Goal: Information Seeking & Learning: Find specific fact

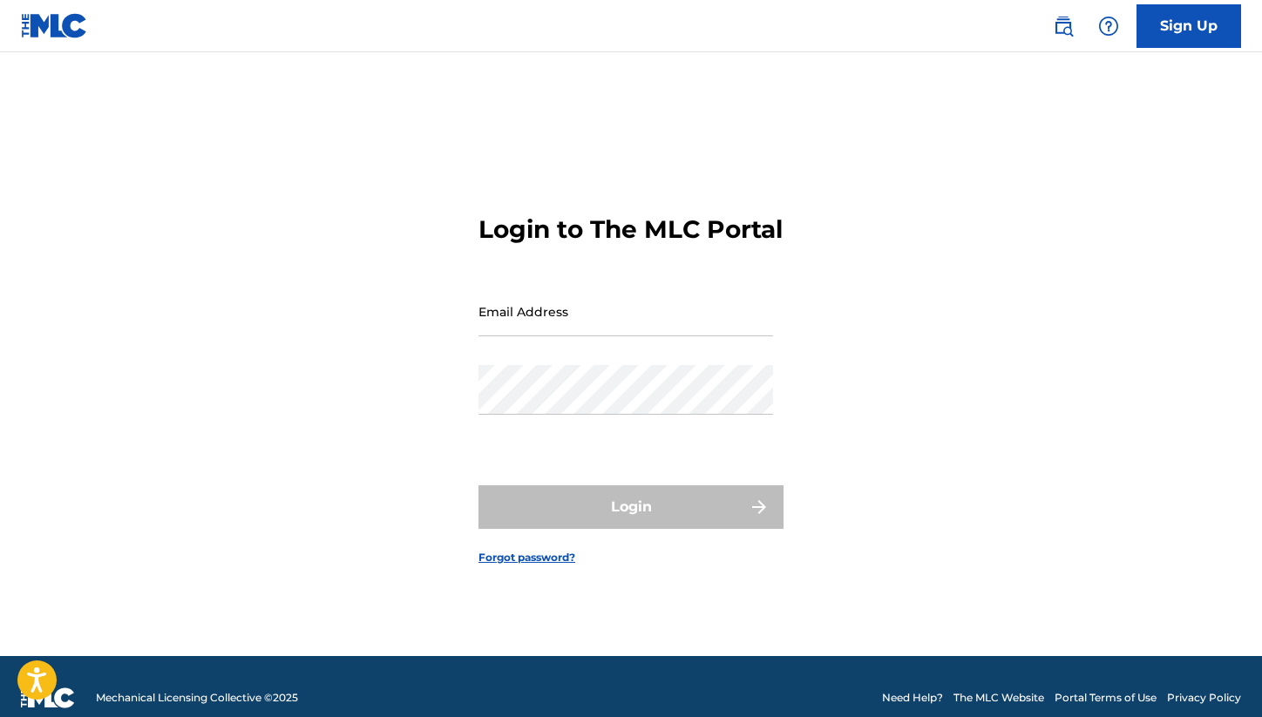
click at [571, 307] on input "Email Address" at bounding box center [625, 312] width 295 height 50
type input "[PERSON_NAME][EMAIL_ADDRESS][PERSON_NAME][DOMAIN_NAME]"
click at [618, 510] on div "Login" at bounding box center [630, 507] width 305 height 44
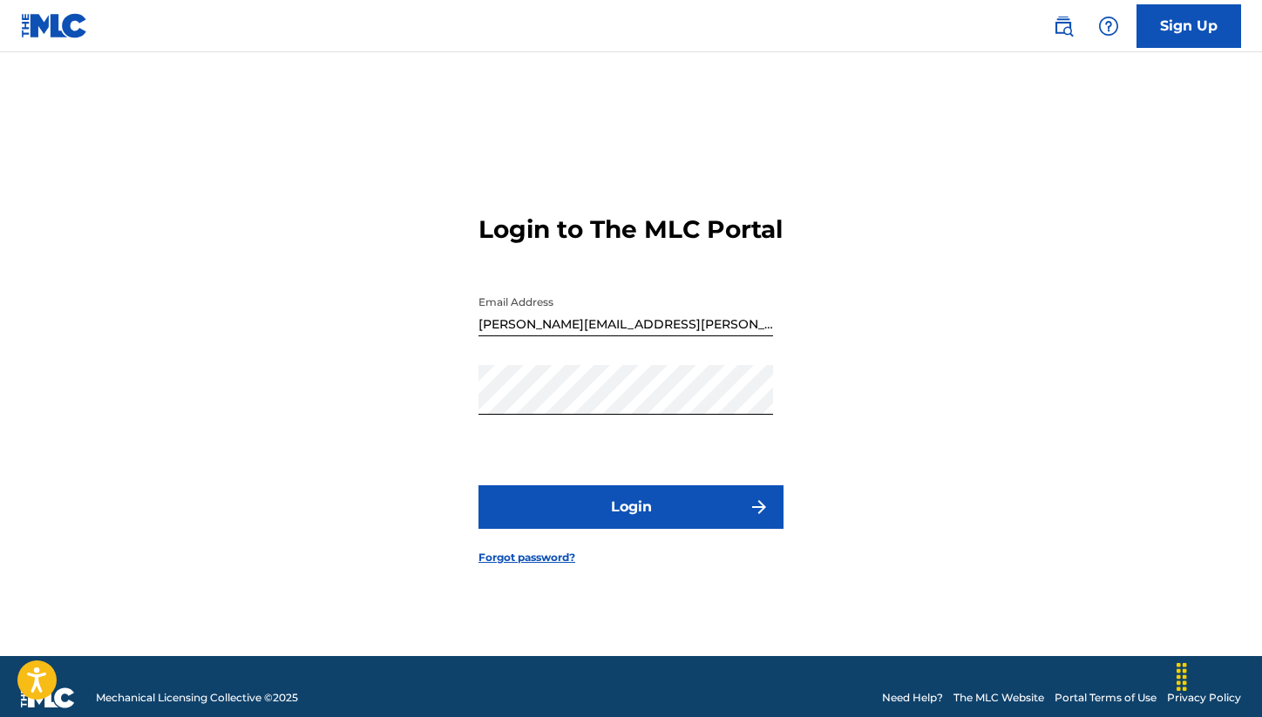
click at [669, 547] on form "Login to The MLC Portal Email Address [EMAIL_ADDRESS][PERSON_NAME][DOMAIN_NAME]…" at bounding box center [630, 376] width 305 height 560
click at [671, 529] on button "Login" at bounding box center [630, 507] width 305 height 44
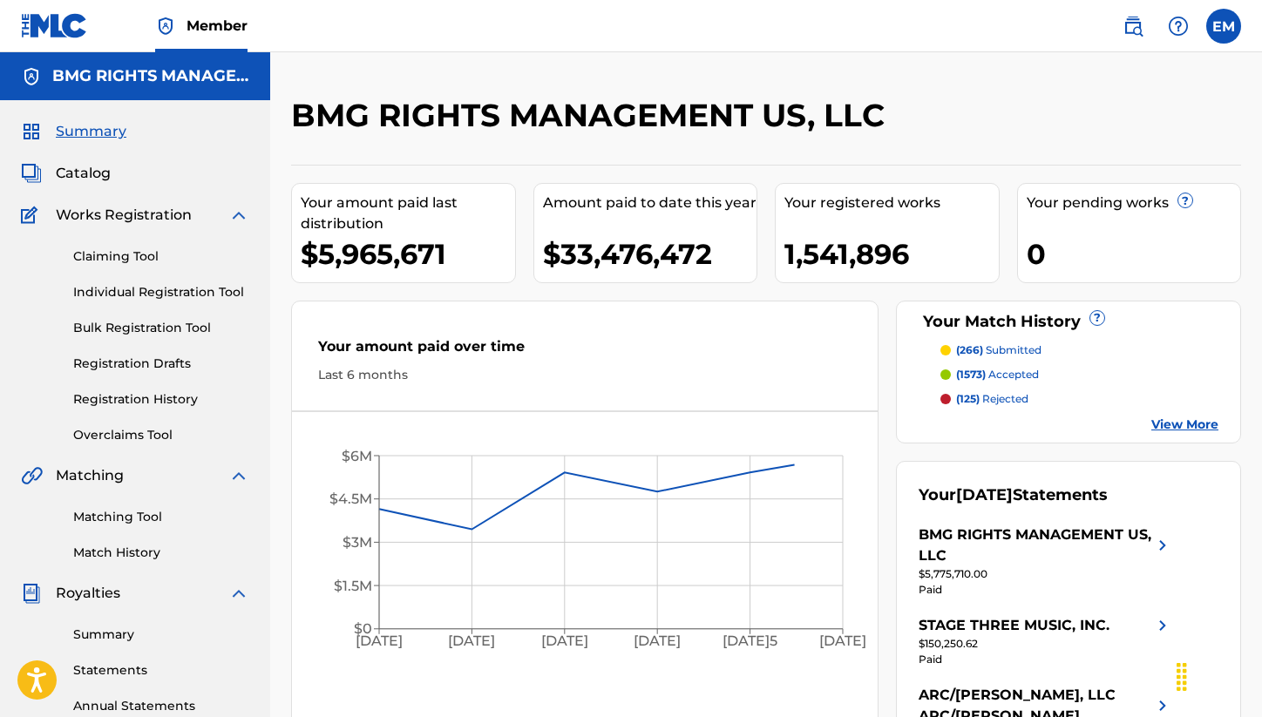
click at [1122, 15] on link at bounding box center [1132, 26] width 35 height 35
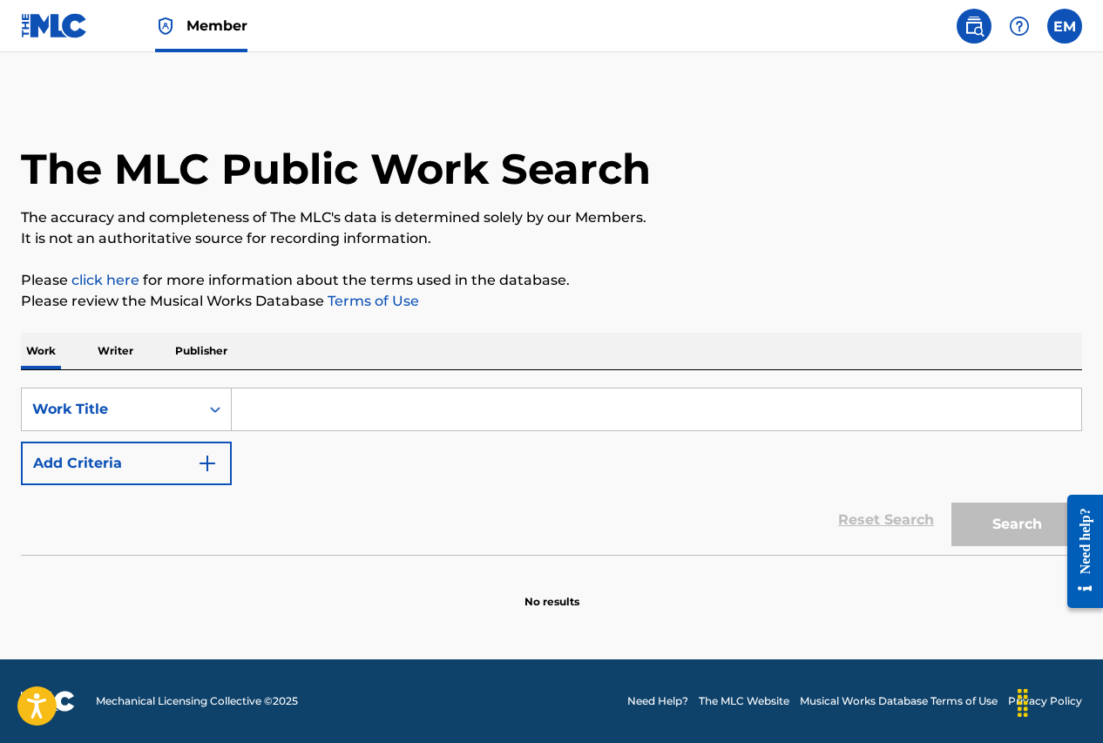
click at [615, 413] on input "Search Form" at bounding box center [657, 410] width 850 height 42
click at [172, 442] on button "Add Criteria" at bounding box center [126, 464] width 211 height 44
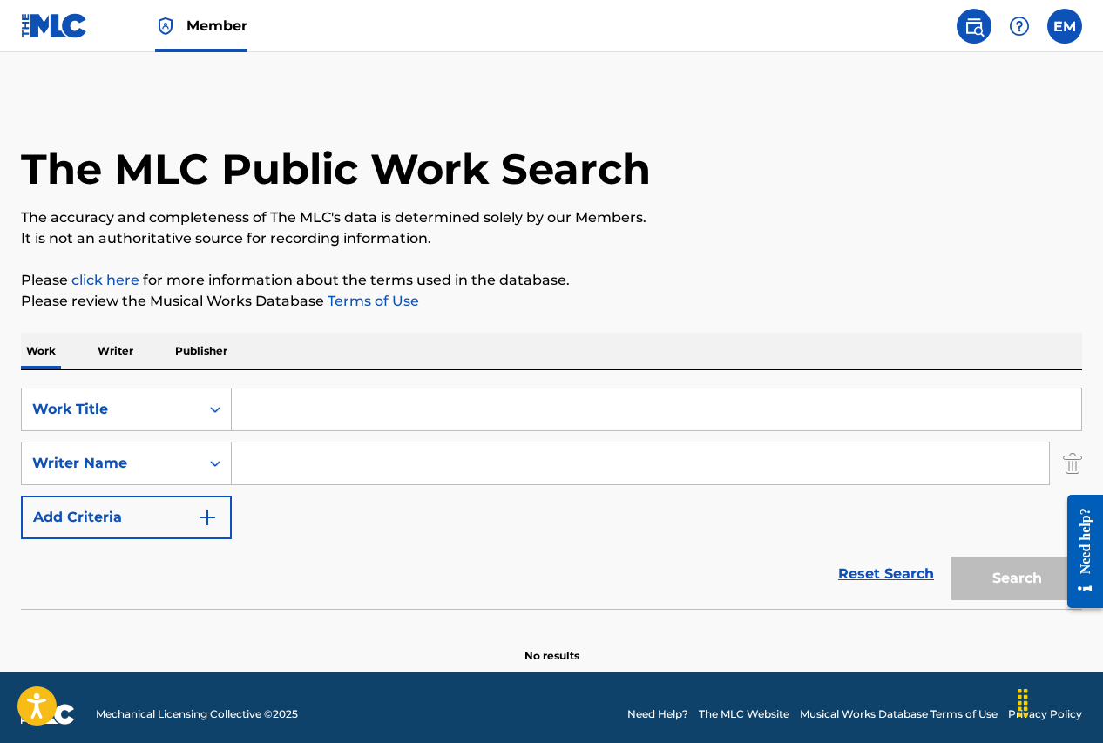
click at [279, 411] on input "Search Form" at bounding box center [657, 410] width 850 height 42
click at [366, 400] on input "Search Form" at bounding box center [657, 410] width 850 height 42
paste input "UPSET SANG-GU"
type input "UPSET SANG-GU"
click at [347, 475] on input "Search Form" at bounding box center [640, 464] width 817 height 42
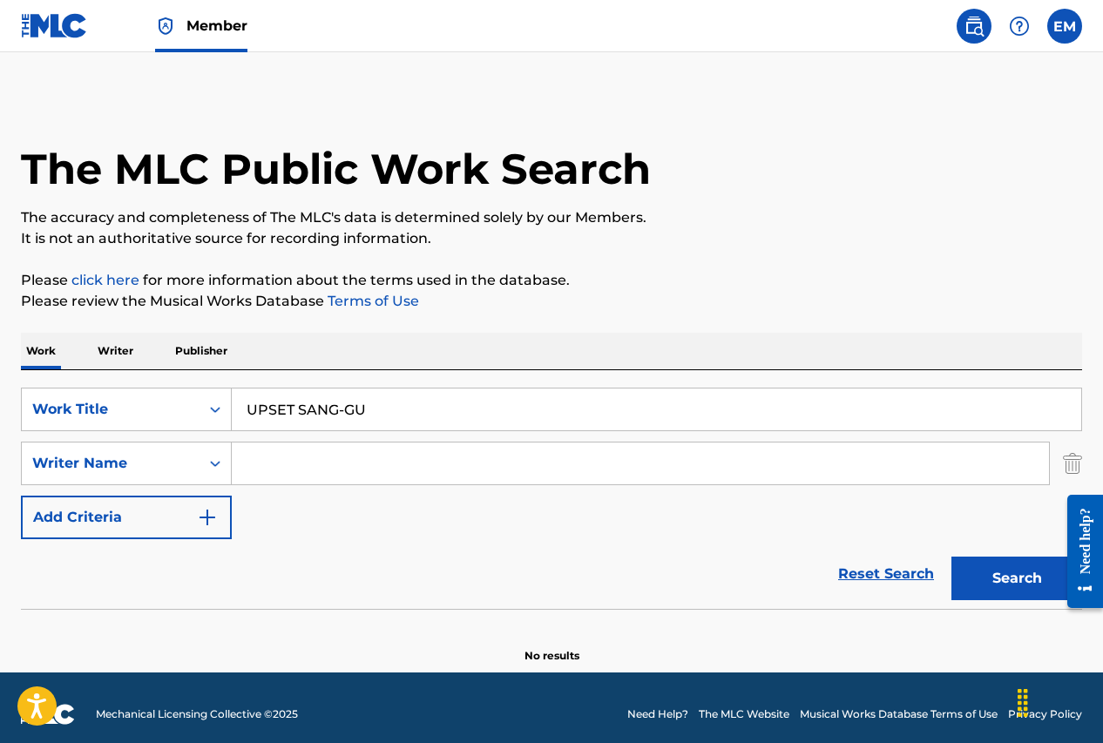
click at [410, 476] on input "Search Form" at bounding box center [640, 464] width 817 height 42
click at [951, 557] on button "Search" at bounding box center [1016, 579] width 131 height 44
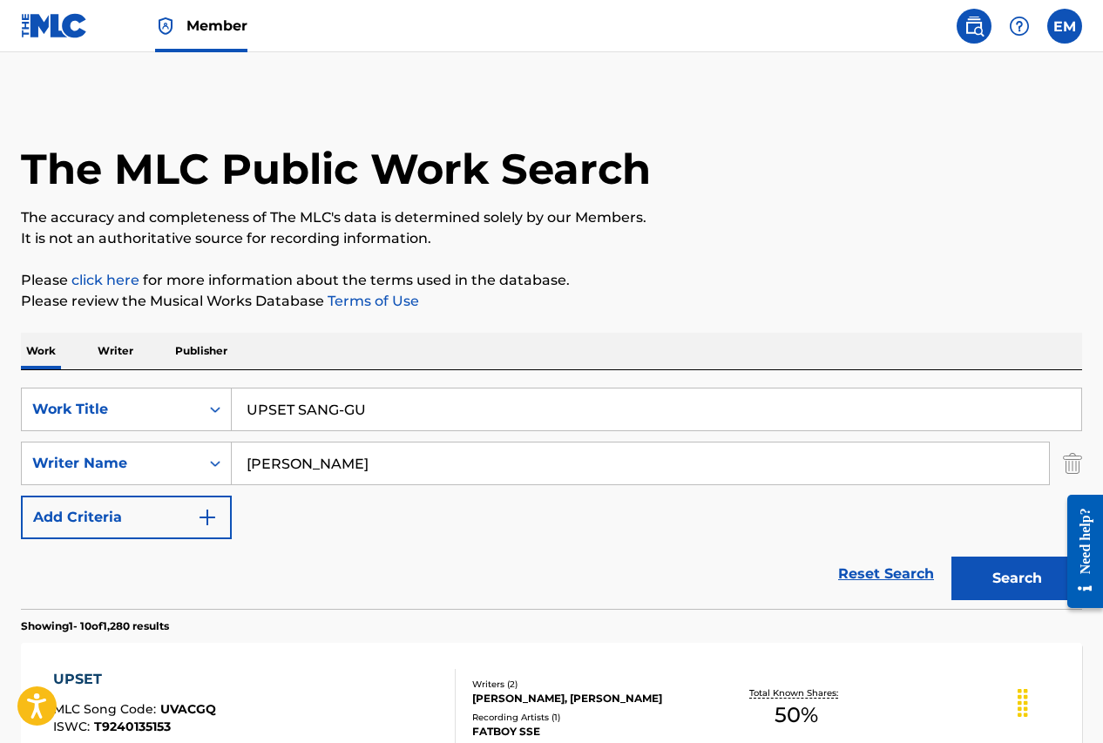
click at [405, 391] on input "UPSET SANG-GU" at bounding box center [657, 410] width 850 height 42
click at [405, 390] on input "UPSET SANG-GU" at bounding box center [657, 410] width 850 height 42
click at [353, 481] on input "[PERSON_NAME]" at bounding box center [640, 464] width 817 height 42
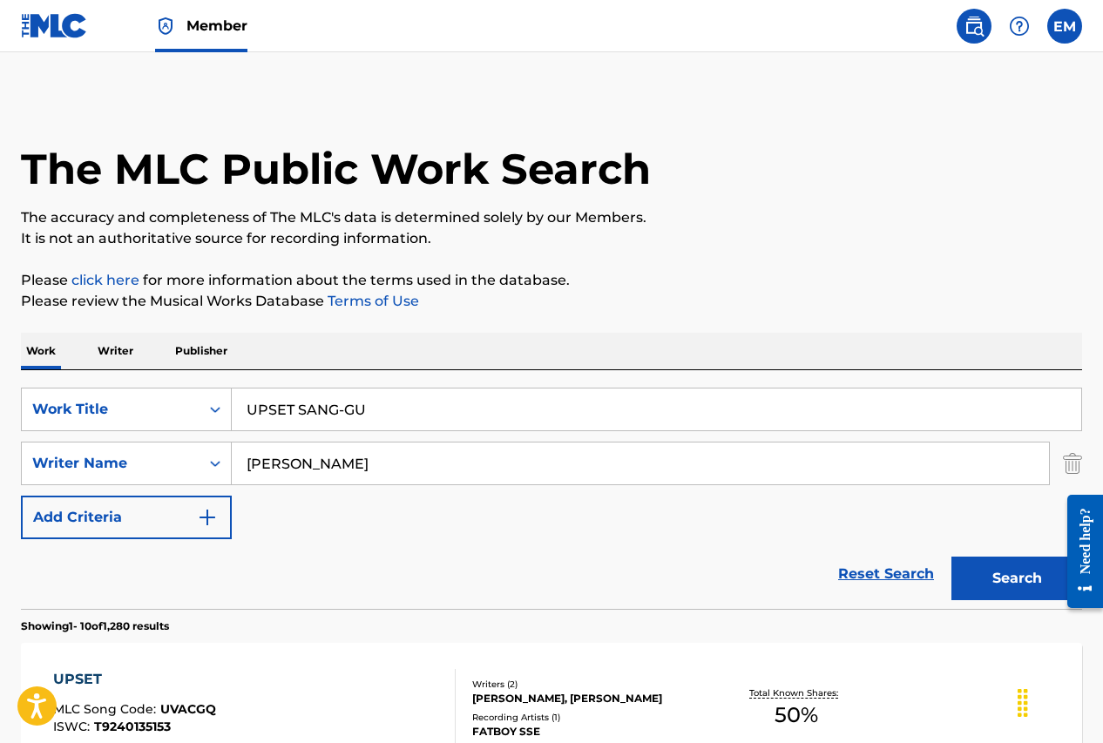
click at [353, 481] on input "[PERSON_NAME]" at bounding box center [640, 464] width 817 height 42
type input "hye"
click at [951, 557] on button "Search" at bounding box center [1016, 579] width 131 height 44
click at [334, 427] on input "UPSET SANG-GU" at bounding box center [657, 410] width 850 height 42
click at [334, 424] on input "UPSET SANG-GU" at bounding box center [657, 410] width 850 height 42
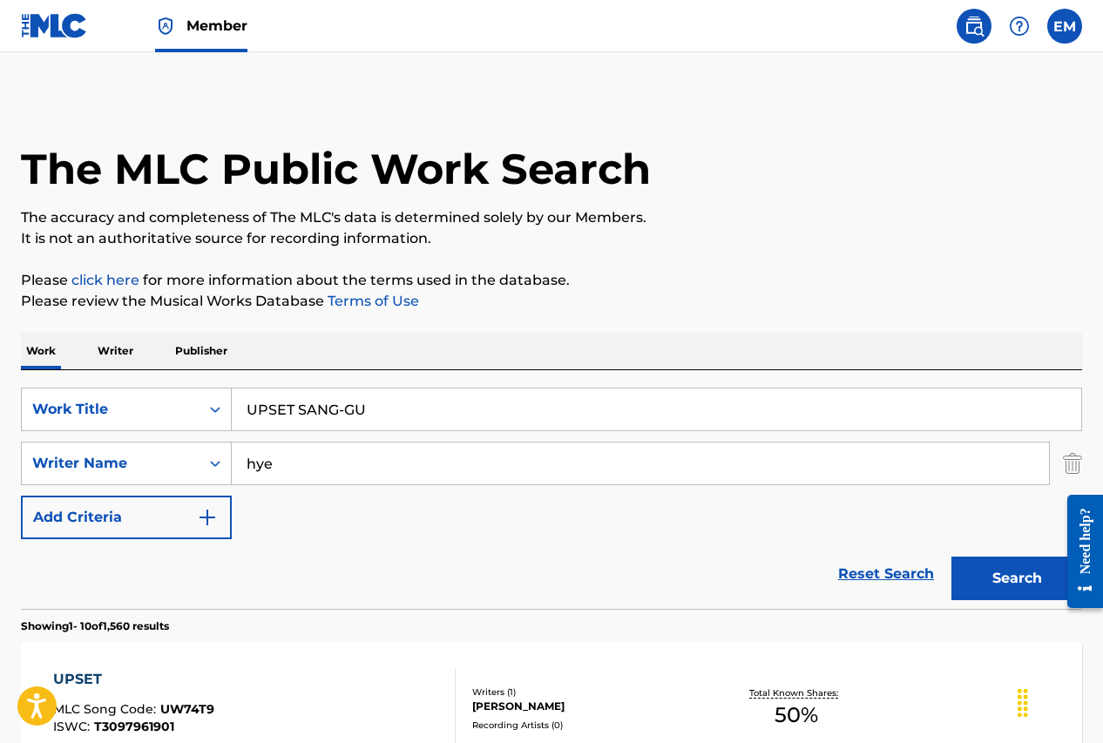
click at [334, 424] on input "UPSET SANG-GU" at bounding box center [657, 410] width 850 height 42
click at [449, 403] on input "UPSET SANG-GU" at bounding box center [657, 410] width 850 height 42
paste input "[PERSON_NAME]"
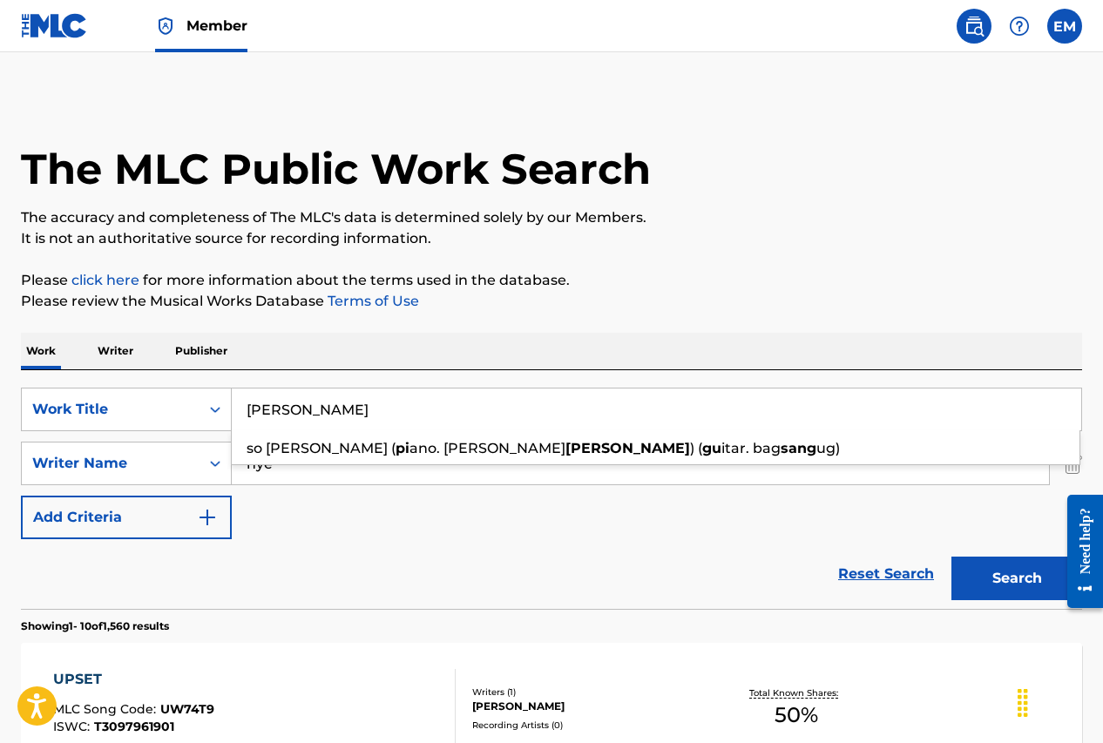
type input "[PERSON_NAME]"
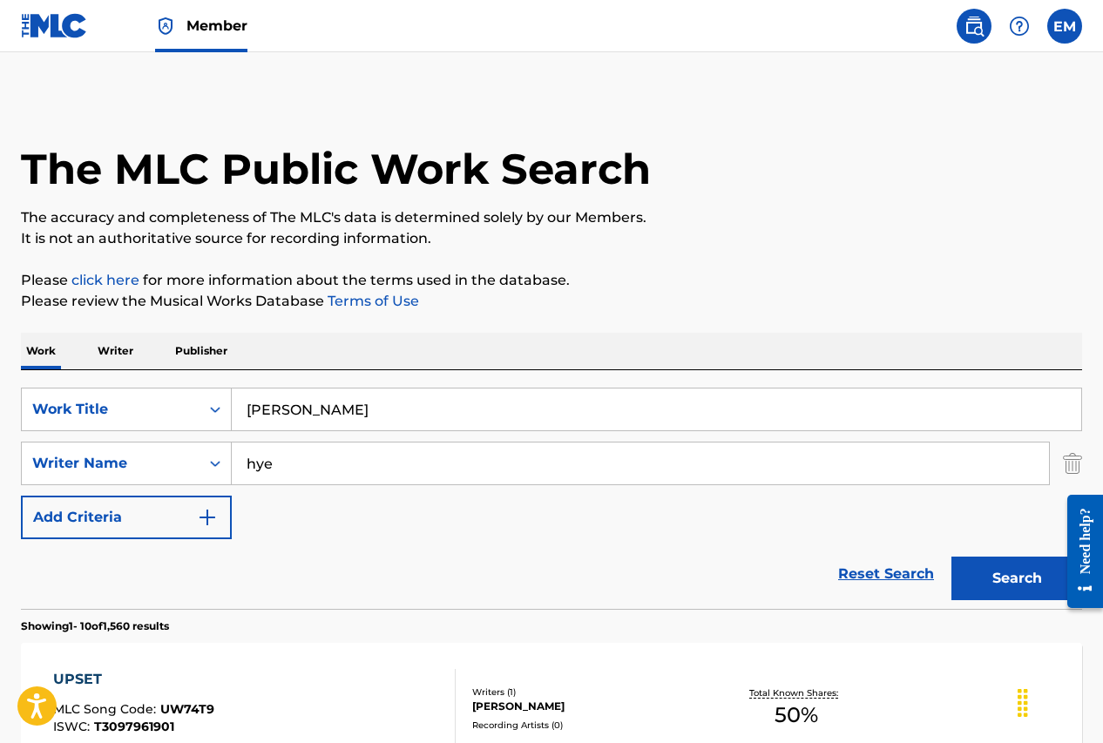
click at [973, 559] on button "Search" at bounding box center [1016, 579] width 131 height 44
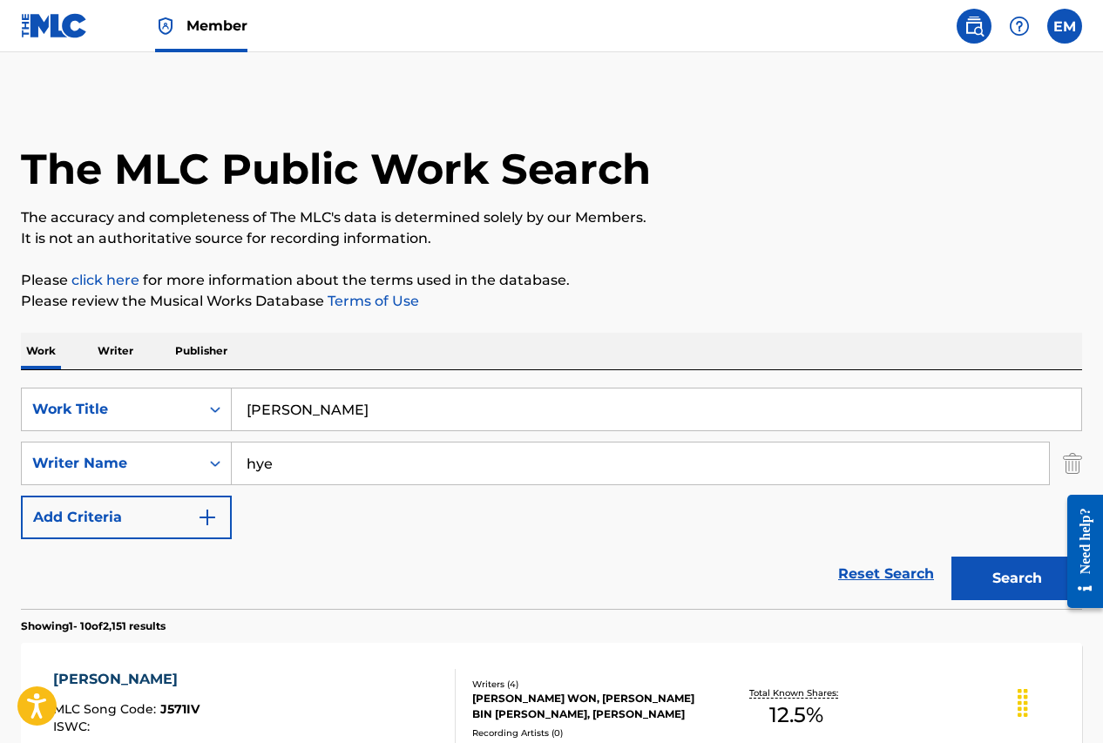
drag, startPoint x: 308, startPoint y: 485, endPoint x: 305, endPoint y: 473, distance: 12.5
click at [307, 485] on div "SearchWithCriteria25284b2f-c254-4699-9183-3e6b4979b7c9 Work Title [PERSON_NAME]…" at bounding box center [551, 464] width 1061 height 152
click at [305, 472] on input "hye" at bounding box center [640, 464] width 817 height 42
click at [980, 586] on button "Search" at bounding box center [1016, 579] width 131 height 44
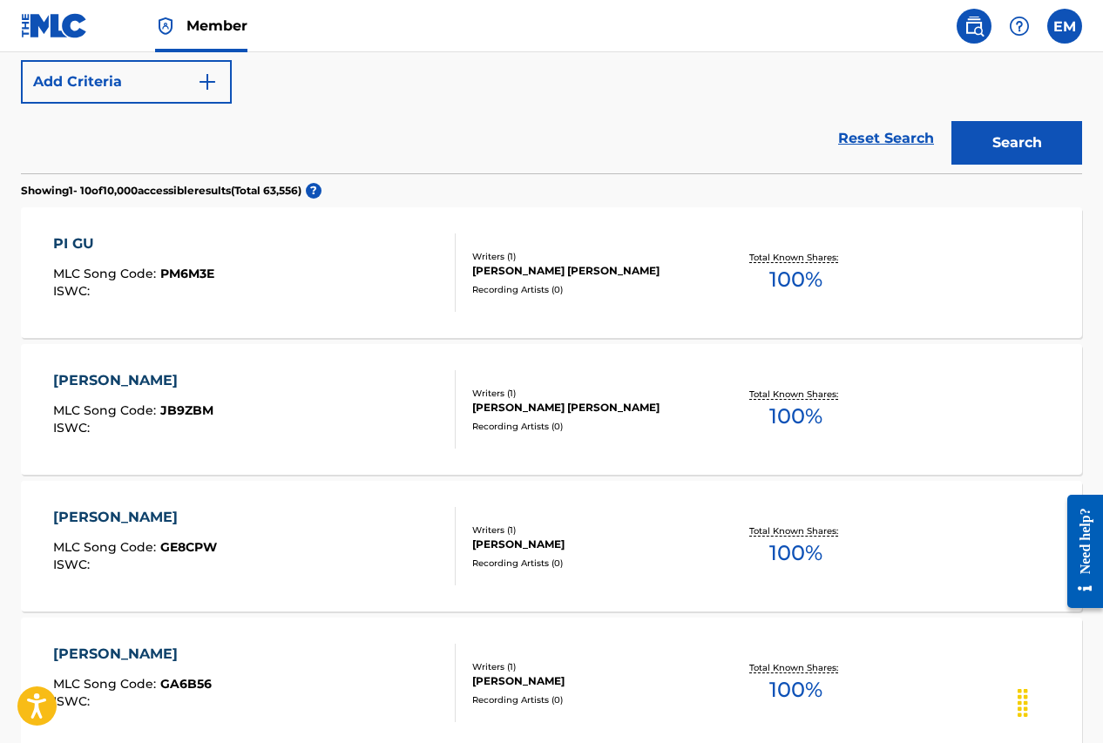
scroll to position [87, 0]
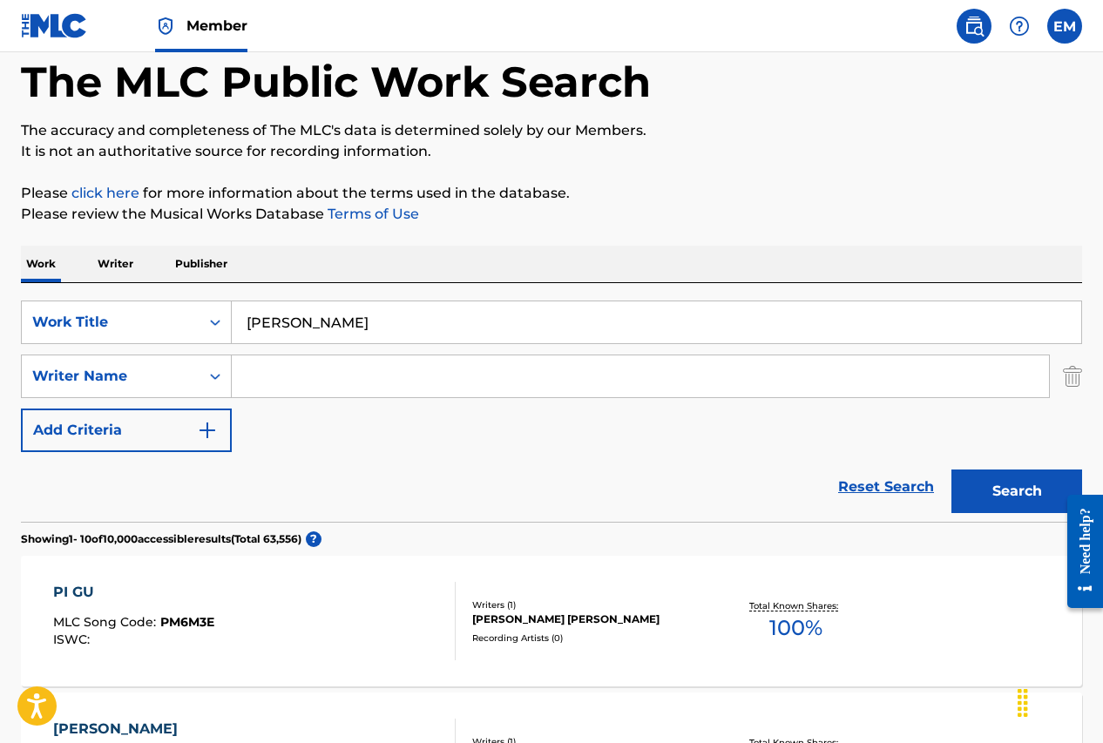
click at [390, 313] on input "[PERSON_NAME]" at bounding box center [657, 322] width 850 height 42
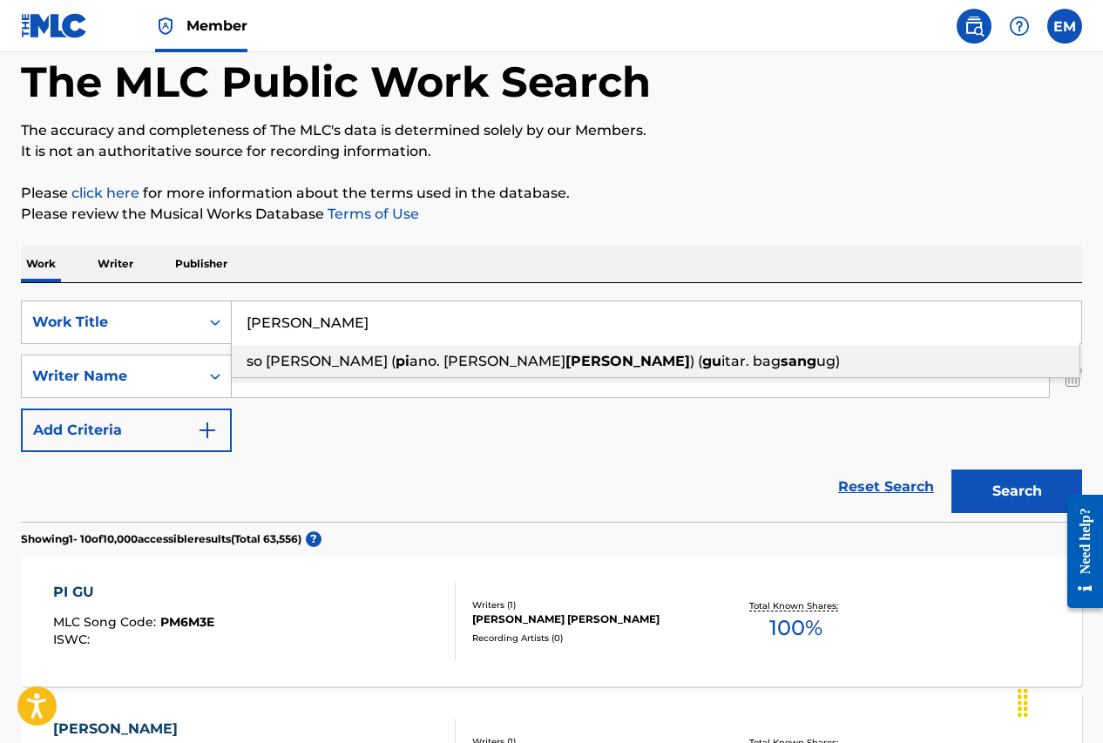
click at [390, 313] on input "[PERSON_NAME]" at bounding box center [657, 322] width 850 height 42
paste input "UPSET SANG-"
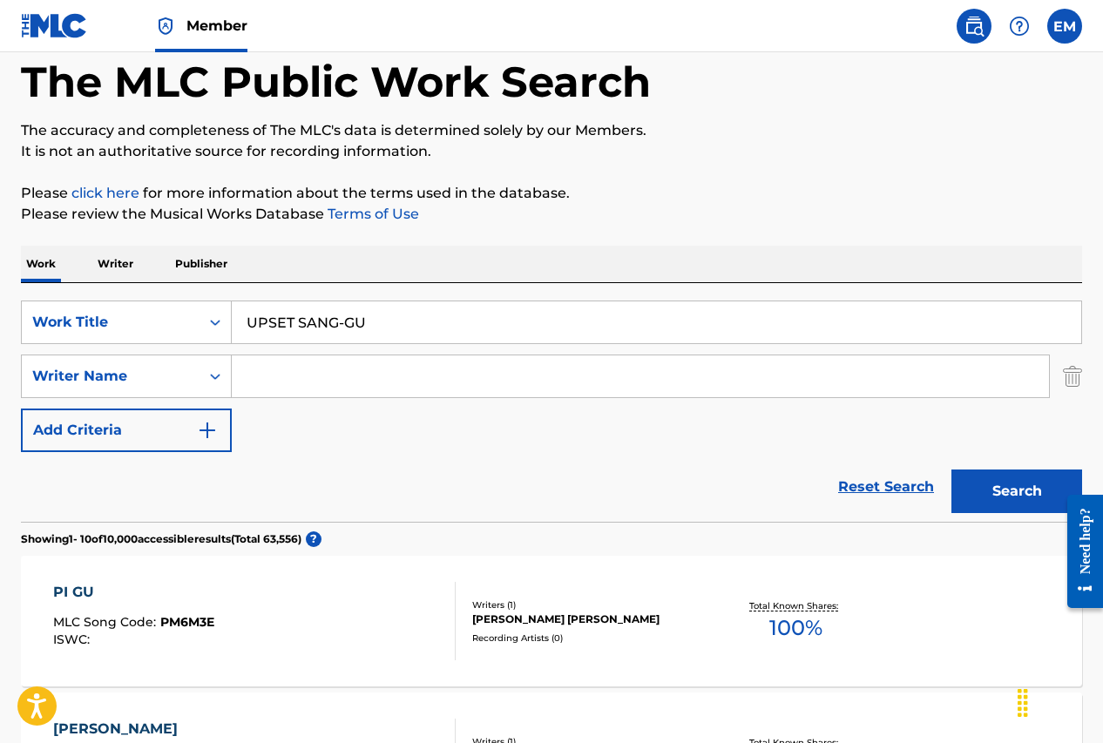
click at [542, 295] on div "SearchWithCriteria25284b2f-c254-4699-9183-3e6b4979b7c9 Work Title UPSET SANG-GU…" at bounding box center [551, 402] width 1061 height 239
click at [1018, 487] on button "Search" at bounding box center [1016, 492] width 131 height 44
click at [382, 328] on input "UPSET SANG-GU" at bounding box center [657, 322] width 850 height 42
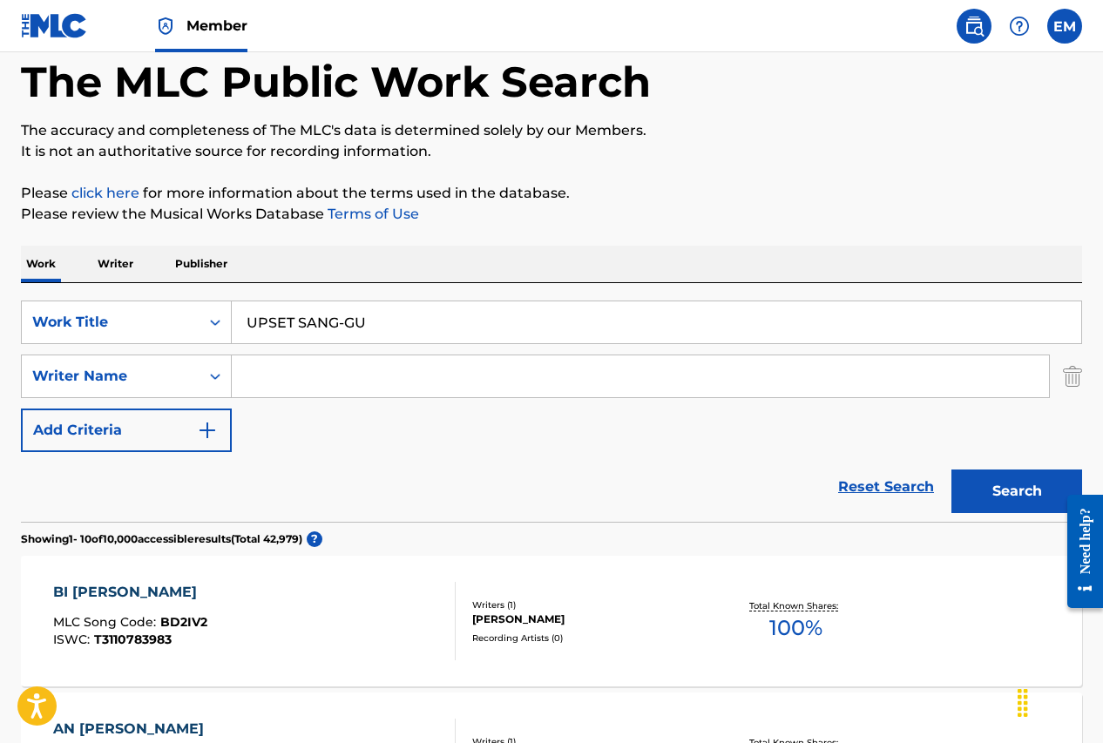
click at [382, 328] on input "UPSET SANG-GU" at bounding box center [657, 322] width 850 height 42
paste input "MELT ME DOWN"
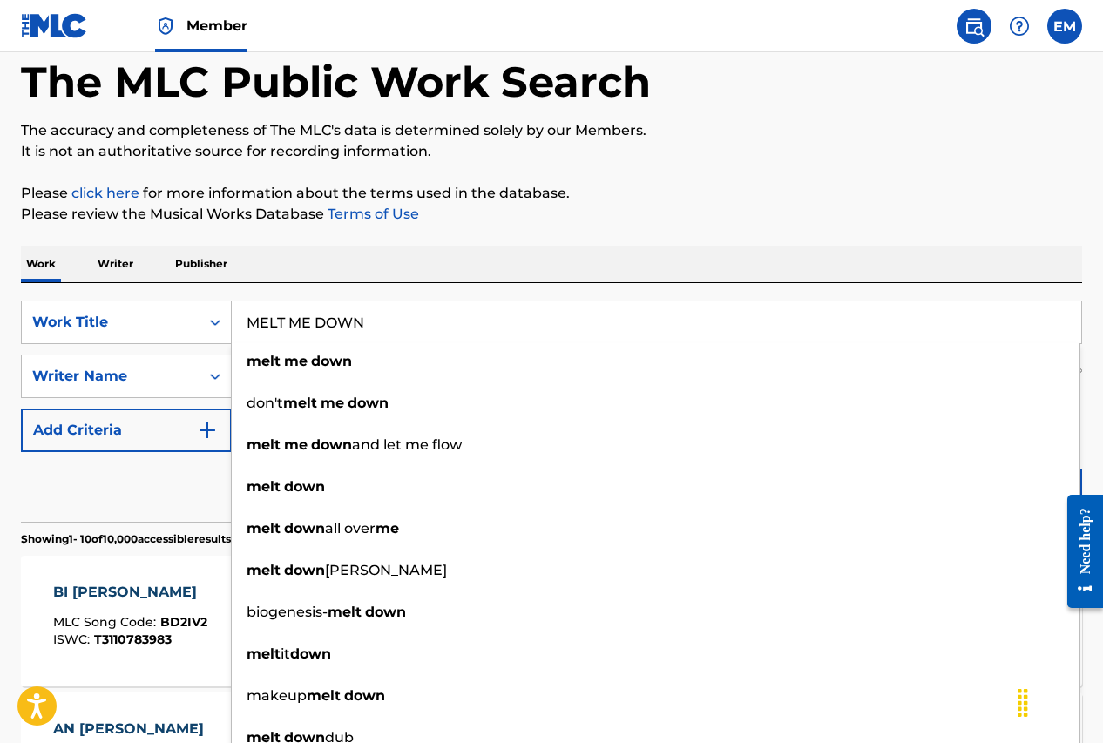
type input "MELT ME DOWN"
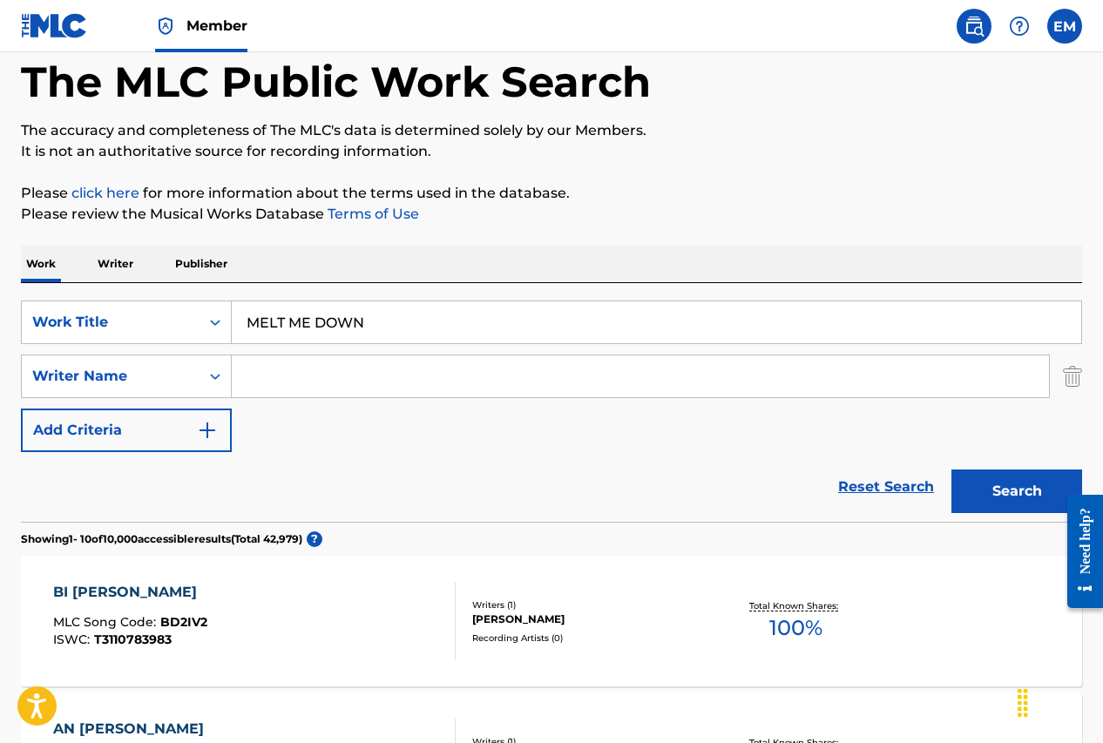
click at [471, 216] on p "Please review the Musical Works Database Terms of Use" at bounding box center [551, 214] width 1061 height 21
click at [990, 484] on button "Search" at bounding box center [1016, 492] width 131 height 44
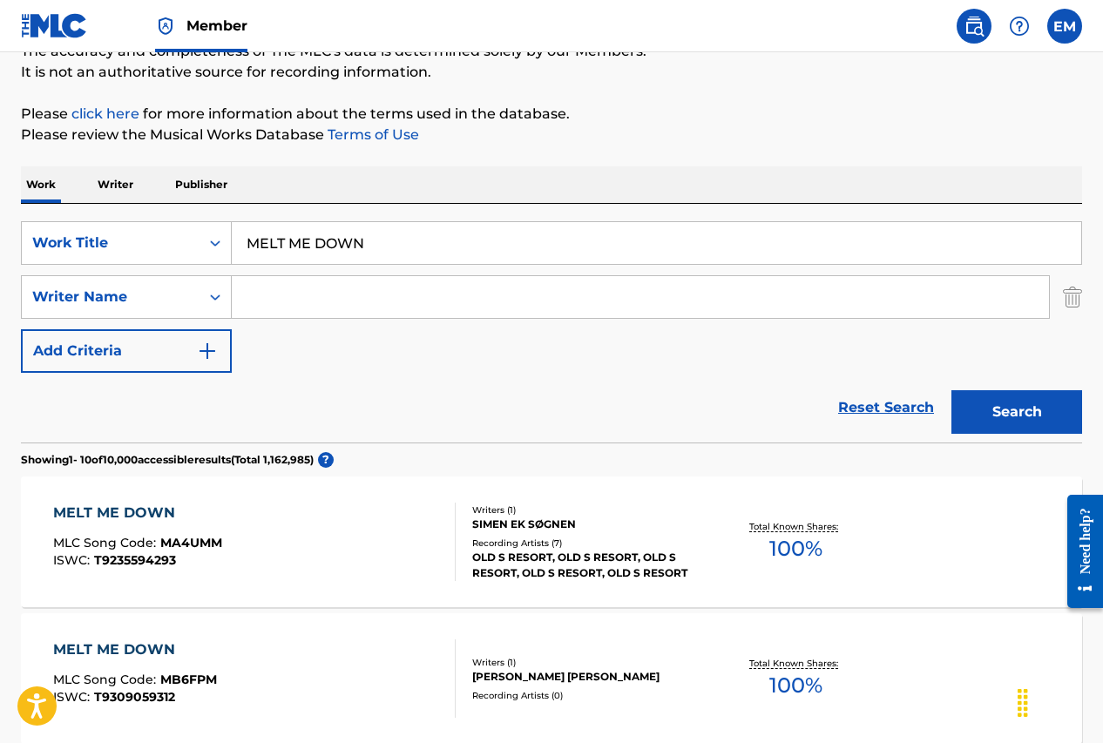
scroll to position [174, 0]
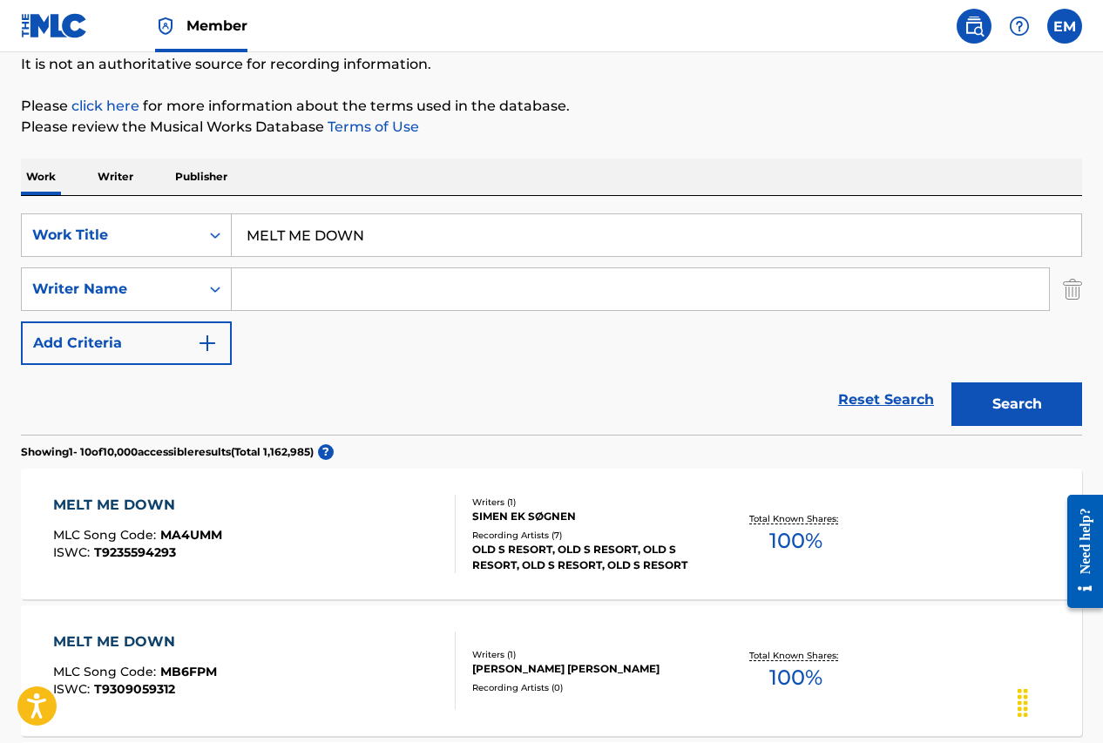
click at [355, 297] on input "Search Form" at bounding box center [640, 289] width 817 height 42
click at [951, 383] on button "Search" at bounding box center [1016, 405] width 131 height 44
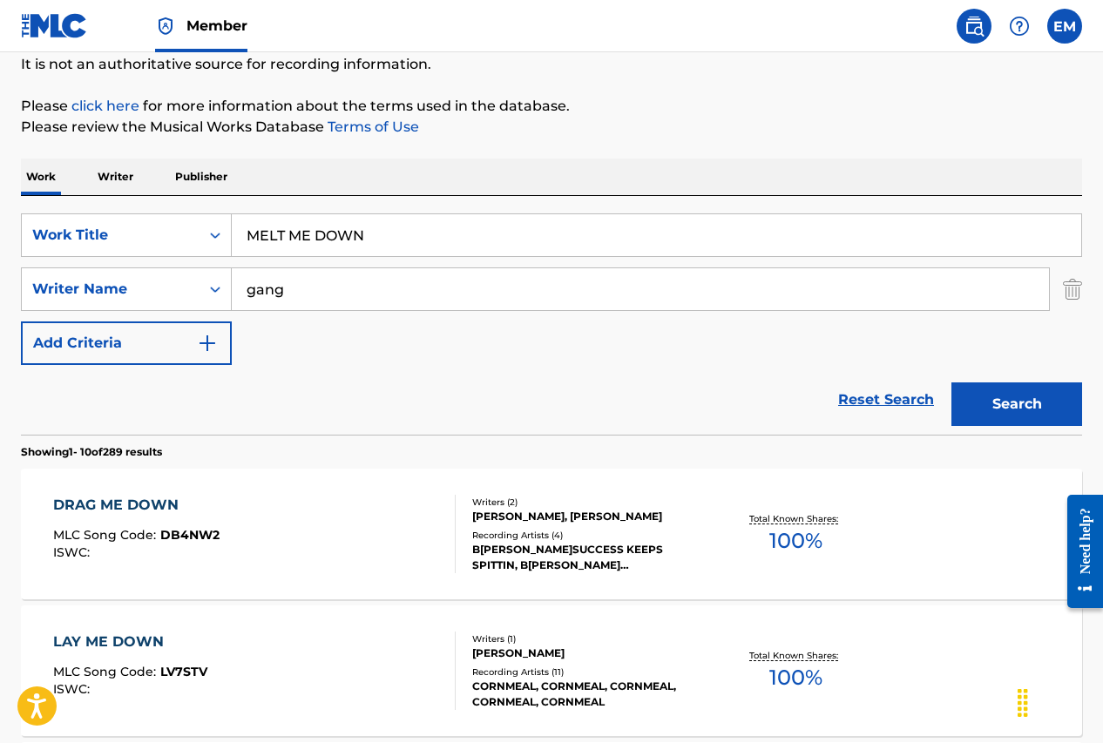
click at [401, 340] on div "SearchWithCriteria25284b2f-c254-4699-9183-3e6b4979b7c9 Work Title MELT ME DOWN …" at bounding box center [551, 289] width 1061 height 152
click at [1043, 403] on button "Search" at bounding box center [1016, 405] width 131 height 44
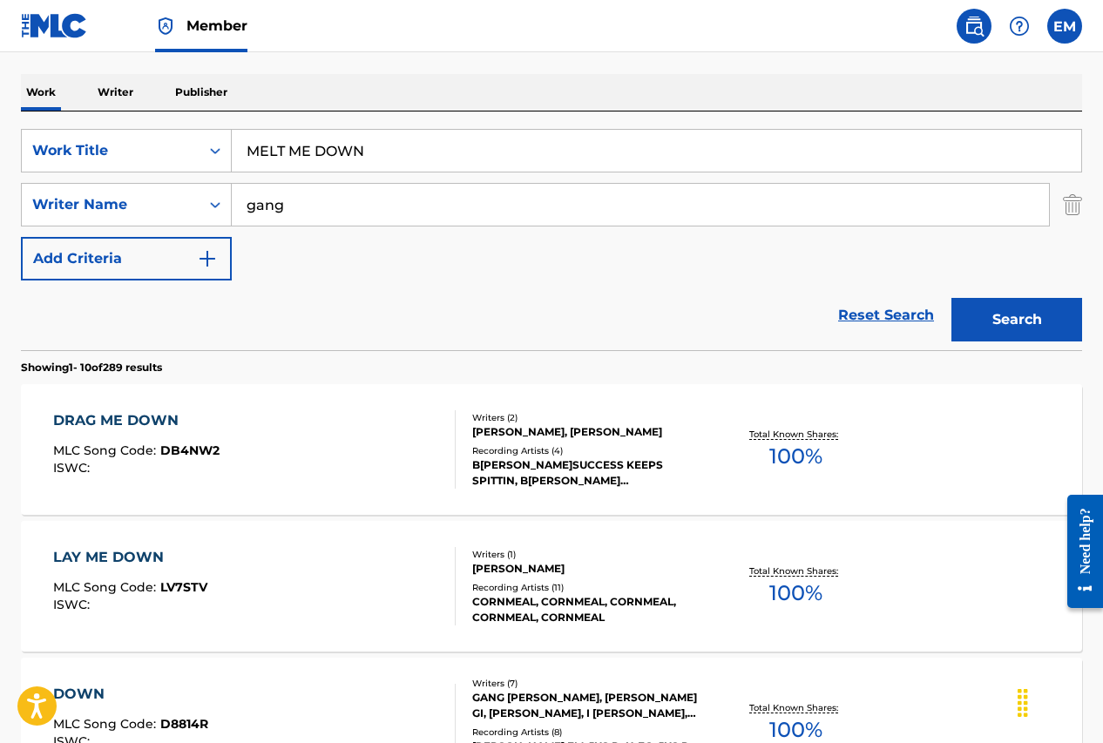
scroll to position [261, 0]
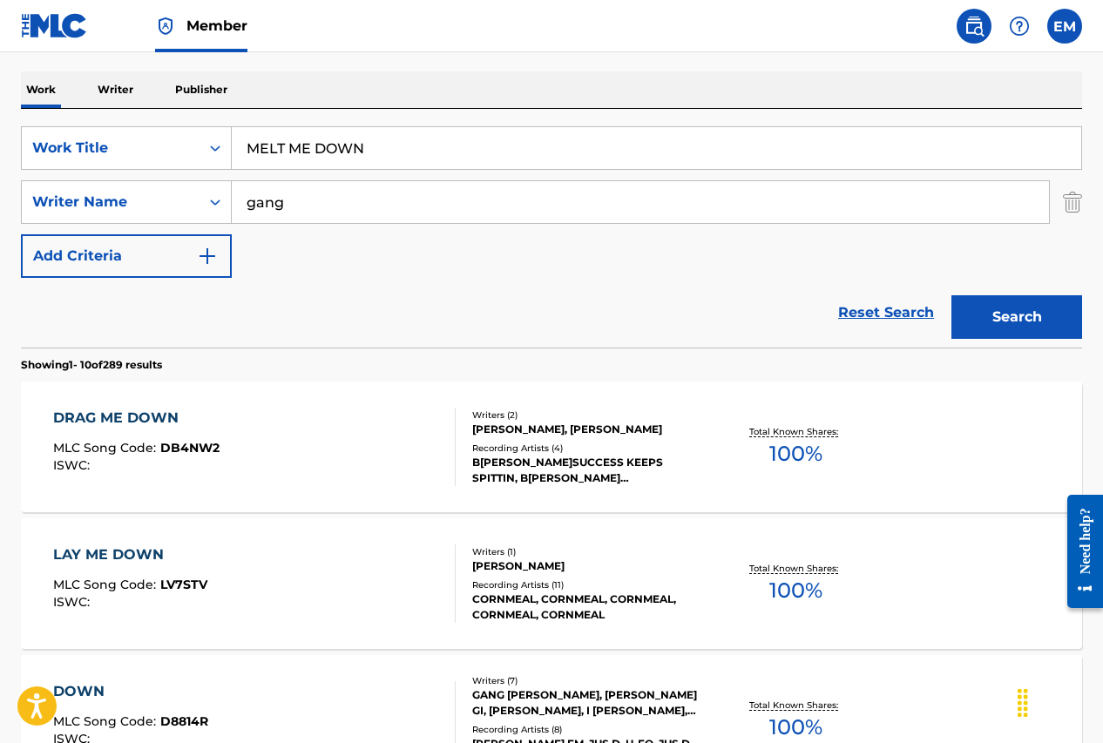
click at [303, 179] on div "SearchWithCriteria25284b2f-c254-4699-9183-3e6b4979b7c9 Work Title MELT ME DOWN …" at bounding box center [551, 202] width 1061 height 152
click at [299, 197] on input "gang" at bounding box center [640, 202] width 817 height 42
type input "haein"
click at [951, 295] on button "Search" at bounding box center [1016, 317] width 131 height 44
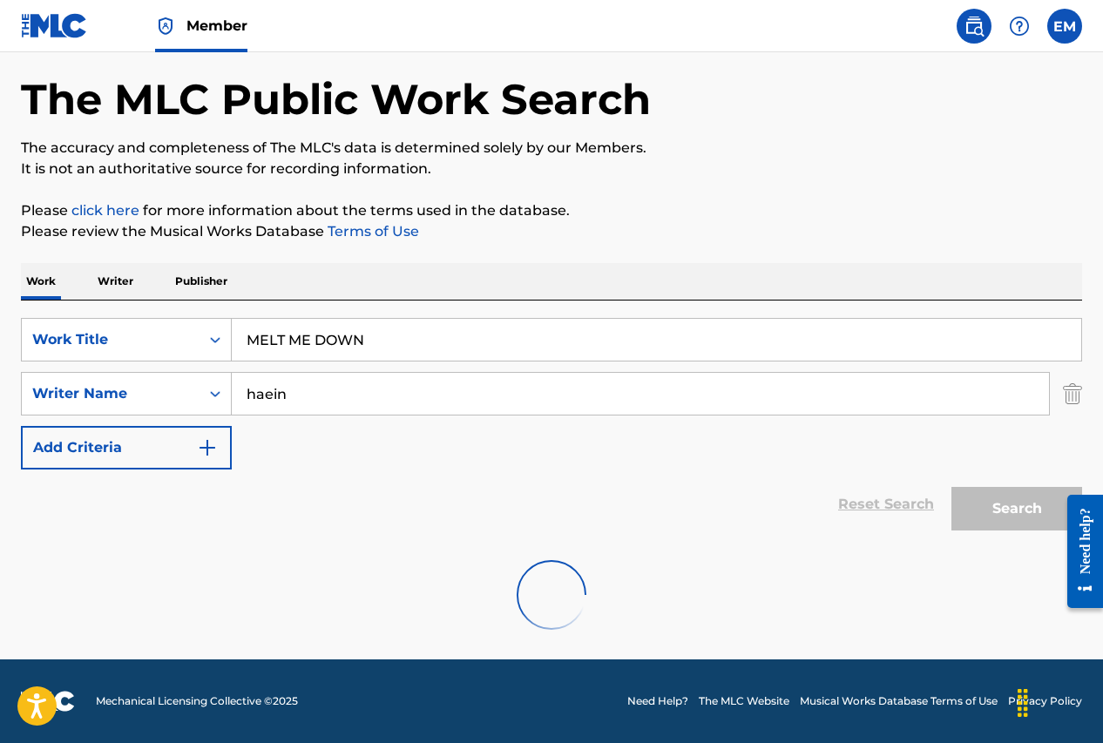
scroll to position [13, 0]
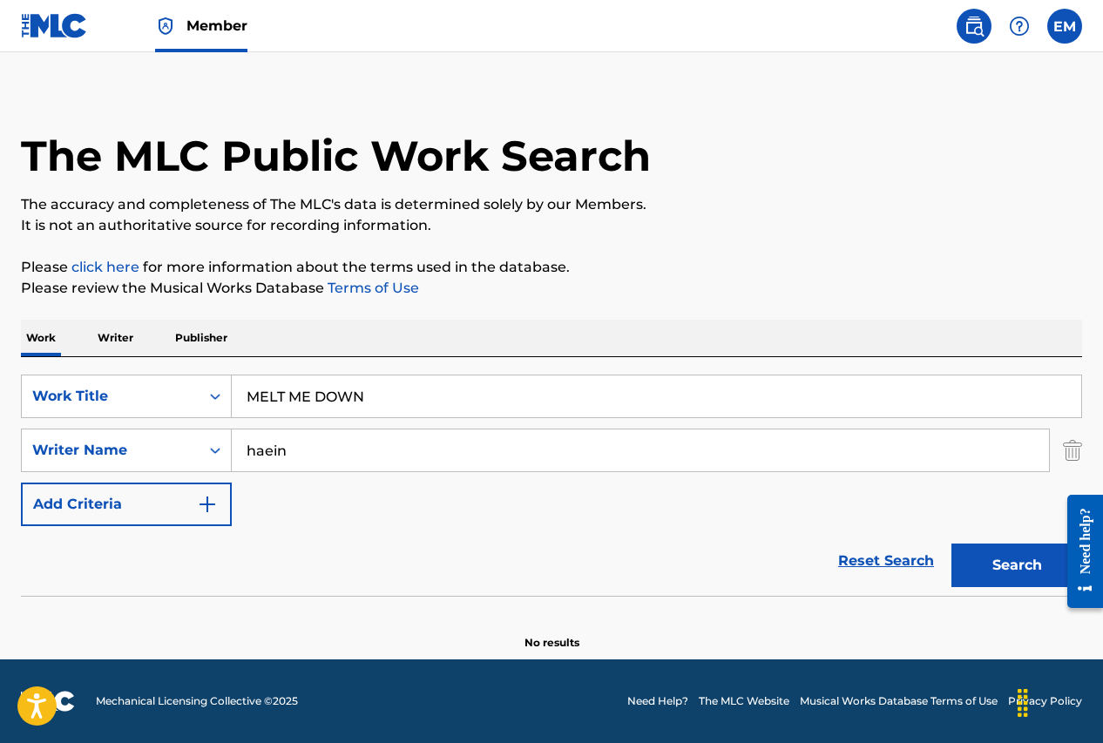
click at [349, 466] on input "haein" at bounding box center [640, 451] width 817 height 42
type input "hye"
click at [951, 544] on button "Search" at bounding box center [1016, 566] width 131 height 44
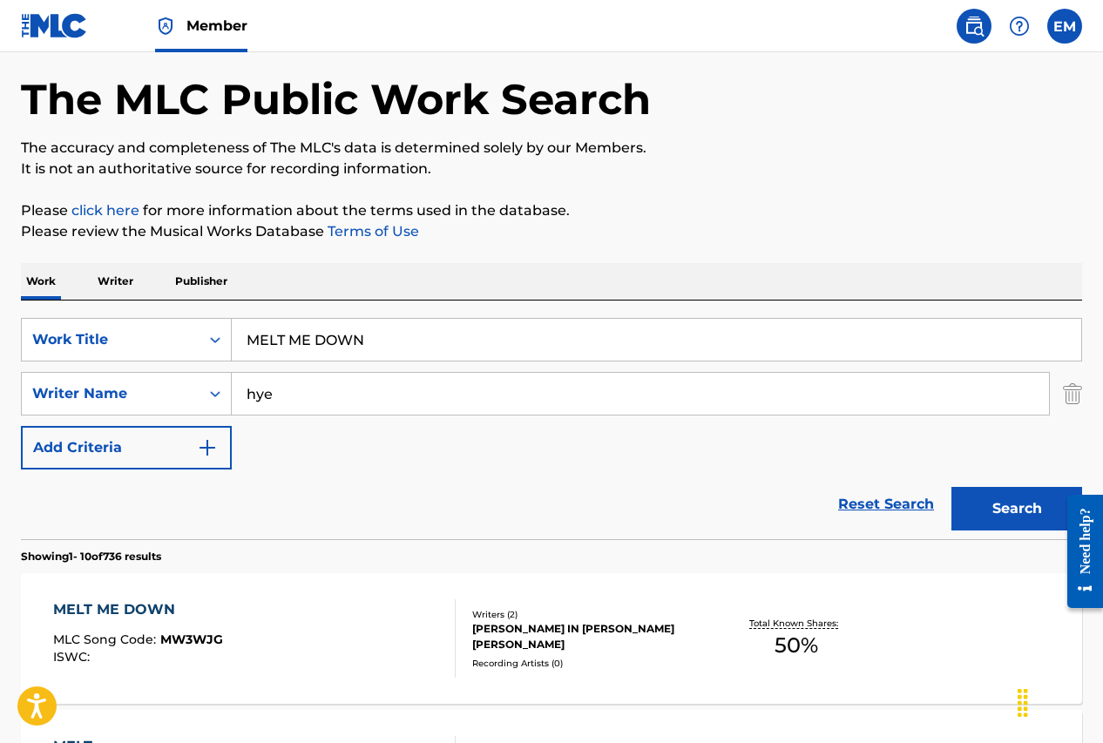
scroll to position [261, 0]
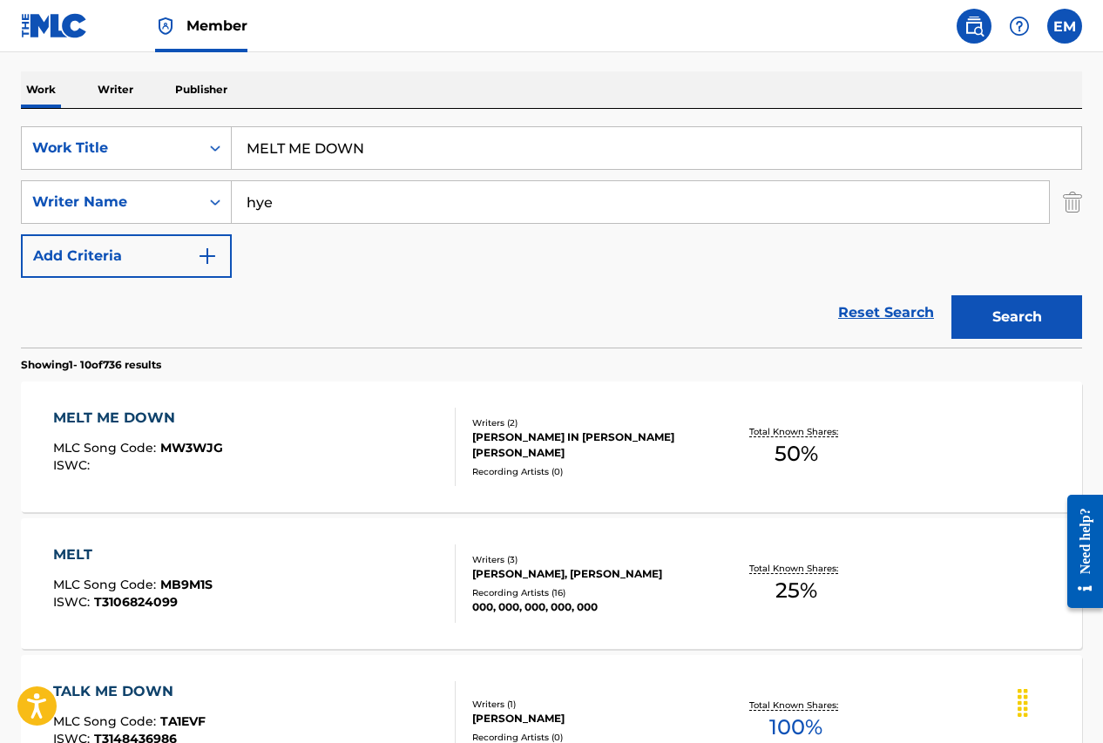
click at [342, 428] on div "MELT ME DOWN MLC Song Code : MW3WJG ISWC :" at bounding box center [254, 447] width 403 height 78
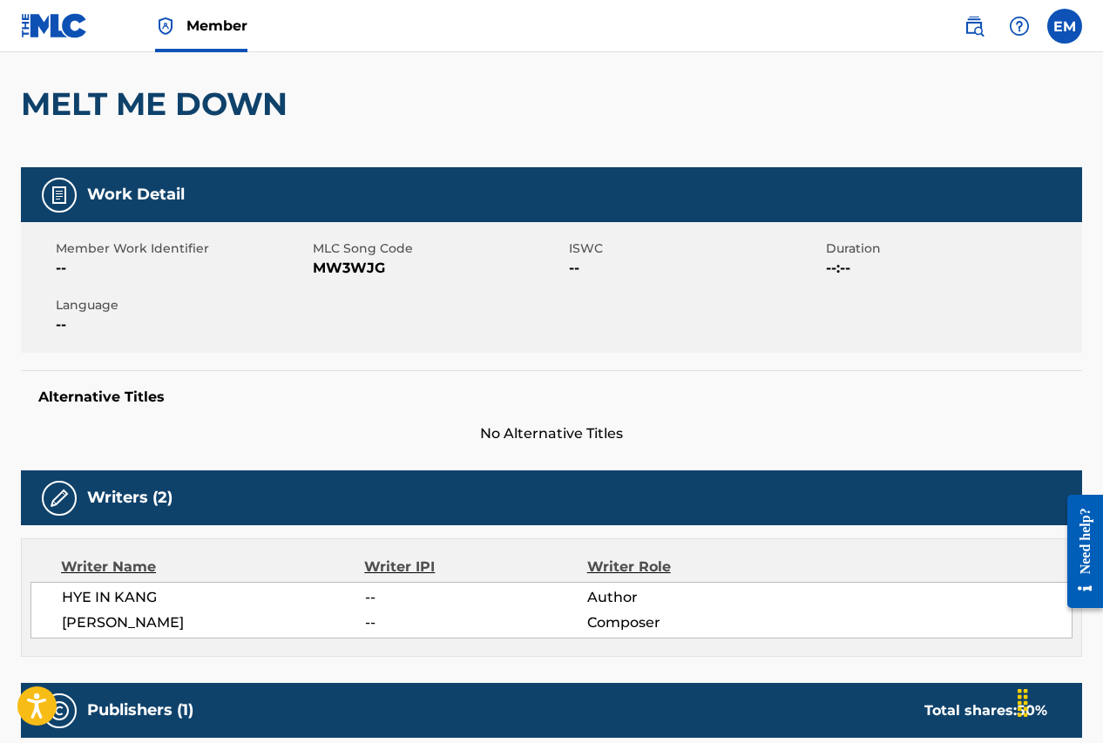
scroll to position [174, 0]
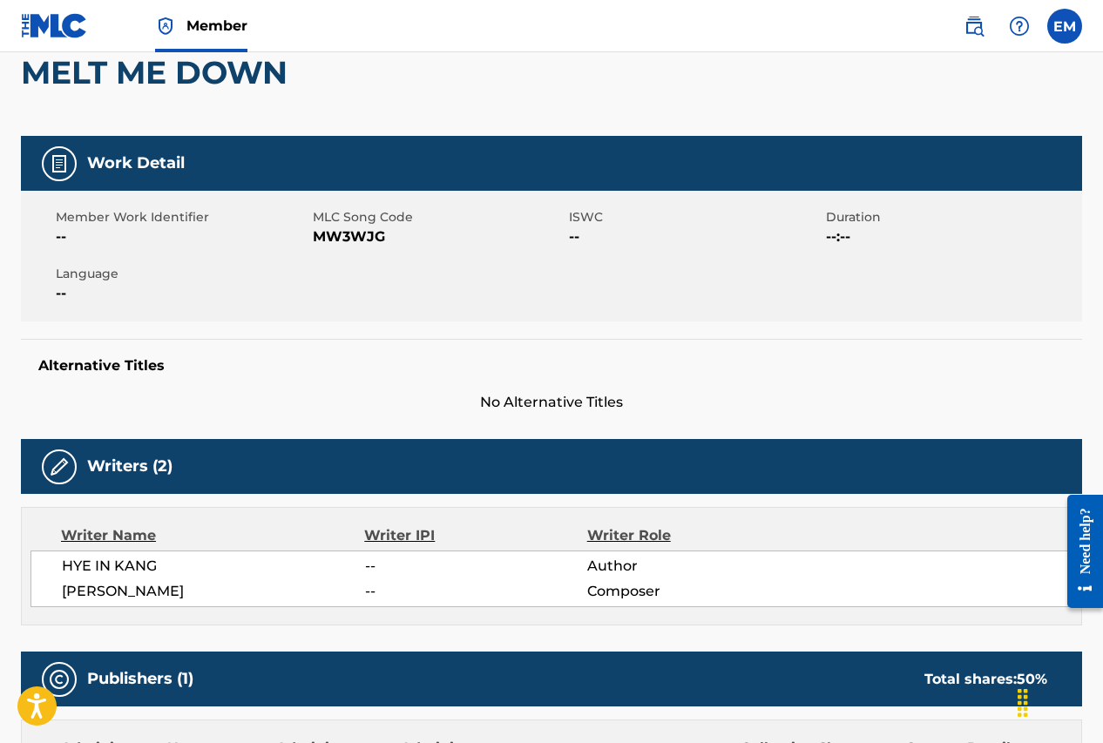
click at [318, 290] on div "Member Work Identifier -- MLC Song Code MW3WJG ISWC -- Duration --:-- Language …" at bounding box center [551, 256] width 1061 height 131
click at [348, 240] on span "MW3WJG" at bounding box center [439, 237] width 253 height 21
copy span "MW3WJG"
click at [421, 320] on div "Member Work Identifier -- MLC Song Code MW3WJG ISWC -- Duration --:-- Language …" at bounding box center [551, 256] width 1061 height 131
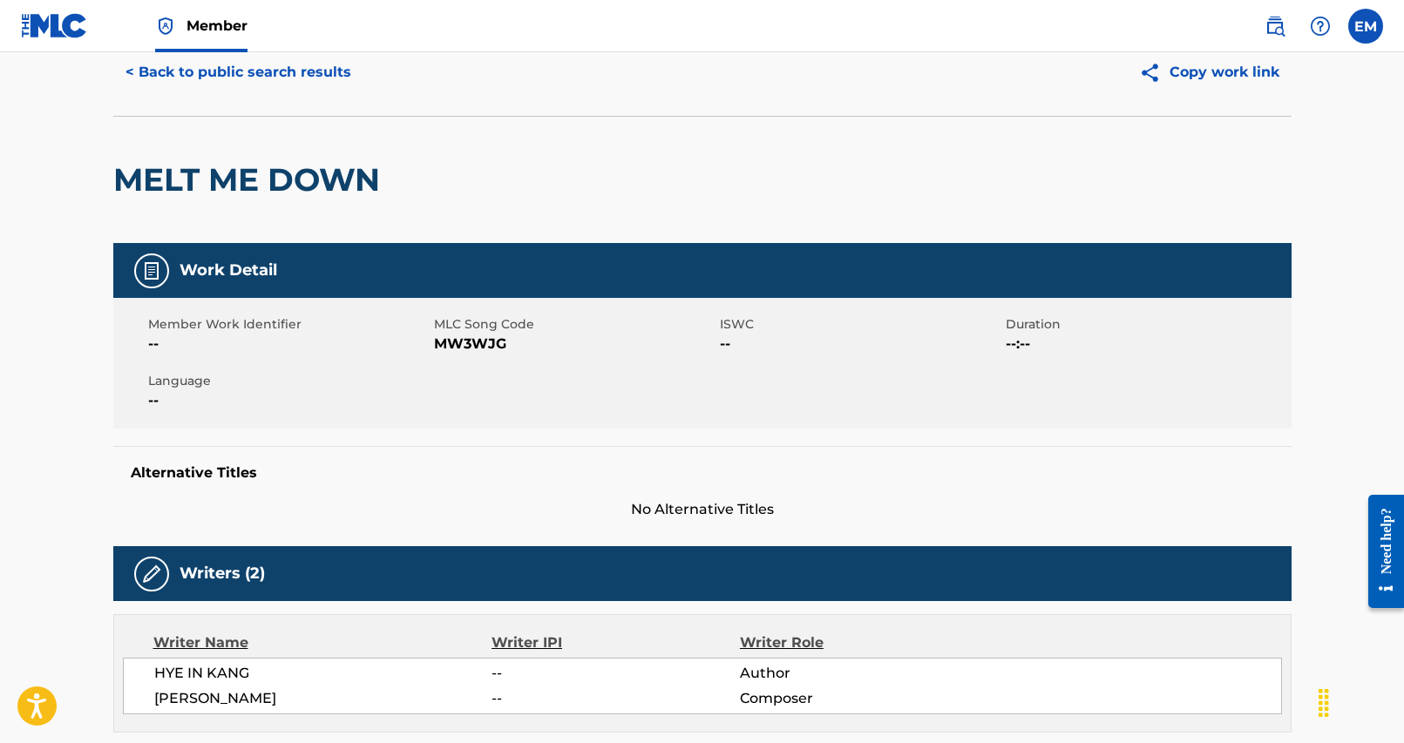
scroll to position [0, 0]
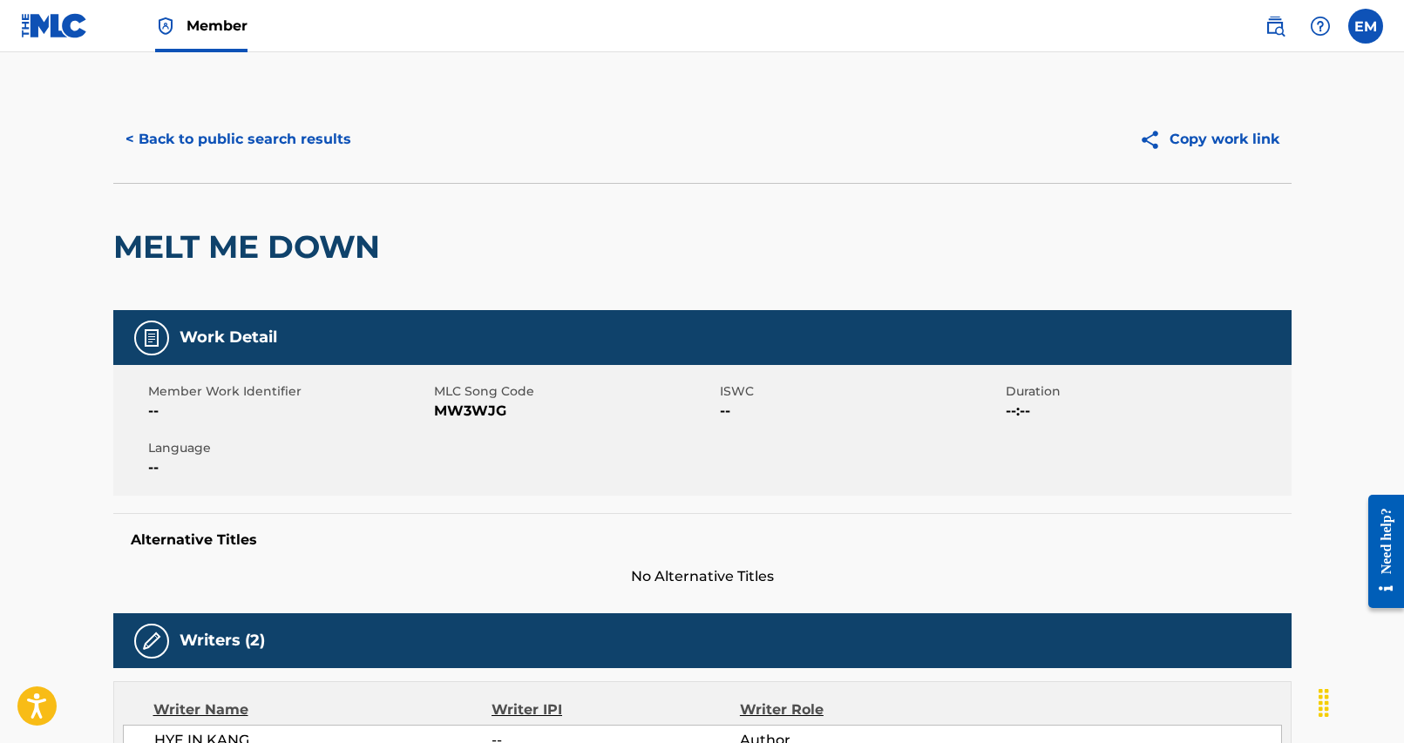
click at [237, 139] on button "< Back to public search results" at bounding box center [238, 140] width 250 height 44
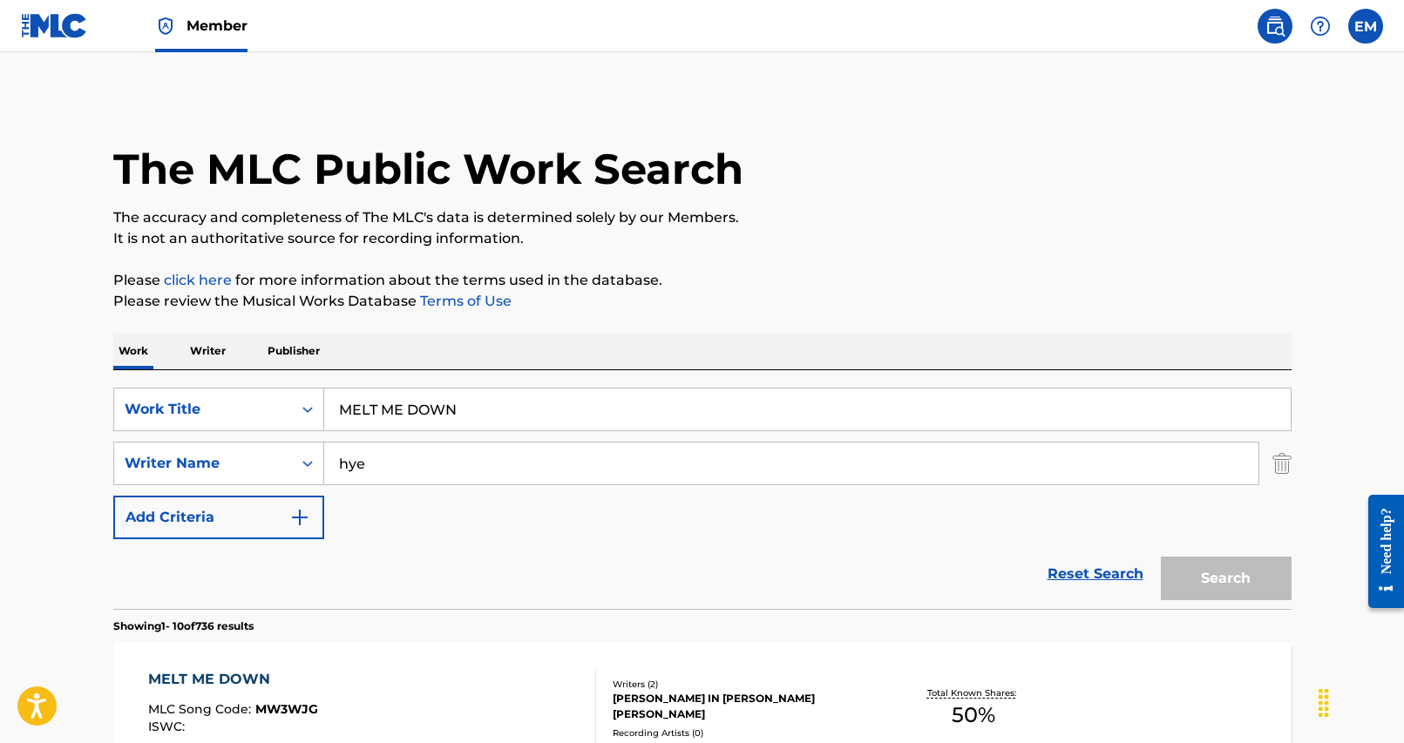
scroll to position [261, 0]
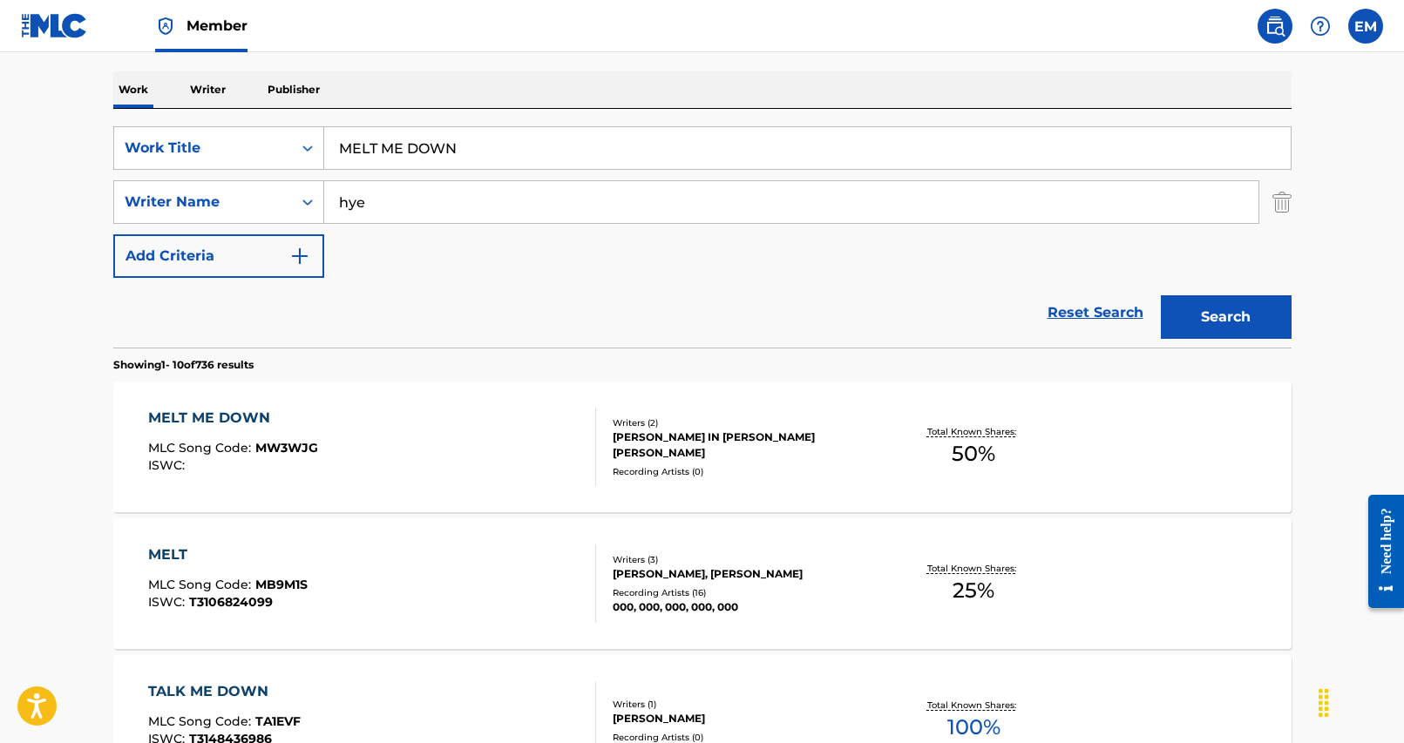
click at [411, 157] on input "MELT ME DOWN" at bounding box center [807, 148] width 966 height 42
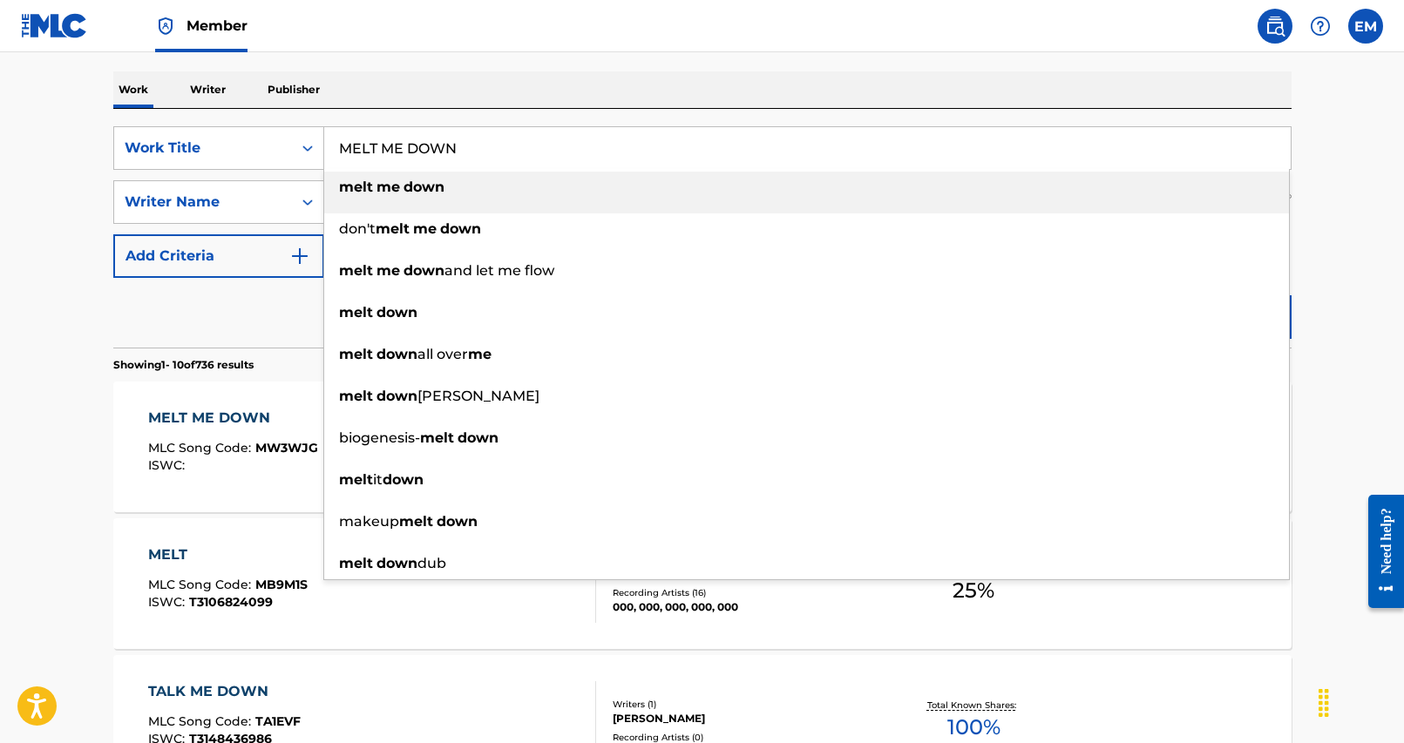
paste input "POLICE MOBILIZATIO"
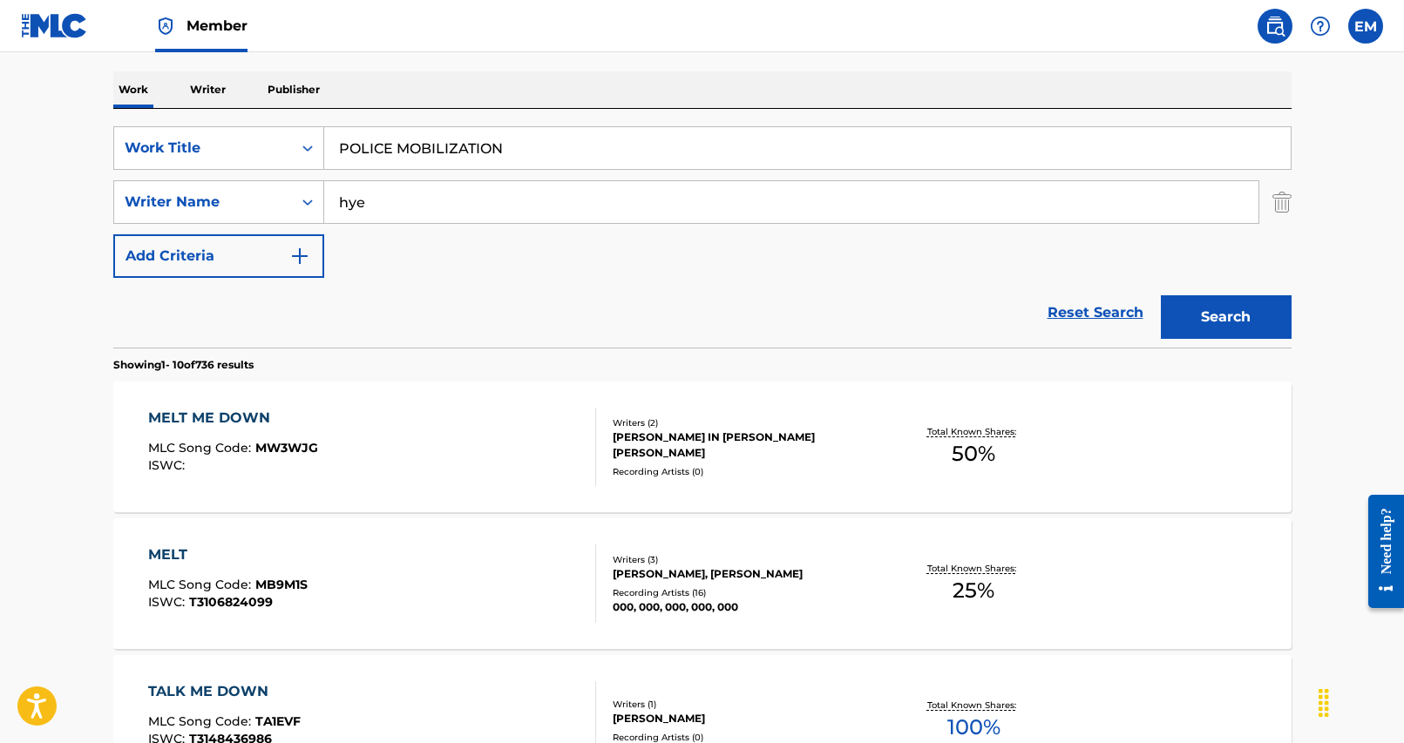
click at [1173, 313] on button "Search" at bounding box center [1226, 317] width 131 height 44
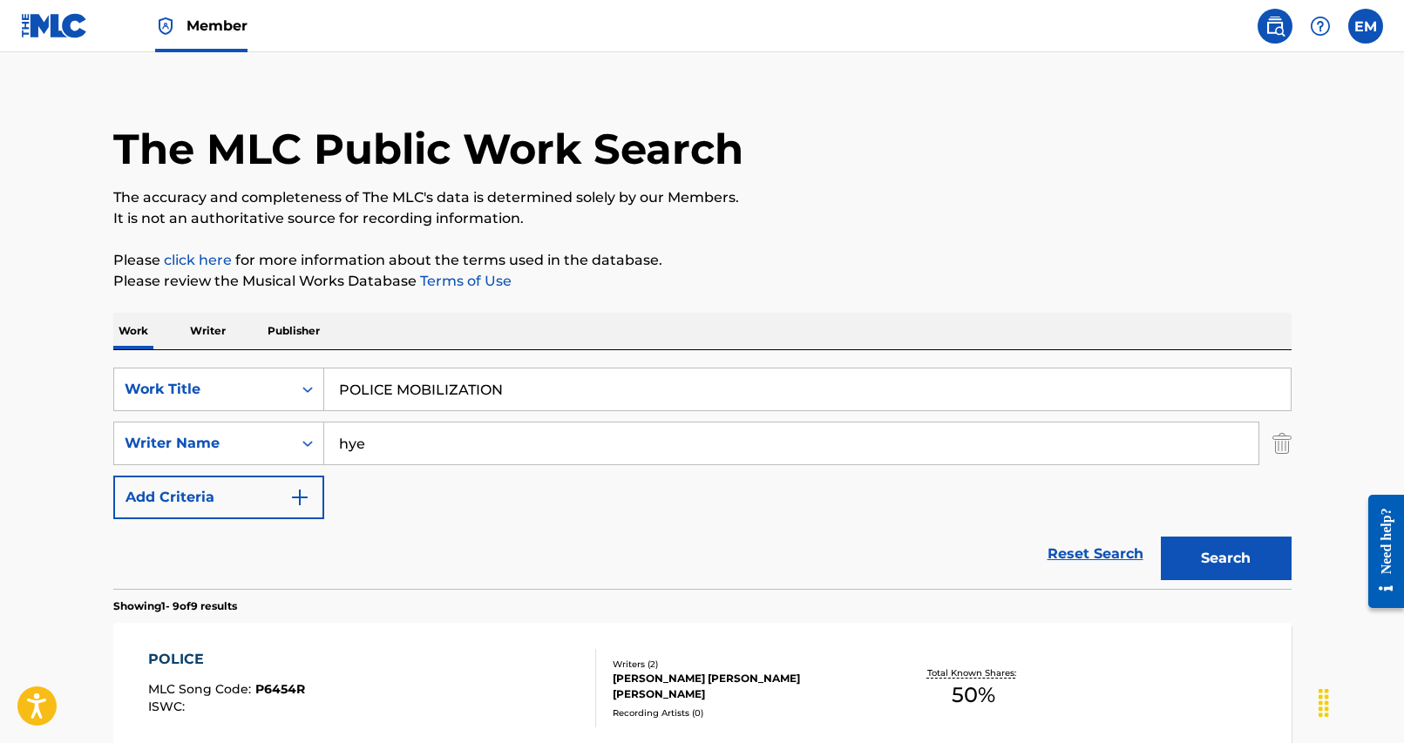
scroll to position [0, 0]
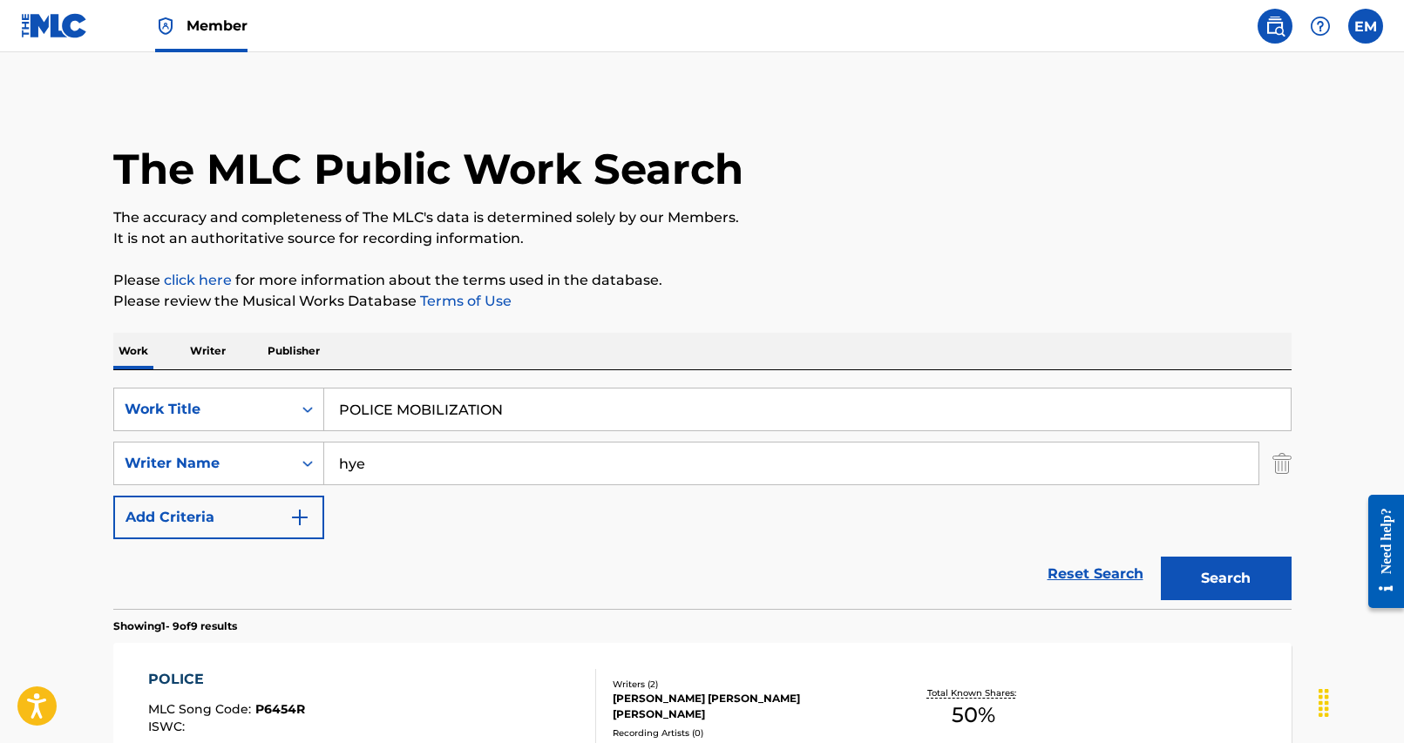
click at [478, 417] on input "POLICE MOBILIZATION" at bounding box center [807, 410] width 966 height 42
type input "v"
paste input "[PERSON_NAME]"
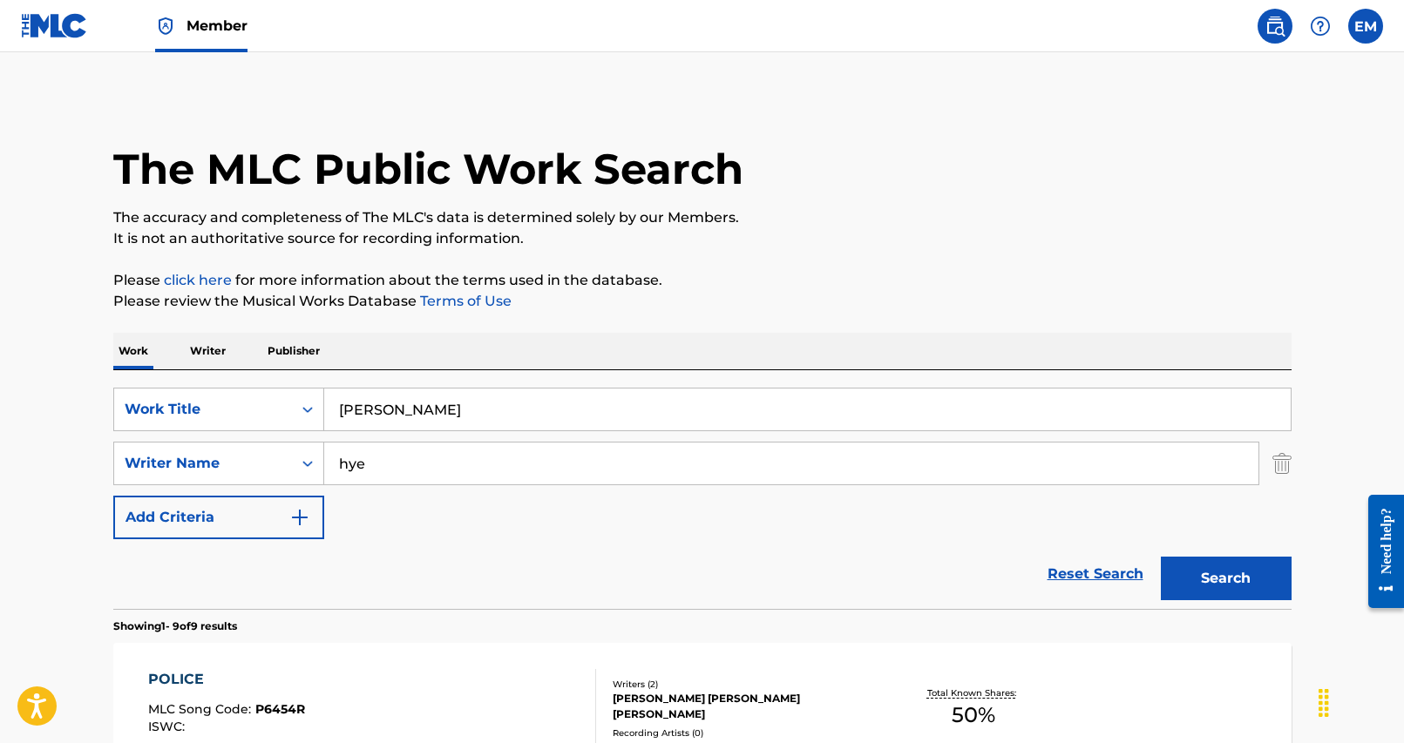
click at [1194, 586] on button "Search" at bounding box center [1226, 579] width 131 height 44
click at [466, 407] on input "[PERSON_NAME]" at bounding box center [807, 410] width 966 height 42
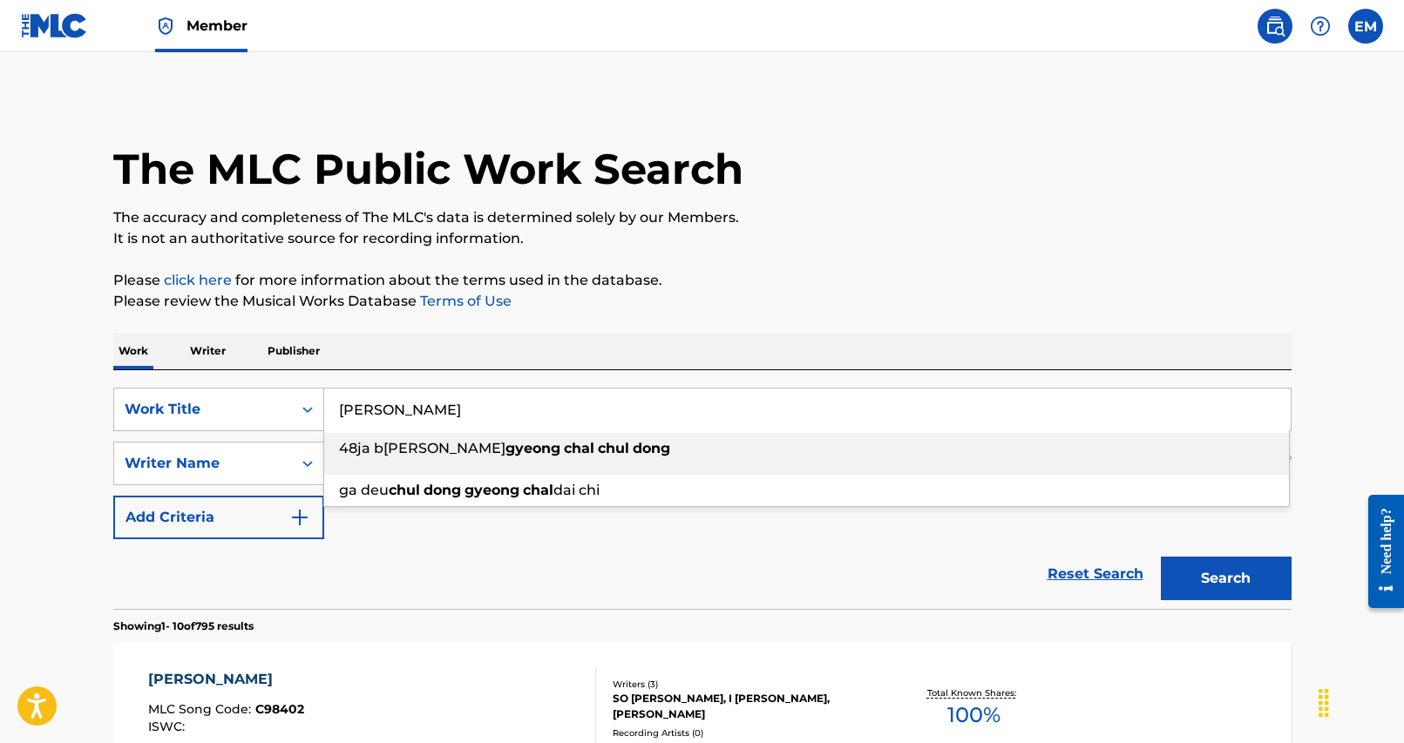
click at [466, 407] on input "[PERSON_NAME]" at bounding box center [807, 410] width 966 height 42
paste input "TIPTOE"
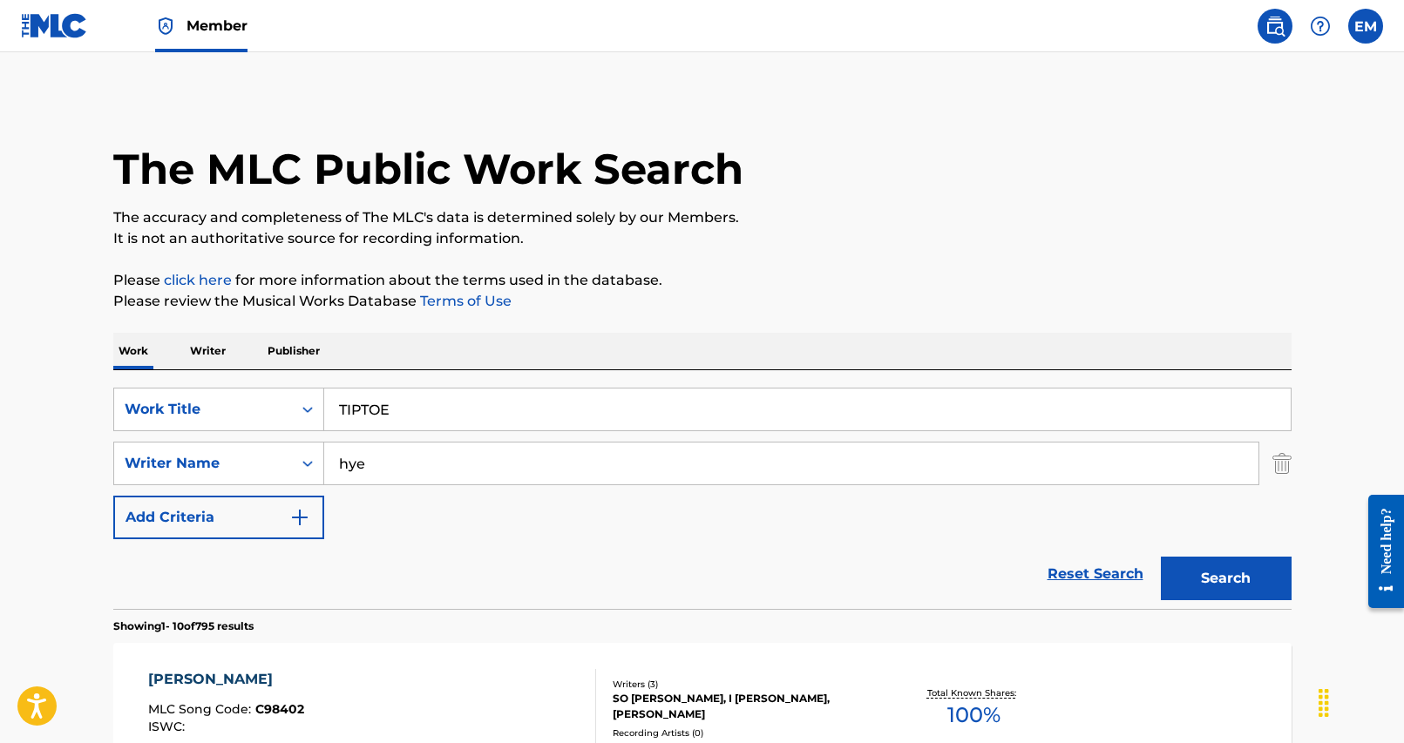
click at [901, 348] on div "Work Writer Publisher" at bounding box center [702, 351] width 1178 height 37
click at [1233, 553] on div "Search" at bounding box center [1221, 574] width 139 height 70
click at [1222, 568] on button "Search" at bounding box center [1226, 579] width 131 height 44
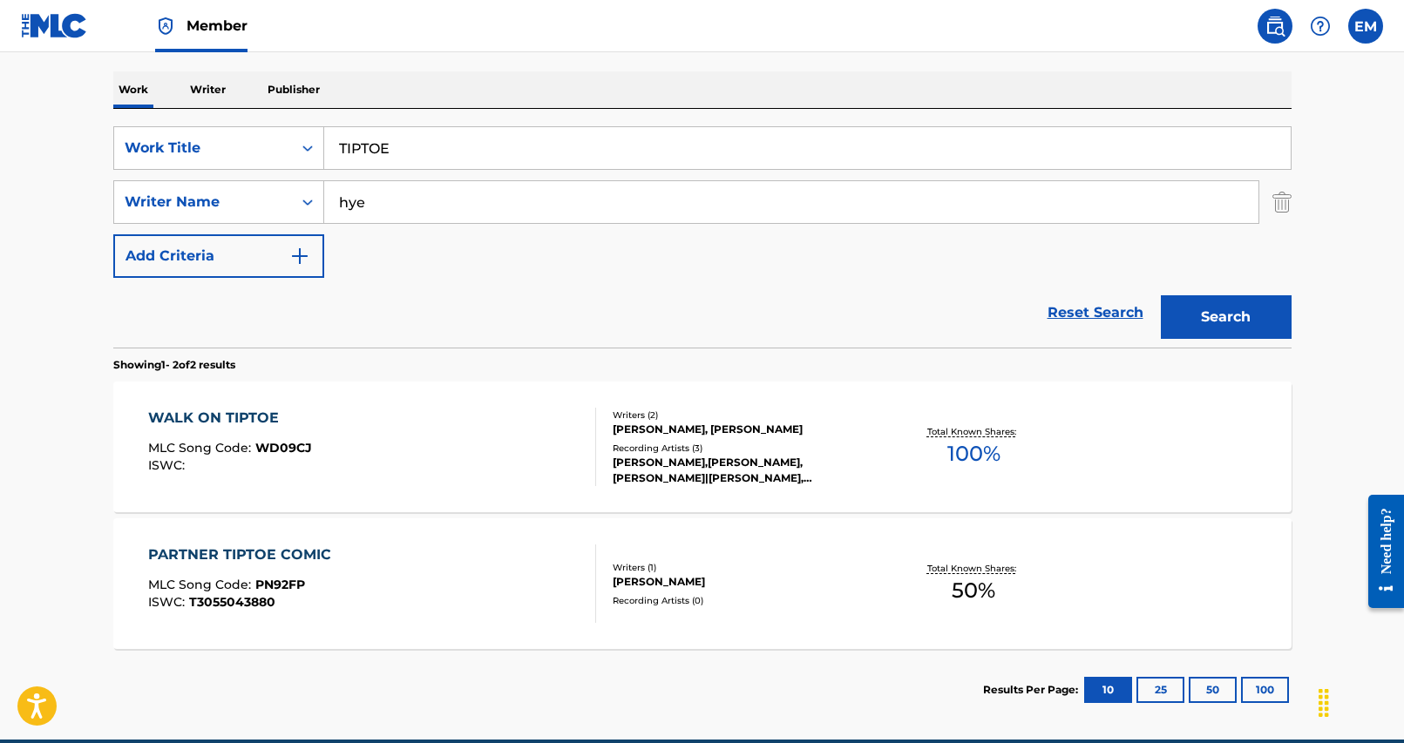
click at [644, 158] on input "TIPTOE" at bounding box center [807, 148] width 966 height 42
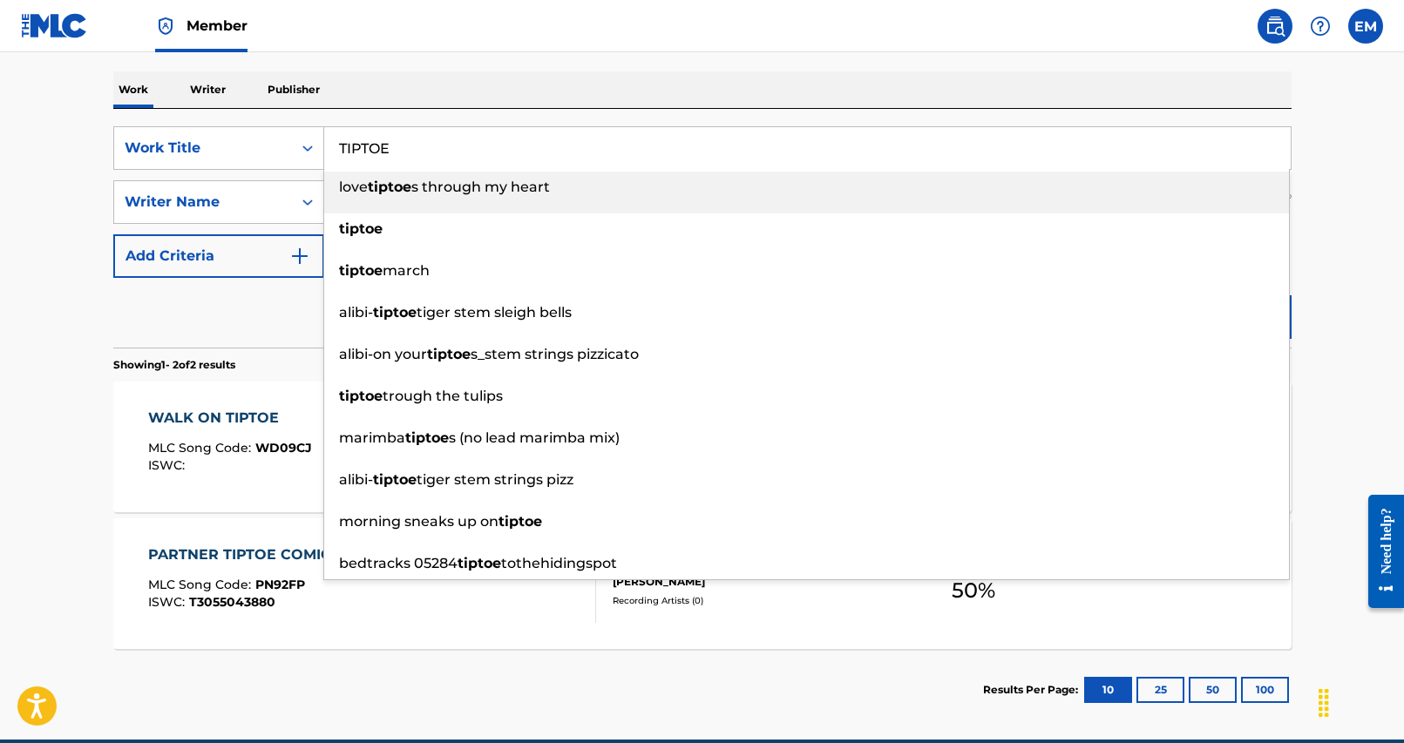
click at [644, 158] on input "TIPTOE" at bounding box center [807, 148] width 966 height 42
paste input "[PERSON_NAME] GEUM [PERSON_NAME] GEUM"
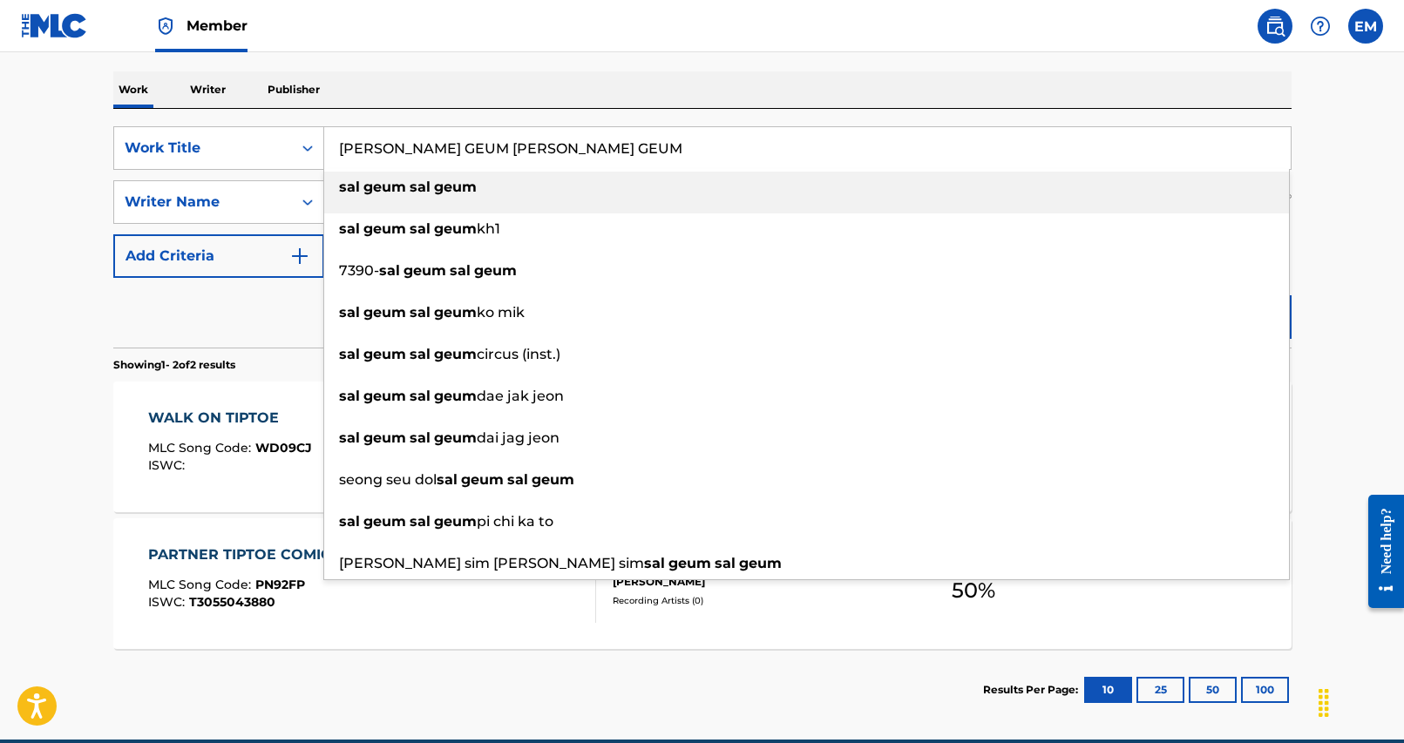
type input "[PERSON_NAME] GEUM [PERSON_NAME] GEUM"
click at [718, 95] on div "Work Writer Publisher" at bounding box center [702, 89] width 1178 height 37
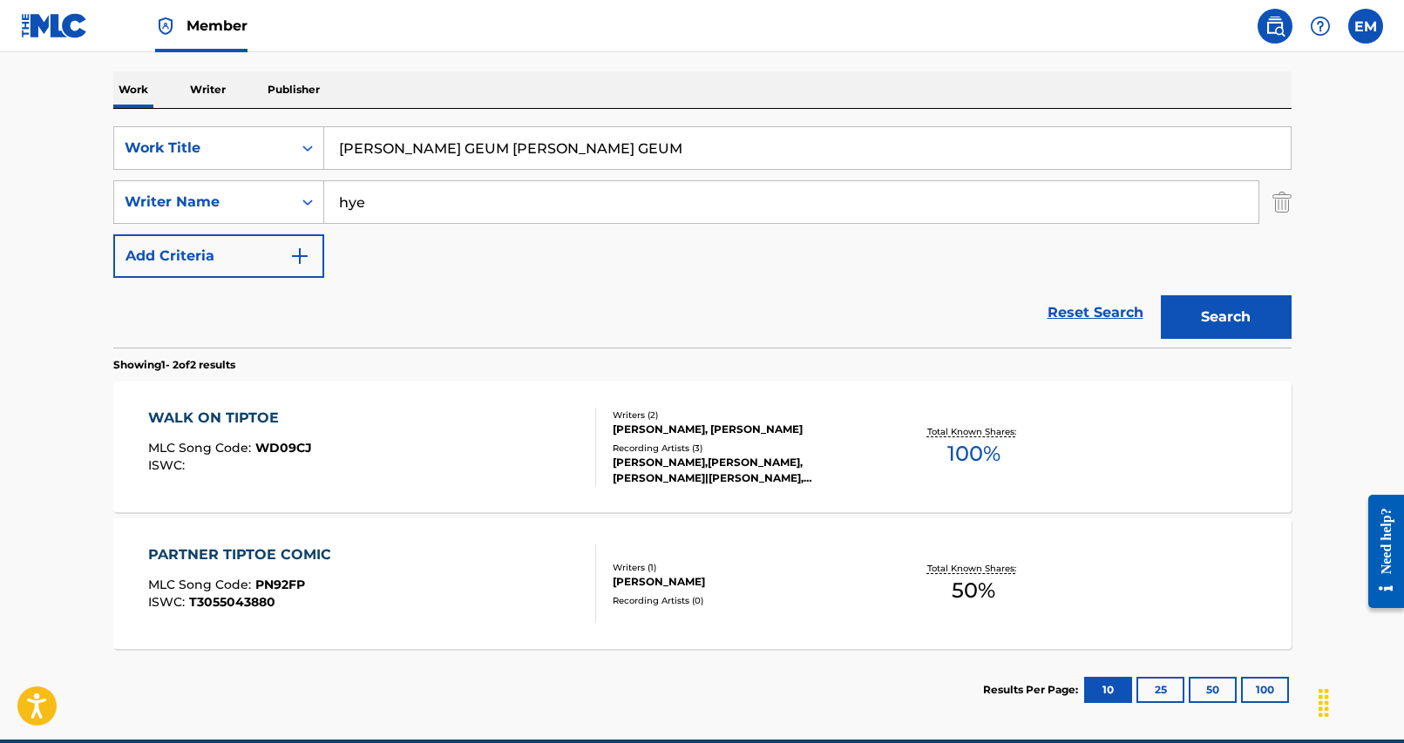
click at [1247, 295] on div "Search" at bounding box center [1221, 313] width 139 height 70
click at [1229, 333] on button "Search" at bounding box center [1226, 317] width 131 height 44
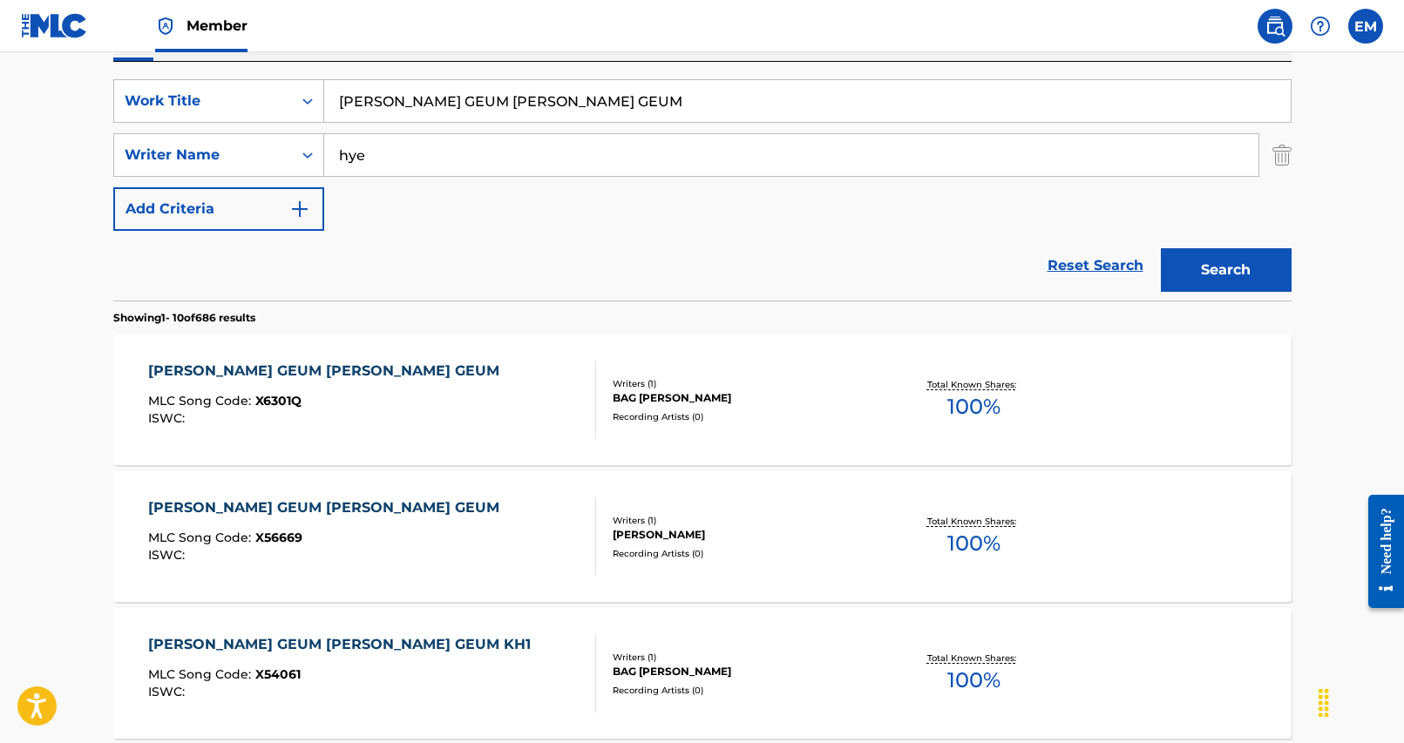
scroll to position [174, 0]
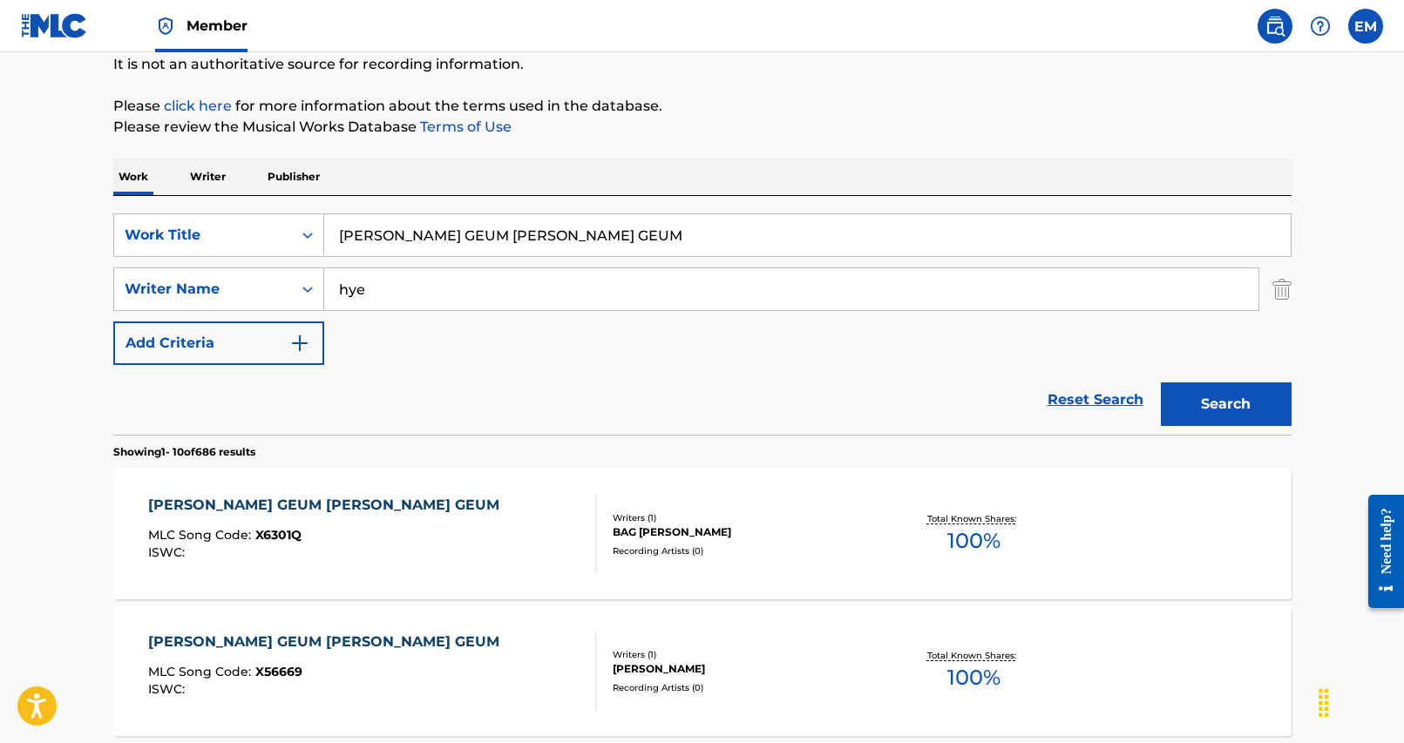
click at [478, 307] on input "hye" at bounding box center [791, 289] width 934 height 42
type input "y"
click at [1161, 383] on button "Search" at bounding box center [1226, 405] width 131 height 44
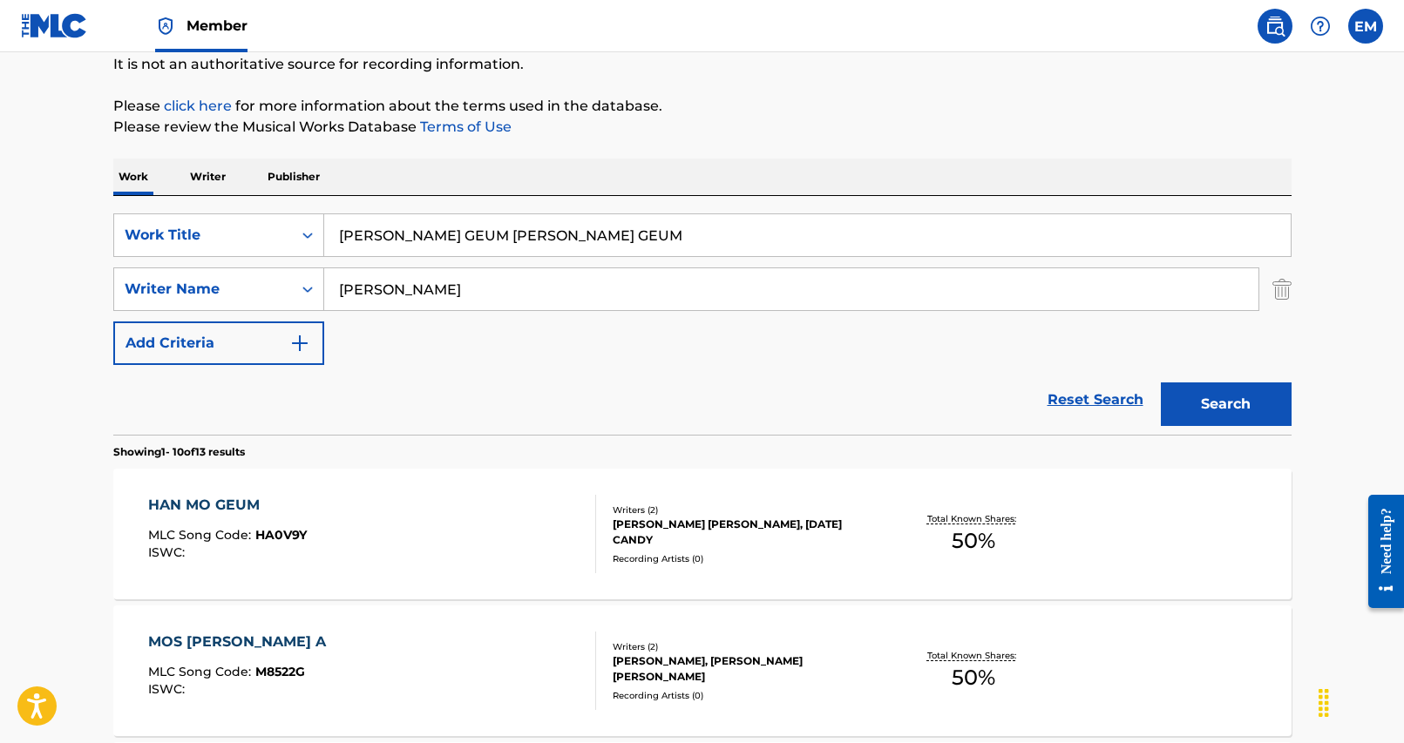
click at [398, 297] on input "[PERSON_NAME]" at bounding box center [791, 289] width 934 height 42
type input "[PERSON_NAME]"
click at [1161, 383] on button "Search" at bounding box center [1226, 405] width 131 height 44
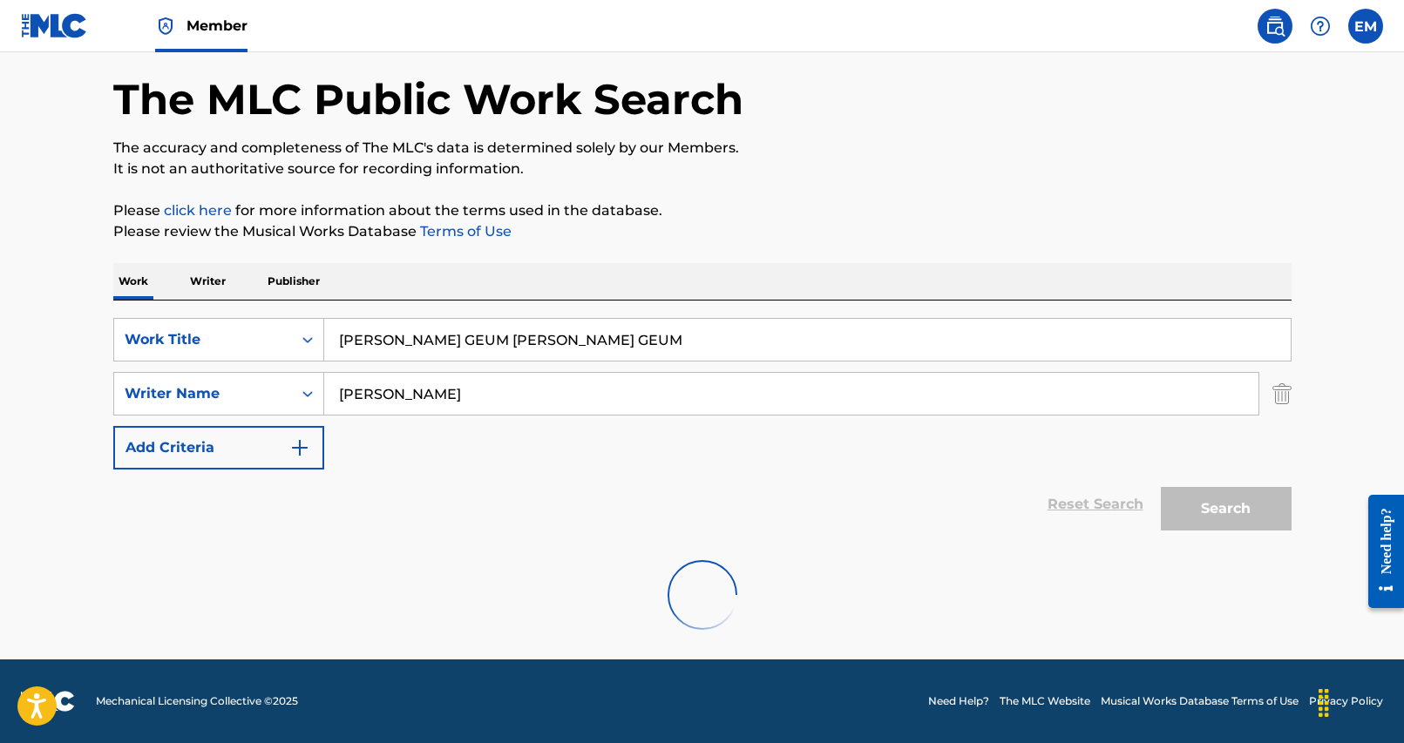
scroll to position [13, 0]
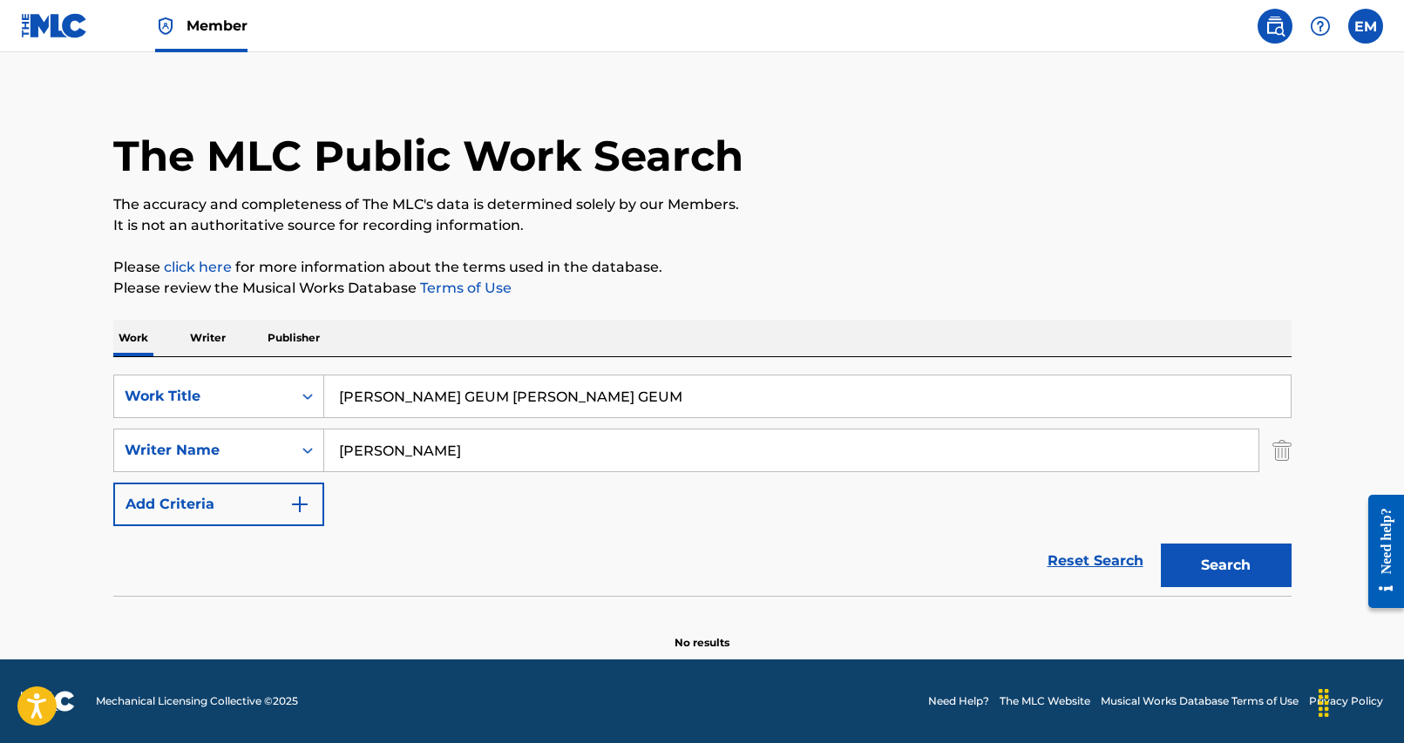
click at [541, 383] on input "[PERSON_NAME] GEUM [PERSON_NAME] GEUM" at bounding box center [807, 397] width 966 height 42
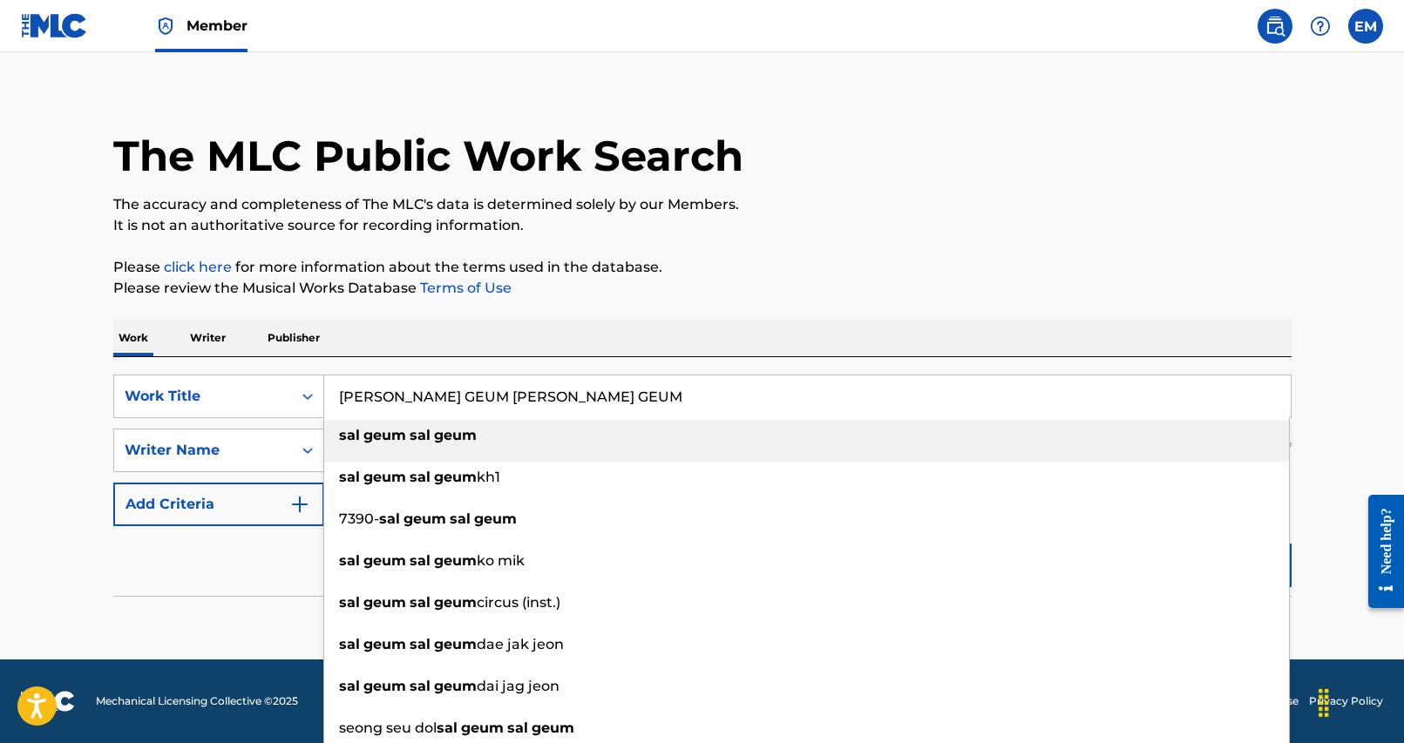
click at [541, 383] on input "[PERSON_NAME] GEUM [PERSON_NAME] GEUM" at bounding box center [807, 397] width 966 height 42
paste input "HANDS UP"
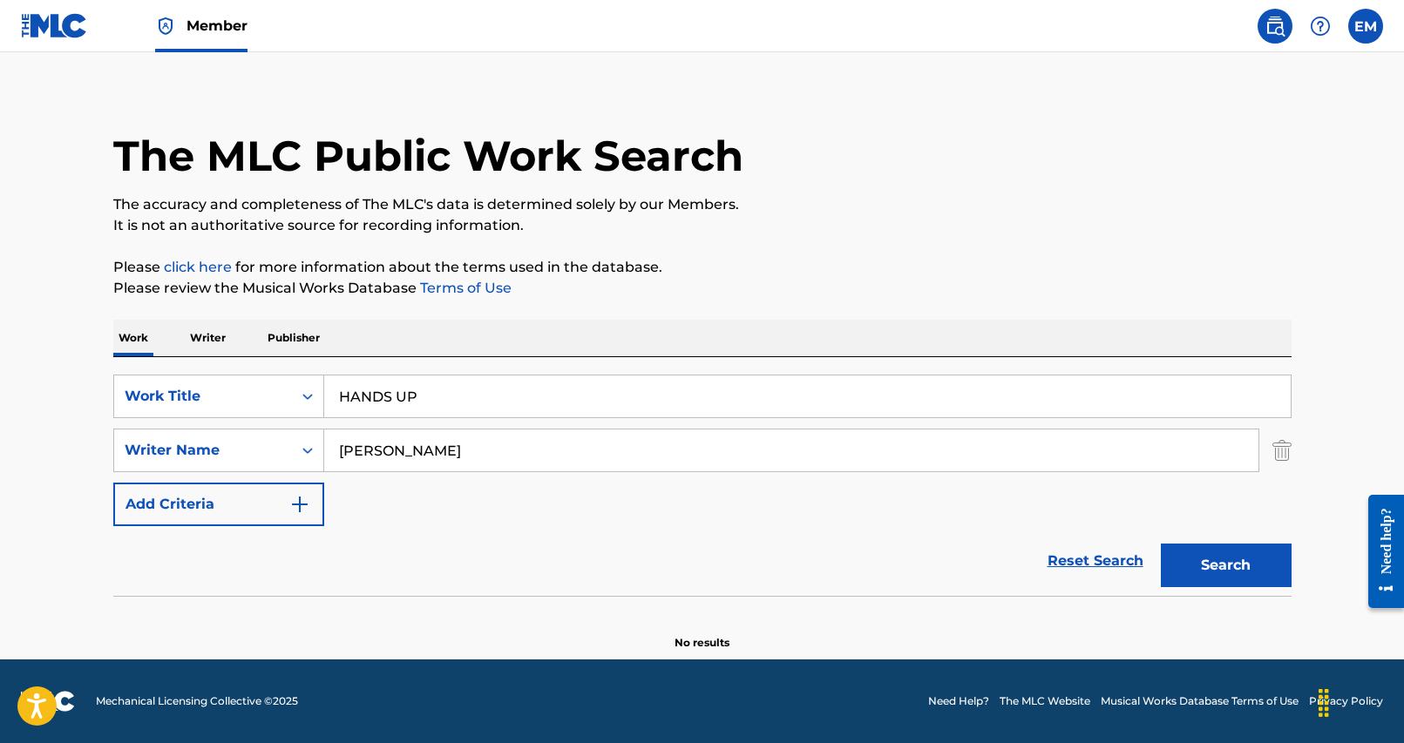
click at [673, 325] on div "Work Writer Publisher" at bounding box center [702, 338] width 1178 height 37
click at [1221, 556] on button "Search" at bounding box center [1226, 566] width 131 height 44
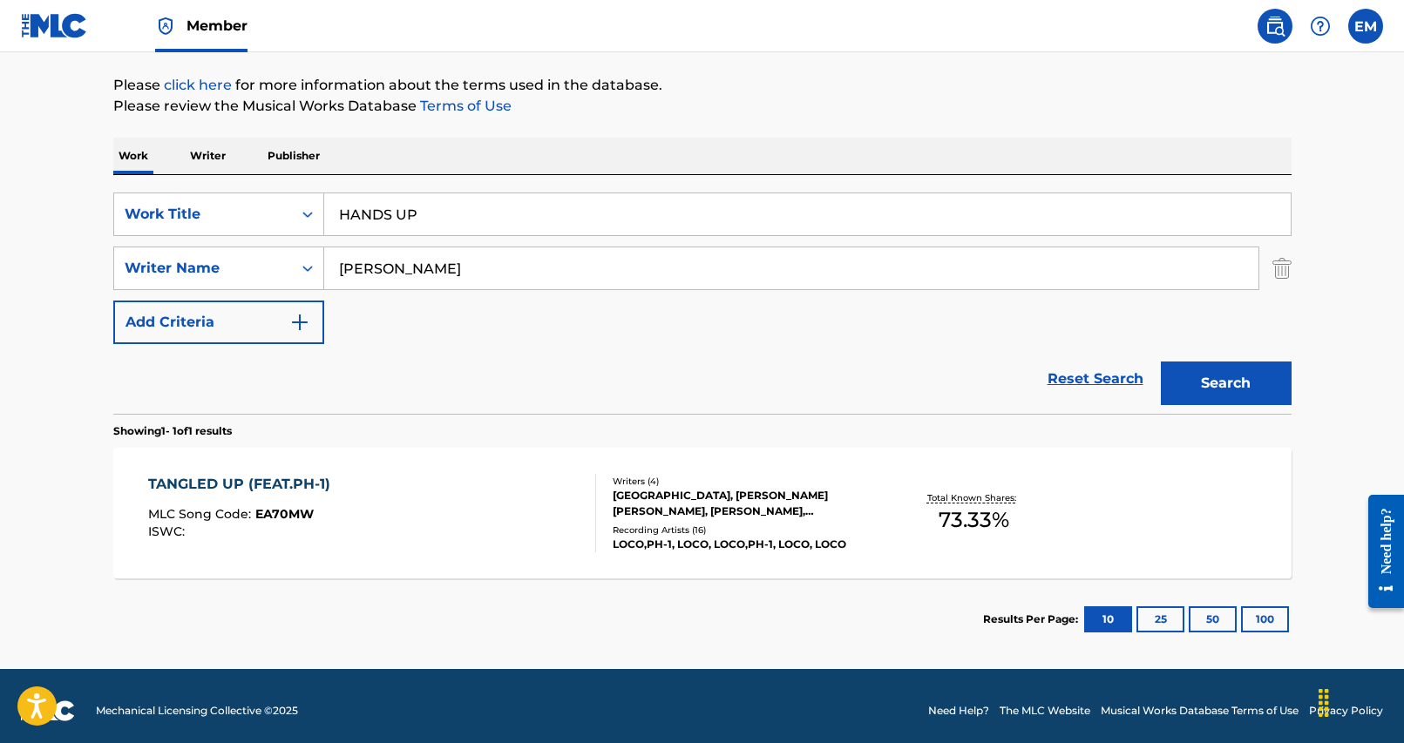
scroll to position [205, 0]
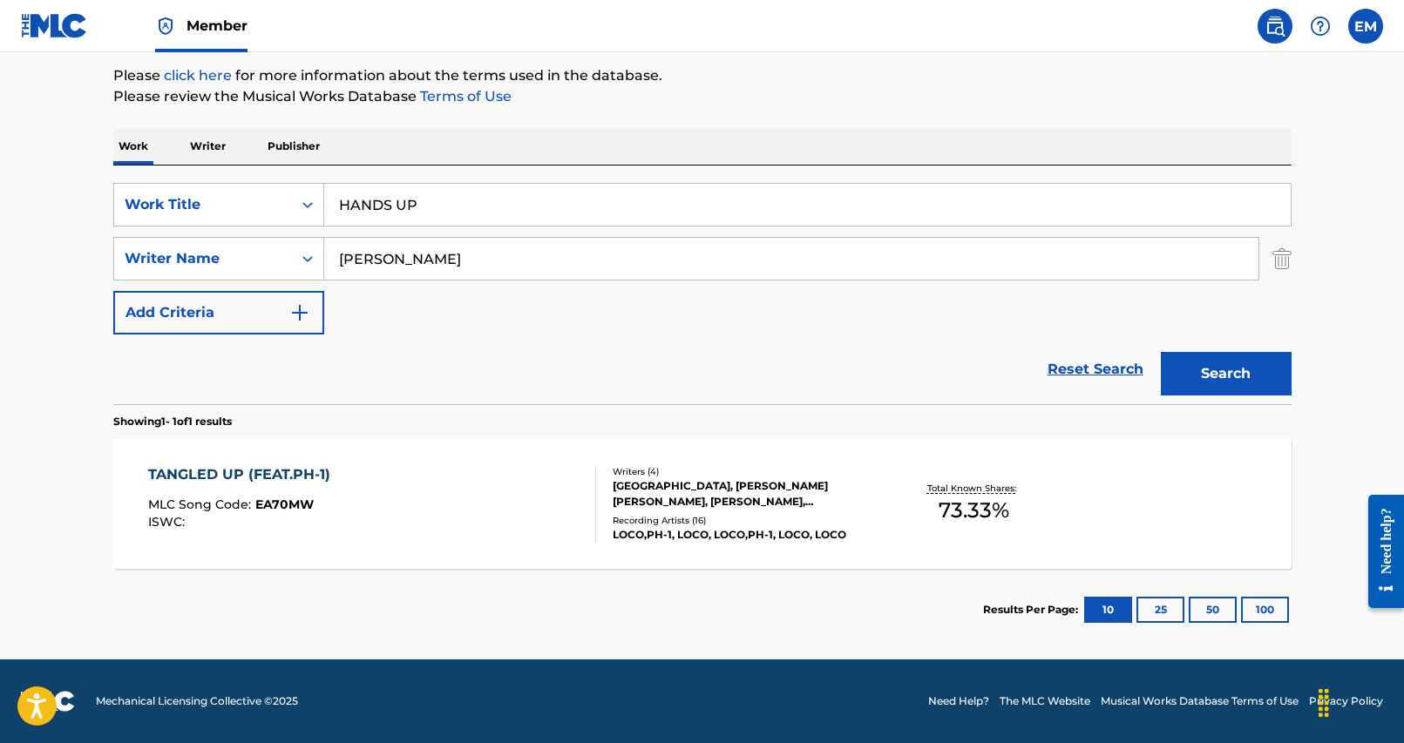
drag, startPoint x: 431, startPoint y: 229, endPoint x: 431, endPoint y: 216, distance: 13.1
click at [431, 227] on div "SearchWithCriteria25284b2f-c254-4699-9183-3e6b4979b7c9 Work Title HANDS UP Sear…" at bounding box center [702, 259] width 1178 height 152
click at [431, 216] on input "HANDS UP" at bounding box center [807, 205] width 966 height 42
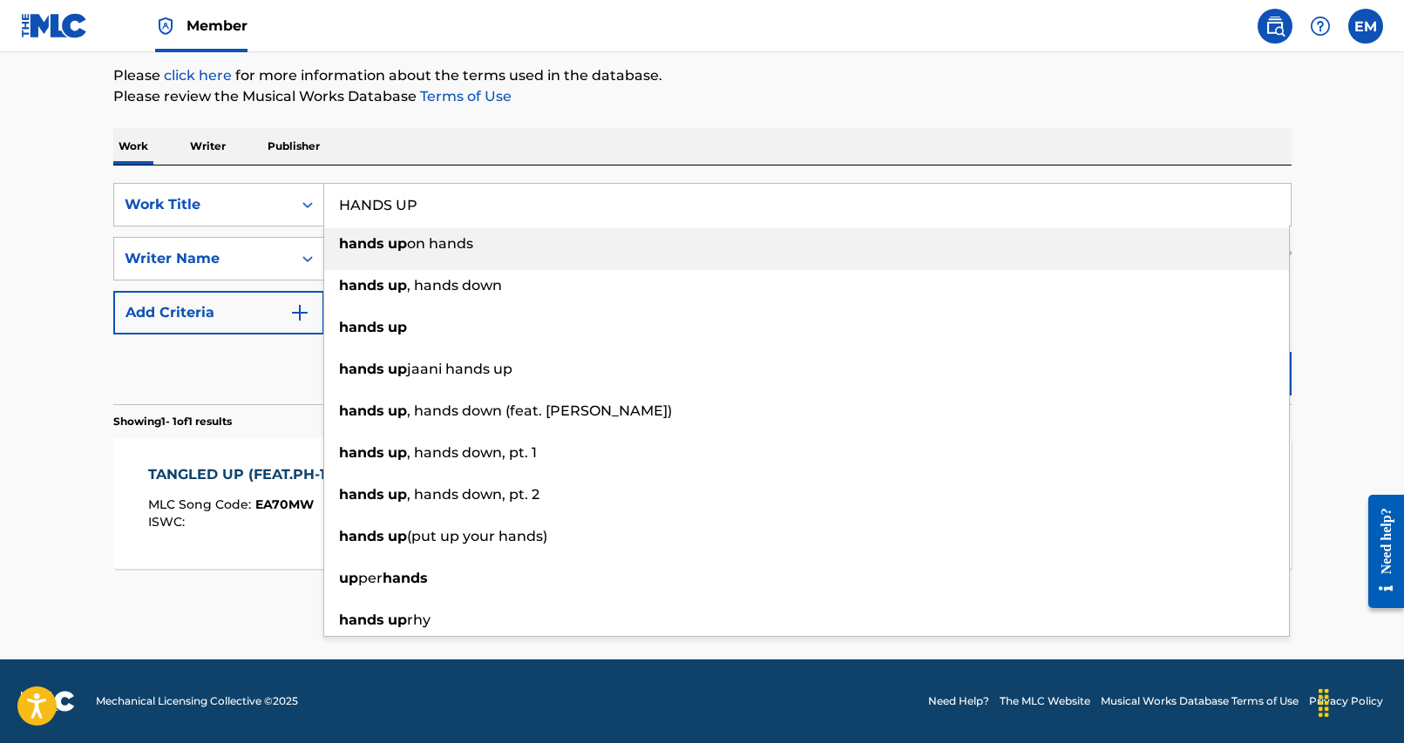
click at [431, 216] on input "HANDS UP" at bounding box center [807, 205] width 966 height 42
paste input "SON DEUL EO"
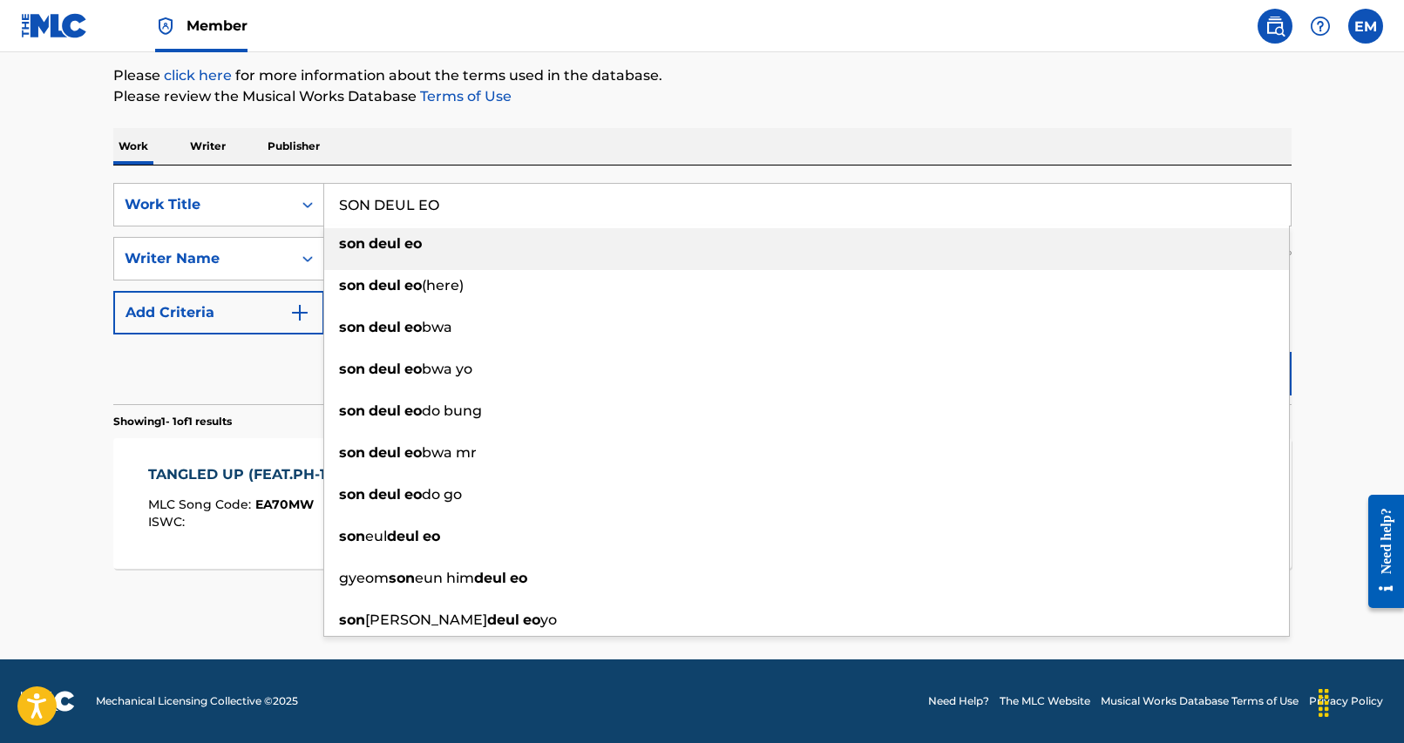
click at [749, 132] on div "Work Writer Publisher" at bounding box center [702, 146] width 1178 height 37
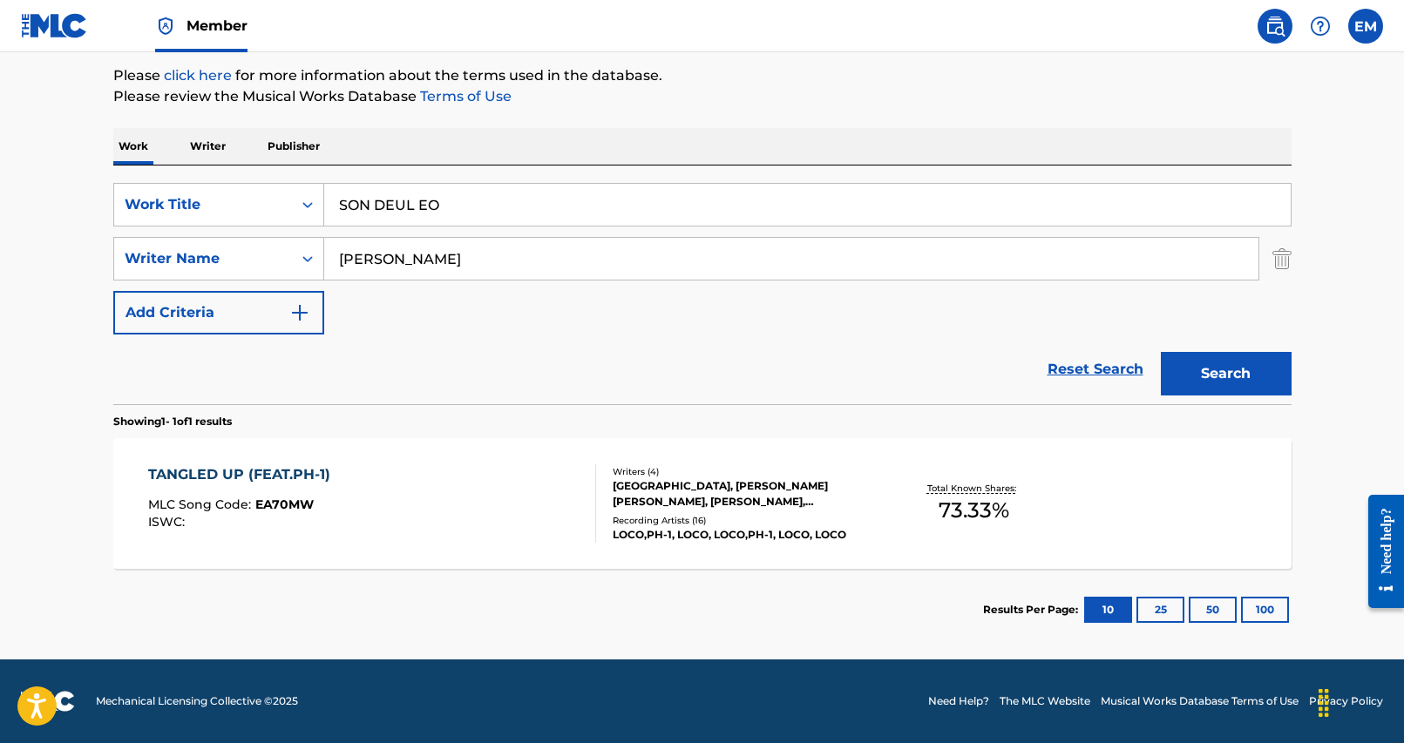
click at [1229, 374] on button "Search" at bounding box center [1226, 374] width 131 height 44
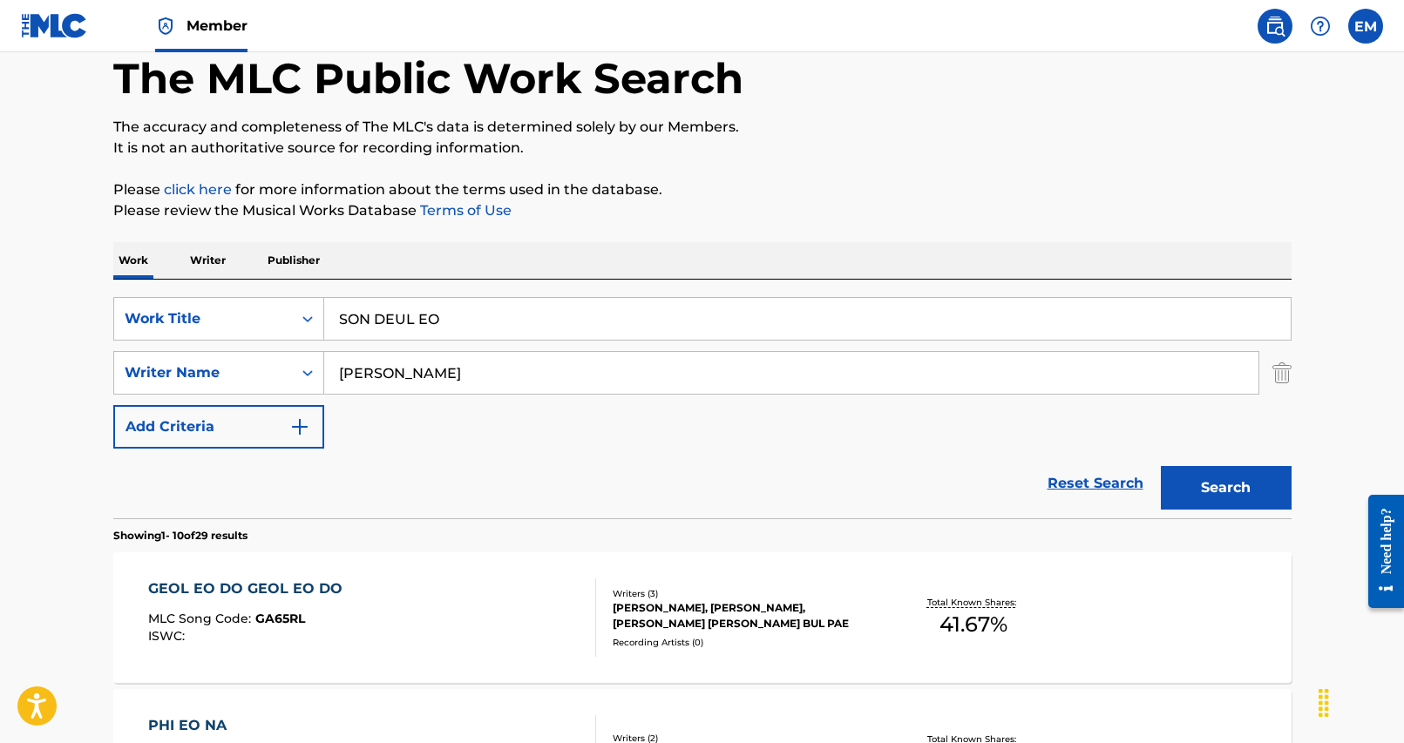
scroll to position [0, 0]
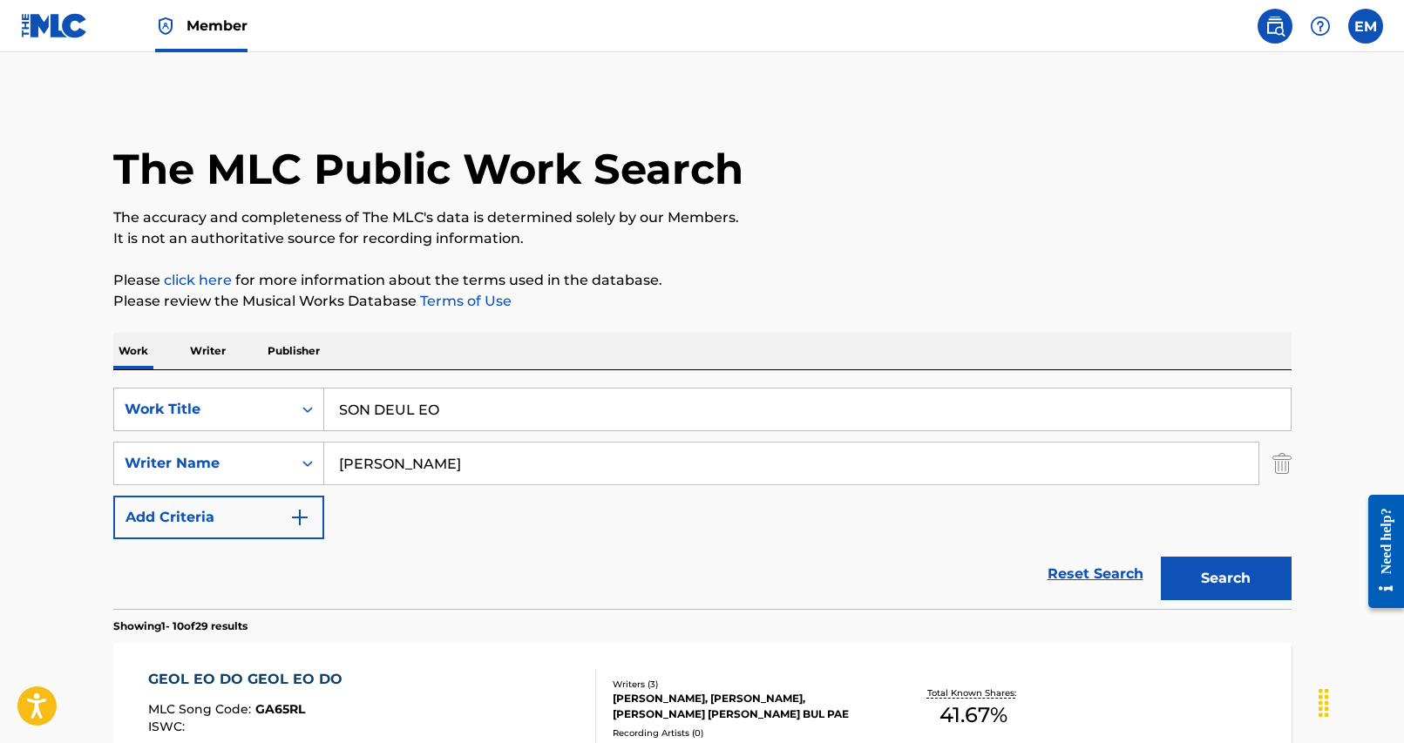
click at [443, 410] on input "SON DEUL EO" at bounding box center [807, 410] width 966 height 42
click at [443, 405] on input "SON DEUL EO" at bounding box center [807, 410] width 966 height 42
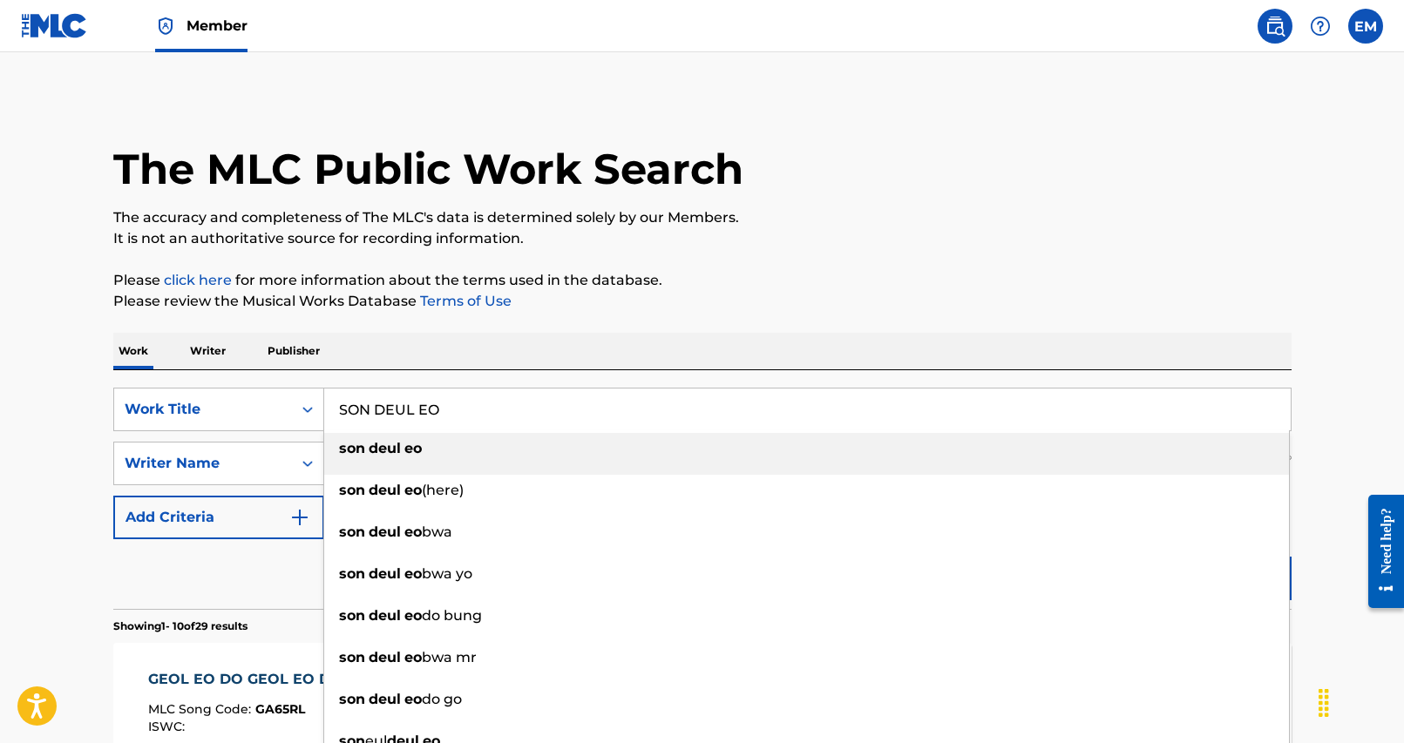
click at [443, 405] on input "SON DEUL EO" at bounding box center [807, 410] width 966 height 42
paste input "THINNER"
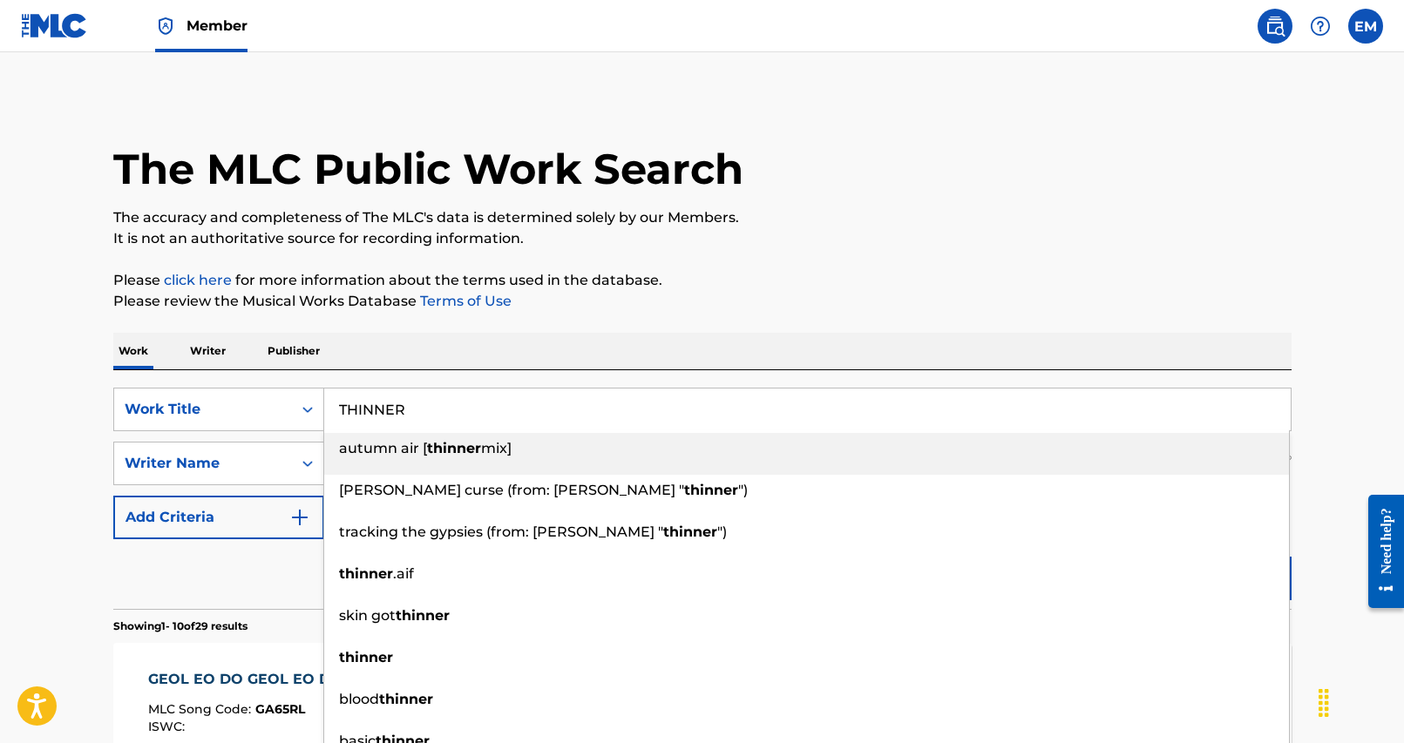
type input "THINNER"
click at [504, 363] on div "Work Writer Publisher" at bounding box center [702, 351] width 1178 height 37
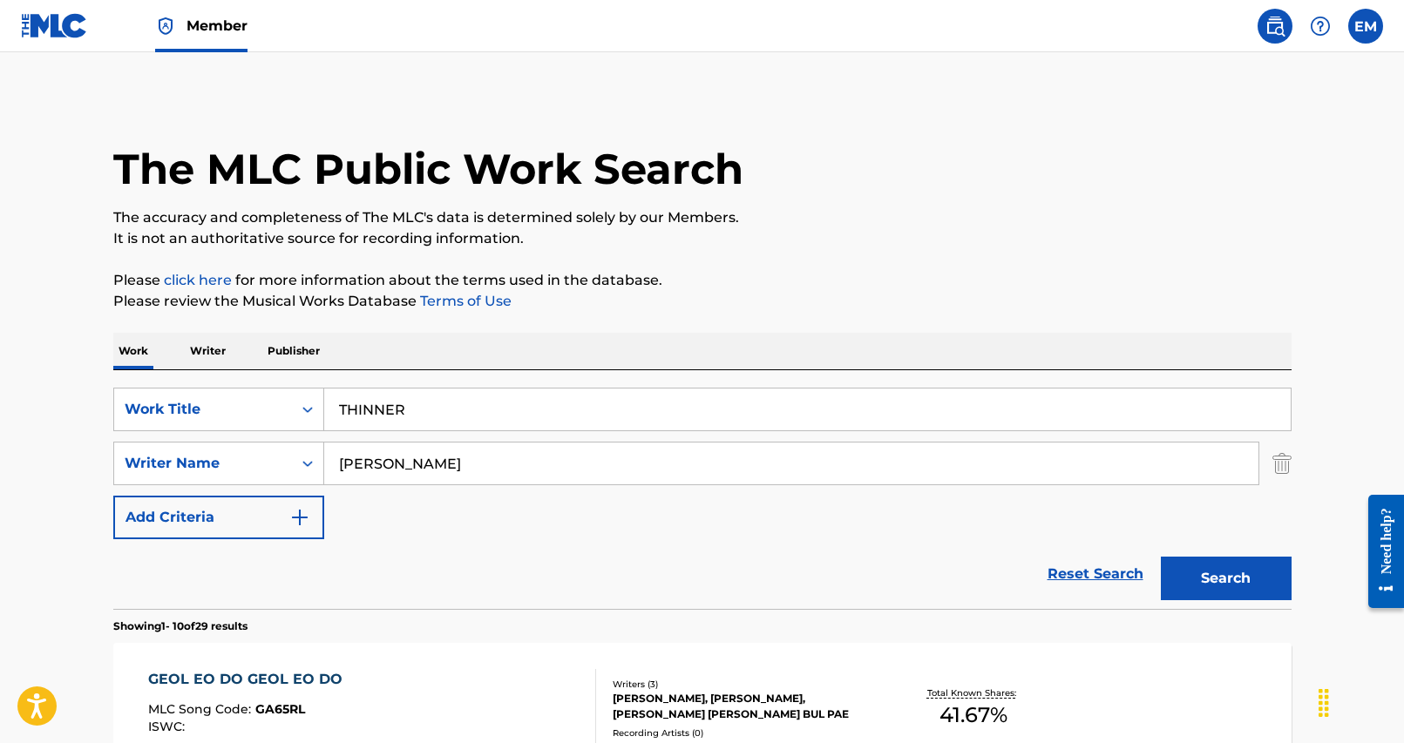
click at [1222, 574] on button "Search" at bounding box center [1226, 579] width 131 height 44
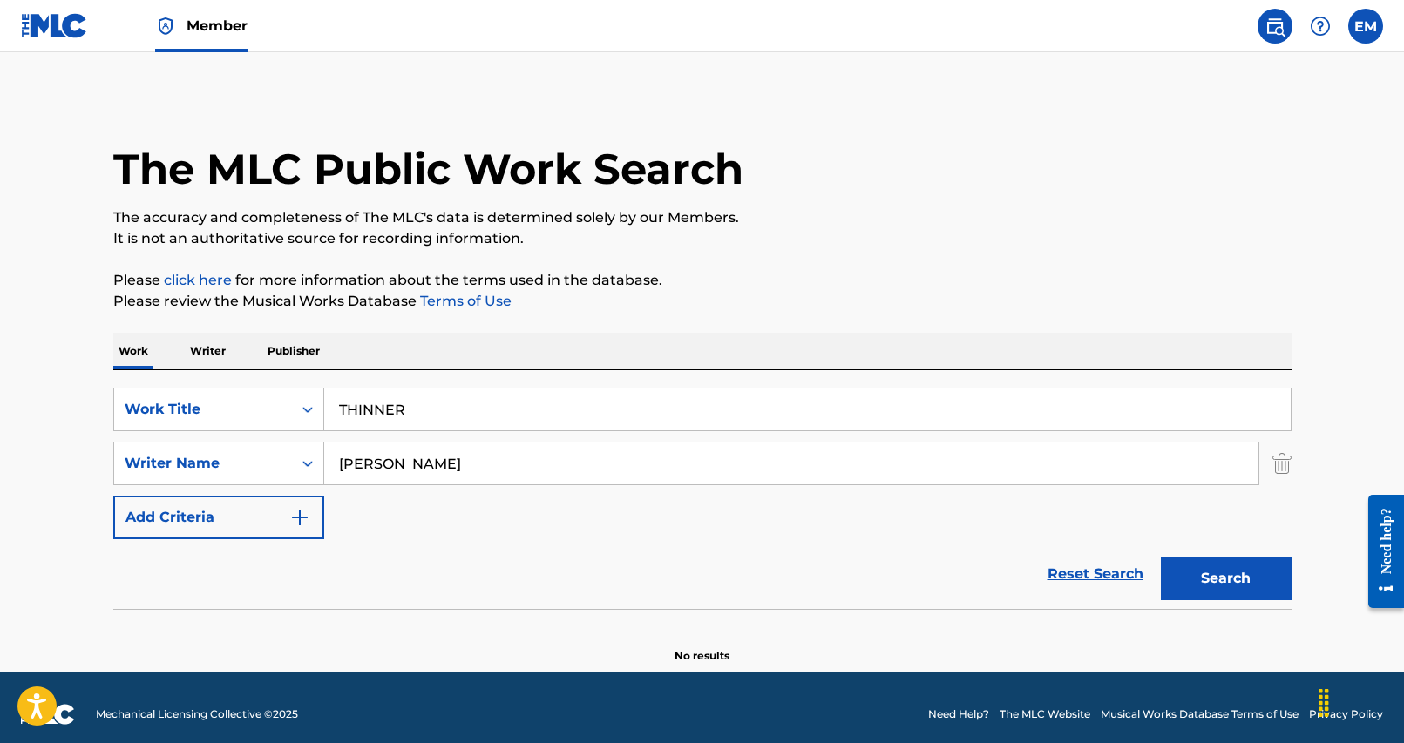
click at [416, 471] on input "[PERSON_NAME]" at bounding box center [791, 464] width 934 height 42
type input "hye"
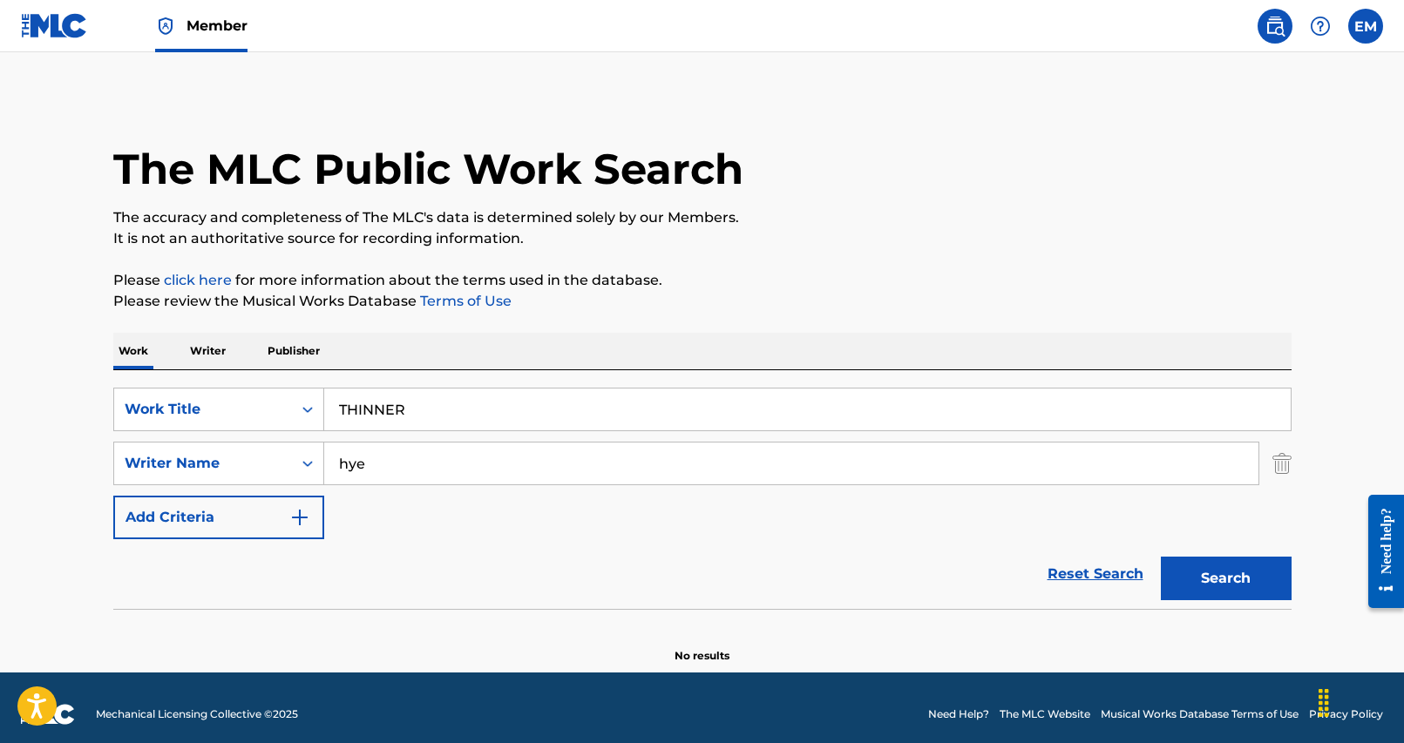
click at [1161, 557] on button "Search" at bounding box center [1226, 579] width 131 height 44
drag, startPoint x: 468, startPoint y: 385, endPoint x: 458, endPoint y: 398, distance: 16.2
click at [465, 391] on div "SearchWithCriteria25284b2f-c254-4699-9183-3e6b4979b7c9 Work Title THINNER Searc…" at bounding box center [702, 489] width 1178 height 239
click at [458, 398] on input "THINNER" at bounding box center [807, 410] width 966 height 42
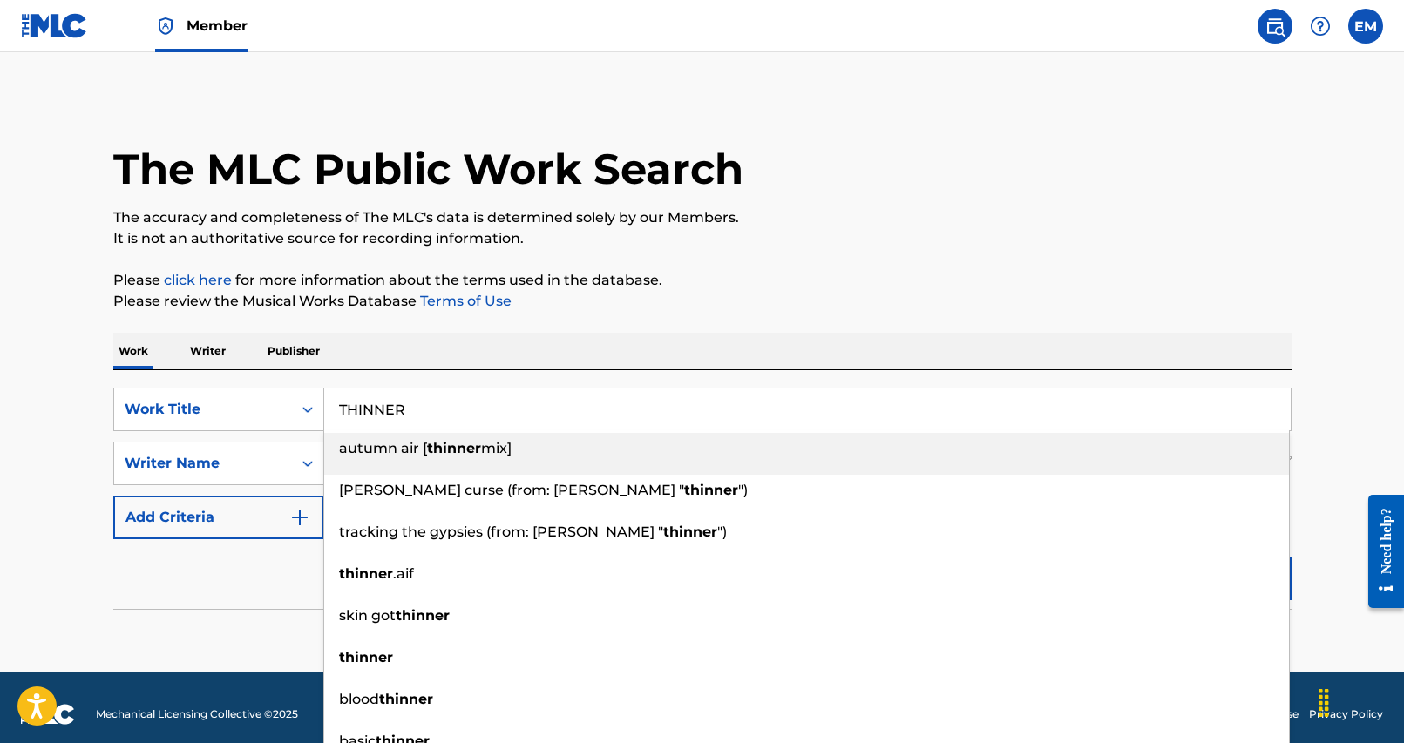
click at [458, 398] on input "THINNER" at bounding box center [807, 410] width 966 height 42
paste input "SIN NA"
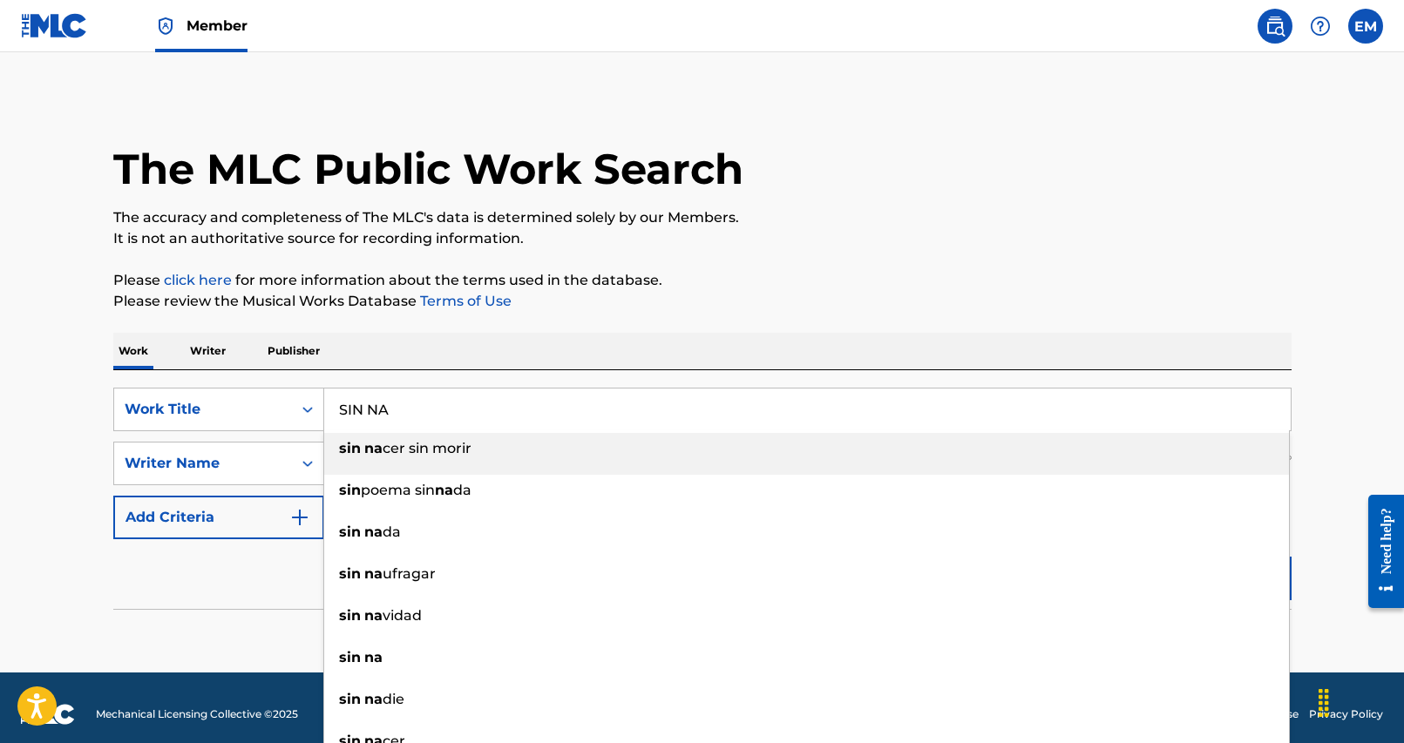
click at [668, 343] on div "Work Writer Publisher" at bounding box center [702, 351] width 1178 height 37
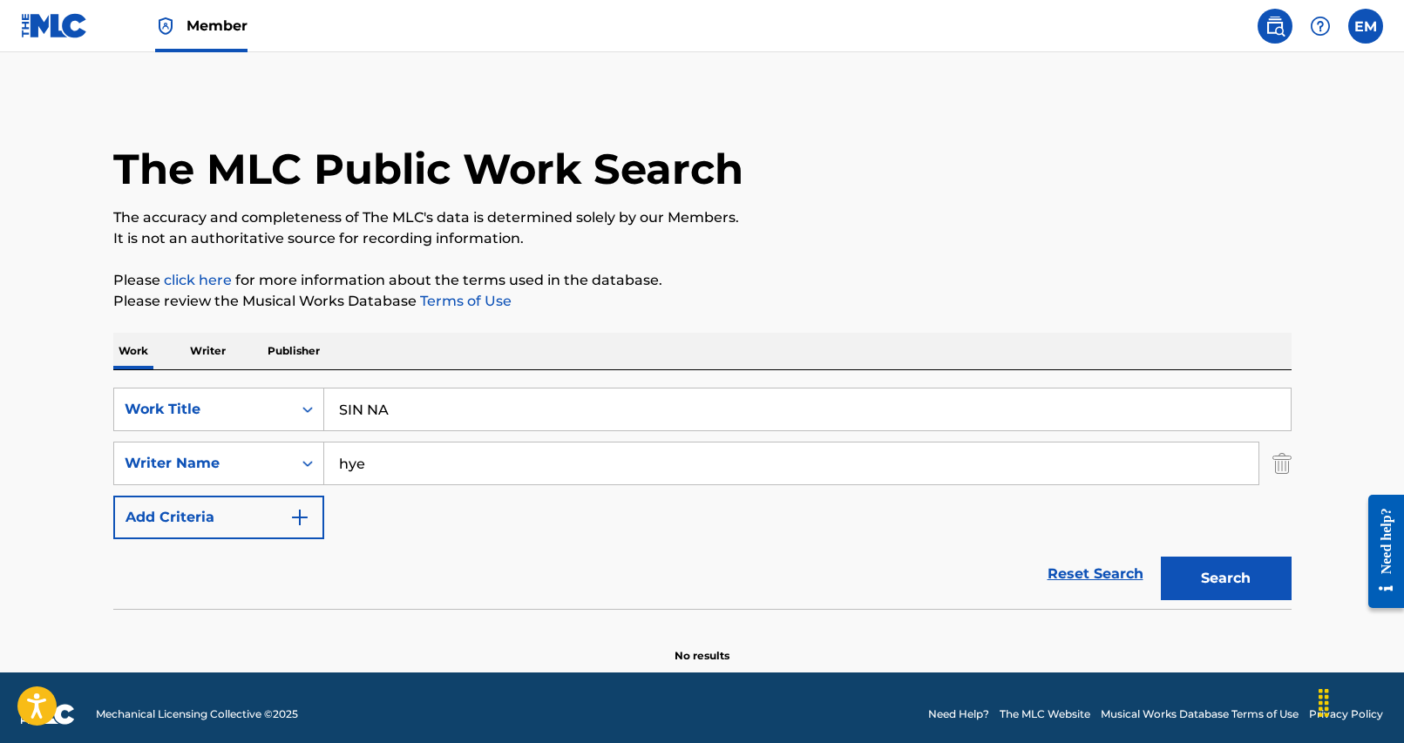
click at [1192, 571] on button "Search" at bounding box center [1226, 579] width 131 height 44
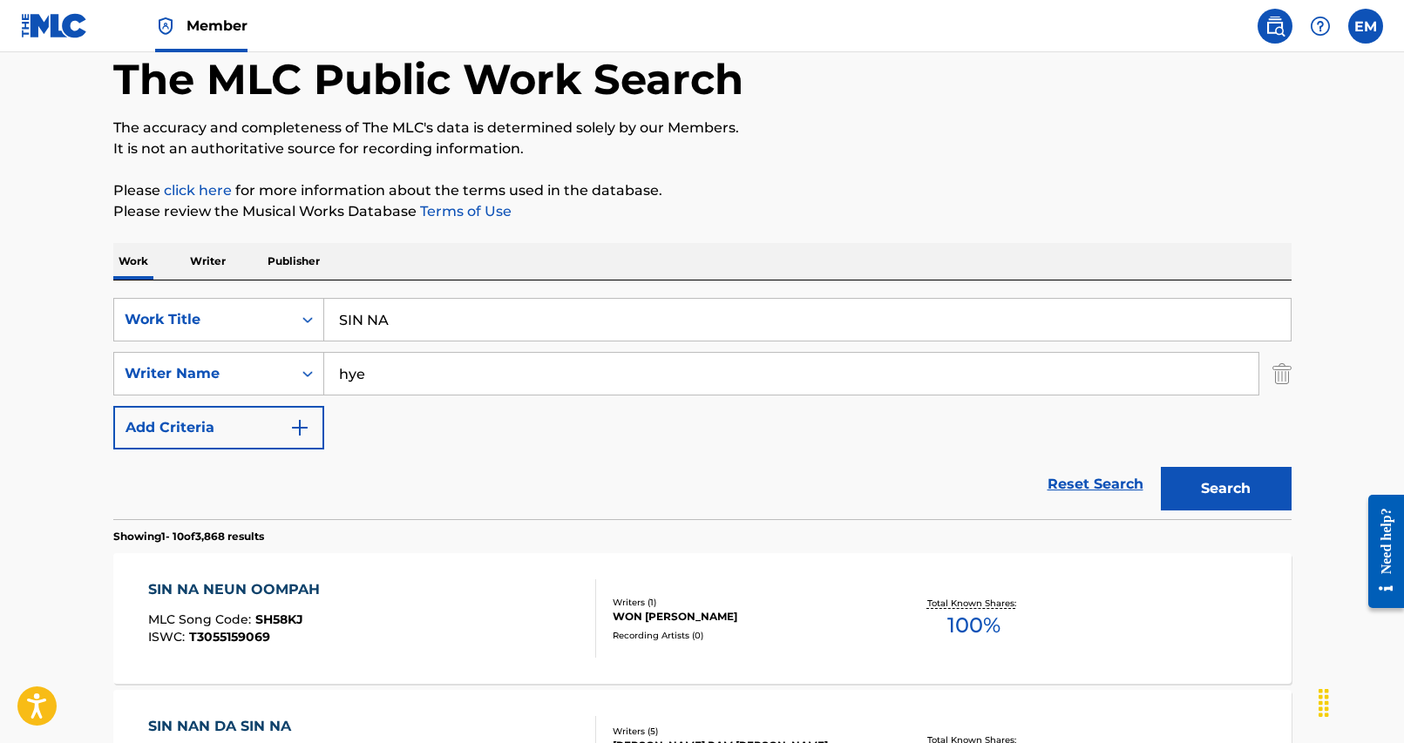
scroll to position [261, 0]
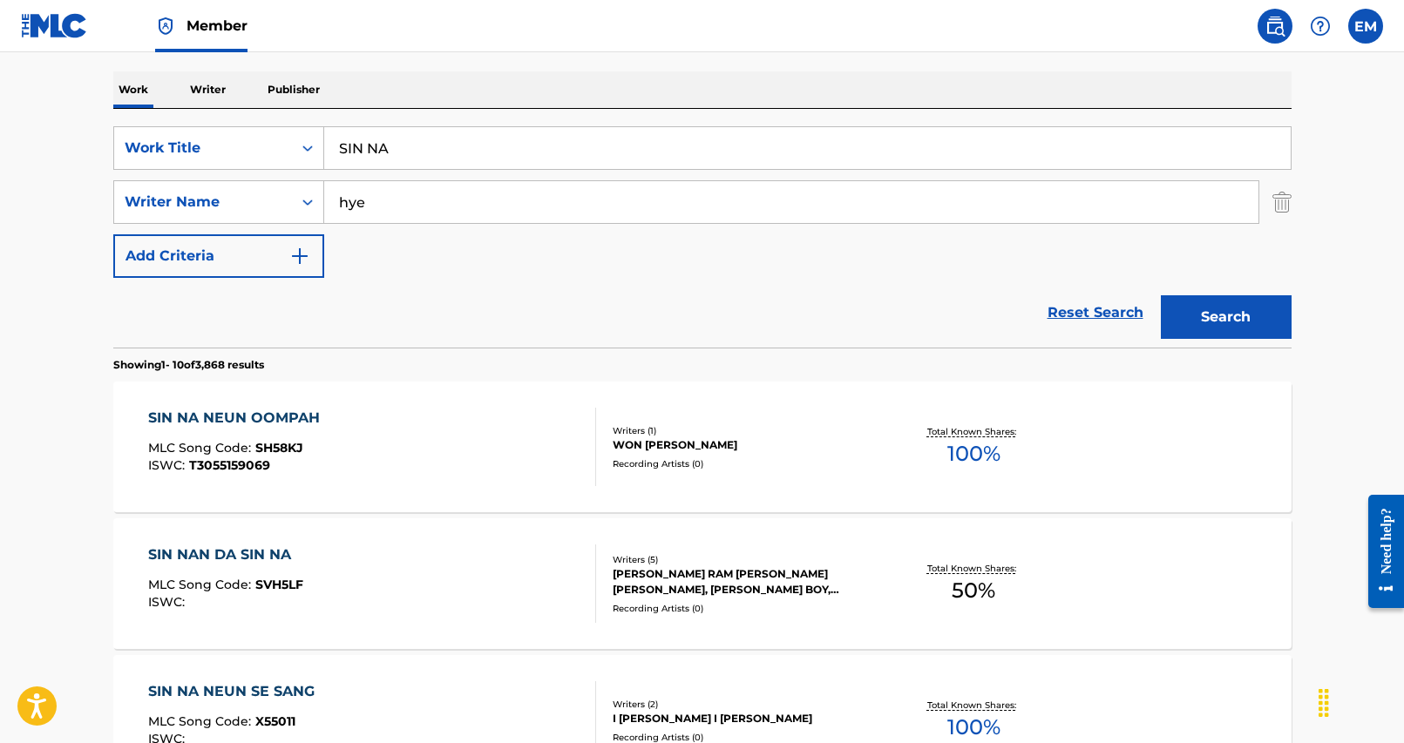
click at [465, 140] on input "SIN NA" at bounding box center [807, 148] width 966 height 42
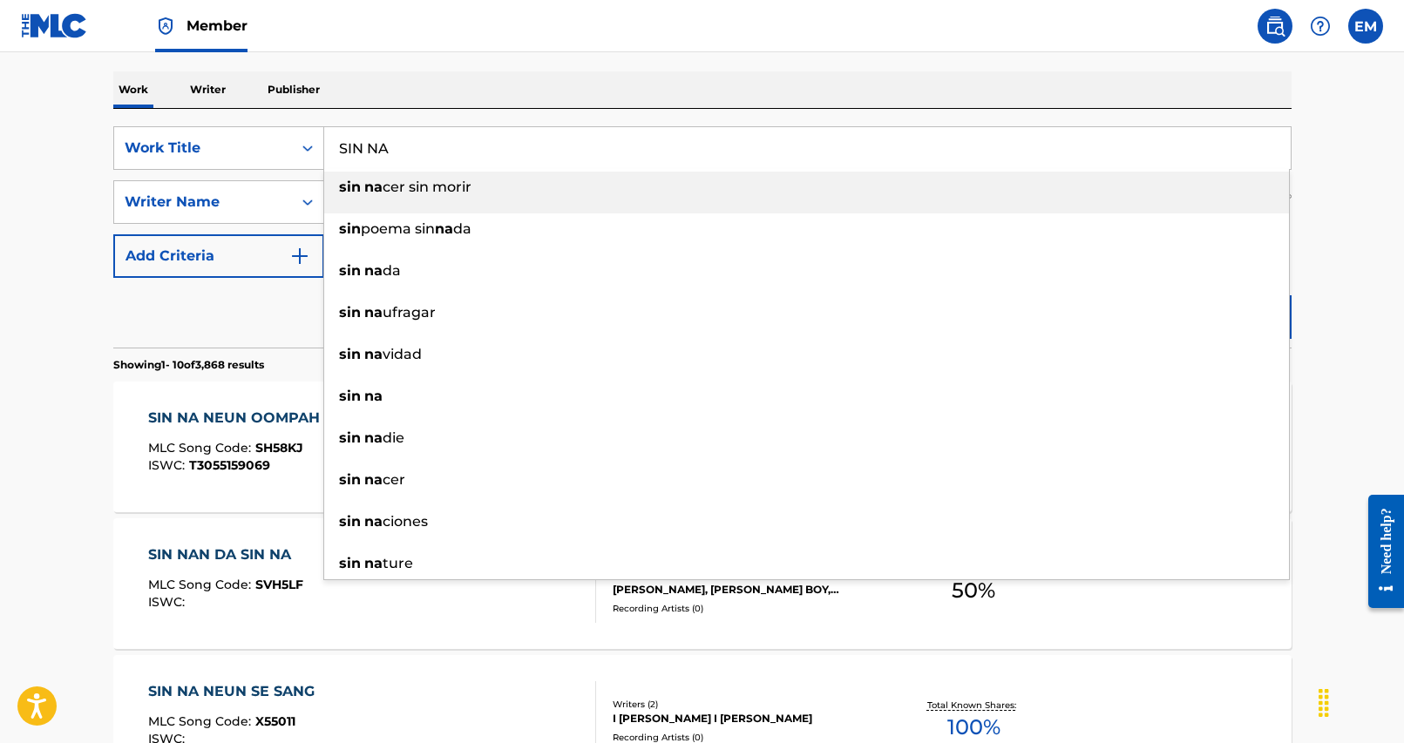
paste input "[PERSON_NAME] BOOK"
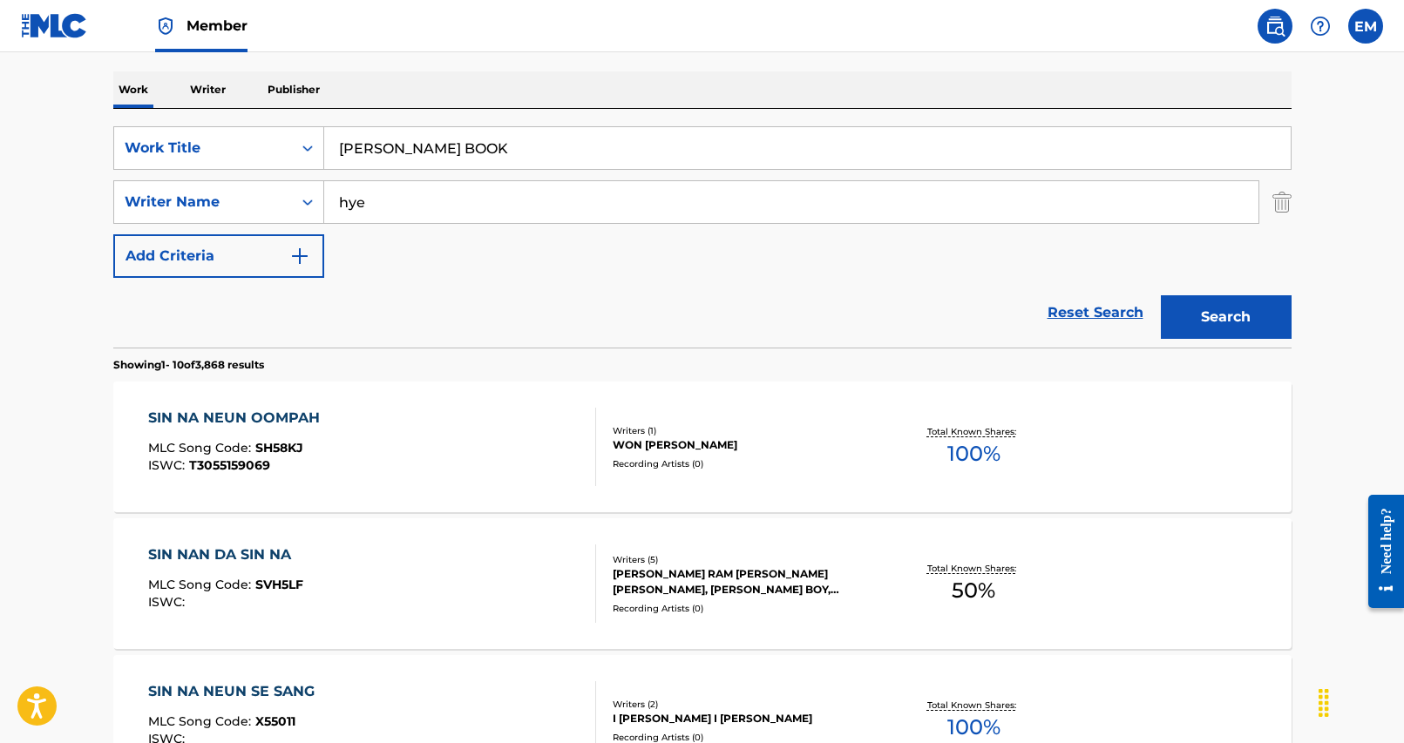
click at [546, 105] on div "Work Writer Publisher" at bounding box center [702, 89] width 1178 height 37
click at [1230, 333] on button "Search" at bounding box center [1226, 317] width 131 height 44
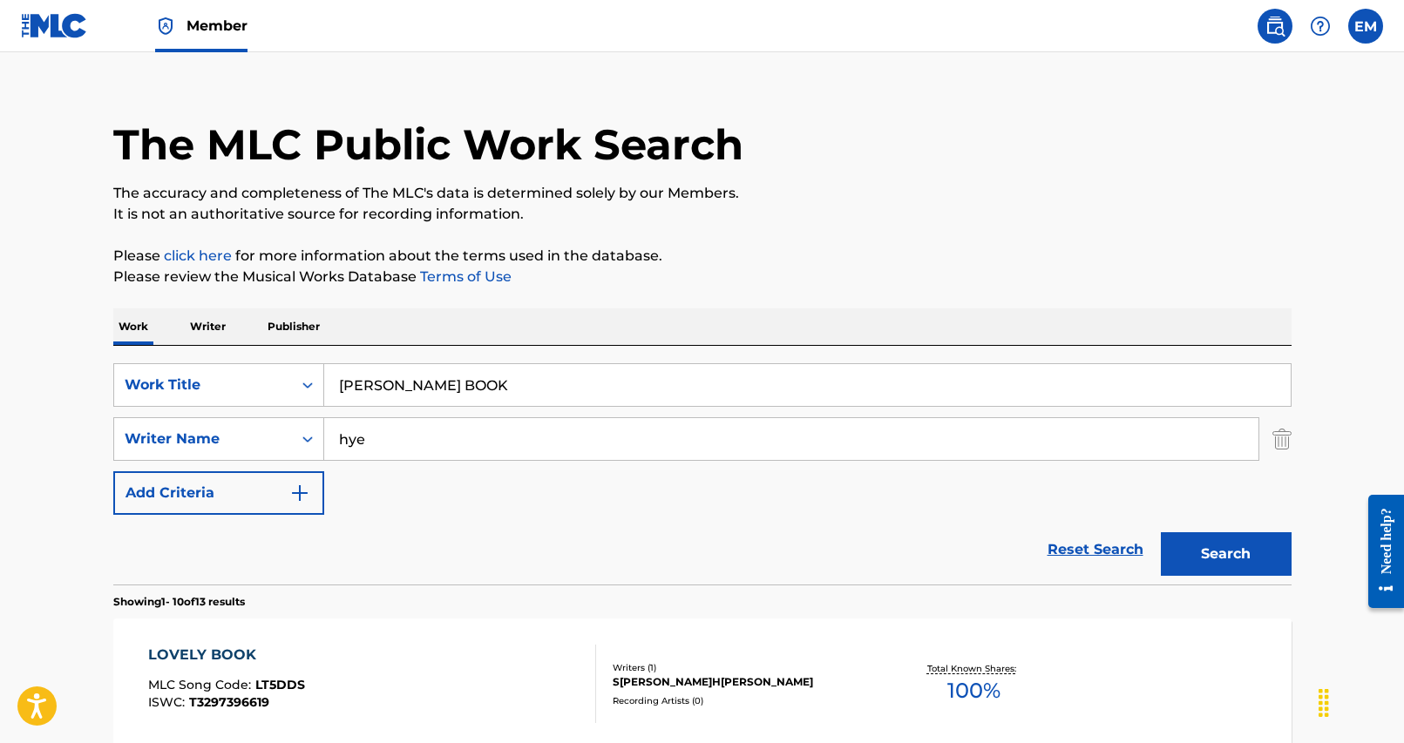
scroll to position [0, 0]
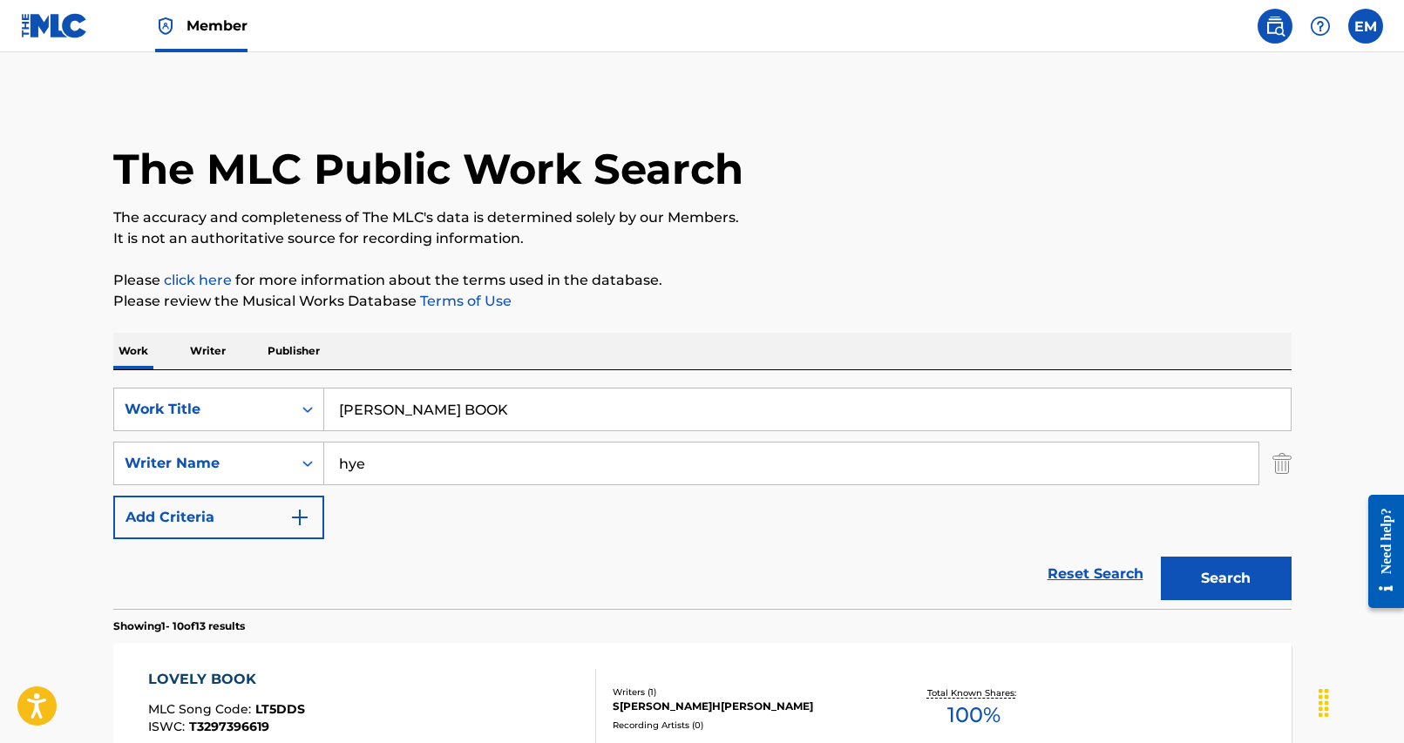
click at [676, 413] on input "[PERSON_NAME] BOOK" at bounding box center [807, 410] width 966 height 42
paste input "SIN BU [PERSON_NAME] CHAIG"
type input "[PERSON_NAME]SIN BU N[PERSON_NAME]CHAIG"
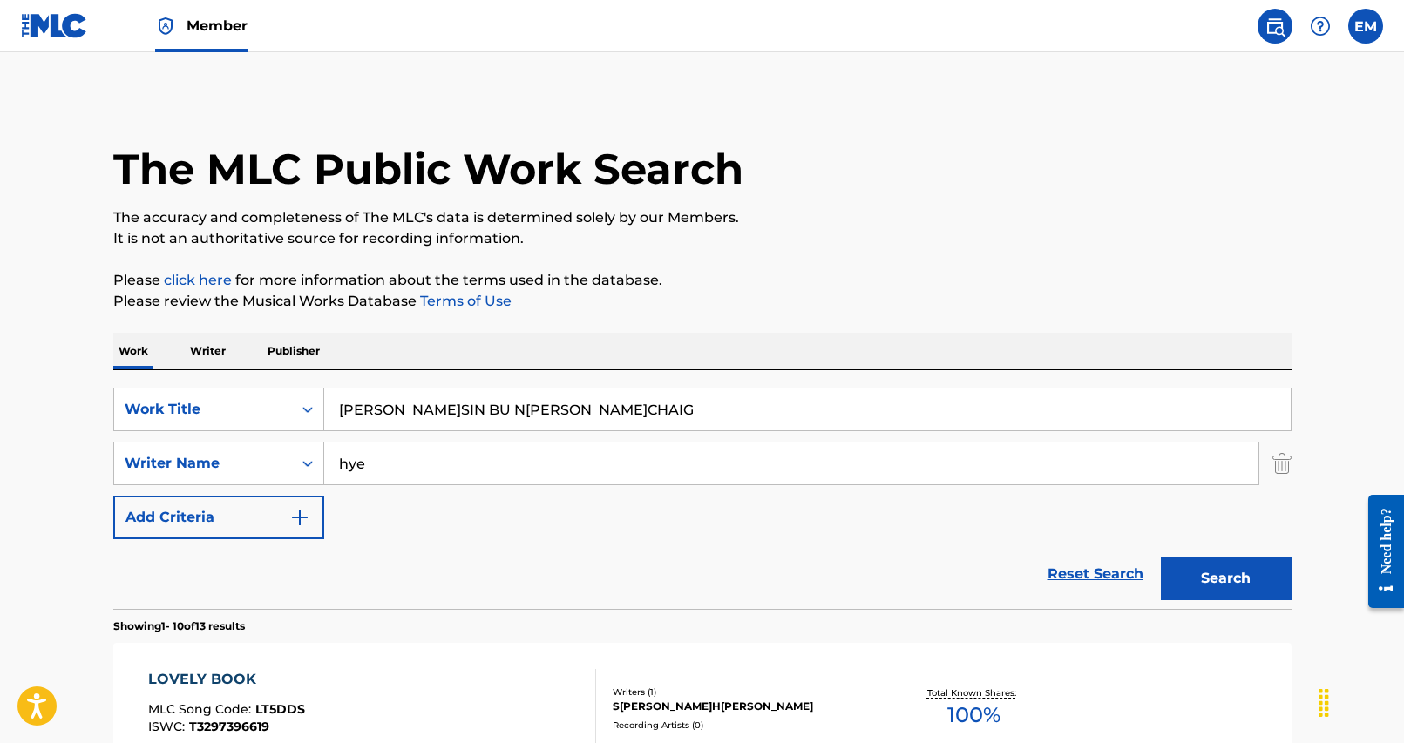
click at [1248, 576] on button "Search" at bounding box center [1226, 579] width 131 height 44
click at [458, 471] on input "hye" at bounding box center [791, 464] width 934 height 42
type input "jihye"
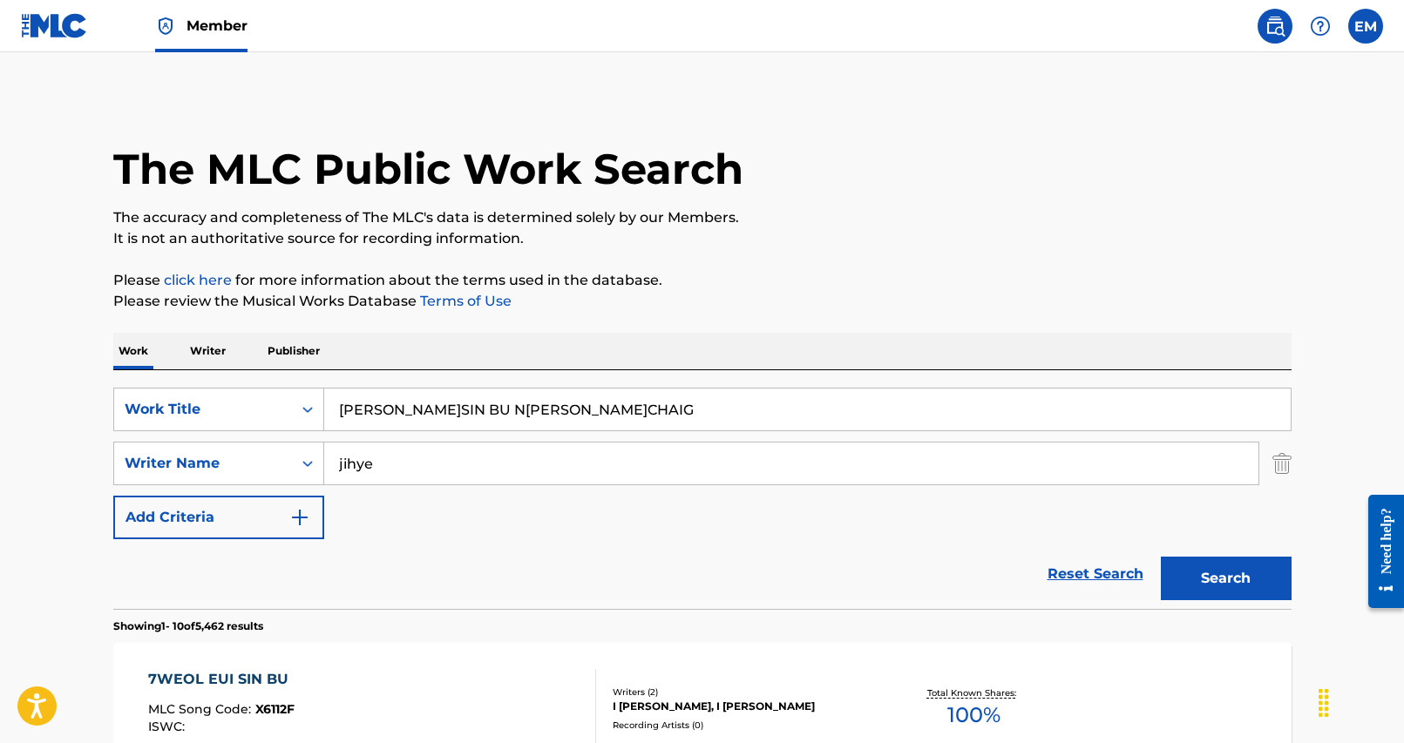
click at [1161, 557] on button "Search" at bounding box center [1226, 579] width 131 height 44
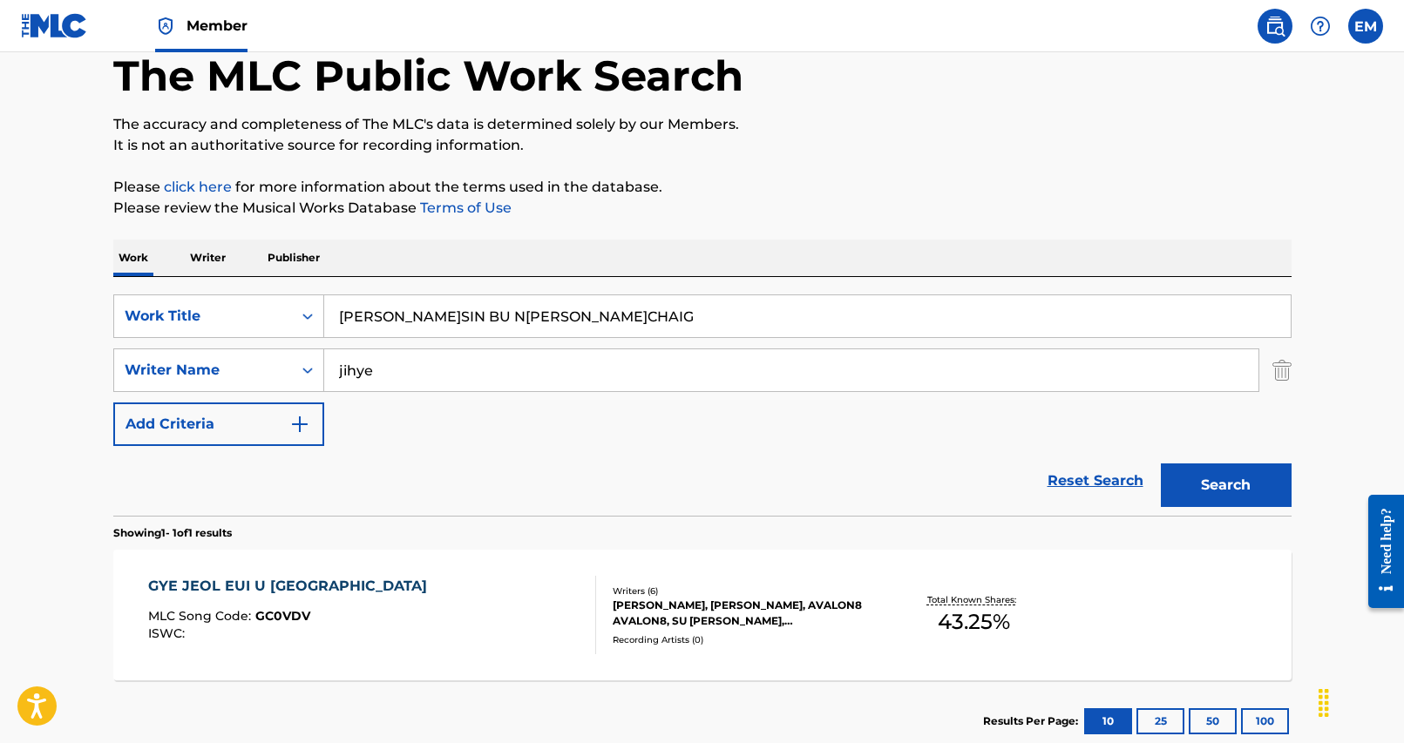
scroll to position [205, 0]
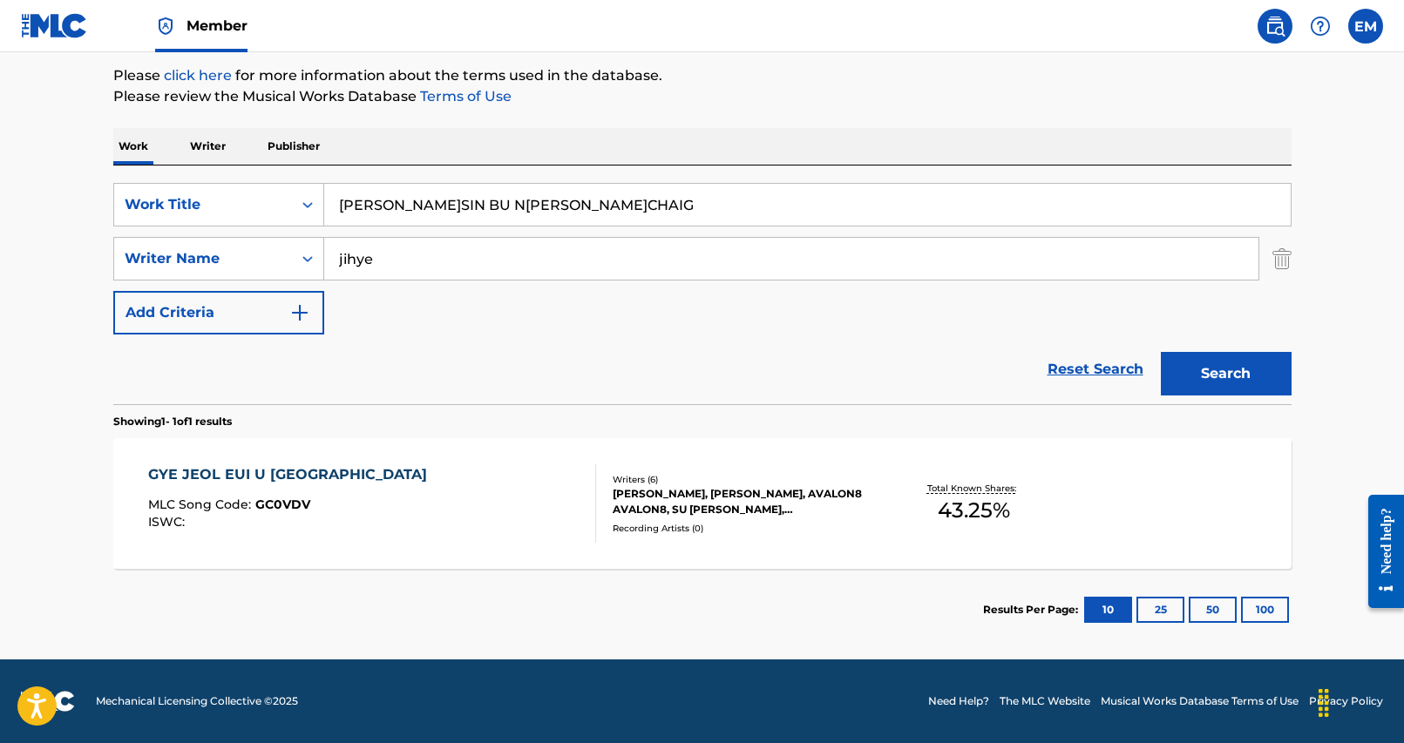
click at [687, 207] on input "[PERSON_NAME]SIN BU N[PERSON_NAME]CHAIG" at bounding box center [807, 205] width 966 height 42
paste input "'S BOOK"
drag, startPoint x: 817, startPoint y: 126, endPoint x: 1098, endPoint y: 300, distance: 329.8
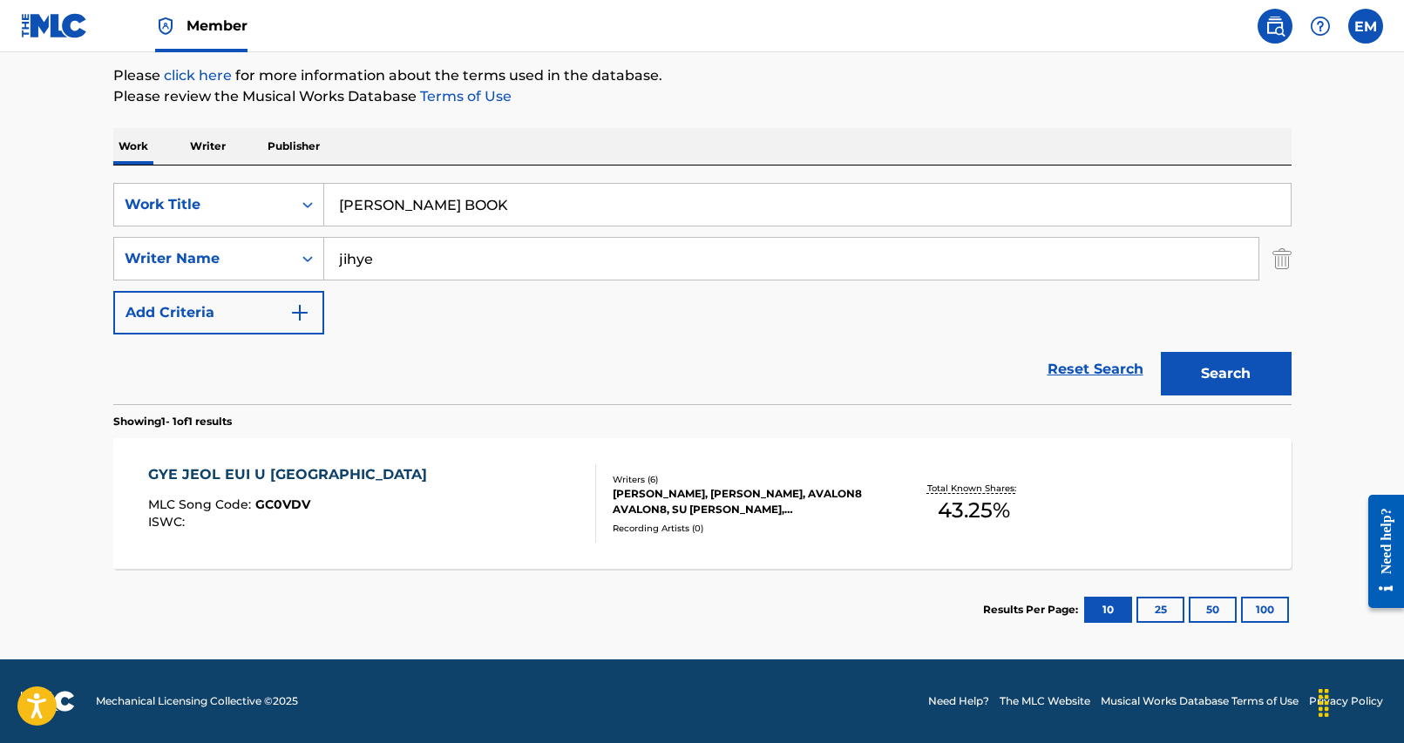
click at [818, 126] on div "The MLC Public Work Search The accuracy and completeness of The MLC's data is d…" at bounding box center [702, 271] width 1220 height 760
click at [1242, 389] on button "Search" at bounding box center [1226, 374] width 131 height 44
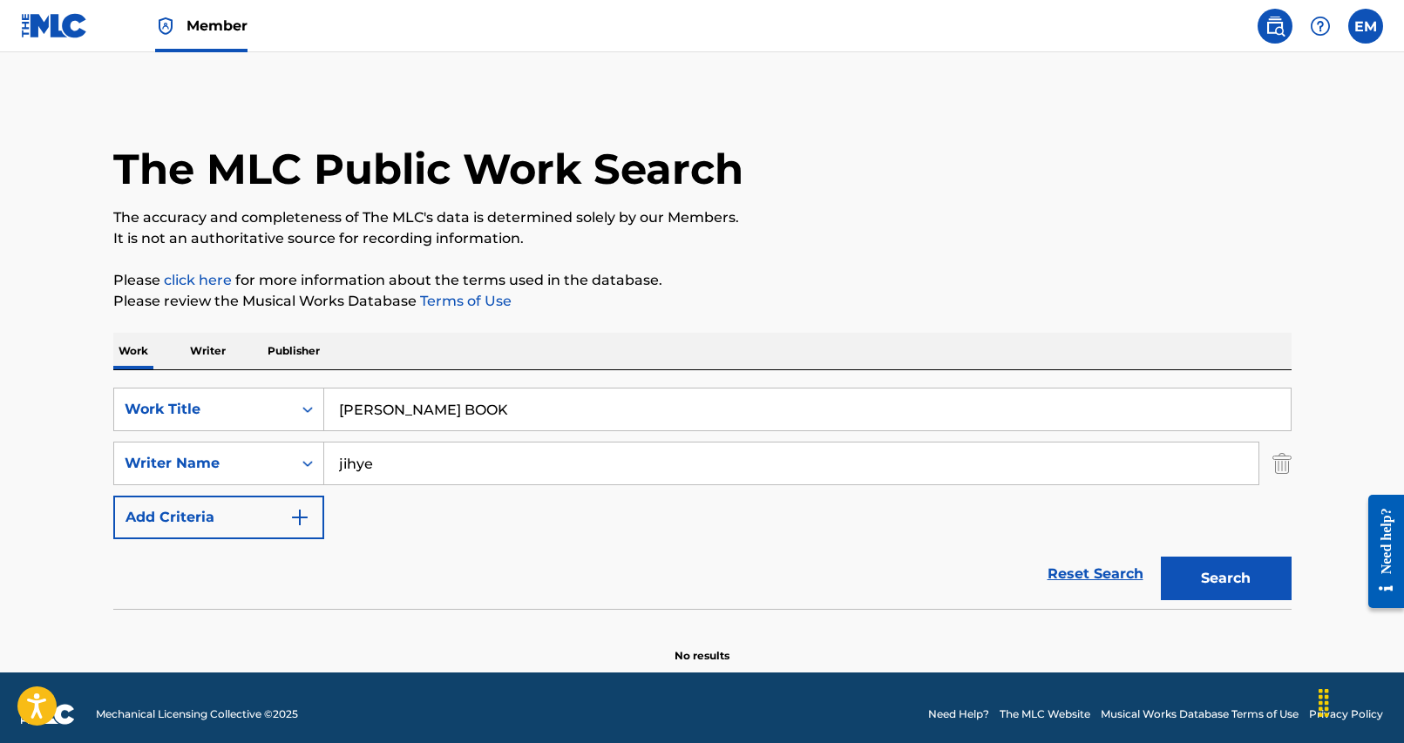
click at [438, 413] on input "[PERSON_NAME] BOOK" at bounding box center [807, 410] width 966 height 42
paste input "ETRAYAL"
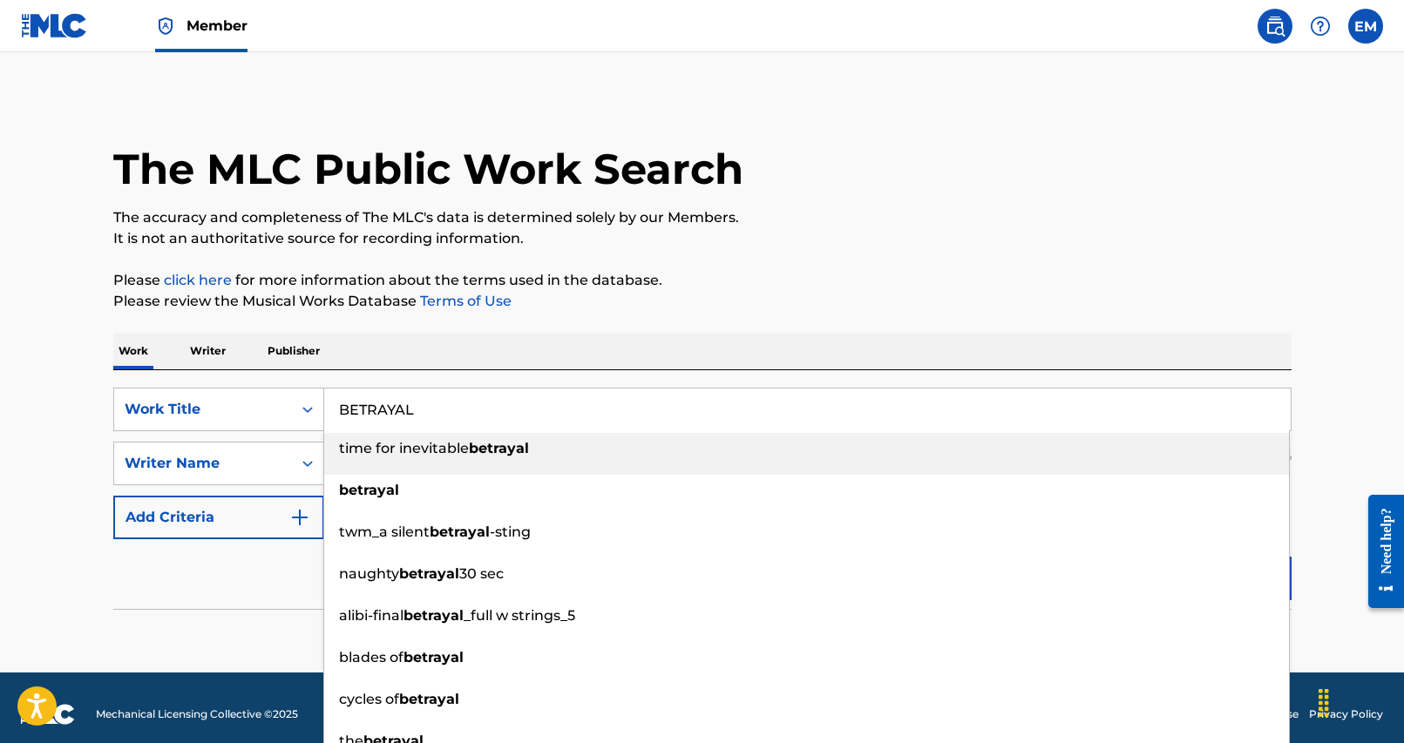
type input "BETRAYAL"
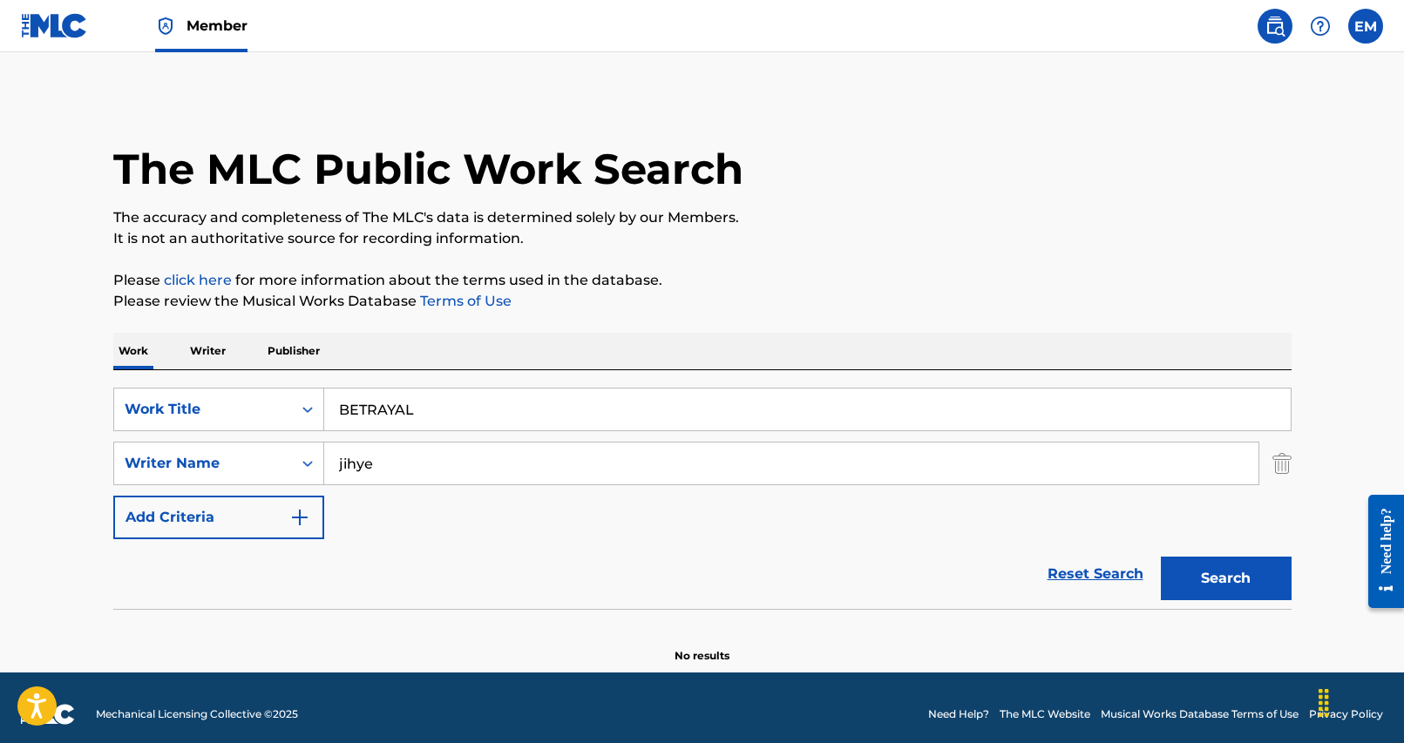
click at [647, 293] on p "Please review the Musical Works Database Terms of Use" at bounding box center [702, 301] width 1178 height 21
click at [481, 475] on input "jihye" at bounding box center [791, 464] width 934 height 42
click at [481, 474] on input "jihye" at bounding box center [791, 464] width 934 height 42
type input "min"
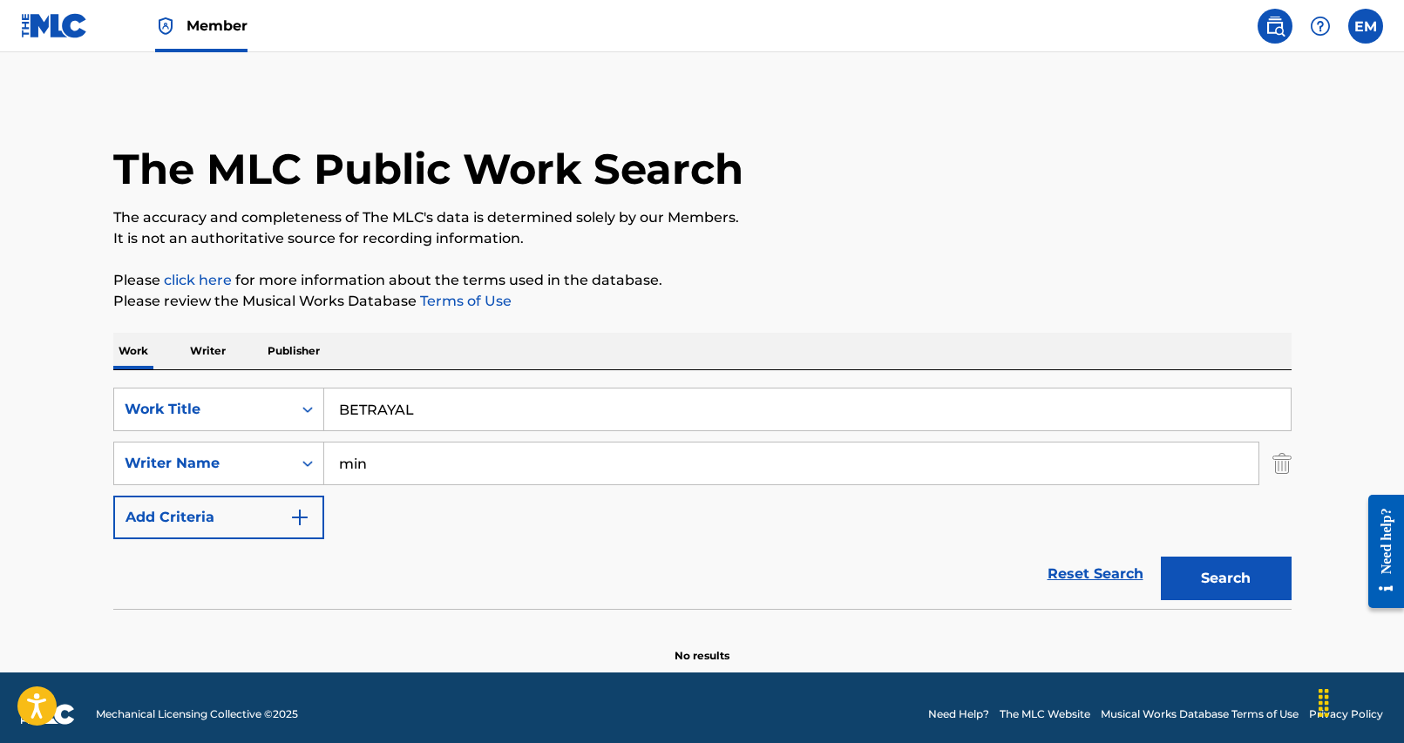
click at [1161, 557] on button "Search" at bounding box center [1226, 579] width 131 height 44
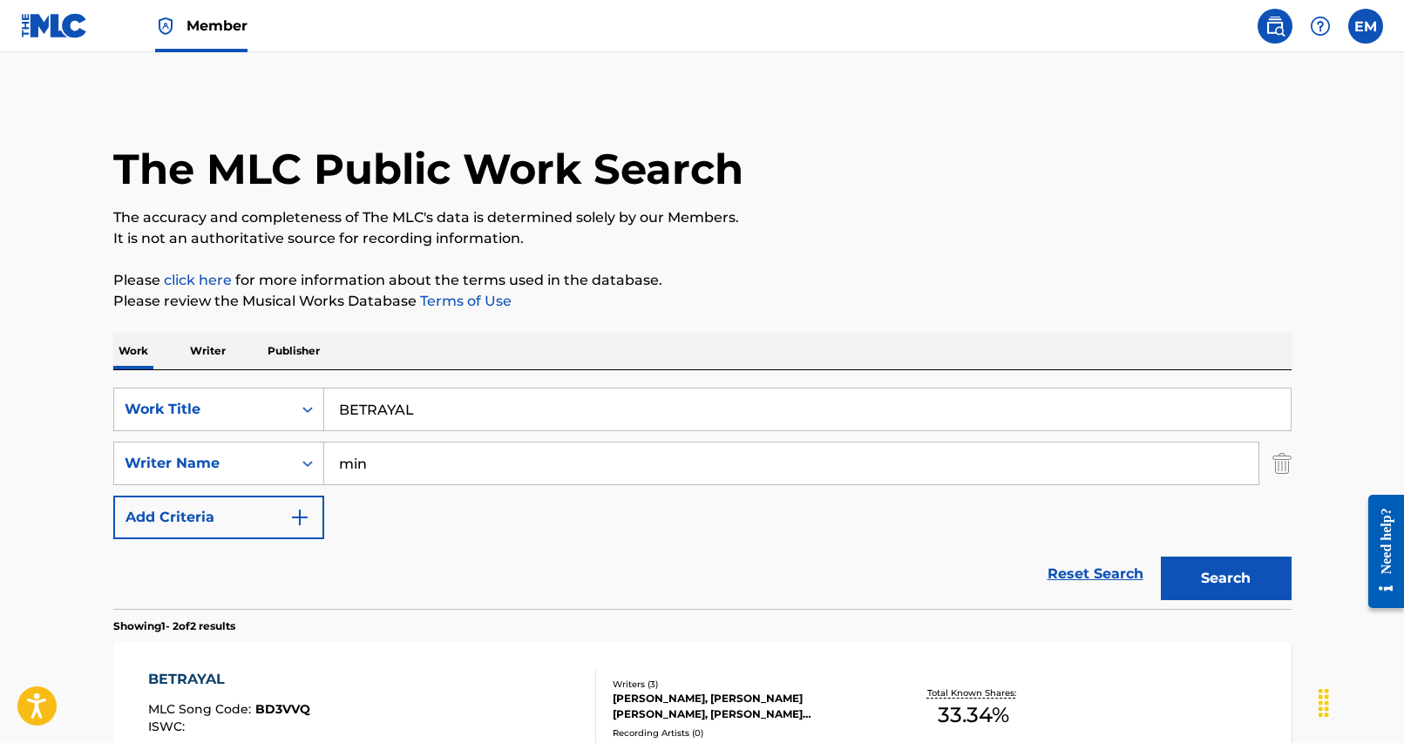
click at [617, 554] on div "Reset Search Search" at bounding box center [702, 574] width 1178 height 70
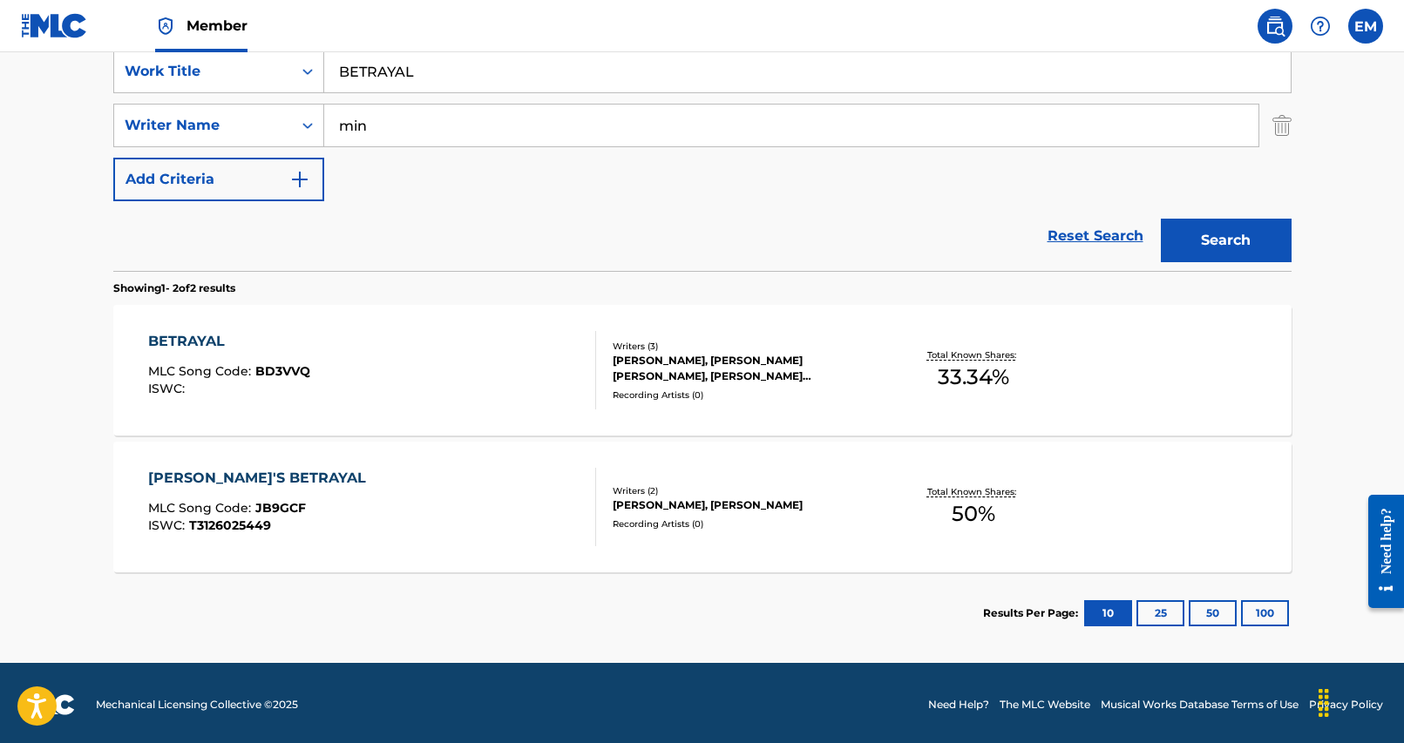
scroll to position [342, 0]
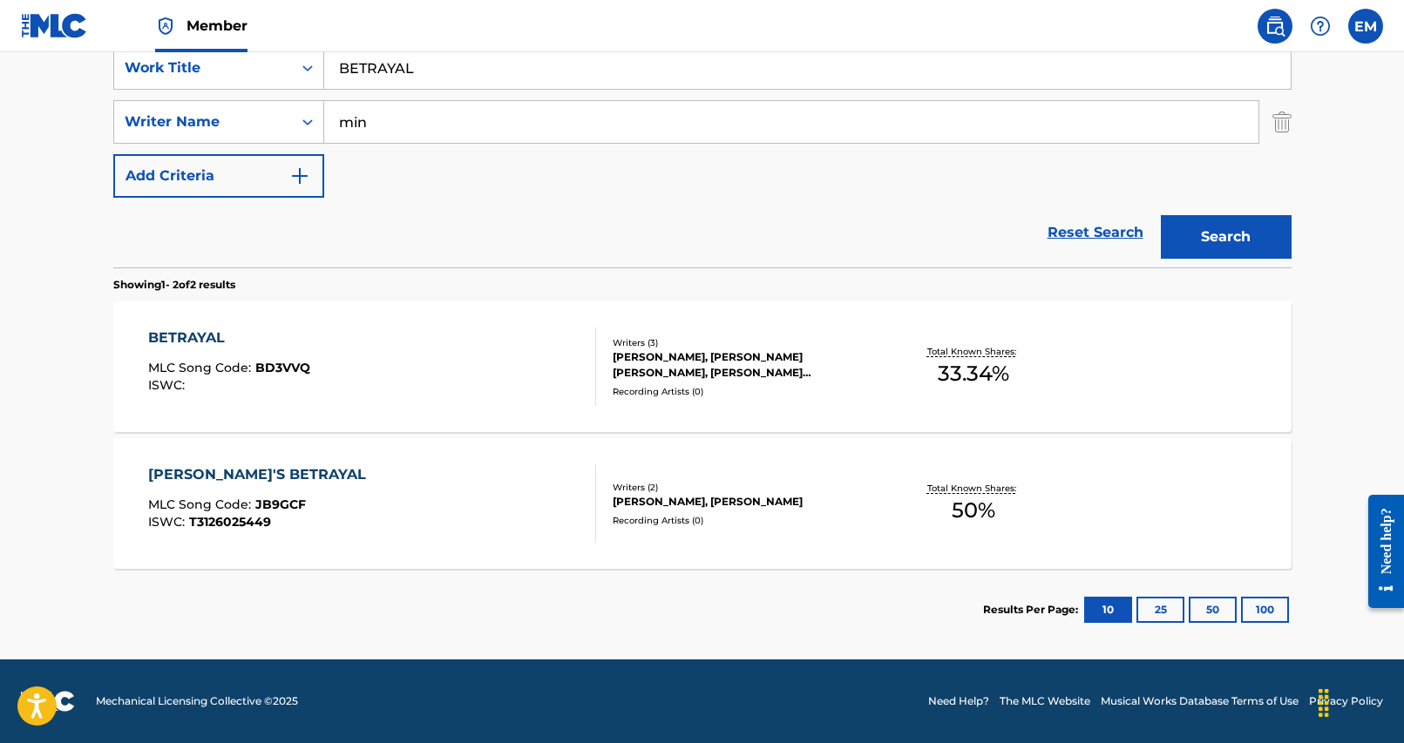
click at [366, 320] on div "BETRAYAL MLC Song Code : BD3VVQ ISWC : Writers ( 3 ) [PERSON_NAME], [PERSON_NAM…" at bounding box center [702, 366] width 1178 height 131
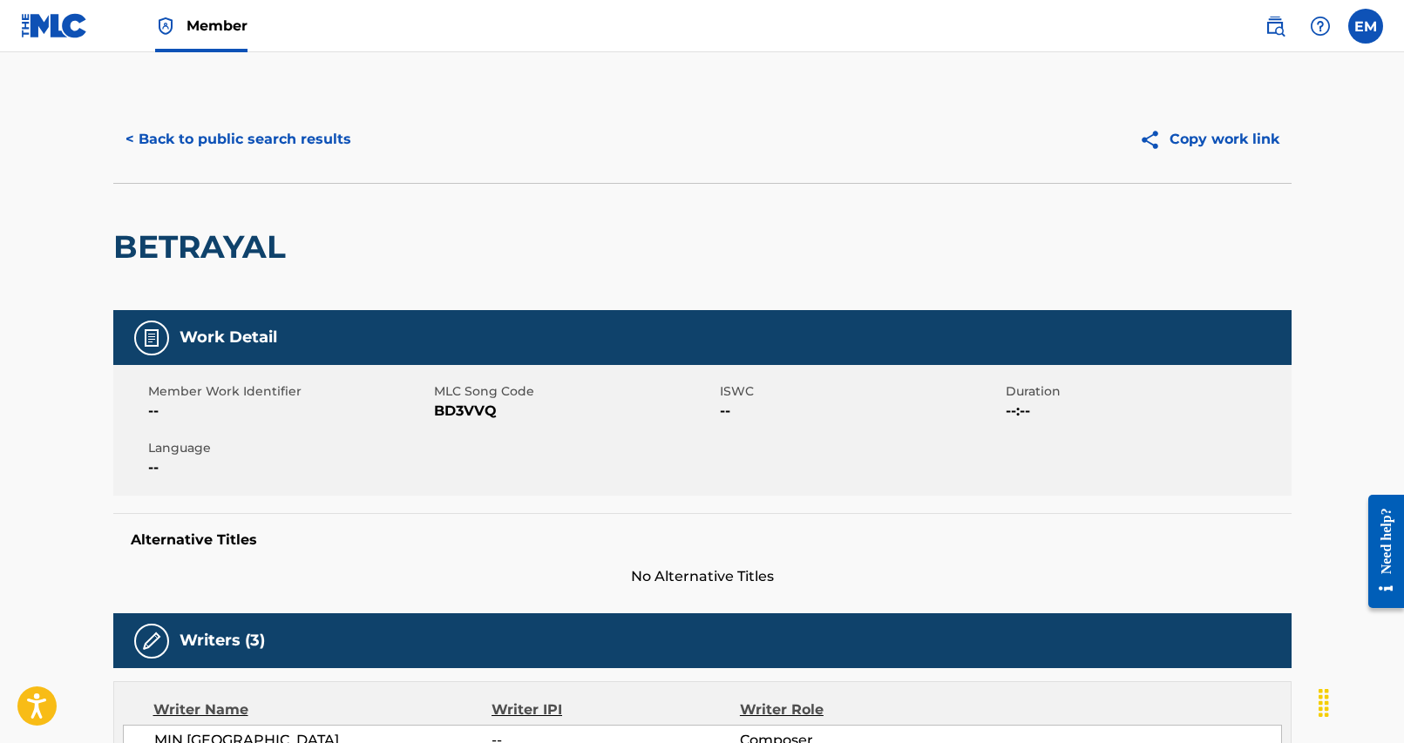
click at [190, 152] on button "< Back to public search results" at bounding box center [238, 140] width 250 height 44
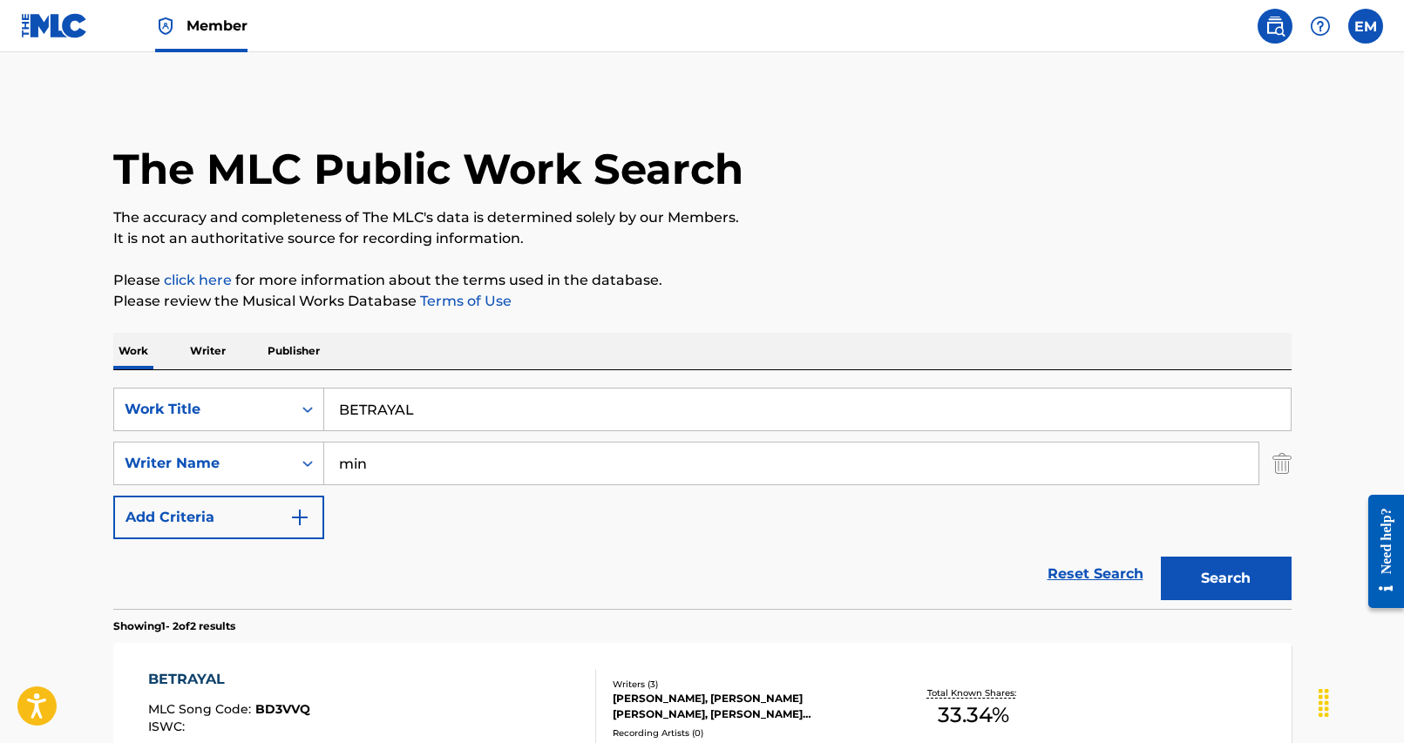
scroll to position [242, 0]
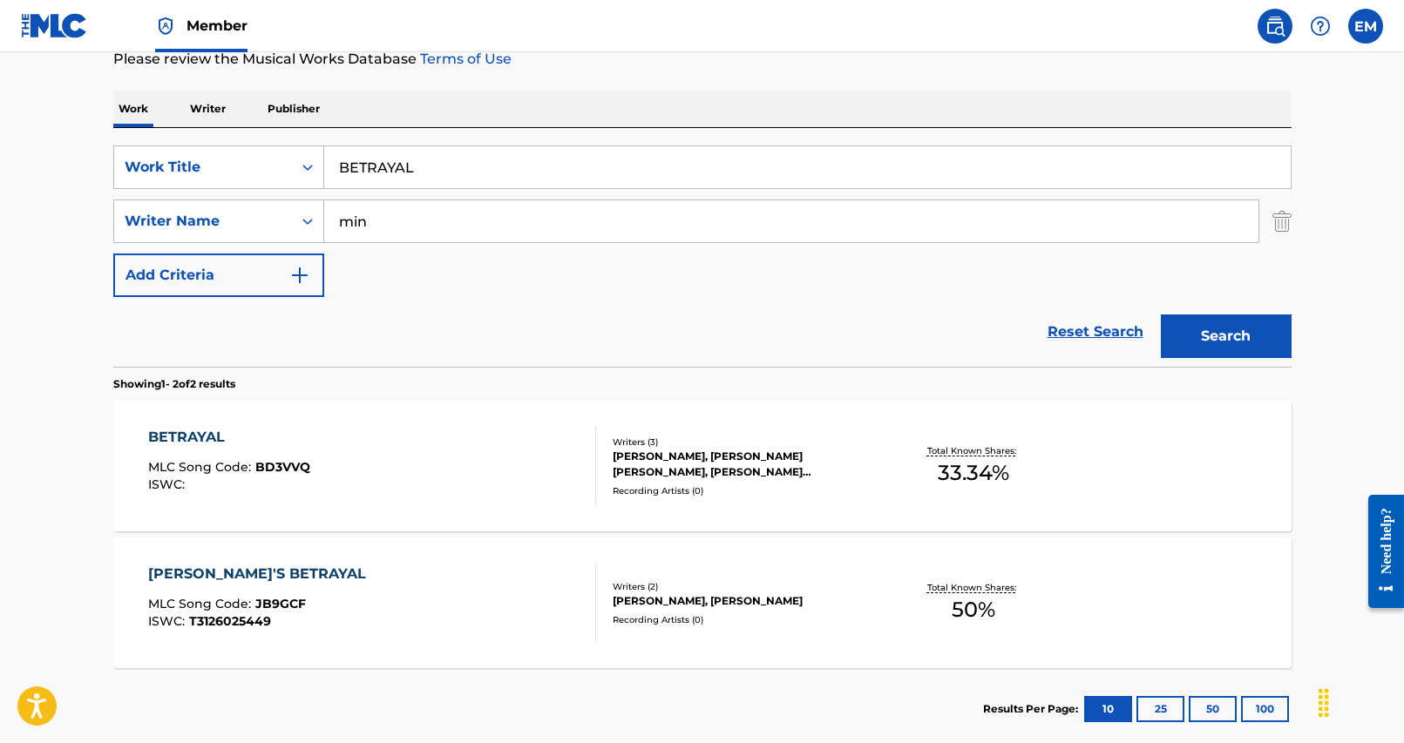
click at [465, 223] on input "min" at bounding box center [791, 221] width 934 height 42
click at [1161, 315] on button "Search" at bounding box center [1226, 337] width 131 height 44
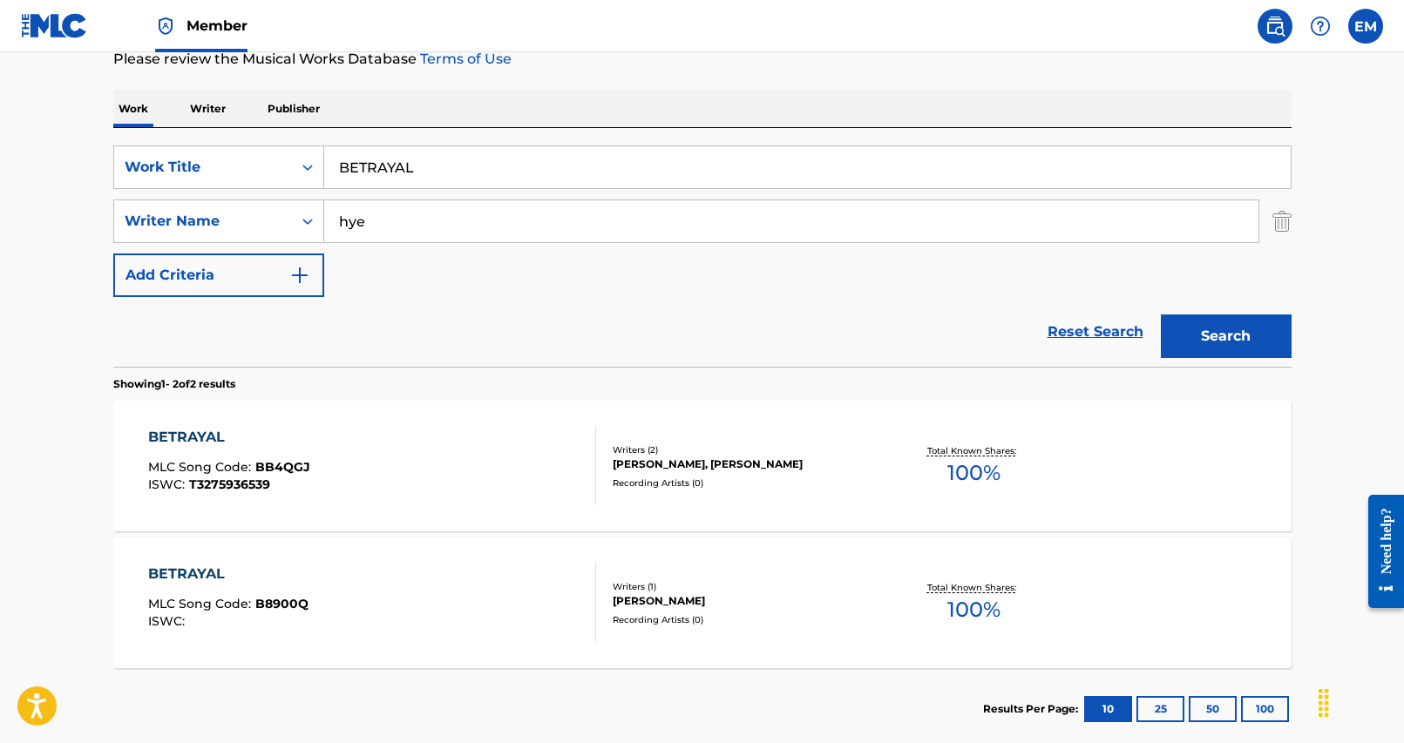
click at [404, 238] on input "hye" at bounding box center [791, 221] width 934 height 42
click at [1161, 315] on button "Search" at bounding box center [1226, 337] width 131 height 44
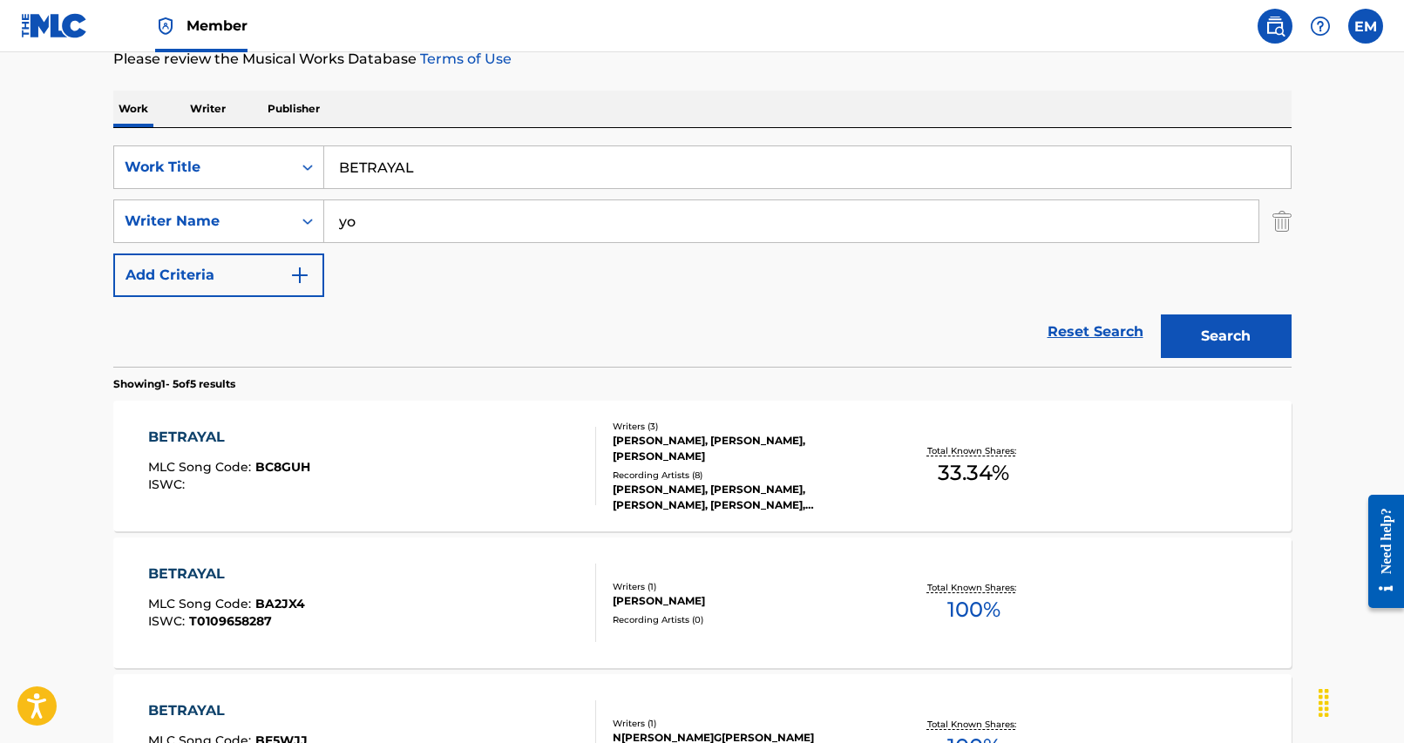
type input "y"
click at [1161, 315] on button "Search" at bounding box center [1226, 337] width 131 height 44
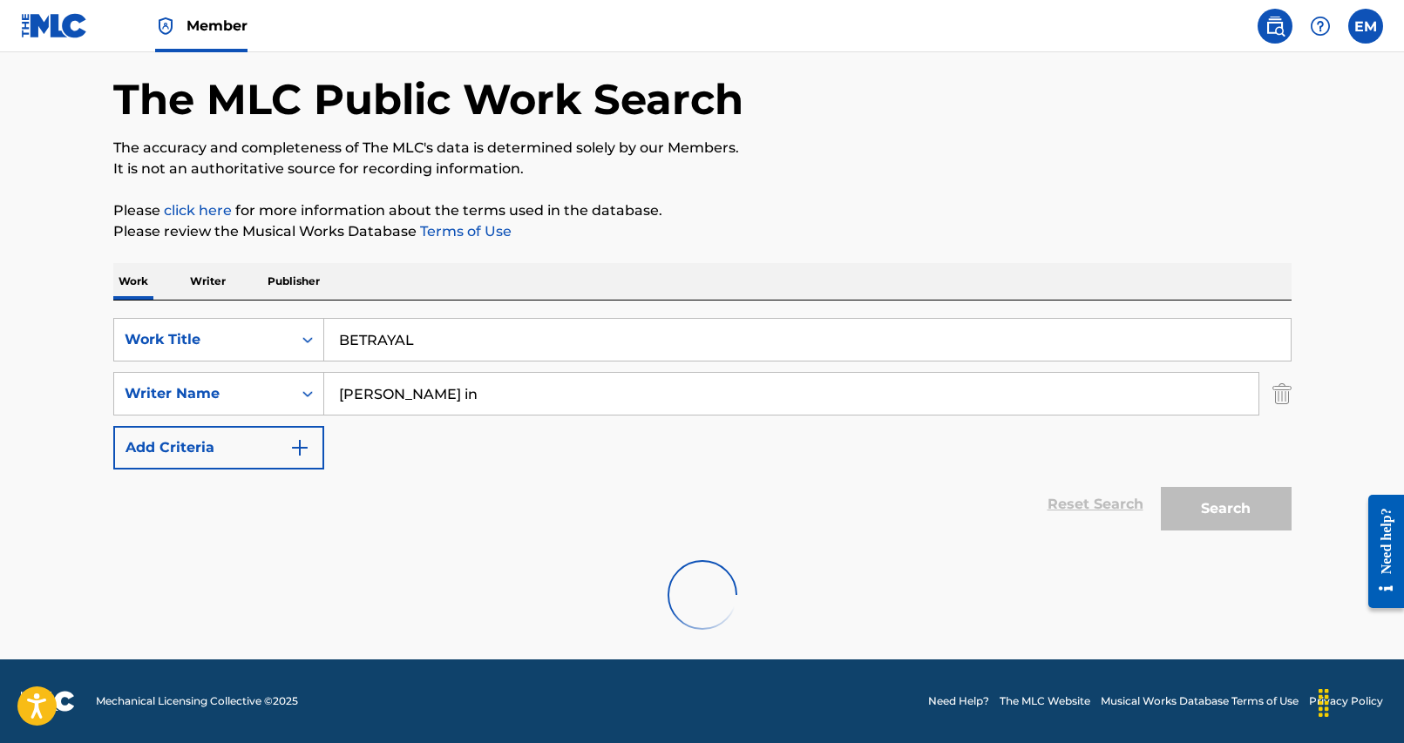
scroll to position [13, 0]
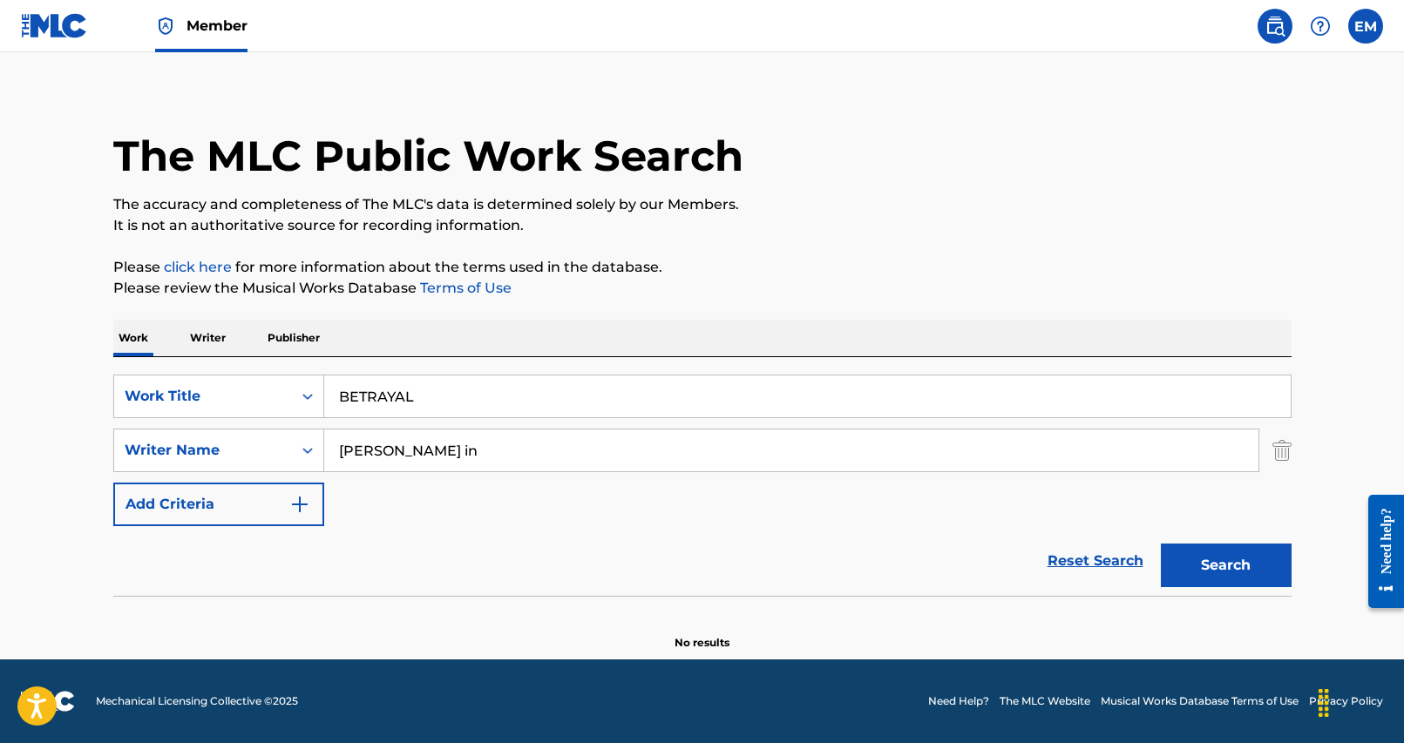
click at [421, 464] on input "[PERSON_NAME] in" at bounding box center [791, 451] width 934 height 42
type input "[PERSON_NAME] min"
click at [1161, 544] on button "Search" at bounding box center [1226, 566] width 131 height 44
click at [421, 464] on input "[PERSON_NAME] min" at bounding box center [791, 451] width 934 height 42
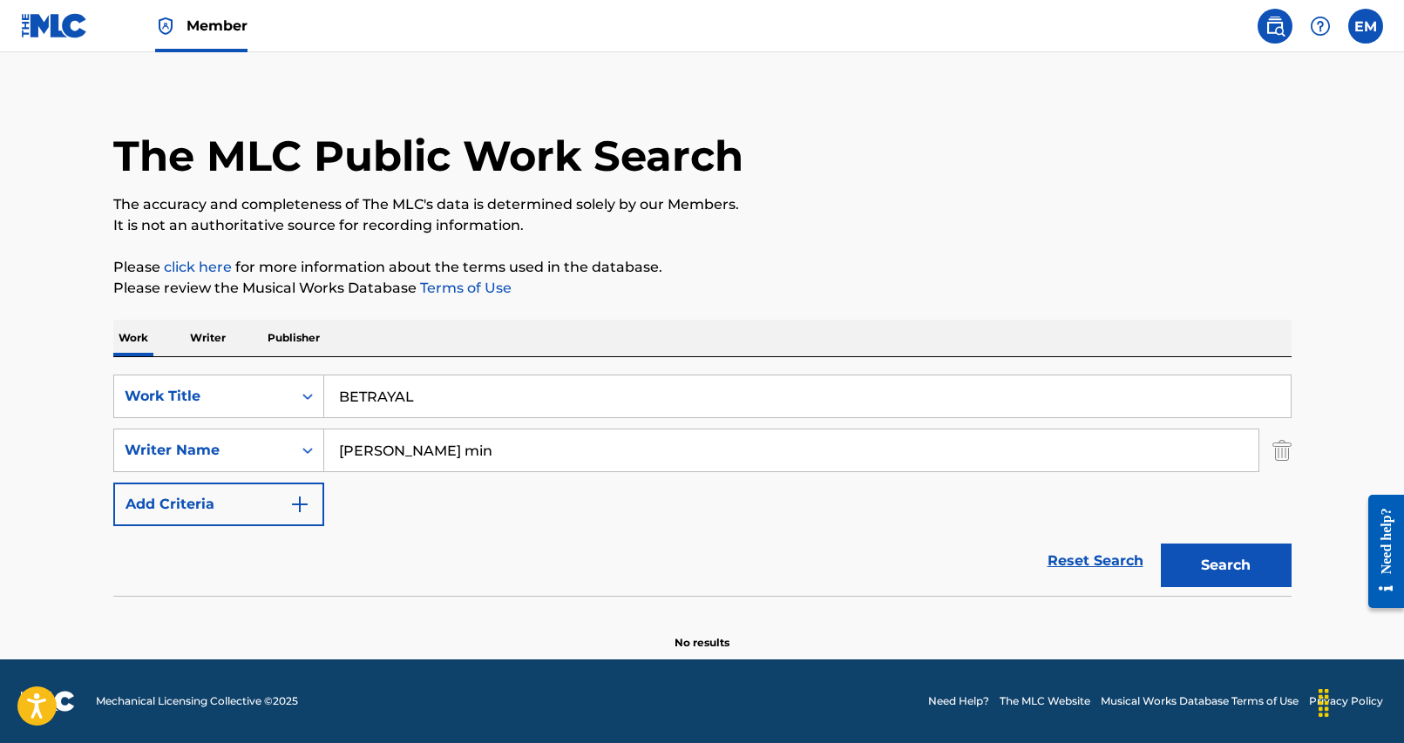
click at [421, 464] on input "[PERSON_NAME] min" at bounding box center [791, 451] width 934 height 42
click at [554, 427] on div "SearchWithCriteria25284b2f-c254-4699-9183-3e6b4979b7c9 Work Title BETRAYAL Sear…" at bounding box center [702, 451] width 1178 height 152
click at [556, 404] on input "BETRAYAL" at bounding box center [807, 397] width 966 height 42
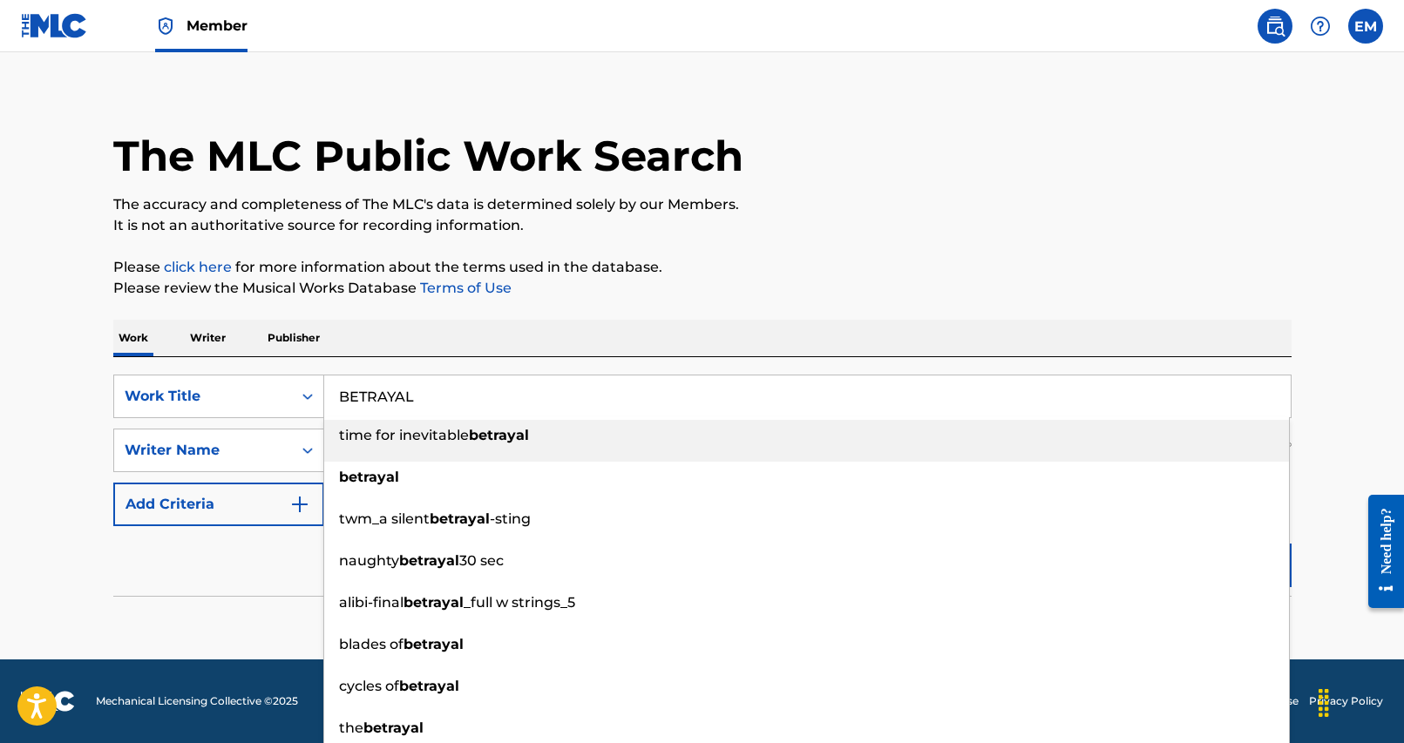
paste input "FIGHT WITH [PERSON_NAME]"
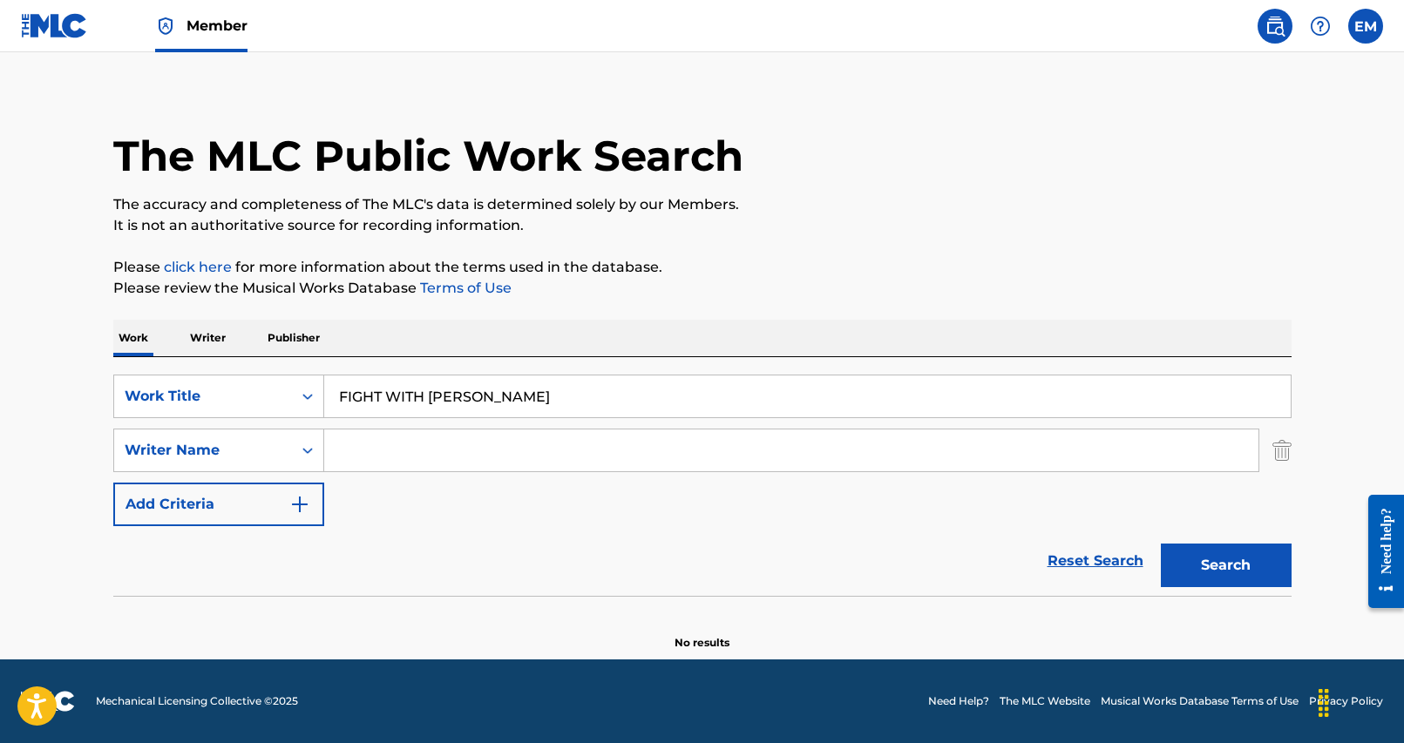
type input "FIGHT WITH [PERSON_NAME]"
click at [591, 345] on div "Work Writer Publisher" at bounding box center [702, 338] width 1178 height 37
click at [532, 470] on input "Search Form" at bounding box center [791, 451] width 934 height 42
click at [470, 450] on input "Search Form" at bounding box center [791, 451] width 934 height 42
type input "hye"
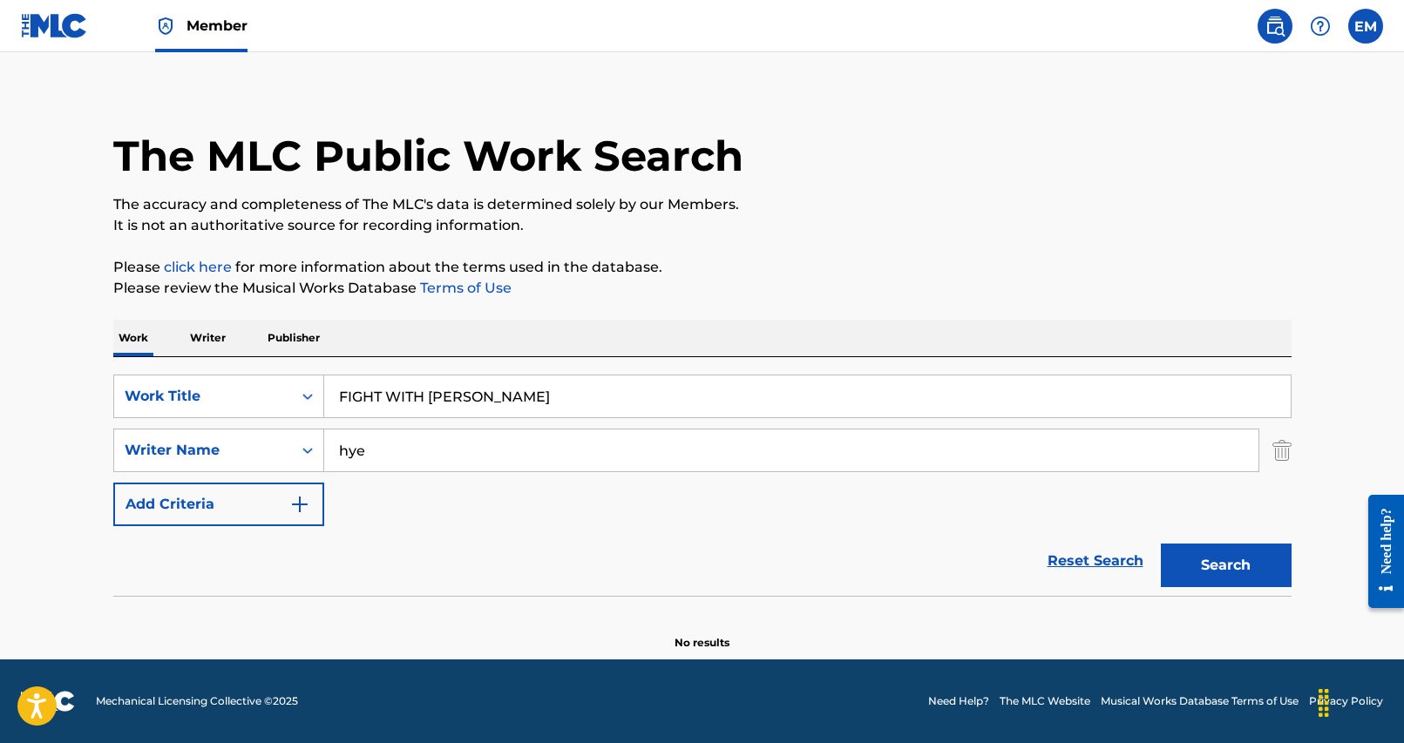
click at [1161, 544] on button "Search" at bounding box center [1226, 566] width 131 height 44
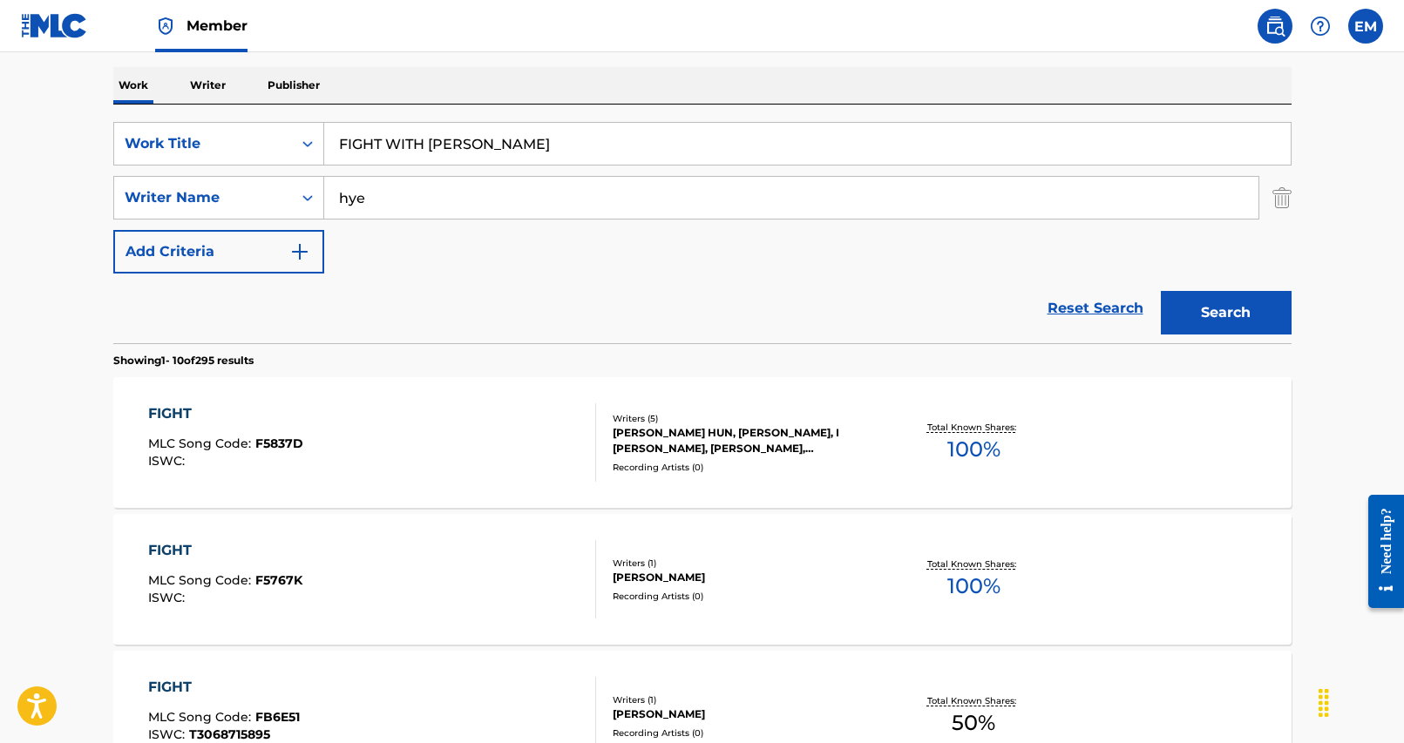
scroll to position [274, 0]
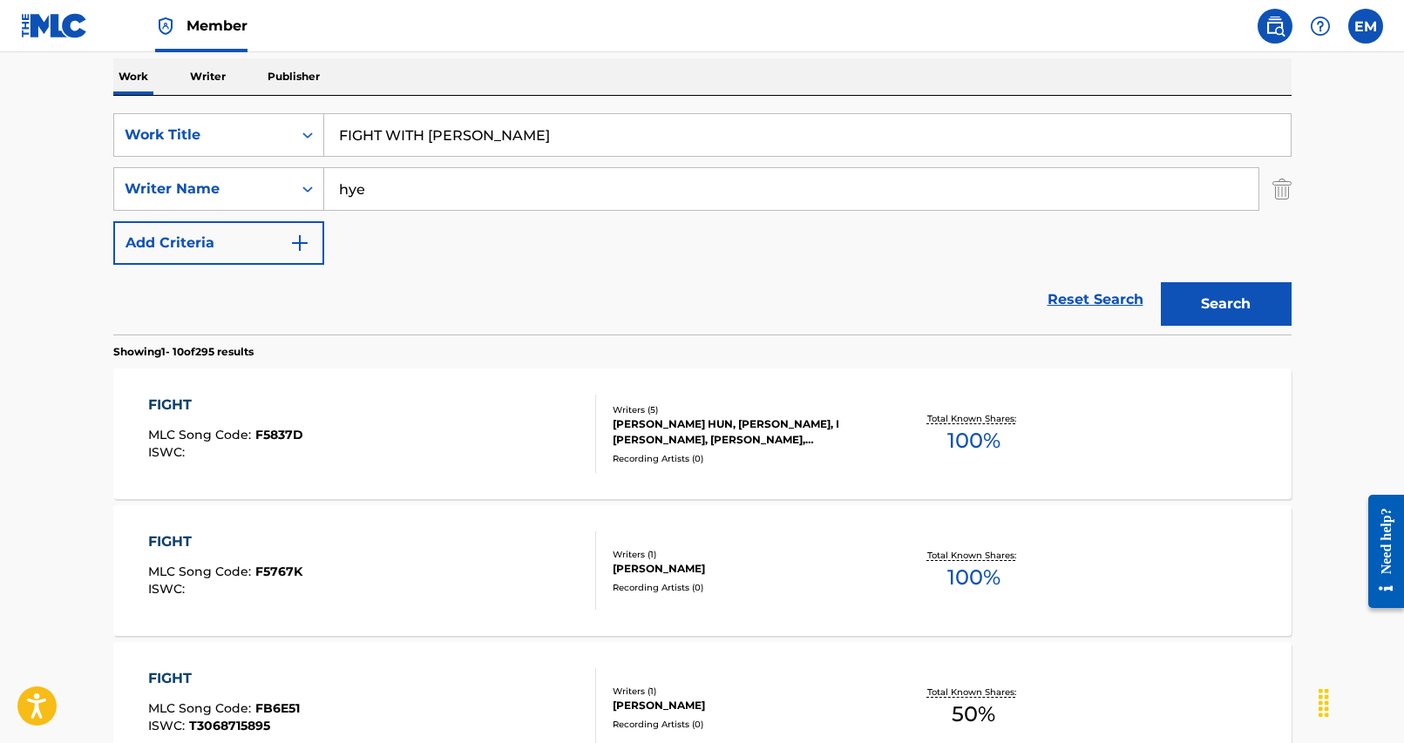
click at [402, 125] on input "FIGHT WITH [PERSON_NAME]" at bounding box center [807, 135] width 966 height 42
paste input "BYEONG JO WA EUI SSA UM"
drag, startPoint x: 760, startPoint y: 275, endPoint x: 1247, endPoint y: 301, distance: 487.8
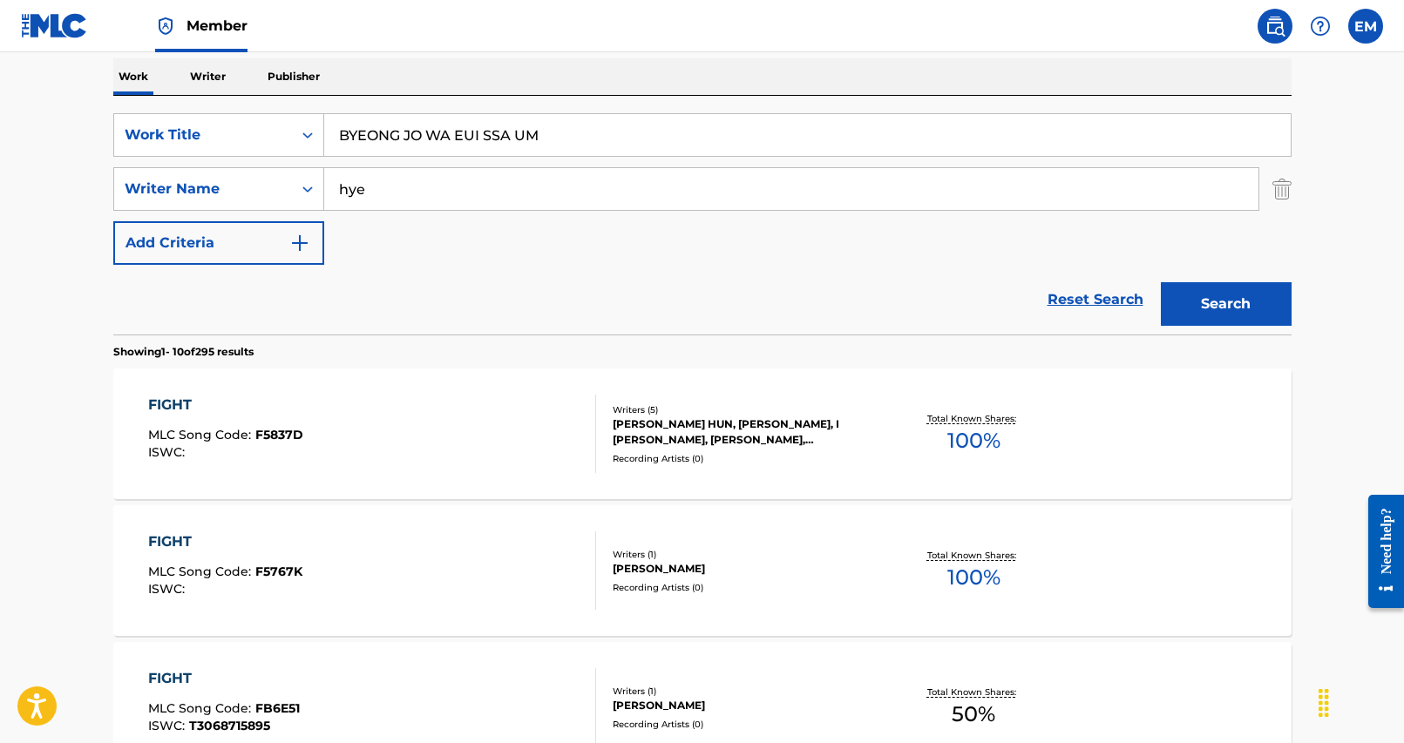
click at [761, 275] on div "Reset Search Search" at bounding box center [702, 300] width 1178 height 70
click at [1223, 305] on button "Search" at bounding box center [1226, 304] width 131 height 44
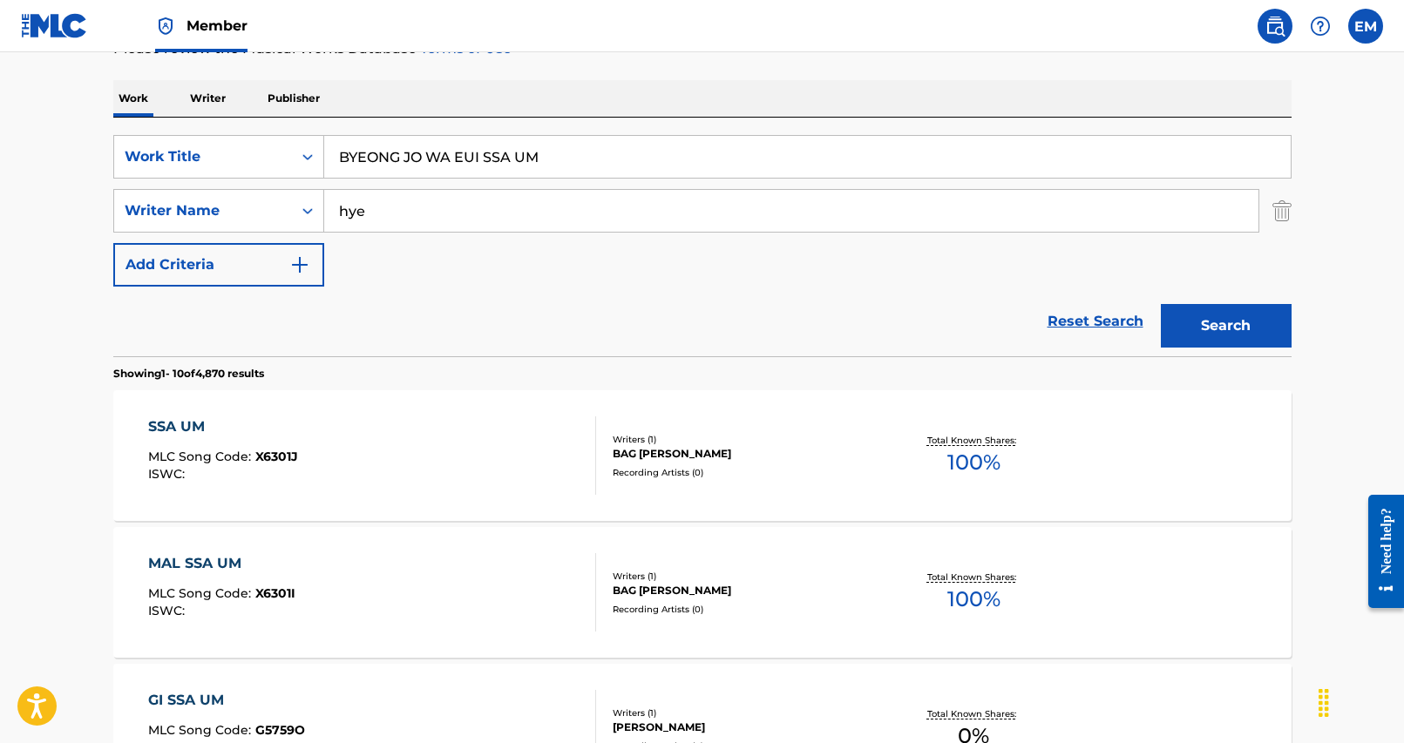
scroll to position [174, 0]
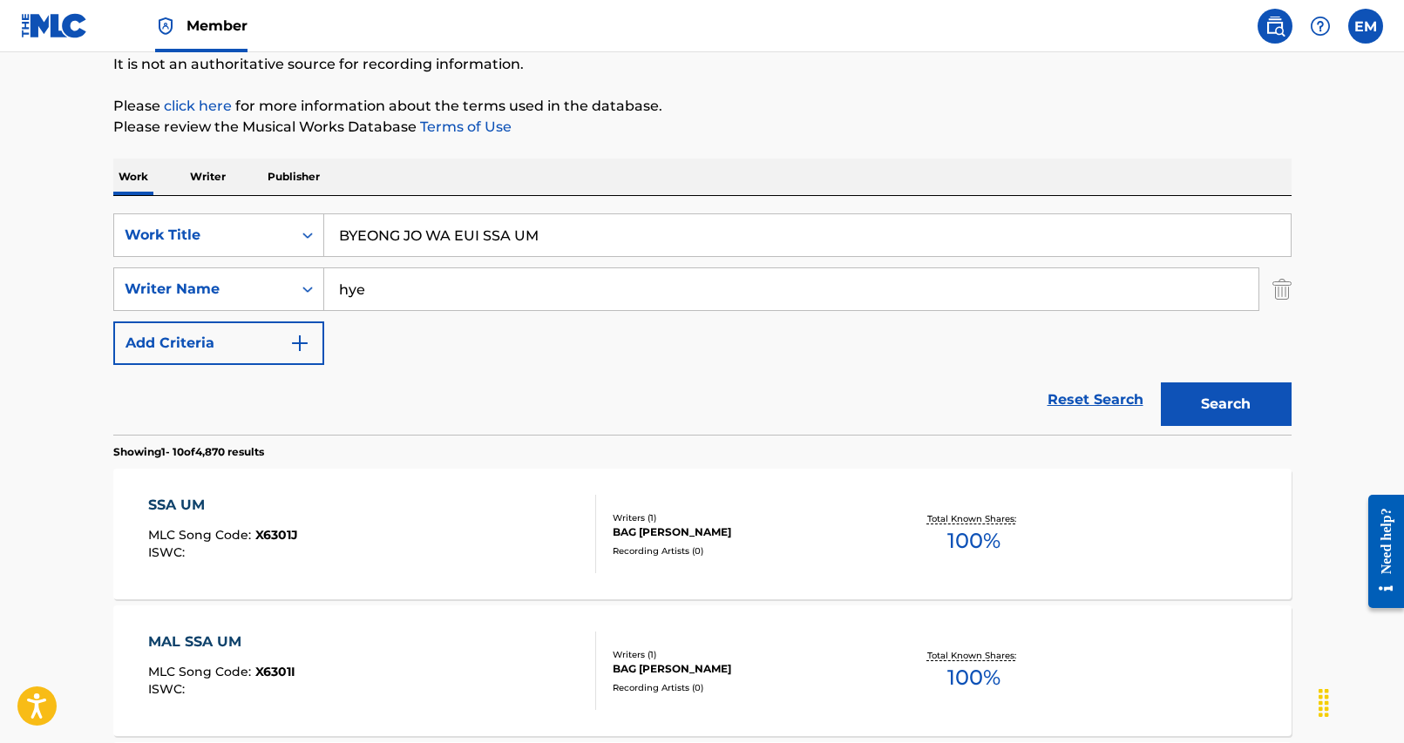
click at [407, 236] on input "BYEONG JO WA EUI SSA UM" at bounding box center [807, 235] width 966 height 42
paste input "GOAT PATTERN IN THE BASEMENT"
drag, startPoint x: 407, startPoint y: 236, endPoint x: 461, endPoint y: 254, distance: 57.0
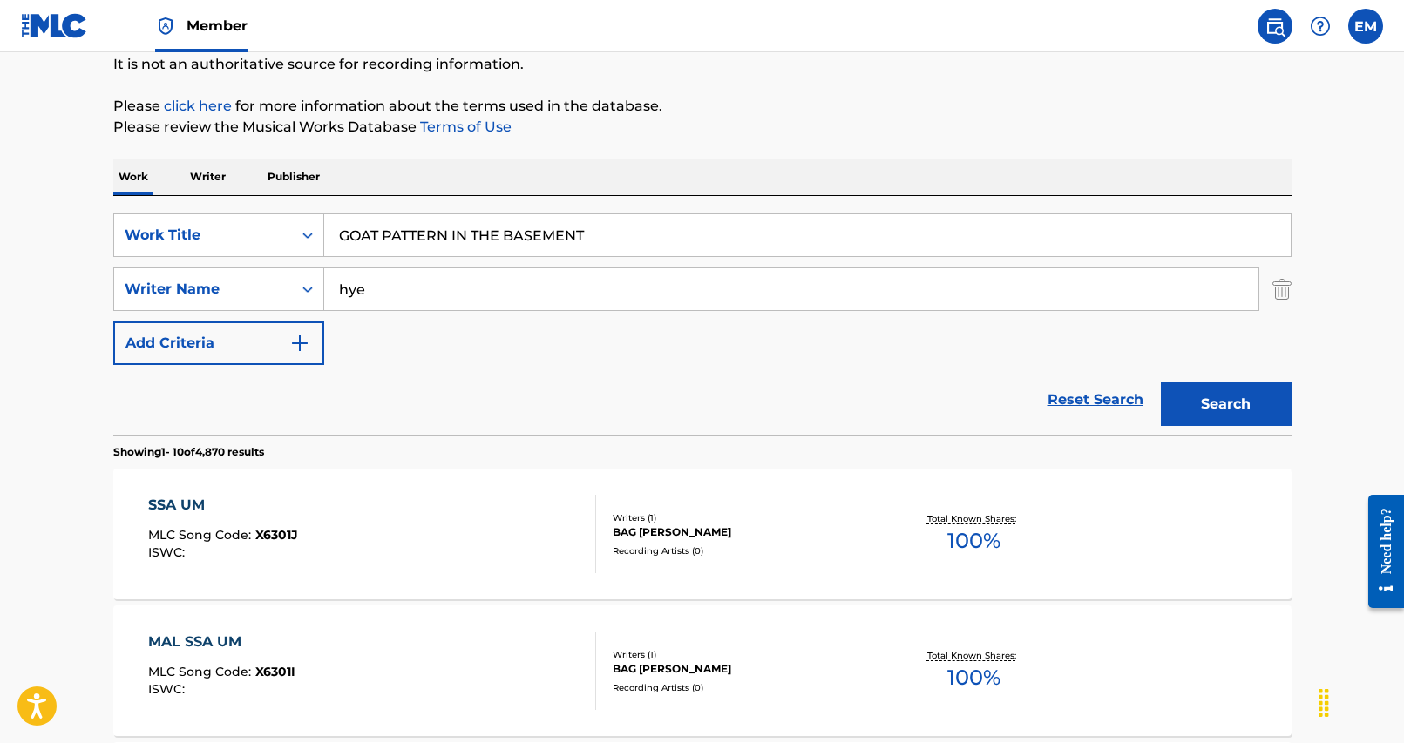
click at [443, 246] on input "GOAT PATTERN IN THE BASEMENT" at bounding box center [807, 235] width 966 height 42
drag, startPoint x: 537, startPoint y: 344, endPoint x: 552, endPoint y: 376, distance: 34.7
click at [547, 367] on form "SearchWithCriteria25284b2f-c254-4699-9183-3e6b4979b7c9 Work Title GOAT PATTERN …" at bounding box center [702, 323] width 1178 height 221
click at [552, 376] on div "Reset Search Search" at bounding box center [702, 400] width 1178 height 70
click at [1212, 390] on button "Search" at bounding box center [1226, 405] width 131 height 44
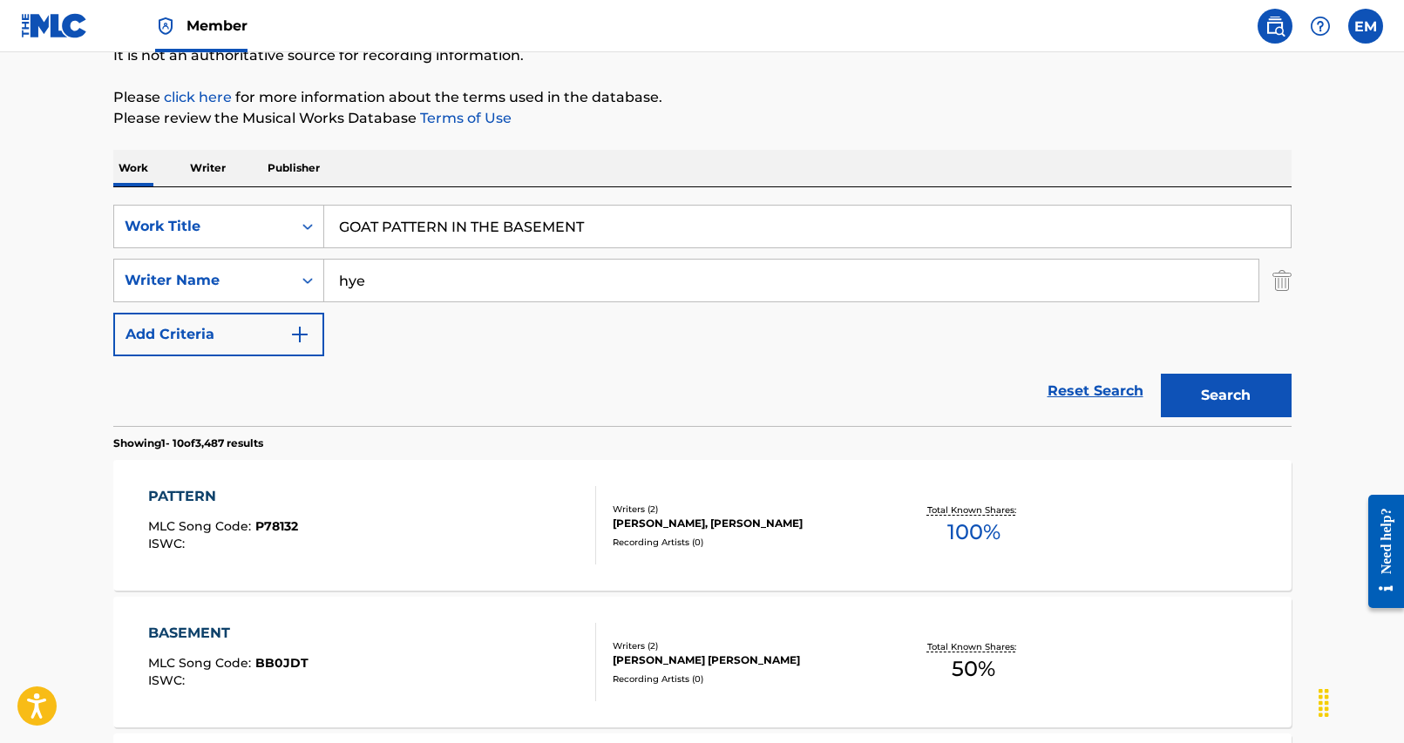
scroll to position [0, 0]
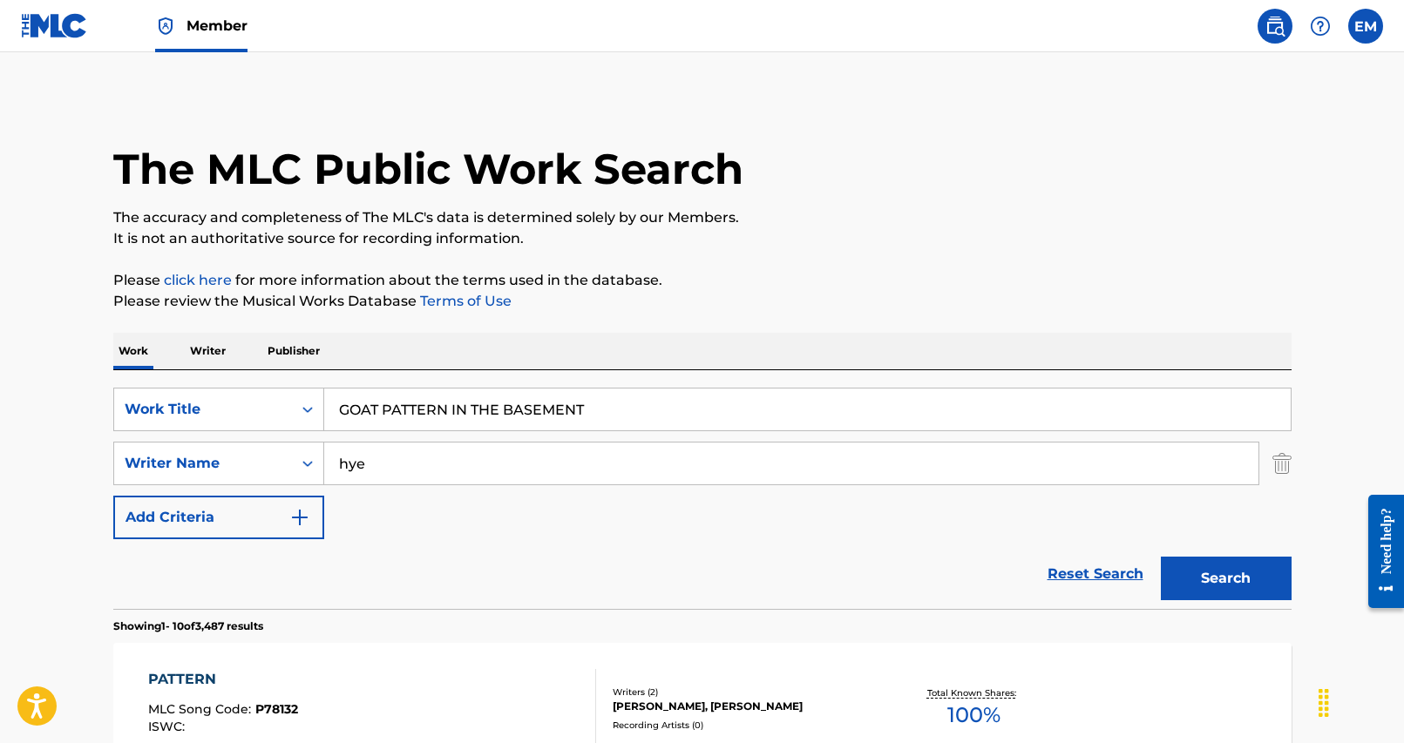
click at [437, 428] on input "GOAT PATTERN IN THE BASEMENT" at bounding box center [807, 410] width 966 height 42
click at [439, 420] on input "GOAT PATTERN IN THE BASEMENT" at bounding box center [807, 410] width 966 height 42
paste input "JI HA SIL YEOM SO M[PERSON_NAME]"
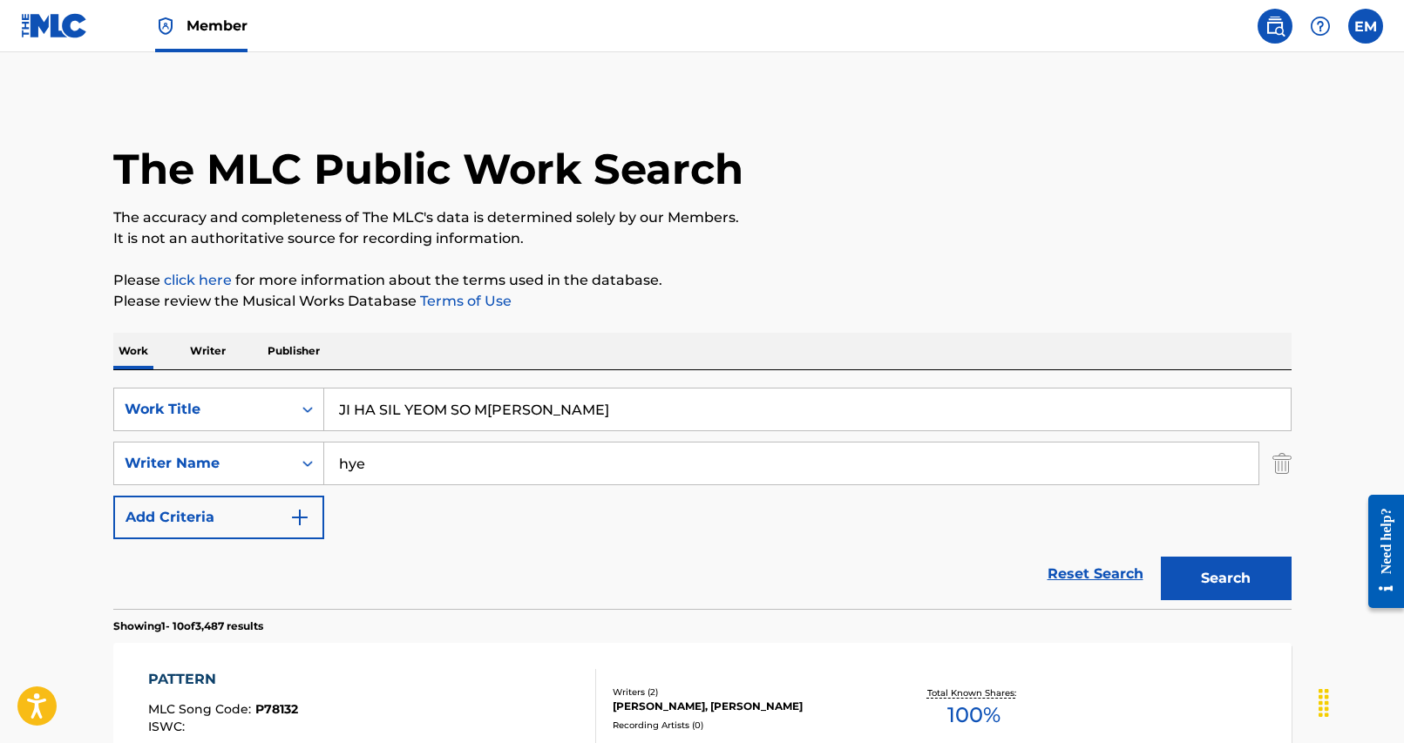
type input "JI HA SIL YEOM SO M[PERSON_NAME]"
click at [1215, 557] on button "Search" at bounding box center [1226, 579] width 131 height 44
click at [431, 480] on input "hye" at bounding box center [791, 464] width 934 height 42
type input "min"
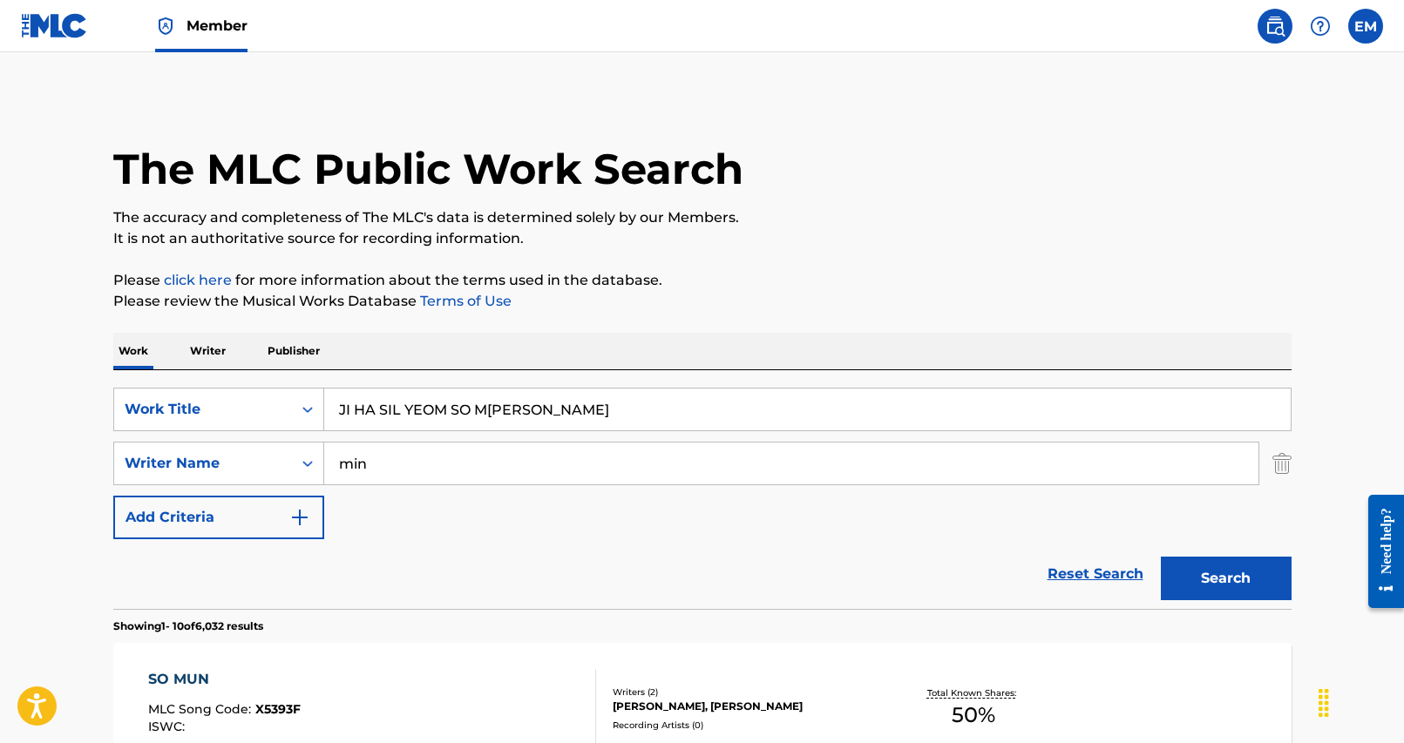
click at [1161, 557] on button "Search" at bounding box center [1226, 579] width 131 height 44
click at [362, 582] on div "Reset Search Search" at bounding box center [702, 574] width 1178 height 70
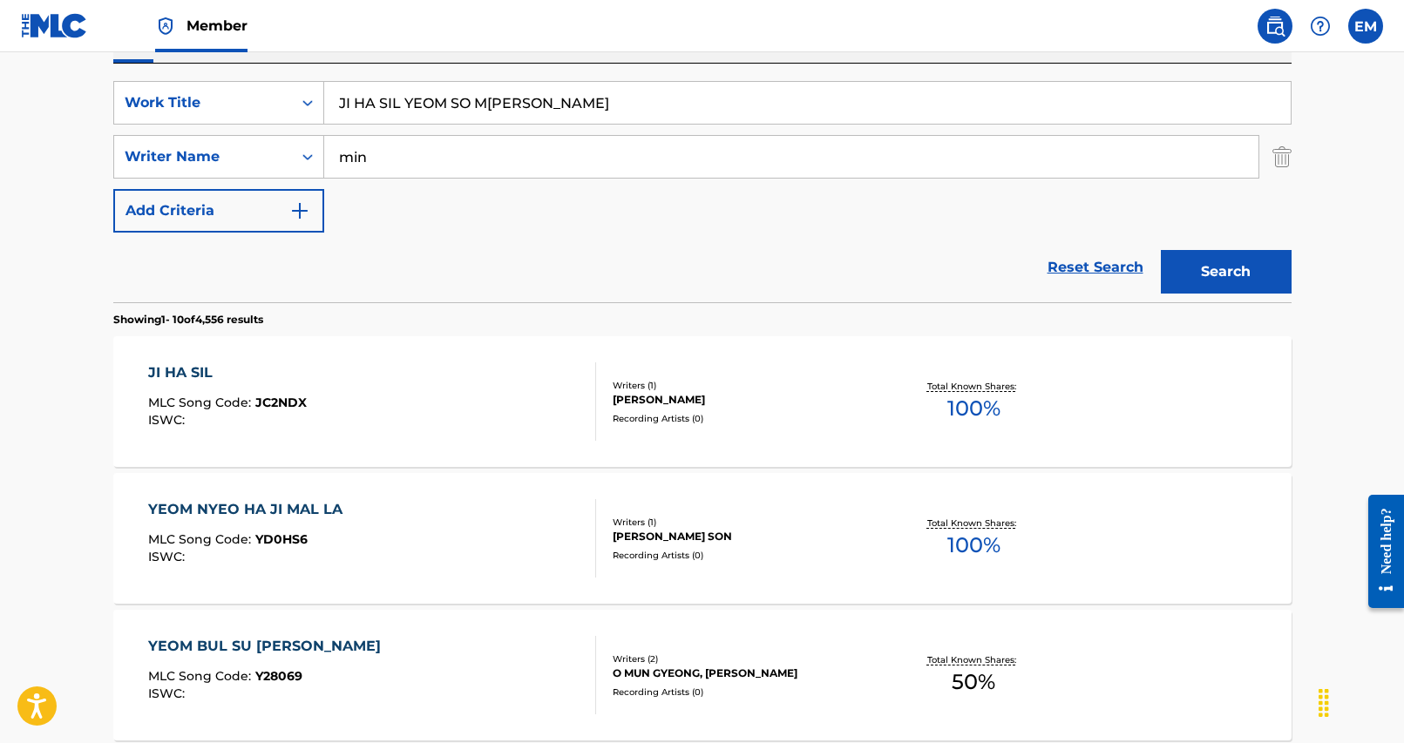
scroll to position [349, 0]
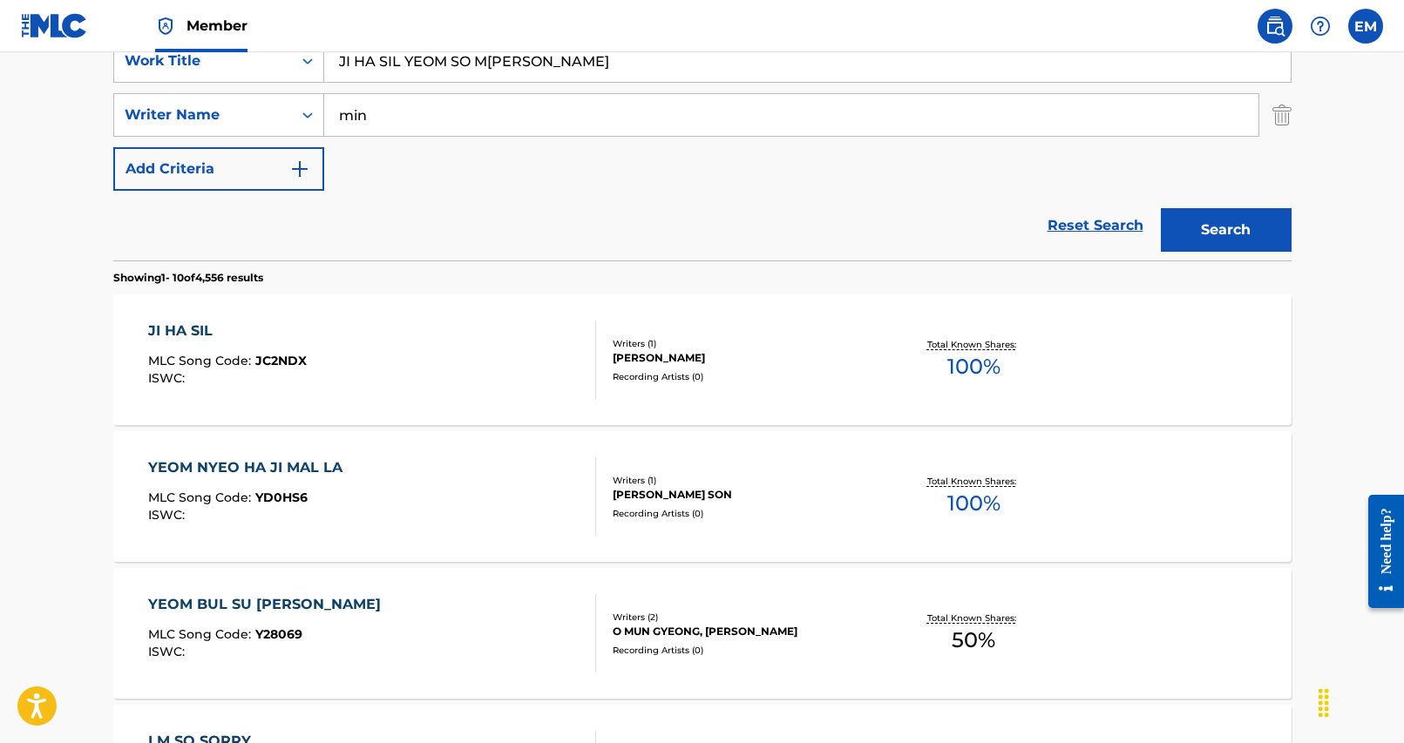
click at [520, 81] on div "JI HA SIL YEOM SO M[PERSON_NAME]" at bounding box center [807, 61] width 967 height 44
click at [522, 75] on input "JI HA SIL YEOM SO M[PERSON_NAME]" at bounding box center [807, 61] width 966 height 42
paste input "[DEMOGRAPHIC_DATA]"
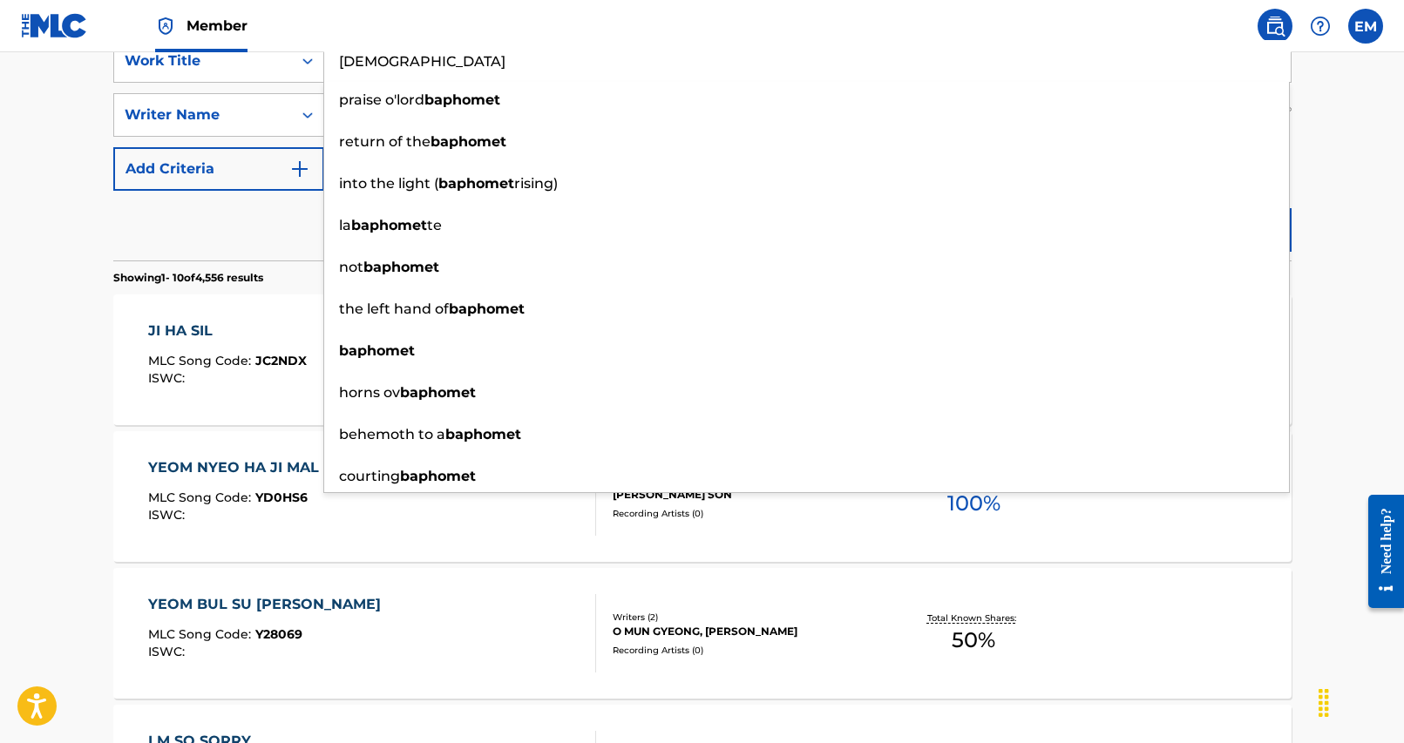
type input "[DEMOGRAPHIC_DATA]"
click at [274, 230] on div "Reset Search Search" at bounding box center [702, 226] width 1178 height 70
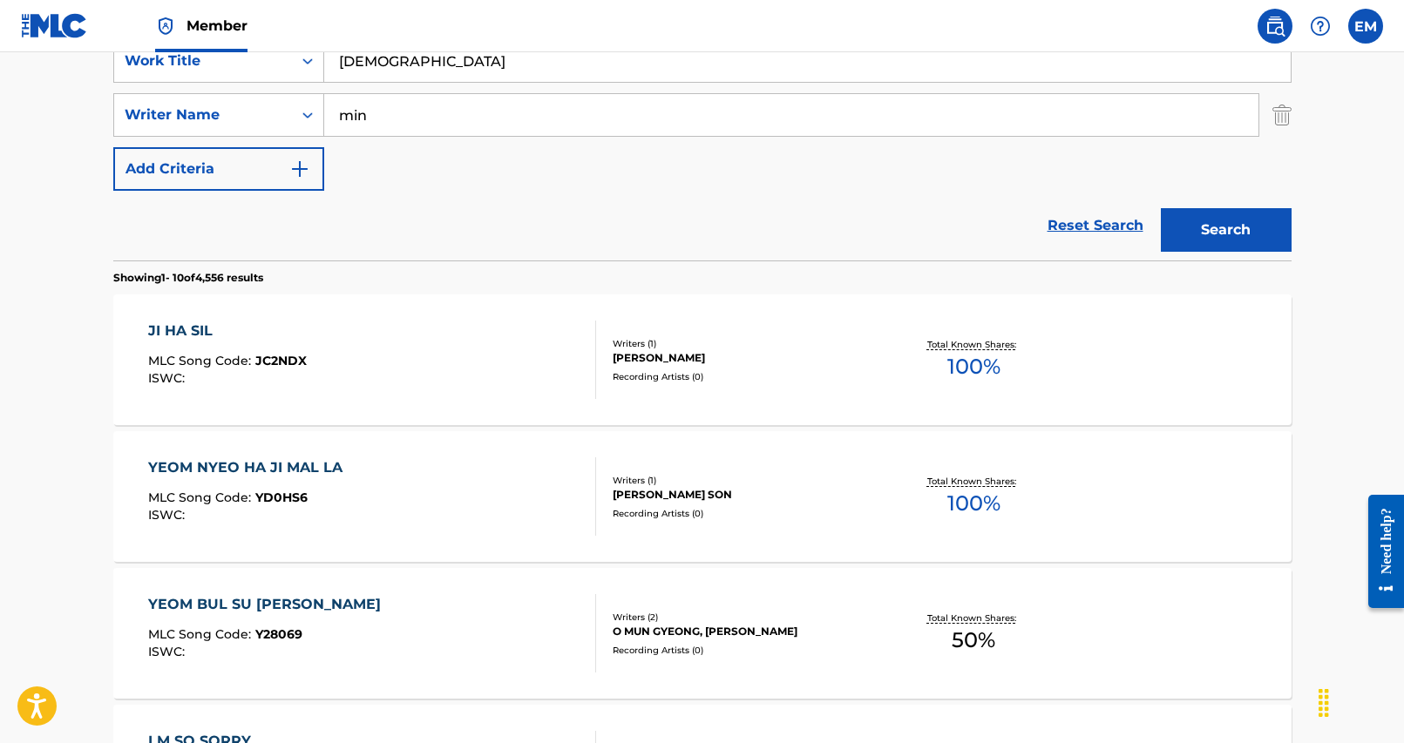
scroll to position [261, 0]
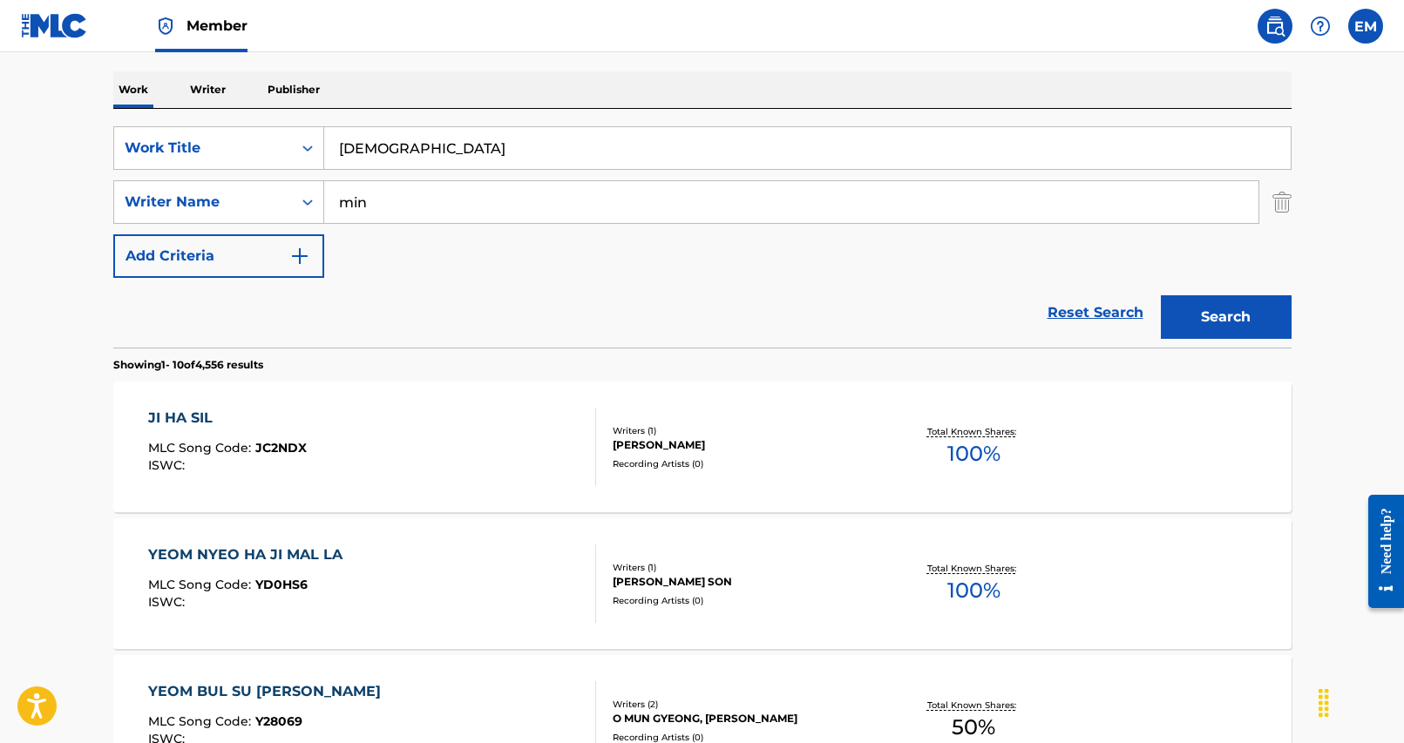
click at [357, 204] on input "min" at bounding box center [791, 202] width 934 height 42
type input "hye"
click at [1161, 295] on button "Search" at bounding box center [1226, 317] width 131 height 44
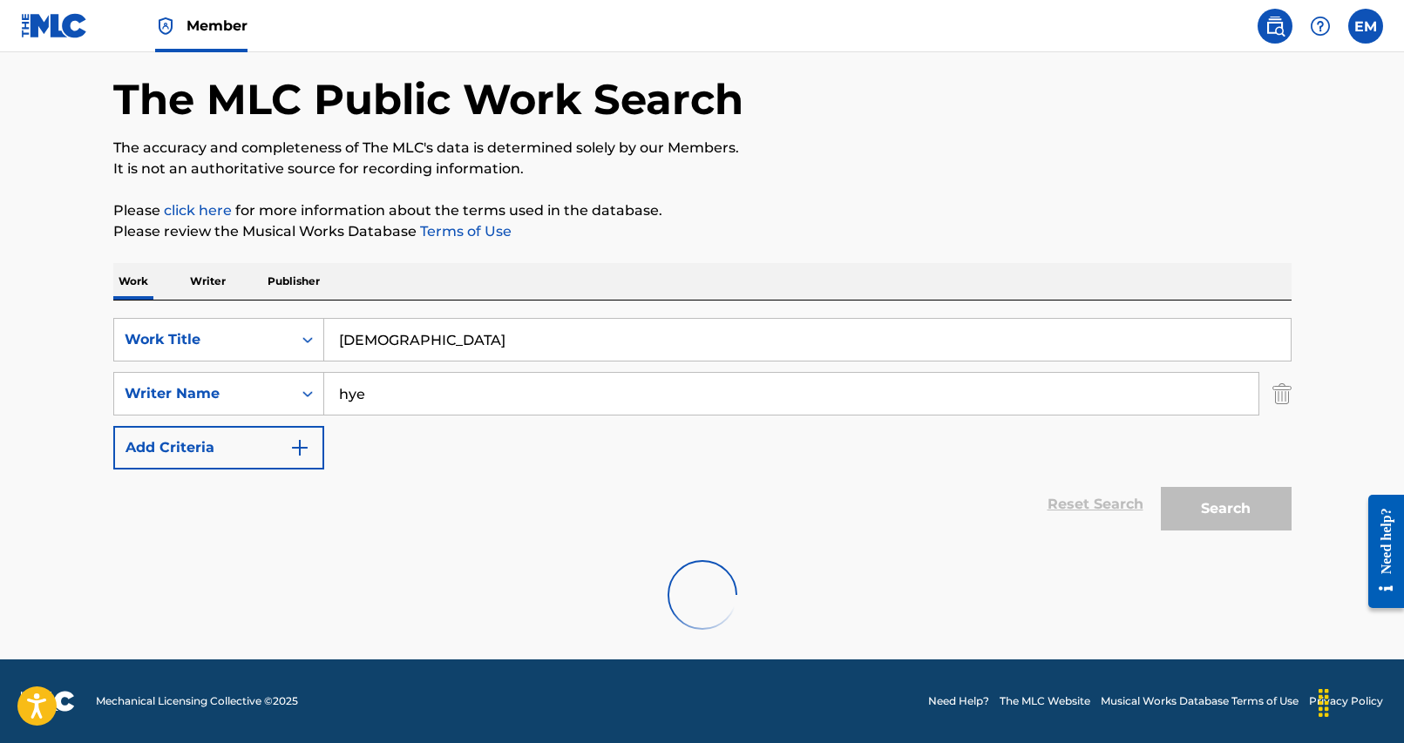
scroll to position [13, 0]
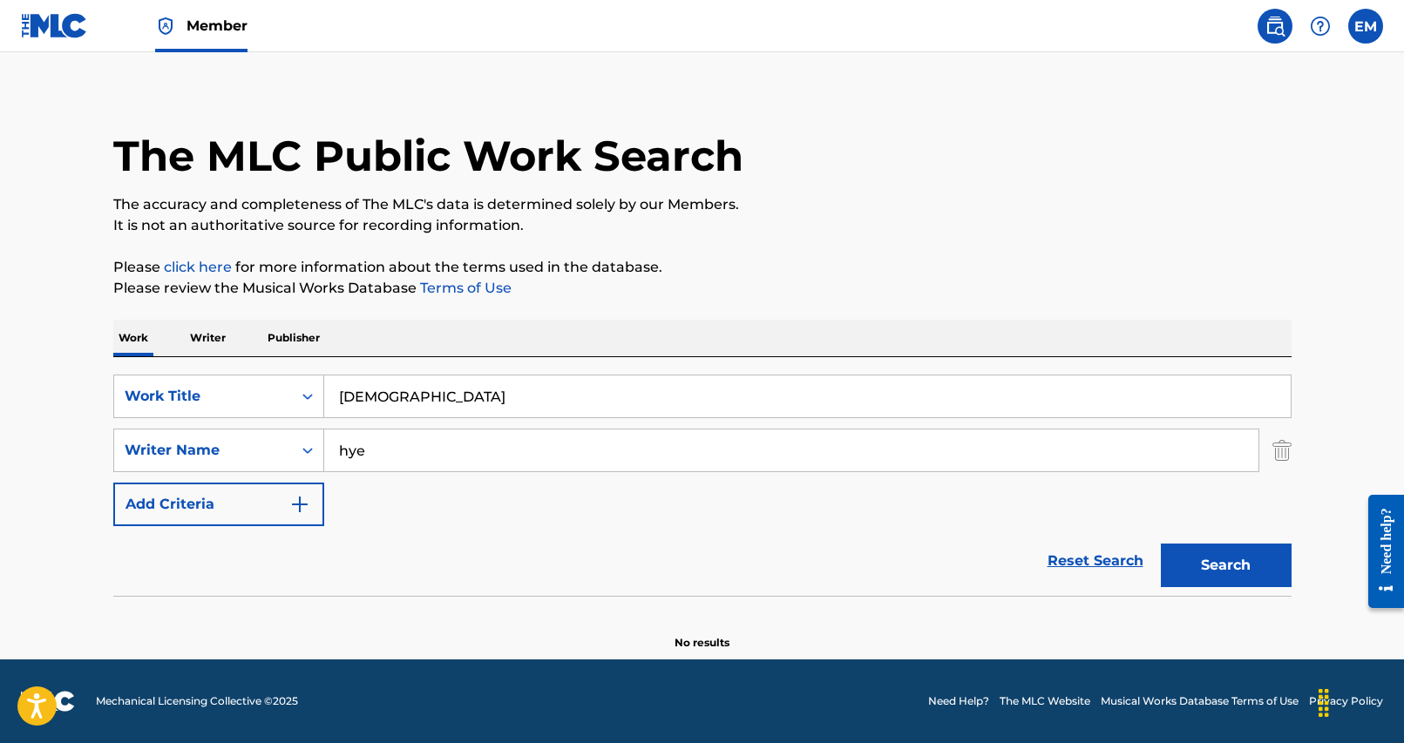
click at [451, 395] on input "[DEMOGRAPHIC_DATA]" at bounding box center [807, 397] width 966 height 42
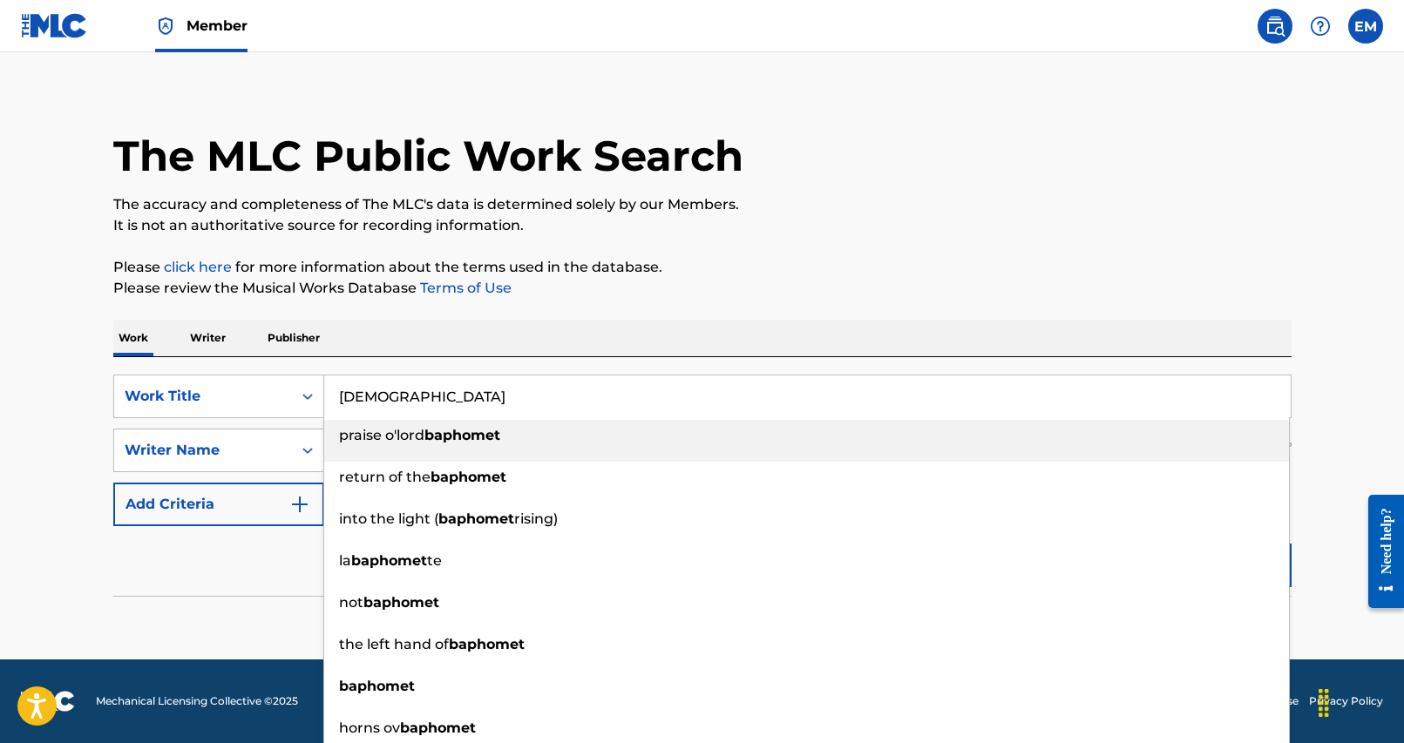
click at [451, 395] on input "[DEMOGRAPHIC_DATA]" at bounding box center [807, 397] width 966 height 42
paste input "PHO ME THEU"
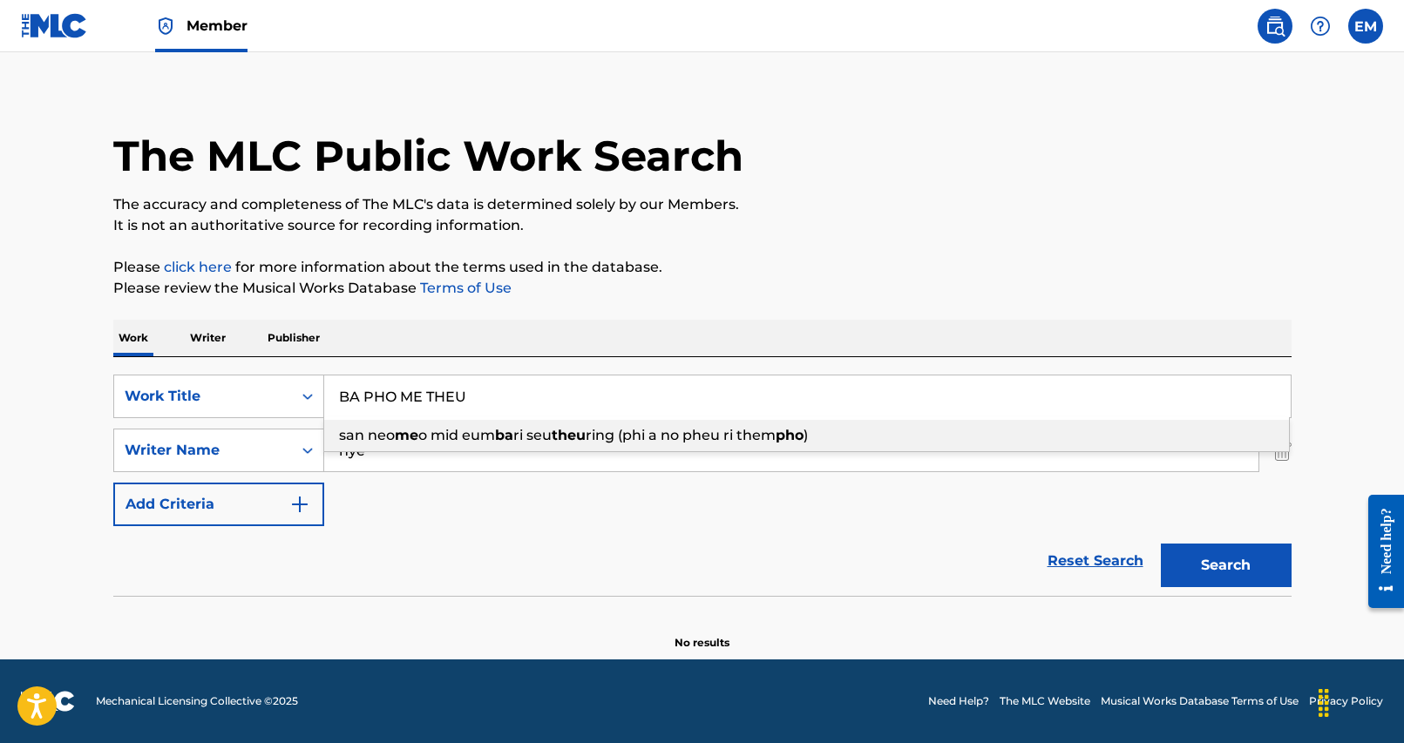
click at [511, 328] on div "Work Writer Publisher" at bounding box center [702, 338] width 1178 height 37
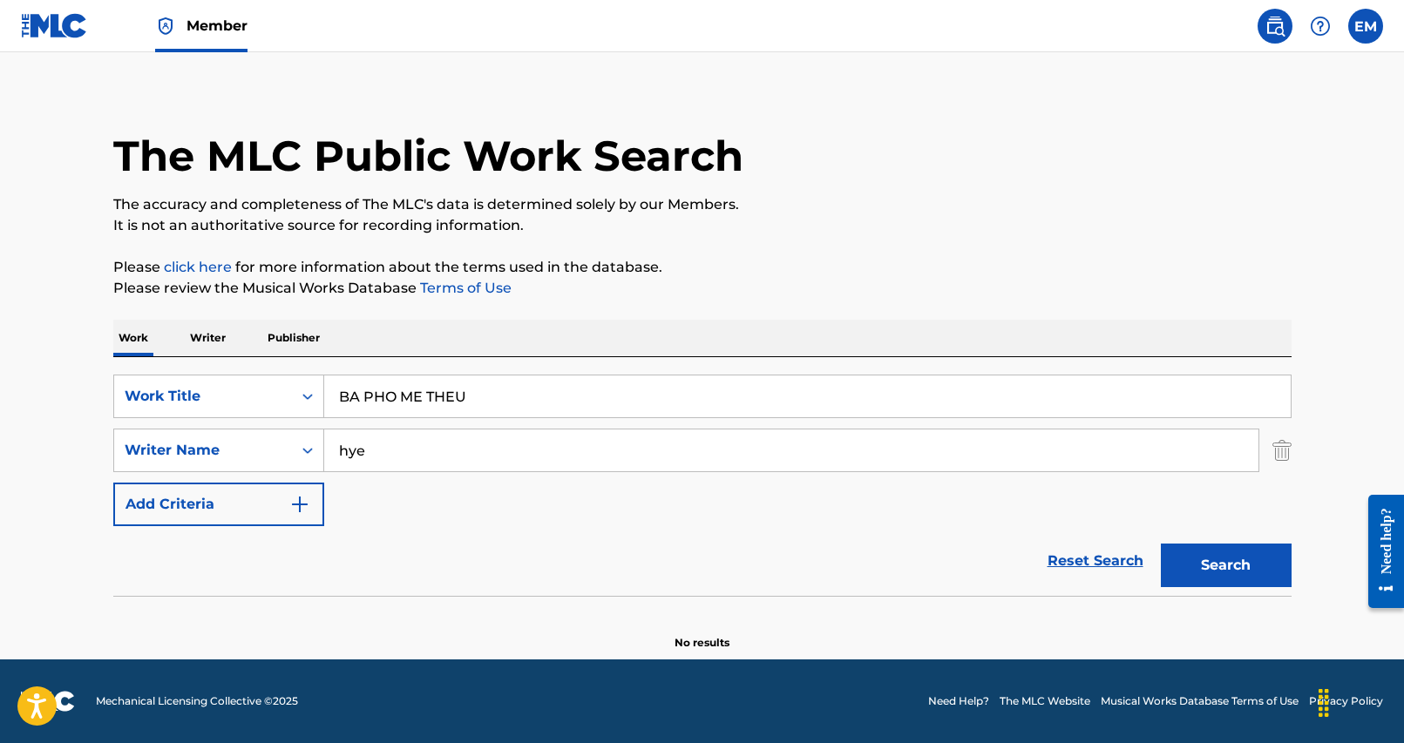
click at [1252, 579] on button "Search" at bounding box center [1226, 566] width 131 height 44
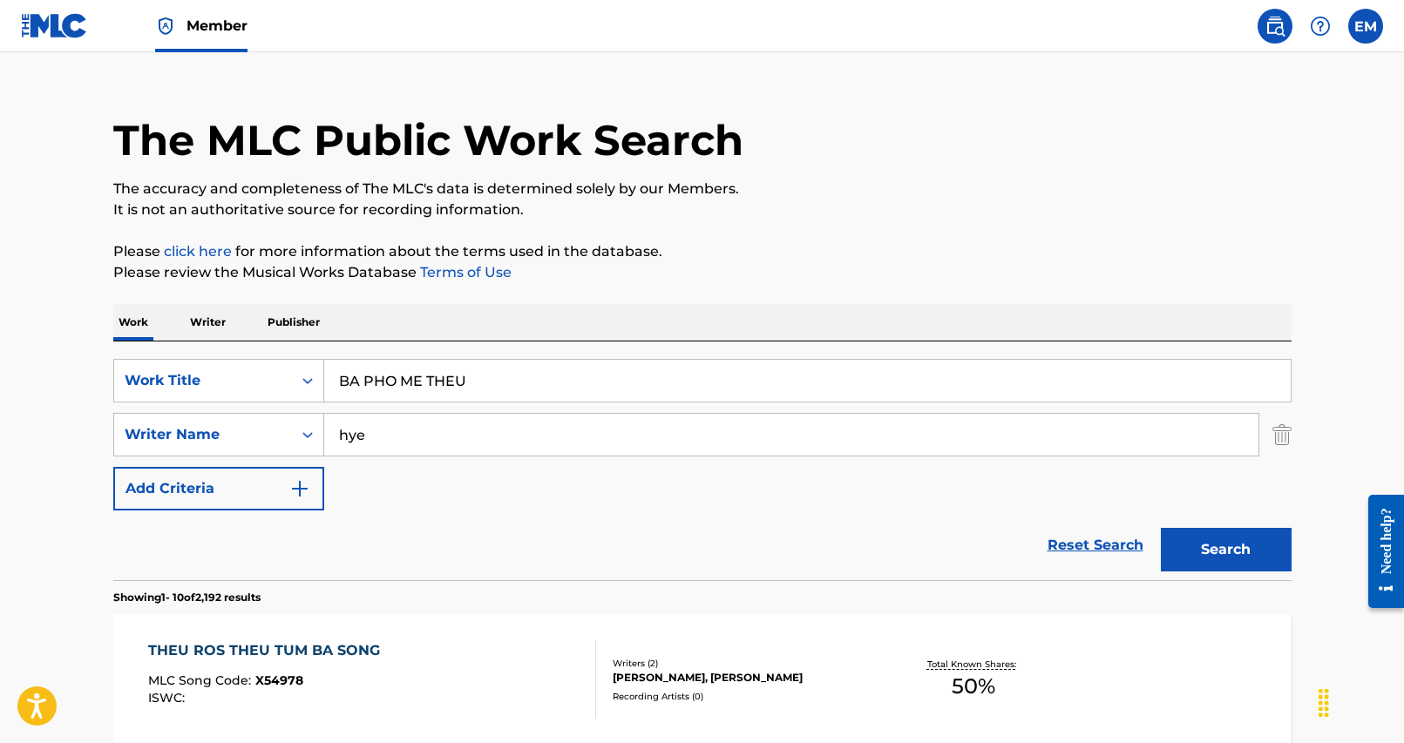
scroll to position [0, 0]
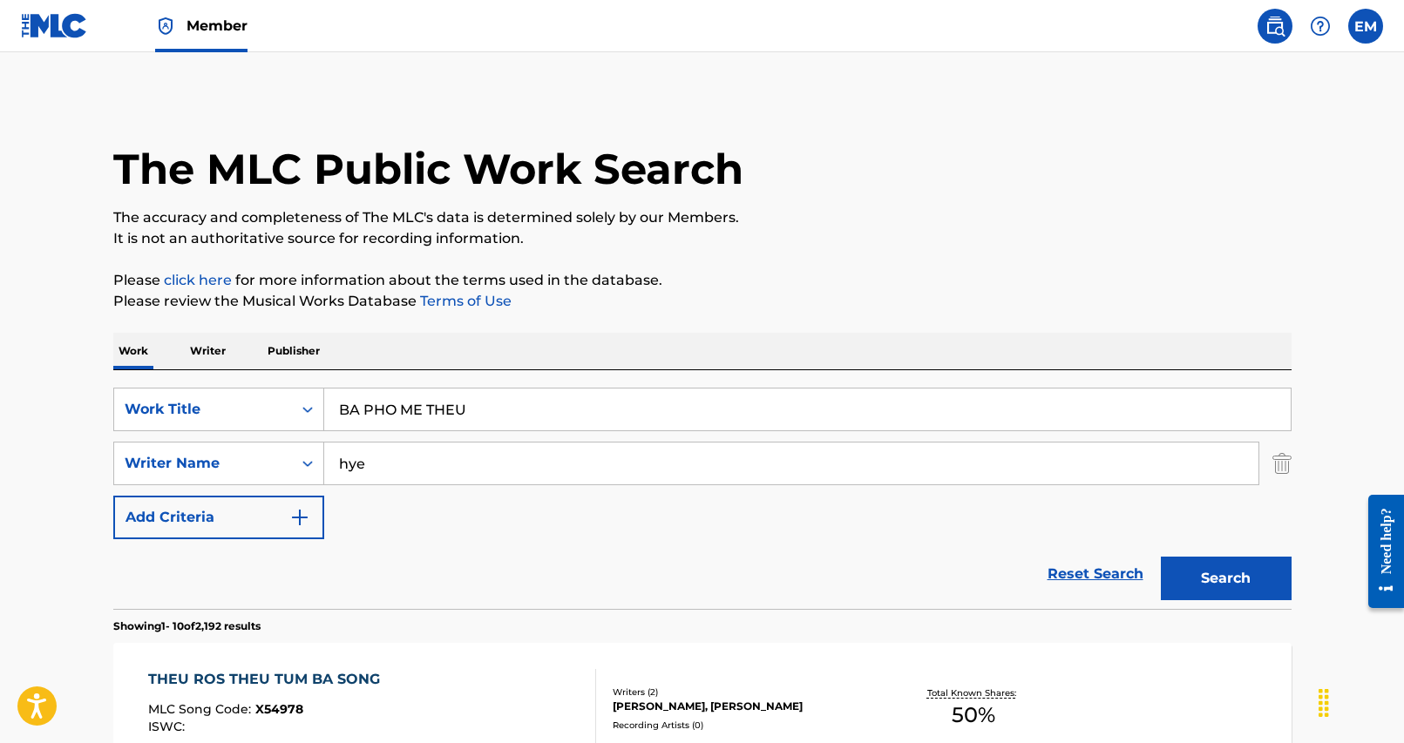
click at [462, 424] on input "BA PHO ME THEU" at bounding box center [807, 410] width 966 height 42
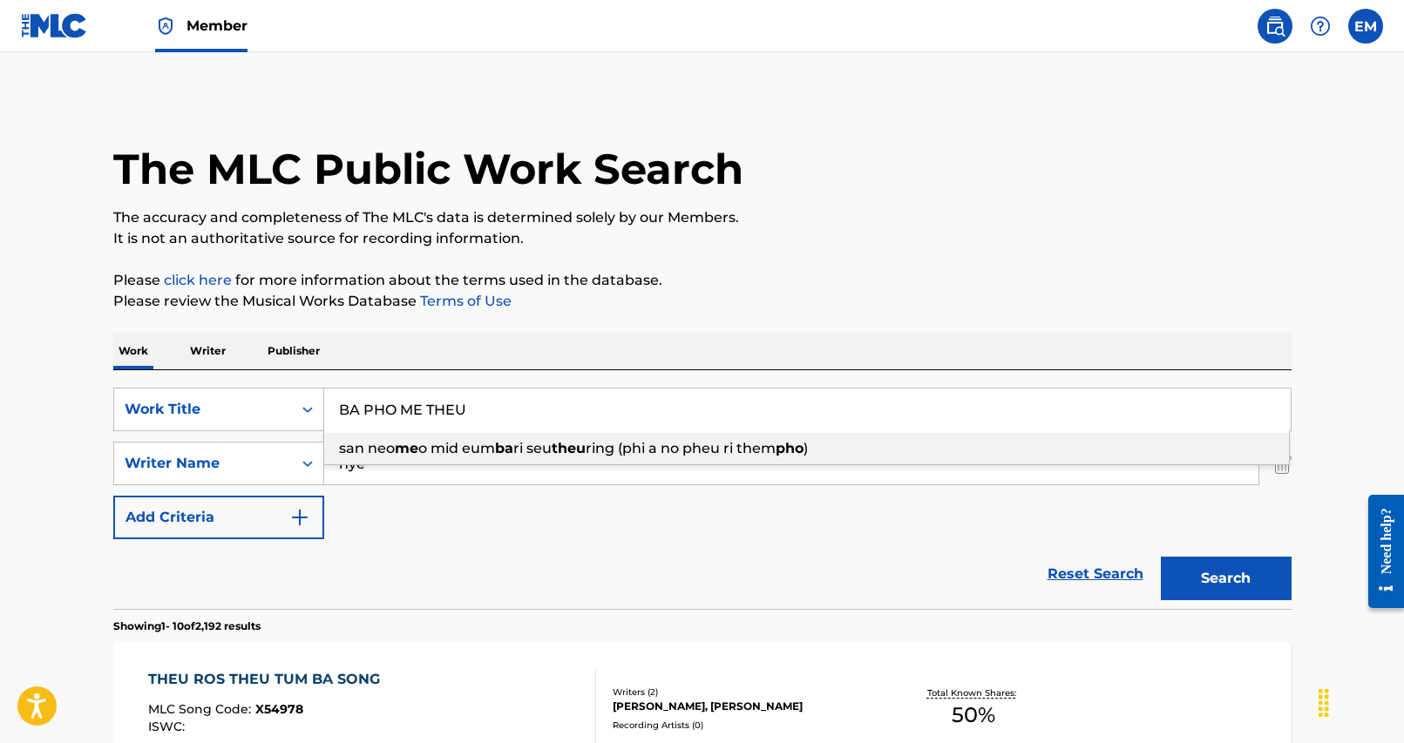
click at [462, 424] on input "BA PHO ME THEU" at bounding box center [807, 410] width 966 height 42
paste input "FIRE FROM HELL"
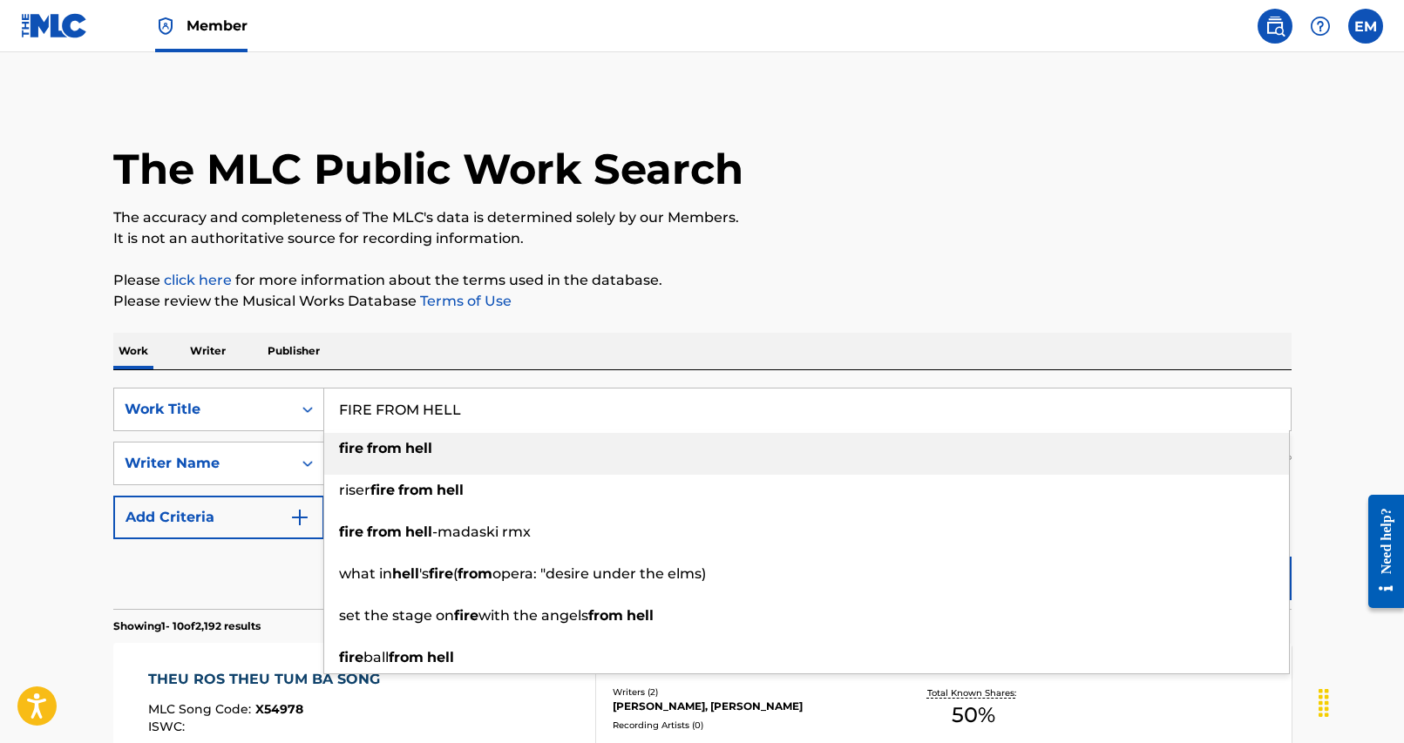
click at [525, 349] on div "Work Writer Publisher" at bounding box center [702, 351] width 1178 height 37
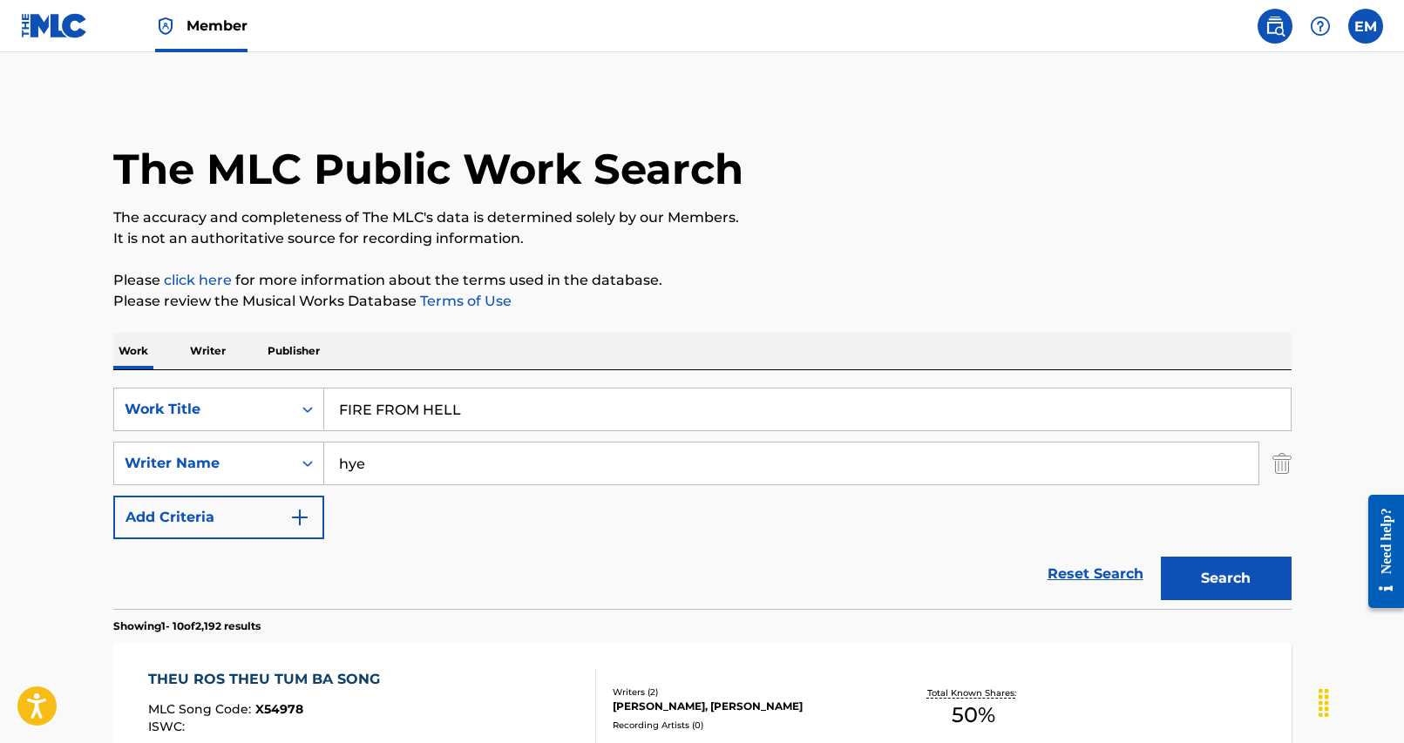
click at [1201, 580] on button "Search" at bounding box center [1226, 579] width 131 height 44
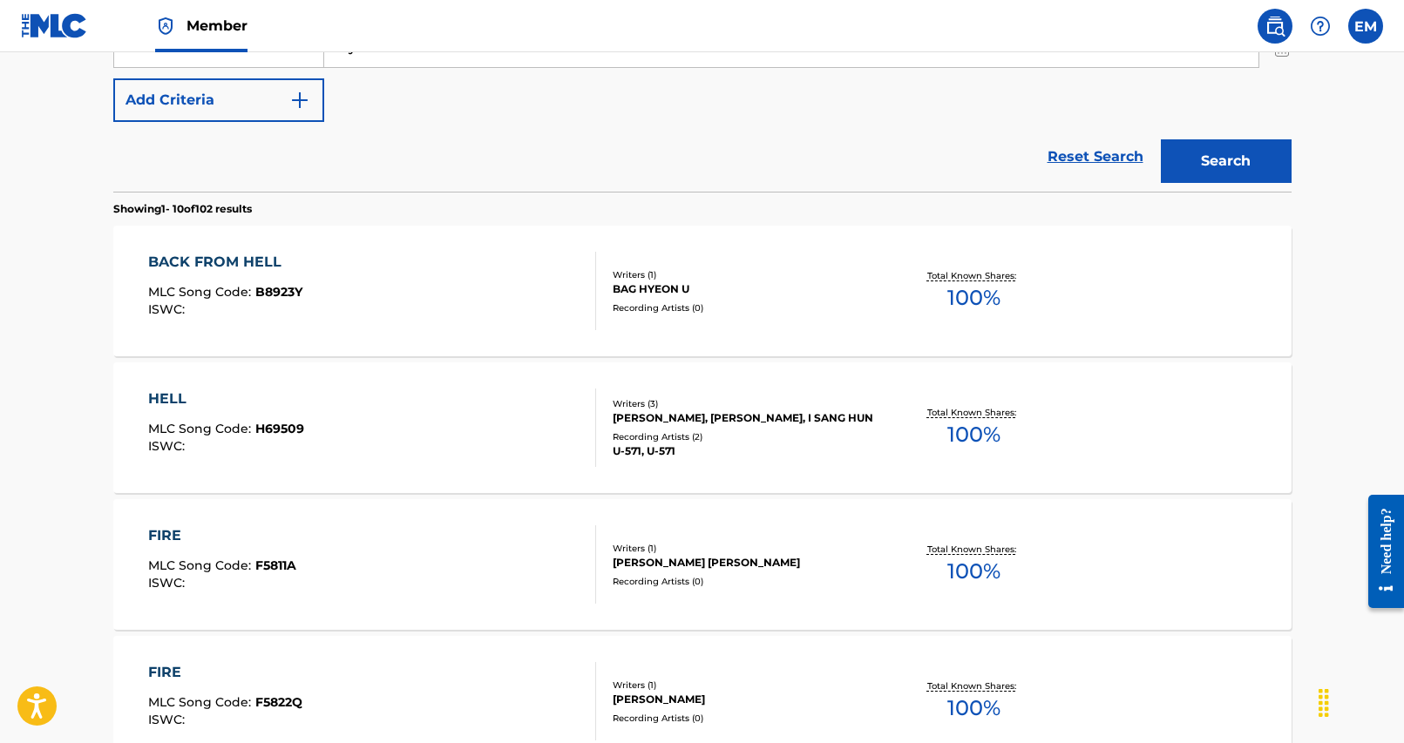
scroll to position [87, 0]
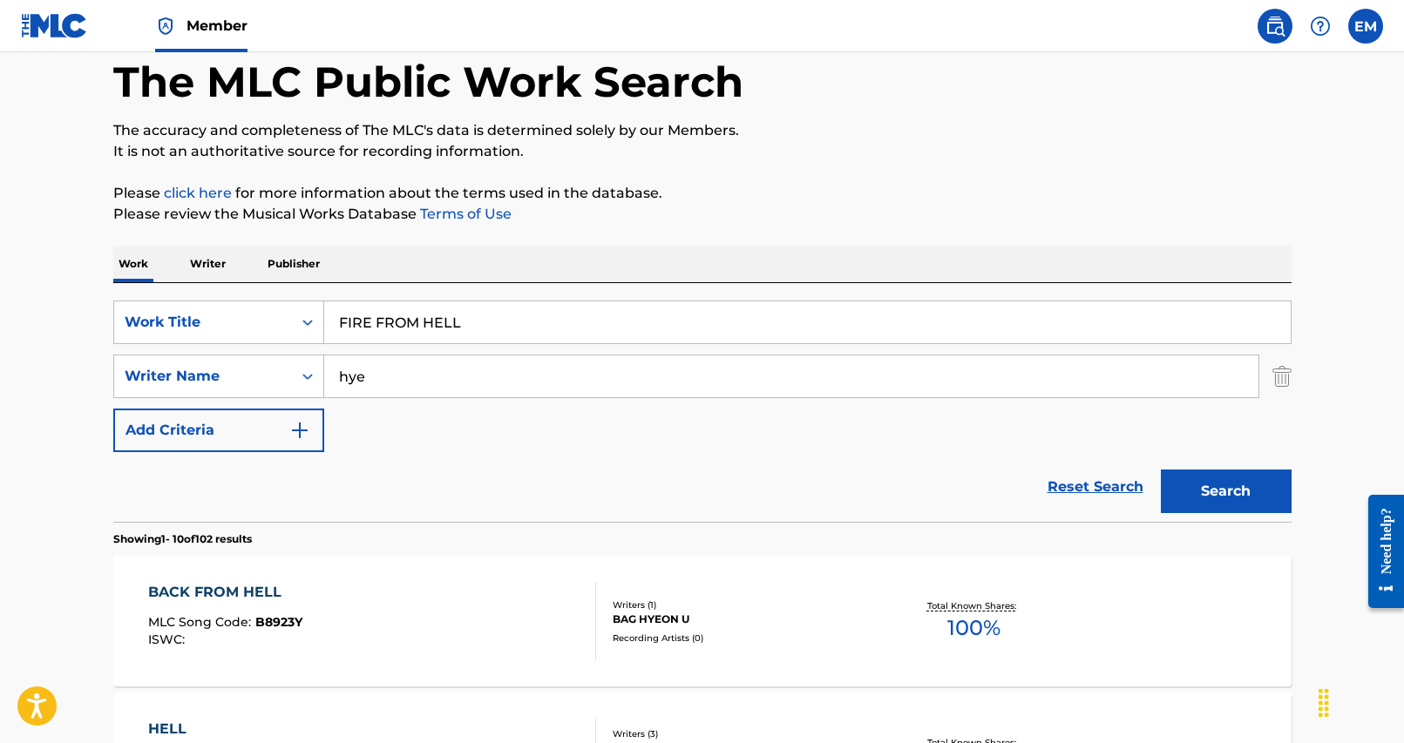
click at [459, 325] on input "FIRE FROM HELL" at bounding box center [807, 322] width 966 height 42
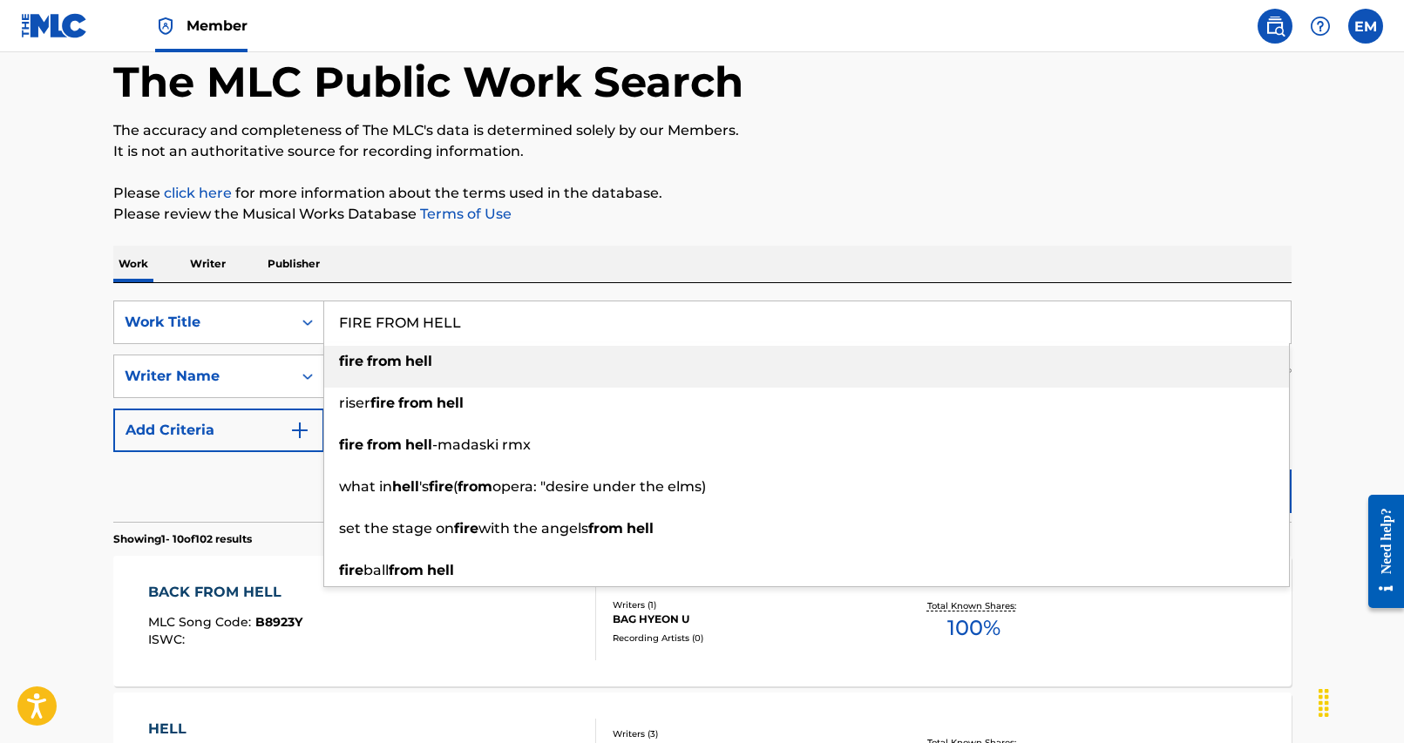
paste input "JI OG BU"
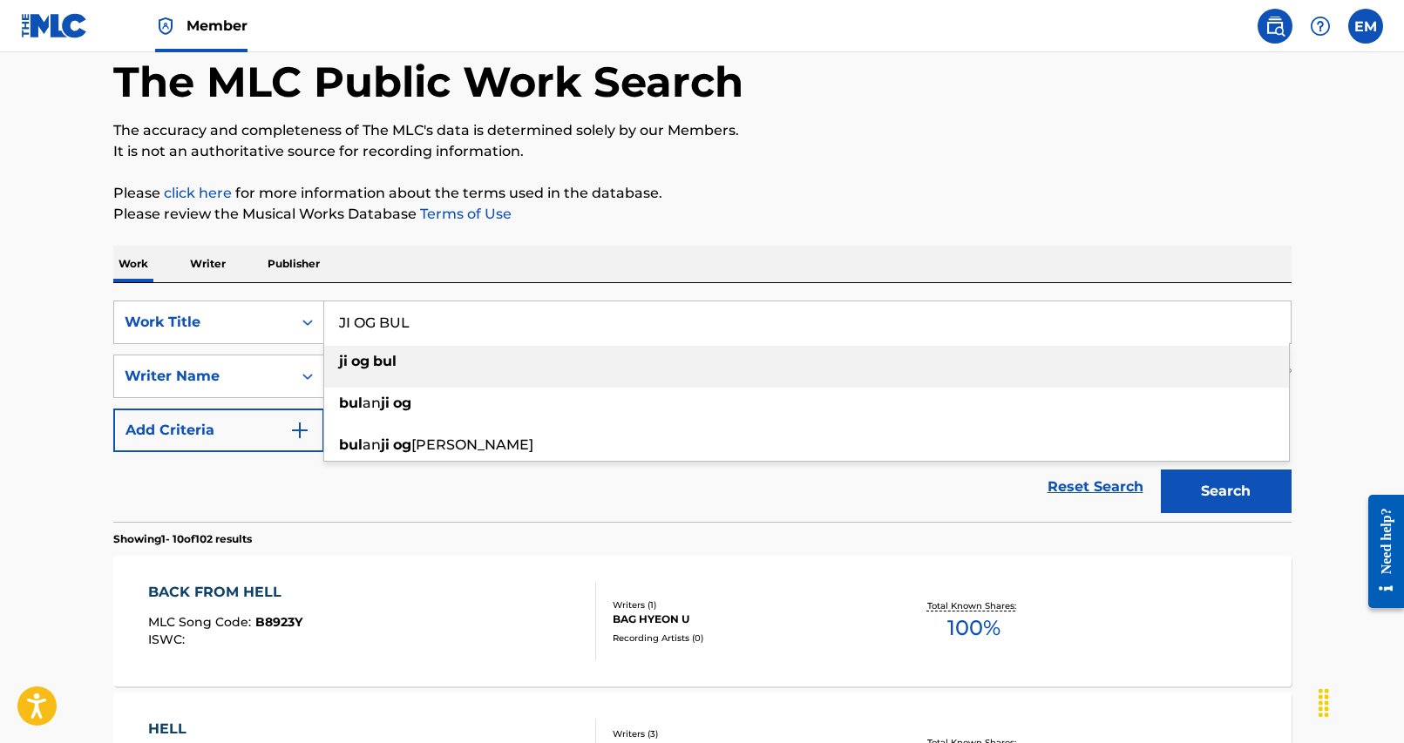
type input "JI OG BUL"
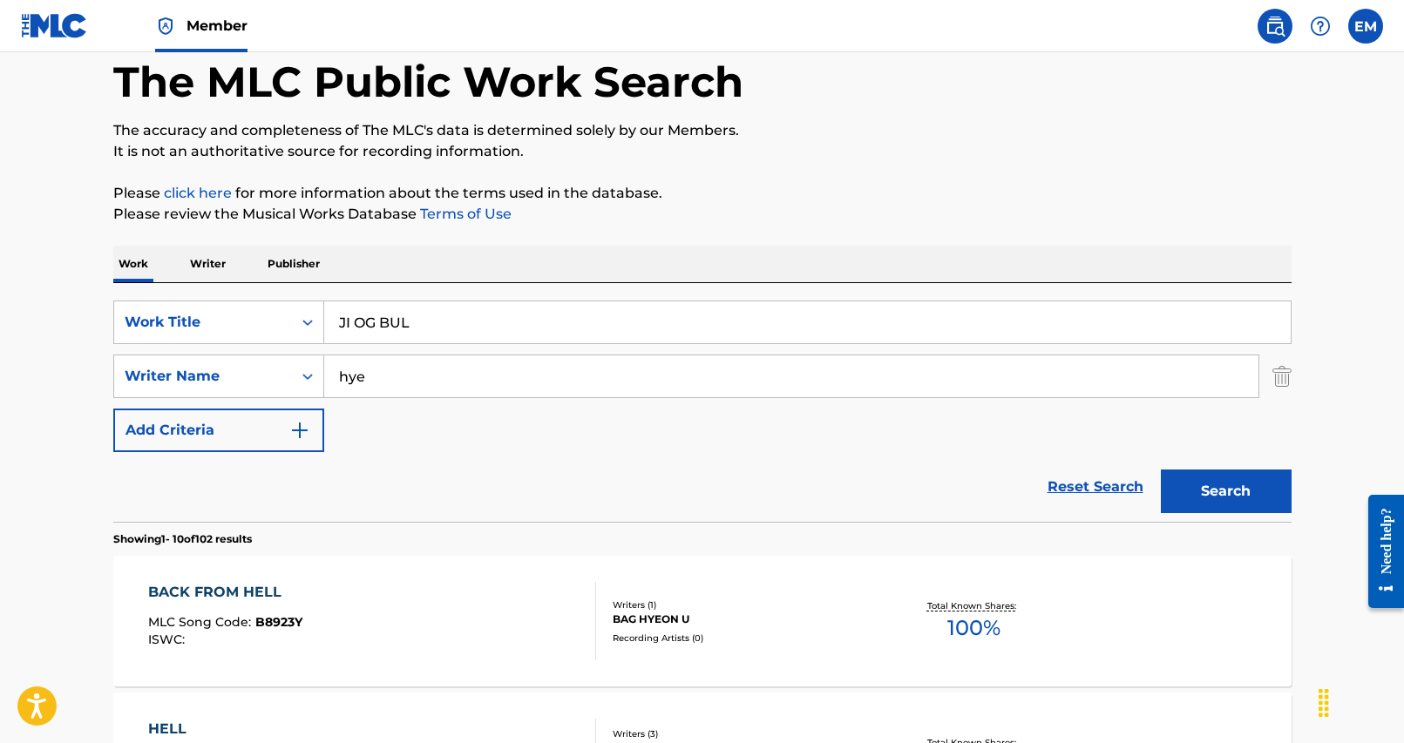
click at [594, 256] on div "Work Writer Publisher" at bounding box center [702, 264] width 1178 height 37
click at [1209, 491] on button "Search" at bounding box center [1226, 492] width 131 height 44
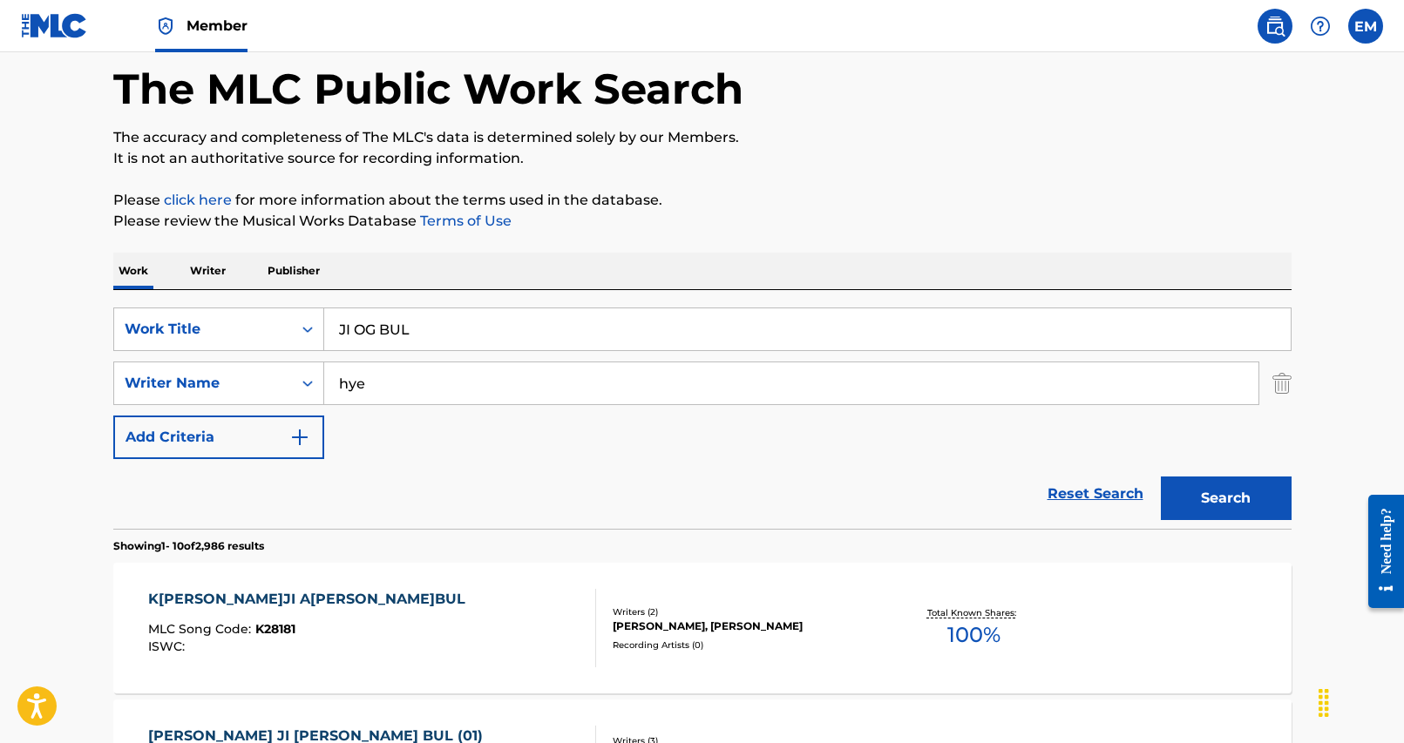
scroll to position [0, 0]
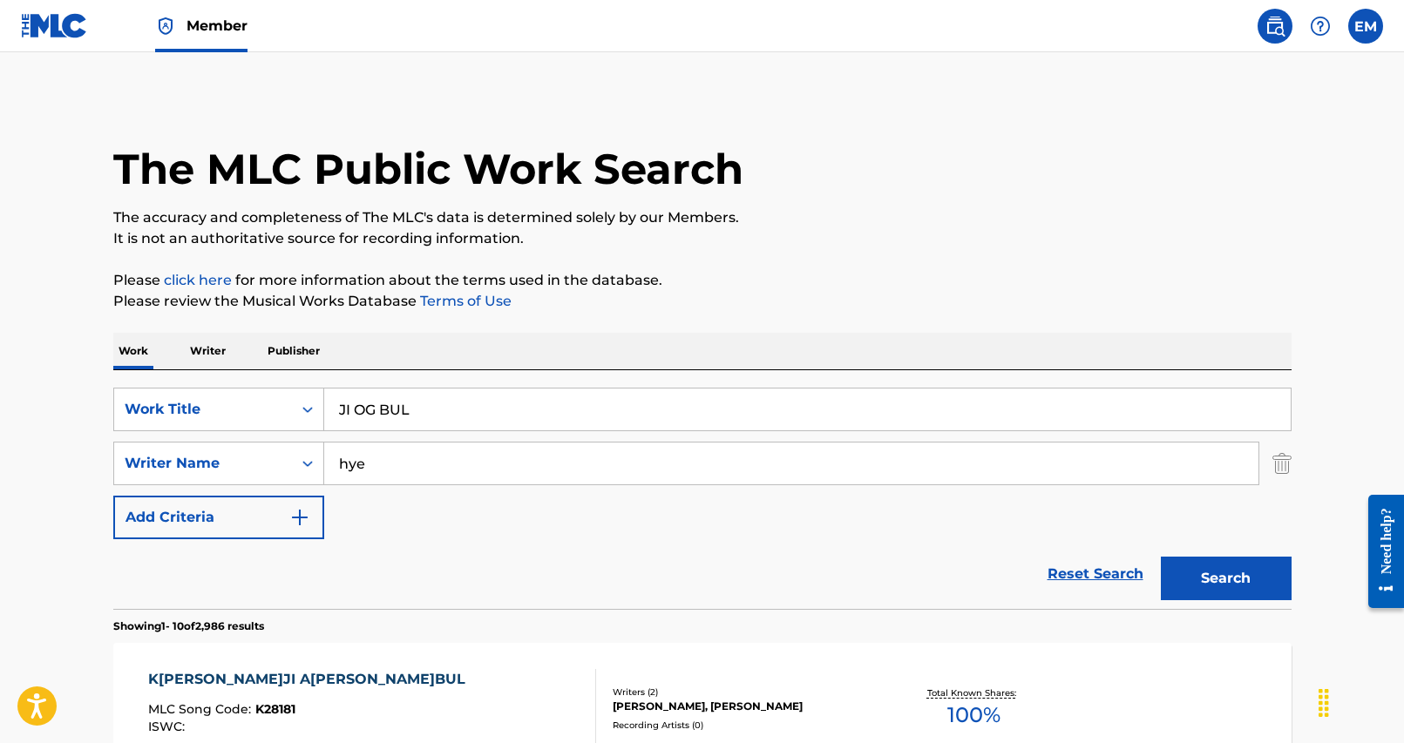
click at [428, 466] on input "hye" at bounding box center [791, 464] width 934 height 42
type input "[PERSON_NAME]"
click at [1161, 557] on button "Search" at bounding box center [1226, 579] width 131 height 44
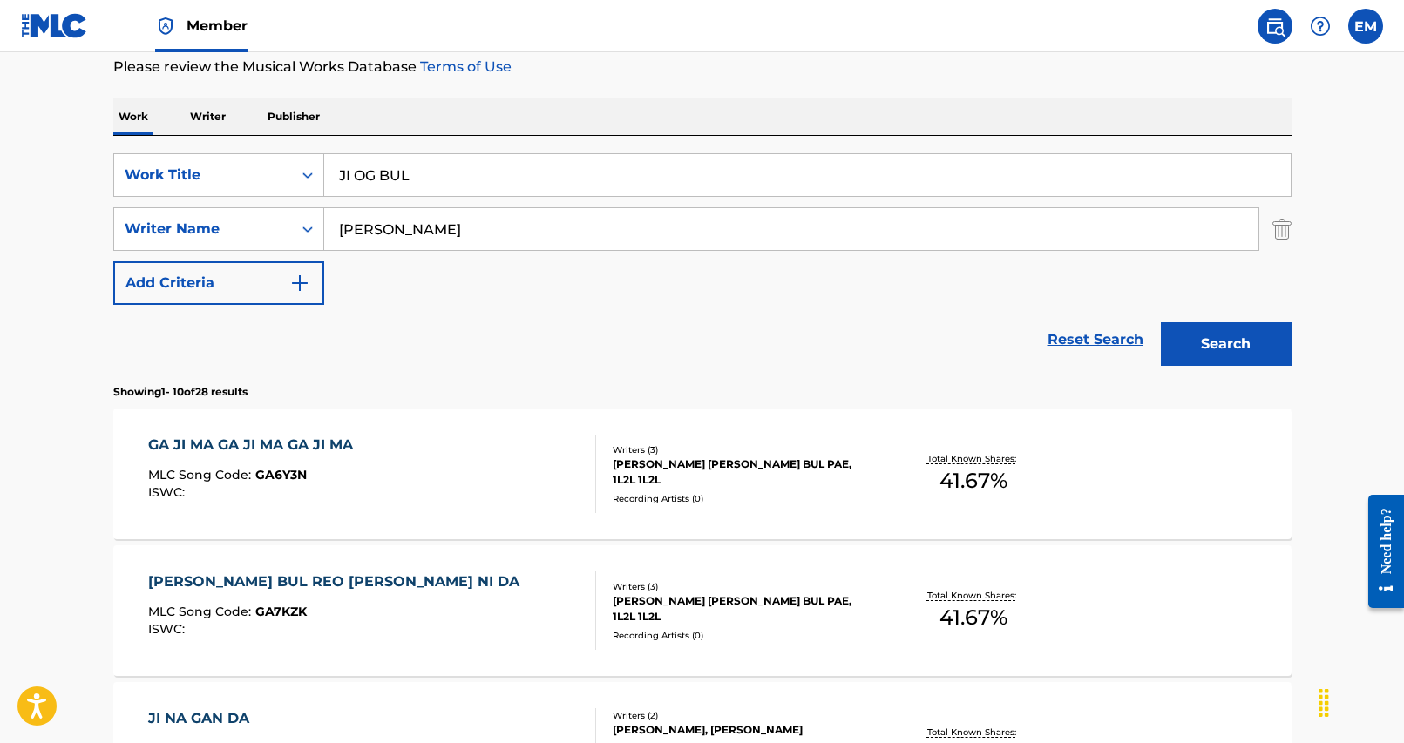
scroll to position [261, 0]
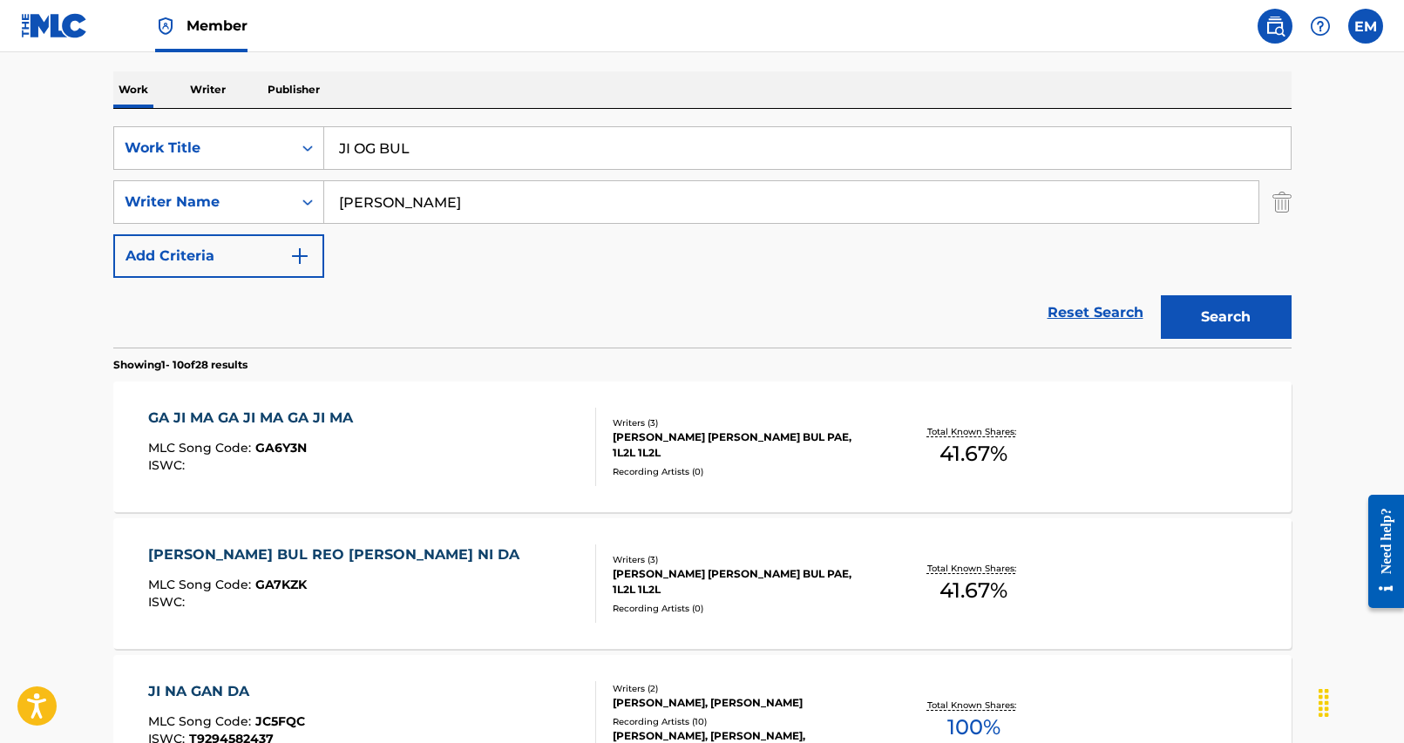
click at [441, 148] on input "JI OG BUL" at bounding box center [807, 148] width 966 height 42
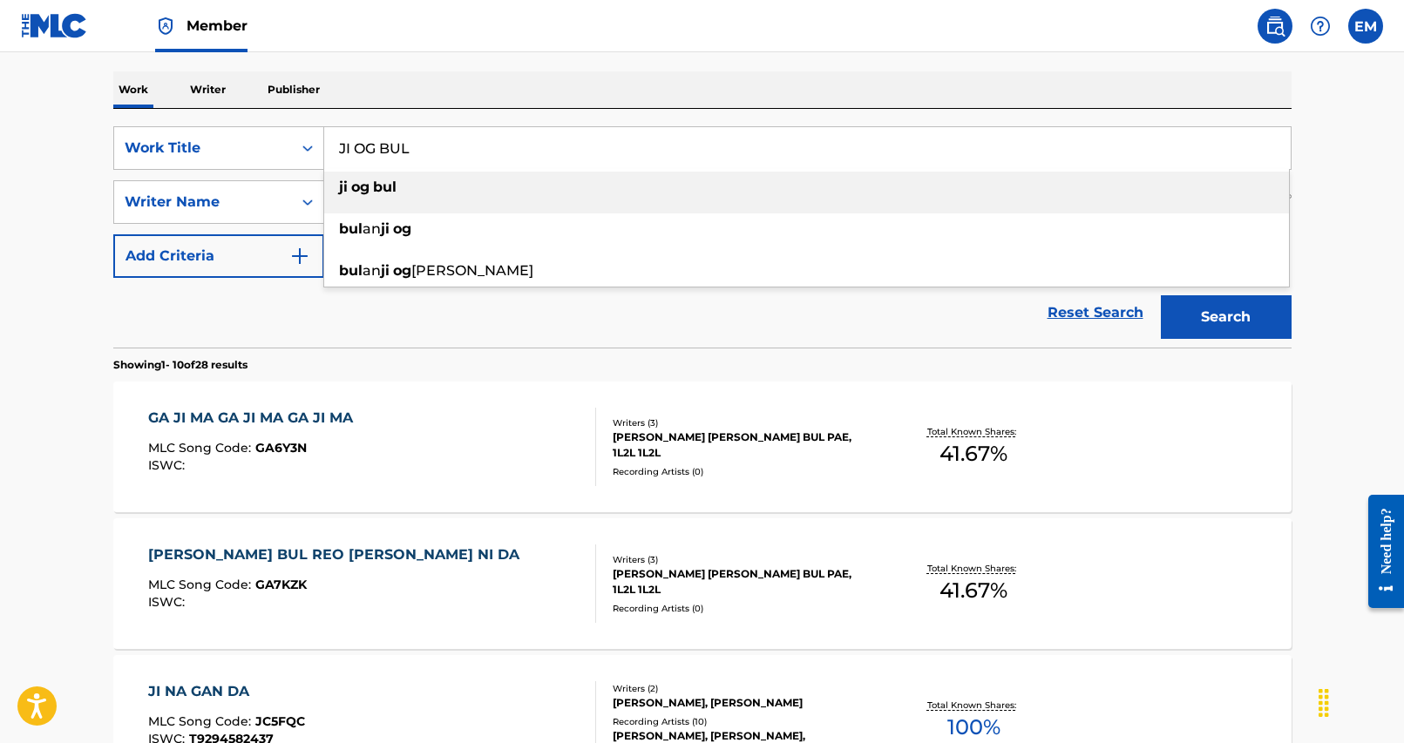
click at [441, 148] on input "JI OG BUL" at bounding box center [807, 148] width 966 height 42
paste input "FIRE FROM [GEOGRAPHIC_DATA]"
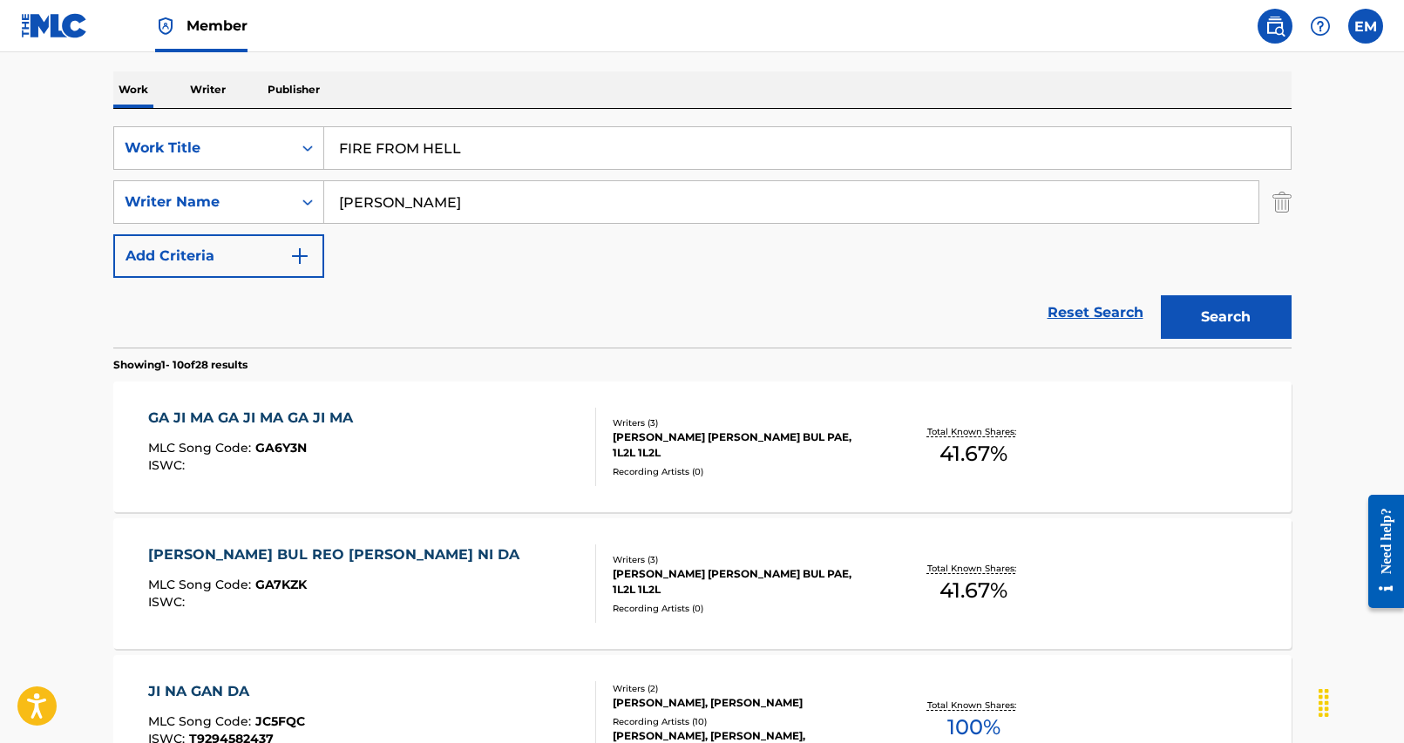
click at [505, 109] on div "SearchWithCriteria25284b2f-c254-4699-9183-3e6b4979b7c9 Work Title FIRE FROM HEL…" at bounding box center [702, 228] width 1178 height 239
click at [1212, 315] on button "Search" at bounding box center [1226, 317] width 131 height 44
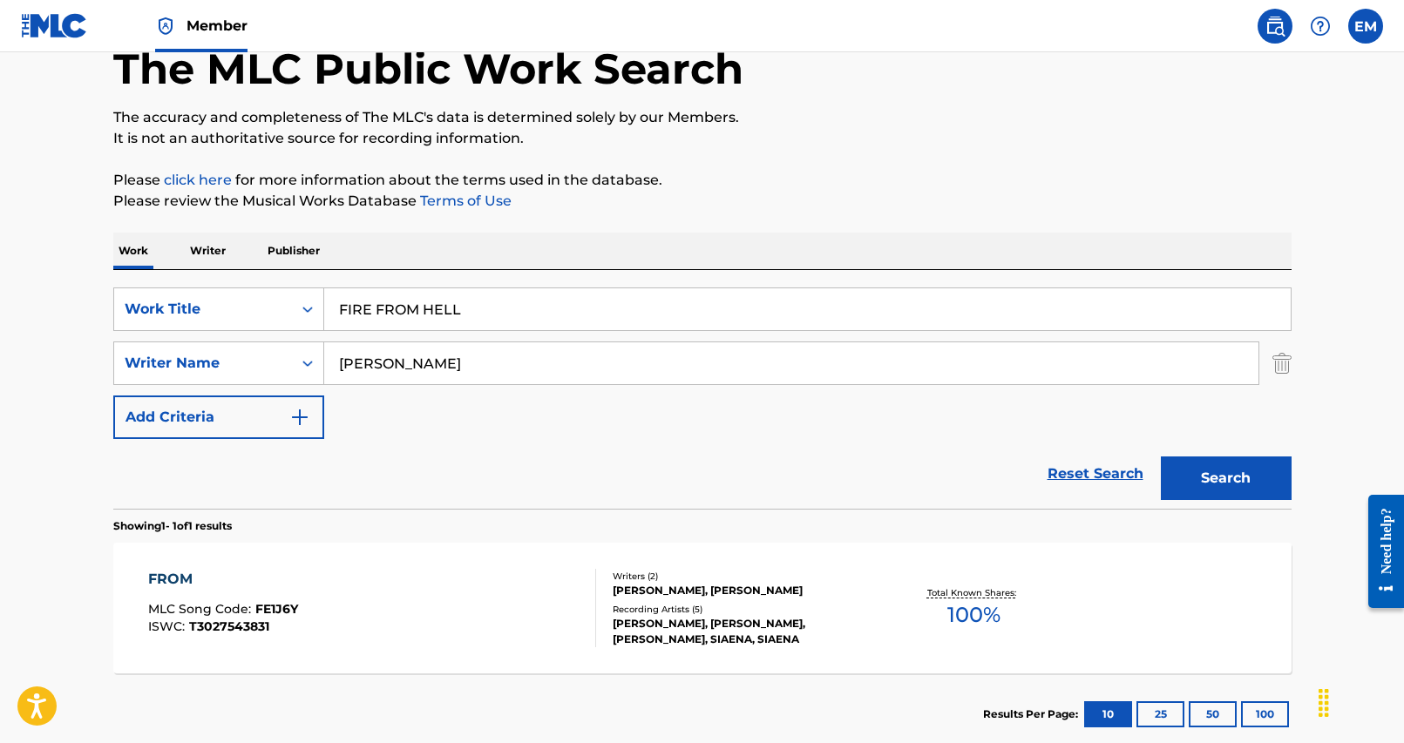
scroll to position [205, 0]
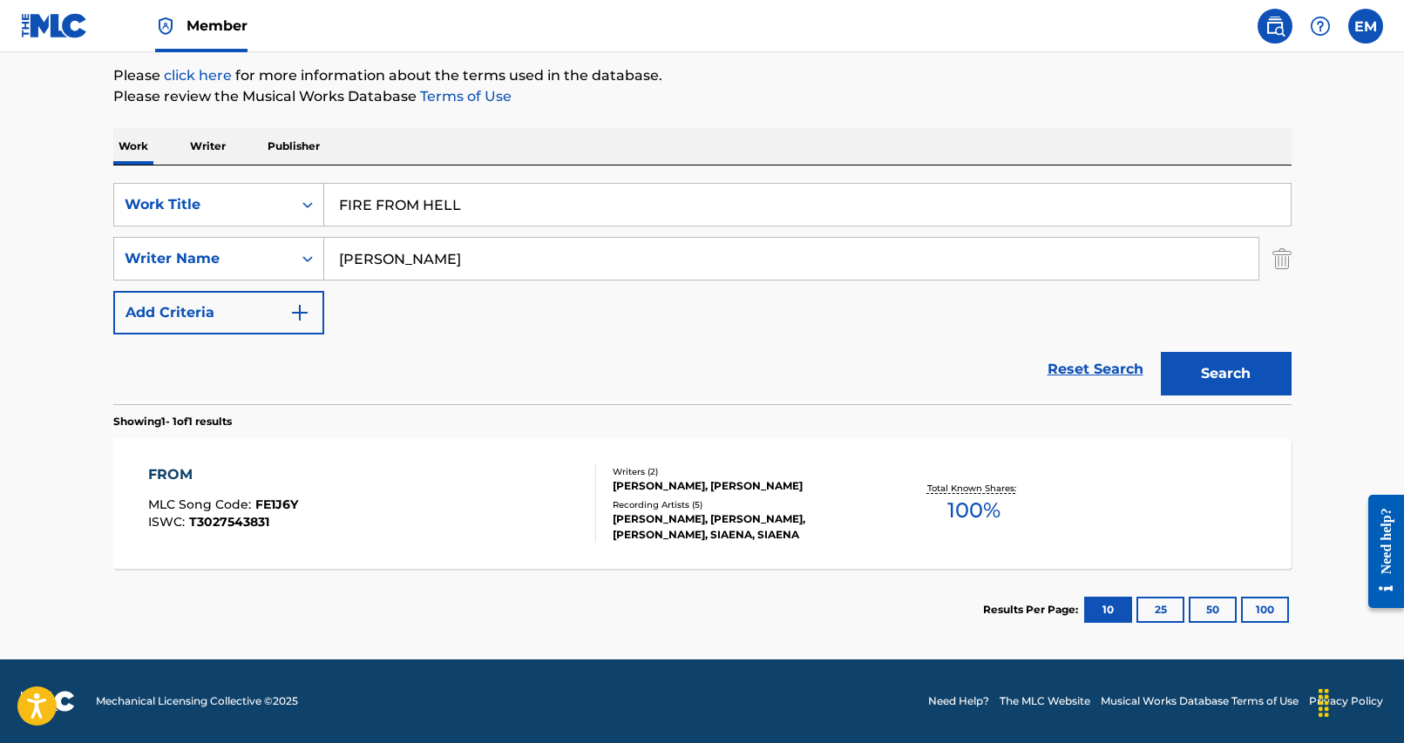
click at [557, 214] on input "FIRE FROM HELL" at bounding box center [807, 205] width 966 height 42
click at [557, 213] on input "FIRE FROM HELL" at bounding box center [807, 205] width 966 height 42
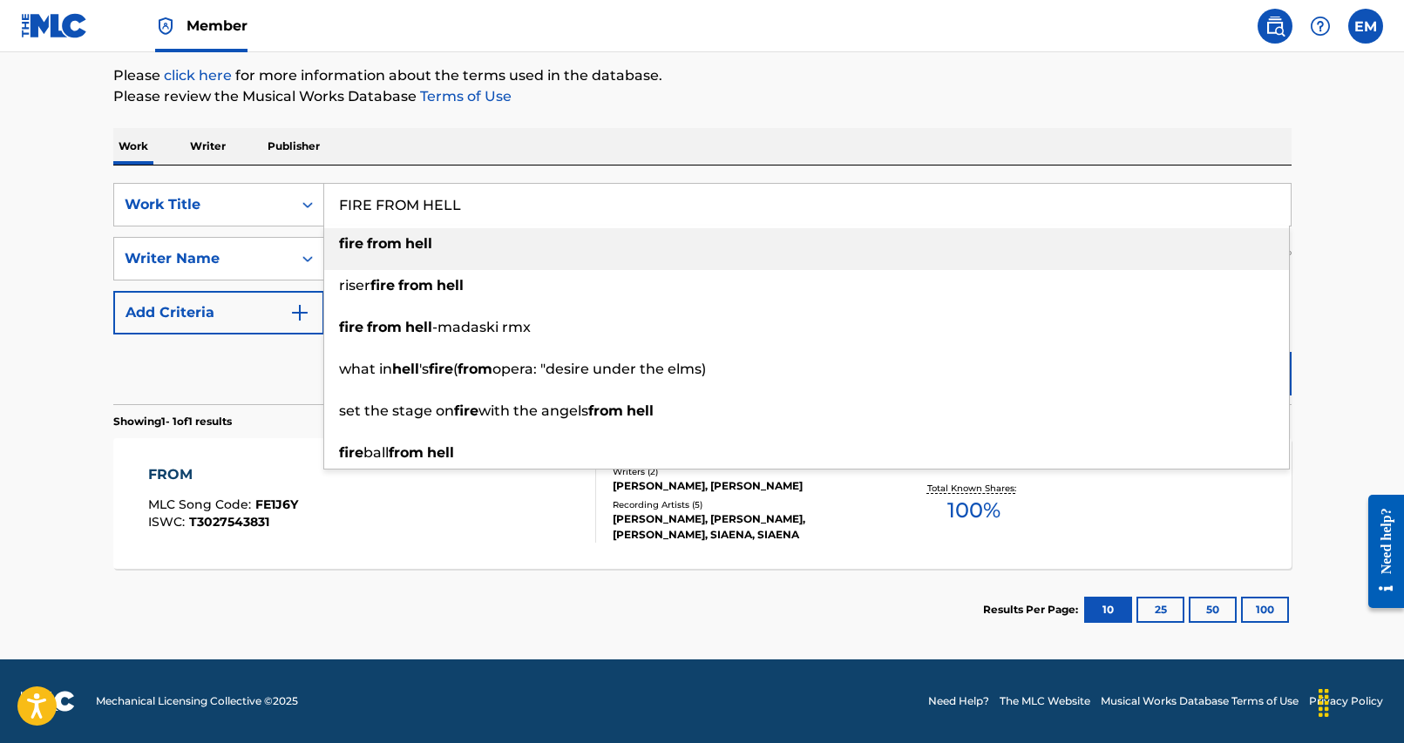
click at [557, 213] on input "FIRE FROM HELL" at bounding box center [807, 205] width 966 height 42
paste input "BONG-GU"
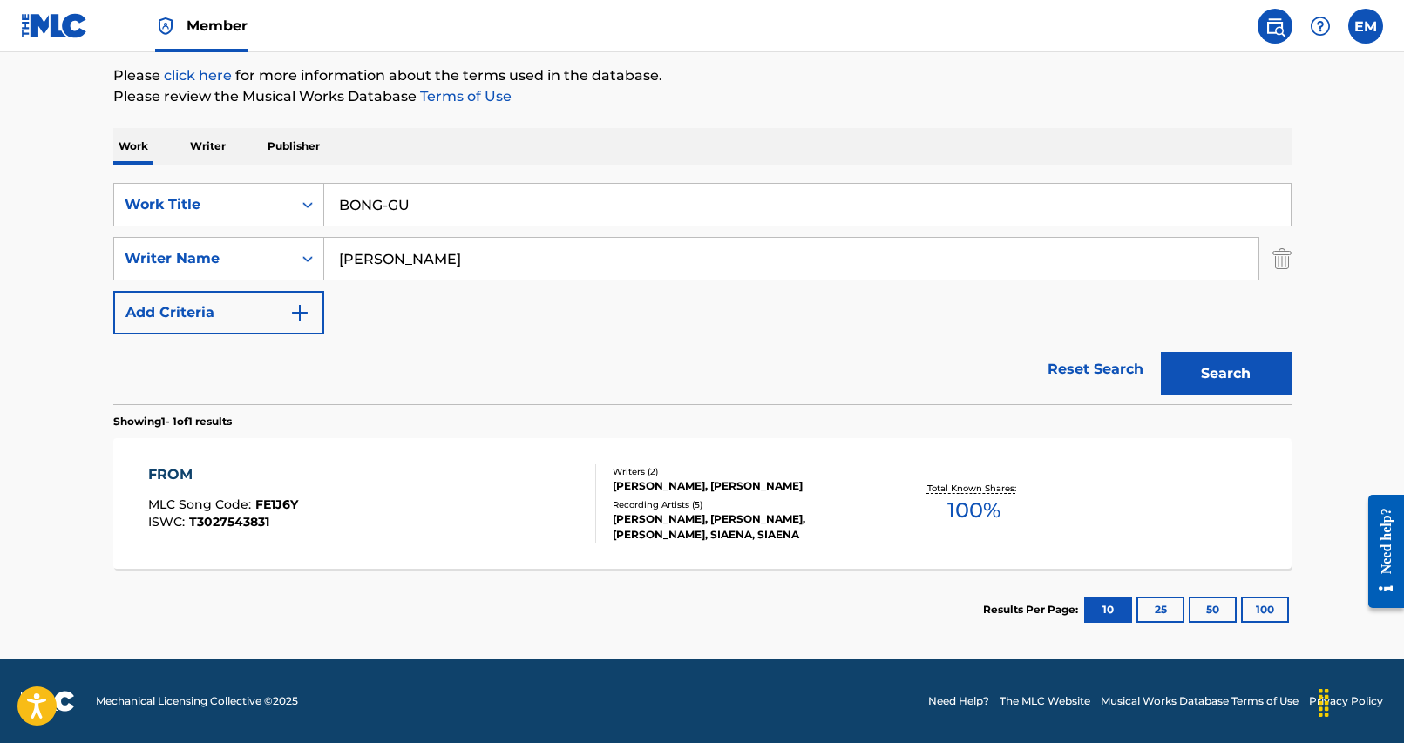
click at [612, 166] on div "SearchWithCriteria25284b2f-c254-4699-9183-3e6b4979b7c9 Work Title BONG-GU Searc…" at bounding box center [702, 285] width 1178 height 239
drag, startPoint x: 1227, startPoint y: 396, endPoint x: 1225, endPoint y: 386, distance: 9.7
click at [1226, 394] on div "Search" at bounding box center [1221, 370] width 139 height 70
click at [1225, 372] on button "Search" at bounding box center [1226, 374] width 131 height 44
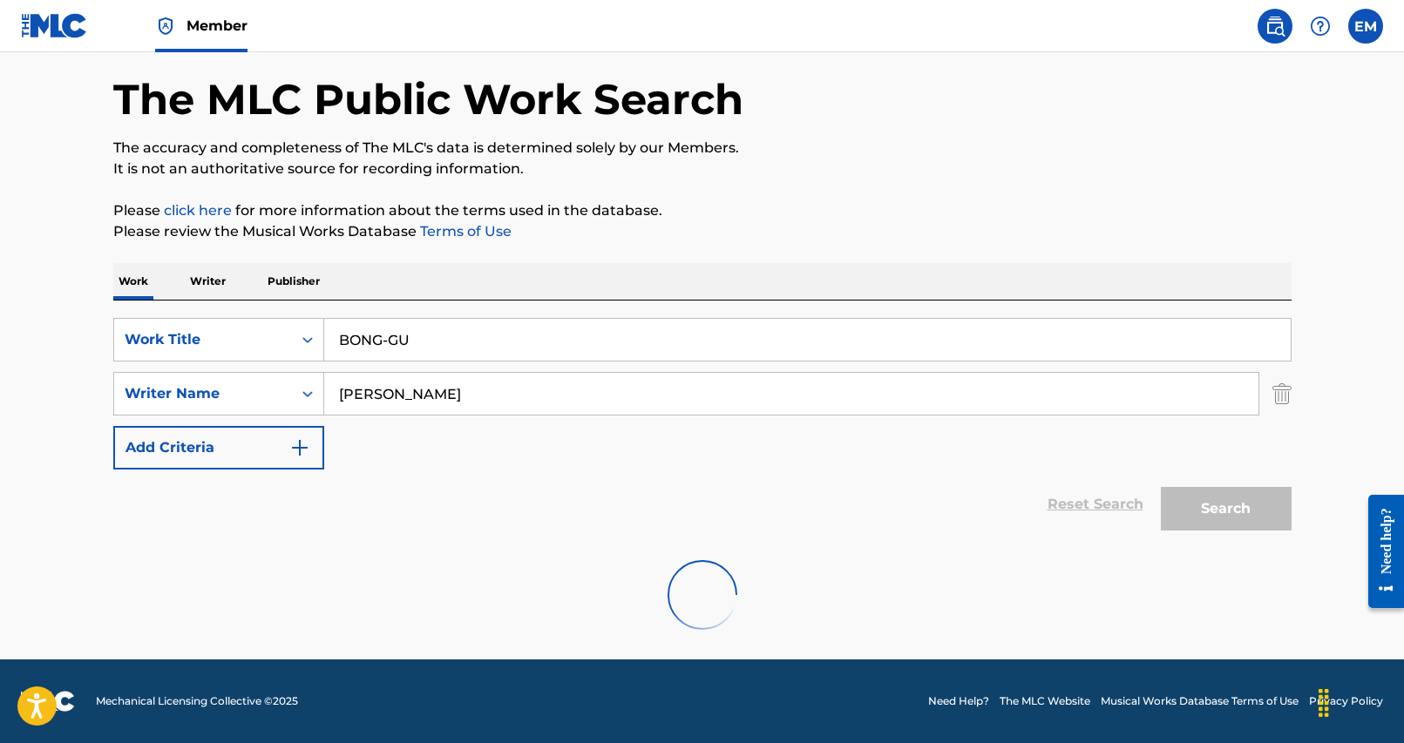
scroll to position [0, 0]
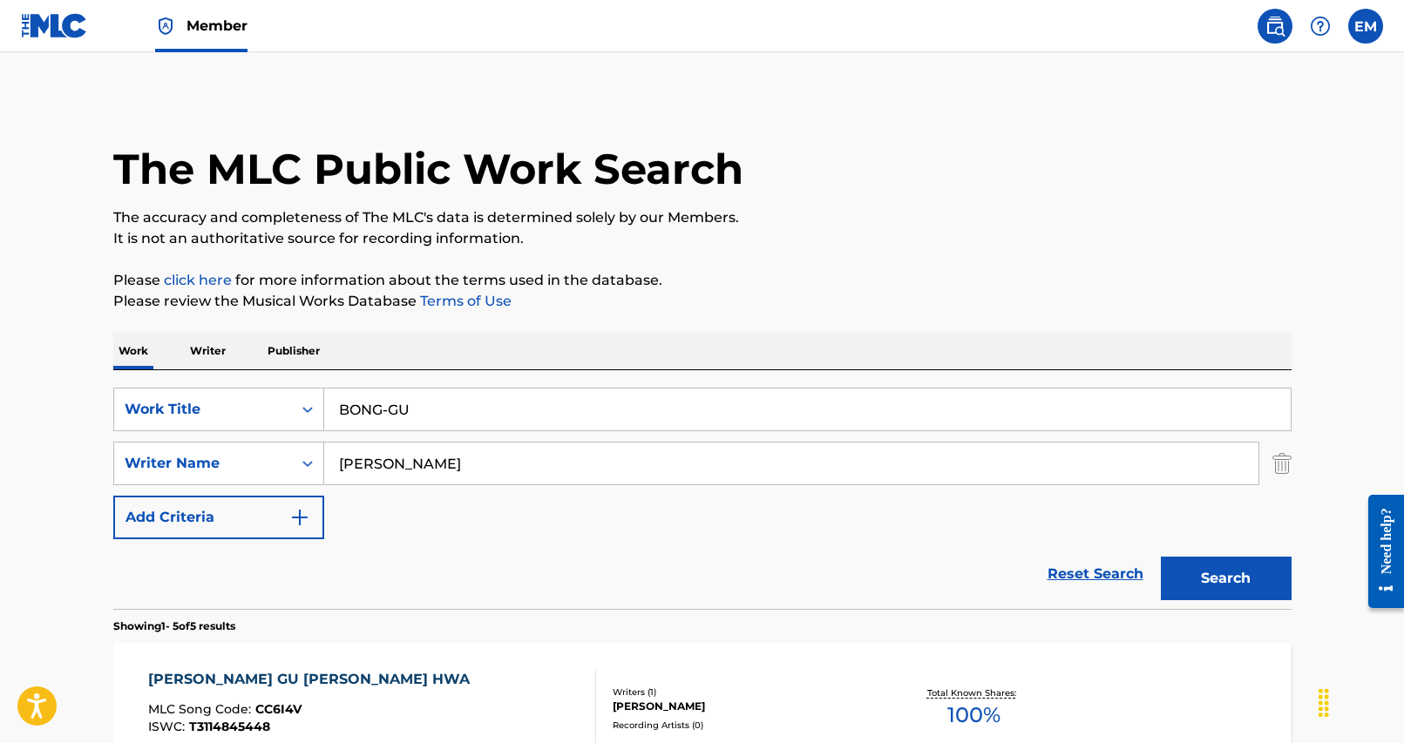
click at [450, 565] on div "Reset Search Search" at bounding box center [702, 574] width 1178 height 70
click at [395, 397] on input "BONG-GU" at bounding box center [807, 410] width 966 height 42
click at [396, 404] on input "BONG-GU" at bounding box center [807, 410] width 966 height 42
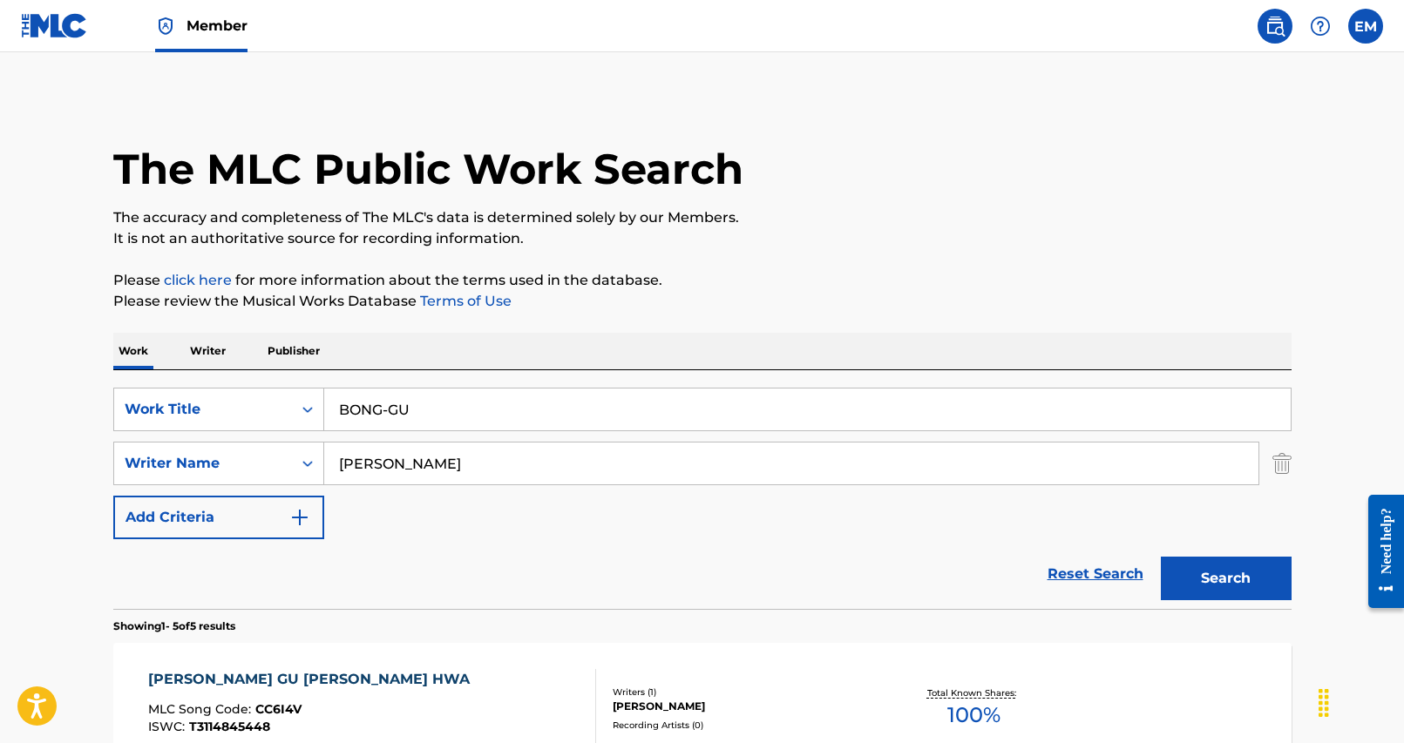
paste input "DOL A ON BONG"
click at [817, 330] on div "The MLC Public Work Search The accuracy and completeness of The MLC's data is d…" at bounding box center [702, 749] width 1220 height 1307
click at [1246, 583] on button "Search" at bounding box center [1226, 579] width 131 height 44
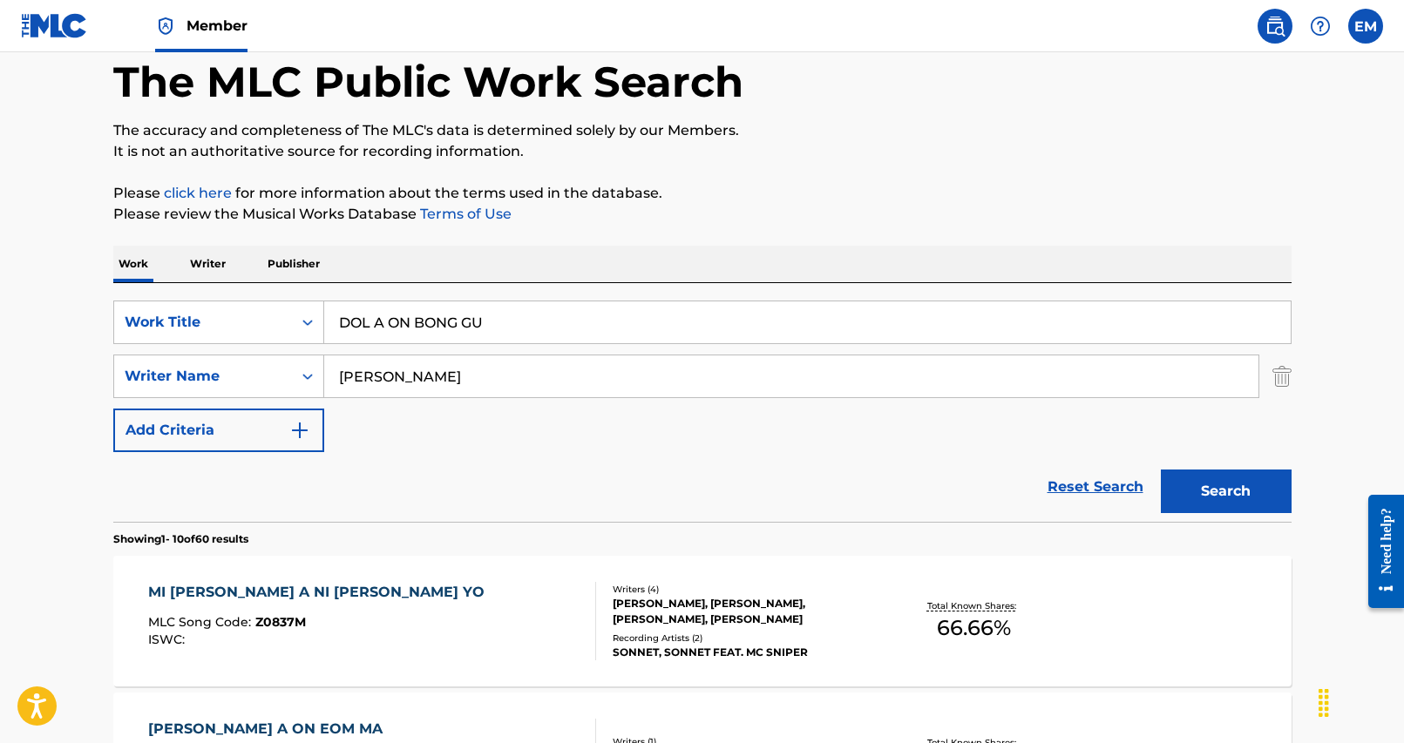
scroll to position [349, 0]
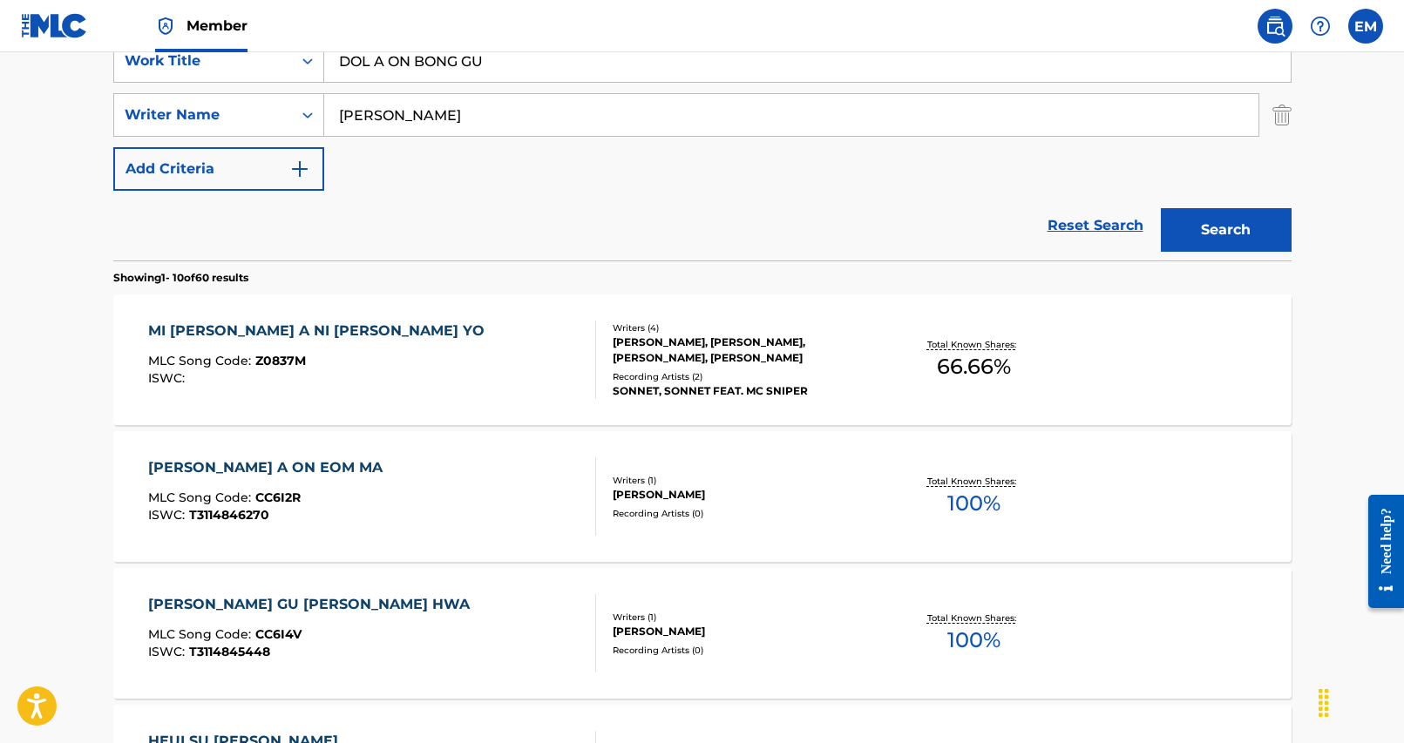
click at [497, 59] on input "DOL A ON BONG GU" at bounding box center [807, 61] width 966 height 42
paste input "NEO REUL WI HAE"
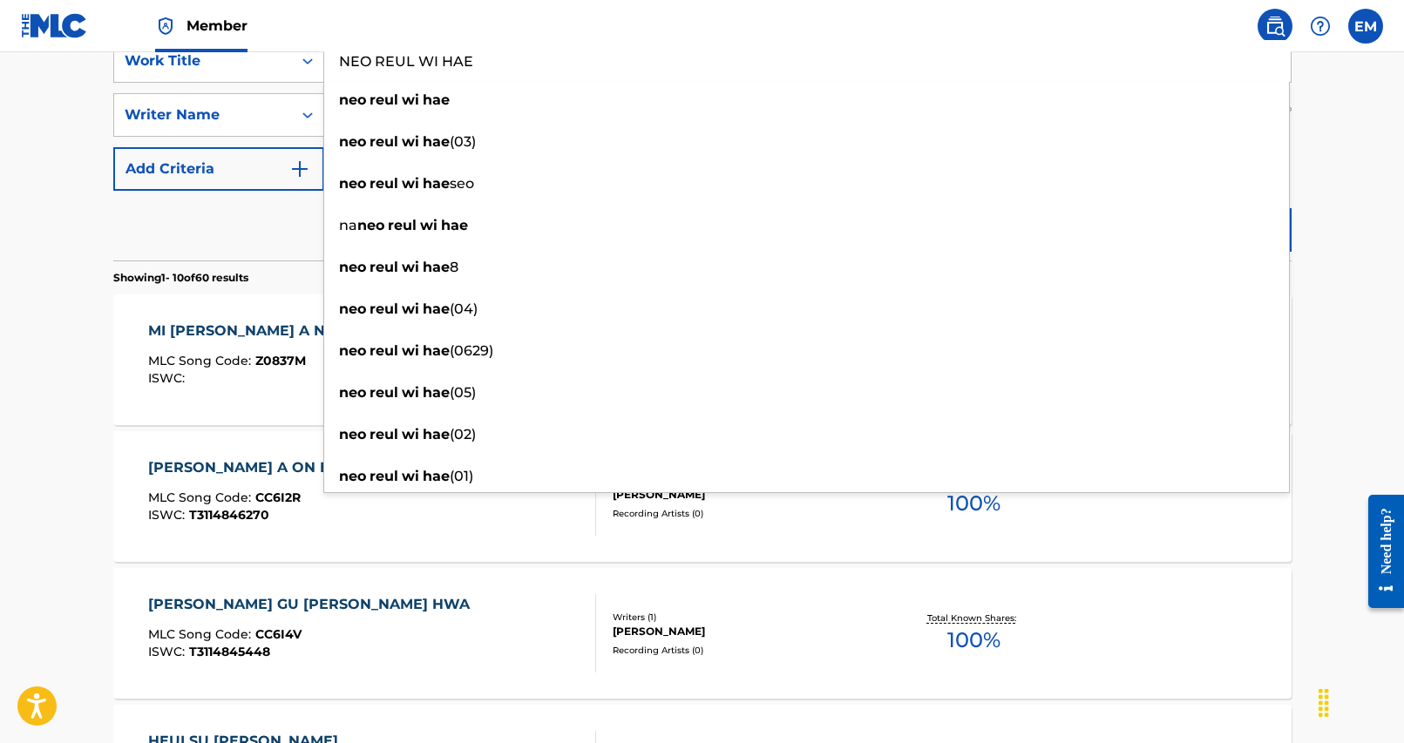
type input "NEO REUL WI HAE"
click at [261, 223] on div "Reset Search Search" at bounding box center [702, 226] width 1178 height 70
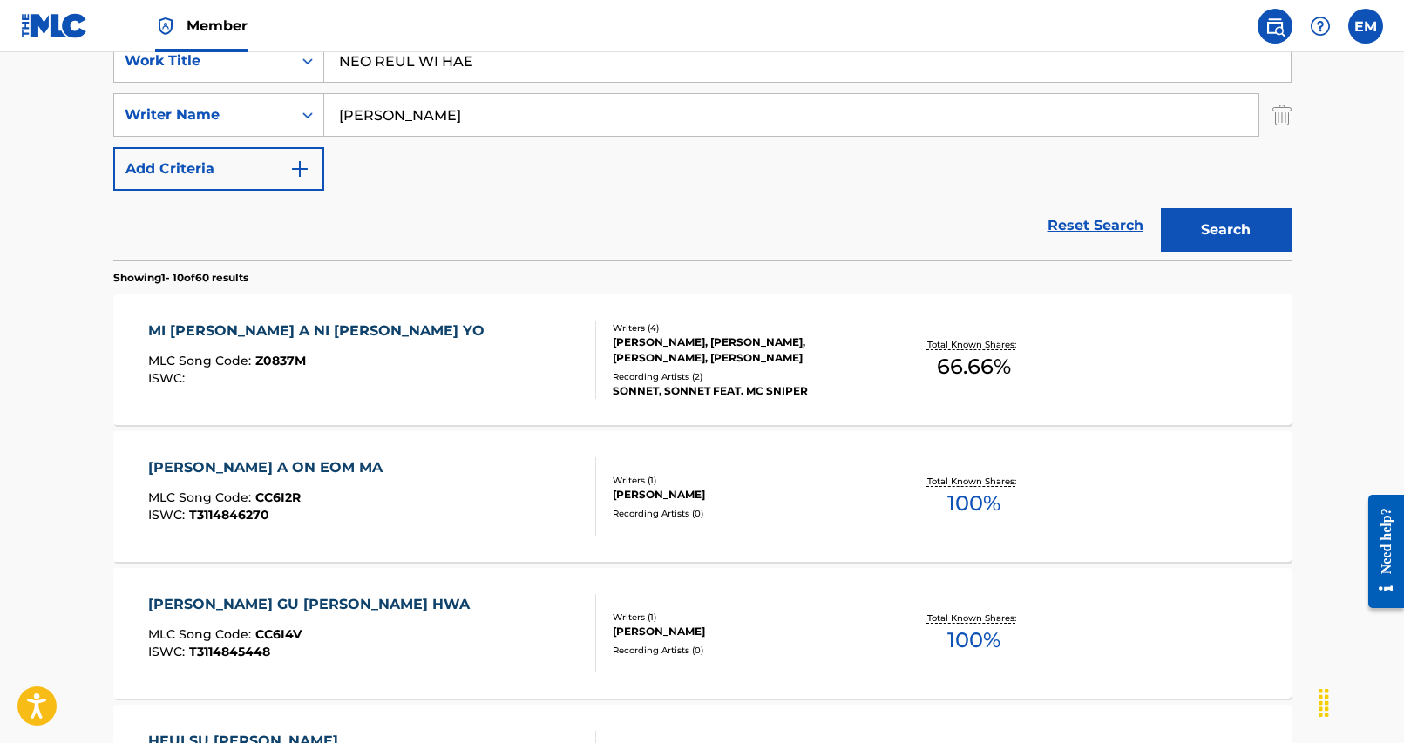
click at [410, 116] on input "[PERSON_NAME]" at bounding box center [791, 115] width 934 height 42
type input "h"
click at [488, 125] on input "Search Form" at bounding box center [791, 115] width 934 height 42
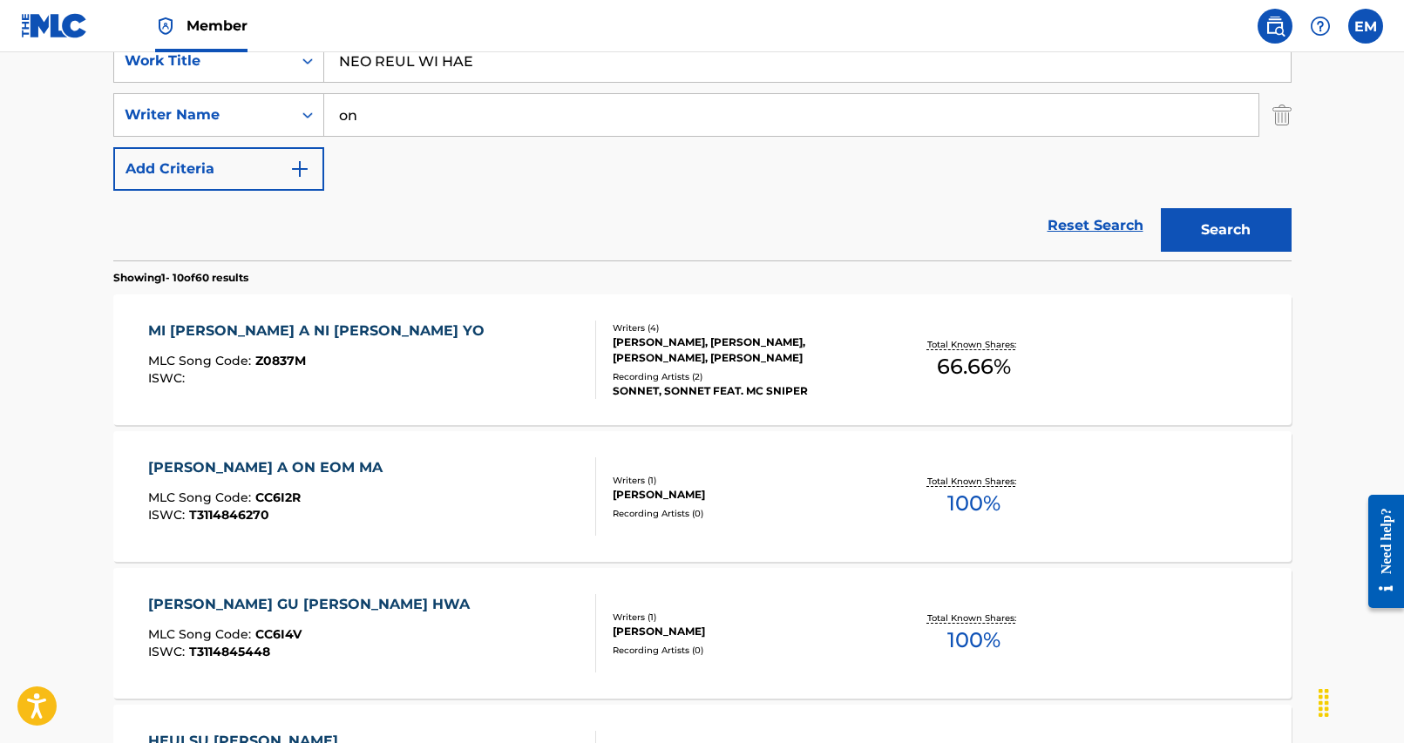
type input "o"
type input "song"
click at [1161, 208] on button "Search" at bounding box center [1226, 230] width 131 height 44
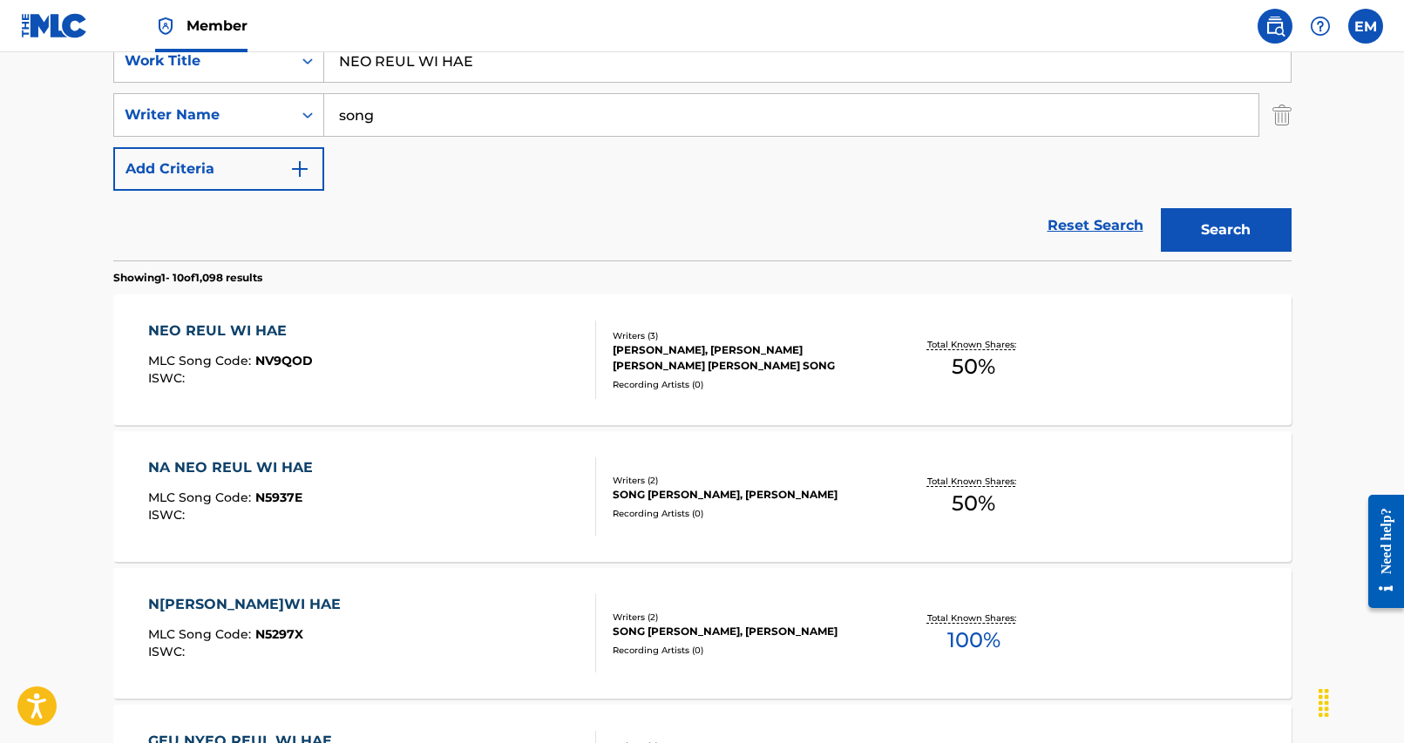
click at [484, 347] on div "NEO REUL WI HAE MLC Song Code : NV9QOD ISWC :" at bounding box center [372, 360] width 448 height 78
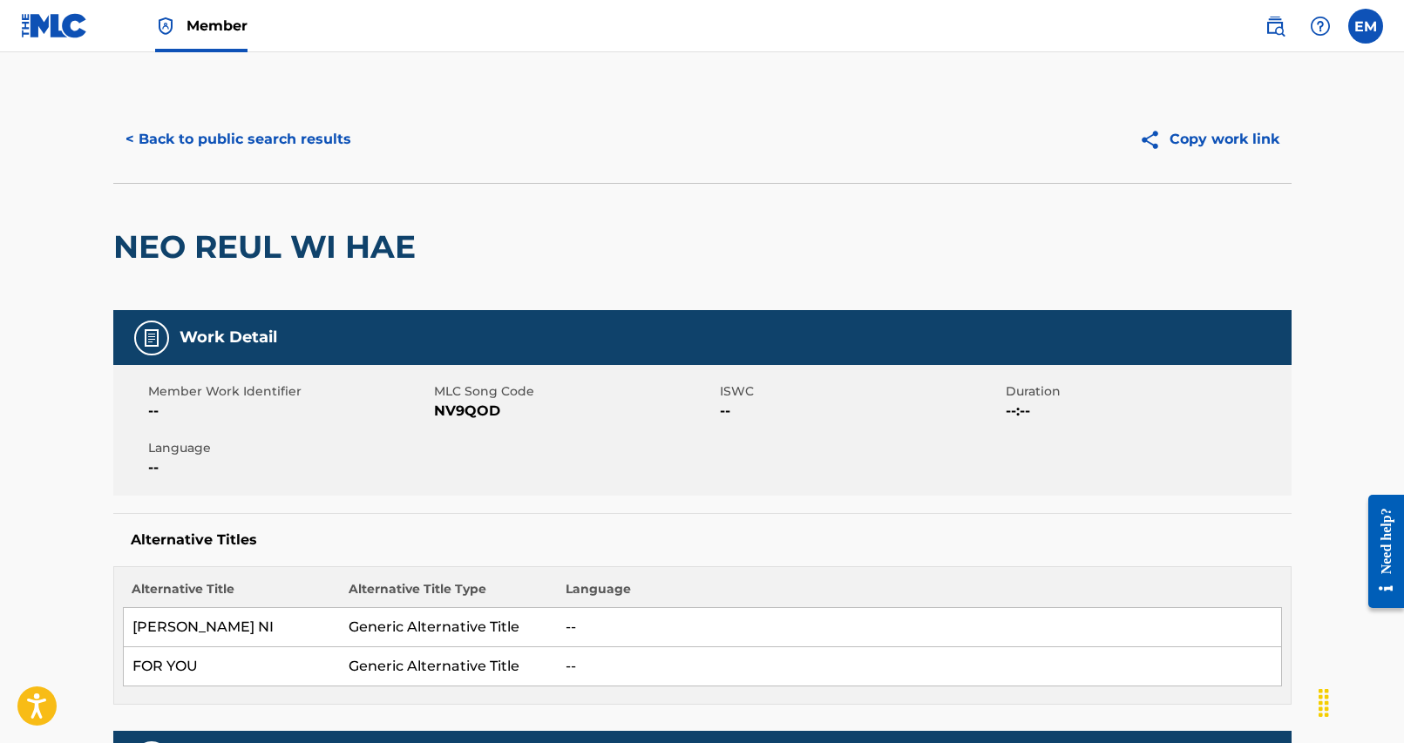
scroll to position [349, 0]
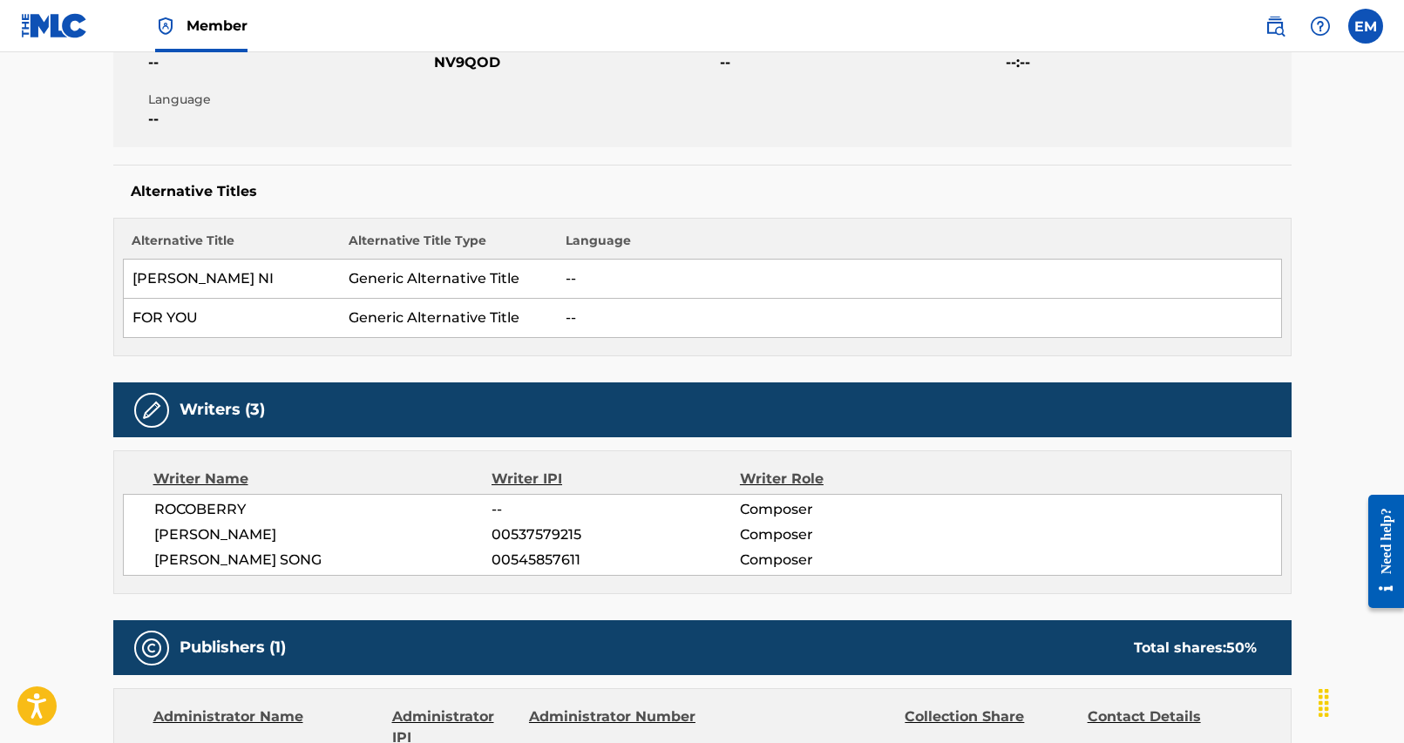
click at [443, 58] on span "NV9QOD" at bounding box center [574, 62] width 281 height 21
copy span "NV9QOD"
click at [783, 101] on div "Member Work Identifier -- MLC Song Code NV9QOD ISWC -- Duration --:-- Language …" at bounding box center [702, 82] width 1178 height 131
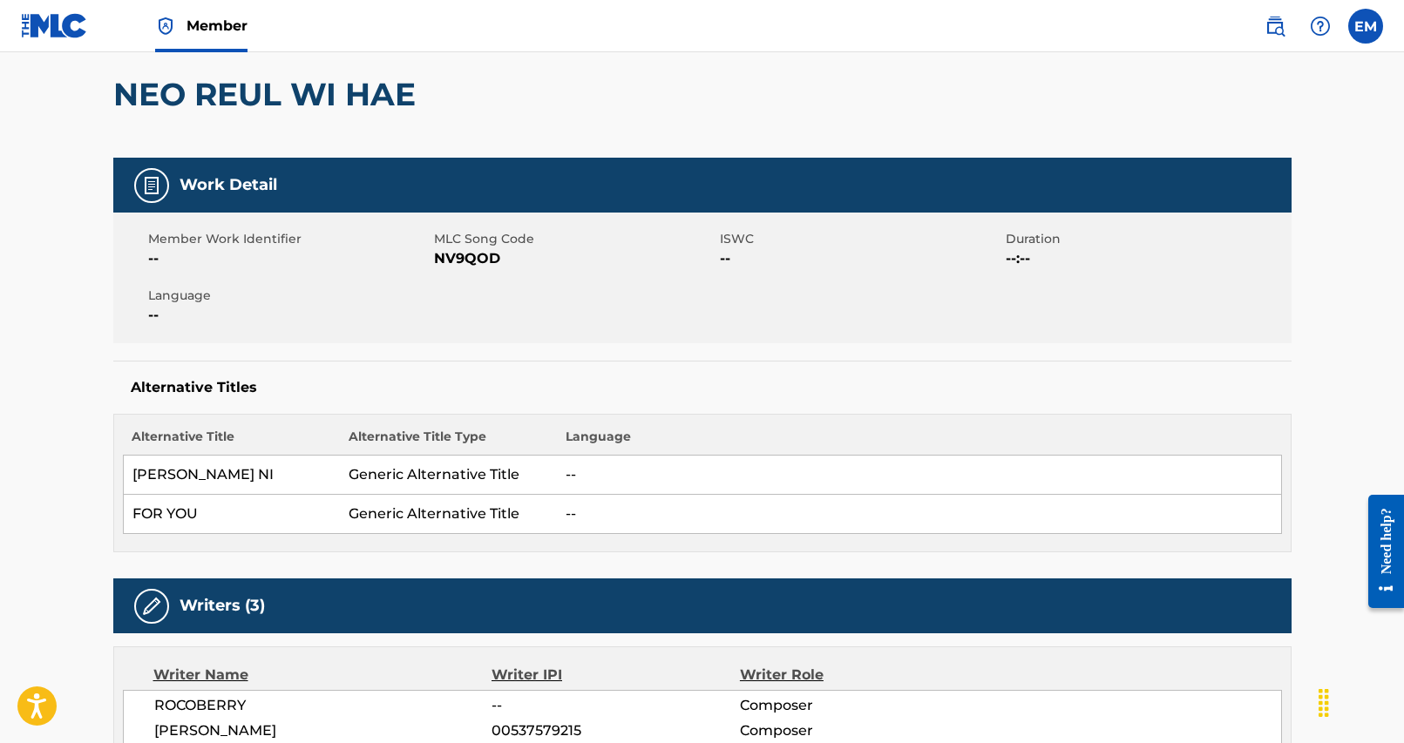
scroll to position [0, 0]
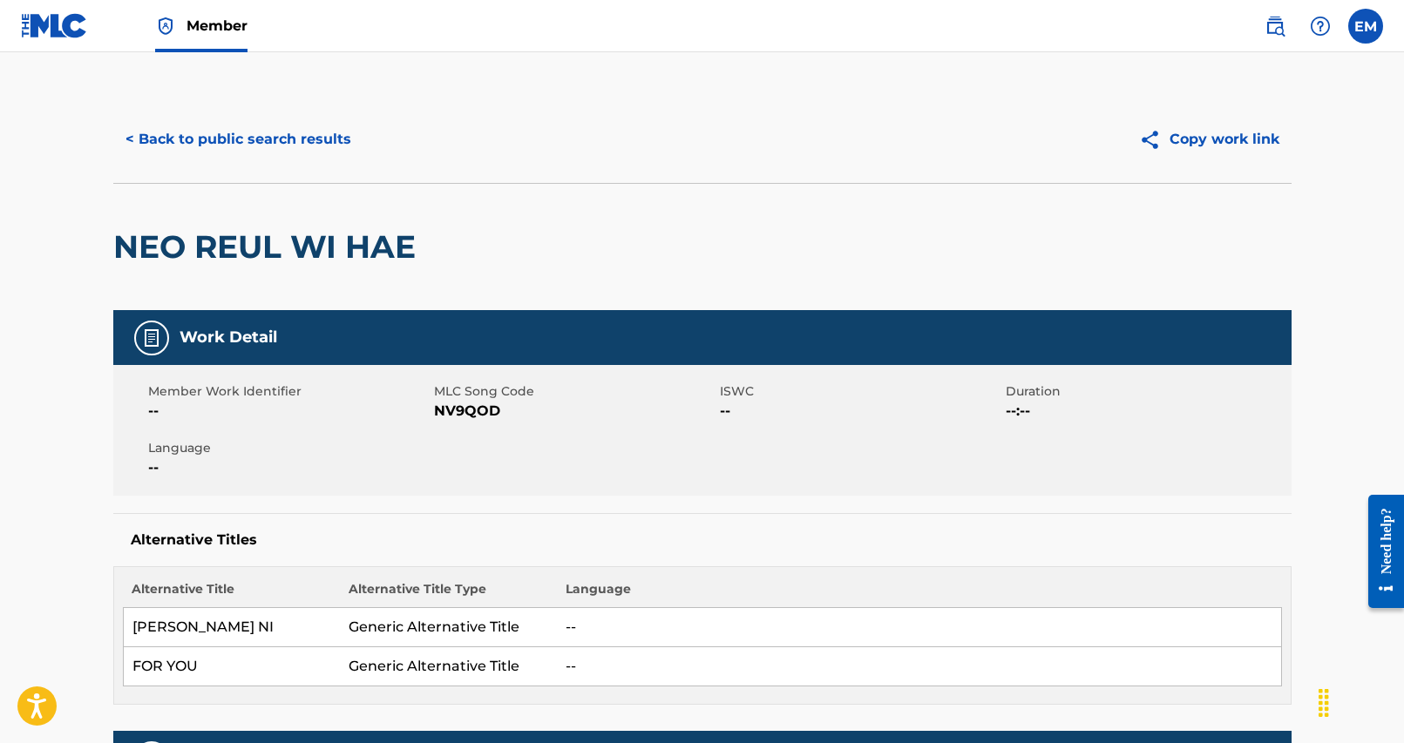
click at [227, 154] on button "< Back to public search results" at bounding box center [238, 140] width 250 height 44
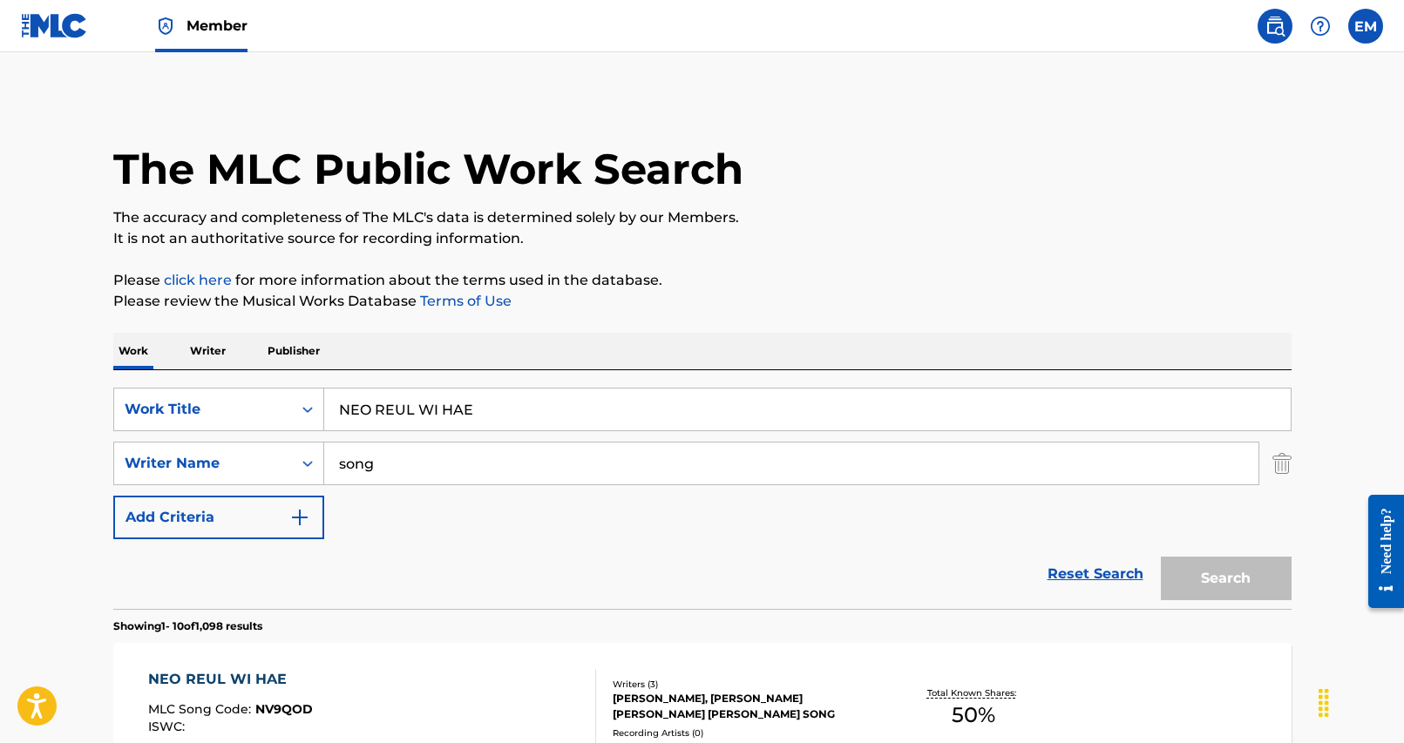
scroll to position [349, 0]
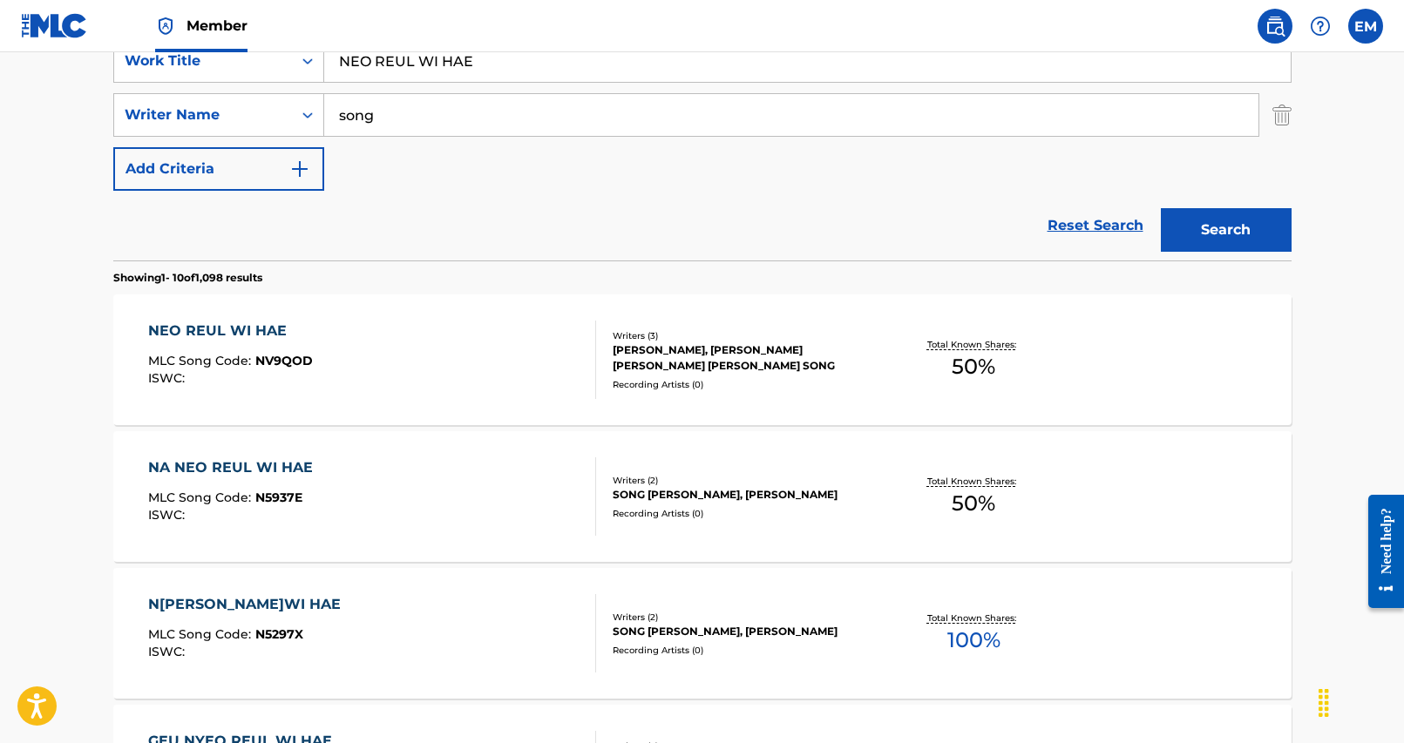
click at [450, 78] on input "NEO REUL WI HAE" at bounding box center [807, 61] width 966 height 42
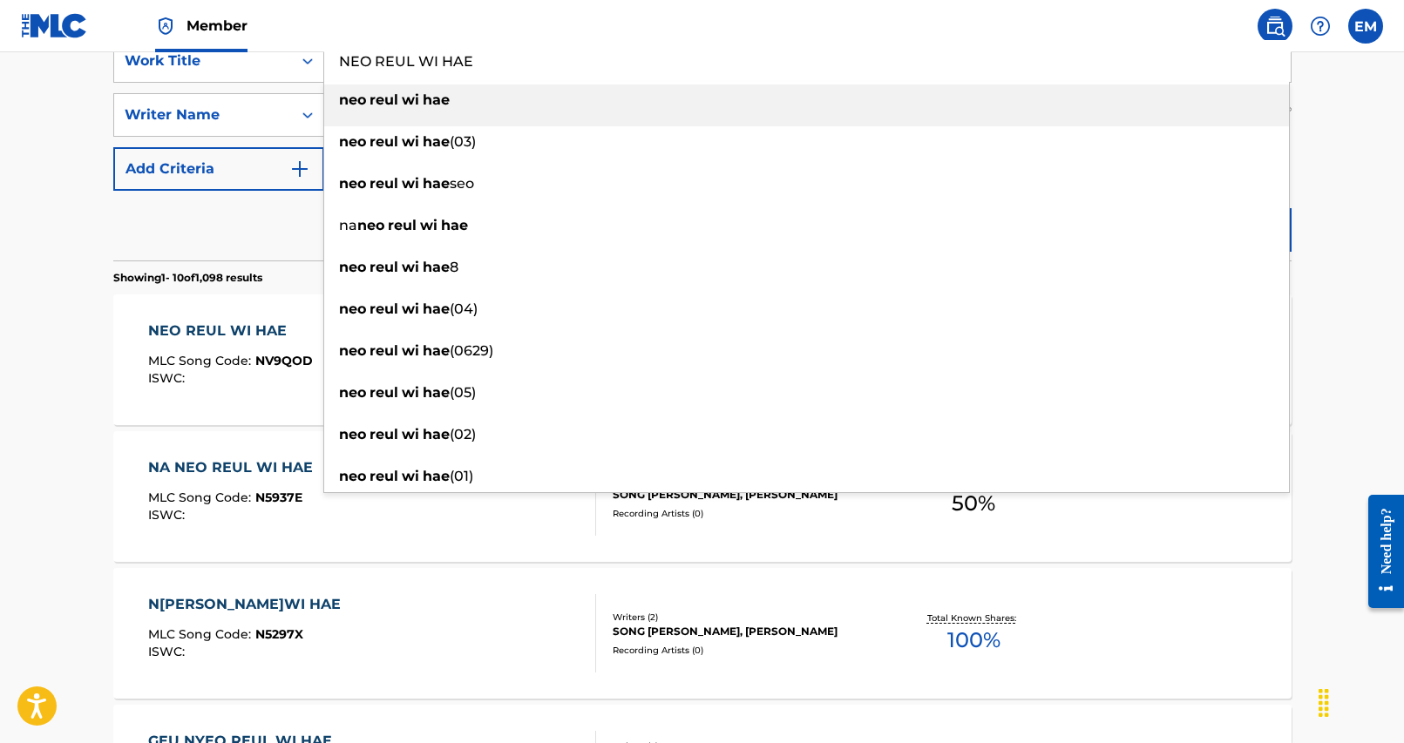
click at [450, 78] on input "NEO REUL WI HAE" at bounding box center [807, 61] width 966 height 42
paste input "KILL IT"
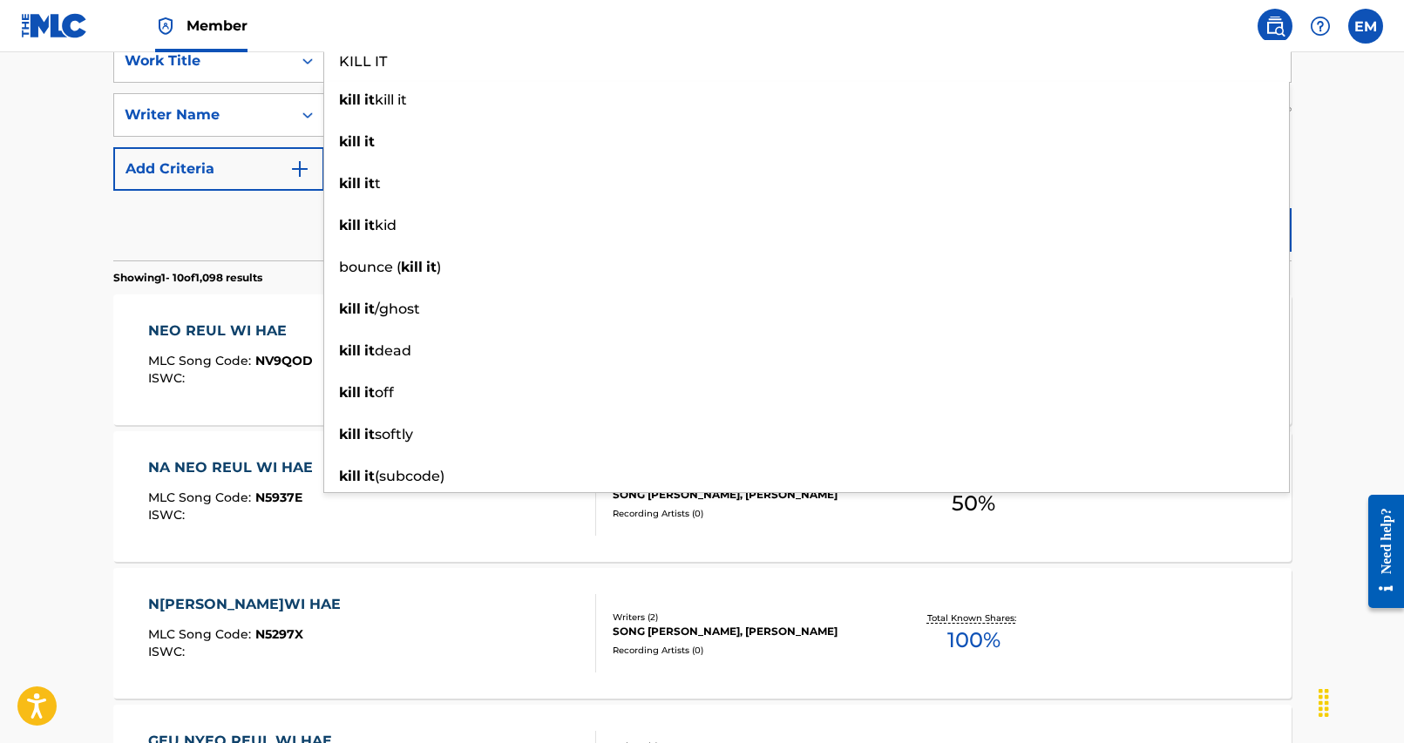
type input "KILL IT"
click at [259, 187] on button "Add Criteria" at bounding box center [218, 169] width 211 height 44
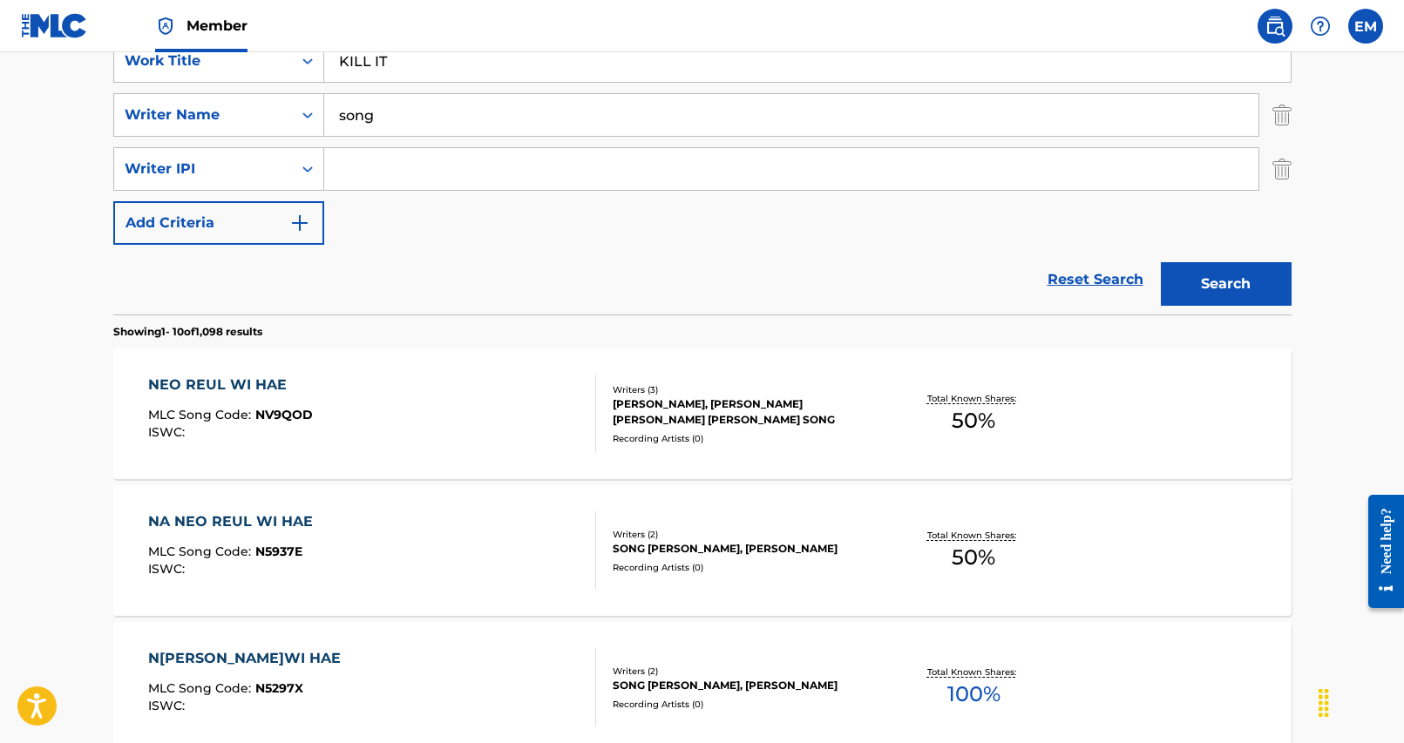
click at [1261, 169] on img "Search Form" at bounding box center [1281, 169] width 19 height 44
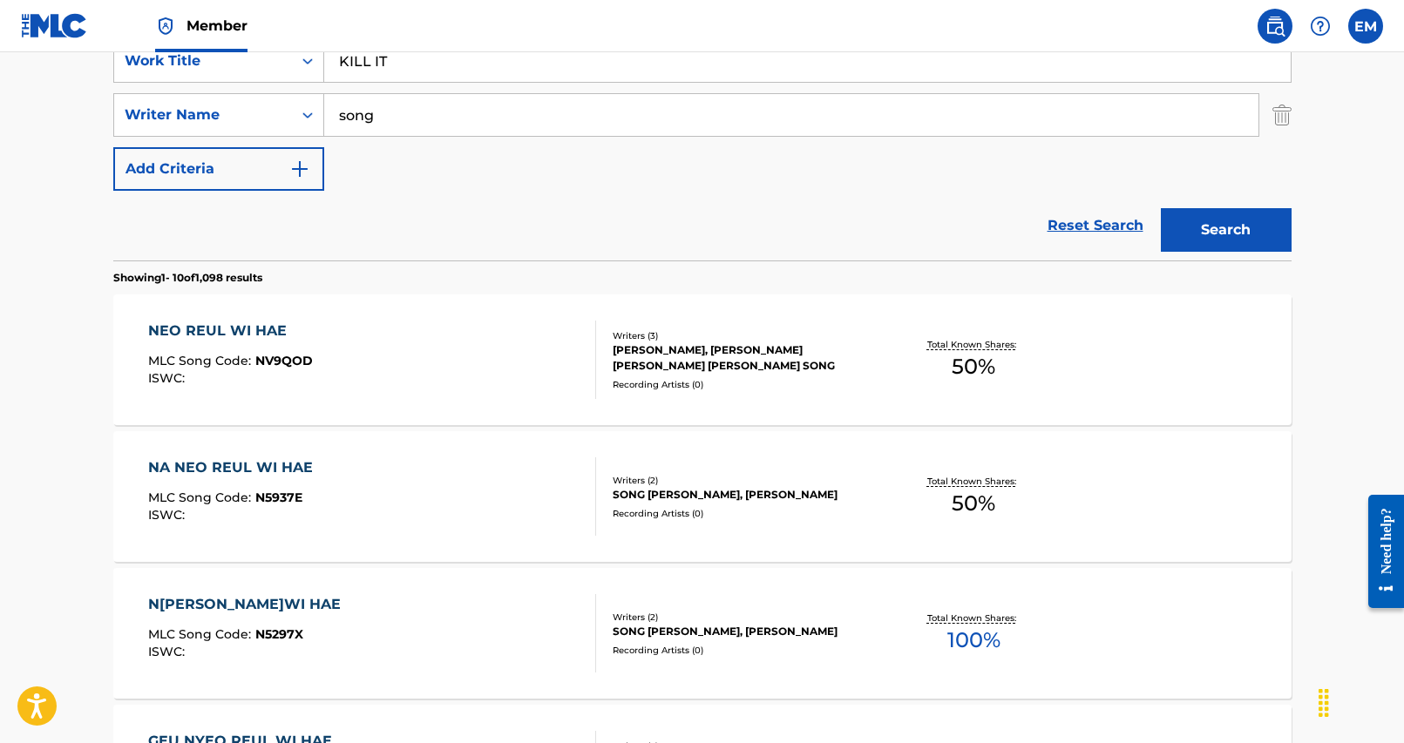
click at [598, 191] on div "Reset Search Search" at bounding box center [702, 226] width 1178 height 70
click at [402, 138] on div "SearchWithCriteria25284b2f-c254-4699-9183-3e6b4979b7c9 Work Title KILL IT Searc…" at bounding box center [702, 115] width 1178 height 152
click at [404, 126] on input "song" at bounding box center [791, 115] width 934 height 42
click at [1161, 208] on button "Search" at bounding box center [1226, 230] width 131 height 44
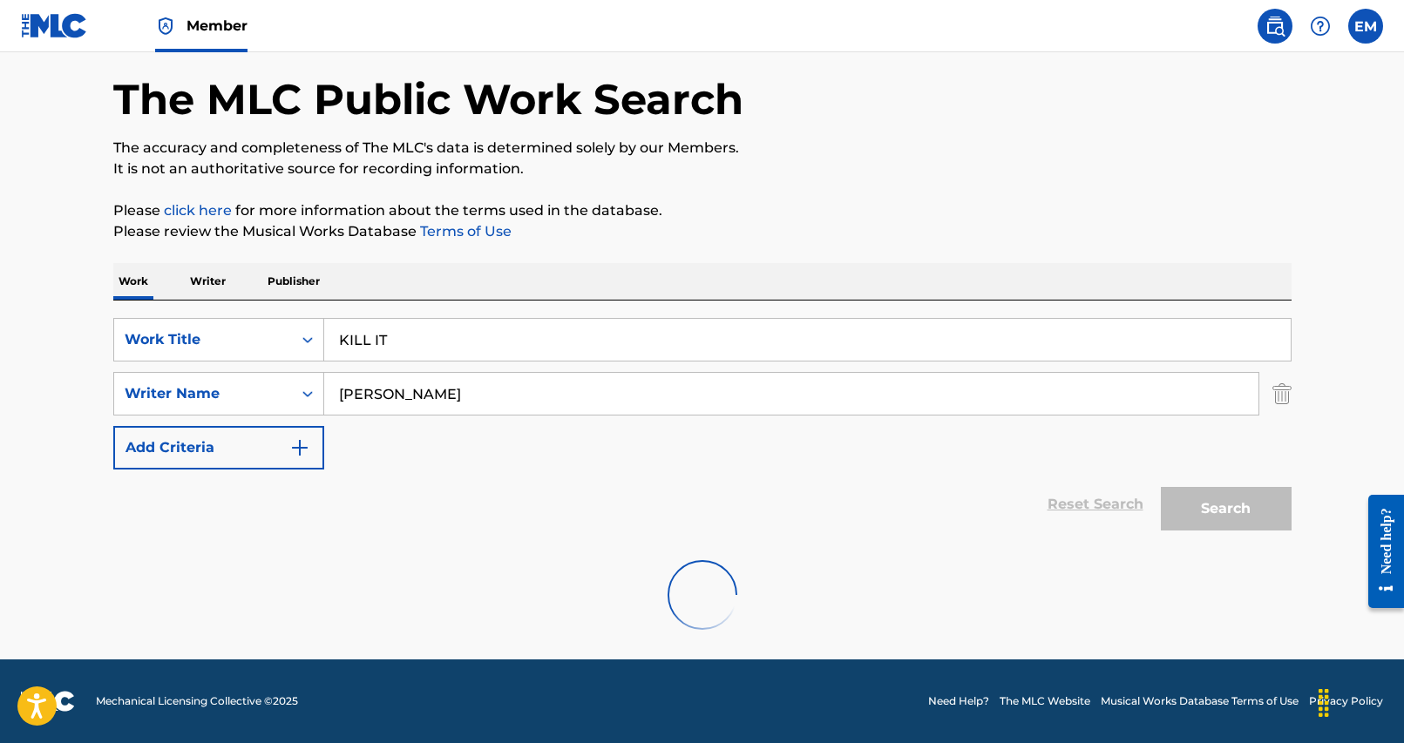
scroll to position [205, 0]
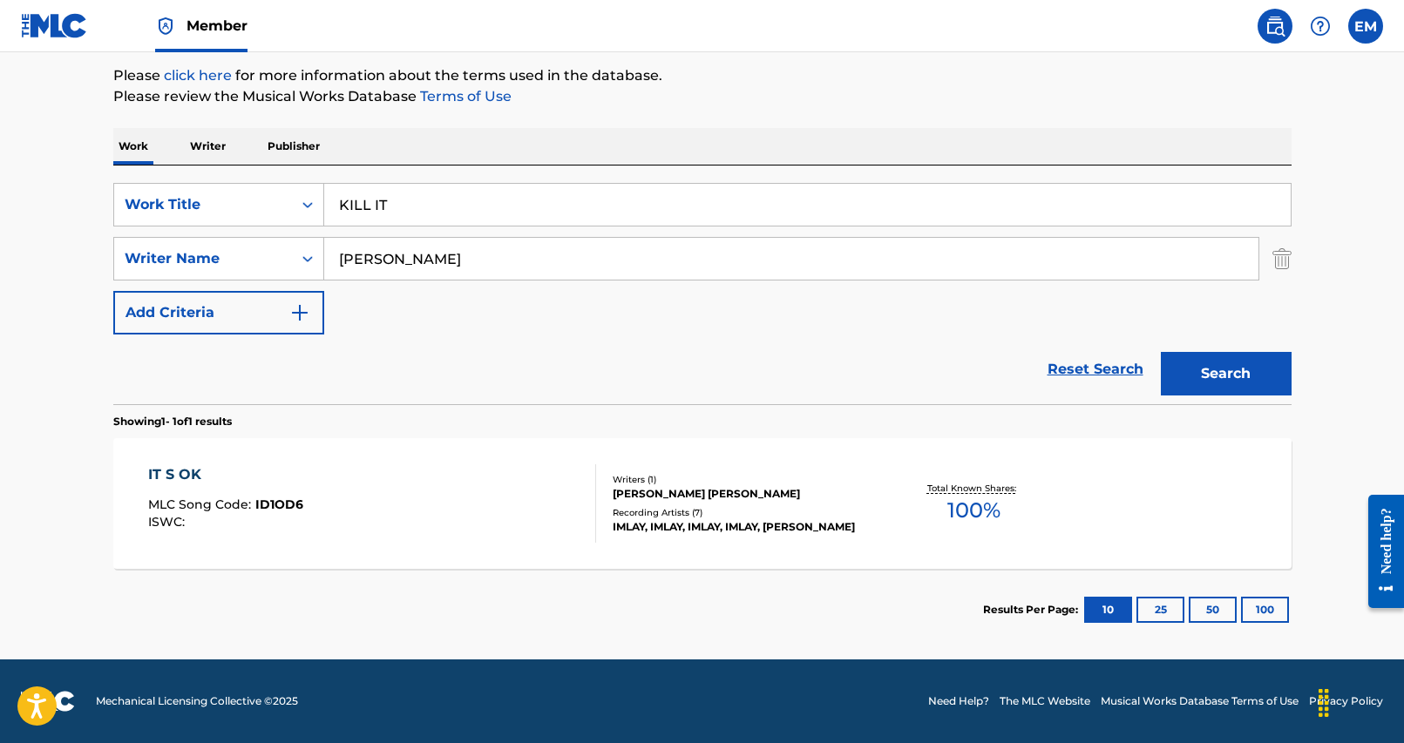
click at [427, 266] on input "[PERSON_NAME]" at bounding box center [791, 259] width 934 height 42
click at [1161, 352] on button "Search" at bounding box center [1226, 374] width 131 height 44
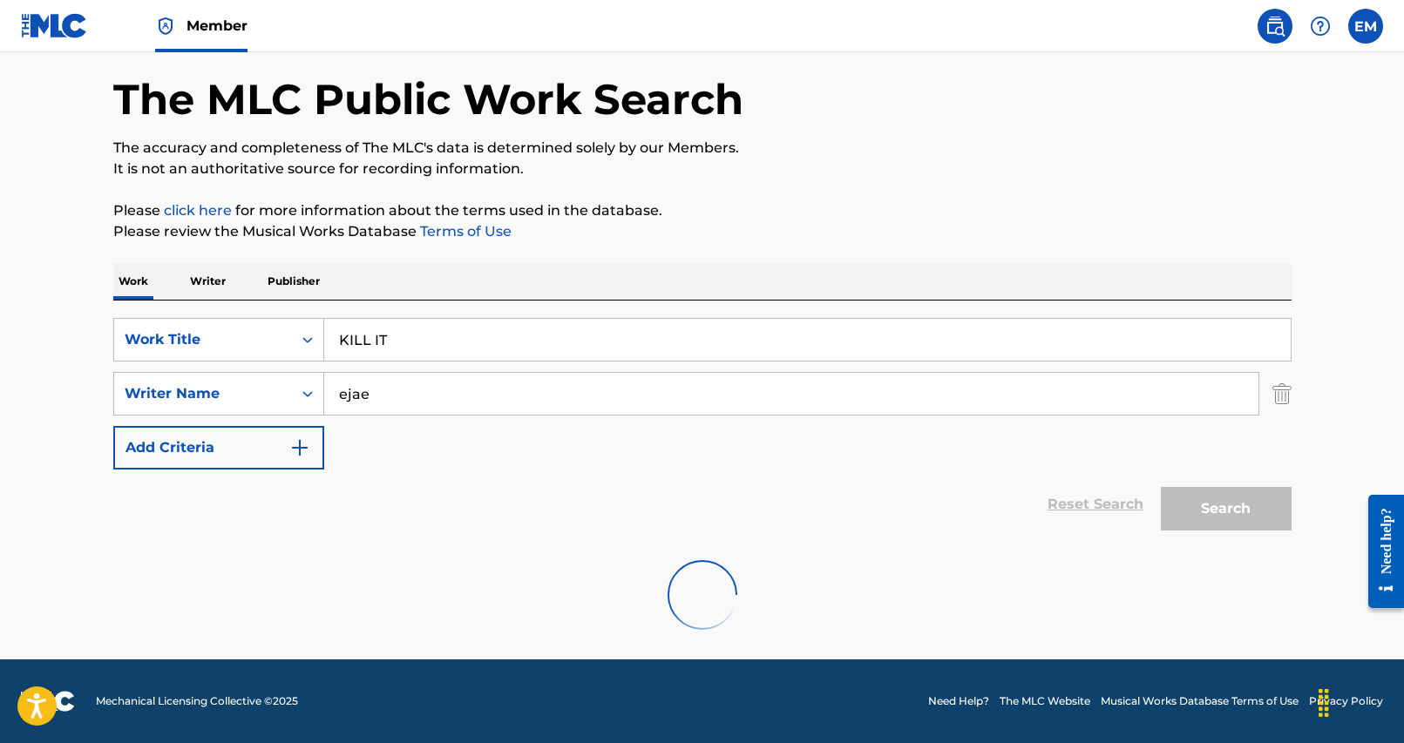
scroll to position [13, 0]
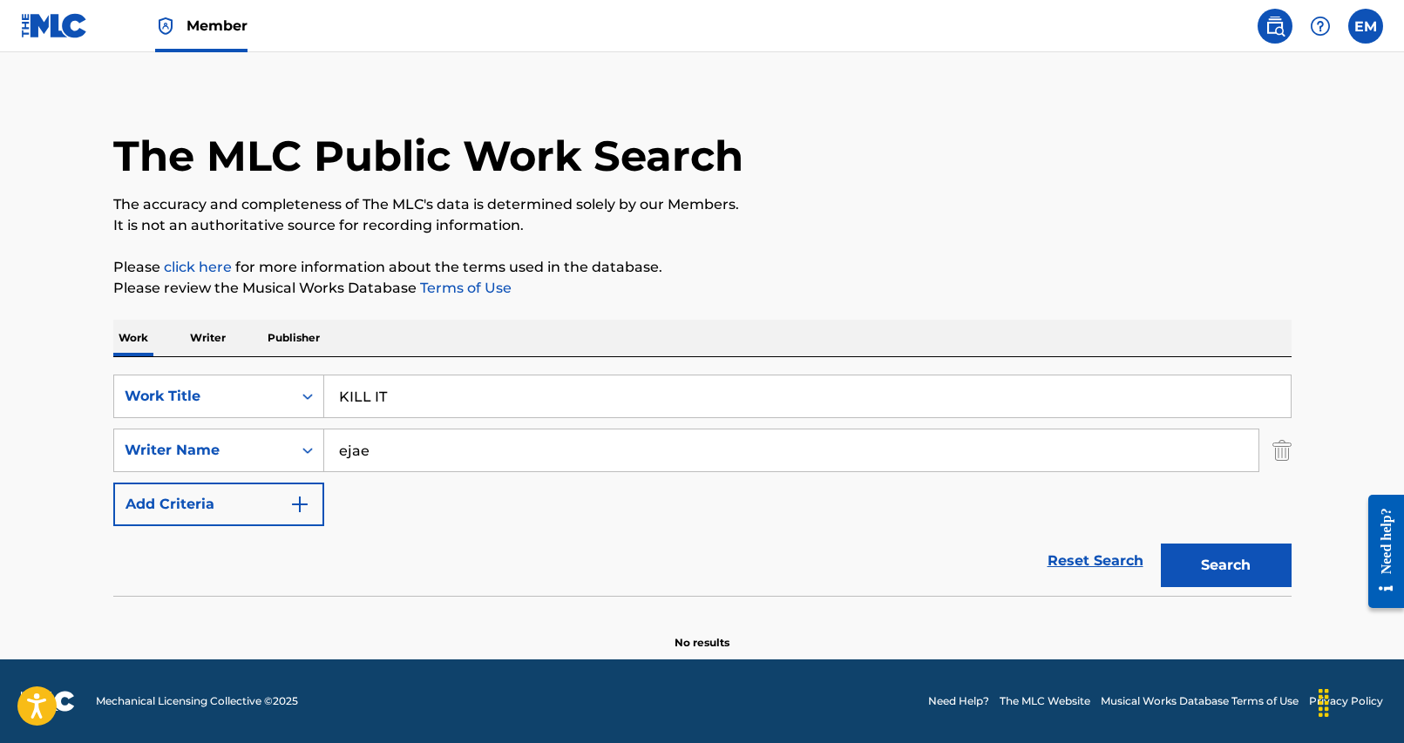
click at [450, 470] on input "ejae" at bounding box center [791, 451] width 934 height 42
click at [1161, 544] on button "Search" at bounding box center [1226, 566] width 131 height 44
click at [452, 454] on input "jaue bin" at bounding box center [791, 451] width 934 height 42
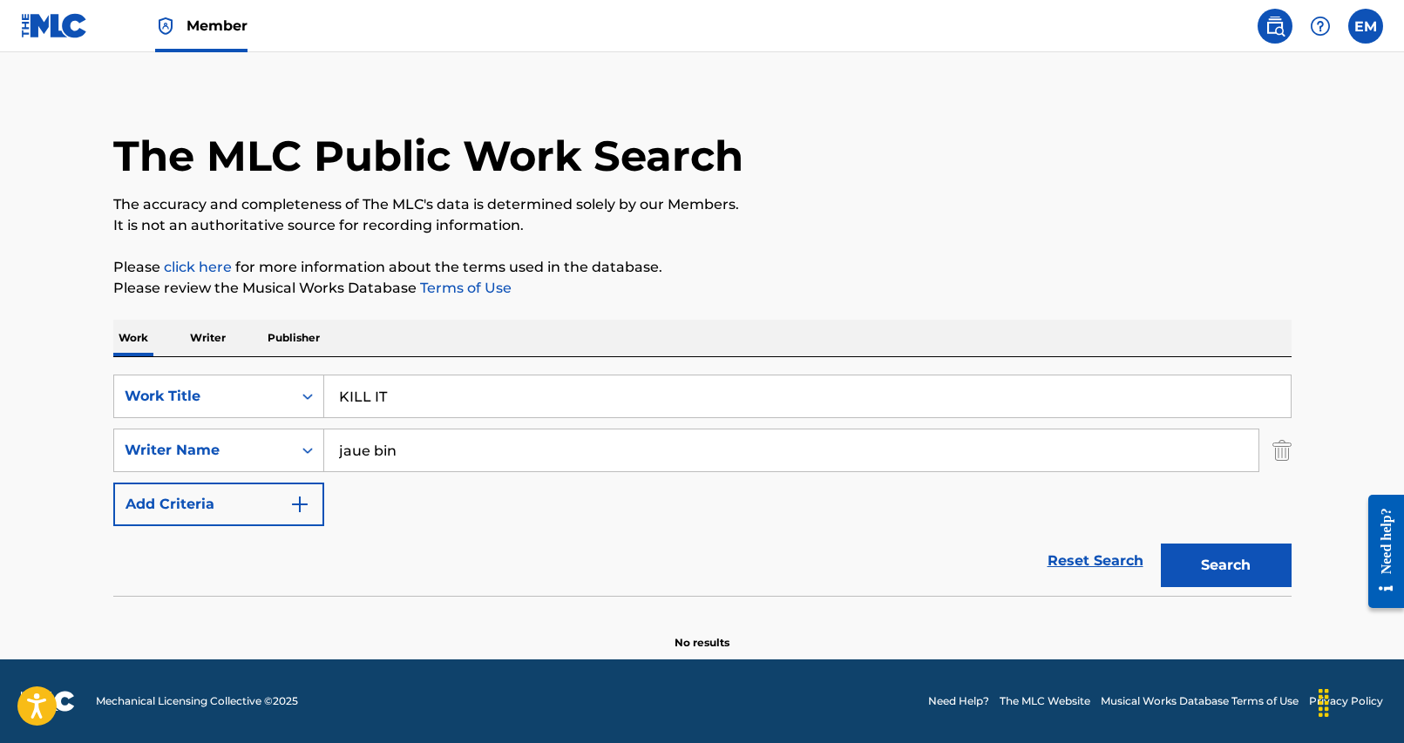
click at [452, 454] on input "jaue bin" at bounding box center [791, 451] width 934 height 42
click at [1161, 544] on button "Search" at bounding box center [1226, 566] width 131 height 44
type input "j"
click at [1161, 544] on button "Search" at bounding box center [1226, 566] width 131 height 44
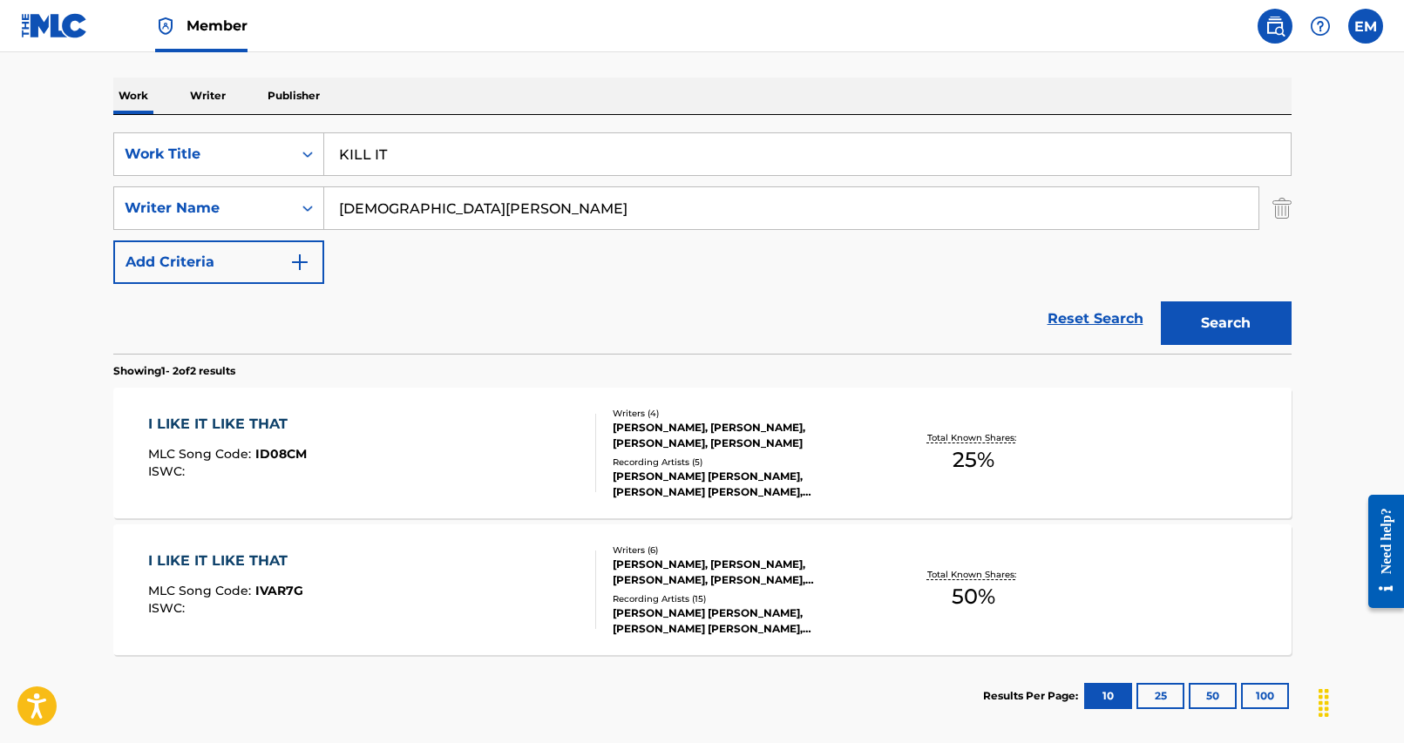
scroll to position [254, 0]
type input "[DEMOGRAPHIC_DATA][PERSON_NAME]"
click at [1242, 320] on button "Search" at bounding box center [1226, 324] width 131 height 44
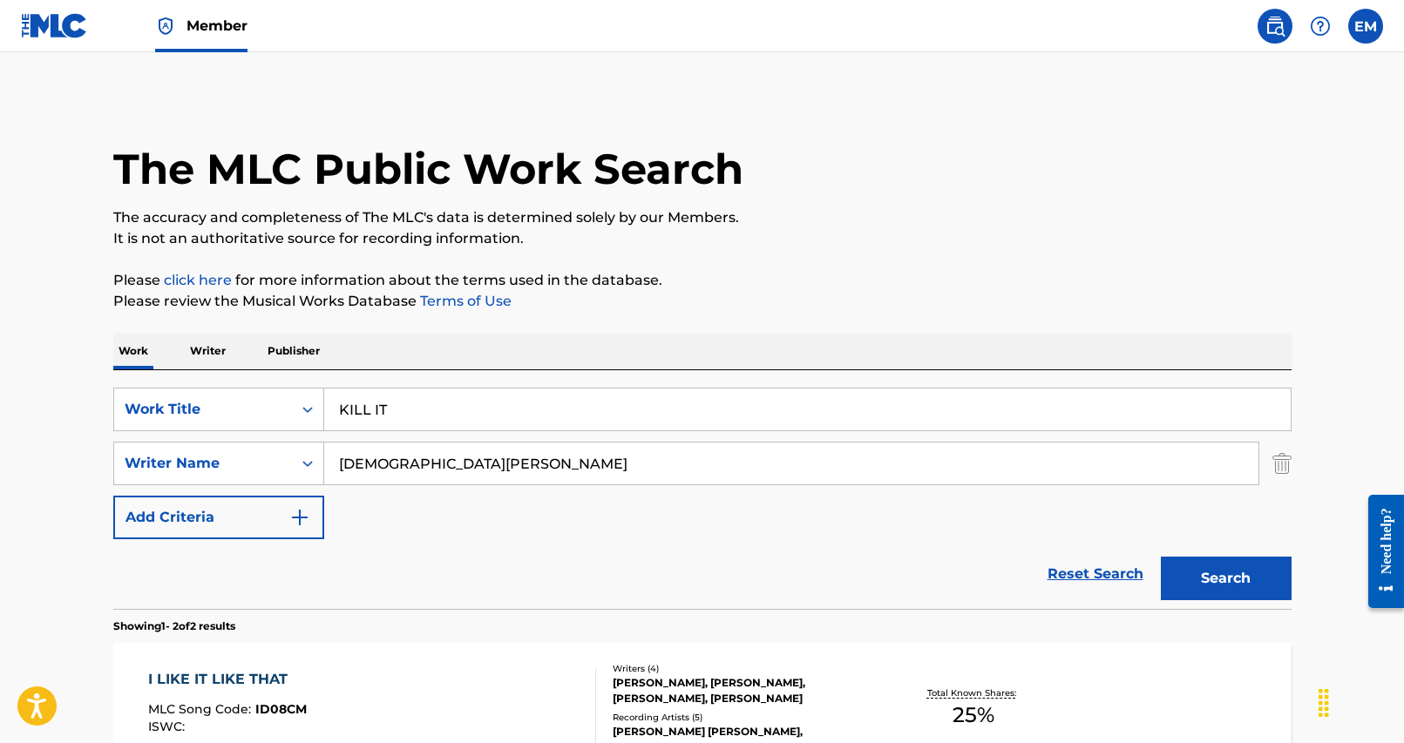
click at [541, 470] on input "[DEMOGRAPHIC_DATA][PERSON_NAME]" at bounding box center [791, 464] width 934 height 42
type input "[PERSON_NAME]"
click at [1161, 557] on button "Search" at bounding box center [1226, 579] width 131 height 44
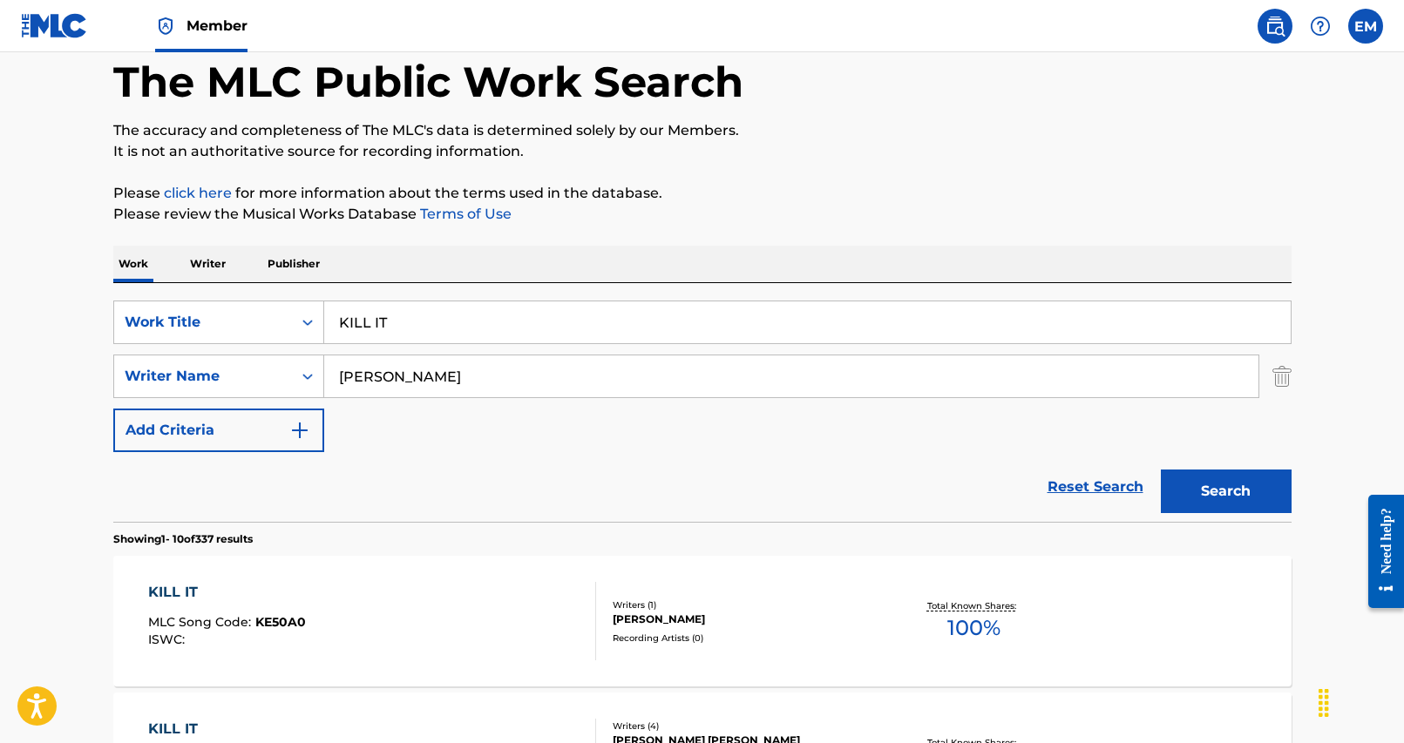
scroll to position [174, 0]
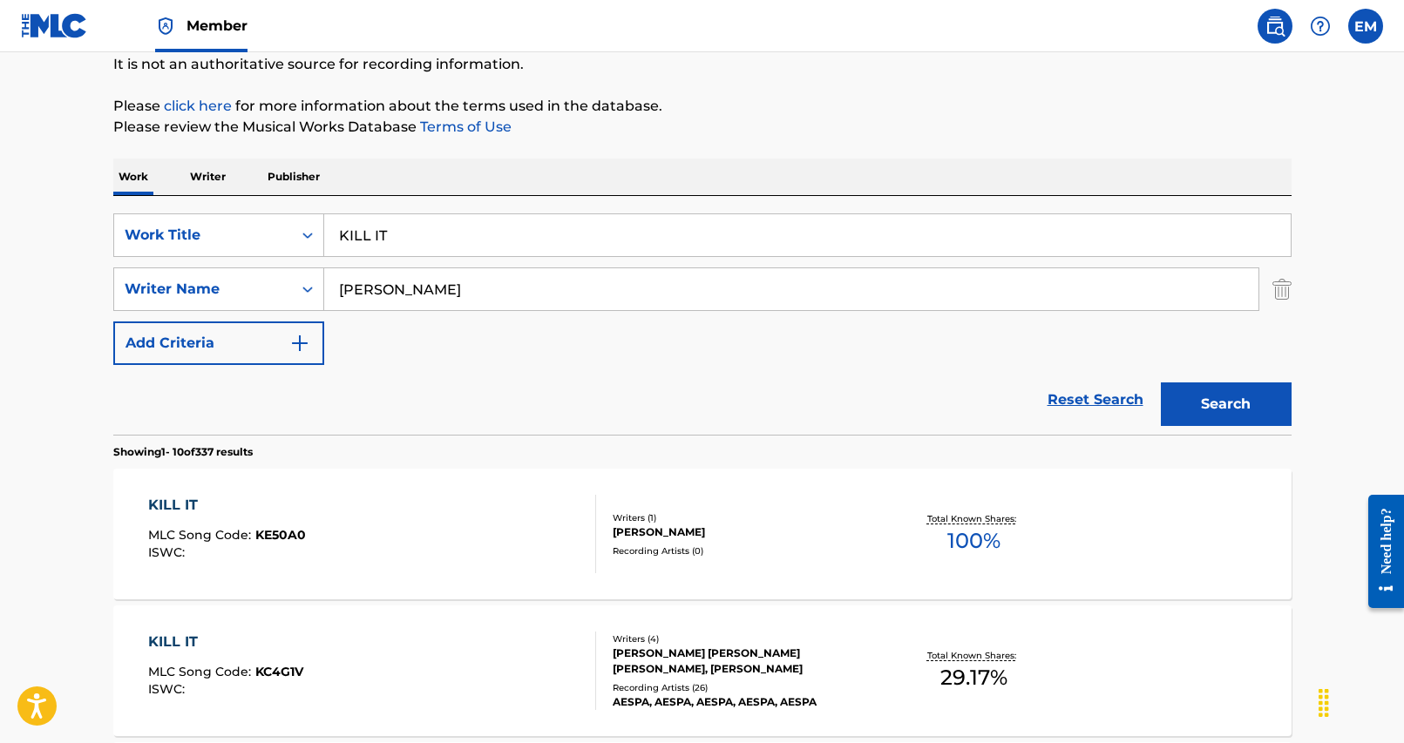
click at [497, 658] on div "KILL IT MLC Song Code : KC4G1V ISWC :" at bounding box center [372, 671] width 448 height 78
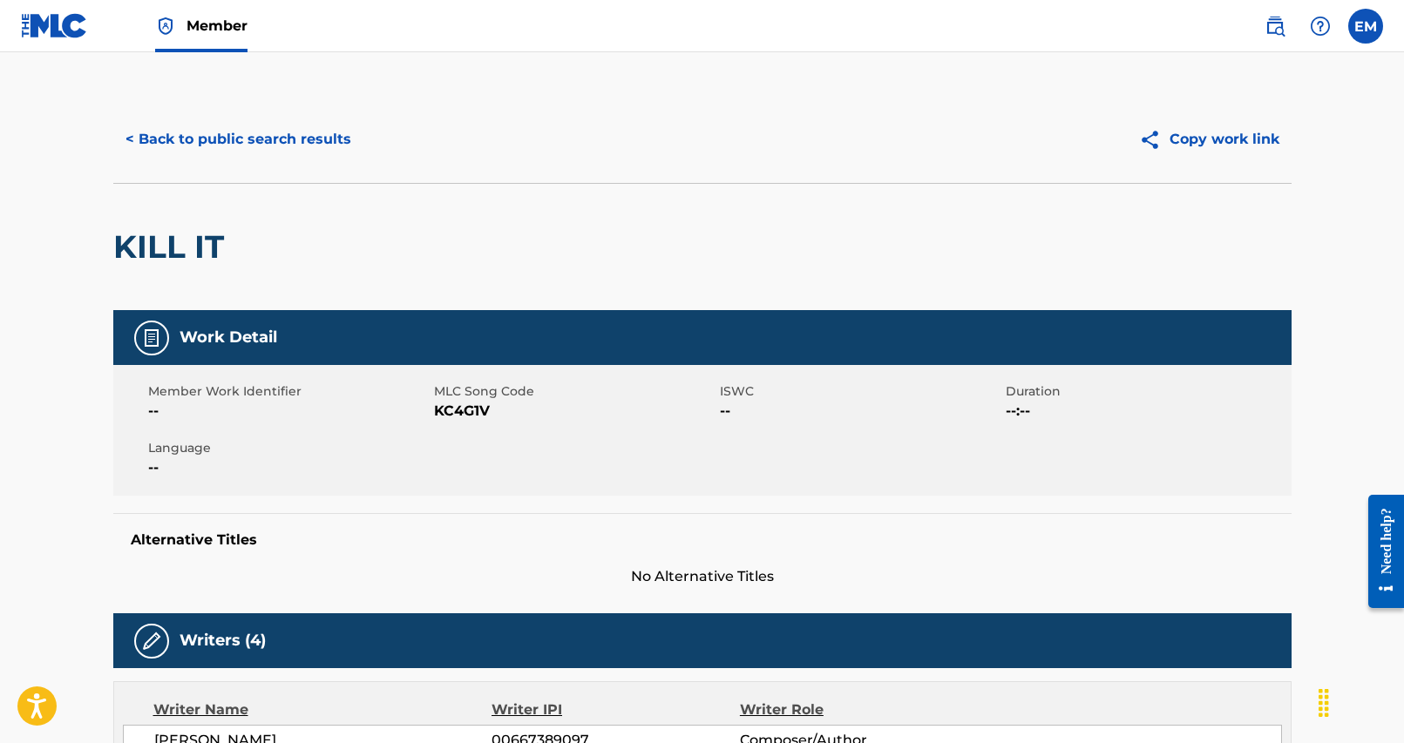
click at [468, 412] on span "KC4G1V" at bounding box center [574, 411] width 281 height 21
copy span "KC4G1V"
click at [238, 135] on button "< Back to public search results" at bounding box center [238, 140] width 250 height 44
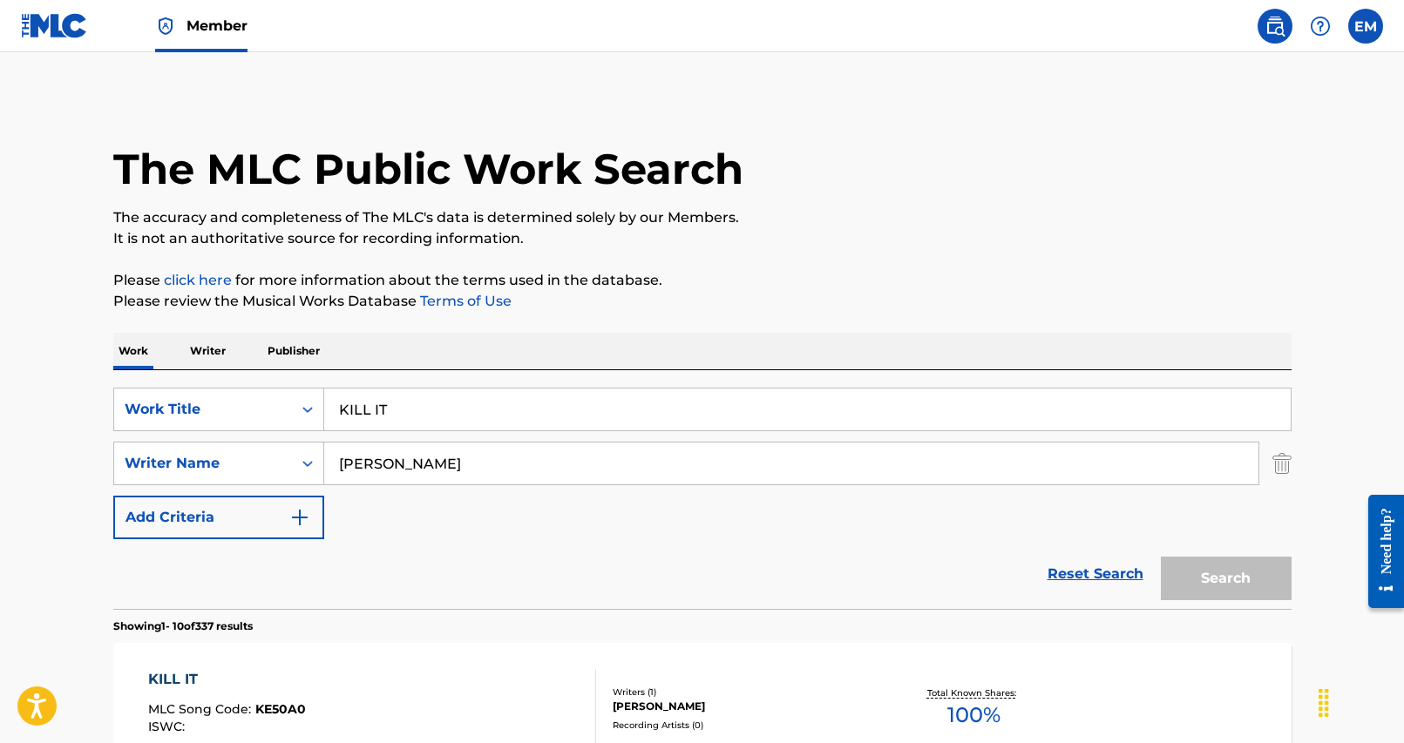
scroll to position [174, 0]
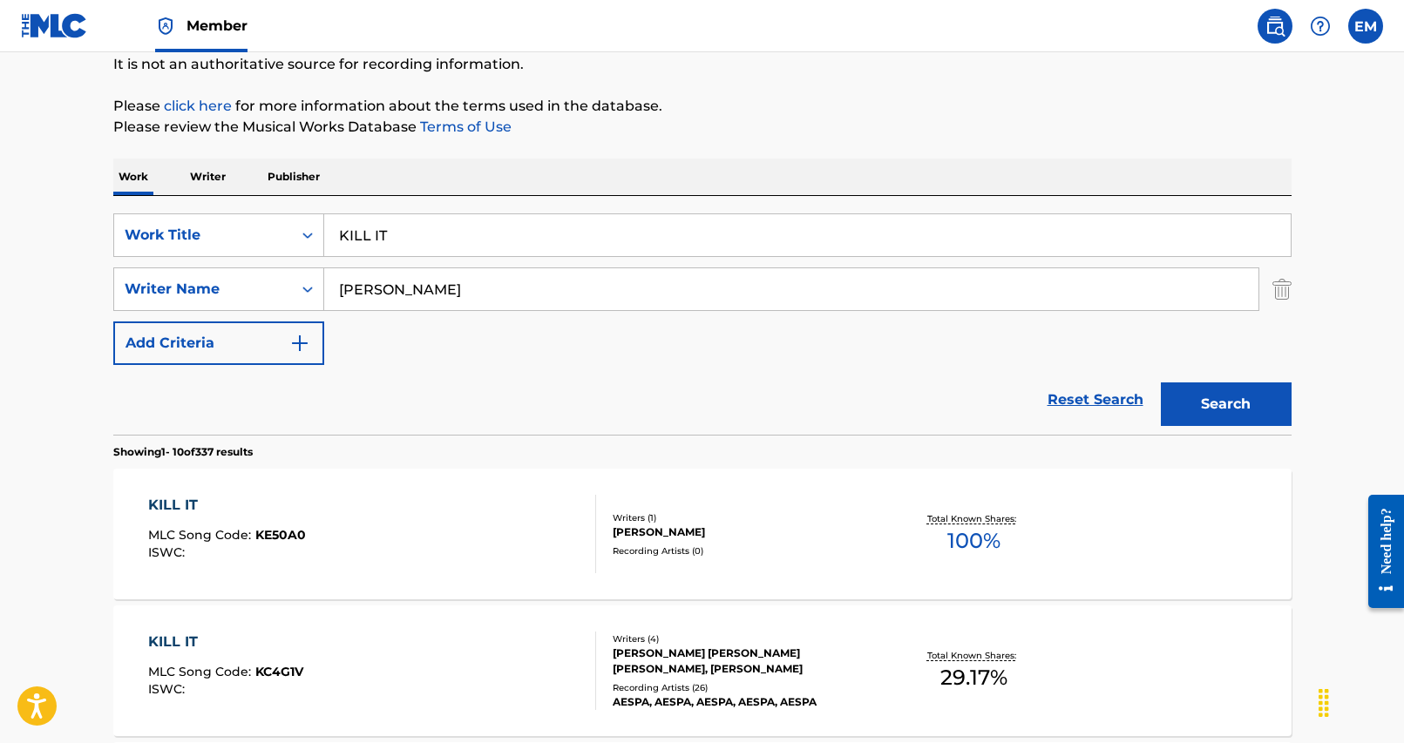
click at [680, 240] on input "KILL IT" at bounding box center [807, 235] width 966 height 42
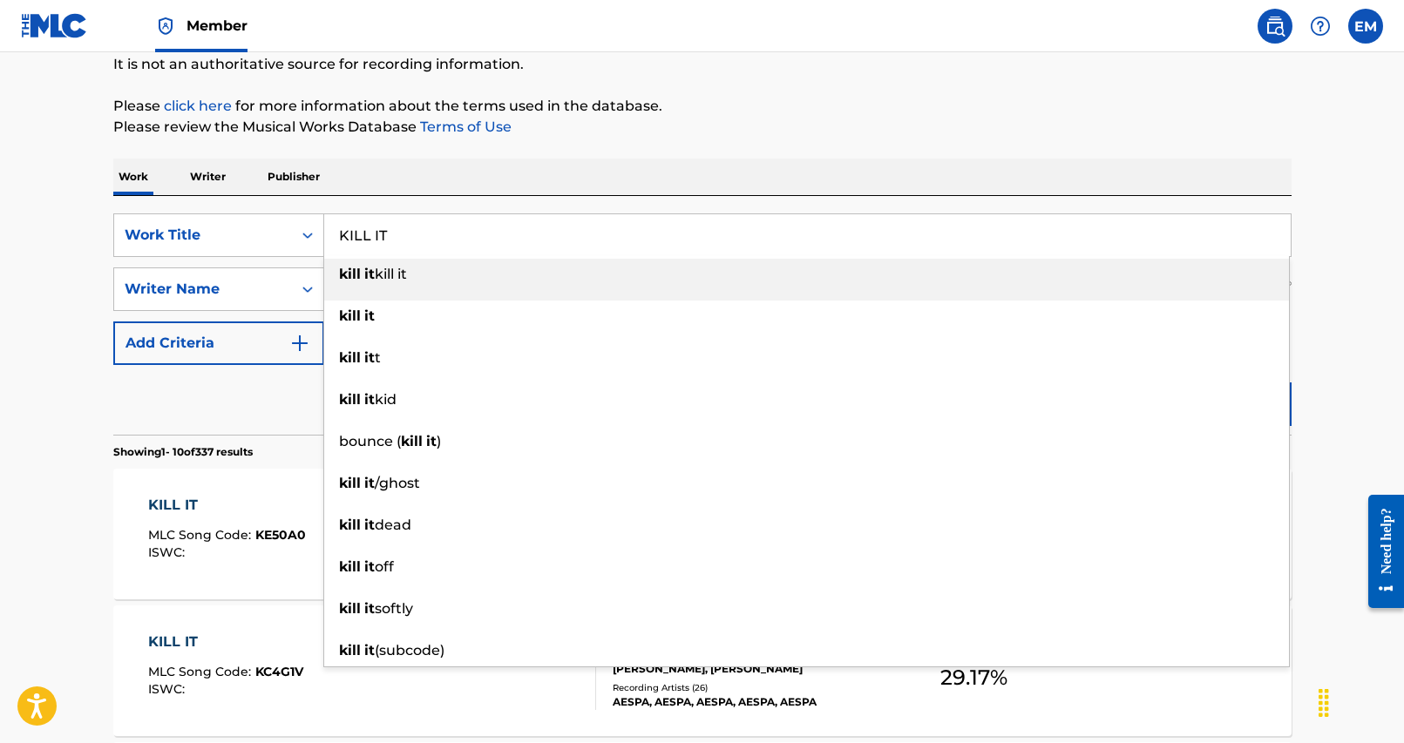
click at [679, 234] on input "KILL IT" at bounding box center [807, 235] width 966 height 42
paste input "NEO WA EUI MO DEUN JI GEUM"
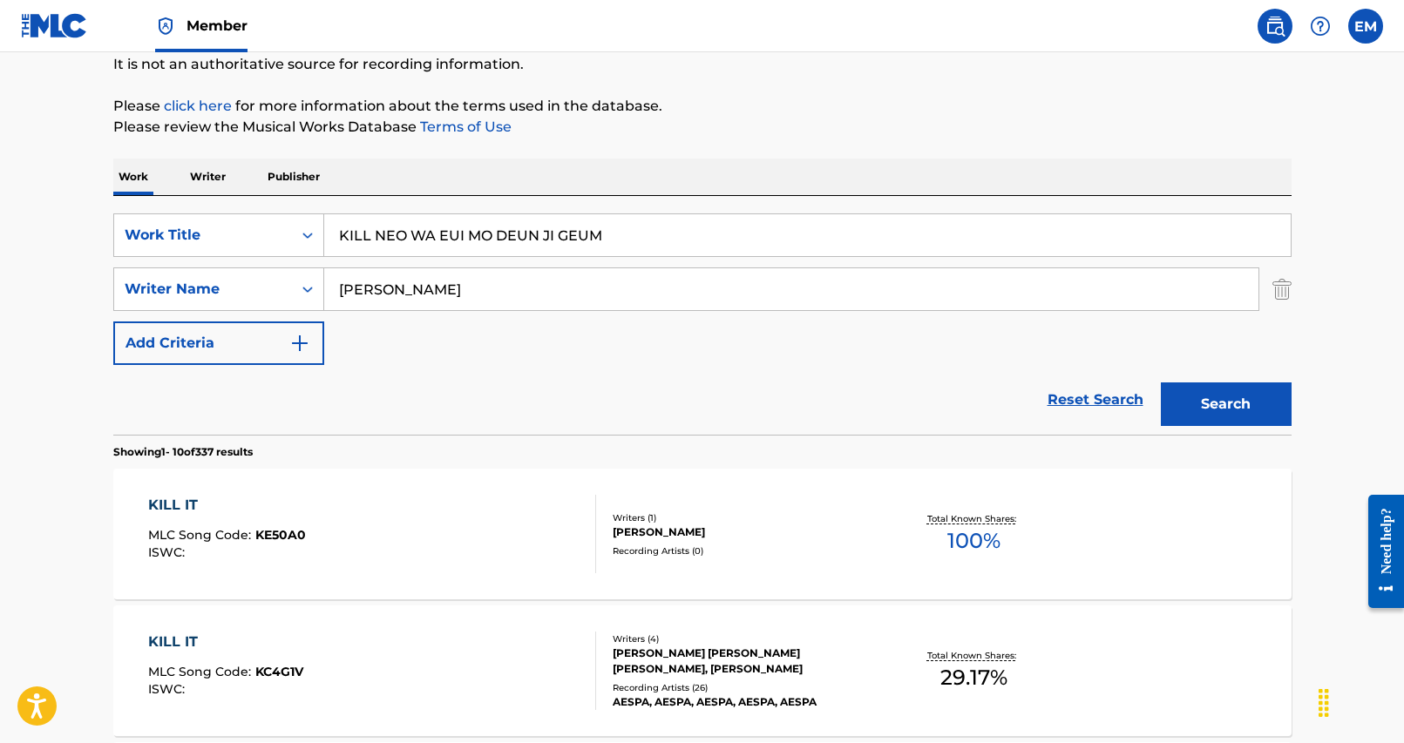
click at [679, 227] on input "KILL NEO WA EUI MO DEUN JI GEUM" at bounding box center [807, 235] width 966 height 42
paste input "Search Form"
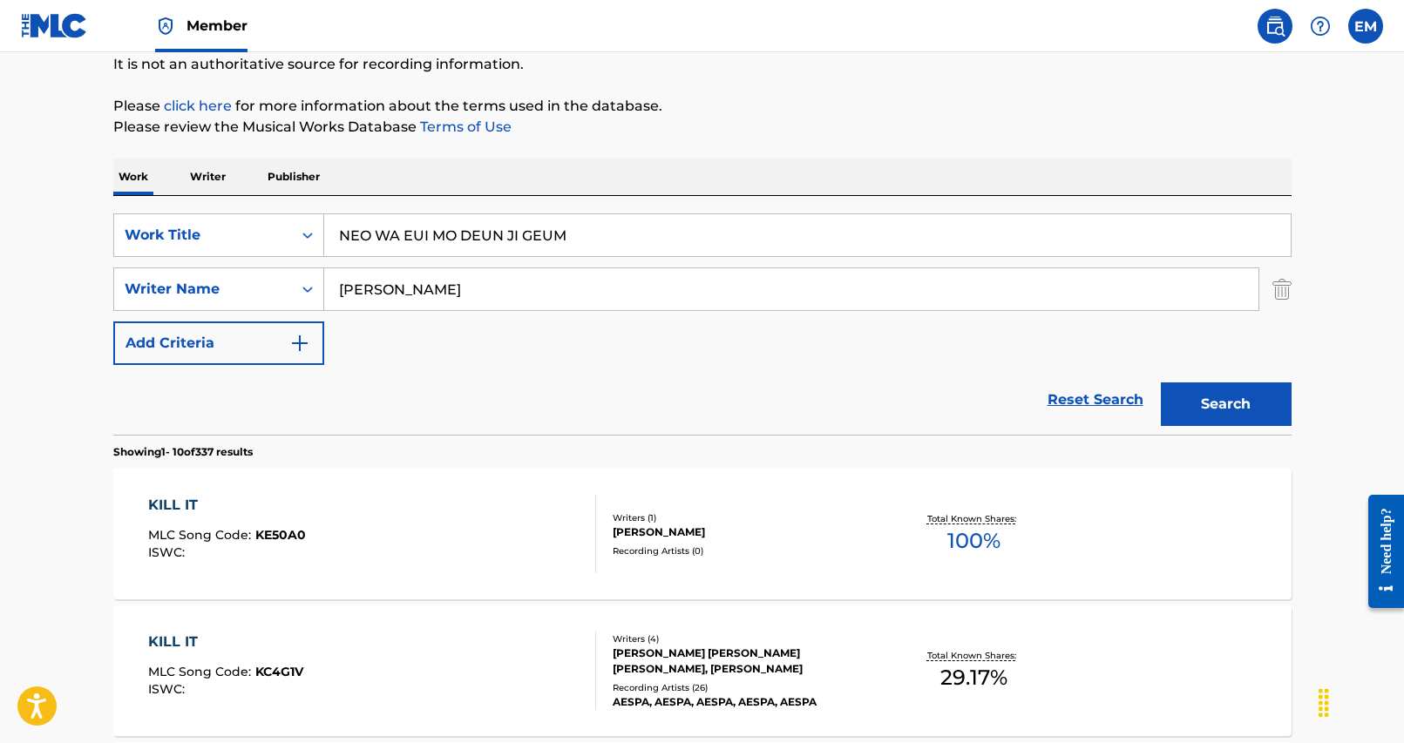
type input "NEO WA EUI MO DEUN JI GEUM"
click at [715, 199] on div "SearchWithCriteria25284b2f-c254-4699-9183-3e6b4979b7c9 Work Title NEO WA EUI MO…" at bounding box center [702, 315] width 1178 height 239
click at [1222, 403] on button "Search" at bounding box center [1226, 405] width 131 height 44
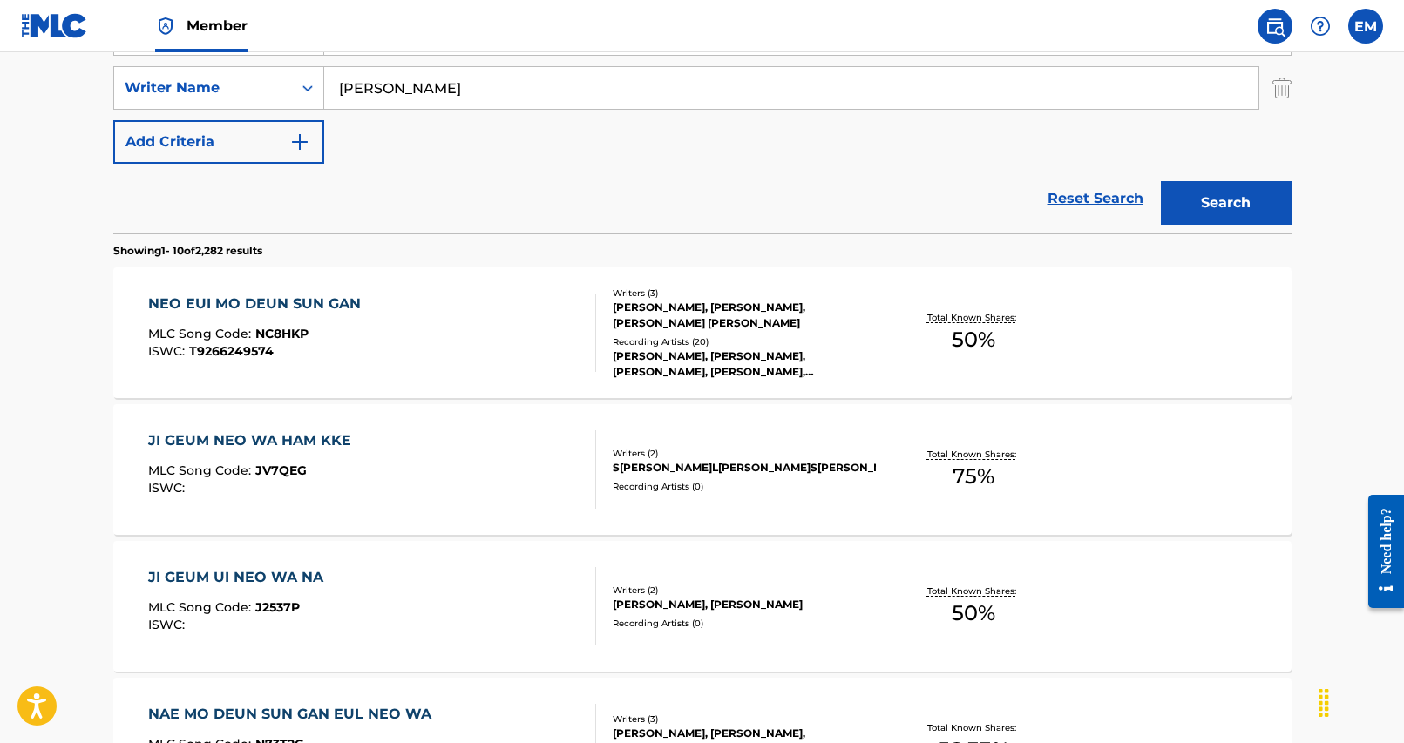
scroll to position [349, 0]
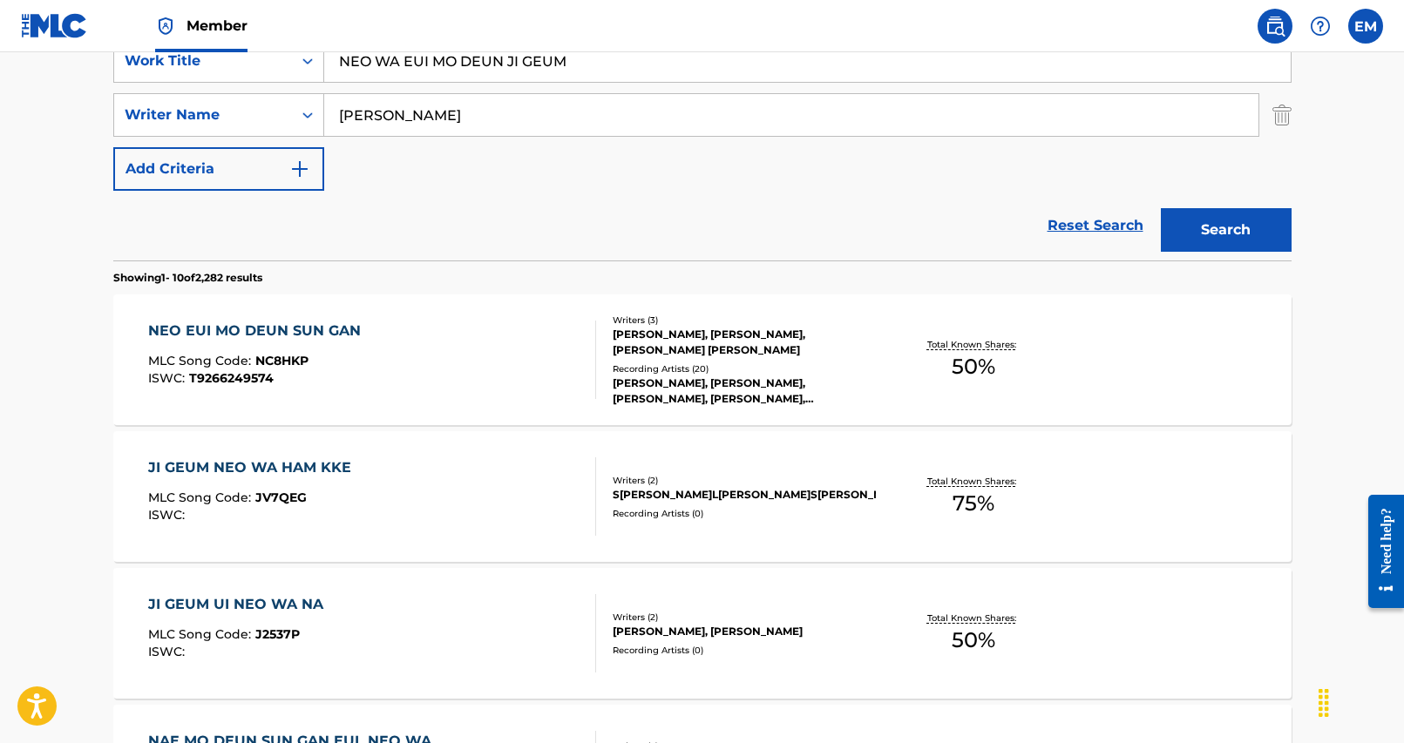
click at [399, 98] on input "[PERSON_NAME]" at bounding box center [791, 115] width 934 height 42
type input "hwang"
click at [1161, 208] on button "Search" at bounding box center [1226, 230] width 131 height 44
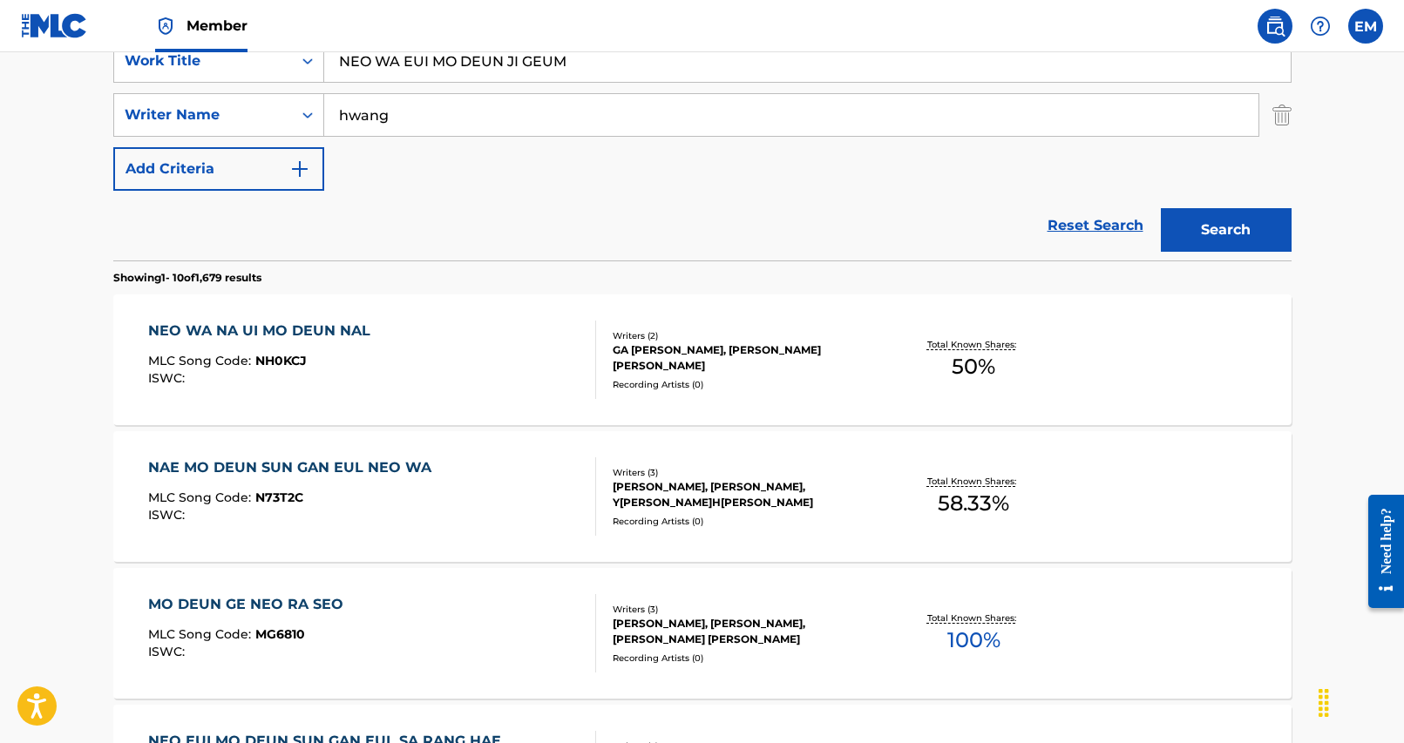
click at [429, 64] on input "NEO WA EUI MO DEUN JI GEUM" at bounding box center [807, 61] width 966 height 42
paste input "EVERY MOMENT WITH YOU"
click at [1261, 157] on main "The MLC Public Work Search The accuracy and completeness of The MLC's data is d…" at bounding box center [702, 729] width 1404 height 2051
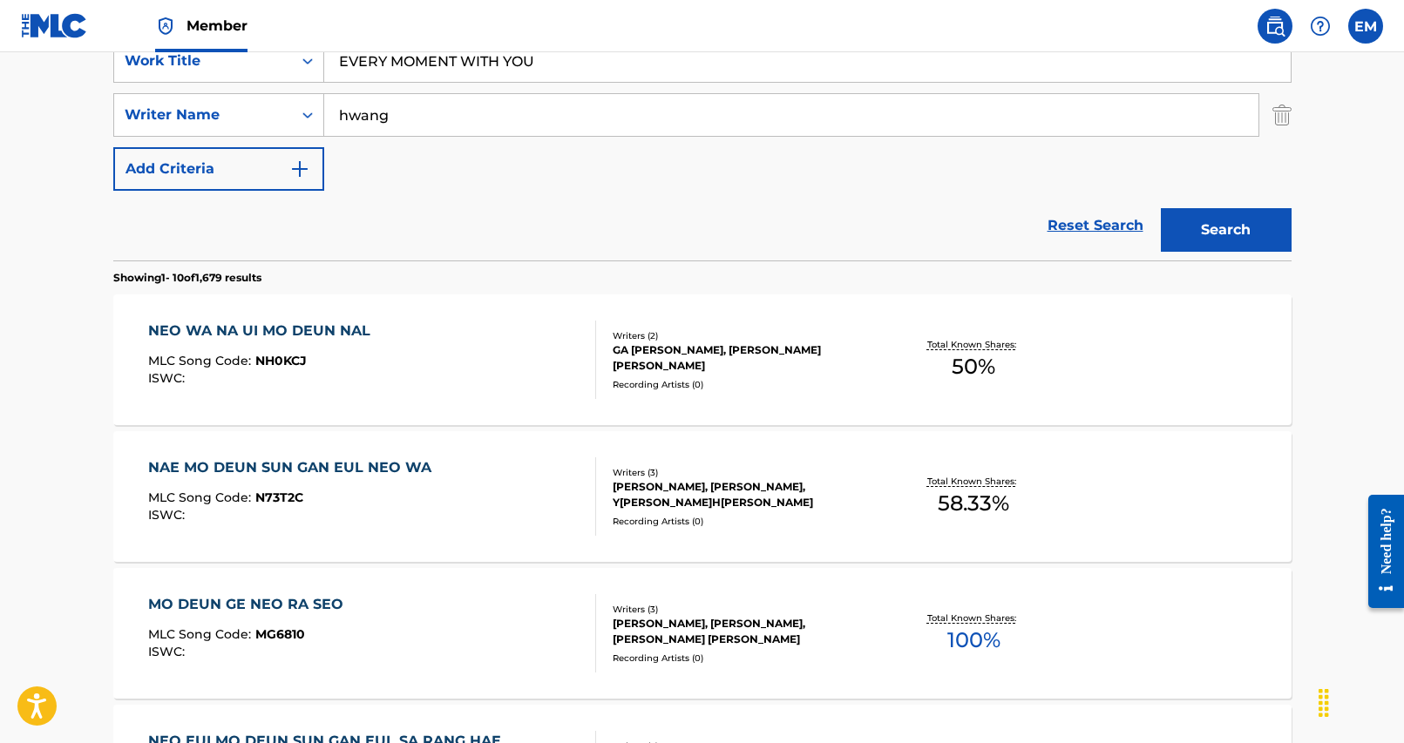
click at [1261, 233] on button "Search" at bounding box center [1226, 230] width 131 height 44
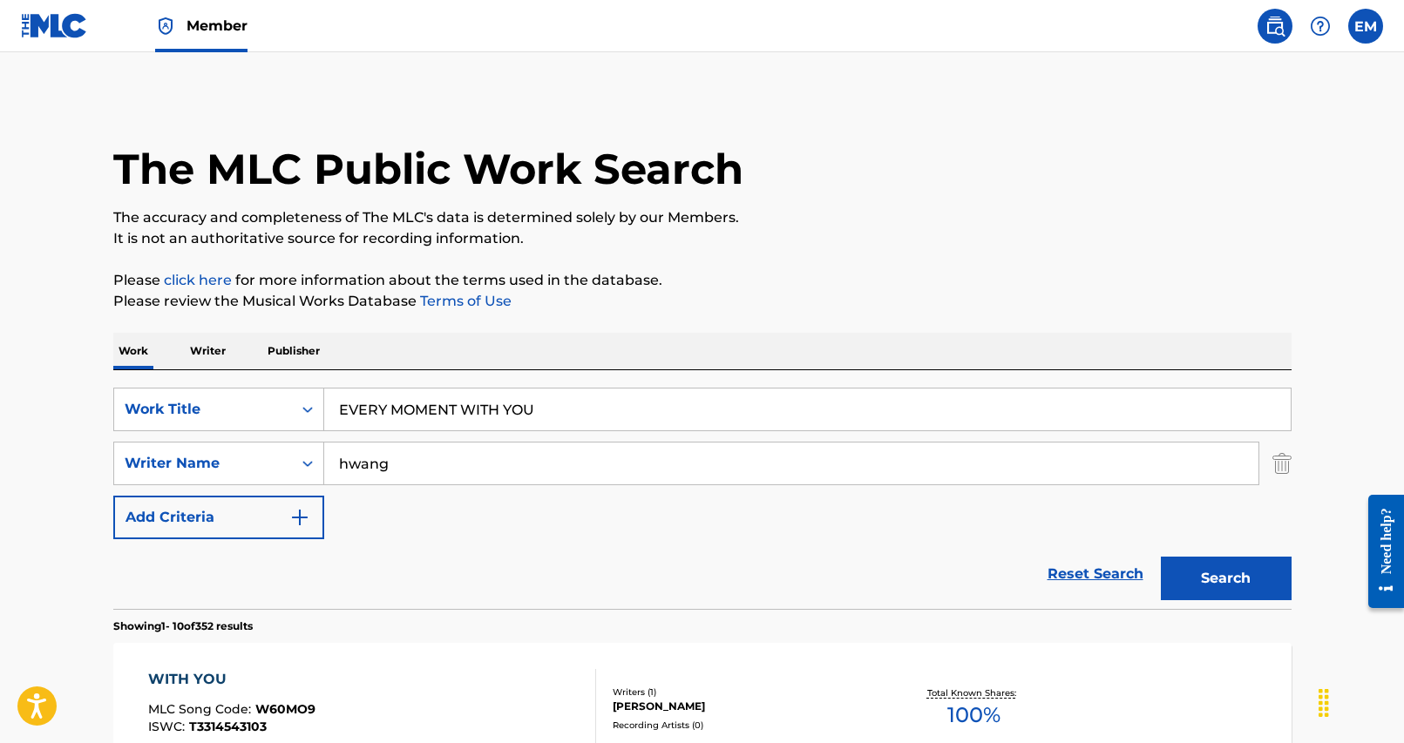
scroll to position [174, 0]
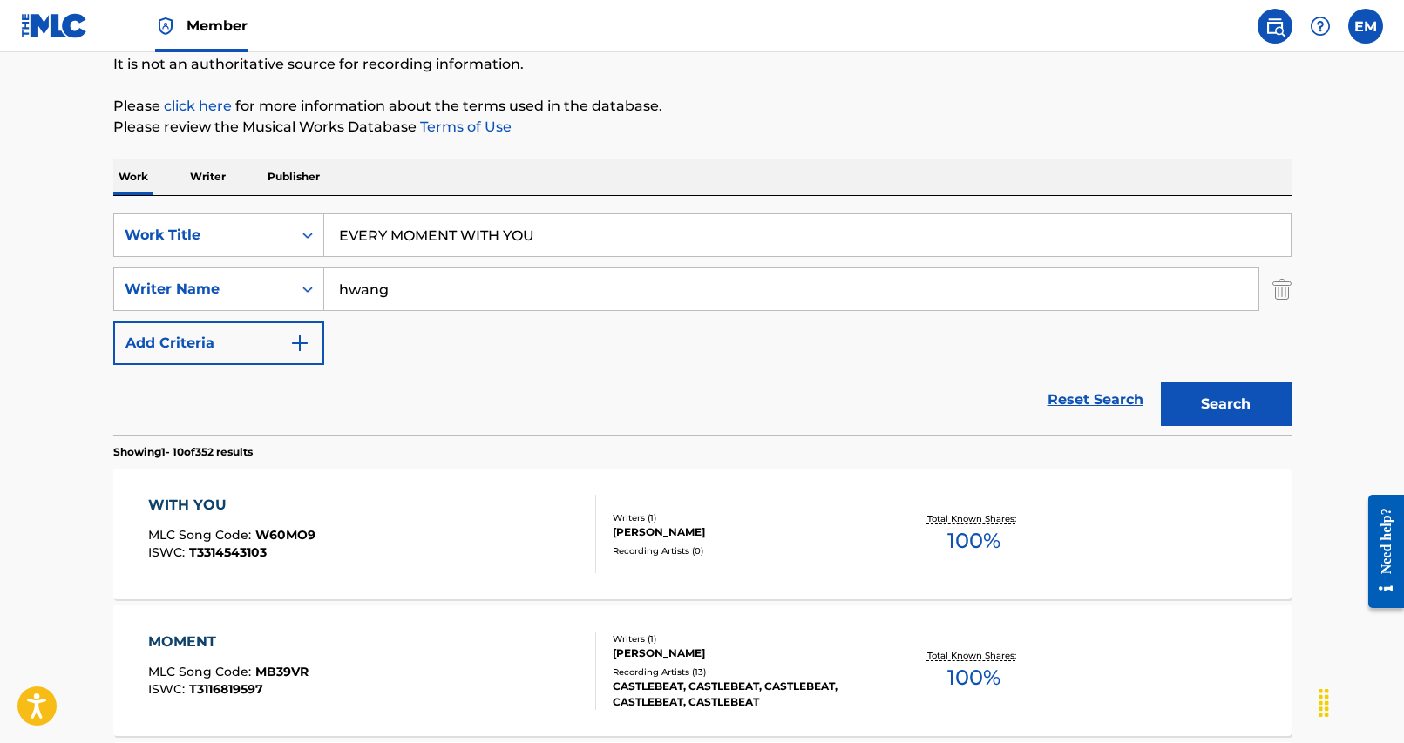
click at [757, 254] on input "EVERY MOMENT WITH YOU" at bounding box center [807, 235] width 966 height 42
click at [756, 253] on input "EVERY MOMENT WITH YOU" at bounding box center [807, 235] width 966 height 42
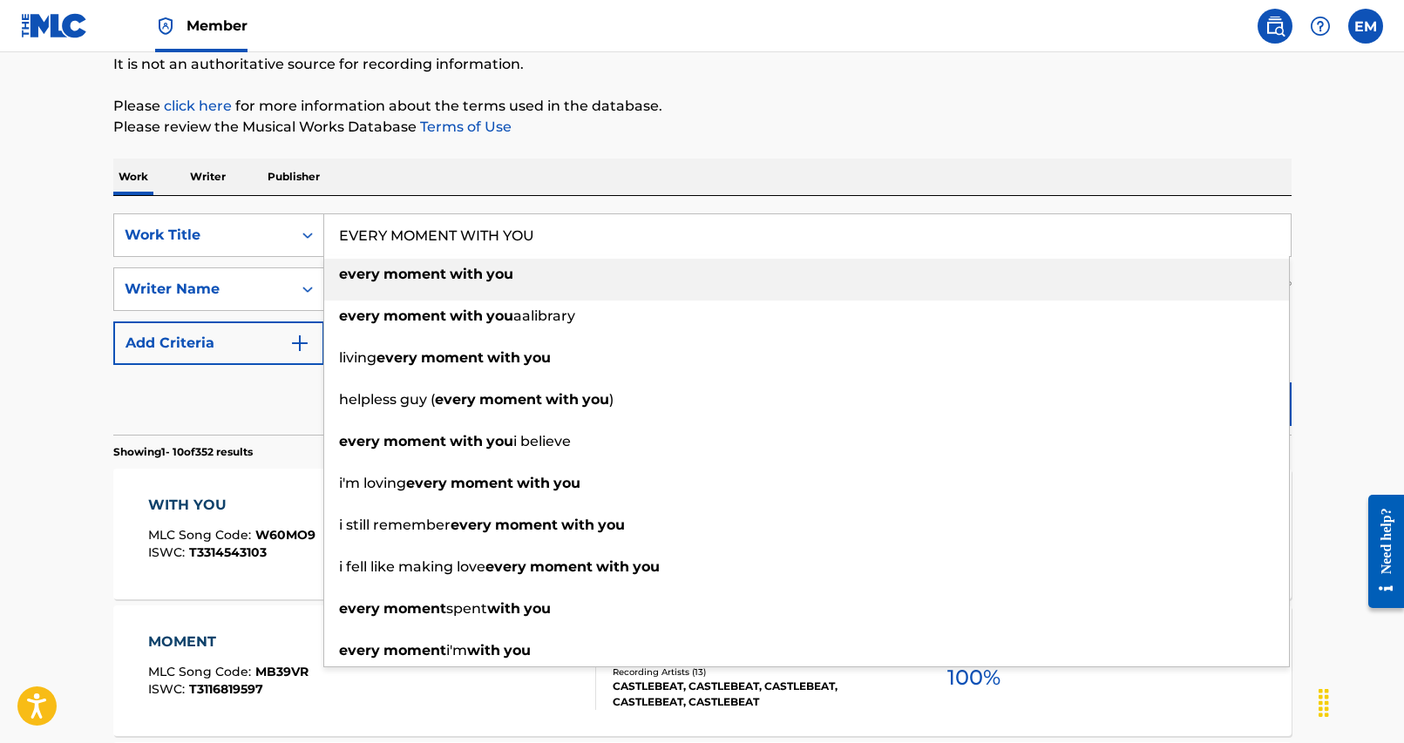
paste input "NEO WA EUI MO DEUN JI GEUM"
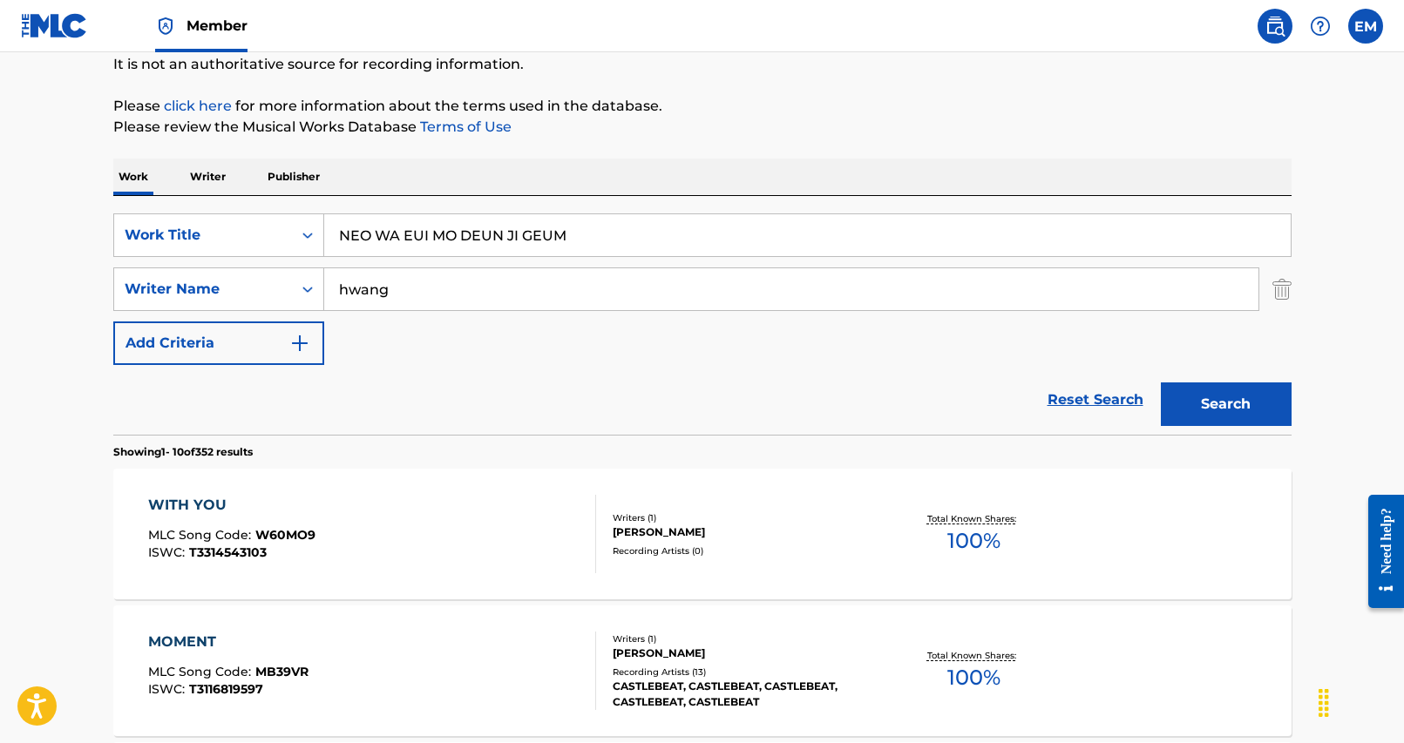
type input "NEO WA EUI MO DEUN JI GEUM"
click at [816, 175] on div "Work Writer Publisher" at bounding box center [702, 177] width 1178 height 37
click at [1182, 396] on button "Search" at bounding box center [1226, 405] width 131 height 44
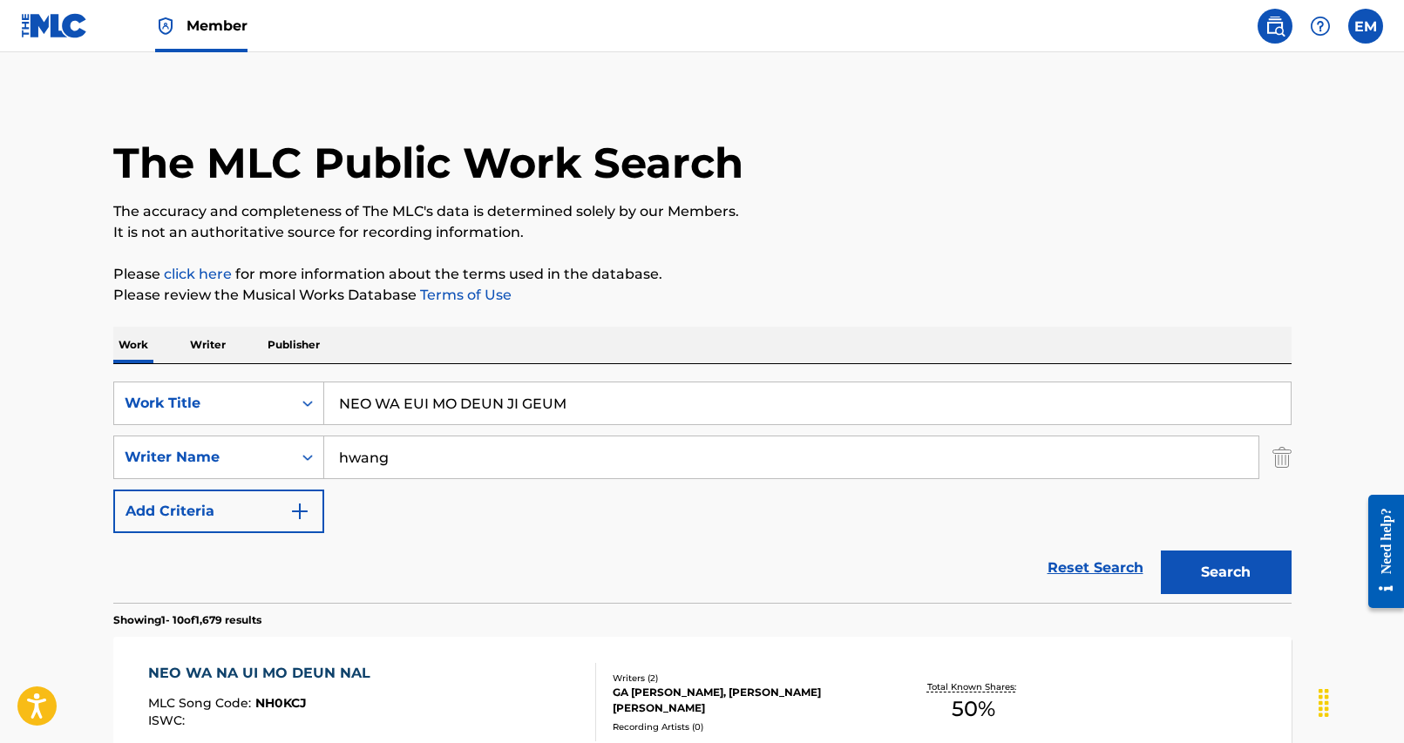
scroll to position [0, 0]
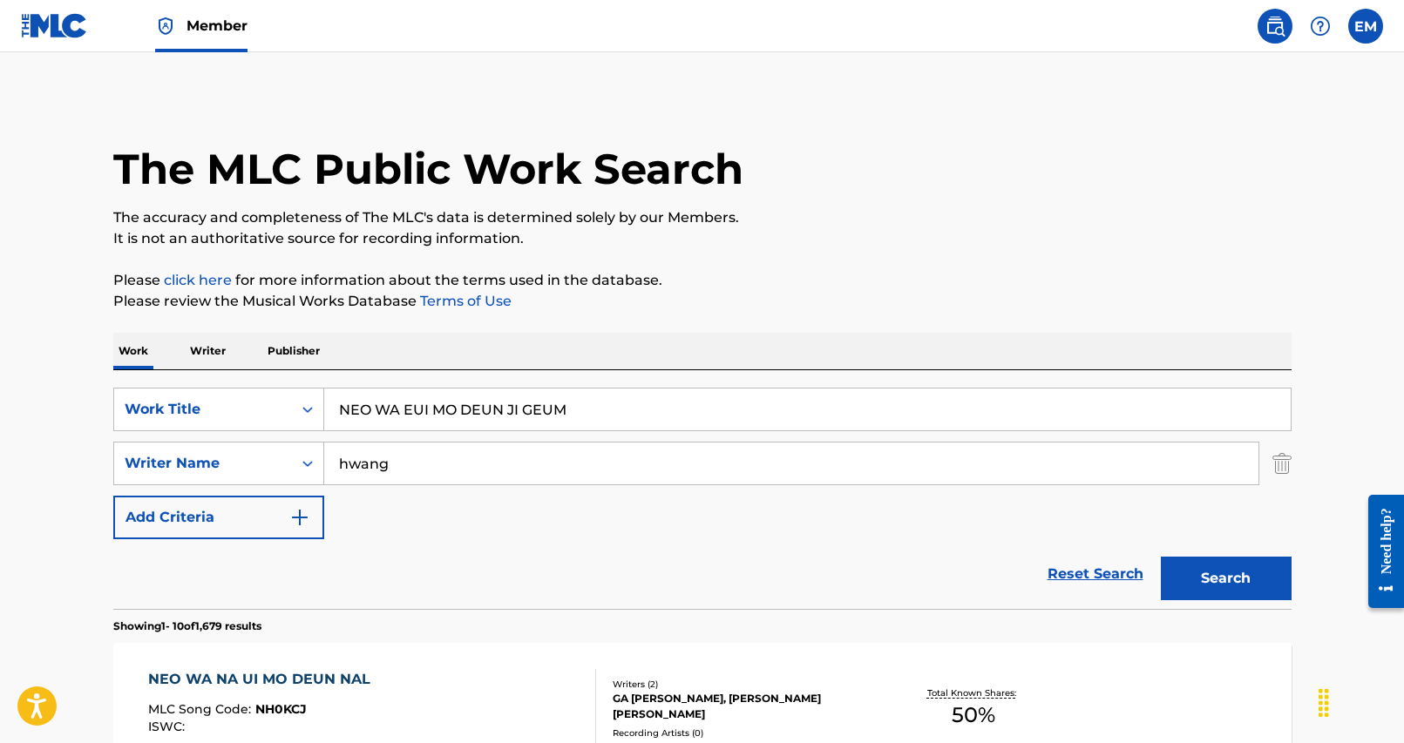
click at [503, 464] on input "hwang" at bounding box center [791, 464] width 934 height 42
click at [504, 464] on input "Search Form" at bounding box center [791, 464] width 934 height 42
type input "[PERSON_NAME]"
click at [1161, 557] on button "Search" at bounding box center [1226, 579] width 131 height 44
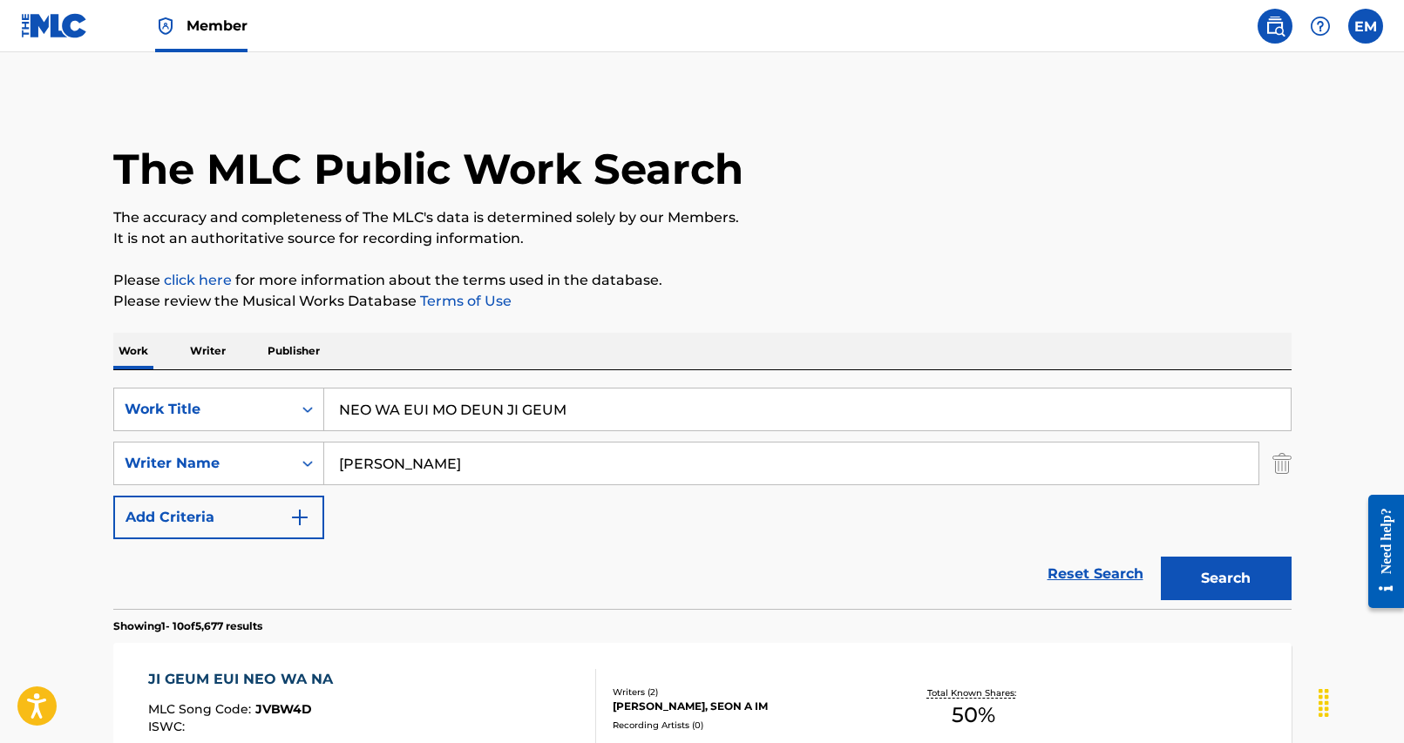
click at [397, 413] on input "NEO WA EUI MO DEUN JI GEUM" at bounding box center [807, 410] width 966 height 42
paste input "OVERTHINK"
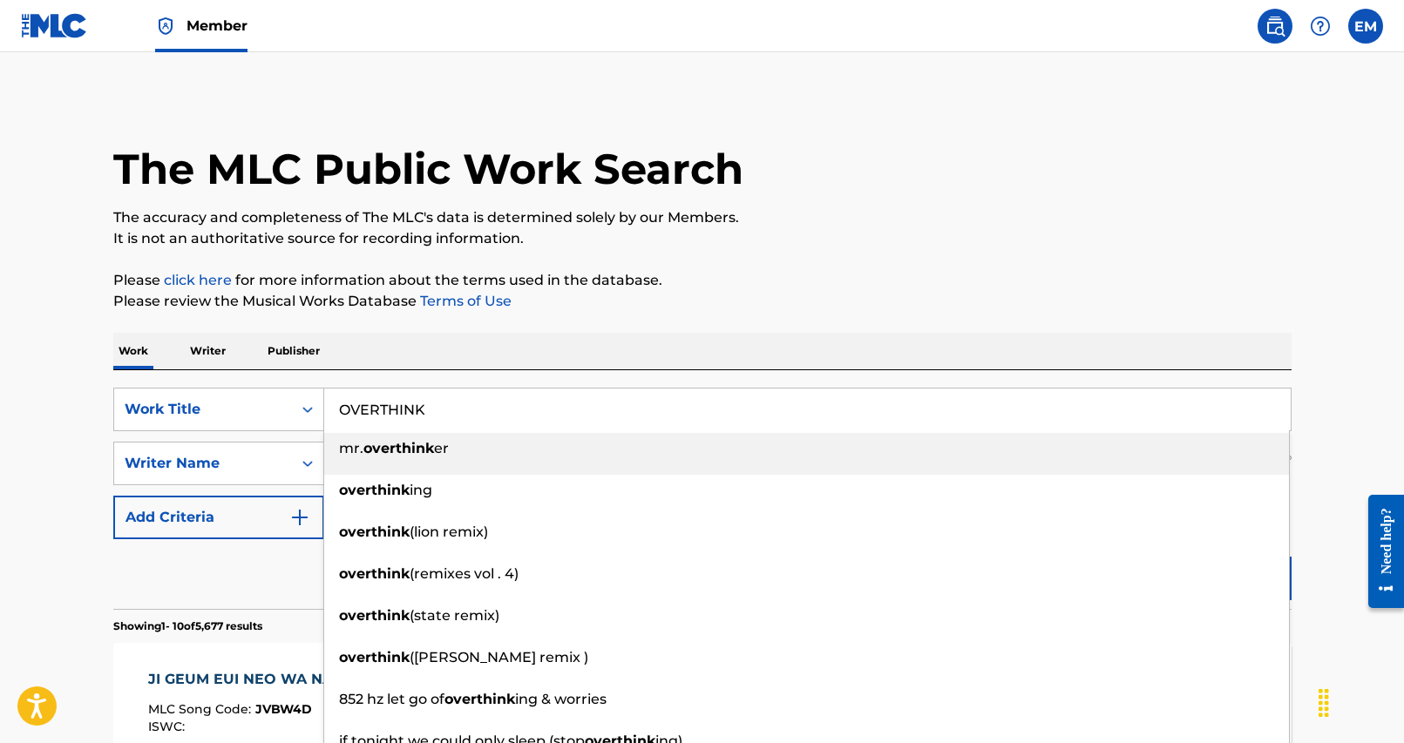
type input "OVERTHINK"
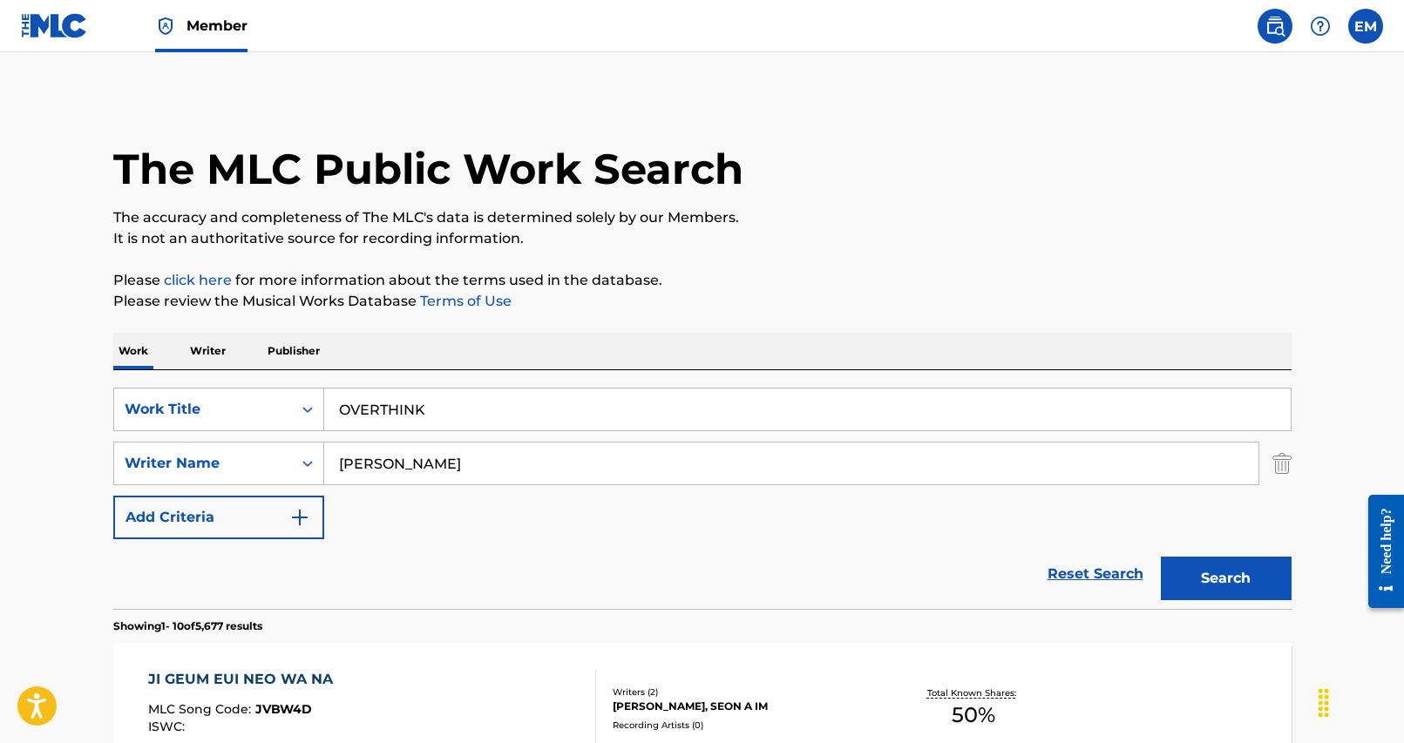
click at [466, 358] on div "Work Writer Publisher" at bounding box center [702, 351] width 1178 height 37
click at [810, 469] on input "[PERSON_NAME]" at bounding box center [791, 464] width 934 height 42
paste input "SOLOVAY"
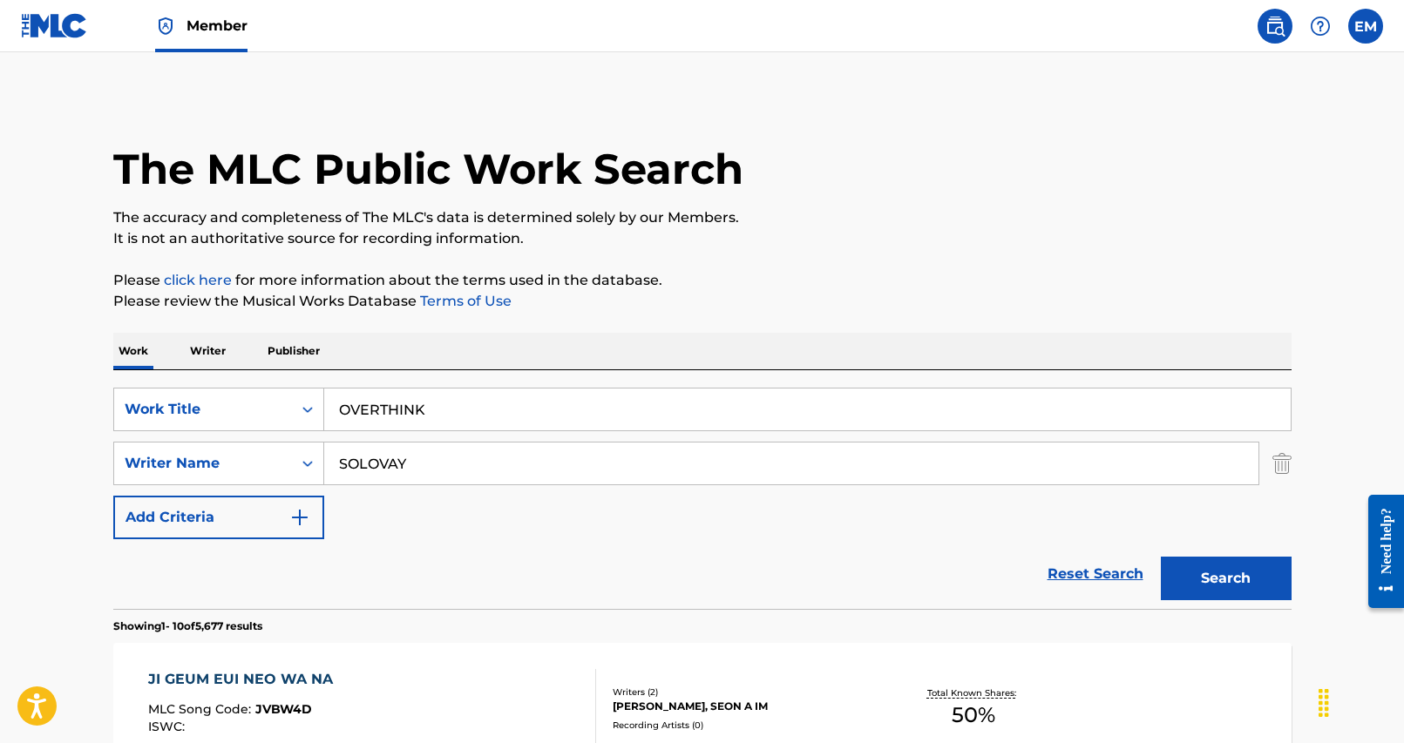
type input "SOLOVAY"
click at [1183, 579] on button "Search" at bounding box center [1226, 579] width 131 height 44
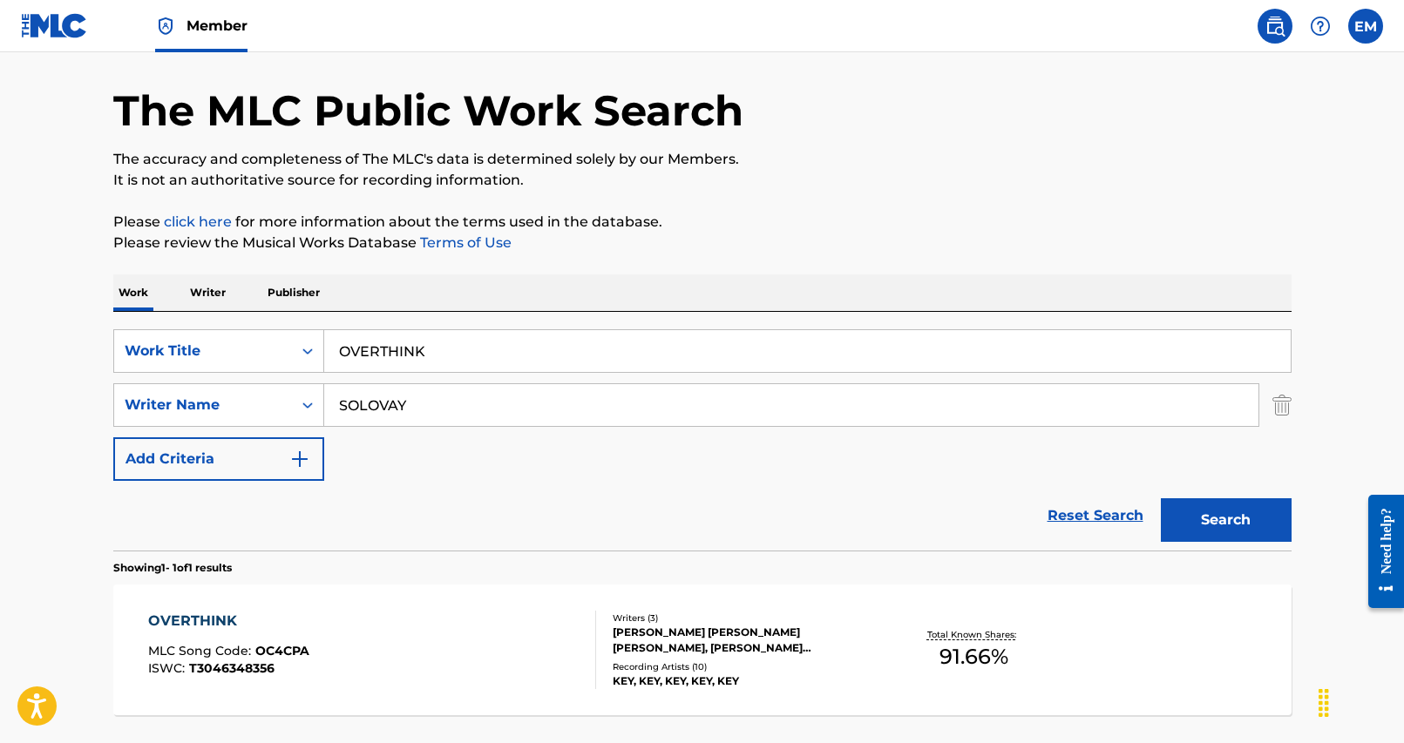
scroll to position [87, 0]
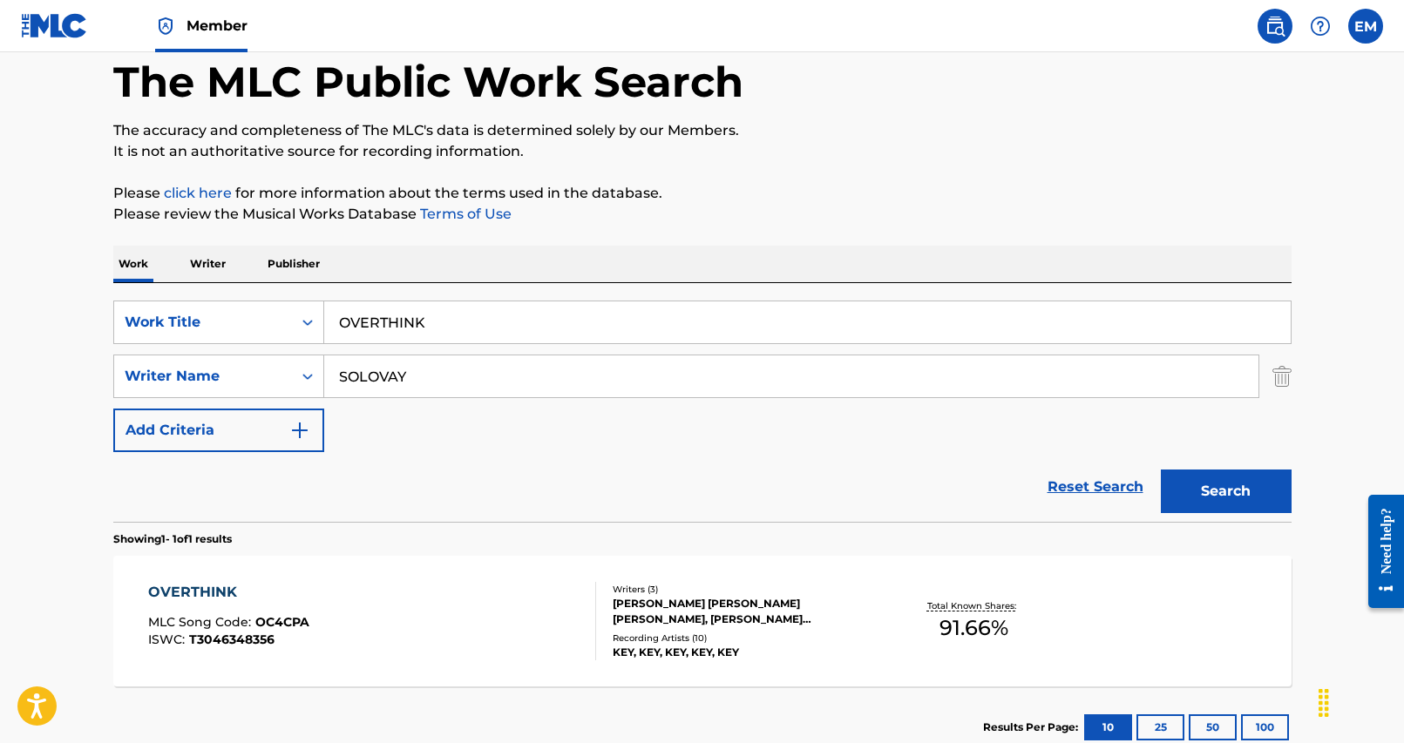
click at [511, 618] on div "OVERTHINK MLC Song Code : OC4CPA ISWC : T3046348356" at bounding box center [372, 621] width 448 height 78
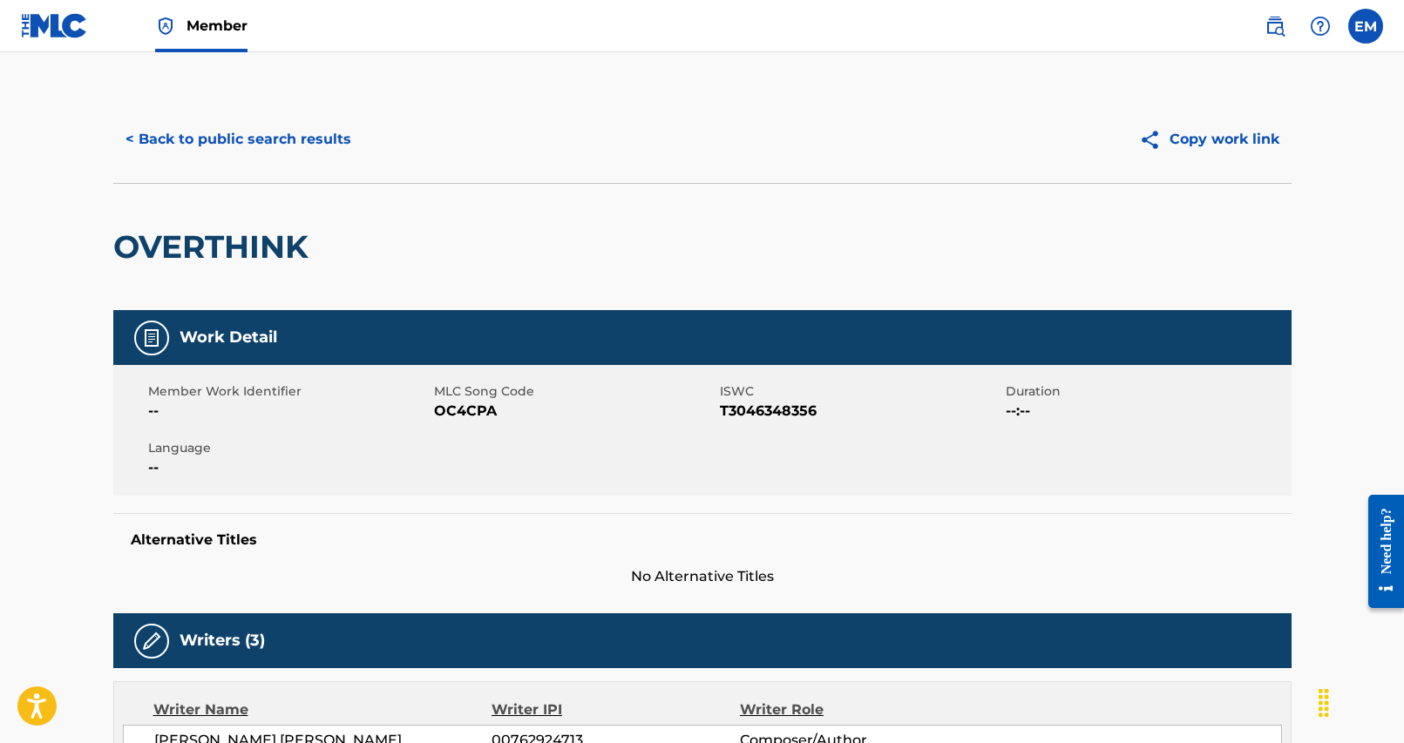
click at [229, 147] on button "< Back to public search results" at bounding box center [238, 140] width 250 height 44
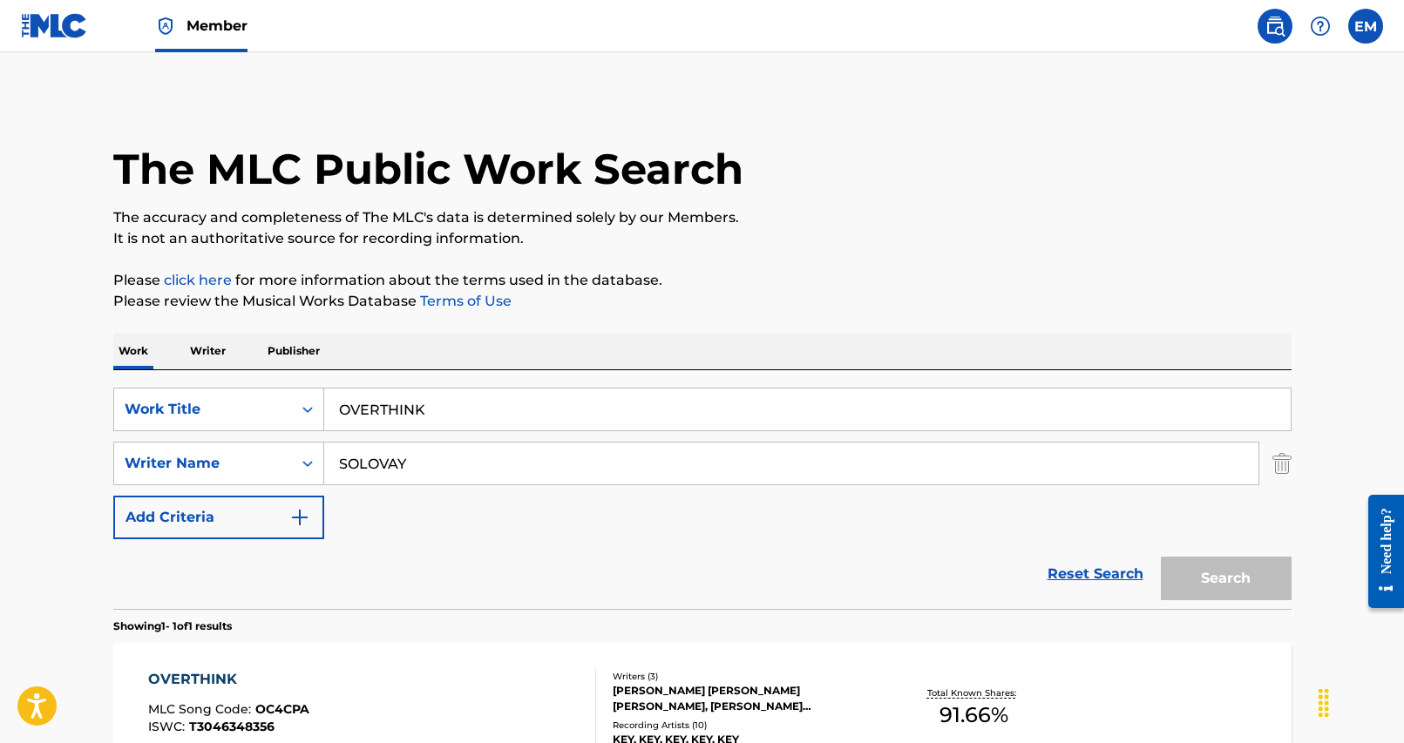
scroll to position [87, 0]
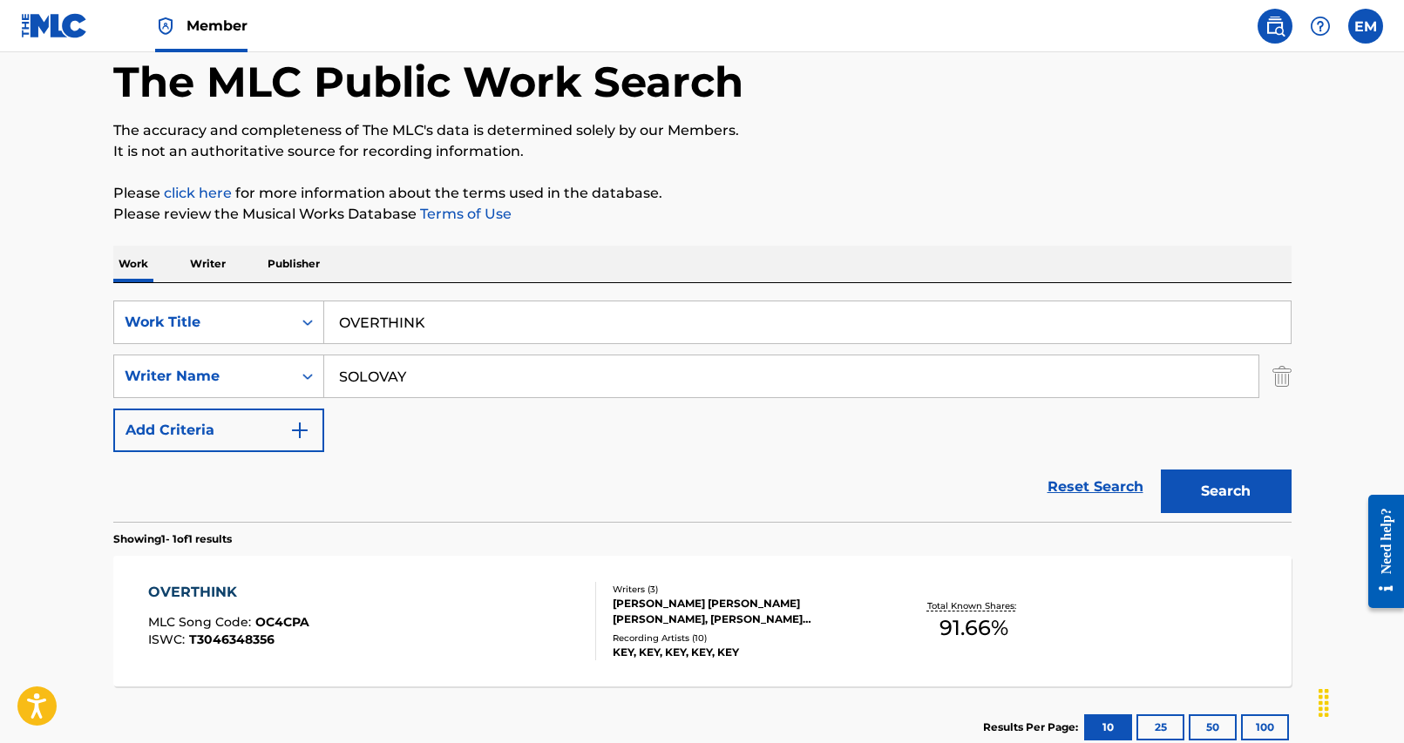
click at [490, 328] on input "OVERTHINK" at bounding box center [807, 322] width 966 height 42
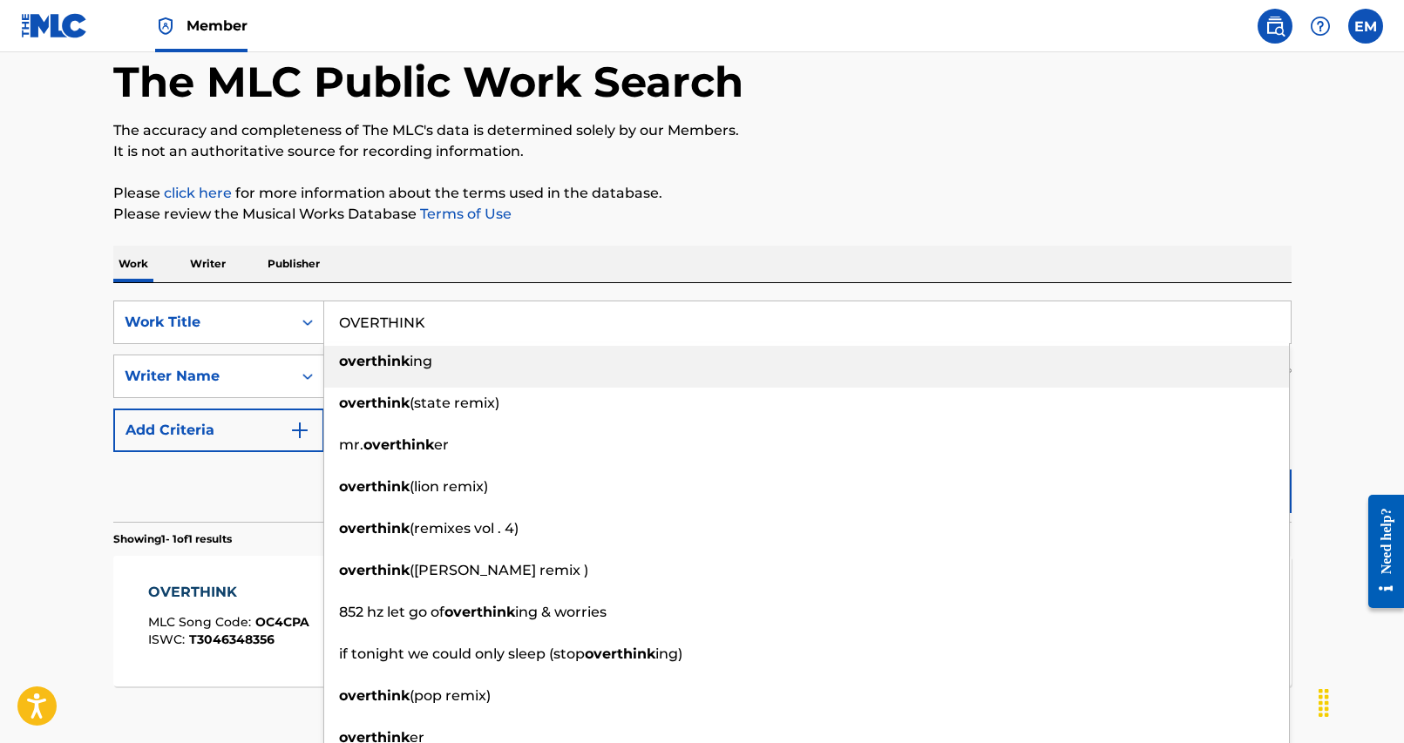
click at [529, 252] on div "Work Writer Publisher" at bounding box center [702, 264] width 1178 height 37
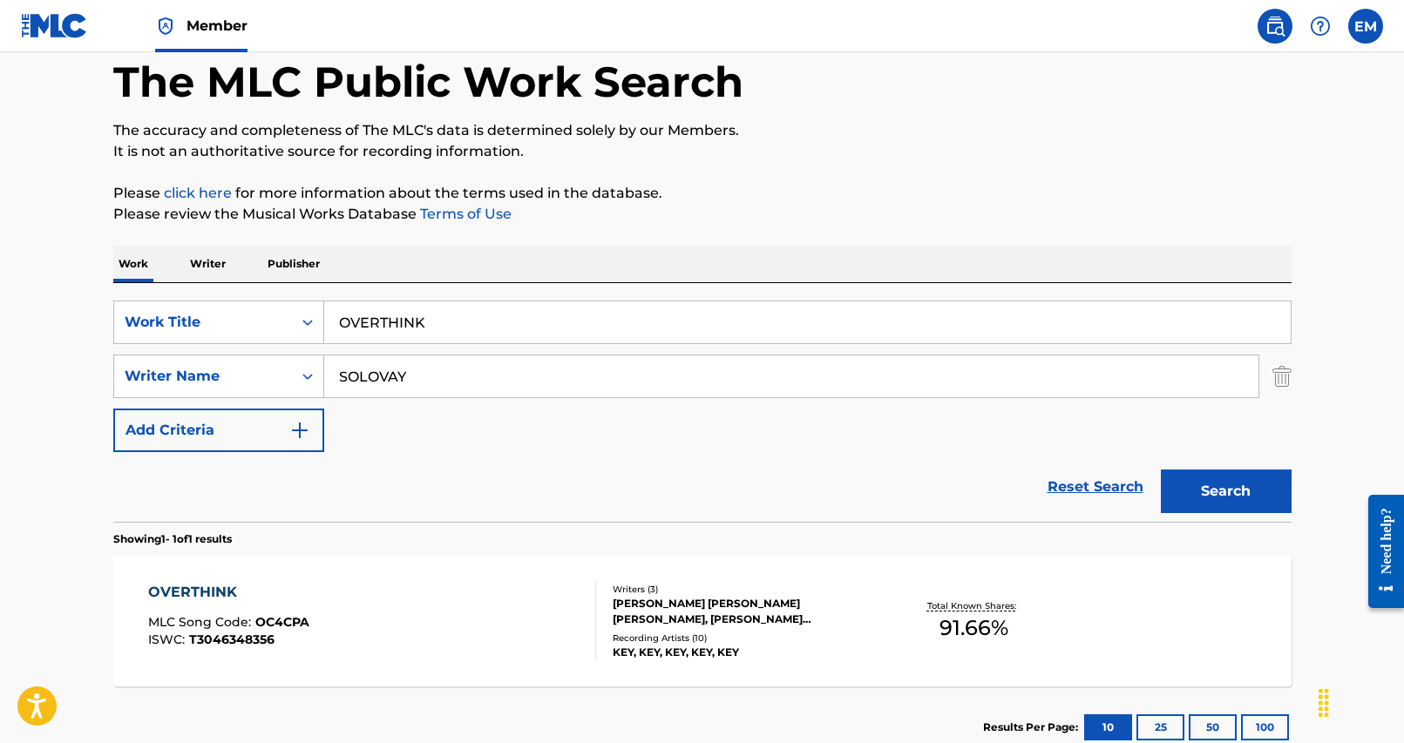
click at [501, 376] on input "SOLOVAY" at bounding box center [791, 376] width 934 height 42
click at [565, 362] on input "SOLOVAY" at bounding box center [791, 376] width 934 height 42
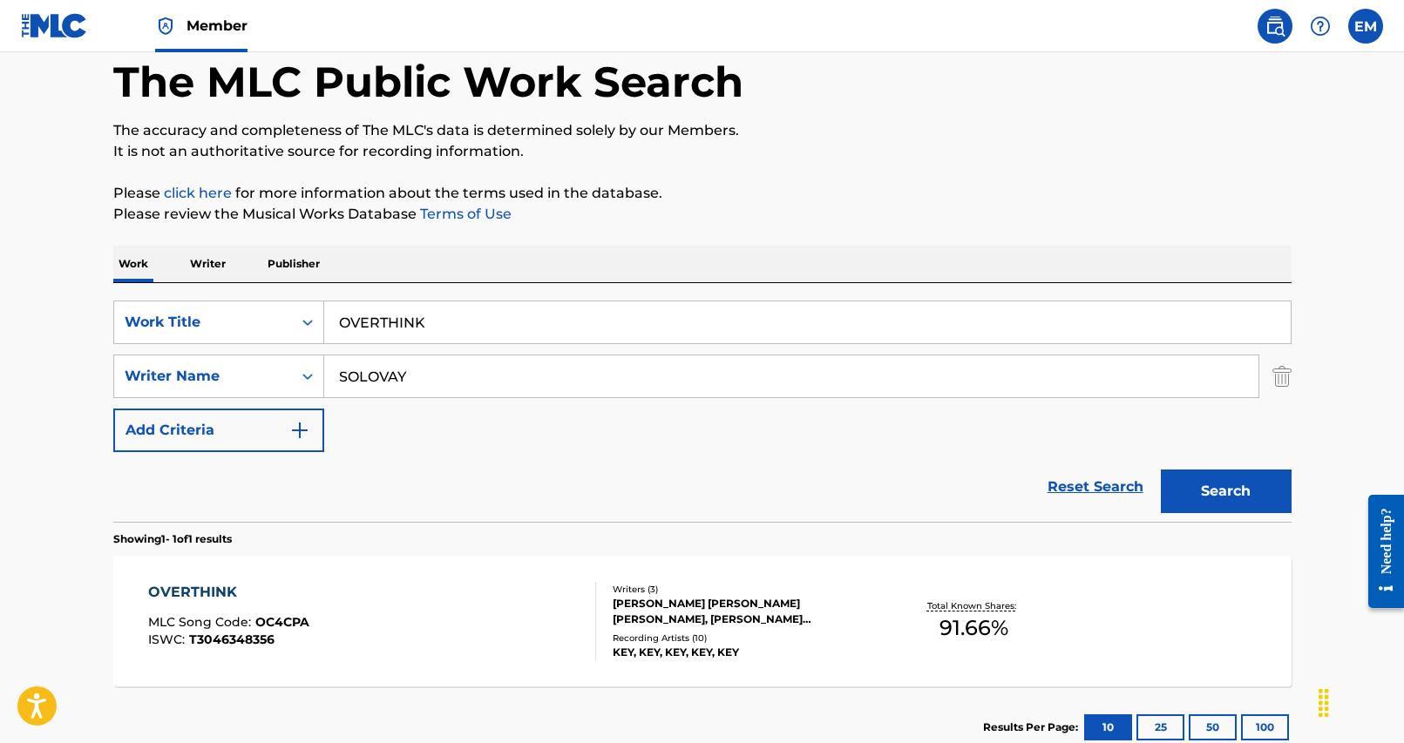
click at [565, 362] on input "SOLOVAY" at bounding box center [791, 376] width 934 height 42
type input "[PERSON_NAME]"
click at [1161, 470] on button "Search" at bounding box center [1226, 492] width 131 height 44
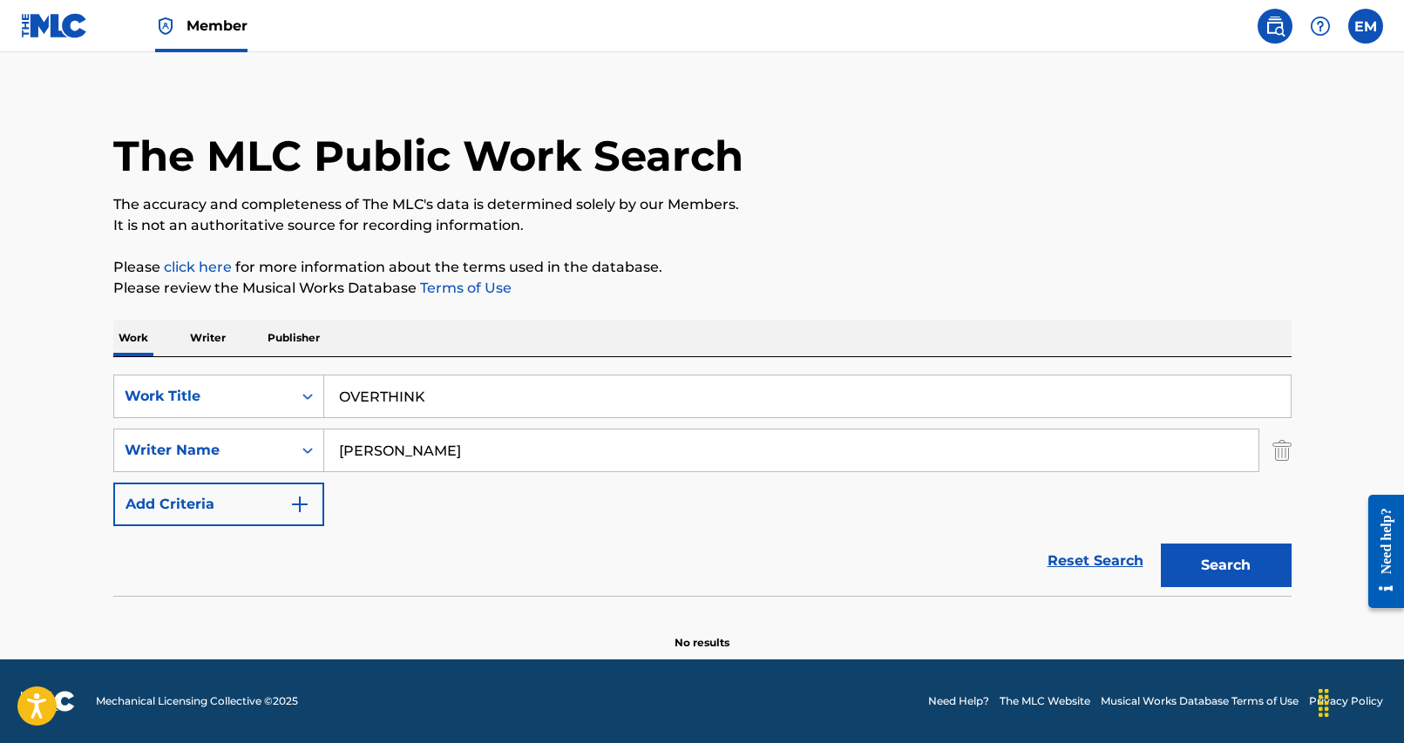
click at [430, 387] on input "OVERTHINK" at bounding box center [807, 397] width 966 height 42
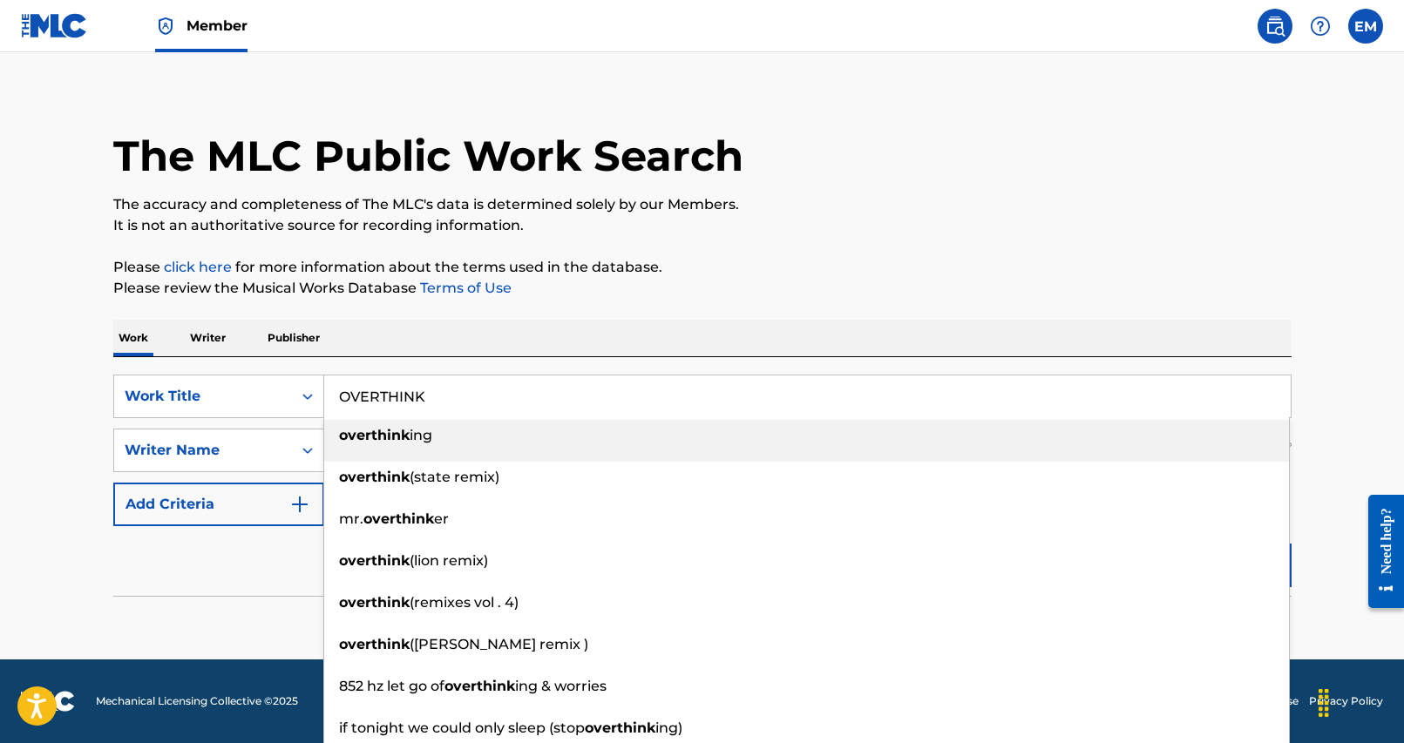
click at [430, 387] on input "OVERTHINK" at bounding box center [807, 397] width 966 height 42
paste input "GOING UP"
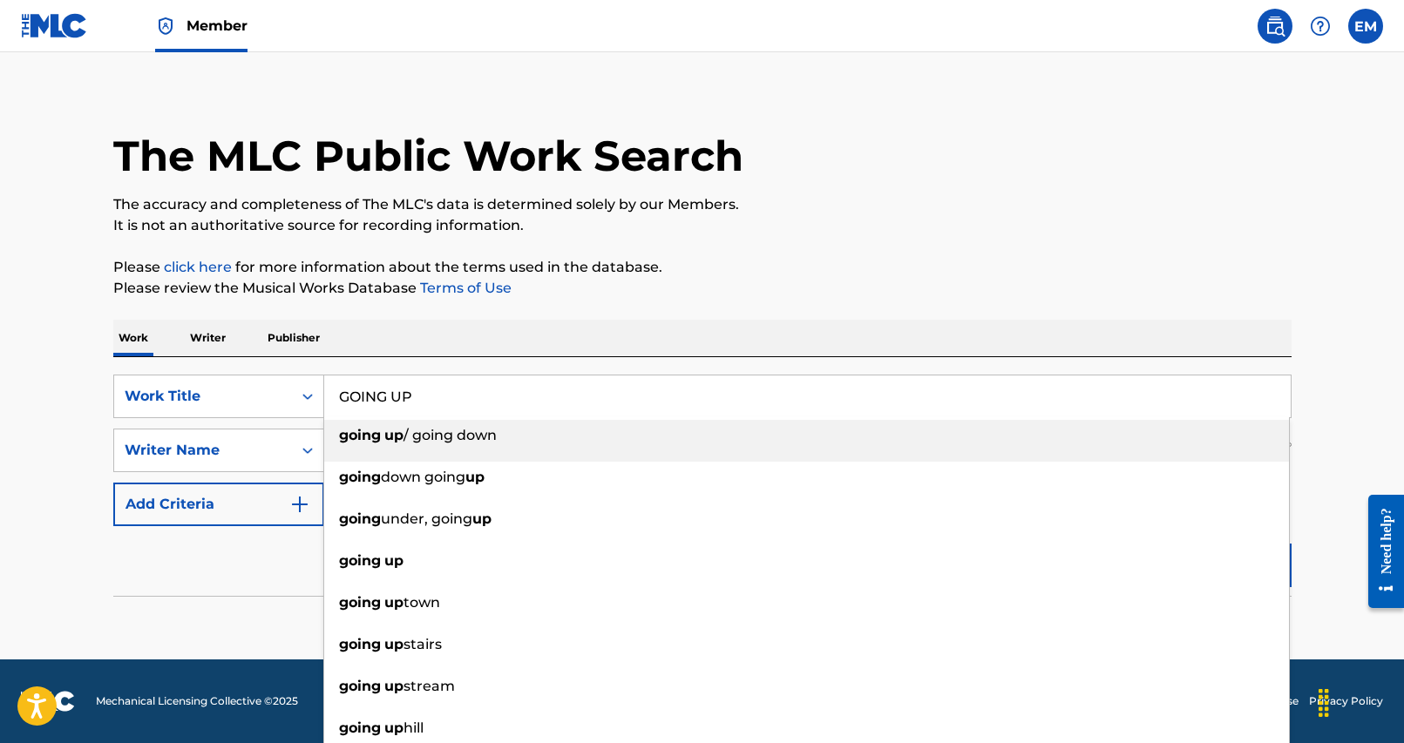
type input "GOING UP"
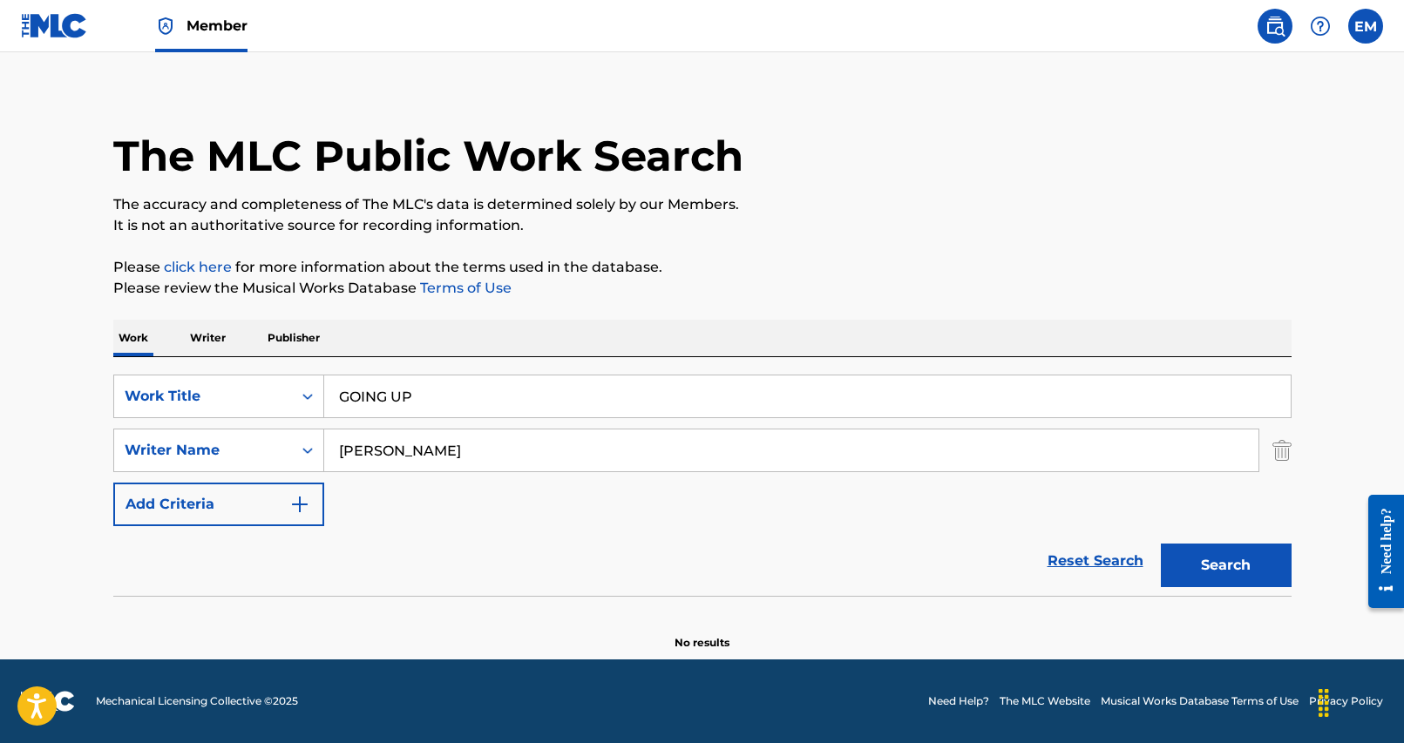
click at [519, 332] on div "Work Writer Publisher" at bounding box center [702, 338] width 1178 height 37
click at [579, 464] on input "[PERSON_NAME]" at bounding box center [791, 451] width 934 height 42
paste input "O[PERSON_NAME]"
type input "O[PERSON_NAME]"
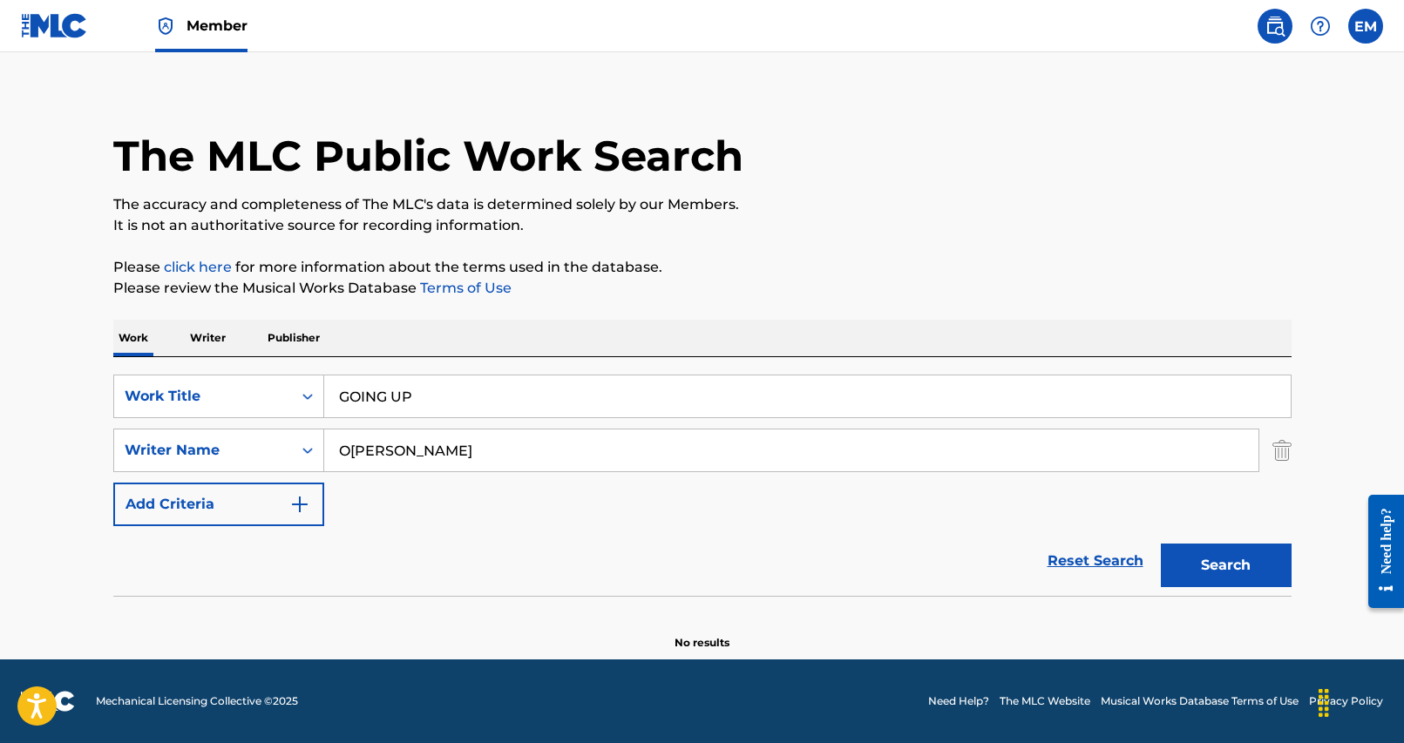
click at [1261, 565] on button "Search" at bounding box center [1226, 566] width 131 height 44
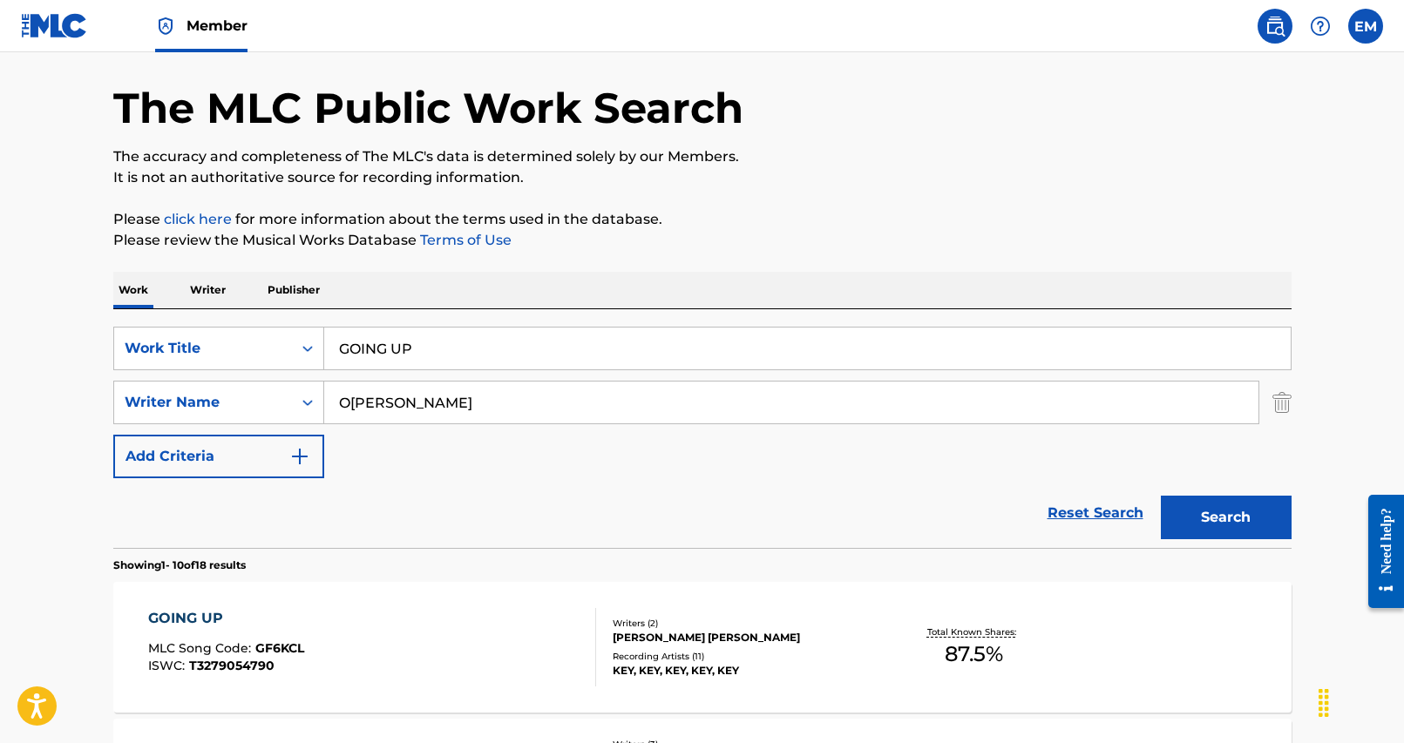
scroll to position [87, 0]
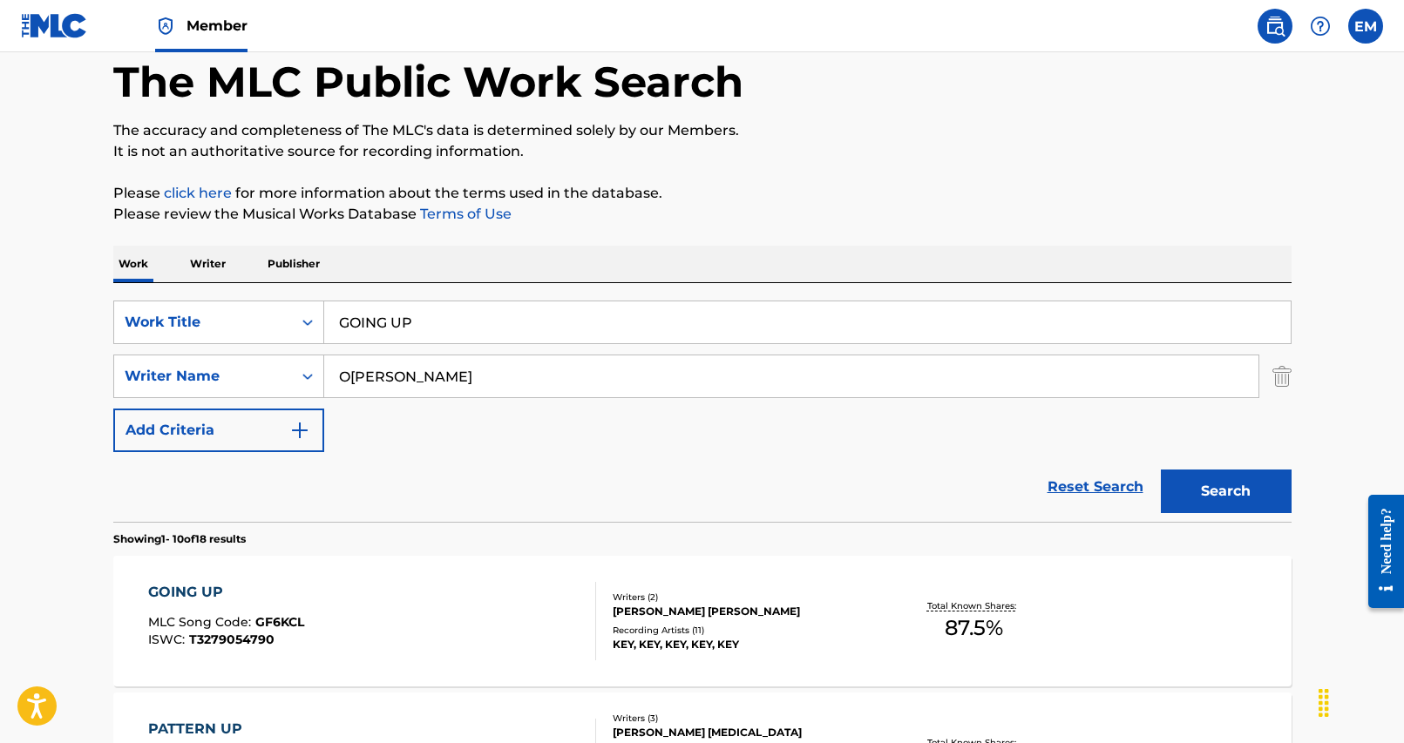
click at [491, 604] on div "GOING UP MLC Song Code : GF6KCL ISWC : T3279054790" at bounding box center [372, 621] width 448 height 78
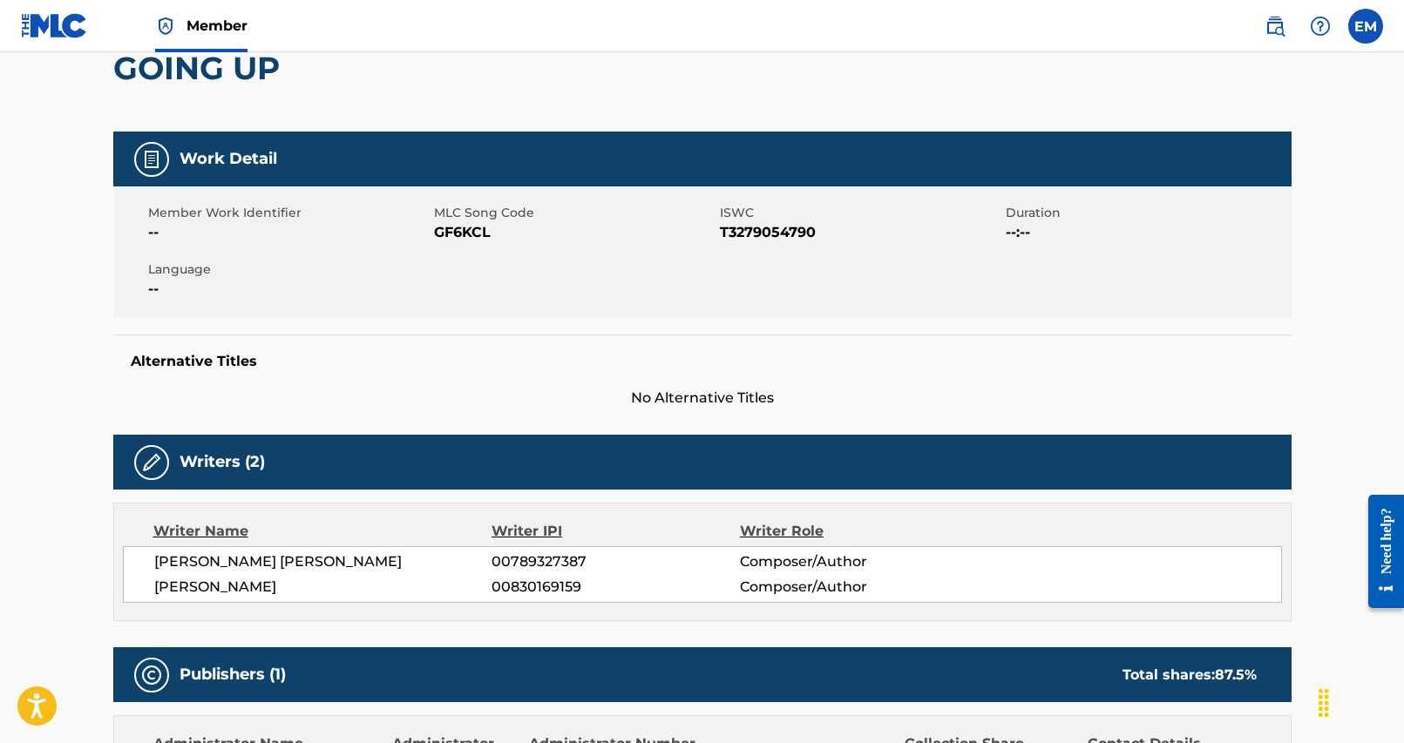
scroll to position [174, 0]
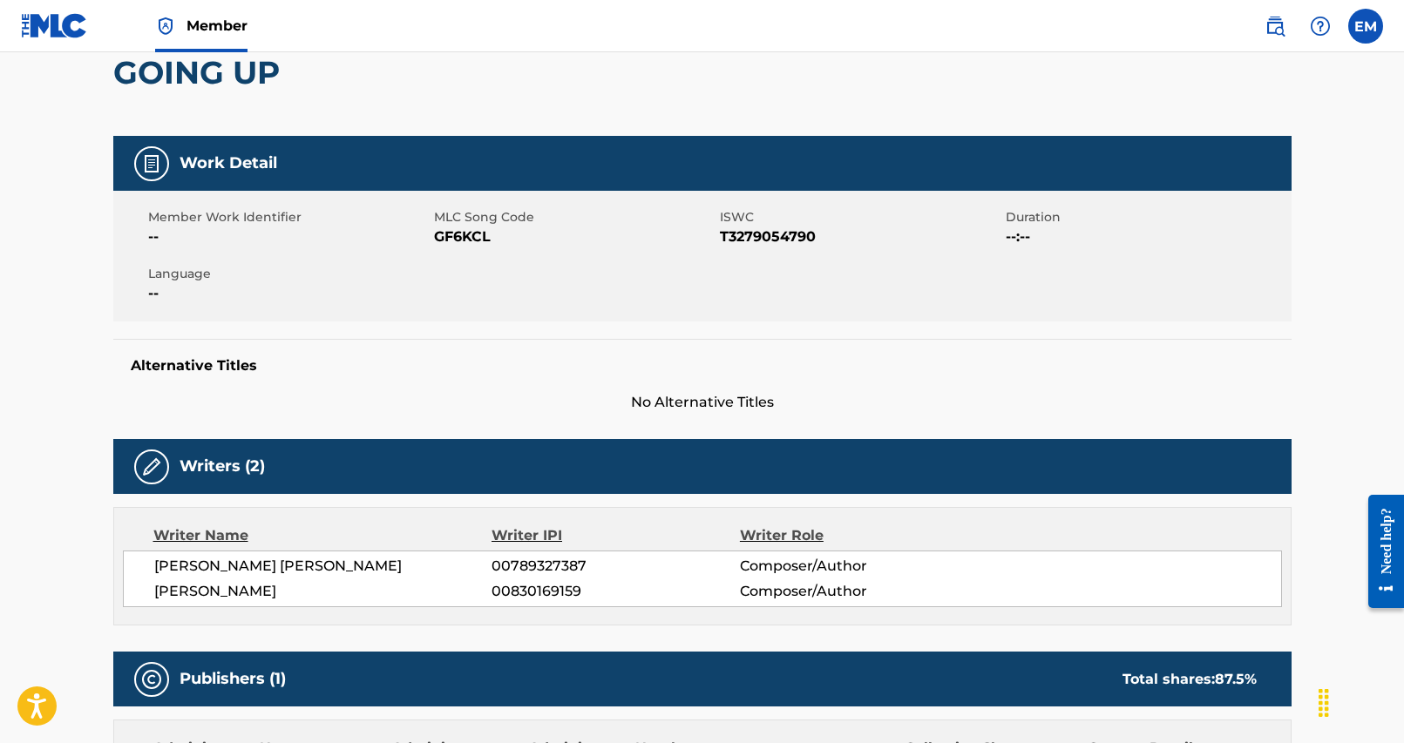
click at [465, 234] on span "GF6KCL" at bounding box center [574, 237] width 281 height 21
copy span "GF6KCL"
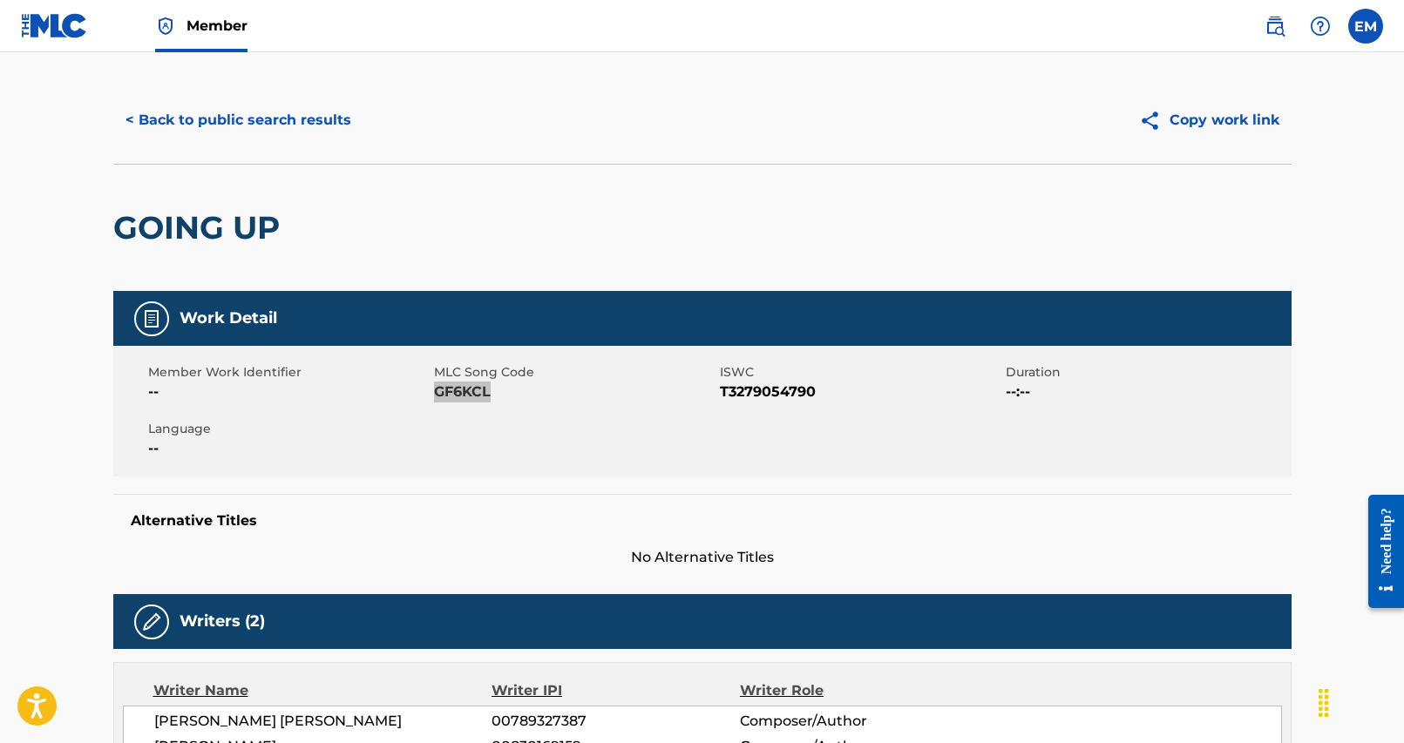
scroll to position [0, 0]
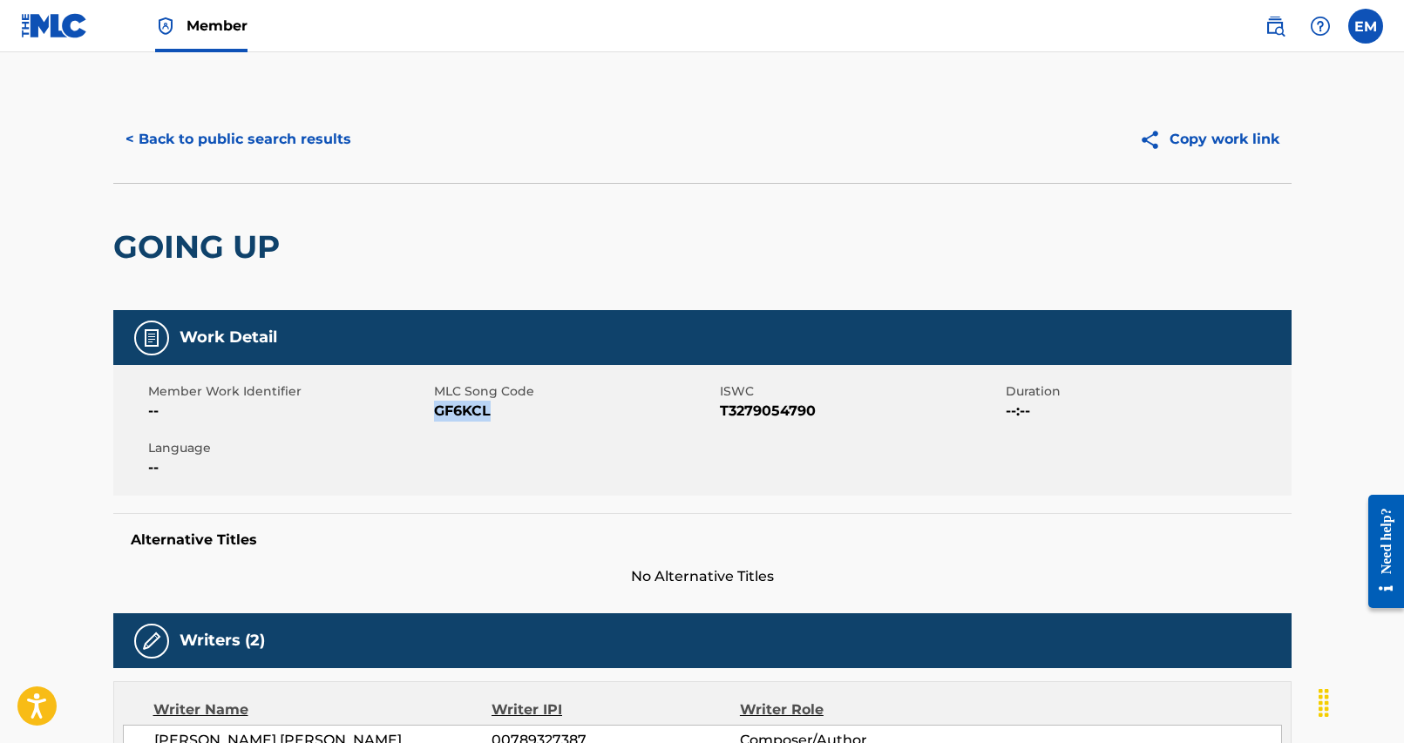
click at [278, 146] on button "< Back to public search results" at bounding box center [238, 140] width 250 height 44
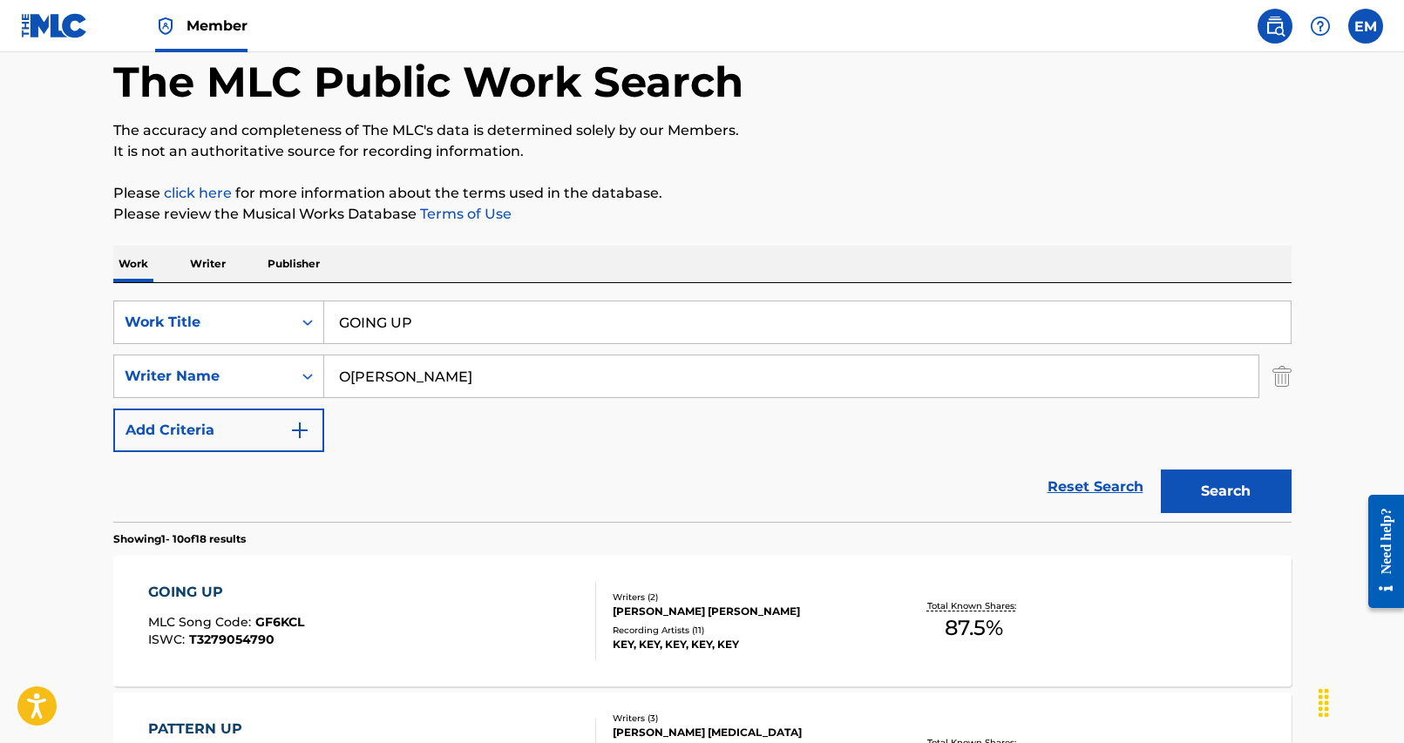
click at [499, 326] on input "GOING UP" at bounding box center [807, 322] width 966 height 42
type input "v"
paste input "BECAUSE OF YOU (FEAT. NING NING OF AESPA)"
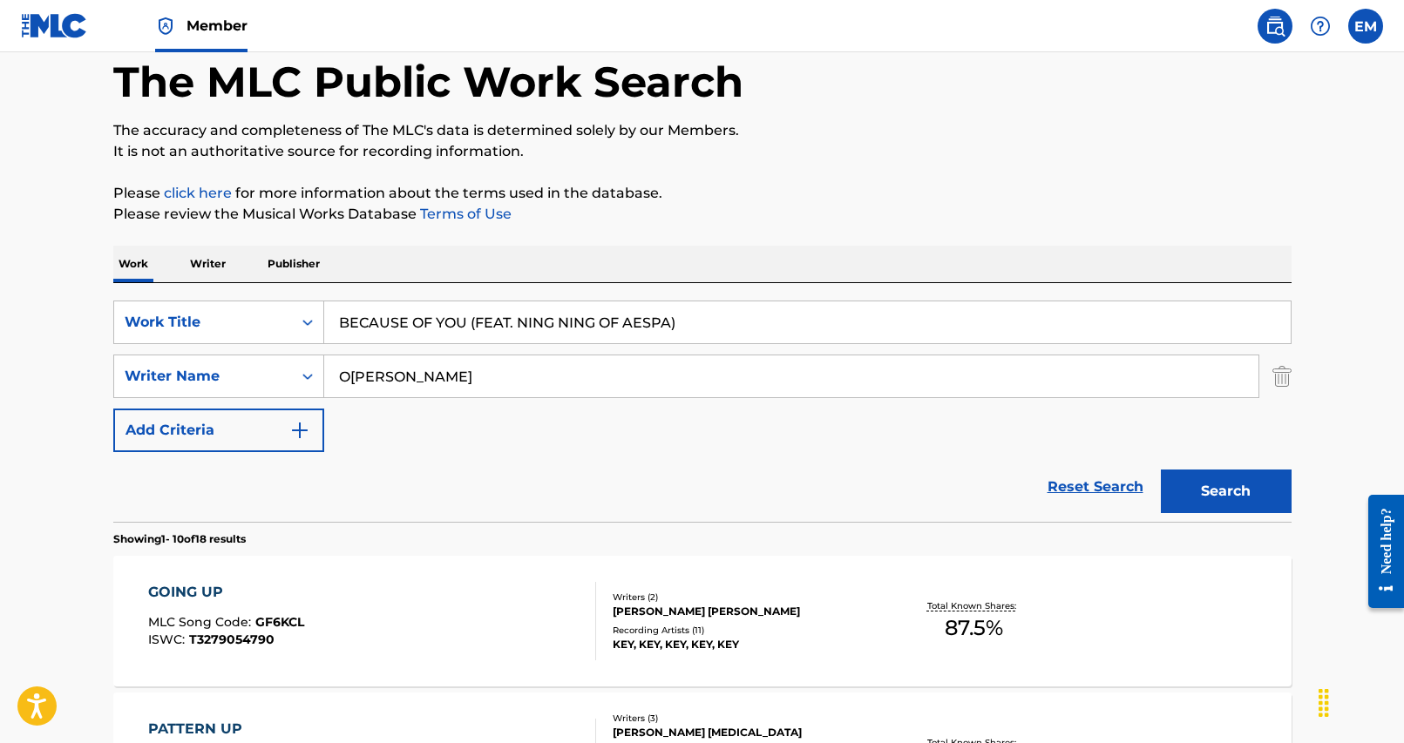
type input "BECAUSE OF YOU (FEAT. NING NING OF AESPA)"
click at [738, 262] on div "Work Writer Publisher" at bounding box center [702, 264] width 1178 height 37
click at [462, 393] on input "O[PERSON_NAME]" at bounding box center [791, 376] width 934 height 42
paste input "[PERSON_NAME]"
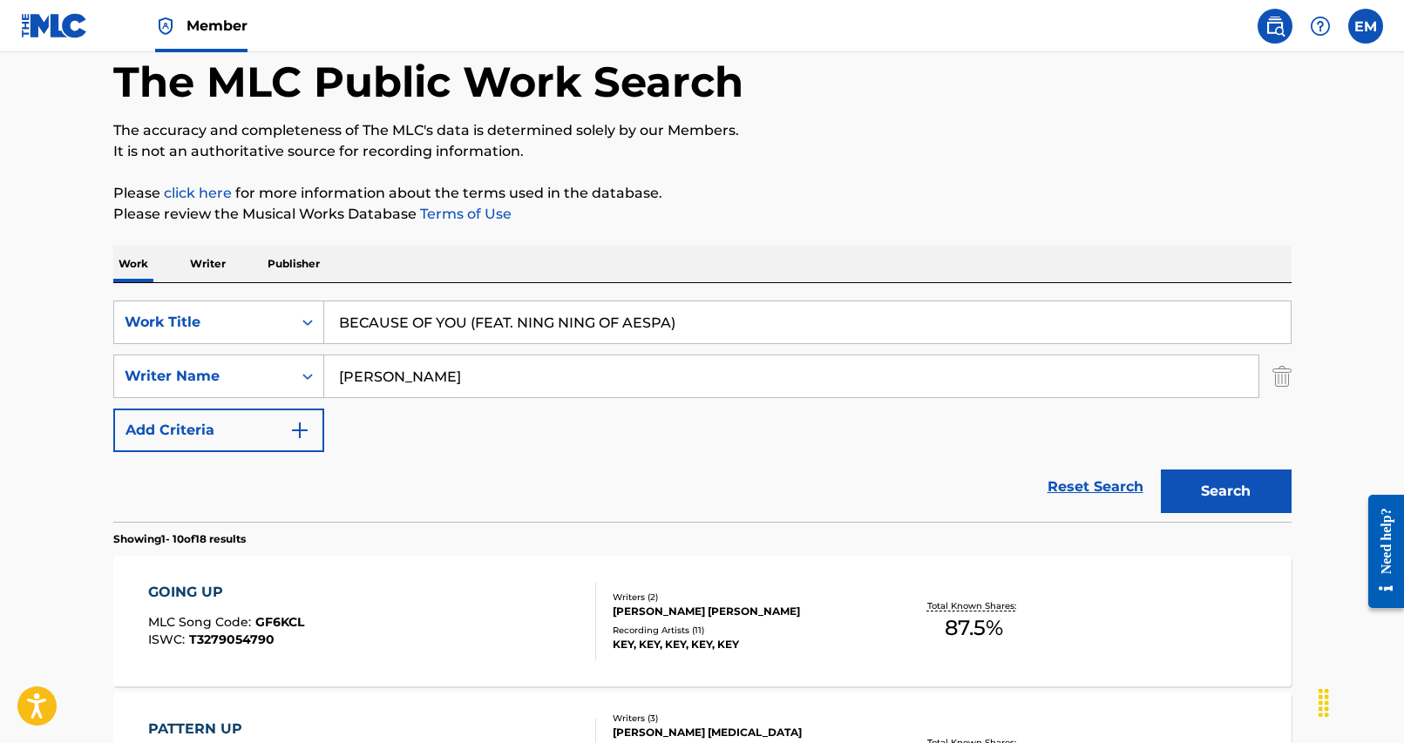
type input "[PERSON_NAME]"
click at [702, 436] on div "SearchWithCriteria25284b2f-c254-4699-9183-3e6b4979b7c9 Work Title BECAUSE OF YO…" at bounding box center [702, 377] width 1178 height 152
click at [1207, 499] on button "Search" at bounding box center [1226, 492] width 131 height 44
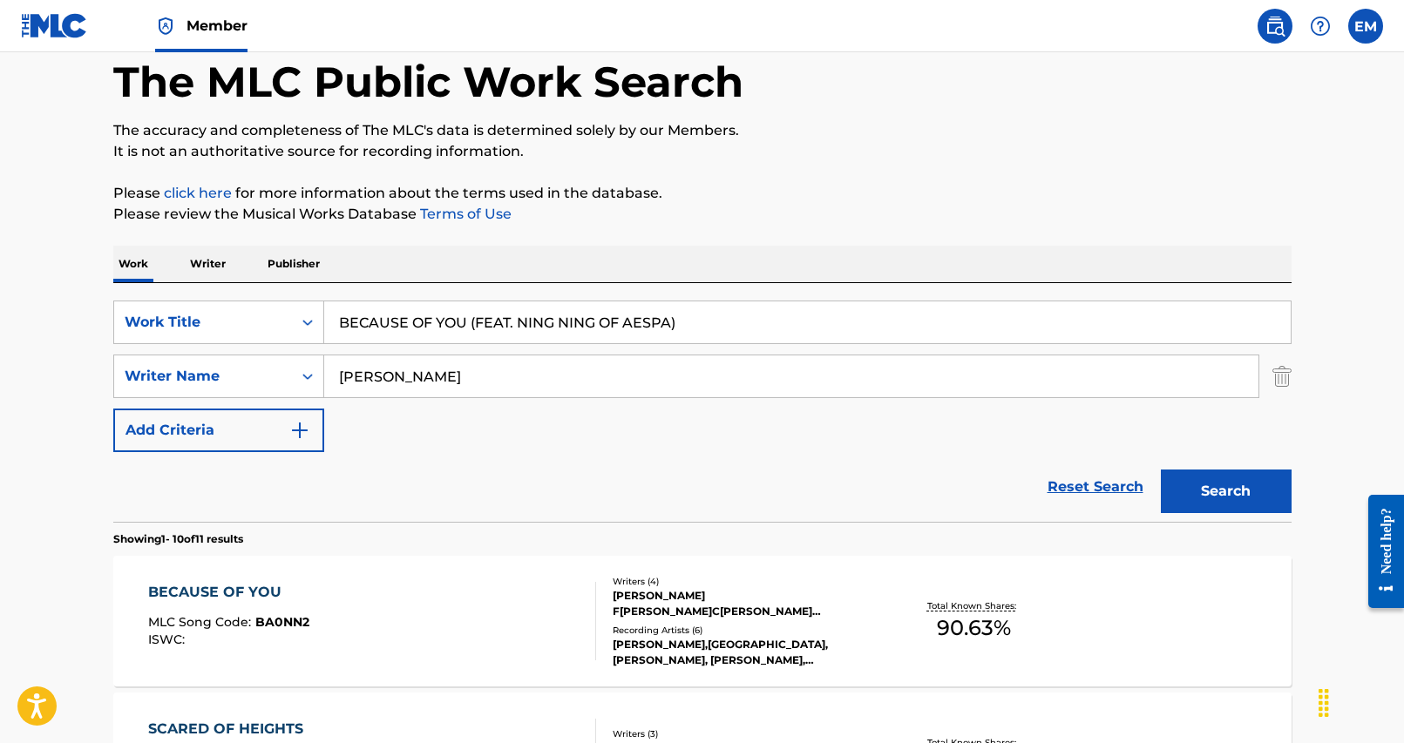
click at [554, 600] on div "BECAUSE OF YOU MLC Song Code : BA0NN2 ISWC :" at bounding box center [372, 621] width 448 height 78
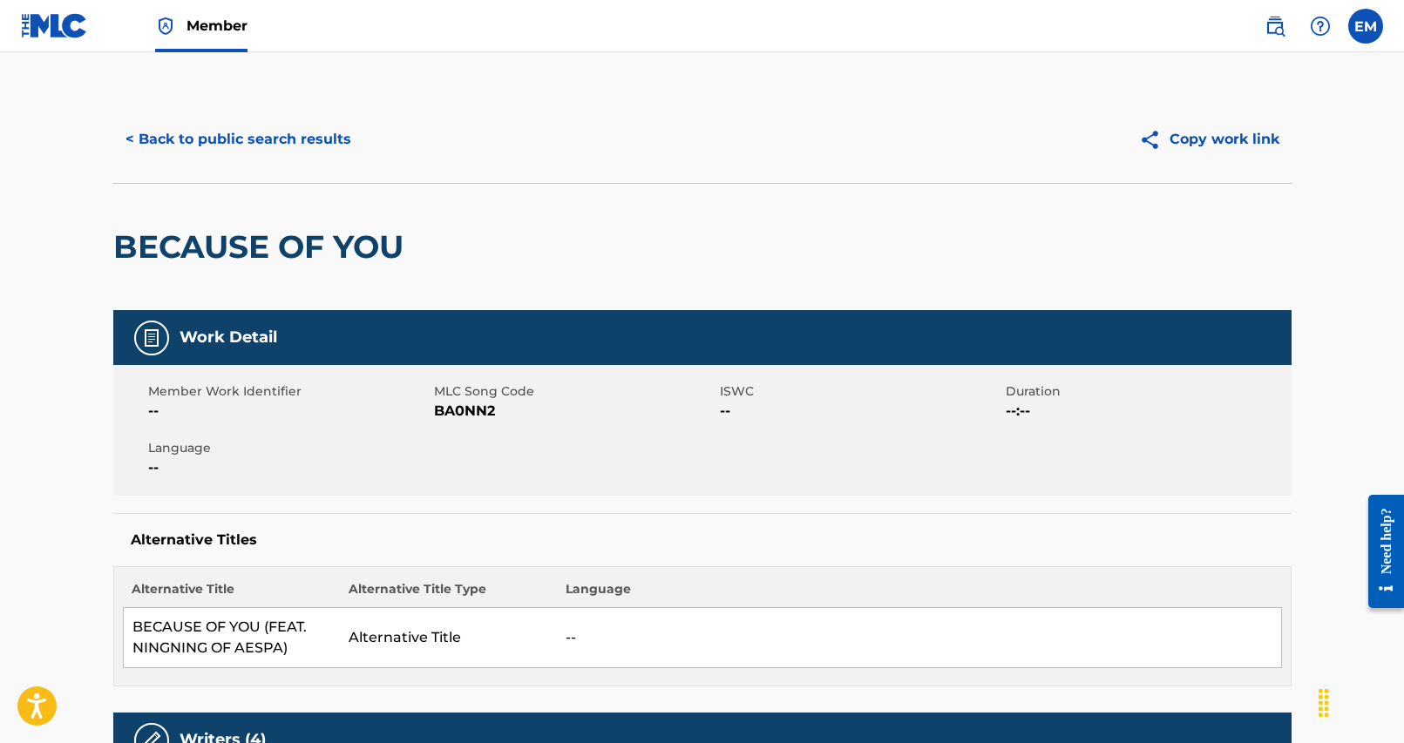
click at [304, 132] on button "< Back to public search results" at bounding box center [238, 140] width 250 height 44
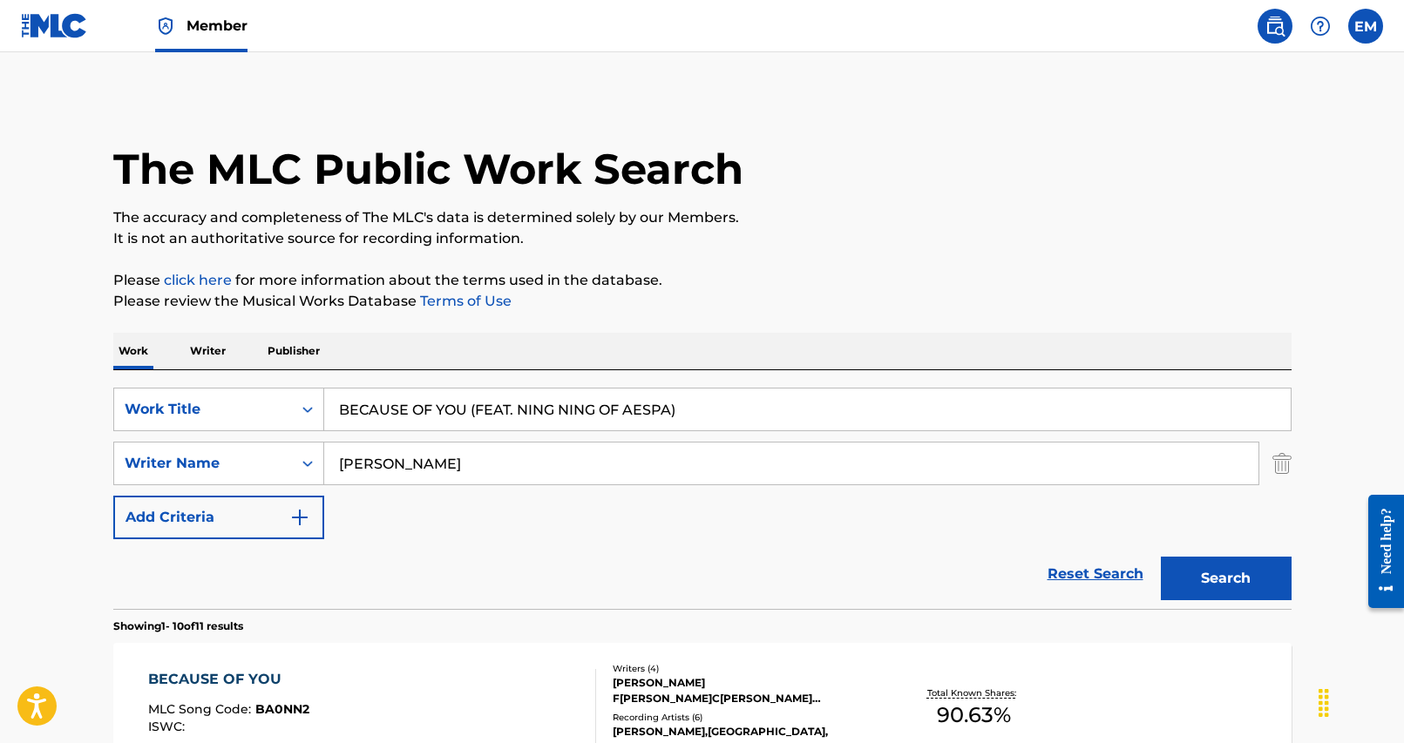
click at [610, 423] on input "BECAUSE OF YOU (FEAT. NING NING OF AESPA)" at bounding box center [807, 410] width 966 height 42
click at [710, 416] on input "BECAUSE OF YOU (FEAT. NING NING OF AESPA)" at bounding box center [807, 410] width 966 height 42
drag, startPoint x: 695, startPoint y: 416, endPoint x: 683, endPoint y: 416, distance: 12.2
click at [690, 416] on input "BECAUSE OF YOU (FEAT. NING NING OF AESPA)" at bounding box center [807, 410] width 966 height 42
click at [525, 469] on input "[PERSON_NAME]" at bounding box center [791, 464] width 934 height 42
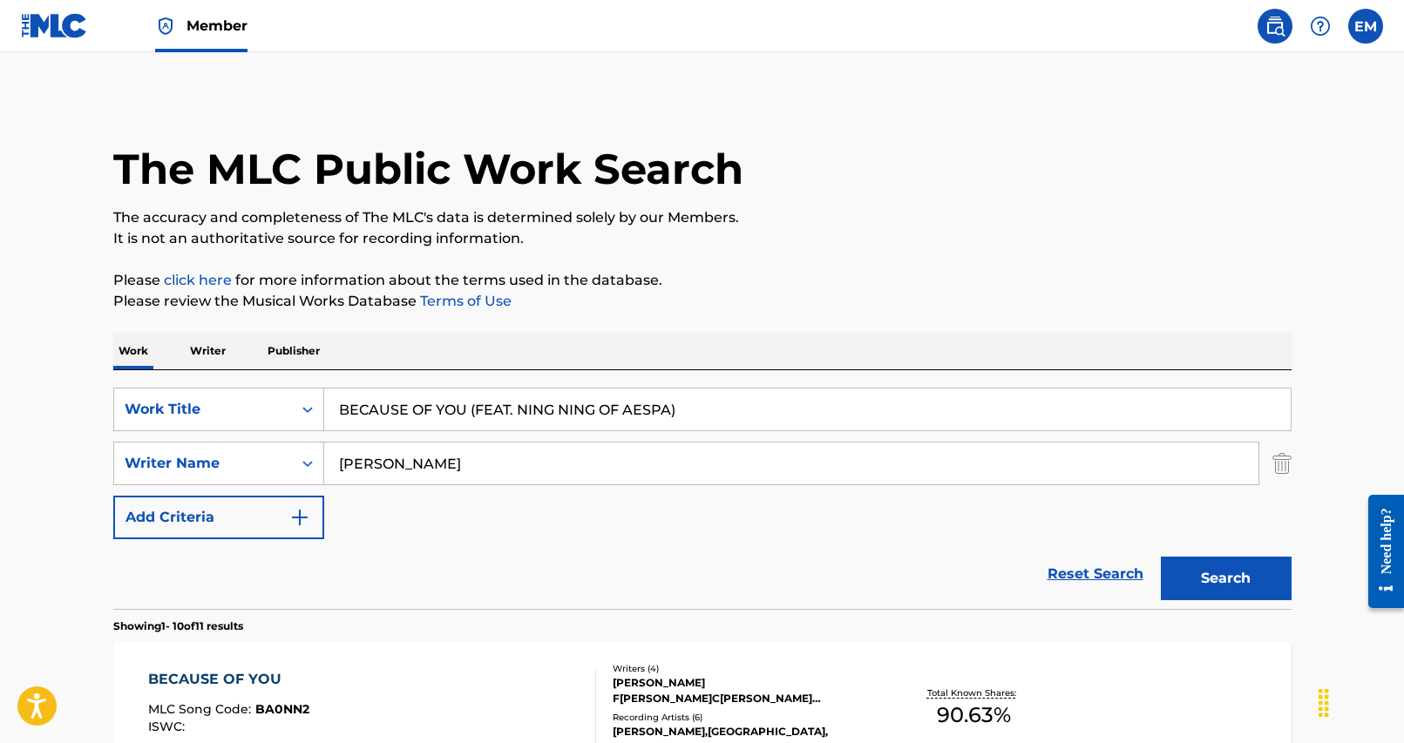
click at [525, 469] on input "[PERSON_NAME]" at bounding box center [791, 464] width 934 height 42
type input "[PERSON_NAME]"
click at [1161, 557] on button "Search" at bounding box center [1226, 579] width 131 height 44
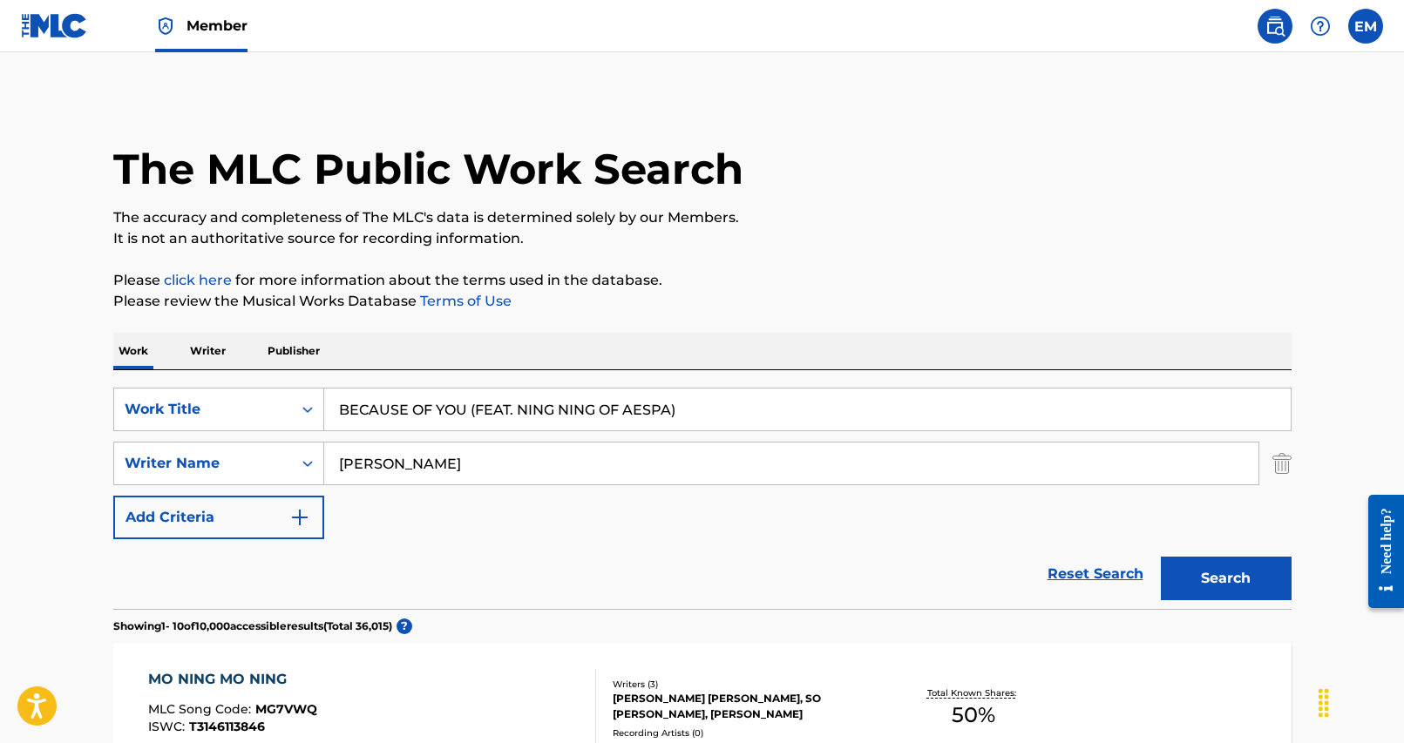
click at [414, 466] on input "[PERSON_NAME]" at bounding box center [791, 464] width 934 height 42
click at [415, 457] on input "[PERSON_NAME]" at bounding box center [791, 464] width 934 height 42
click at [458, 408] on input "BECAUSE OF YOU (FEAT. NING NING OF AESPA)" at bounding box center [807, 410] width 966 height 42
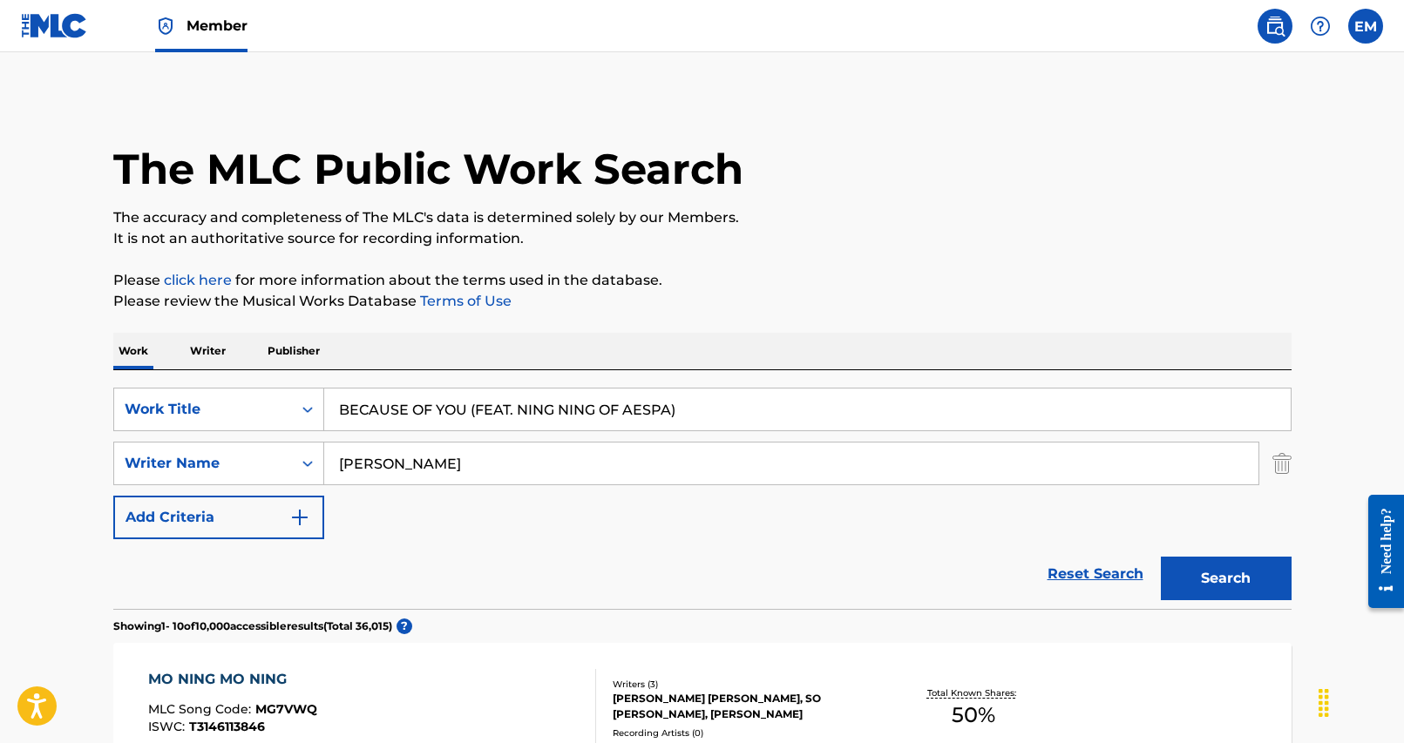
click at [458, 408] on input "BECAUSE OF YOU (FEAT. NING NING OF AESPA)" at bounding box center [807, 410] width 966 height 42
paste input "Search Form"
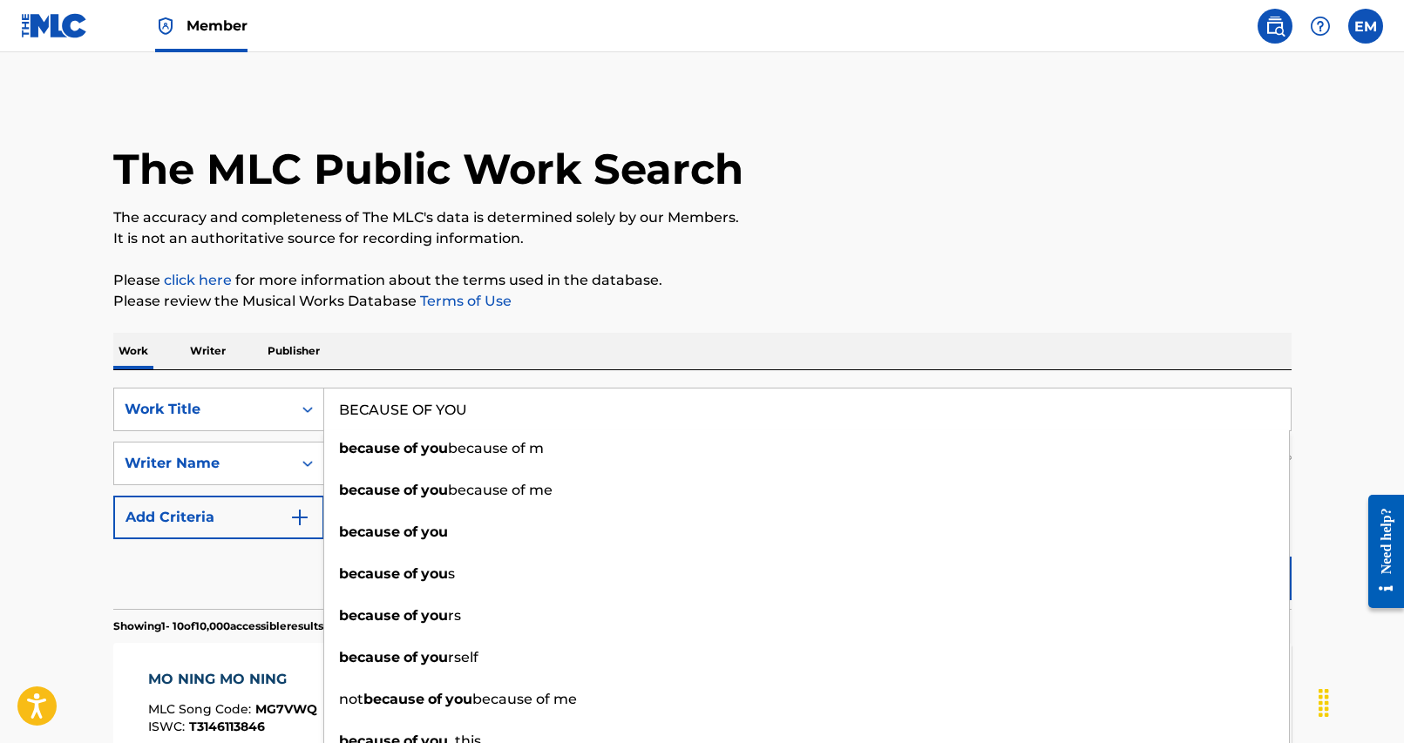
type input "BECAUSE OF YOU"
drag, startPoint x: 590, startPoint y: 380, endPoint x: 586, endPoint y: 396, distance: 16.1
click at [590, 379] on div "SearchWithCriteria25284b2f-c254-4699-9183-3e6b4979b7c9 Work Title BECAUSE OF YO…" at bounding box center [702, 489] width 1178 height 239
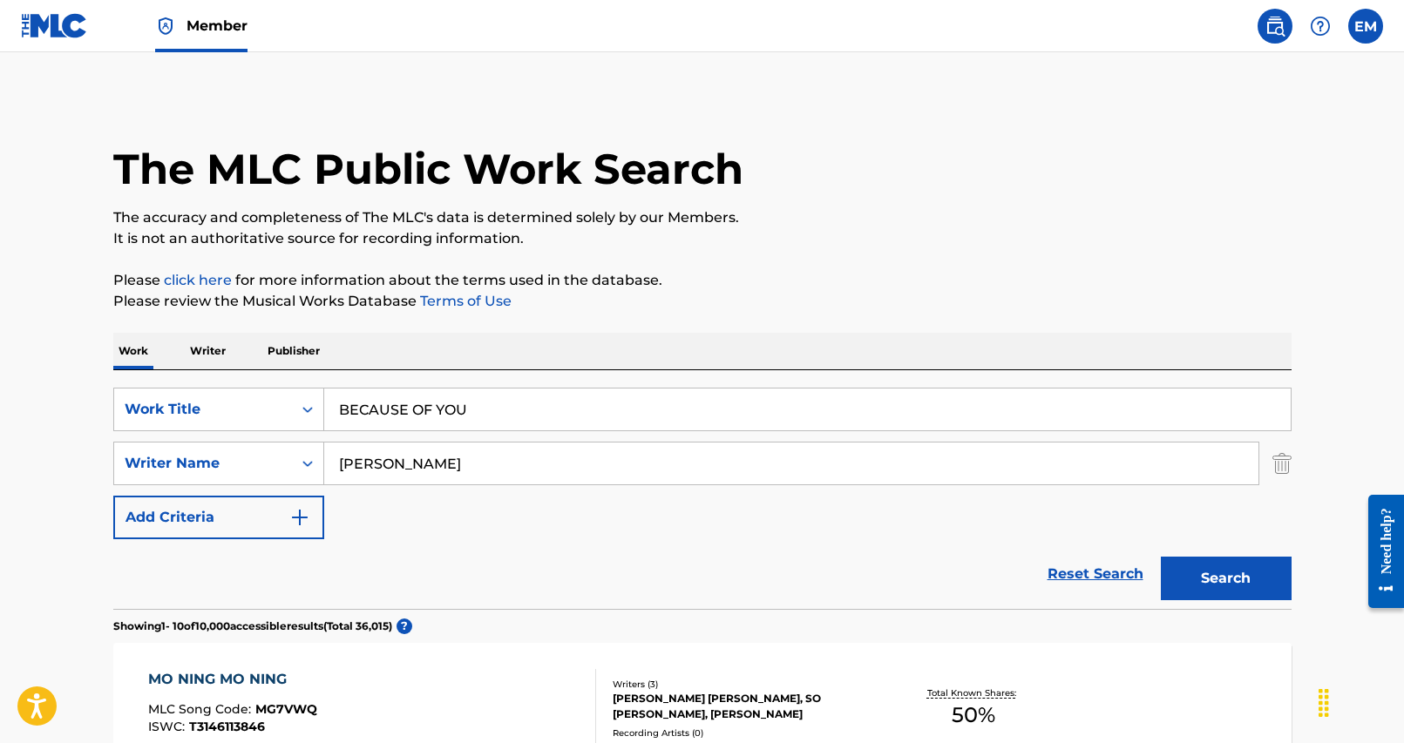
click at [561, 469] on input "[PERSON_NAME]" at bounding box center [791, 464] width 934 height 42
type input "[PERSON_NAME]"
click at [1161, 557] on button "Search" at bounding box center [1226, 579] width 131 height 44
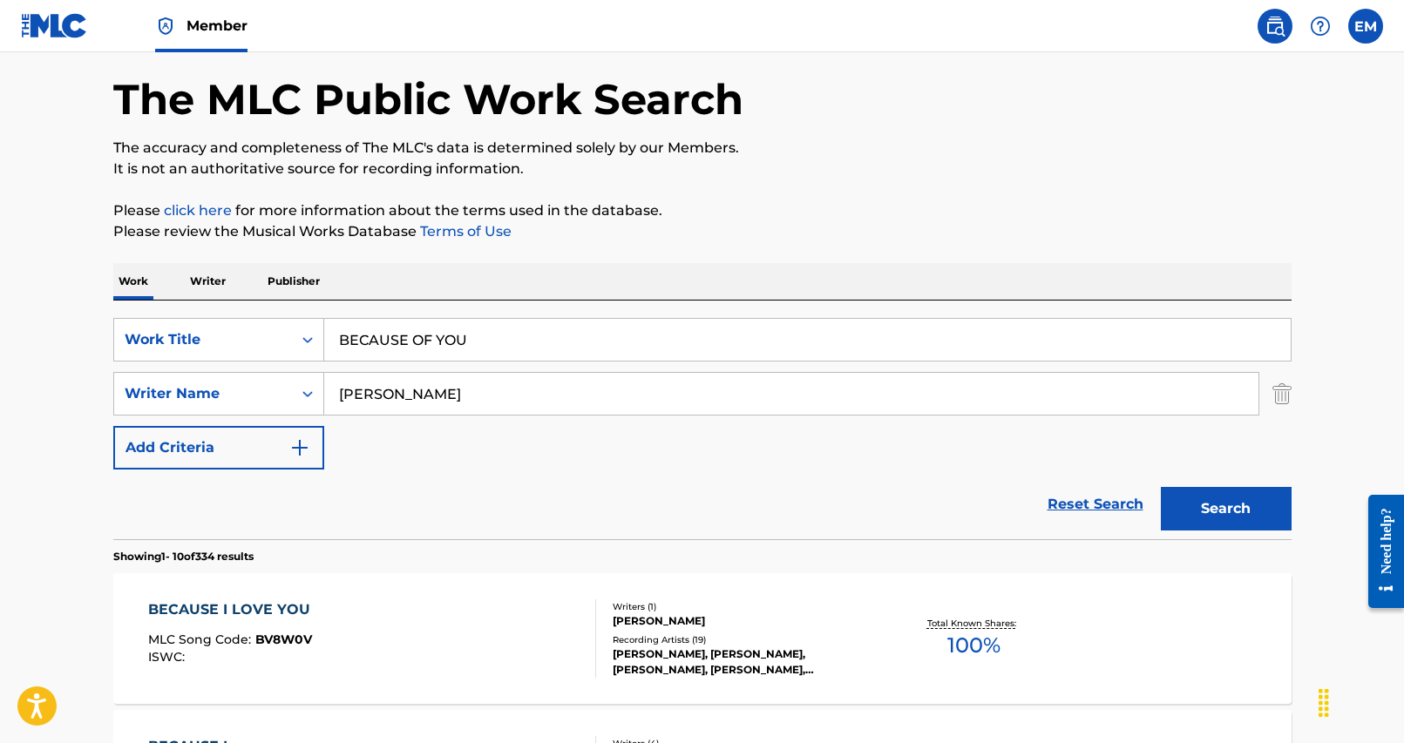
scroll to position [174, 0]
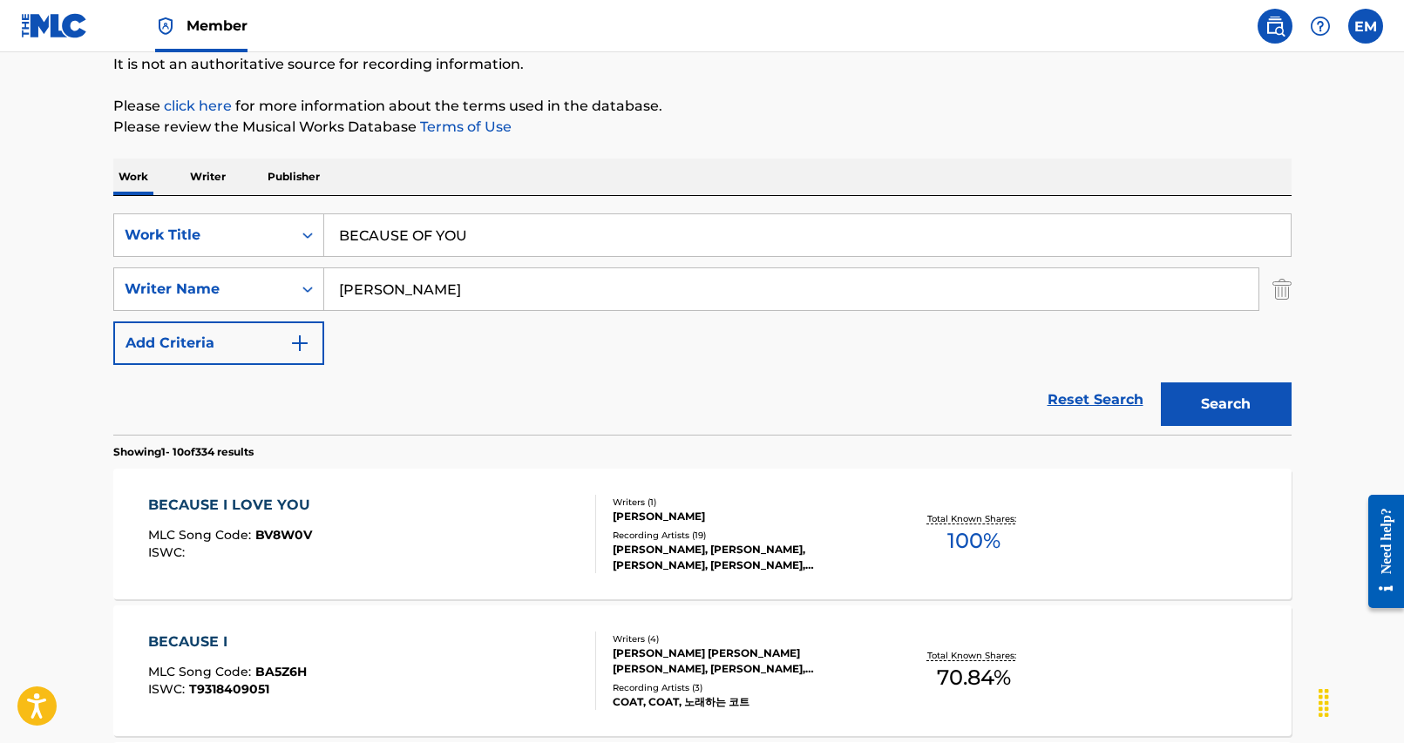
click at [667, 253] on input "BECAUSE OF YOU" at bounding box center [807, 235] width 966 height 42
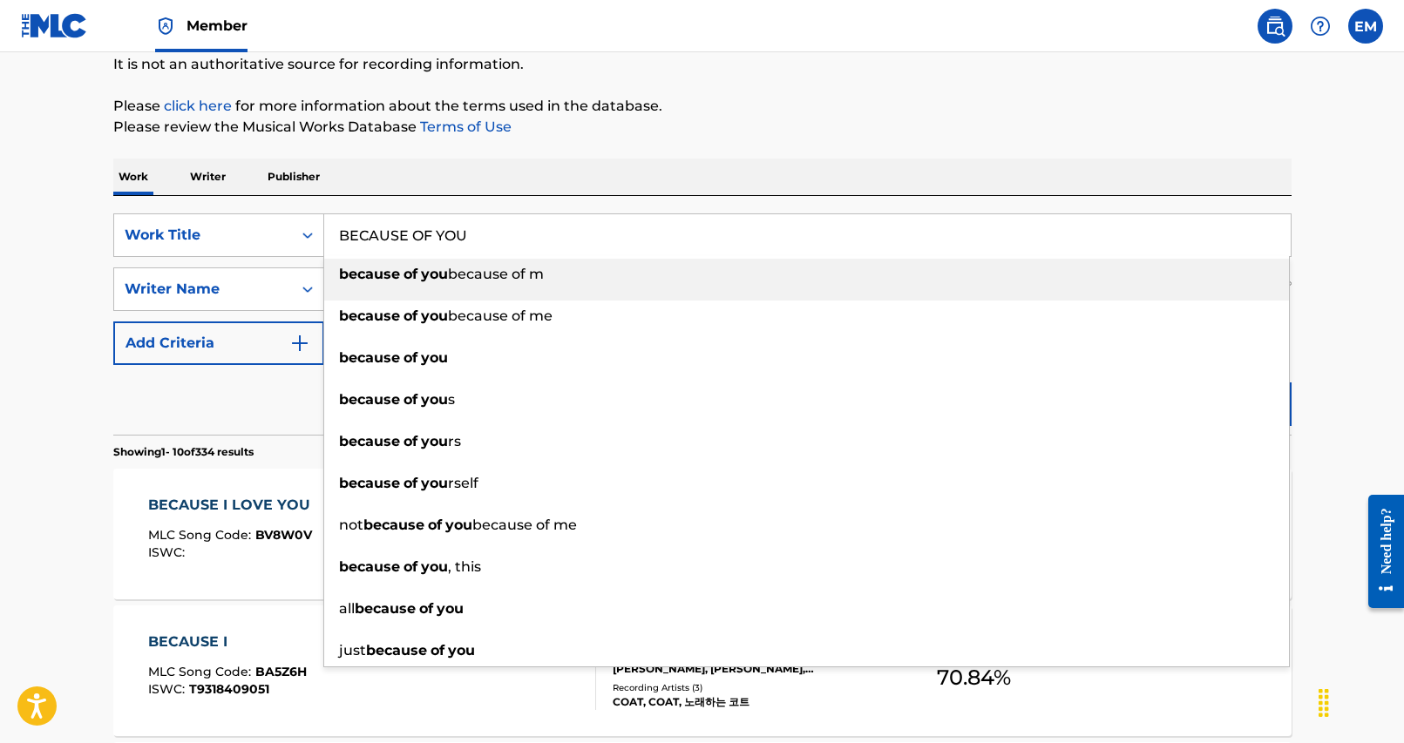
click at [667, 253] on input "BECAUSE OF YOU" at bounding box center [807, 235] width 966 height 42
paste input "I DON'T MISS"
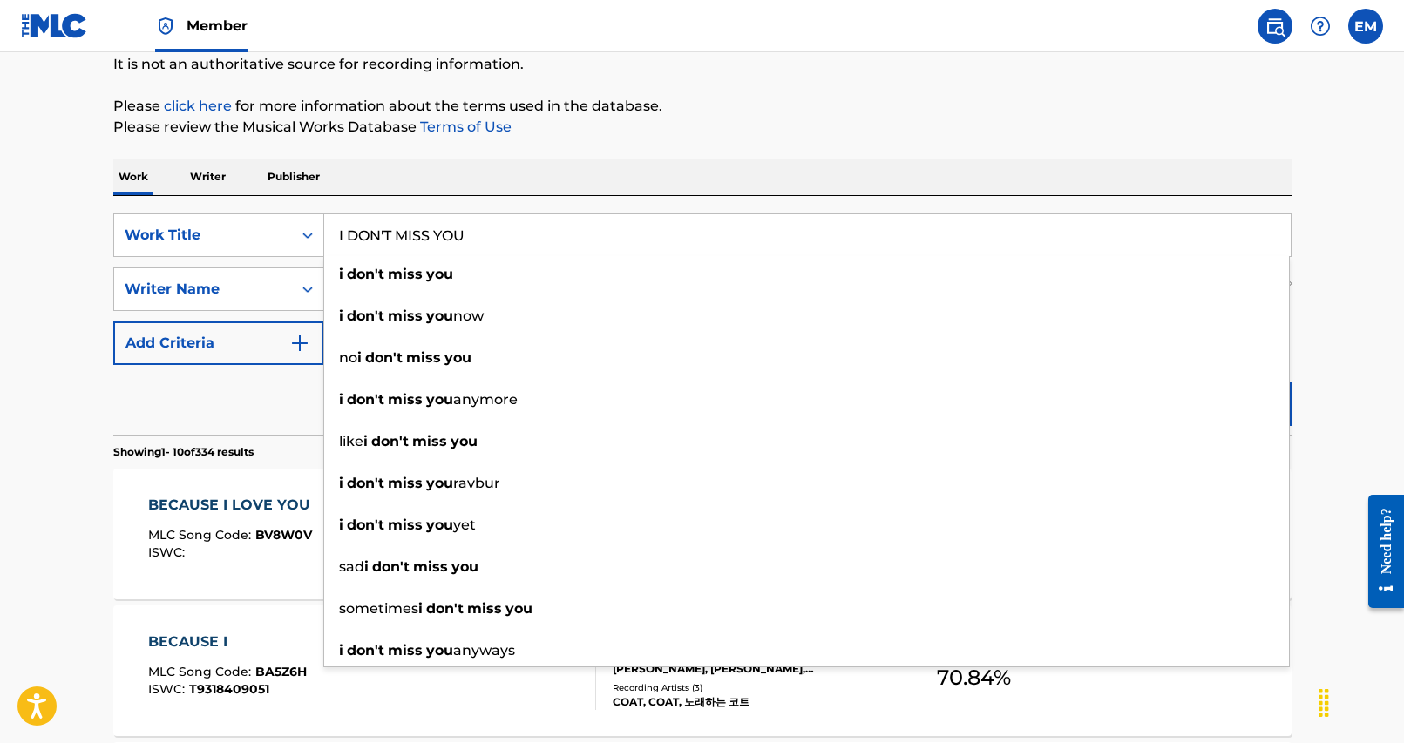
type input "I DON'T MISS YOU"
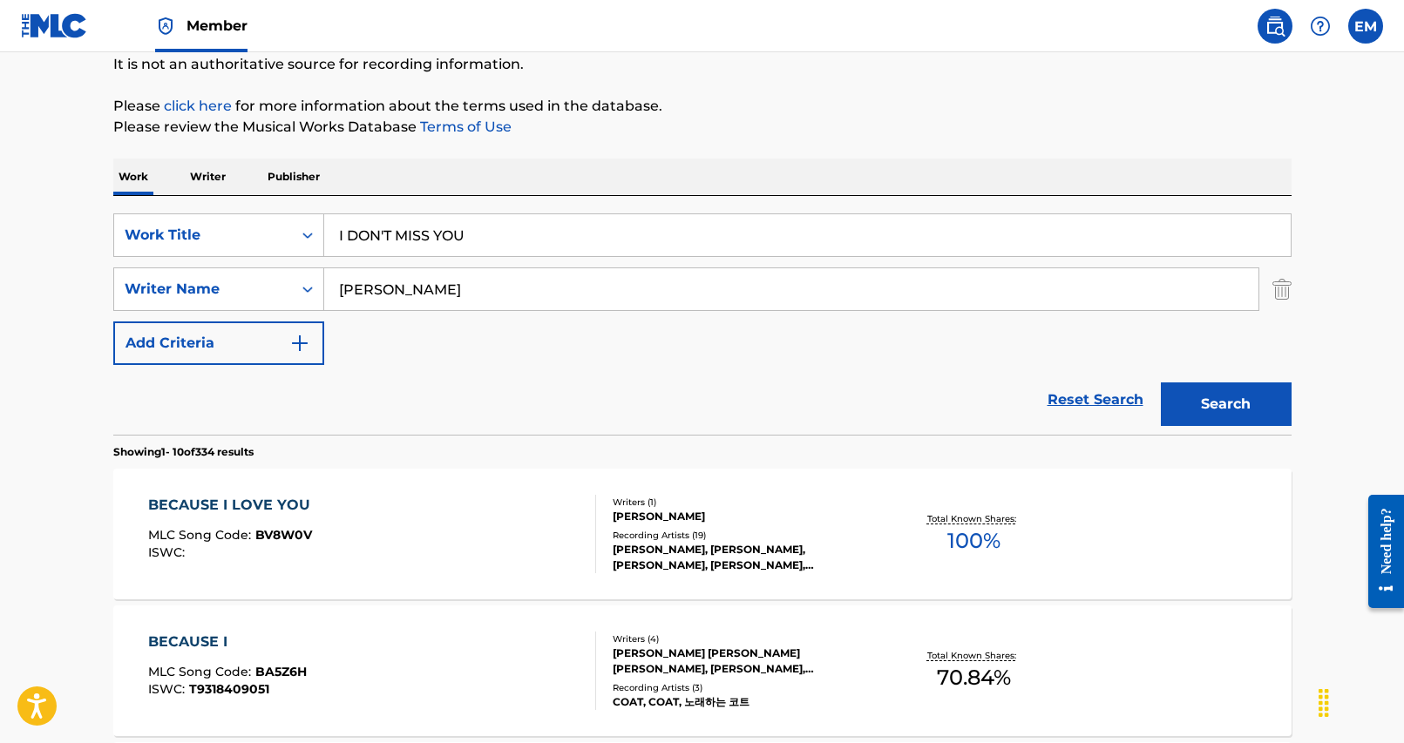
click at [724, 184] on div "Work Writer Publisher" at bounding box center [702, 177] width 1178 height 37
click at [413, 288] on input "[PERSON_NAME]" at bounding box center [791, 289] width 934 height 42
type input "[PERSON_NAME]"
click at [1161, 383] on button "Search" at bounding box center [1226, 405] width 131 height 44
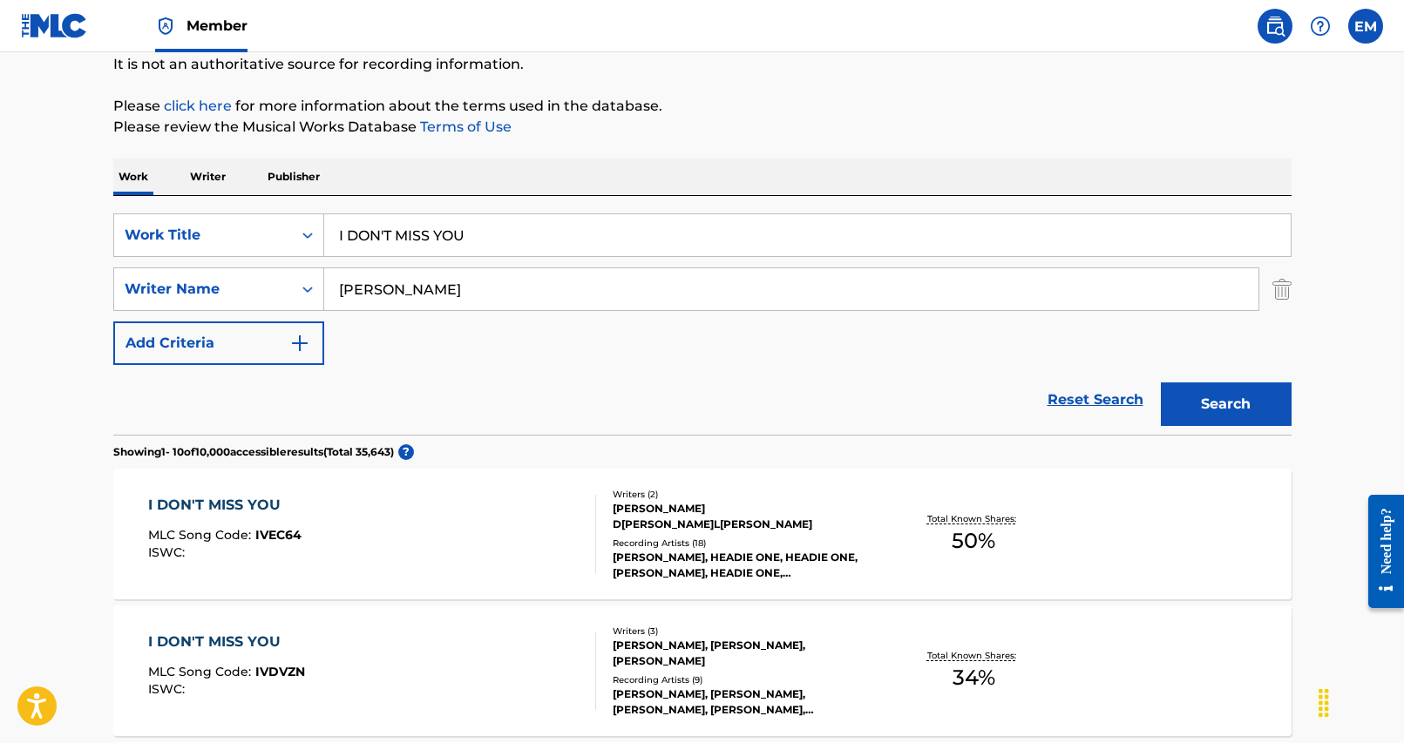
scroll to position [523, 0]
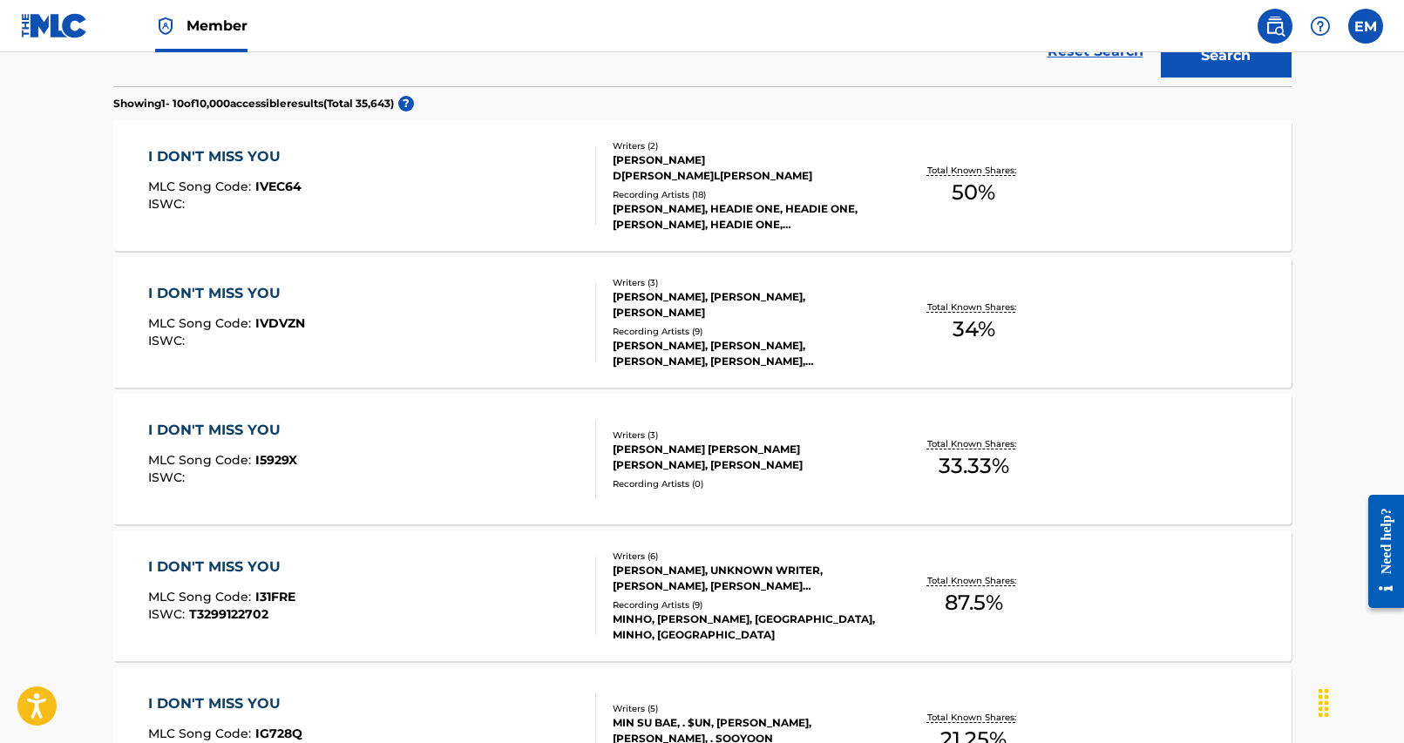
click at [523, 571] on div "I DON'T MISS YOU MLC Song Code : I31FRE ISWC : T3299122702" at bounding box center [372, 596] width 448 height 78
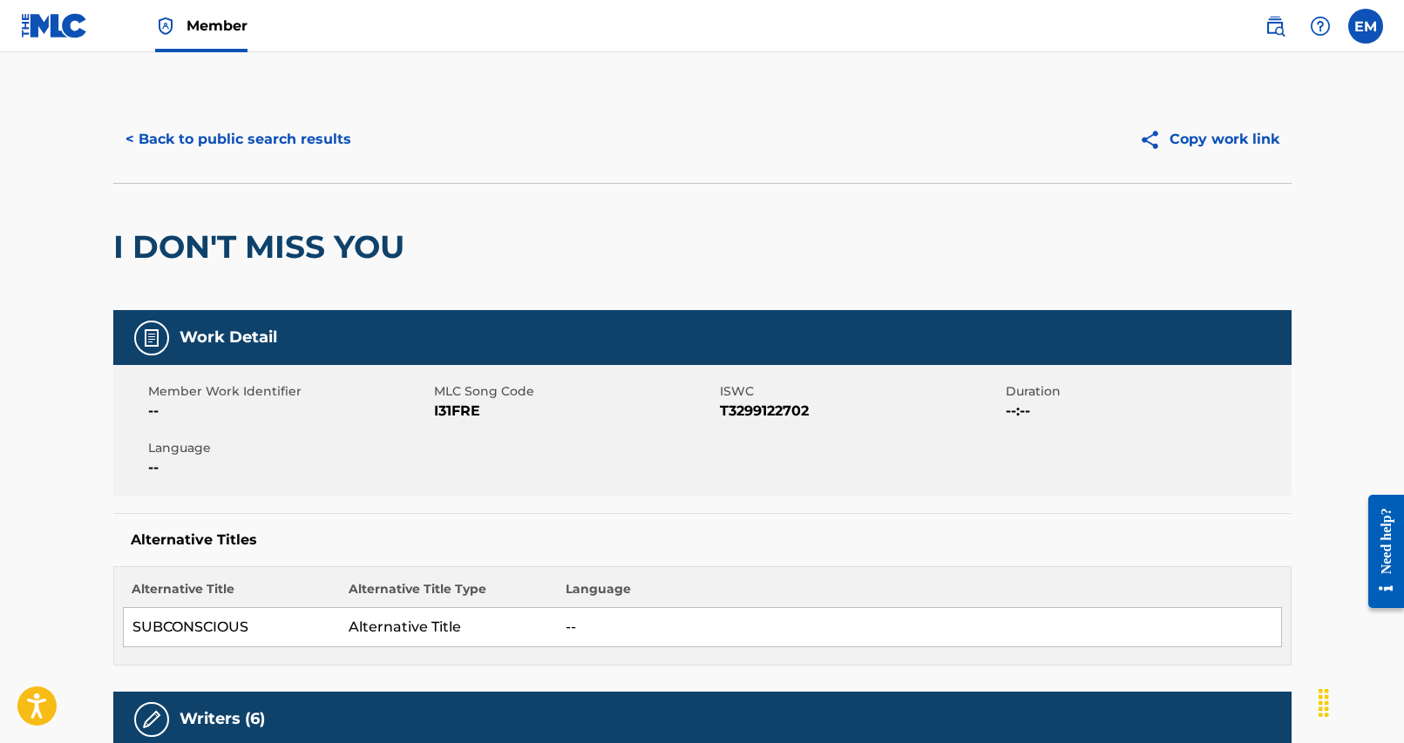
click at [475, 401] on span "I31FRE" at bounding box center [574, 411] width 281 height 21
copy span "I31FRE"
click at [174, 137] on button "< Back to public search results" at bounding box center [238, 140] width 250 height 44
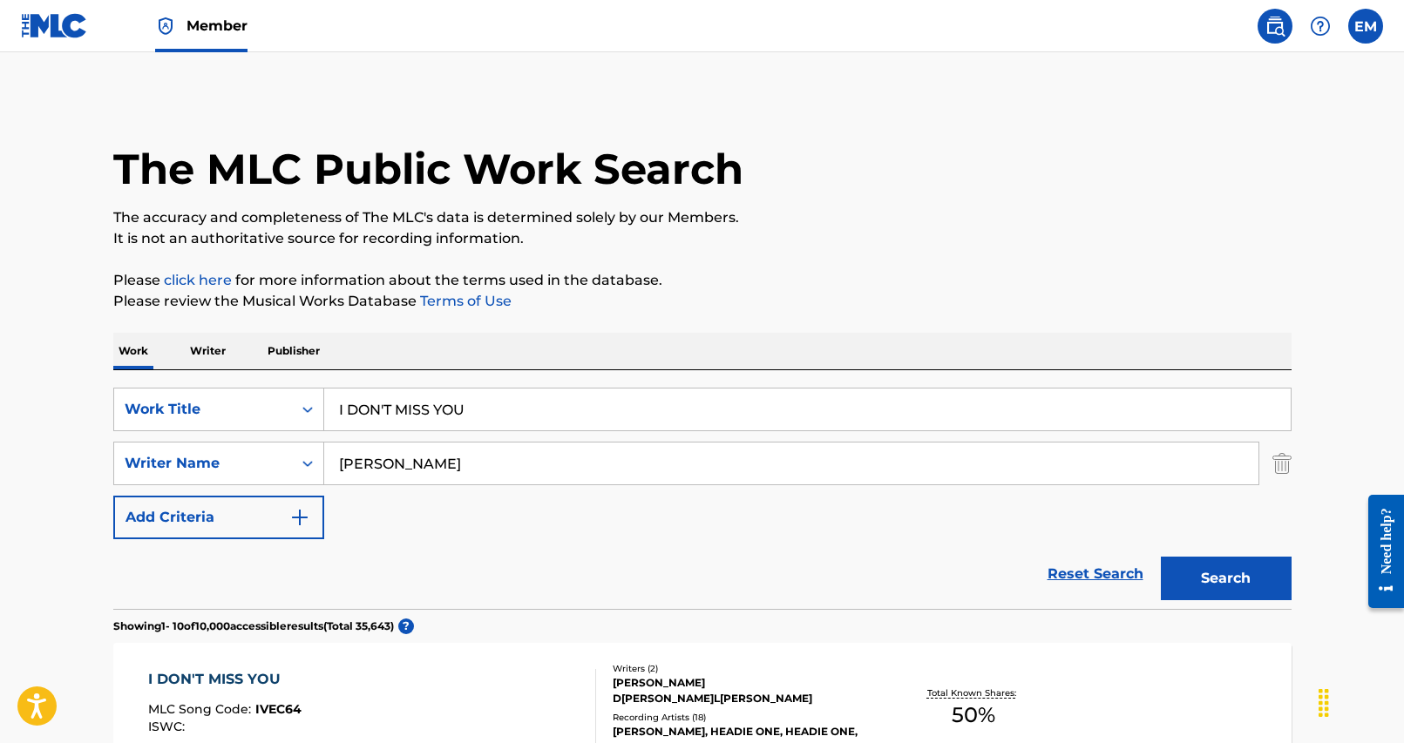
click at [460, 468] on input "[PERSON_NAME]" at bounding box center [791, 464] width 934 height 42
type input "[PERSON_NAME]"
click at [1161, 557] on button "Search" at bounding box center [1226, 579] width 131 height 44
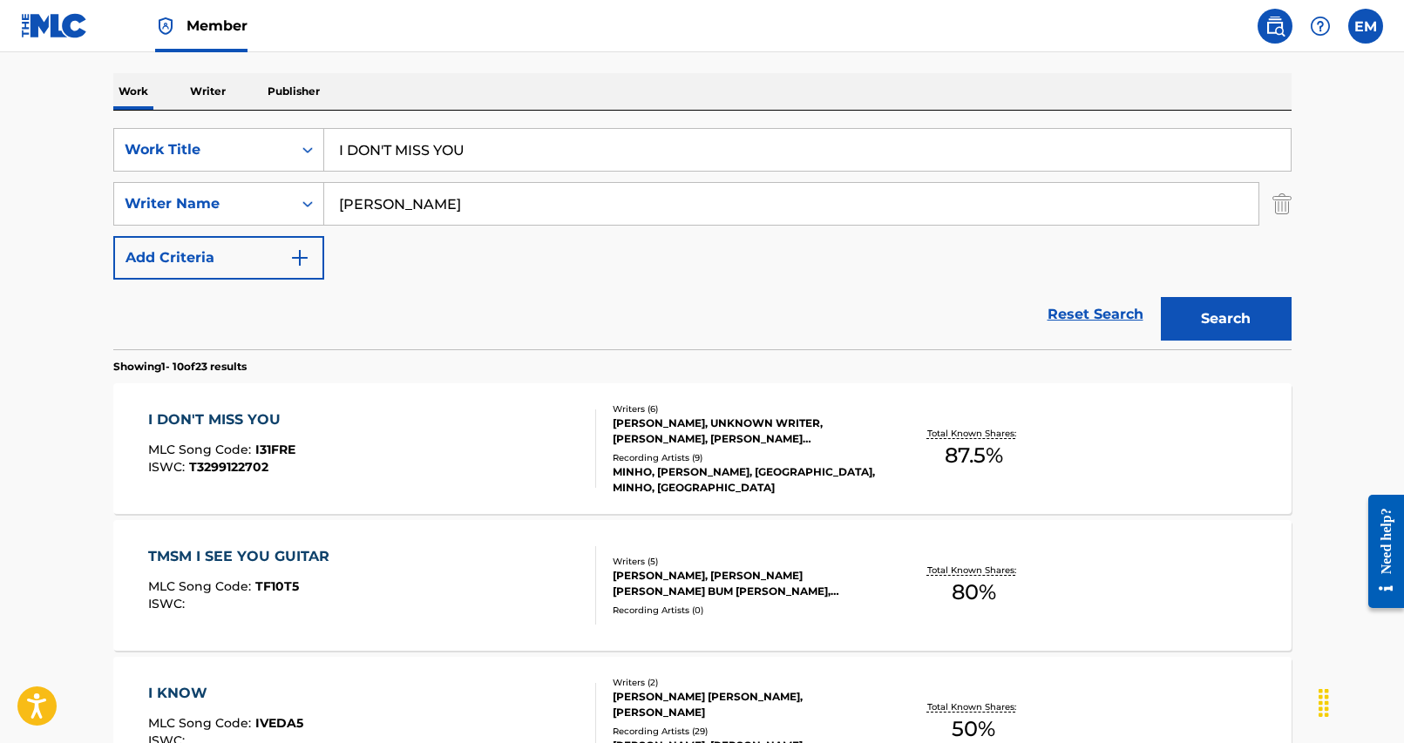
scroll to position [261, 0]
click at [515, 450] on div "I DON'T MISS YOU MLC Song Code : I31FRE ISWC : T3299122702" at bounding box center [372, 447] width 448 height 78
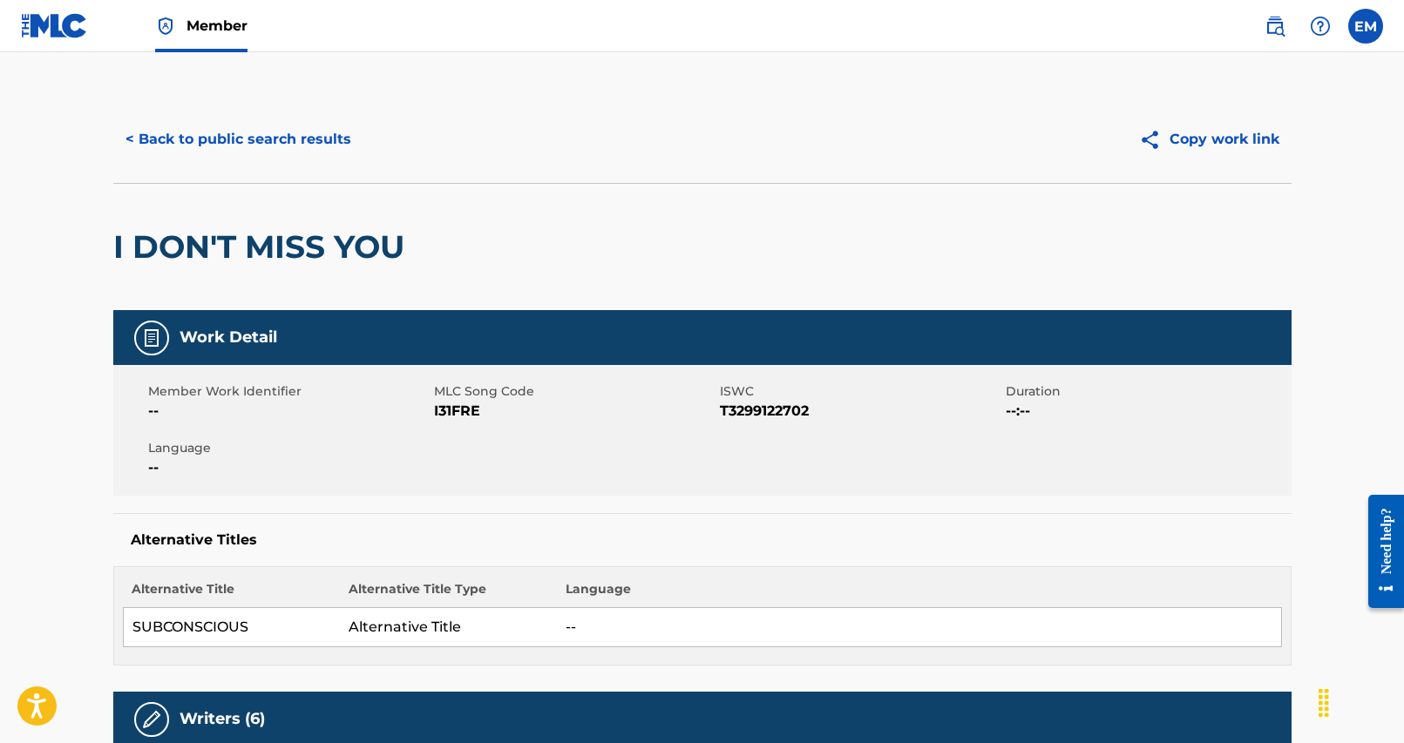
click at [314, 137] on button "< Back to public search results" at bounding box center [238, 140] width 250 height 44
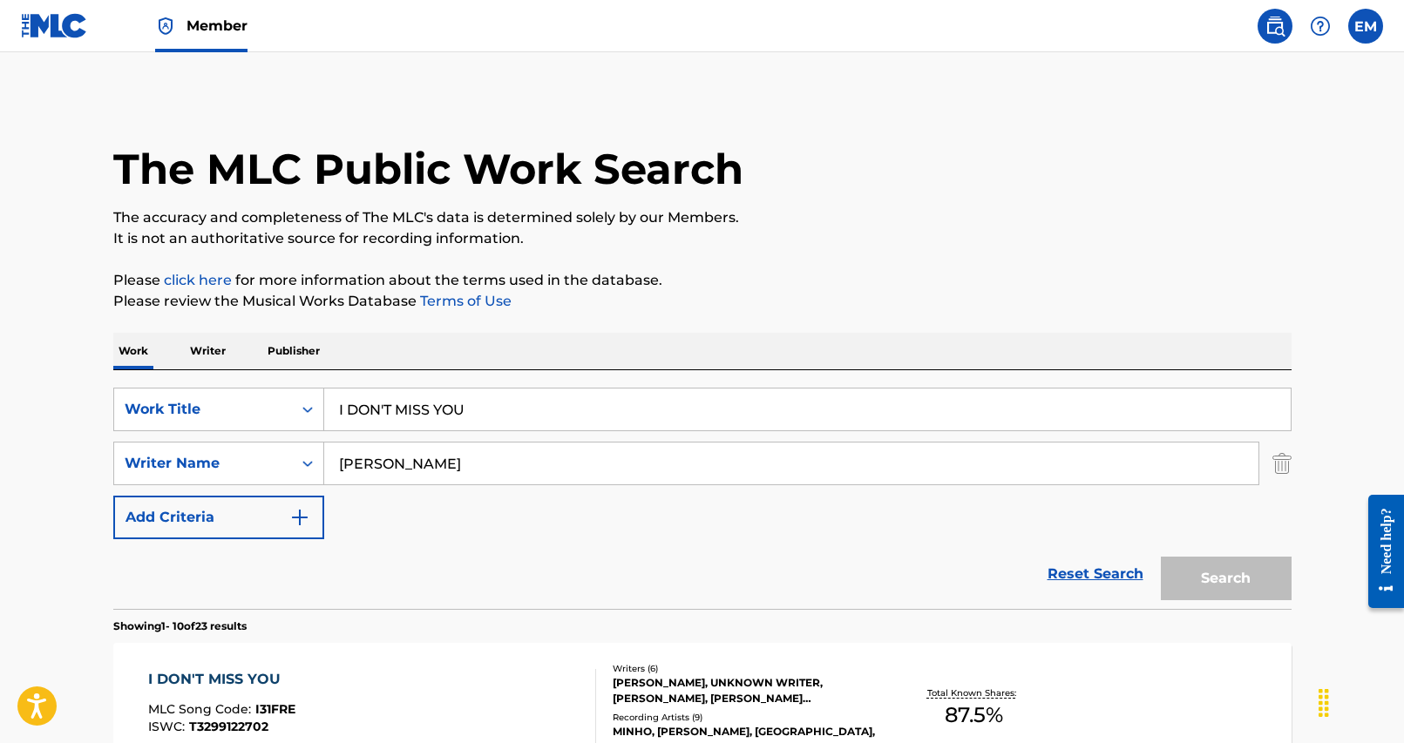
scroll to position [261, 0]
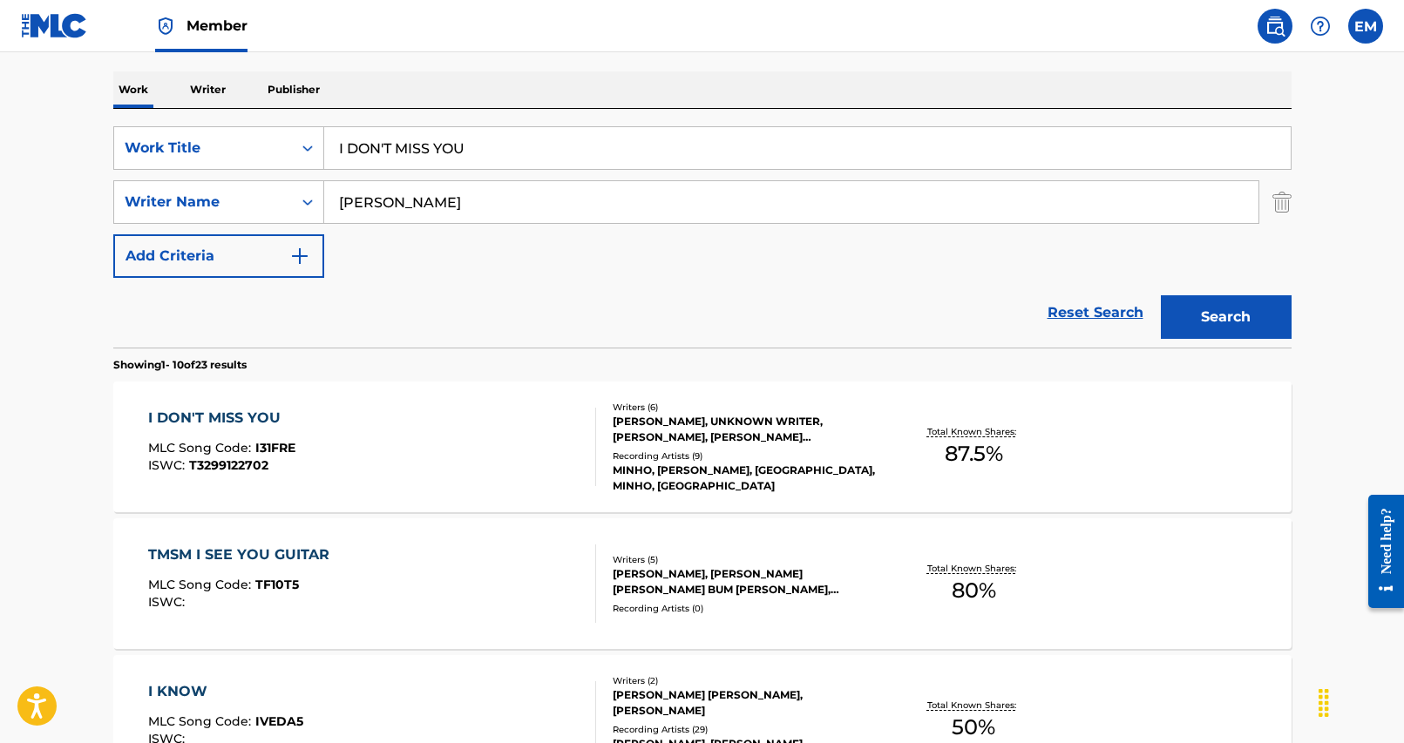
click at [537, 144] on input "I DON'T MISS YOU" at bounding box center [807, 148] width 966 height 42
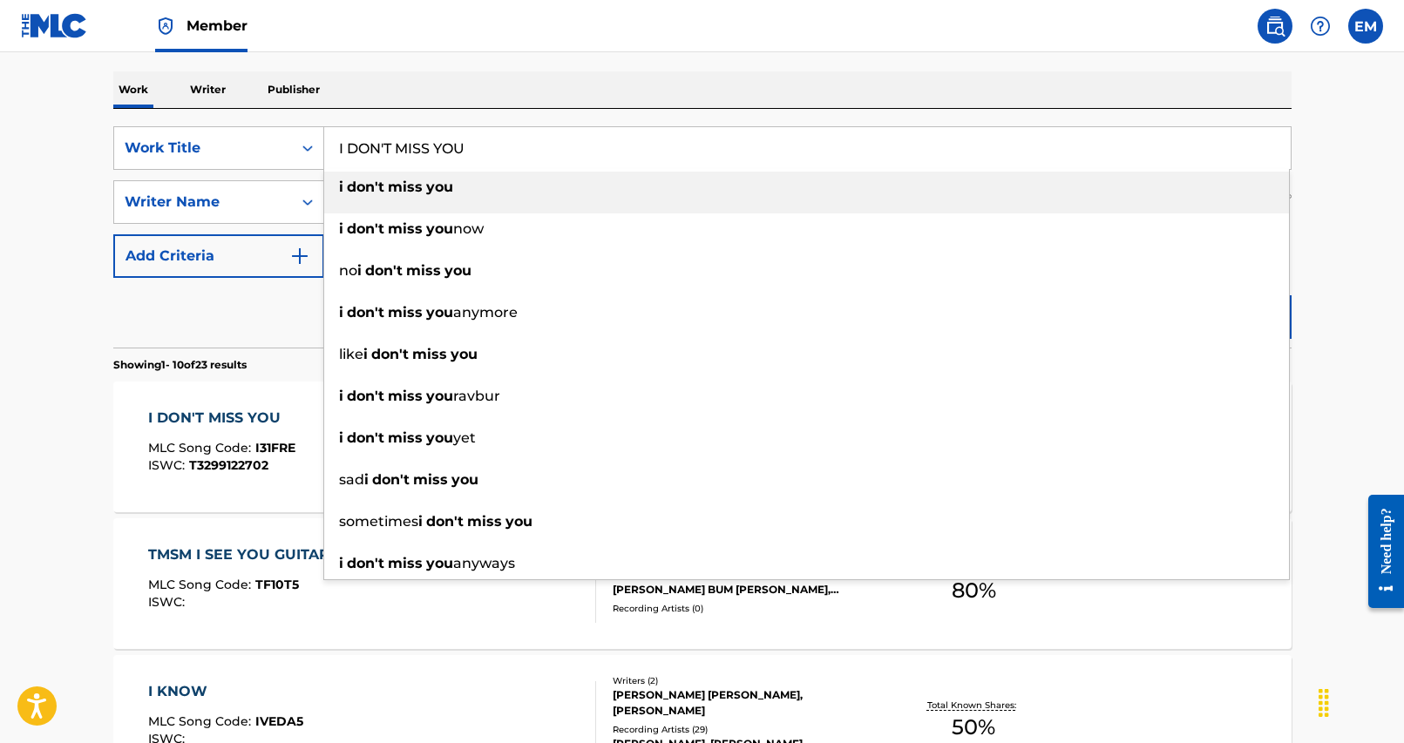
click at [537, 144] on input "I DON'T MISS YOU" at bounding box center [807, 148] width 966 height 42
paste input "FIREWORKS (FEAT. SOHEE OF RIIZE)"
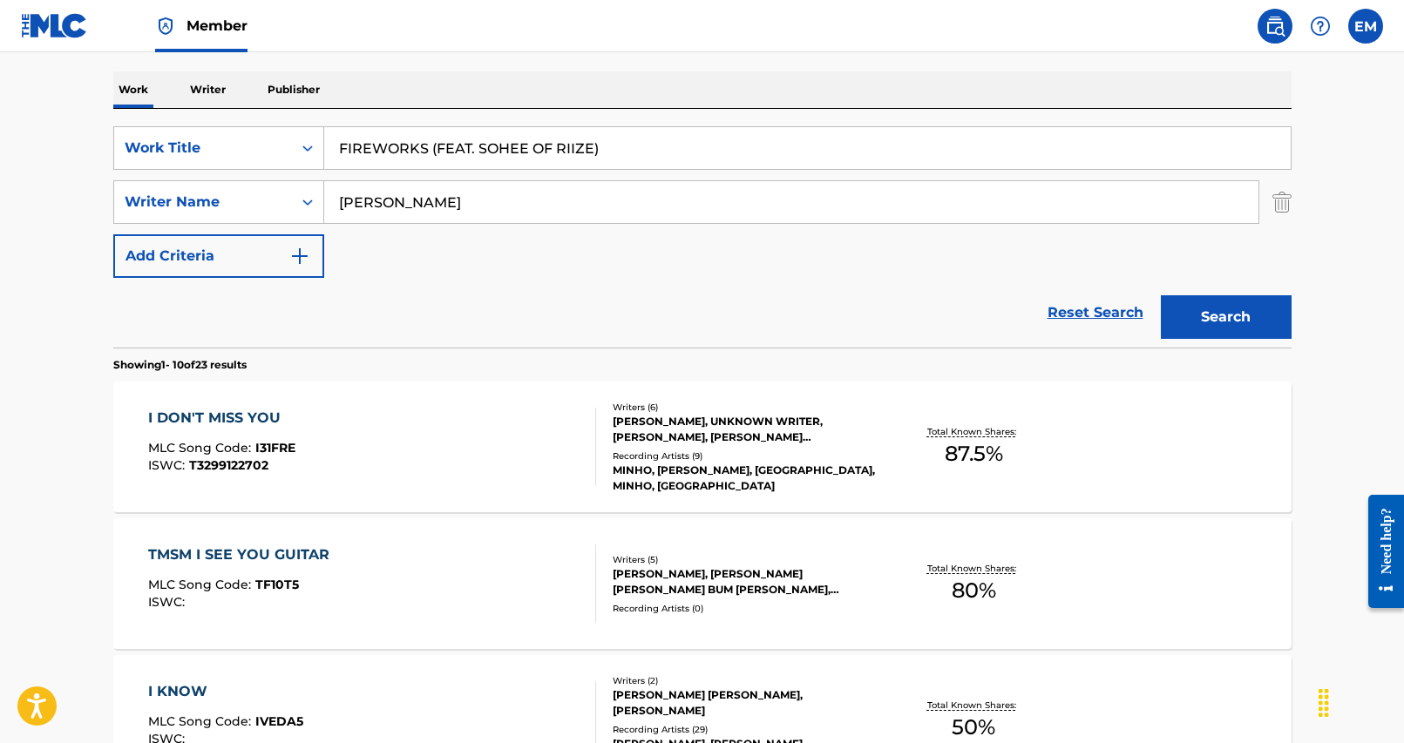
type input "FIREWORKS (FEAT. SOHEE OF RIIZE)"
click at [697, 89] on div "Work Writer Publisher" at bounding box center [702, 89] width 1178 height 37
click at [430, 215] on input "[PERSON_NAME]" at bounding box center [791, 202] width 934 height 42
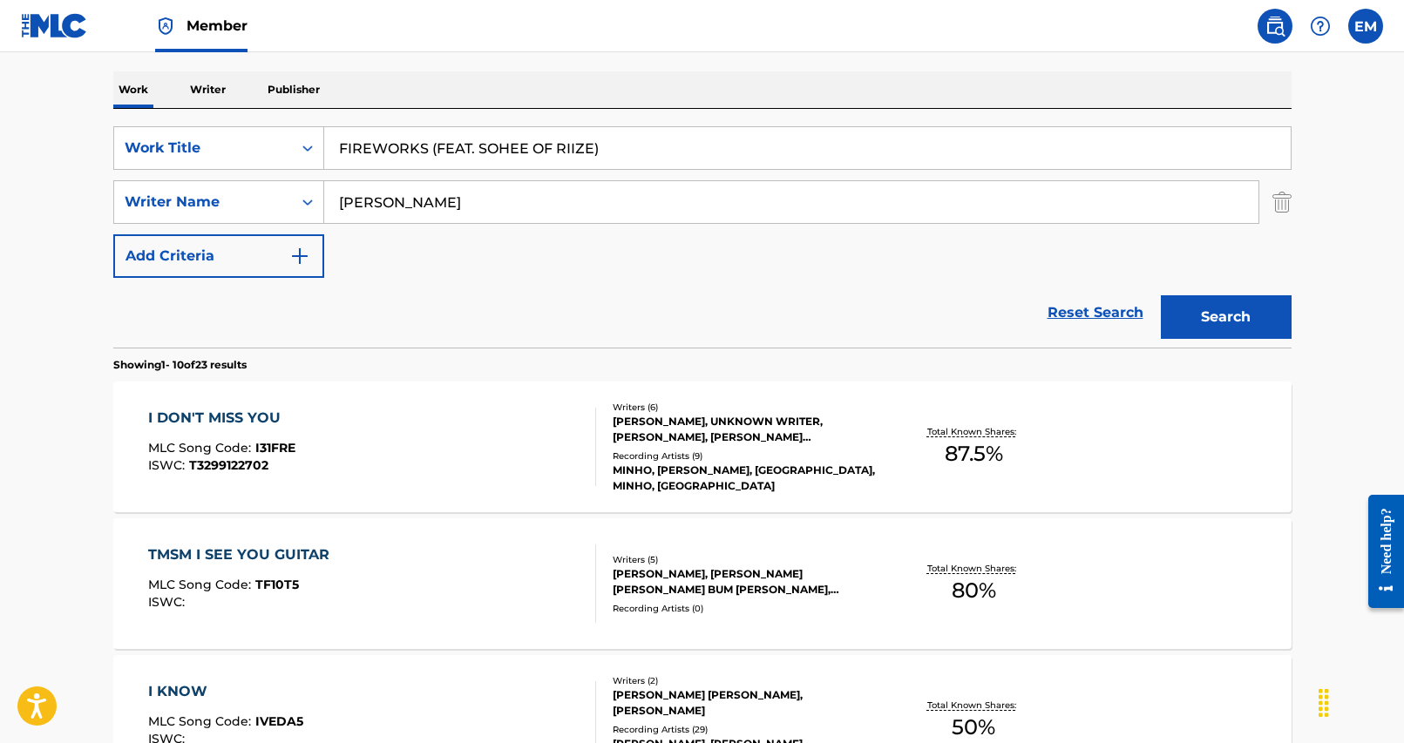
paste input "TOMBOY 1"
click at [1261, 325] on button "Search" at bounding box center [1226, 317] width 131 height 44
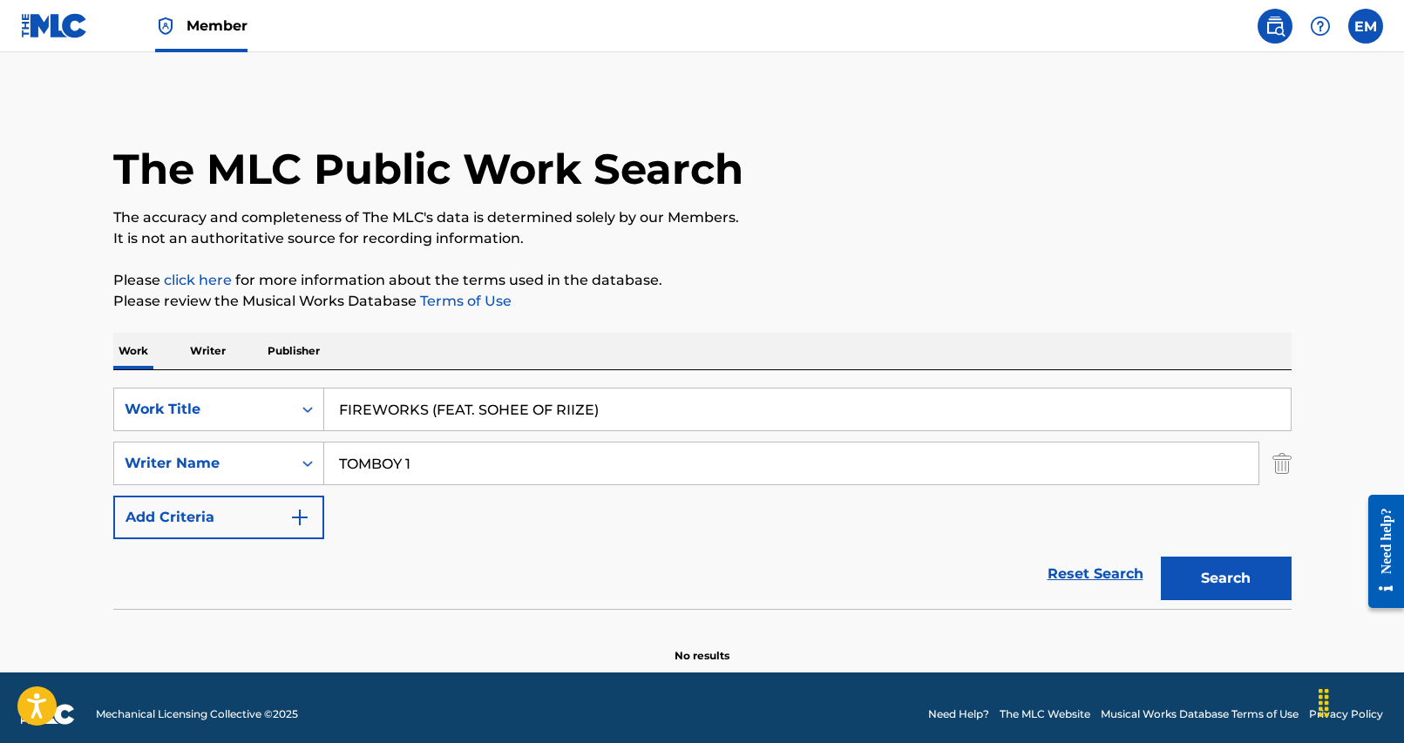
click at [499, 473] on input "TOMBOY 1" at bounding box center [791, 464] width 934 height 42
type input "\"
type input "[PERSON_NAME]"
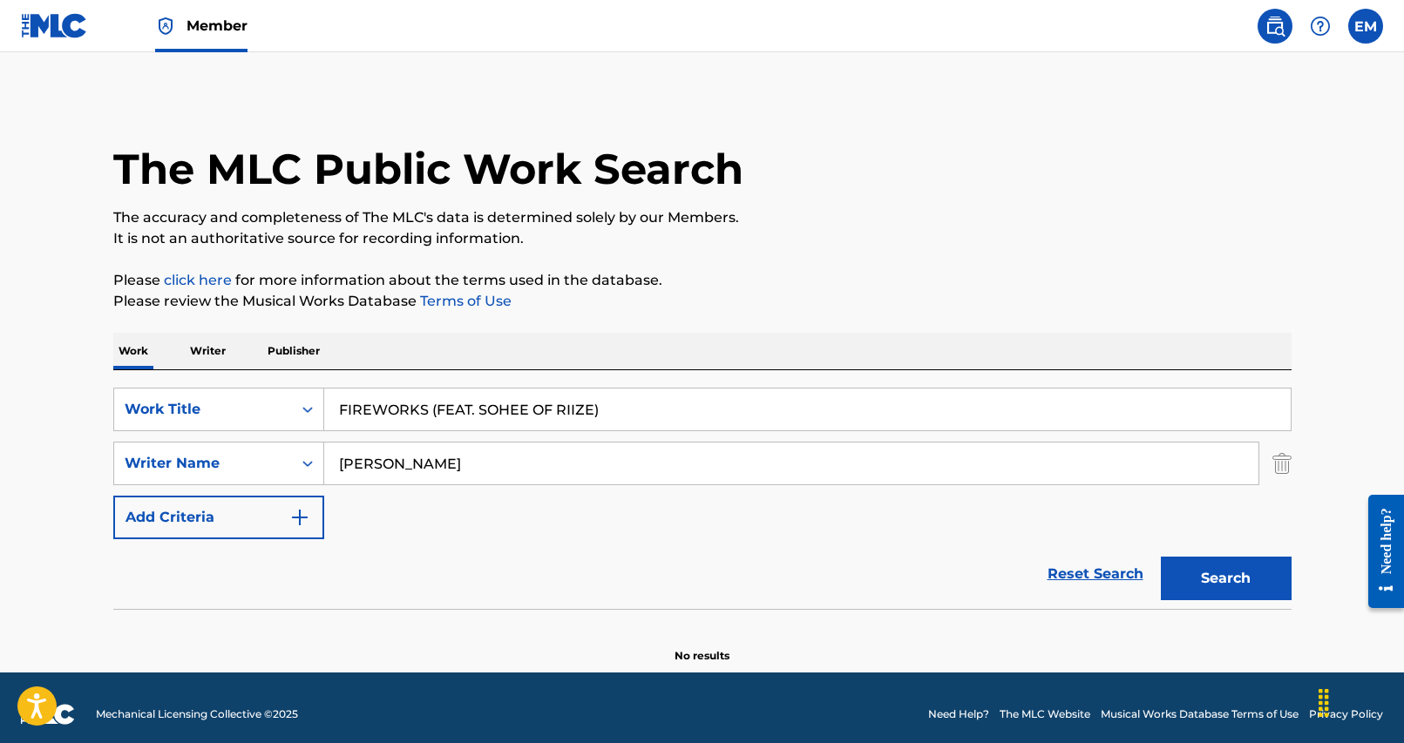
click at [1161, 557] on button "Search" at bounding box center [1226, 579] width 131 height 44
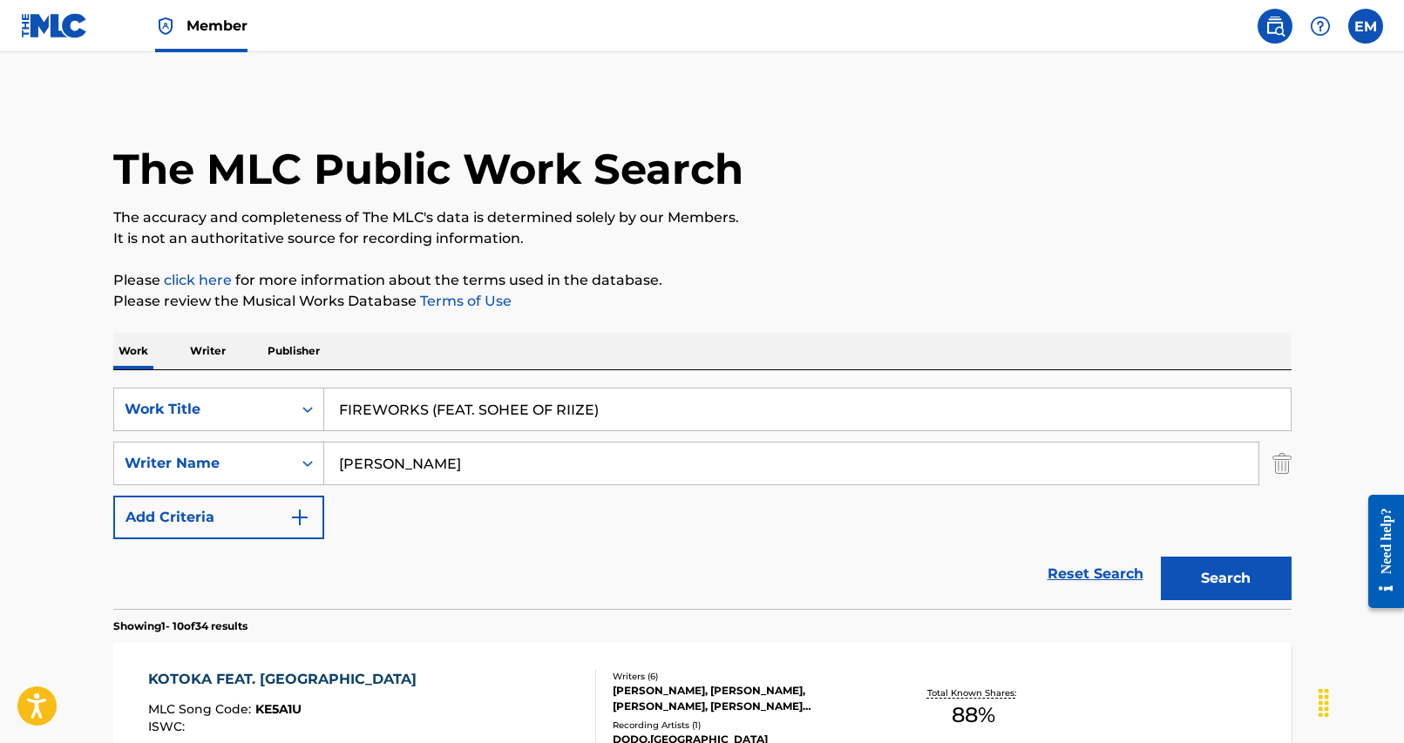
scroll to position [174, 0]
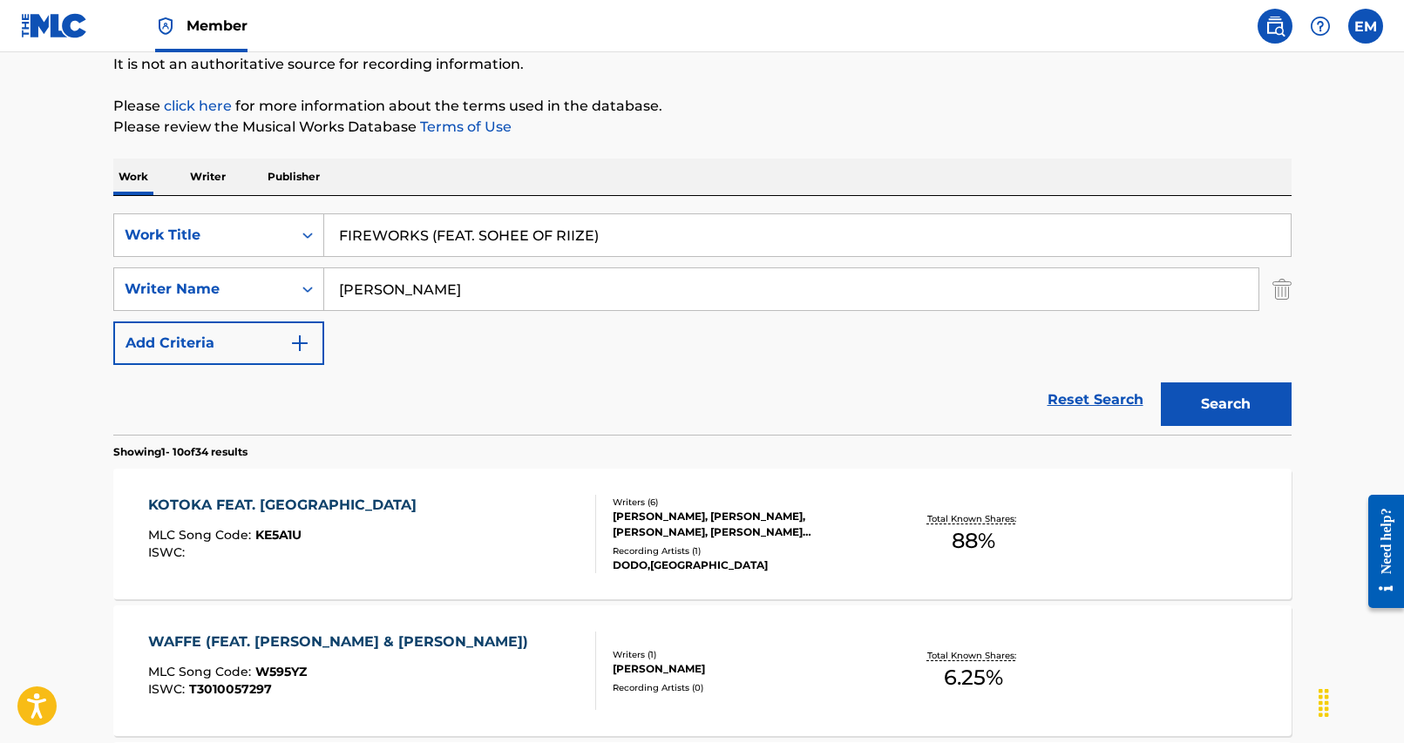
click at [631, 228] on input "FIREWORKS (FEAT. SOHEE OF RIIZE)" at bounding box center [807, 235] width 966 height 42
click at [637, 201] on div "SearchWithCriteria25284b2f-c254-4699-9183-3e6b4979b7c9 Work Title FIREWORKS (FE…" at bounding box center [702, 315] width 1178 height 239
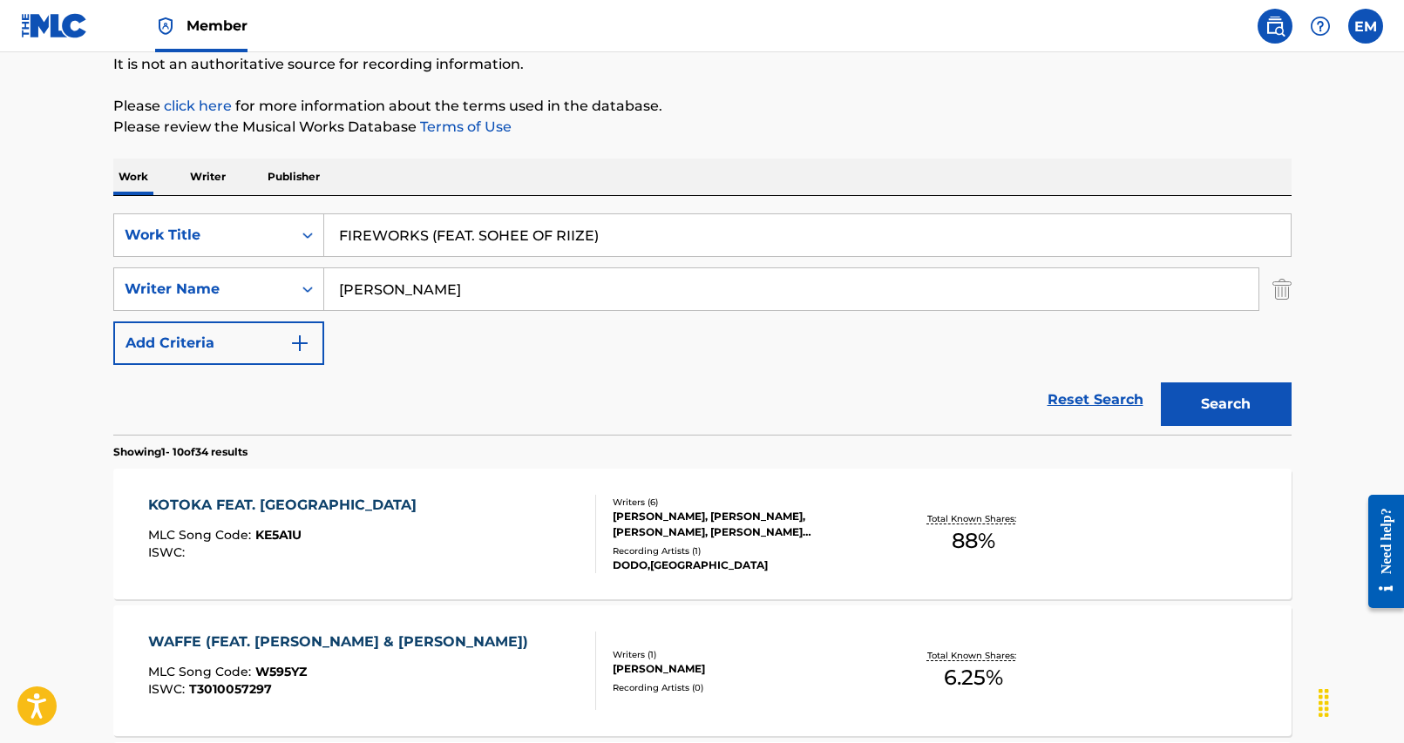
click at [665, 194] on div "Work Writer Publisher" at bounding box center [702, 177] width 1178 height 37
drag, startPoint x: 655, startPoint y: 221, endPoint x: 430, endPoint y: 247, distance: 227.1
click at [430, 247] on input "FIREWORKS (FEAT. SOHEE OF RIIZE)" at bounding box center [807, 235] width 966 height 42
click at [1161, 383] on button "Search" at bounding box center [1226, 405] width 131 height 44
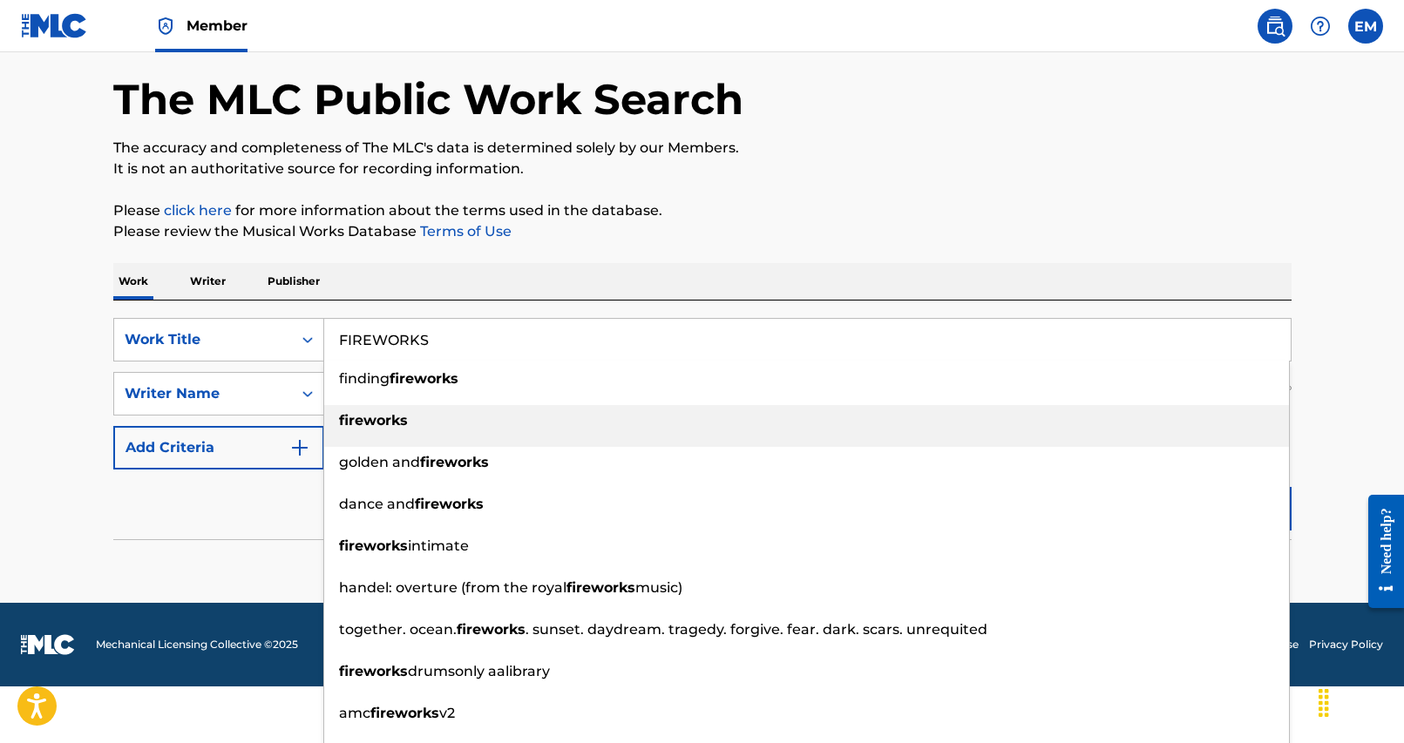
click at [442, 433] on div "fireworks" at bounding box center [806, 420] width 965 height 31
type input "fireworks"
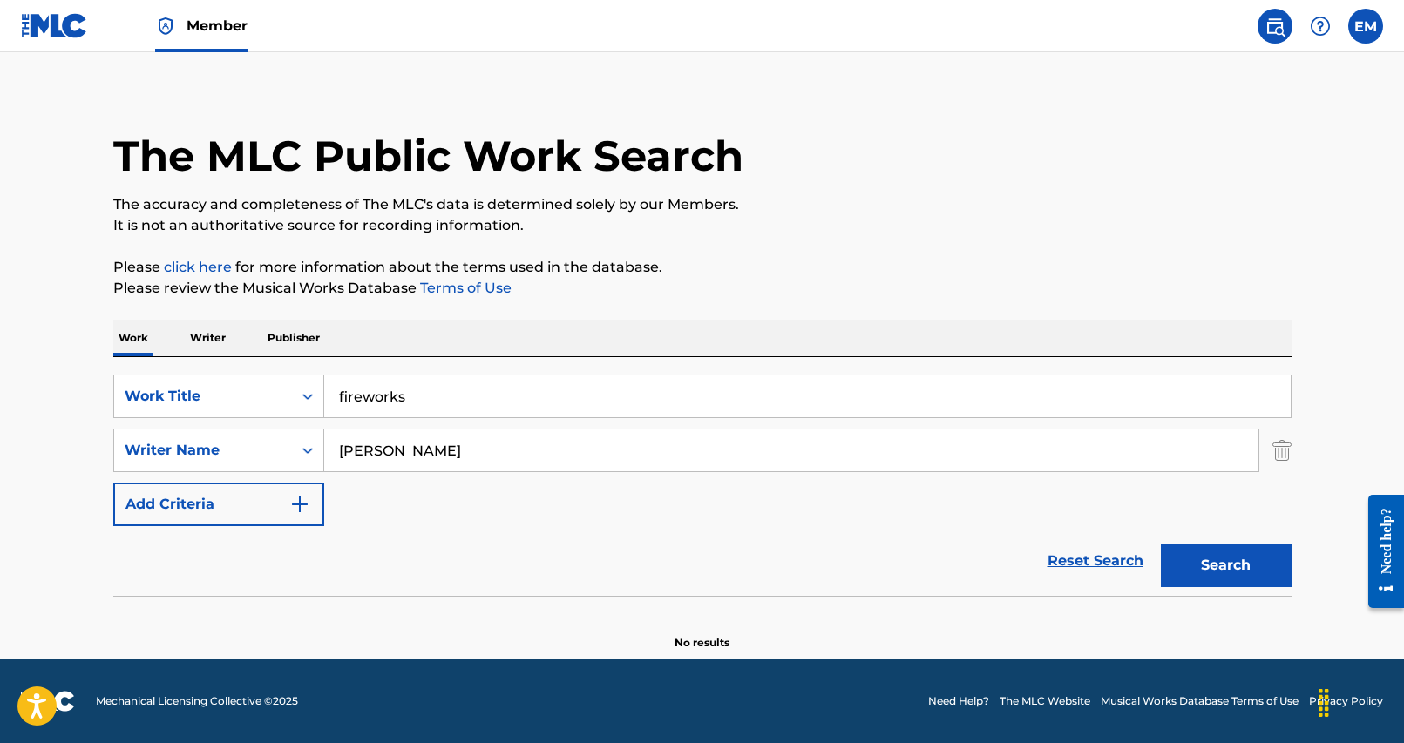
scroll to position [13, 0]
click at [1241, 572] on button "Search" at bounding box center [1226, 566] width 131 height 44
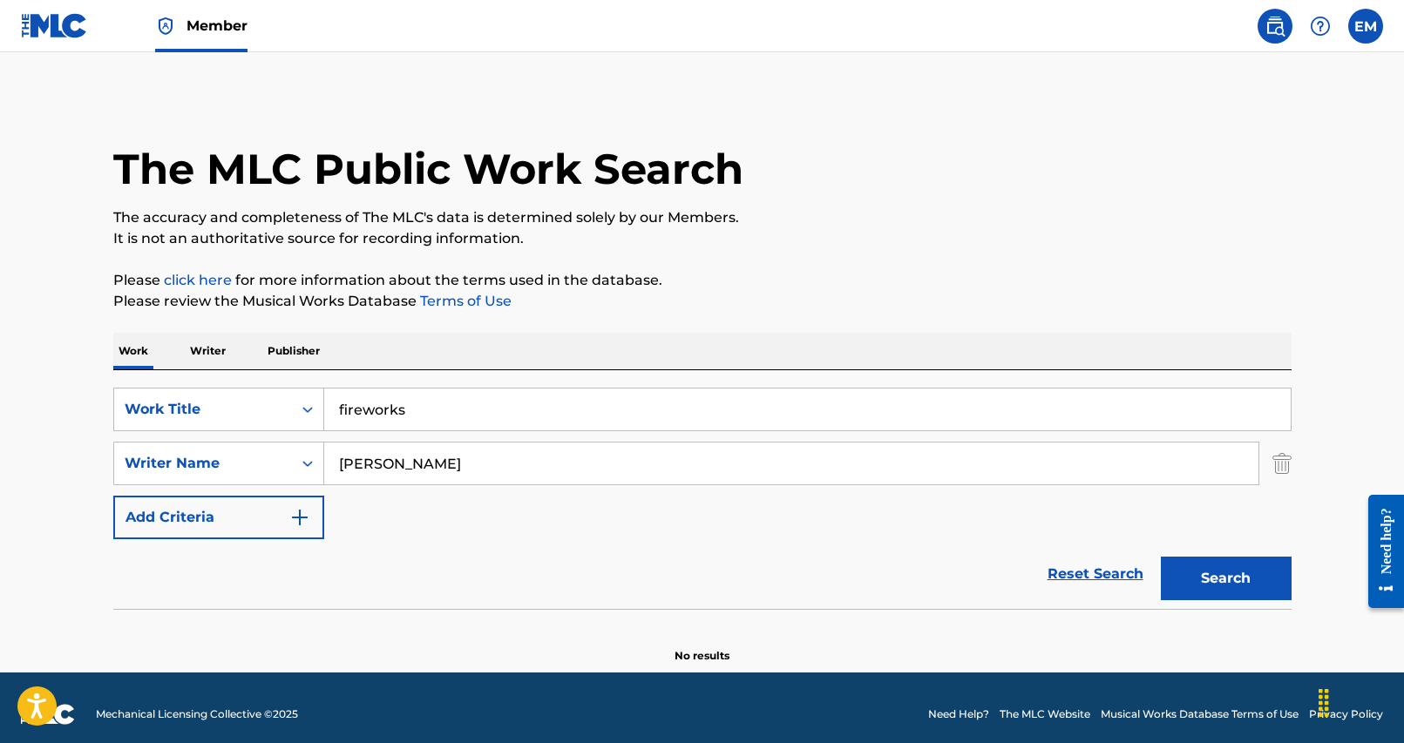
click at [579, 443] on input "[PERSON_NAME]" at bounding box center [791, 464] width 934 height 42
click at [581, 450] on input "[PERSON_NAME]" at bounding box center [791, 464] width 934 height 42
type input "jong"
click at [1161, 557] on button "Search" at bounding box center [1226, 579] width 131 height 44
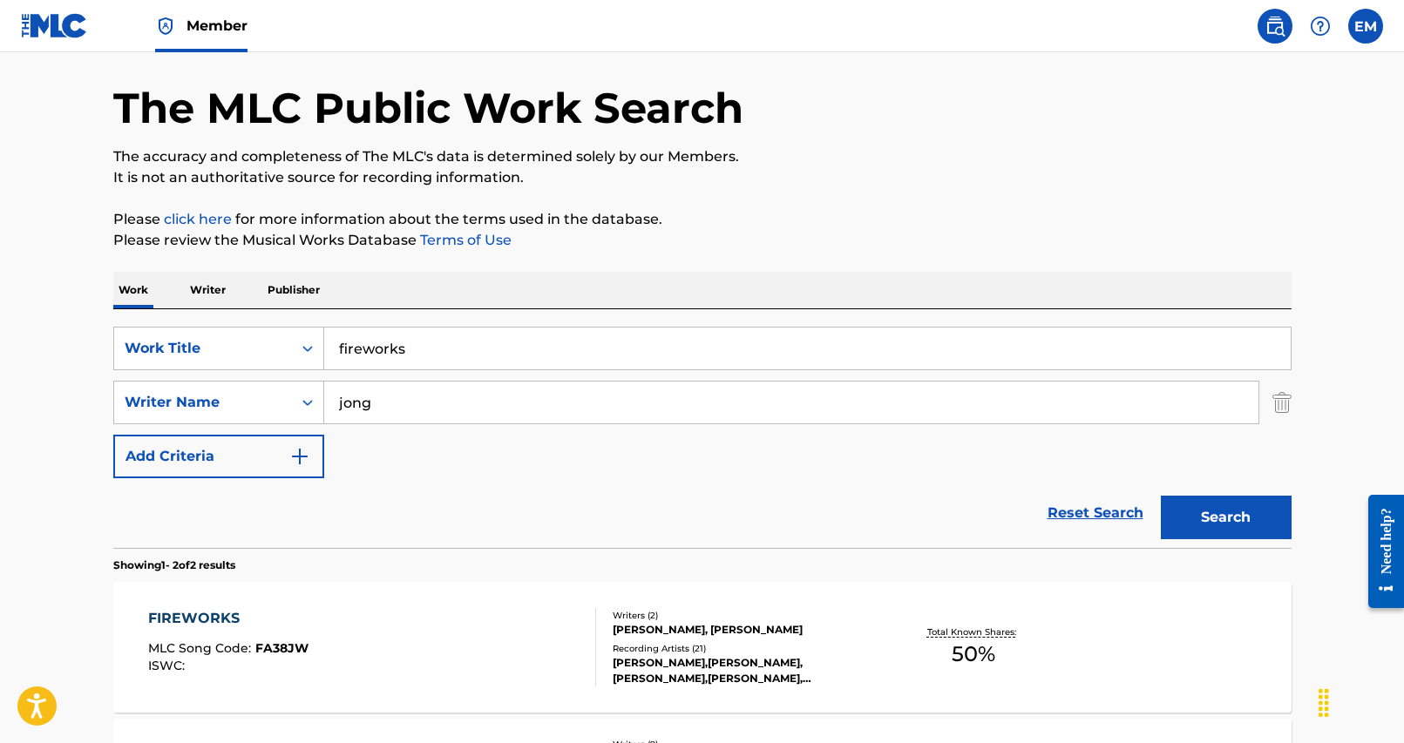
scroll to position [87, 0]
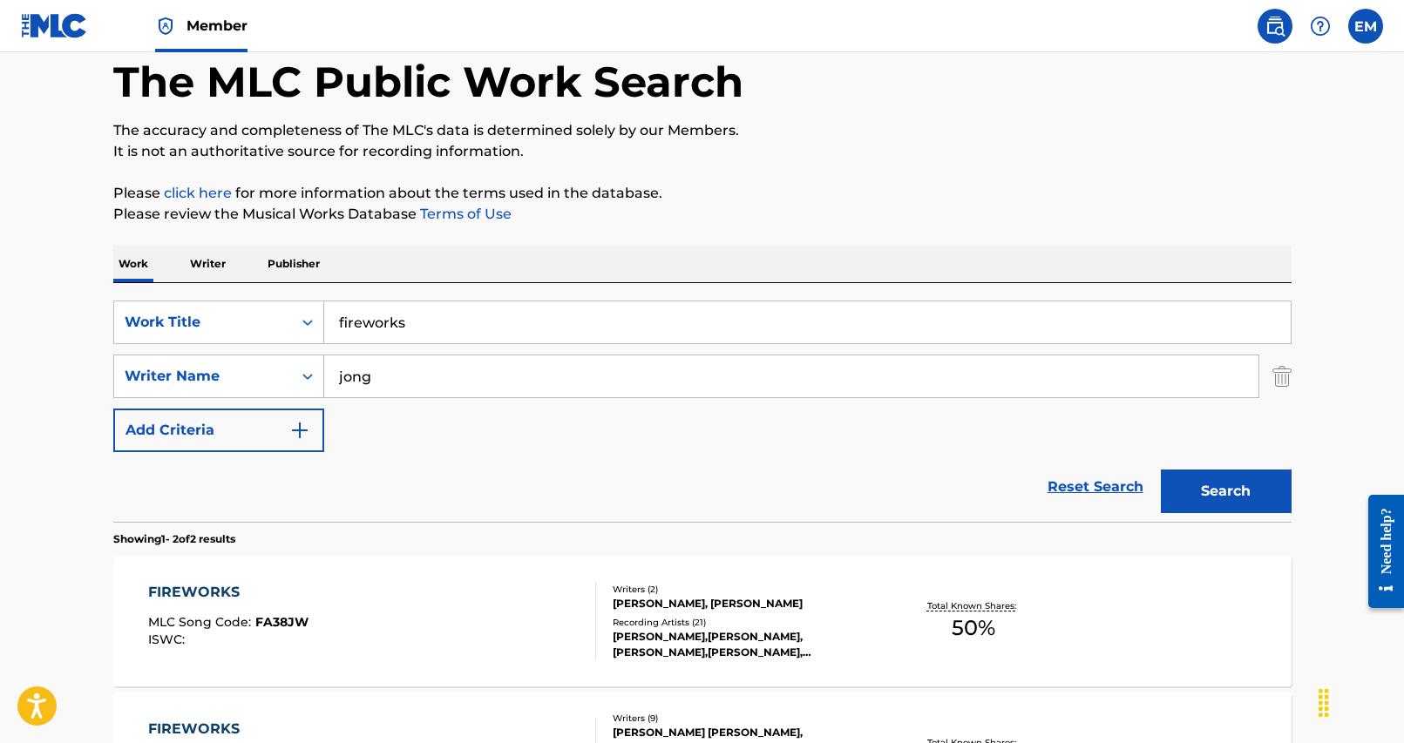
click at [539, 376] on input "jong" at bounding box center [791, 376] width 934 height 42
click at [713, 381] on input "Search Form" at bounding box center [791, 376] width 934 height 42
paste input "PLANDSOEN"
type input "PLANDSOEN"
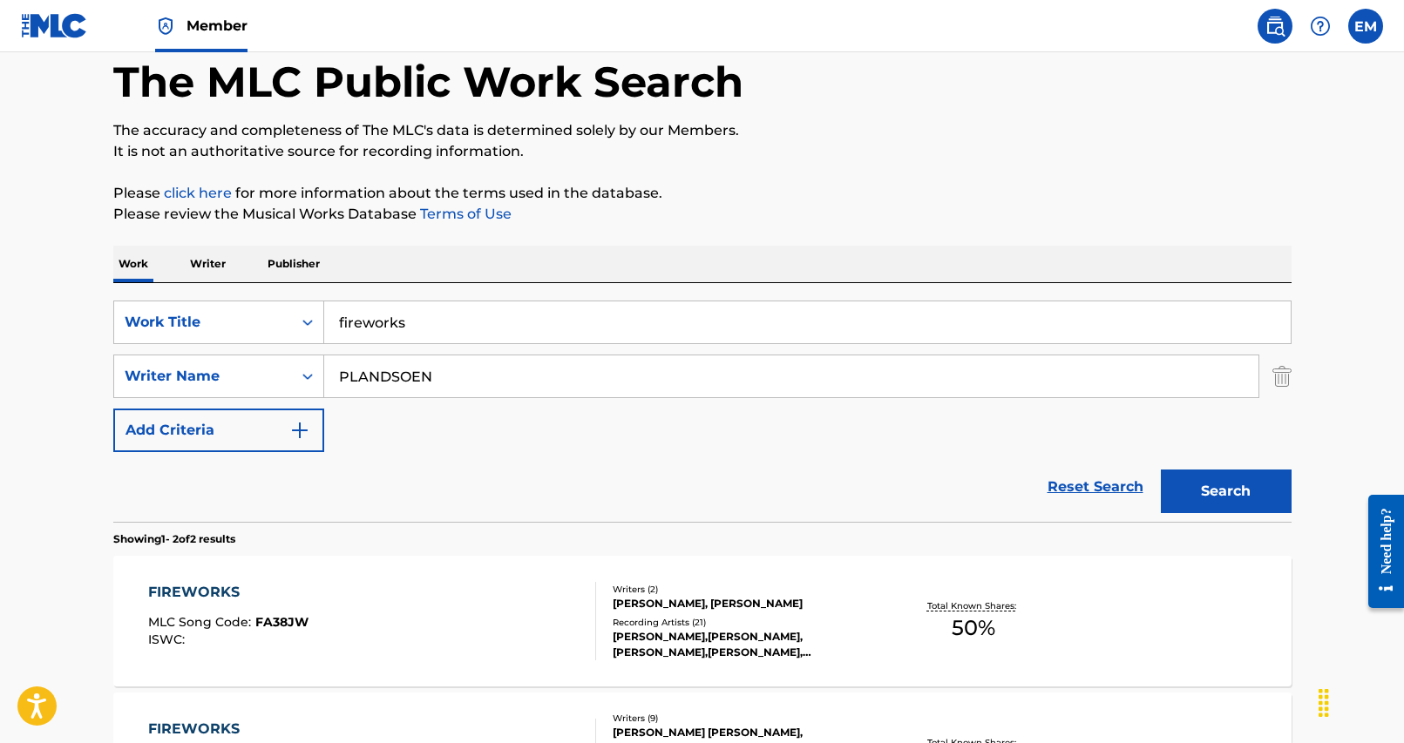
click at [868, 421] on div "SearchWithCriteria25284b2f-c254-4699-9183-3e6b4979b7c9 Work Title fireworks Sea…" at bounding box center [702, 377] width 1178 height 152
click at [1244, 505] on button "Search" at bounding box center [1226, 492] width 131 height 44
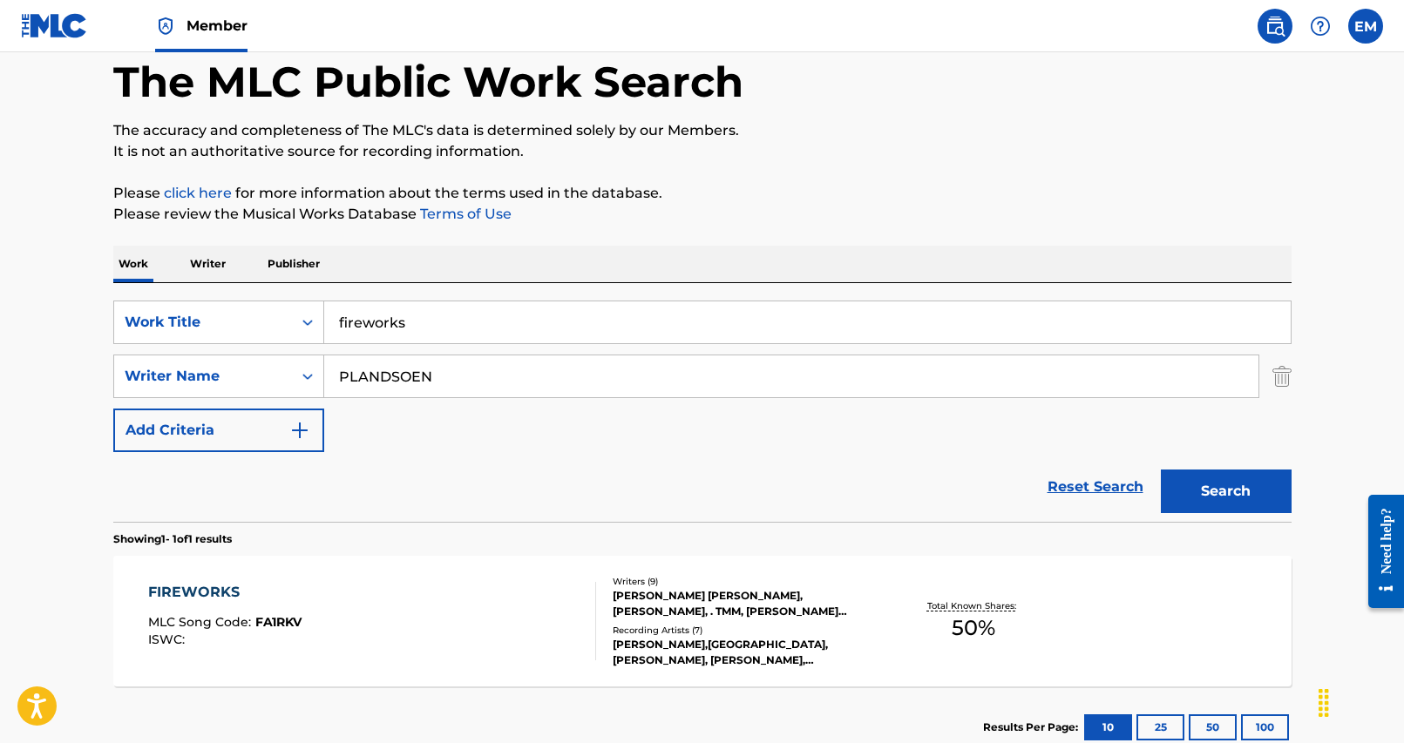
click at [417, 644] on div "FIREWORKS MLC Song Code : FA1RKV ISWC :" at bounding box center [372, 621] width 448 height 78
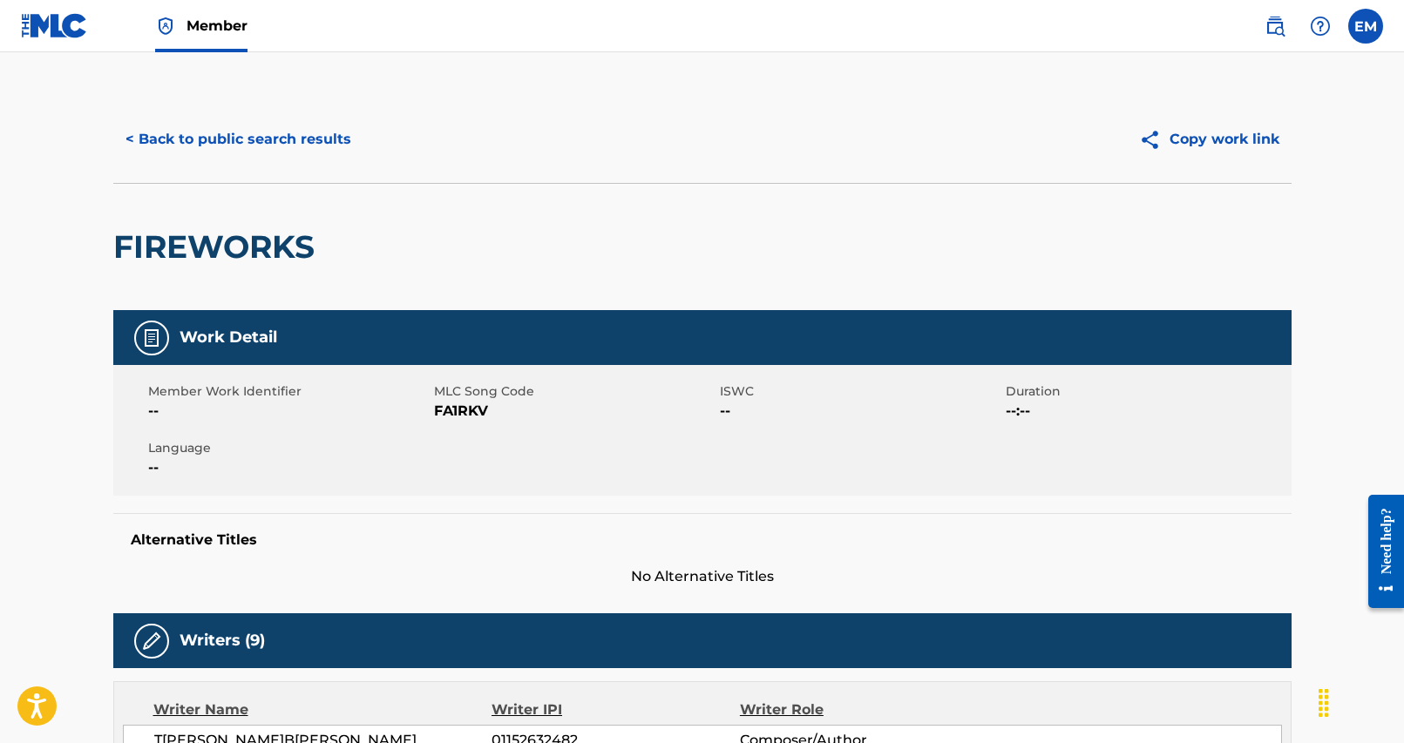
click at [266, 134] on button "< Back to public search results" at bounding box center [238, 140] width 250 height 44
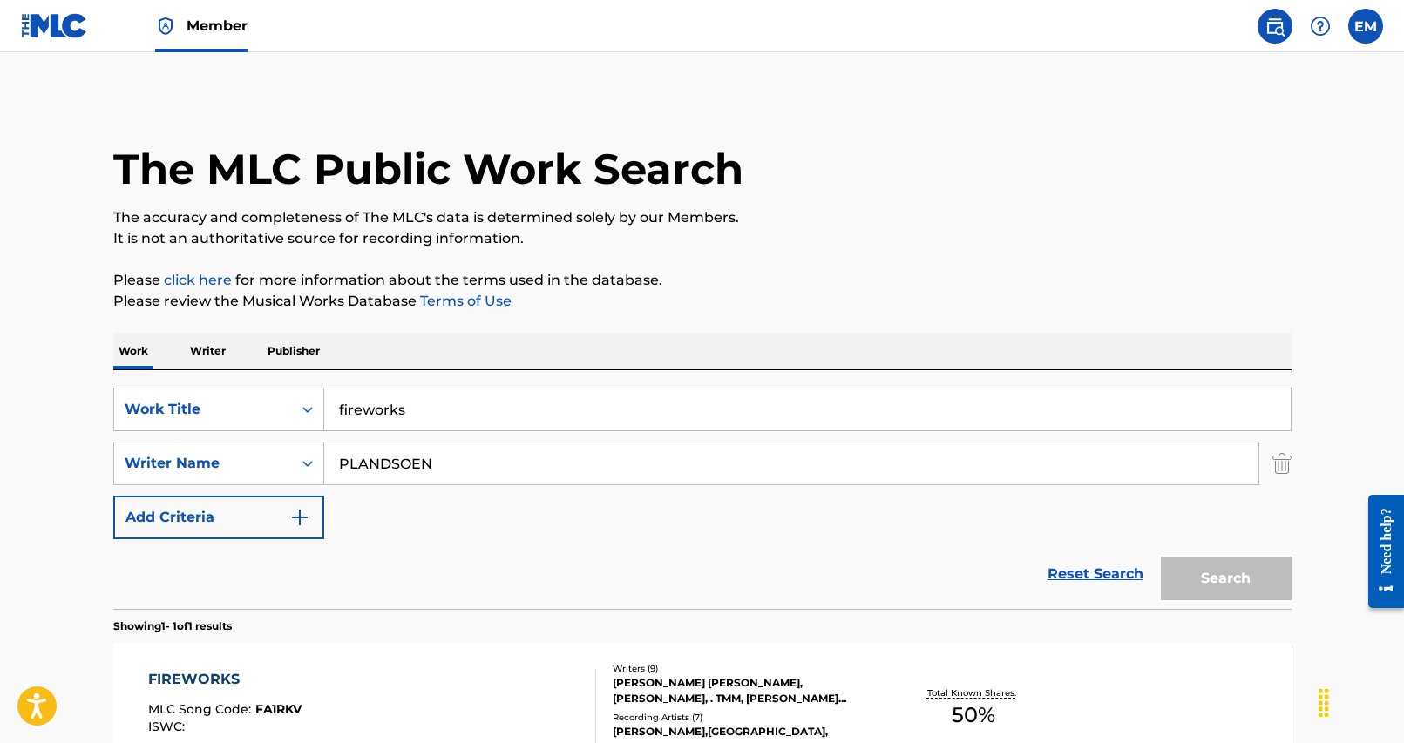
scroll to position [87, 0]
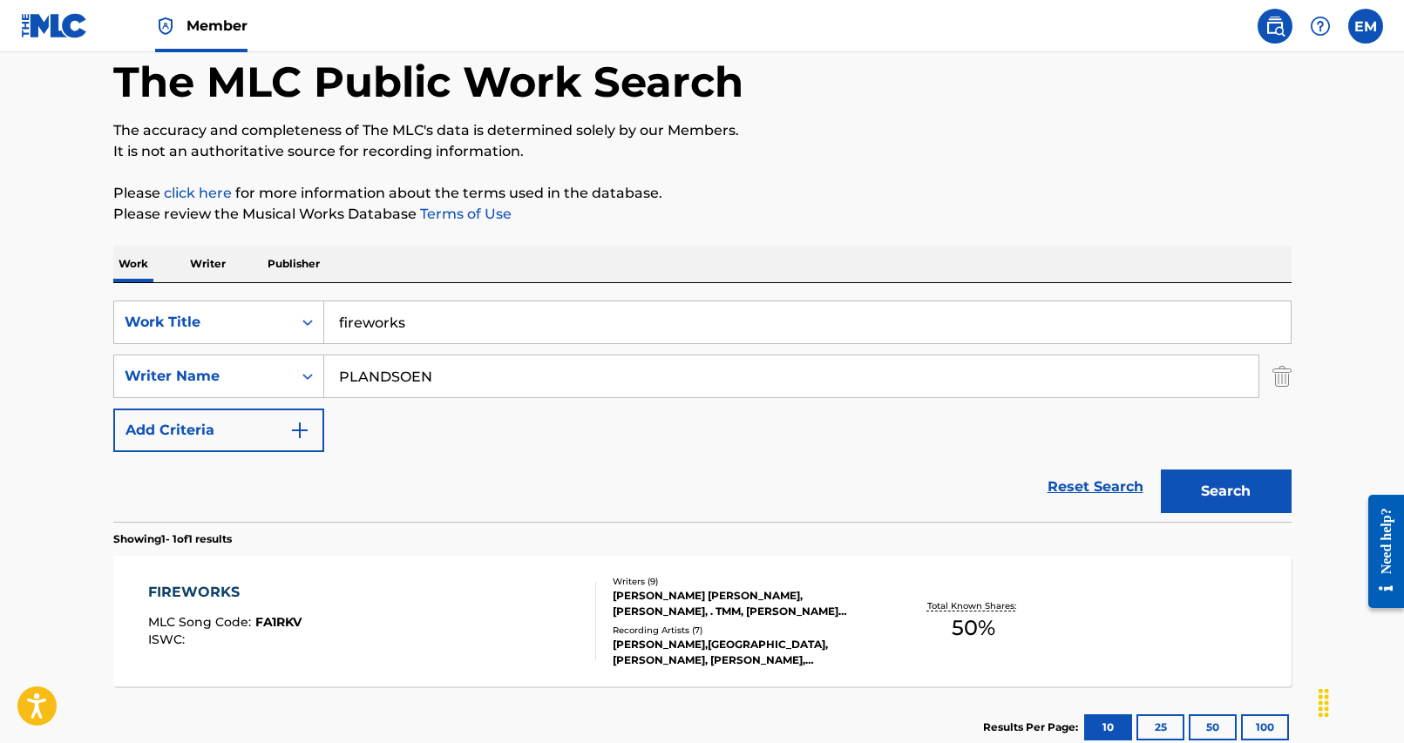
click at [452, 333] on input "fireworks" at bounding box center [807, 322] width 966 height 42
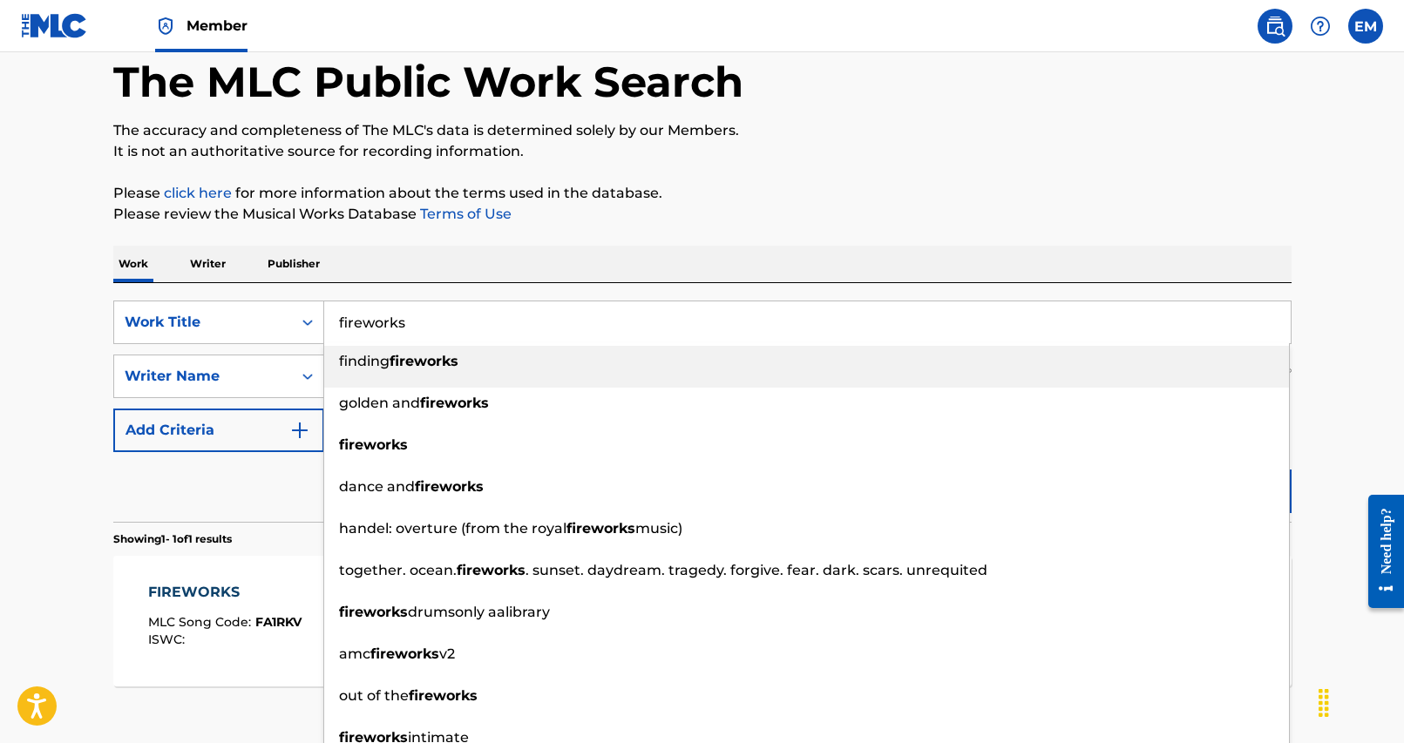
paste input "AFFECTION"
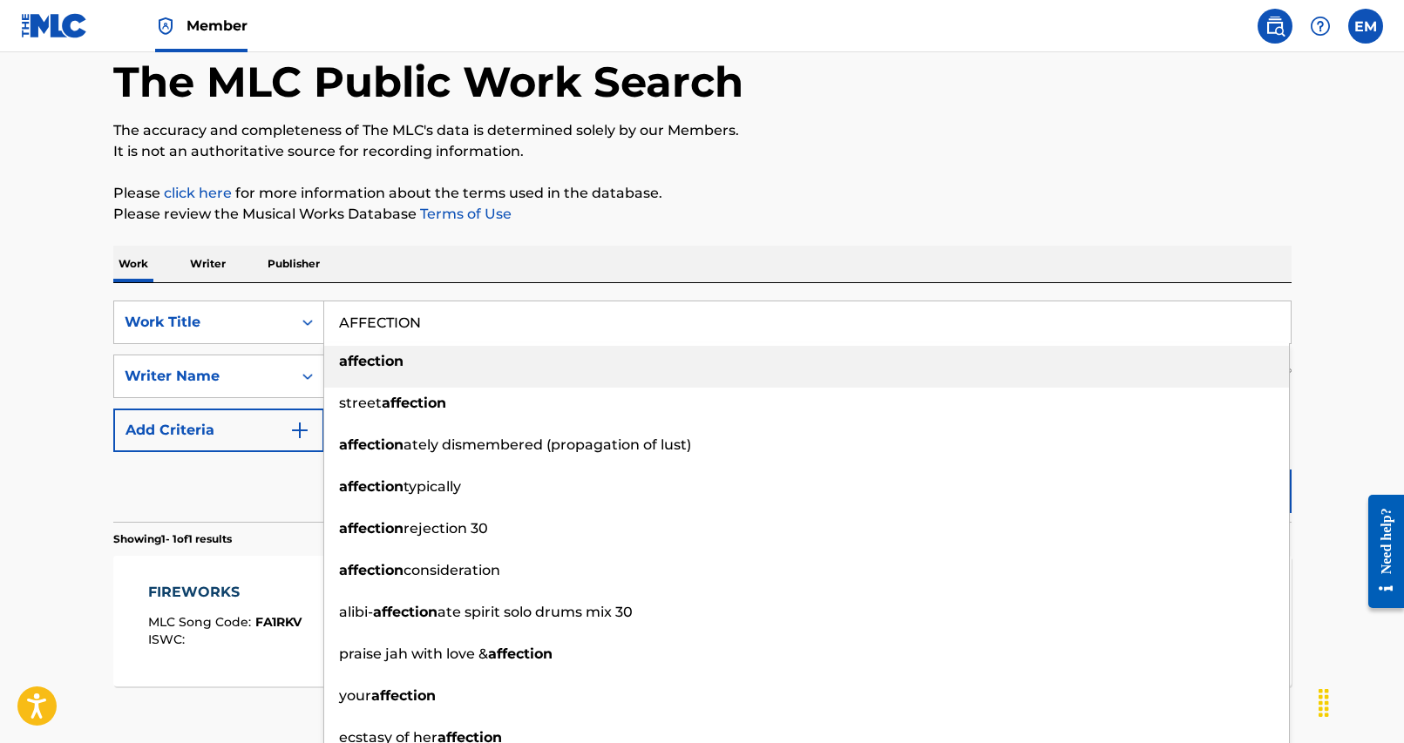
type input "AFFECTION"
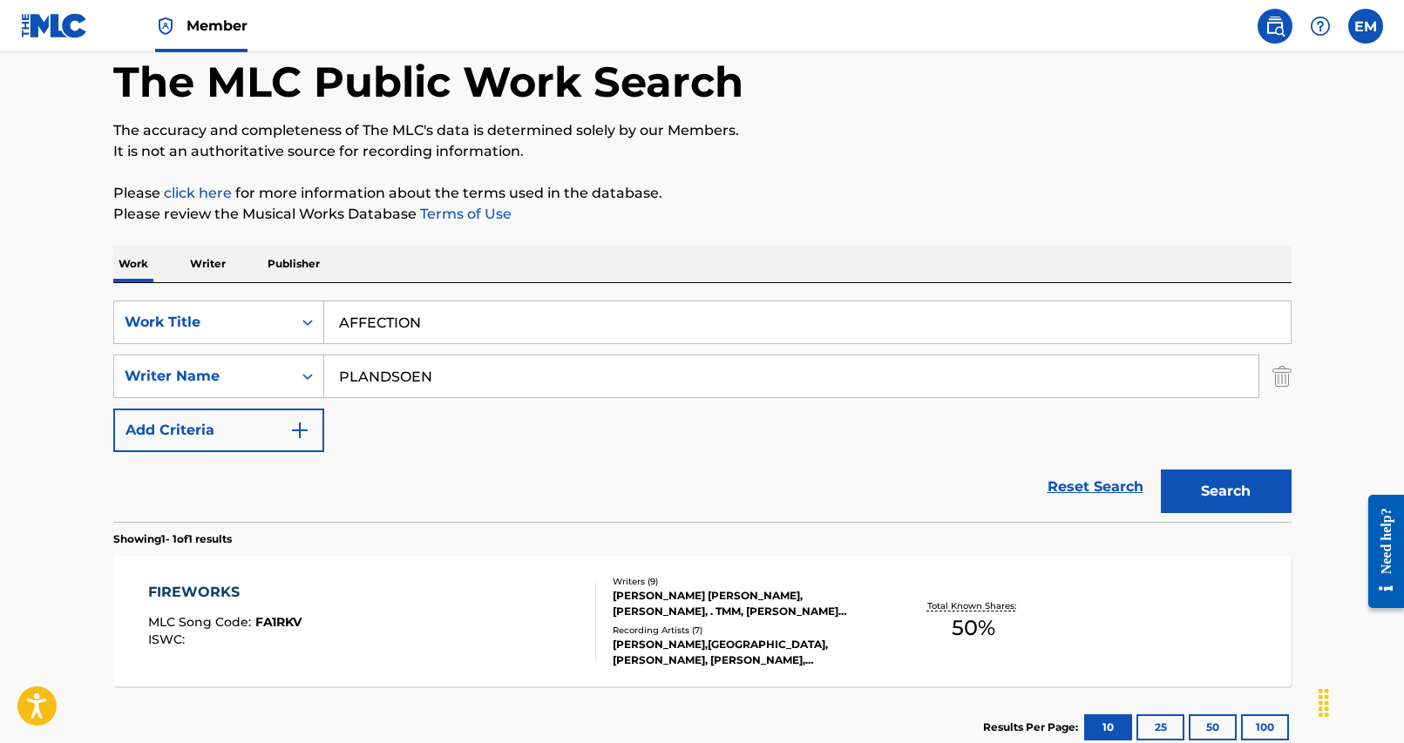
click at [495, 283] on div "SearchWithCriteria25284b2f-c254-4699-9183-3e6b4979b7c9 Work Title AFFECTION Sea…" at bounding box center [702, 402] width 1178 height 239
click at [671, 392] on input "PLANDSOEN" at bounding box center [791, 376] width 934 height 42
click at [669, 392] on input "PLANDSOEN" at bounding box center [791, 376] width 934 height 42
paste input "MOLA"
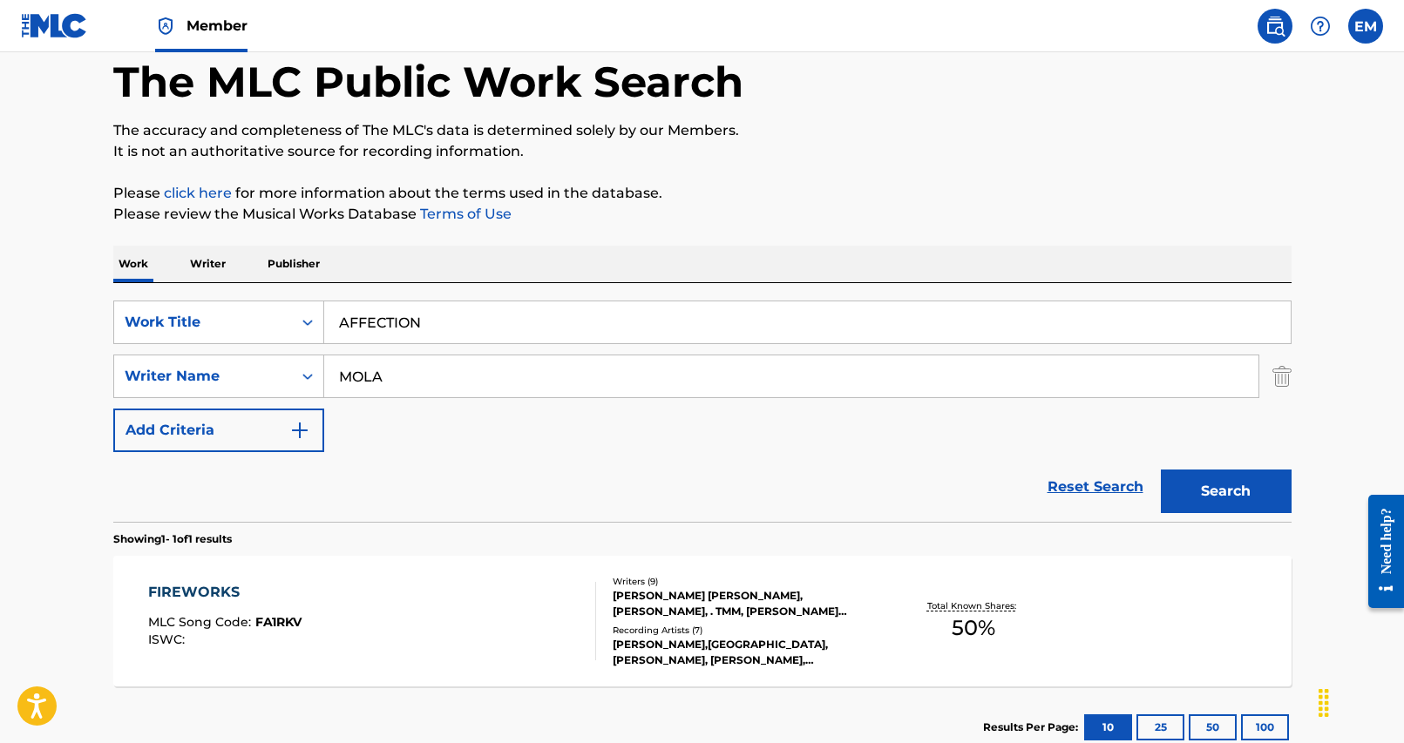
click at [1258, 495] on button "Search" at bounding box center [1226, 492] width 131 height 44
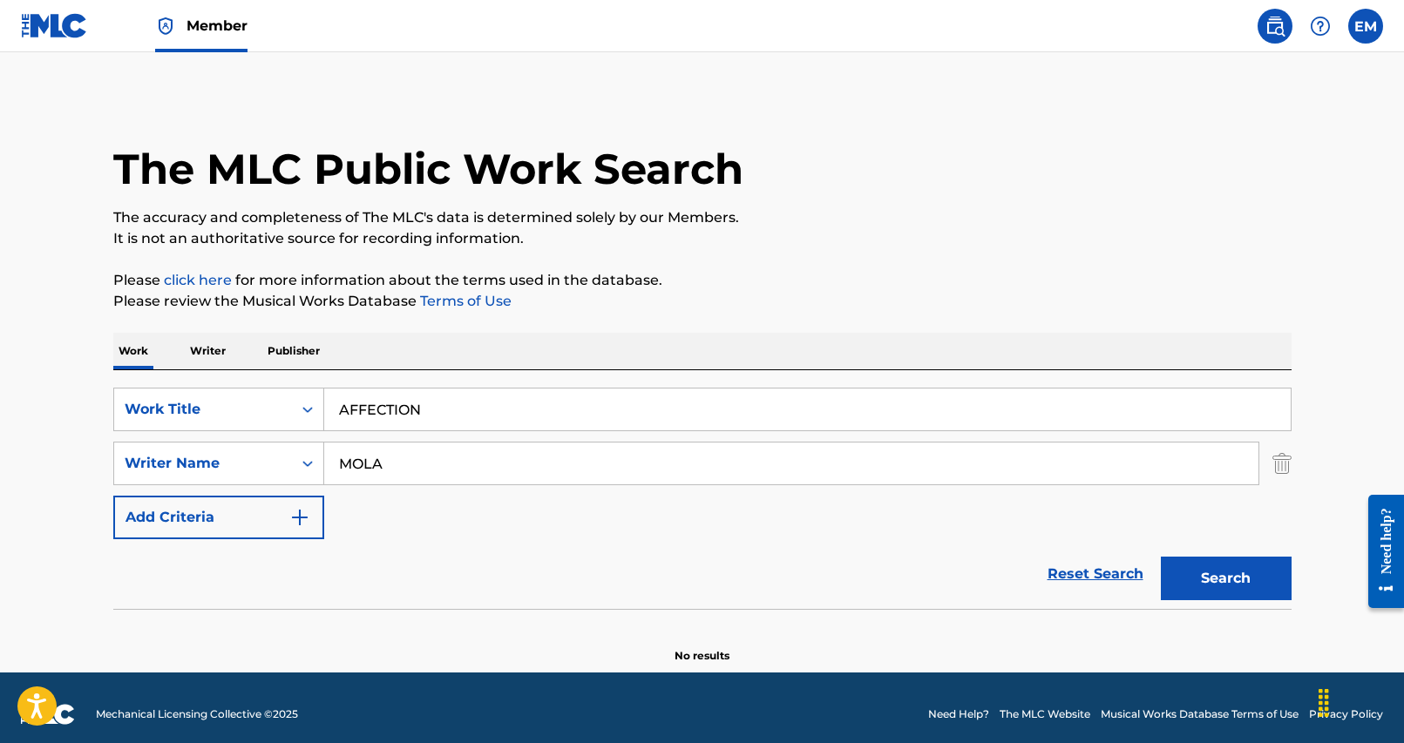
click at [561, 466] on input "MOLA" at bounding box center [791, 464] width 934 height 42
paste input "[PERSON_NAME]"
type input "[PERSON_NAME]"
click at [656, 564] on div "Reset Search Search" at bounding box center [702, 574] width 1178 height 70
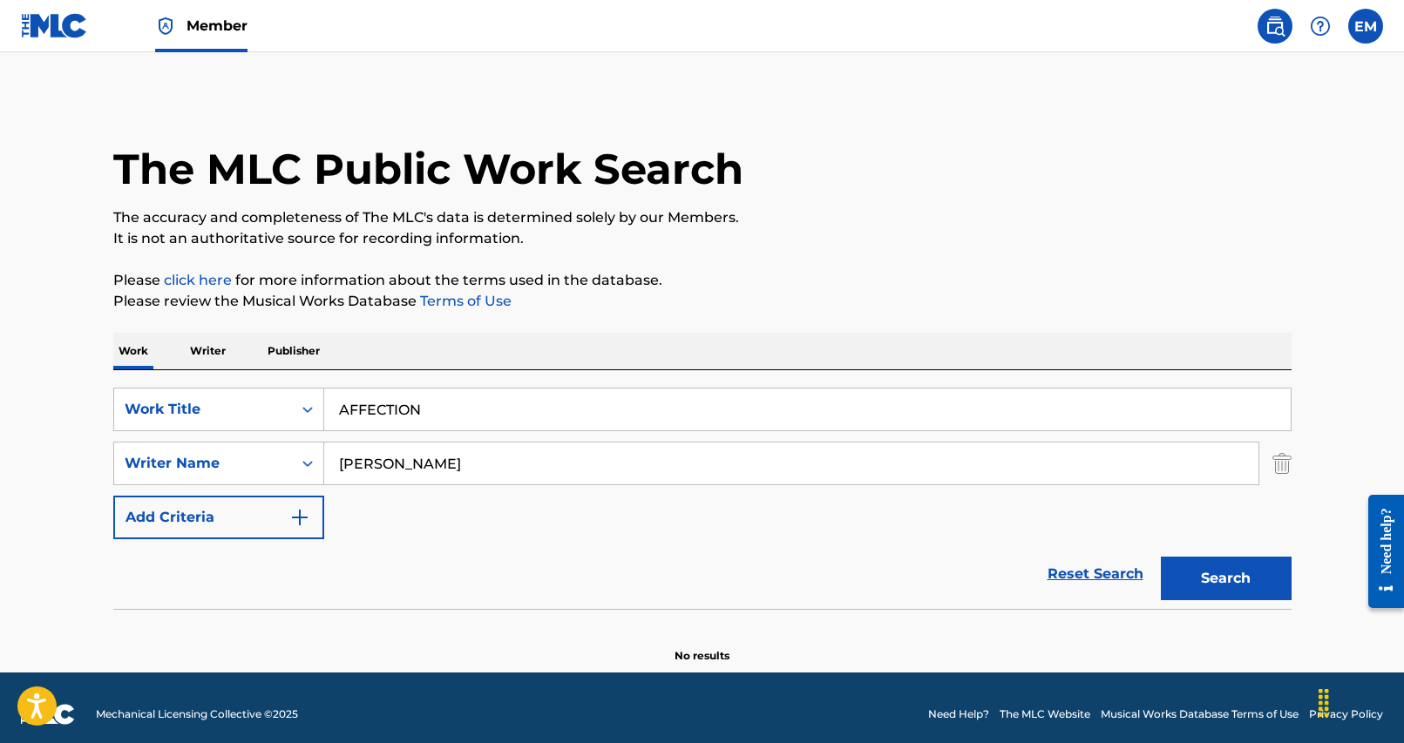
click at [1215, 588] on button "Search" at bounding box center [1226, 579] width 131 height 44
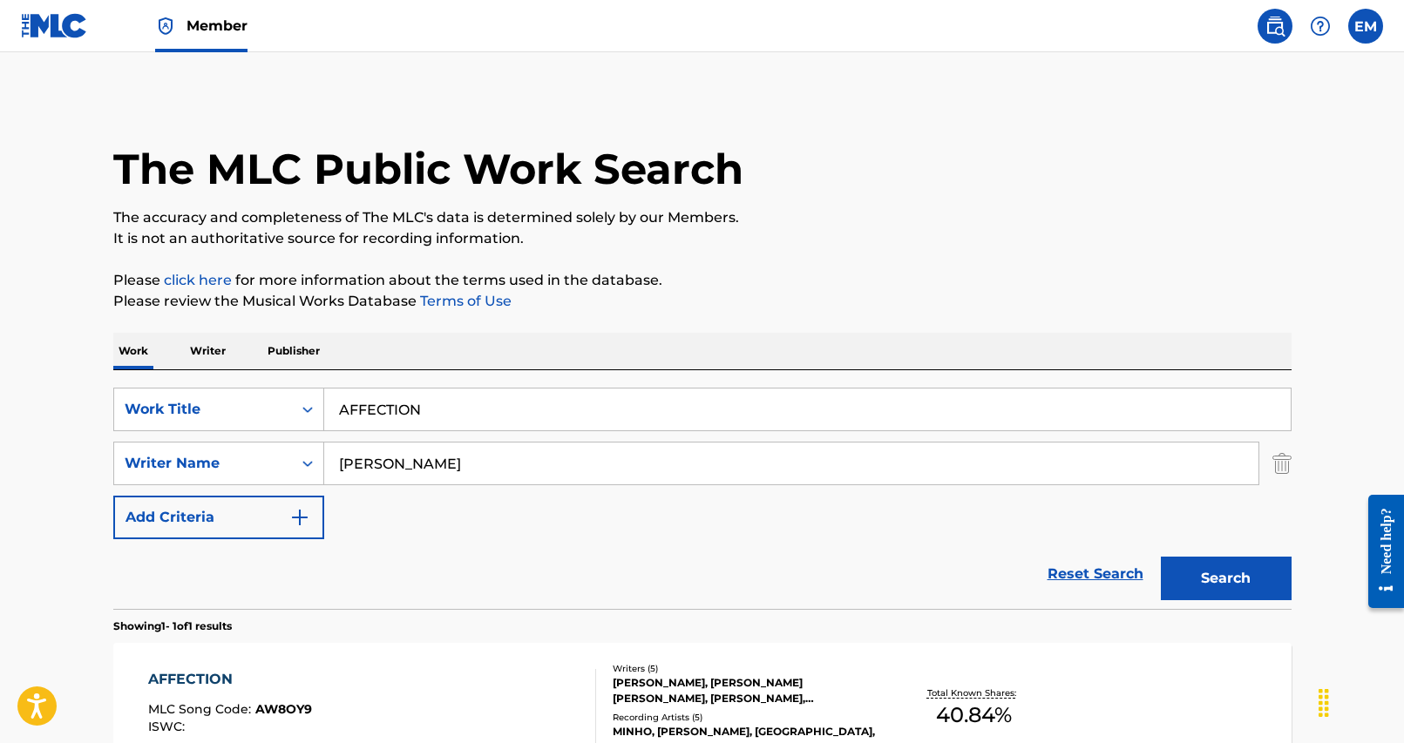
click at [577, 710] on div "AFFECTION MLC Song Code : AW8OY9 ISWC :" at bounding box center [372, 708] width 448 height 78
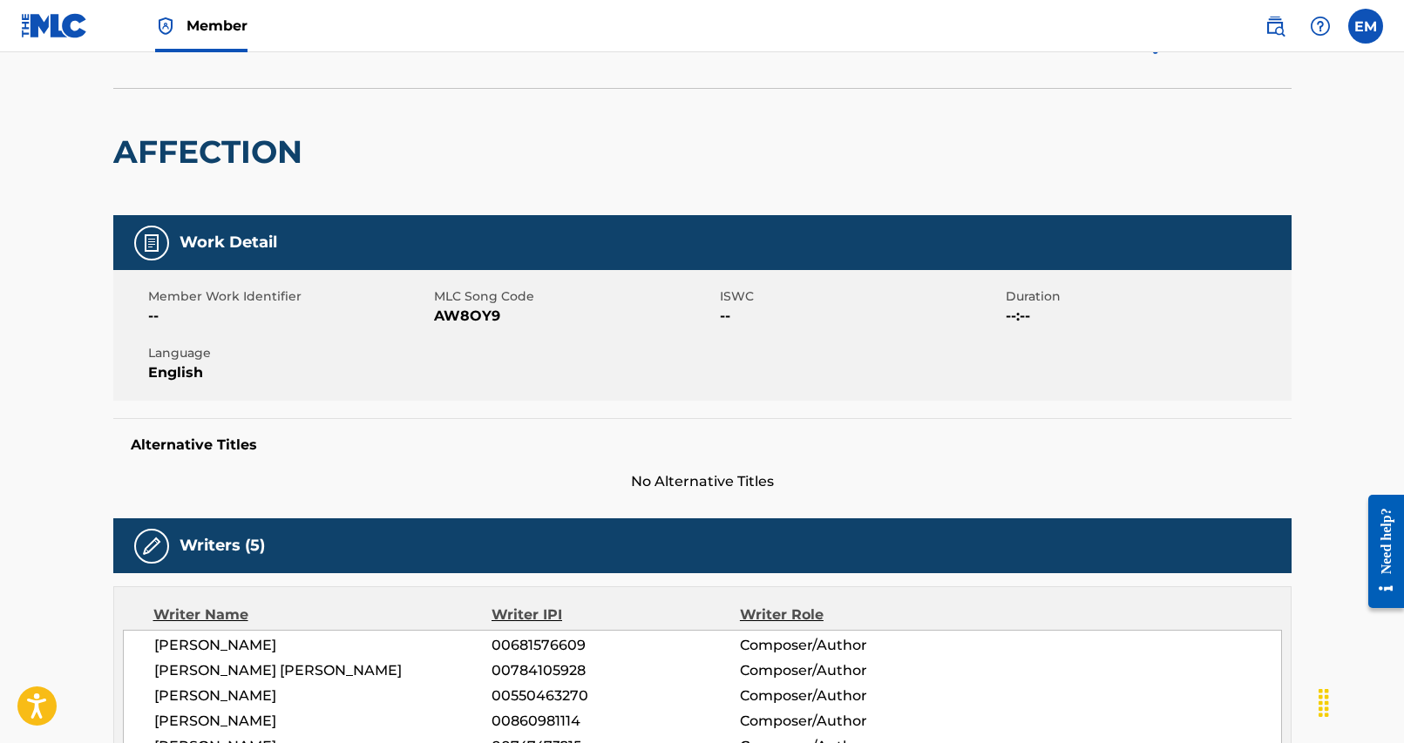
scroll to position [349, 0]
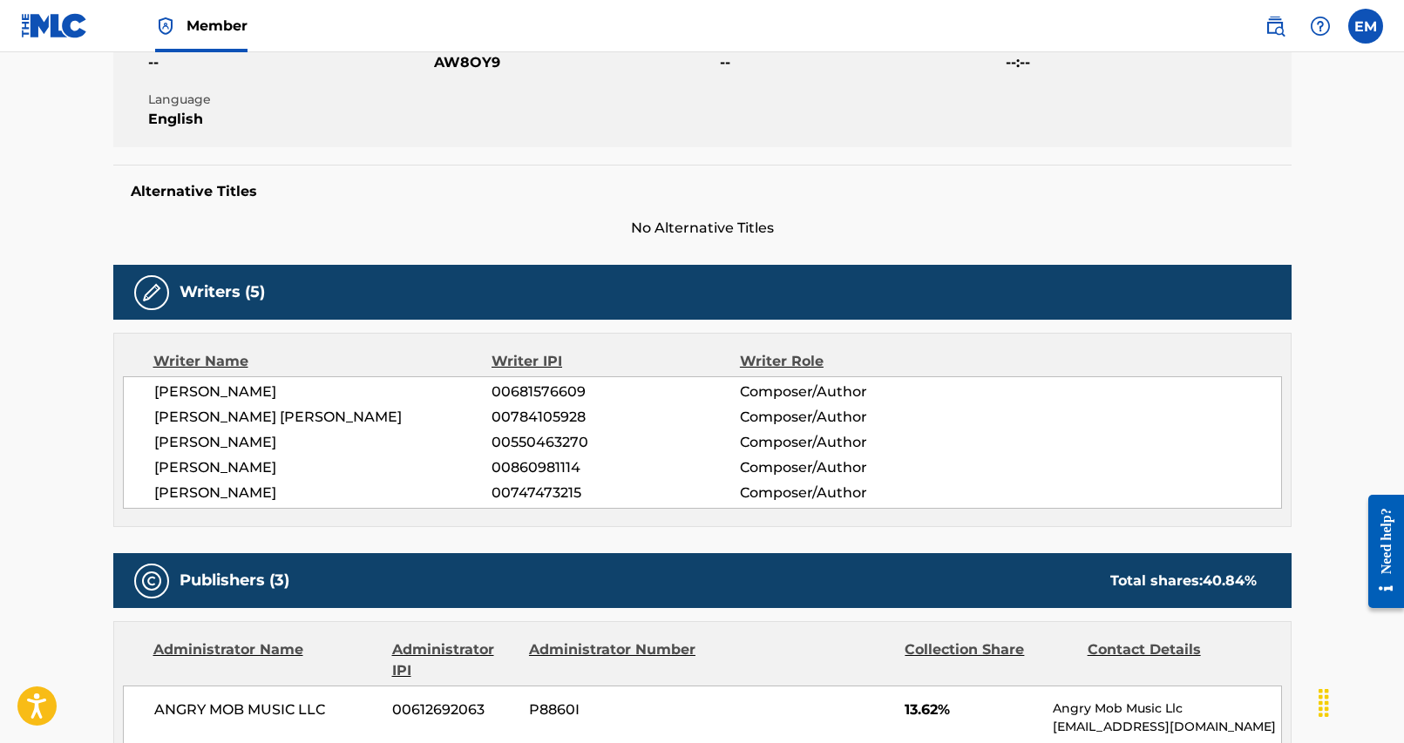
click at [457, 64] on span "AW8OY9" at bounding box center [574, 62] width 281 height 21
copy span "AW8OY9"
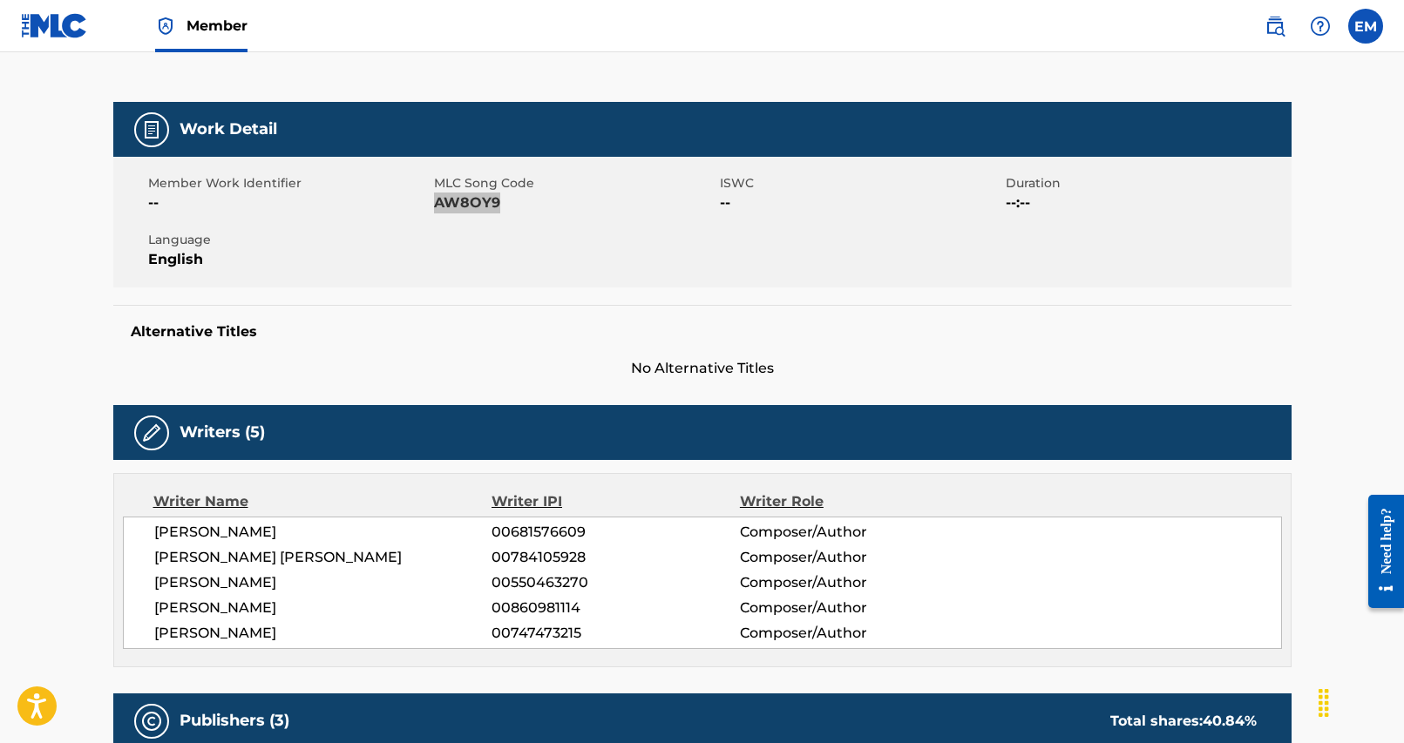
scroll to position [0, 0]
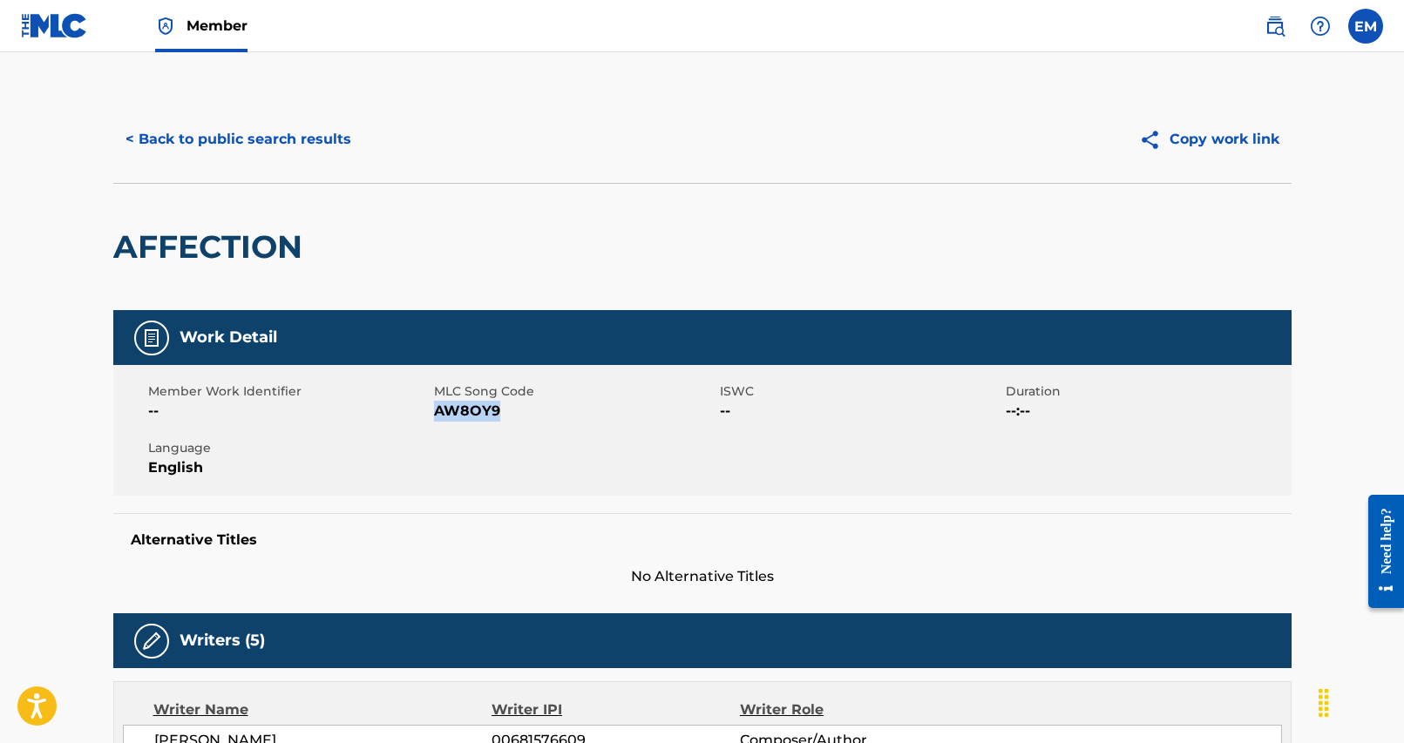
click at [267, 145] on button "< Back to public search results" at bounding box center [238, 140] width 250 height 44
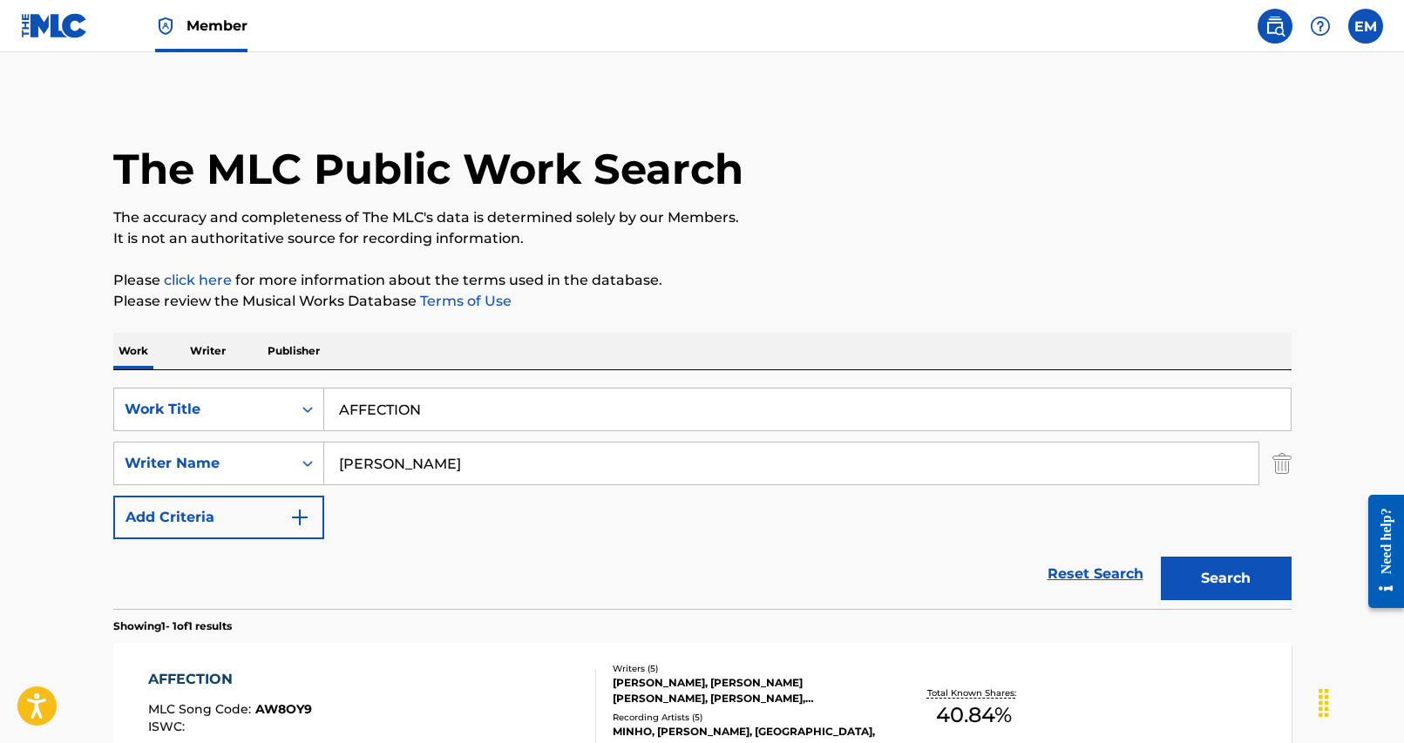
click at [451, 401] on input "AFFECTION" at bounding box center [807, 410] width 966 height 42
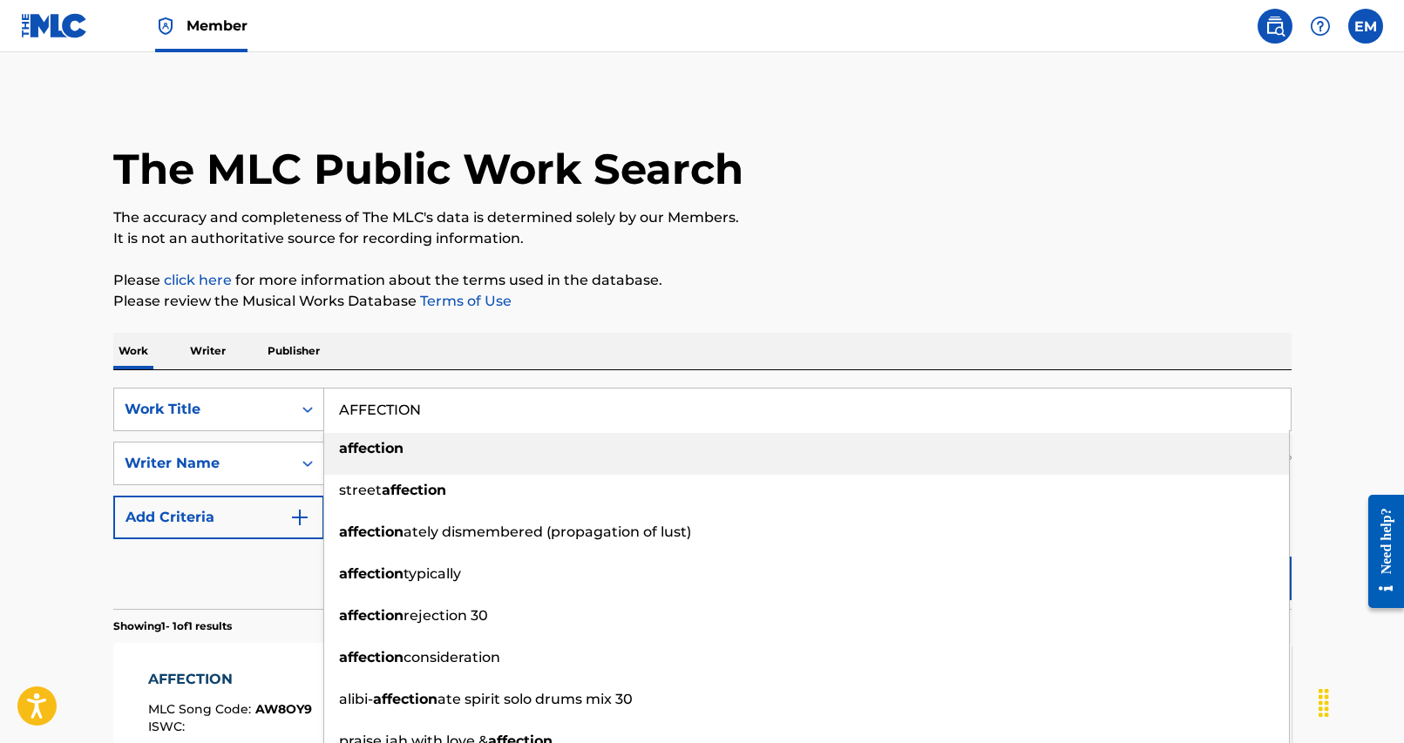
click at [451, 401] on input "AFFECTION" at bounding box center [807, 410] width 966 height 42
paste input "HA RU MA DA GGEUTH DO EOBS I (UNENDING DAYS)"
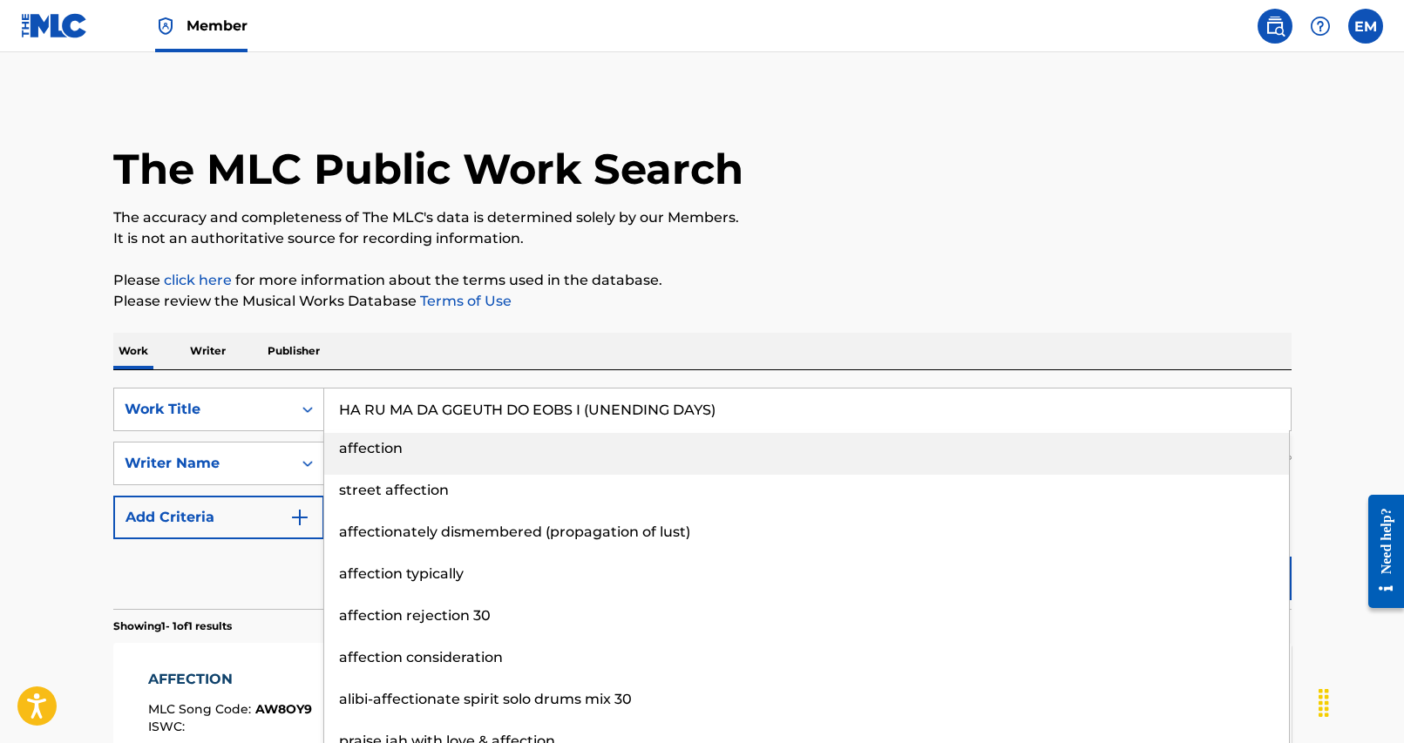
type input "HA RU MA DA GGEUTH DO EOBS I (UNENDING DAYS)"
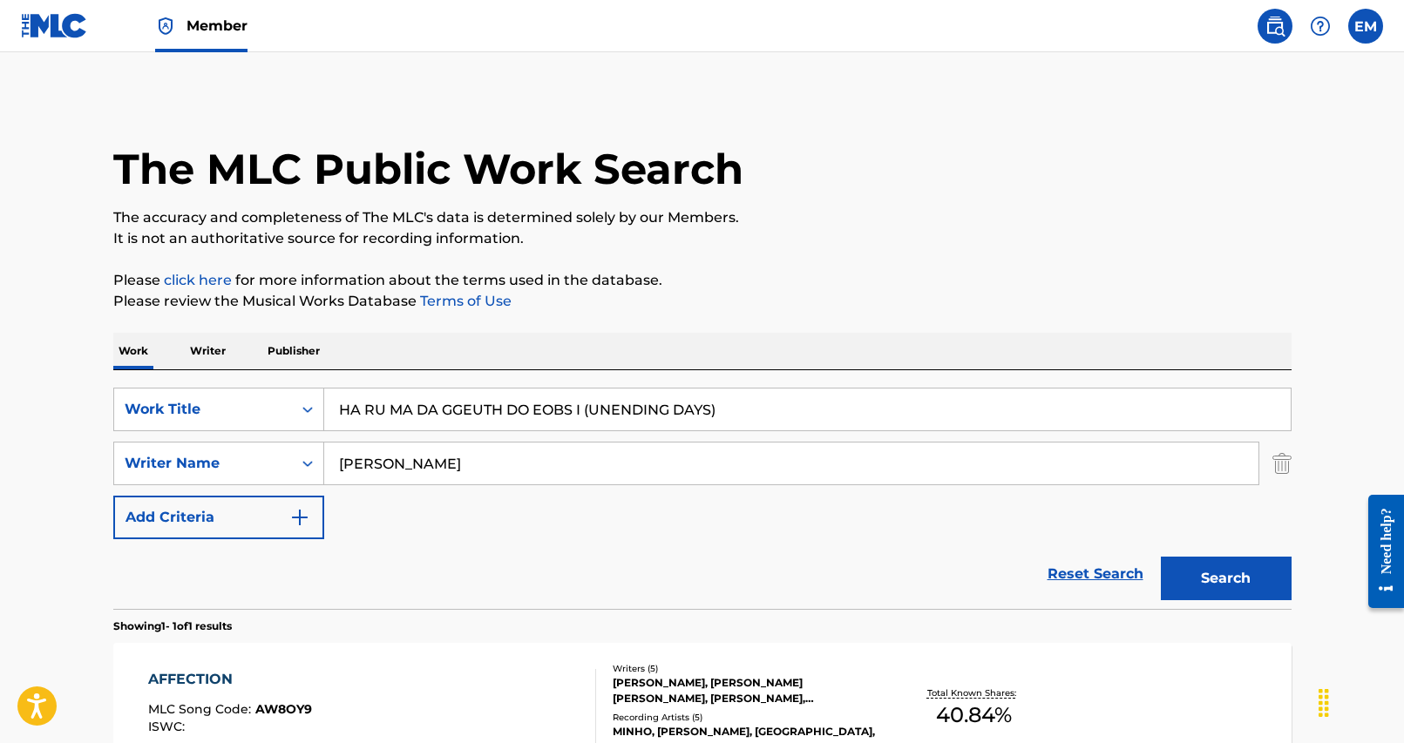
click at [857, 287] on p "Please click here for more information about the terms used in the database." at bounding box center [702, 280] width 1178 height 21
click at [430, 484] on input "[PERSON_NAME]" at bounding box center [791, 464] width 934 height 42
click at [430, 481] on input "[PERSON_NAME]" at bounding box center [791, 464] width 934 height 42
type input "[PERSON_NAME]"
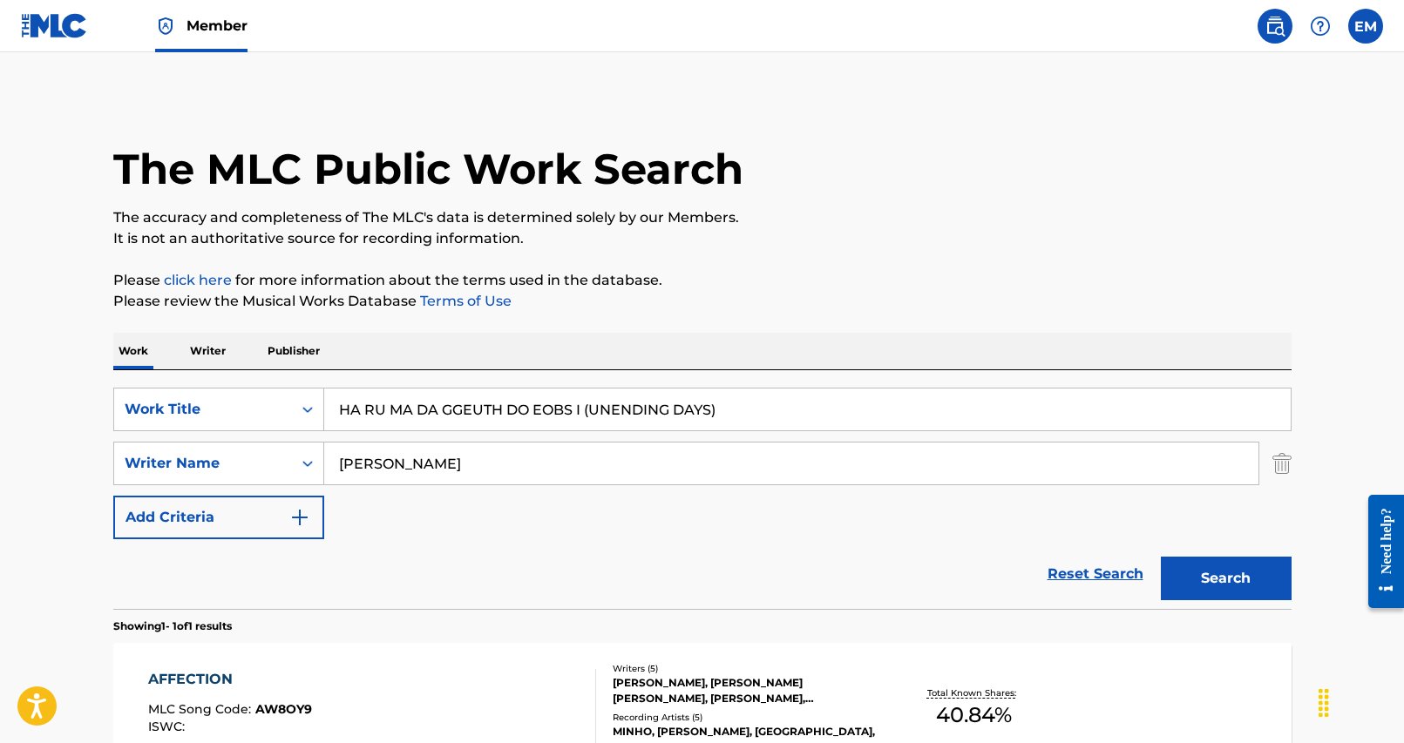
click at [1216, 559] on button "Search" at bounding box center [1226, 579] width 131 height 44
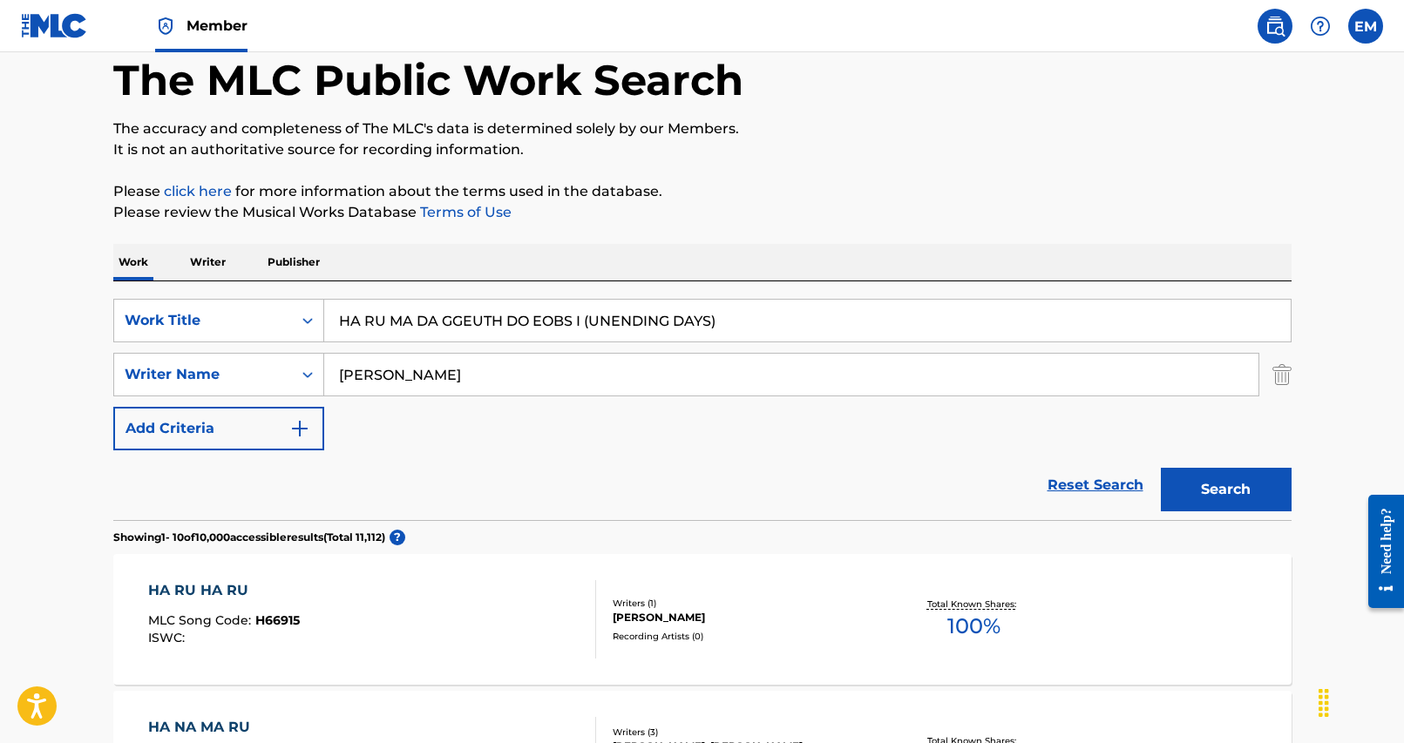
scroll to position [87, 0]
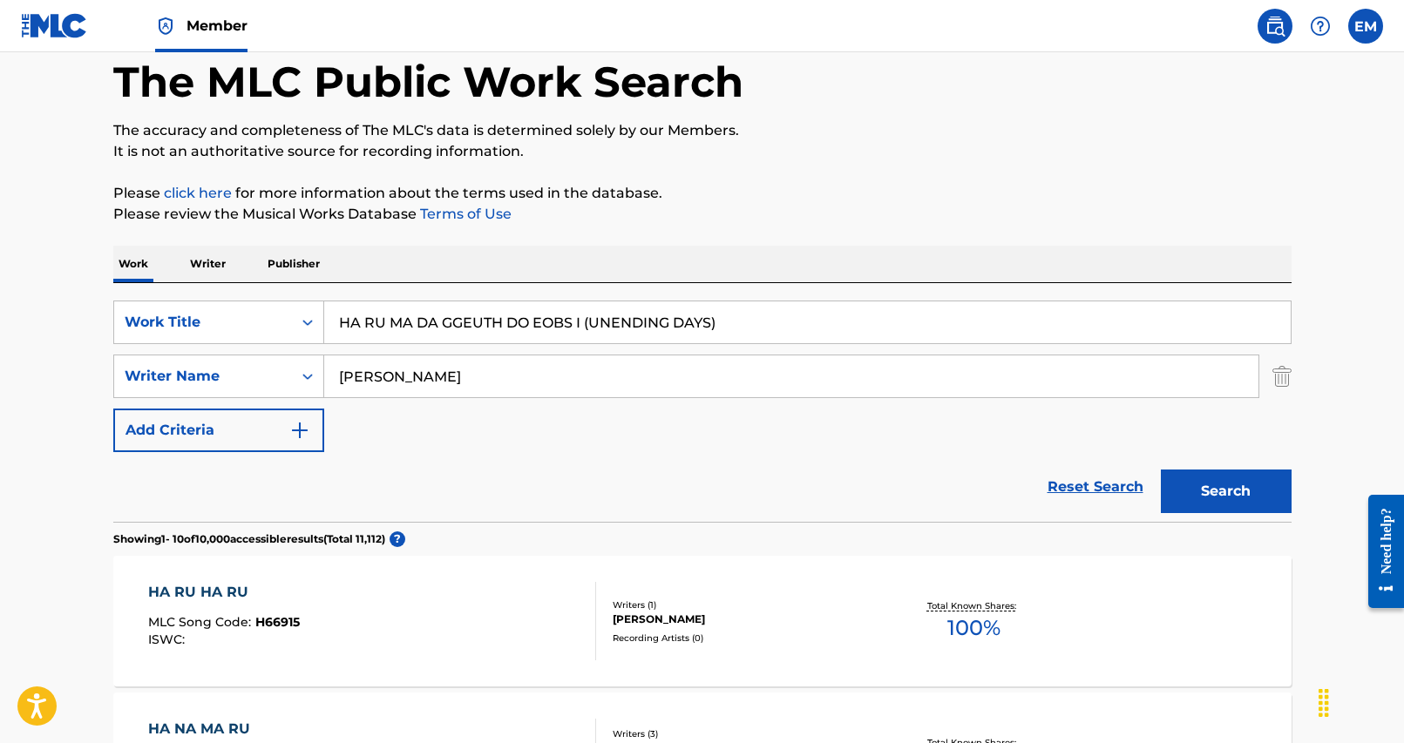
click at [398, 310] on input "HA RU MA DA GGEUTH DO EOBS I (UNENDING DAYS)" at bounding box center [807, 322] width 966 height 42
paste input "UNENDIUNENDING DAYS"
type input "UNENDIUNENDING DAYS"
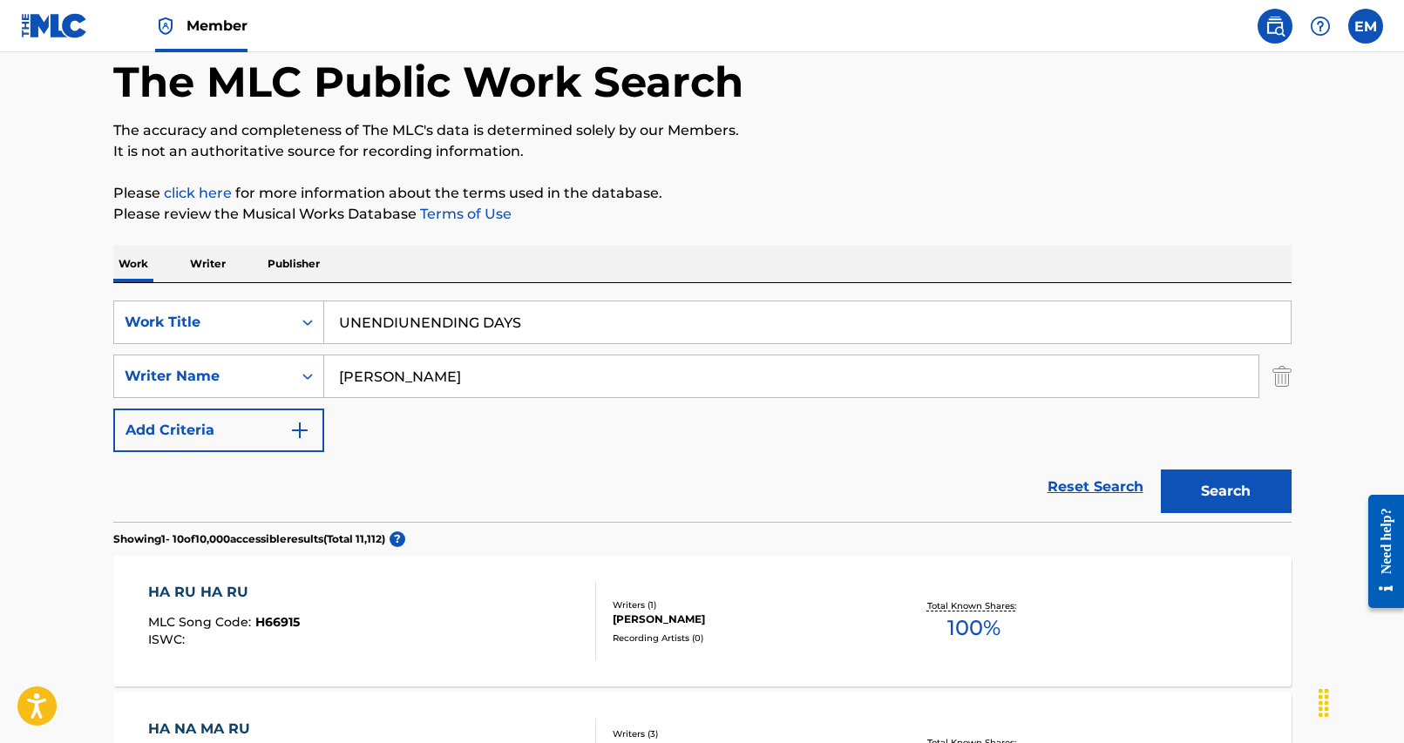
click at [1257, 488] on button "Search" at bounding box center [1226, 492] width 131 height 44
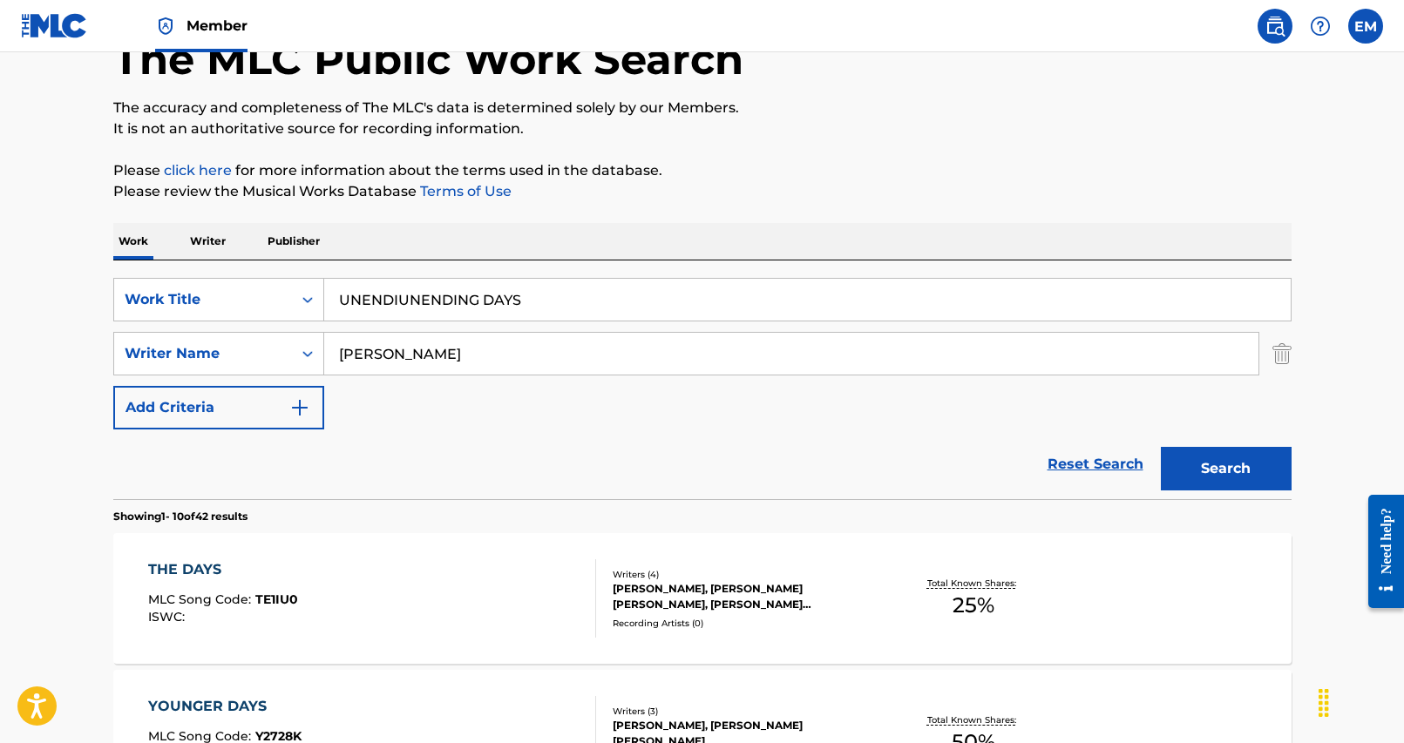
scroll to position [0, 0]
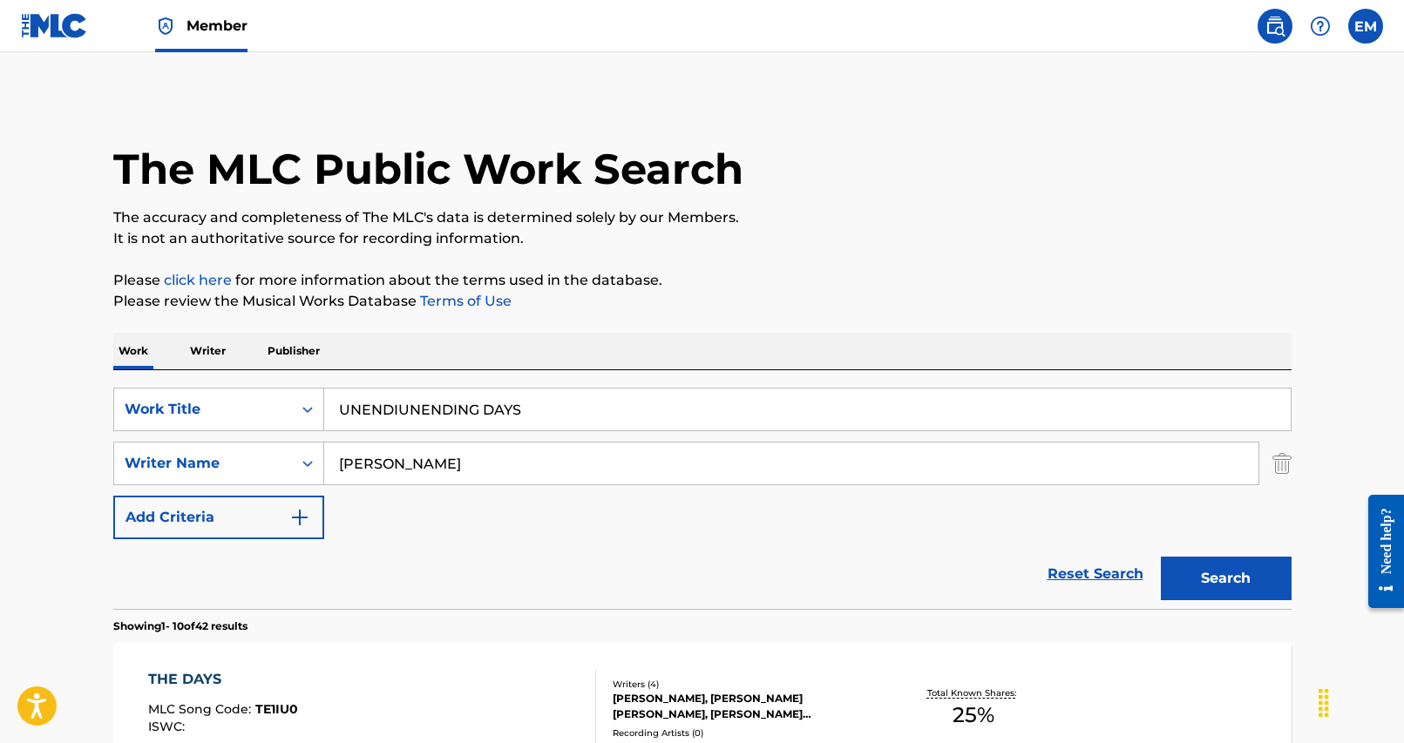
click at [606, 466] on input "[PERSON_NAME]" at bounding box center [791, 464] width 934 height 42
click at [488, 471] on input "Search Form" at bounding box center [791, 464] width 934 height 42
click at [1161, 557] on button "Search" at bounding box center [1226, 579] width 131 height 44
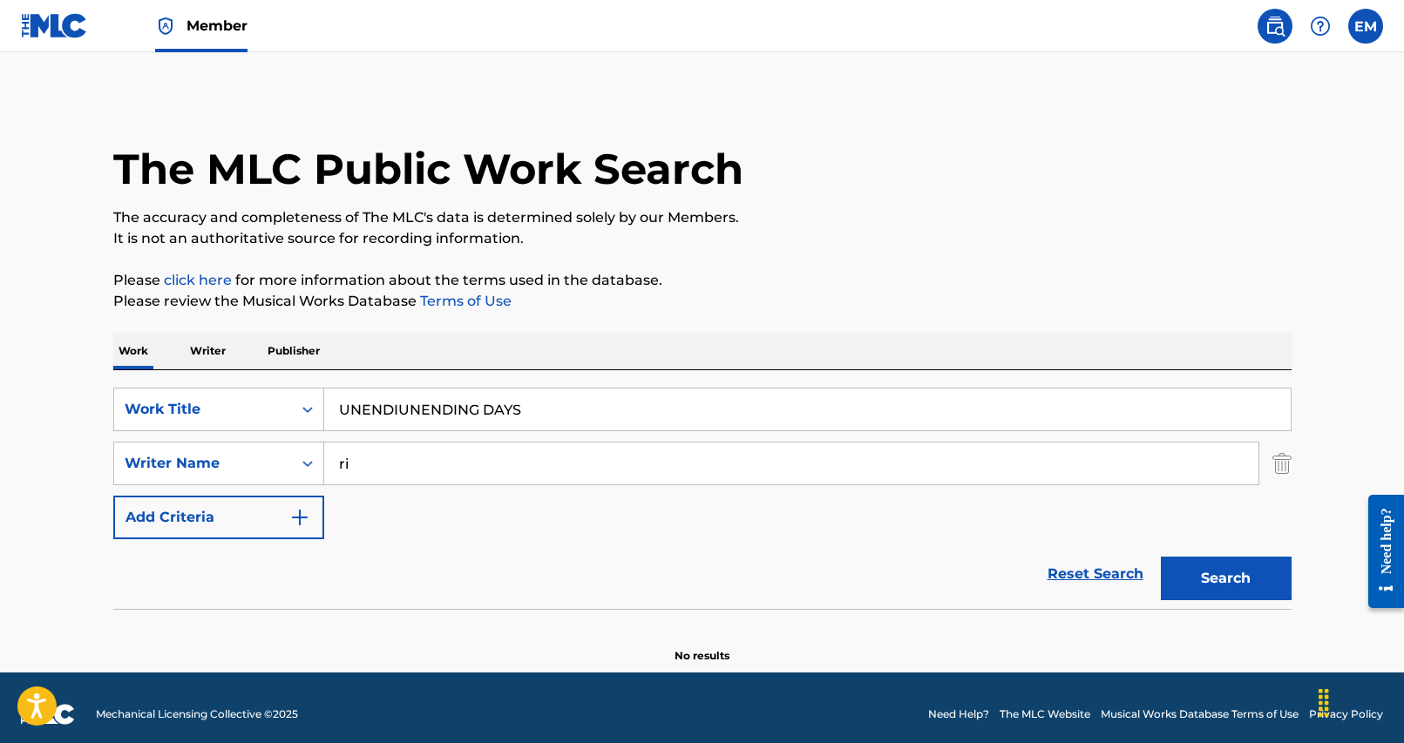
type input "r"
click at [1161, 557] on button "Search" at bounding box center [1226, 579] width 131 height 44
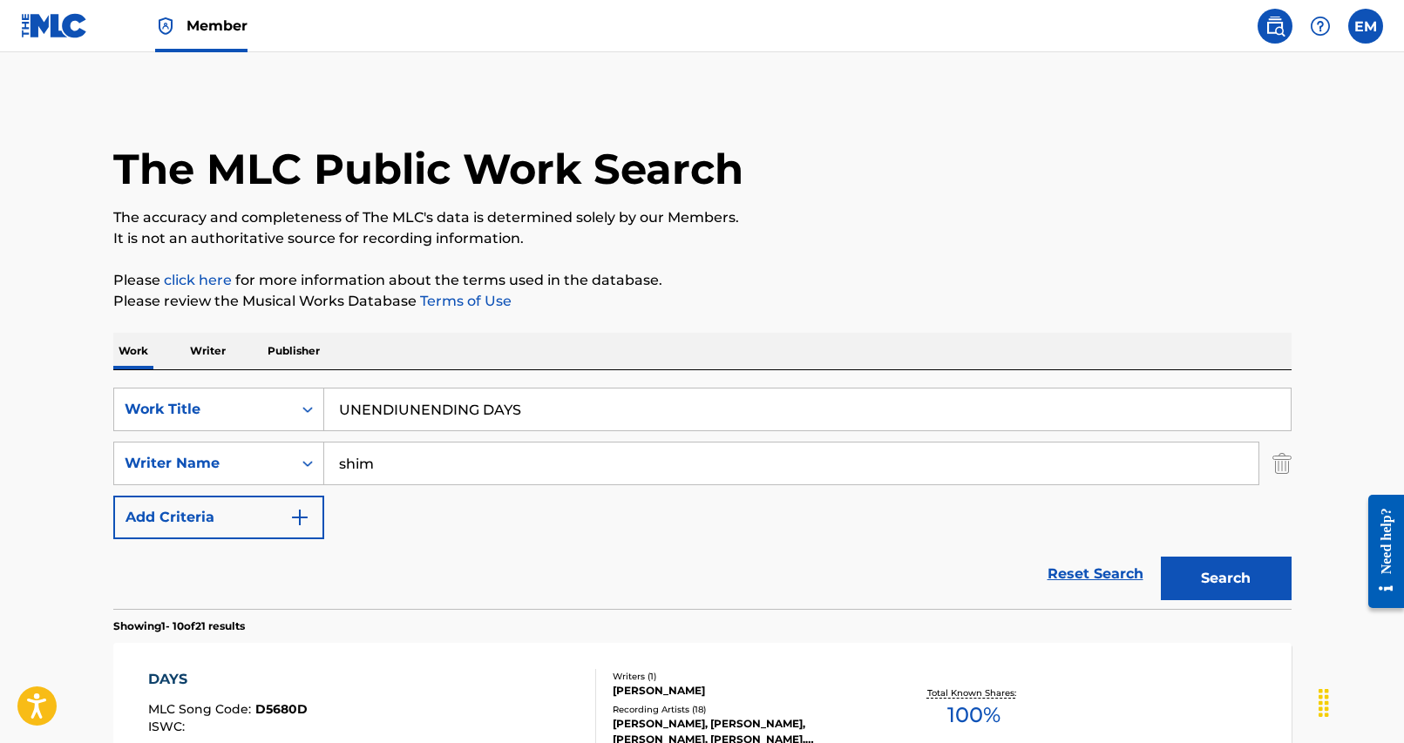
click at [447, 454] on input "shim" at bounding box center [791, 464] width 934 height 42
type input "[PERSON_NAME]"
click at [1161, 557] on button "Search" at bounding box center [1226, 579] width 131 height 44
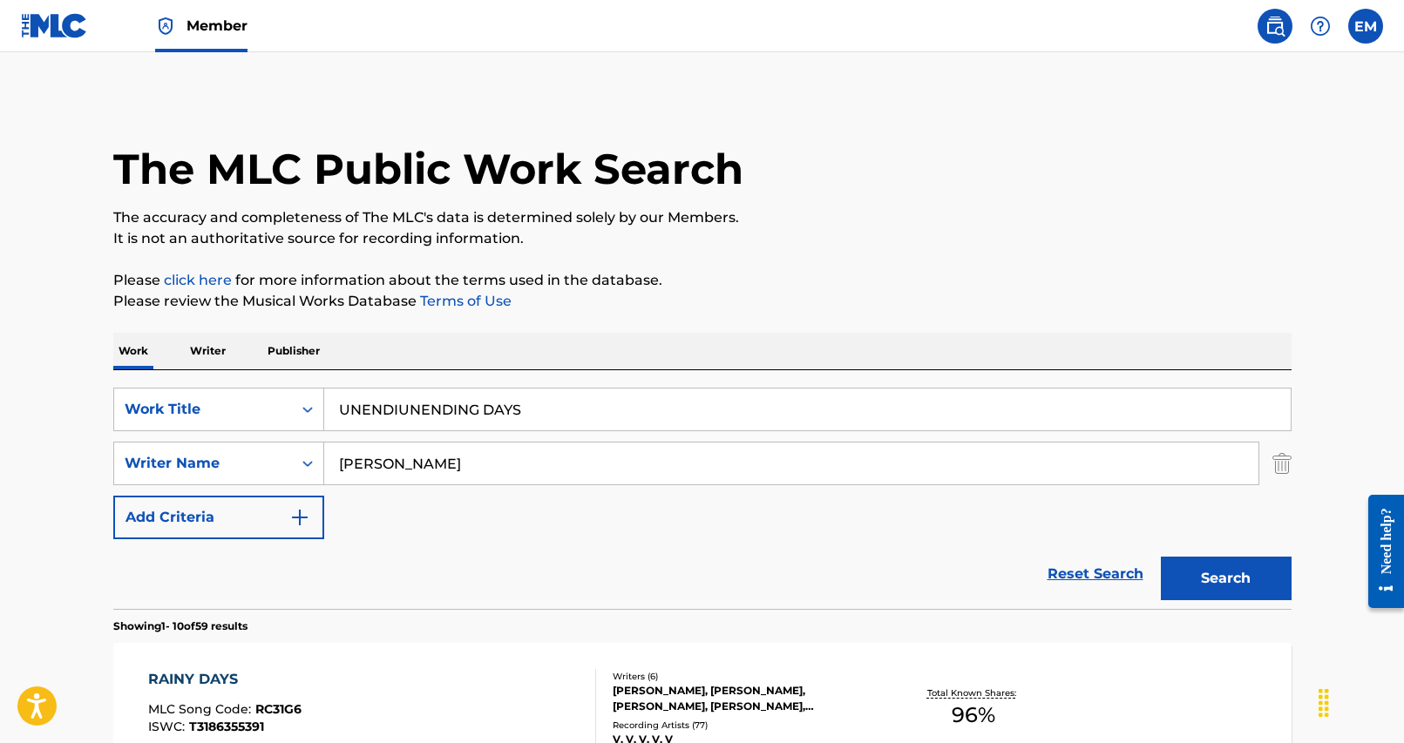
click at [563, 418] on input "UNENDIUNENDING DAYS" at bounding box center [807, 410] width 966 height 42
paste input "HA RU MA DA GGEUTH DO EOBS I (UNENDING DAYS)"
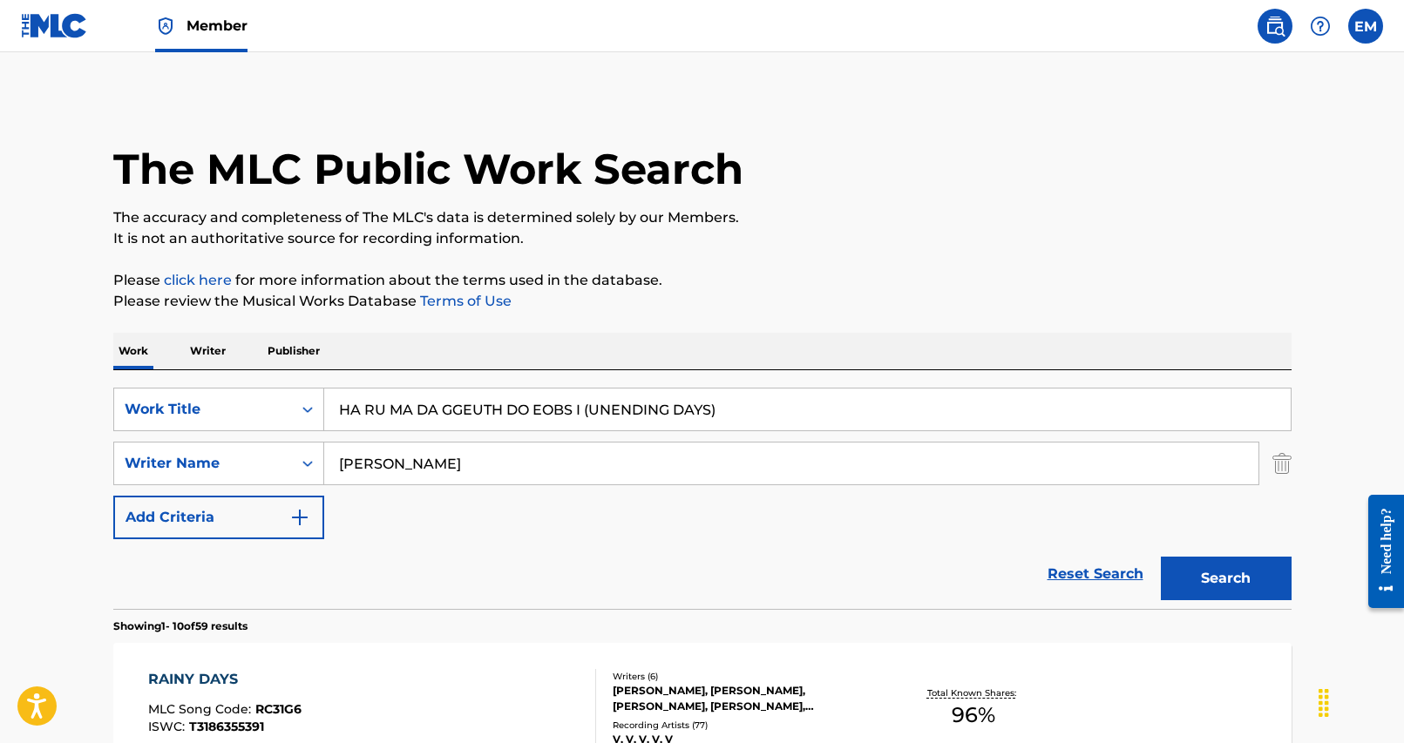
click at [1223, 579] on button "Search" at bounding box center [1226, 579] width 131 height 44
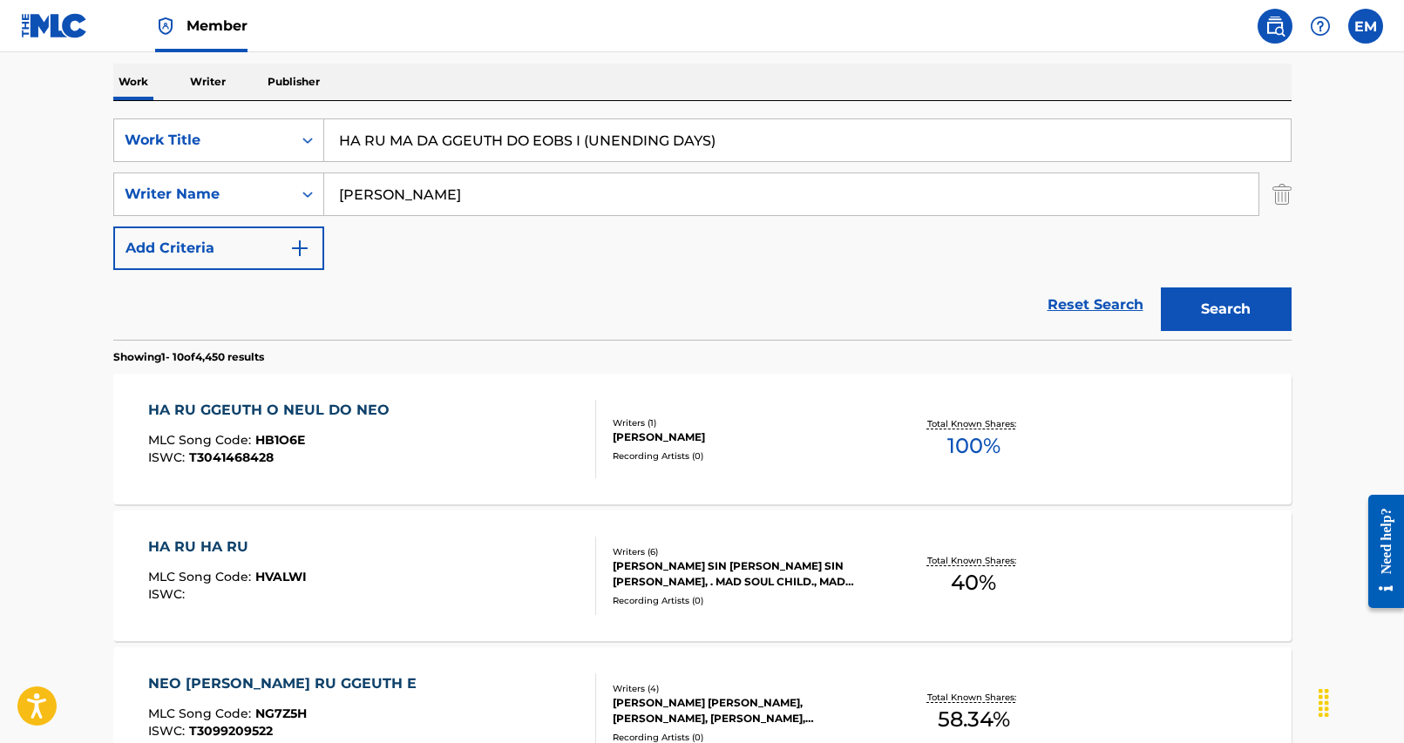
scroll to position [87, 0]
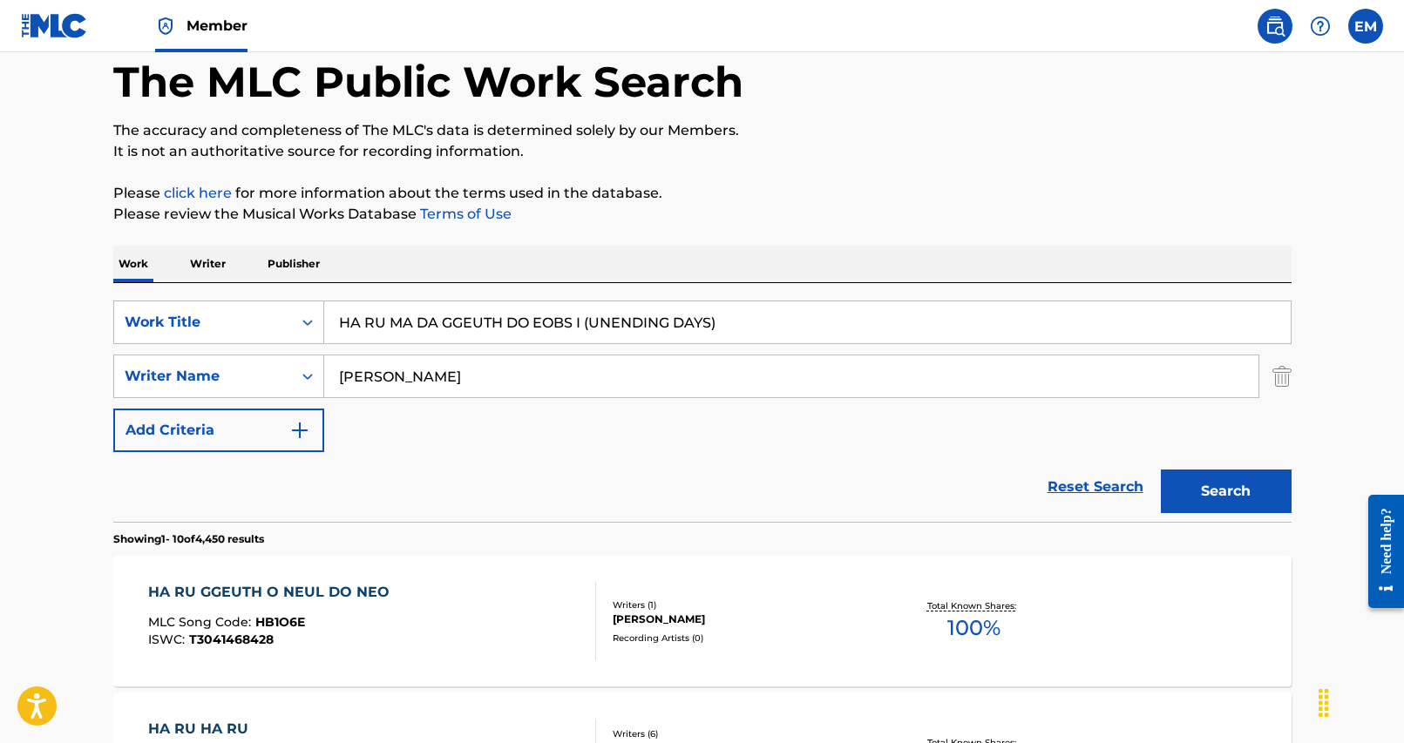
click at [423, 311] on input "HA RU MA DA GGEUTH DO EOBS I (UNENDING DAYS)" at bounding box center [807, 322] width 966 height 42
paste input "SUPERNATURAL (CITYPOP REMIX"
type input "SUPERNATURAL (CITYPOP REMIX)"
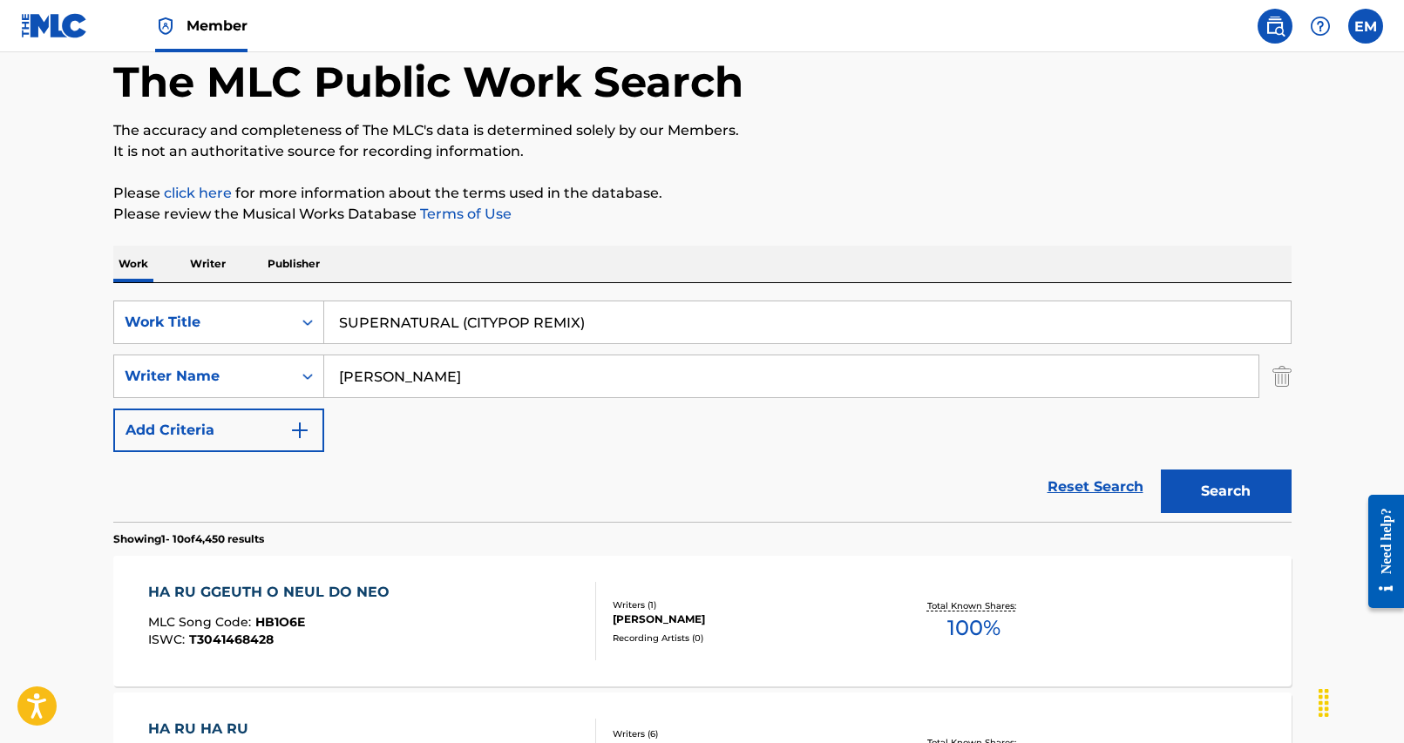
click at [409, 370] on input "[PERSON_NAME]" at bounding box center [791, 376] width 934 height 42
click at [410, 388] on input "Search Form" at bounding box center [791, 376] width 934 height 42
type input "hoon"
click at [1161, 470] on button "Search" at bounding box center [1226, 492] width 131 height 44
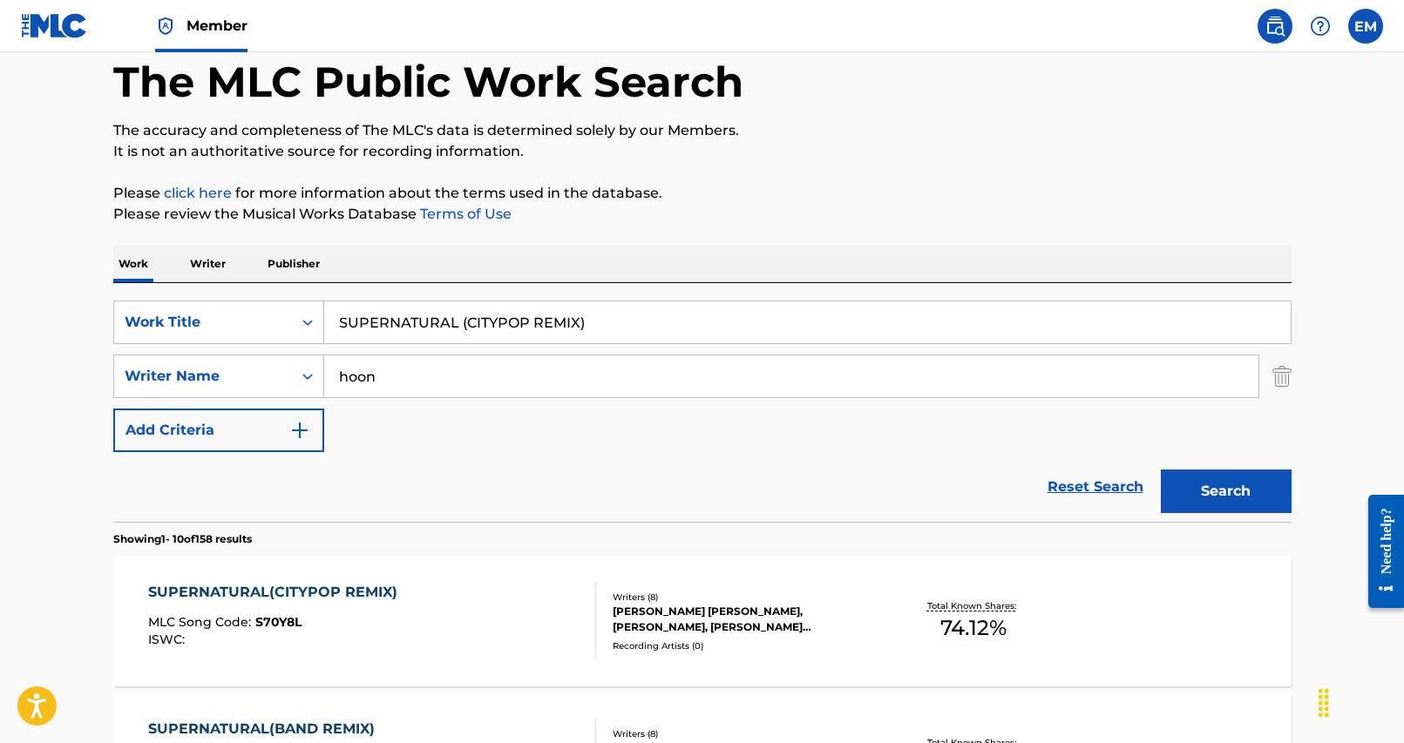
click at [538, 647] on div "SUPERNATURAL(CITYPOP REMIX) MLC Song Code : S70Y8L ISWC :" at bounding box center [372, 621] width 448 height 78
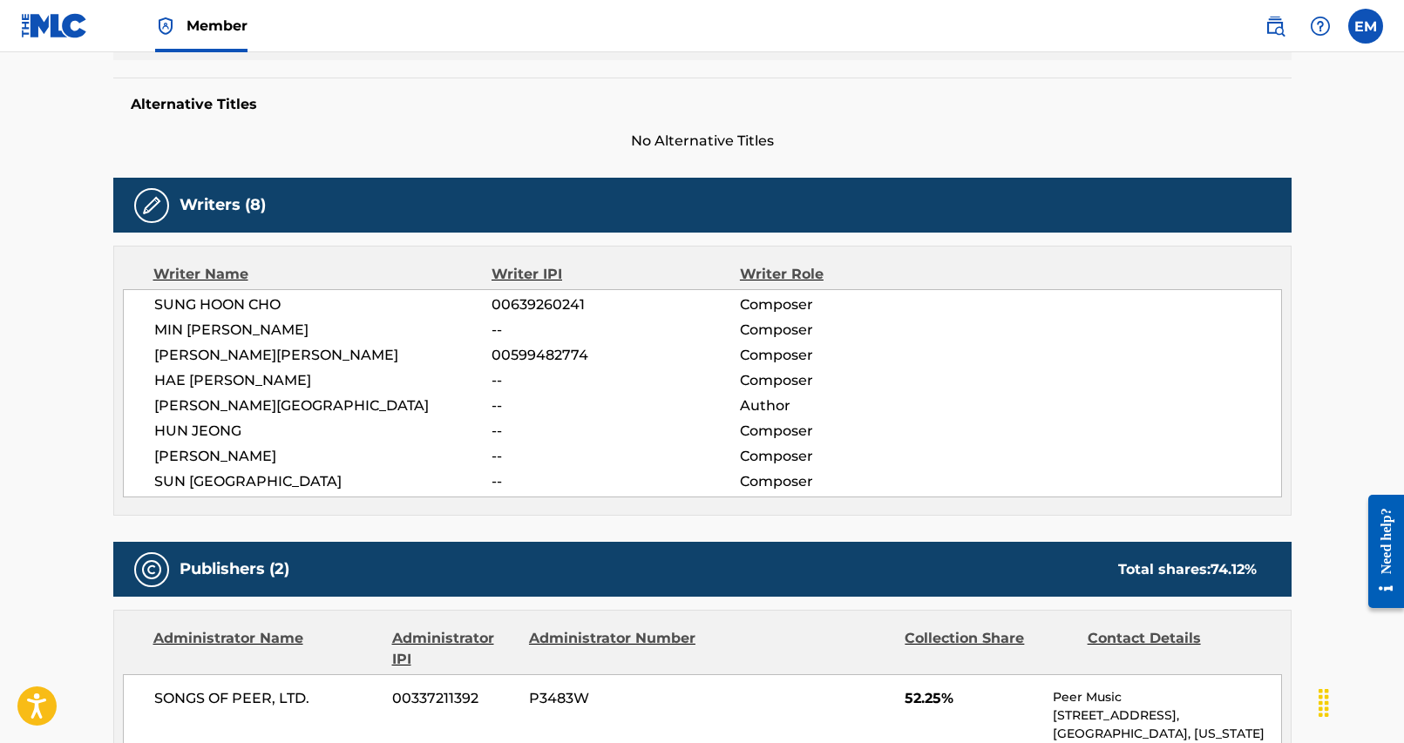
scroll to position [87, 0]
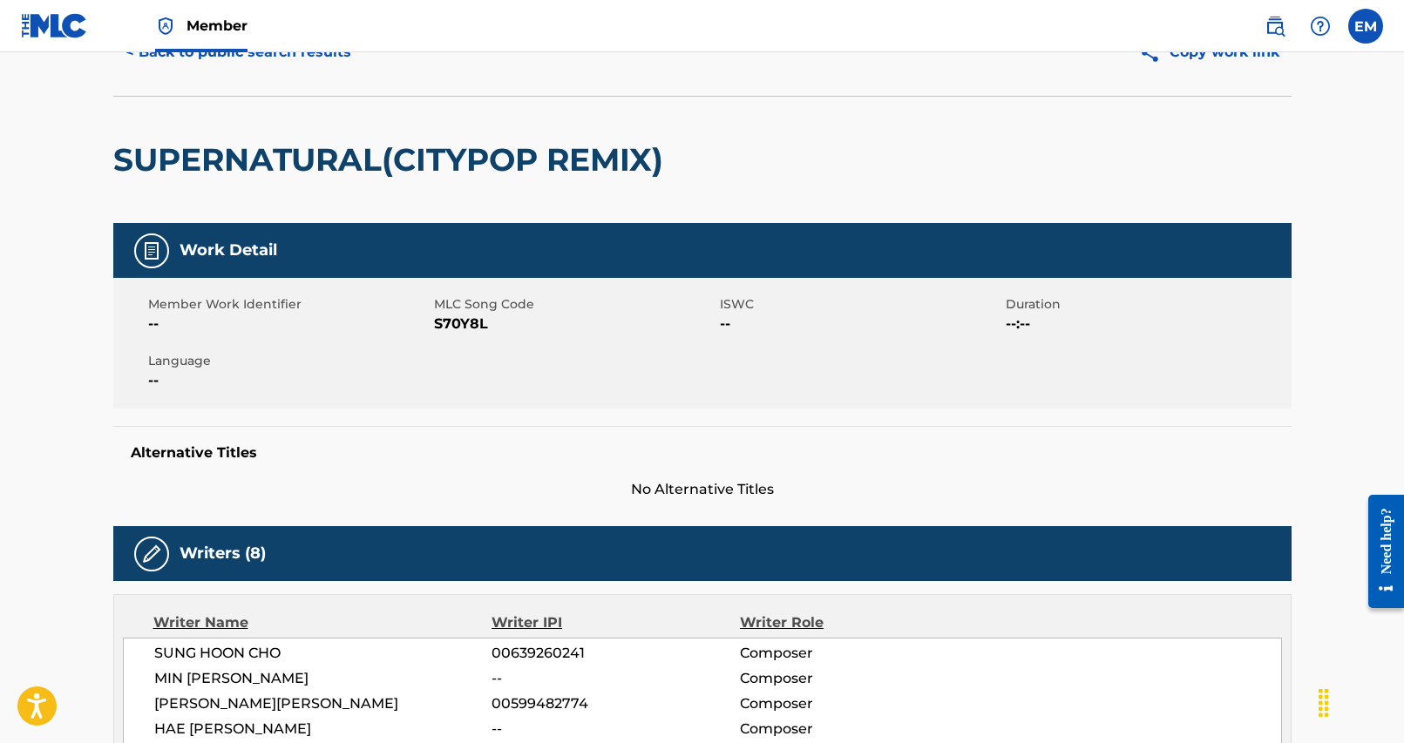
click at [457, 331] on span "S70Y8L" at bounding box center [574, 324] width 281 height 21
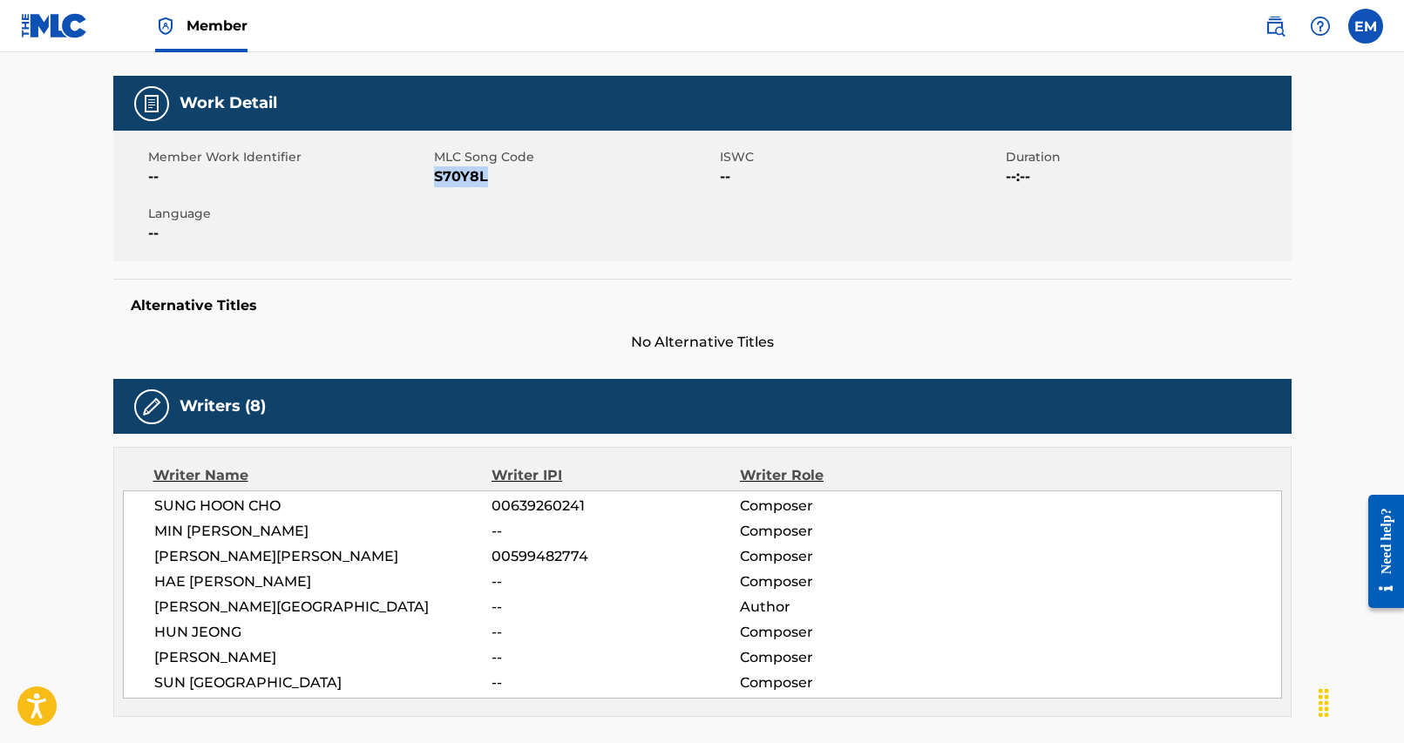
scroll to position [261, 0]
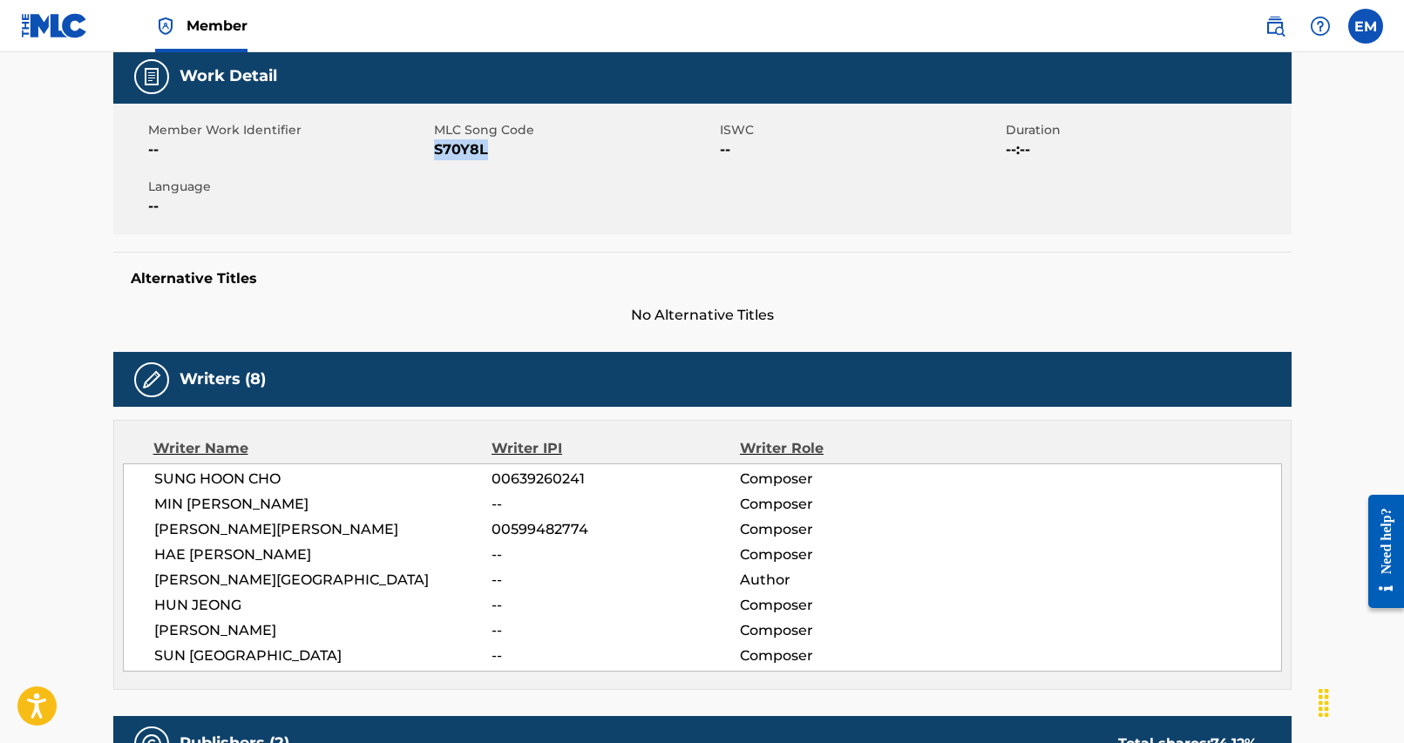
click at [449, 154] on span "S70Y8L" at bounding box center [574, 149] width 281 height 21
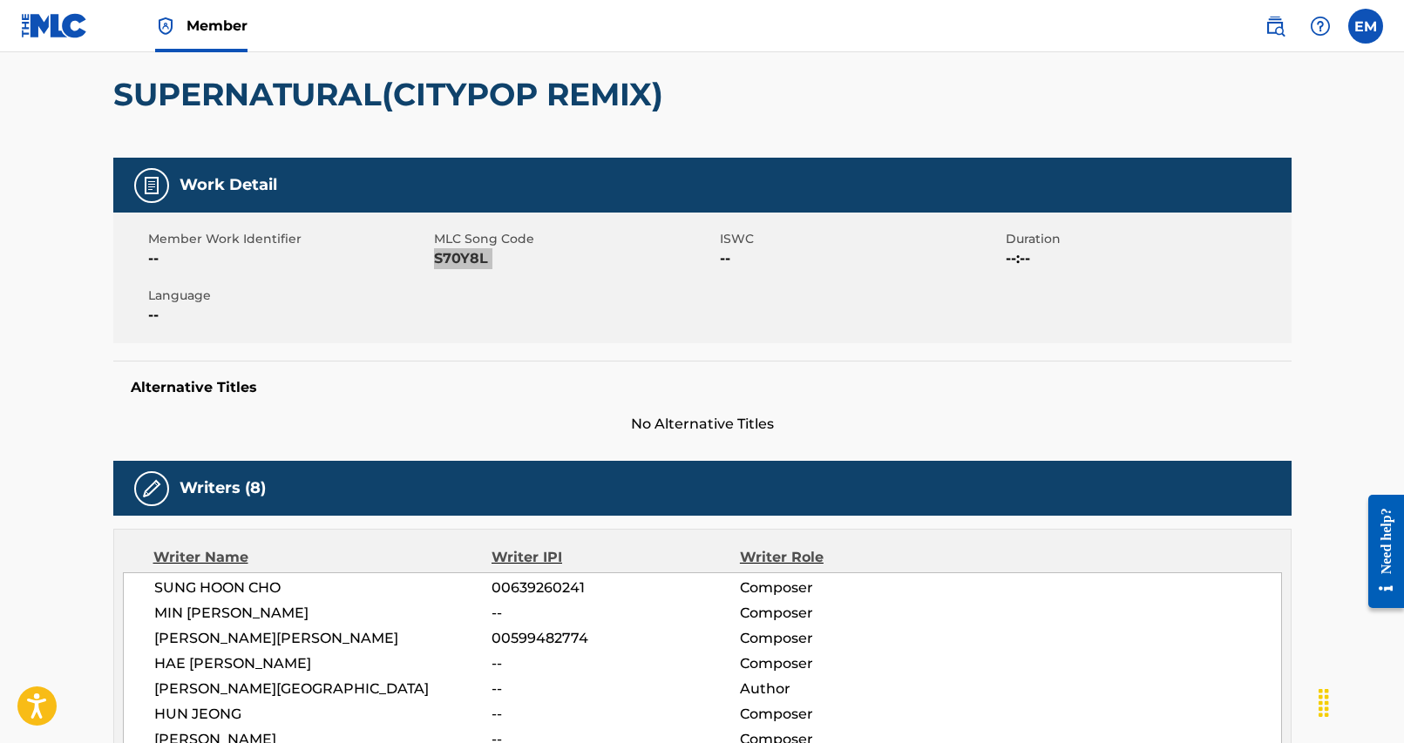
scroll to position [0, 0]
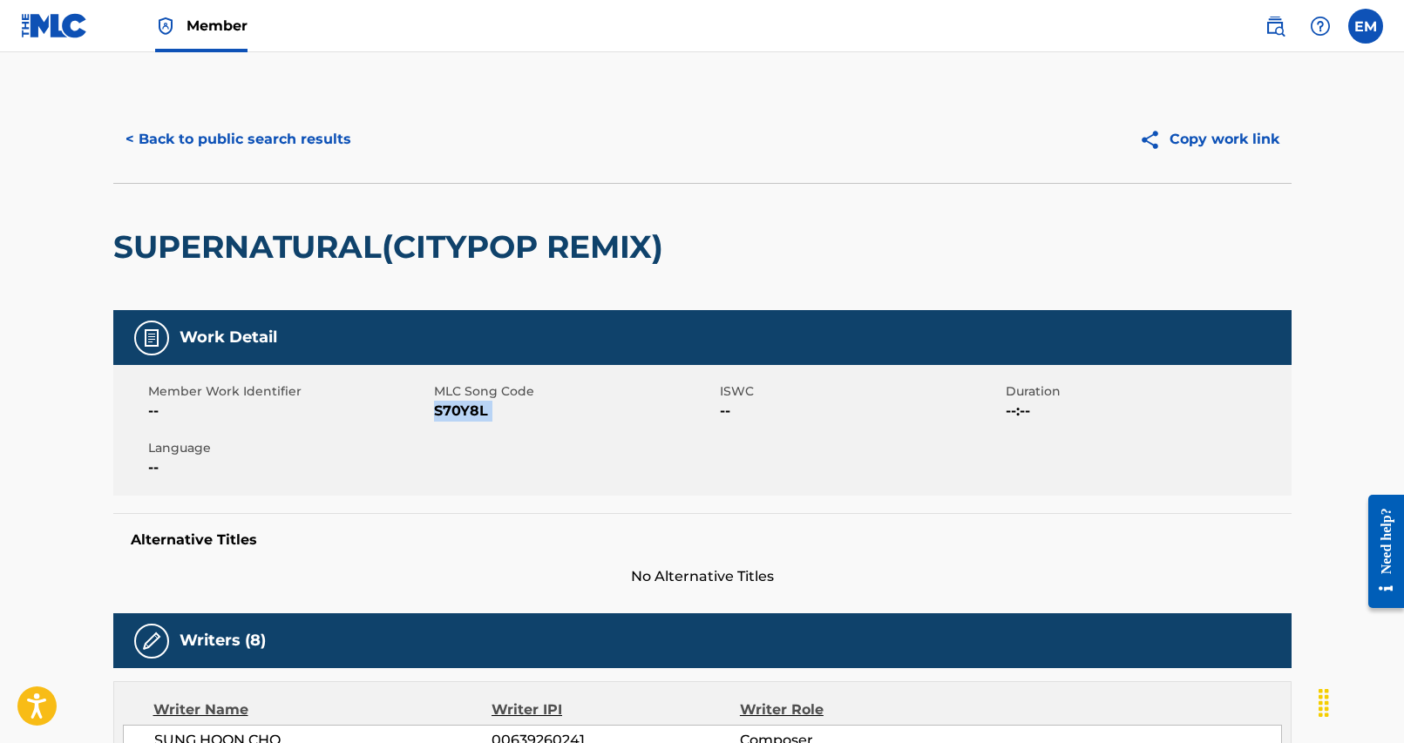
click at [232, 151] on button "< Back to public search results" at bounding box center [238, 140] width 250 height 44
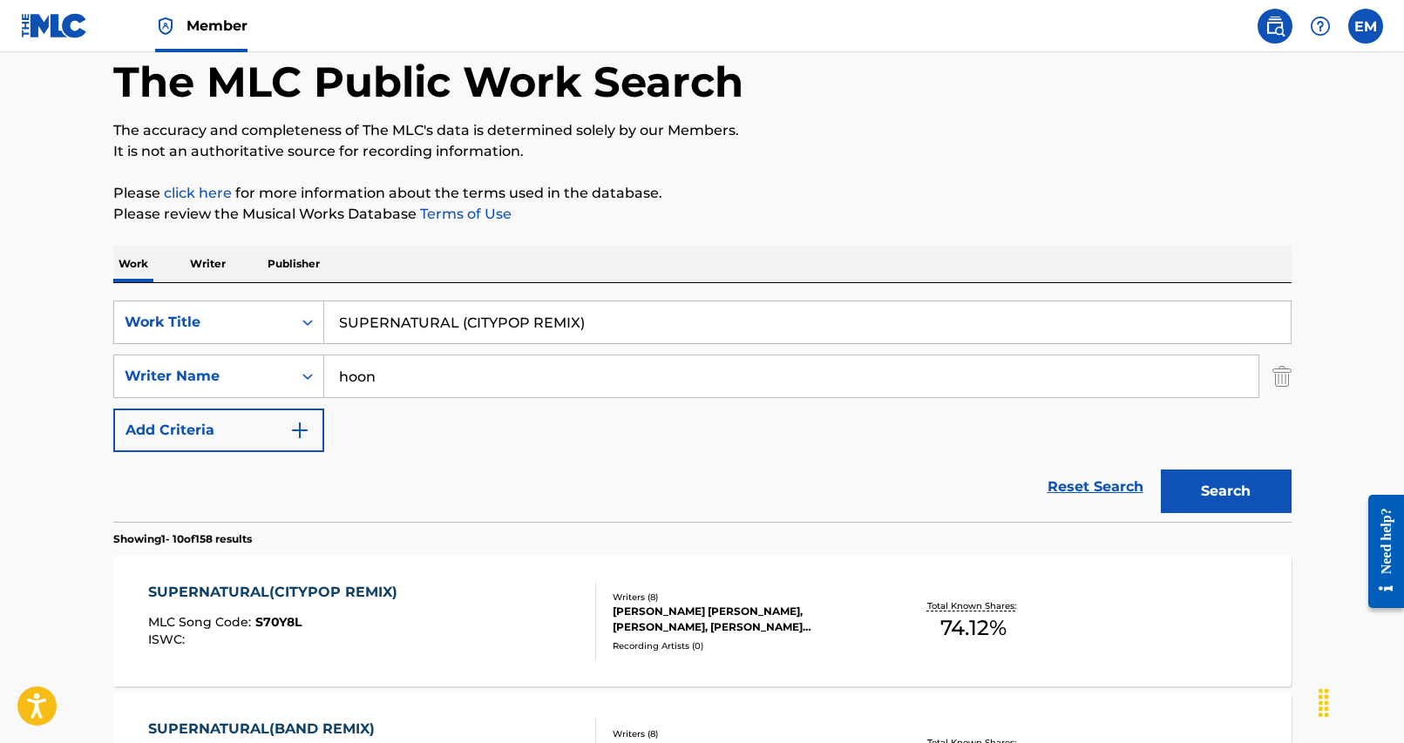
click at [497, 315] on input "SUPERNATURAL (CITYPOP REMIX)" at bounding box center [807, 322] width 966 height 42
paste input "GI EOG S[PERSON_NAME]"
type input "GI EOG S[PERSON_NAME]"
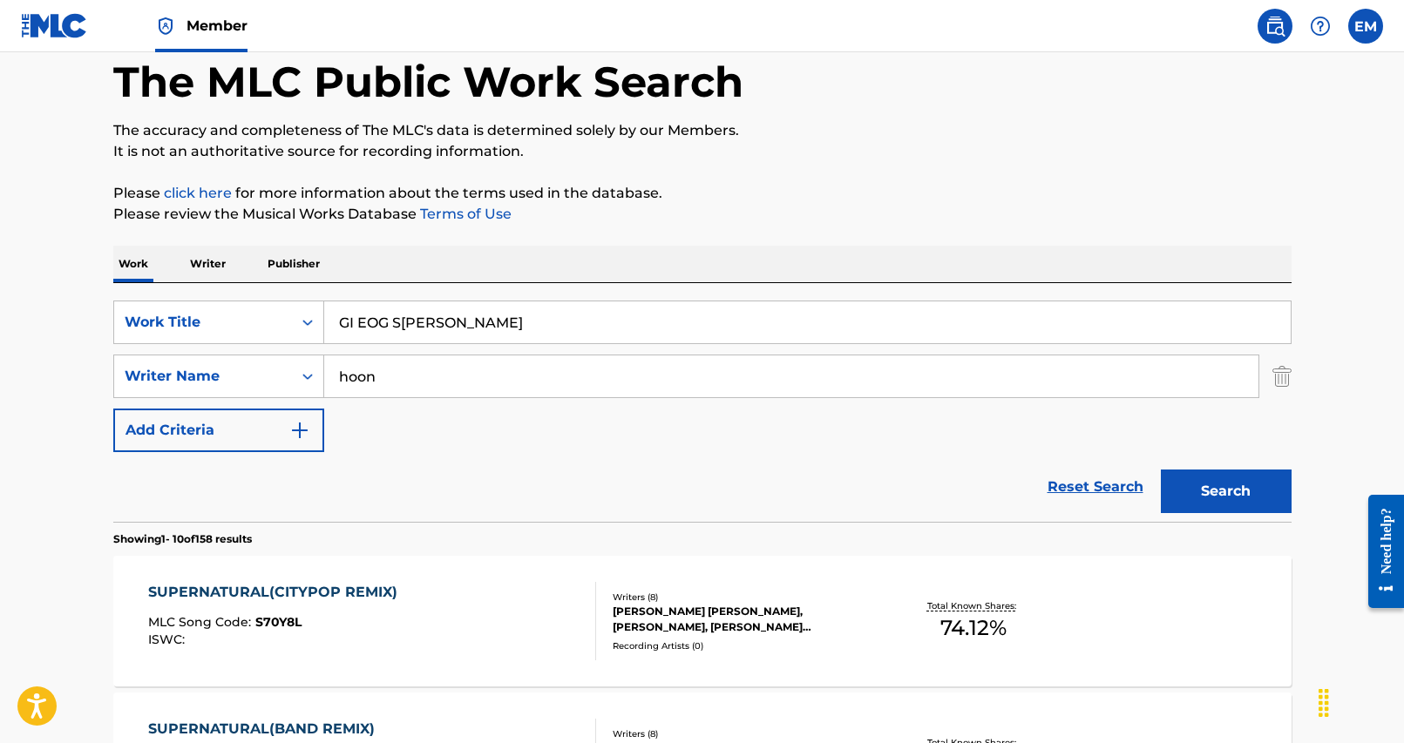
click at [554, 256] on div "Work Writer Publisher" at bounding box center [702, 264] width 1178 height 37
click at [409, 374] on input "hoon" at bounding box center [791, 376] width 934 height 42
type input "kang"
click at [1161, 470] on button "Search" at bounding box center [1226, 492] width 131 height 44
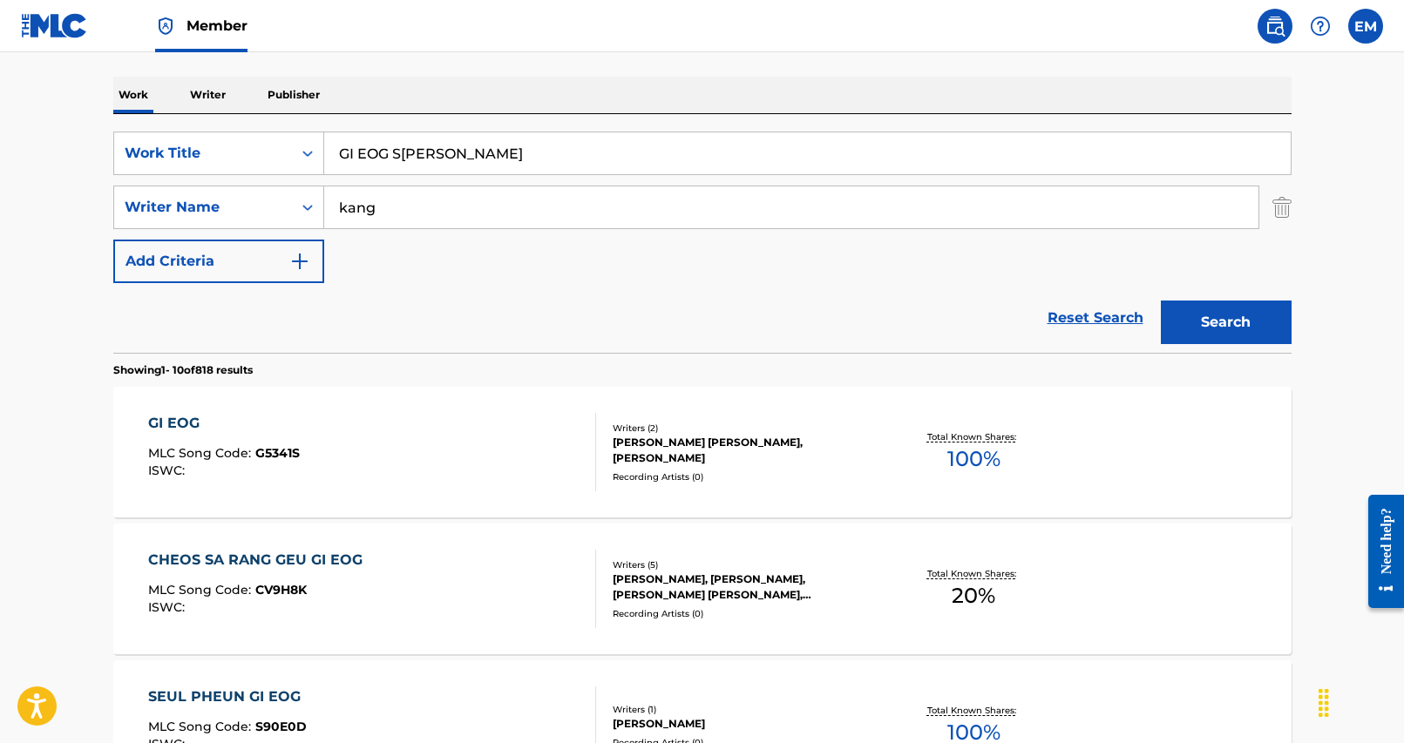
scroll to position [261, 0]
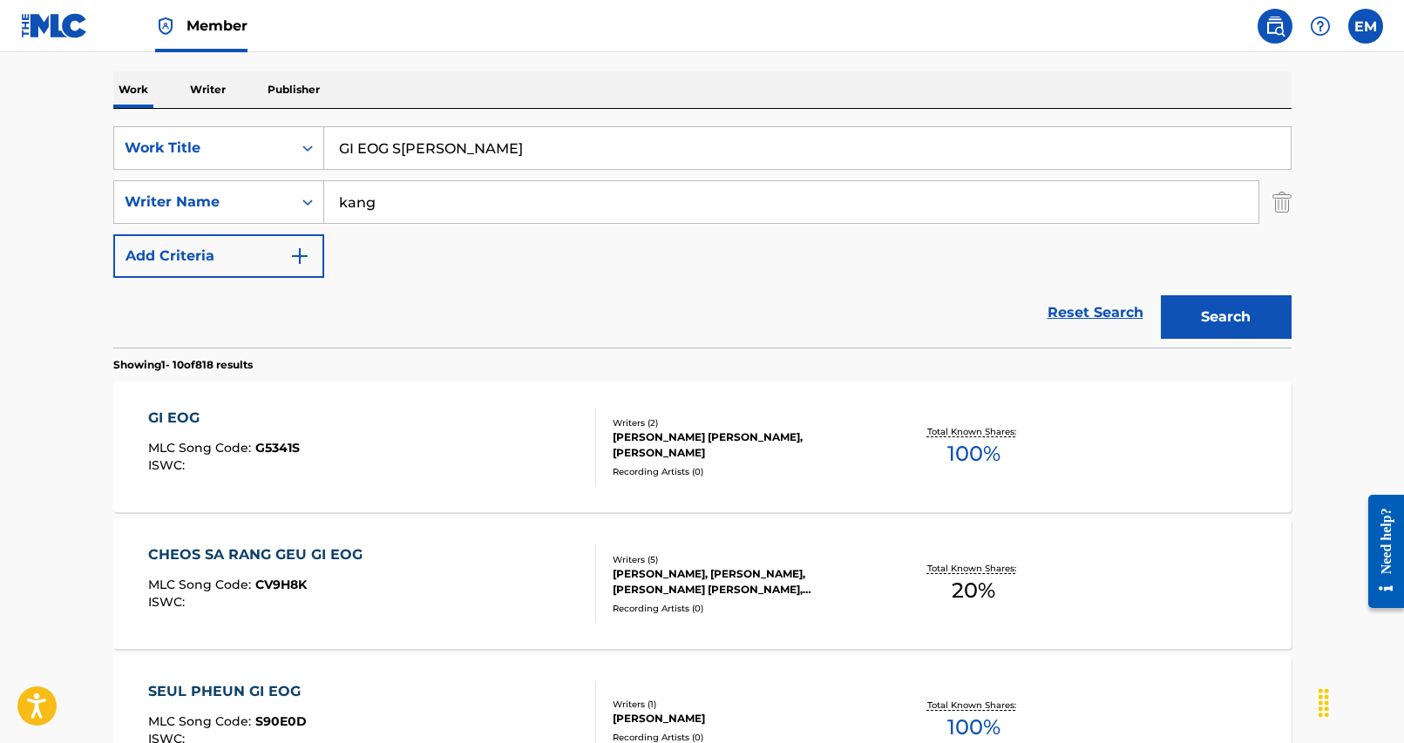
click at [556, 158] on input "GI EOG S[PERSON_NAME]" at bounding box center [807, 148] width 966 height 42
click at [555, 152] on input "GI EOG S[PERSON_NAME]" at bounding box center [807, 148] width 966 height 42
paste input "REMEMBRANCE CANDY"
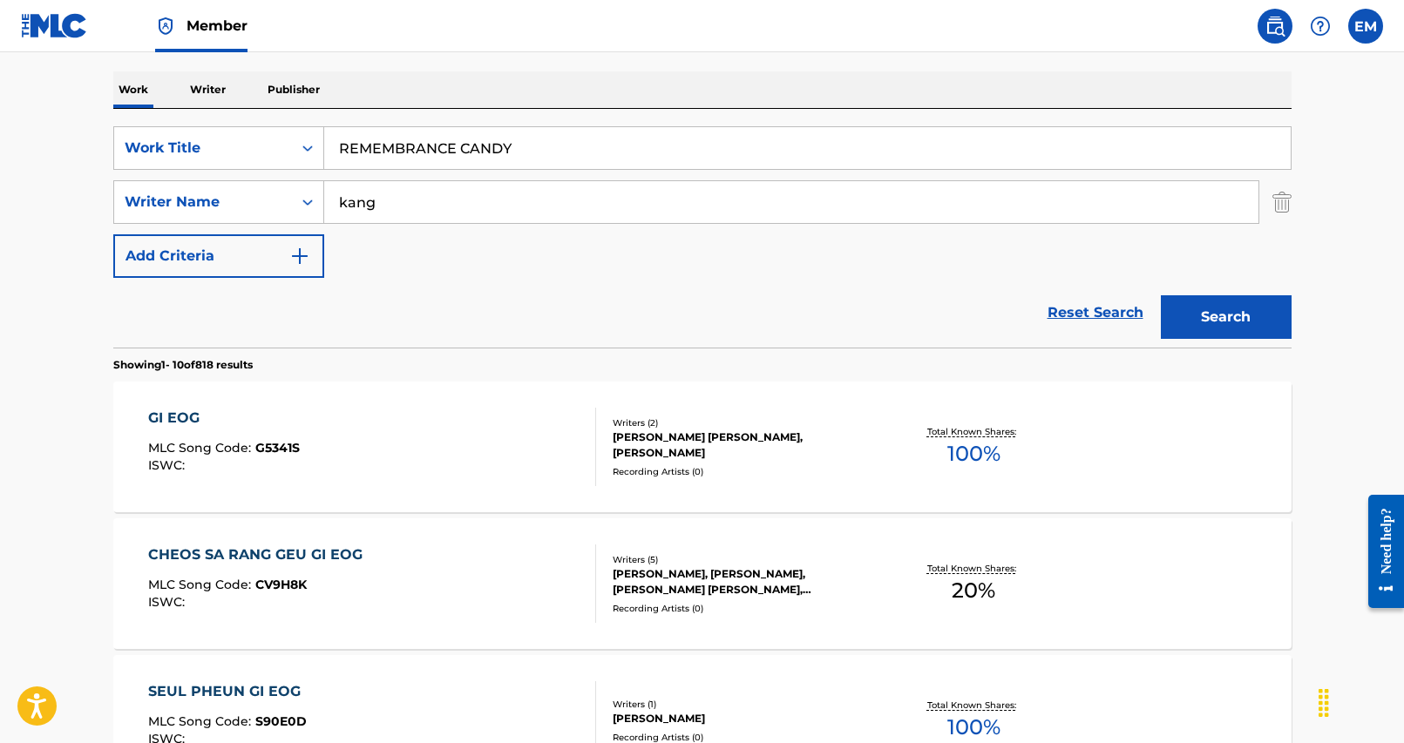
click at [1193, 315] on button "Search" at bounding box center [1226, 317] width 131 height 44
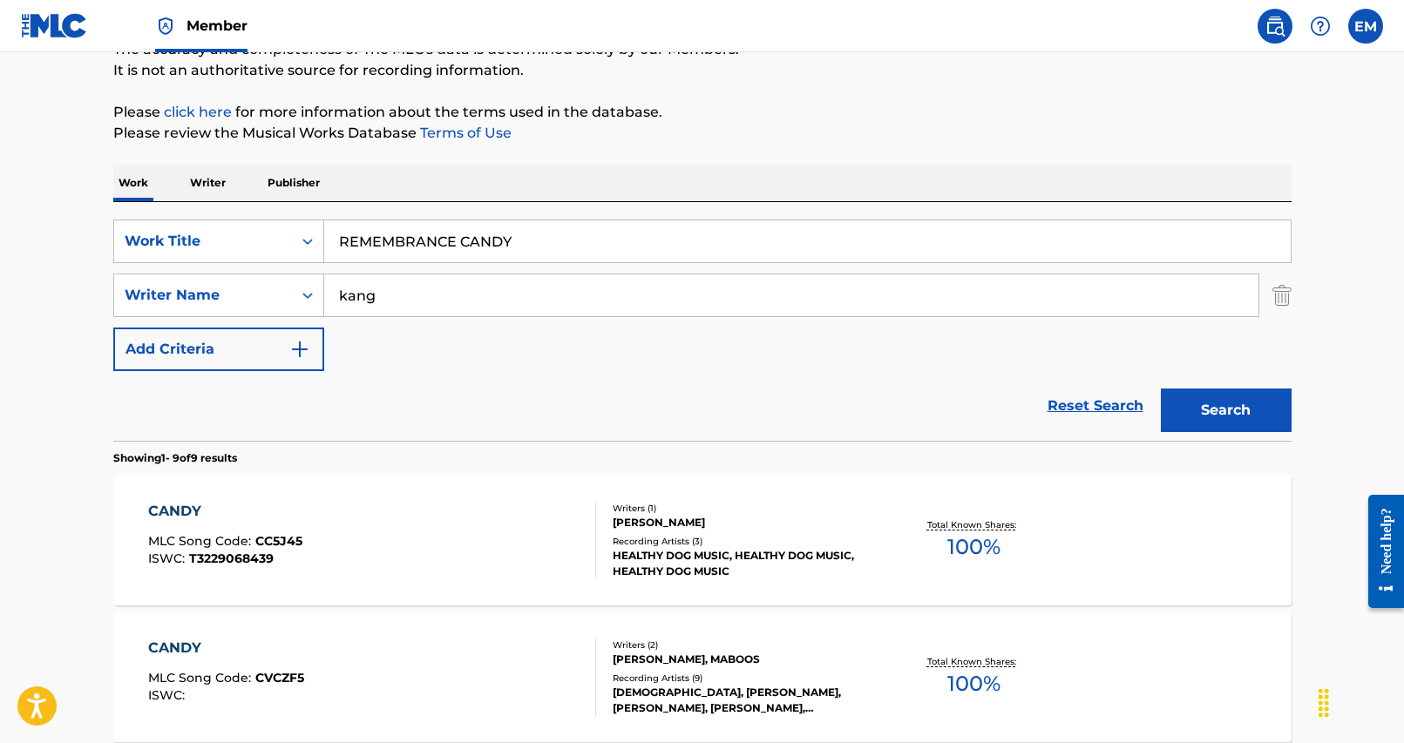
scroll to position [87, 0]
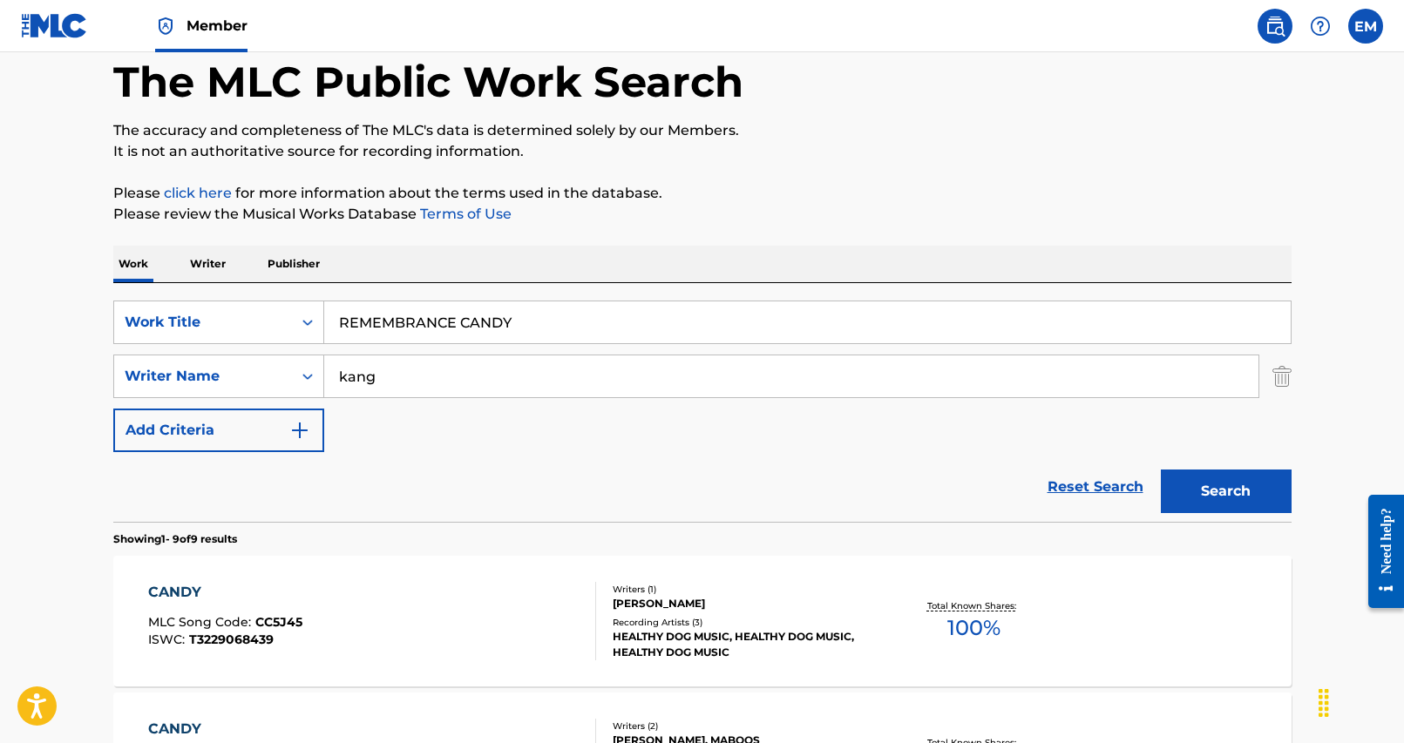
click at [519, 328] on input "REMEMBRANCE CANDY" at bounding box center [807, 322] width 966 height 42
paste input "GI EOG S[PERSON_NAME]"
type input "GI EOG S[PERSON_NAME]"
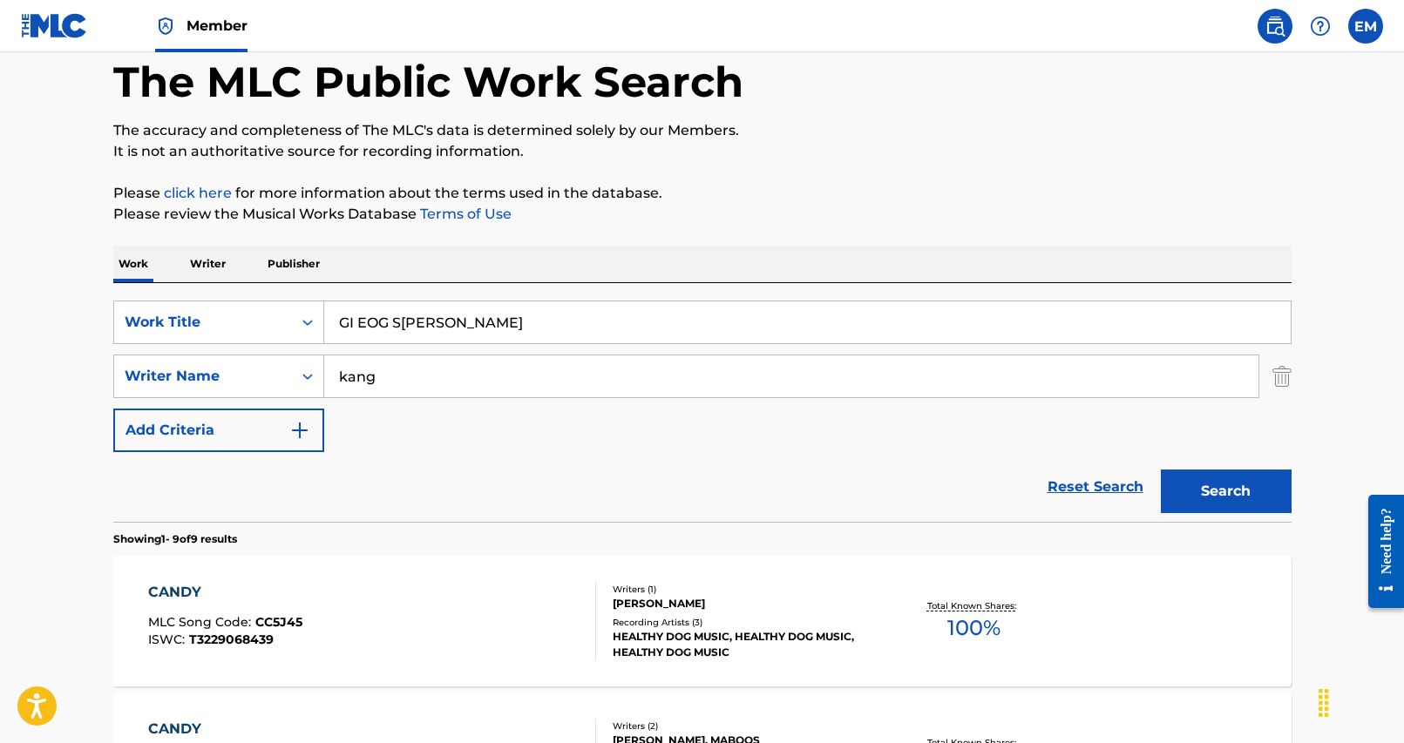
click at [461, 394] on input "kang" at bounding box center [791, 376] width 934 height 42
click at [1161, 470] on button "Search" at bounding box center [1226, 492] width 131 height 44
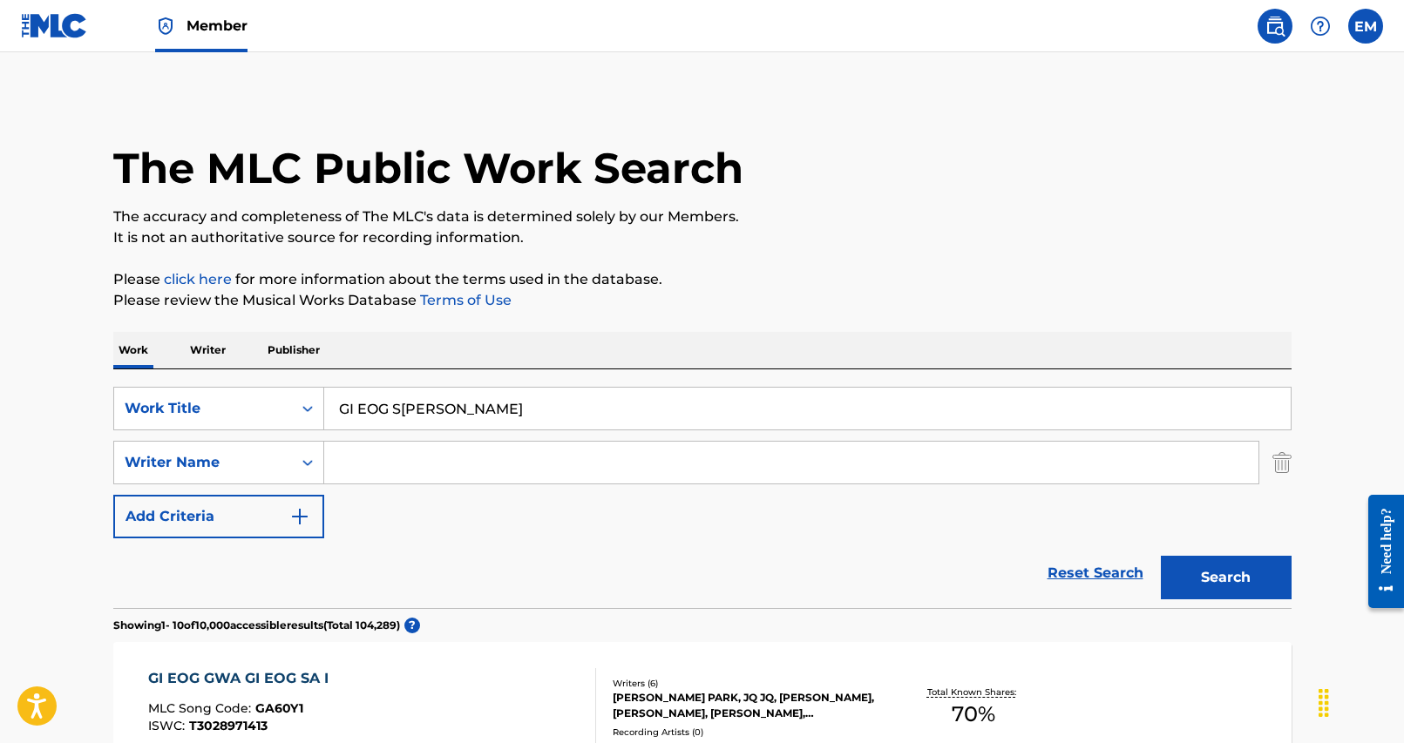
scroll to position [0, 0]
click at [474, 430] on input "GI EOG S[PERSON_NAME]" at bounding box center [807, 410] width 966 height 42
paste input "YEON AI [PERSON_NAME] (FEAT.GEU RI JEUL RI )"
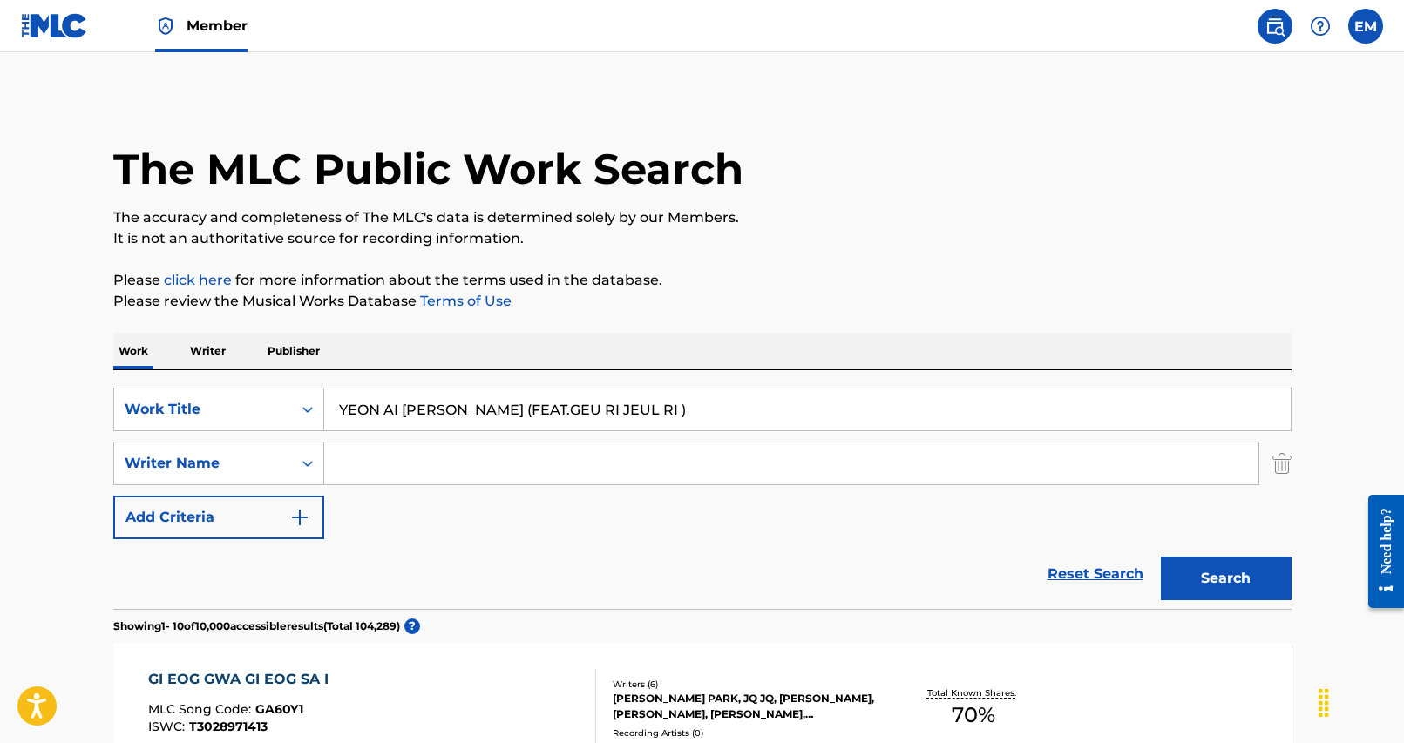
click at [1243, 586] on button "Search" at bounding box center [1226, 579] width 131 height 44
click at [553, 417] on input "YEON AI [PERSON_NAME] (FEAT.GEU RI JEUL RI )" at bounding box center [807, 410] width 966 height 42
paste input "HOW TO USE LOVE (FEAT. [GEOGRAPHIC_DATA]"
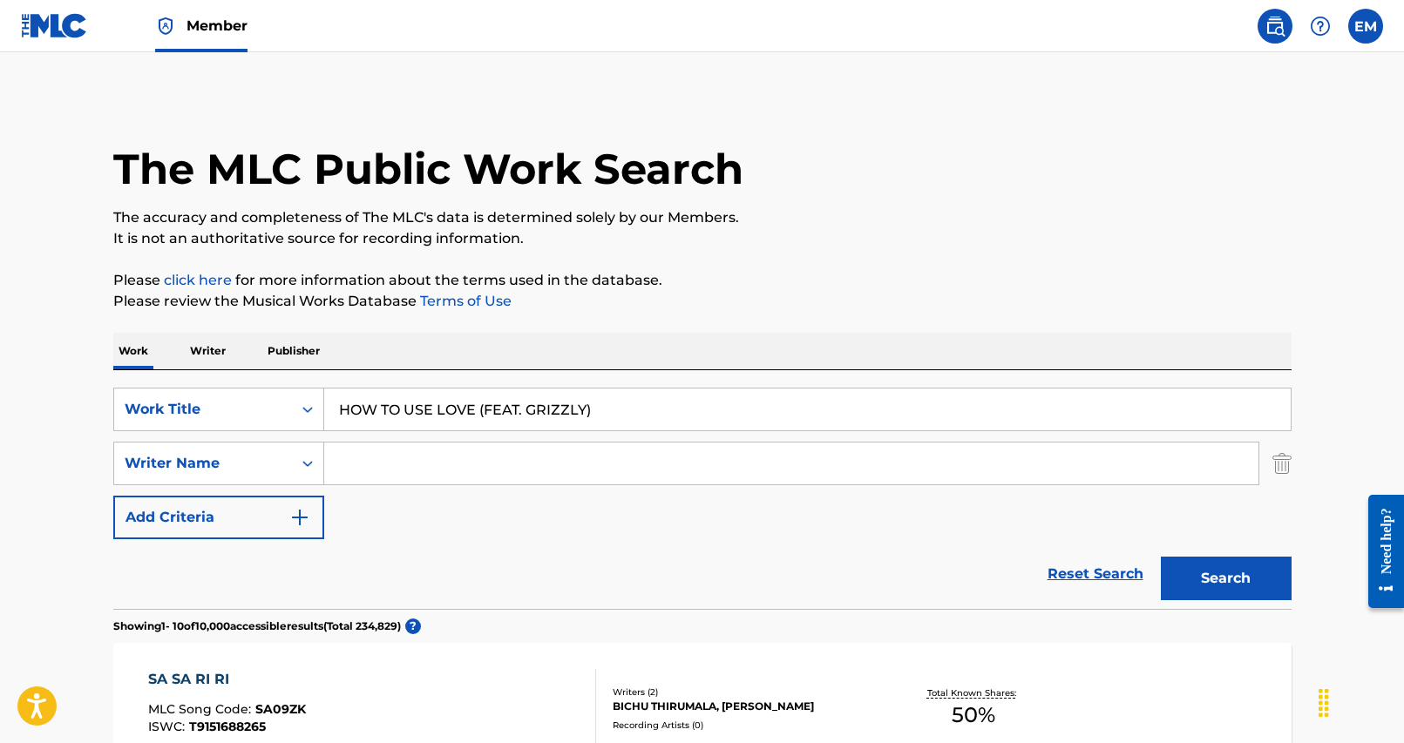
type input "HOW TO USE LOVE (FEAT. GRIZZLY)"
click at [1216, 563] on button "Search" at bounding box center [1226, 579] width 131 height 44
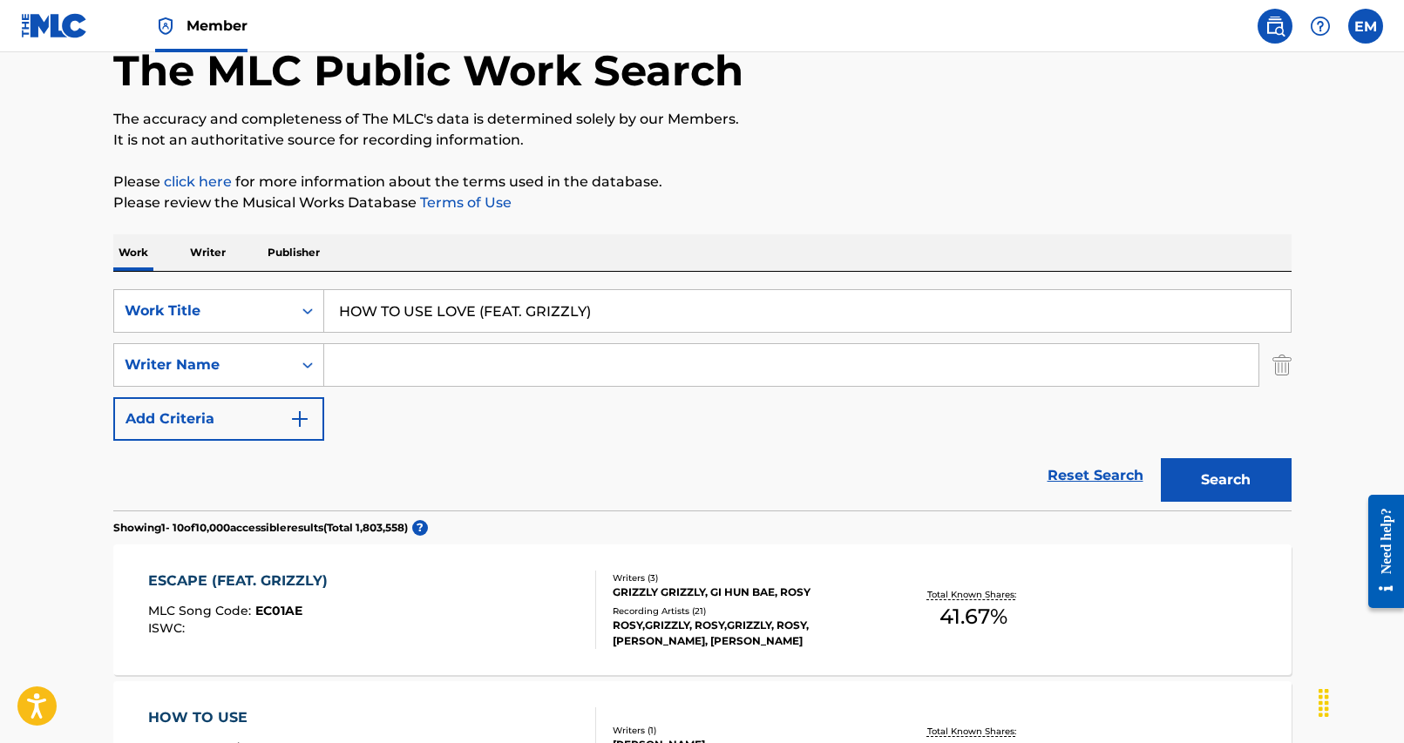
scroll to position [87, 0]
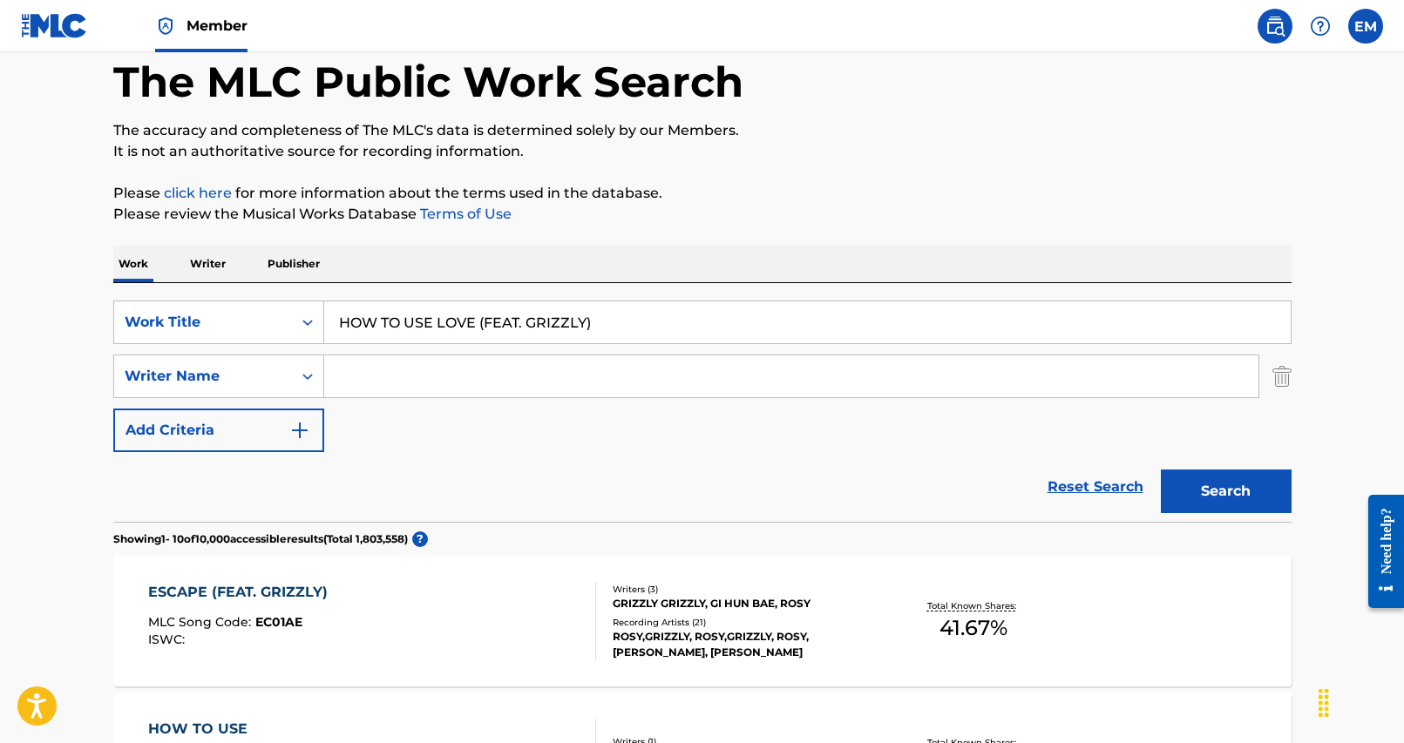
click at [483, 390] on input "Search Form" at bounding box center [791, 376] width 934 height 42
type input "hwang"
click at [1161, 470] on button "Search" at bounding box center [1226, 492] width 131 height 44
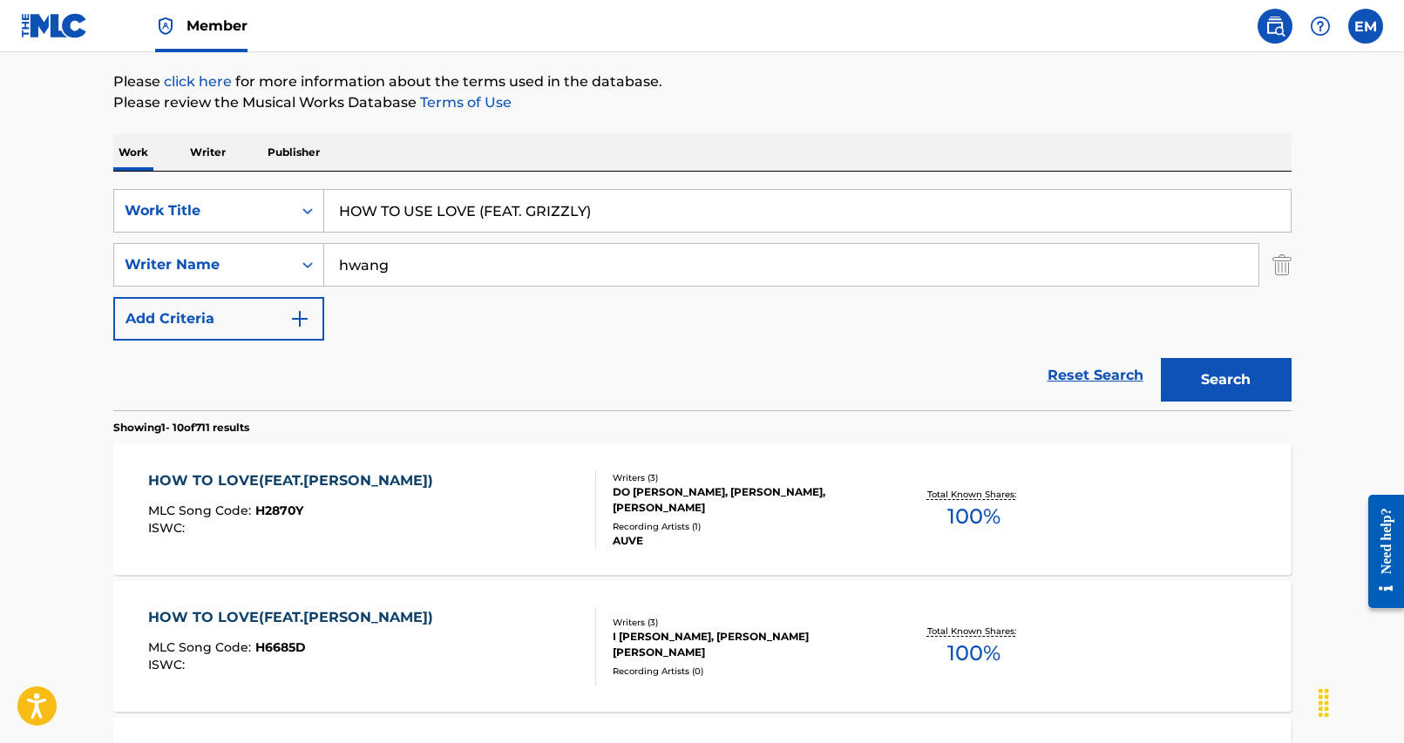
scroll to position [174, 0]
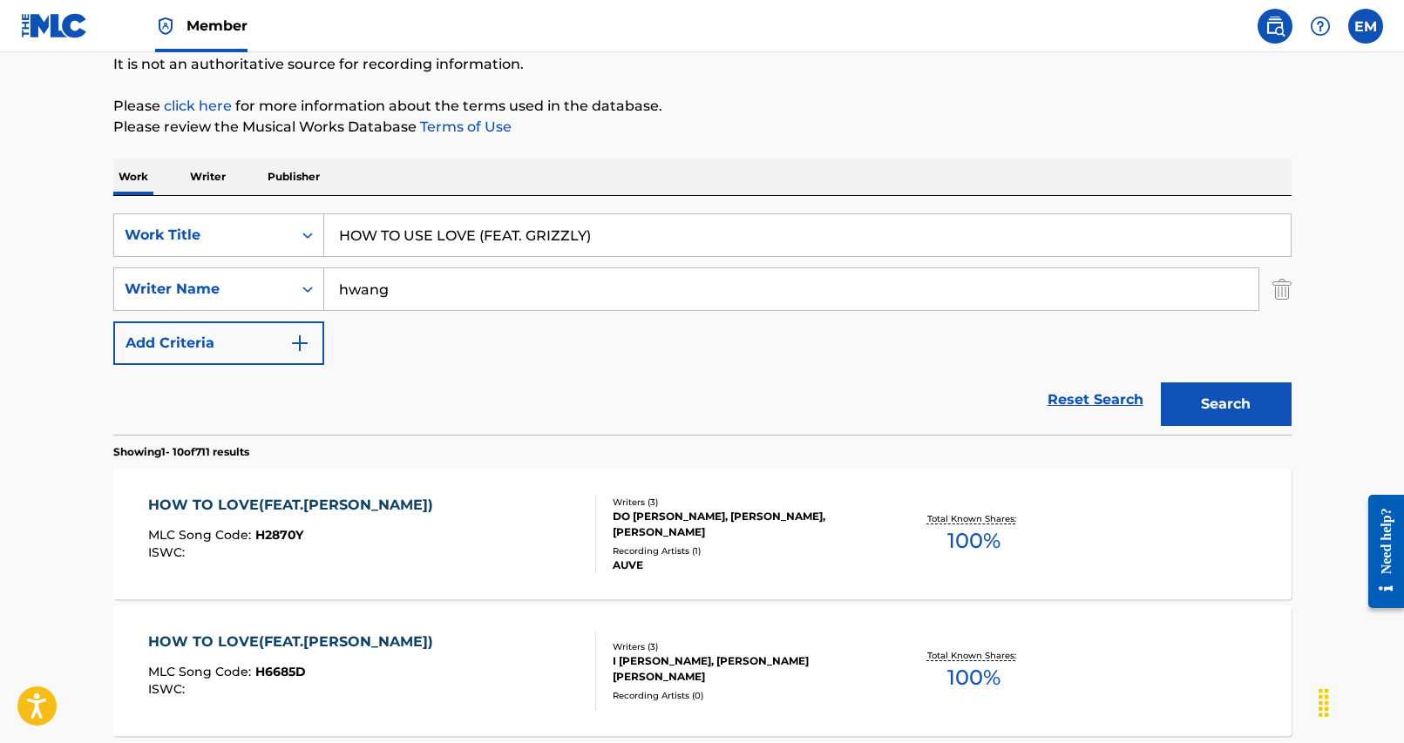
click at [470, 244] on input "HOW TO USE LOVE (FEAT. GRIZZLY)" at bounding box center [807, 235] width 966 height 42
paste input "YEON AI [PERSON_NAME] (FEAT.GEU RI JEUL RI"
click at [1207, 412] on button "Search" at bounding box center [1226, 405] width 131 height 44
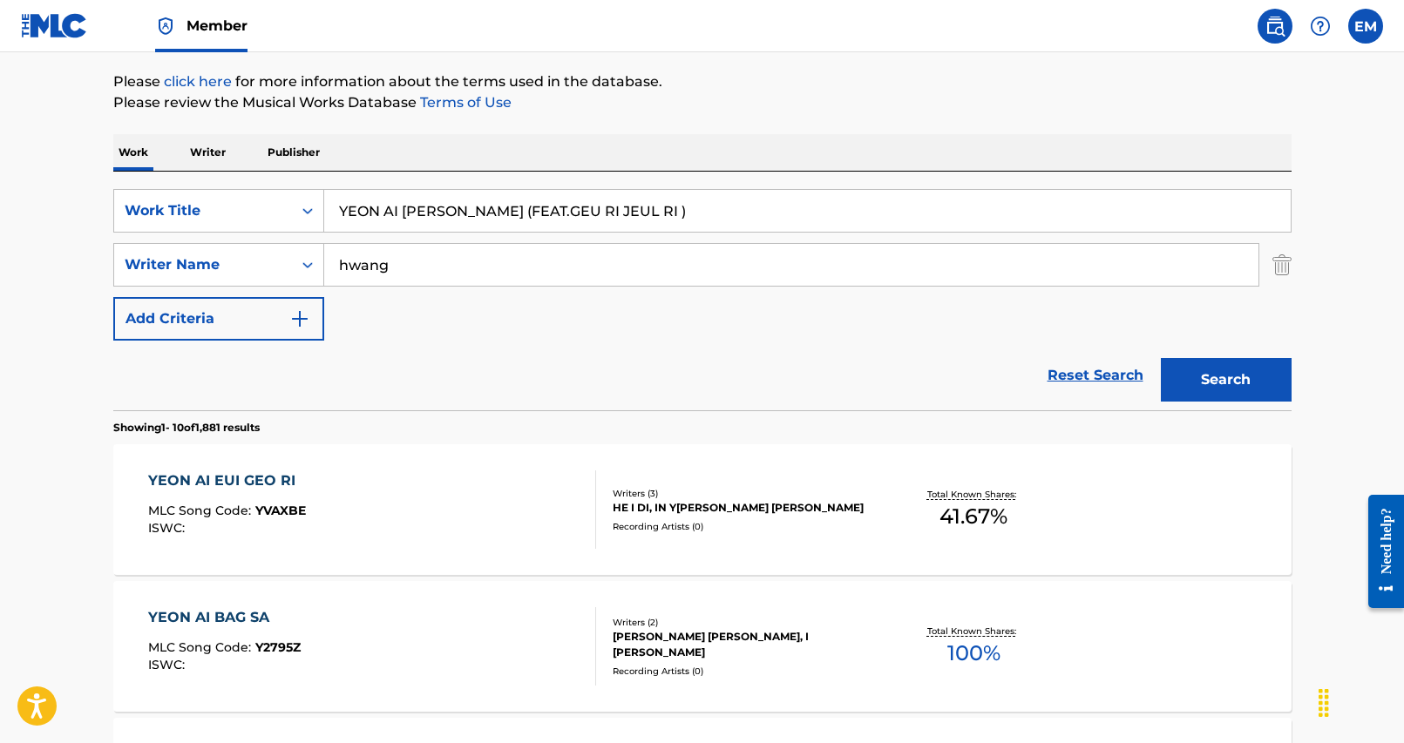
scroll to position [261, 0]
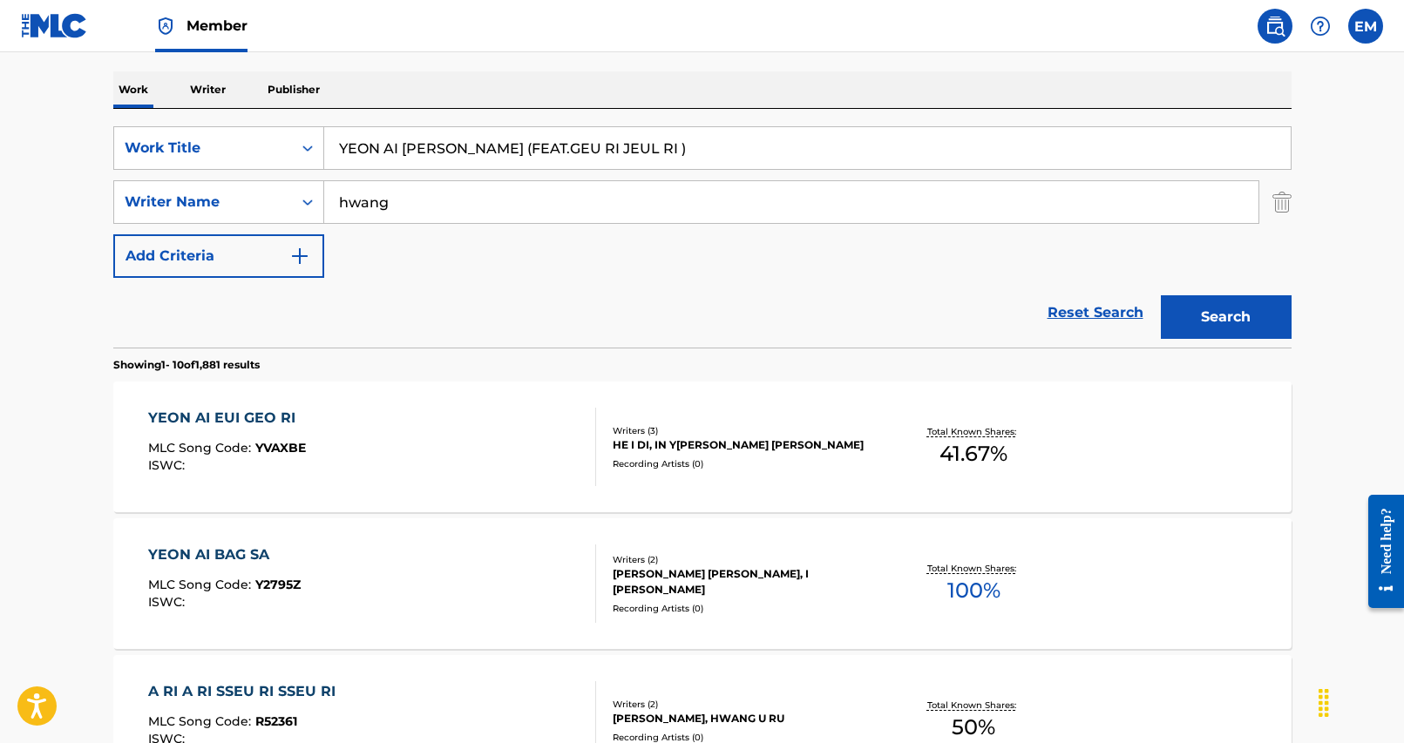
click at [616, 152] on input "YEON AI [PERSON_NAME] (FEAT.GEU RI JEUL RI )" at bounding box center [807, 148] width 966 height 42
paste input "NUN MUL NA GE MAN DEUL EOSS JANH A"
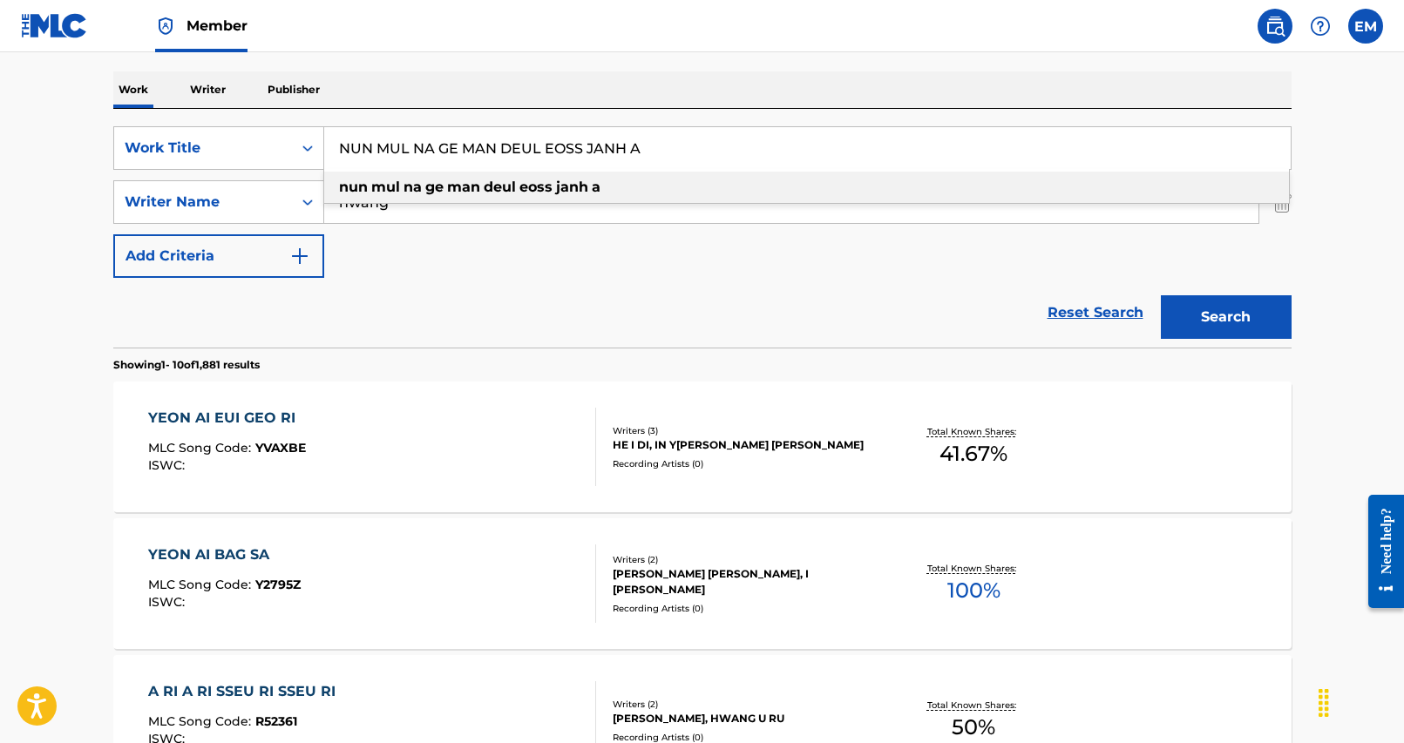
type input "NUN MUL NA GE MAN DEUL EOSS JANH A"
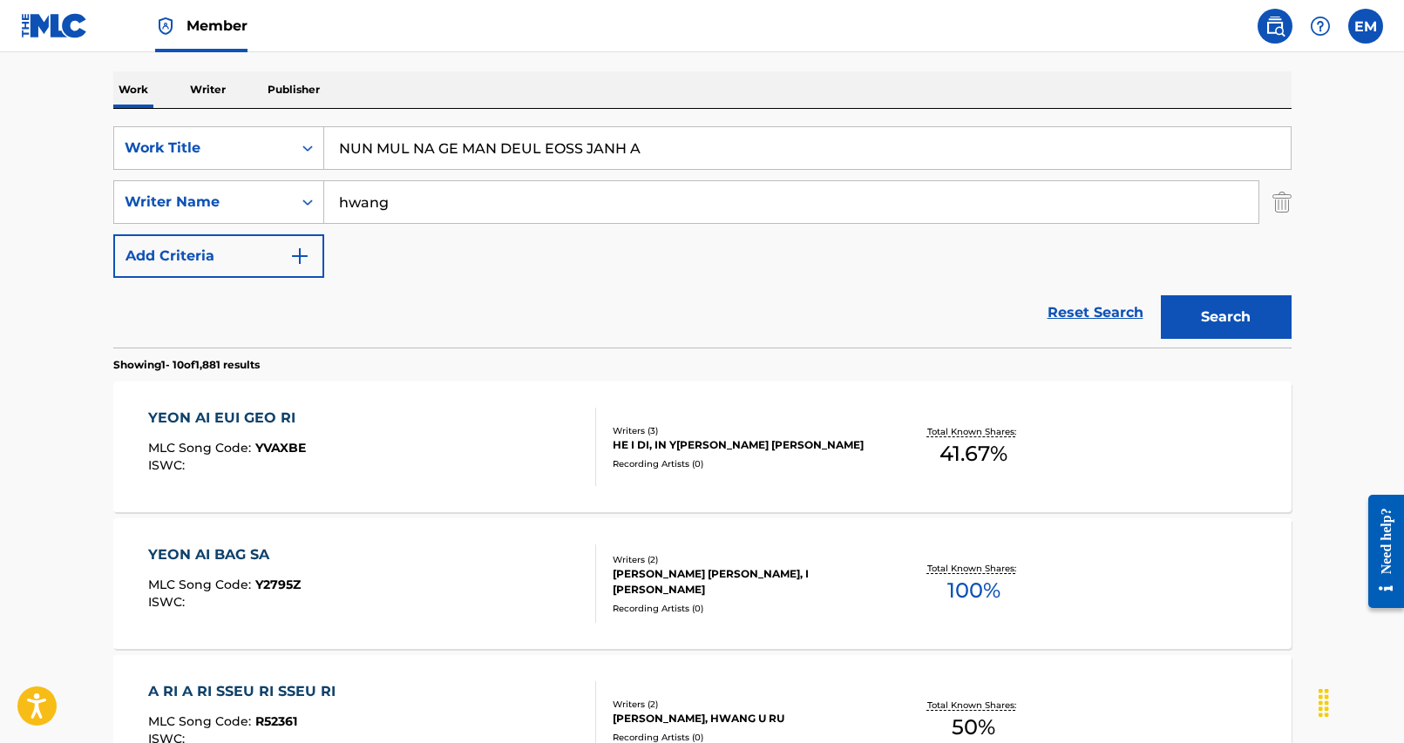
click at [684, 279] on div "Reset Search Search" at bounding box center [702, 313] width 1178 height 70
click at [978, 170] on div "SearchWithCriteria25284b2f-c254-4699-9183-3e6b4979b7c9 Work Title NUN MUL NA GE…" at bounding box center [702, 202] width 1178 height 152
click at [517, 196] on input "hwang" at bounding box center [791, 202] width 934 height 42
type input "k[PERSON_NAME]"
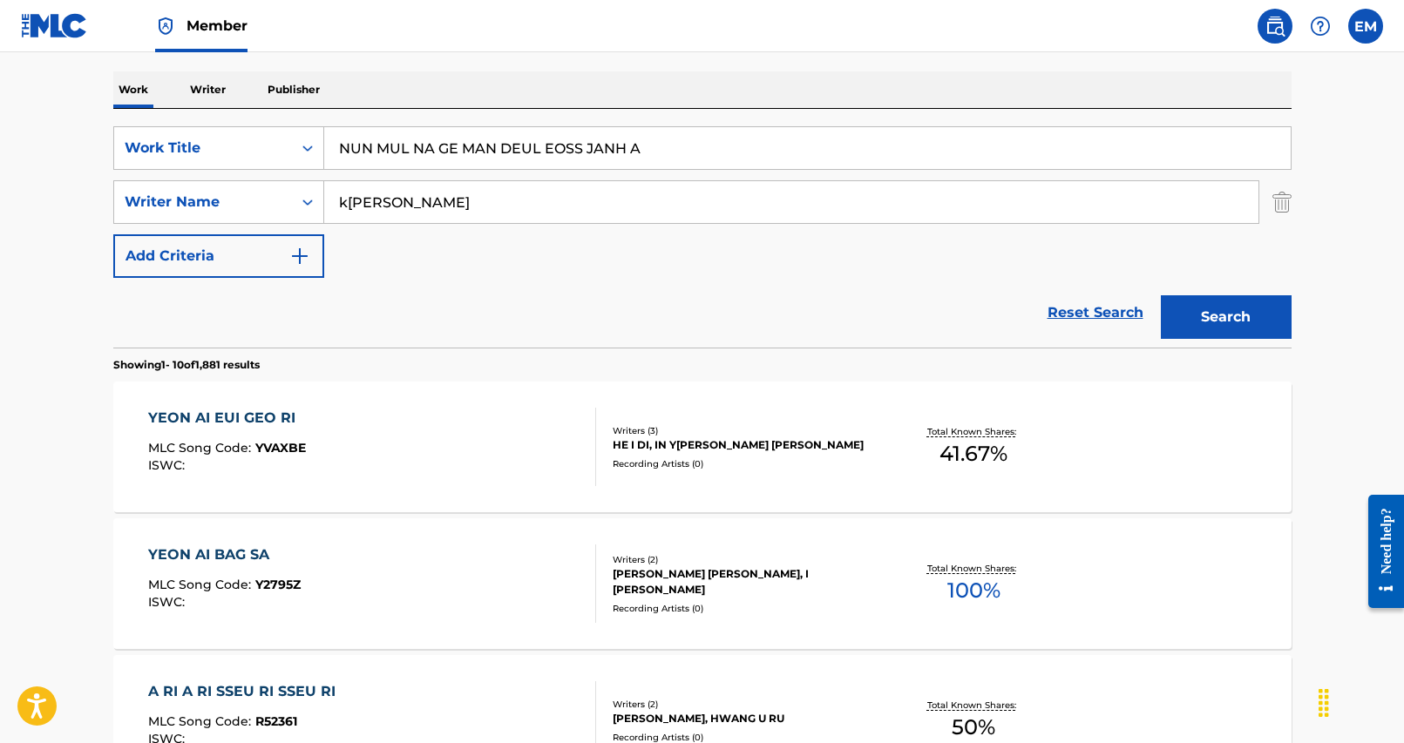
click at [1161, 295] on button "Search" at bounding box center [1226, 317] width 131 height 44
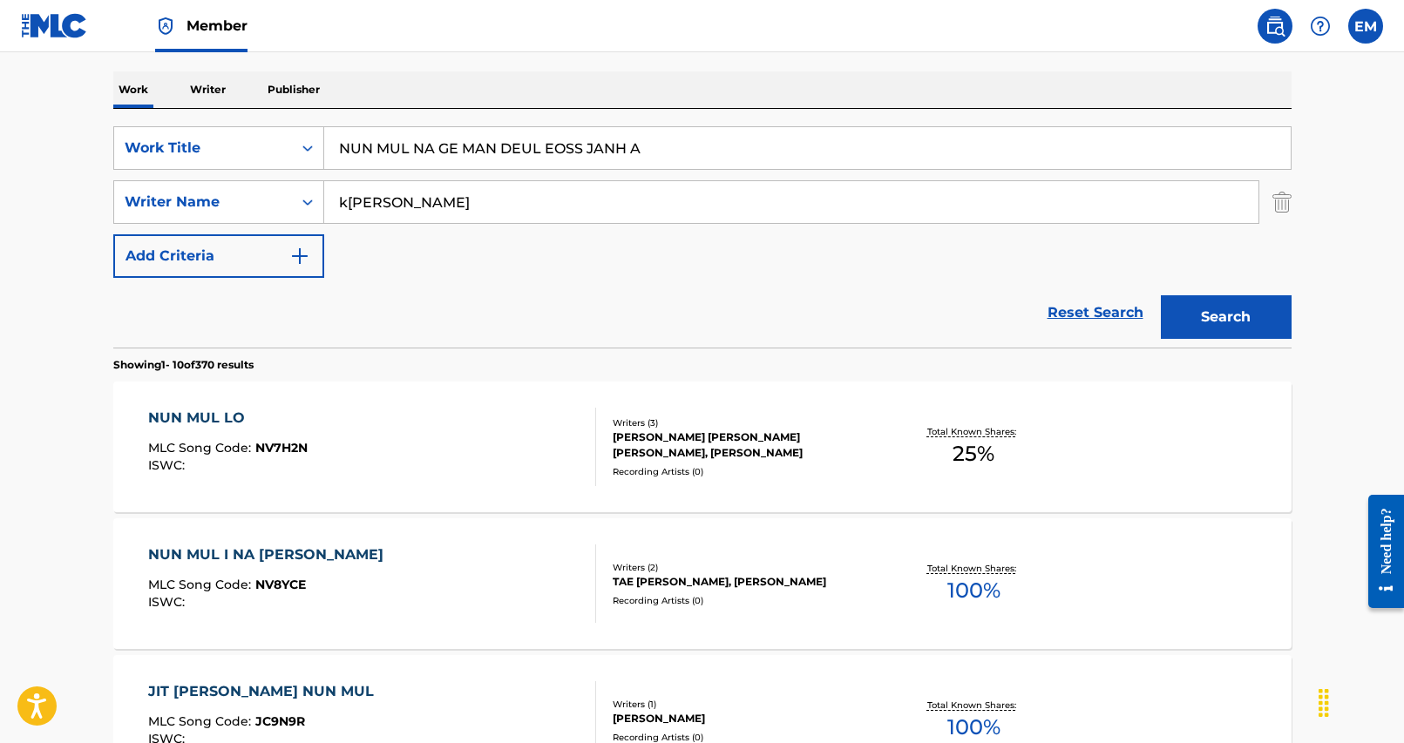
click at [477, 200] on input "k[PERSON_NAME]" at bounding box center [791, 202] width 934 height 42
click at [1233, 319] on button "Search" at bounding box center [1226, 317] width 131 height 44
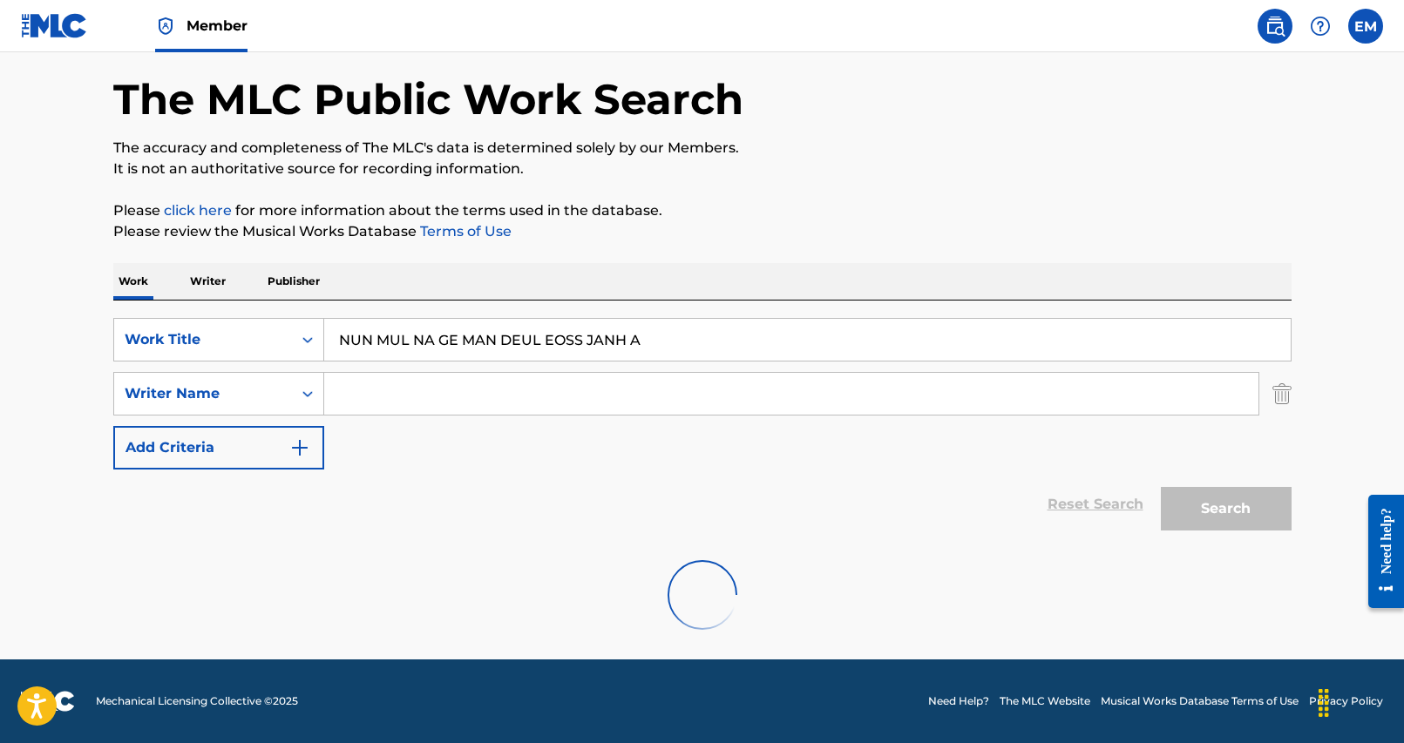
scroll to position [0, 0]
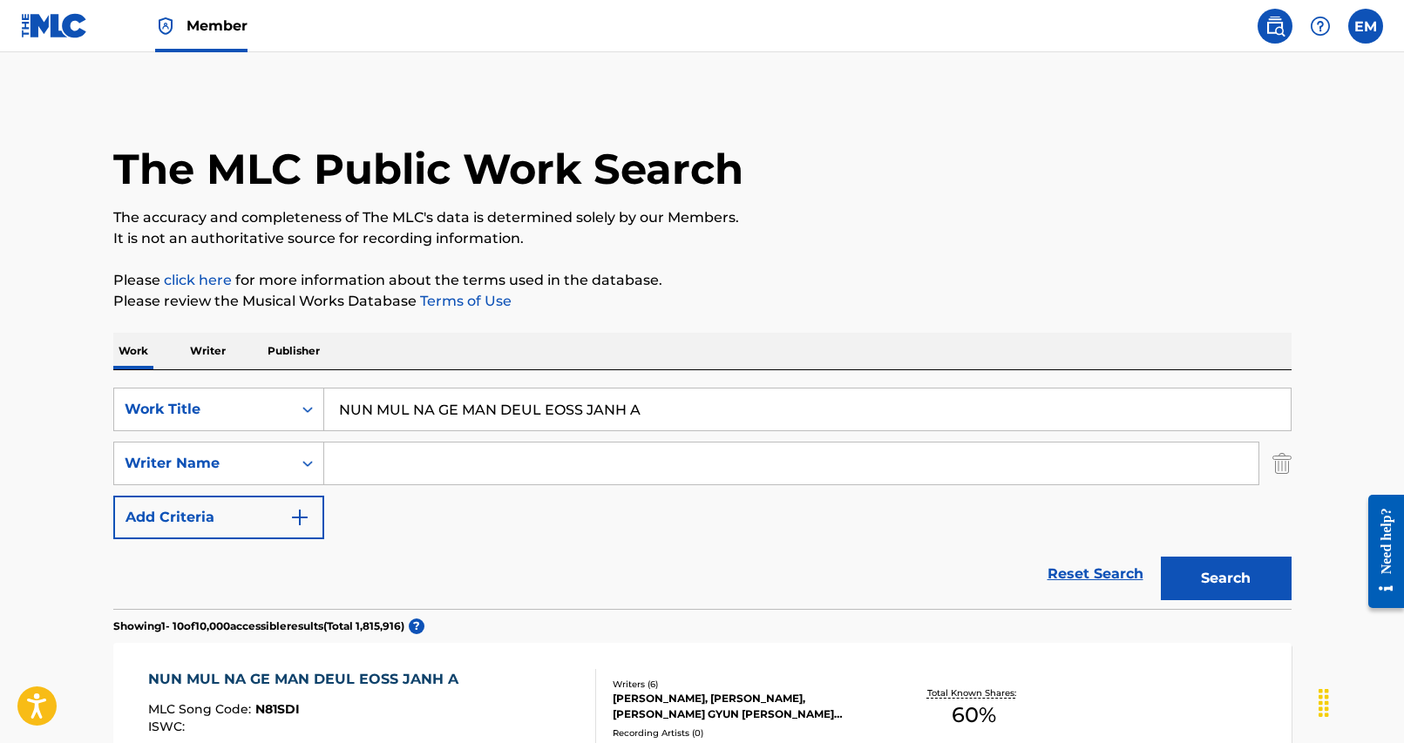
click at [408, 704] on div "MLC Song Code : N81SDI" at bounding box center [307, 711] width 319 height 17
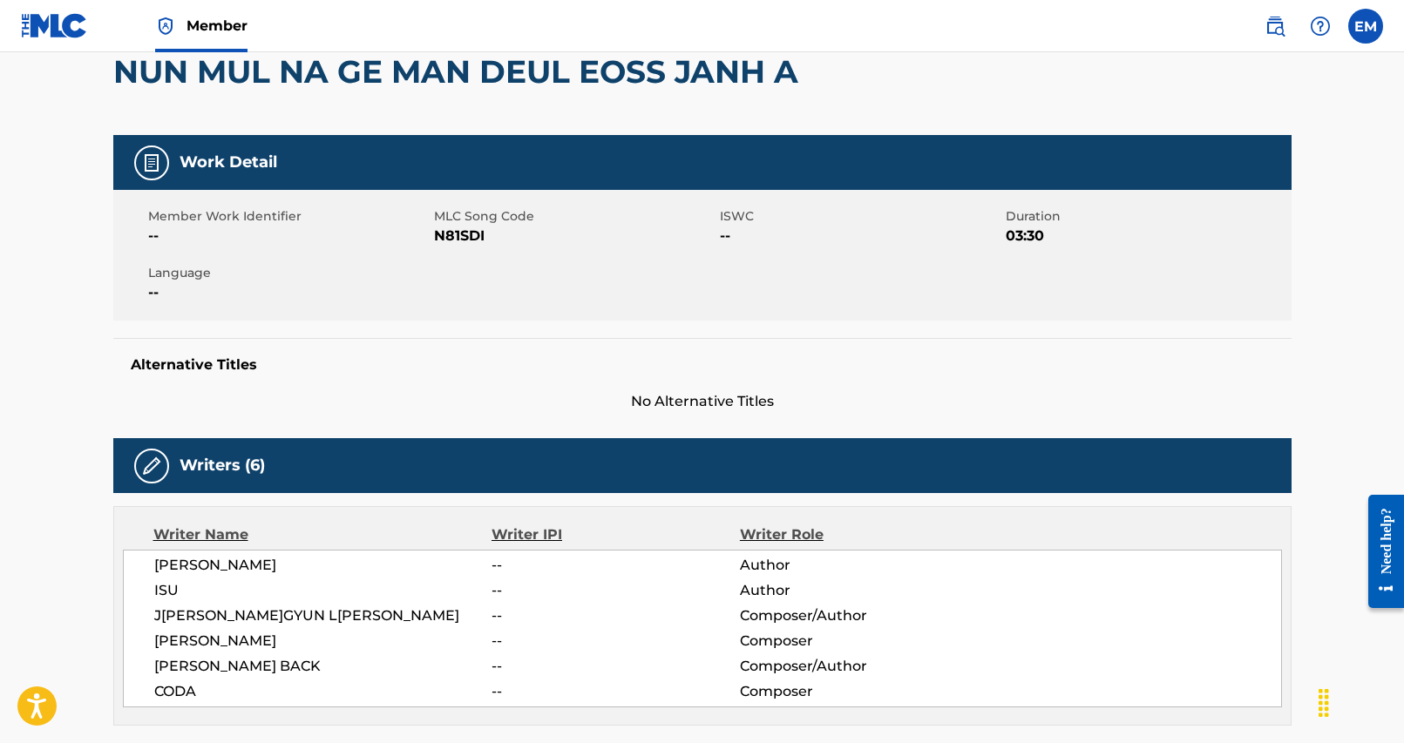
scroll to position [174, 0]
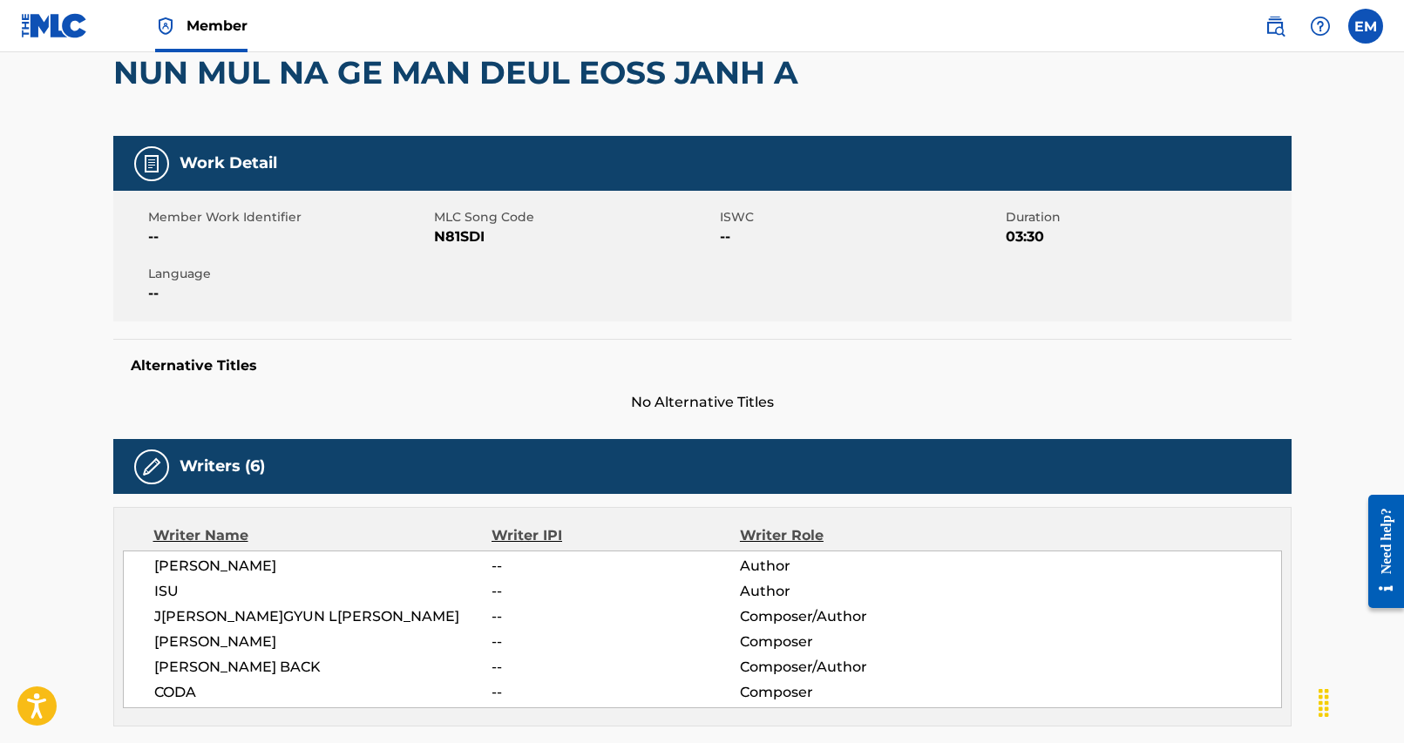
click at [443, 232] on span "N81SDI" at bounding box center [574, 237] width 281 height 21
copy span "N81SDI"
click at [403, 277] on span "Language" at bounding box center [288, 274] width 281 height 18
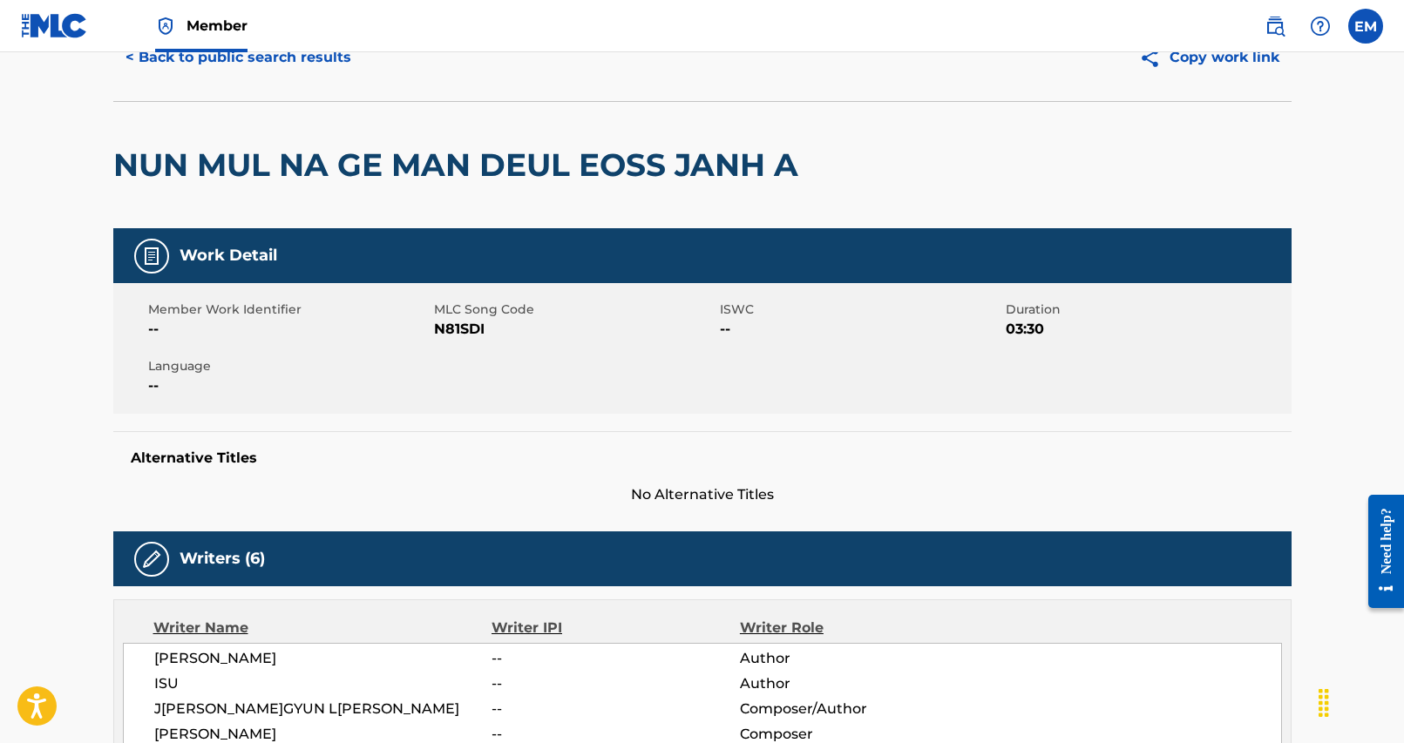
scroll to position [0, 0]
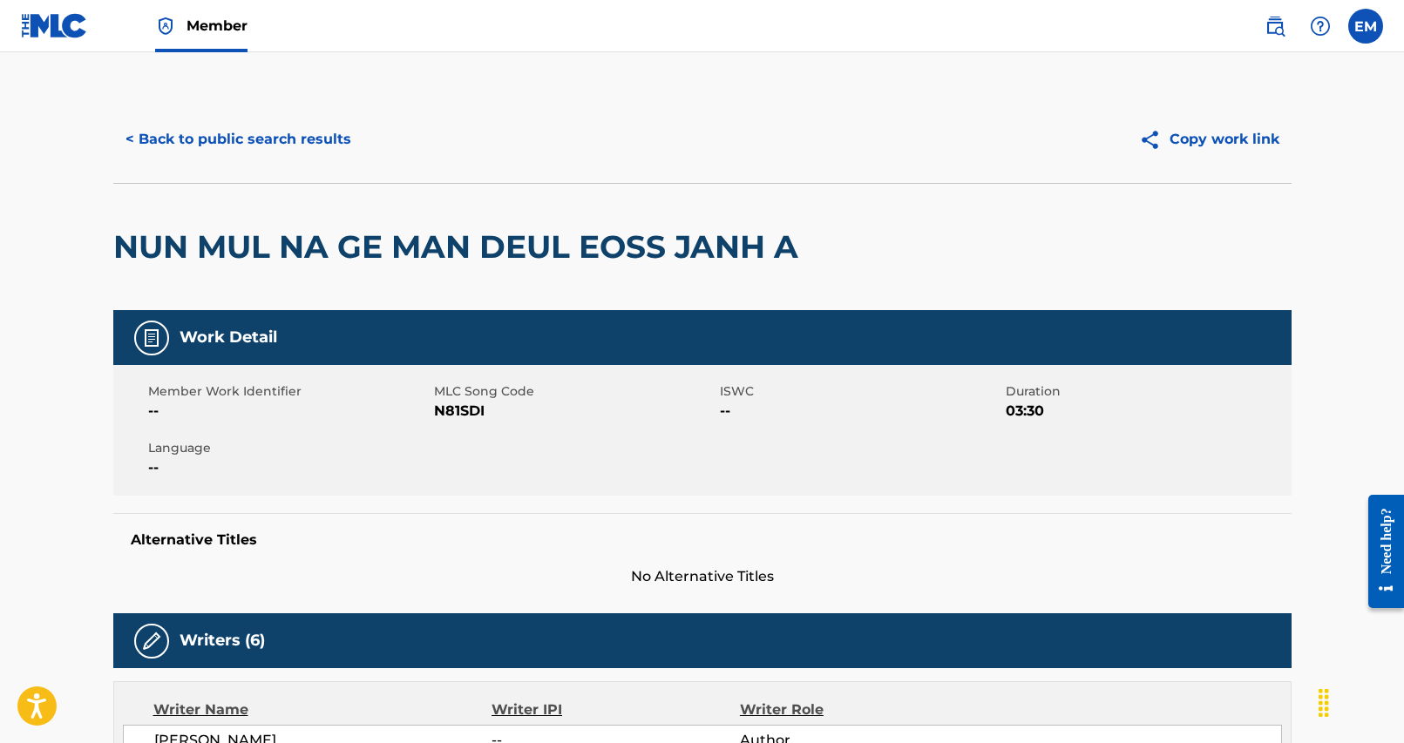
click at [213, 139] on button "< Back to public search results" at bounding box center [238, 140] width 250 height 44
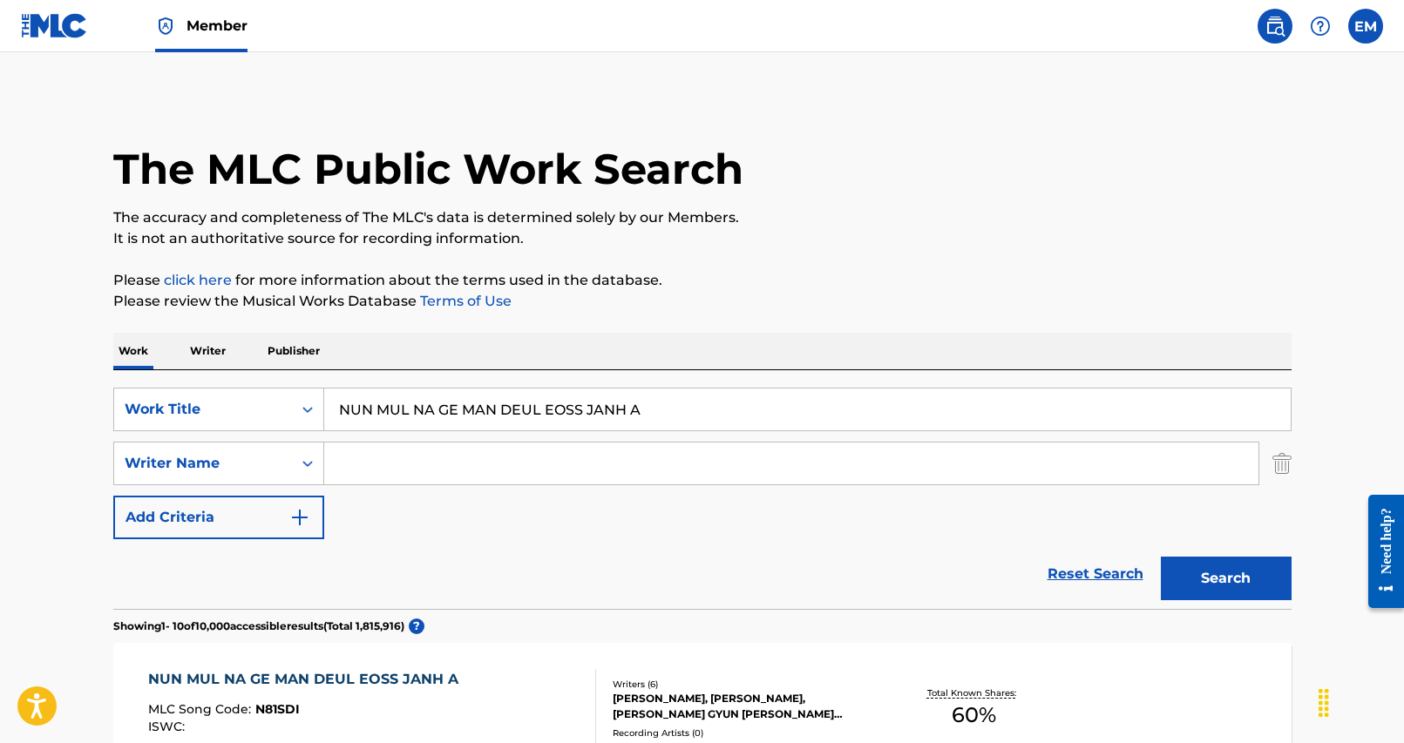
click at [477, 395] on input "NUN MUL NA GE MAN DEUL EOSS JANH A" at bounding box center [807, 410] width 966 height 42
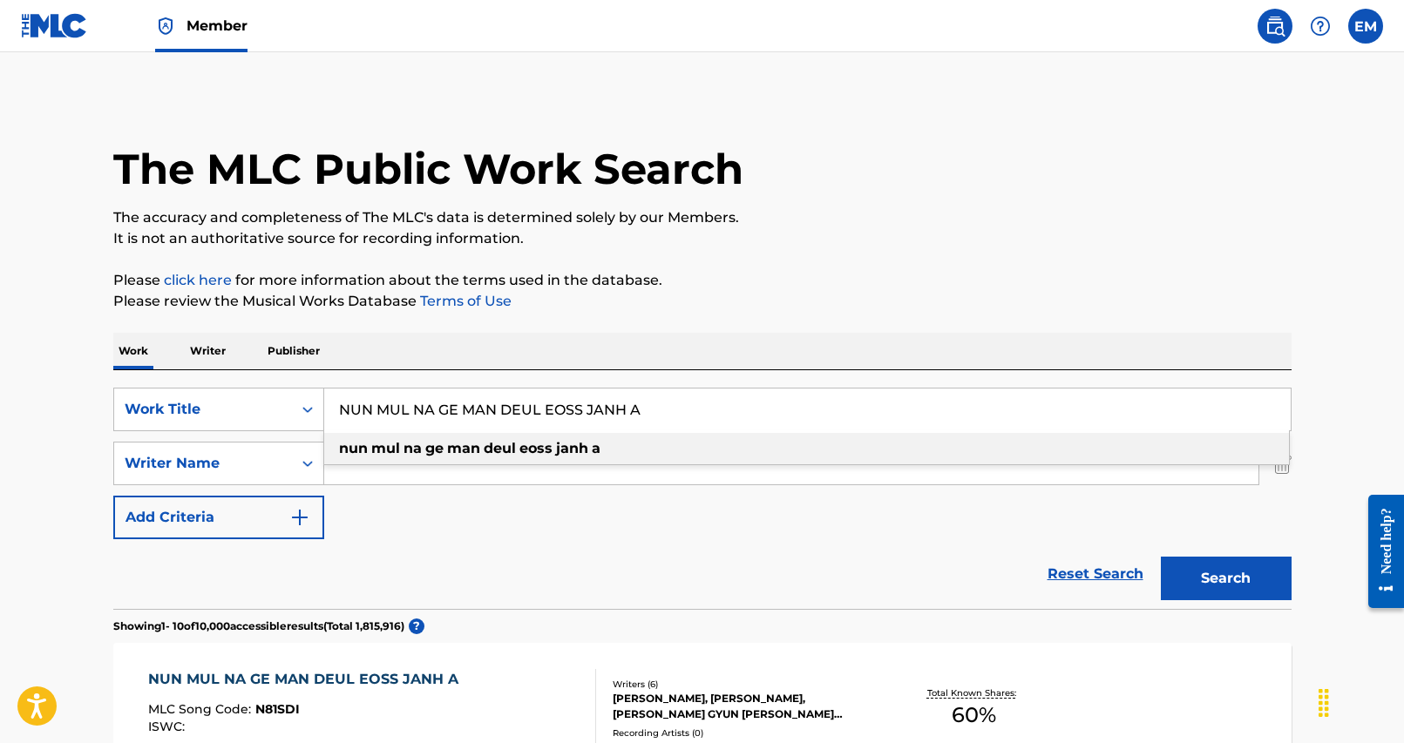
paste input "IF IT HAPPENS IT HAPPENS"
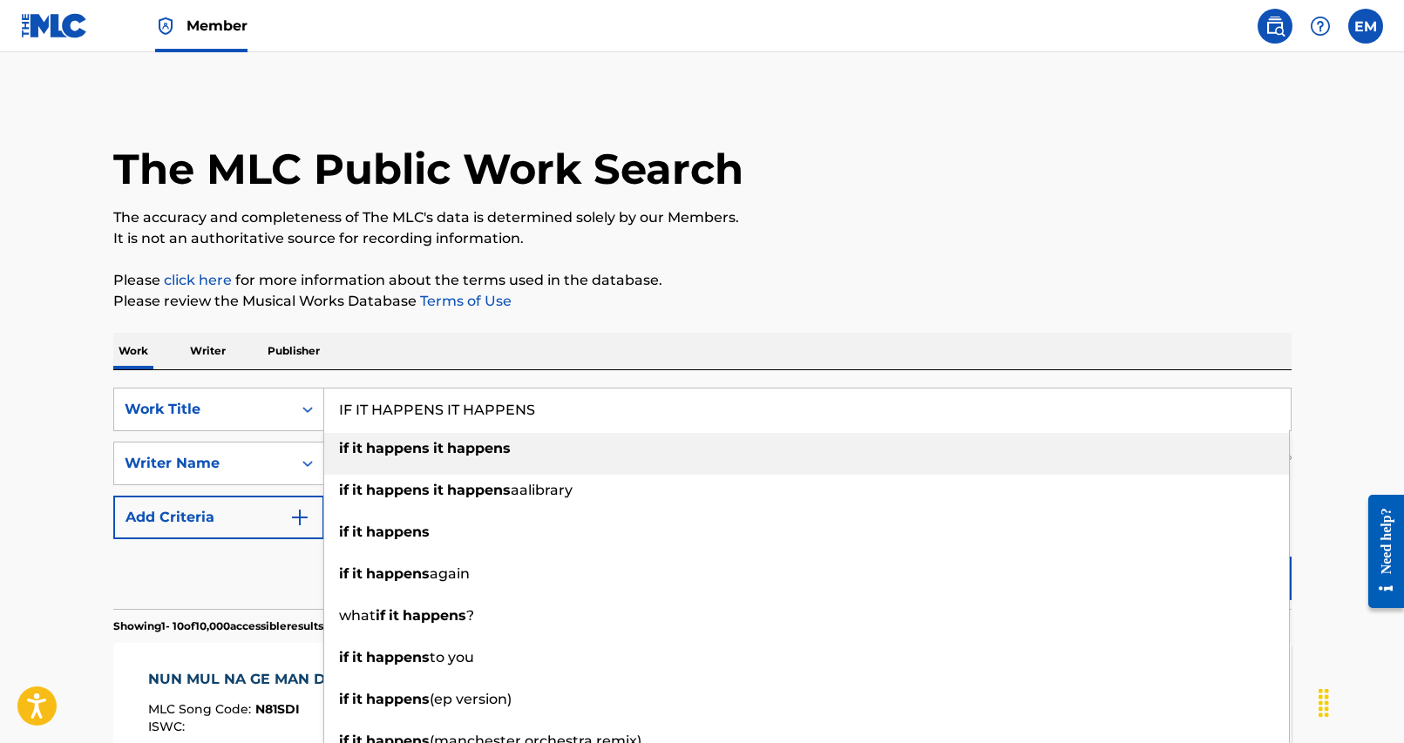
type input "IF IT HAPPENS IT HAPPENS"
click at [569, 352] on div "Work Writer Publisher" at bounding box center [702, 351] width 1178 height 37
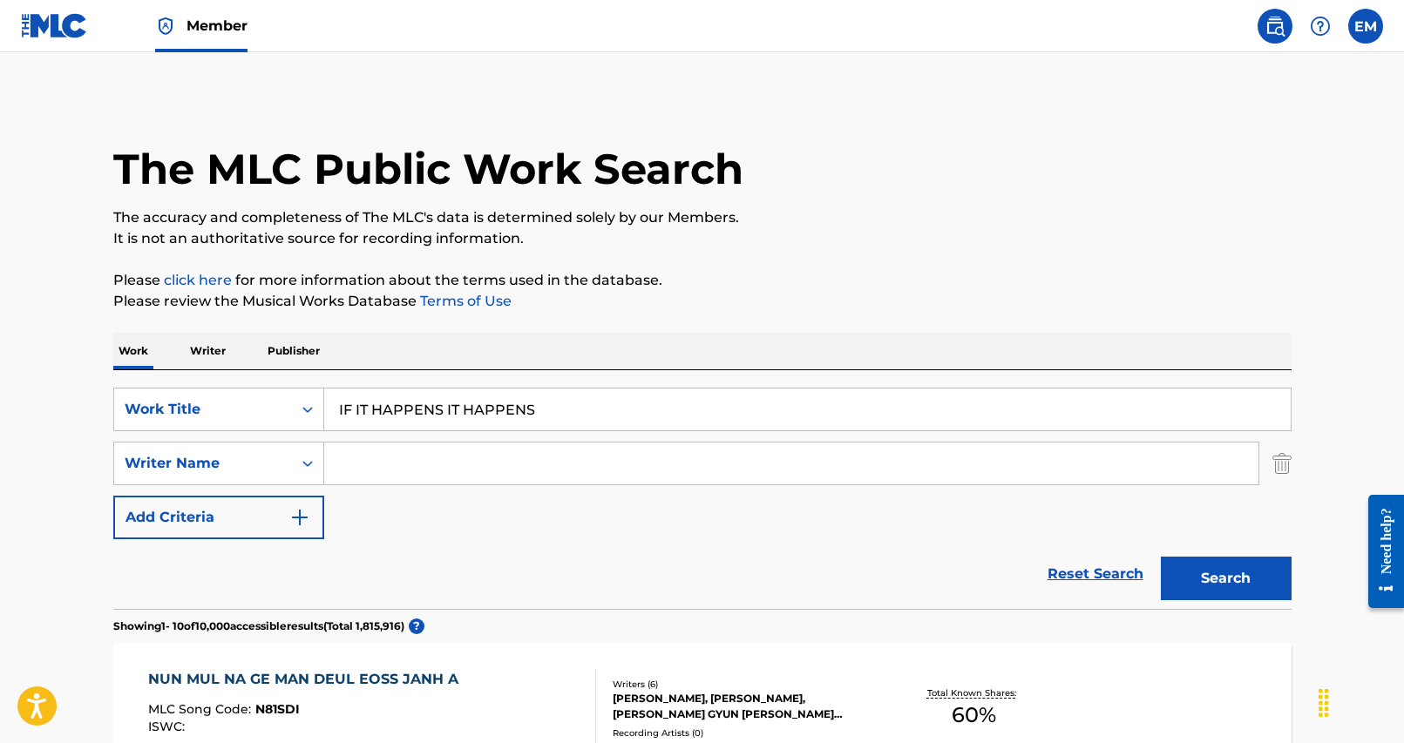
click at [461, 485] on div "SearchWithCriteria25284b2f-c254-4699-9183-3e6b4979b7c9 Work Title IF IT HAPPENS…" at bounding box center [702, 464] width 1178 height 152
click at [461, 471] on input "Search Form" at bounding box center [791, 464] width 934 height 42
paste input "JYMON"
click at [1246, 571] on button "Search" at bounding box center [1226, 579] width 131 height 44
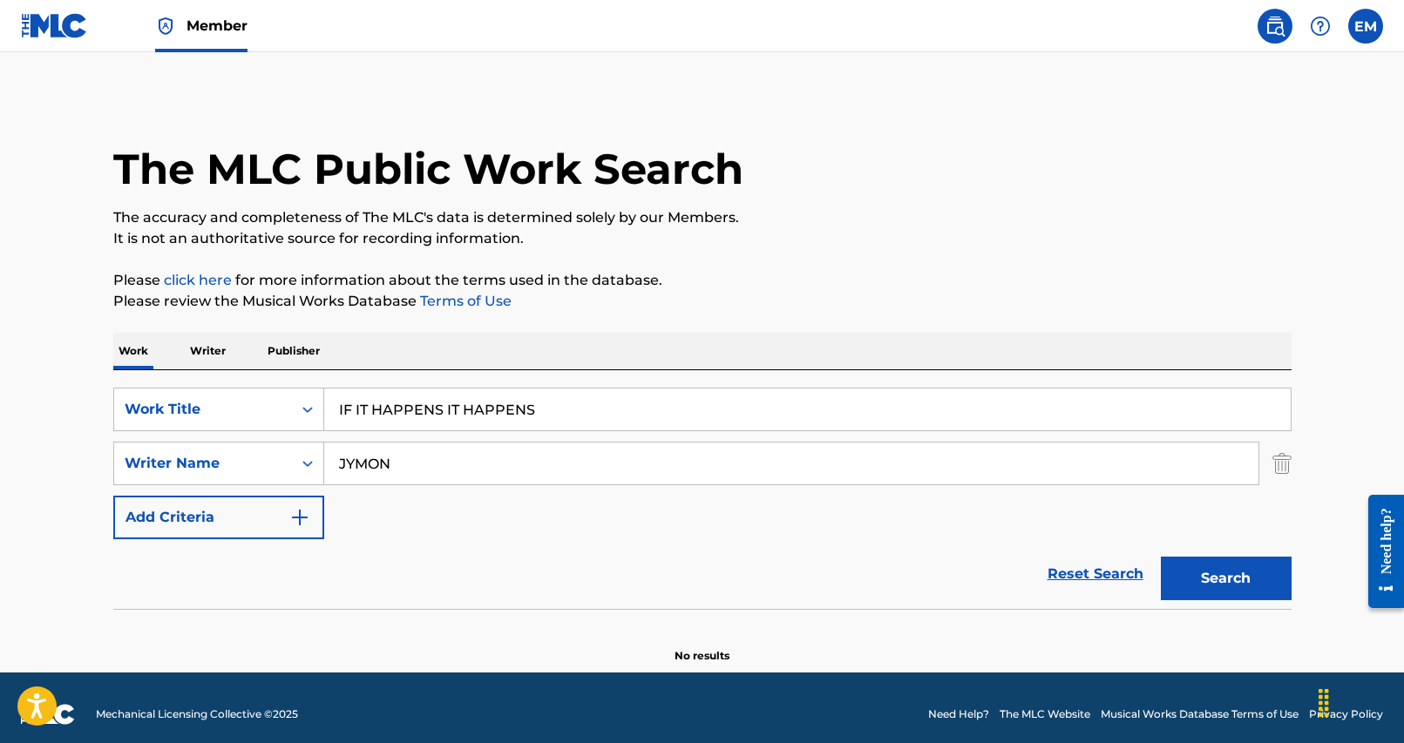
click at [464, 478] on input "JYMON" at bounding box center [791, 464] width 934 height 42
type input "seo"
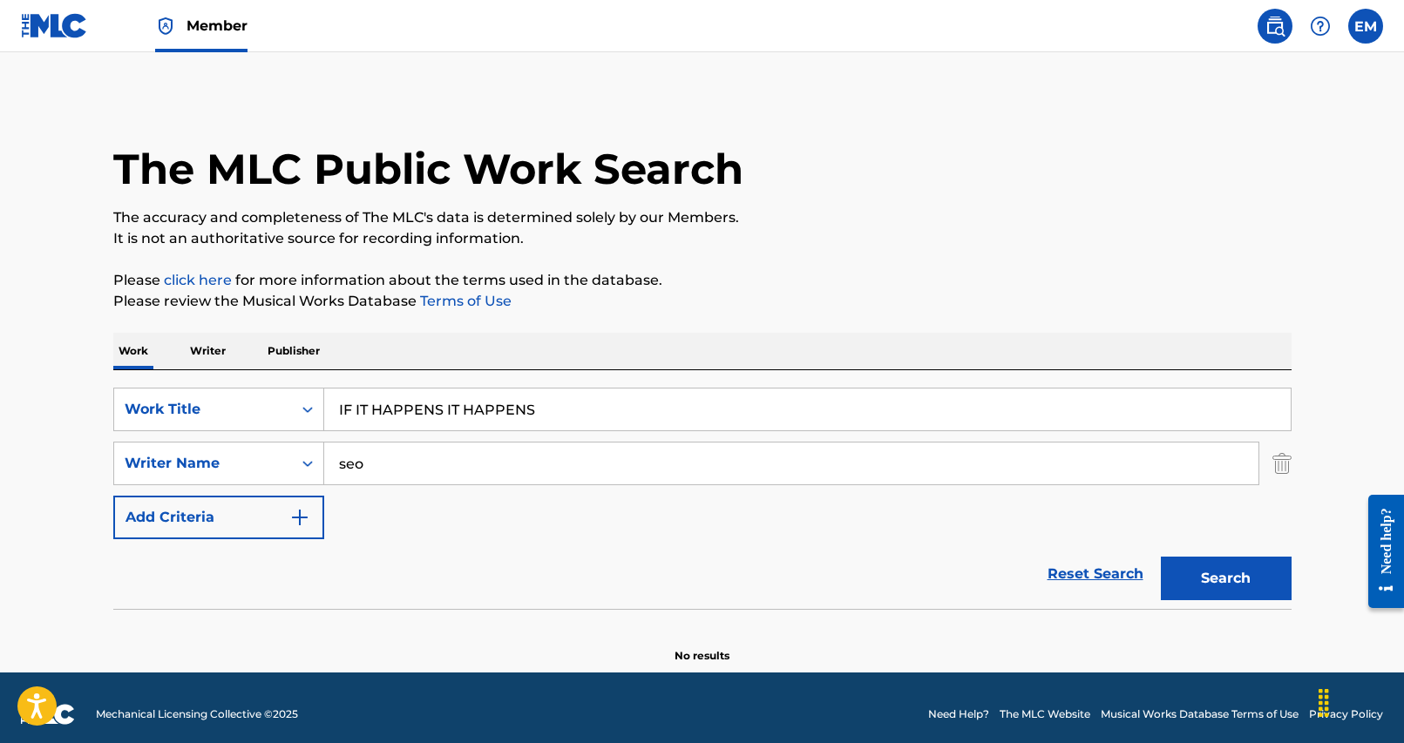
click at [1161, 557] on button "Search" at bounding box center [1226, 579] width 131 height 44
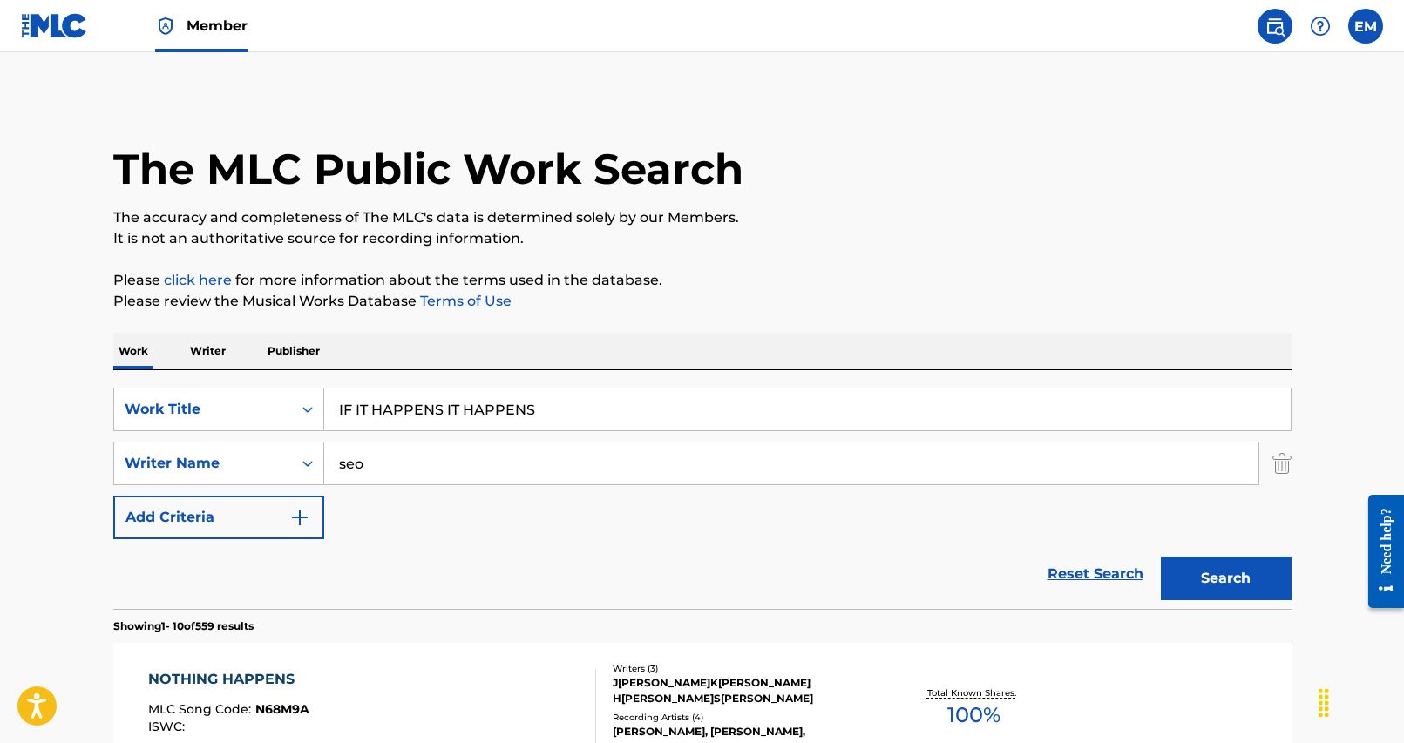
click at [443, 473] on input "seo" at bounding box center [791, 464] width 934 height 42
type input "[PERSON_NAME]"
click at [1161, 557] on button "Search" at bounding box center [1226, 579] width 131 height 44
click at [785, 543] on div "Reset Search Search" at bounding box center [702, 574] width 1178 height 70
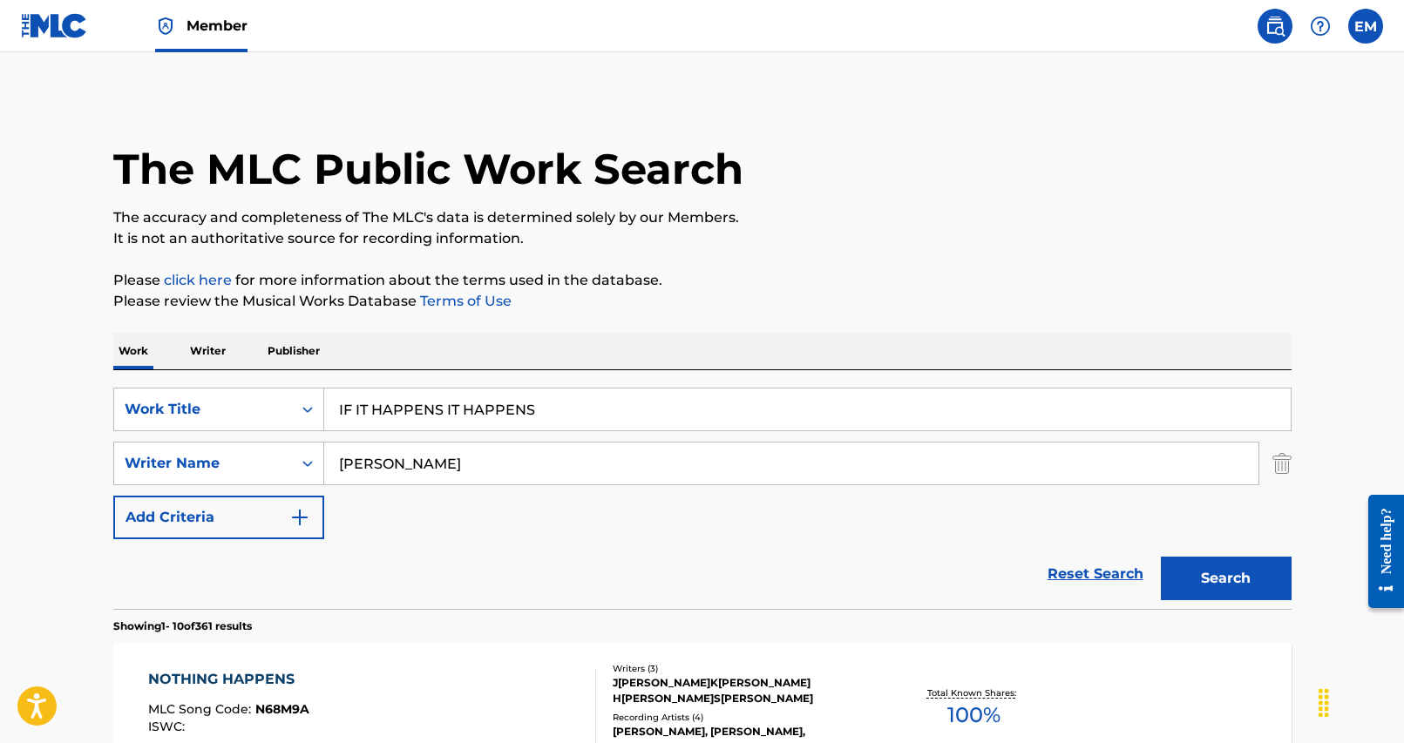
click at [616, 434] on div "SearchWithCriteria25284b2f-c254-4699-9183-3e6b4979b7c9 Work Title IF IT HAPPENS…" at bounding box center [702, 464] width 1178 height 152
click at [612, 410] on input "IF IT HAPPENS IT HAPPENS" at bounding box center [807, 410] width 966 height 42
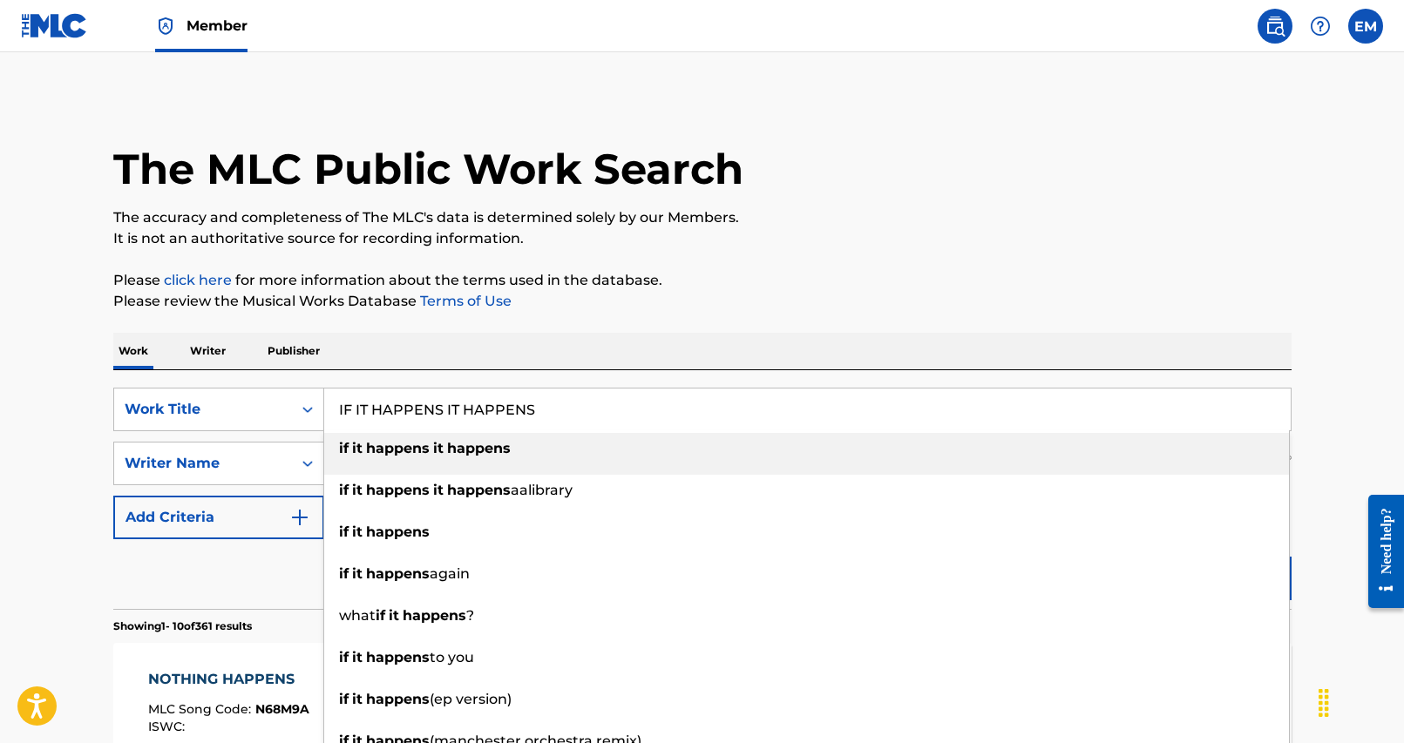
click at [612, 410] on input "IF IT HAPPENS IT HAPPENS" at bounding box center [807, 410] width 966 height 42
type input "v"
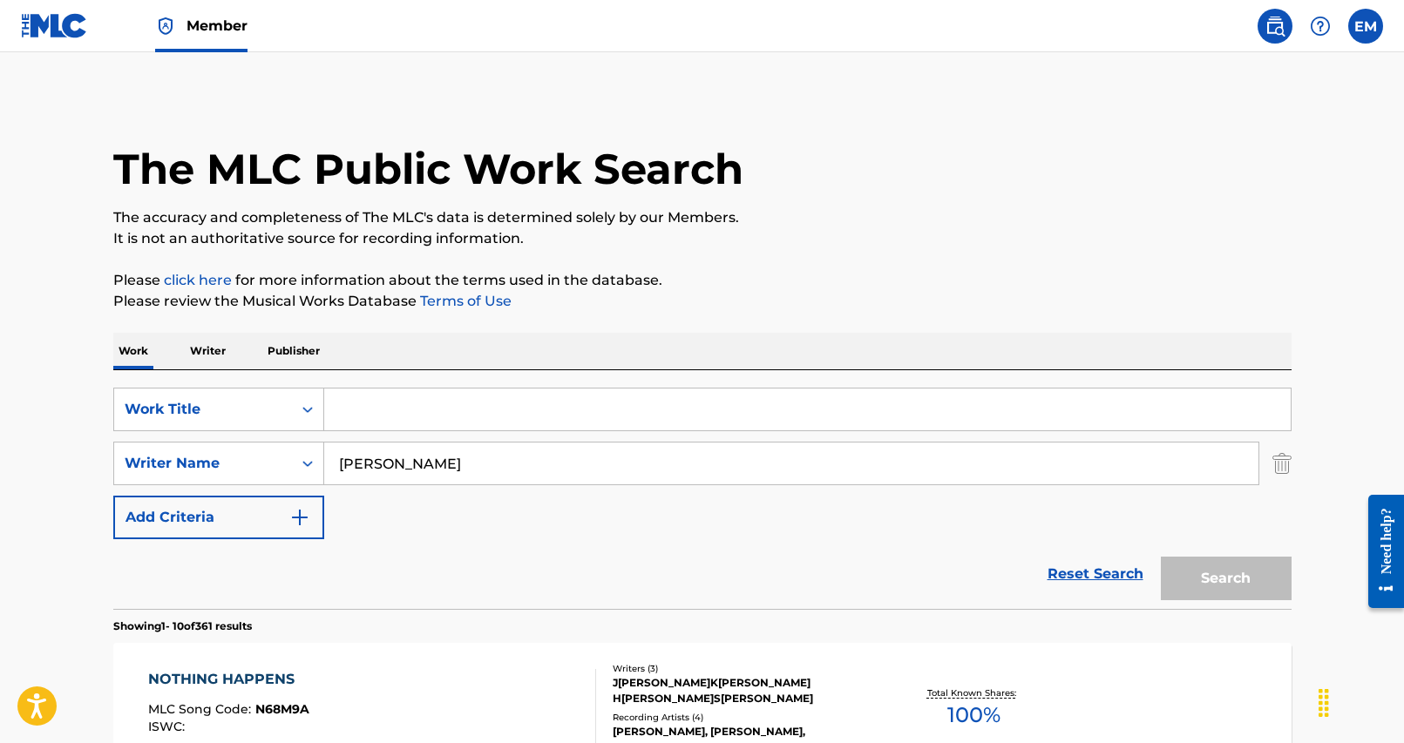
paste input "IL IL IL (IL EO NAL IL [PERSON_NAME] IL EO NA [PERSON_NAME] GO )"
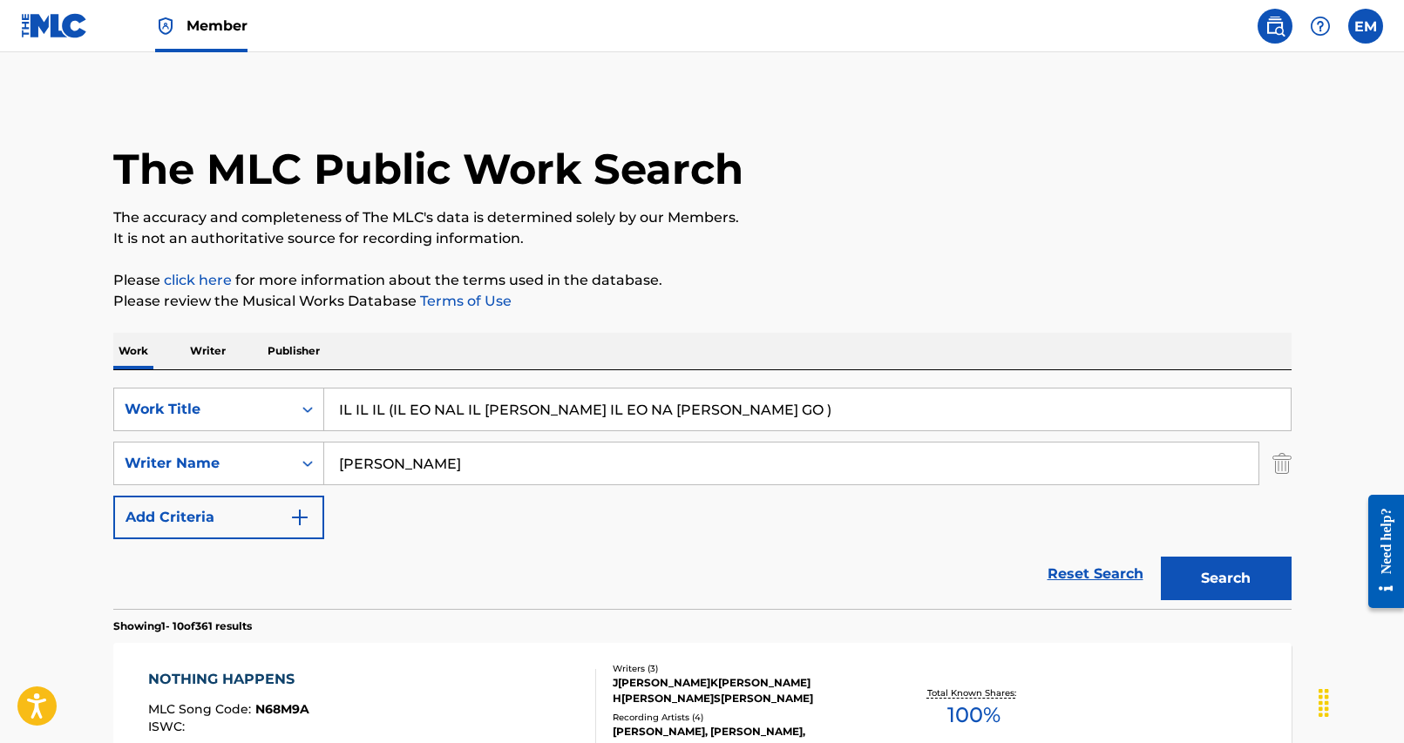
type input "IL IL IL (IL EO NAL IL [PERSON_NAME] IL EO NA [PERSON_NAME] GO )"
click at [755, 308] on p "Please review the Musical Works Database Terms of Use" at bounding box center [702, 301] width 1178 height 21
click at [1209, 575] on button "Search" at bounding box center [1226, 579] width 131 height 44
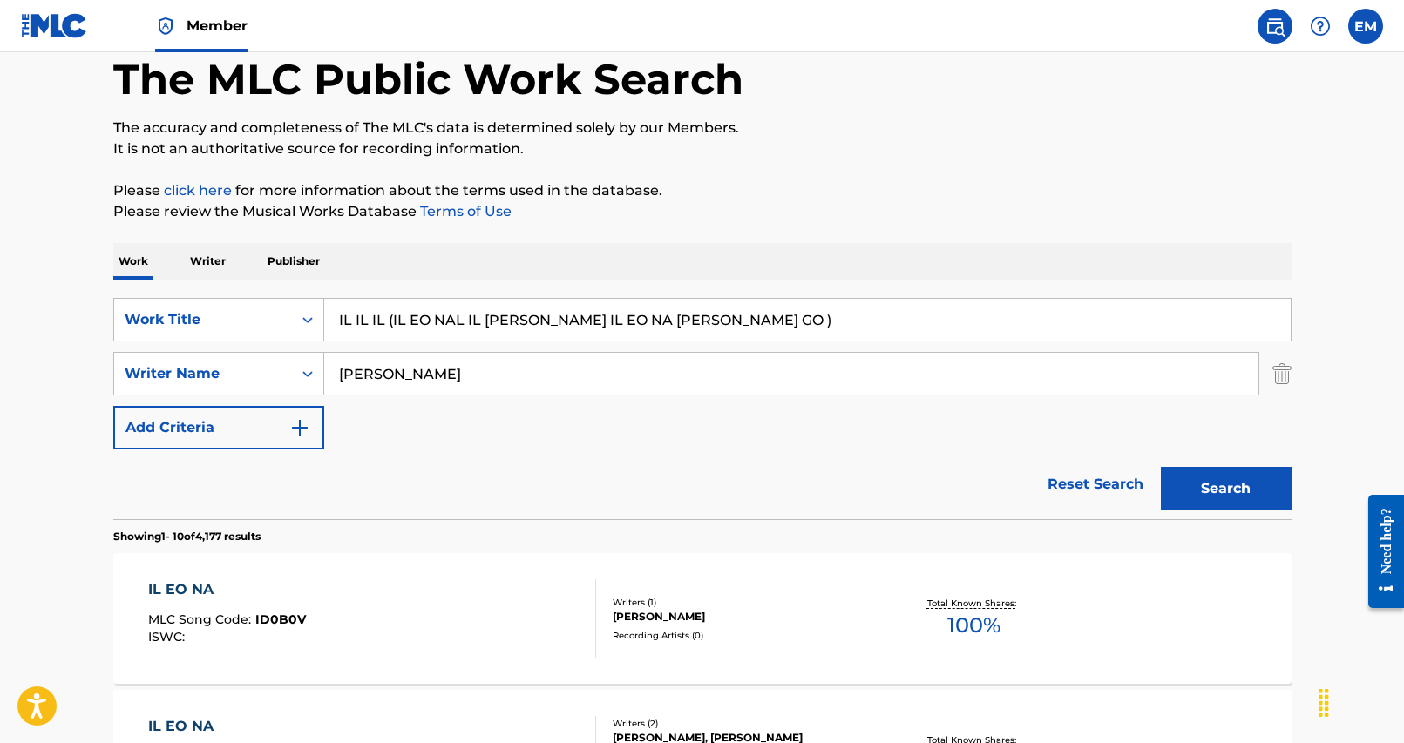
scroll to position [87, 0]
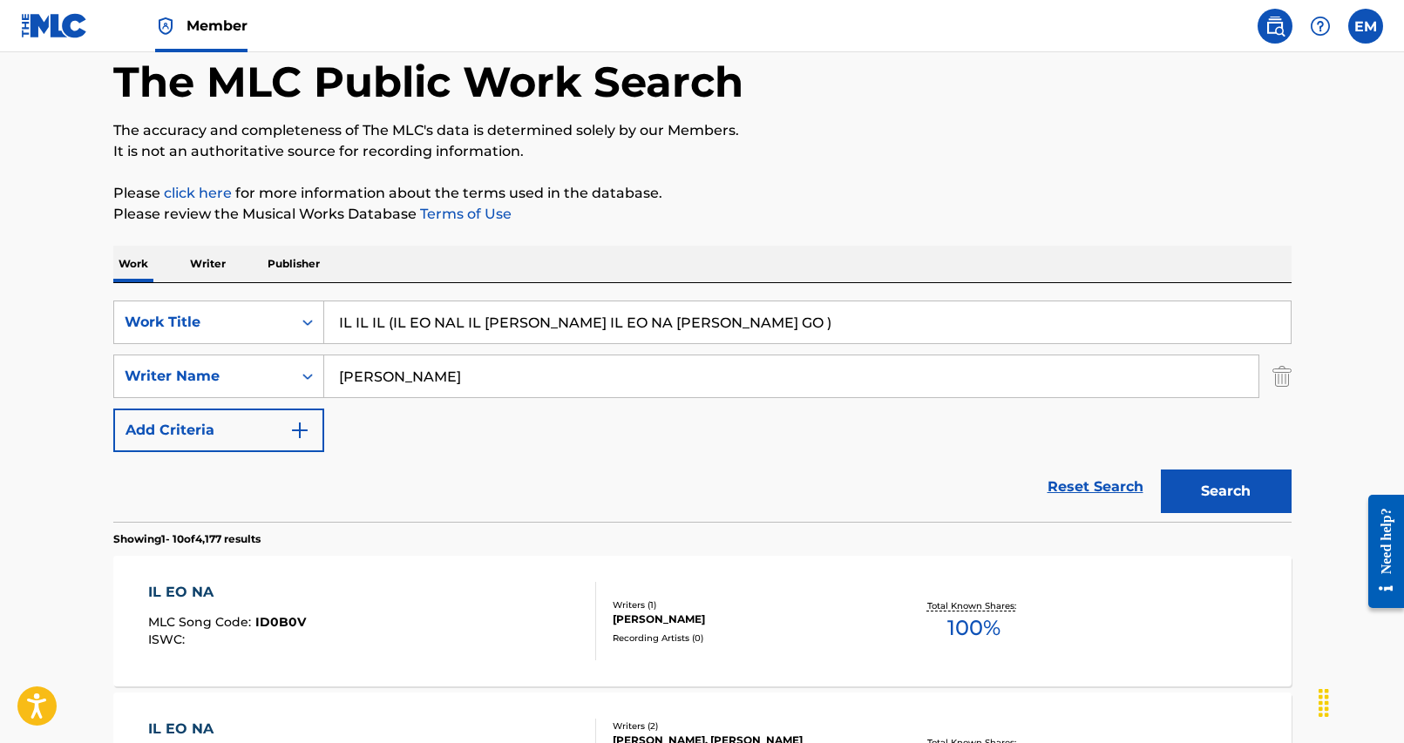
click at [443, 383] on input "[PERSON_NAME]" at bounding box center [791, 376] width 934 height 42
click at [1180, 485] on button "Search" at bounding box center [1226, 492] width 131 height 44
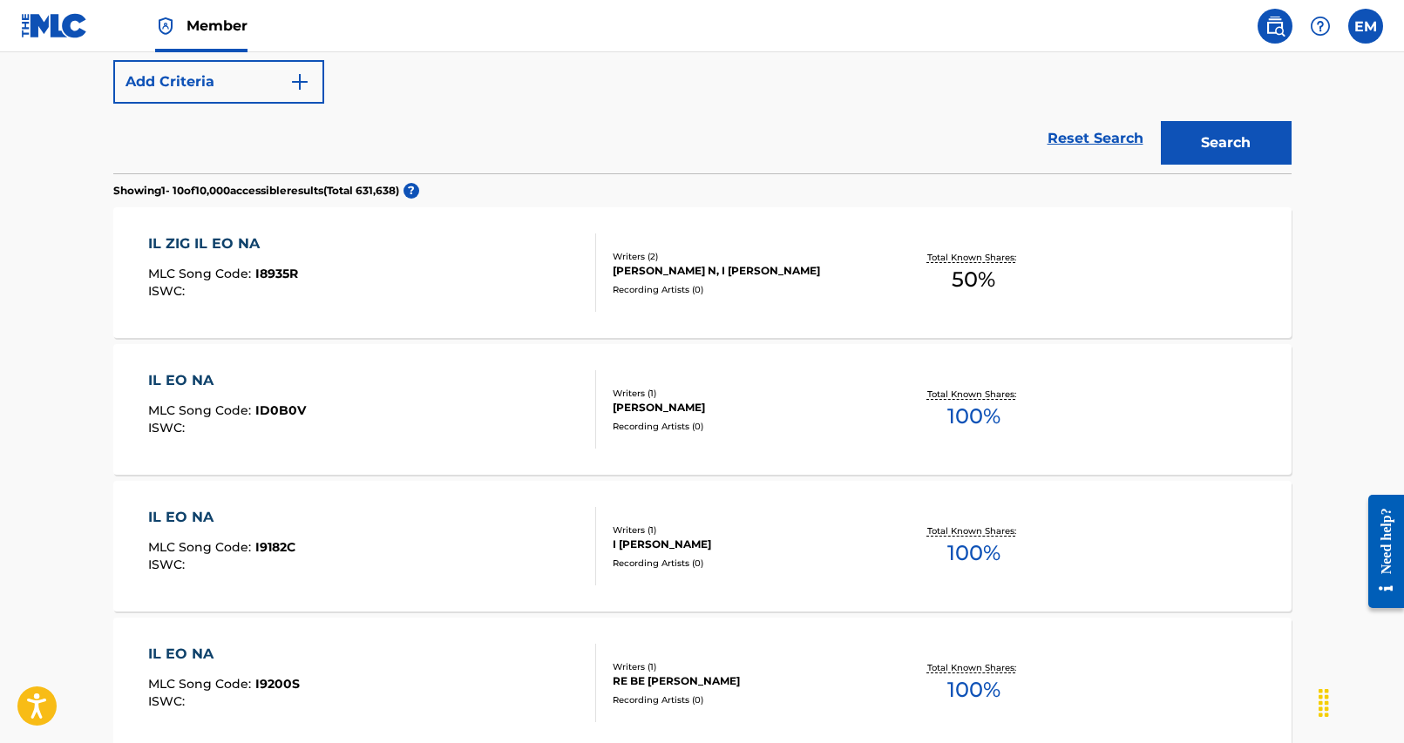
scroll to position [0, 0]
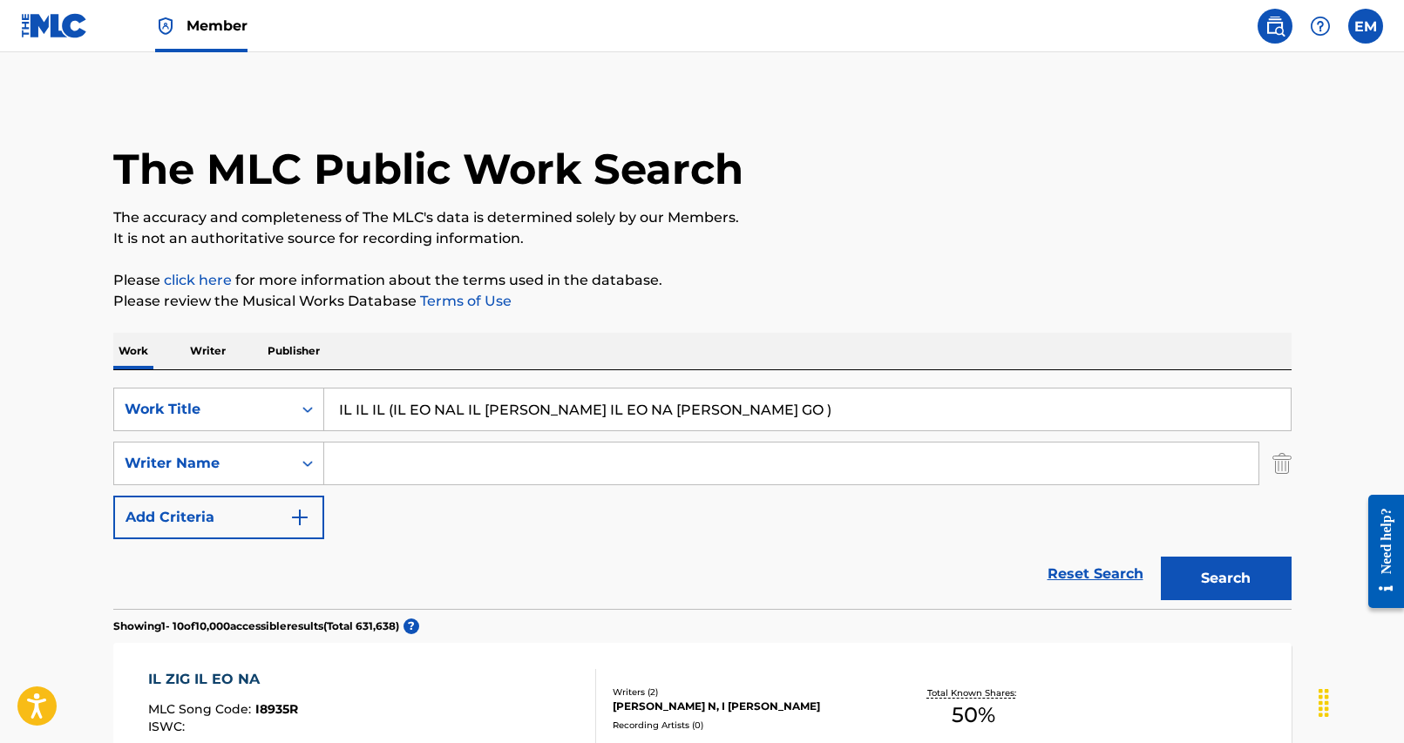
click at [611, 425] on input "IL IL IL (IL EO NAL IL [PERSON_NAME] IL EO NA [PERSON_NAME] GO )" at bounding box center [807, 410] width 966 height 42
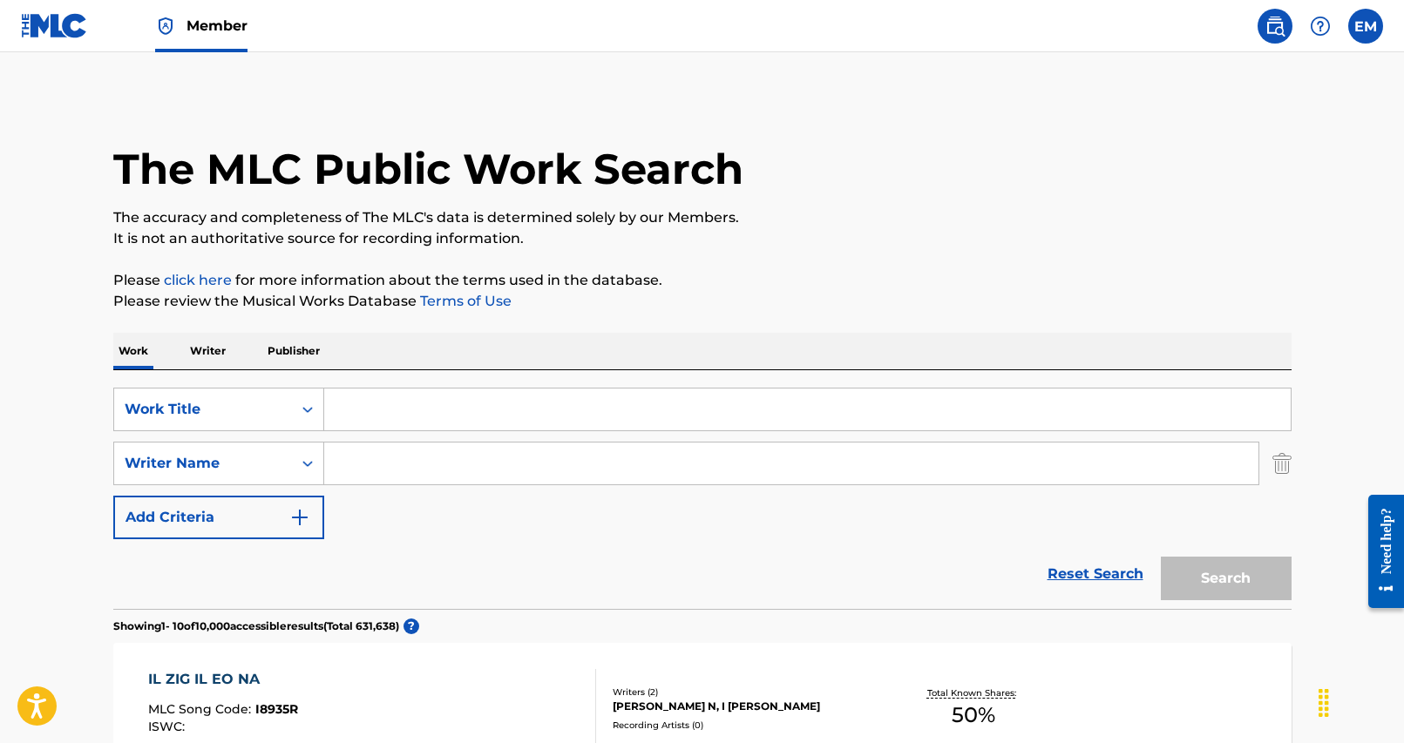
paste input "SA GYE"
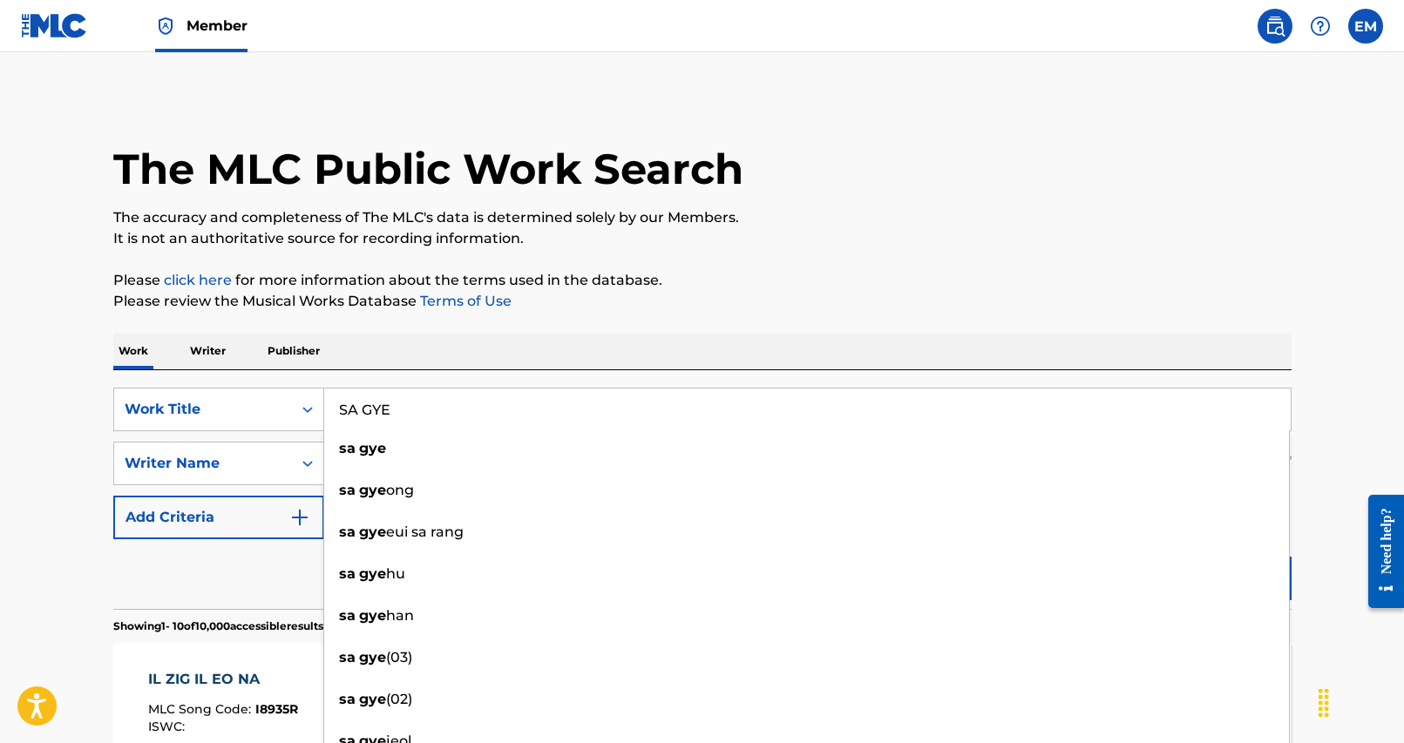
type input "SA GYE"
click at [559, 358] on div "Work Writer Publisher" at bounding box center [702, 351] width 1178 height 37
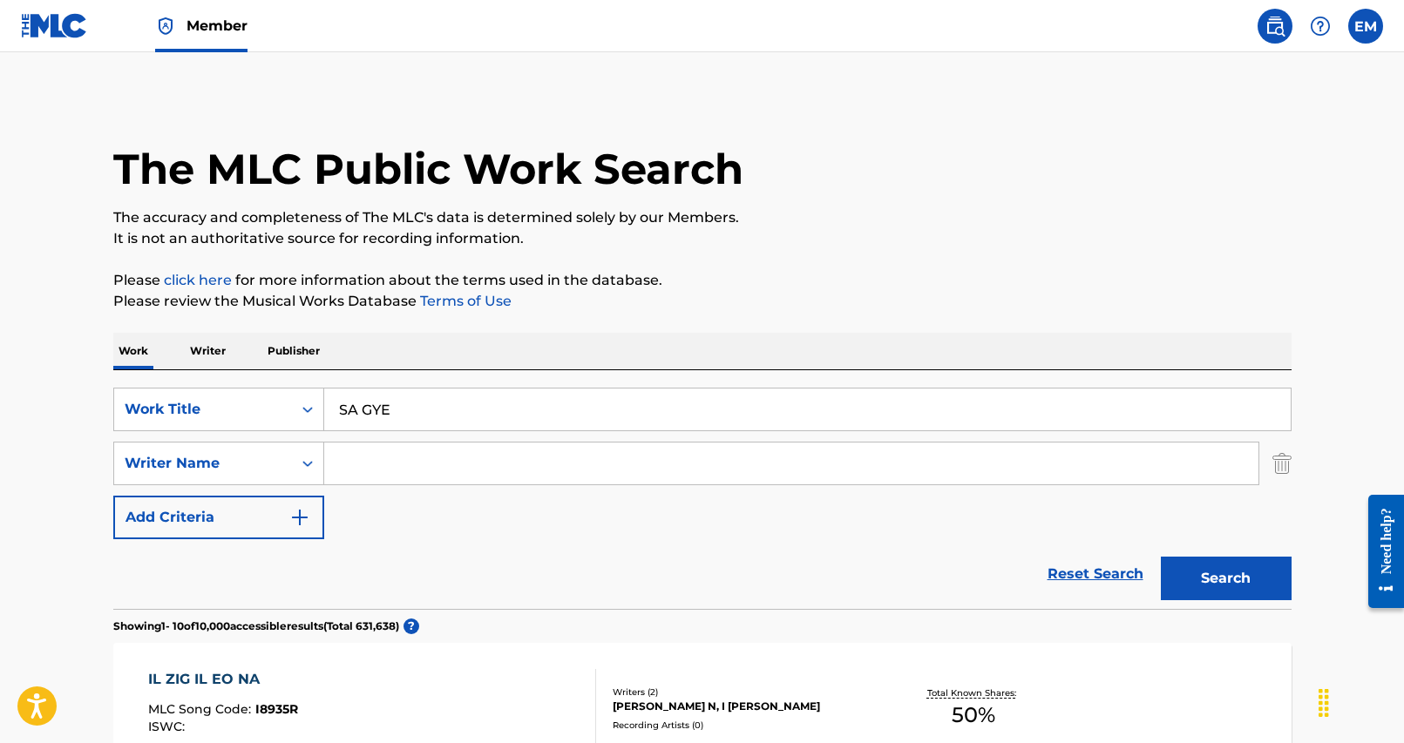
click at [470, 467] on input "Search Form" at bounding box center [791, 464] width 934 height 42
click at [1161, 557] on button "Search" at bounding box center [1226, 579] width 131 height 44
type input "d"
click at [1161, 557] on button "Search" at bounding box center [1226, 579] width 131 height 44
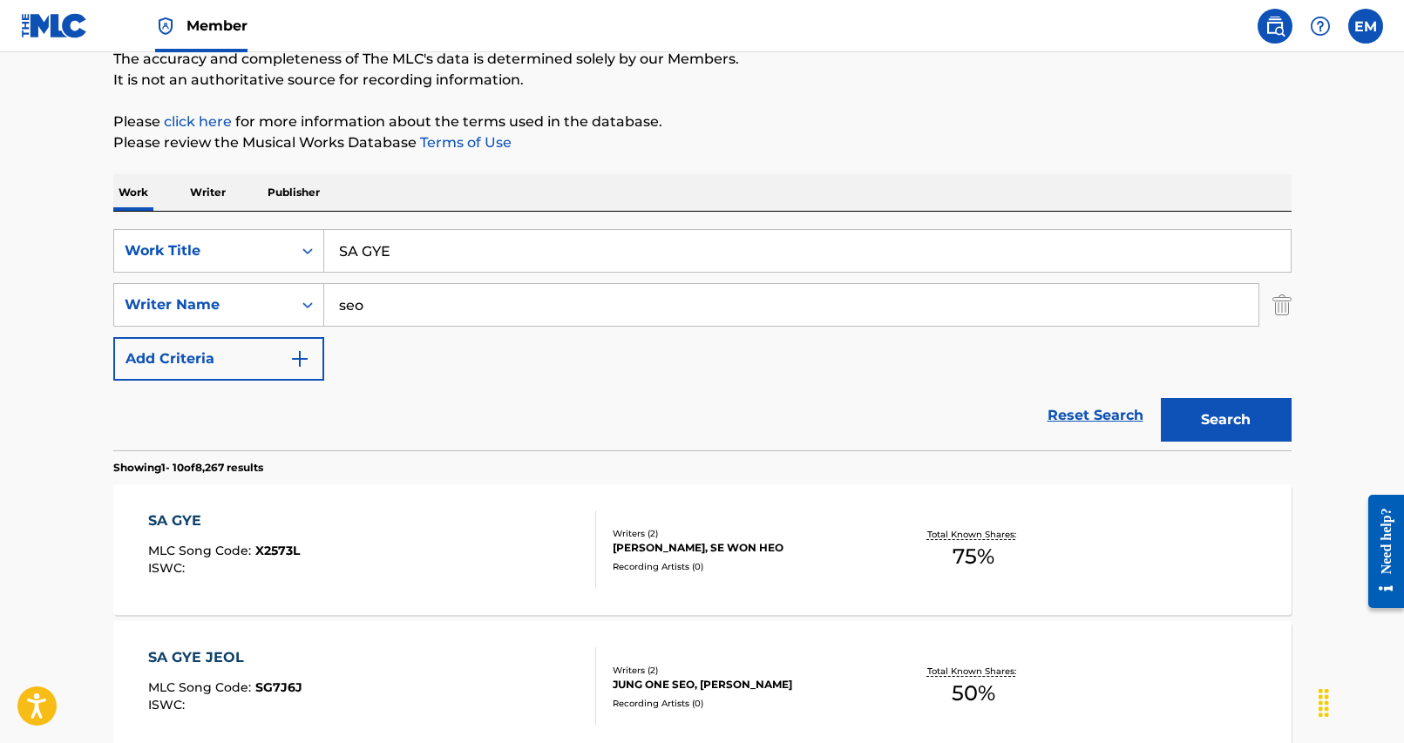
scroll to position [174, 0]
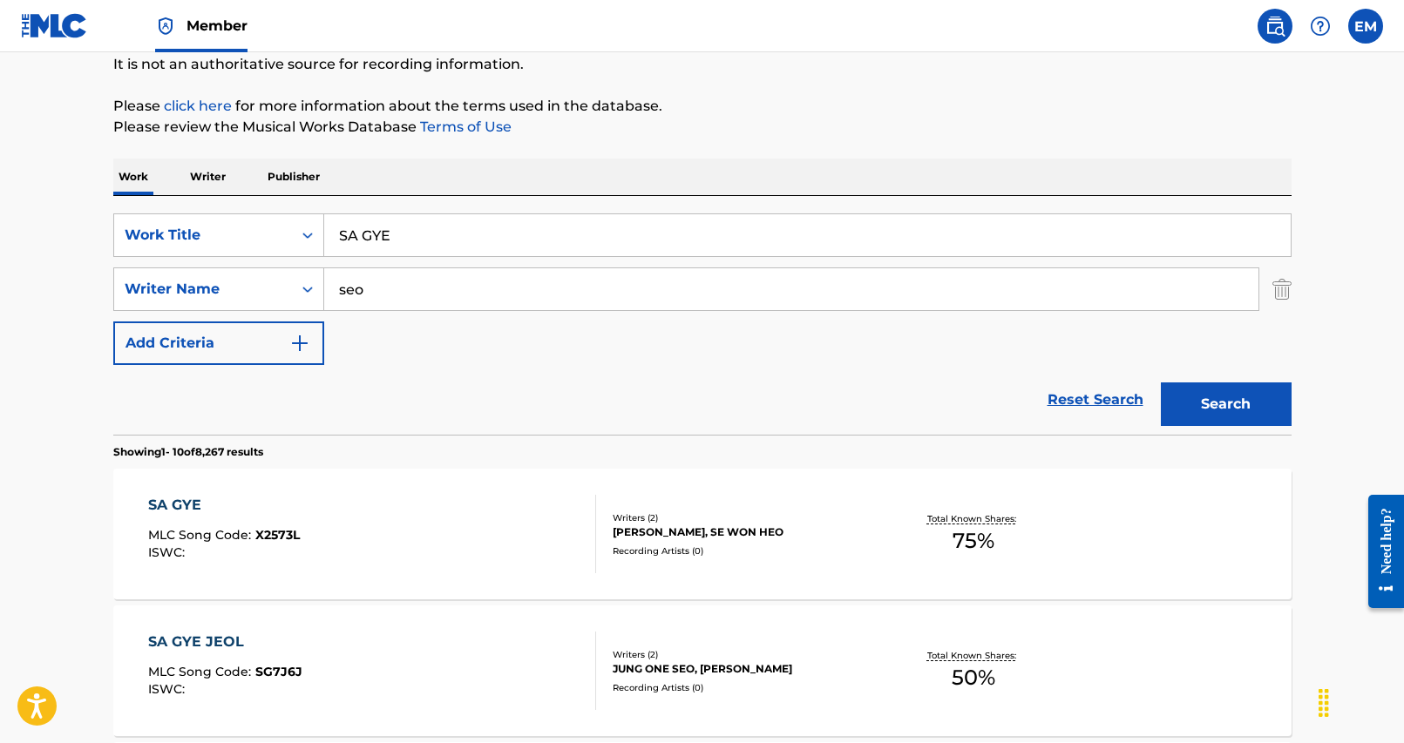
click at [389, 270] on input "seo" at bounding box center [791, 289] width 934 height 42
click at [389, 279] on input "seo" at bounding box center [791, 289] width 934 height 42
click at [1161, 383] on button "Search" at bounding box center [1226, 405] width 131 height 44
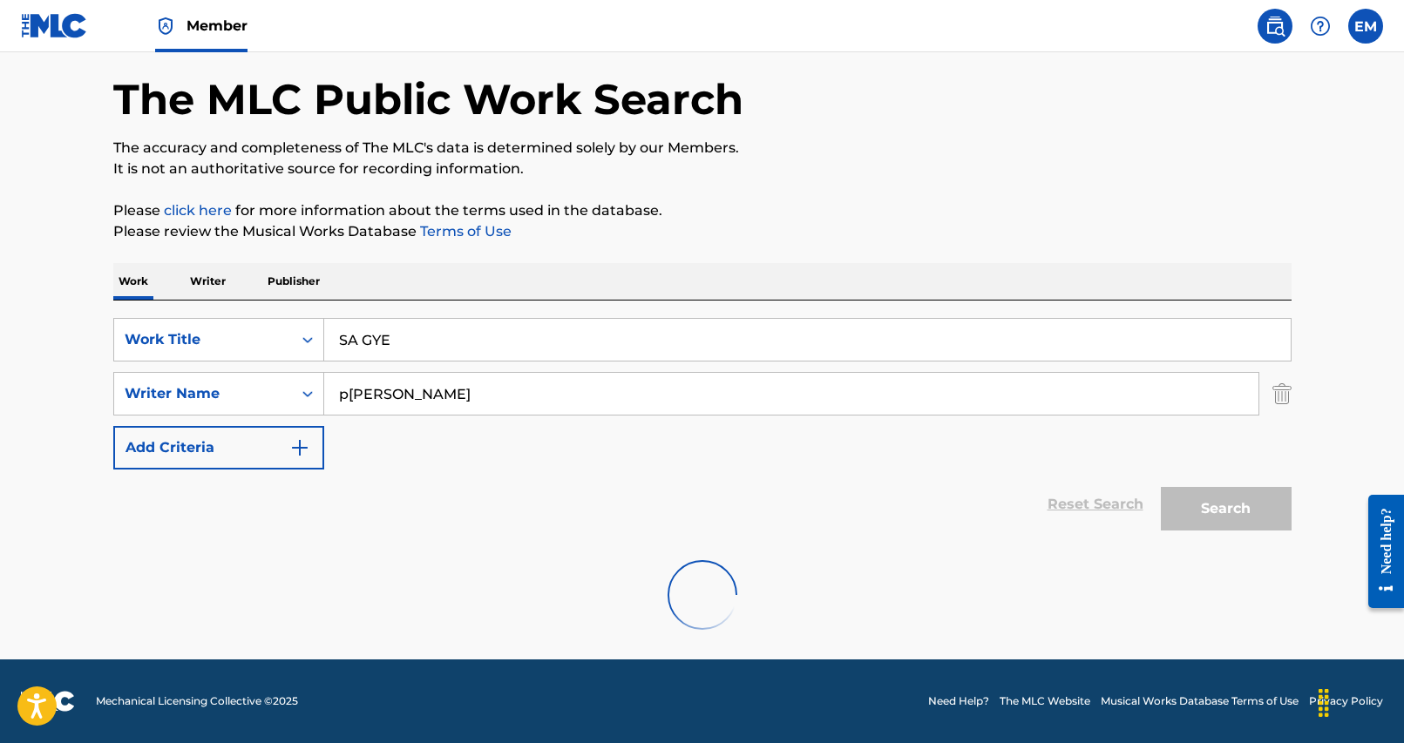
scroll to position [13, 0]
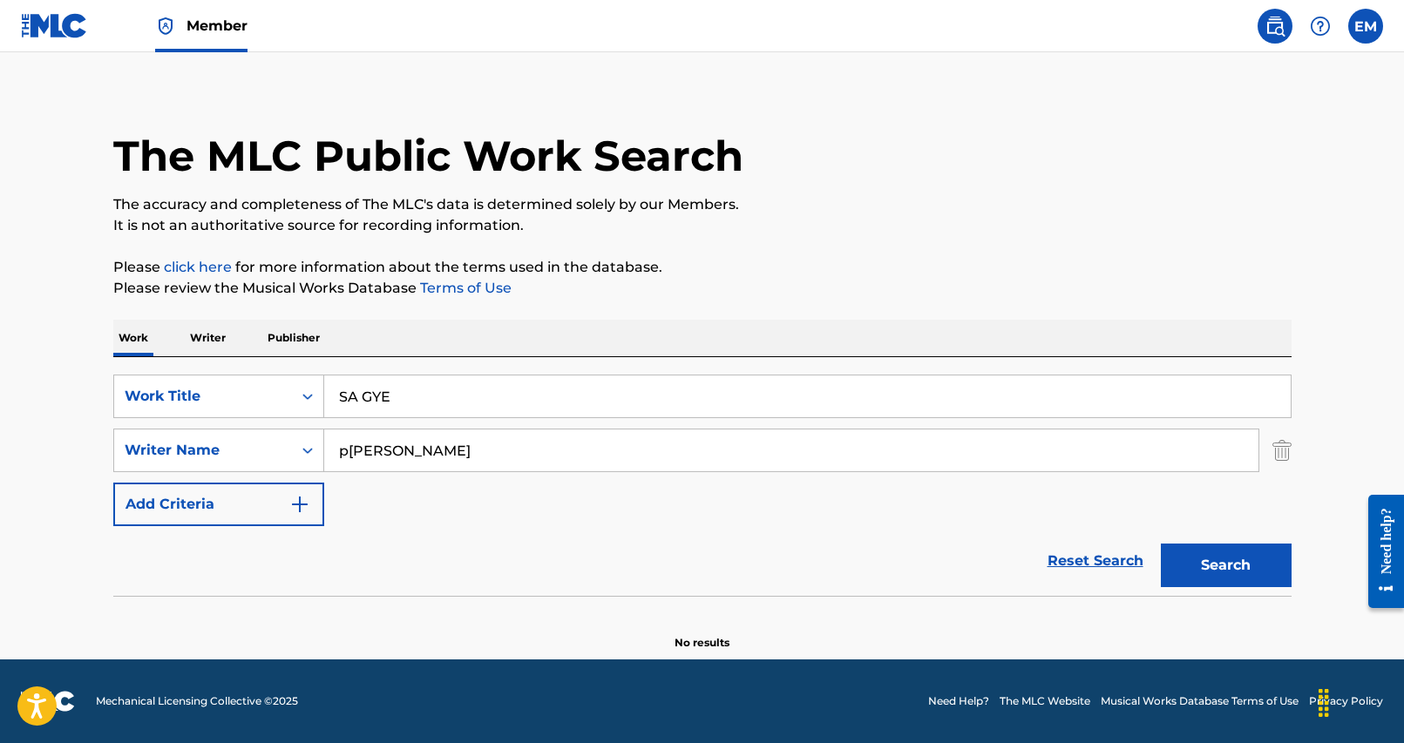
click at [374, 458] on input "p[PERSON_NAME]" at bounding box center [791, 451] width 934 height 42
type input "[PERSON_NAME]"
click at [1161, 544] on button "Search" at bounding box center [1226, 566] width 131 height 44
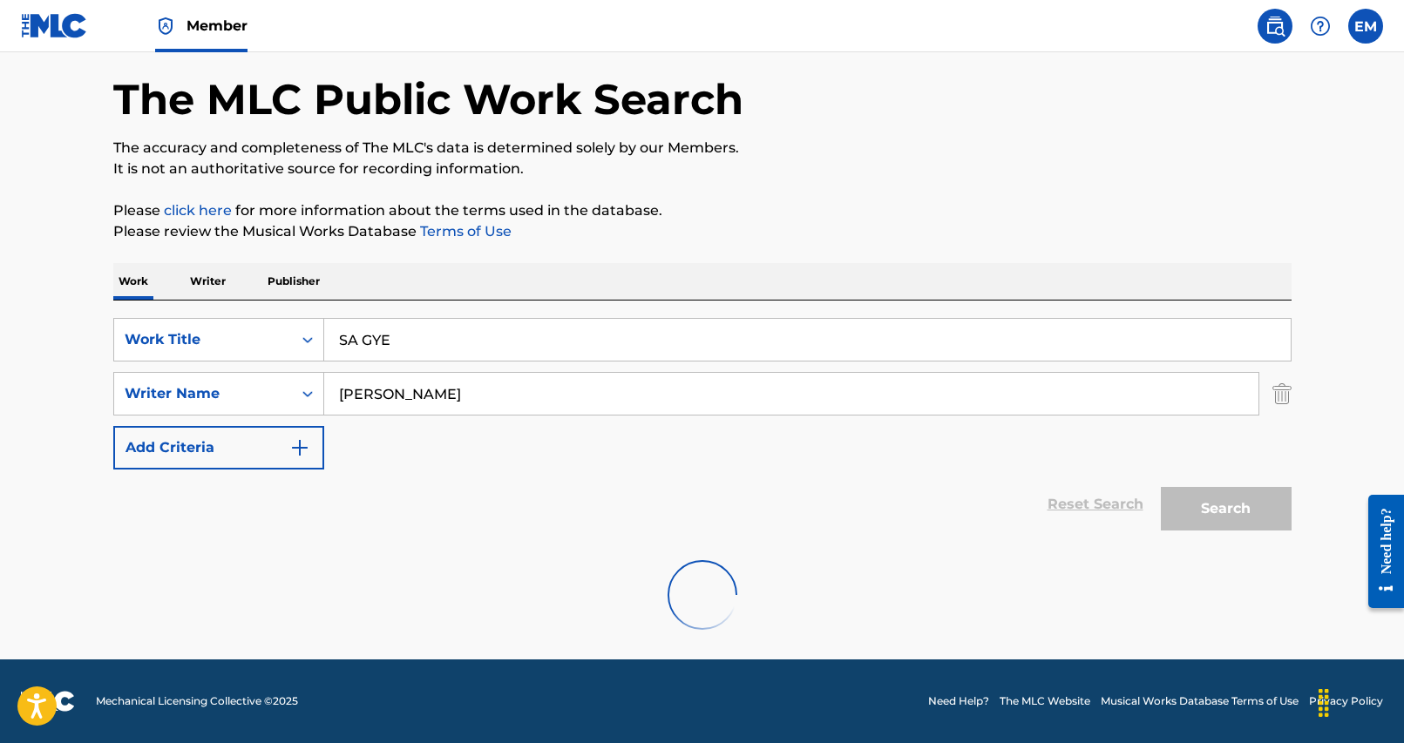
scroll to position [174, 0]
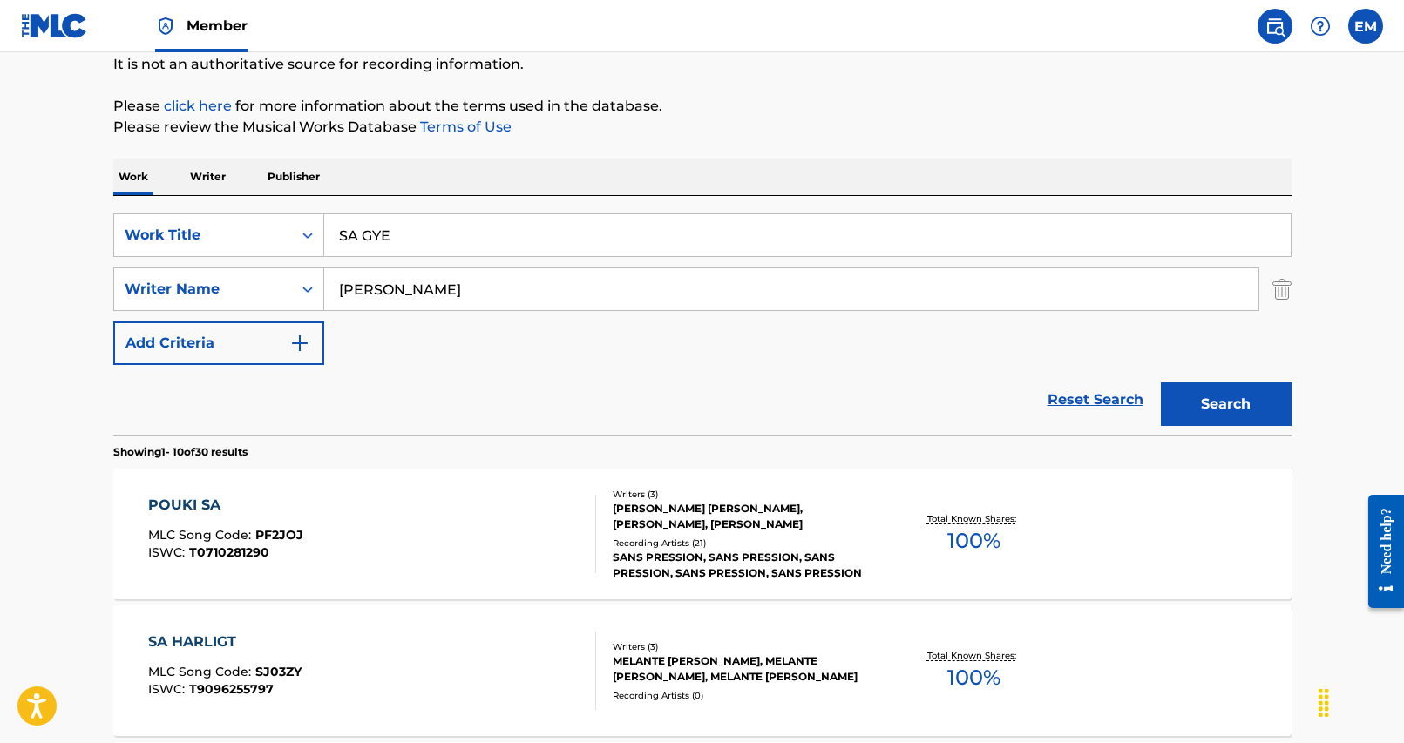
click at [630, 244] on input "SA GYE" at bounding box center [807, 235] width 966 height 42
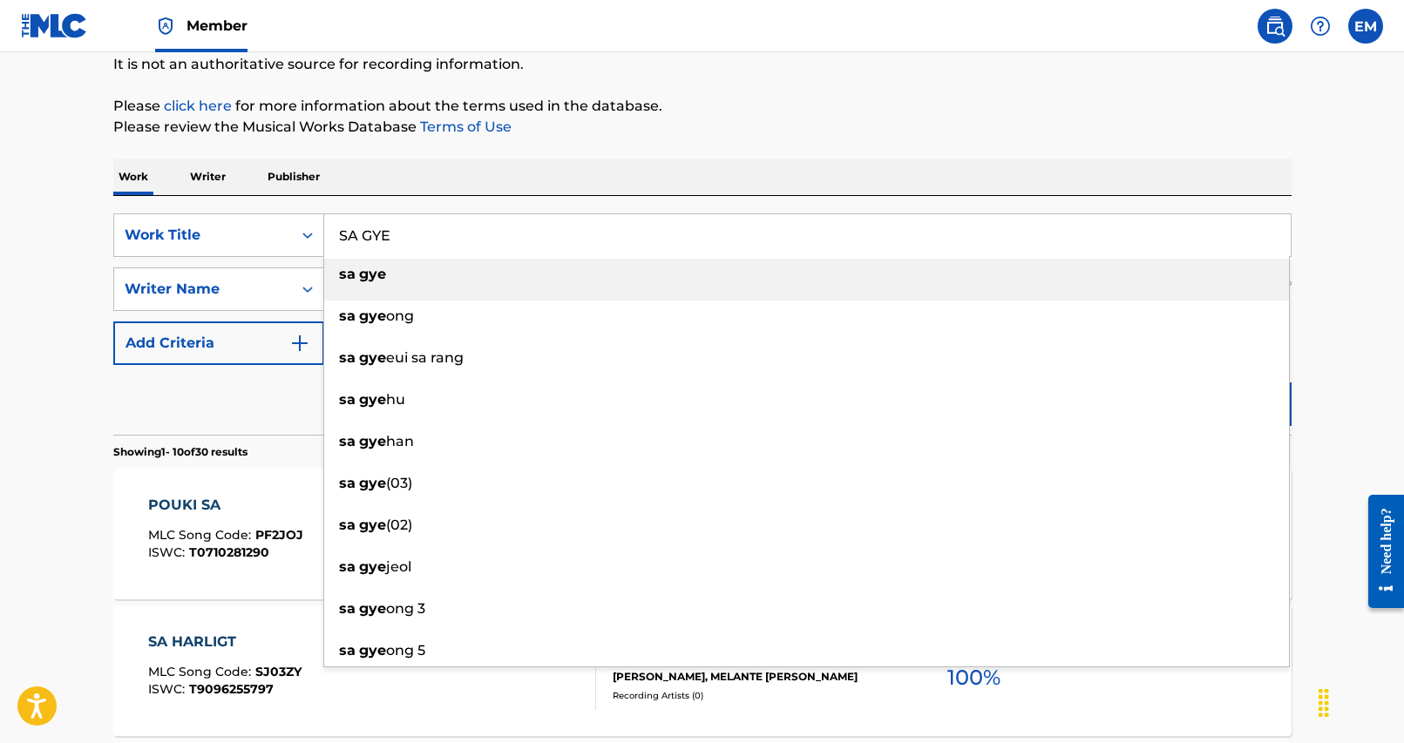
click at [630, 244] on input "SA GYE" at bounding box center [807, 235] width 966 height 42
paste input "FOUR SEASONS"
drag, startPoint x: 691, startPoint y: 177, endPoint x: 763, endPoint y: 190, distance: 73.5
click at [699, 177] on div "Work Writer Publisher" at bounding box center [702, 177] width 1178 height 37
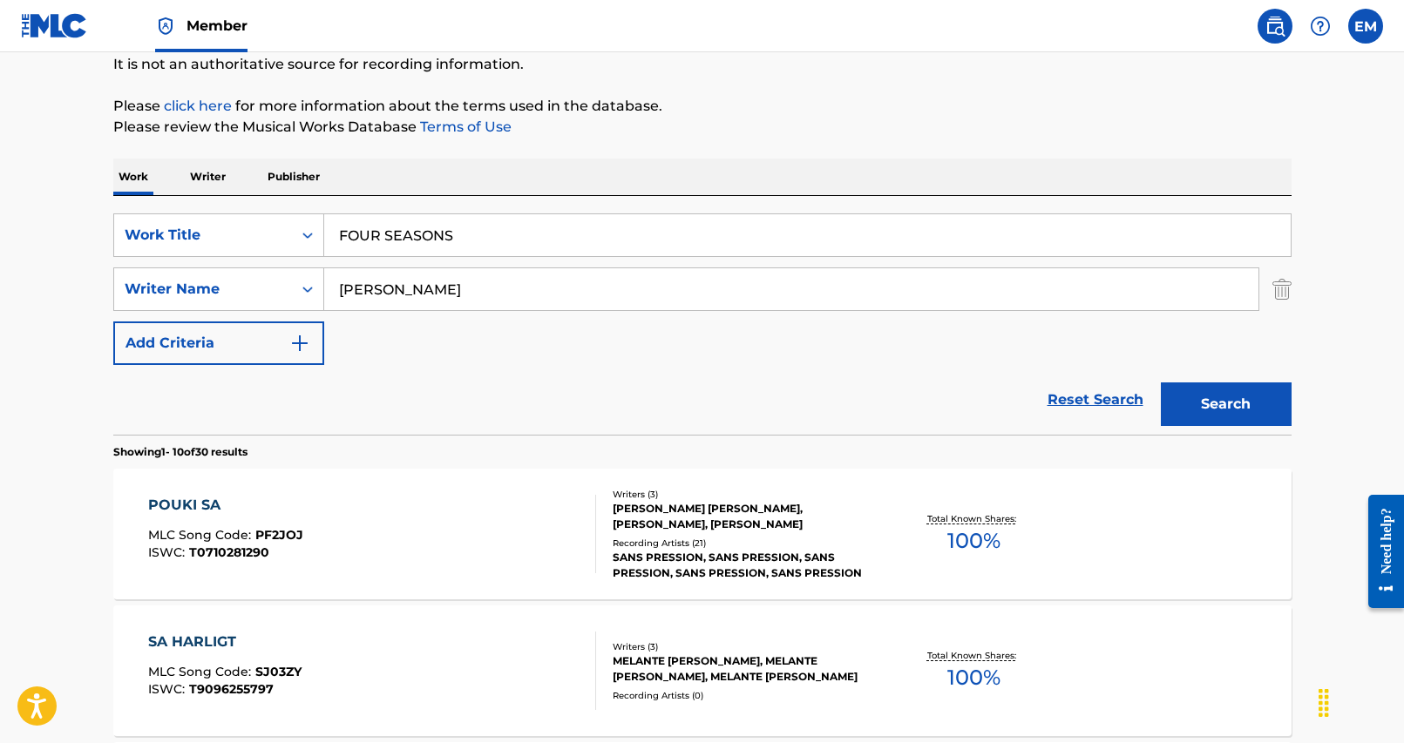
click at [1199, 401] on button "Search" at bounding box center [1226, 405] width 131 height 44
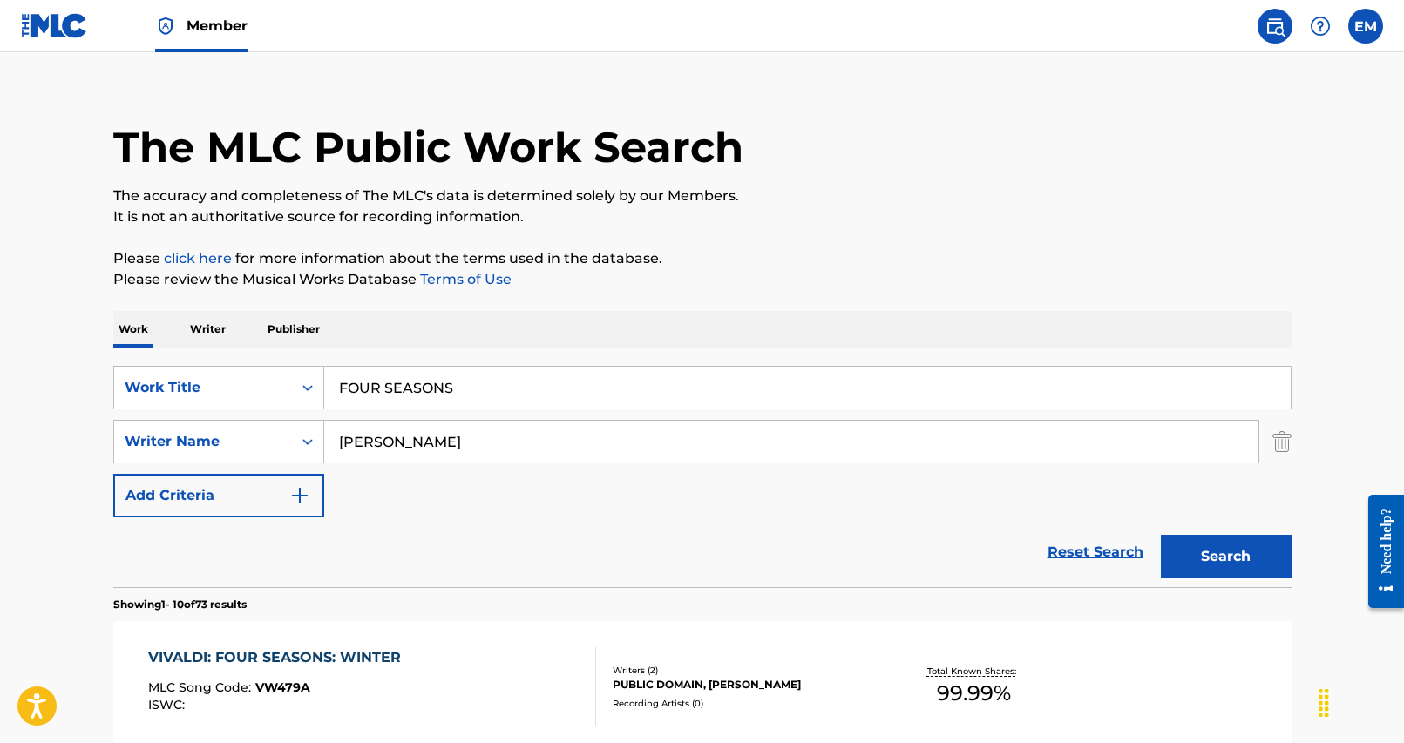
scroll to position [0, 0]
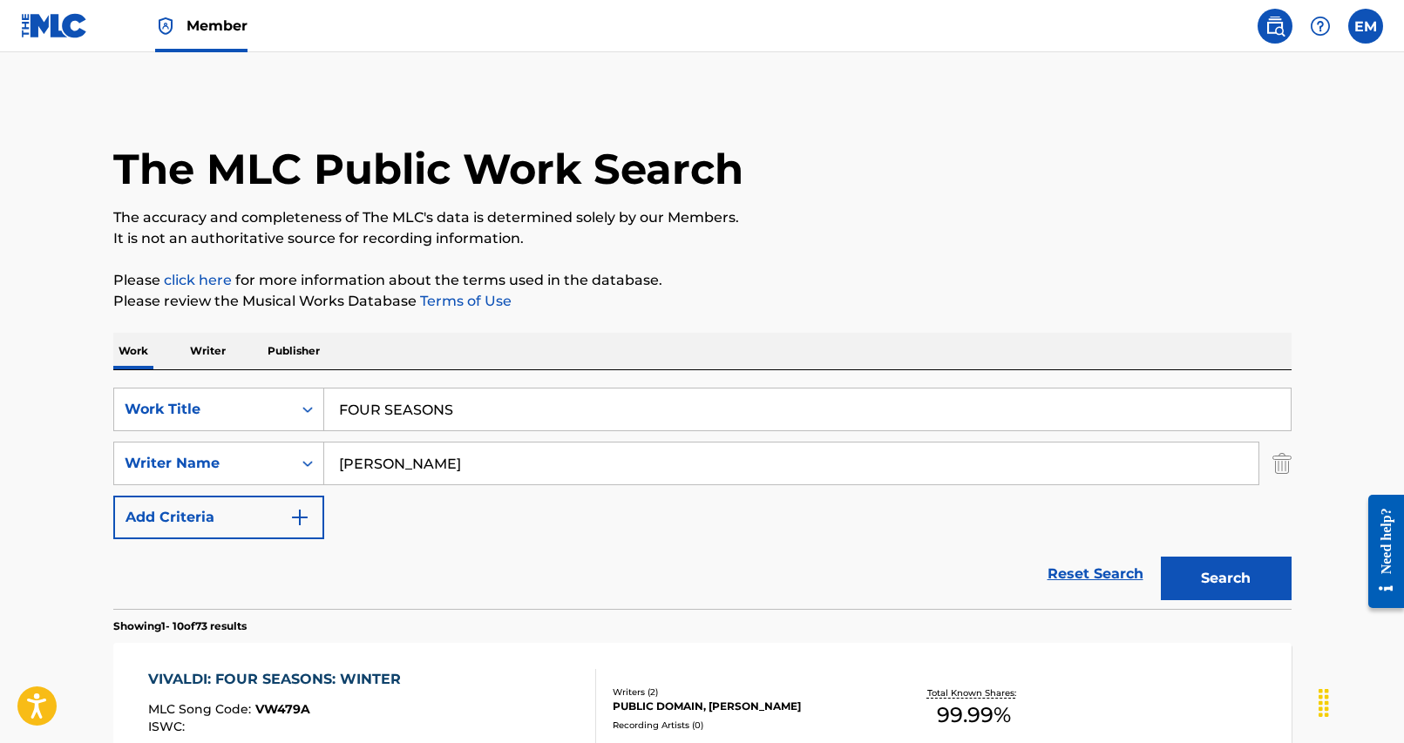
click at [518, 417] on input "FOUR SEASONS" at bounding box center [807, 410] width 966 height 42
click at [517, 417] on input "FOUR SEASONS" at bounding box center [807, 410] width 966 height 42
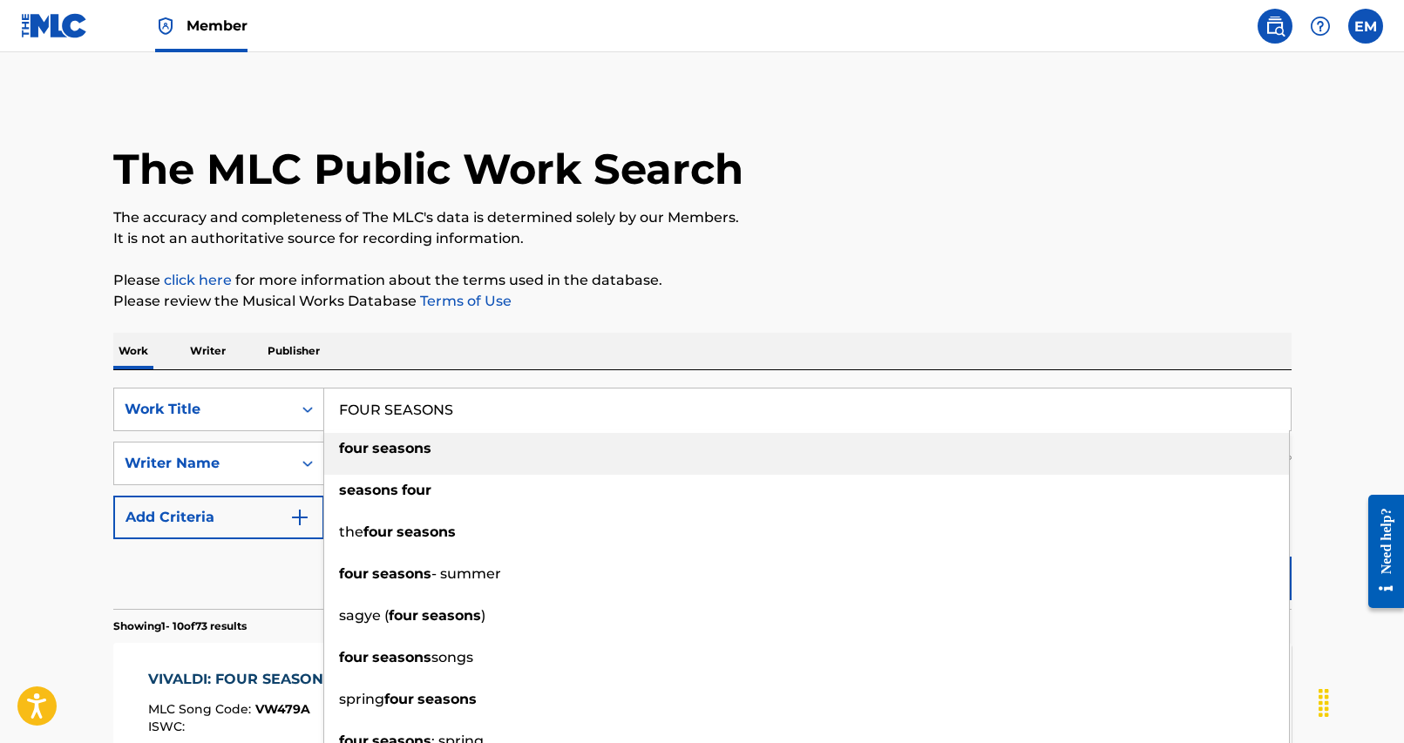
click at [517, 417] on input "FOUR SEASONS" at bounding box center [807, 410] width 966 height 42
paste input "TAKE IT ALL"
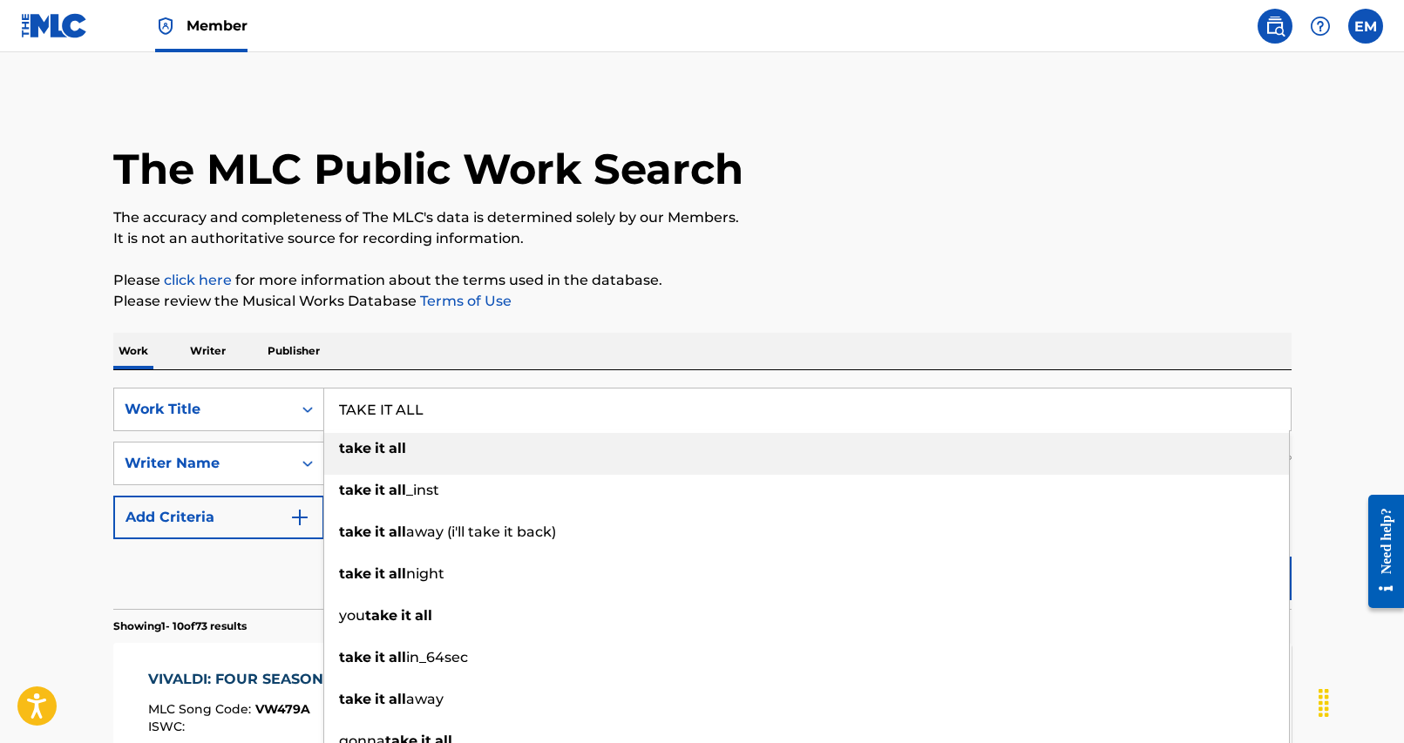
type input "TAKE IT ALL"
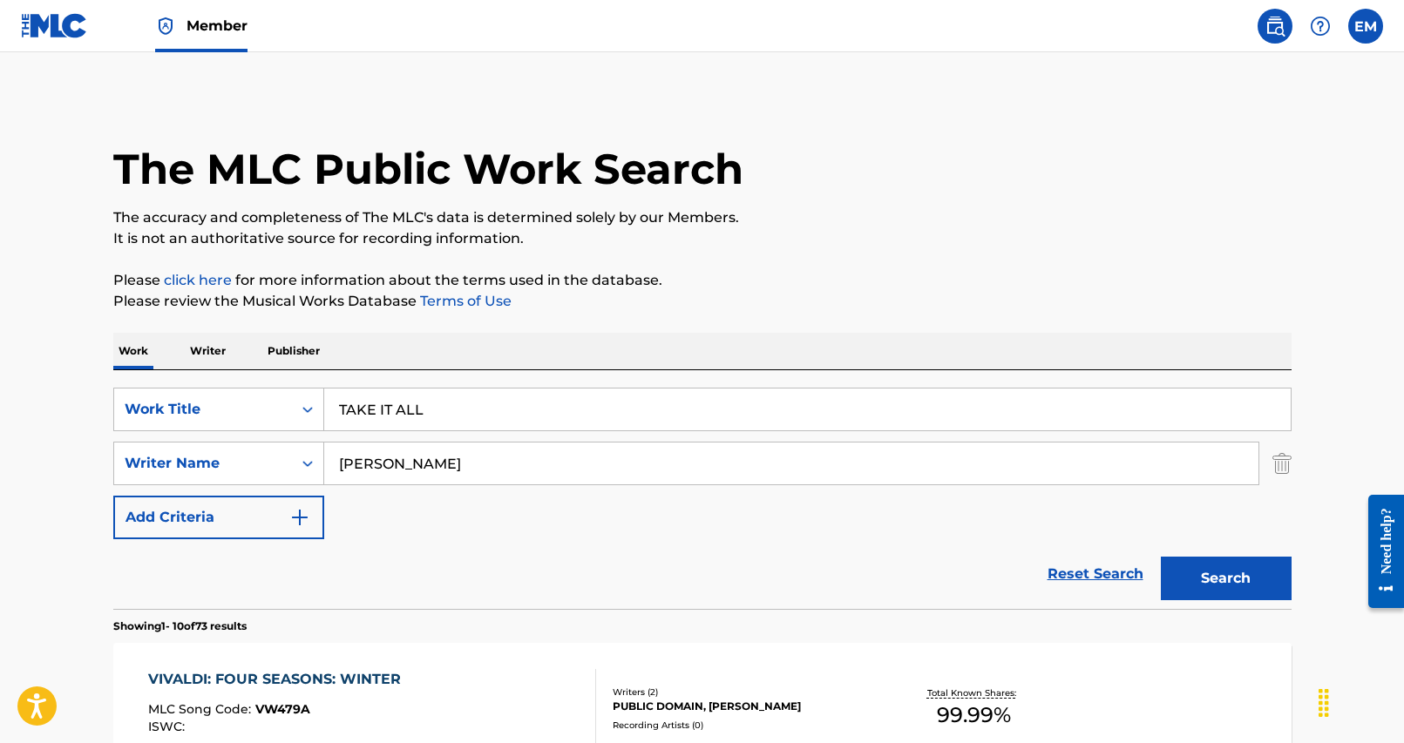
click at [542, 455] on input "[PERSON_NAME]" at bounding box center [791, 464] width 934 height 42
click at [1161, 557] on button "Search" at bounding box center [1226, 579] width 131 height 44
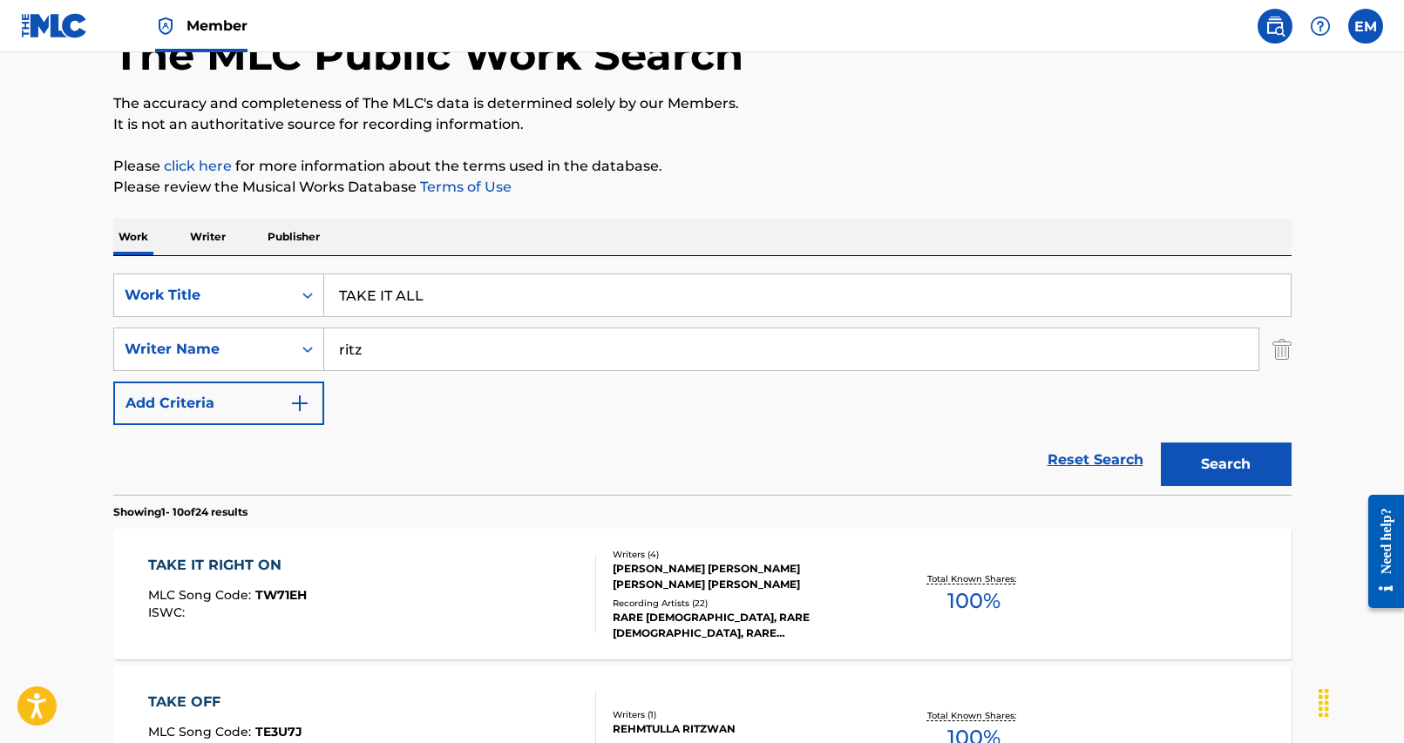
scroll to position [87, 0]
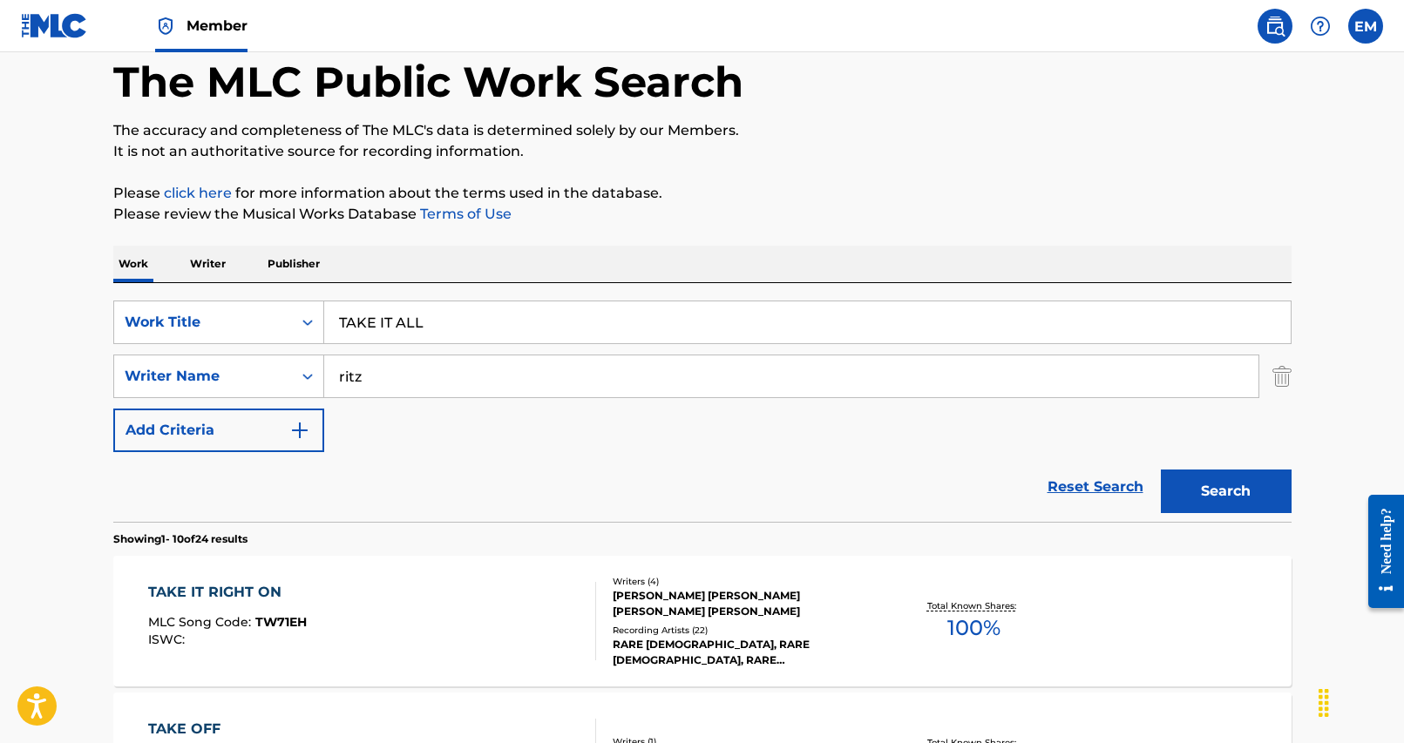
click at [461, 382] on input "ritz" at bounding box center [791, 376] width 934 height 42
click at [1161, 470] on button "Search" at bounding box center [1226, 492] width 131 height 44
click at [613, 377] on input "won" at bounding box center [791, 376] width 934 height 42
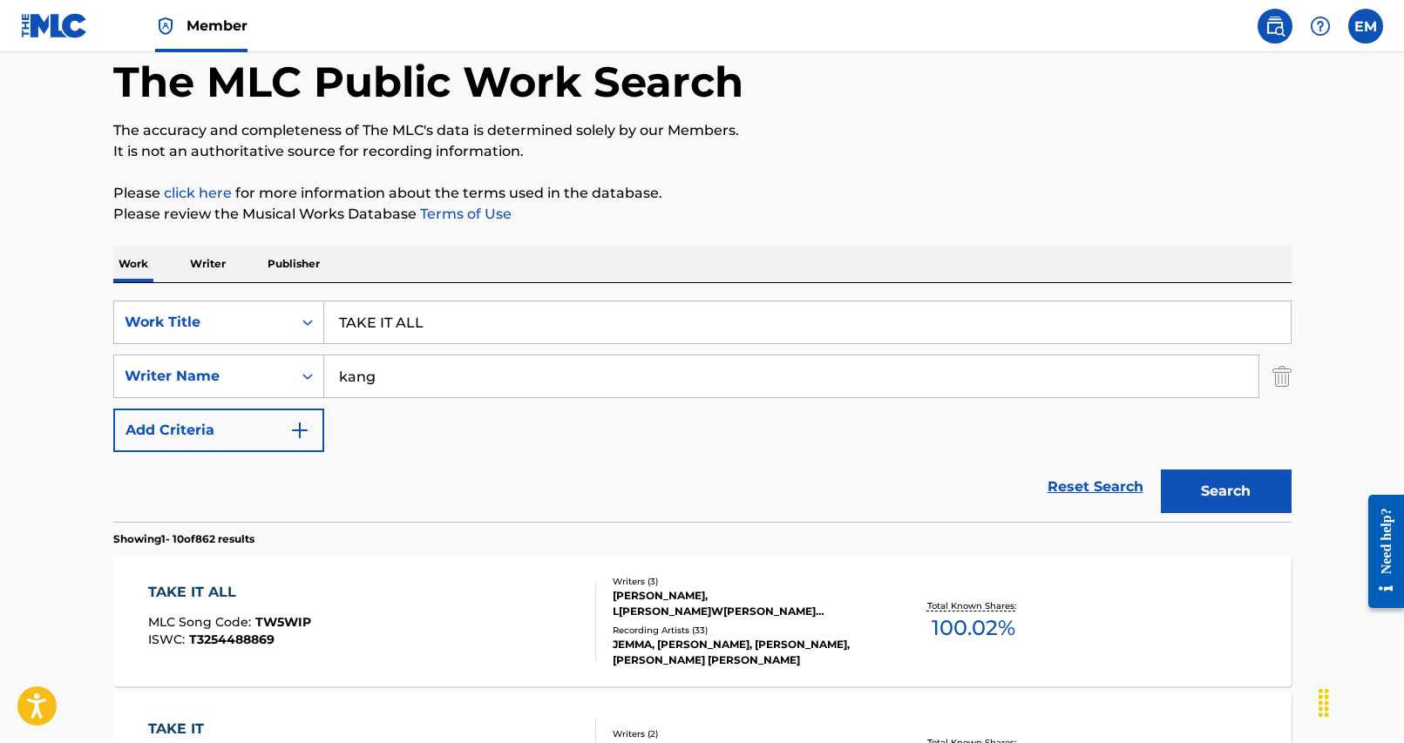
type input "kang"
click at [1161, 470] on button "Search" at bounding box center [1226, 492] width 131 height 44
click at [483, 664] on div "TAKE IT ALL MLC Song Code : TW5WIP ISWC : T3254488869 Writers ( 3 ) [PERSON_NAM…" at bounding box center [702, 621] width 1178 height 131
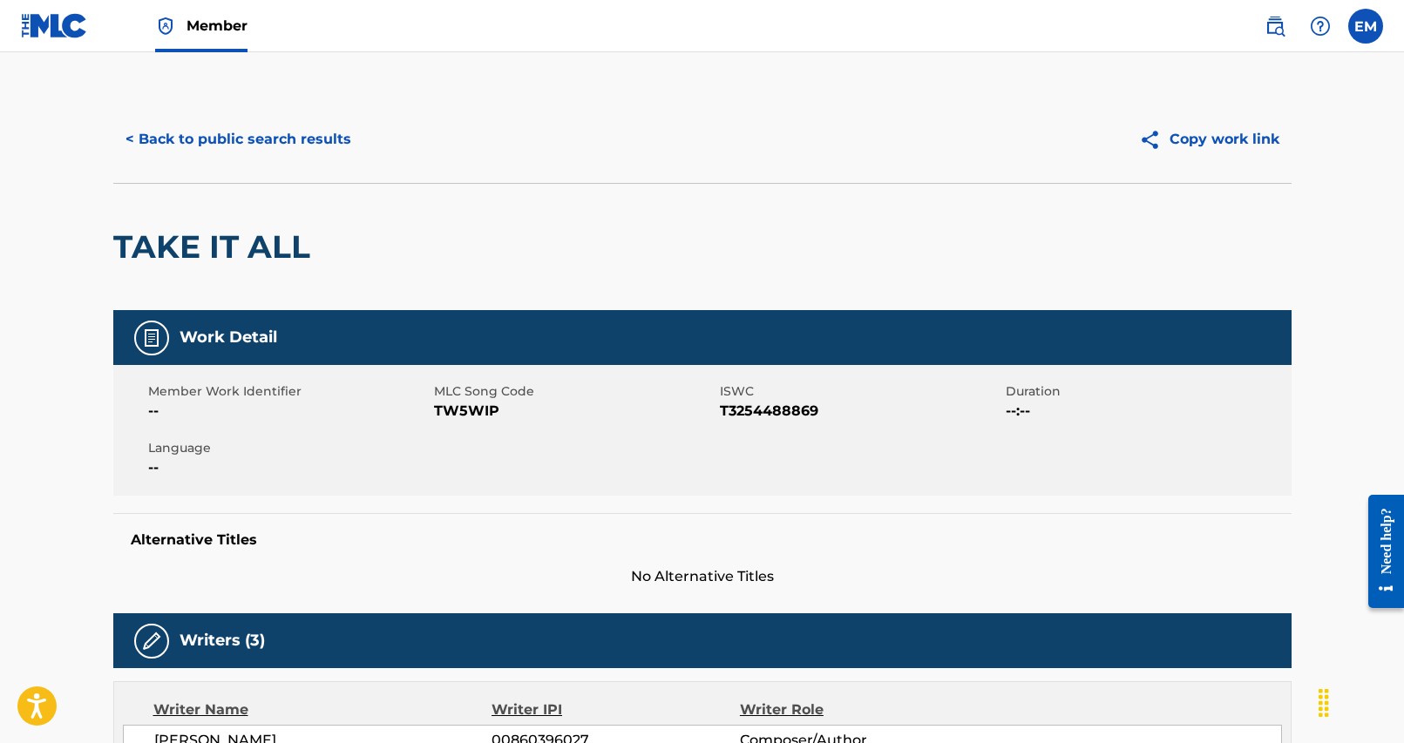
click at [199, 136] on button "< Back to public search results" at bounding box center [238, 140] width 250 height 44
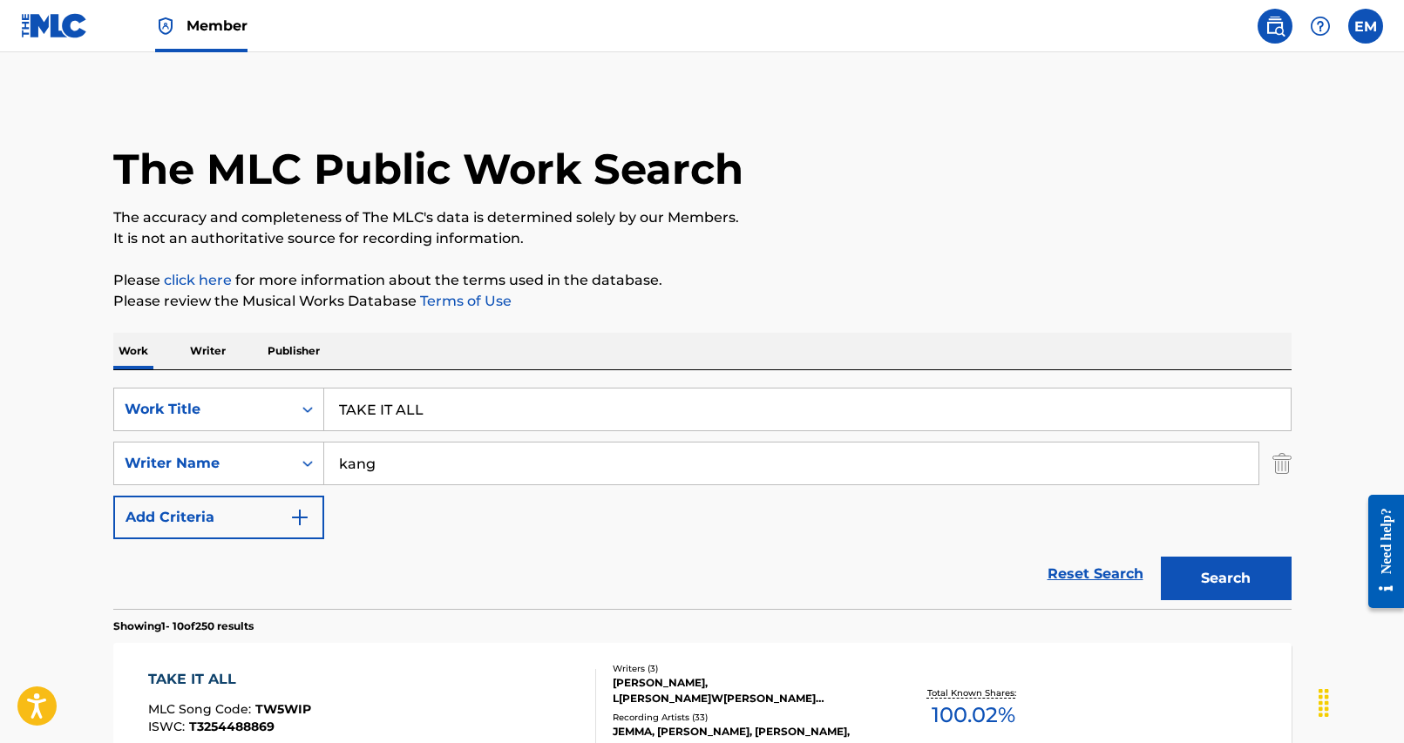
scroll to position [87, 0]
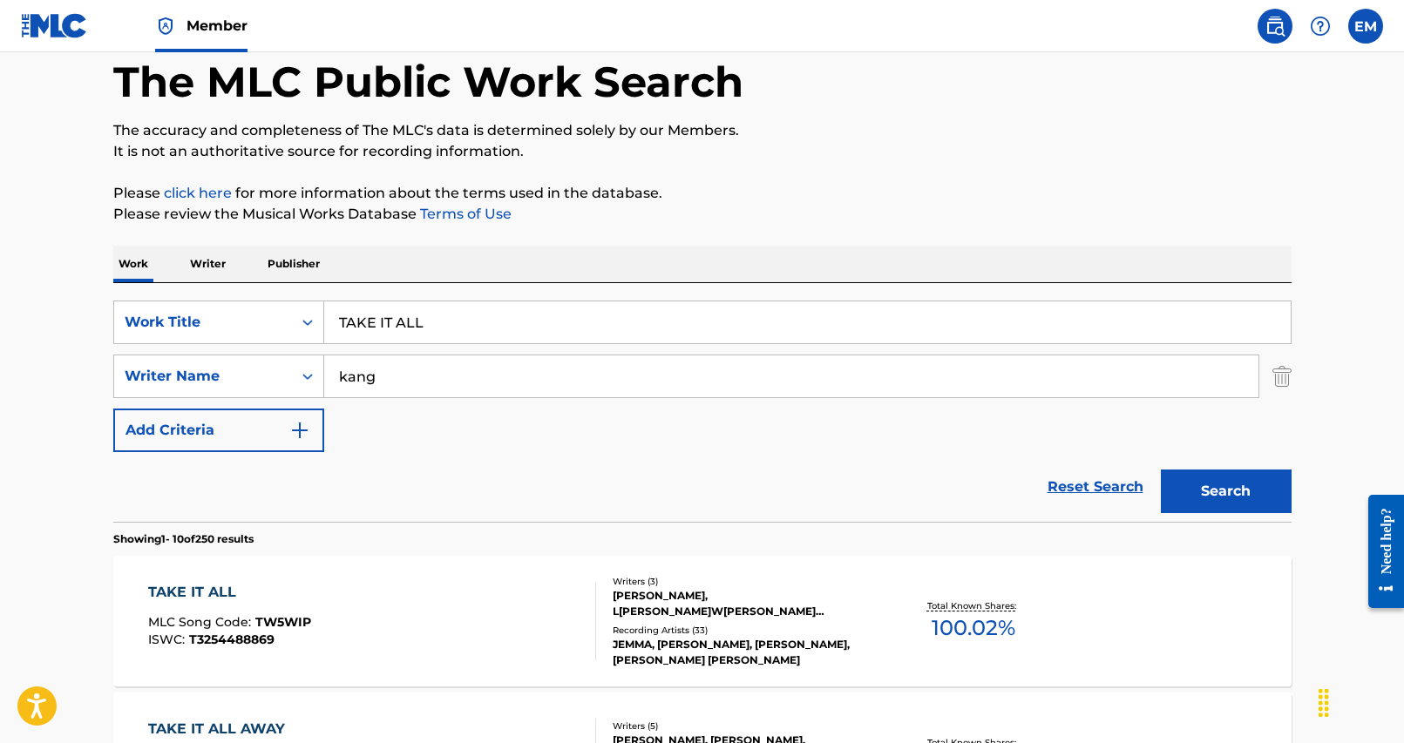
click at [466, 310] on input "TAKE IT ALL" at bounding box center [807, 322] width 966 height 42
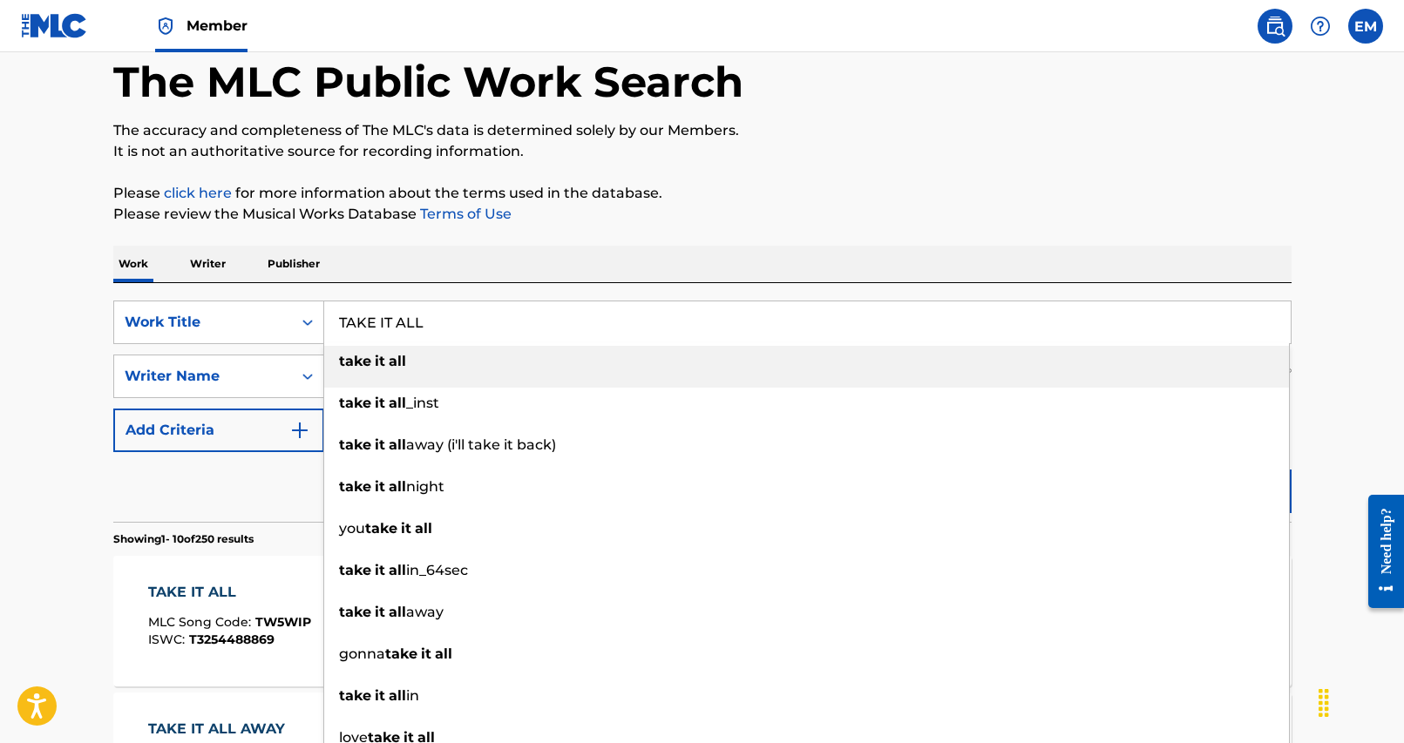
click at [466, 310] on input "TAKE IT ALL" at bounding box center [807, 322] width 966 height 42
paste input "IME IS COMING"
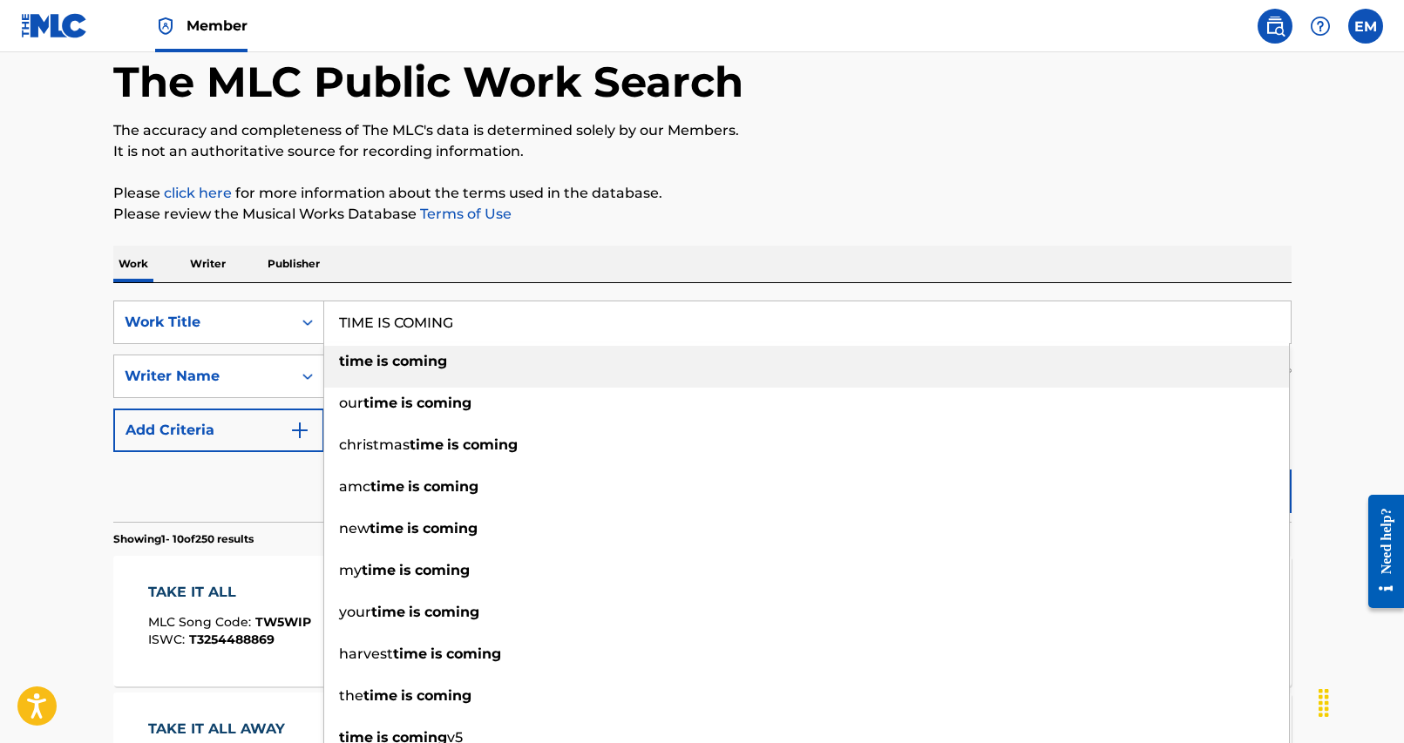
type input "TIME IS COMING"
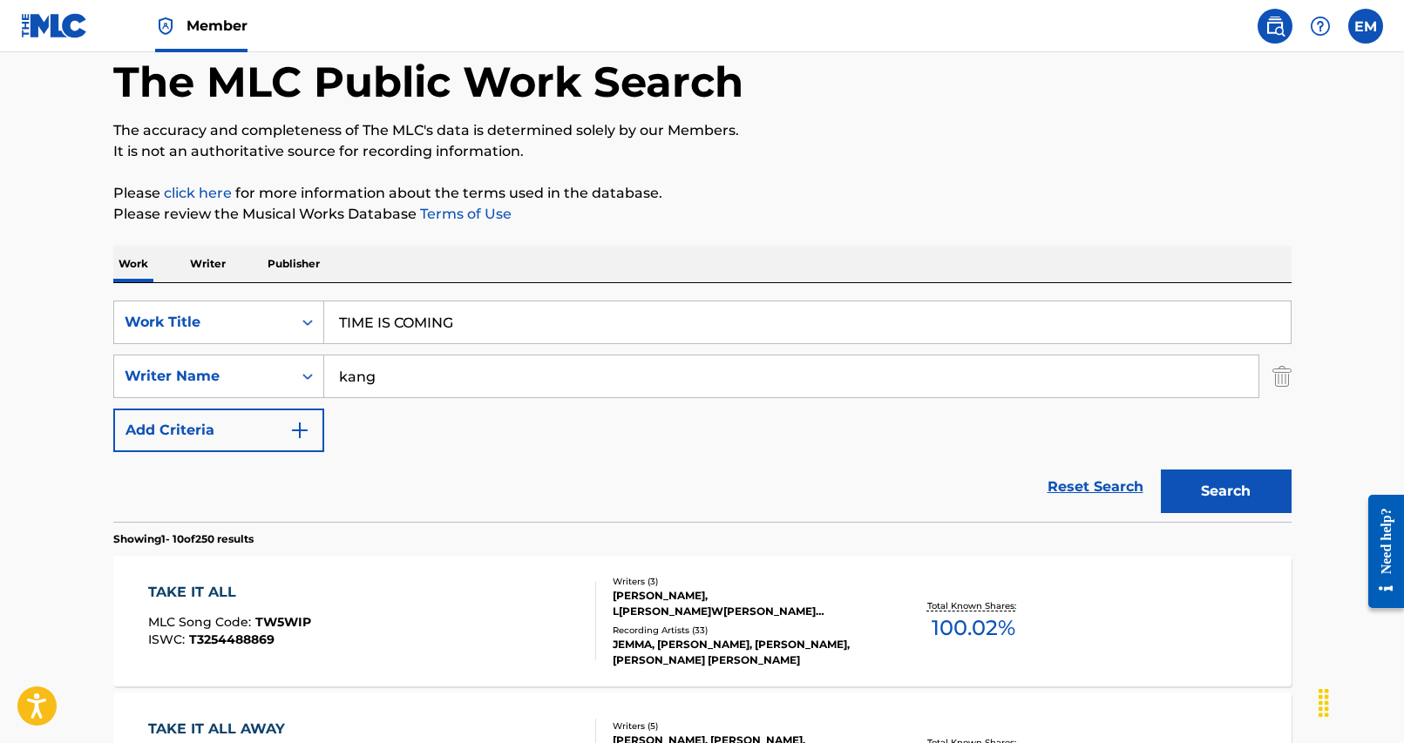
click at [594, 207] on p "Please review the Musical Works Database Terms of Use" at bounding box center [702, 214] width 1178 height 21
click at [1232, 490] on button "Search" at bounding box center [1226, 492] width 131 height 44
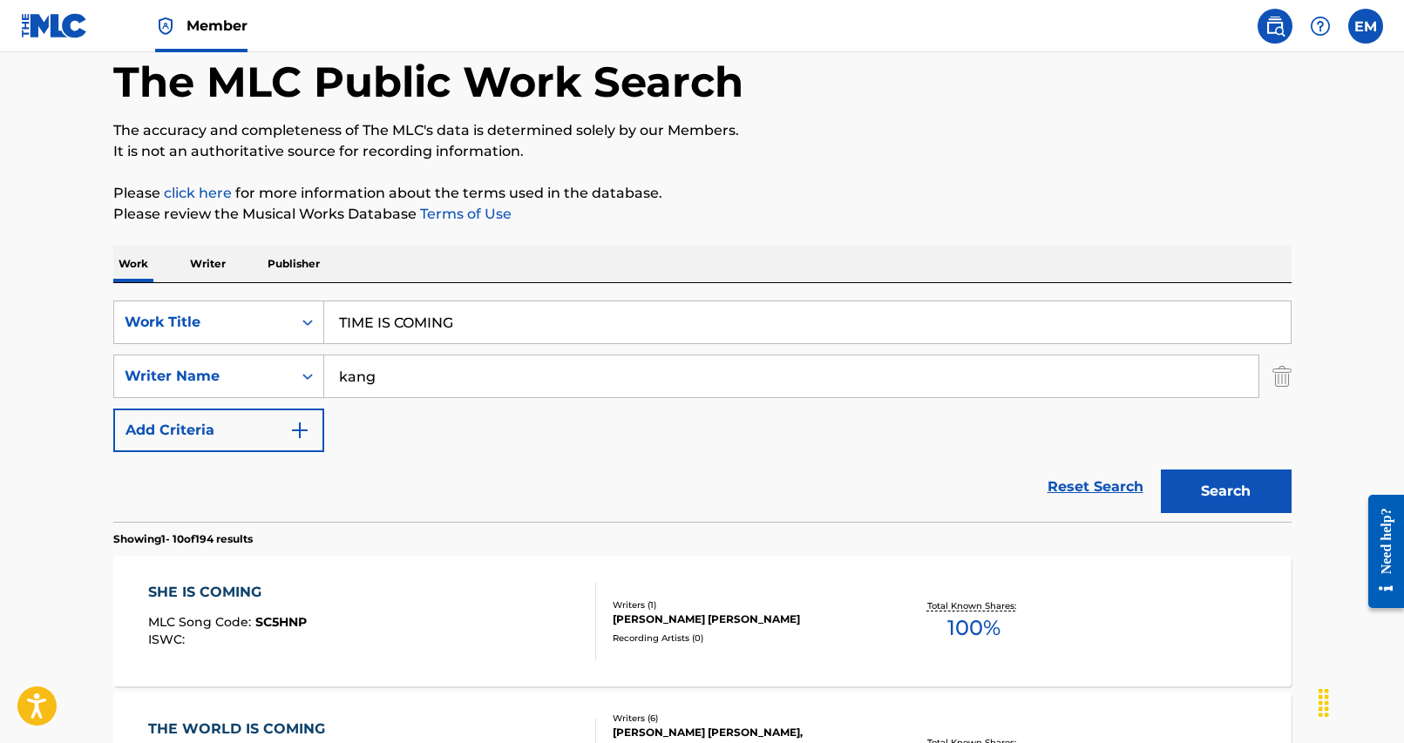
click at [415, 377] on input "kang" at bounding box center [791, 376] width 934 height 42
click at [1161, 470] on button "Search" at bounding box center [1226, 492] width 131 height 44
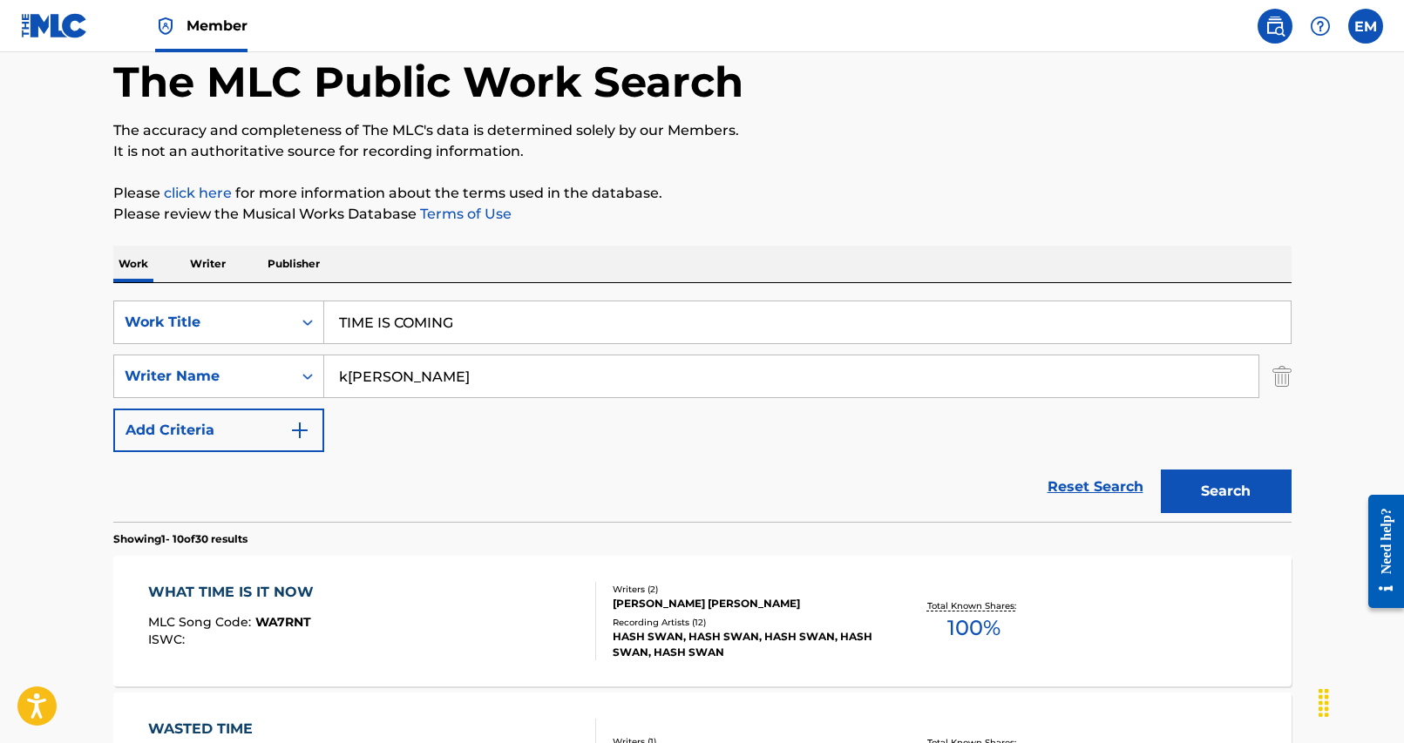
click at [429, 386] on input "k[PERSON_NAME]" at bounding box center [791, 376] width 934 height 42
type input "[PERSON_NAME]"
click at [1161, 470] on button "Search" at bounding box center [1226, 492] width 131 height 44
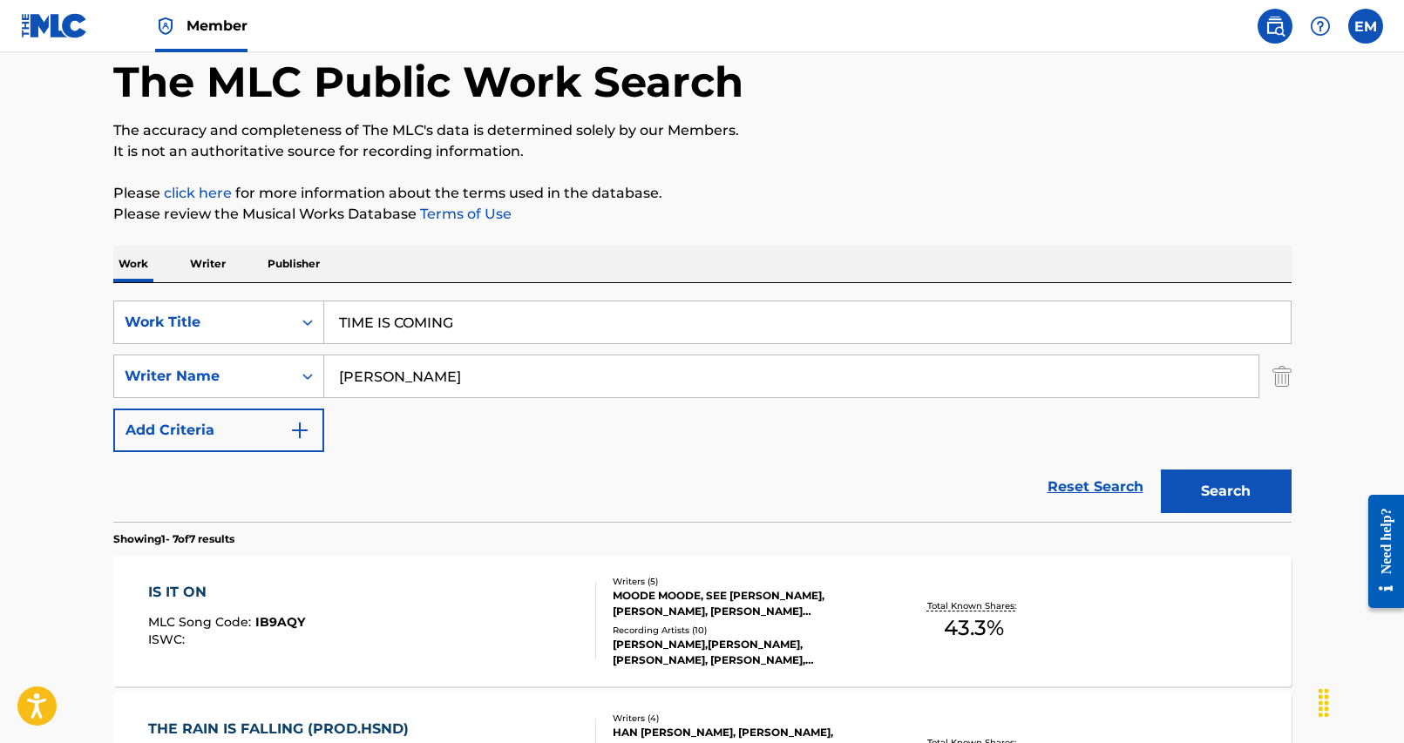
click at [477, 301] on input "TIME IS COMING" at bounding box center [807, 322] width 966 height 42
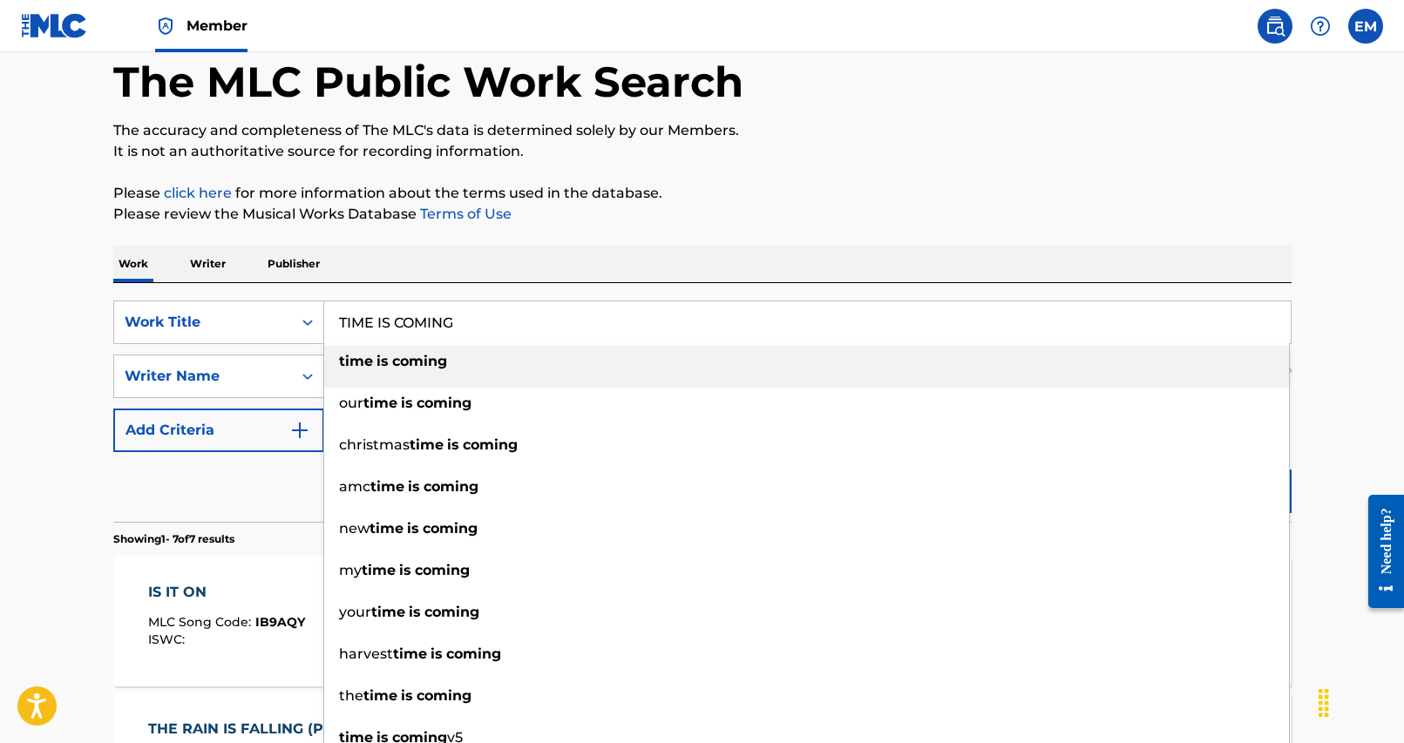
click at [477, 314] on input "TIME IS COMING" at bounding box center [807, 322] width 966 height 42
paste input "GUYS BE AMBITIOUS"
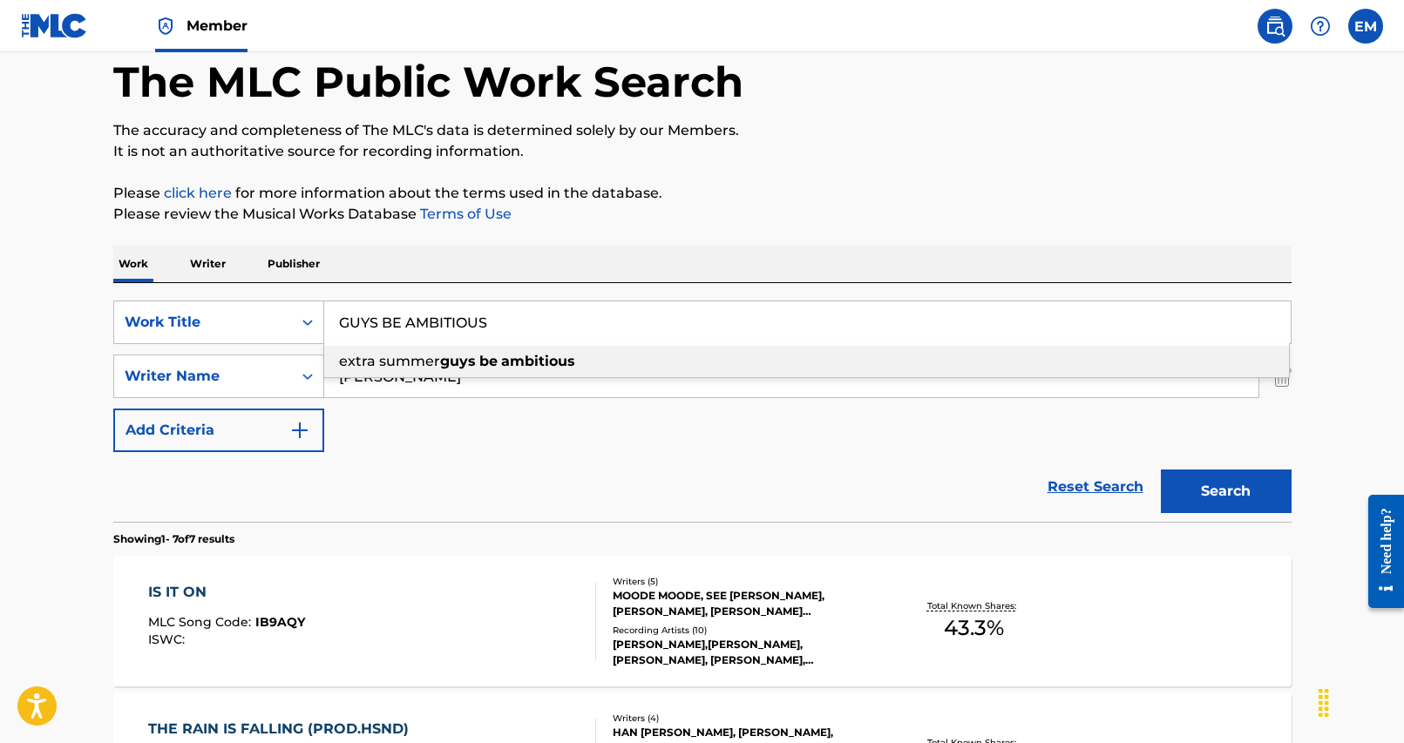
type input "GUYS BE AMBITIOUS"
click at [525, 265] on div "Work Writer Publisher" at bounding box center [702, 264] width 1178 height 37
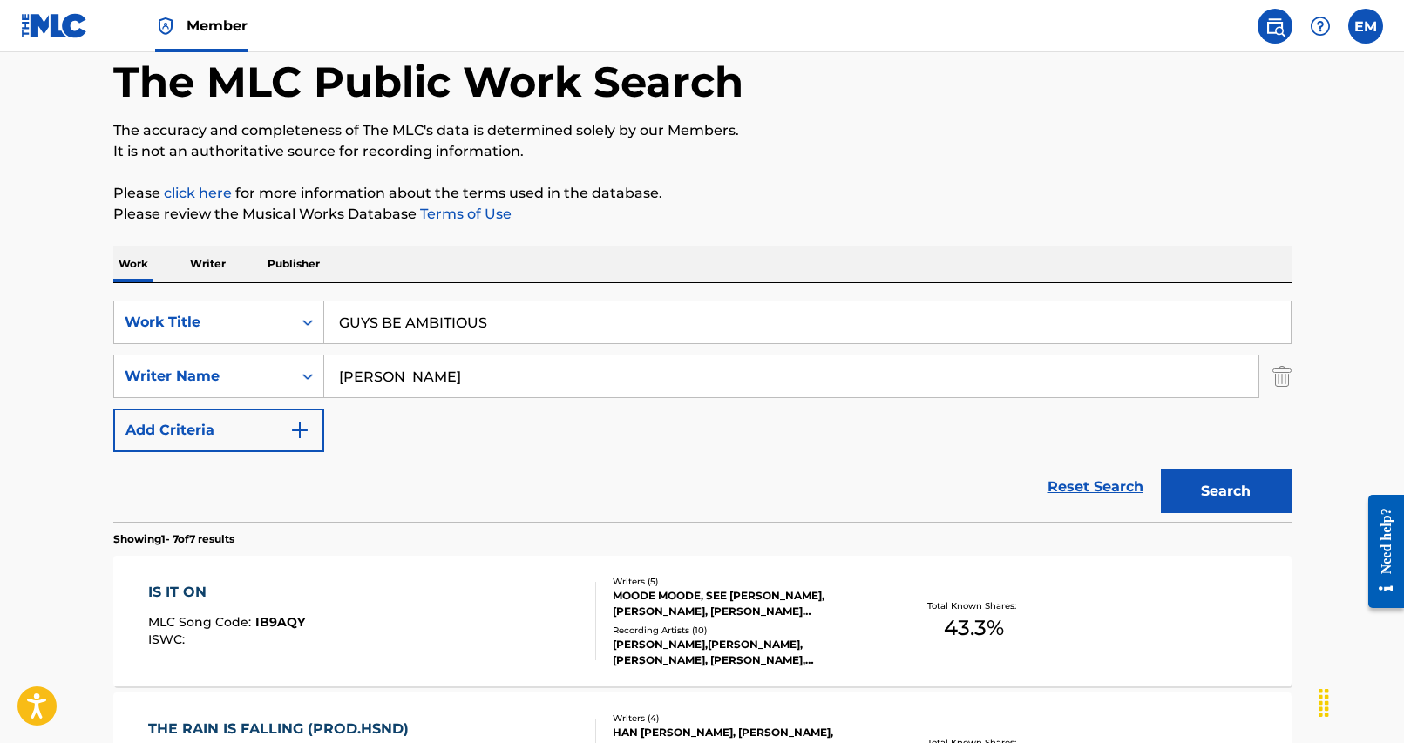
click at [542, 388] on input "[PERSON_NAME]" at bounding box center [791, 376] width 934 height 42
click at [1161, 470] on button "Search" at bounding box center [1226, 492] width 131 height 44
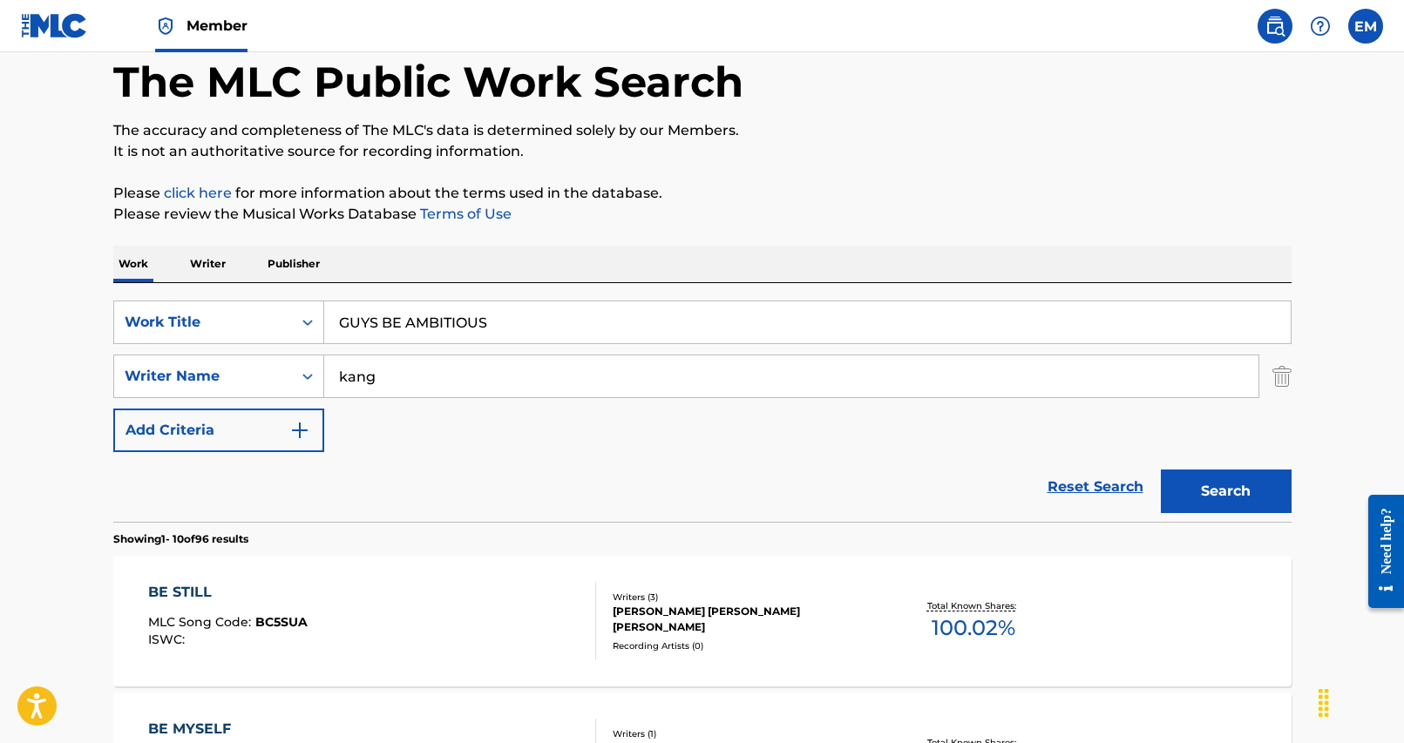
click at [529, 389] on input "kang" at bounding box center [791, 376] width 934 height 42
click at [1161, 470] on button "Search" at bounding box center [1226, 492] width 131 height 44
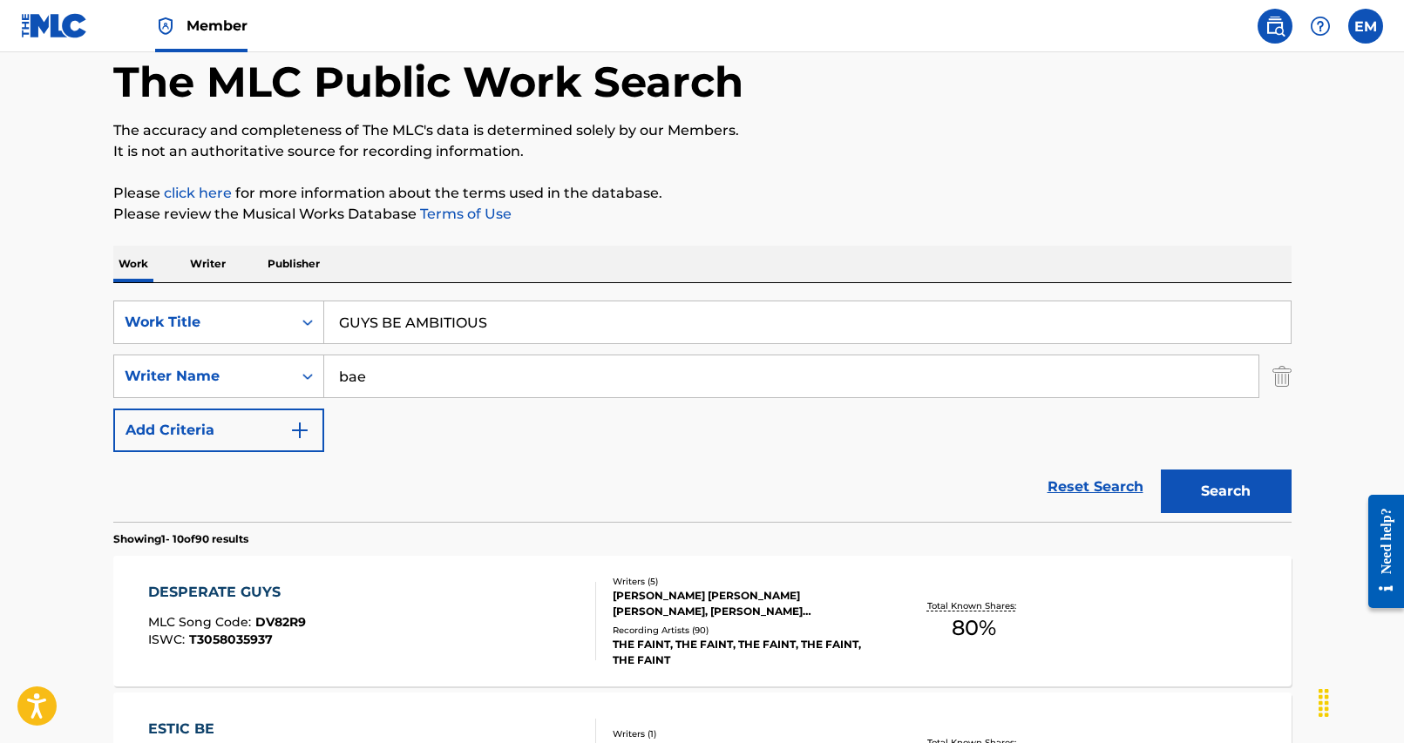
click at [444, 387] on input "bae" at bounding box center [791, 376] width 934 height 42
click at [1161, 470] on button "Search" at bounding box center [1226, 492] width 131 height 44
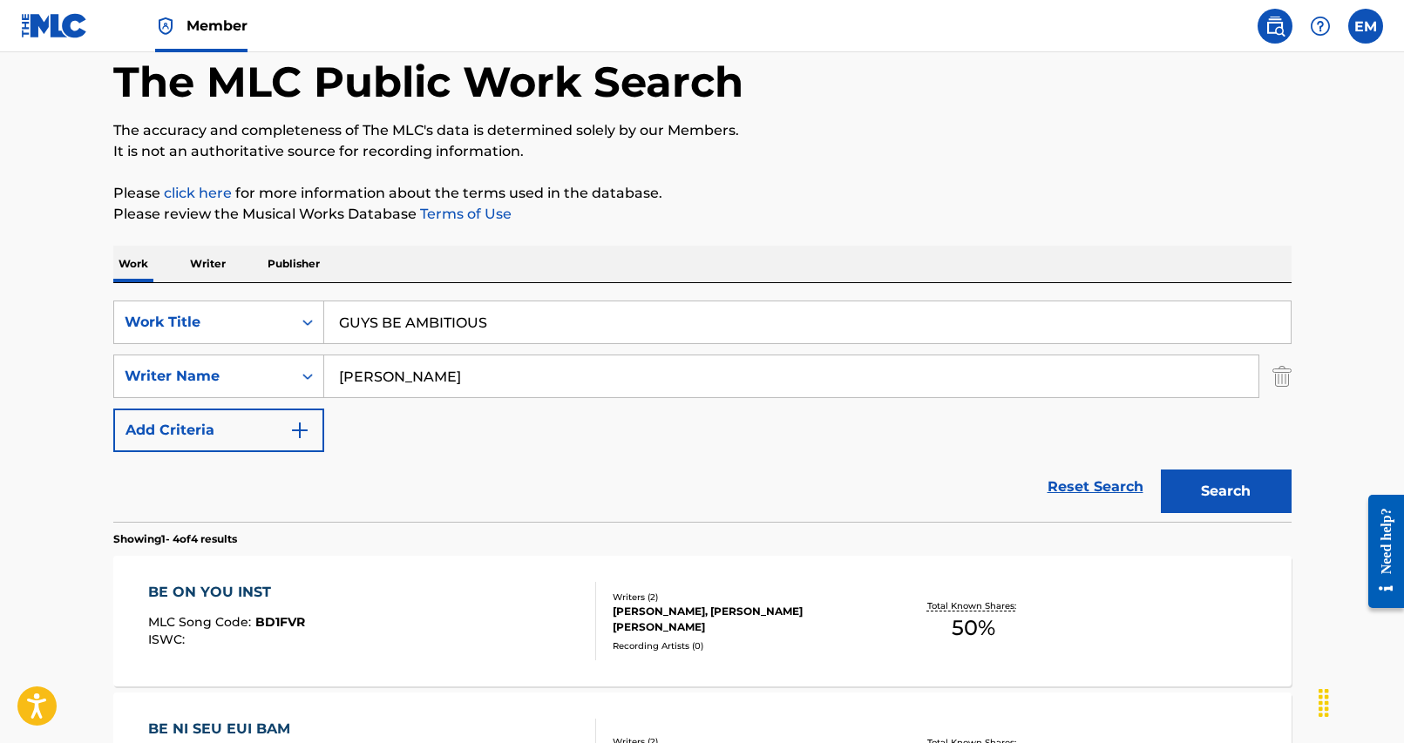
click at [453, 374] on input "[PERSON_NAME]" at bounding box center [791, 376] width 934 height 42
type input "h"
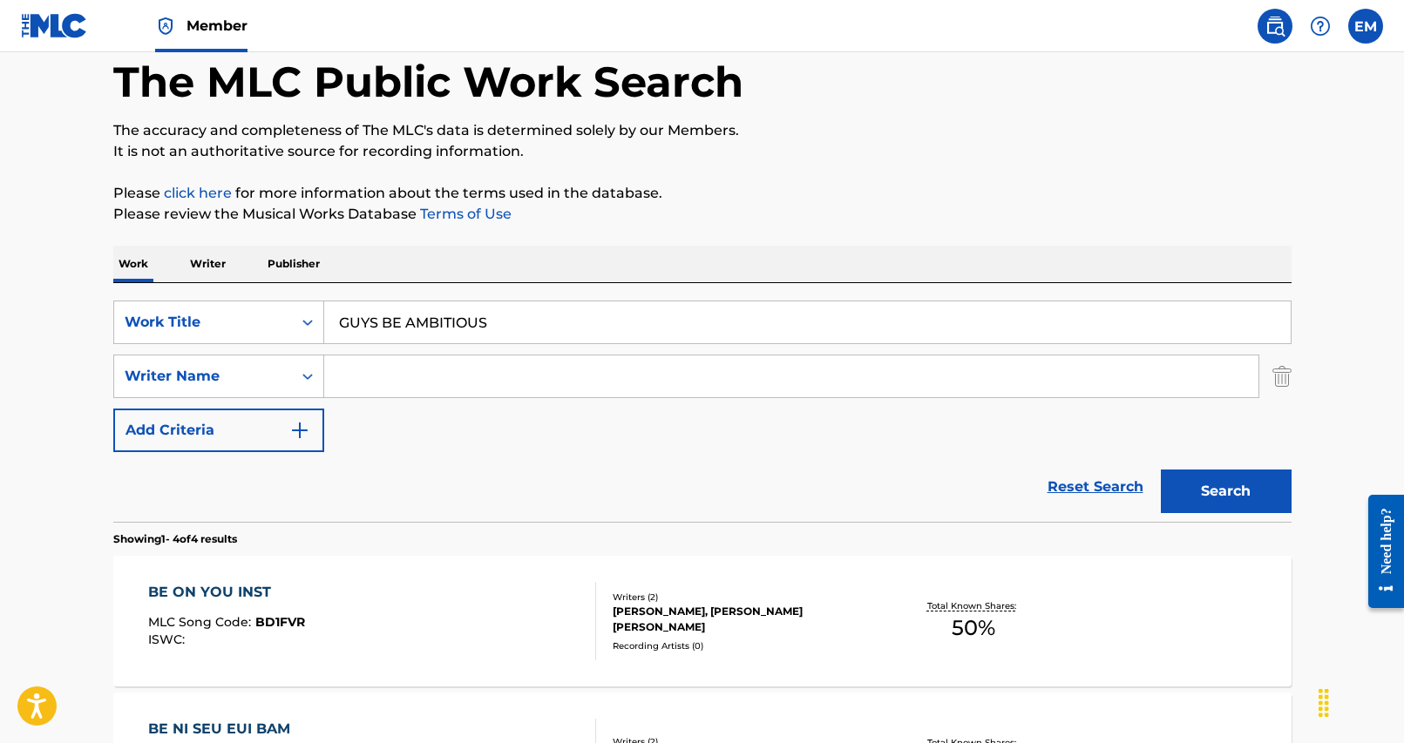
click at [478, 301] on div "SearchWithCriteria25284b2f-c254-4699-9183-3e6b4979b7c9 Work Title GUYS BE AMBIT…" at bounding box center [702, 402] width 1178 height 239
click at [482, 316] on input "GUYS BE AMBITIOUS" at bounding box center [807, 322] width 966 height 42
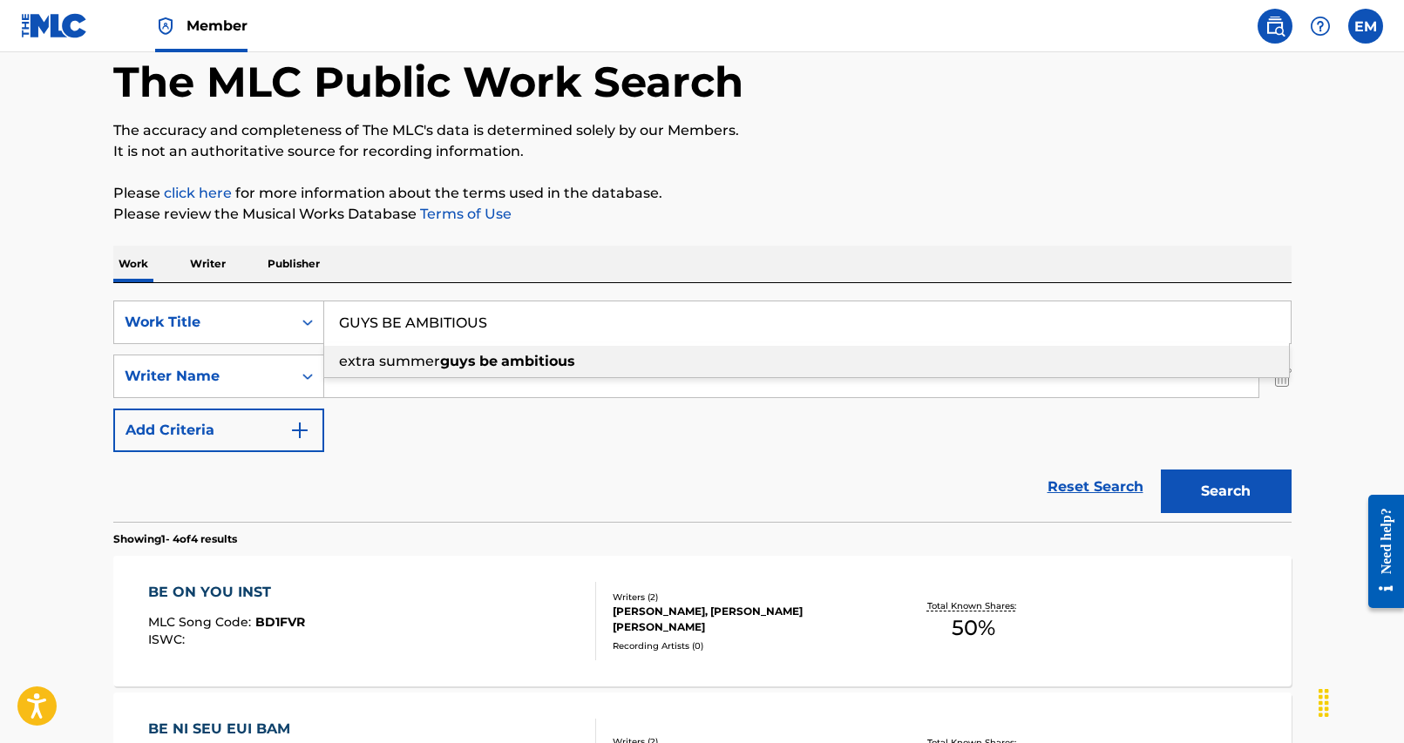
click at [482, 316] on input "GUYS BE AMBITIOUS" at bounding box center [807, 322] width 966 height 42
paste input "KHEUN SO RI CHYEO RA"
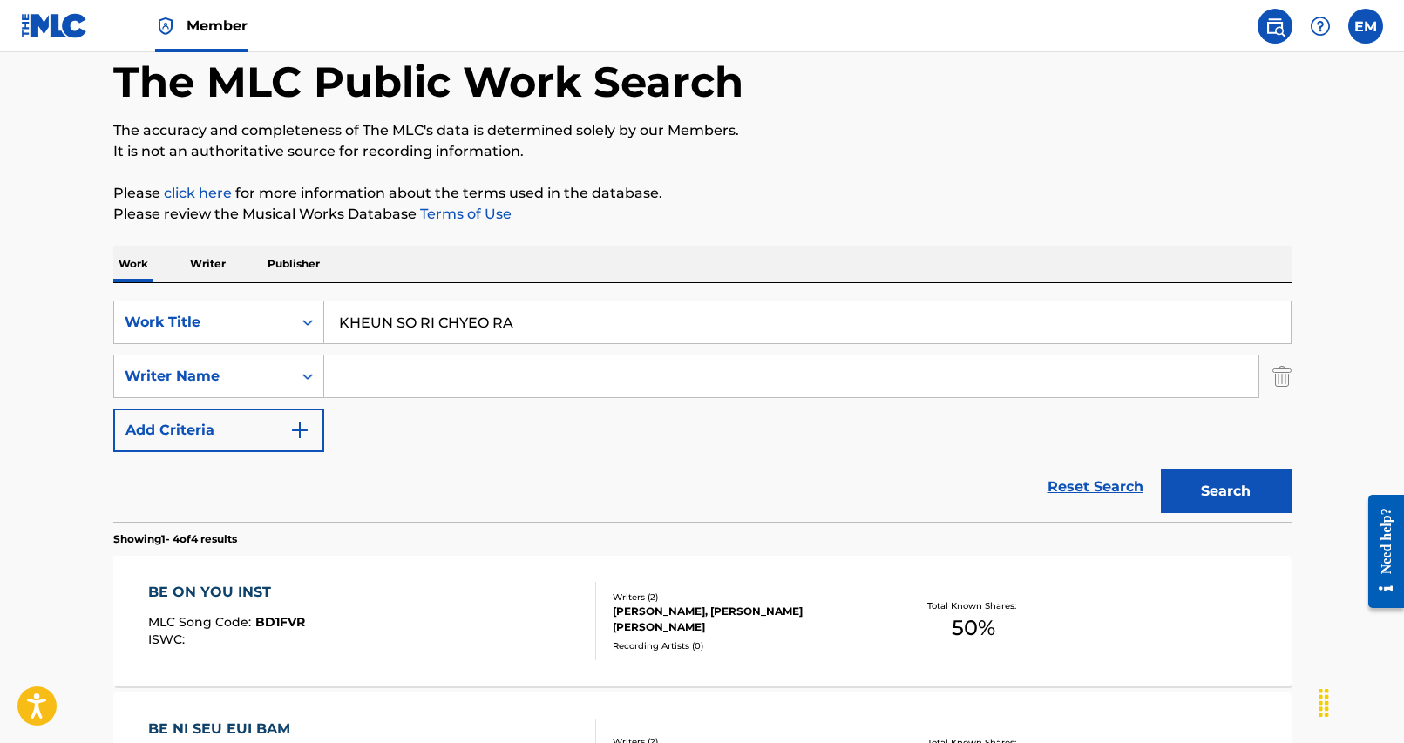
type input "KHEUN SO RI CHYEO RA"
click at [564, 285] on div "SearchWithCriteria25284b2f-c254-4699-9183-3e6b4979b7c9 Work Title KHEUN SO RI C…" at bounding box center [702, 402] width 1178 height 239
click at [545, 386] on input "Search Form" at bounding box center [791, 376] width 934 height 42
type input "bae"
click at [1161, 470] on button "Search" at bounding box center [1226, 492] width 131 height 44
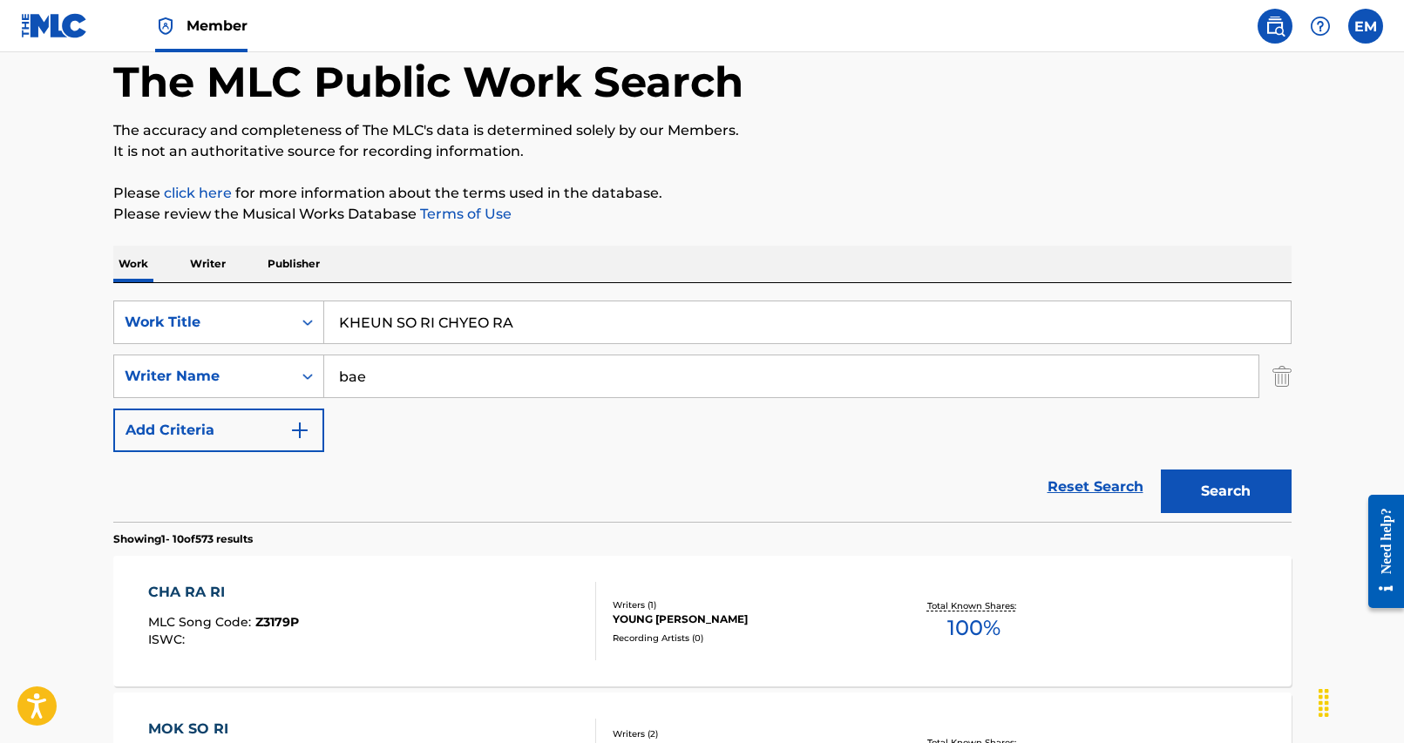
click at [464, 297] on div "SearchWithCriteria25284b2f-c254-4699-9183-3e6b4979b7c9 Work Title KHEUN SO RI C…" at bounding box center [702, 402] width 1178 height 239
click at [458, 314] on input "KHEUN SO RI CHYEO RA" at bounding box center [807, 322] width 966 height 42
type input "a"
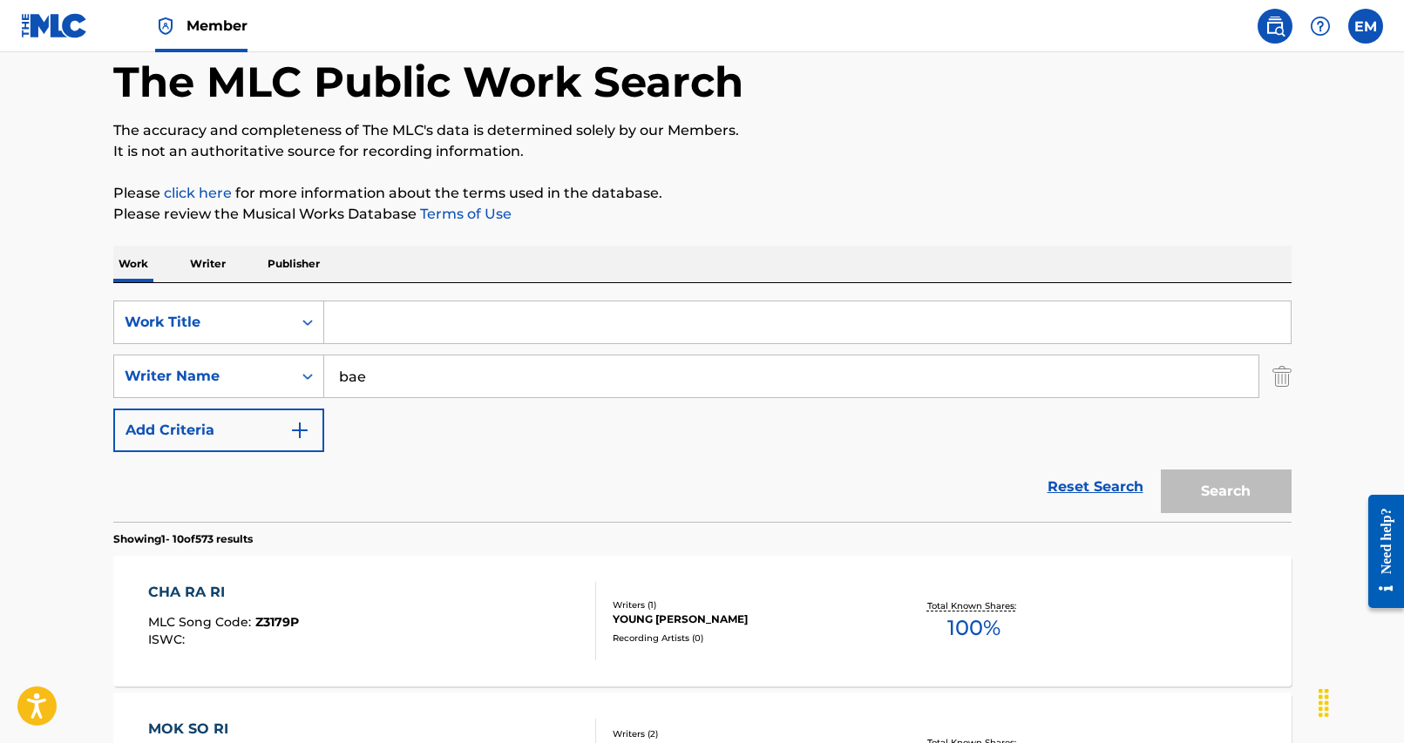
paste input "MAD LOVE"
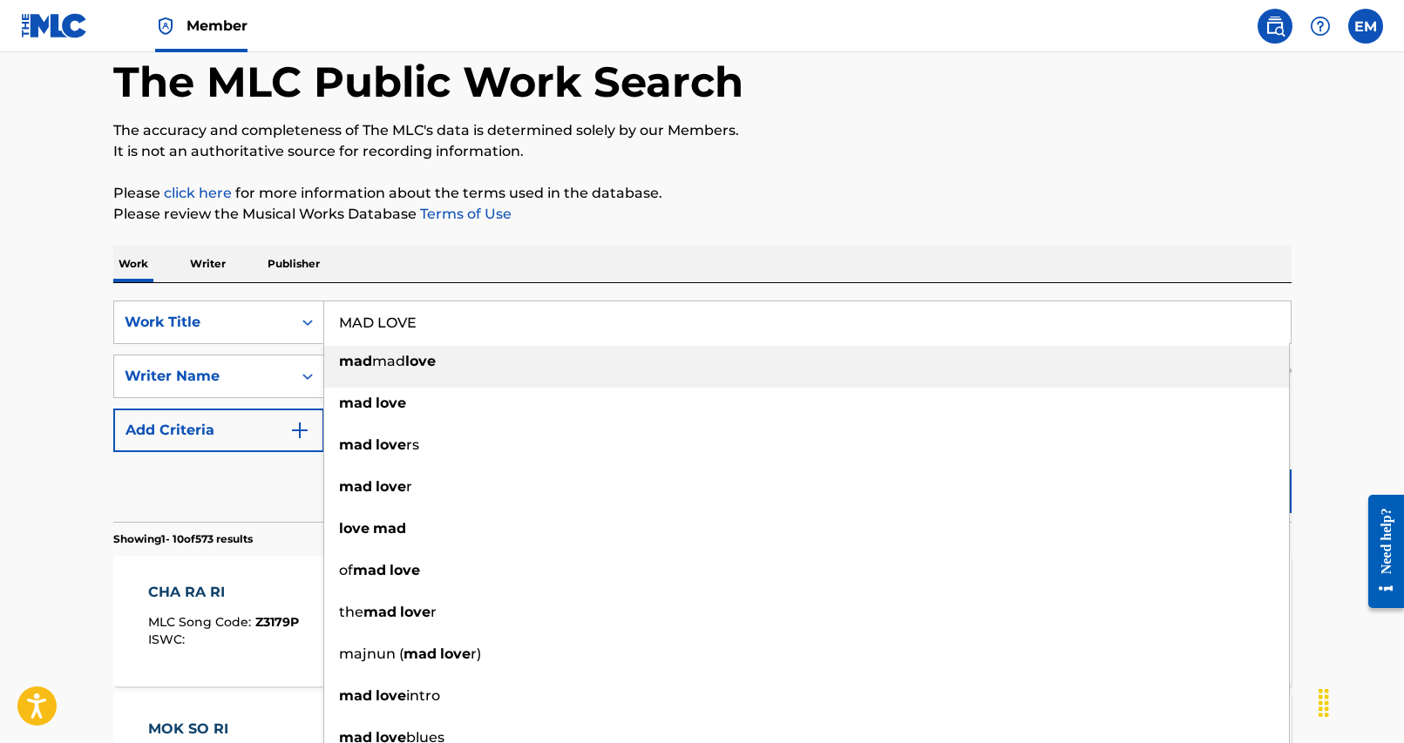
type input "MAD LOVE"
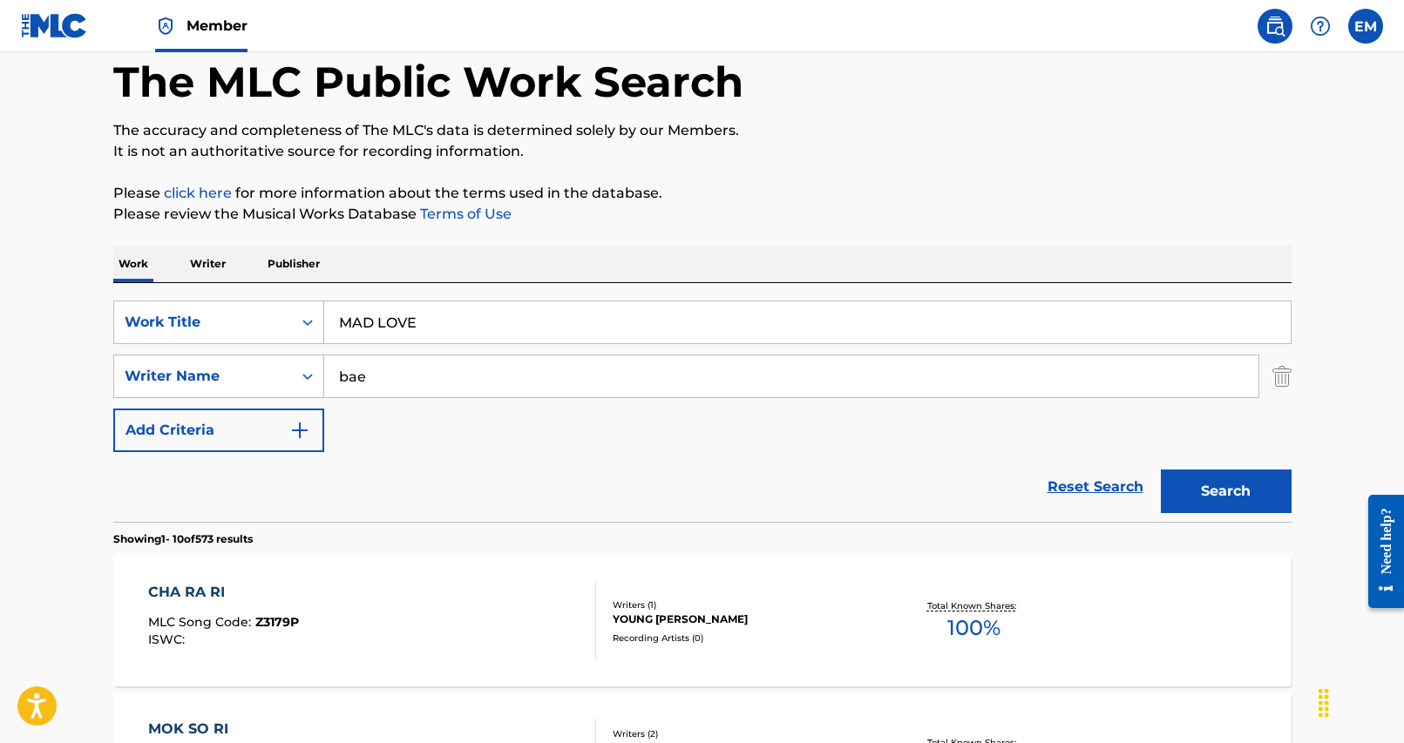
click at [507, 373] on input "bae" at bounding box center [791, 376] width 934 height 42
click at [536, 384] on input "Search Form" at bounding box center [791, 376] width 934 height 42
paste input "GEU RIN"
drag, startPoint x: 856, startPoint y: 492, endPoint x: 1138, endPoint y: 491, distance: 282.3
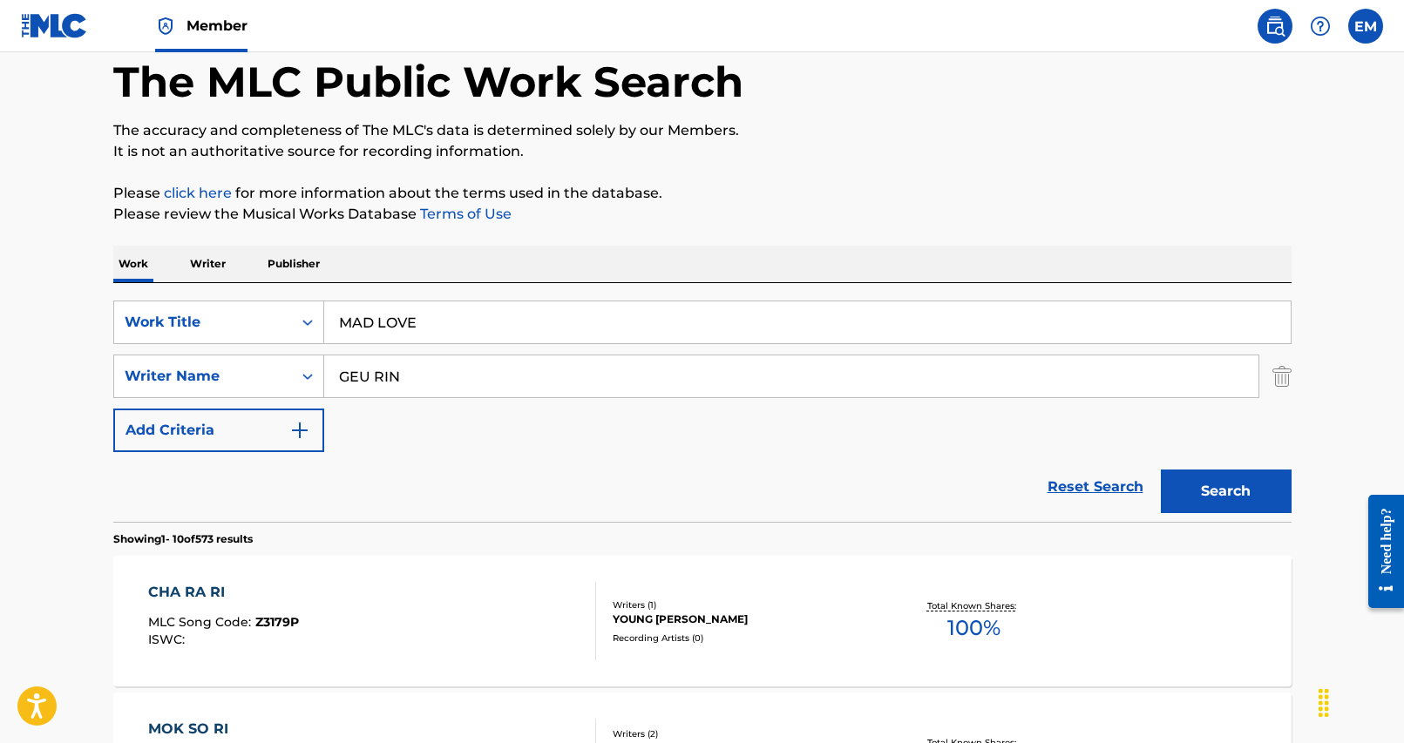
click at [857, 492] on div "Reset Search Search" at bounding box center [702, 487] width 1178 height 70
click at [1261, 500] on button "Search" at bounding box center [1226, 492] width 131 height 44
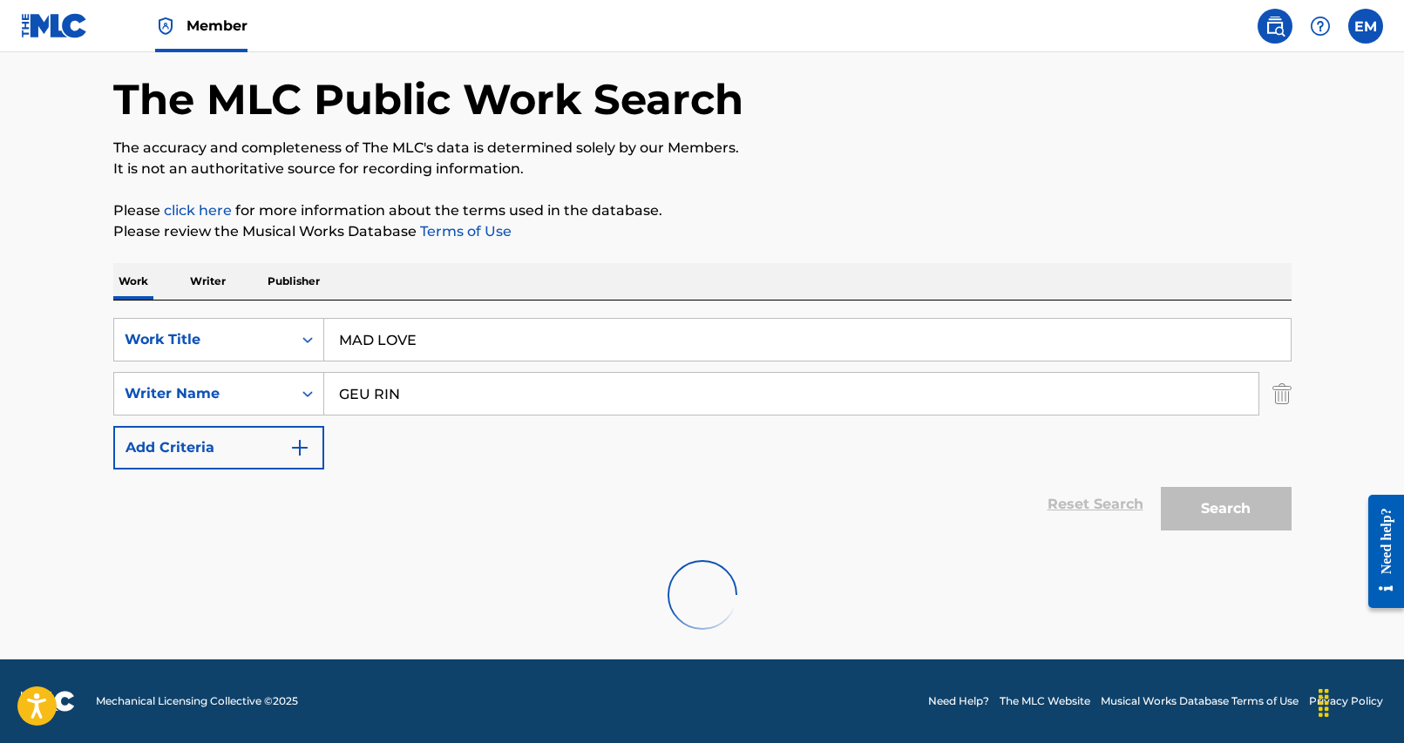
scroll to position [0, 0]
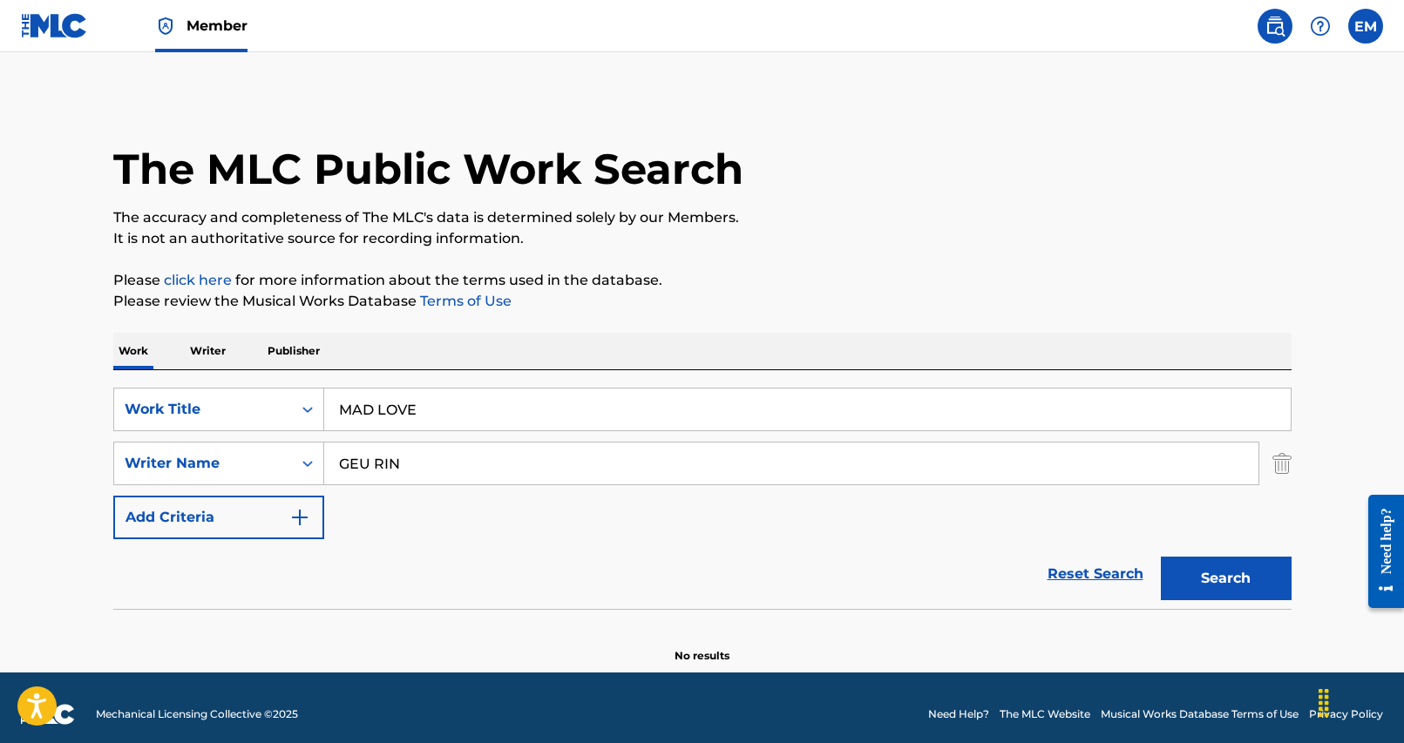
click at [520, 460] on input "GEU RIN" at bounding box center [791, 464] width 934 height 42
paste input "BULL$EYE"
type input "BULL$EYE"
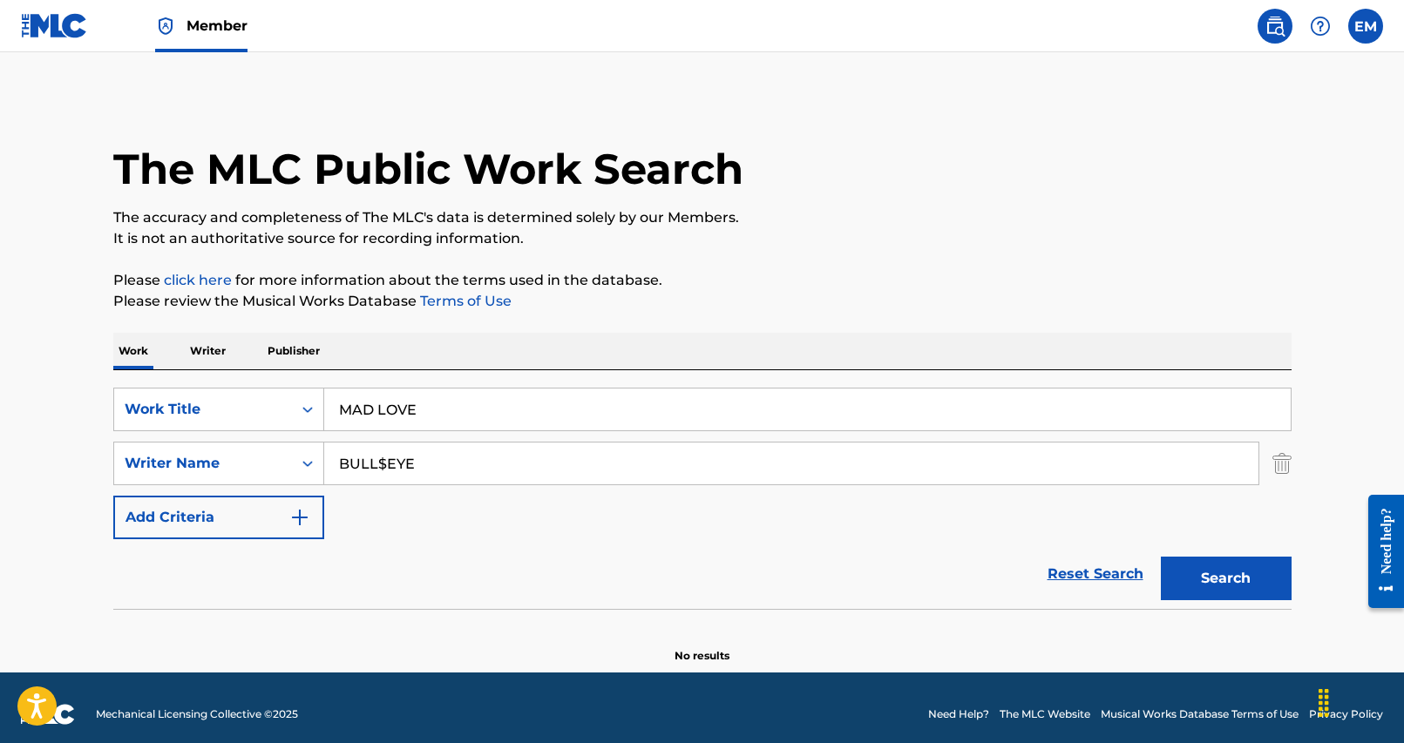
click at [1209, 586] on button "Search" at bounding box center [1226, 579] width 131 height 44
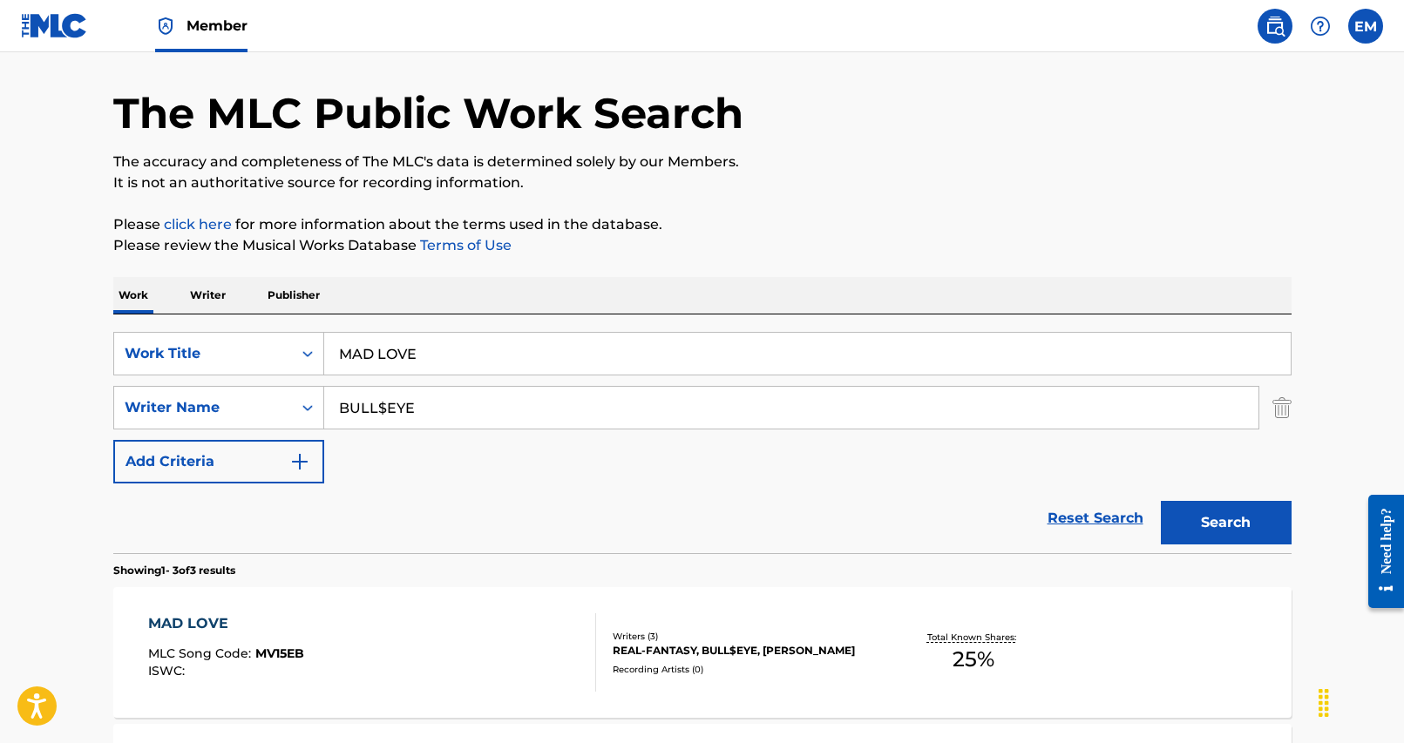
scroll to position [87, 0]
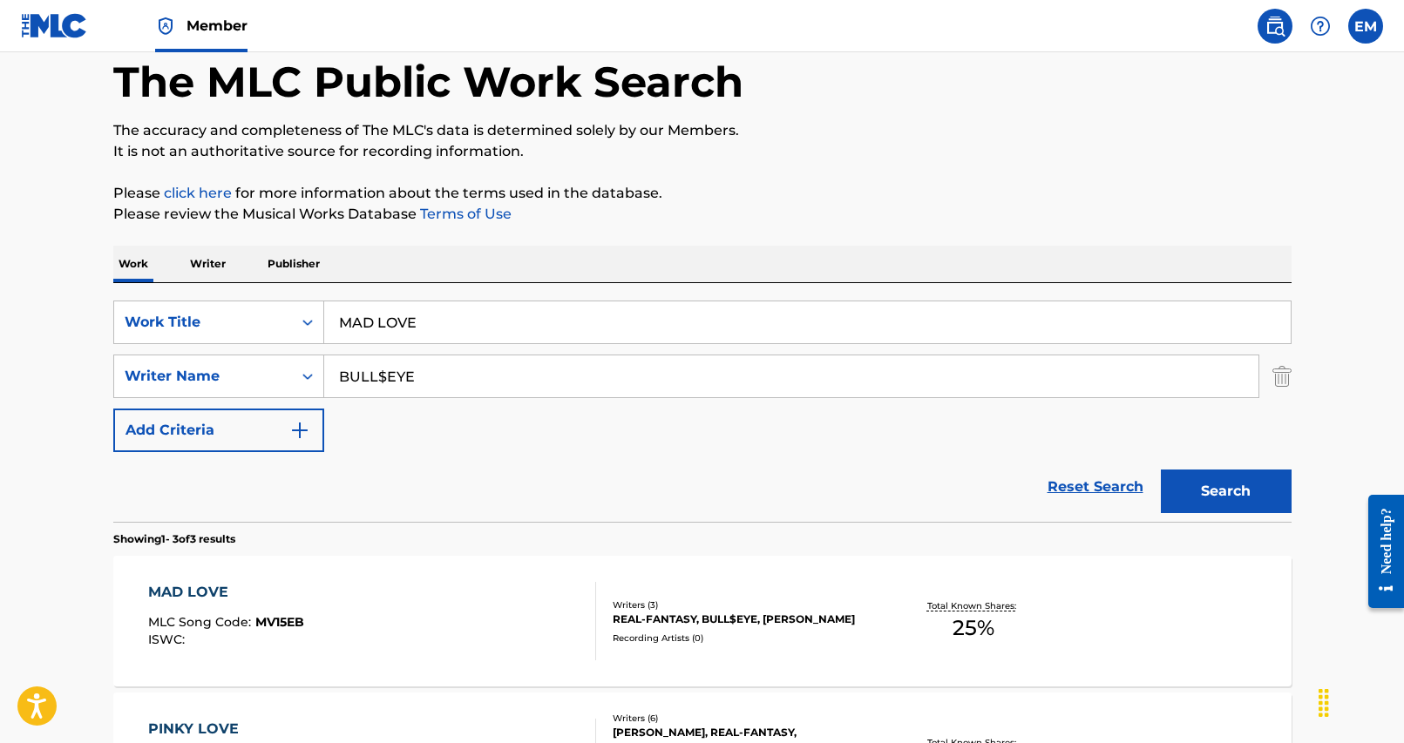
click at [475, 638] on div "MAD LOVE MLC Song Code : MV15EB ISWC :" at bounding box center [372, 621] width 448 height 78
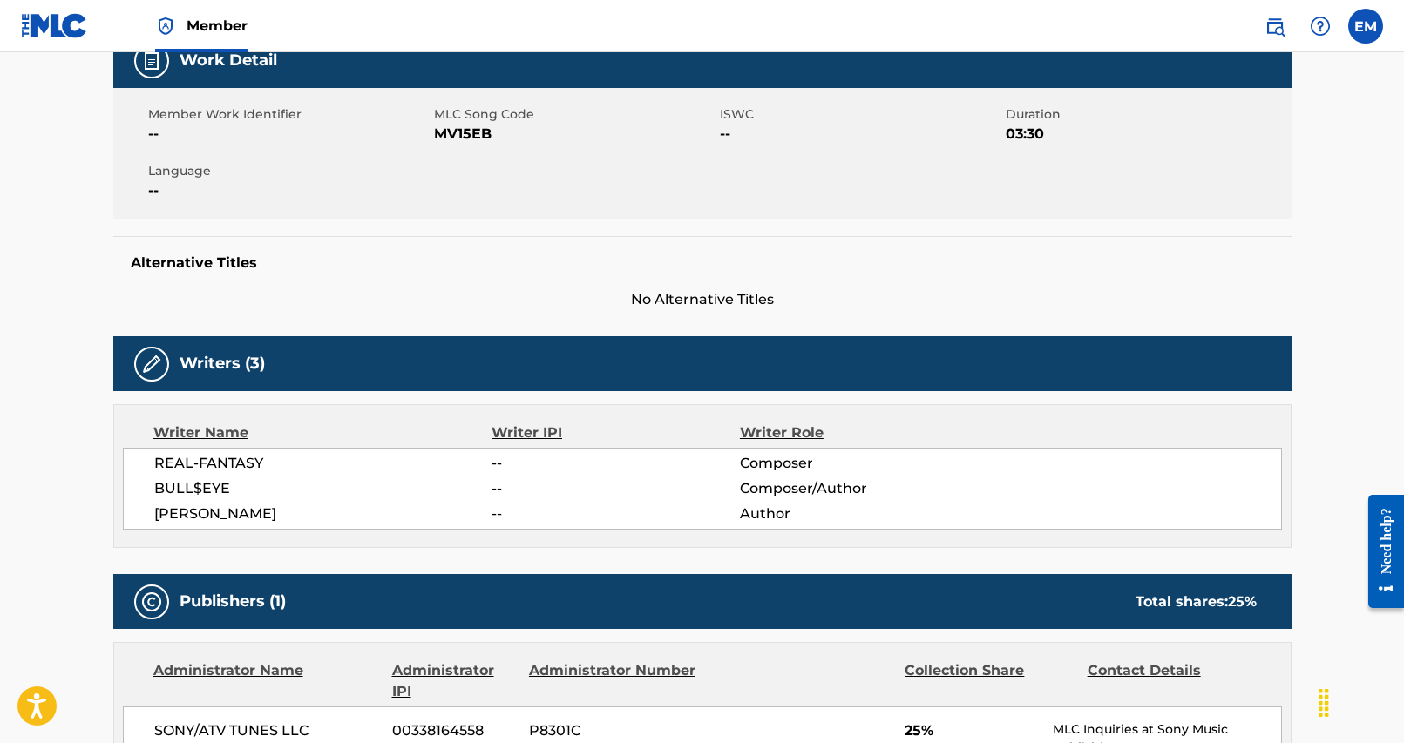
scroll to position [146, 0]
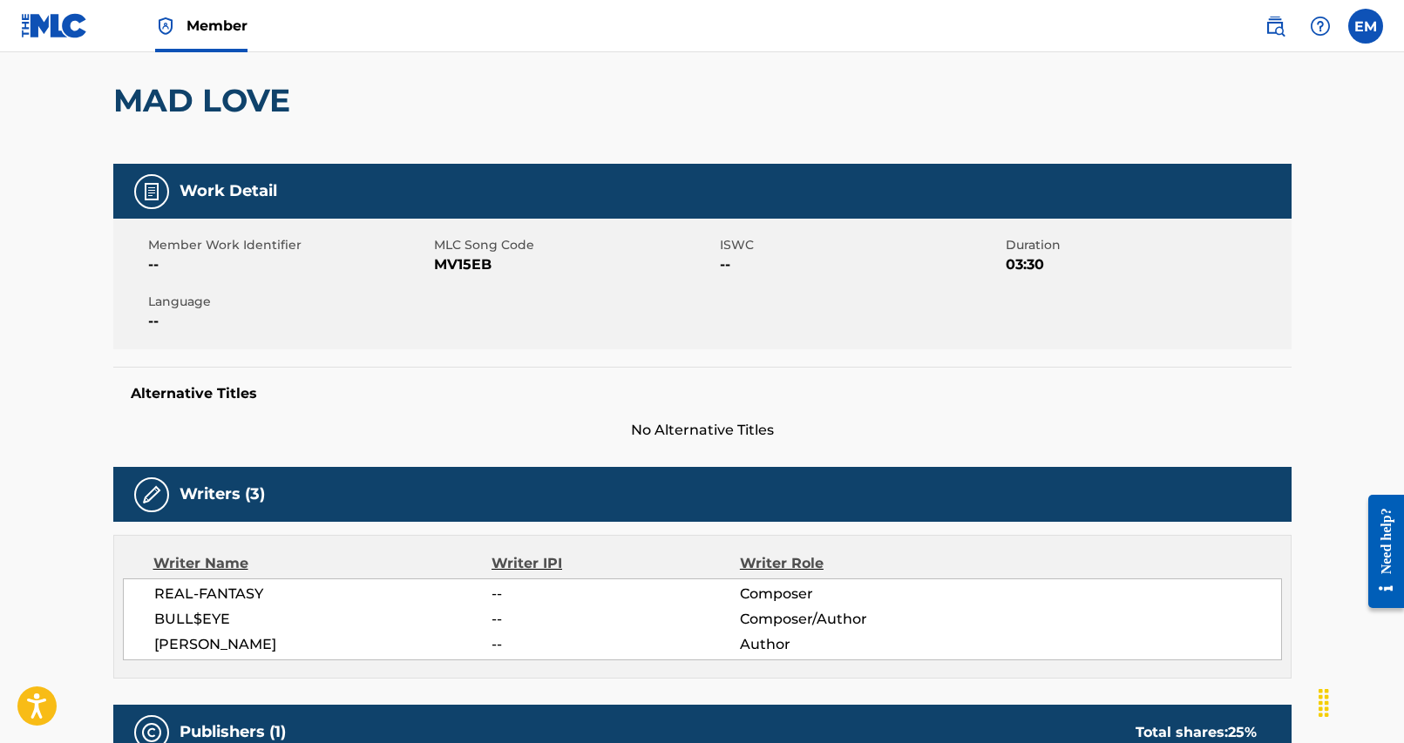
click at [461, 270] on span "MV15EB" at bounding box center [574, 264] width 281 height 21
copy span "MV15EB"
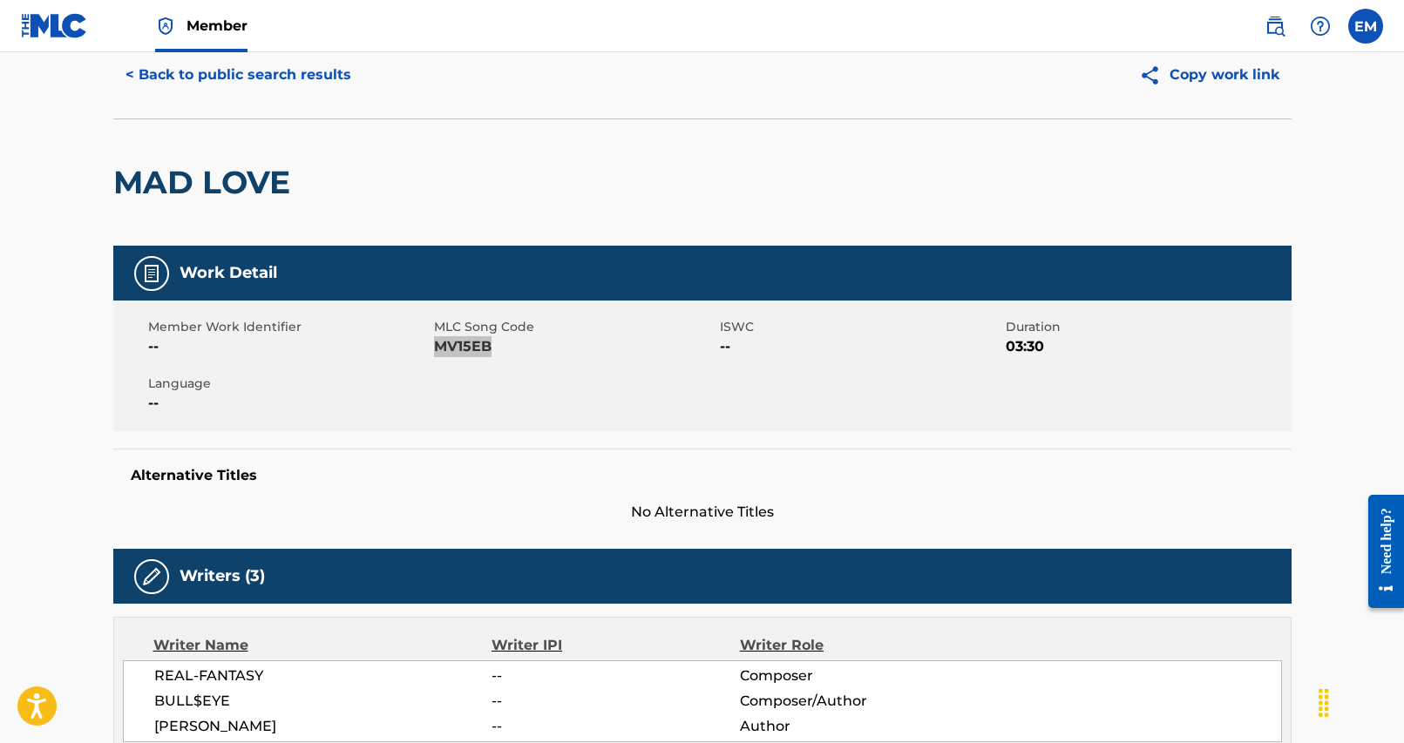
scroll to position [0, 0]
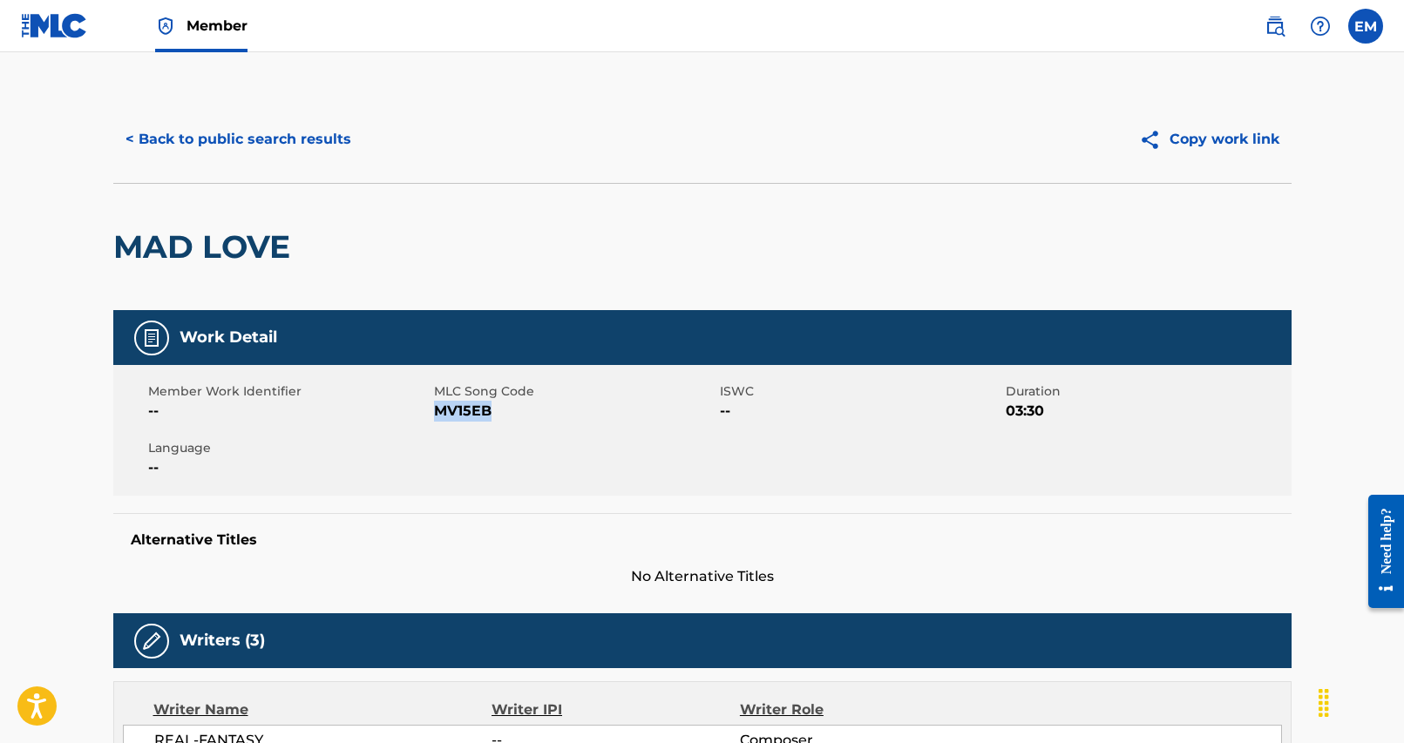
click at [238, 140] on button "< Back to public search results" at bounding box center [238, 140] width 250 height 44
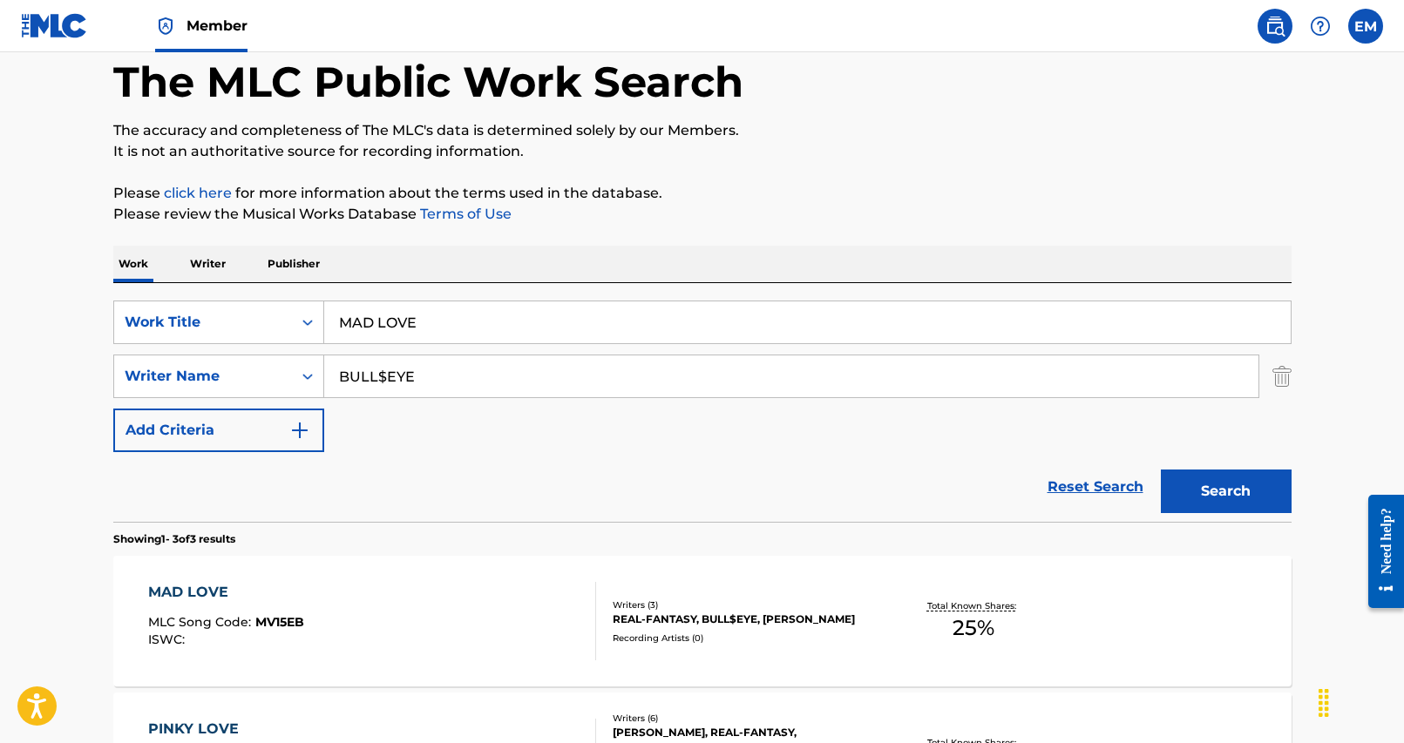
click at [437, 328] on input "MAD LOVE" at bounding box center [807, 322] width 966 height 42
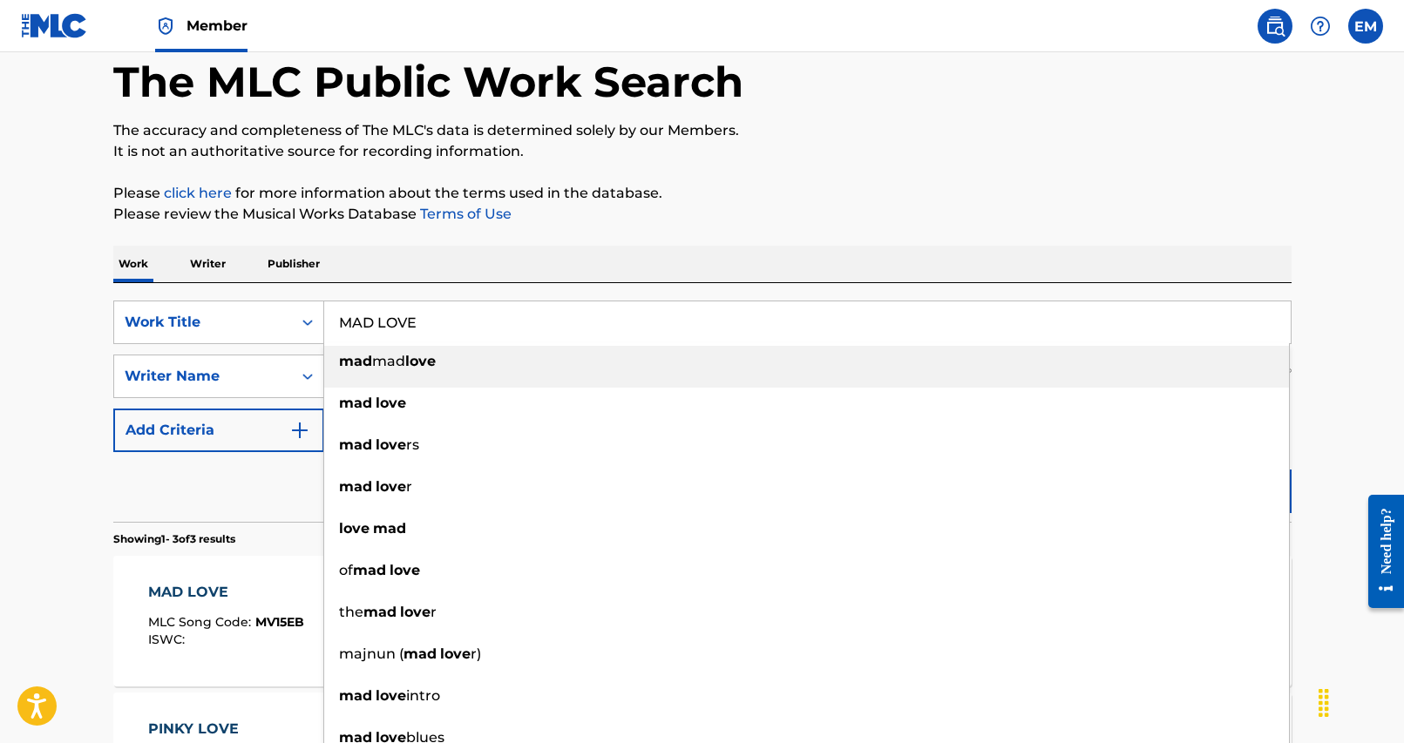
click at [437, 328] on input "MAD LOVE" at bounding box center [807, 322] width 966 height 42
paste input "HEAVEN"
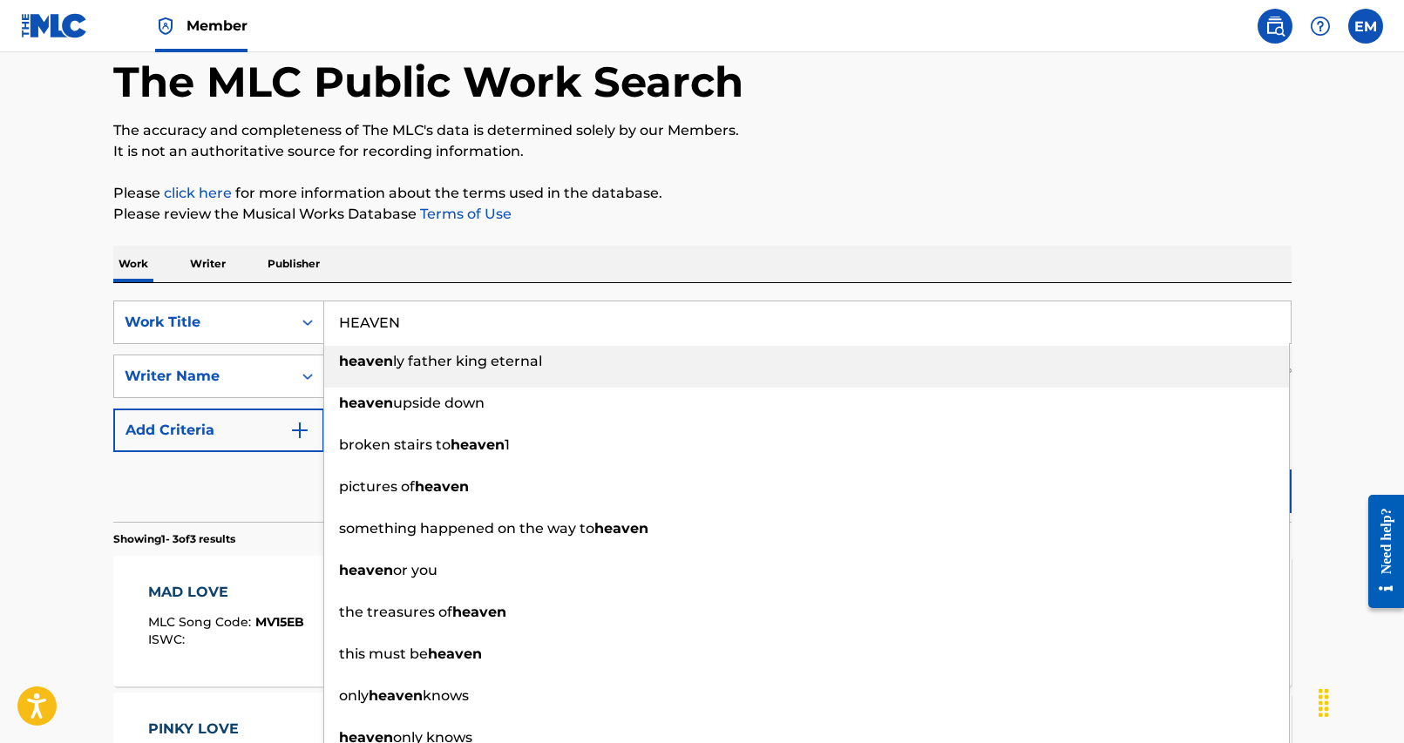
type input "HEAVEN"
click at [511, 278] on div "Work Writer Publisher" at bounding box center [702, 264] width 1178 height 37
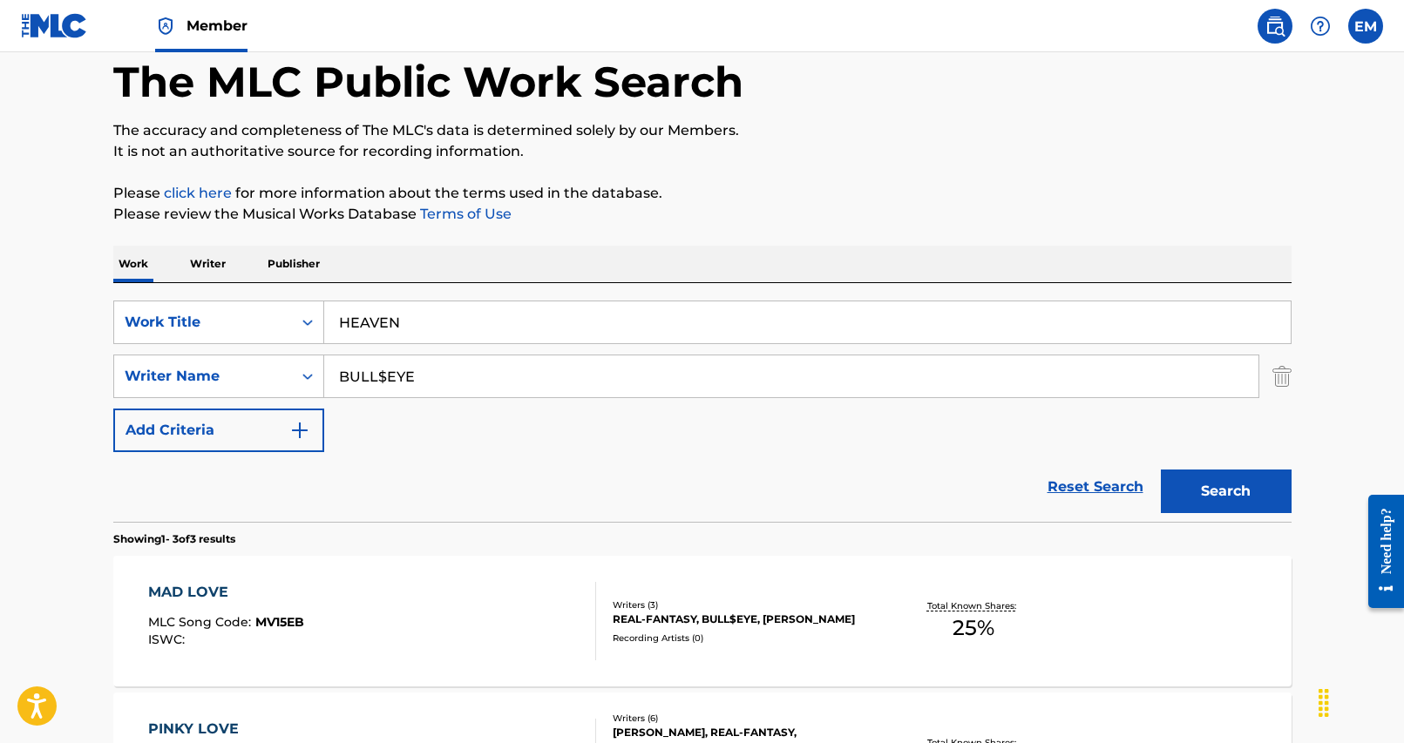
click at [479, 383] on input "BULL$EYE" at bounding box center [791, 376] width 934 height 42
click at [1161, 470] on button "Search" at bounding box center [1226, 492] width 131 height 44
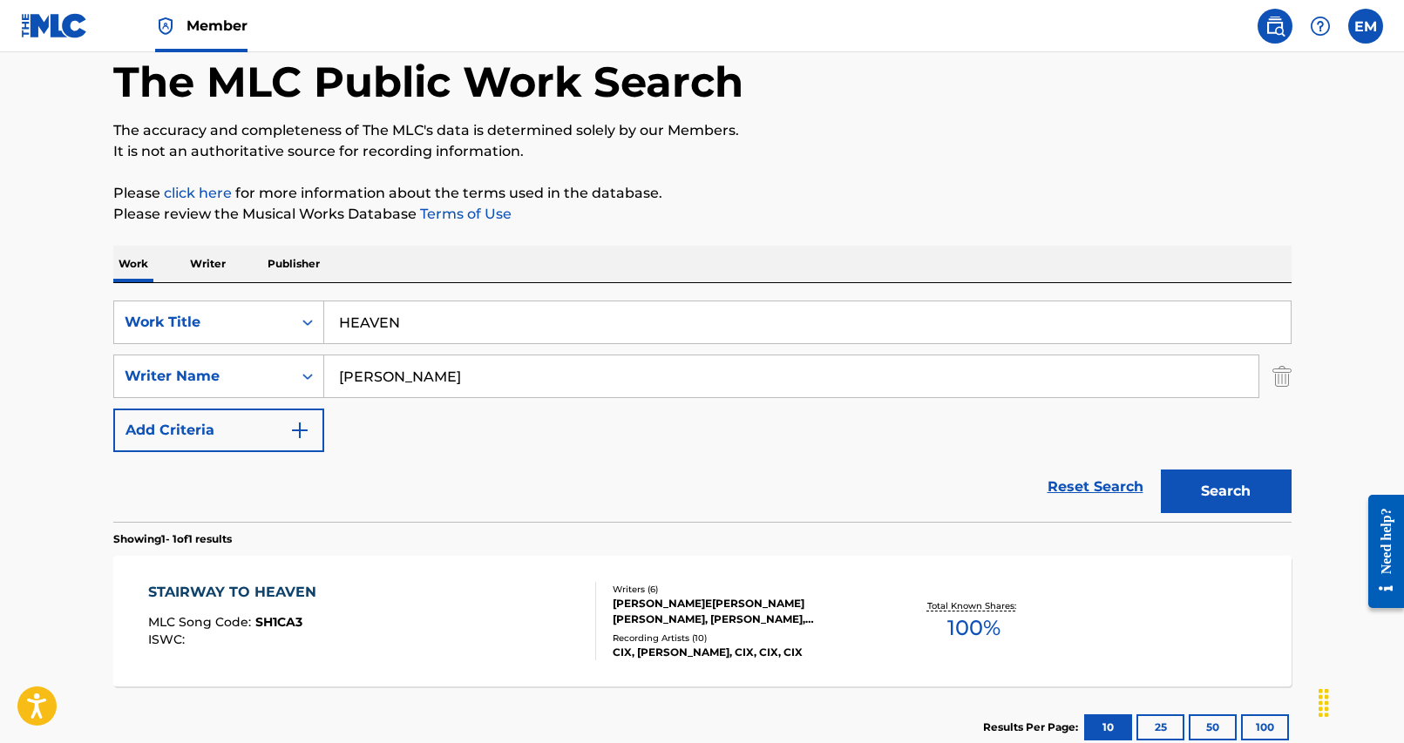
click at [488, 382] on input "[PERSON_NAME]" at bounding box center [791, 376] width 934 height 42
click at [1161, 470] on button "Search" at bounding box center [1226, 492] width 131 height 44
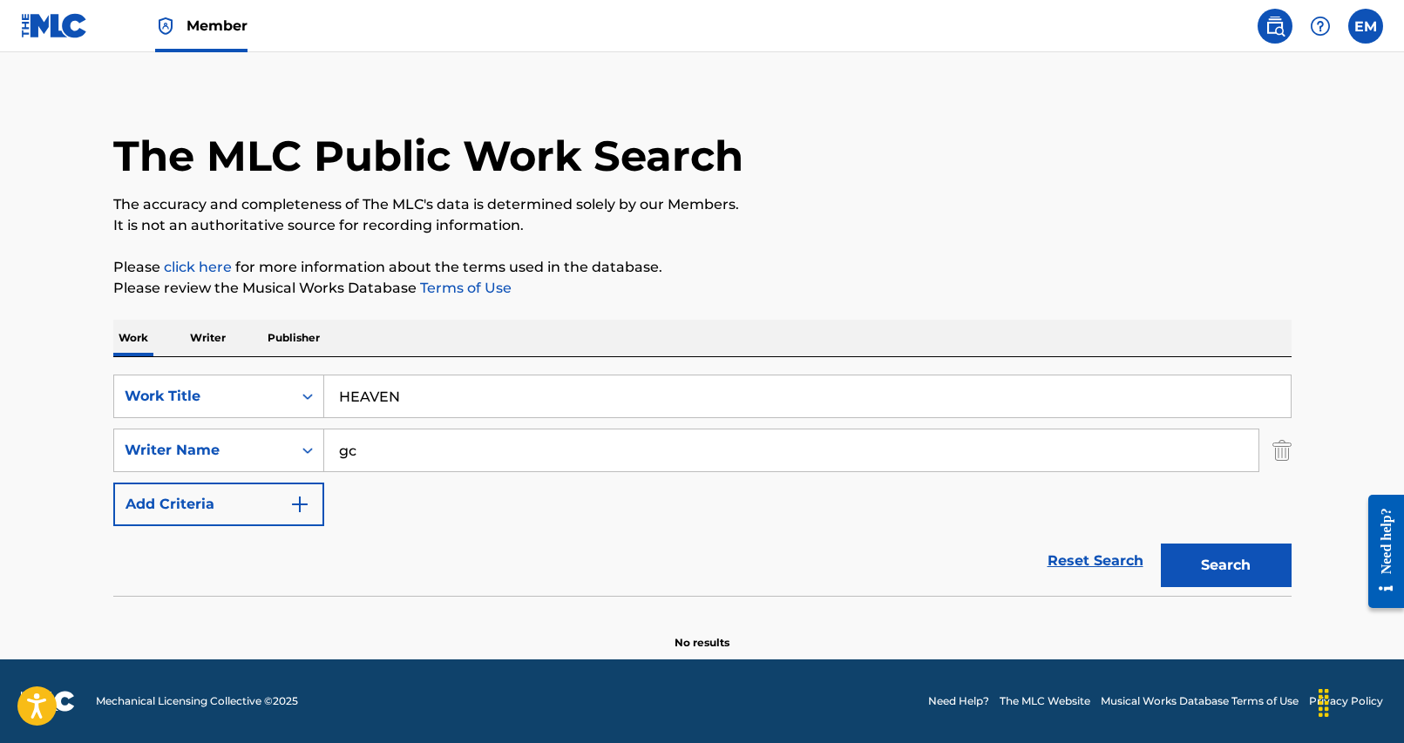
click at [458, 449] on input "gc" at bounding box center [791, 451] width 934 height 42
click at [1161, 544] on button "Search" at bounding box center [1226, 566] width 131 height 44
click at [458, 449] on input "[PERSON_NAME] dong uk" at bounding box center [791, 451] width 934 height 42
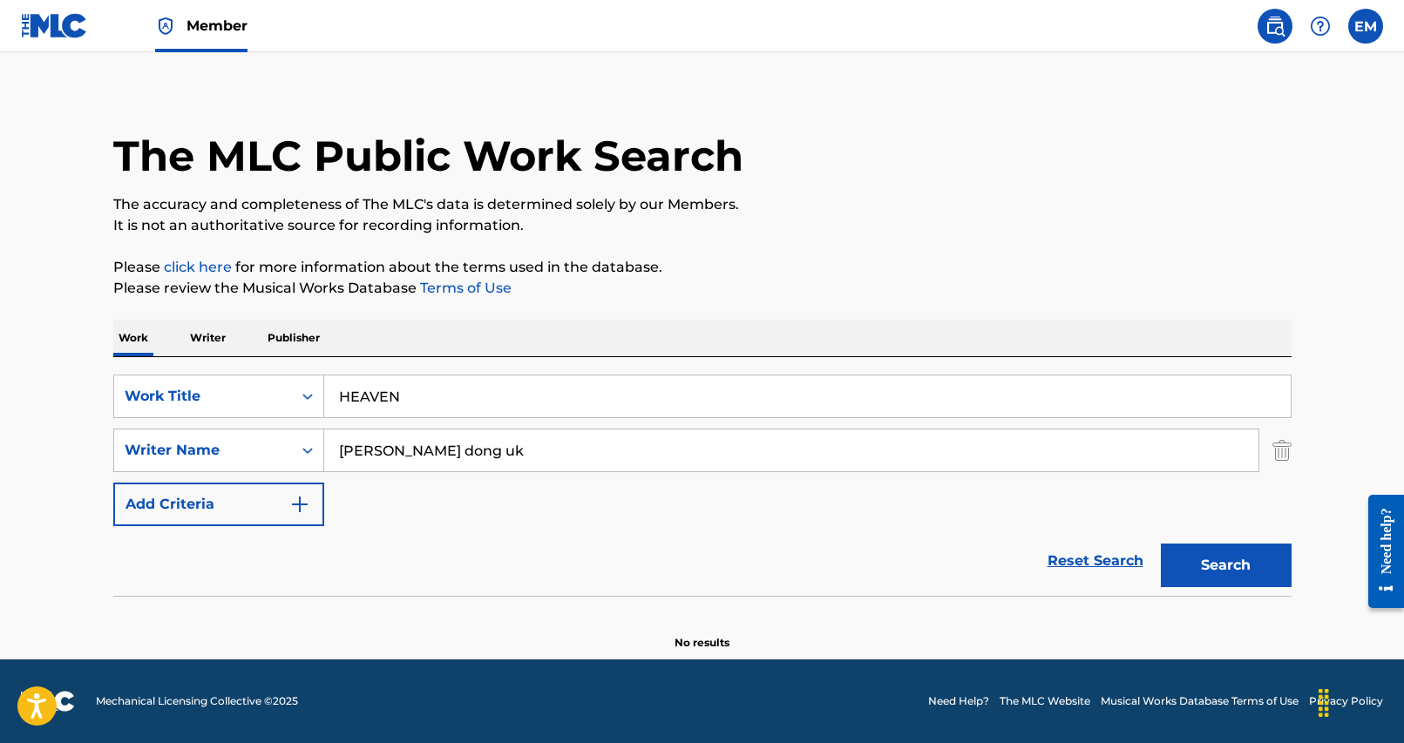
click at [458, 449] on input "[PERSON_NAME] dong uk" at bounding box center [791, 451] width 934 height 42
type input "dong uk"
click at [1161, 544] on button "Search" at bounding box center [1226, 566] width 131 height 44
click at [458, 449] on input "dong uk" at bounding box center [791, 451] width 934 height 42
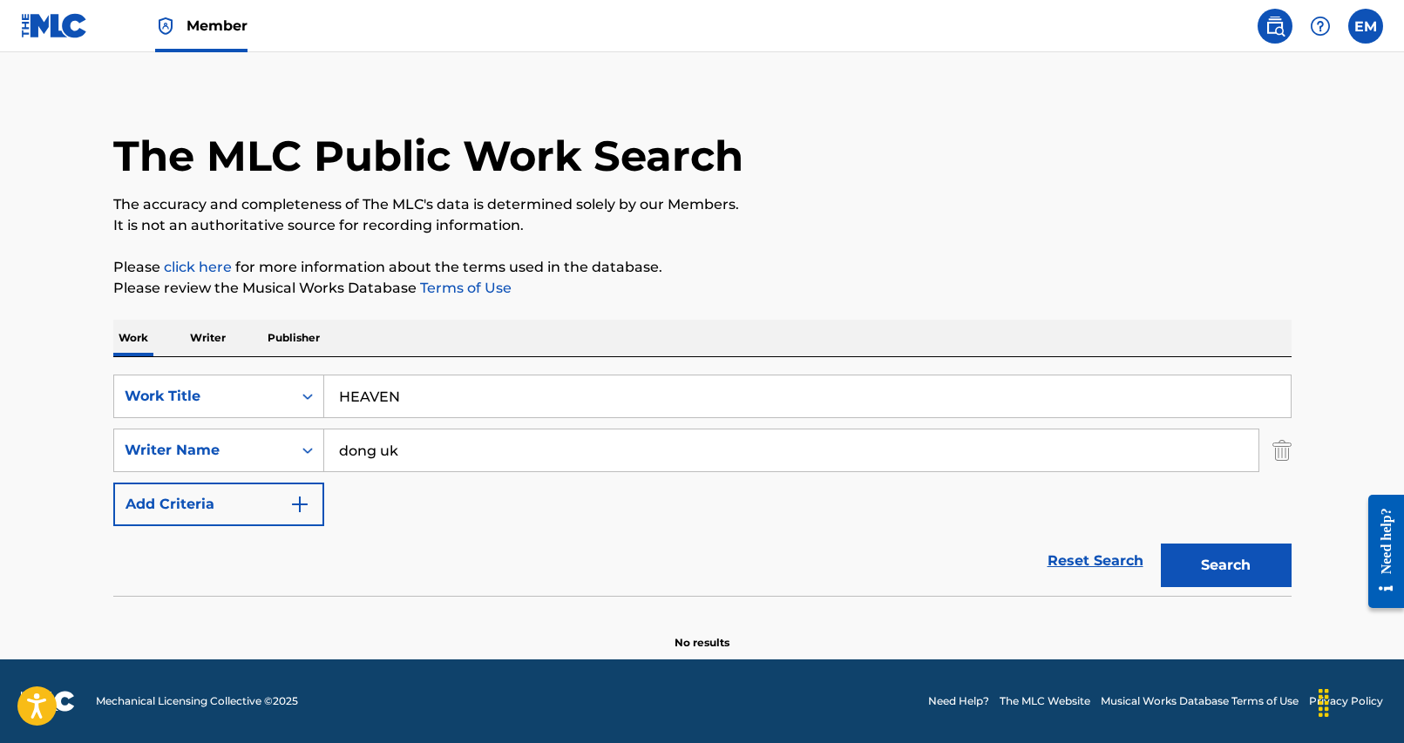
click at [458, 449] on input "dong uk" at bounding box center [791, 451] width 934 height 42
click at [511, 390] on input "HEAVEN" at bounding box center [807, 397] width 966 height 42
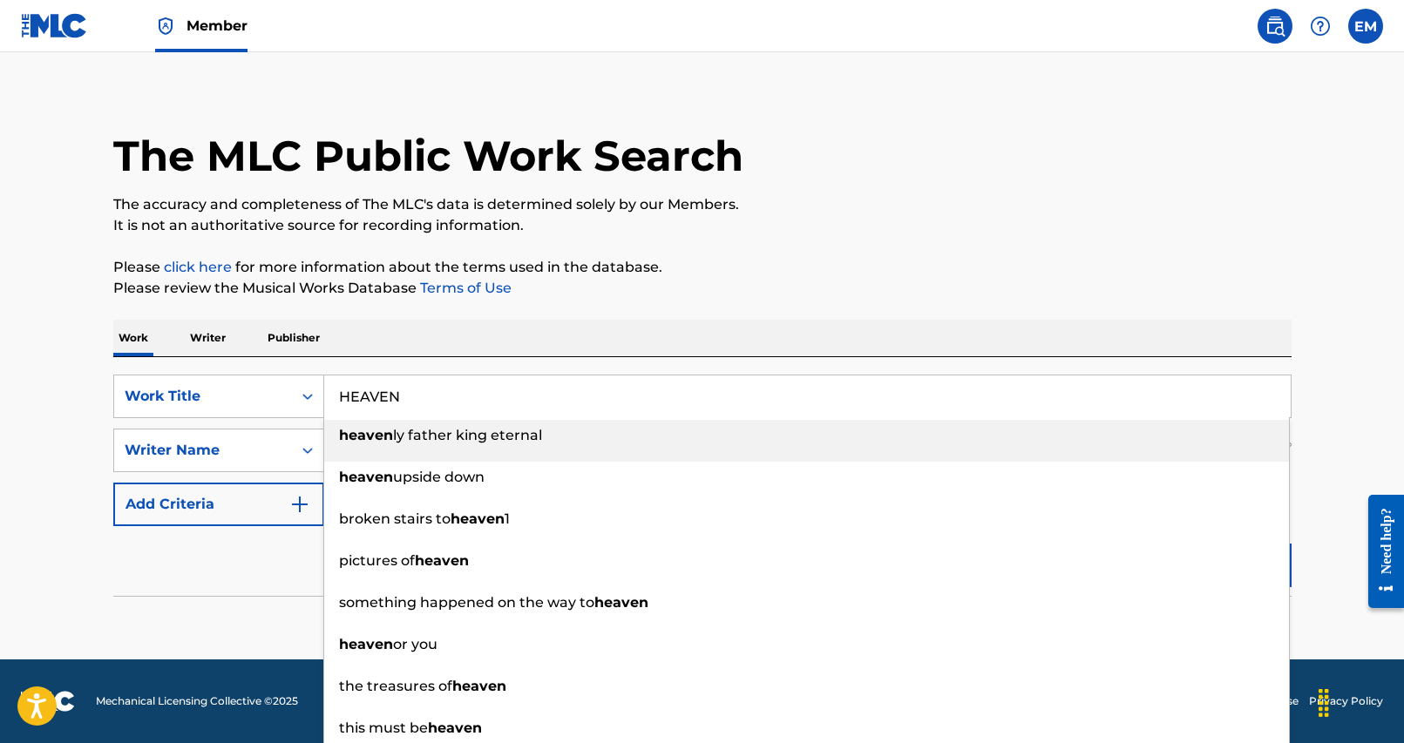
click at [511, 390] on input "HEAVEN" at bounding box center [807, 397] width 966 height 42
paste input "IDE & SEEK"
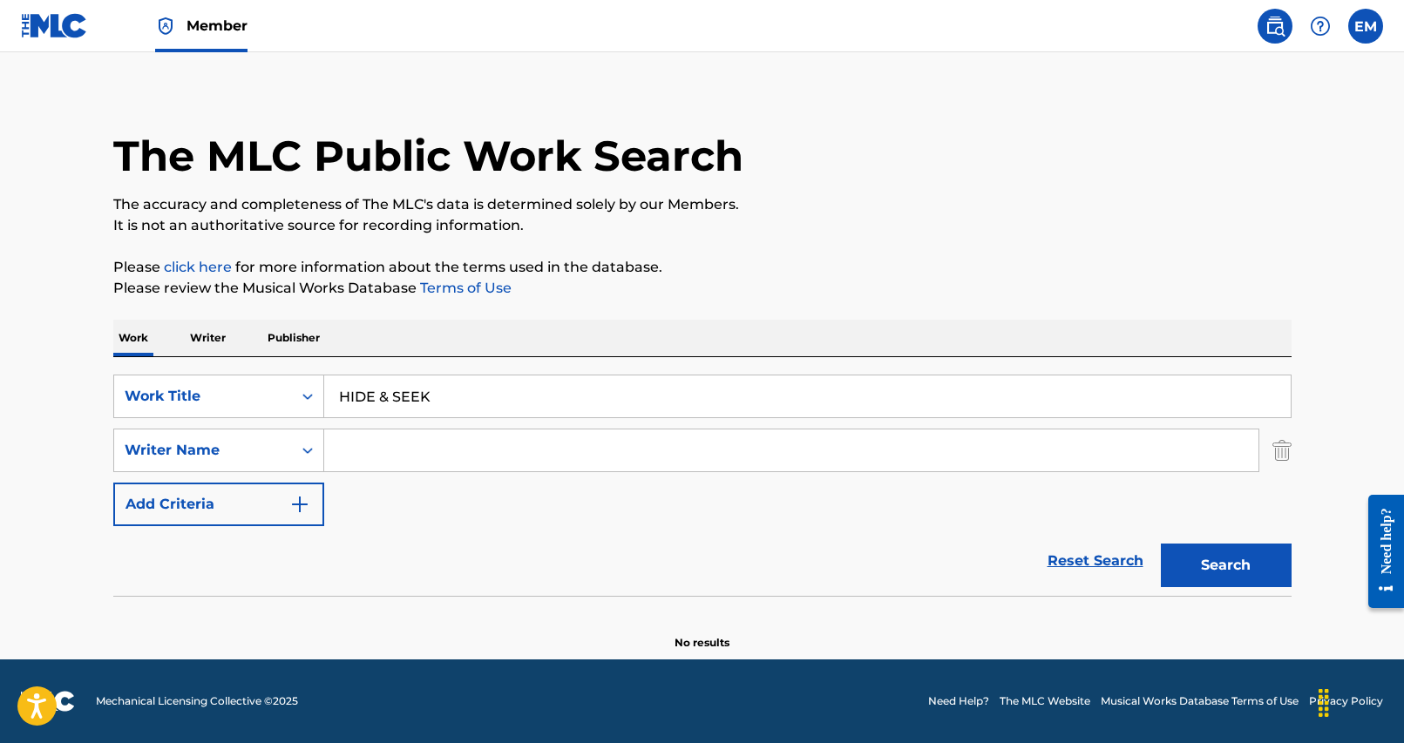
type input "HIDE & SEEK"
click at [521, 342] on div "Work Writer Publisher" at bounding box center [702, 338] width 1178 height 37
drag, startPoint x: 499, startPoint y: 456, endPoint x: 512, endPoint y: 466, distance: 16.7
click at [499, 456] on input "Search Form" at bounding box center [791, 451] width 934 height 42
click at [613, 442] on input "Search Form" at bounding box center [791, 451] width 934 height 42
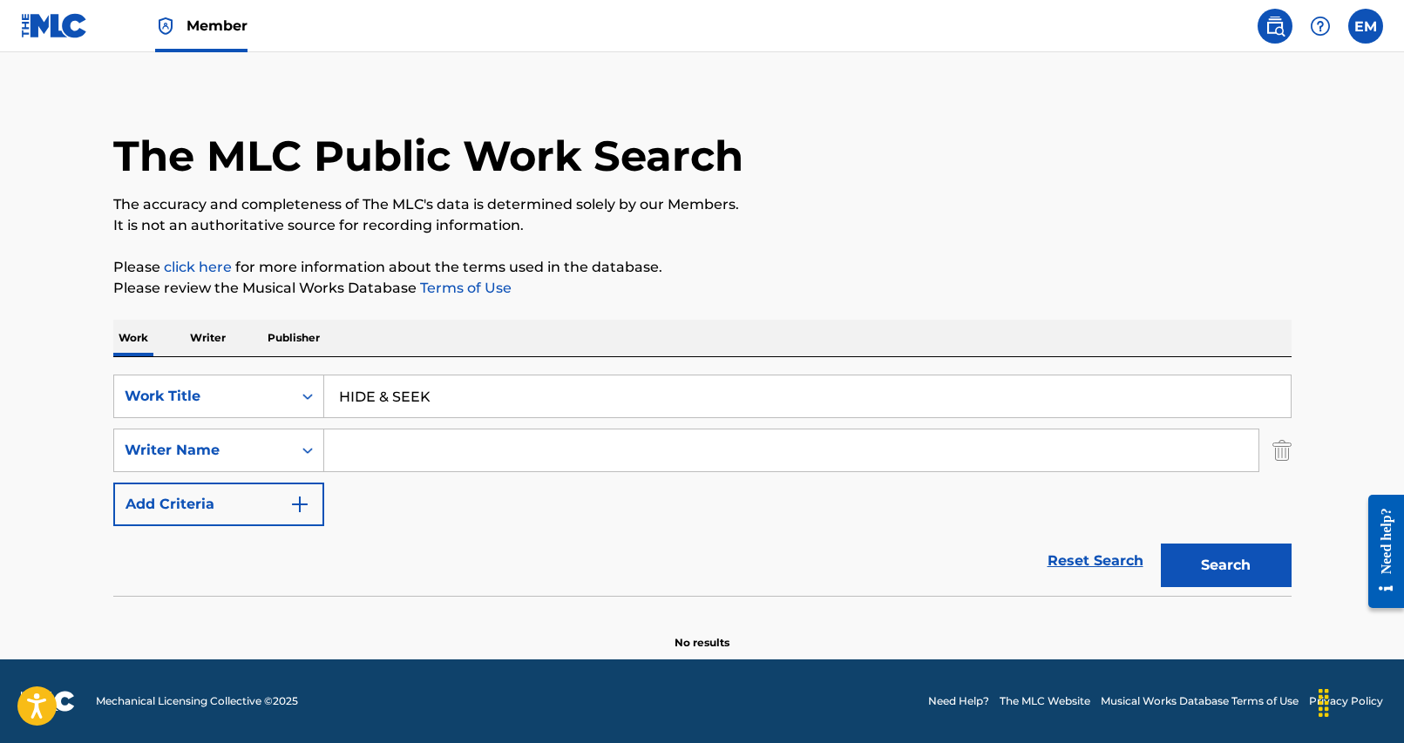
paste input "[PERSON_NAME] DONG UK"
click at [1198, 565] on button "Search" at bounding box center [1226, 566] width 131 height 44
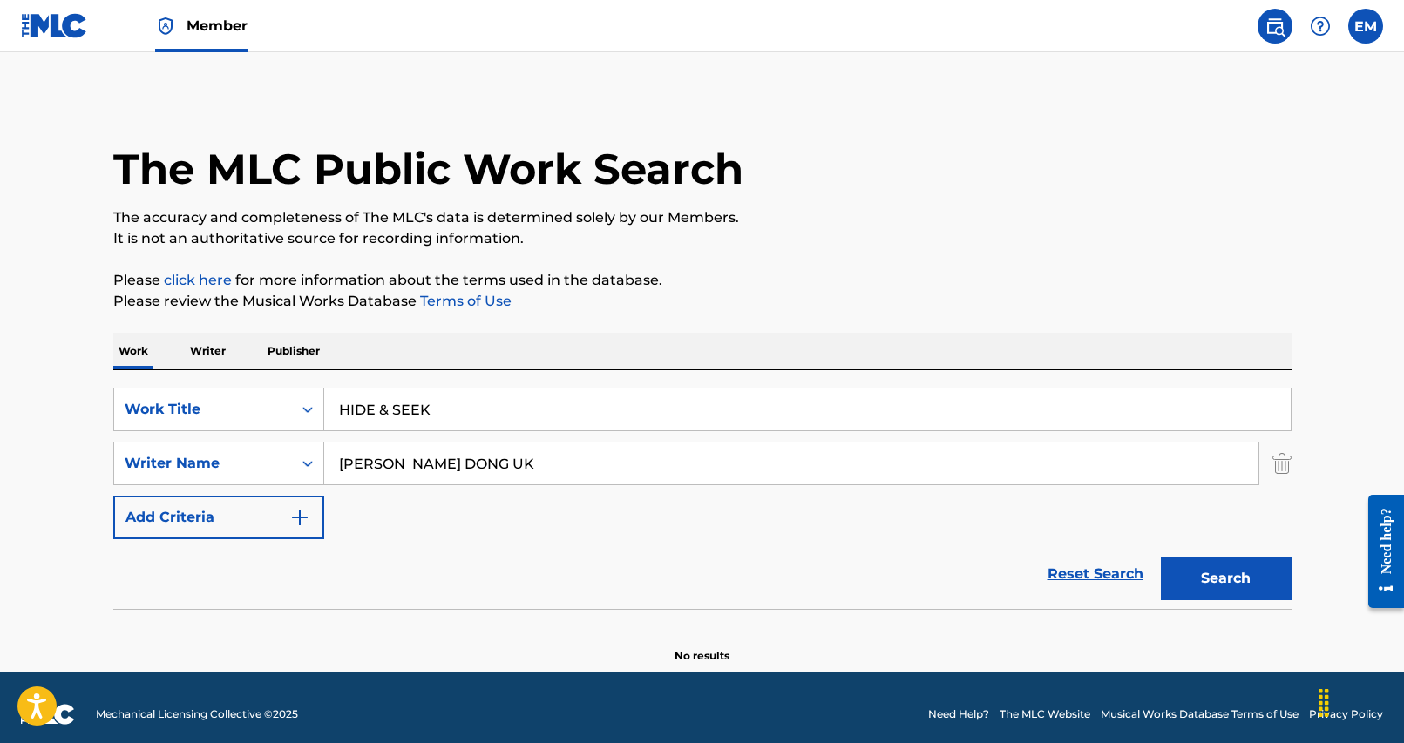
click at [383, 466] on input "[PERSON_NAME] DONG UK" at bounding box center [791, 464] width 934 height 42
type input "pacific"
click at [1161, 557] on button "Search" at bounding box center [1226, 579] width 131 height 44
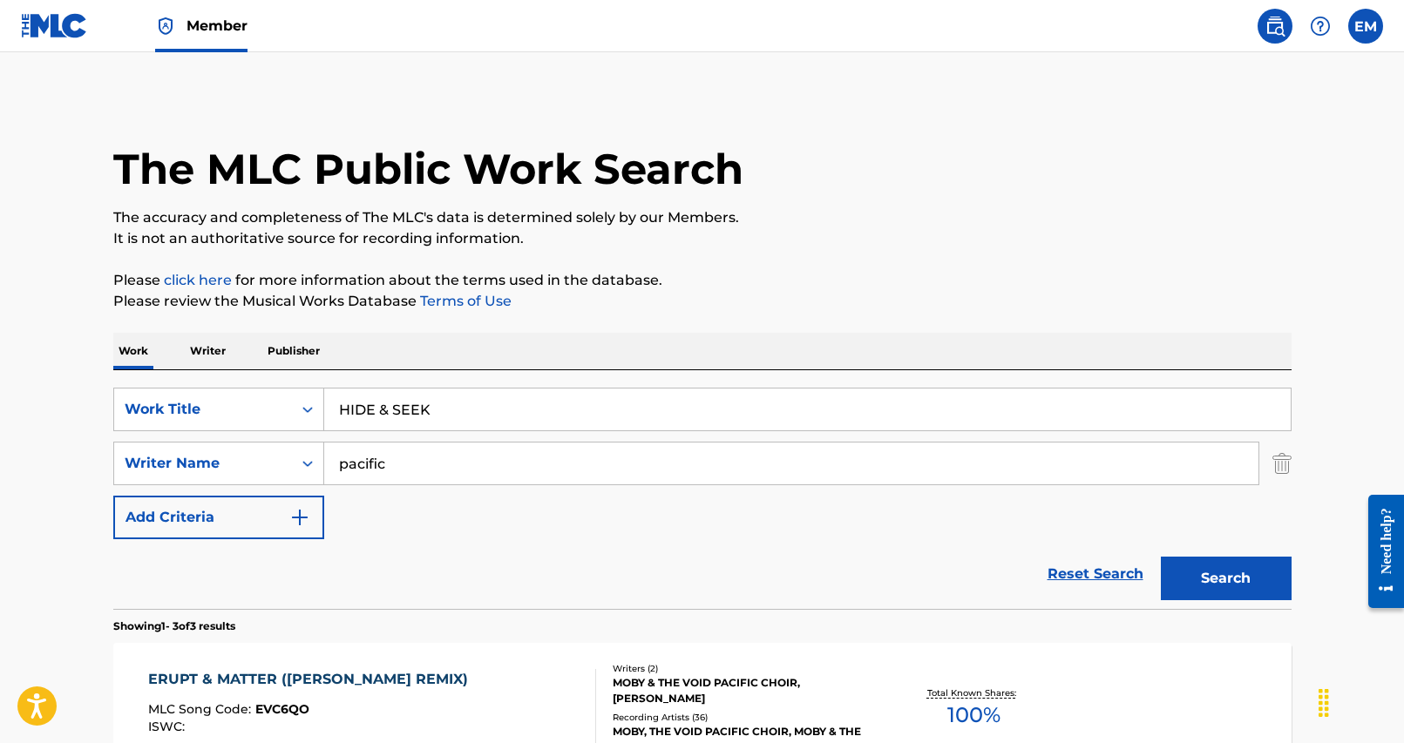
click at [405, 411] on input "HIDE & SEEK" at bounding box center [807, 410] width 966 height 42
paste input "AND"
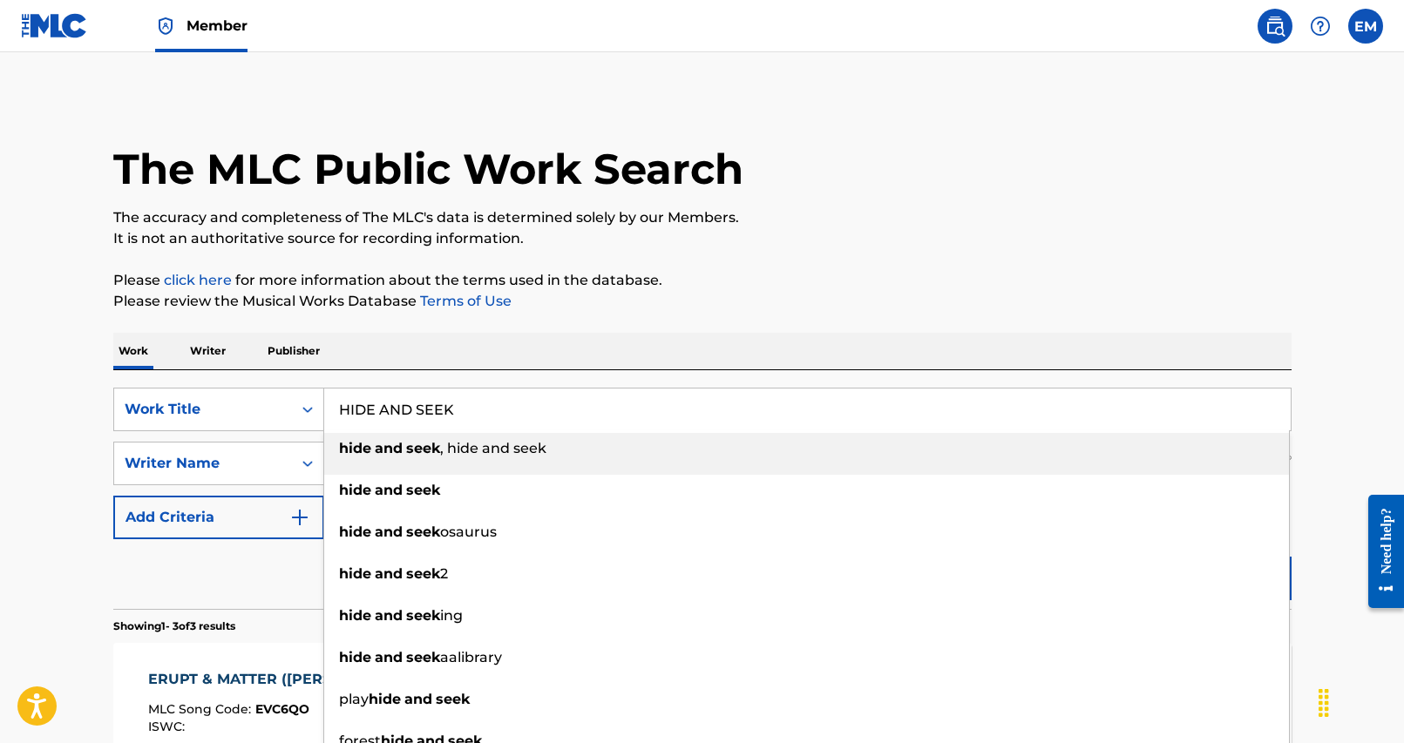
click at [852, 358] on div "Work Writer Publisher" at bounding box center [702, 351] width 1178 height 37
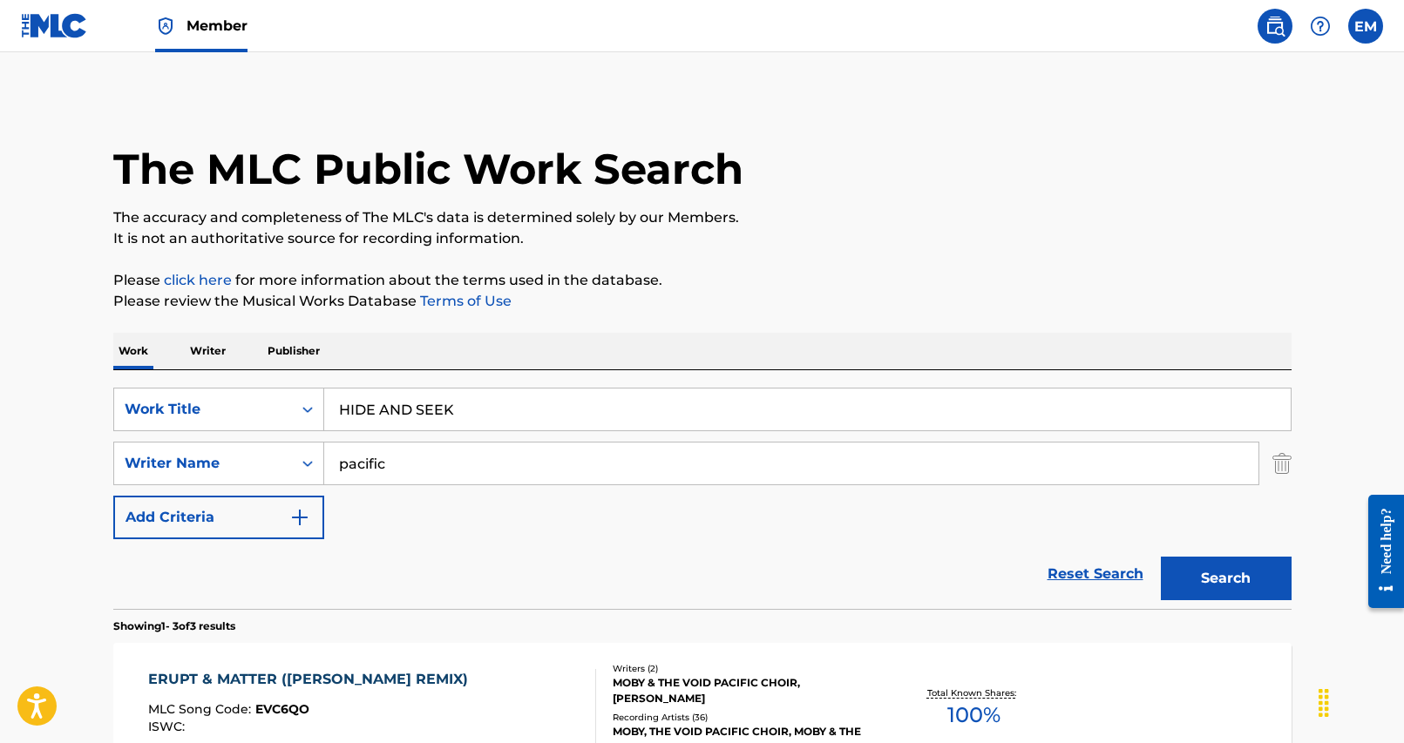
click at [1195, 561] on button "Search" at bounding box center [1226, 579] width 131 height 44
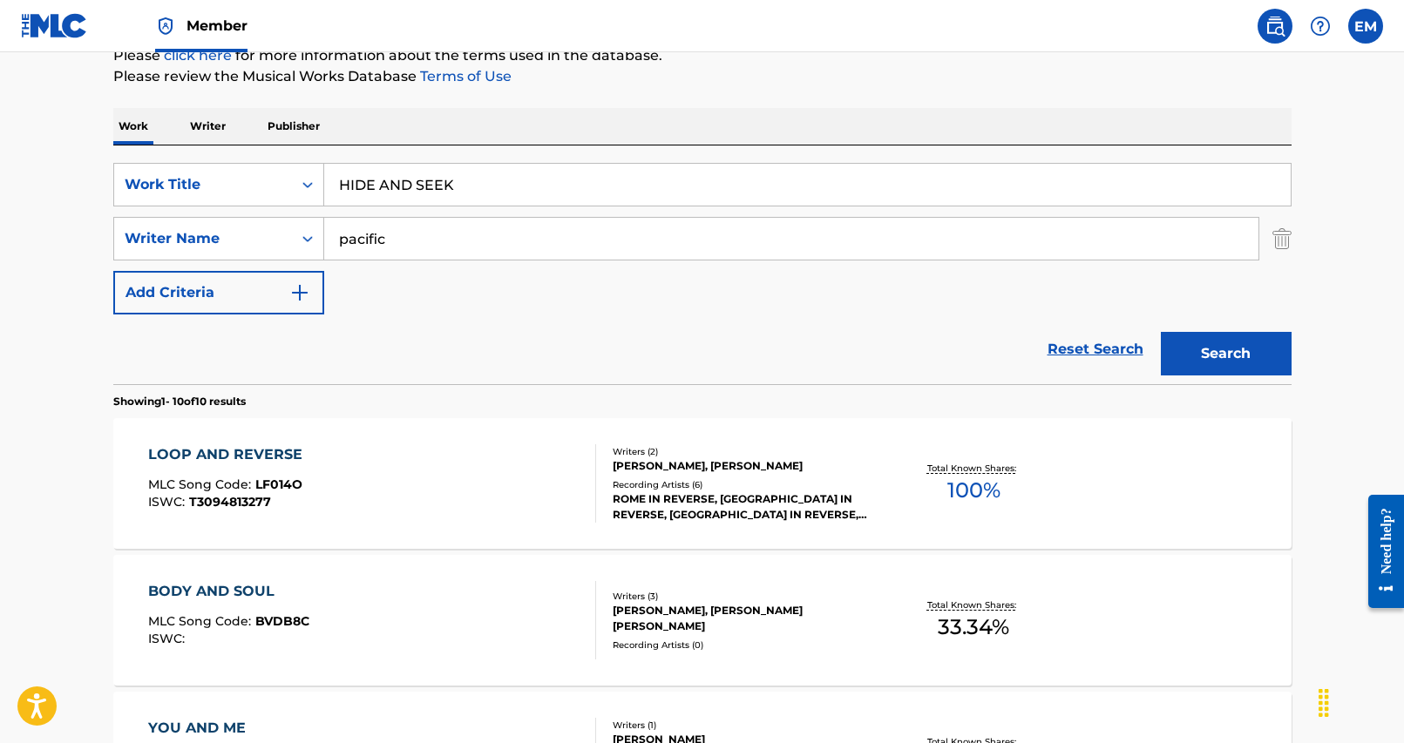
scroll to position [349, 0]
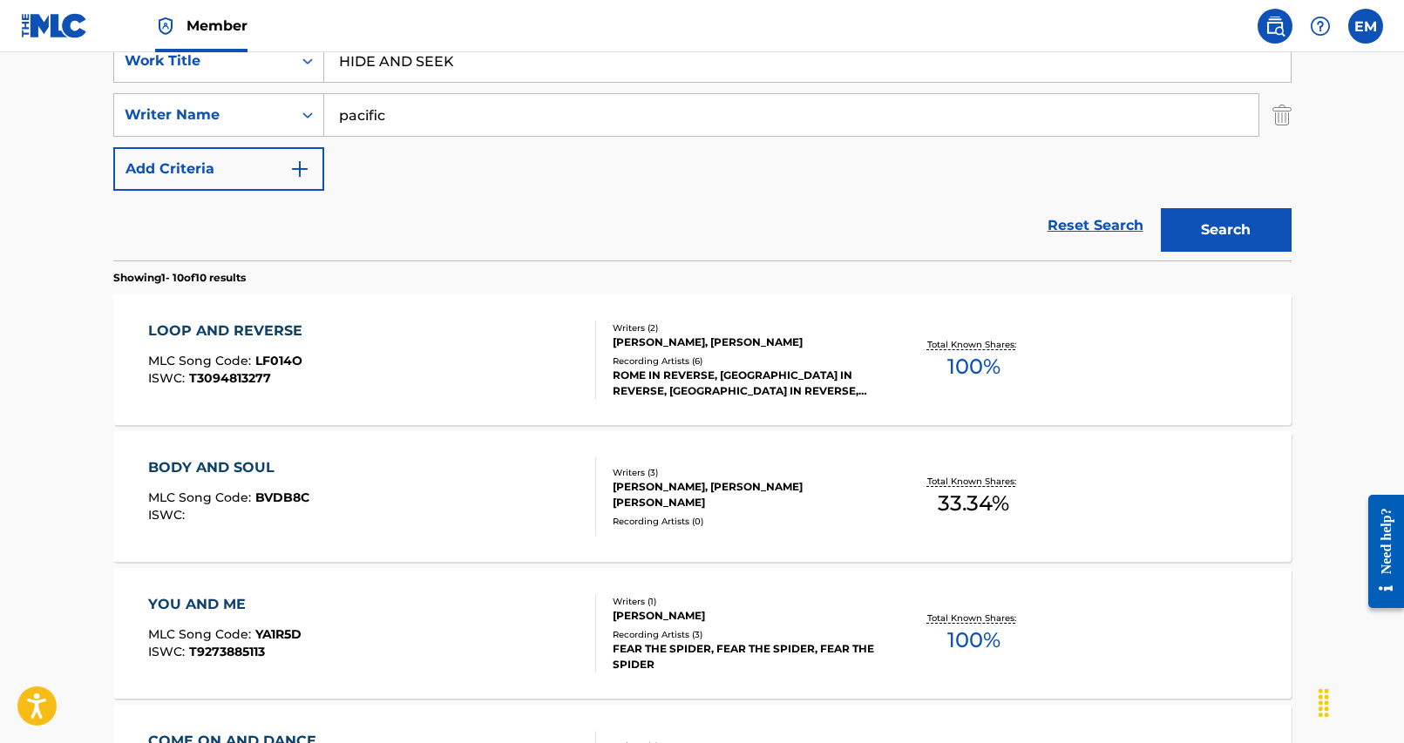
click at [478, 67] on input "HIDE AND SEEK" at bounding box center [807, 61] width 966 height 42
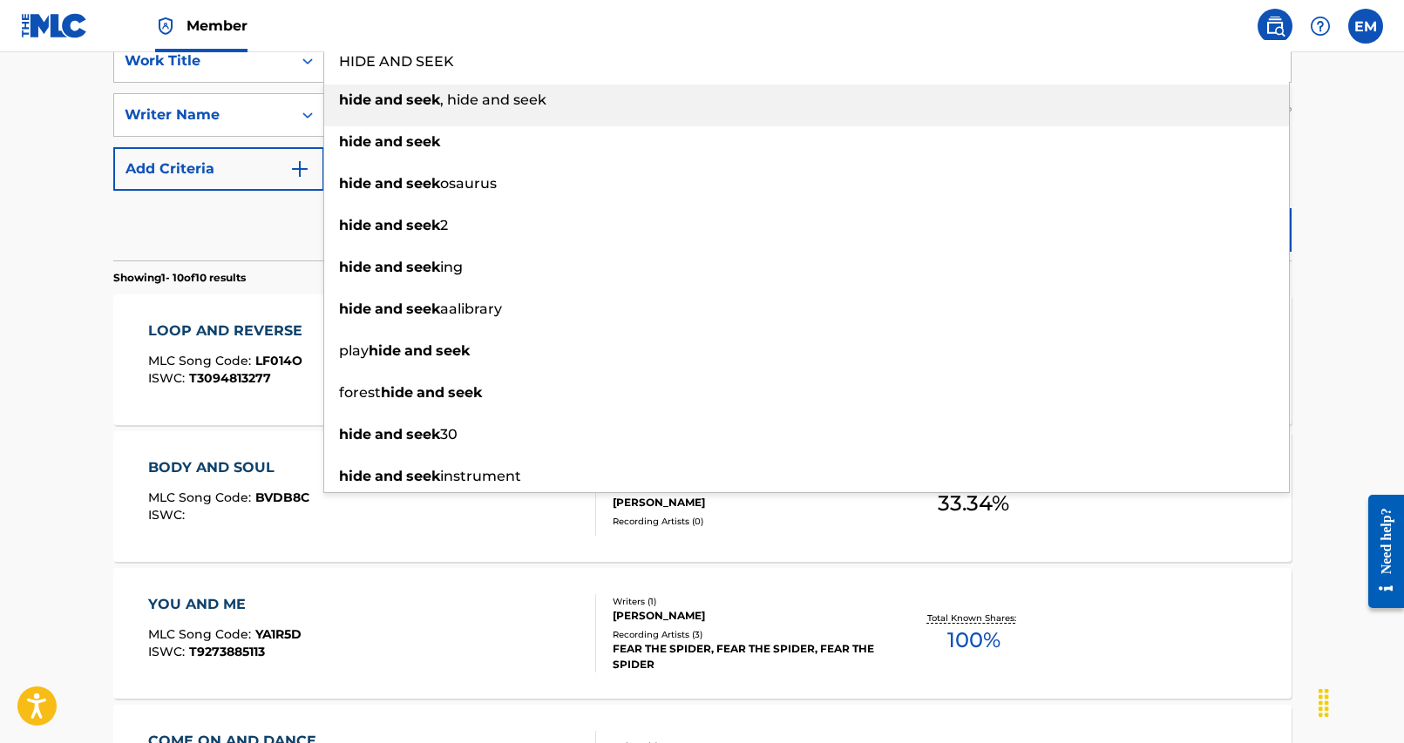
click at [478, 66] on input "HIDE AND SEEK" at bounding box center [807, 61] width 966 height 42
paste input "DRIVING TO THE MOON"
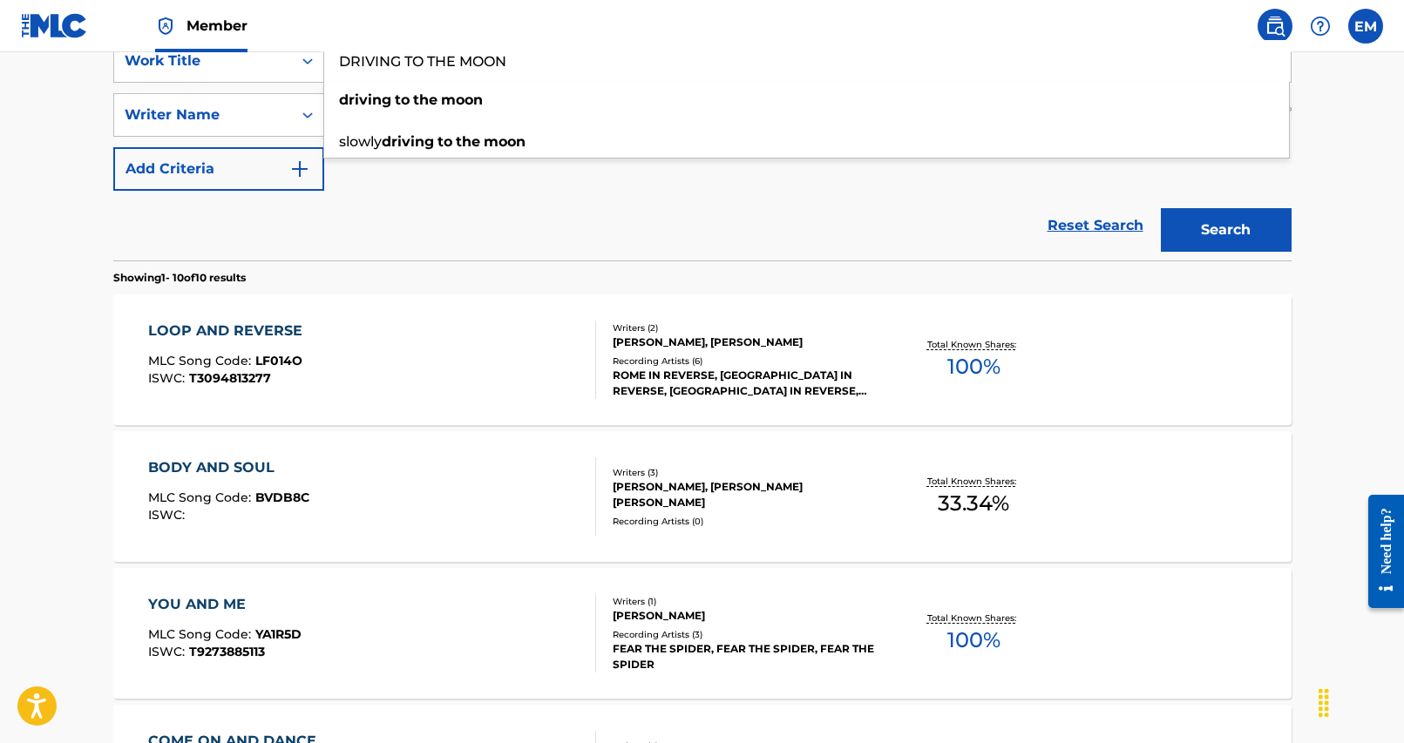
type input "DRIVING TO THE MOON"
click at [772, 205] on div "Reset Search Search" at bounding box center [702, 226] width 1178 height 70
click at [564, 125] on input "pacific" at bounding box center [791, 115] width 934 height 42
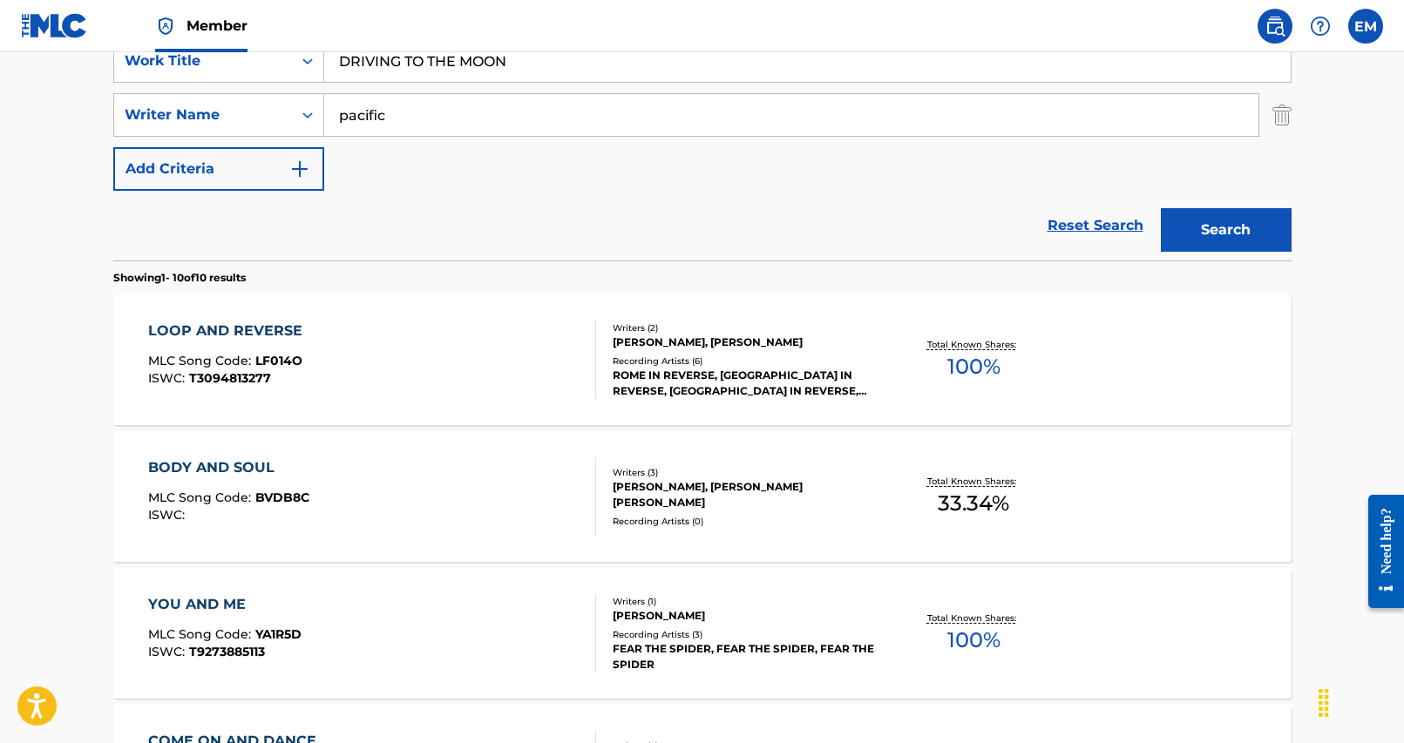
paste input "REBIRTH"
click at [1237, 222] on button "Search" at bounding box center [1226, 230] width 131 height 44
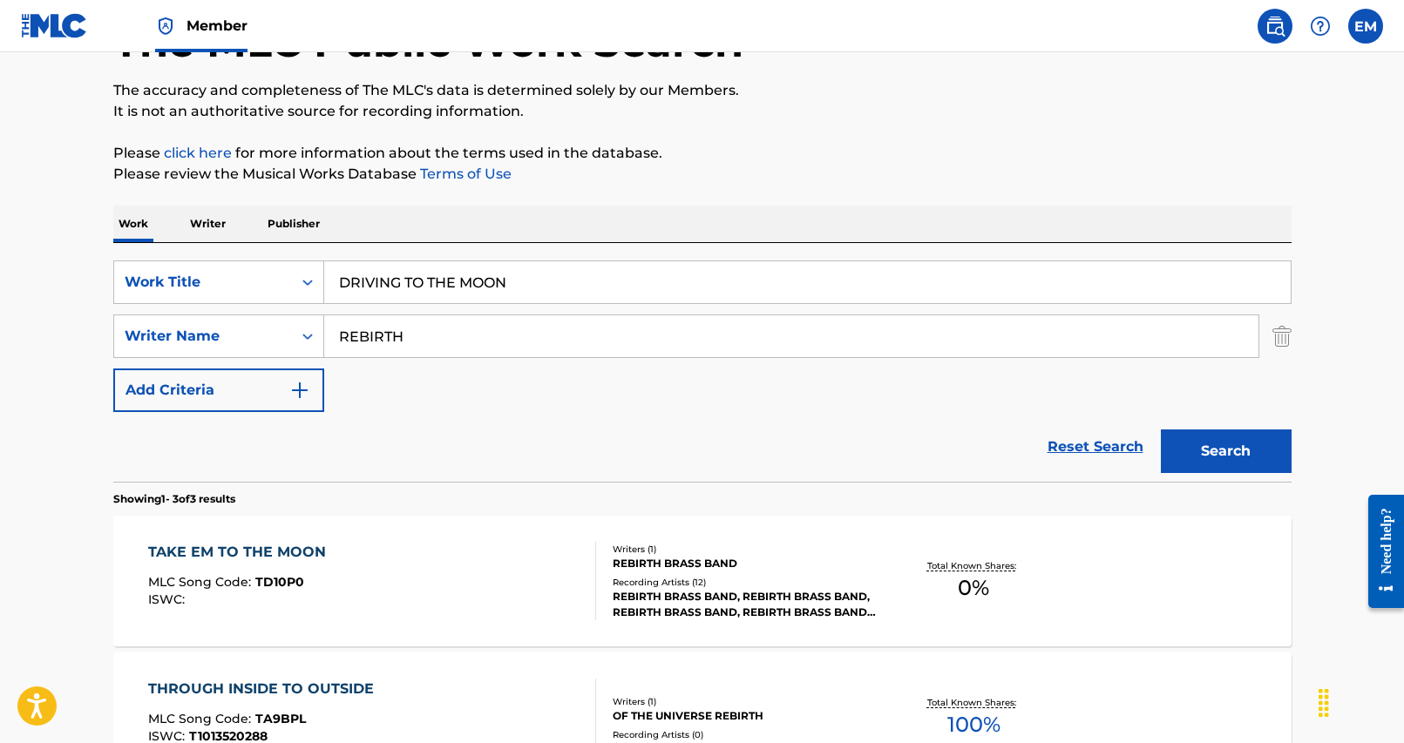
scroll to position [261, 0]
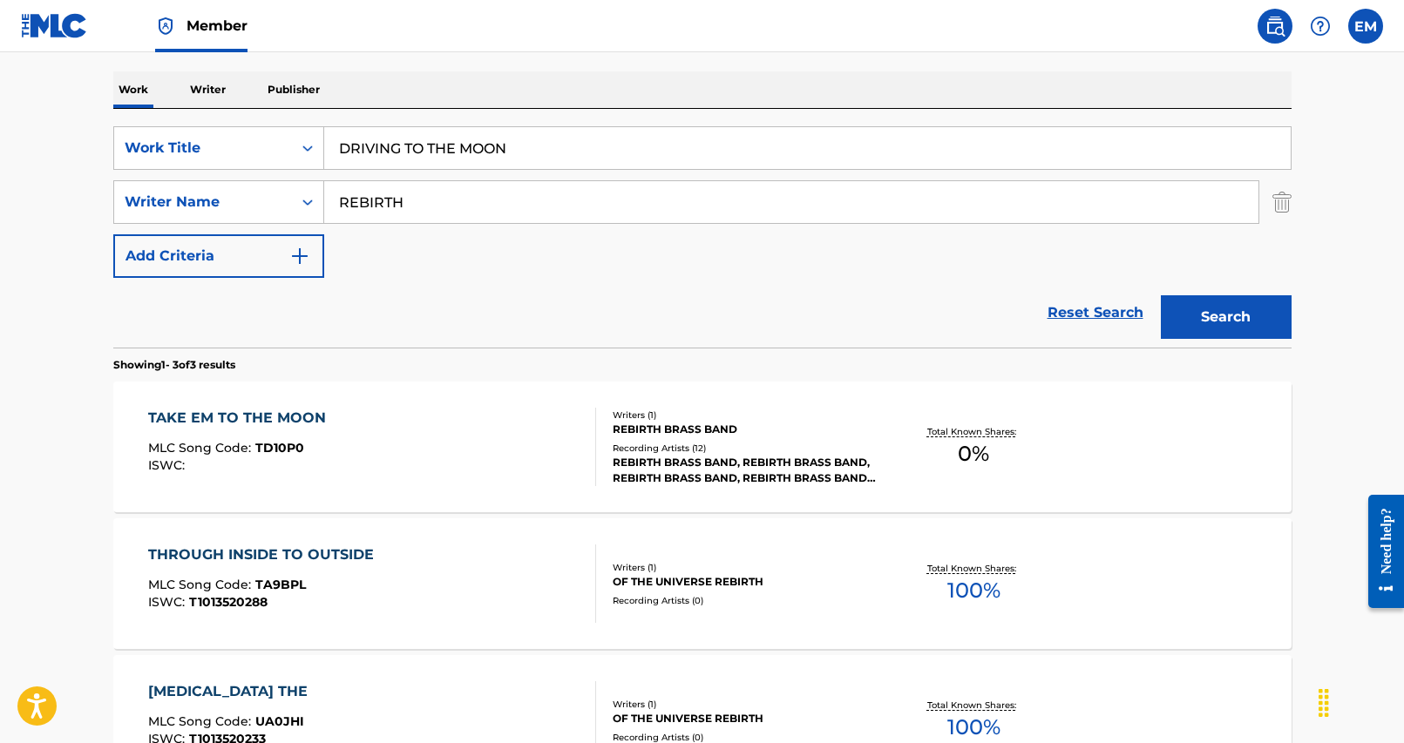
click at [554, 321] on div "Reset Search Search" at bounding box center [702, 313] width 1178 height 70
click at [493, 202] on input "REBIRTH" at bounding box center [791, 202] width 934 height 42
type input "yewon"
click at [1161, 295] on button "Search" at bounding box center [1226, 317] width 131 height 44
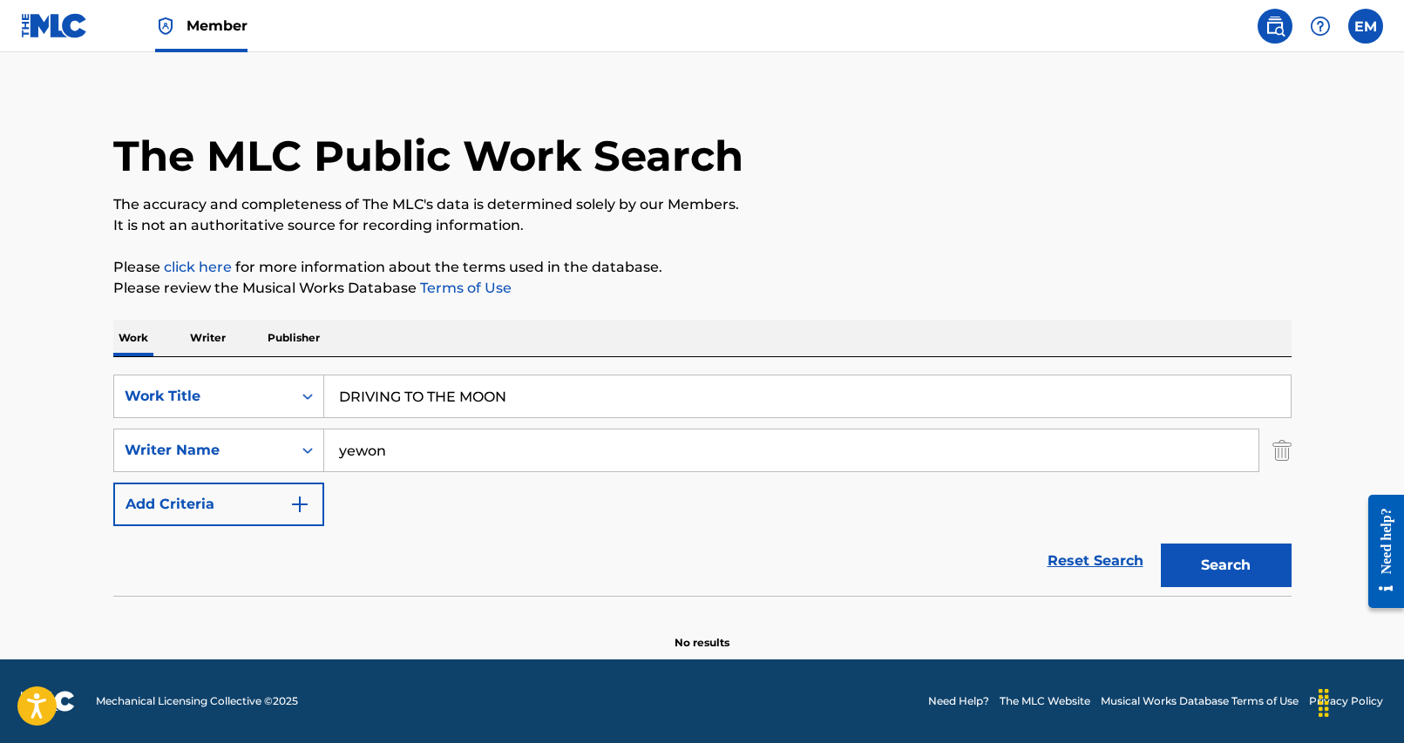
scroll to position [13, 0]
click at [687, 514] on div "SearchWithCriteria25284b2f-c254-4699-9183-3e6b4979b7c9 Work Title DRIVING TO TH…" at bounding box center [702, 451] width 1178 height 152
click at [492, 390] on input "DRIVING TO THE MOON" at bounding box center [807, 397] width 966 height 42
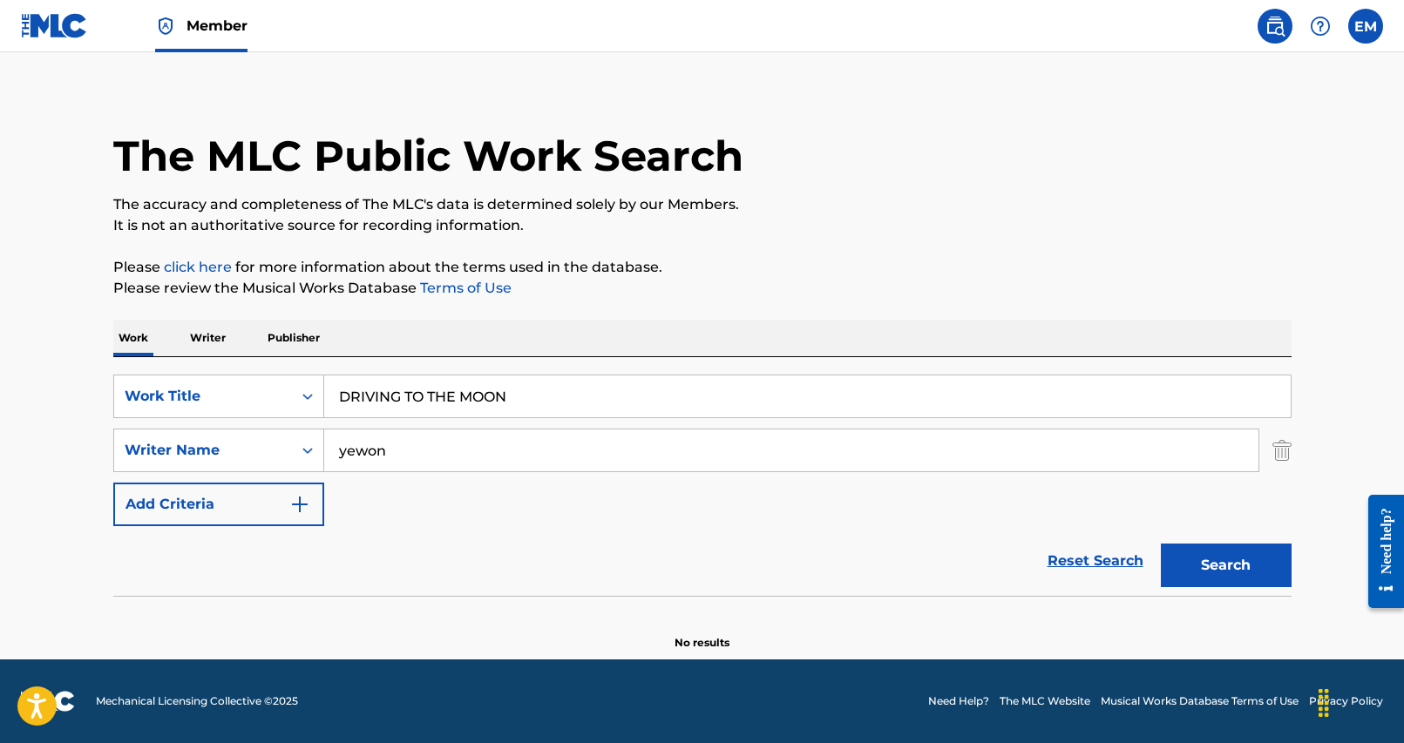
click at [492, 390] on input "DRIVING TO THE MOON" at bounding box center [807, 397] width 966 height 42
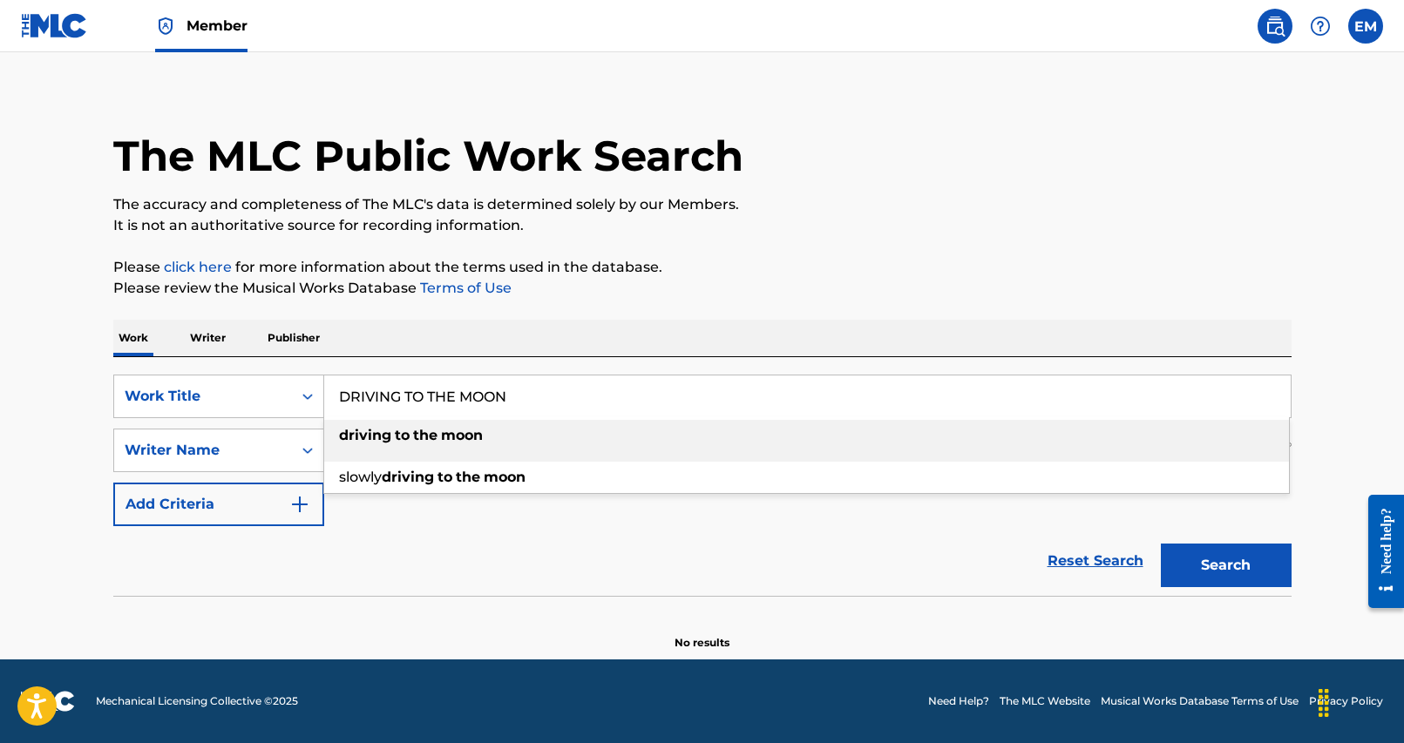
paste input "AL I BICH NA NEUN BAM E MOONLIGHT"
type input "DAL I BICH NA NEUN BAM E MOONLIGHT"
click at [691, 310] on div "The MLC Public Work Search The accuracy and completeness of The MLC's data is d…" at bounding box center [702, 367] width 1220 height 568
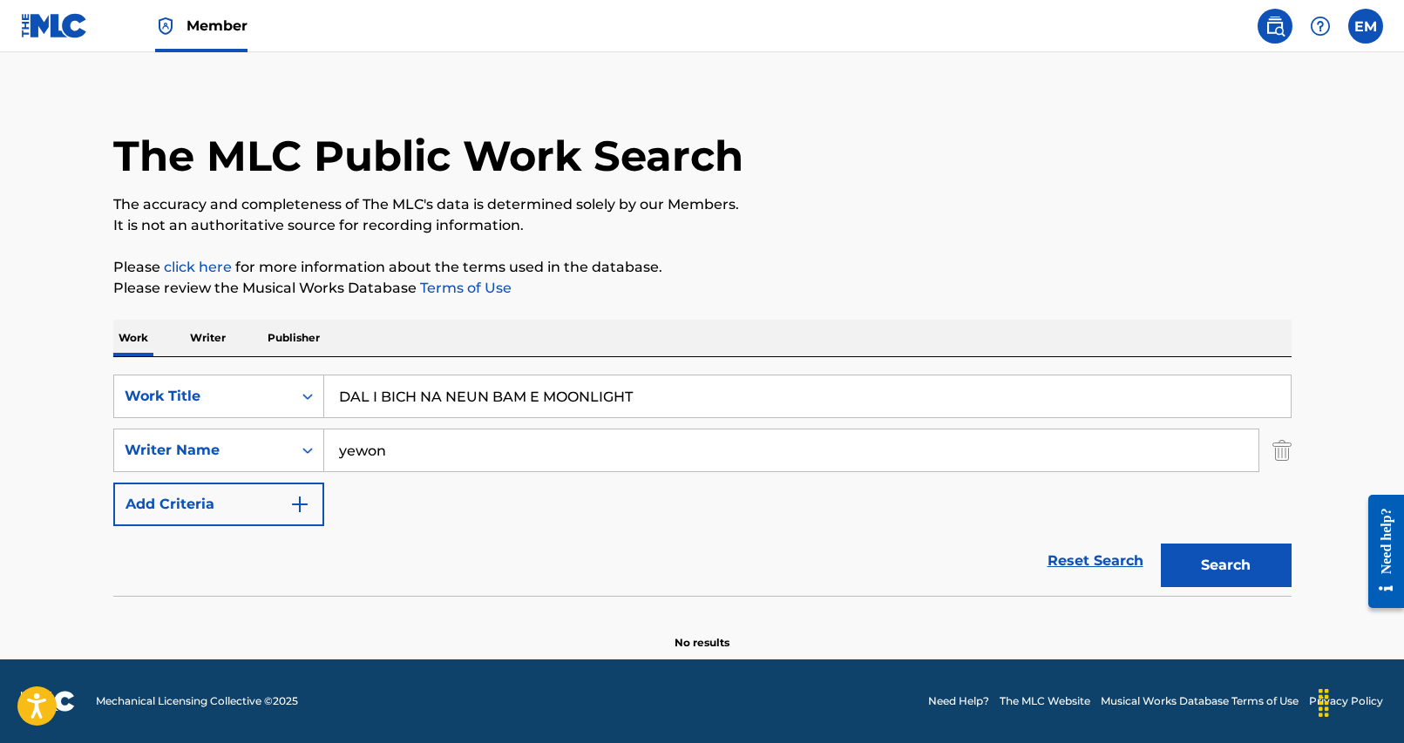
click at [495, 457] on input "yewon" at bounding box center [791, 451] width 934 height 42
type input "[PERSON_NAME]"
click at [1161, 544] on button "Search" at bounding box center [1226, 566] width 131 height 44
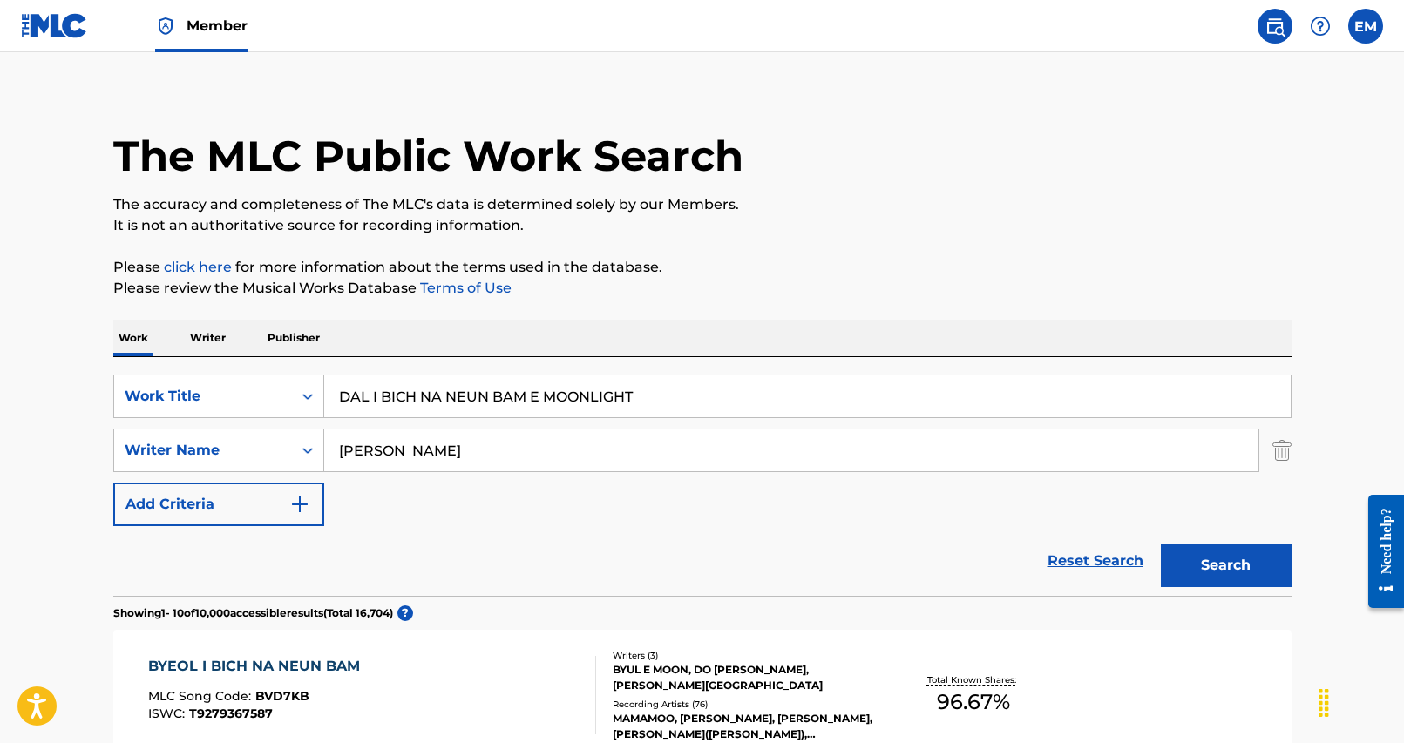
click at [516, 455] on input "[PERSON_NAME]" at bounding box center [791, 451] width 934 height 42
click at [1161, 544] on button "Search" at bounding box center [1226, 566] width 131 height 44
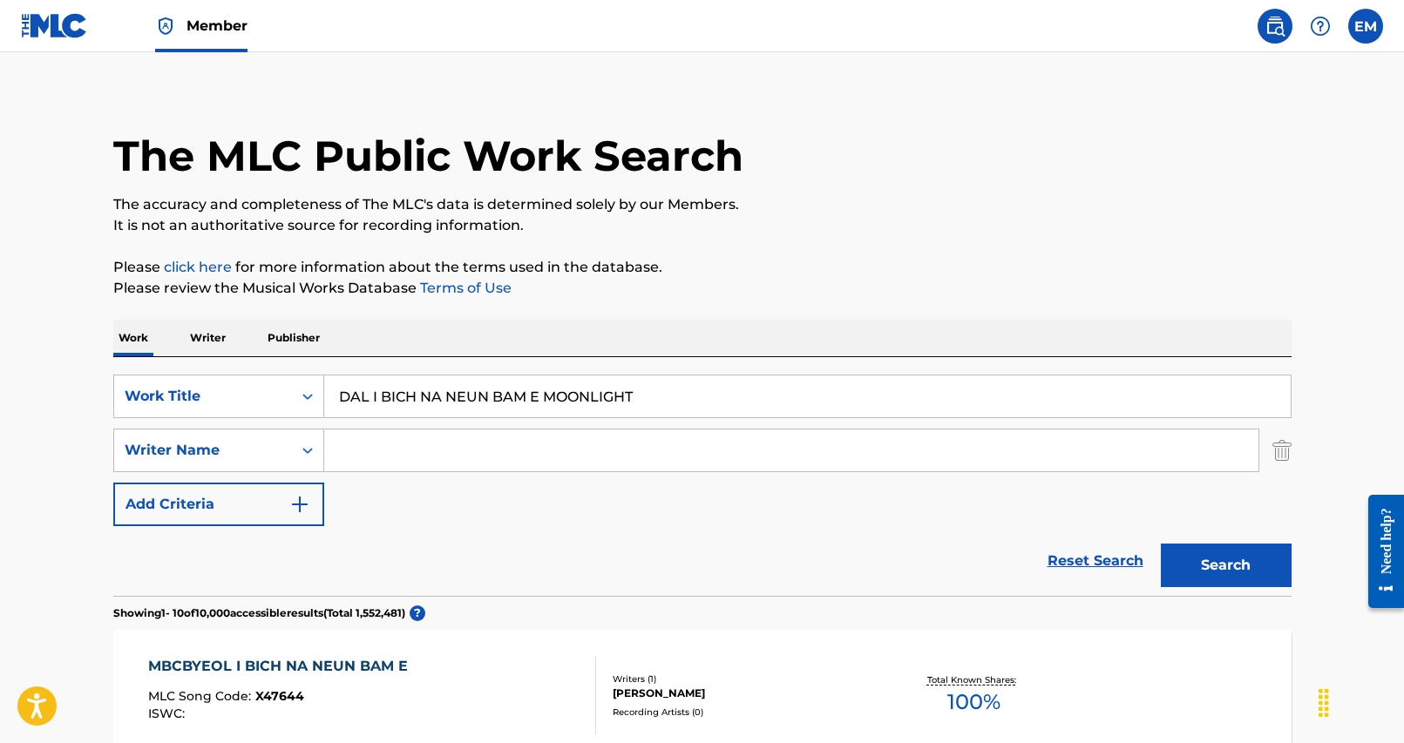
click at [510, 391] on input "DAL I BICH NA NEUN BAM E MOONLIGHT" at bounding box center [807, 397] width 966 height 42
click at [510, 390] on input "DAL I BICH NA NEUN BAM E MOONLIGHT" at bounding box center [807, 397] width 966 height 42
paste input "Search Form"
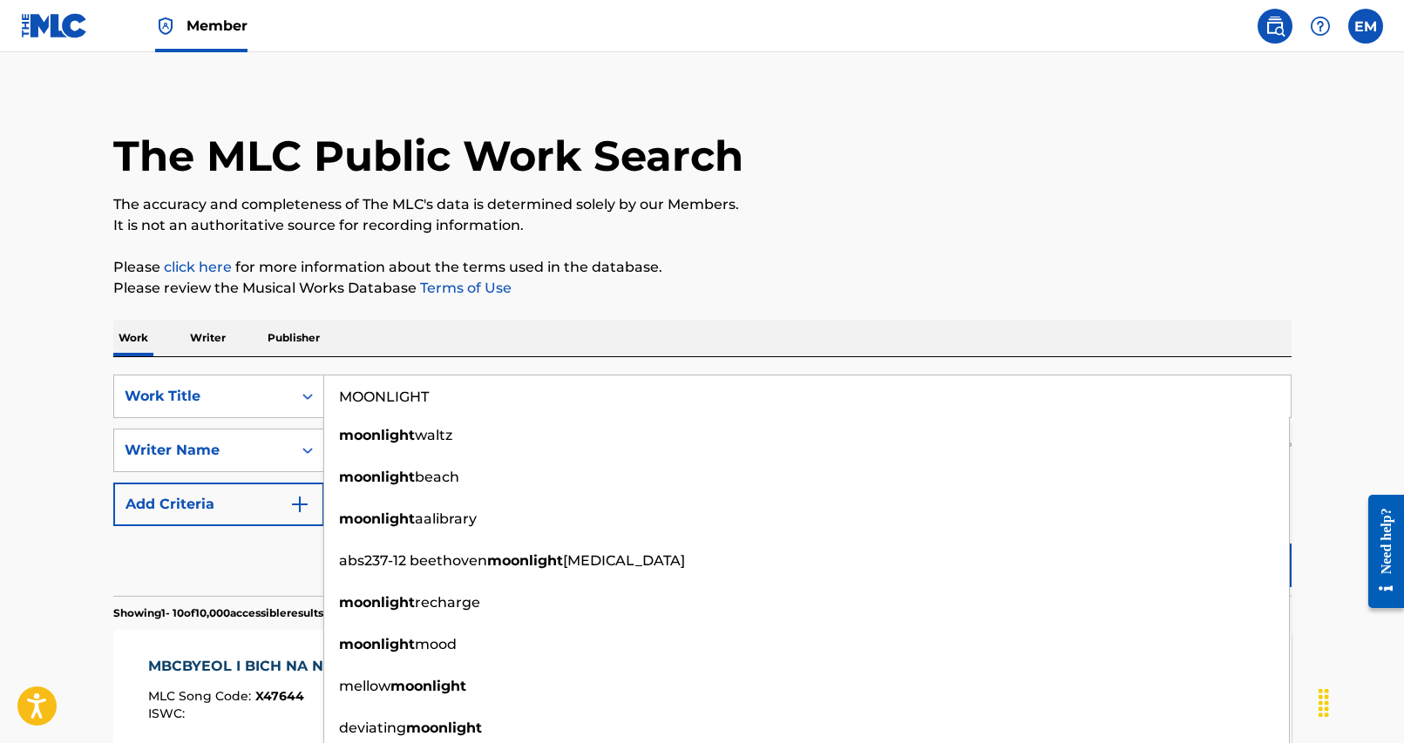
type input "MOONLIGHT"
click at [629, 360] on div "SearchWithCriteria25284b2f-c254-4699-9183-3e6b4979b7c9 Work Title MOONLIGHT moo…" at bounding box center [702, 476] width 1178 height 239
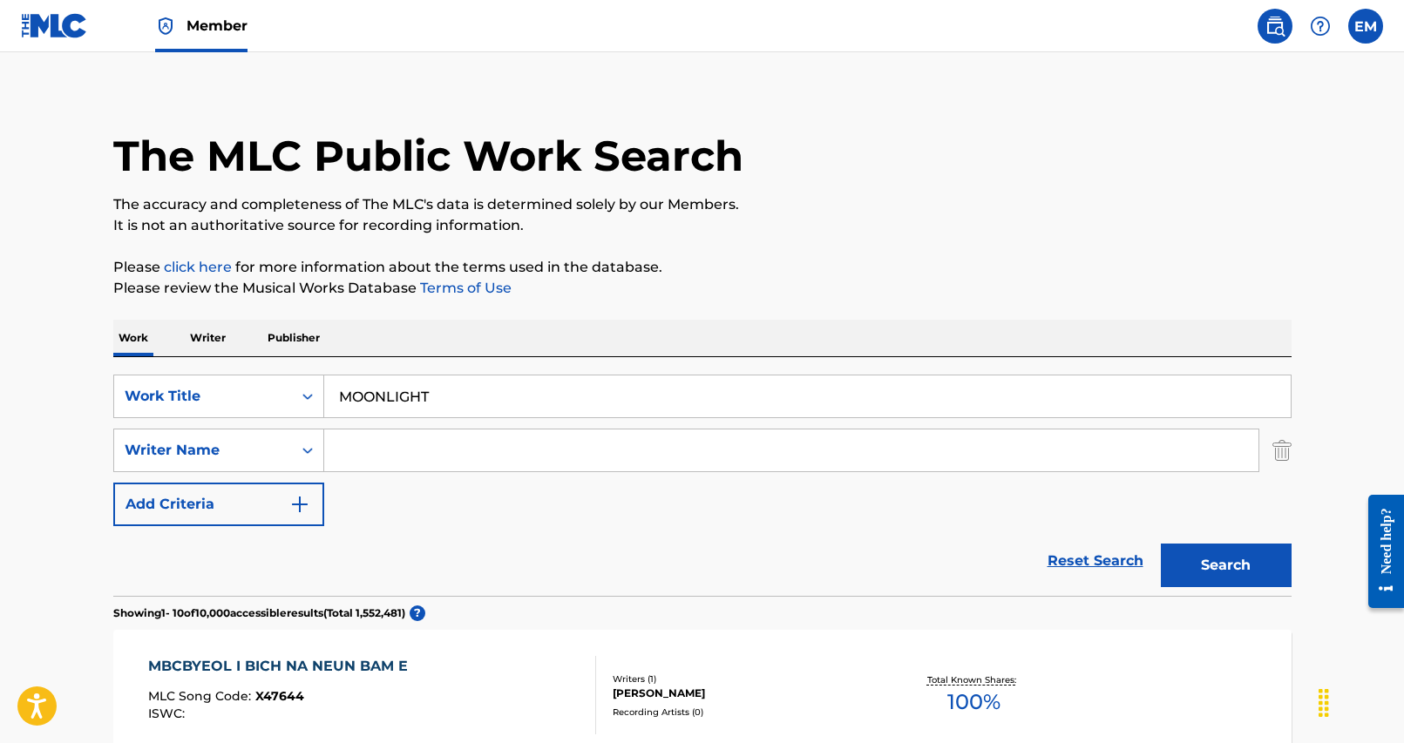
click at [616, 446] on input "Search Form" at bounding box center [791, 451] width 934 height 42
drag, startPoint x: 419, startPoint y: 457, endPoint x: 408, endPoint y: 449, distance: 13.8
click at [419, 457] on input "Search Form" at bounding box center [791, 451] width 934 height 42
click at [1161, 544] on button "Search" at bounding box center [1226, 566] width 131 height 44
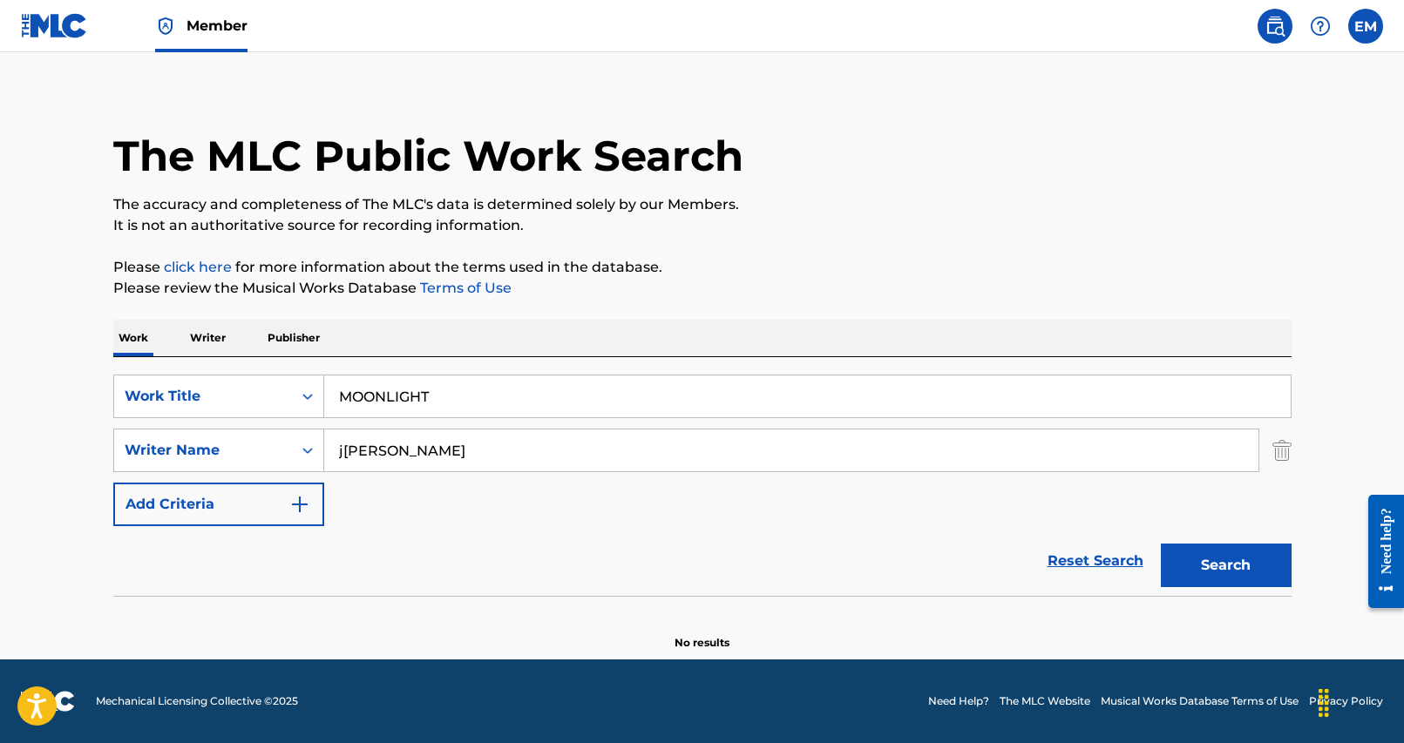
click at [489, 450] on input "j[PERSON_NAME]" at bounding box center [791, 451] width 934 height 42
type input "gyeong"
click at [1161, 544] on button "Search" at bounding box center [1226, 566] width 131 height 44
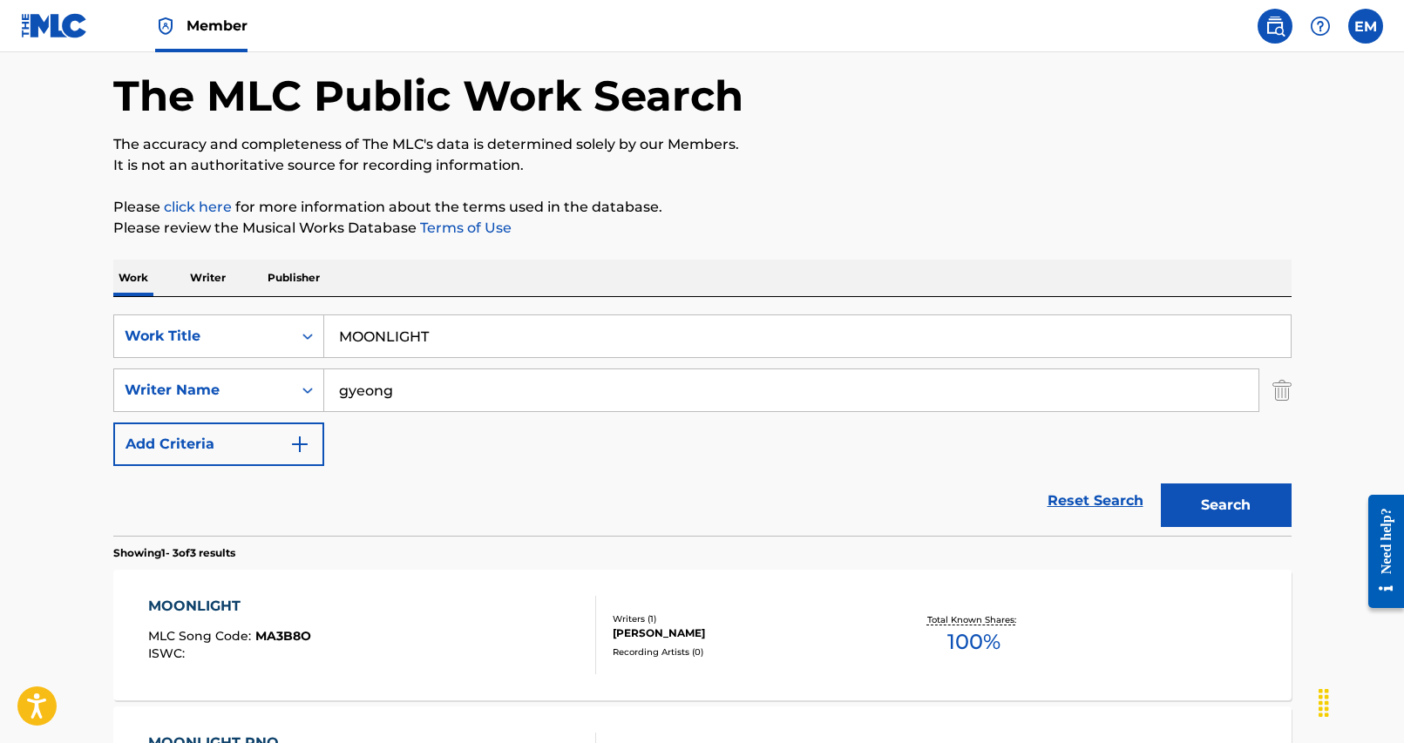
scroll to position [100, 0]
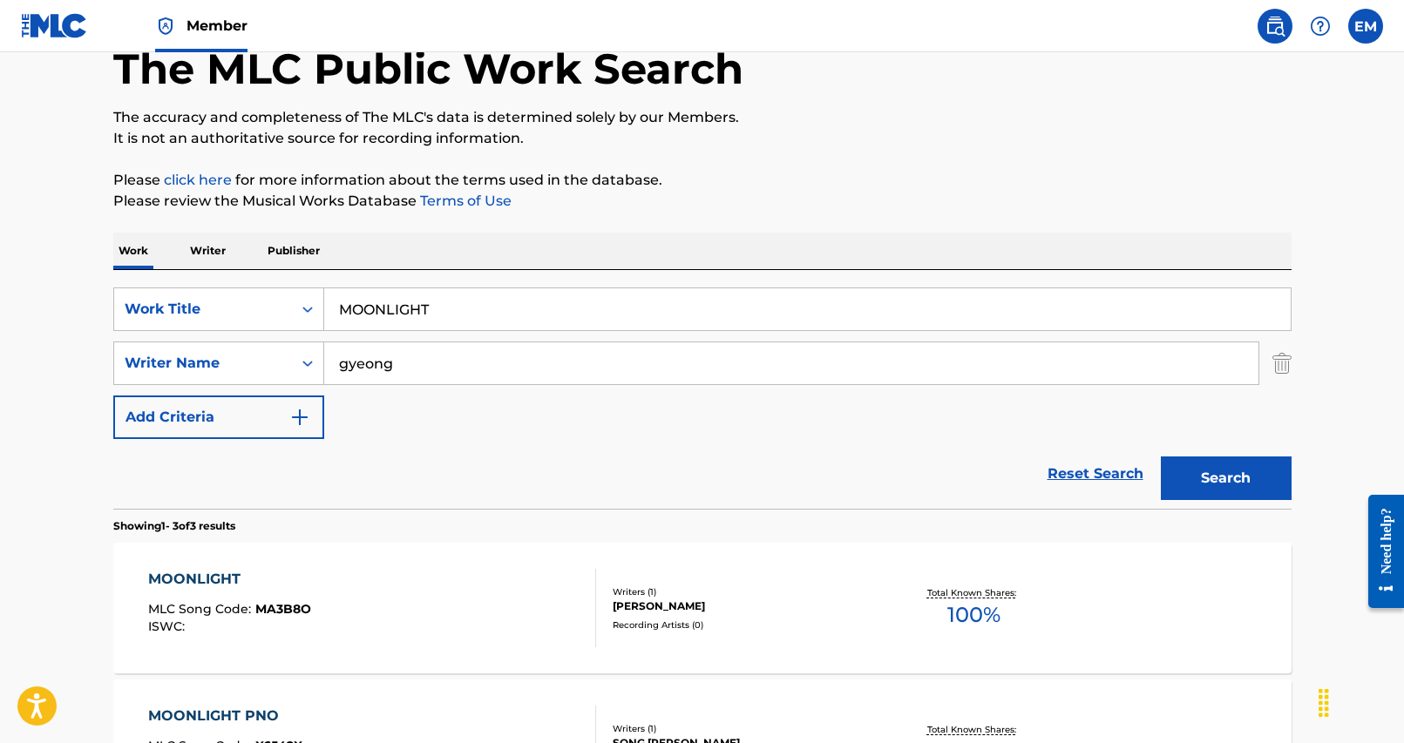
click at [507, 307] on input "MOONLIGHT" at bounding box center [807, 309] width 966 height 42
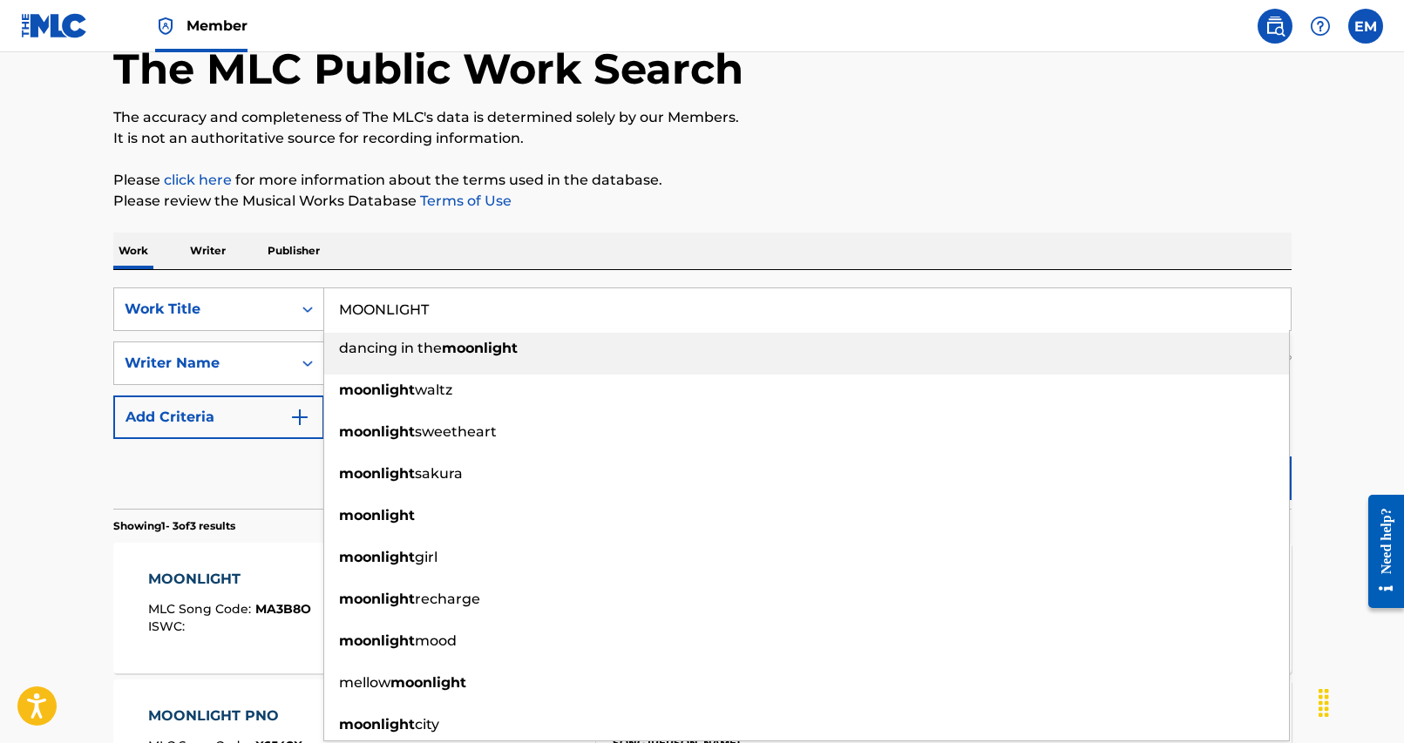
click at [507, 307] on input "MOONLIGHT" at bounding box center [807, 309] width 966 height 42
paste input "DAL I BICH NA NEUN BAM E"
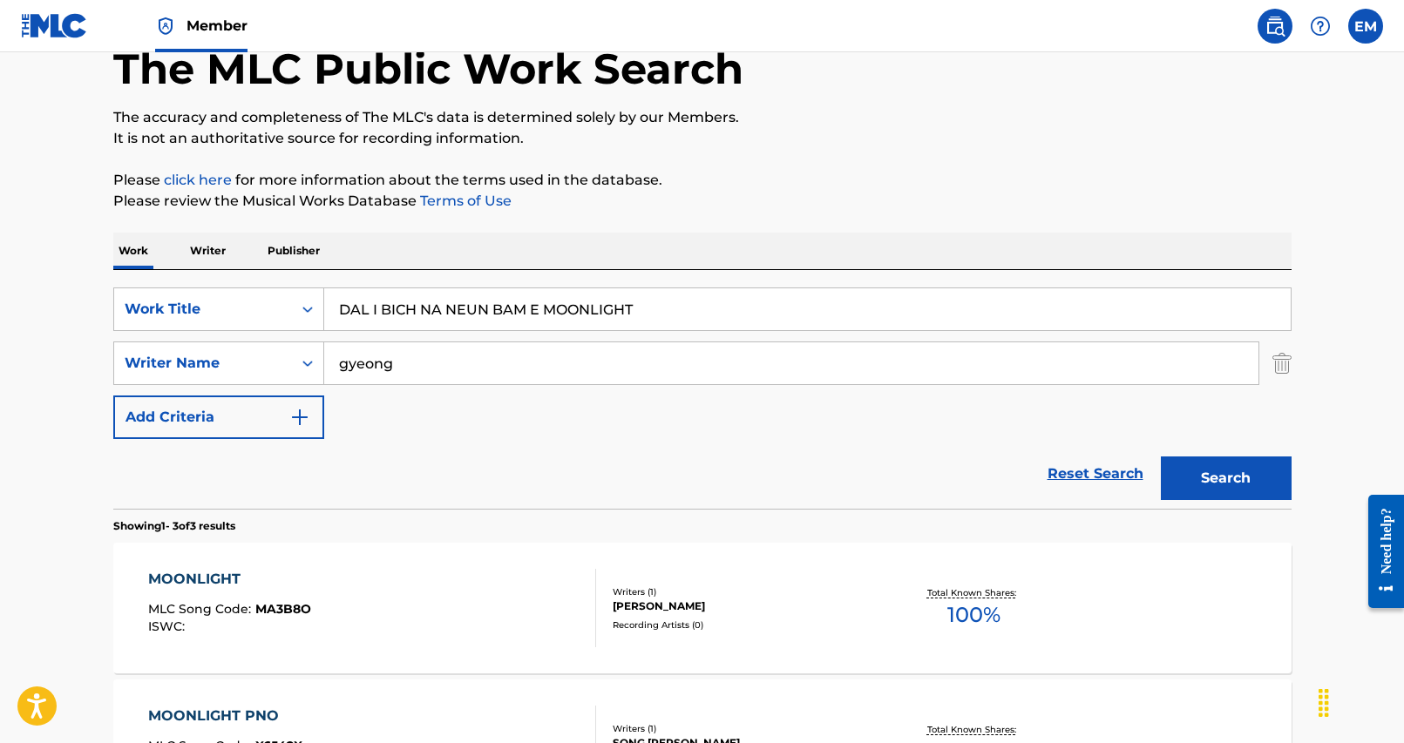
click at [975, 250] on div "Work Writer Publisher" at bounding box center [702, 251] width 1178 height 37
click at [1246, 462] on button "Search" at bounding box center [1226, 479] width 131 height 44
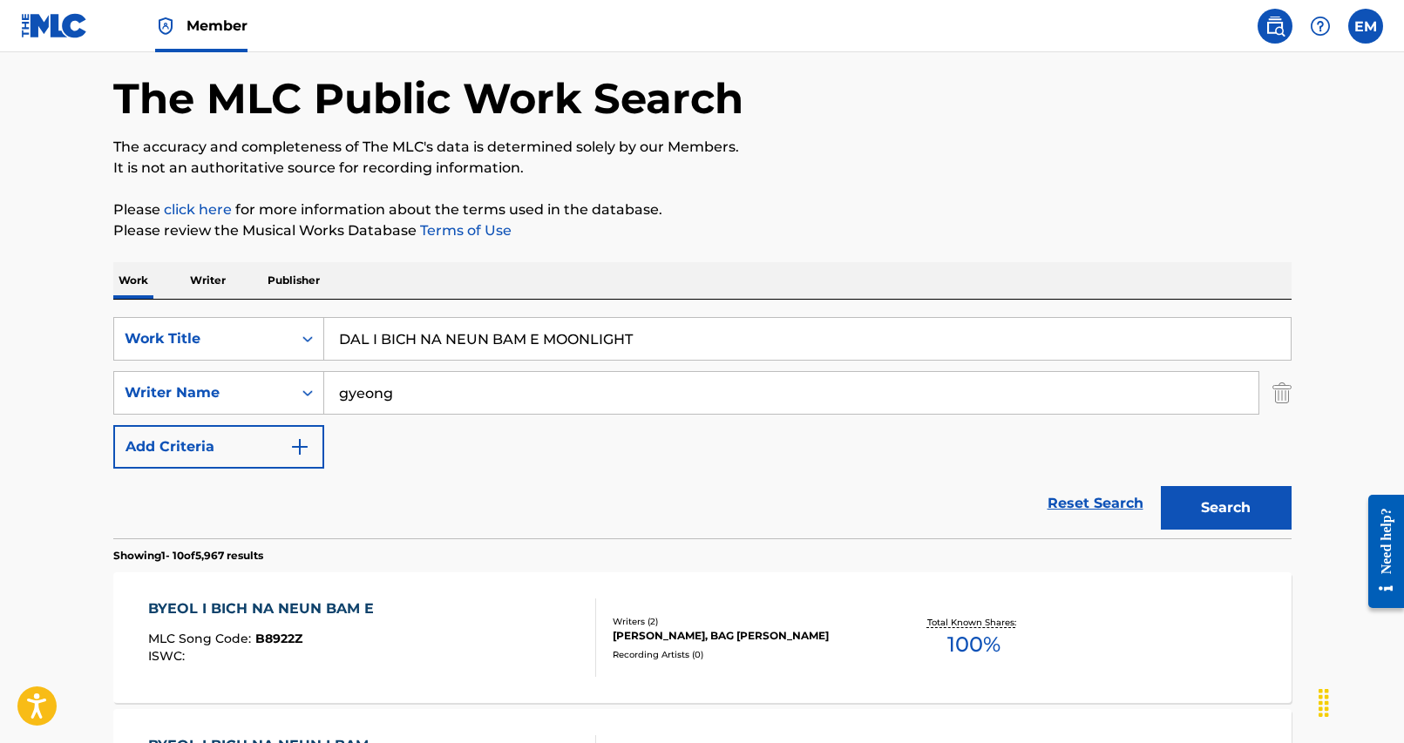
scroll to position [0, 0]
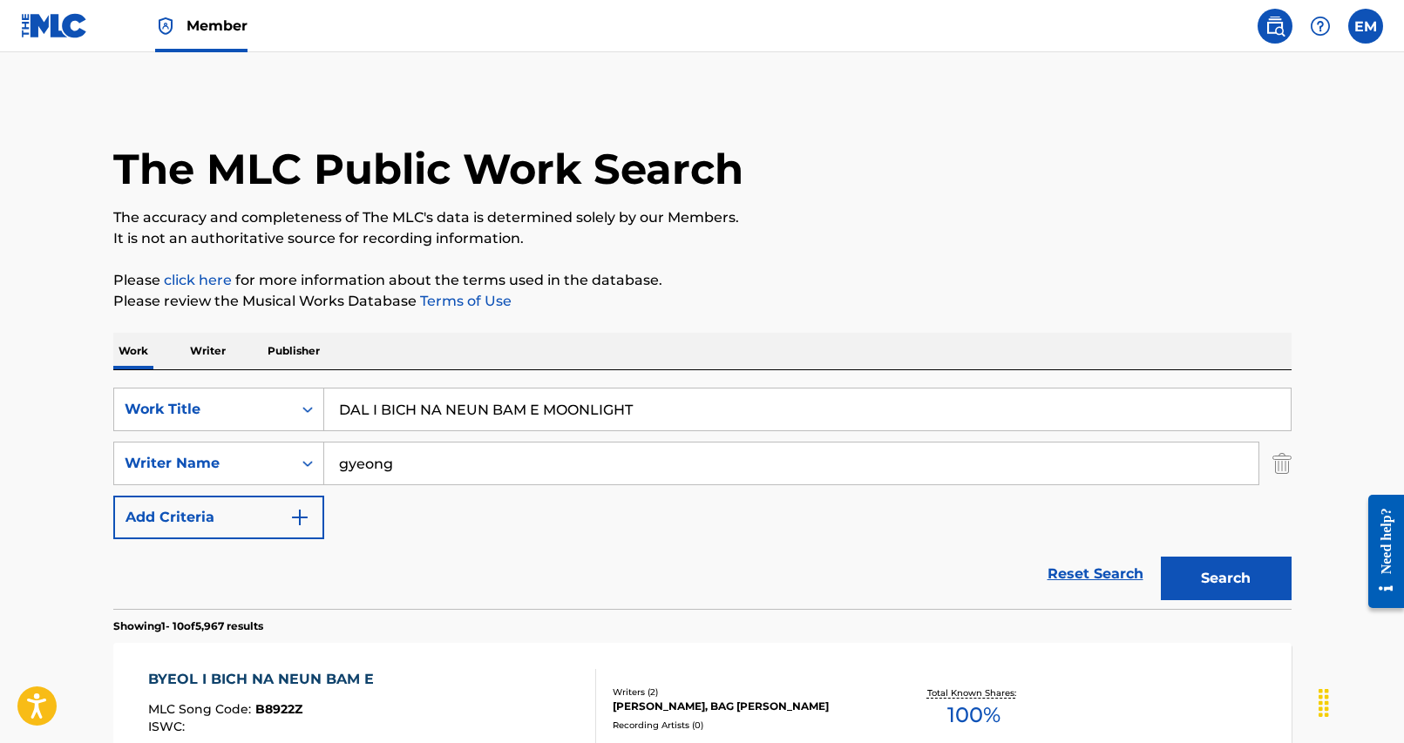
drag, startPoint x: 665, startPoint y: 408, endPoint x: 545, endPoint y: 412, distance: 120.3
click at [545, 412] on input "DAL I BICH NA NEUN BAM E MOONLIGHT" at bounding box center [807, 410] width 966 height 42
type input "DAL I BICH NA NEUN BAM E"
click at [1161, 557] on button "Search" at bounding box center [1226, 579] width 131 height 44
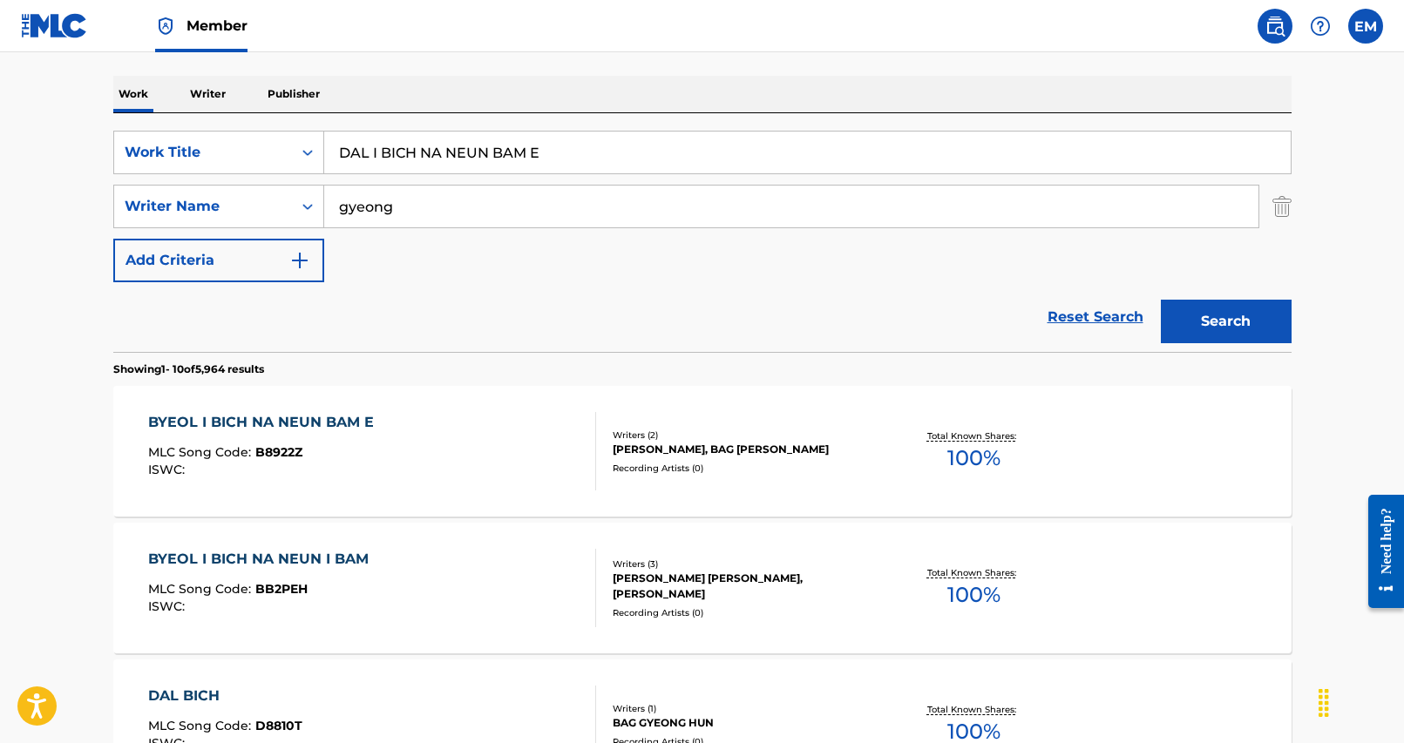
scroll to position [261, 0]
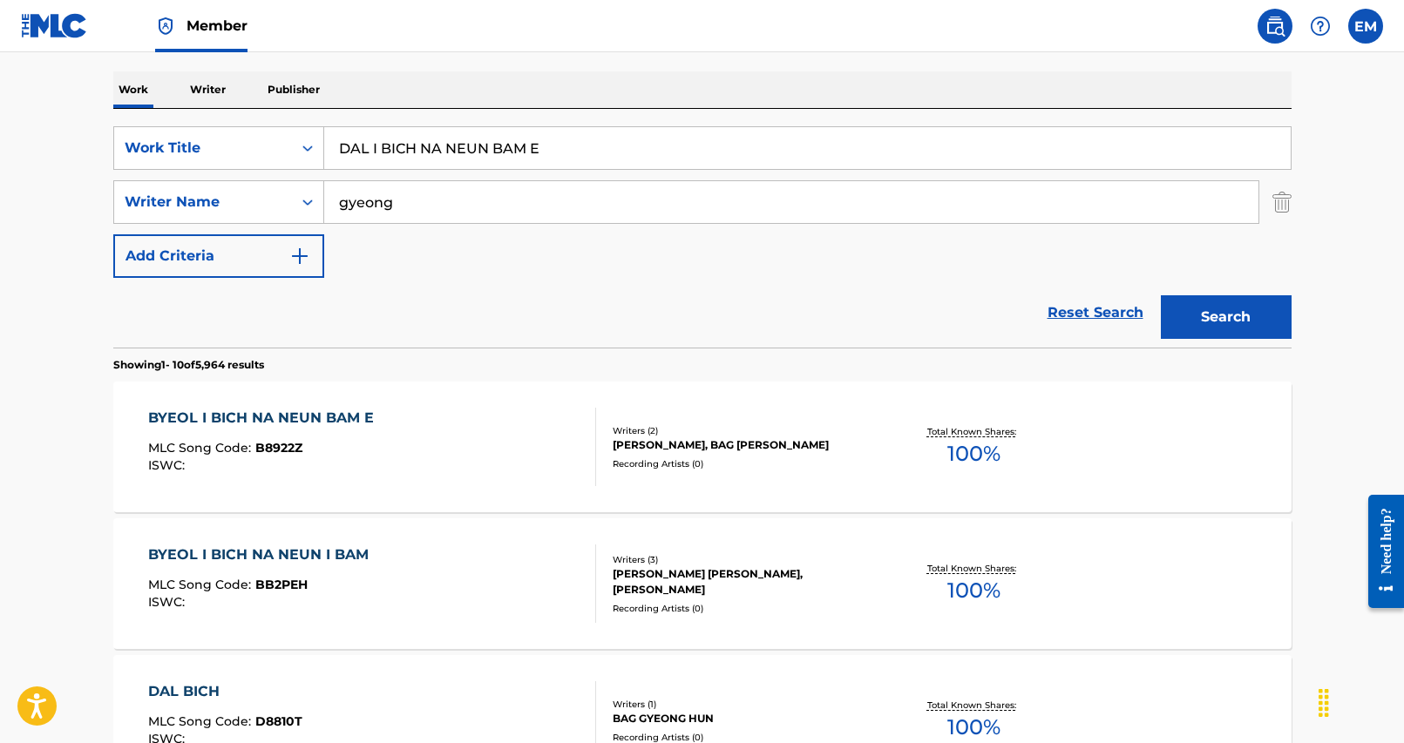
click at [432, 446] on div "BYEOL I BICH NA NEUN BAM E MLC Song Code : B8922Z ISWC :" at bounding box center [372, 447] width 448 height 78
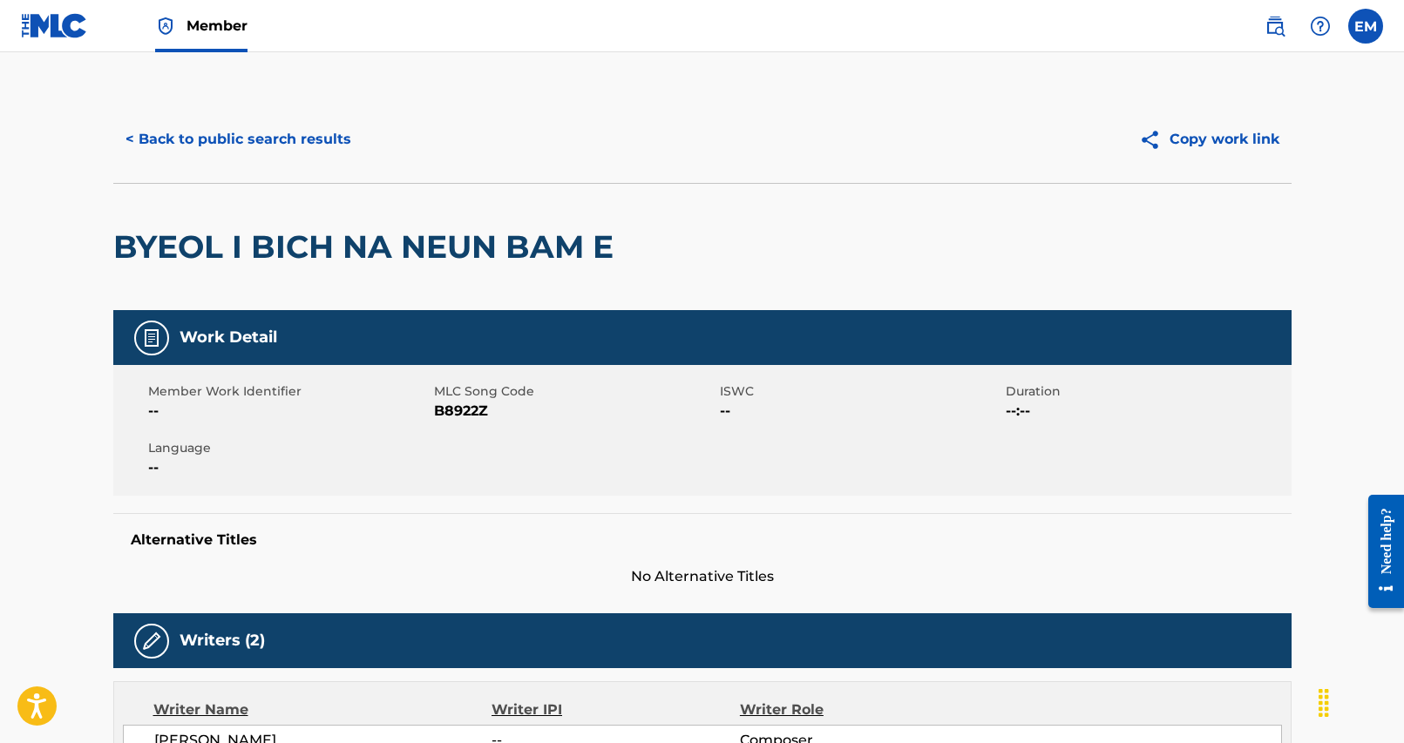
click at [224, 139] on button "< Back to public search results" at bounding box center [238, 140] width 250 height 44
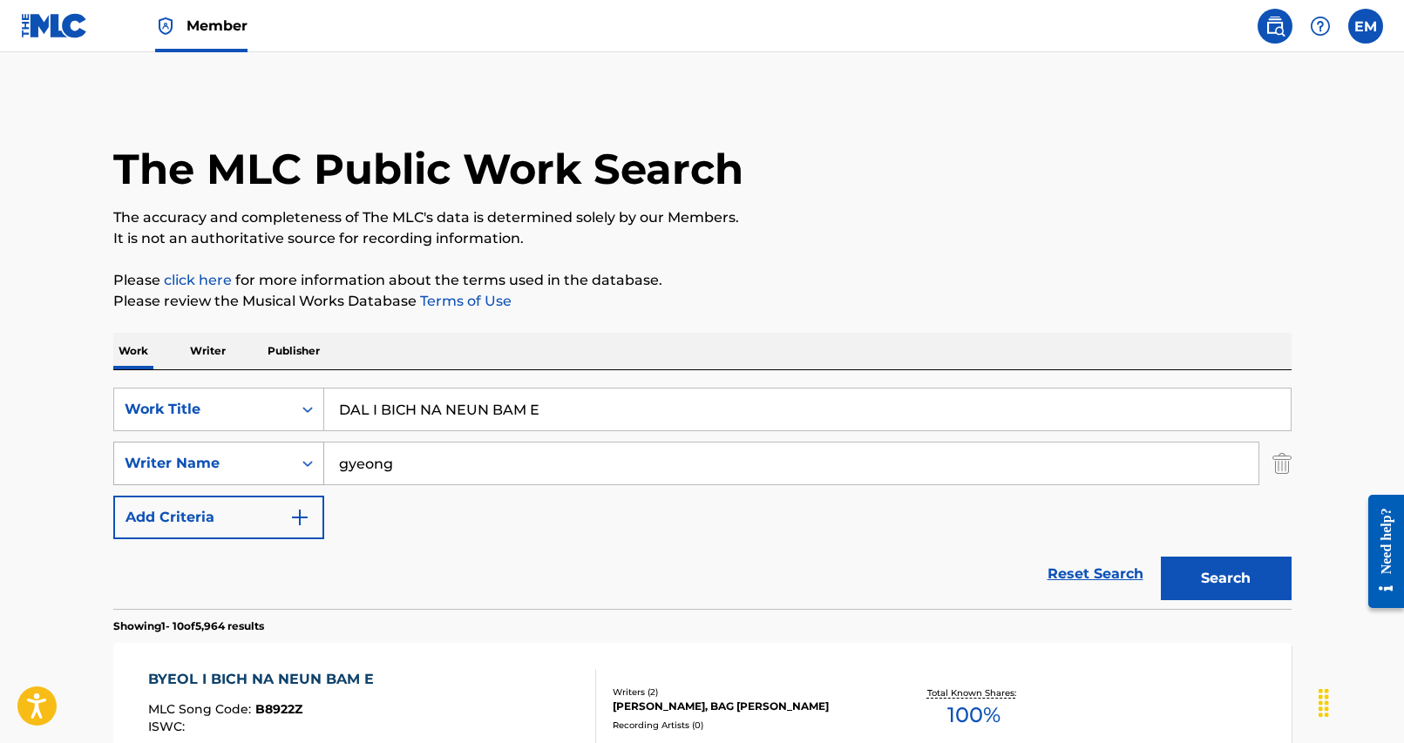
scroll to position [261, 0]
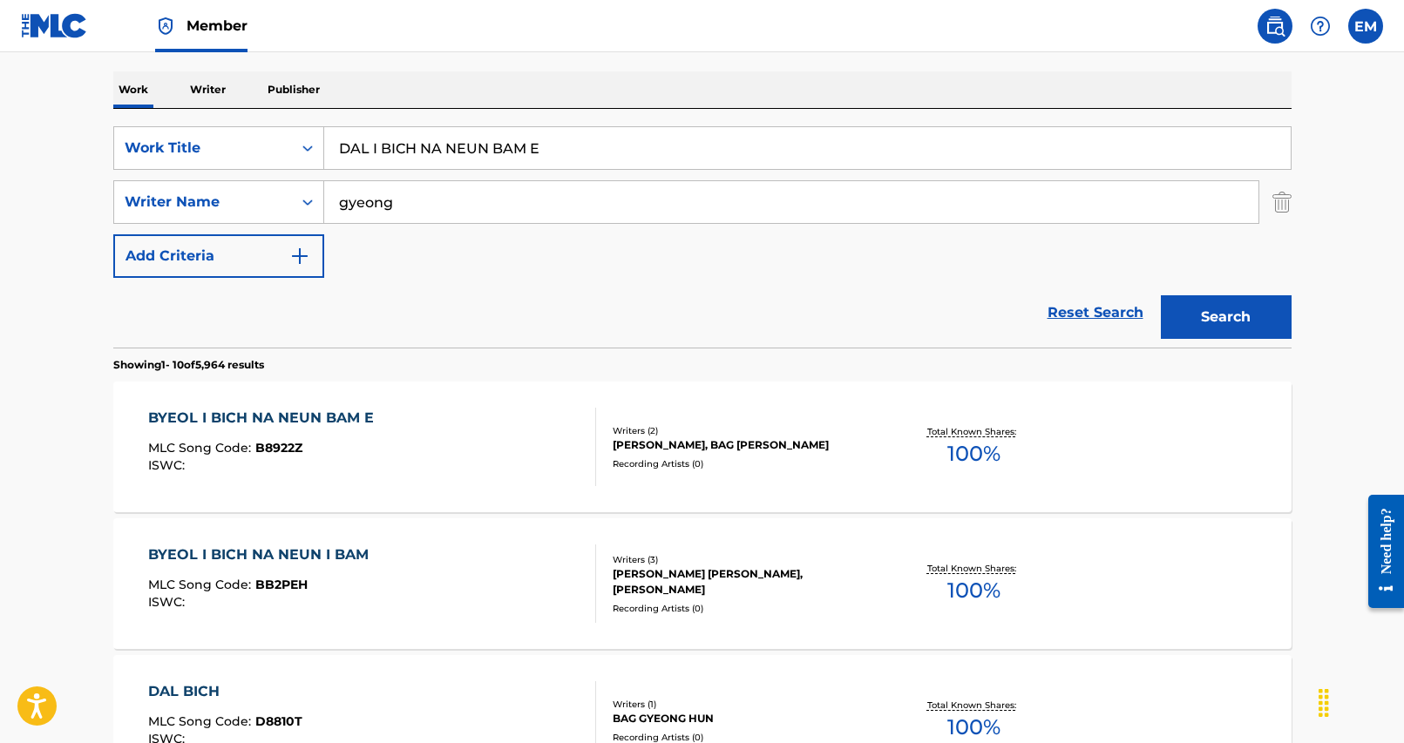
click at [538, 152] on input "DAL I BICH NA NEUN BAM E" at bounding box center [807, 148] width 966 height 42
paste input "LOST"
click at [539, 152] on input "LOST" at bounding box center [807, 148] width 966 height 42
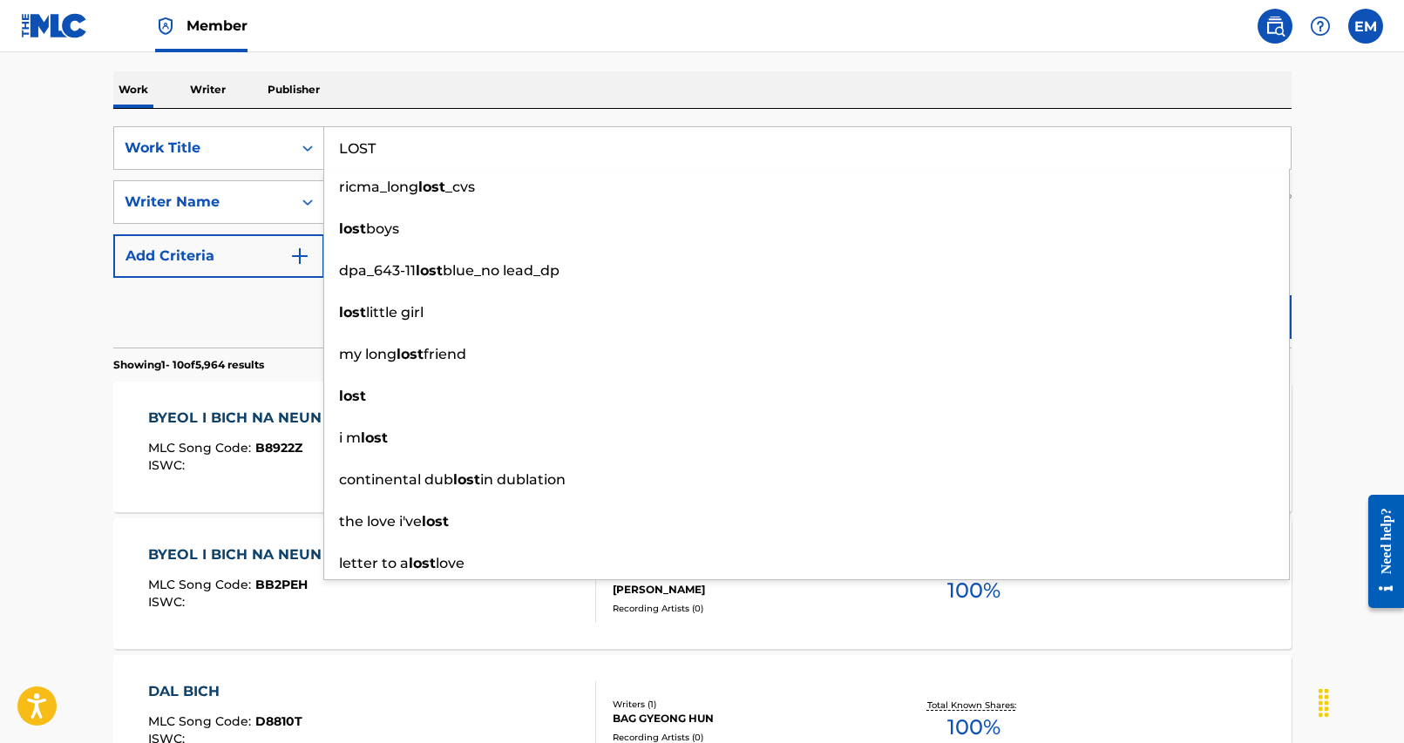
type input "LOST"
click at [542, 97] on div "Work Writer Publisher" at bounding box center [702, 89] width 1178 height 37
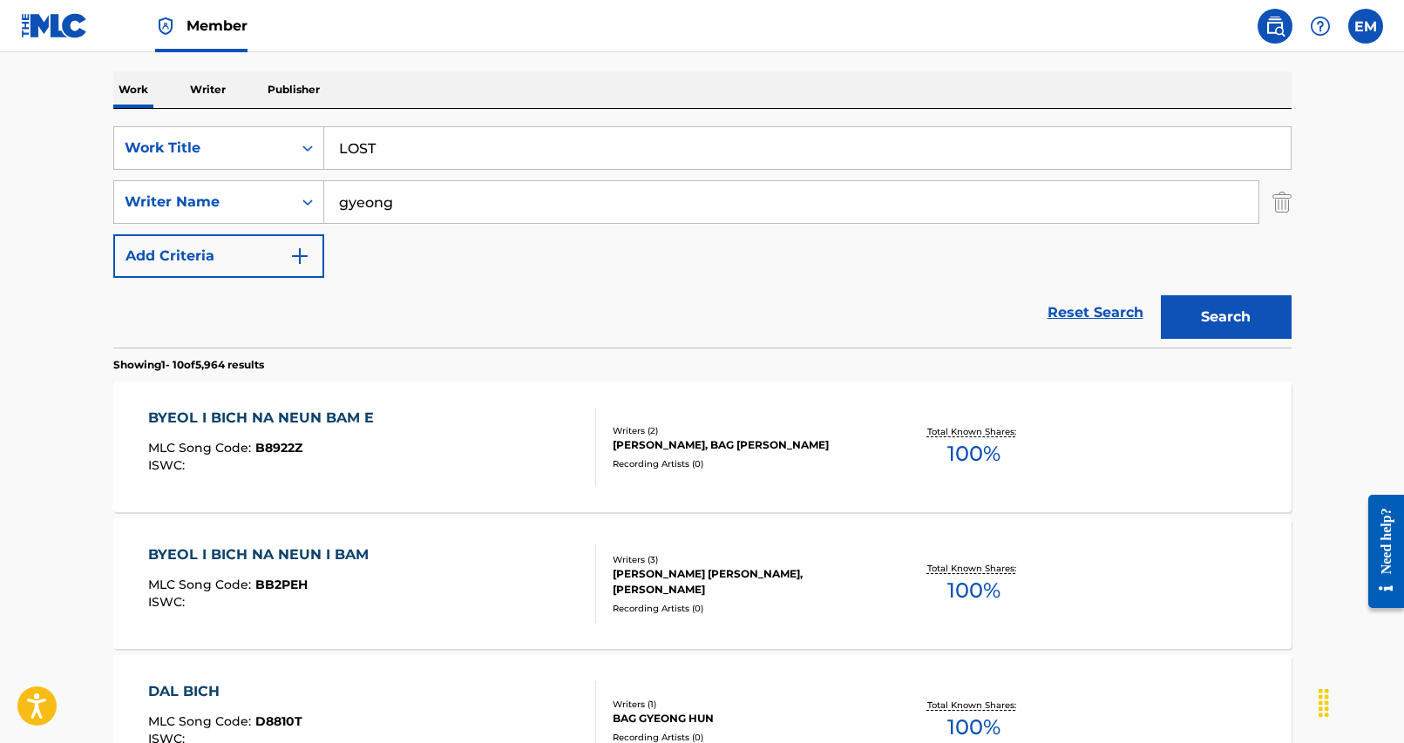
click at [482, 199] on input "gyeong" at bounding box center [791, 202] width 934 height 42
type input "a"
click at [1161, 295] on button "Search" at bounding box center [1226, 317] width 131 height 44
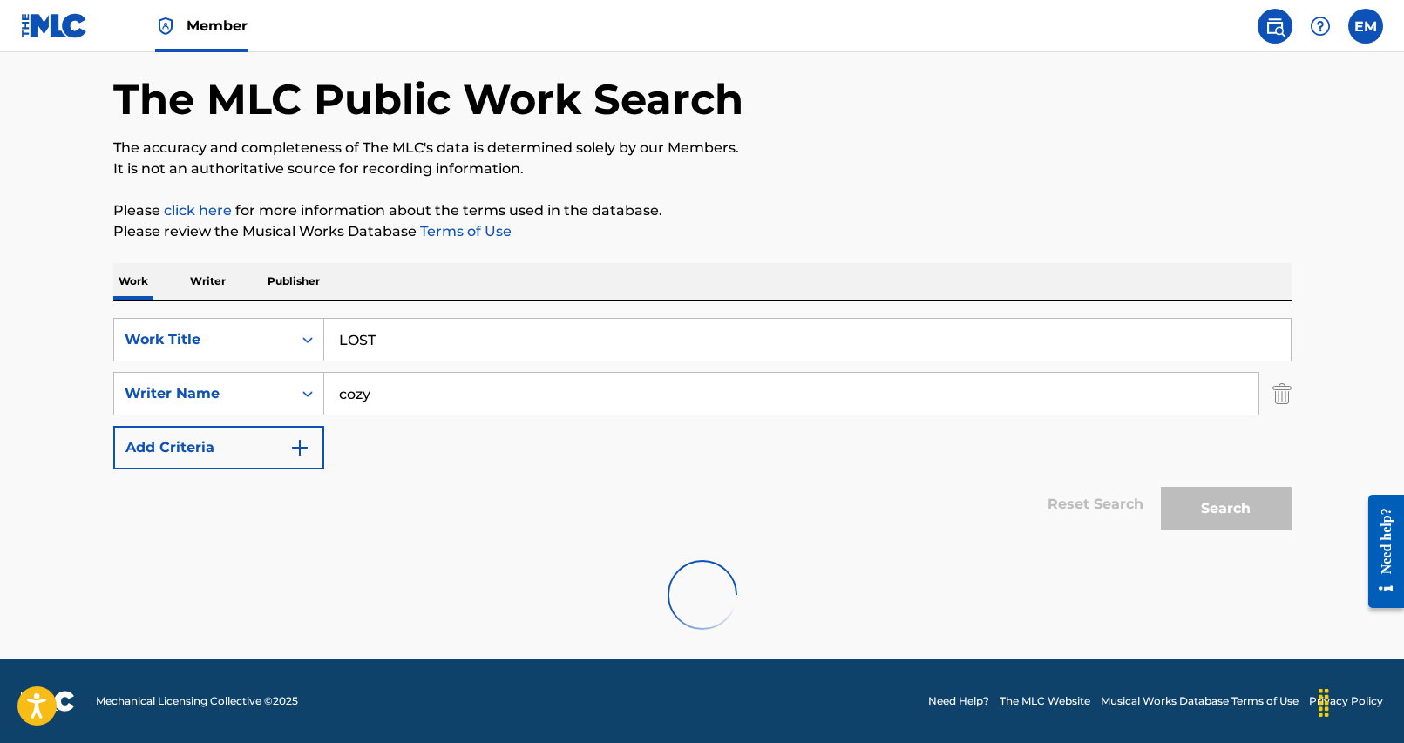
scroll to position [205, 0]
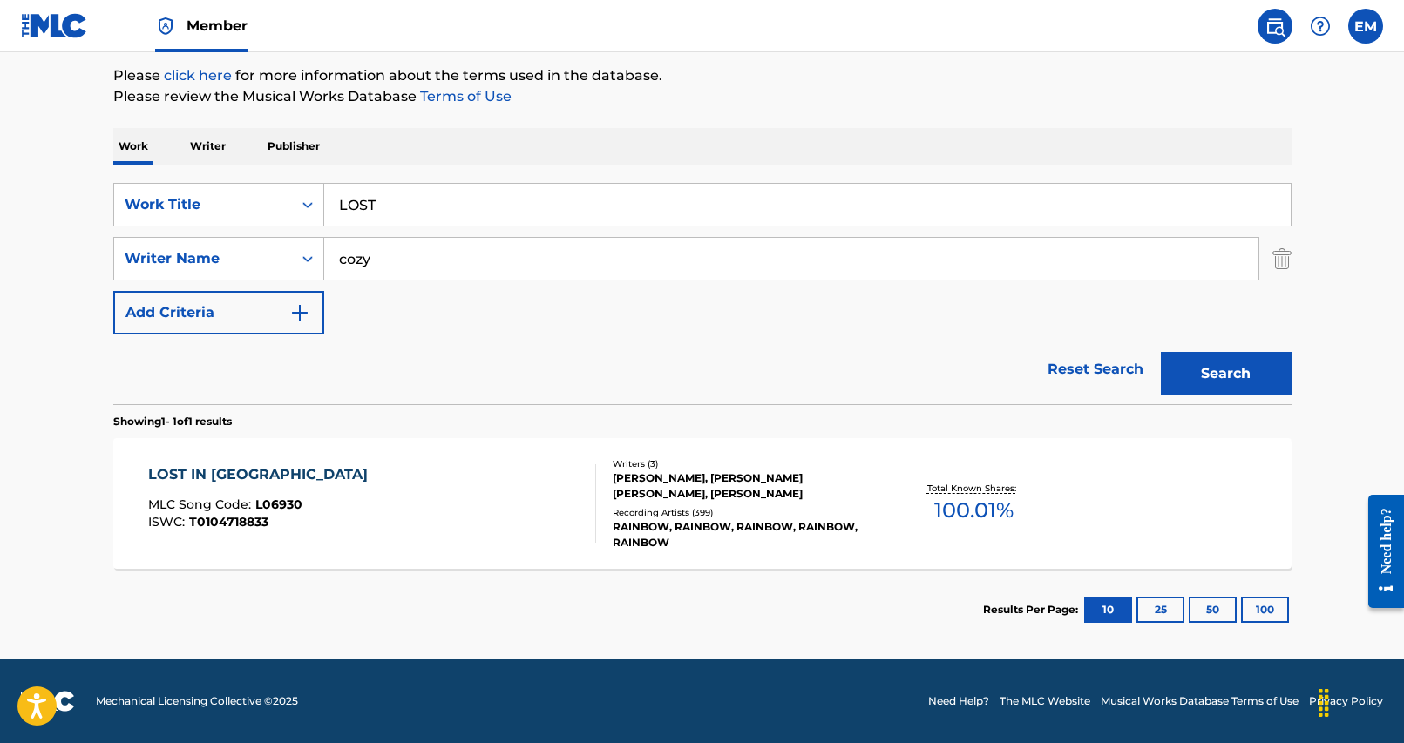
click at [495, 276] on input "cozy" at bounding box center [791, 259] width 934 height 42
type input "a [PERSON_NAME]"
click at [1161, 352] on button "Search" at bounding box center [1226, 374] width 131 height 44
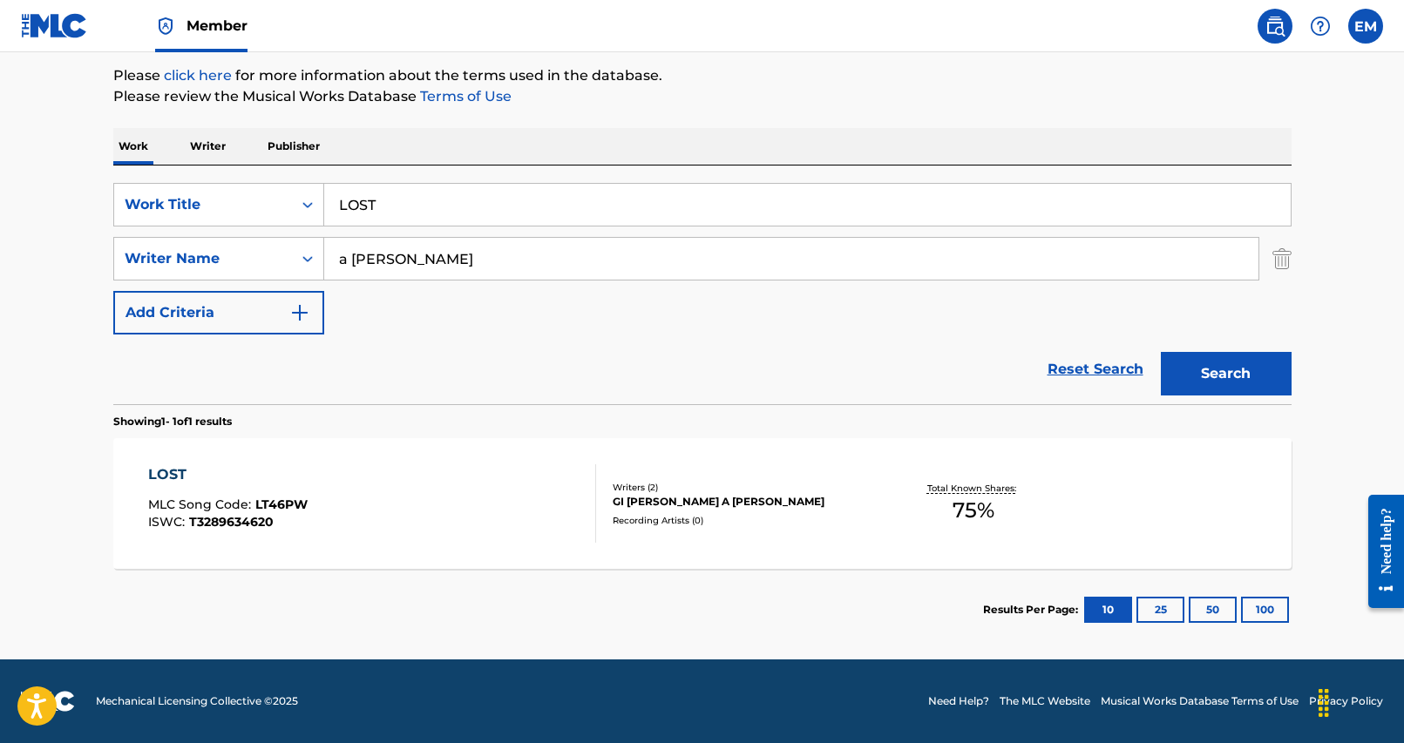
click at [320, 493] on div "LOST MLC Song Code : LT46PW ISWC : T3289634620" at bounding box center [372, 503] width 448 height 78
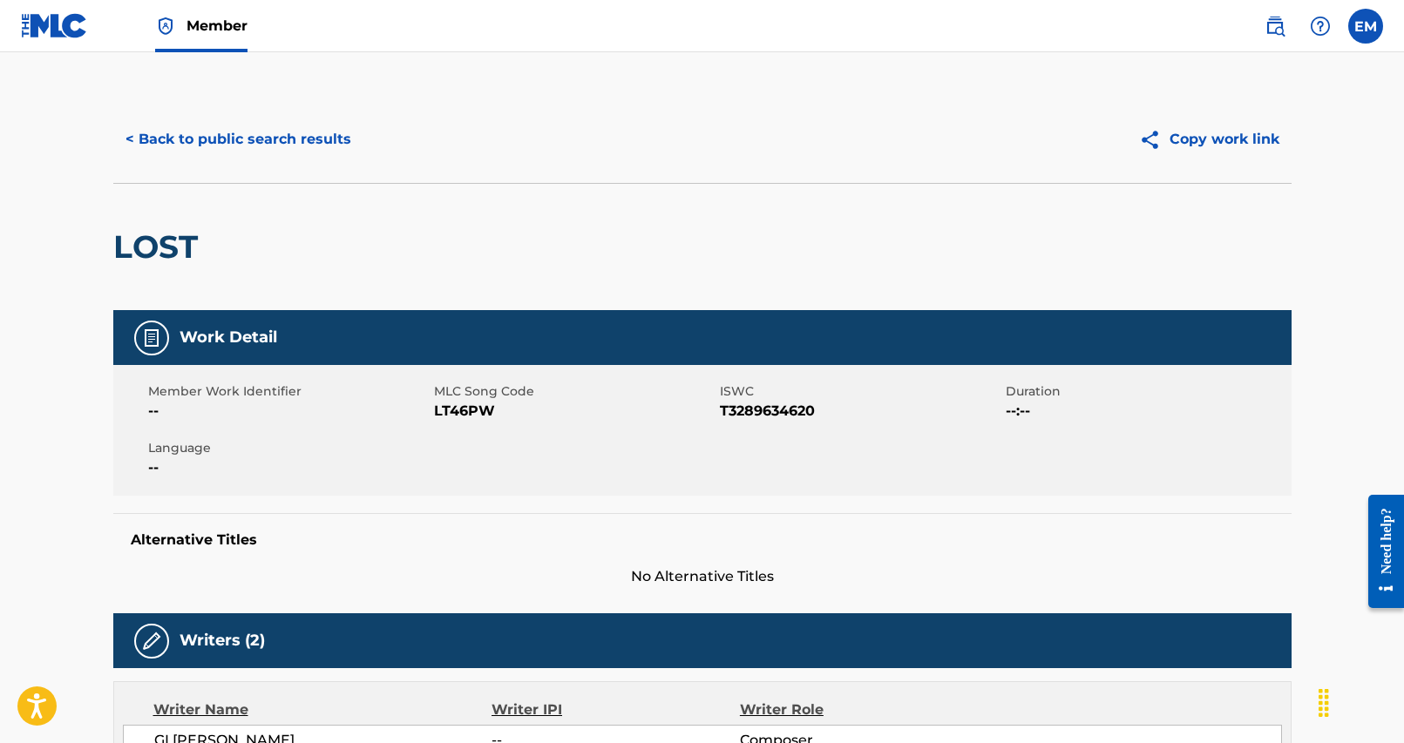
click at [439, 403] on span "LT46PW" at bounding box center [574, 411] width 281 height 21
copy span "LT46PW"
click at [323, 168] on div "< Back to public search results Copy work link" at bounding box center [702, 139] width 1178 height 87
click at [339, 146] on button "< Back to public search results" at bounding box center [238, 140] width 250 height 44
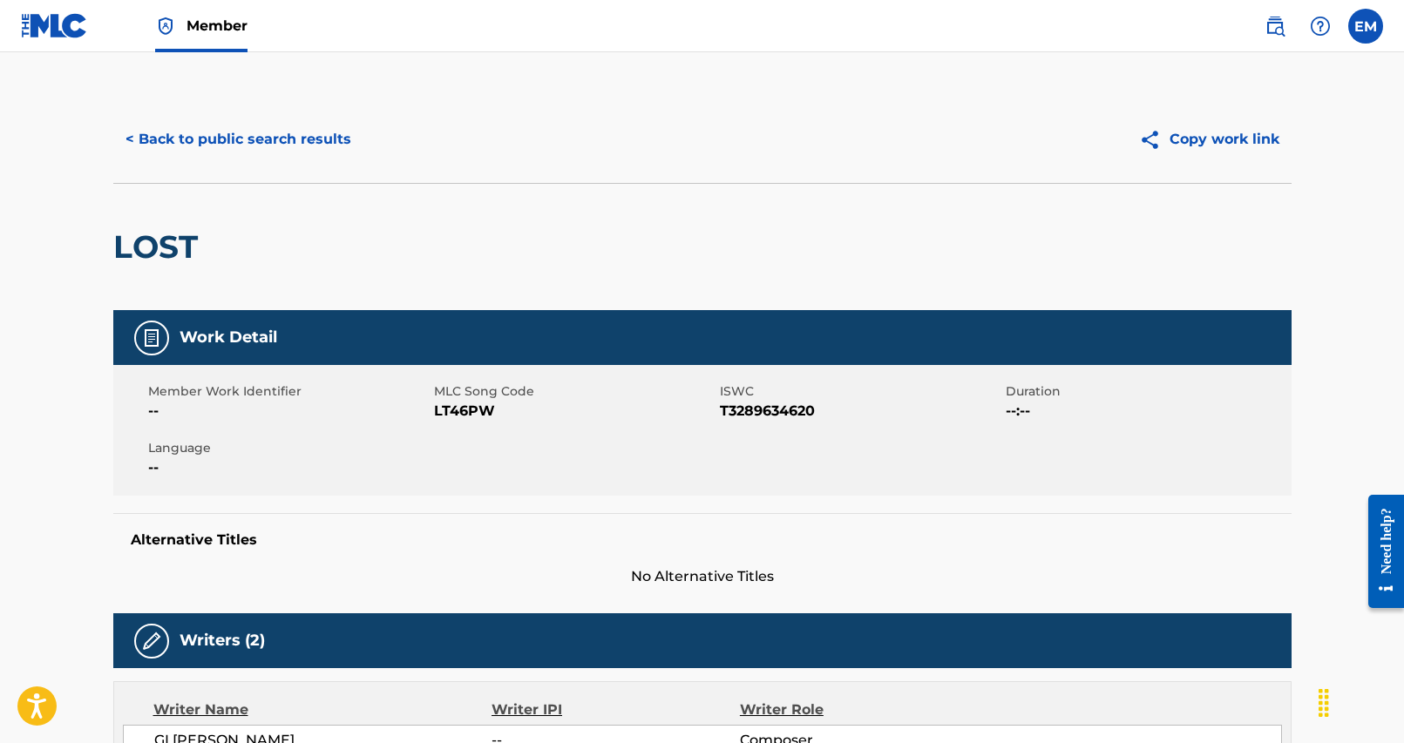
scroll to position [105, 0]
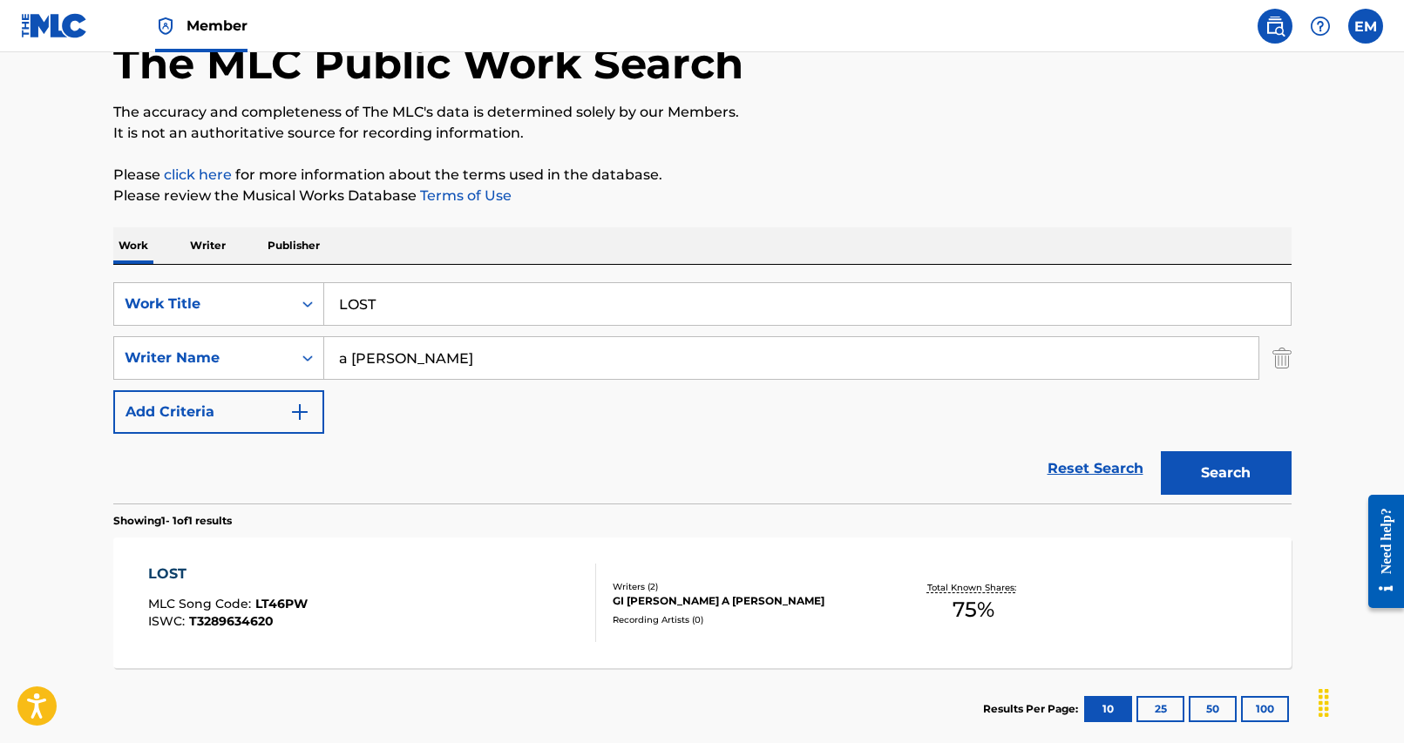
click at [512, 301] on input "LOST" at bounding box center [807, 304] width 966 height 42
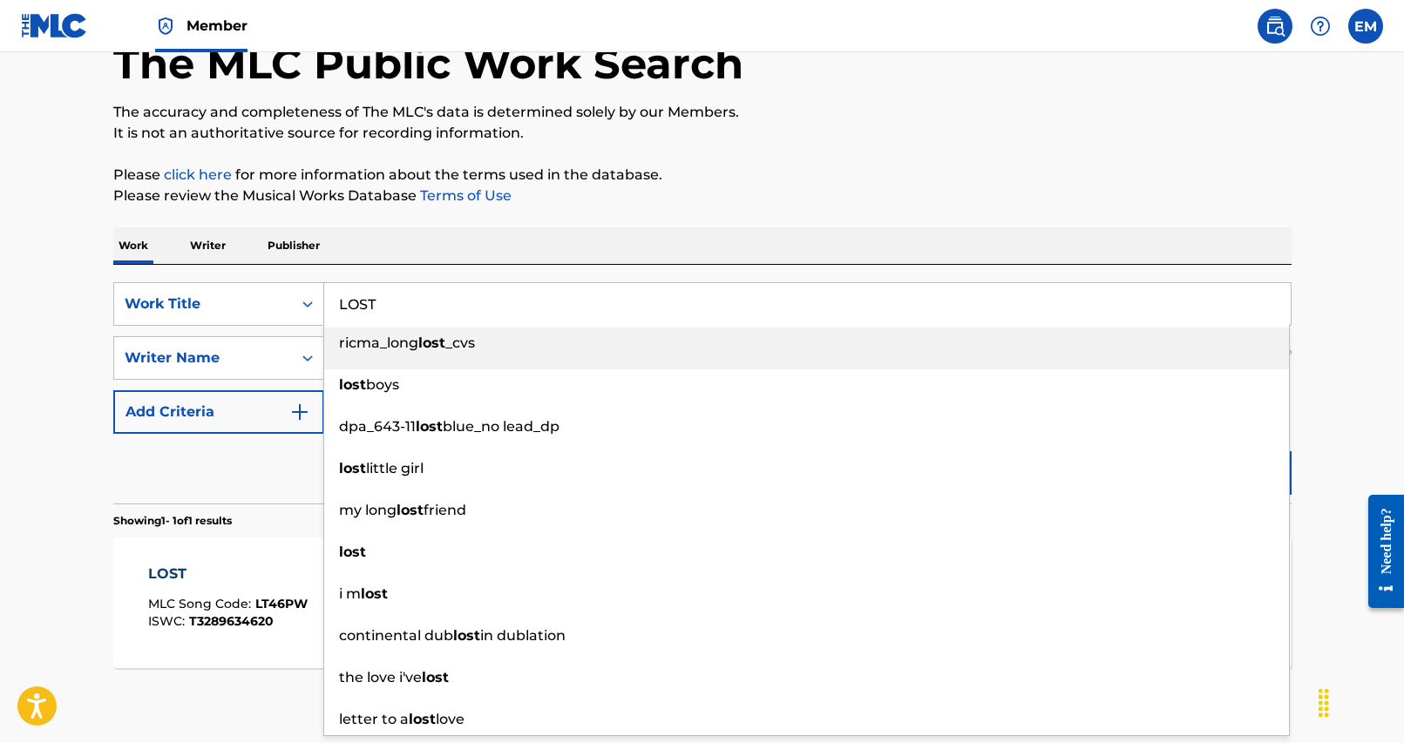
paste input "SALES"
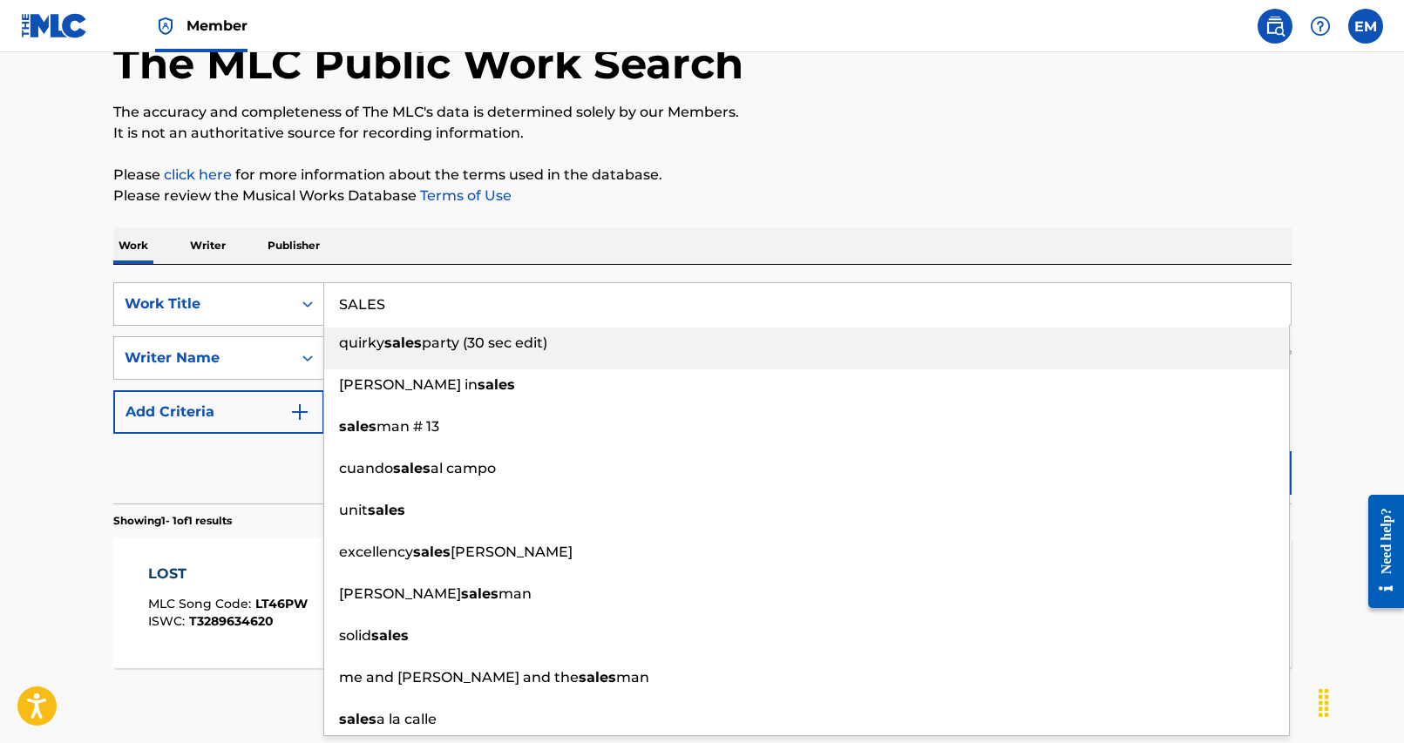
type input "SALES"
click at [491, 253] on div "Work Writer Publisher" at bounding box center [702, 245] width 1178 height 37
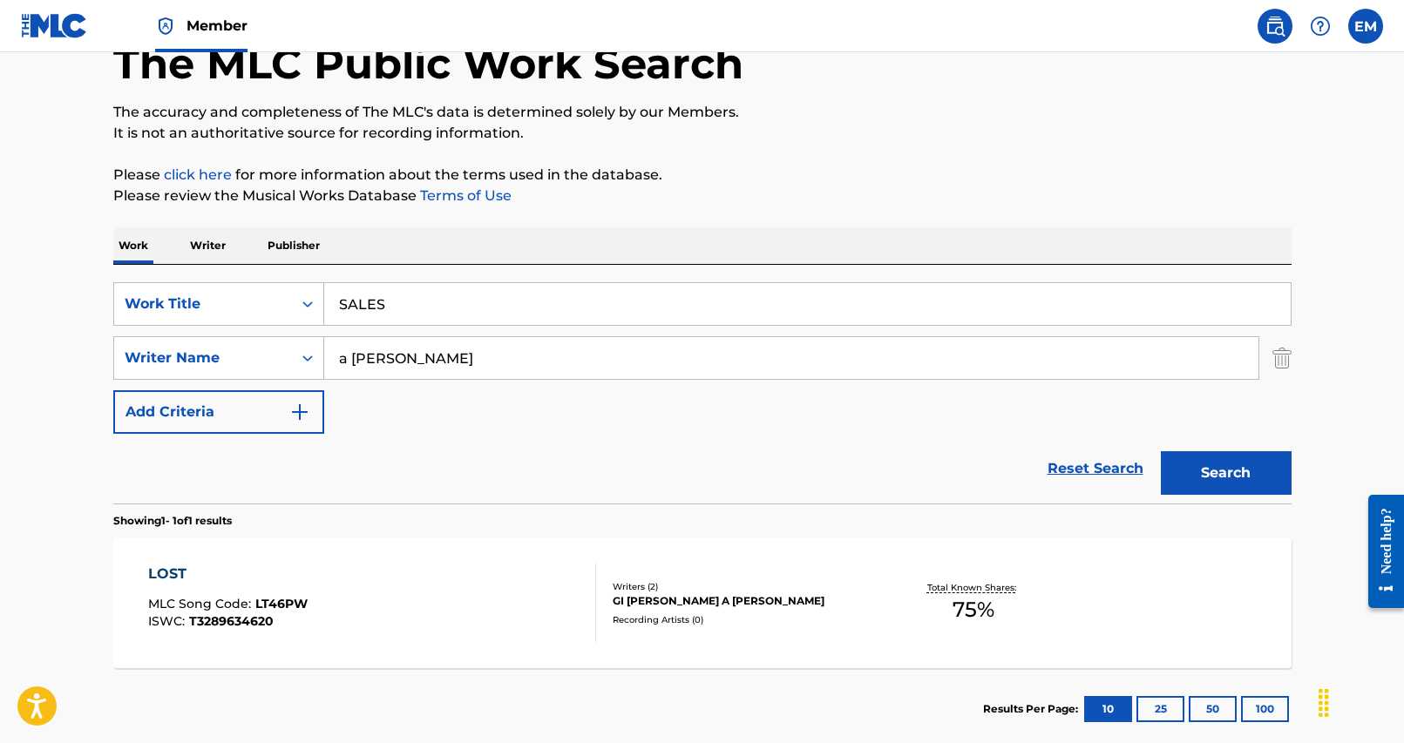
click at [525, 376] on input "a [PERSON_NAME]" at bounding box center [791, 358] width 934 height 42
paste input "JENABI"
type input "JENABI"
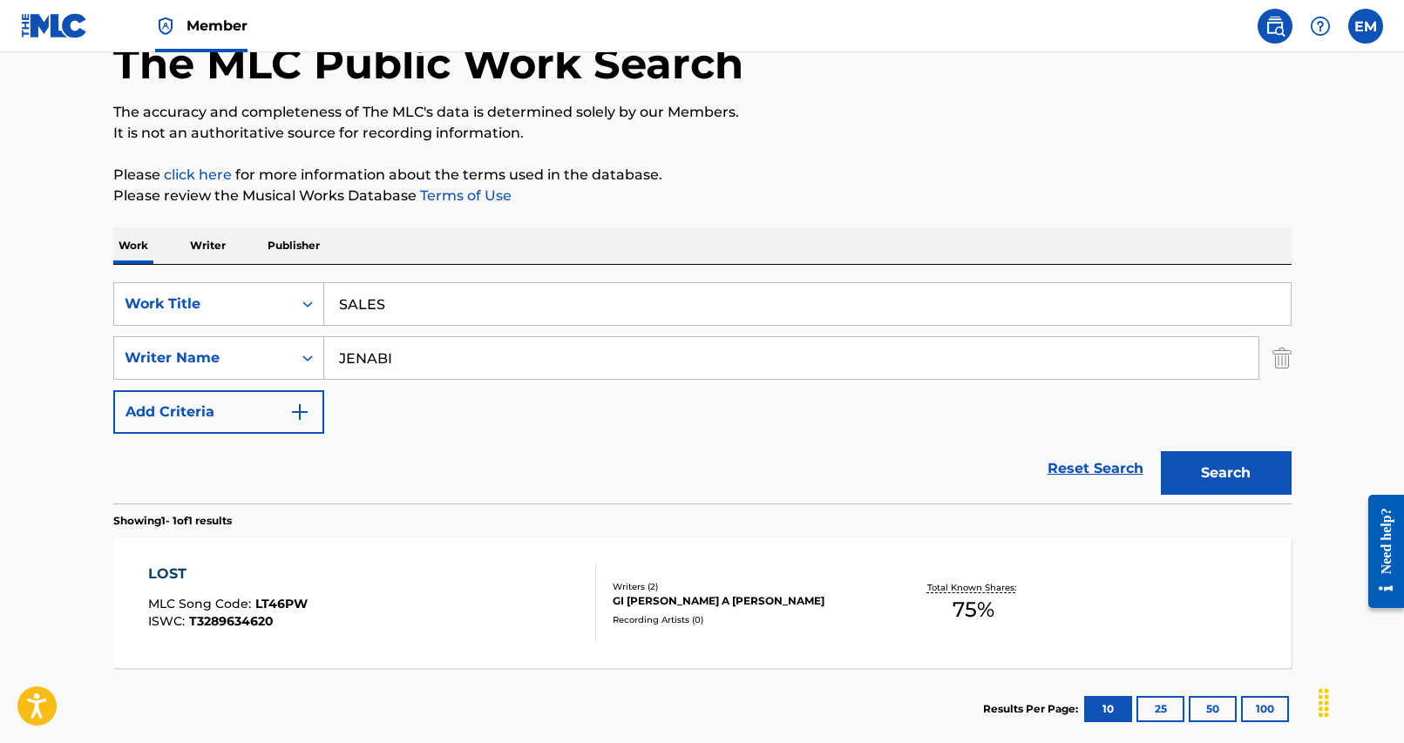
click at [1255, 462] on button "Search" at bounding box center [1226, 473] width 131 height 44
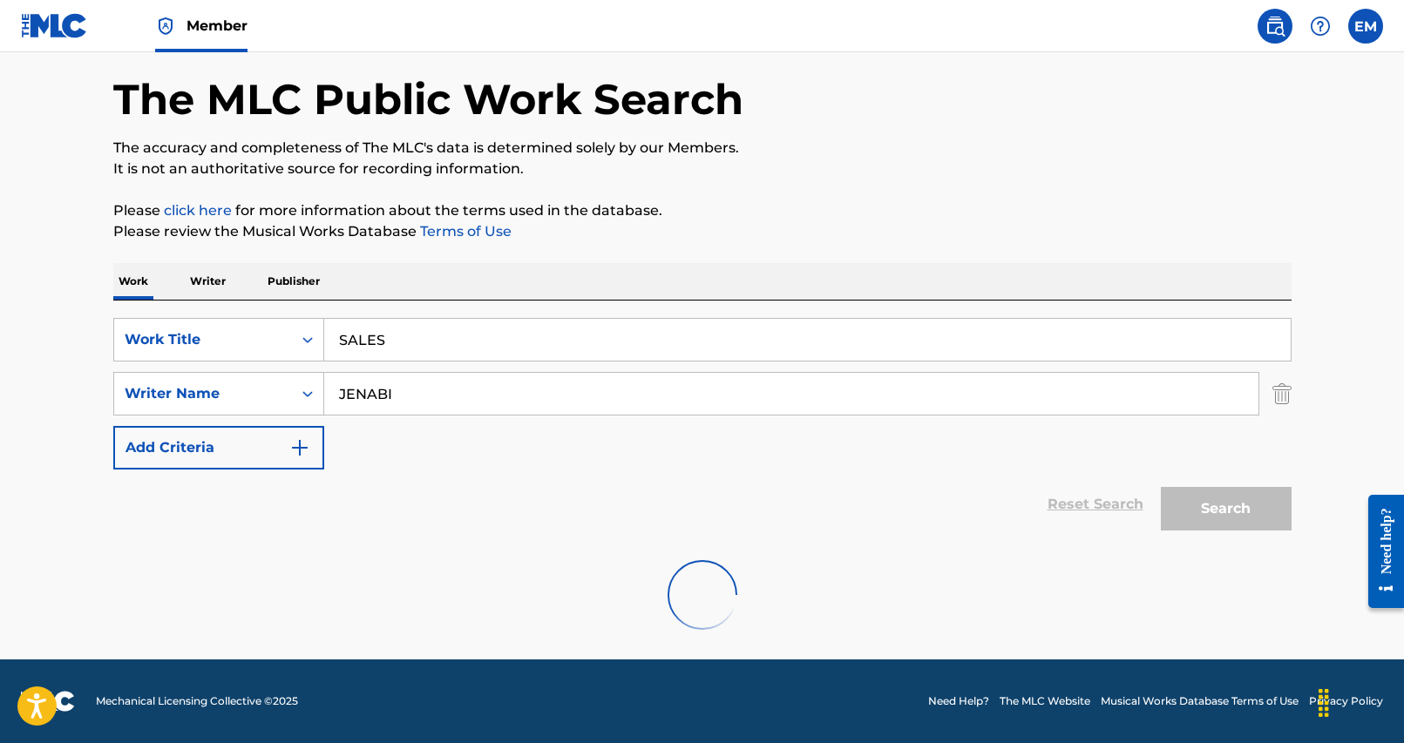
scroll to position [0, 0]
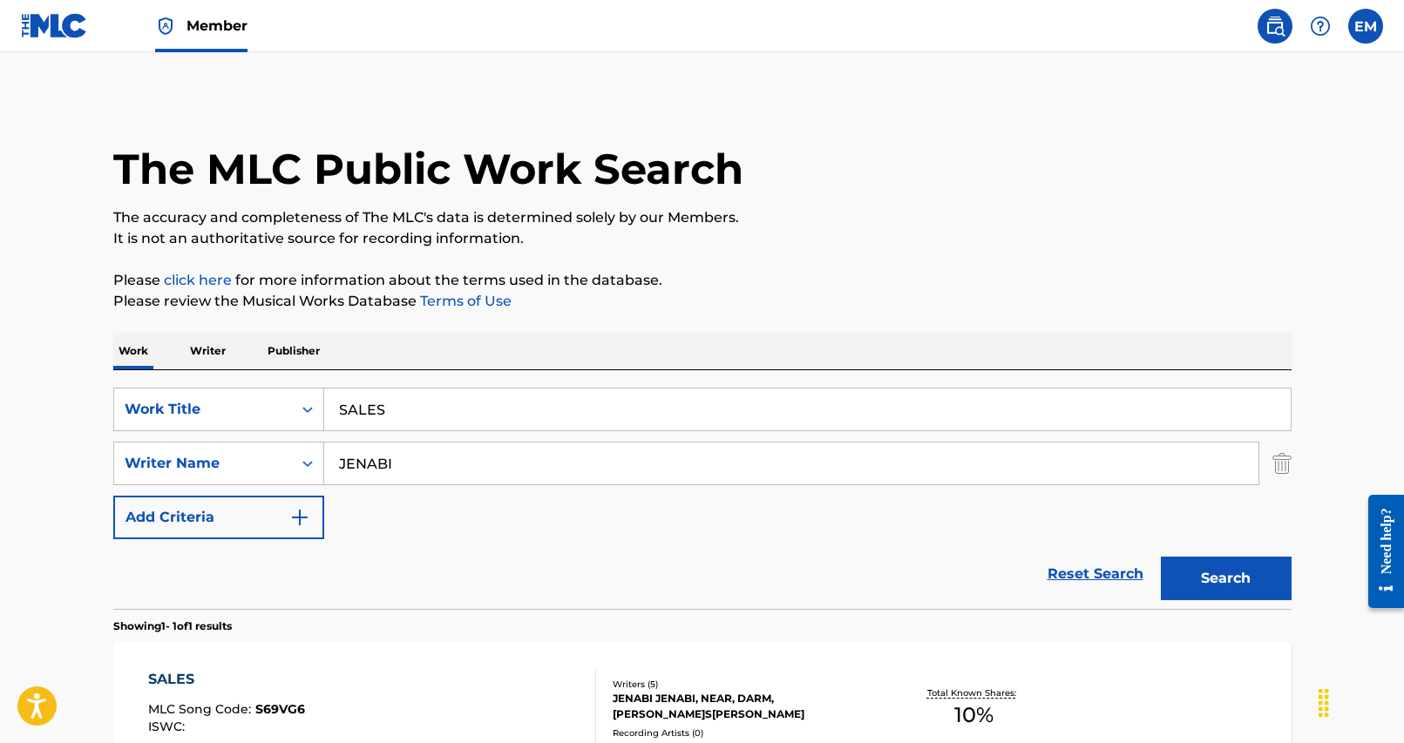
click at [551, 698] on div "SALES MLC Song Code : S69VG6 ISWC :" at bounding box center [372, 708] width 448 height 78
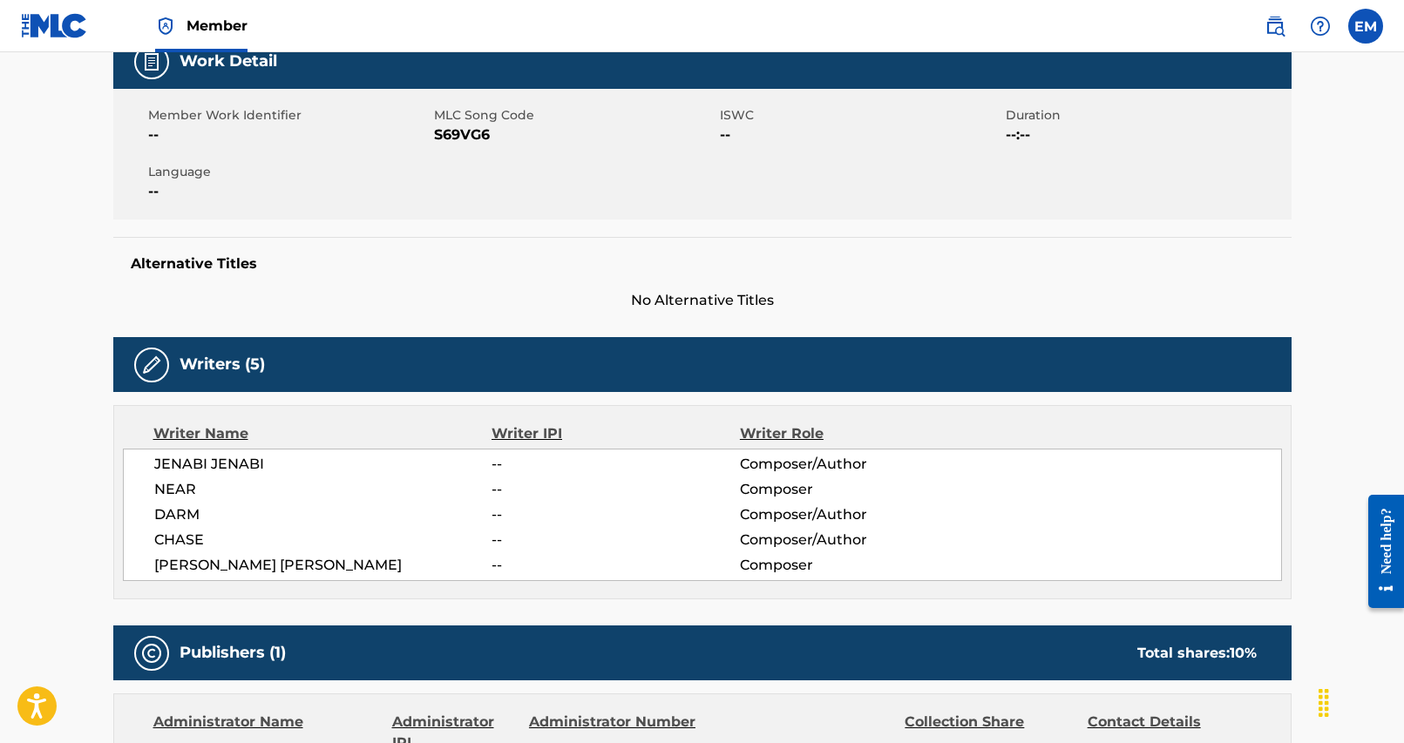
scroll to position [87, 0]
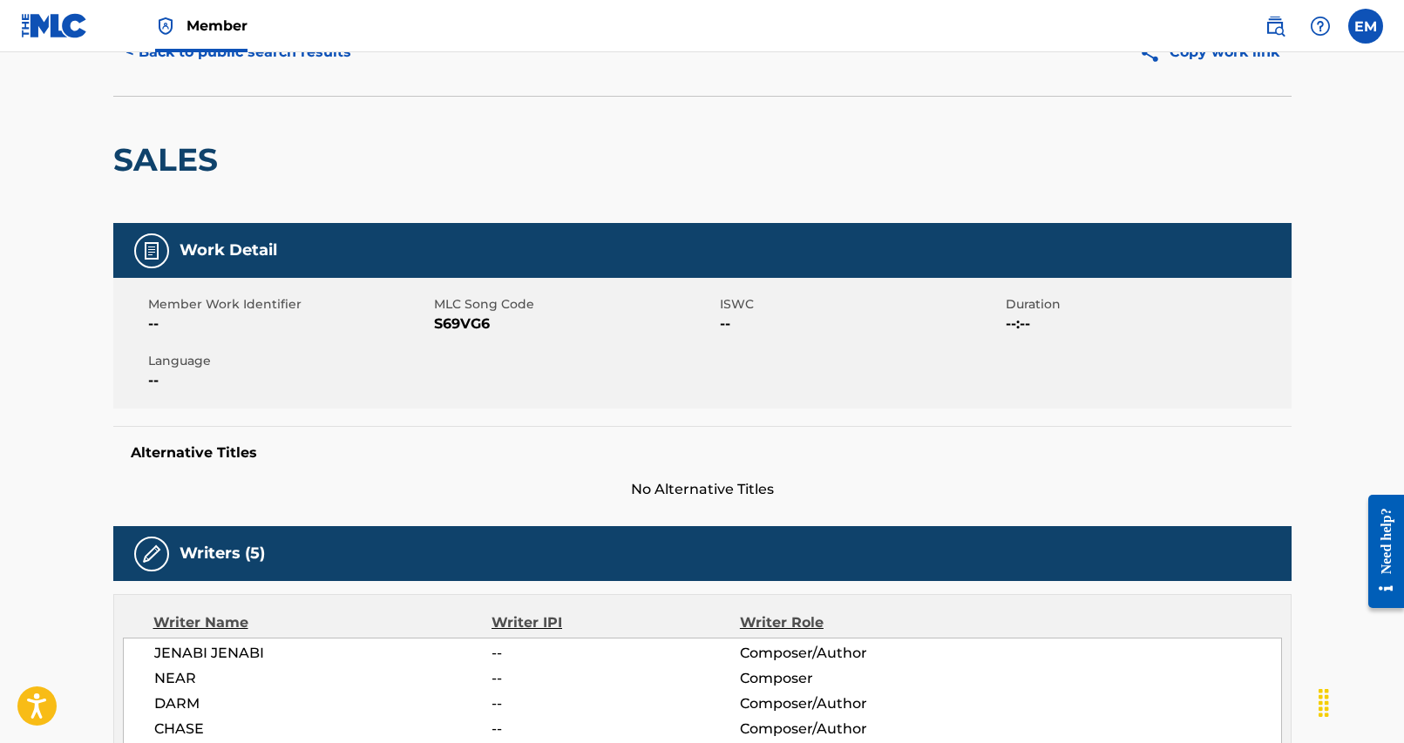
click at [447, 324] on span "S69VG6" at bounding box center [574, 324] width 281 height 21
copy span "S69VG6"
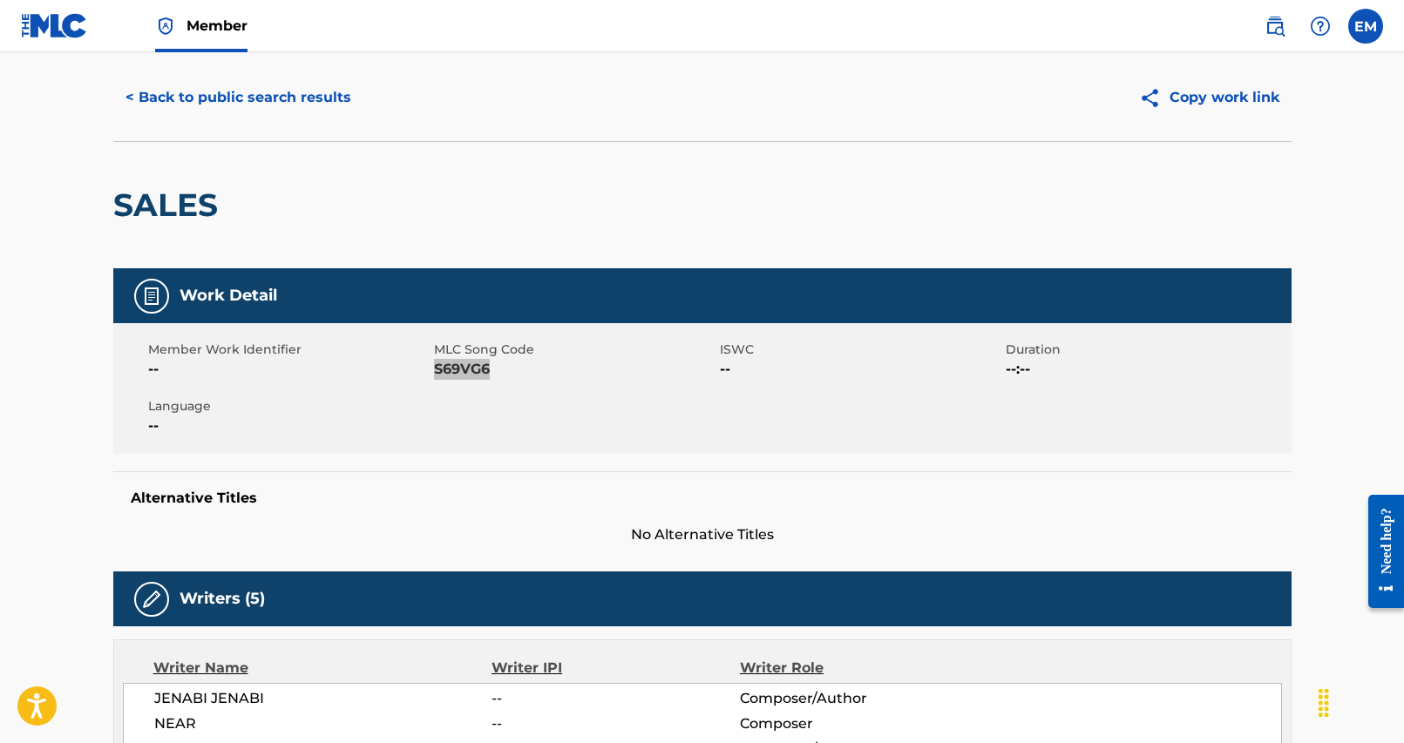
scroll to position [0, 0]
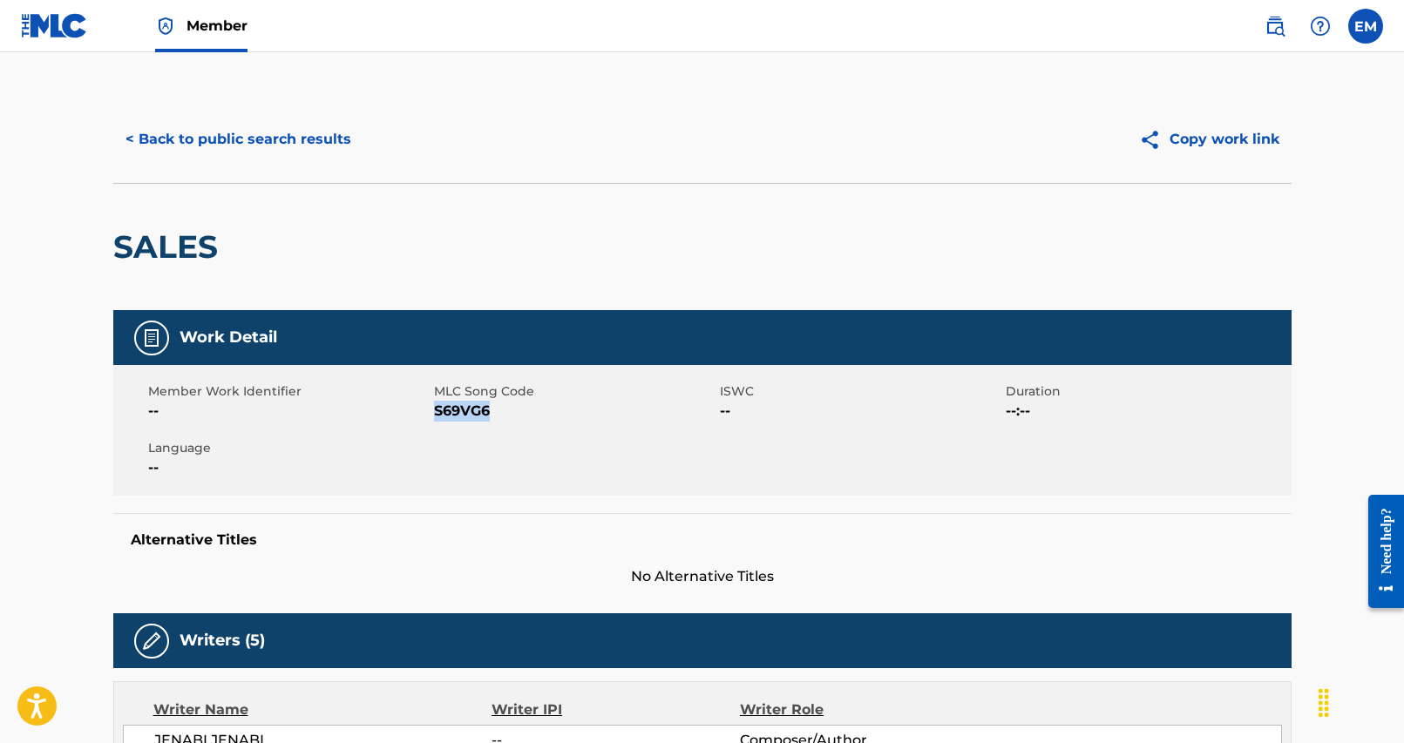
click at [230, 148] on button "< Back to public search results" at bounding box center [238, 140] width 250 height 44
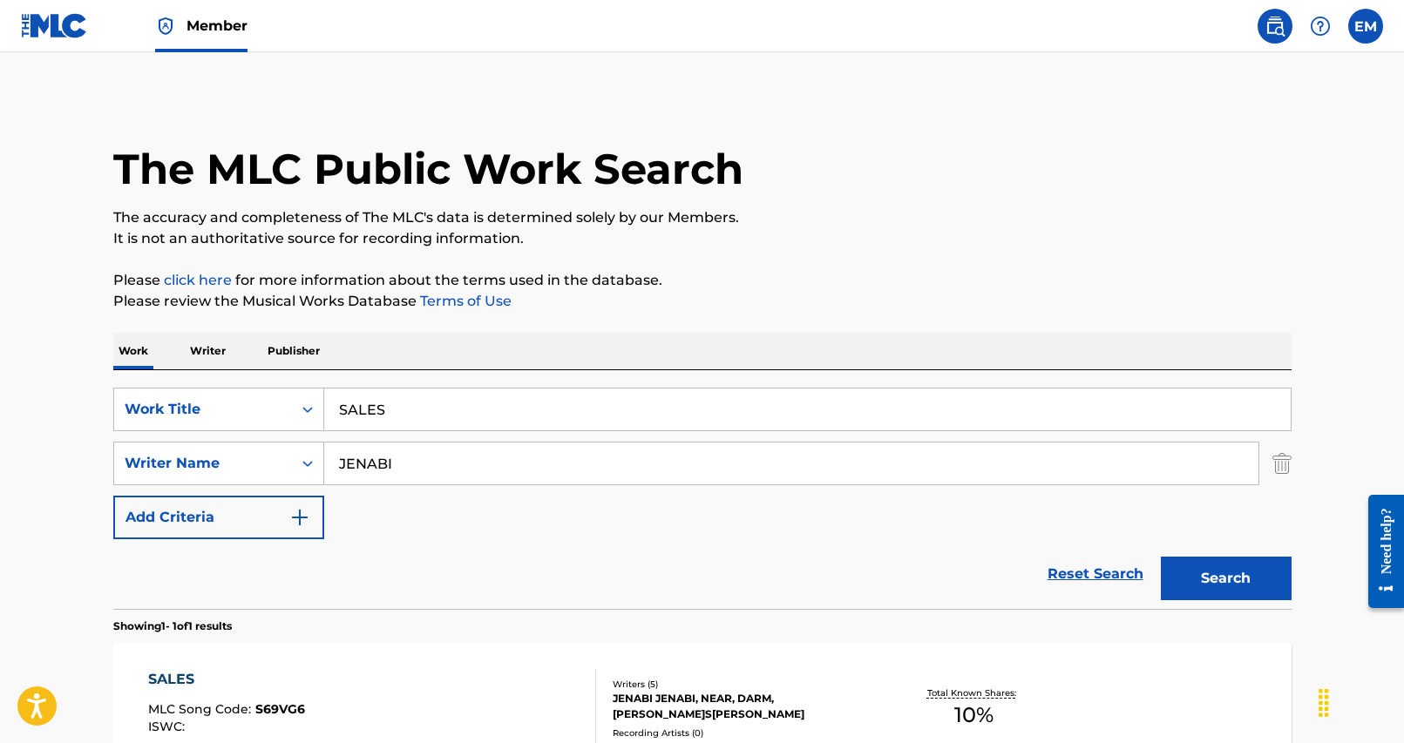
click at [605, 396] on input "SALES" at bounding box center [807, 410] width 966 height 42
paste input "ALIENS ([DOMAIN_NAME] [PERSON_NAME])"
type input "ALIENS ([DOMAIN_NAME] [PERSON_NAME])"
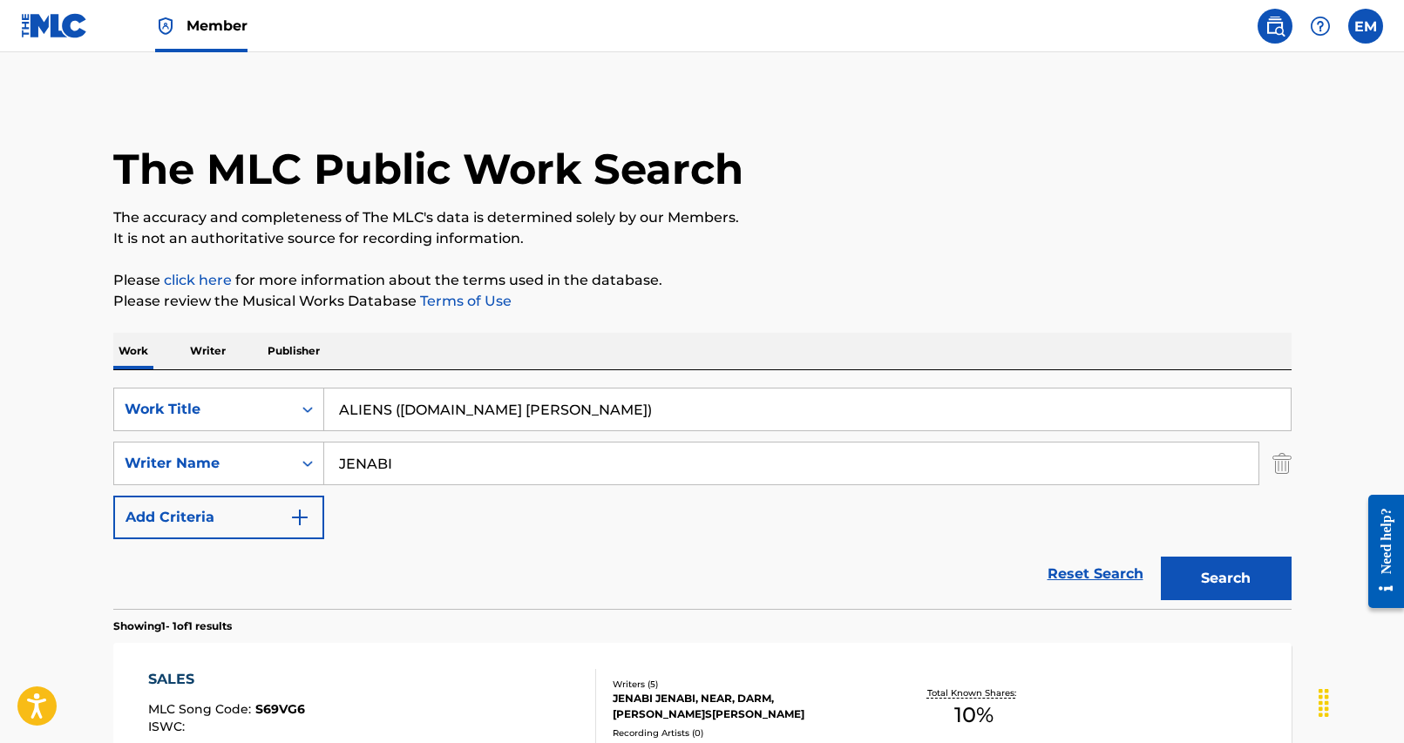
click at [825, 325] on div "The MLC Public Work Search The accuracy and completeness of The MLC's data is d…" at bounding box center [702, 476] width 1220 height 760
click at [584, 455] on input "JENABI" at bounding box center [791, 464] width 934 height 42
paste input "CROQ"
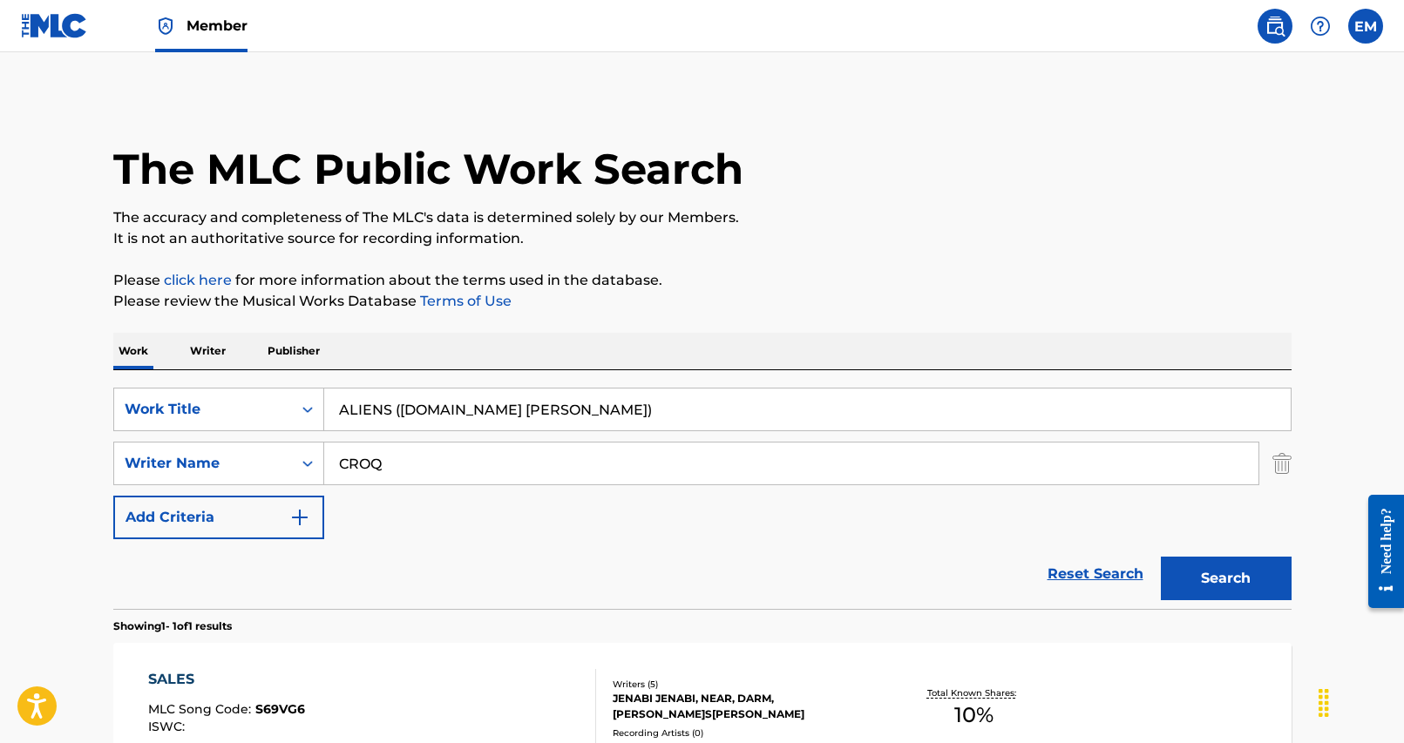
type input "CROQ"
click at [1233, 589] on button "Search" at bounding box center [1226, 579] width 131 height 44
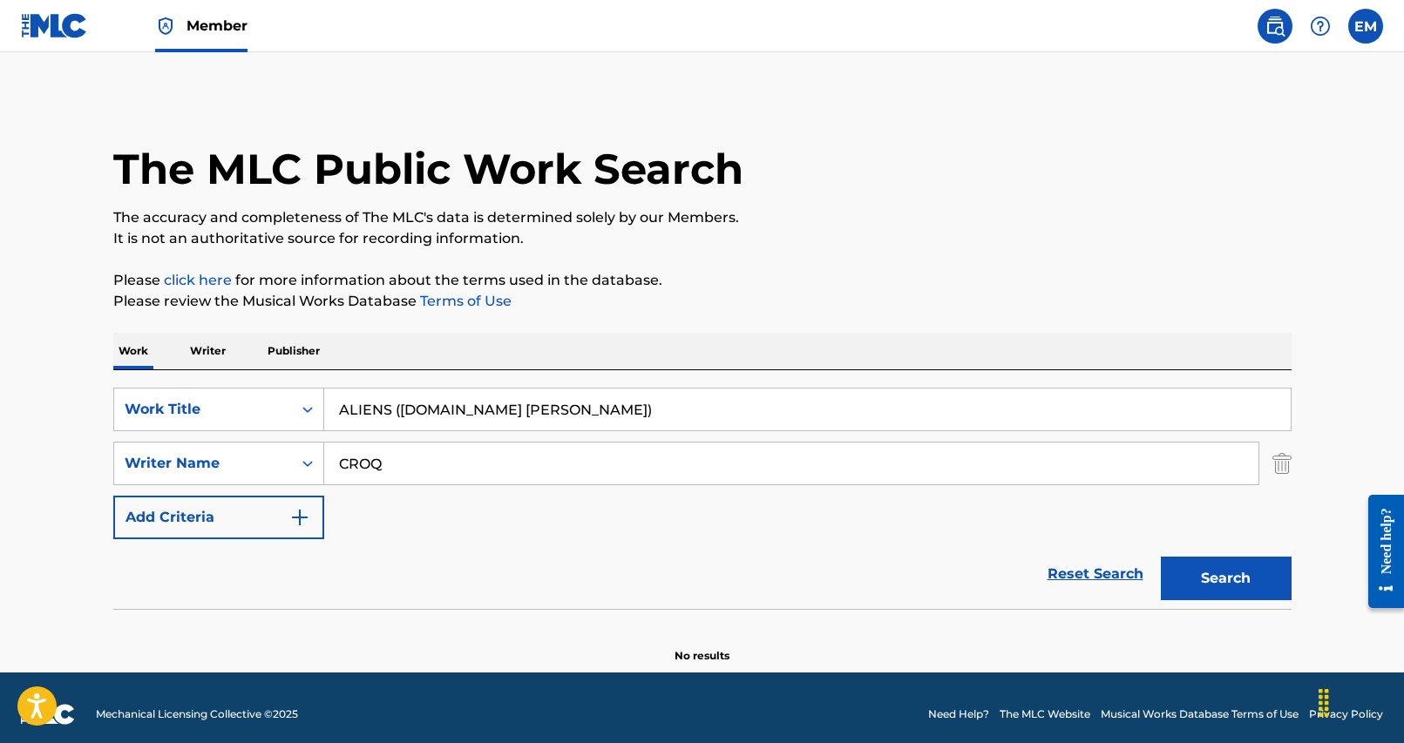
click at [452, 458] on input "CROQ" at bounding box center [791, 464] width 934 height 42
type input "jade"
click at [1161, 557] on button "Search" at bounding box center [1226, 579] width 131 height 44
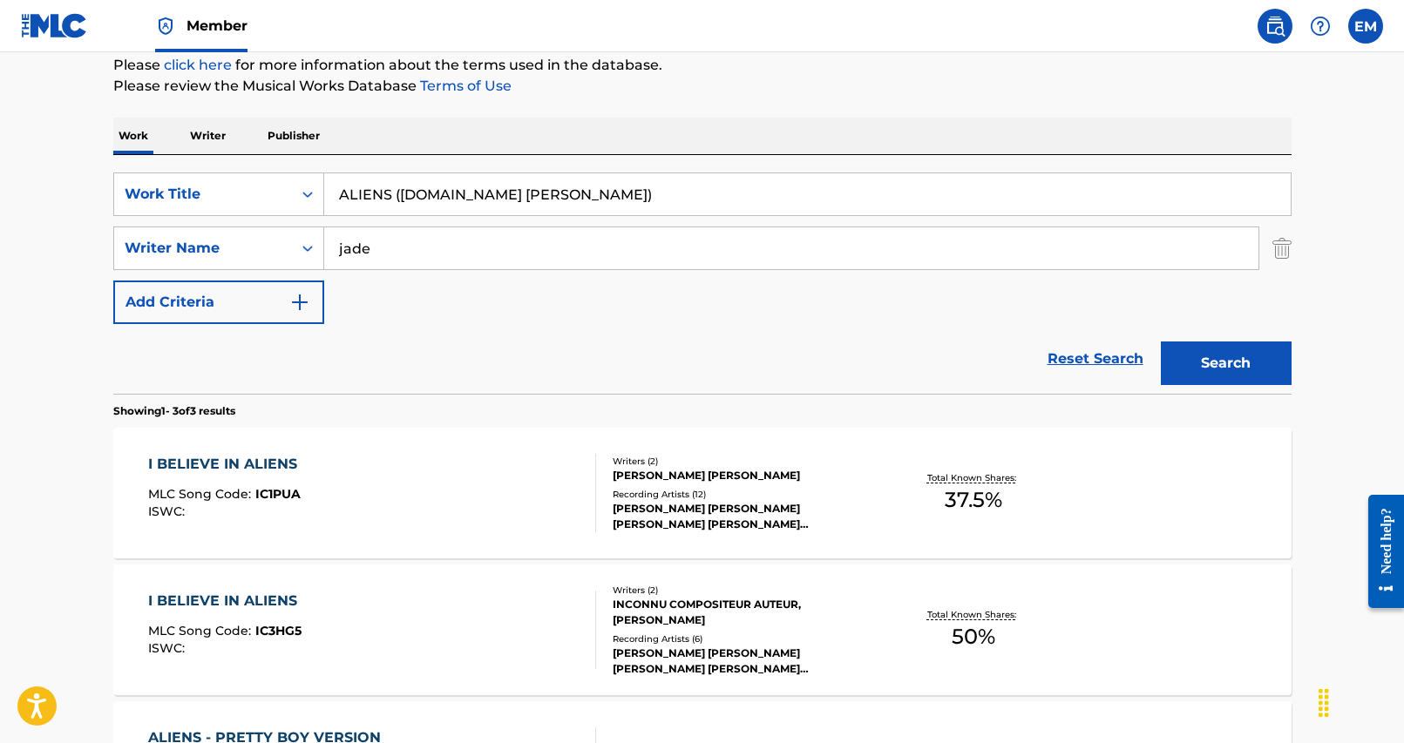
scroll to position [87, 0]
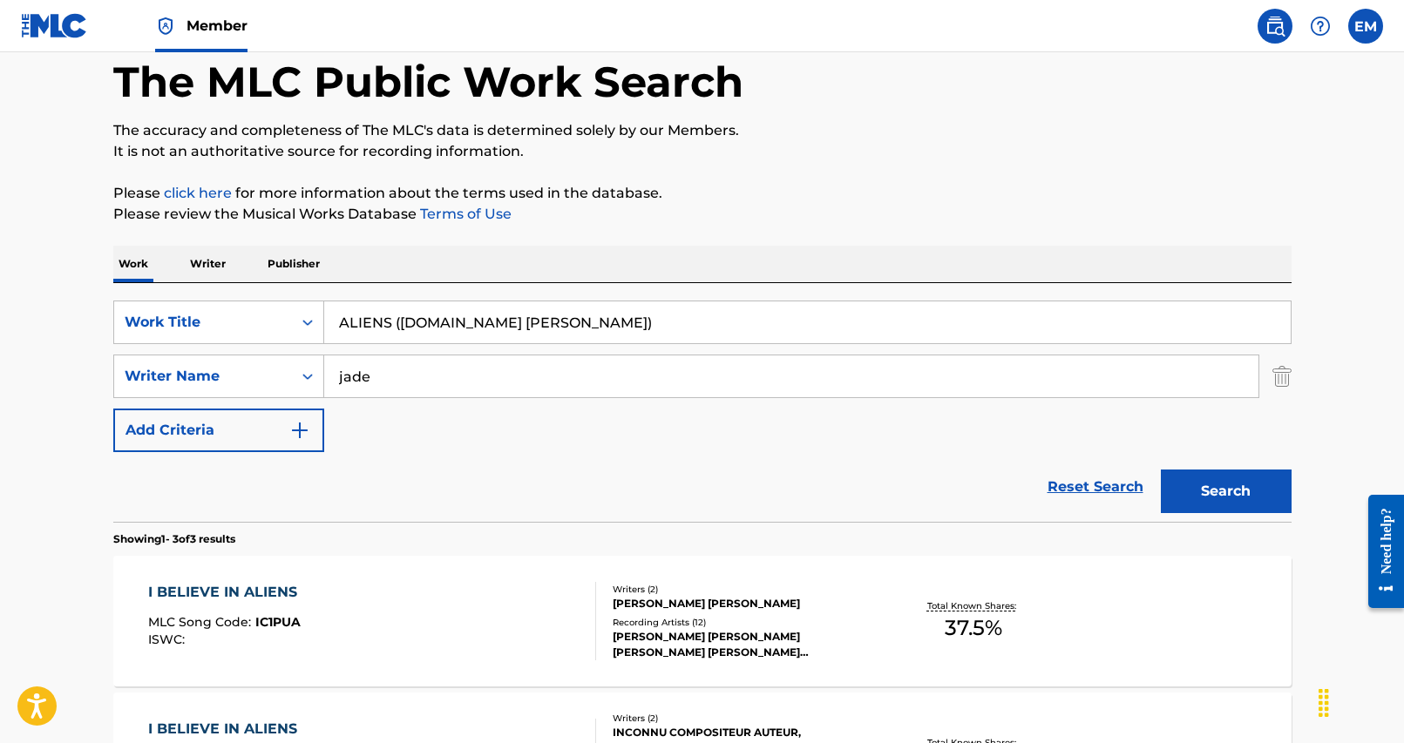
click at [449, 376] on input "jade" at bounding box center [791, 376] width 934 height 42
click at [1161, 470] on button "Search" at bounding box center [1226, 492] width 131 height 44
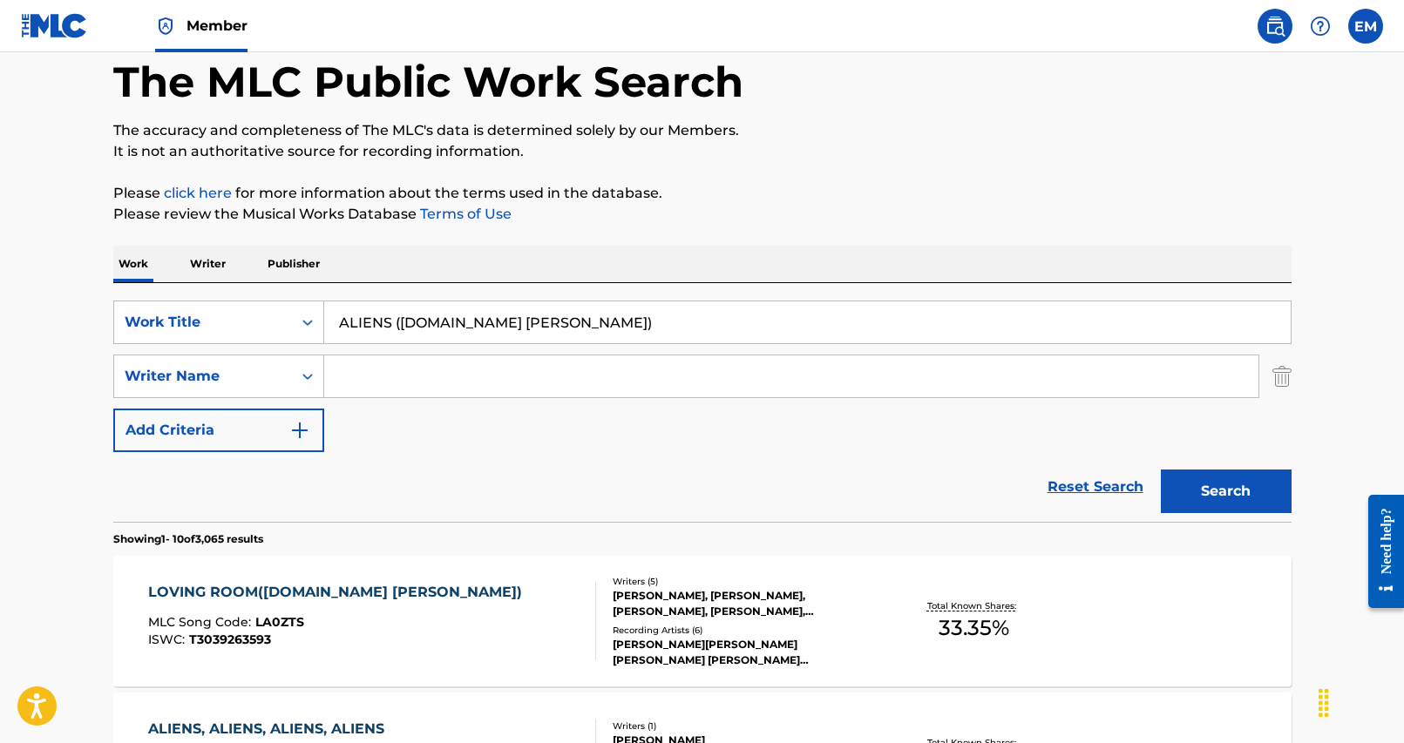
click at [442, 365] on input "Search Form" at bounding box center [791, 376] width 934 height 42
click at [1161, 470] on button "Search" at bounding box center [1226, 492] width 131 height 44
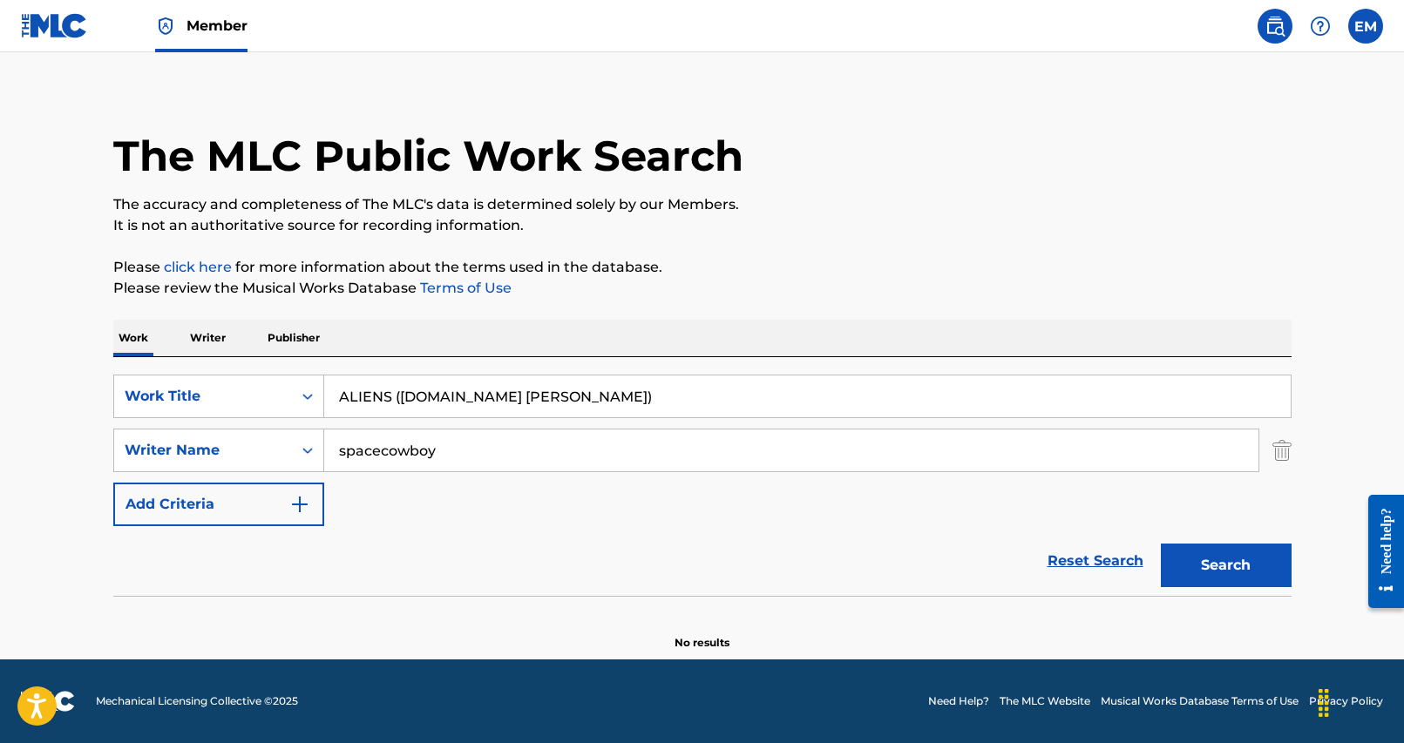
click at [410, 438] on input "spacecowboy" at bounding box center [791, 451] width 934 height 42
type input "[PERSON_NAME]"
click at [1161, 544] on button "Search" at bounding box center [1226, 566] width 131 height 44
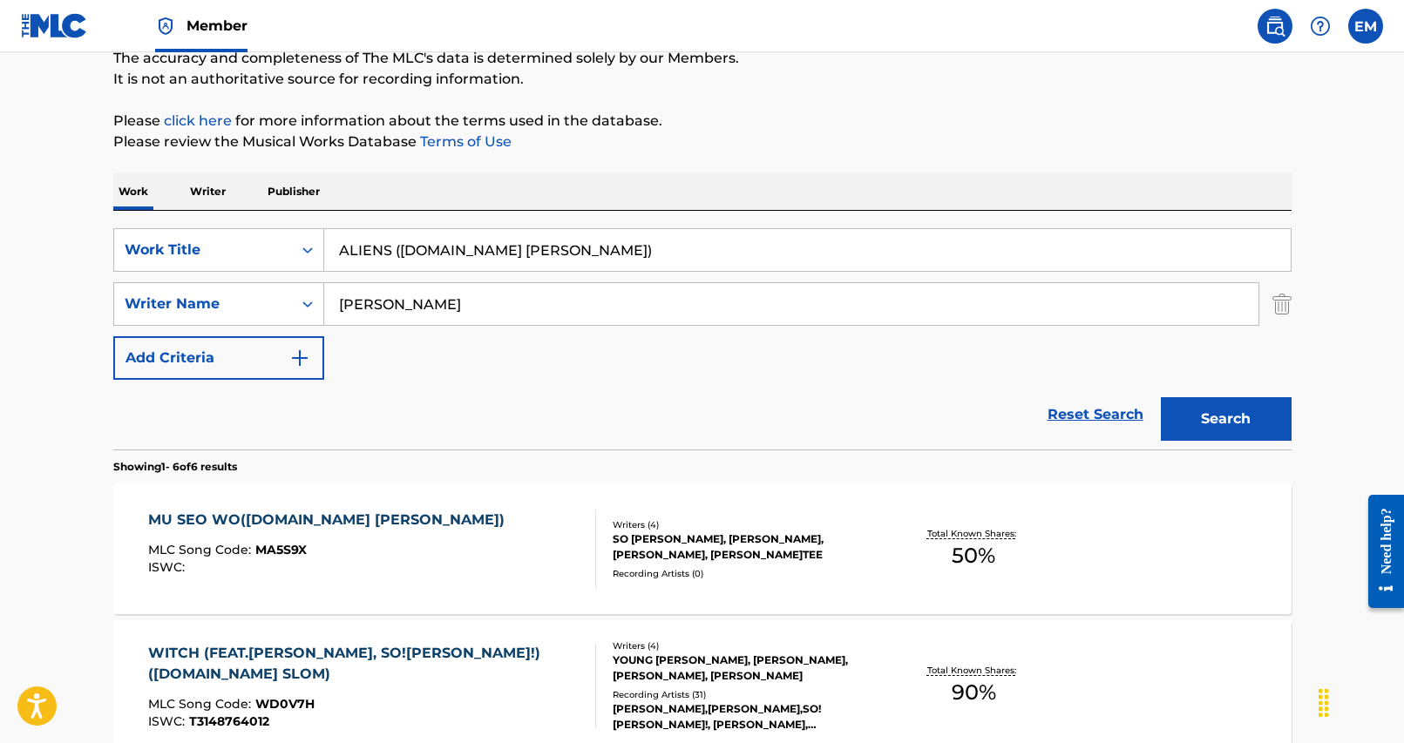
scroll to position [0, 0]
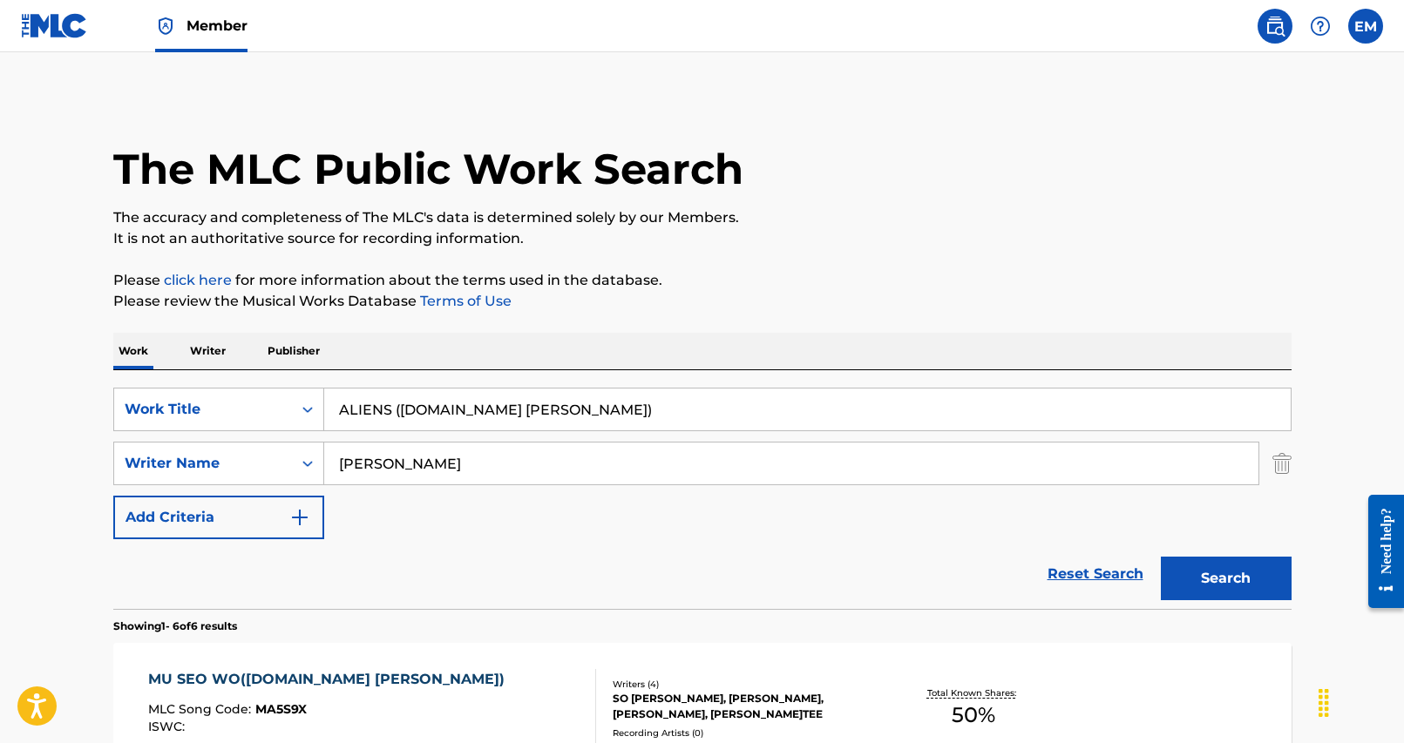
drag, startPoint x: 622, startPoint y: 406, endPoint x: 382, endPoint y: 416, distance: 240.7
click at [379, 415] on input "ALIENS ([DOMAIN_NAME] [PERSON_NAME])" at bounding box center [807, 410] width 966 height 42
click at [396, 416] on input "ALIENS ([DOMAIN_NAME] [PERSON_NAME])" at bounding box center [807, 410] width 966 height 42
drag, startPoint x: 395, startPoint y: 416, endPoint x: 581, endPoint y: 414, distance: 186.5
click at [581, 414] on input "ALIENS ([DOMAIN_NAME] [PERSON_NAME])" at bounding box center [807, 410] width 966 height 42
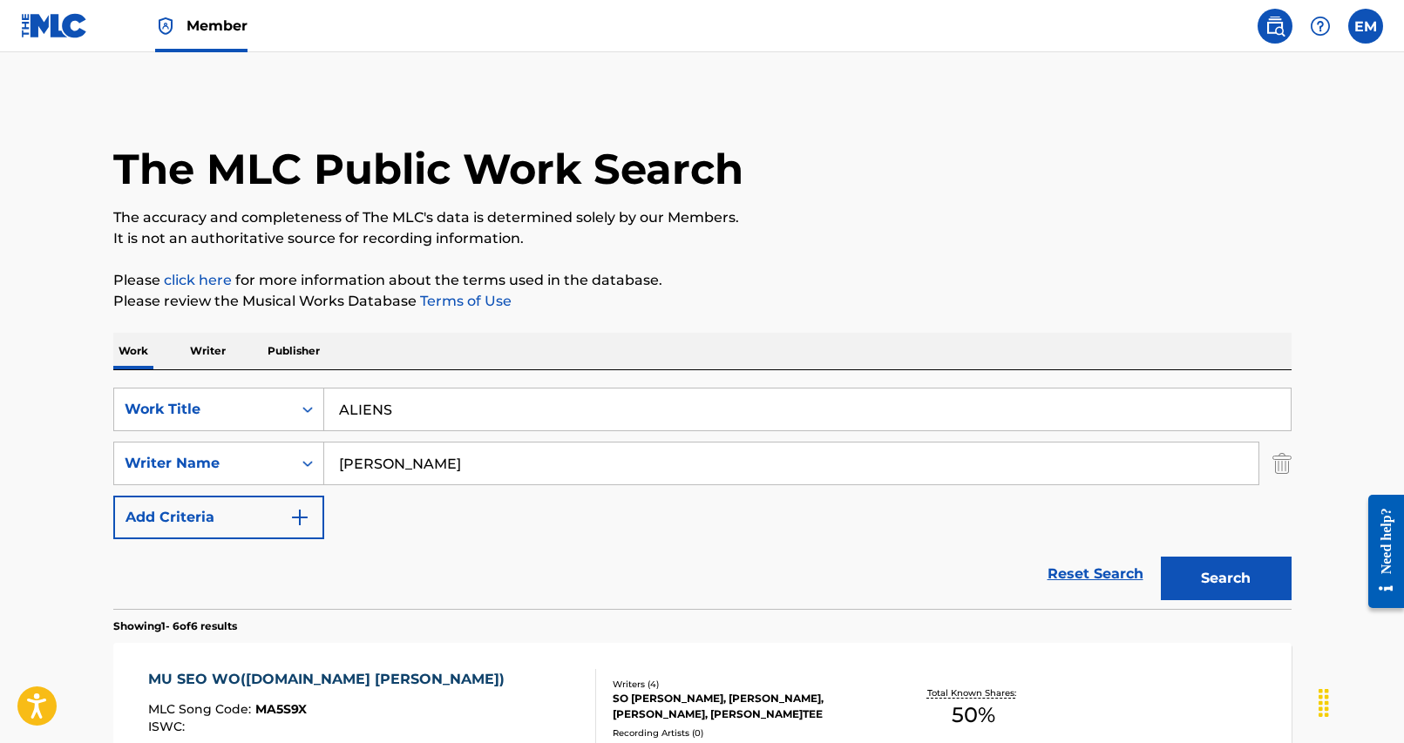
type input "ALIENS"
click at [1161, 557] on button "Search" at bounding box center [1226, 579] width 131 height 44
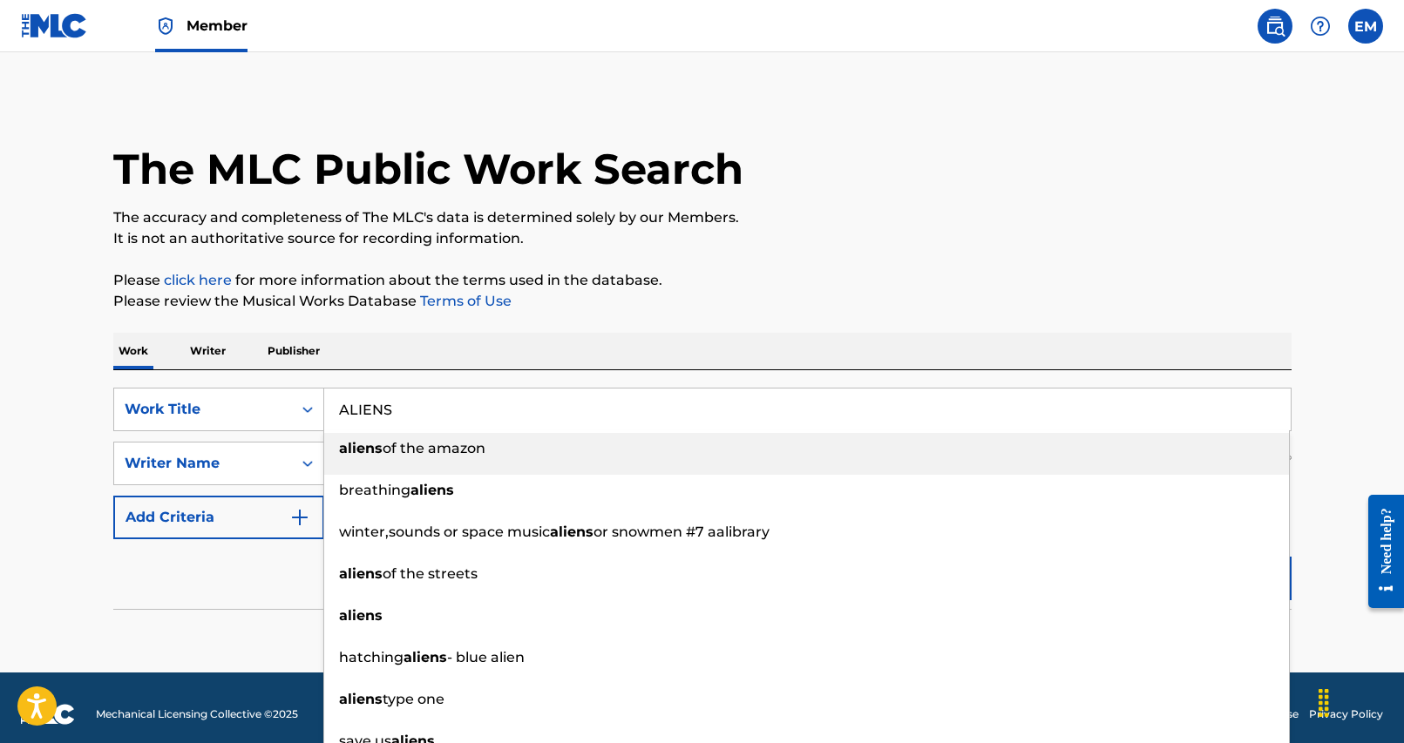
click at [625, 309] on p "Please review the Musical Works Database Terms of Use" at bounding box center [702, 301] width 1178 height 21
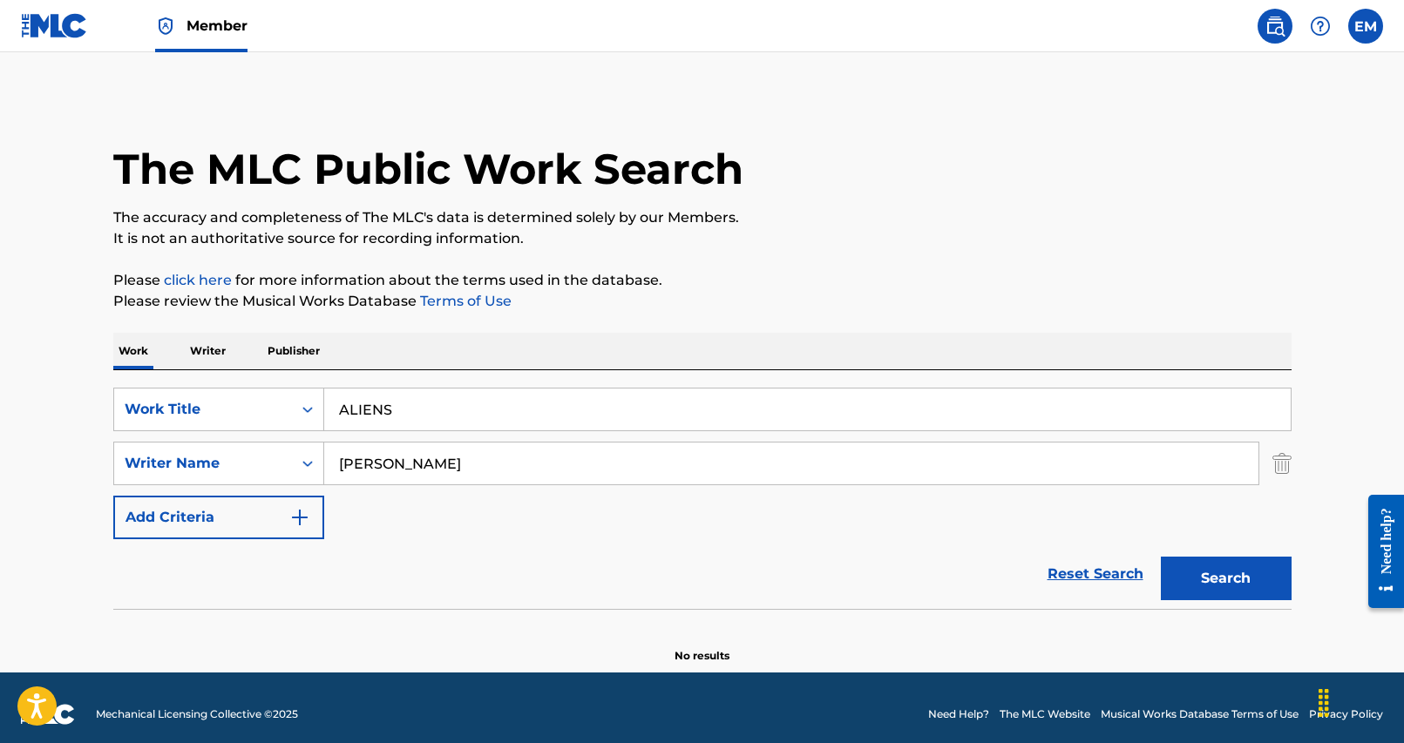
click at [1261, 593] on button "Search" at bounding box center [1226, 579] width 131 height 44
click at [551, 489] on div "SearchWithCriteria25284b2f-c254-4699-9183-3e6b4979b7c9 Work Title ALIENS Search…" at bounding box center [702, 464] width 1178 height 152
click at [548, 485] on div "SearchWithCriteria25284b2f-c254-4699-9183-3e6b4979b7c9 Work Title ALIENS Search…" at bounding box center [702, 464] width 1178 height 152
click at [543, 475] on input "[PERSON_NAME]" at bounding box center [791, 464] width 934 height 42
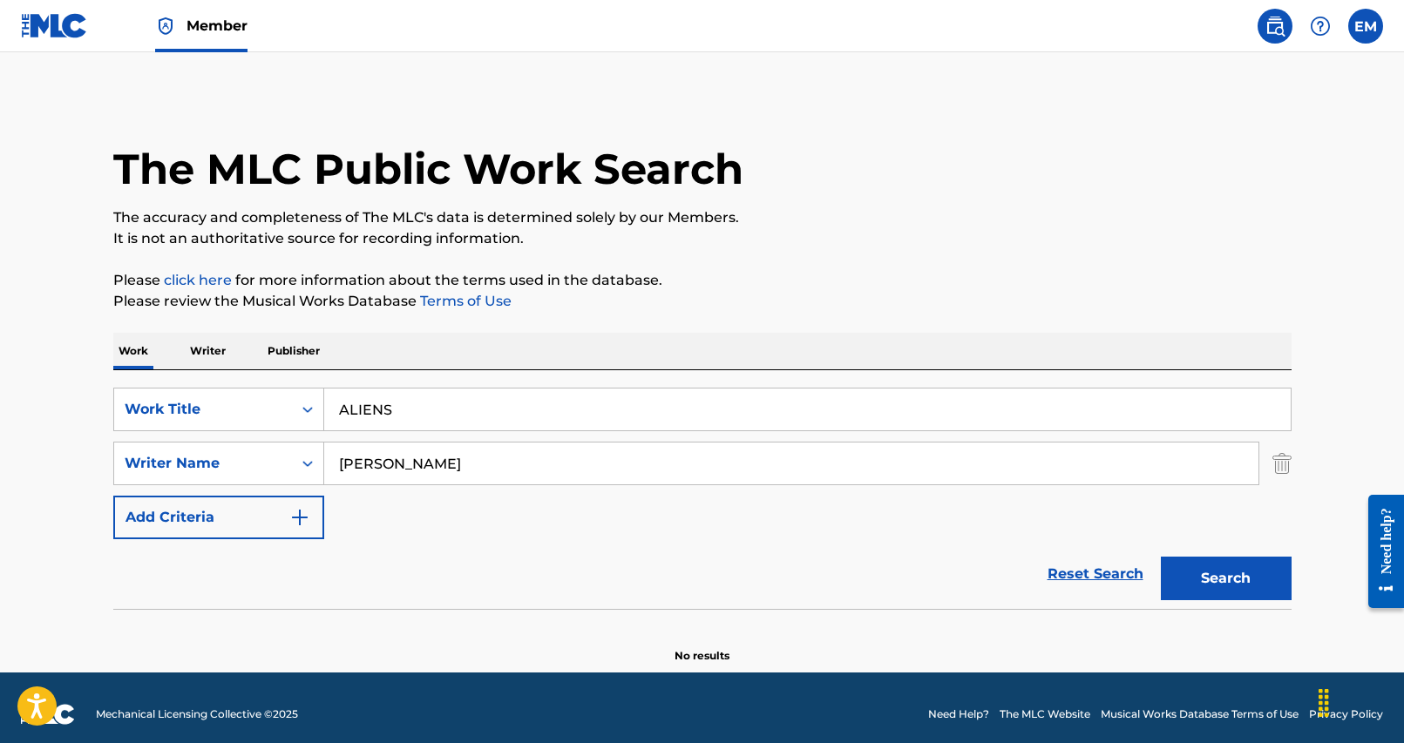
click at [1161, 557] on button "Search" at bounding box center [1226, 579] width 131 height 44
click at [419, 483] on input "[PERSON_NAME]" at bounding box center [791, 464] width 934 height 42
type input "y"
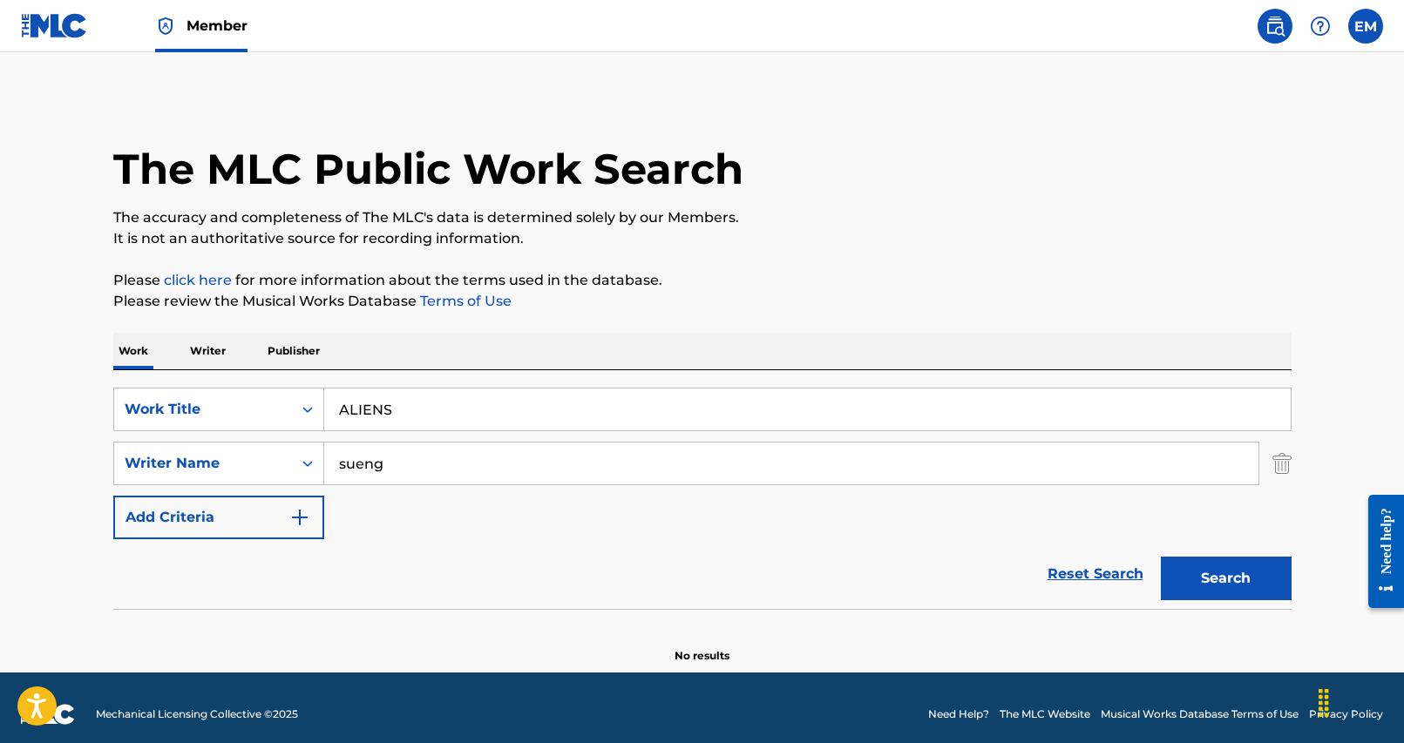
click at [1161, 557] on button "Search" at bounding box center [1226, 579] width 131 height 44
type input "s"
click at [530, 411] on input "ALIENS" at bounding box center [807, 410] width 966 height 42
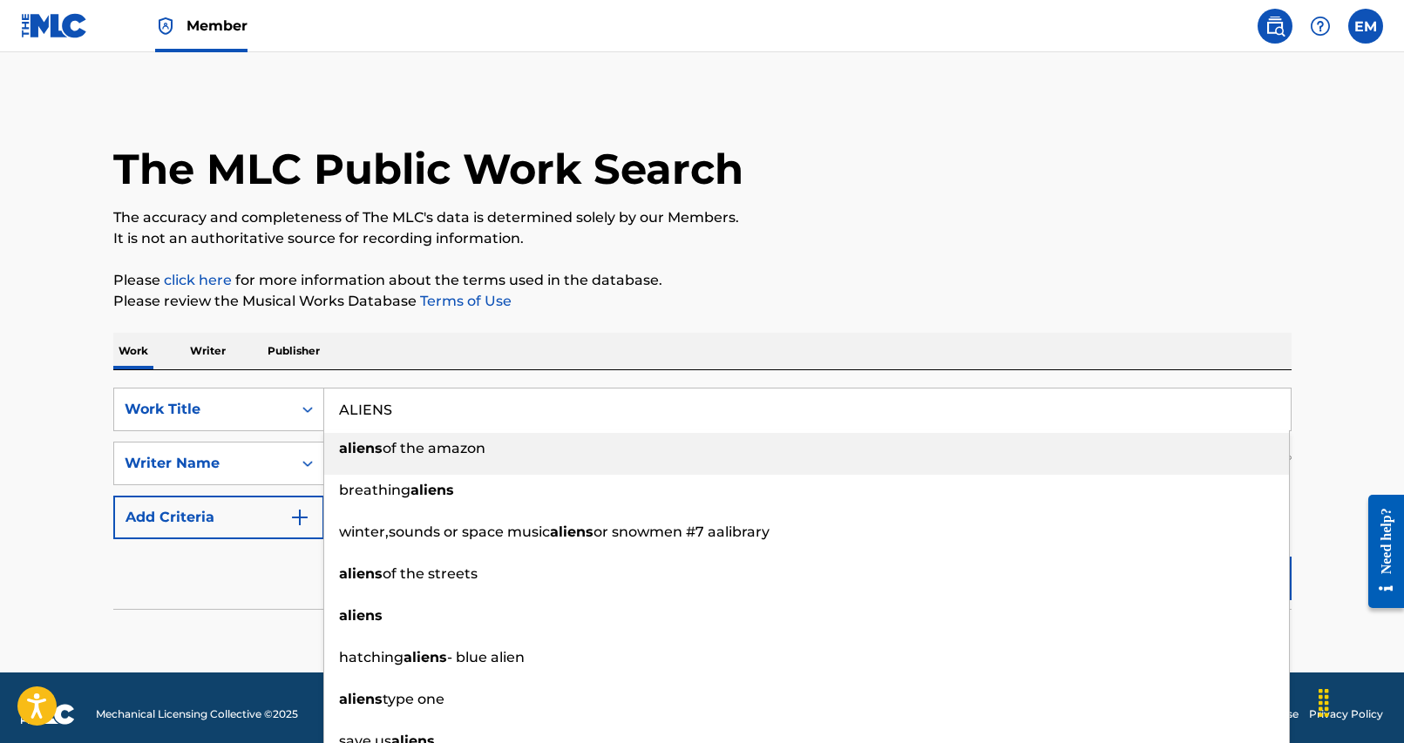
click at [530, 411] on input "ALIENS" at bounding box center [807, 410] width 966 height 42
paste input "MEO MUL REO JU O"
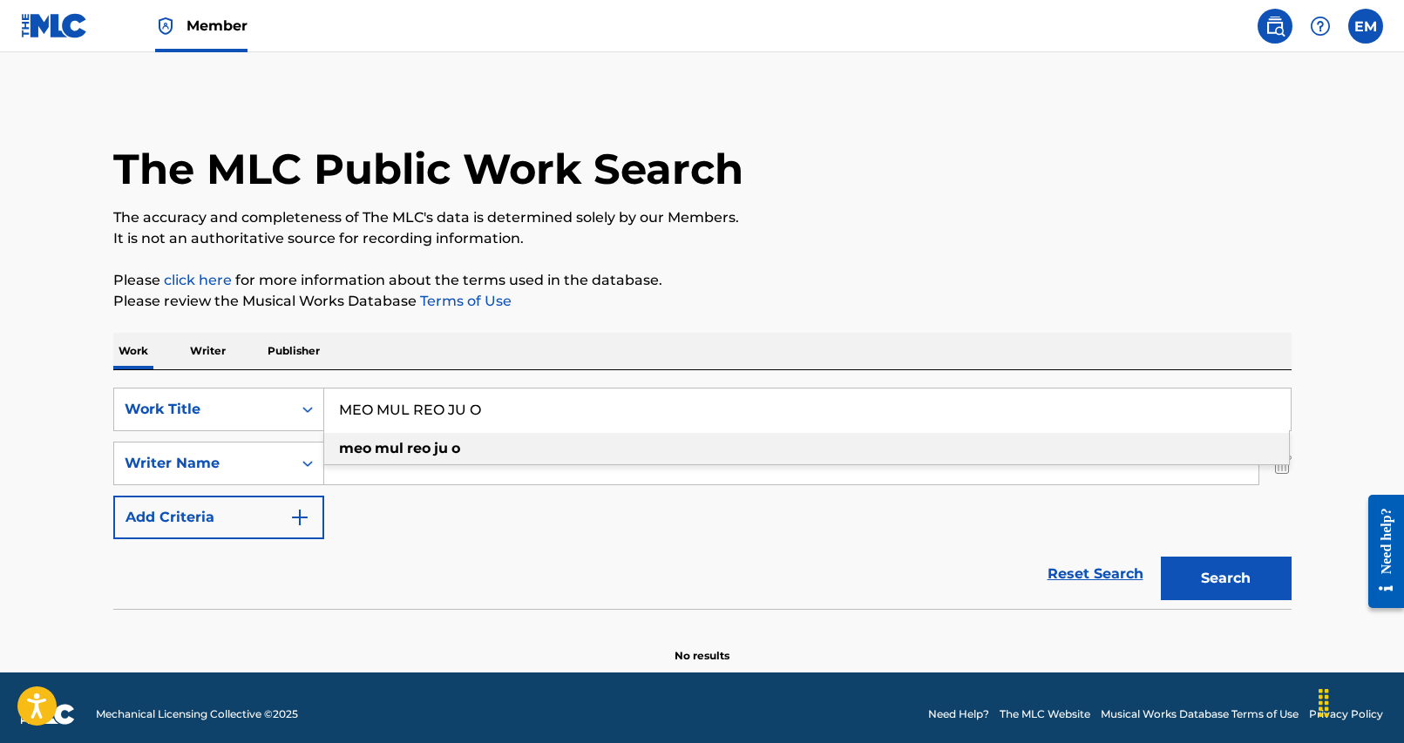
type input "MEO MUL REO JU O"
click at [550, 368] on div "Work Writer Publisher" at bounding box center [702, 351] width 1178 height 37
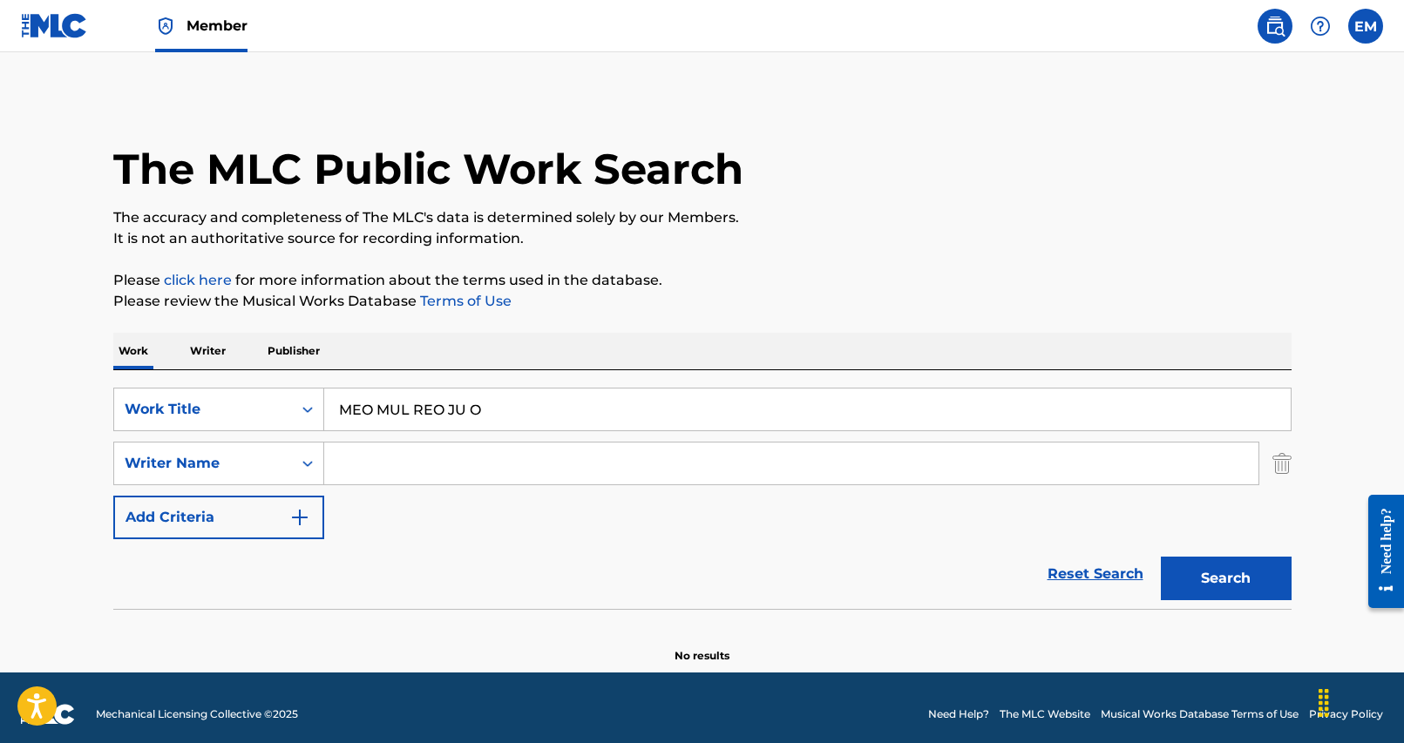
click at [554, 482] on input "Search Form" at bounding box center [791, 464] width 934 height 42
click at [408, 443] on input "Search Form" at bounding box center [791, 464] width 934 height 42
click at [1161, 557] on button "Search" at bounding box center [1226, 579] width 131 height 44
click at [436, 480] on input "hey [PERSON_NAME]" at bounding box center [791, 464] width 934 height 42
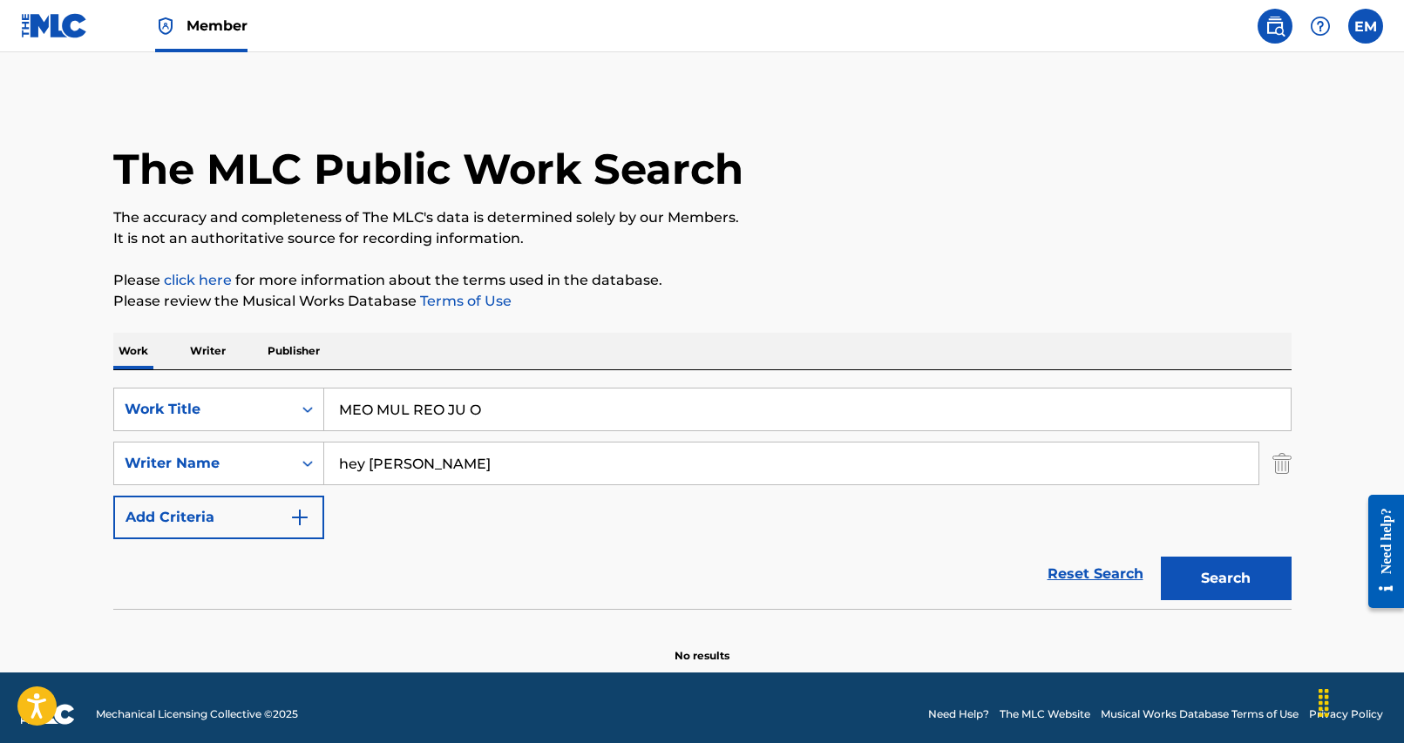
click at [436, 480] on input "hey [PERSON_NAME]" at bounding box center [791, 464] width 934 height 42
type input "yu"
click at [1161, 557] on button "Search" at bounding box center [1226, 579] width 131 height 44
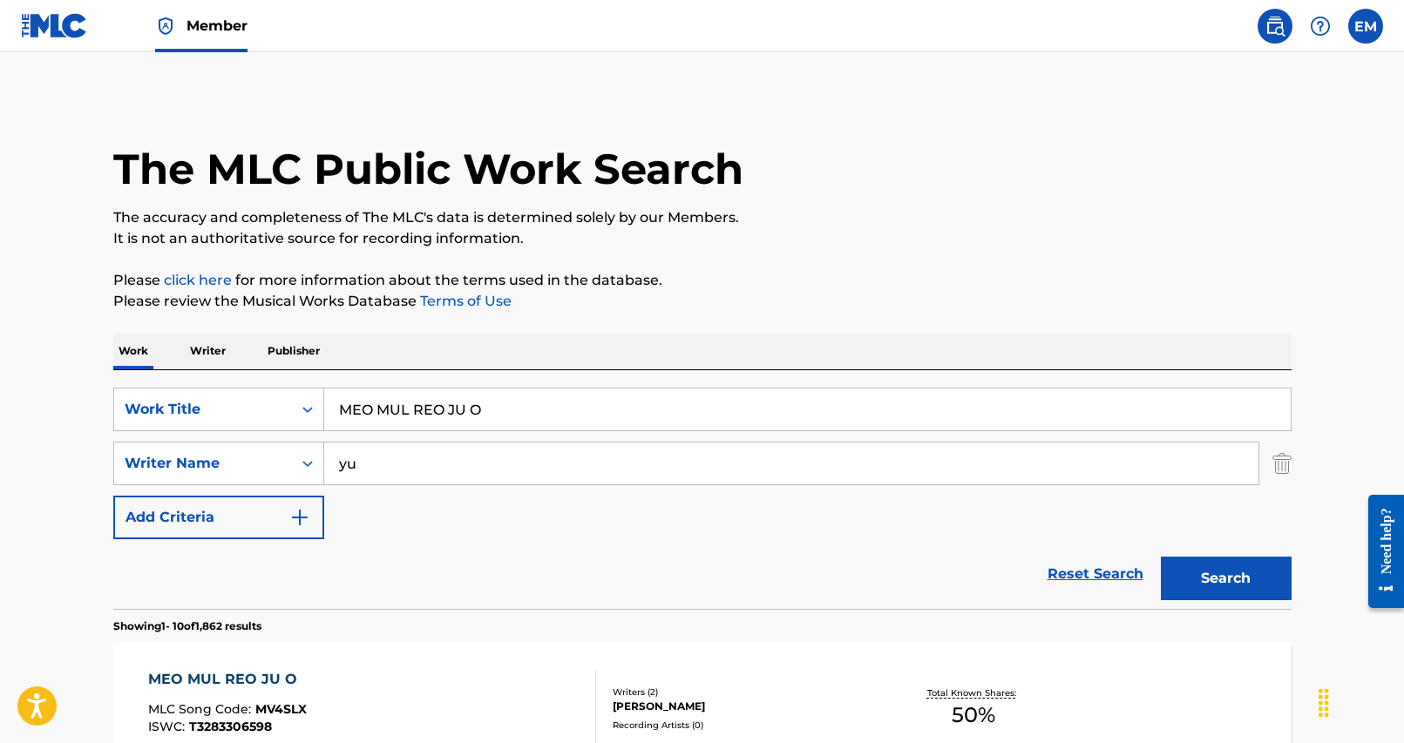
click at [464, 706] on div "MEO MUL REO JU O MLC Song Code : MV4SLX ISWC : T3283306598" at bounding box center [372, 708] width 448 height 78
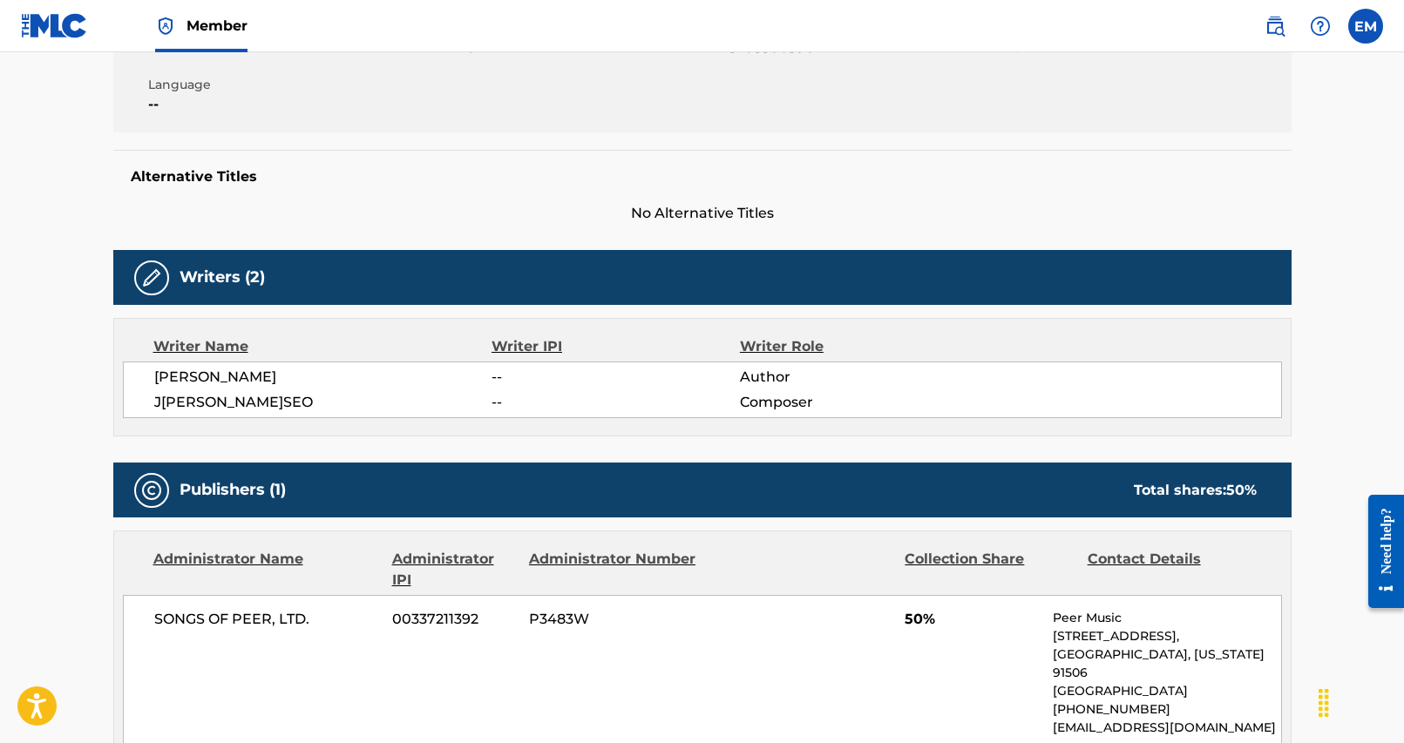
scroll to position [174, 0]
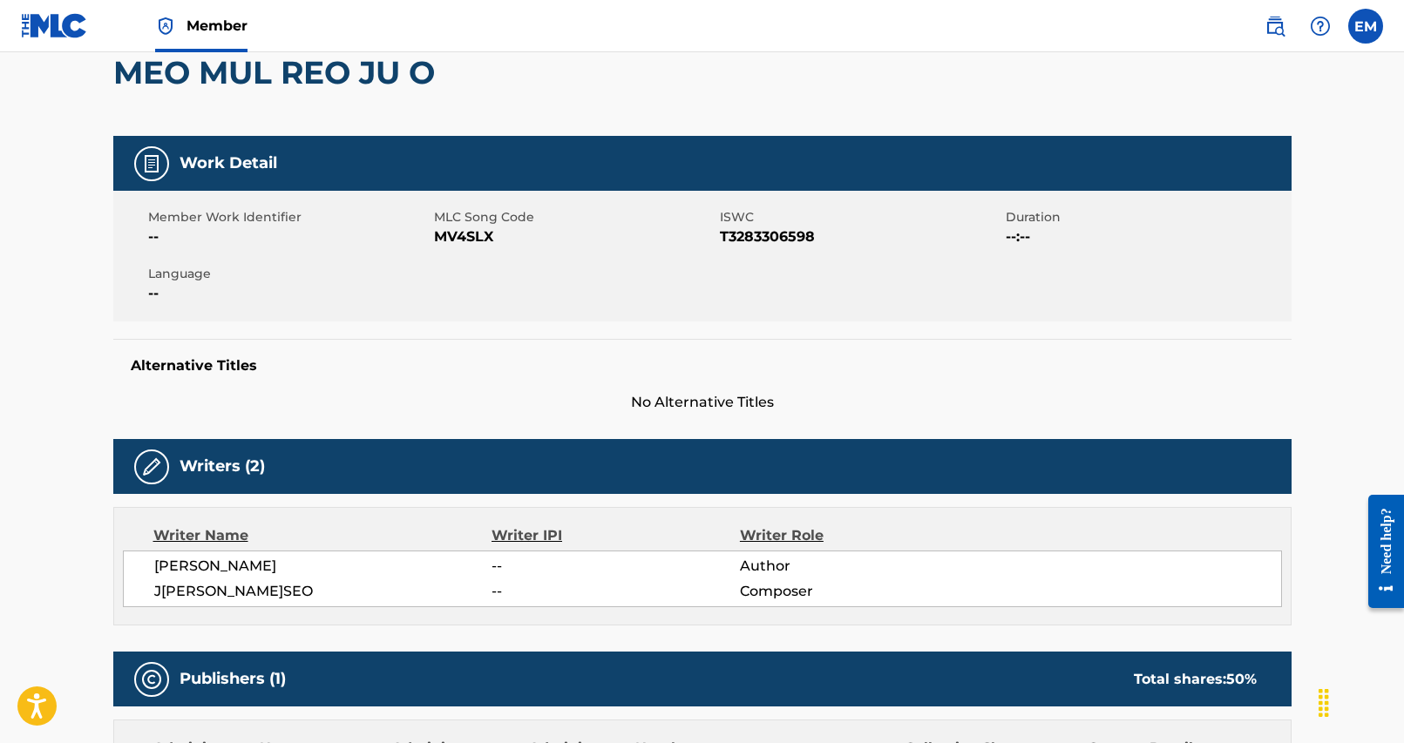
click at [446, 241] on span "MV4SLX" at bounding box center [574, 237] width 281 height 21
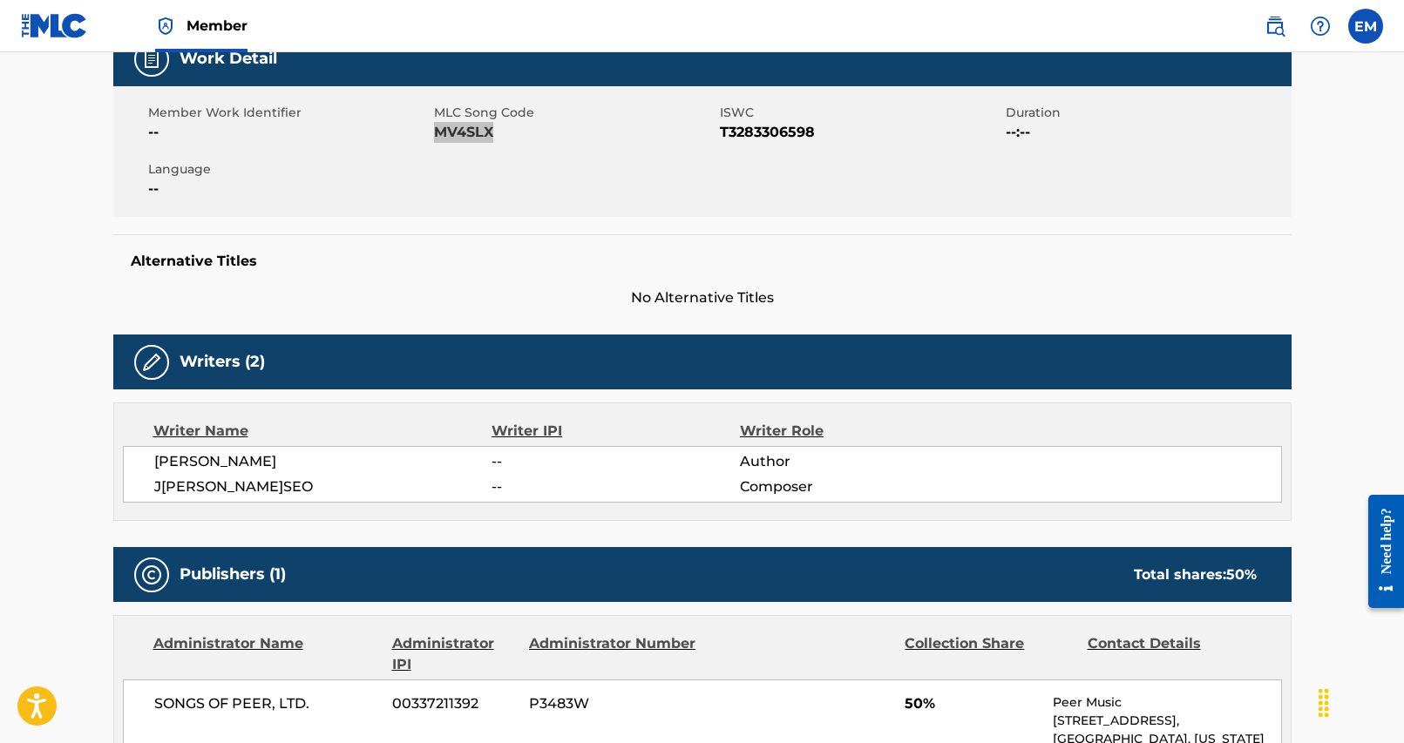
scroll to position [0, 0]
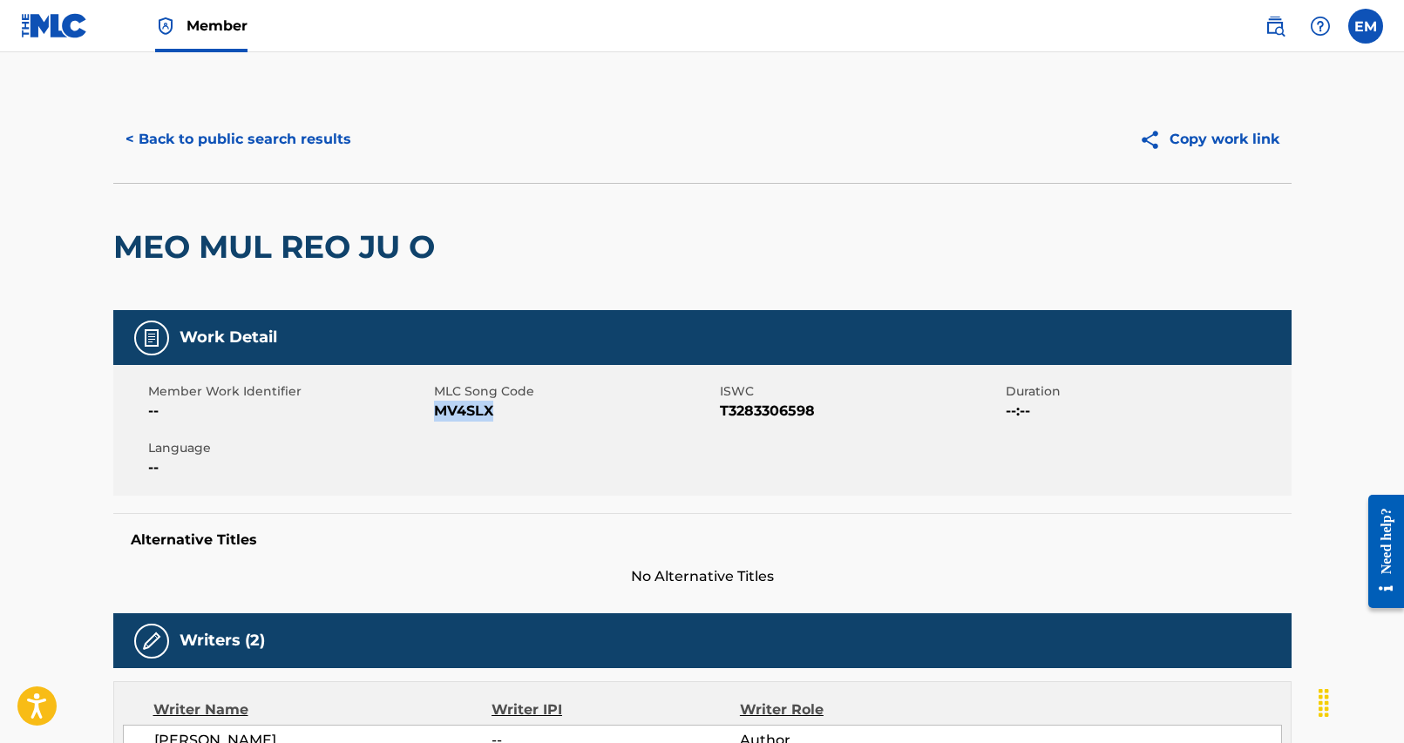
click at [213, 112] on div "< Back to public search results Copy work link" at bounding box center [702, 139] width 1178 height 87
click at [219, 131] on button "< Back to public search results" at bounding box center [238, 140] width 250 height 44
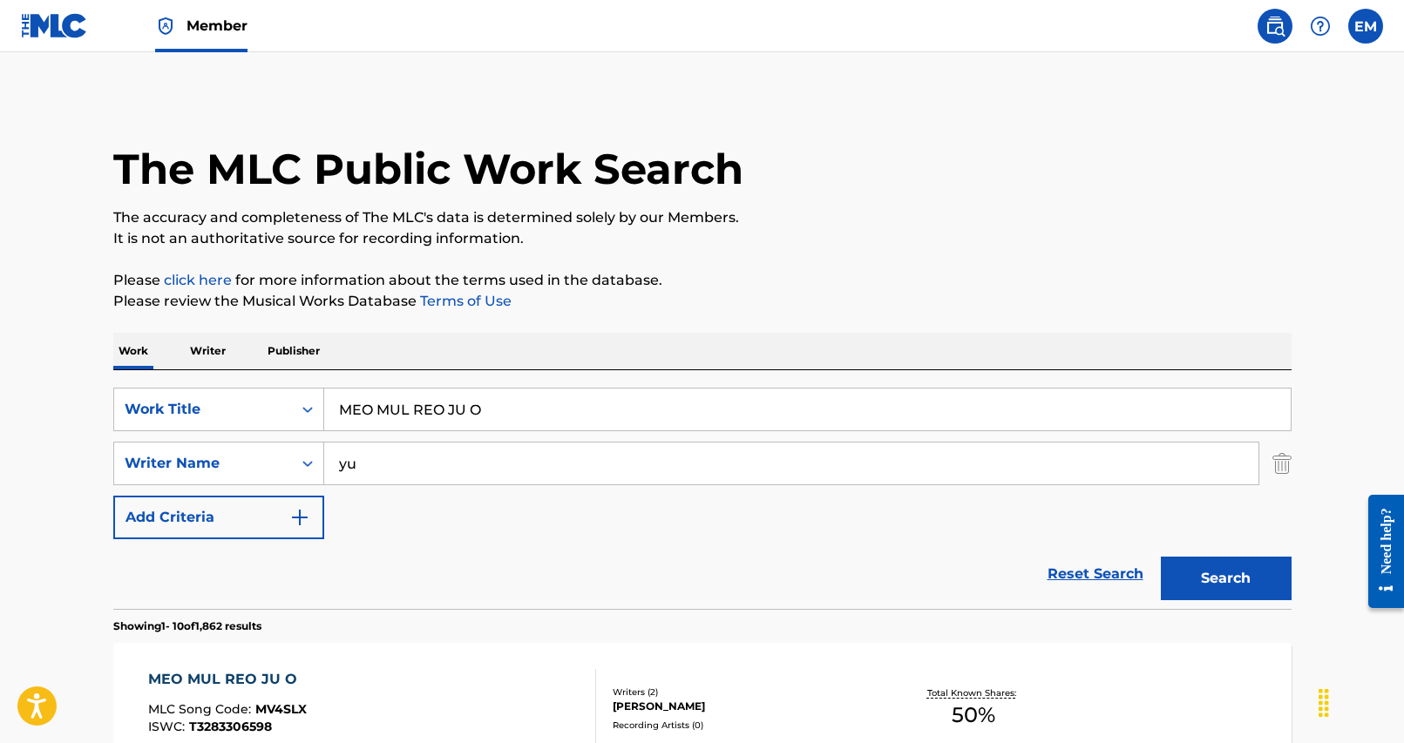
click at [489, 402] on input "MEO MUL REO JU O" at bounding box center [807, 410] width 966 height 42
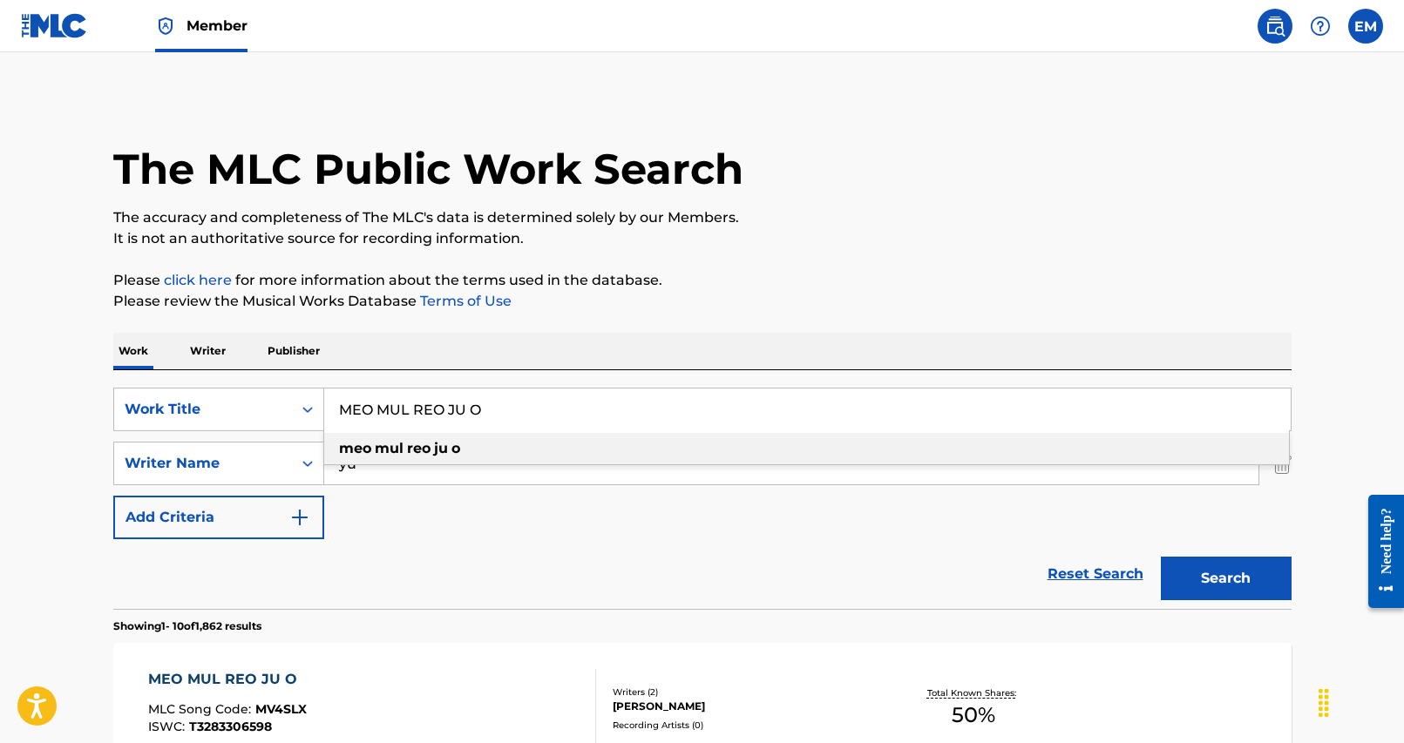
click at [489, 402] on input "MEO MUL REO JU O" at bounding box center [807, 410] width 966 height 42
paste input "BOOKMARK"
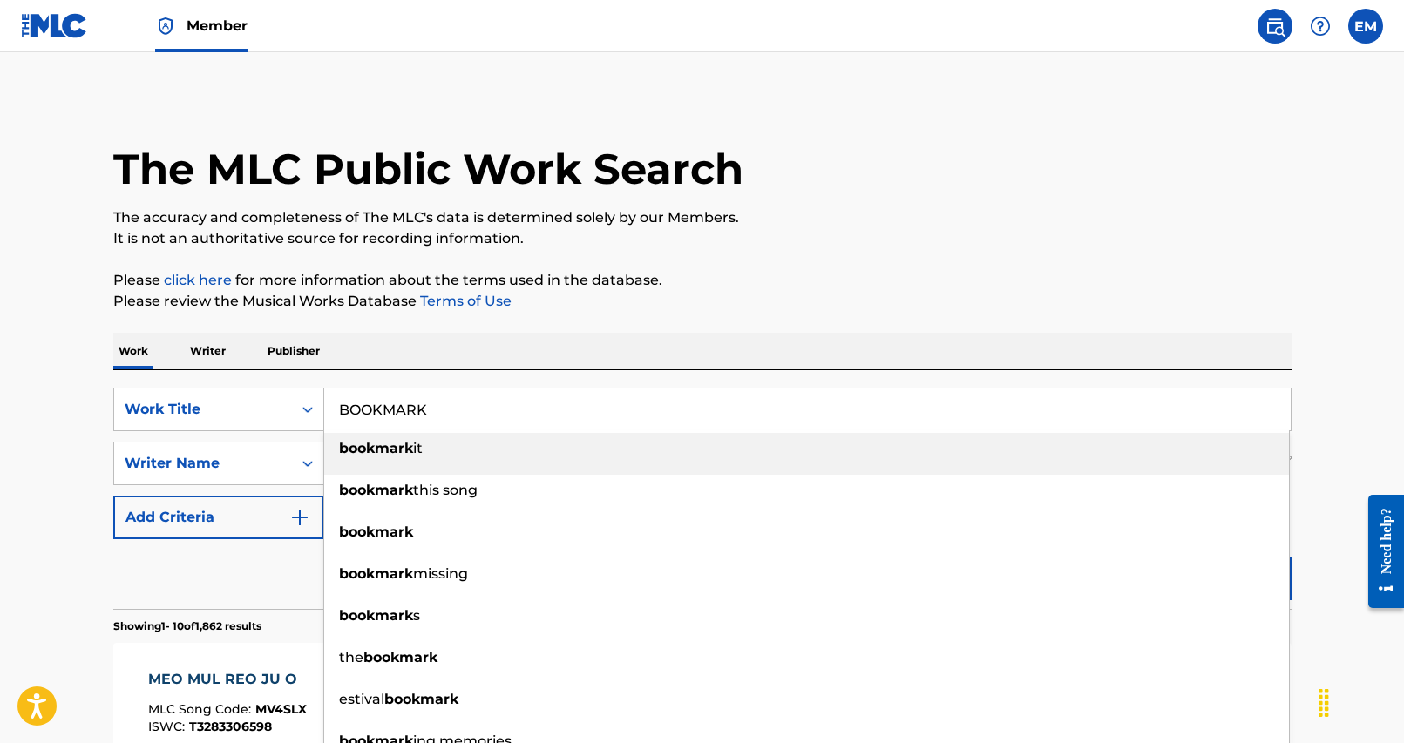
type input "BOOKMARK"
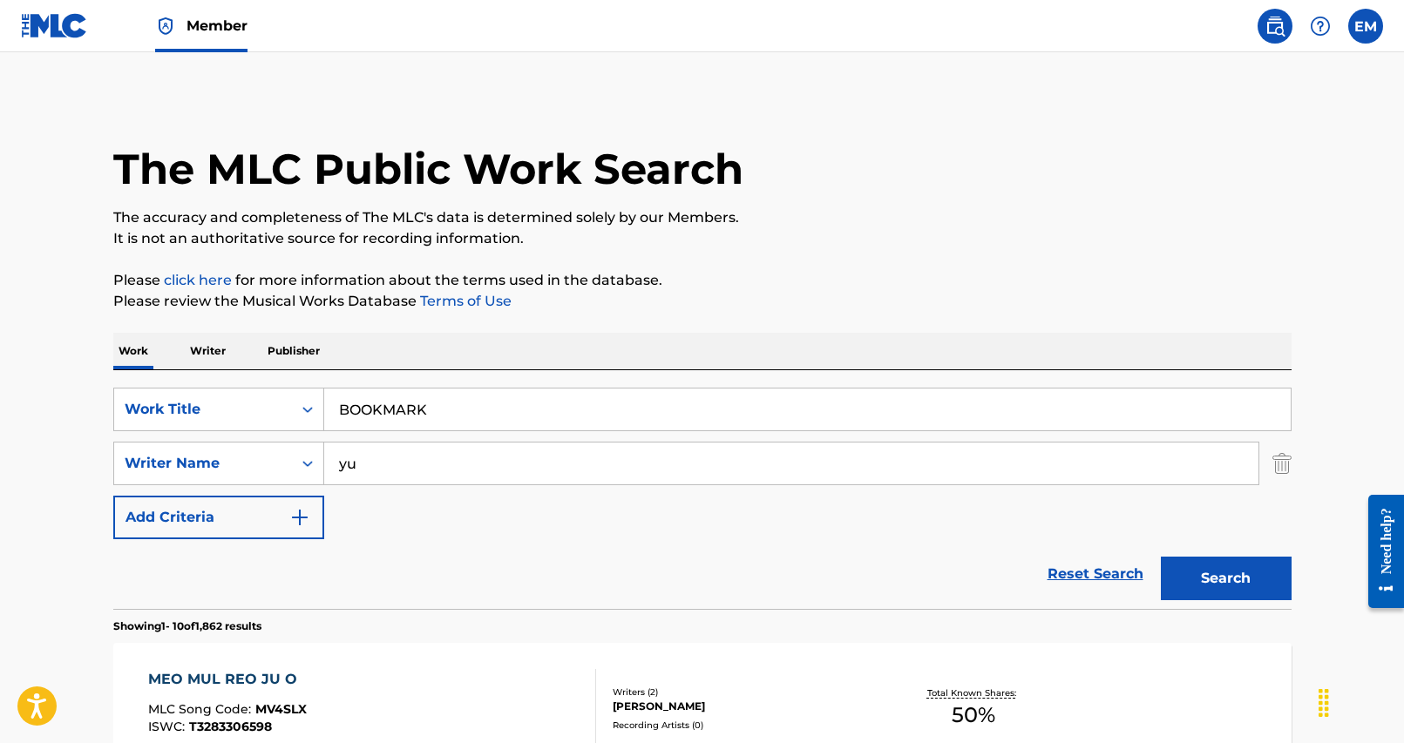
click at [506, 363] on div "Work Writer Publisher" at bounding box center [702, 351] width 1178 height 37
click at [357, 477] on input "yu" at bounding box center [791, 464] width 934 height 42
type input "yrt"
click at [1210, 567] on button "Search" at bounding box center [1226, 579] width 131 height 44
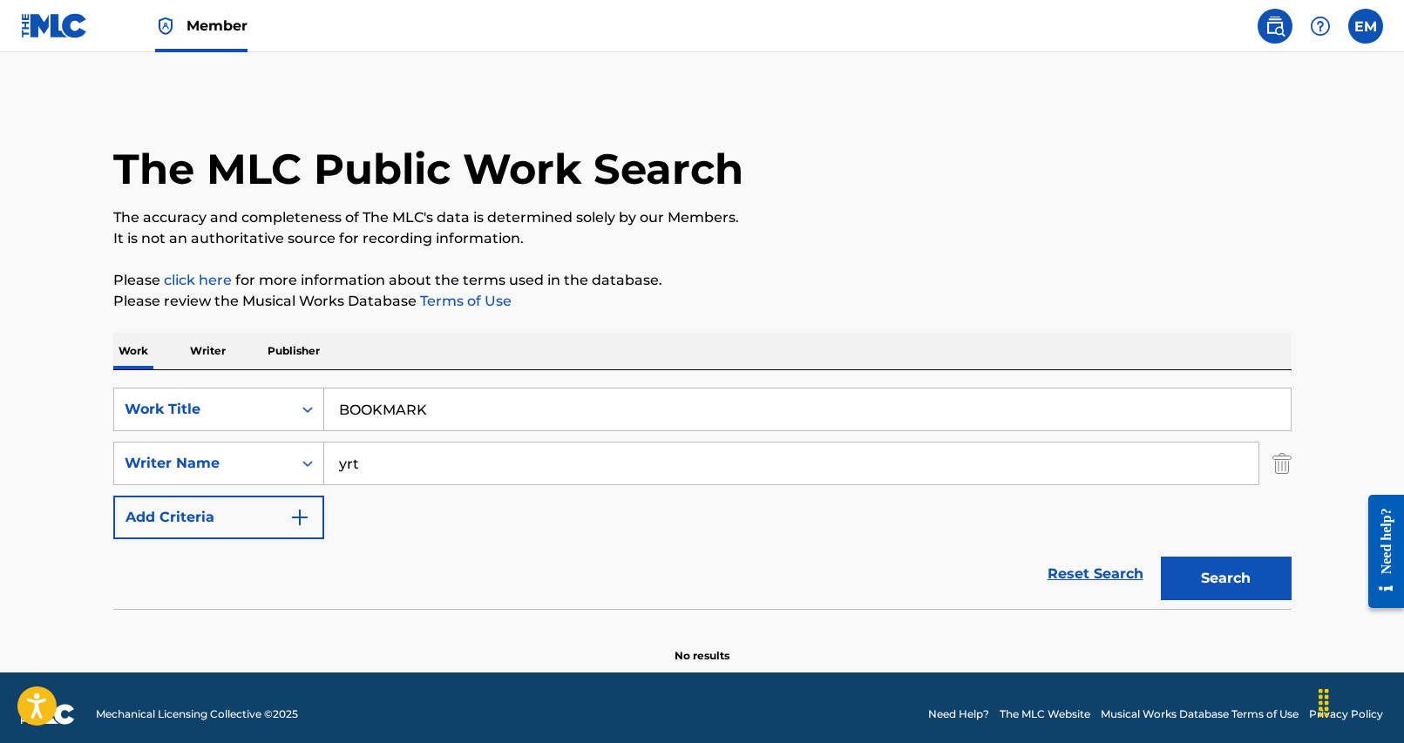
click at [532, 475] on input "yrt" at bounding box center [791, 464] width 934 height 42
click at [422, 471] on input "Search Form" at bounding box center [791, 464] width 934 height 42
type input "gwang"
click at [1161, 557] on button "Search" at bounding box center [1226, 579] width 131 height 44
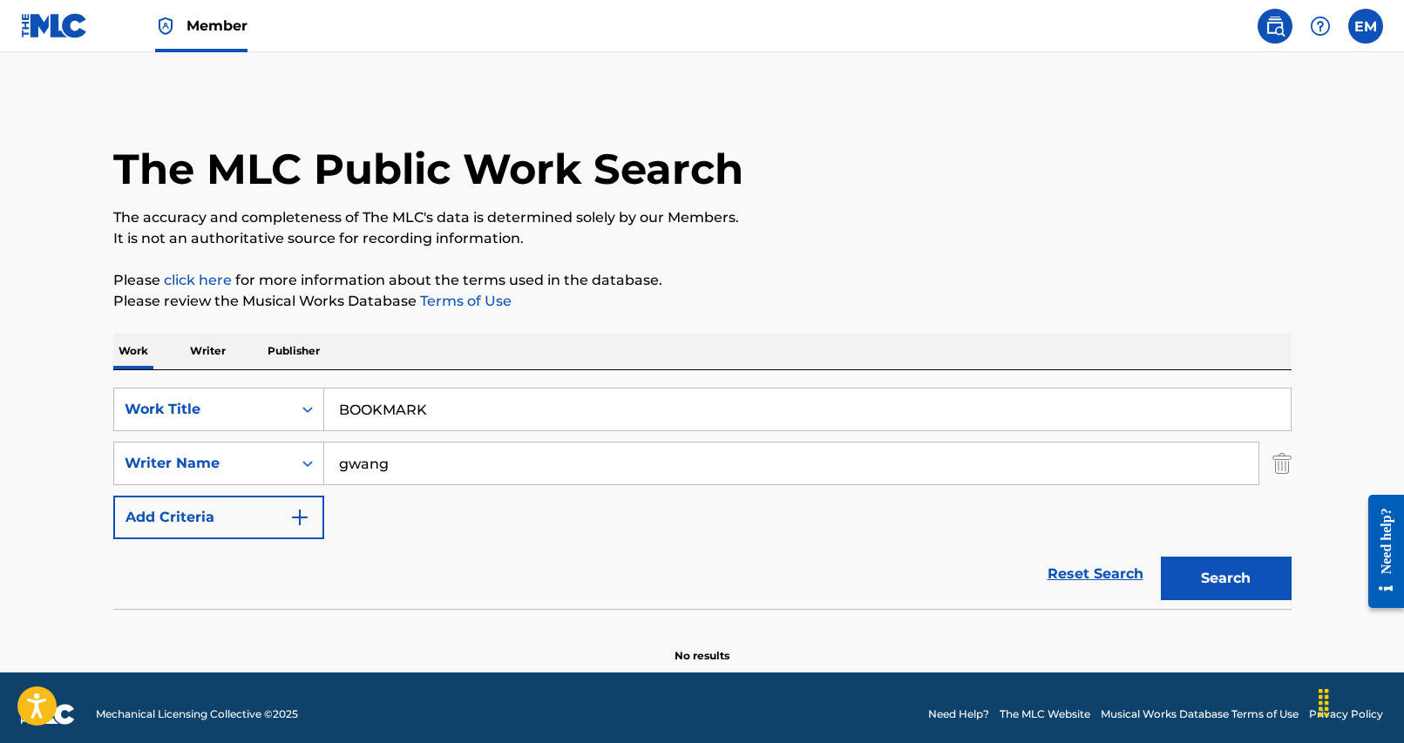
click at [468, 416] on input "BOOKMARK" at bounding box center [807, 410] width 966 height 42
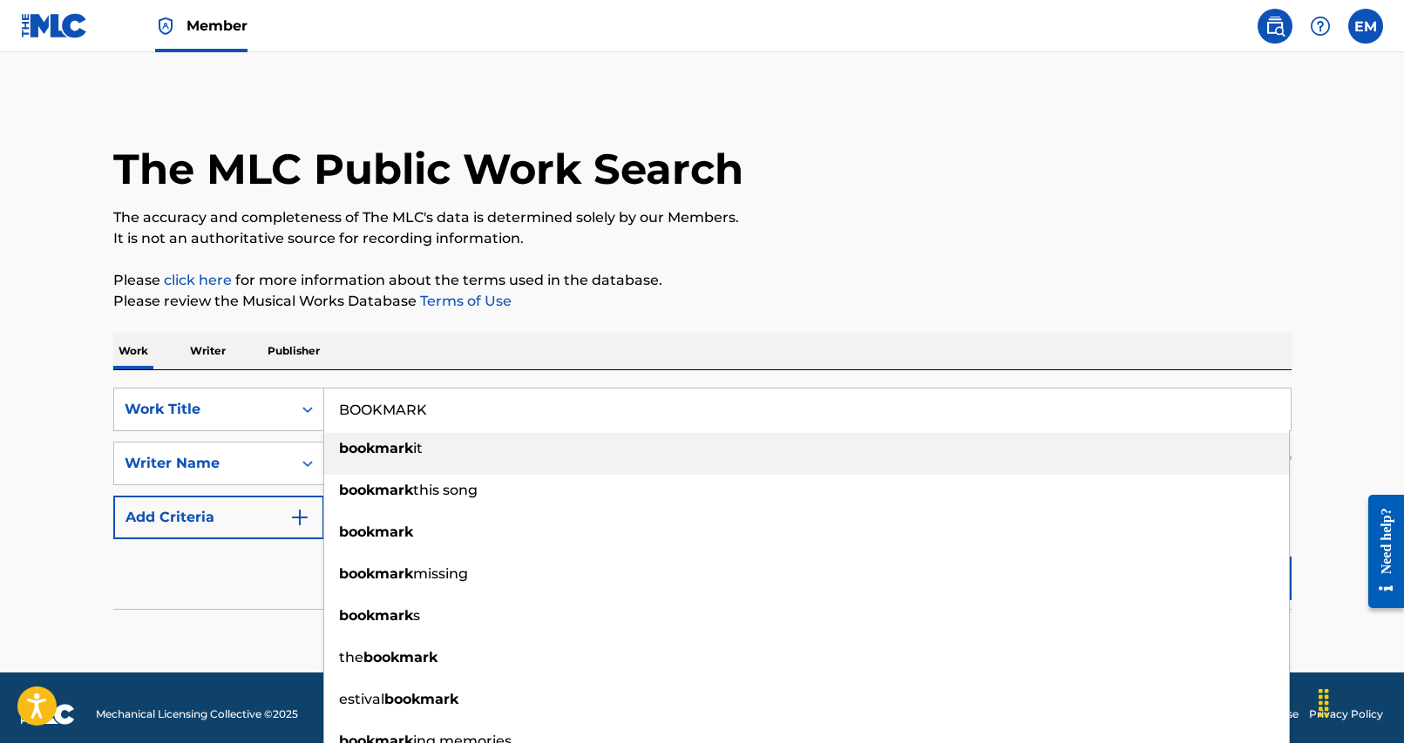
click at [468, 416] on input "BOOKMARK" at bounding box center [807, 410] width 966 height 42
paste input "I NEED A HUG"
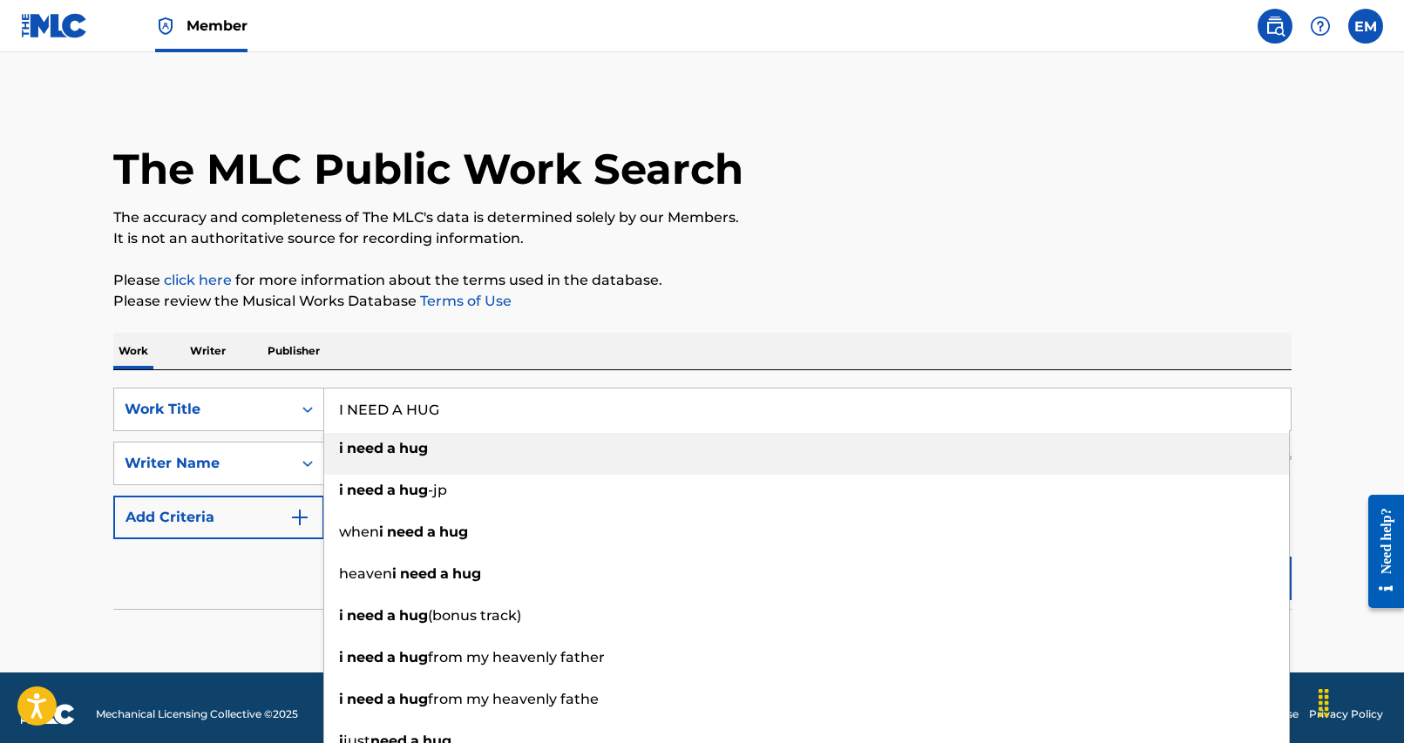
type input "I NEED A HUG"
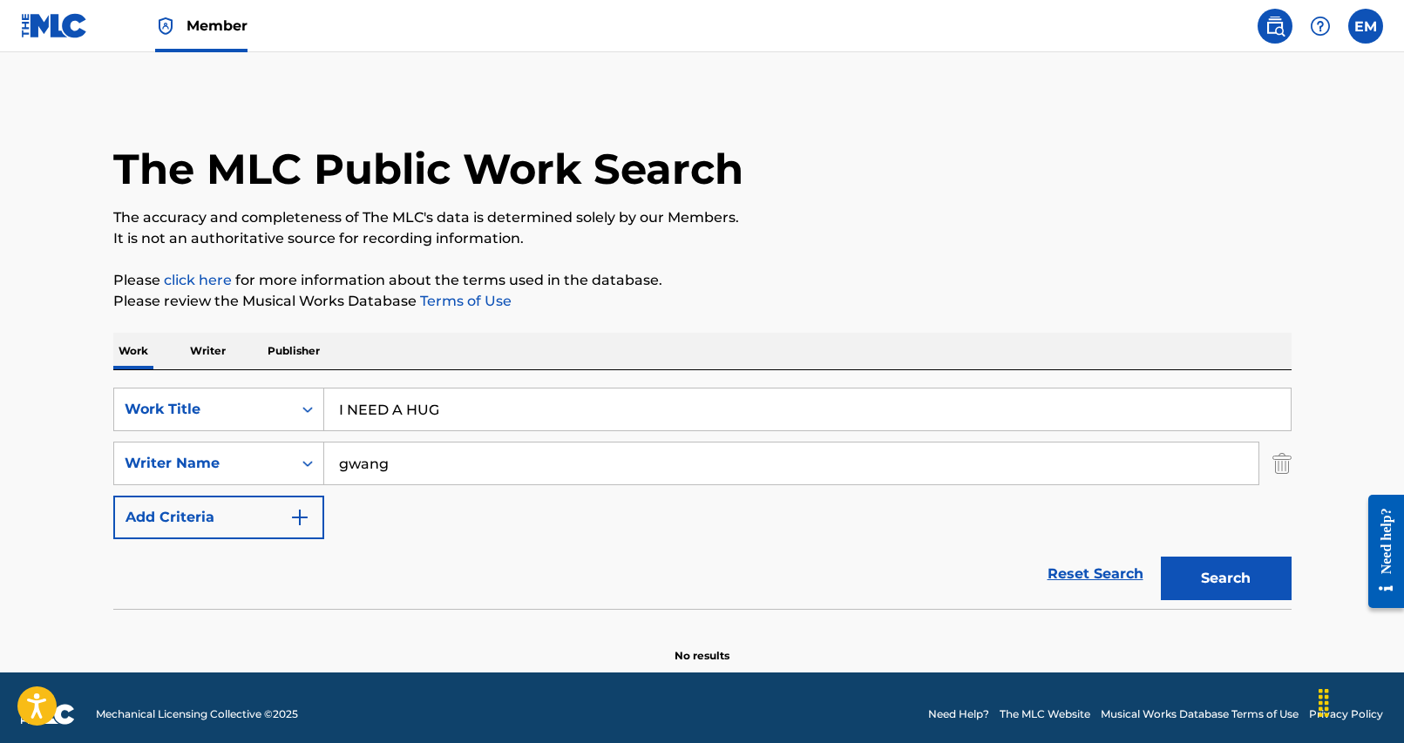
click at [516, 347] on div "Work Writer Publisher" at bounding box center [702, 351] width 1178 height 37
click at [1222, 577] on button "Search" at bounding box center [1226, 579] width 131 height 44
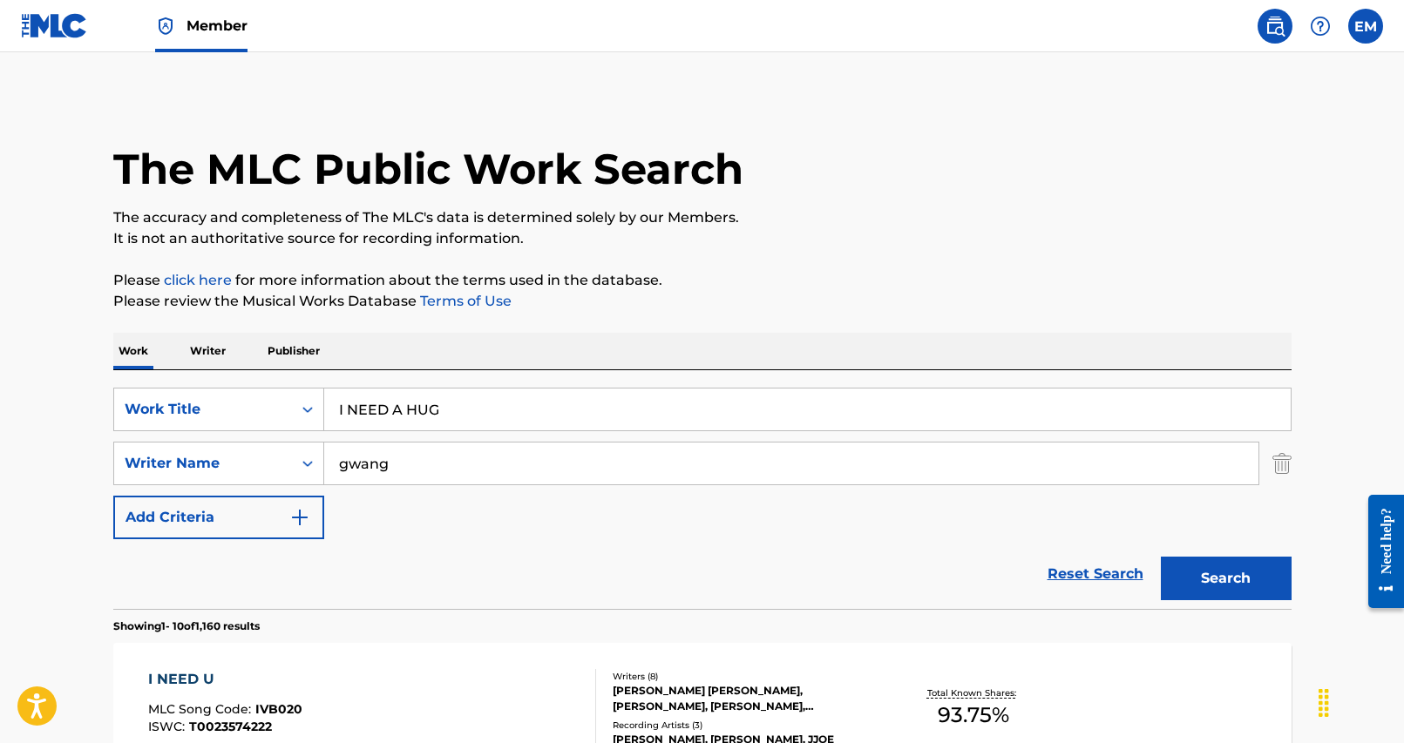
click at [476, 475] on input "gwang" at bounding box center [791, 464] width 934 height 42
type input "yrt"
drag, startPoint x: 752, startPoint y: 512, endPoint x: 785, endPoint y: 518, distance: 33.7
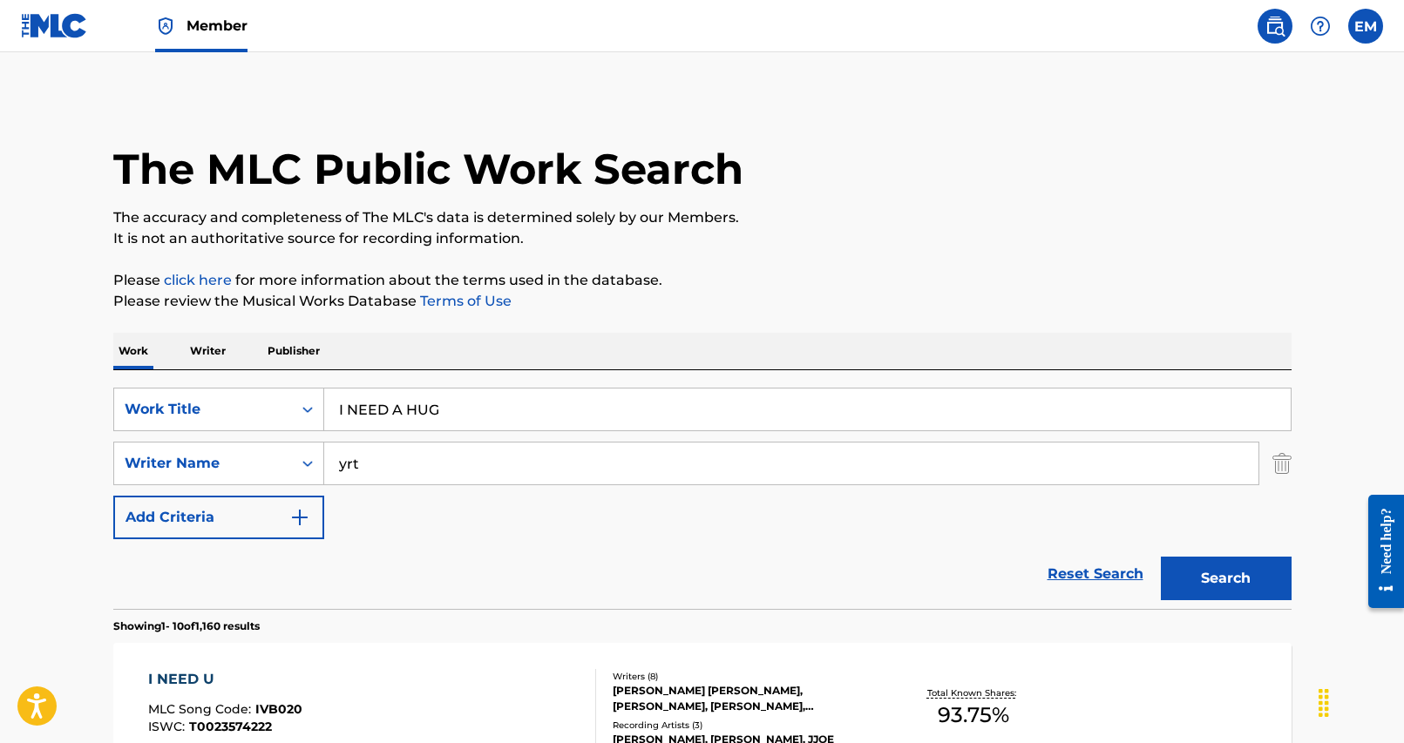
click at [752, 513] on div "SearchWithCriteria25284b2f-c254-4699-9183-3e6b4979b7c9 Work Title I NEED A HUG …" at bounding box center [702, 464] width 1178 height 152
click at [1261, 586] on button "Search" at bounding box center [1226, 579] width 131 height 44
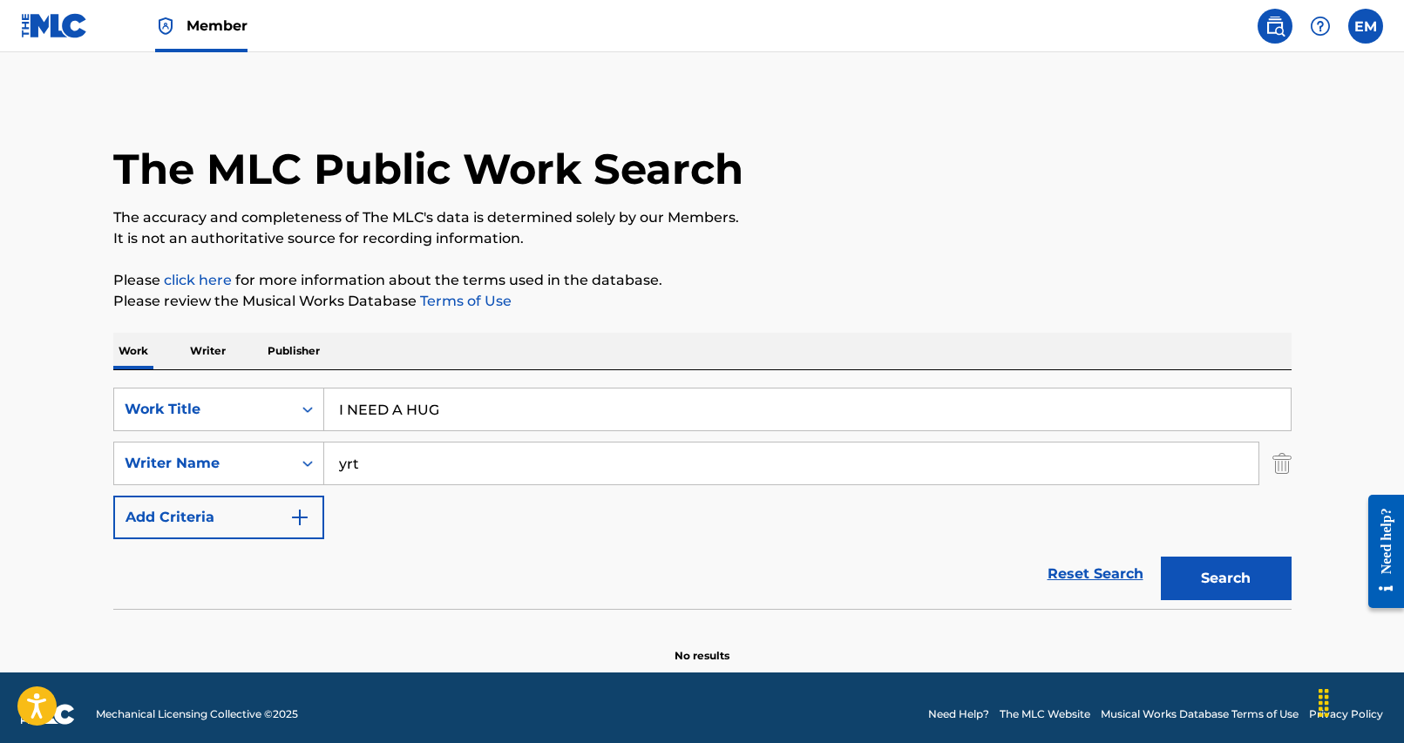
click at [487, 420] on input "I NEED A HUG" at bounding box center [807, 410] width 966 height 42
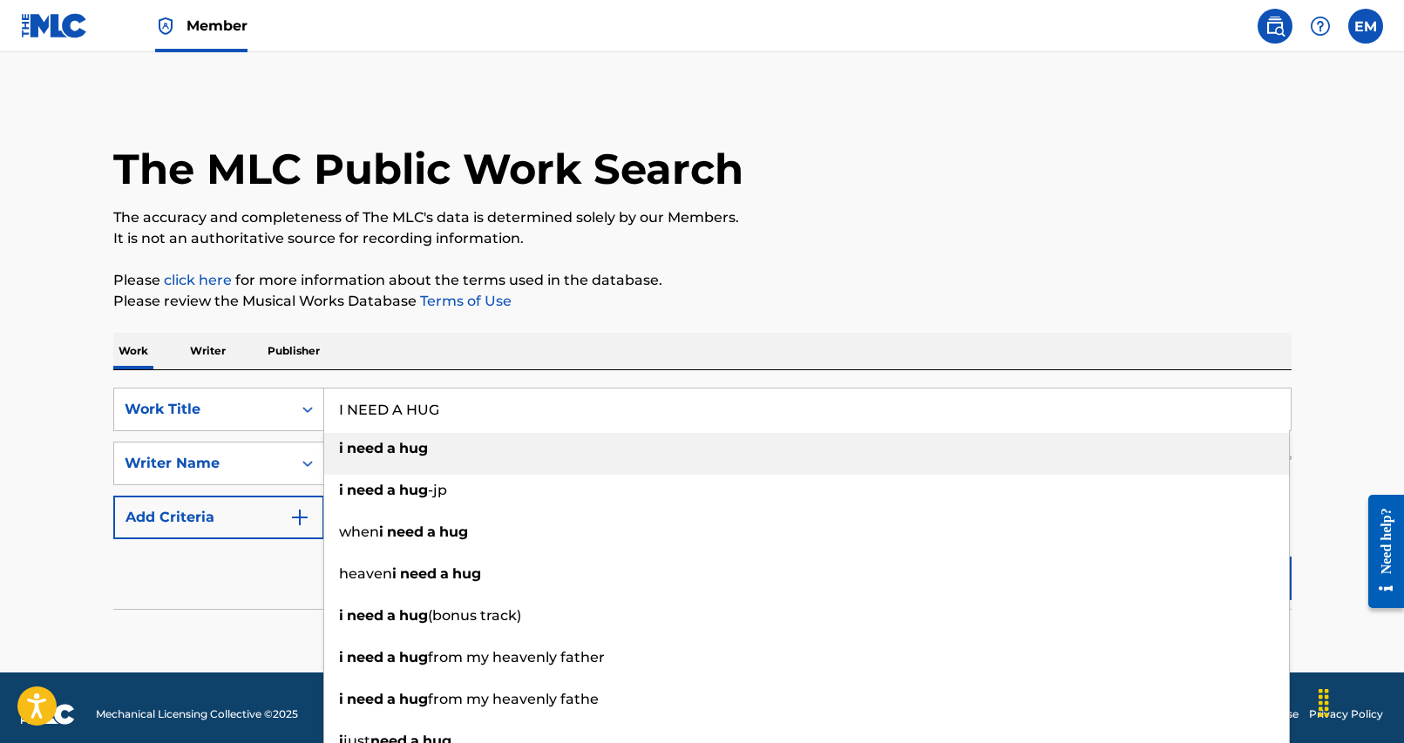
click at [495, 419] on input "I NEED A HUG" at bounding box center [807, 410] width 966 height 42
paste input "OVER THE MOON (OUTRO)"
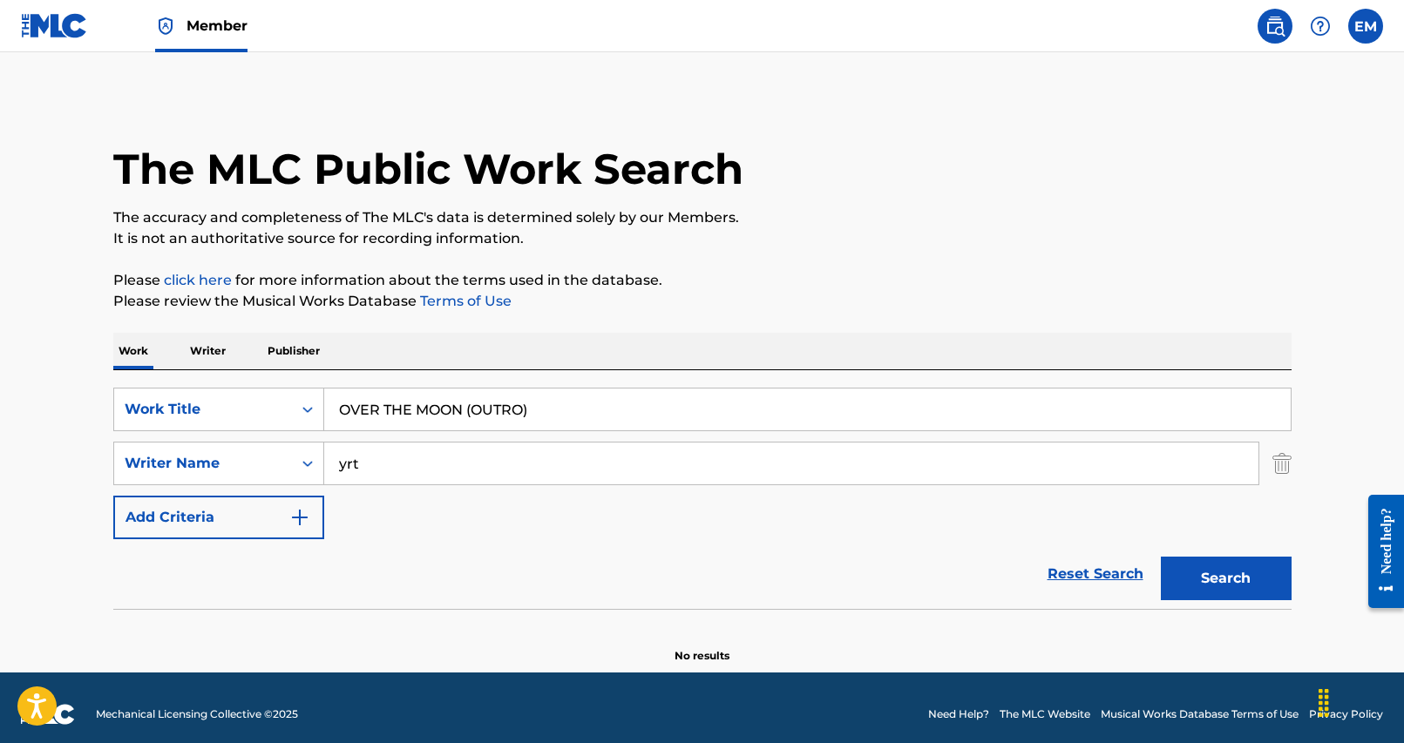
type input "OVER THE MOON (OUTRO)"
click at [769, 317] on div "The MLC Public Work Search The accuracy and completeness of The MLC's data is d…" at bounding box center [702, 380] width 1220 height 568
click at [396, 454] on input "yrt" at bounding box center [791, 464] width 934 height 42
type input "[PERSON_NAME]"
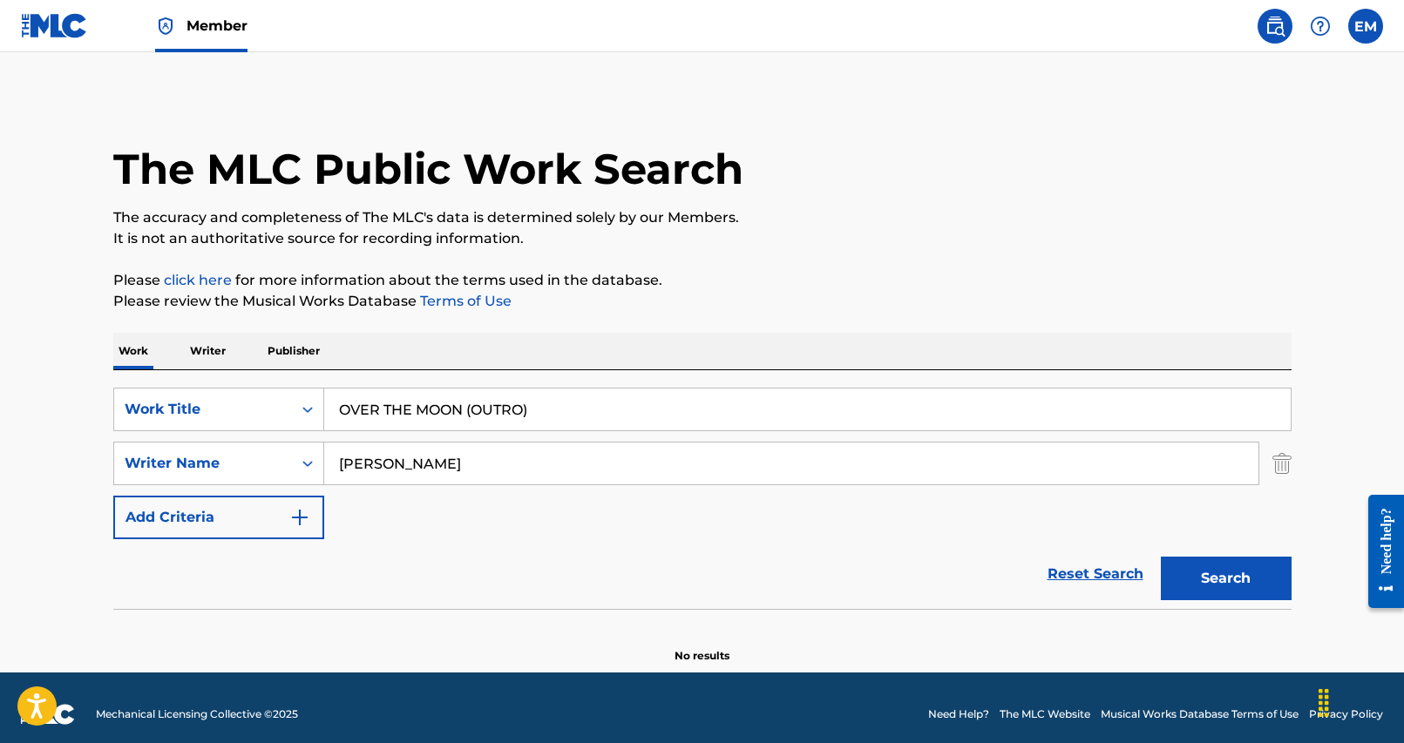
click at [1161, 557] on button "Search" at bounding box center [1226, 579] width 131 height 44
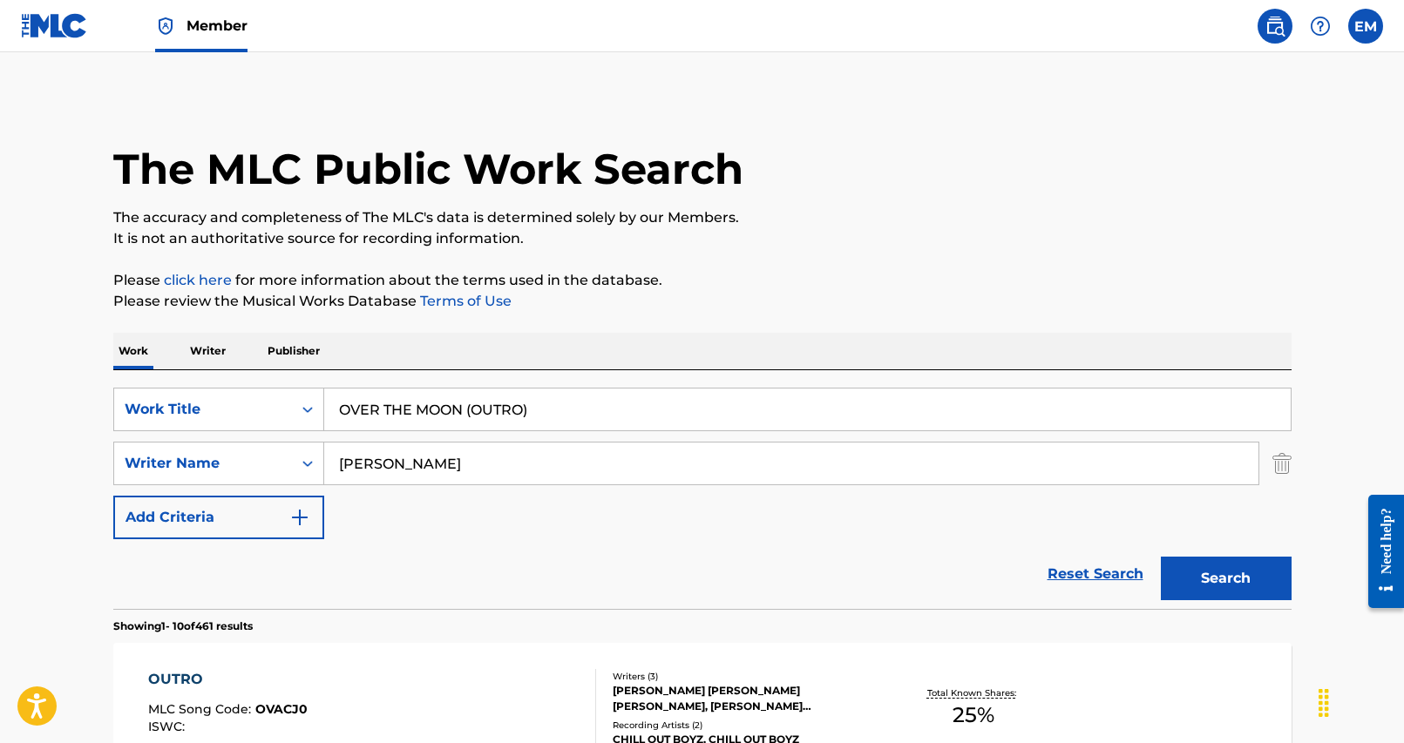
click at [467, 396] on input "OVER THE MOON (OUTRO)" at bounding box center [807, 410] width 966 height 42
paste input "RANDOM LOVE"
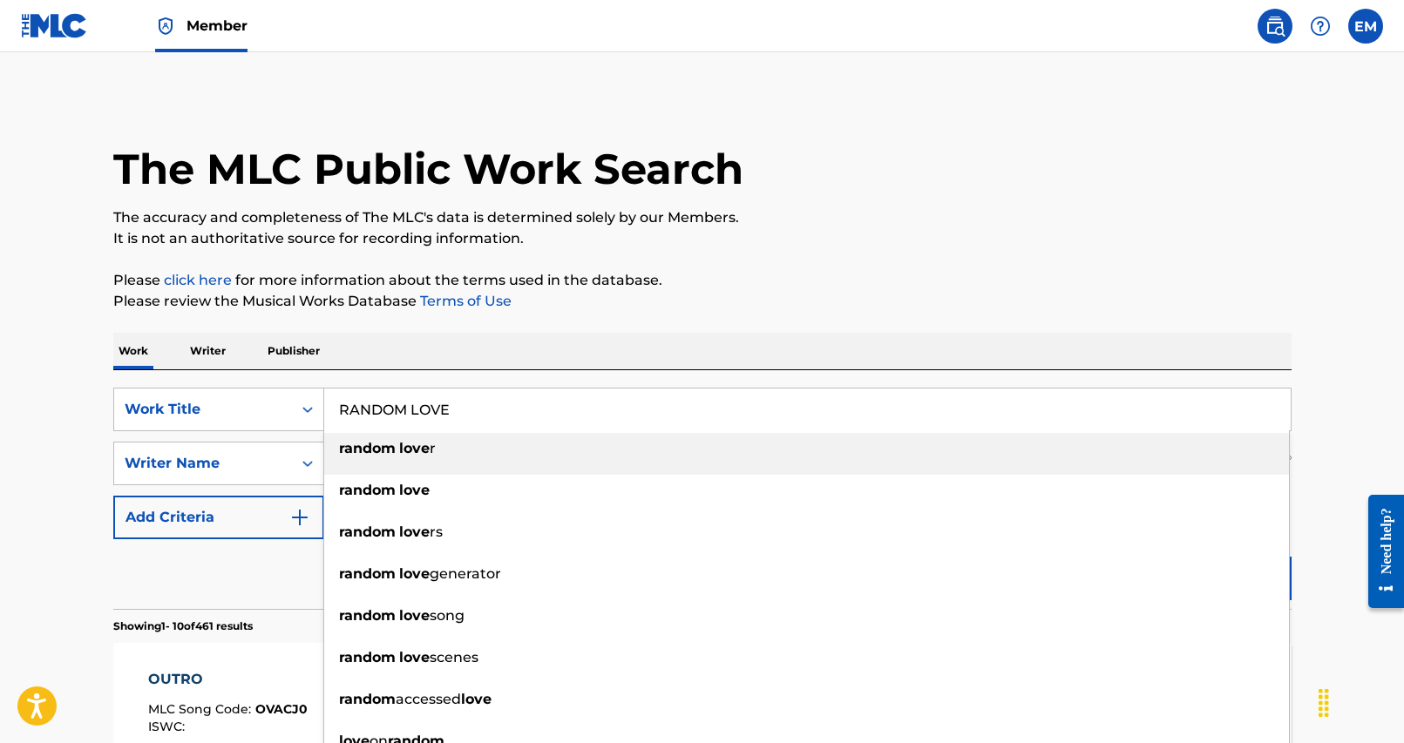
type input "RANDOM LOVE"
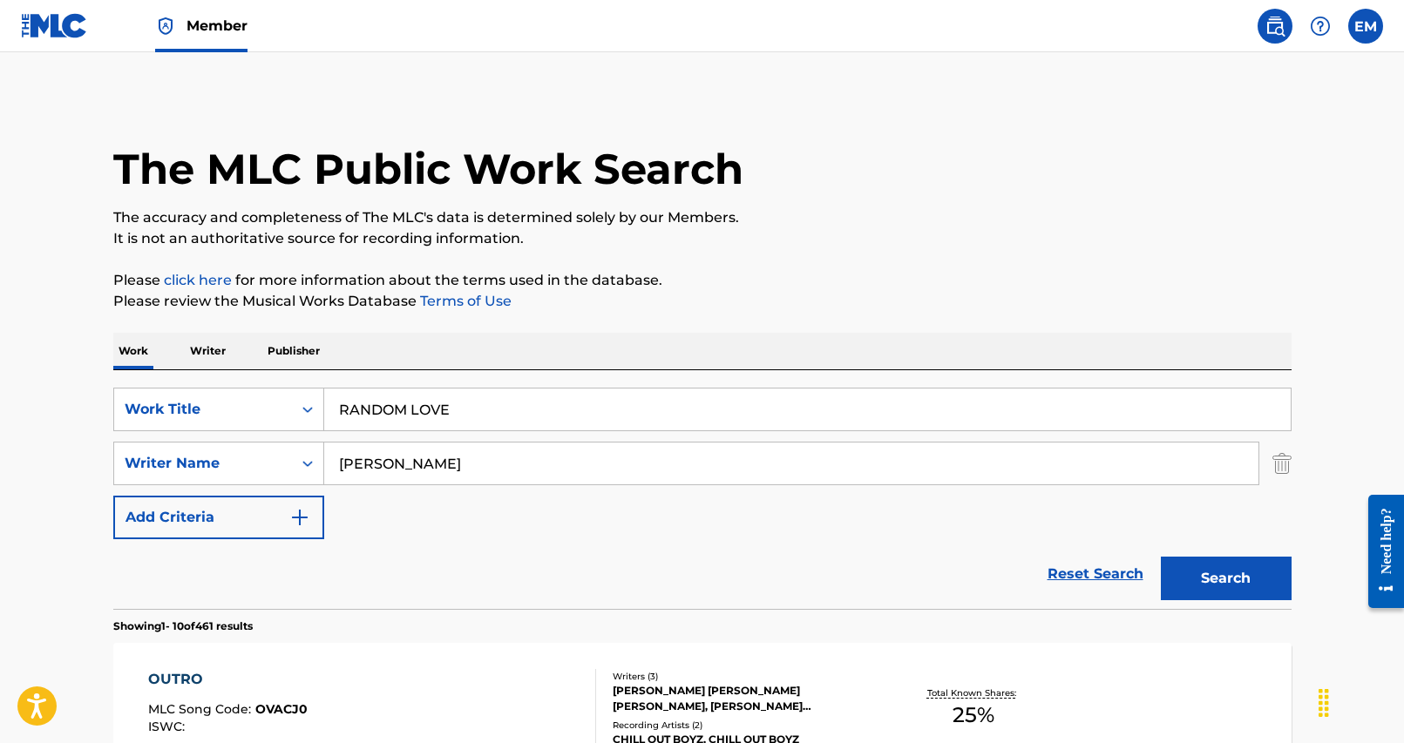
click at [618, 361] on div "Work Writer Publisher" at bounding box center [702, 351] width 1178 height 37
click at [520, 454] on input "[PERSON_NAME]" at bounding box center [791, 464] width 934 height 42
click at [1161, 557] on button "Search" at bounding box center [1226, 579] width 131 height 44
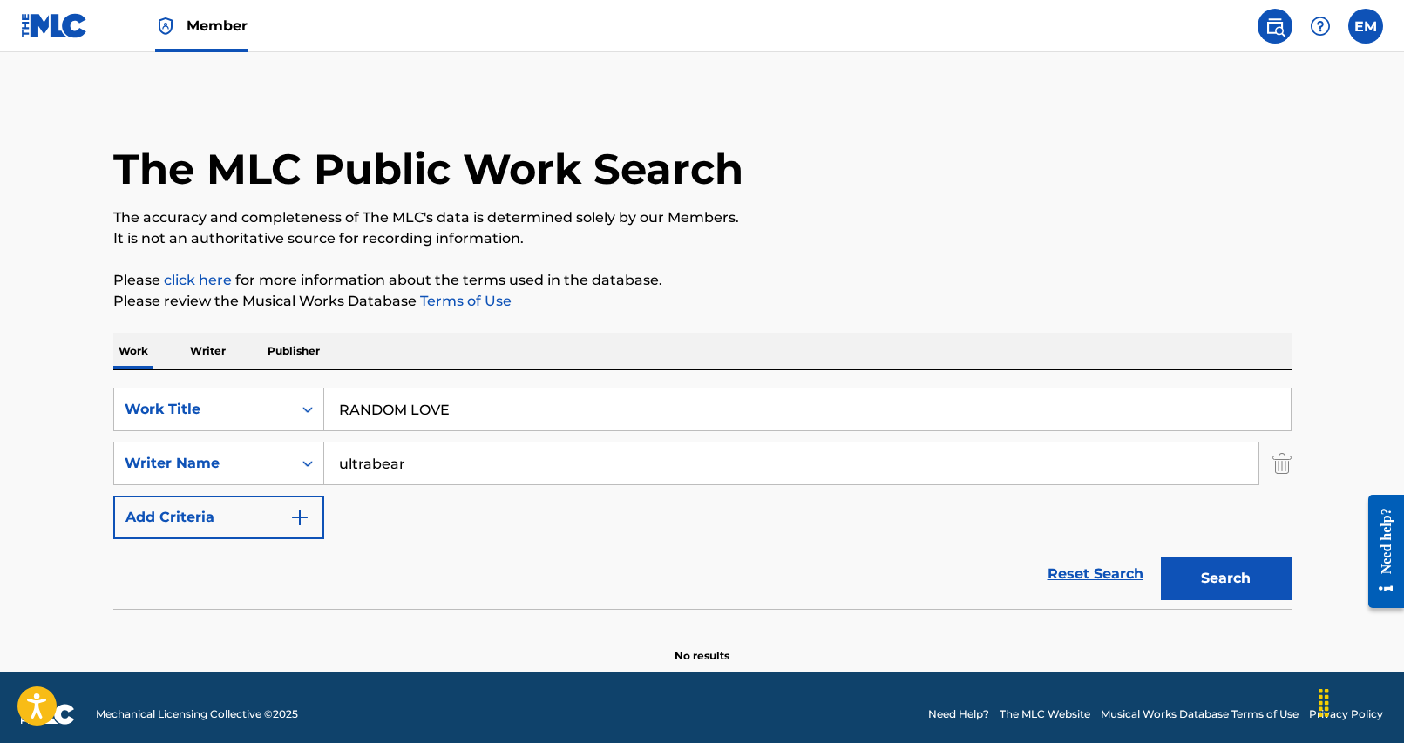
click at [681, 474] on input "ultrabear" at bounding box center [791, 464] width 934 height 42
type input "yrt"
click at [1161, 557] on button "Search" at bounding box center [1226, 579] width 131 height 44
click at [681, 473] on input "yrt" at bounding box center [791, 464] width 934 height 42
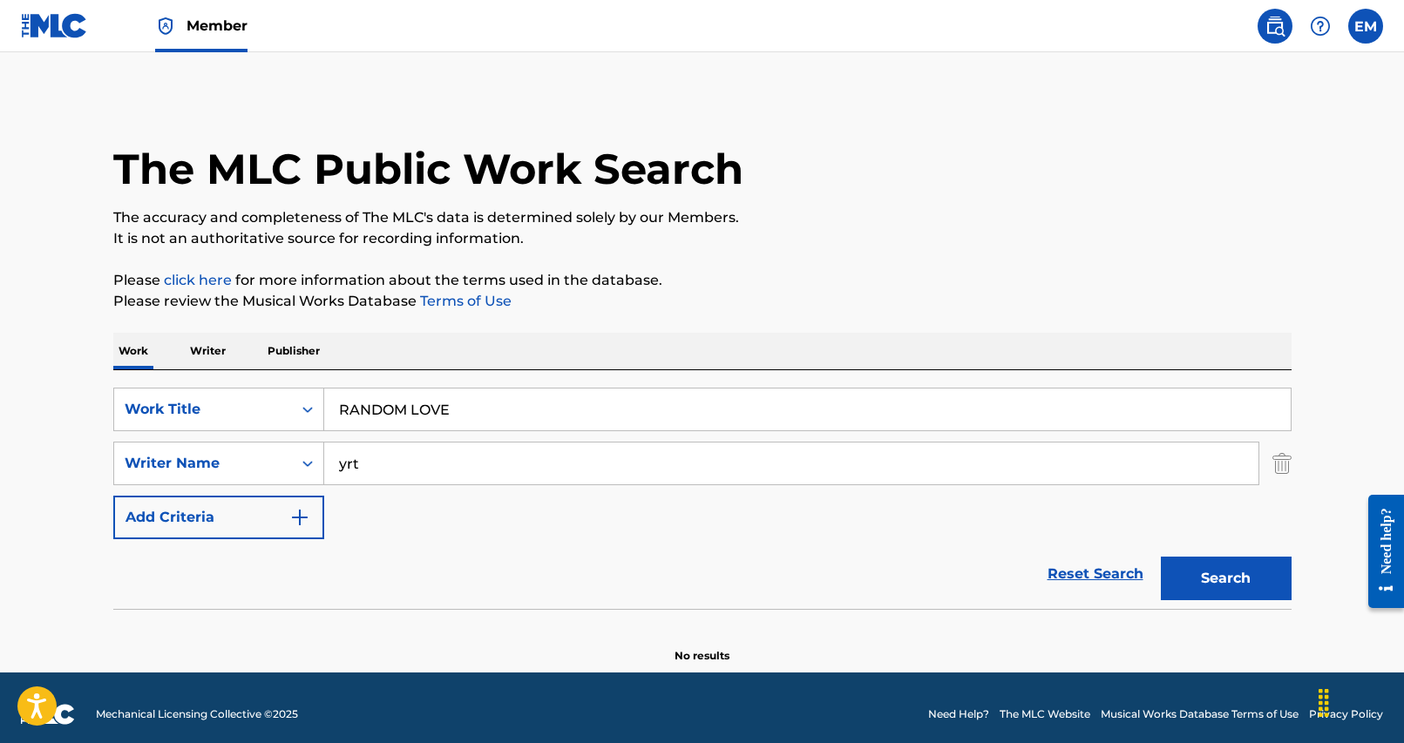
click at [681, 473] on input "yrt" at bounding box center [791, 464] width 934 height 42
click at [409, 467] on input "Search Form" at bounding box center [791, 464] width 934 height 42
type input "gwang"
click at [1161, 557] on button "Search" at bounding box center [1226, 579] width 131 height 44
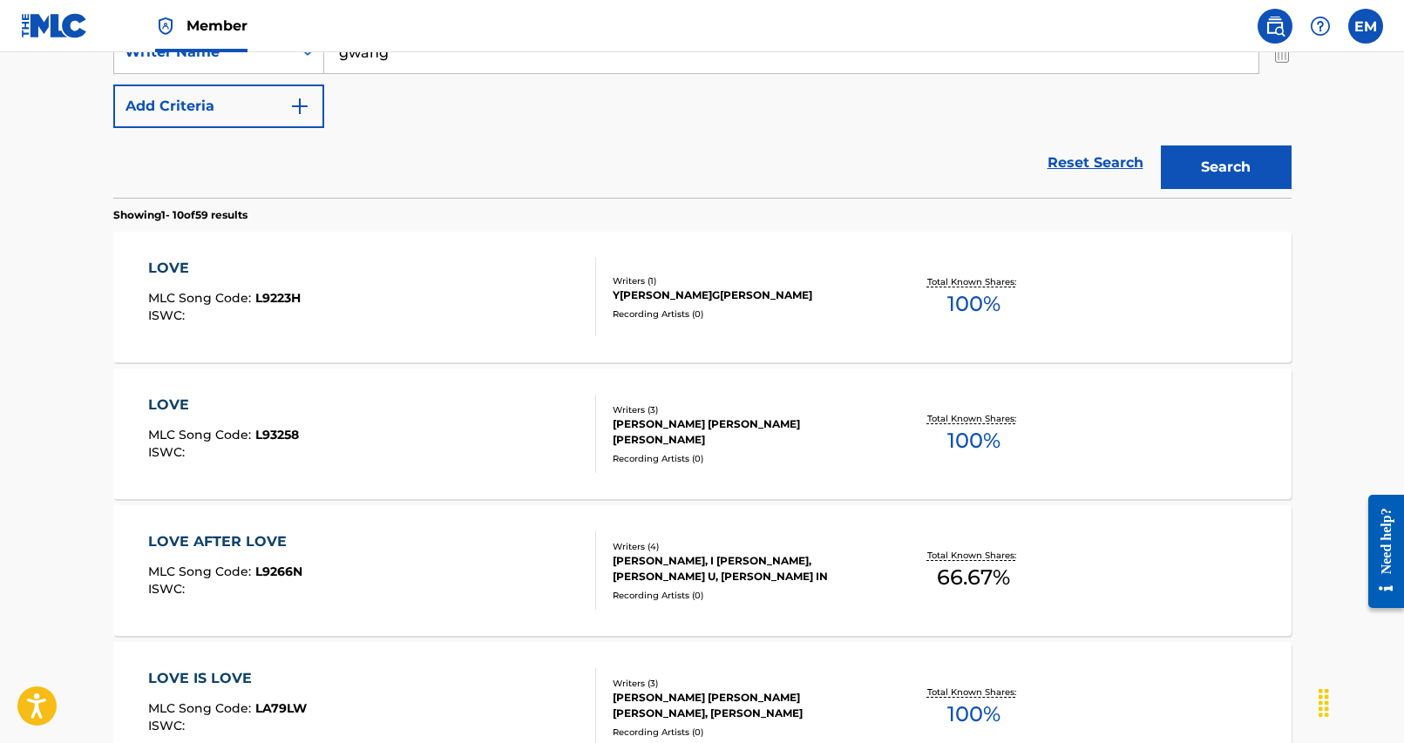
scroll to position [261, 0]
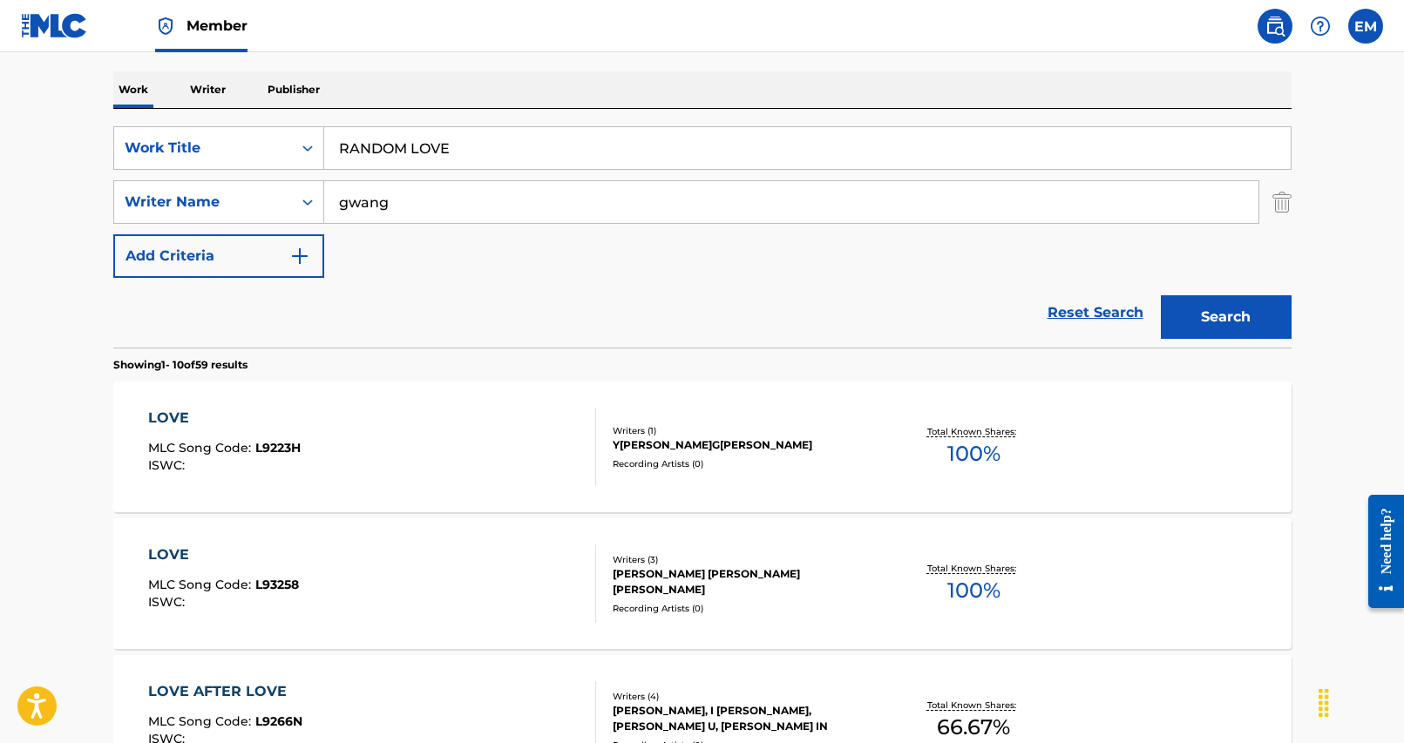
click at [550, 129] on input "RANDOM LOVE" at bounding box center [807, 148] width 966 height 42
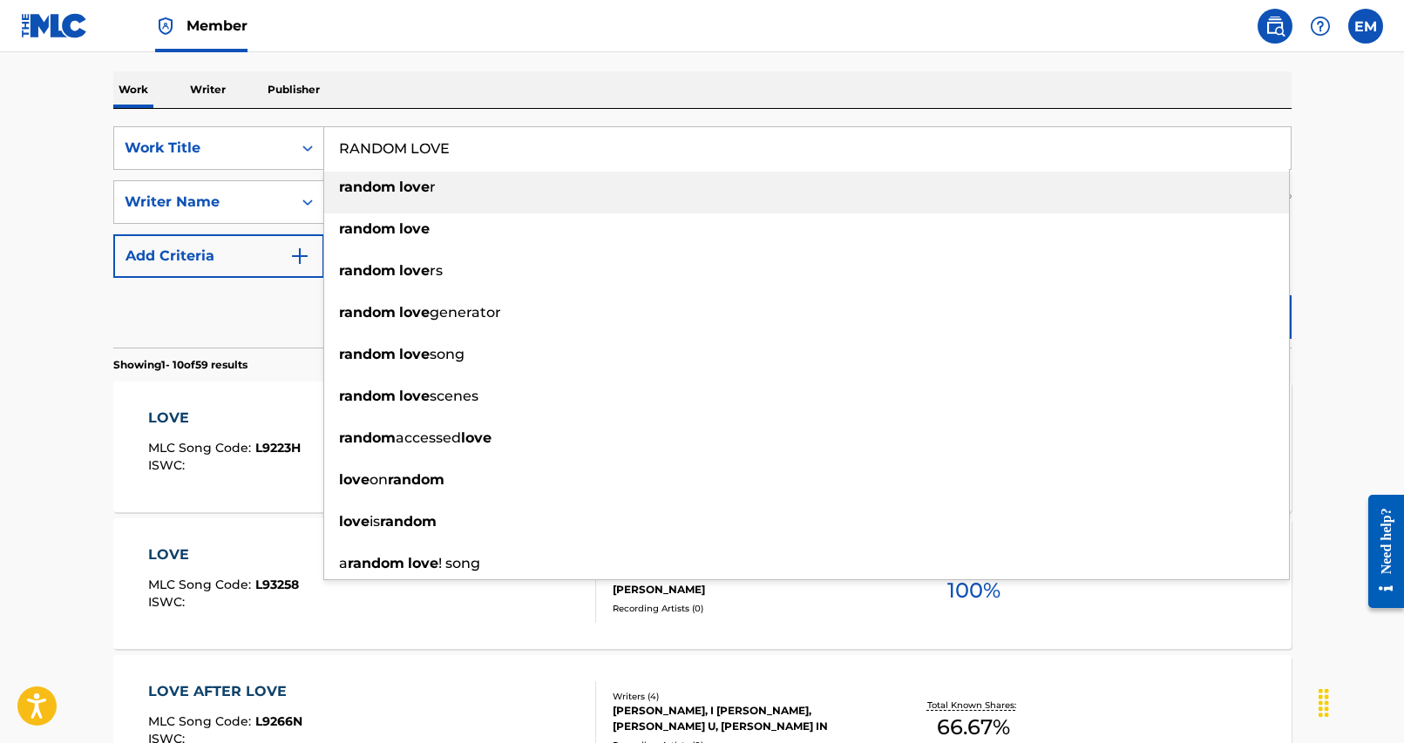
click at [550, 129] on input "RANDOM LOVE" at bounding box center [807, 148] width 966 height 42
paste input "SLAP ON THE WRIST"
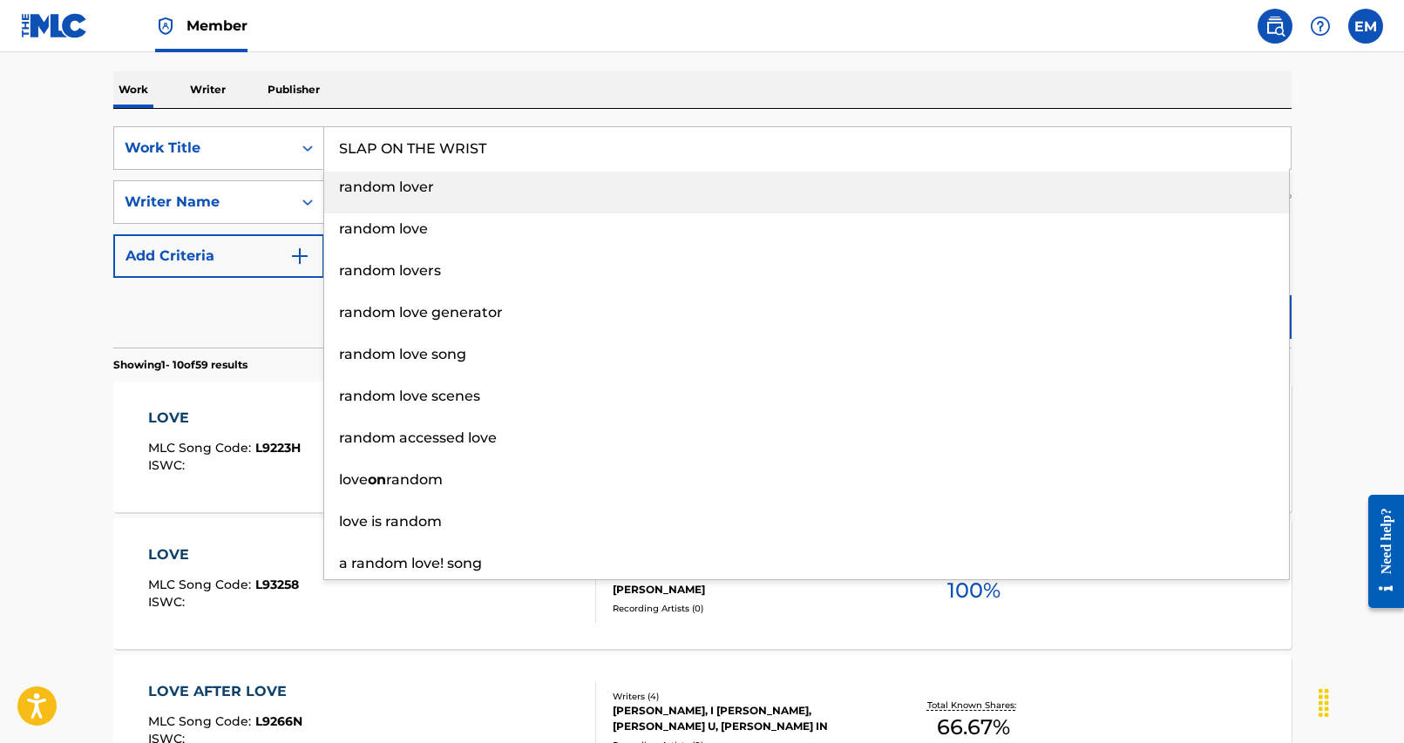
type input "SLAP ON THE WRIST"
click at [566, 108] on div "Work Writer Publisher" at bounding box center [702, 89] width 1178 height 37
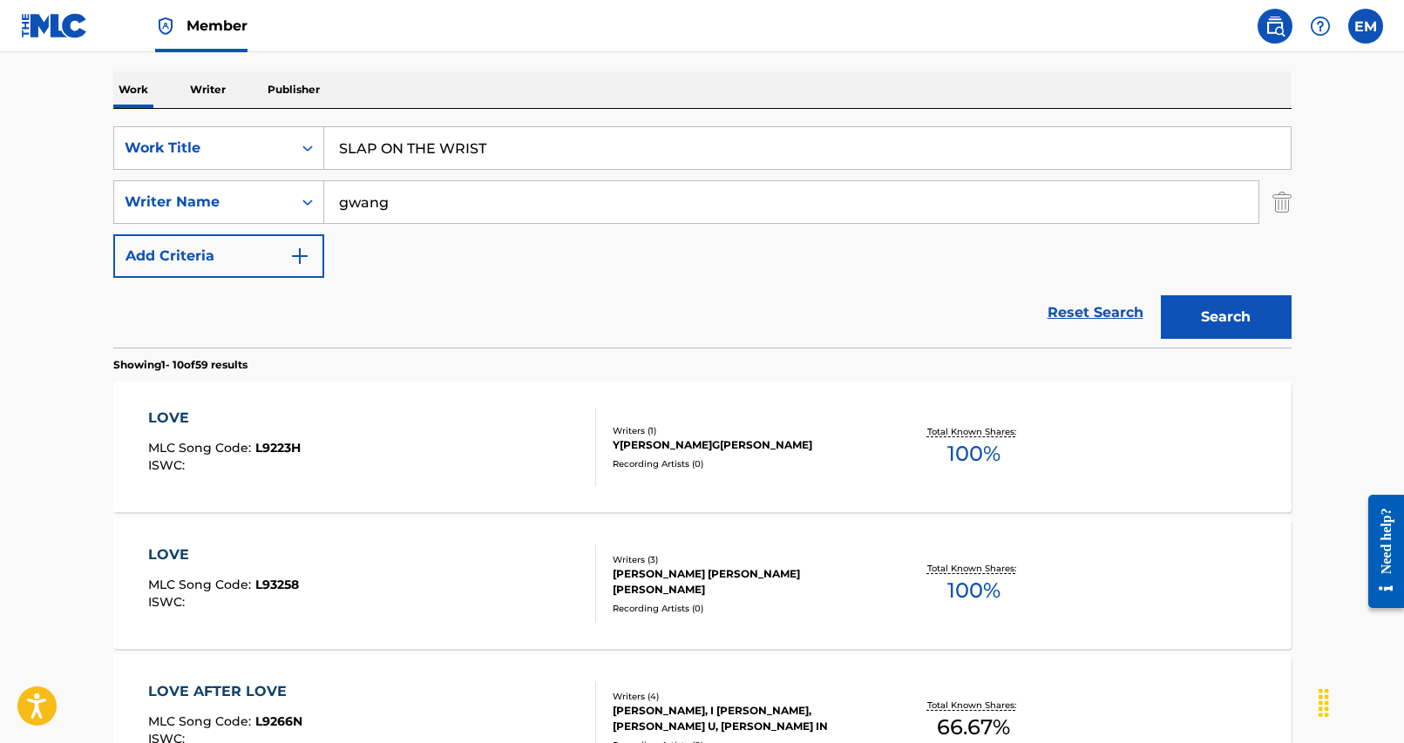
click at [1207, 312] on button "Search" at bounding box center [1226, 317] width 131 height 44
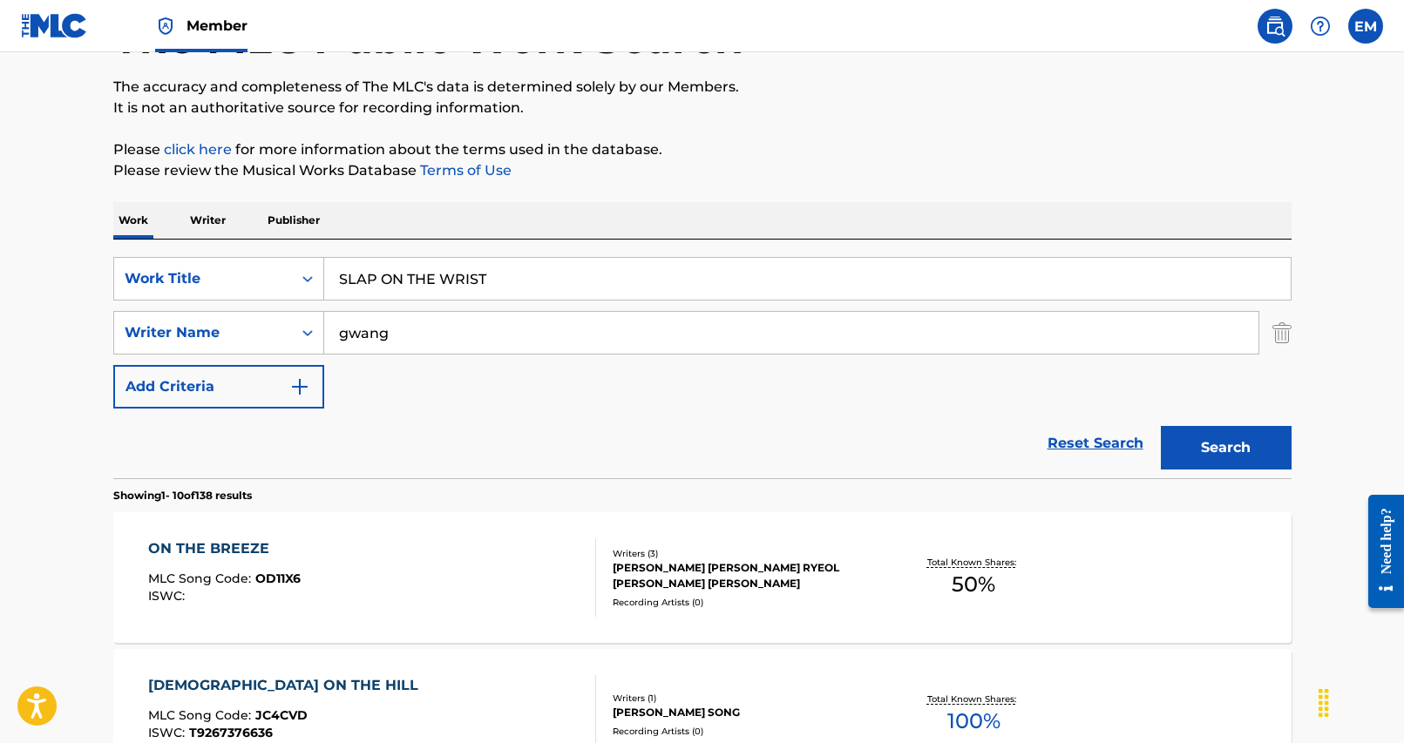
scroll to position [0, 0]
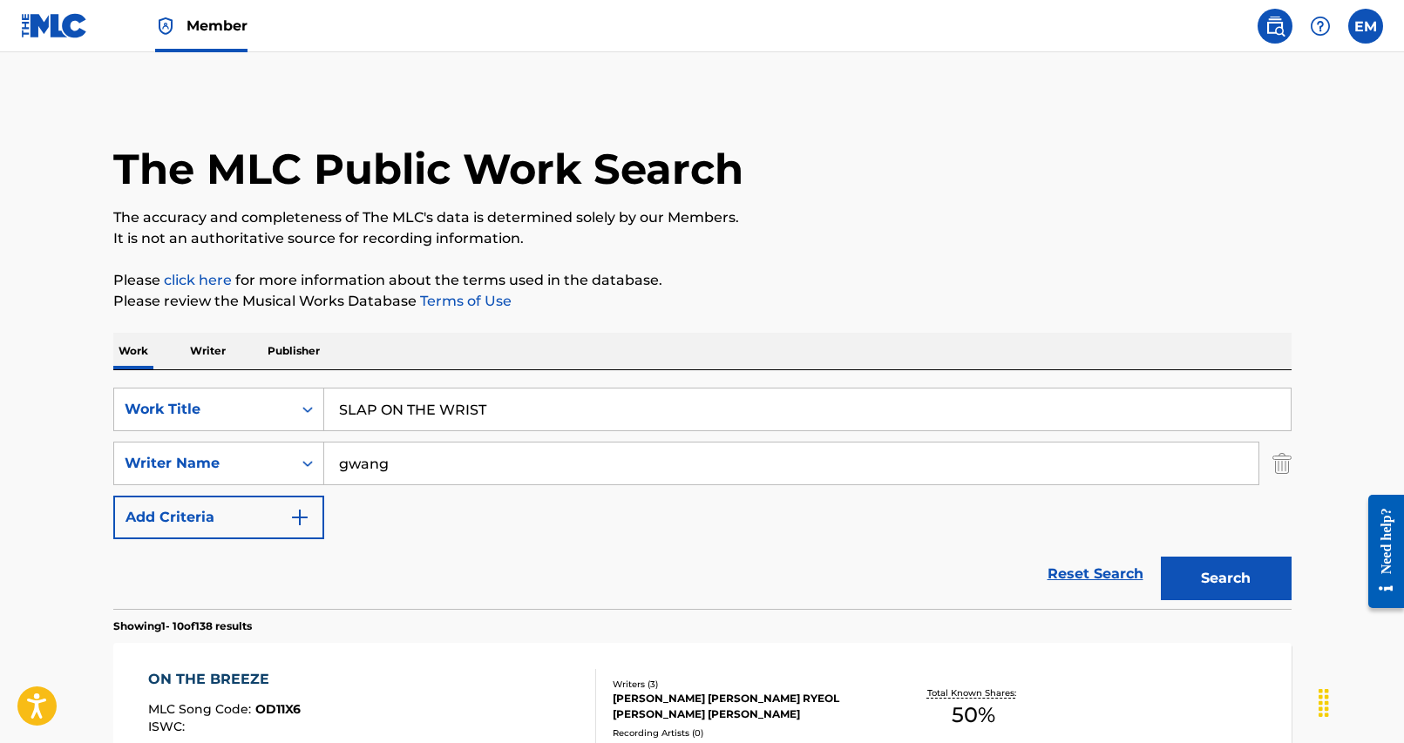
click at [487, 457] on input "gwang" at bounding box center [791, 464] width 934 height 42
click at [1161, 557] on button "Search" at bounding box center [1226, 579] width 131 height 44
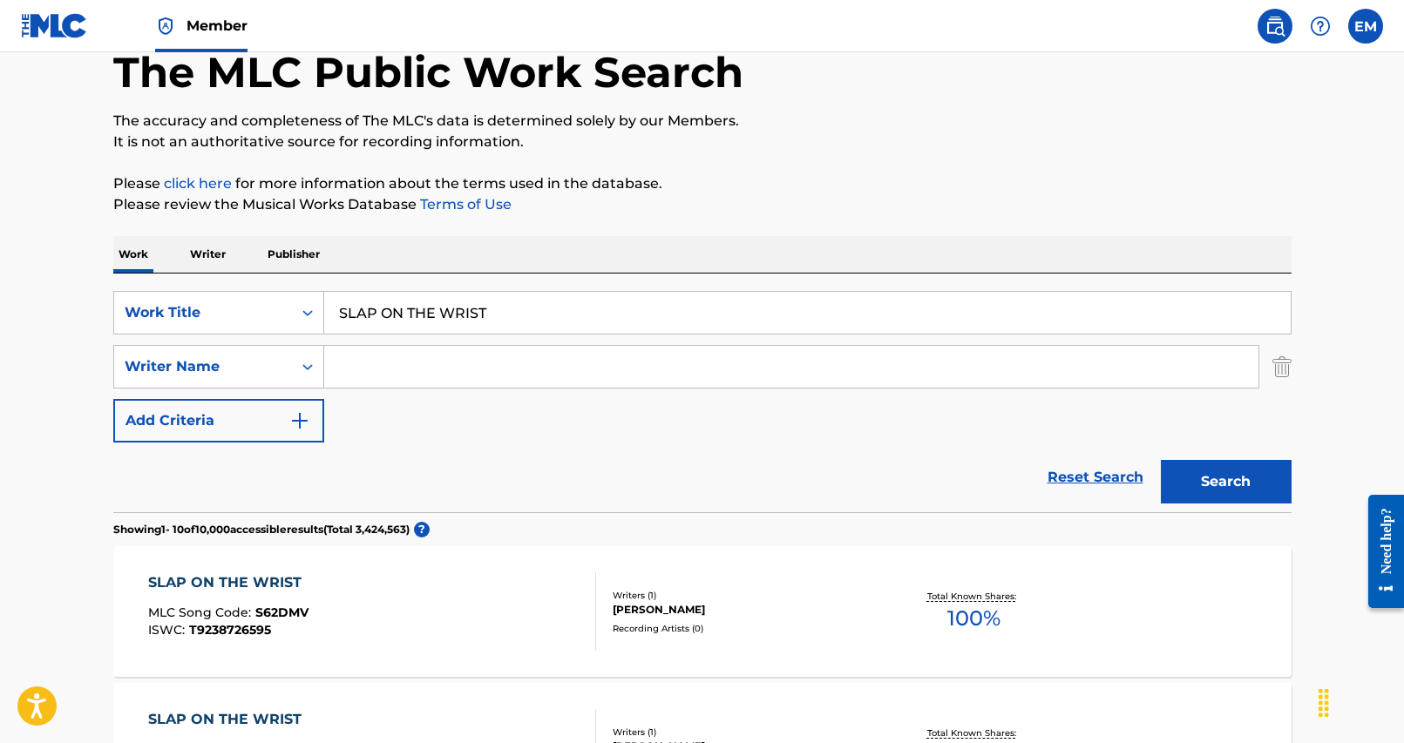
scroll to position [87, 0]
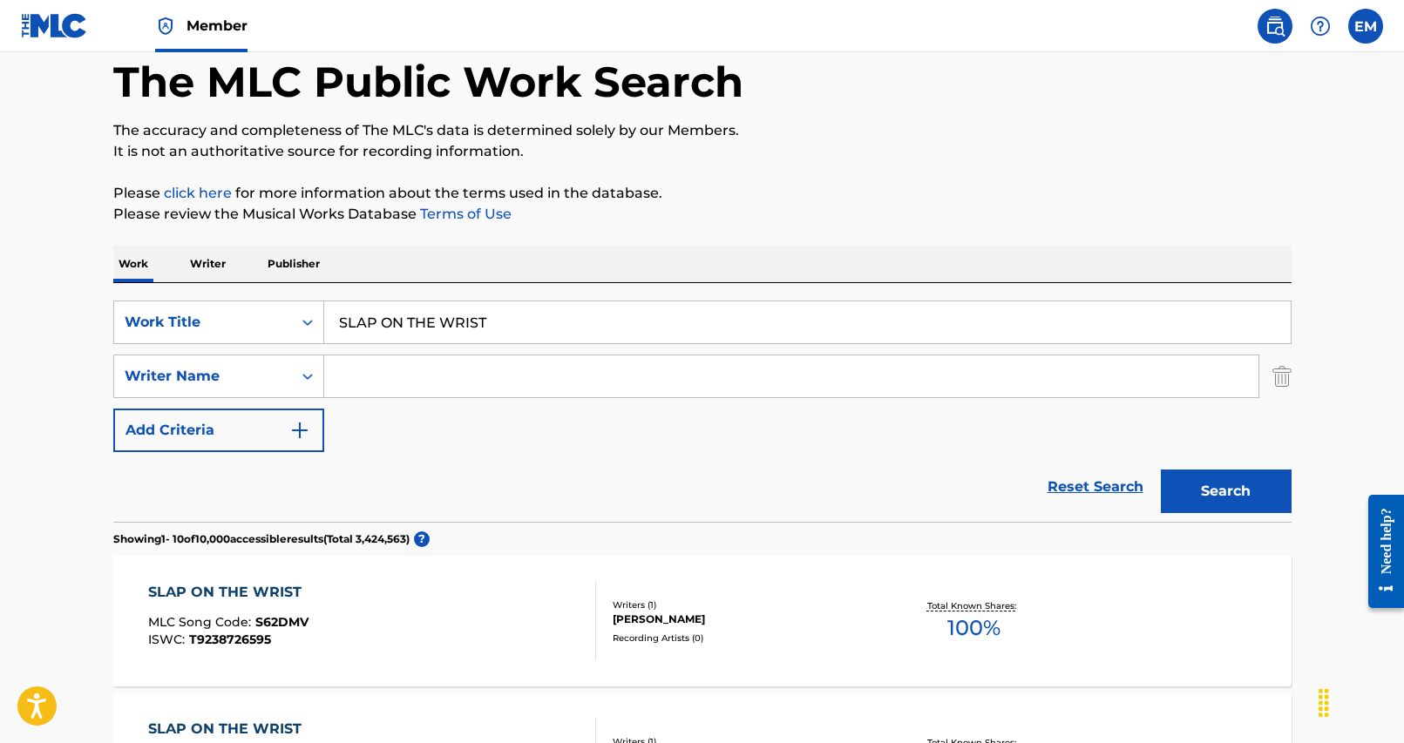
click at [504, 315] on input "SLAP ON THE WRIST" at bounding box center [807, 322] width 966 height 42
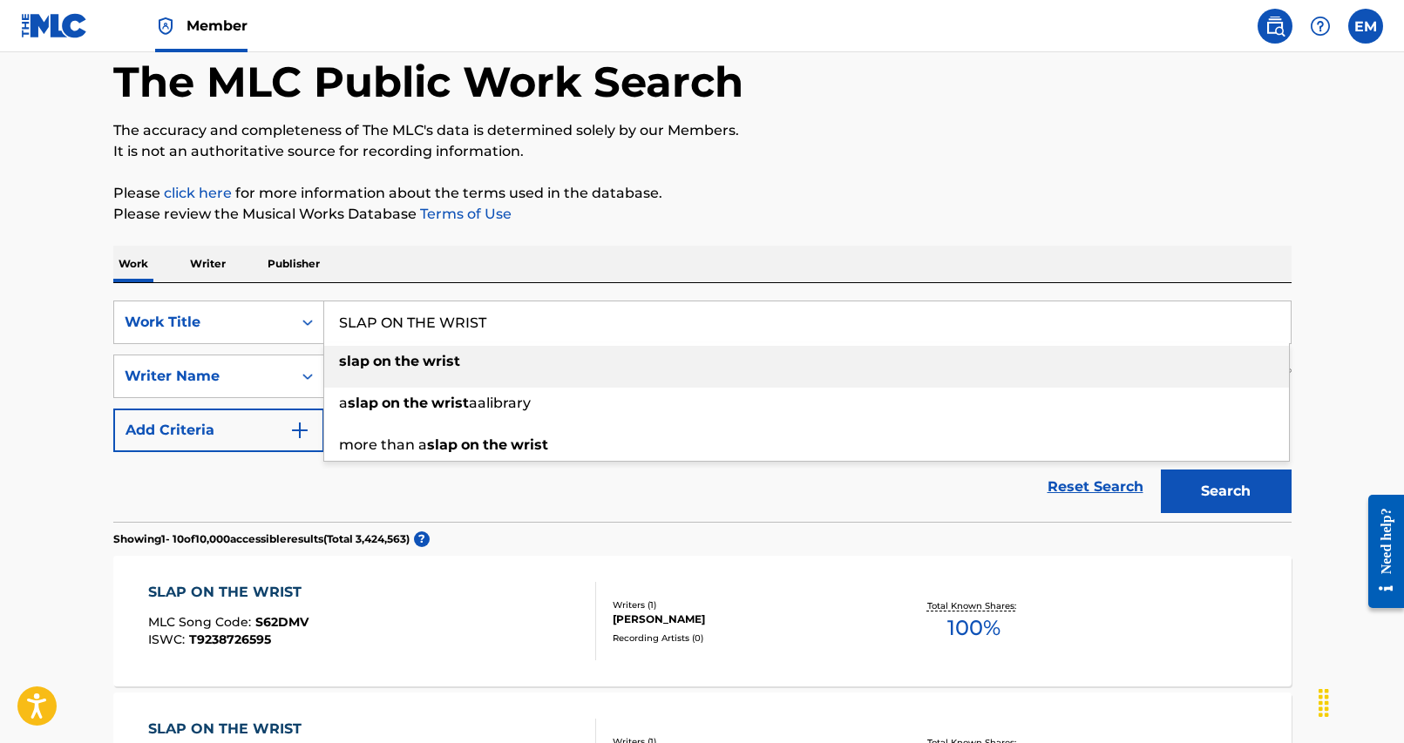
click at [504, 315] on input "SLAP ON THE WRIST" at bounding box center [807, 322] width 966 height 42
paste input "TO THE MOON (OUTRO)"
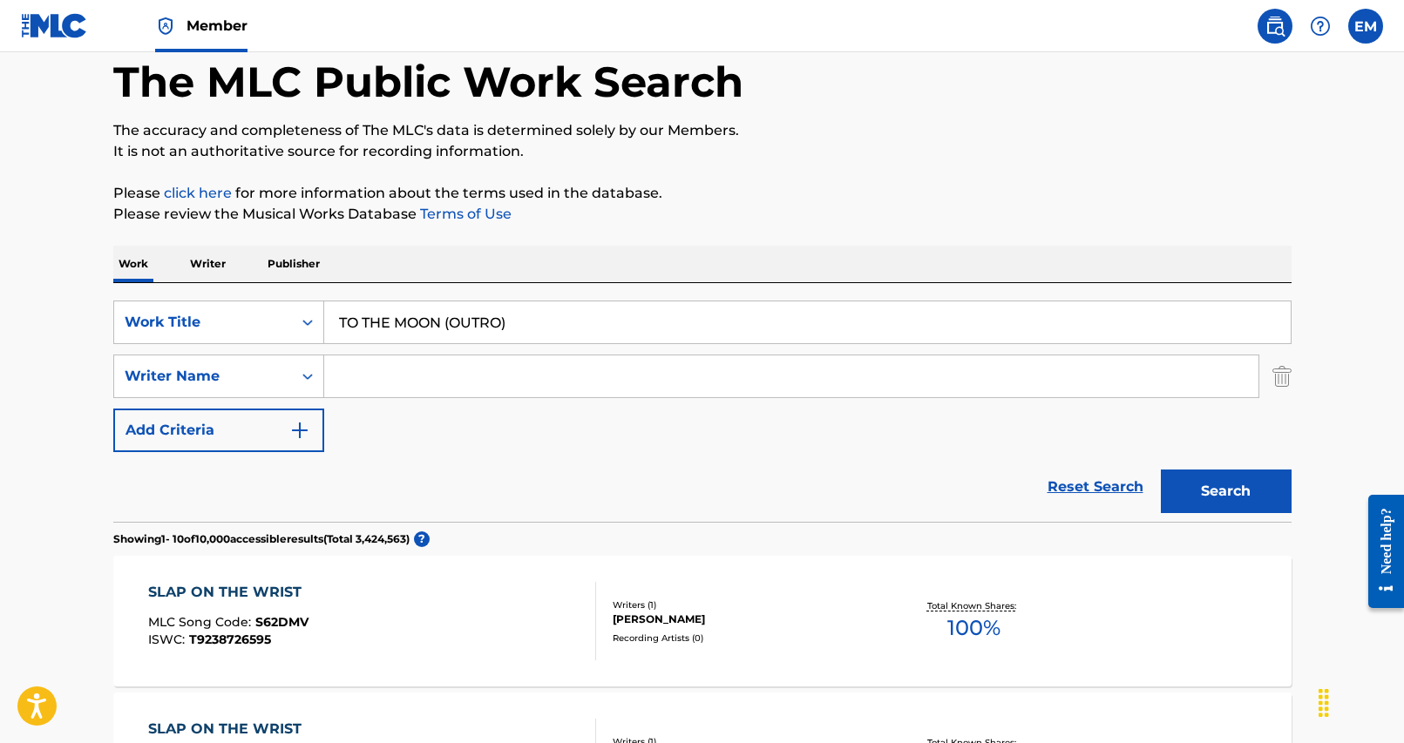
click at [760, 290] on div "SearchWithCriteria25284b2f-c254-4699-9183-3e6b4979b7c9 Work Title TO THE MOON (…" at bounding box center [702, 402] width 1178 height 239
click at [1246, 492] on button "Search" at bounding box center [1226, 492] width 131 height 44
drag, startPoint x: 509, startPoint y: 363, endPoint x: 508, endPoint y: 337, distance: 26.2
click at [509, 354] on div "SearchWithCriteria25284b2f-c254-4699-9183-3e6b4979b7c9 Work Title TO THE MOON (…" at bounding box center [702, 377] width 1178 height 152
click at [508, 322] on input "TO THE MOON (OUTRO)" at bounding box center [807, 322] width 966 height 42
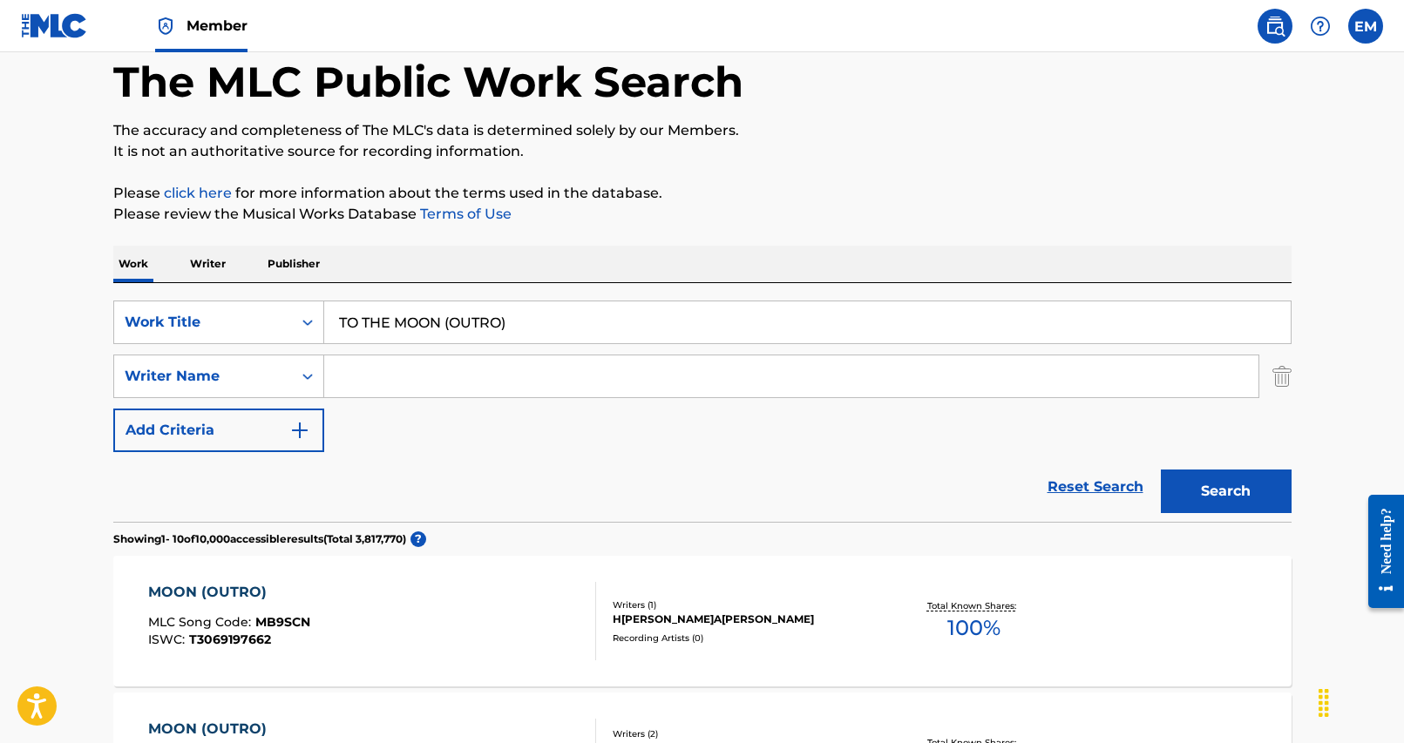
click at [508, 322] on input "TO THE MOON (OUTRO)" at bounding box center [807, 322] width 966 height 42
paste input "GUG BAB"
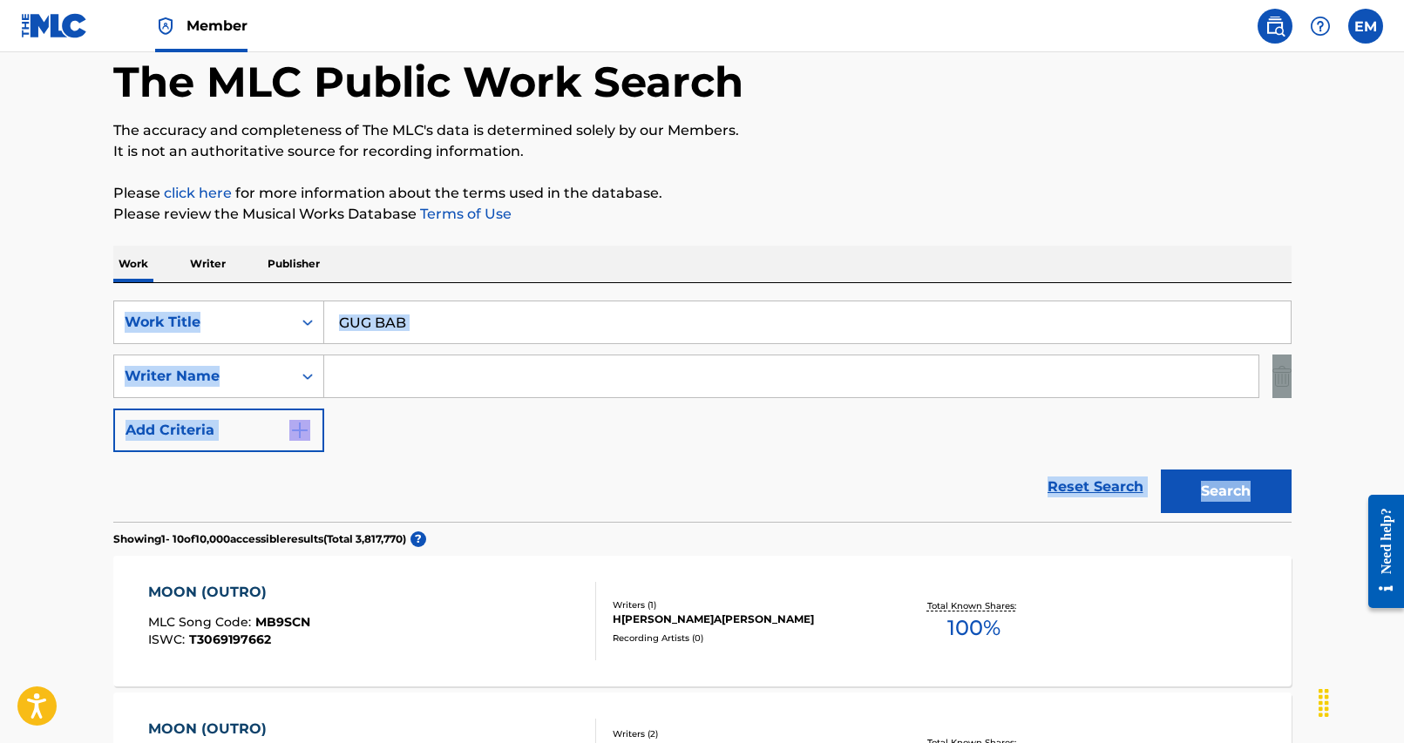
drag, startPoint x: 977, startPoint y: 338, endPoint x: 1276, endPoint y: 475, distance: 328.7
click at [1261, 493] on button "Search" at bounding box center [1226, 492] width 131 height 44
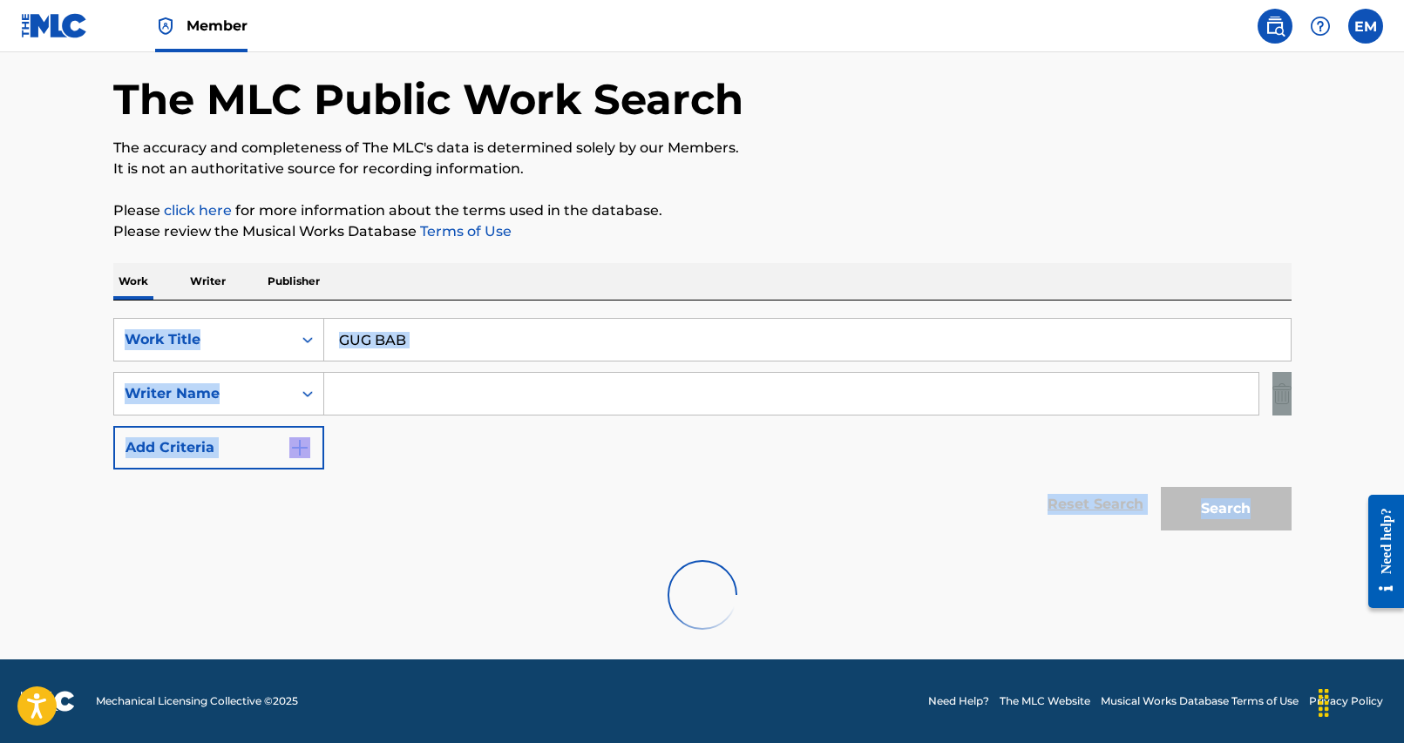
scroll to position [0, 0]
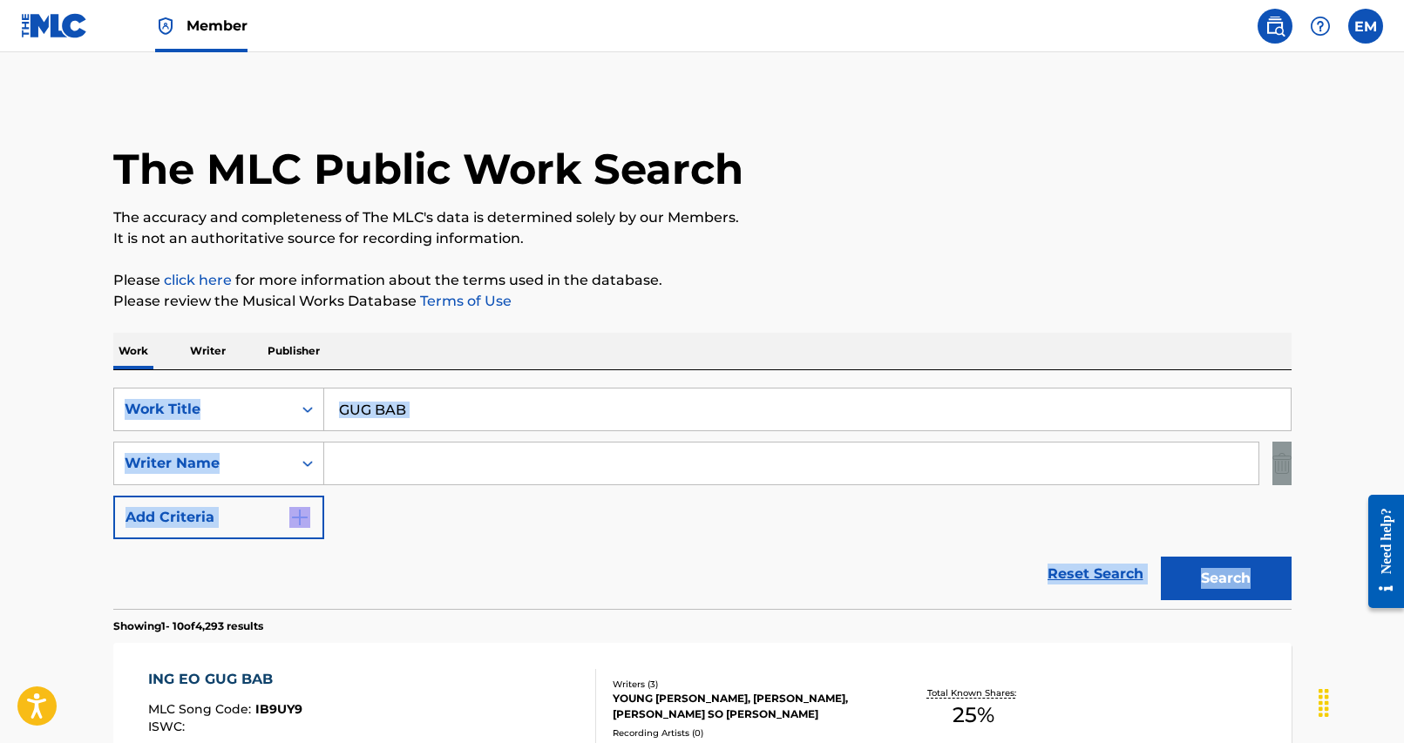
click at [626, 555] on div "Reset Search Search" at bounding box center [702, 574] width 1178 height 70
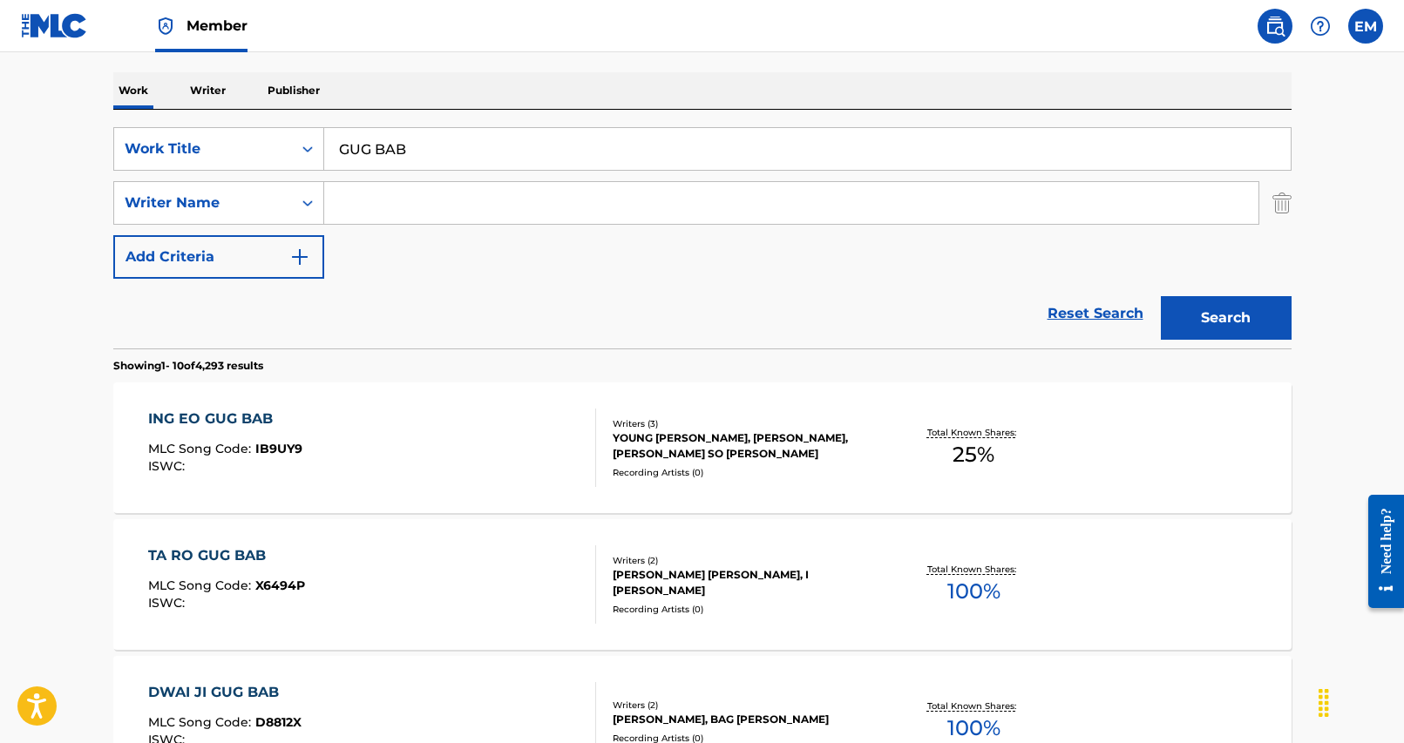
scroll to position [174, 0]
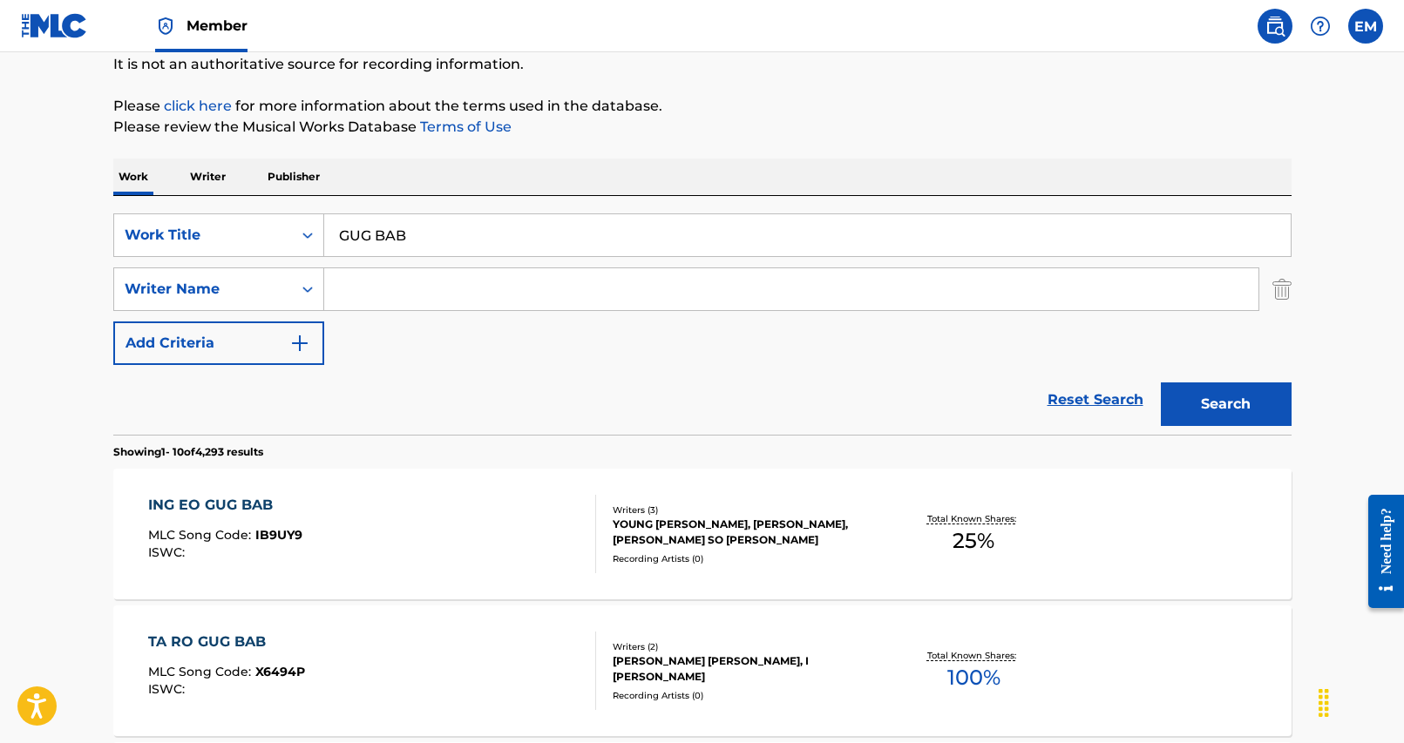
click at [396, 248] on input "GUG BAB" at bounding box center [807, 235] width 966 height 42
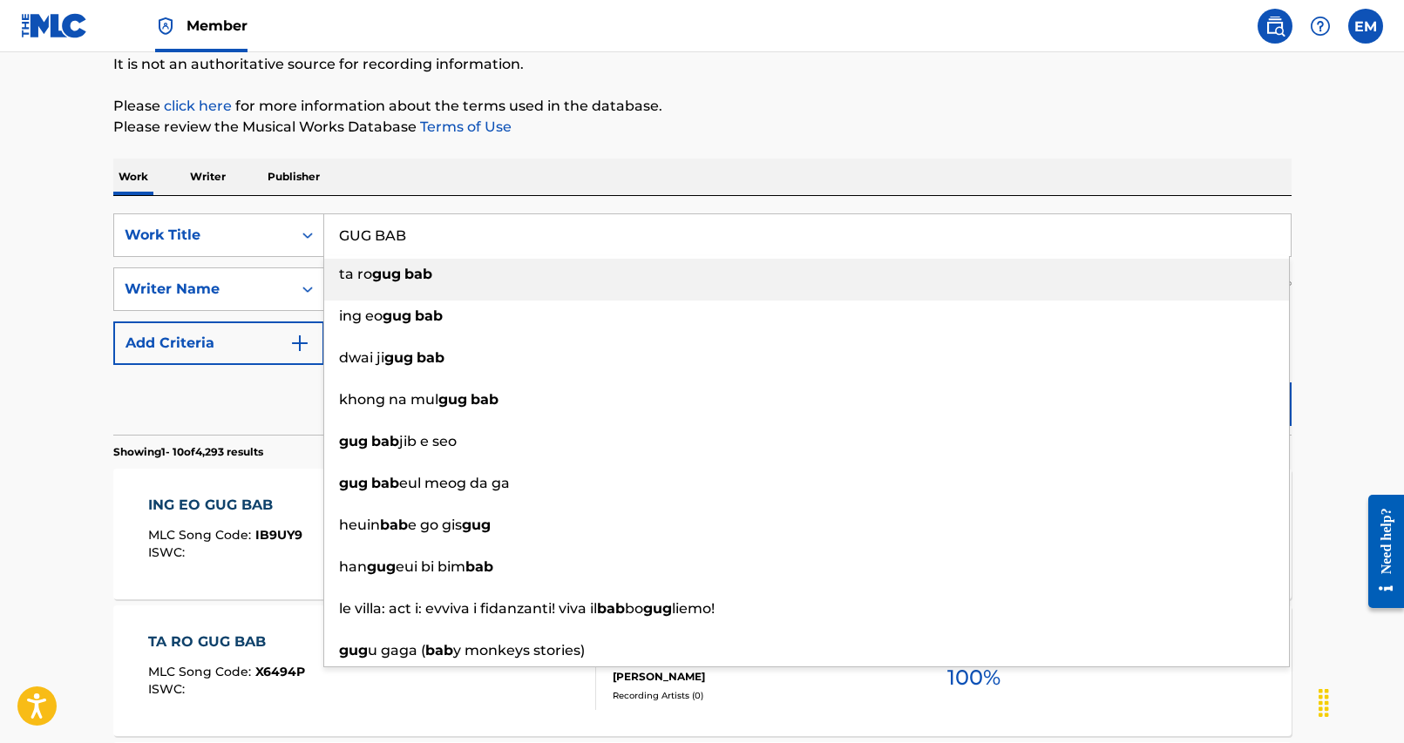
click at [396, 248] on input "GUG BAB" at bounding box center [807, 235] width 966 height 42
click at [396, 245] on input "GUG BAB" at bounding box center [807, 235] width 966 height 42
paste input "GUKBAP (KOREAN STEW)"
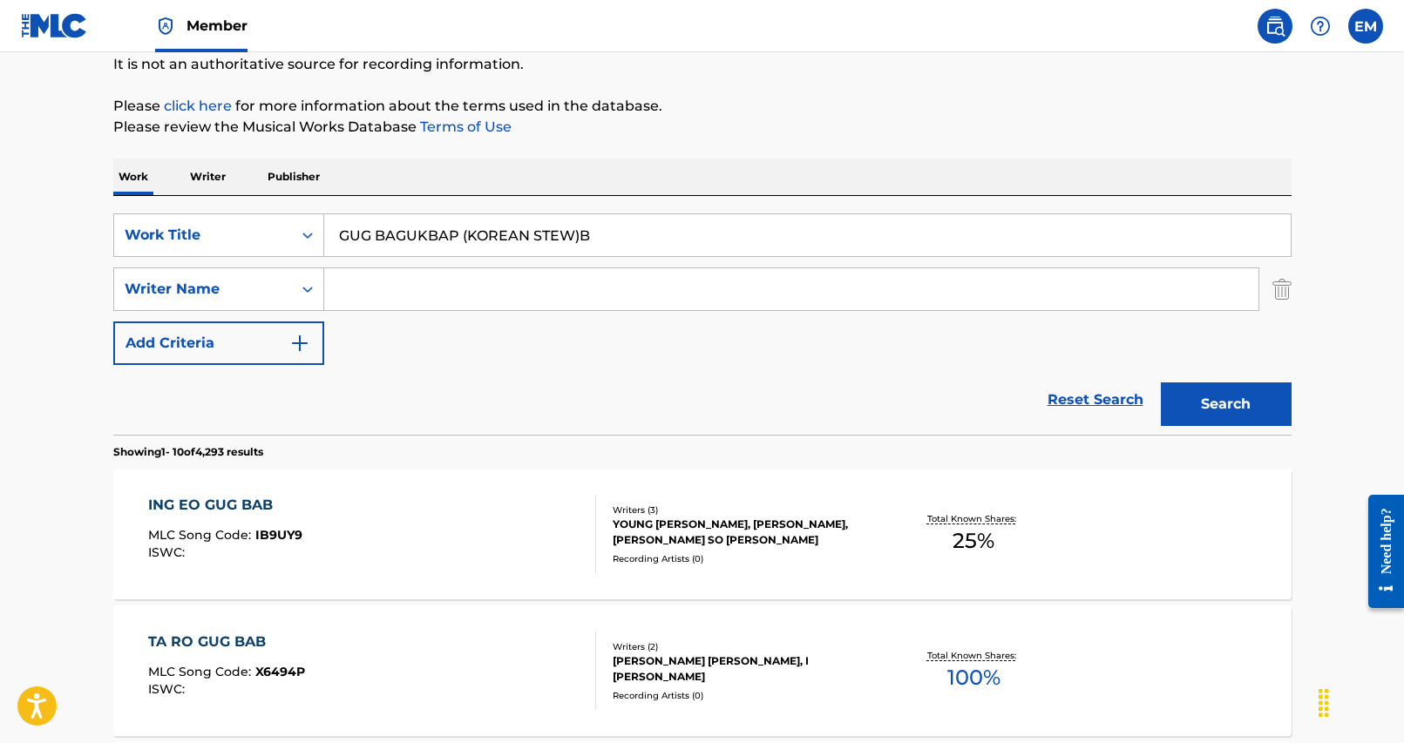
click at [428, 225] on input "GUG BAGUKBAP (KOREAN STEW)B" at bounding box center [807, 235] width 966 height 42
paste input "KBAP (KOREAN STEW)"
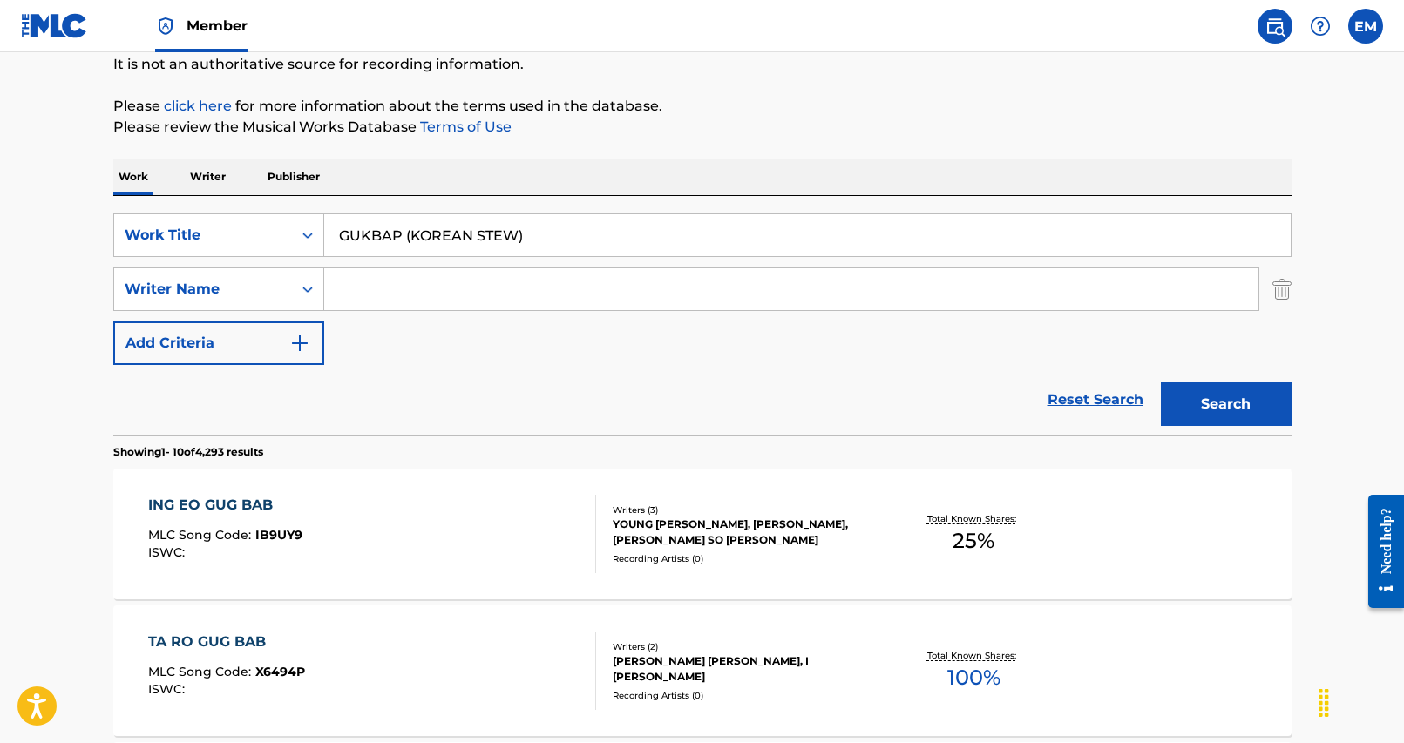
click at [1185, 411] on button "Search" at bounding box center [1226, 405] width 131 height 44
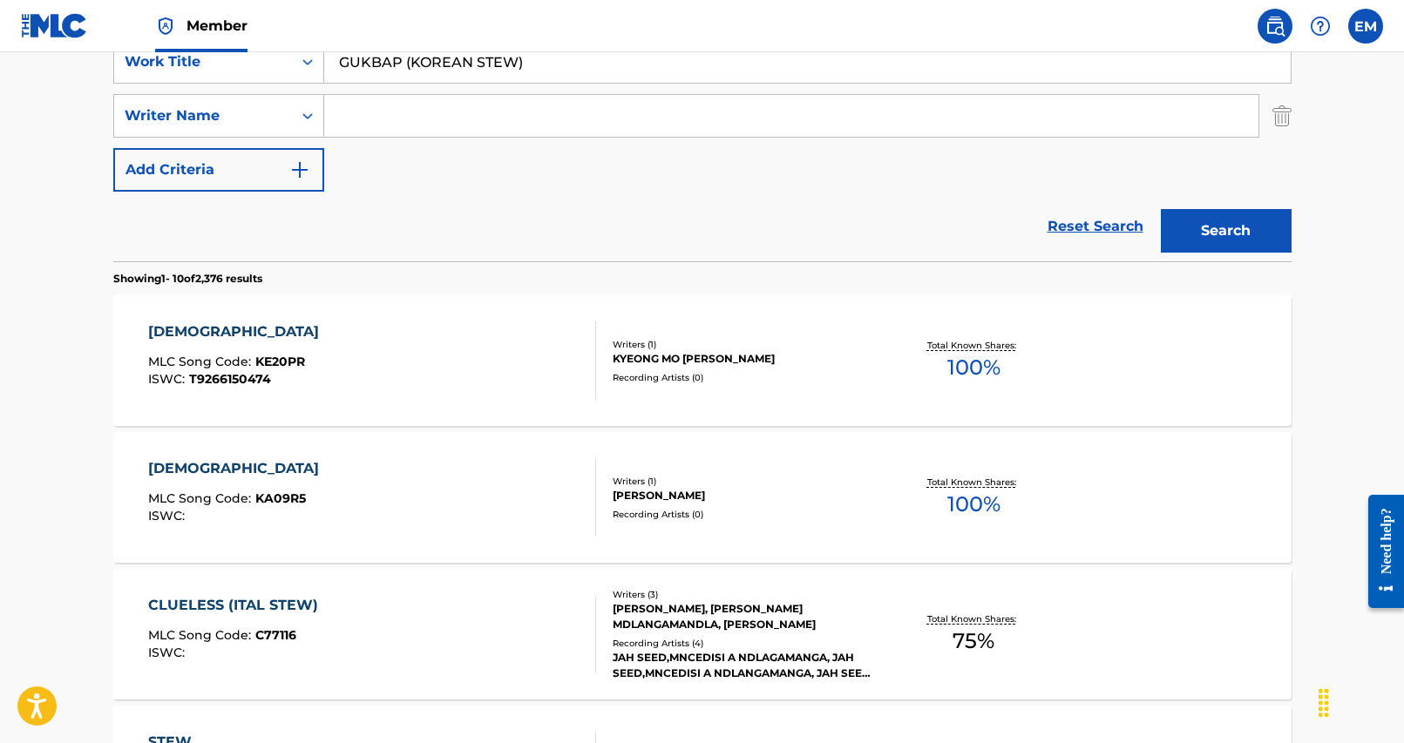
scroll to position [349, 0]
click at [527, 118] on input "Search Form" at bounding box center [791, 115] width 934 height 42
click at [545, 51] on nav "Member EM EM [PERSON_NAME][EMAIL_ADDRESS][PERSON_NAME][PERSON_NAME][DOMAIN_NAME…" at bounding box center [702, 26] width 1404 height 52
click at [543, 68] on input "GUKBAP (KOREAN STEW)" at bounding box center [807, 61] width 966 height 42
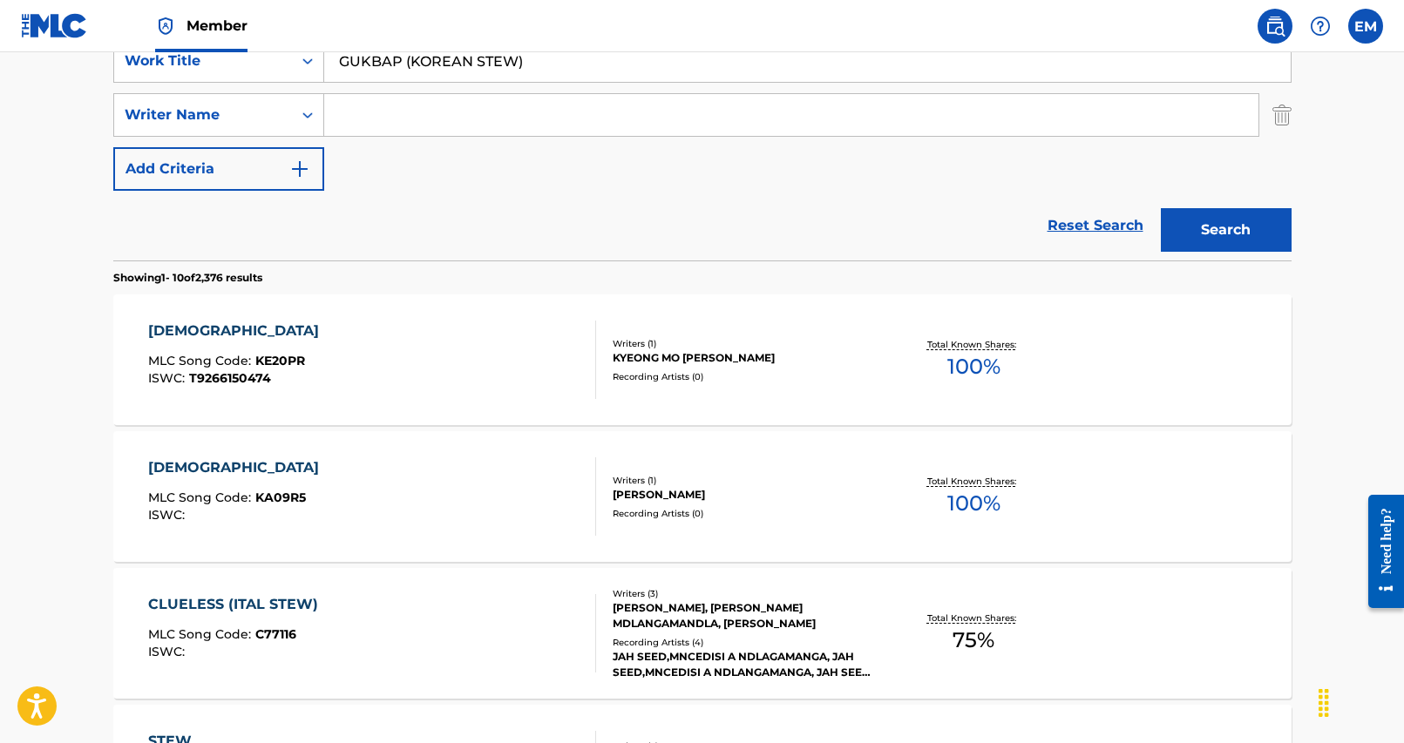
click at [543, 68] on input "GUKBAP (KOREAN STEW)" at bounding box center [807, 61] width 966 height 42
paste input "KUL JAM"
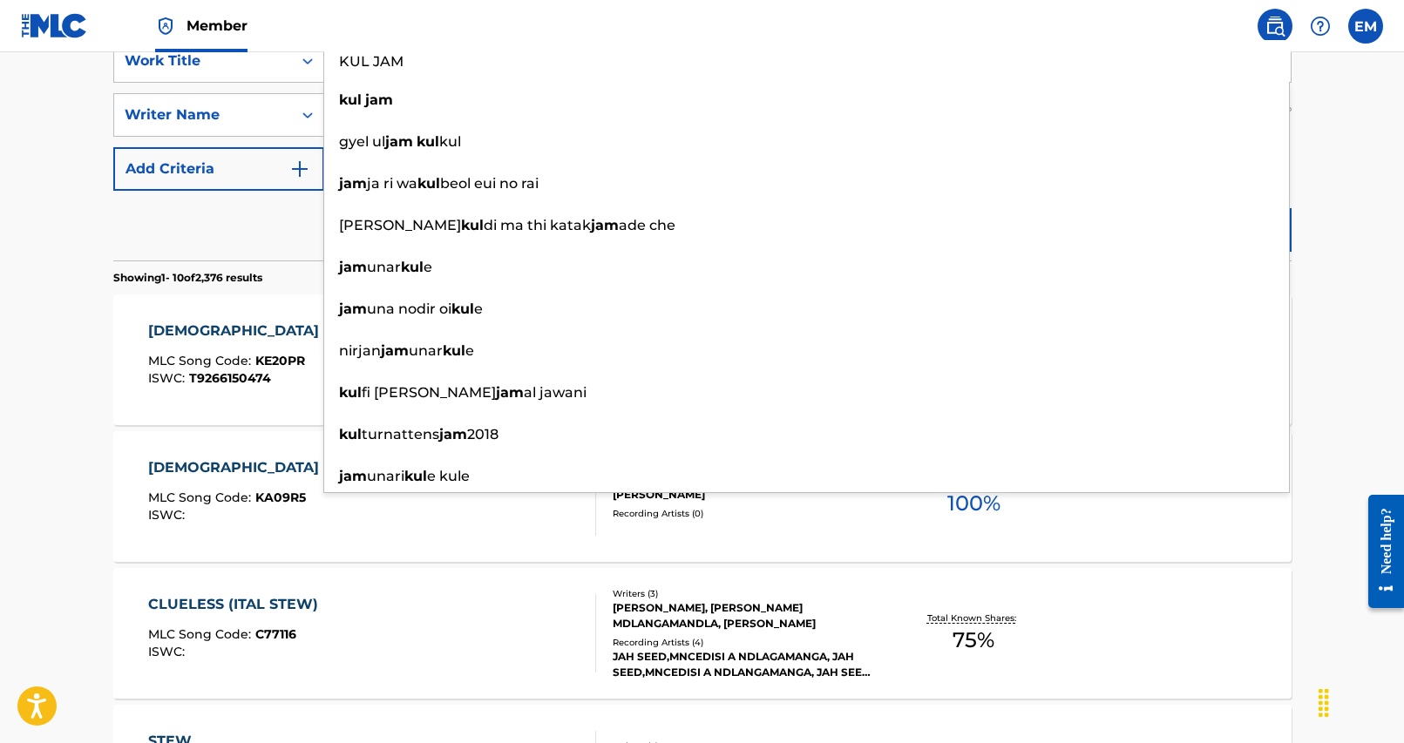
type input "KUL JAM"
click at [1261, 221] on div "The MLC Public Work Search The accuracy and completeness of The MLC's data is d…" at bounding box center [702, 746] width 1220 height 1999
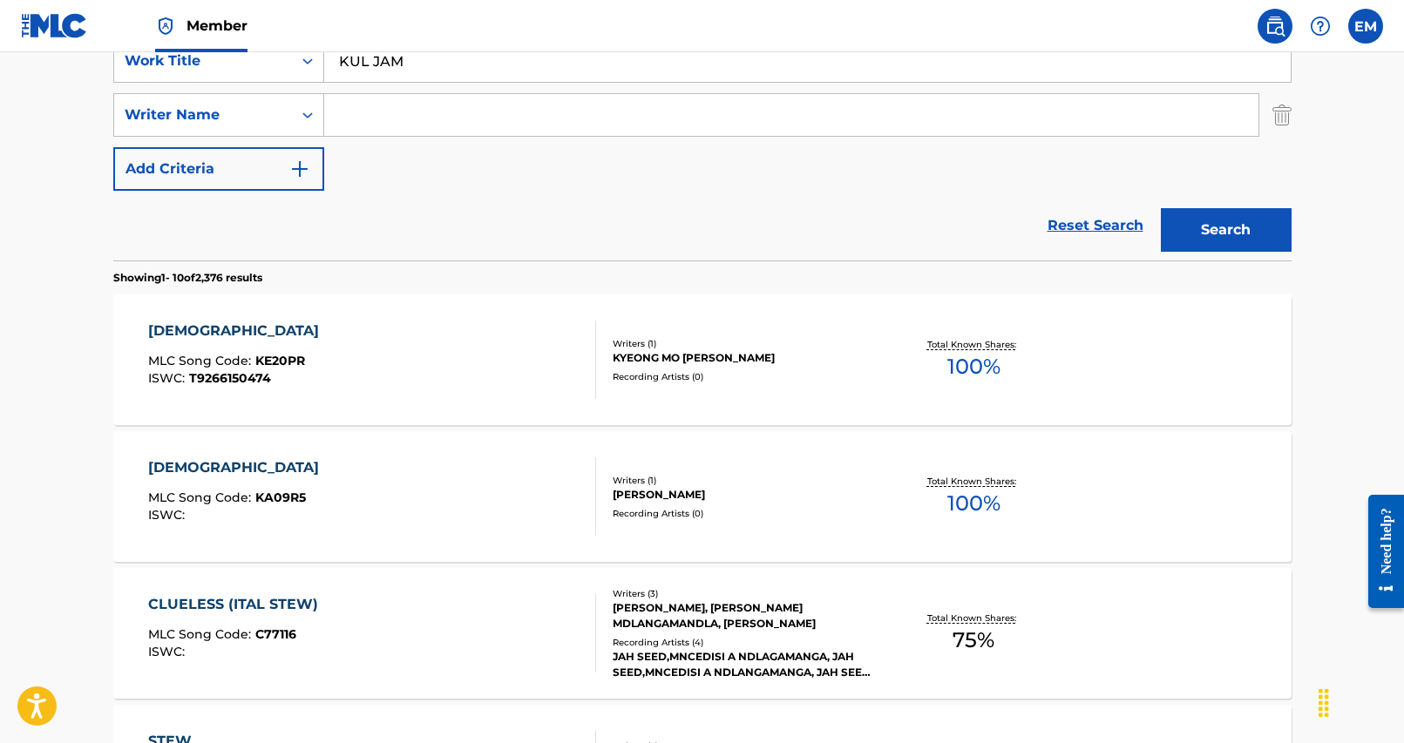
click at [1245, 239] on button "Search" at bounding box center [1226, 230] width 131 height 44
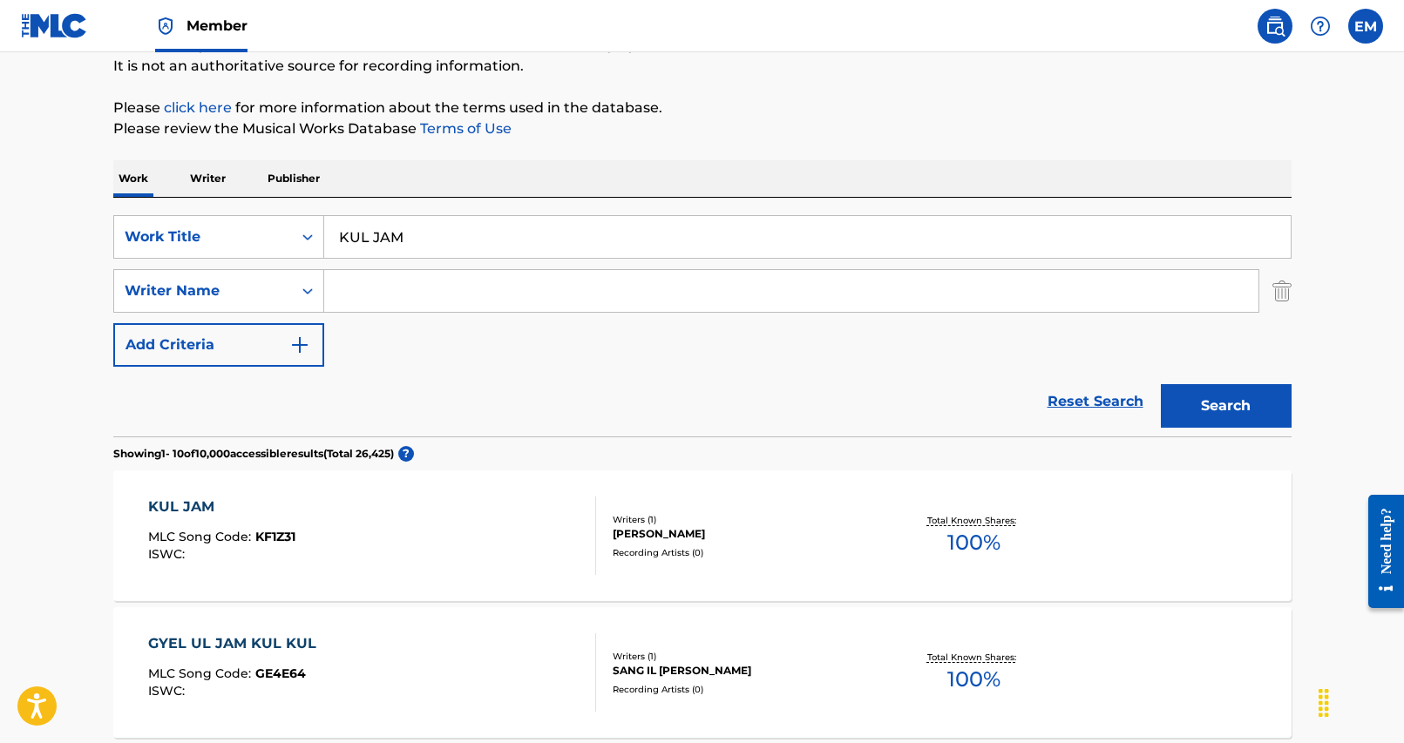
scroll to position [174, 0]
click at [513, 555] on div "KUL JAM MLC Song Code : KF1Z31 ISWC :" at bounding box center [372, 534] width 448 height 78
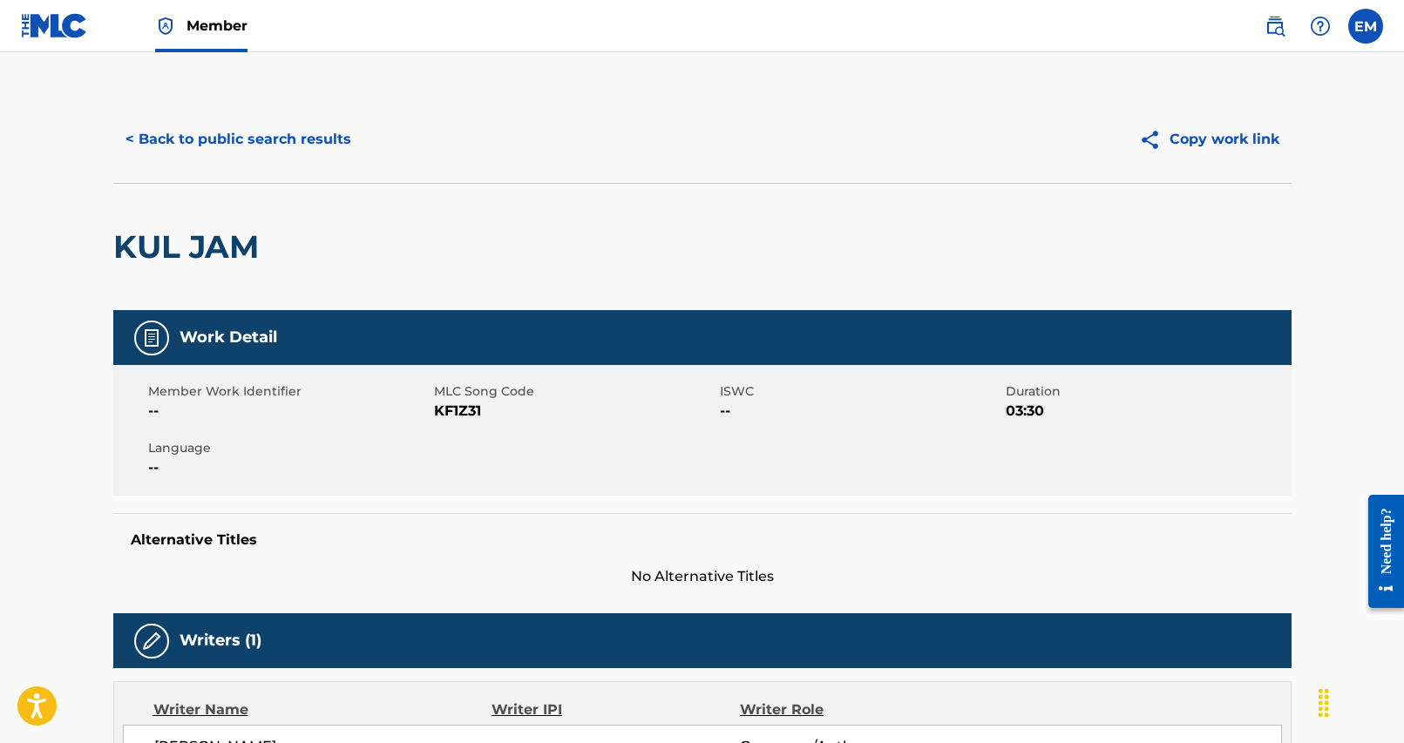
click at [178, 128] on button "< Back to public search results" at bounding box center [238, 140] width 250 height 44
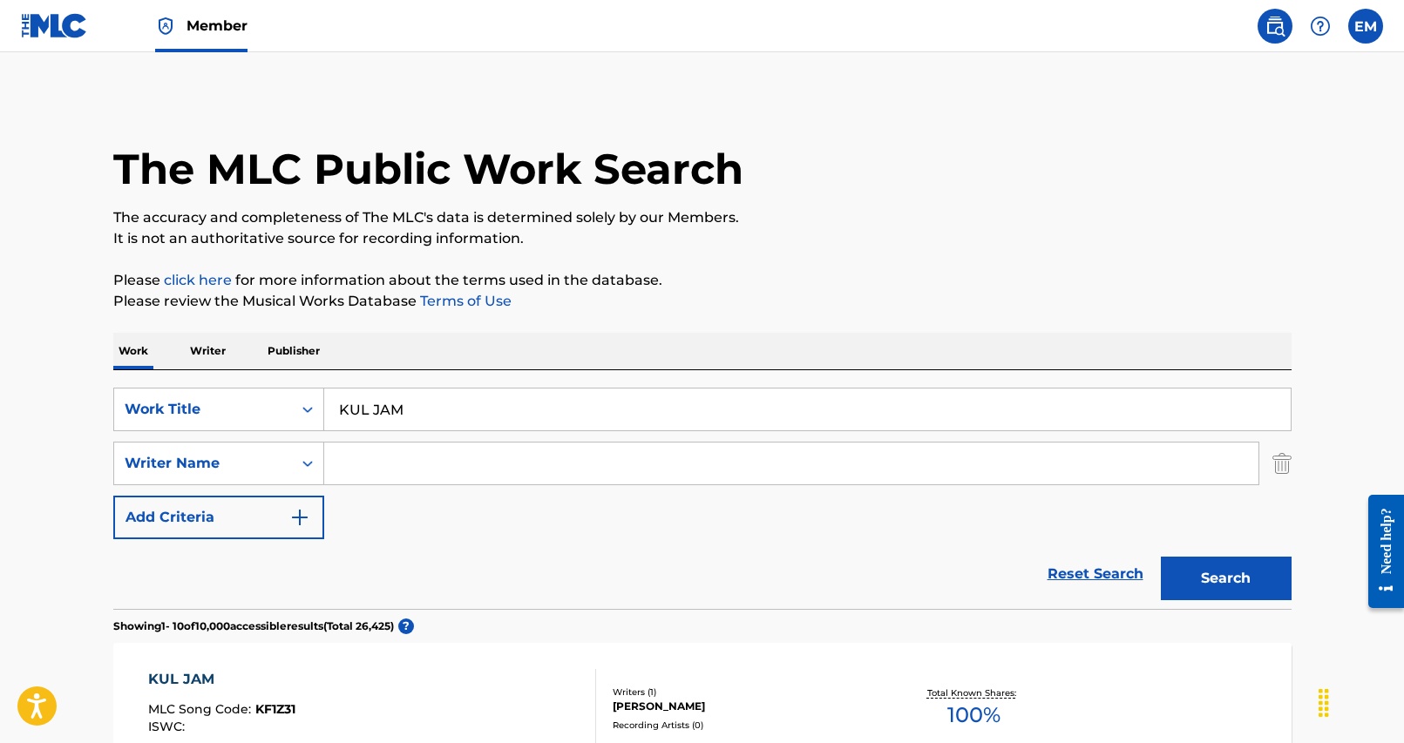
scroll to position [174, 0]
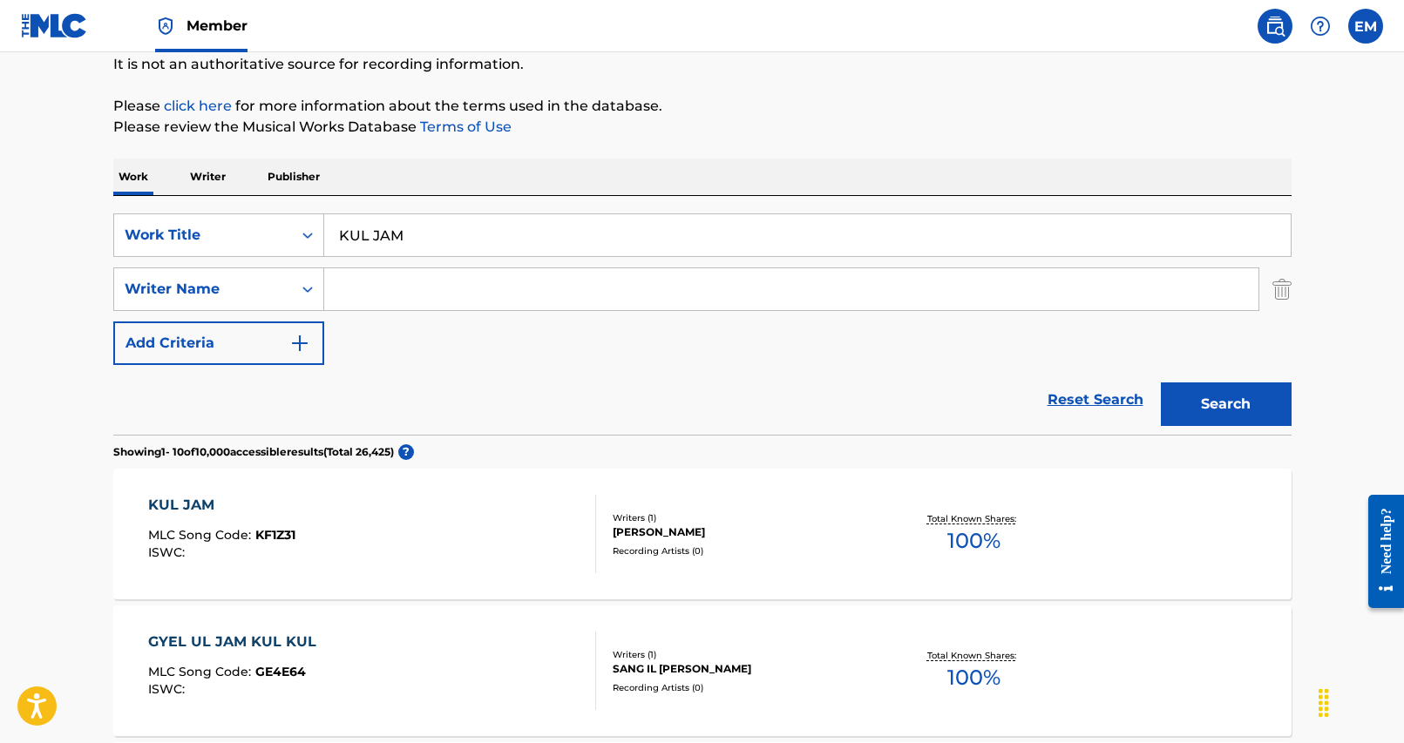
click at [431, 297] on input "Search Form" at bounding box center [791, 289] width 934 height 42
click at [430, 282] on input "Search Form" at bounding box center [791, 289] width 934 height 42
type input "a"
click at [1161, 383] on button "Search" at bounding box center [1226, 405] width 131 height 44
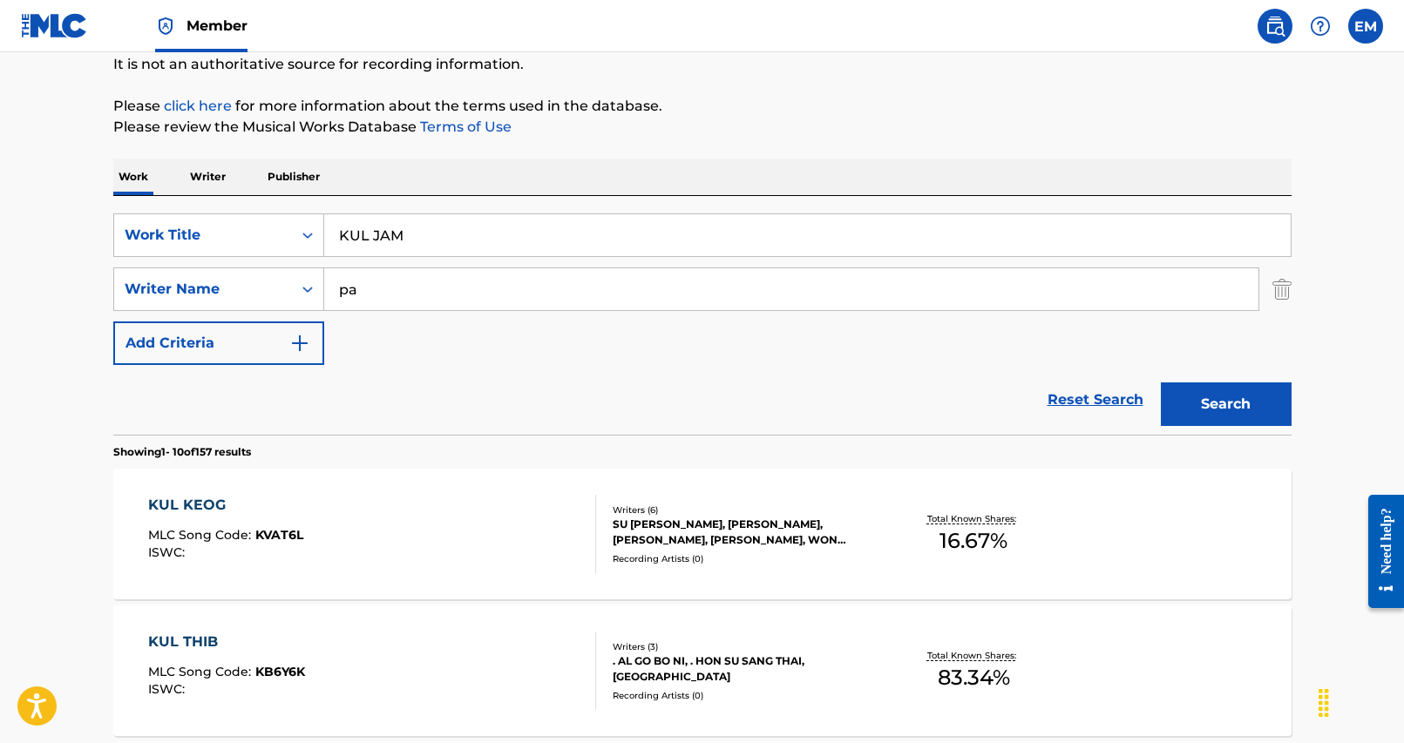
type input "p"
type input "kyu"
click at [1161, 383] on button "Search" at bounding box center [1226, 405] width 131 height 44
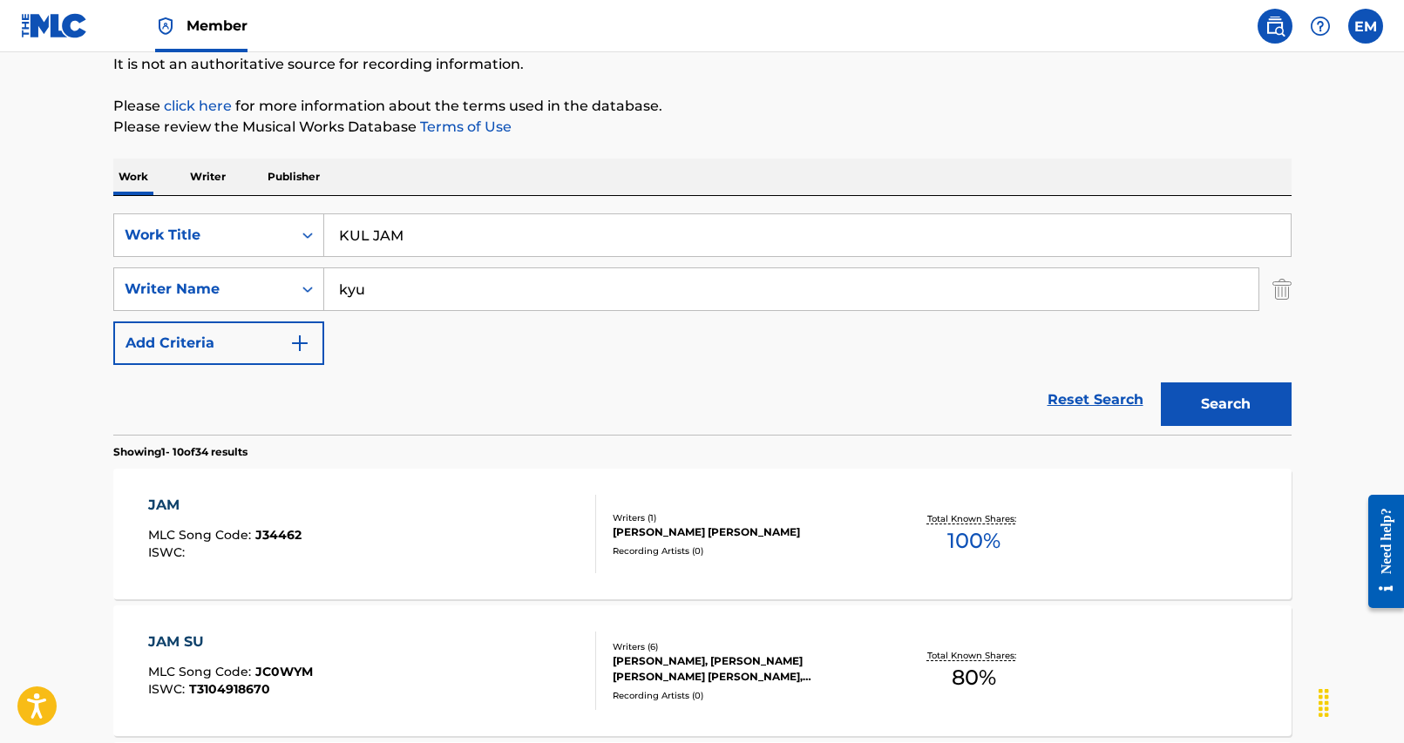
click at [465, 233] on input "KUL JAM" at bounding box center [807, 235] width 966 height 42
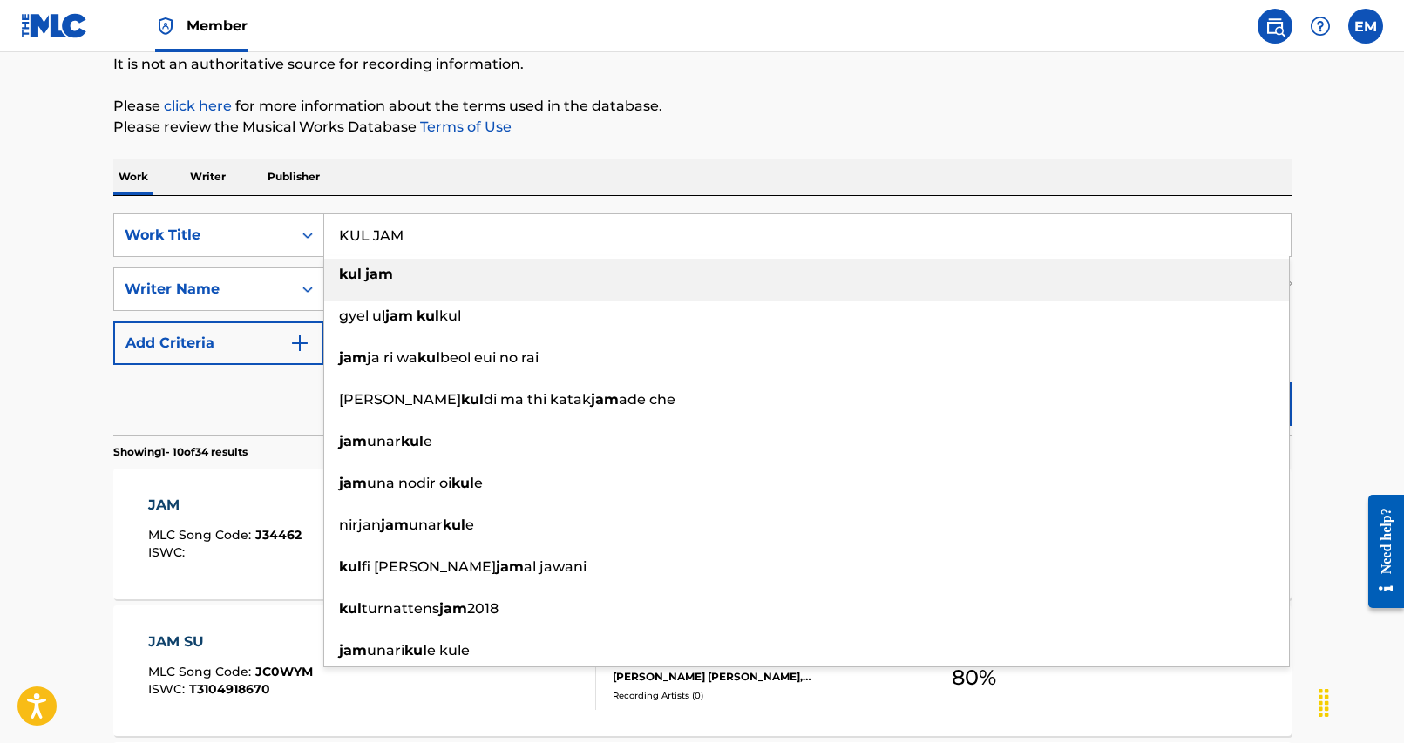
click at [465, 233] on input "KUL JAM" at bounding box center [807, 235] width 966 height 42
paste input "SWEET DRE"
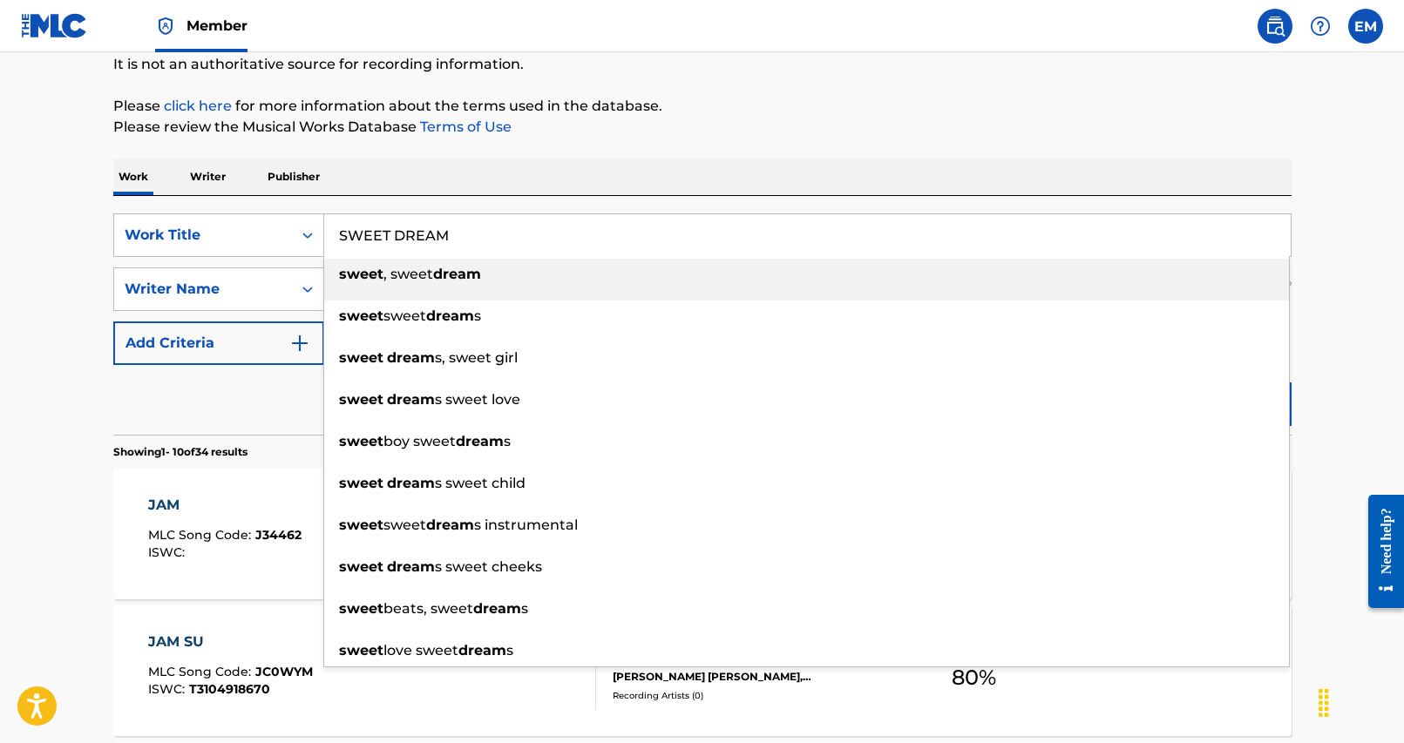
type input "SWEET DREAM"
click at [729, 206] on div "SearchWithCriteria25284b2f-c254-4699-9183-3e6b4979b7c9 Work Title SWEET DREAM s…" at bounding box center [702, 315] width 1178 height 239
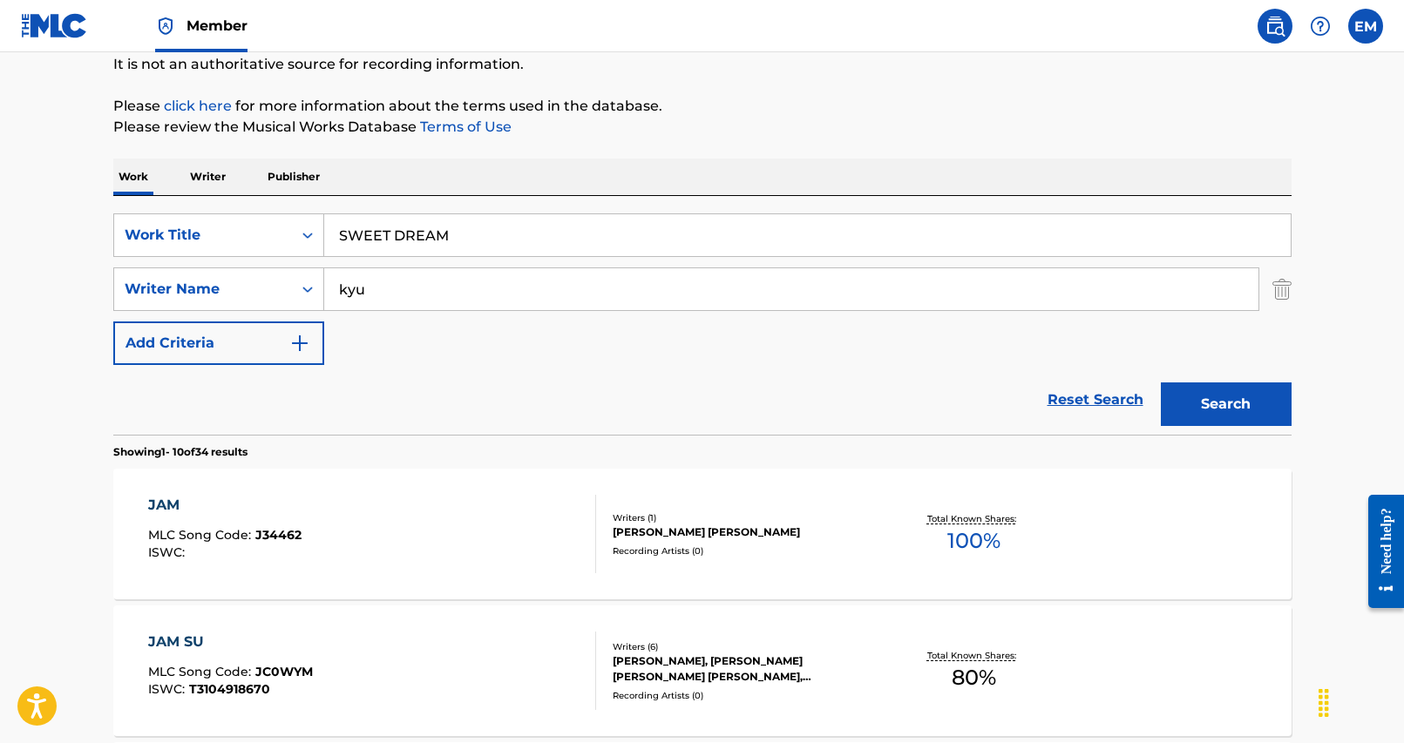
click at [1196, 395] on button "Search" at bounding box center [1226, 405] width 131 height 44
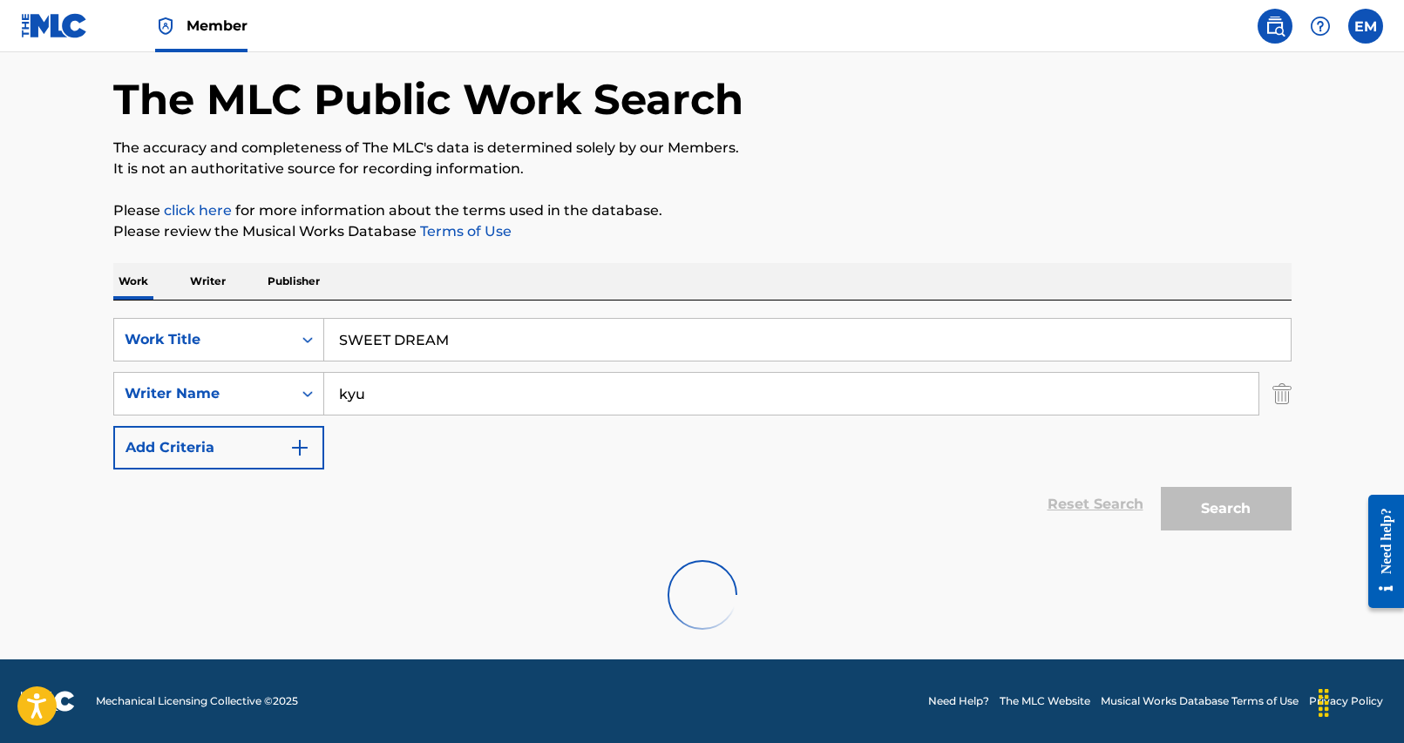
scroll to position [0, 0]
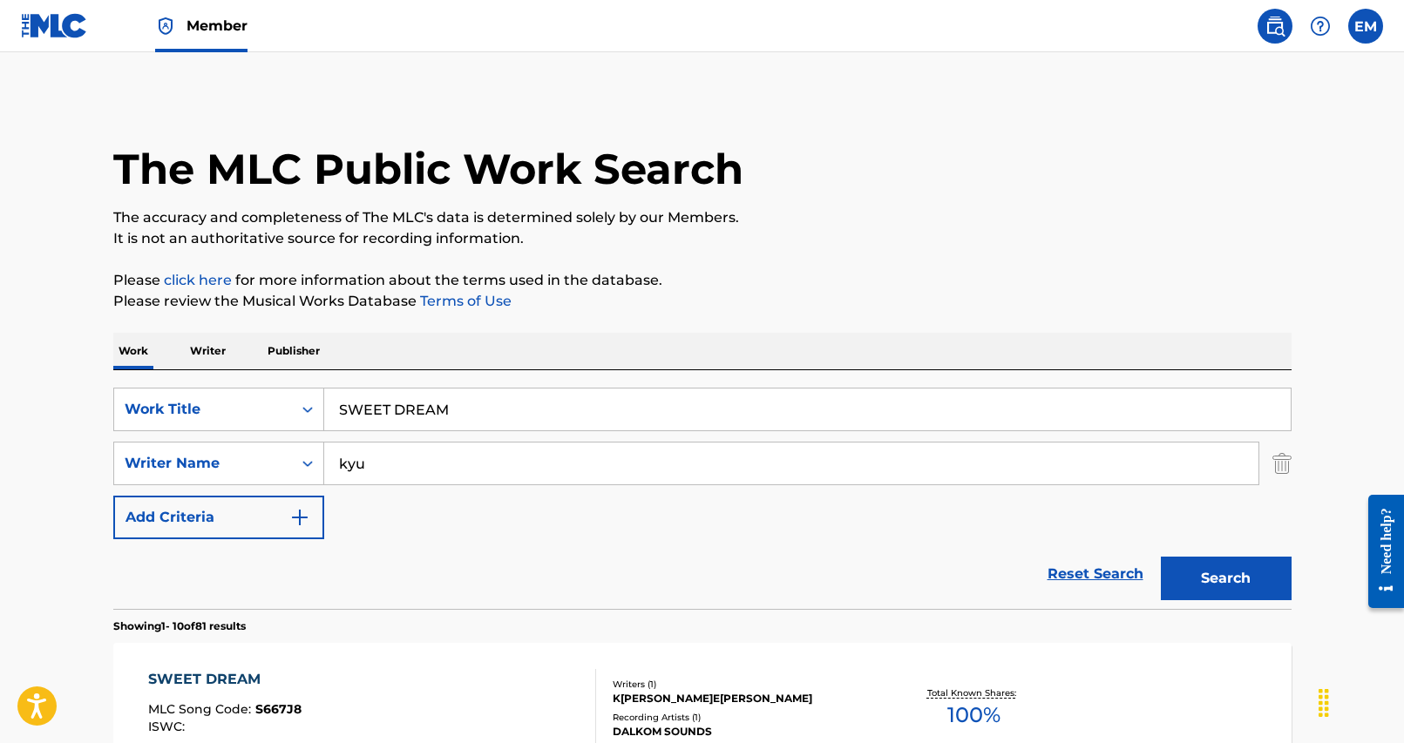
click at [528, 460] on input "kyu" at bounding box center [791, 464] width 934 height 42
type input "gwang"
click at [1161, 557] on button "Search" at bounding box center [1226, 579] width 131 height 44
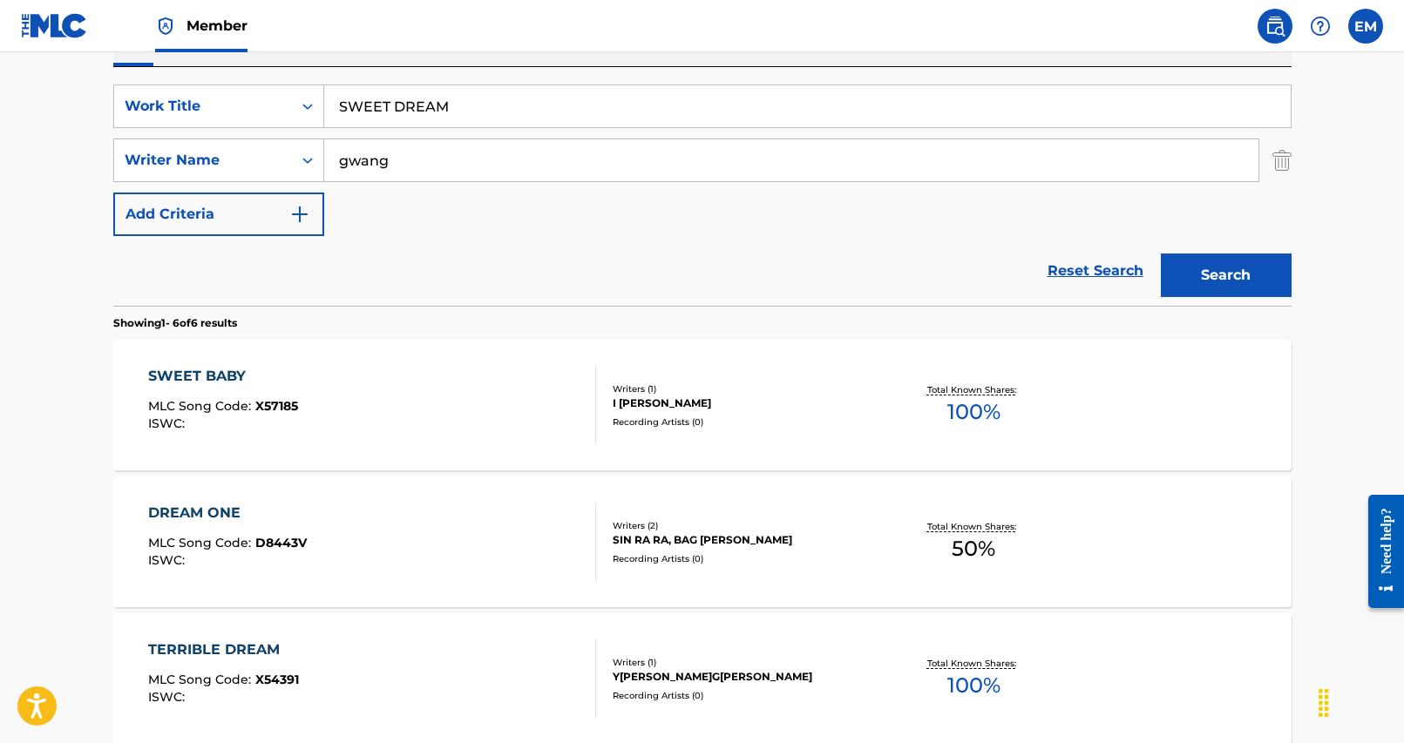
scroll to position [349, 0]
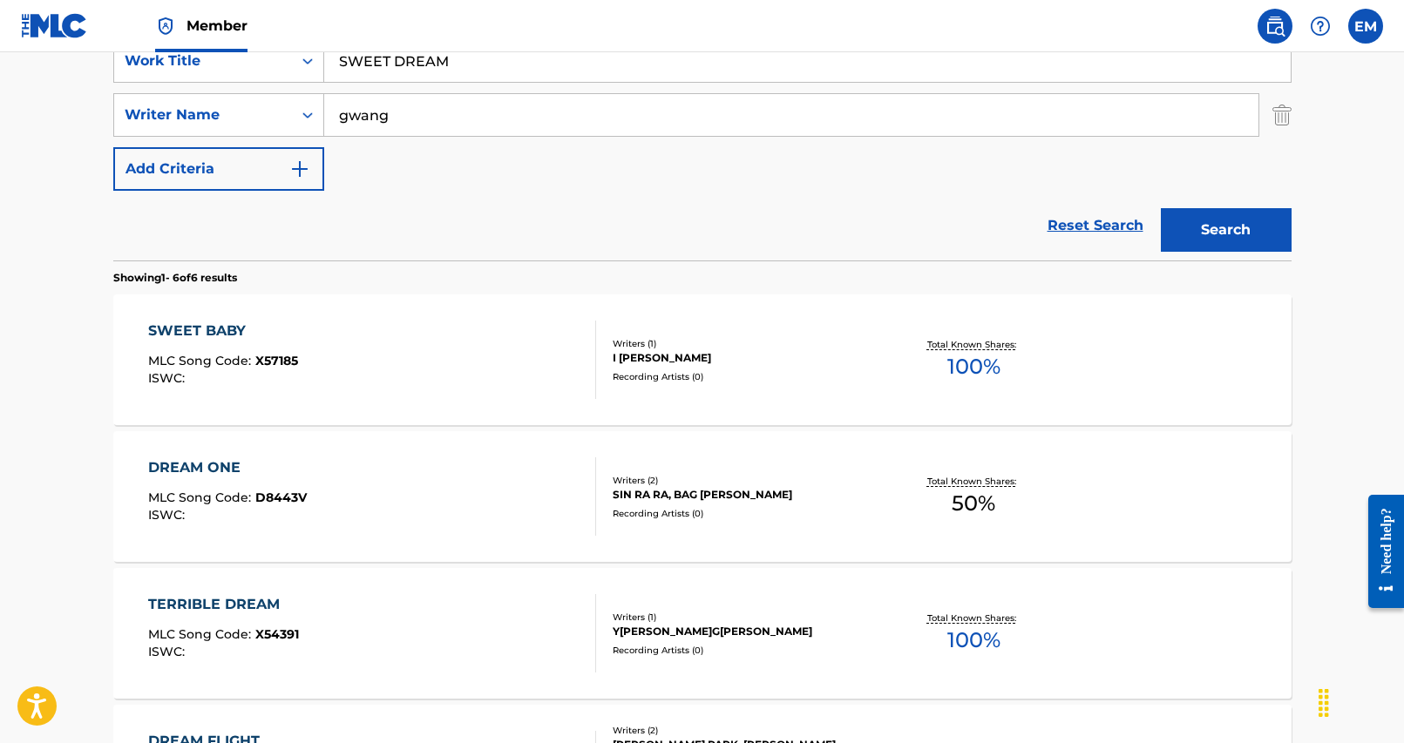
click at [393, 60] on input "SWEET DREAM" at bounding box center [807, 61] width 966 height 42
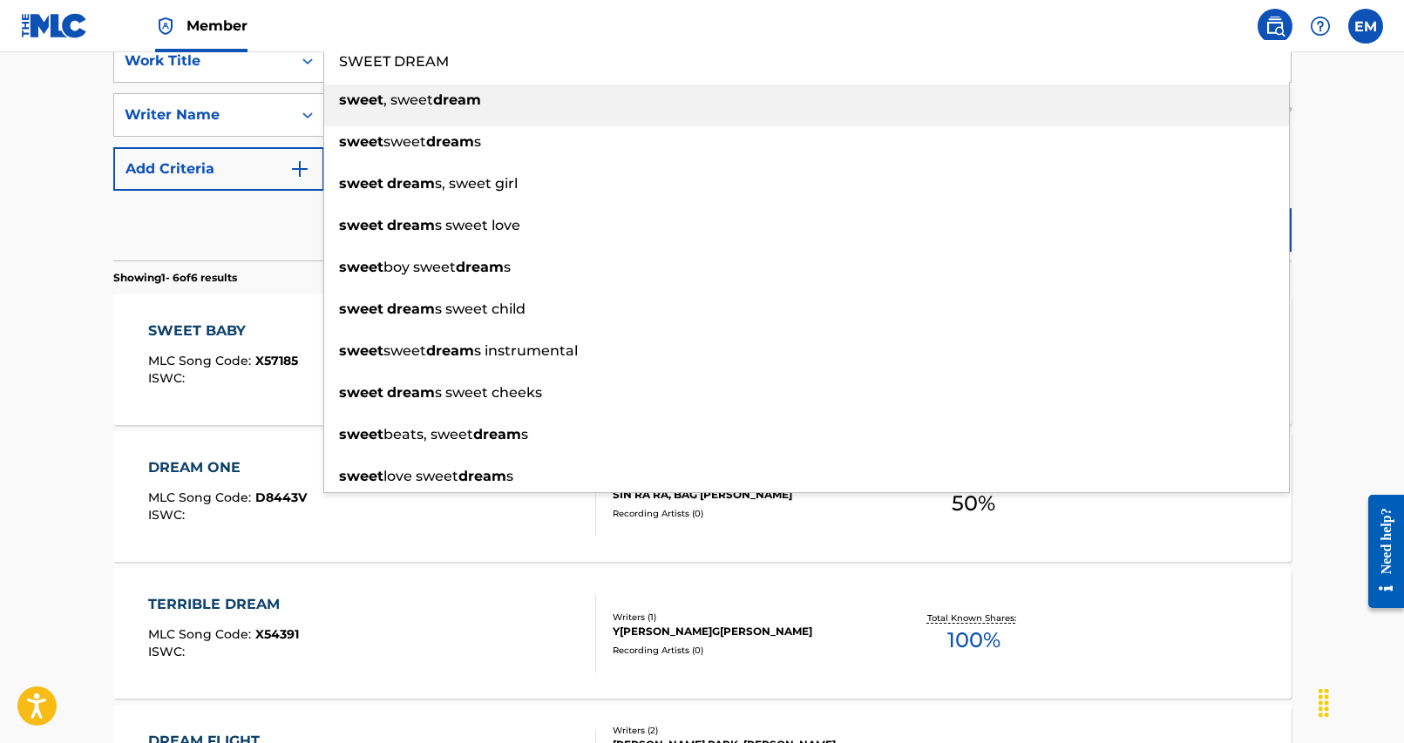
click at [393, 60] on input "SWEET DREAM" at bounding box center [807, 61] width 966 height 42
paste input "[PERSON_NAME] BU REU [PERSON_NAME] CHUG KHI"
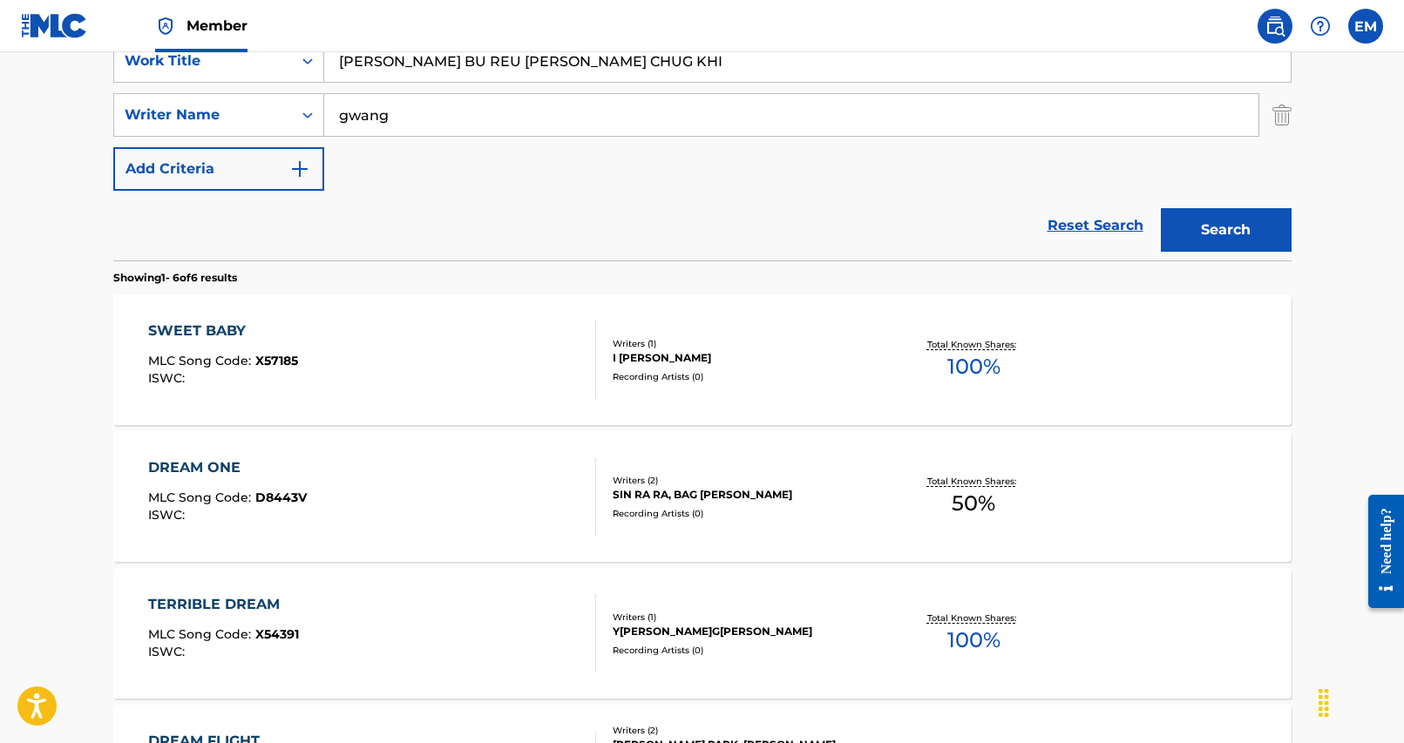
type input "[PERSON_NAME] BU REU [PERSON_NAME] CHUG KHI"
click at [409, 171] on div "SearchWithCriteria25284b2f-c254-4699-9183-3e6b4979b7c9 Work Title [PERSON_NAME]…" at bounding box center [702, 115] width 1178 height 152
click at [1205, 215] on button "Search" at bounding box center [1226, 230] width 131 height 44
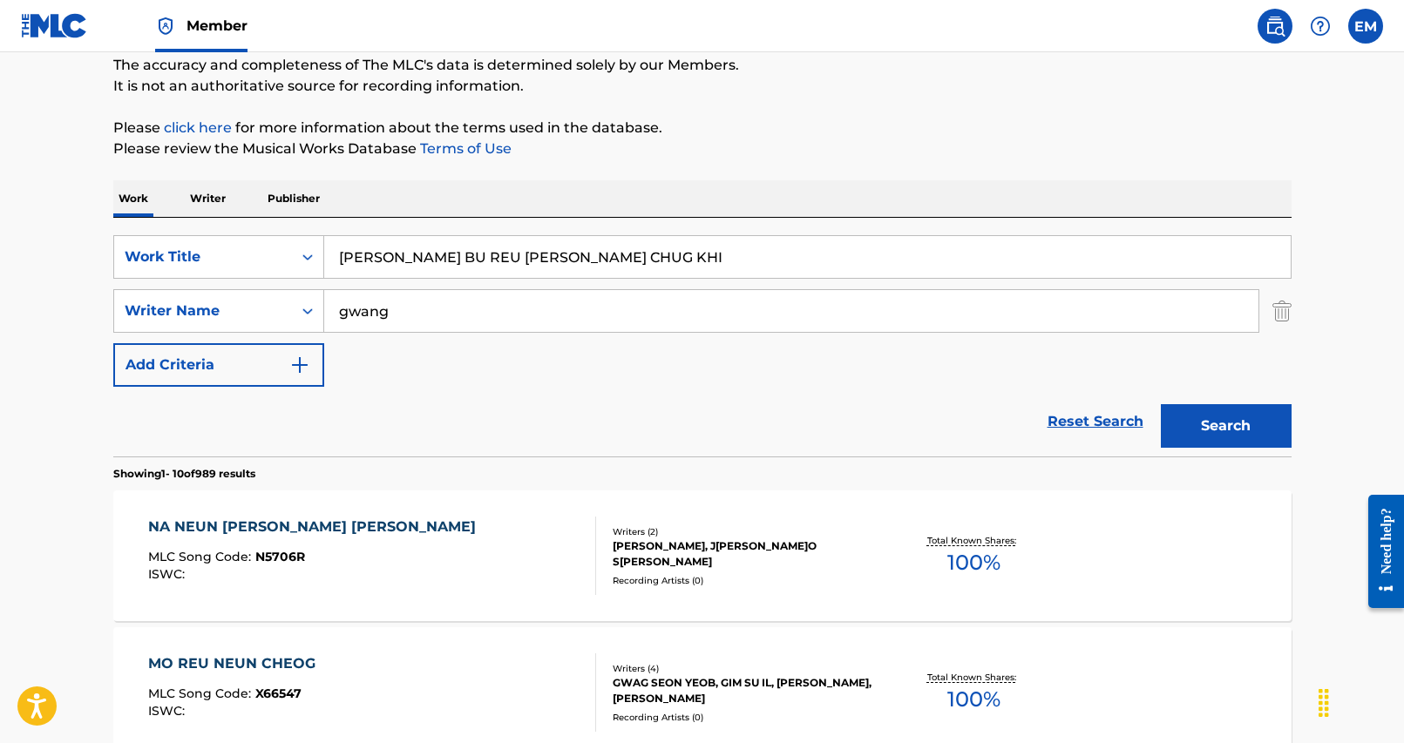
scroll to position [174, 0]
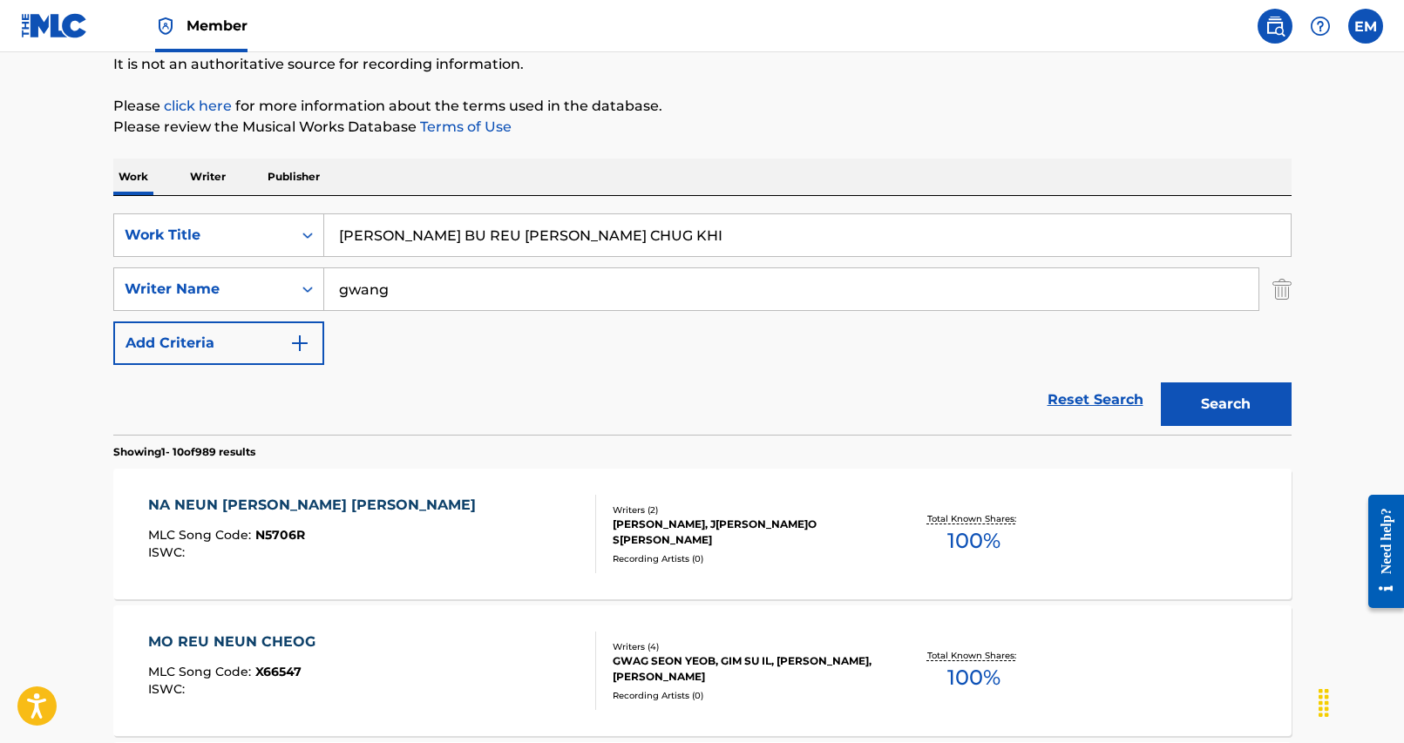
click at [460, 291] on input "gwang" at bounding box center [791, 289] width 934 height 42
click at [457, 296] on input "gwang" at bounding box center [791, 289] width 934 height 42
type input "[PERSON_NAME]"
click at [1161, 383] on button "Search" at bounding box center [1226, 405] width 131 height 44
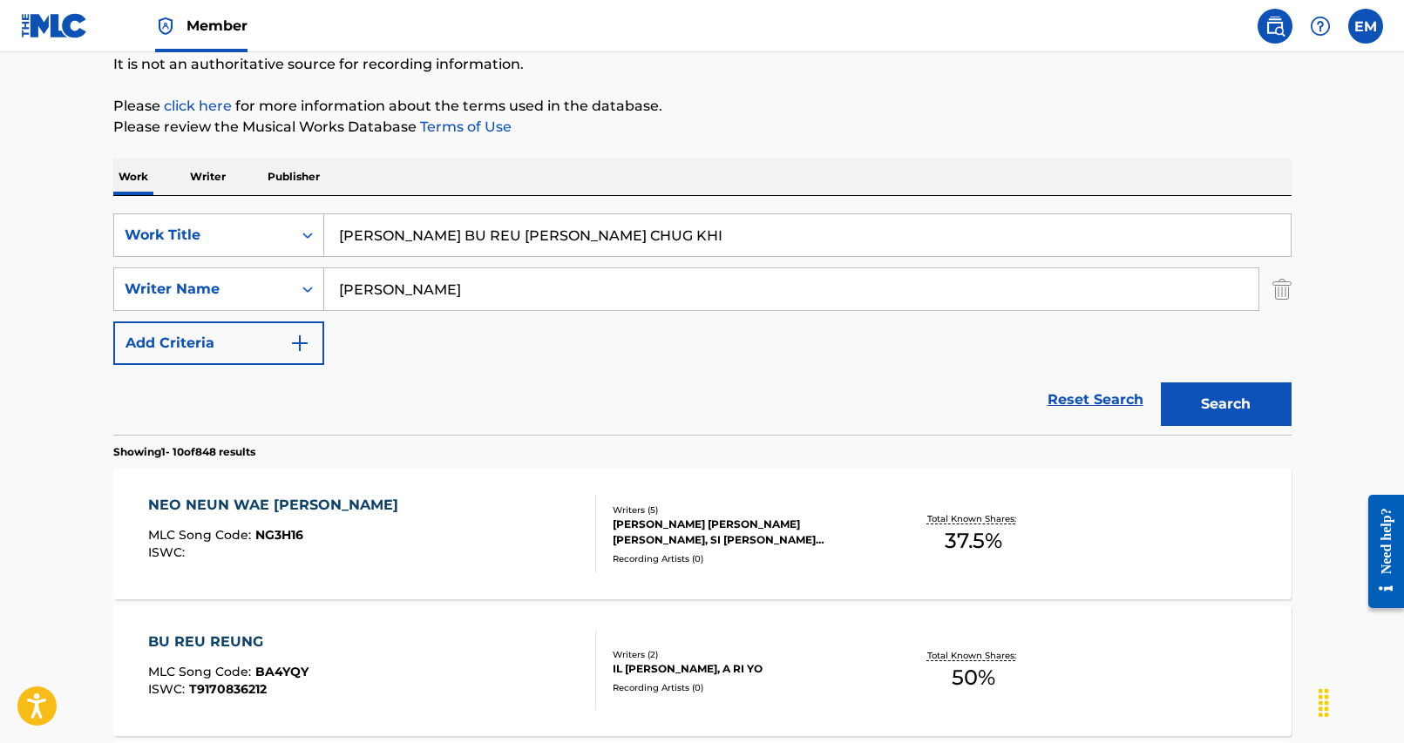
click at [452, 295] on input "[PERSON_NAME]" at bounding box center [791, 289] width 934 height 42
click at [1161, 383] on button "Search" at bounding box center [1226, 405] width 131 height 44
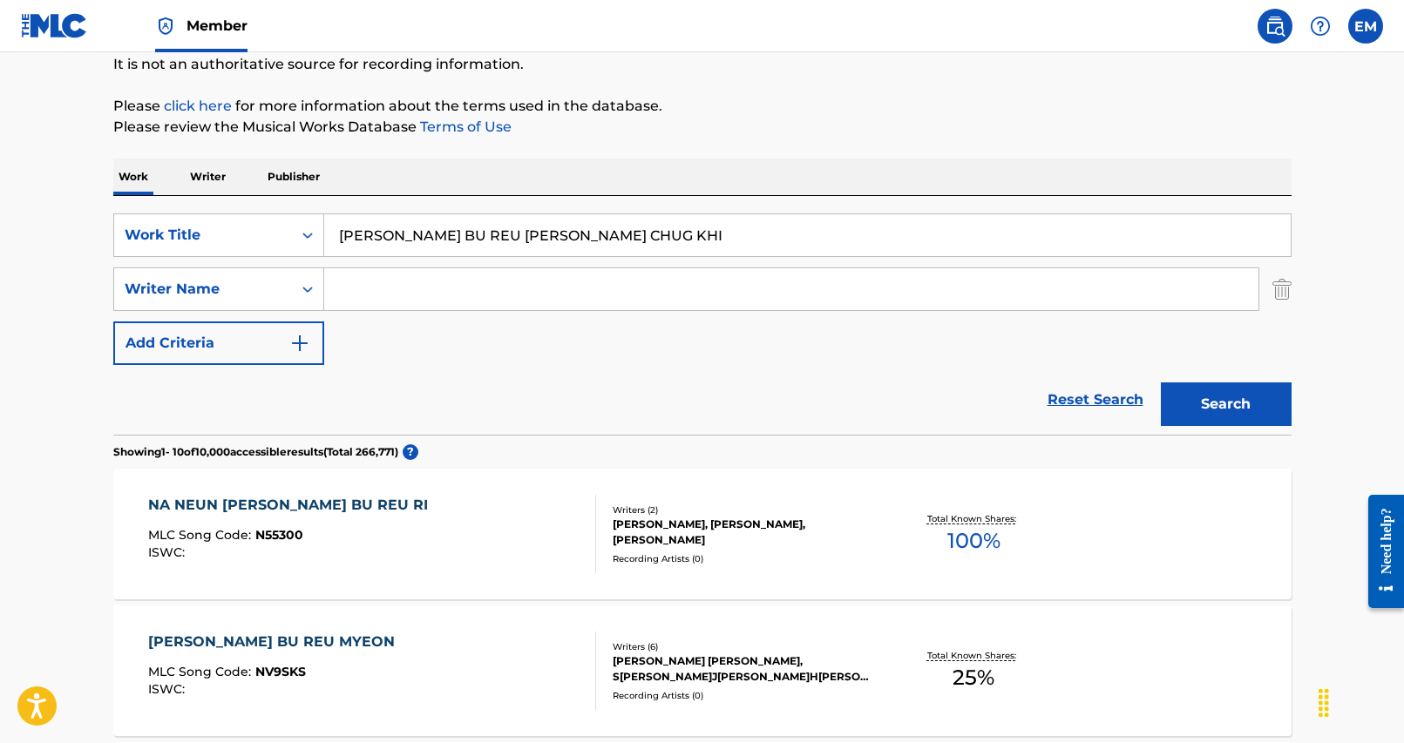
click at [507, 246] on input "[PERSON_NAME] BU REU [PERSON_NAME] CHUG KHI" at bounding box center [807, 235] width 966 height 42
paste input "EO MU [PERSON_NAME] I RA"
click at [1174, 409] on button "Search" at bounding box center [1226, 405] width 131 height 44
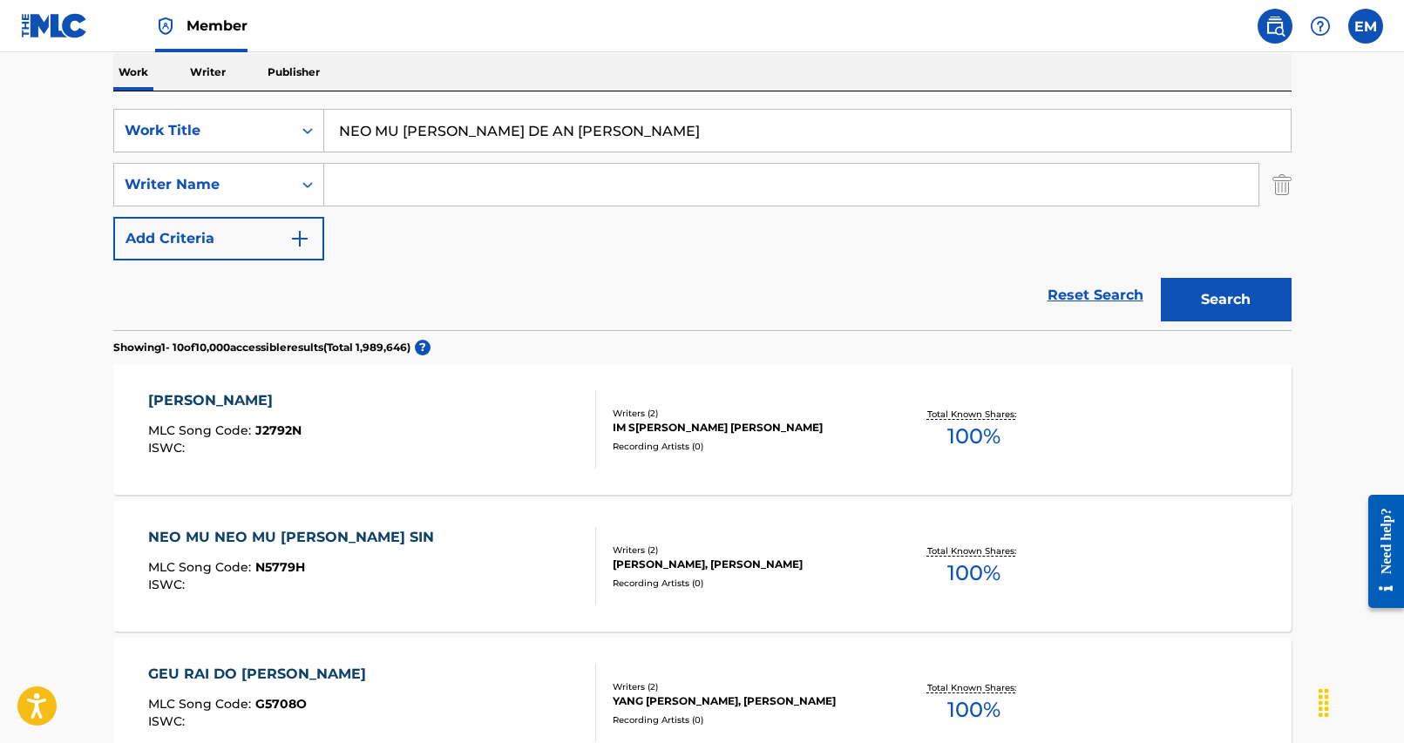
scroll to position [87, 0]
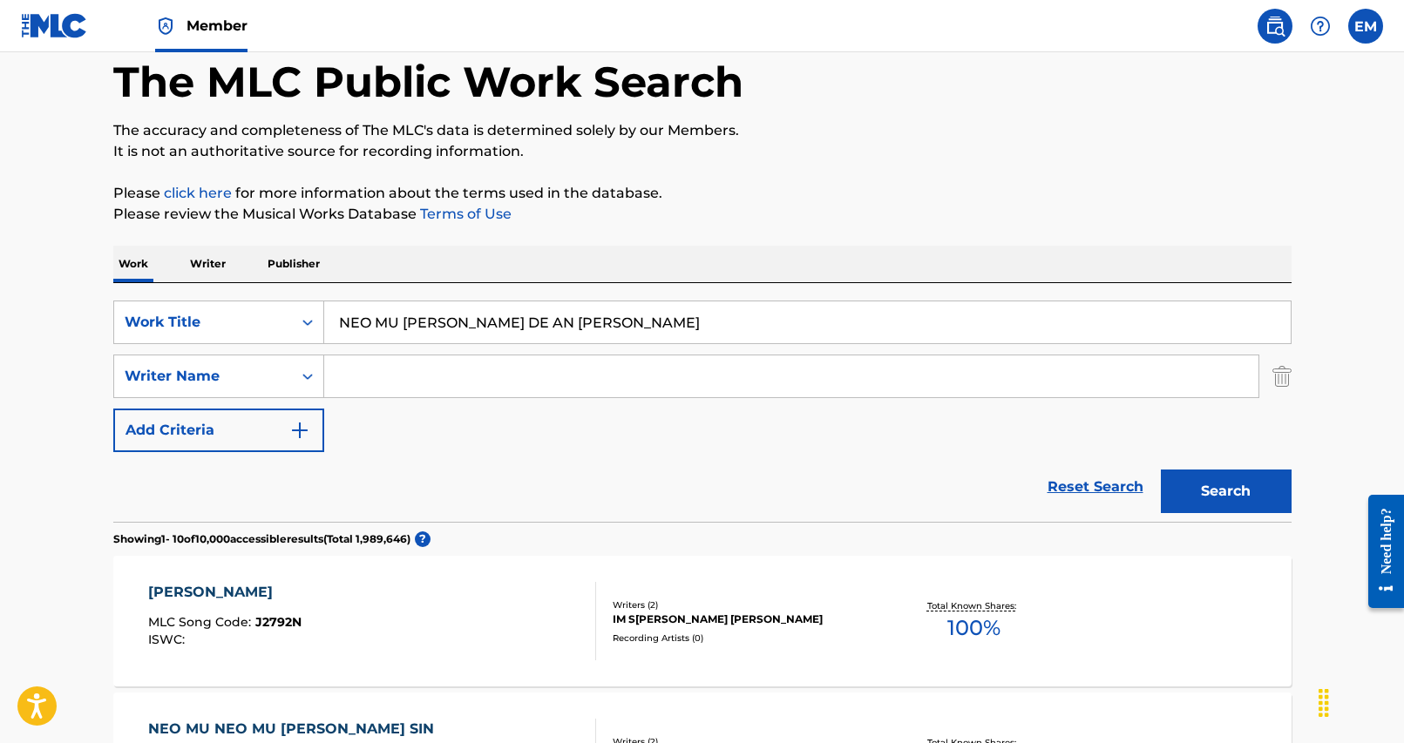
click at [457, 325] on input "NEO MU [PERSON_NAME] DE AN [PERSON_NAME]" at bounding box center [807, 322] width 966 height 42
paste input "N N[PERSON_NAME]GU A NYA"
type input "NEON [PERSON_NAME] GU A NYA"
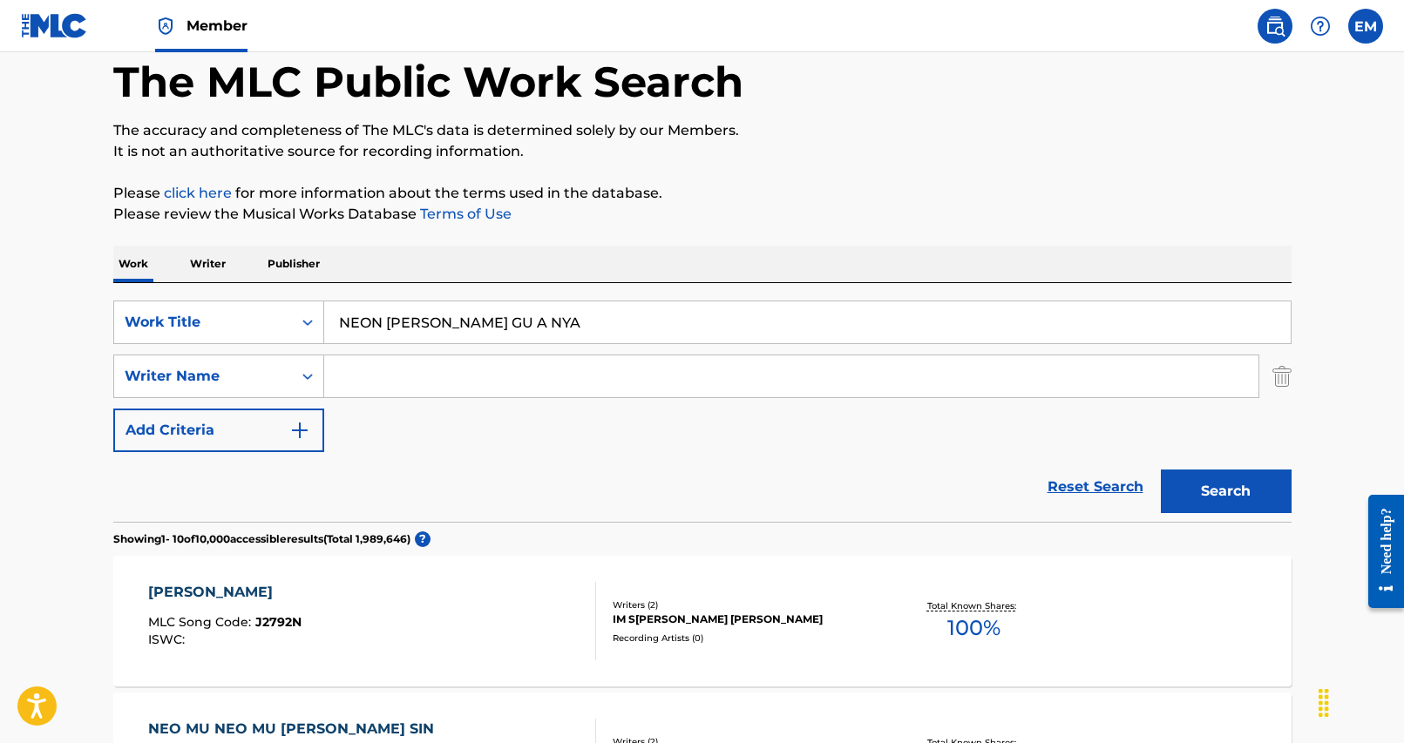
click at [1223, 495] on button "Search" at bounding box center [1226, 492] width 131 height 44
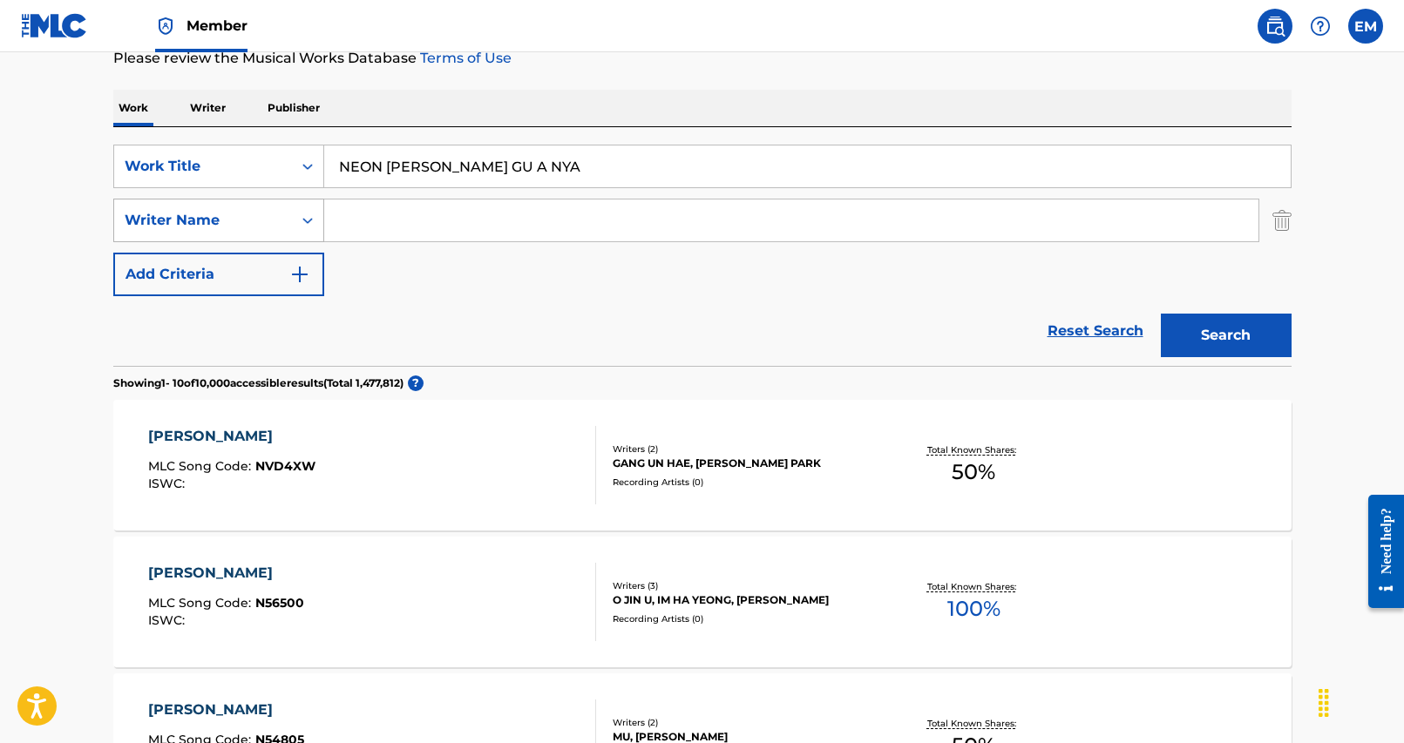
scroll to position [261, 0]
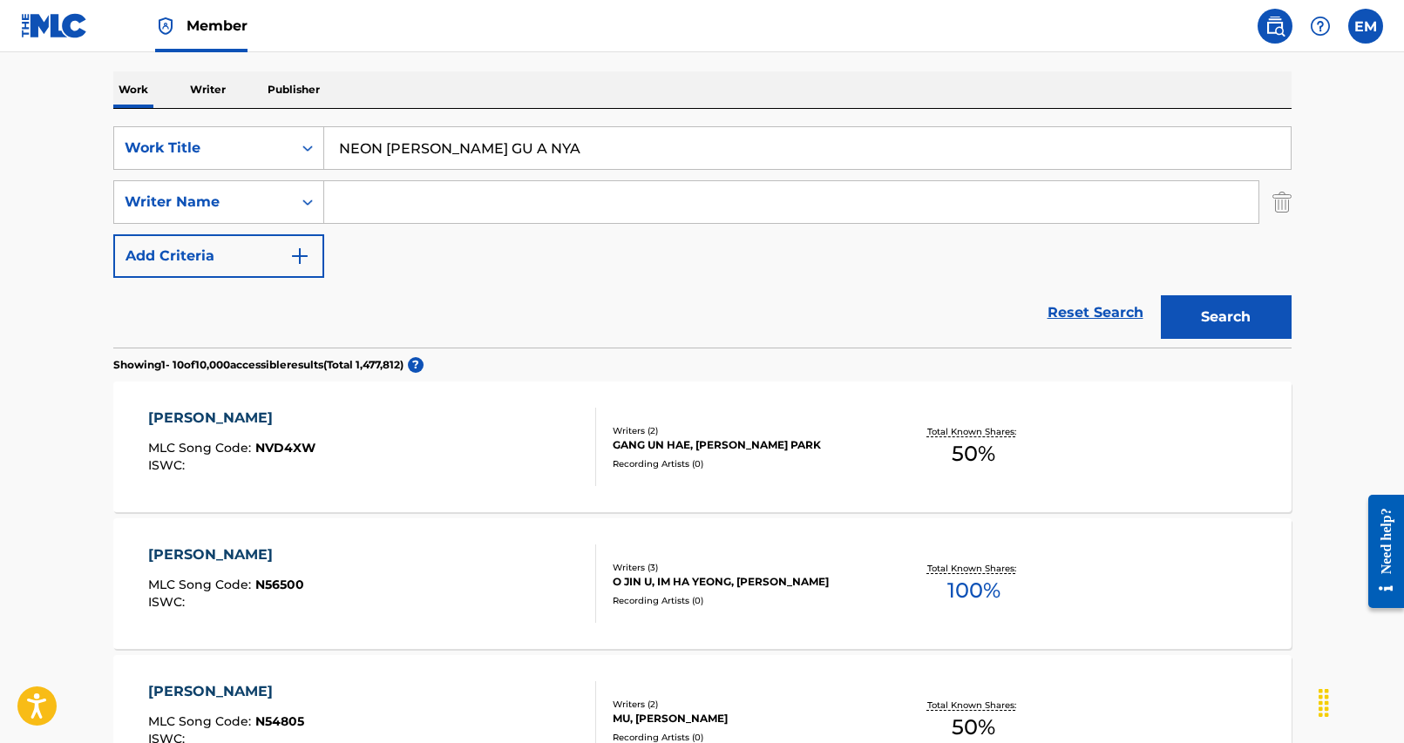
click at [341, 201] on input "Search Form" at bounding box center [791, 202] width 934 height 42
click at [490, 218] on input "Search Form" at bounding box center [791, 202] width 934 height 42
type input "[PERSON_NAME]"
click at [1161, 295] on button "Search" at bounding box center [1226, 317] width 131 height 44
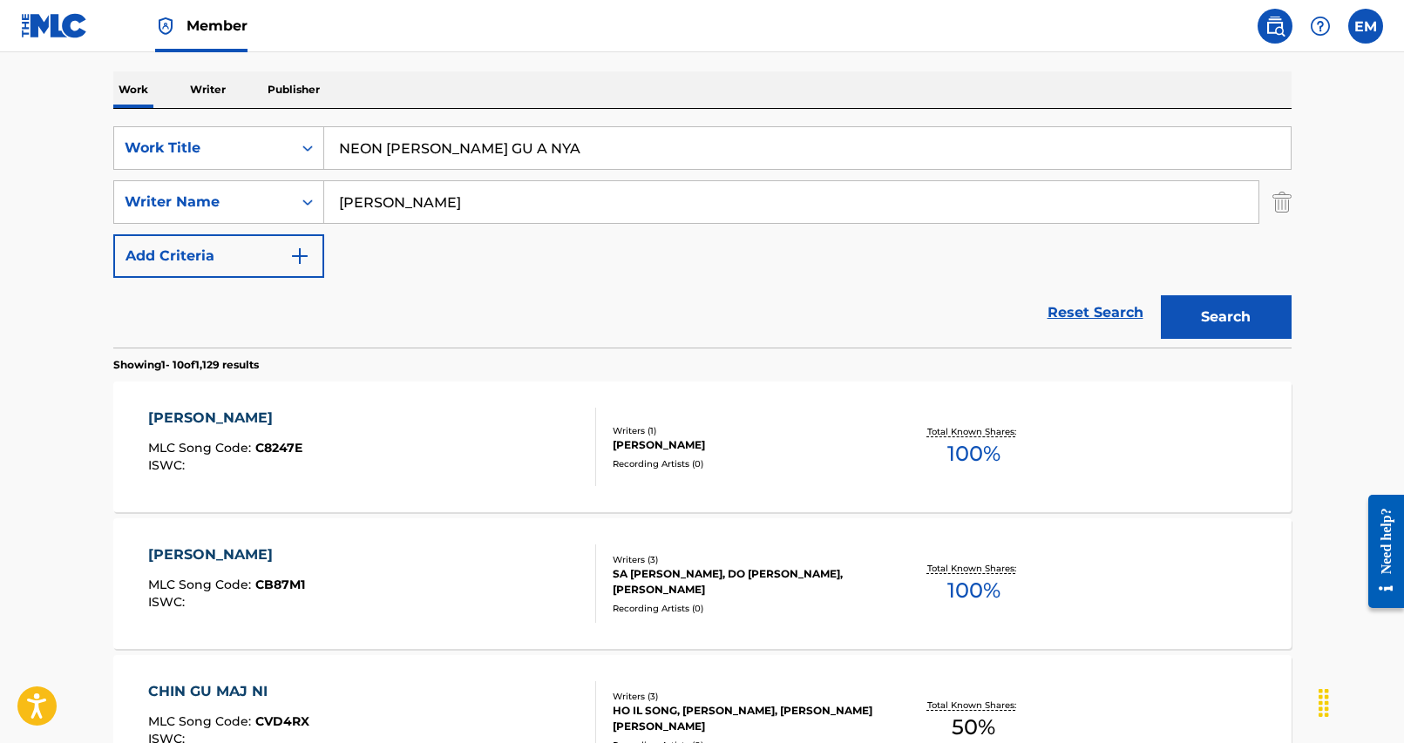
click at [441, 213] on input "[PERSON_NAME]" at bounding box center [791, 202] width 934 height 42
click at [448, 128] on input "NEON [PERSON_NAME] GU A NYA" at bounding box center [807, 148] width 966 height 42
click at [445, 141] on input "NEON [PERSON_NAME] GU A NYA" at bounding box center [807, 148] width 966 height 42
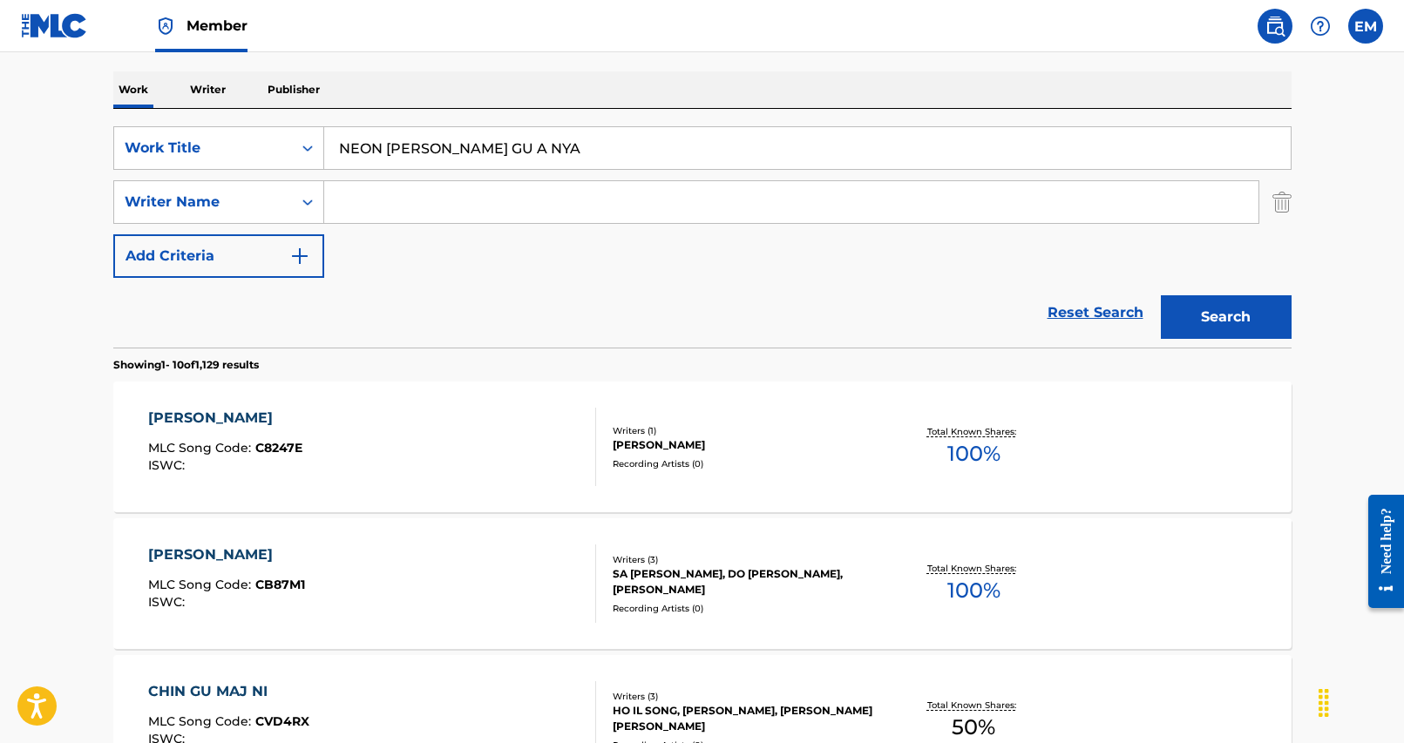
click at [445, 141] on input "NEON [PERSON_NAME] GU A NYA" at bounding box center [807, 148] width 966 height 42
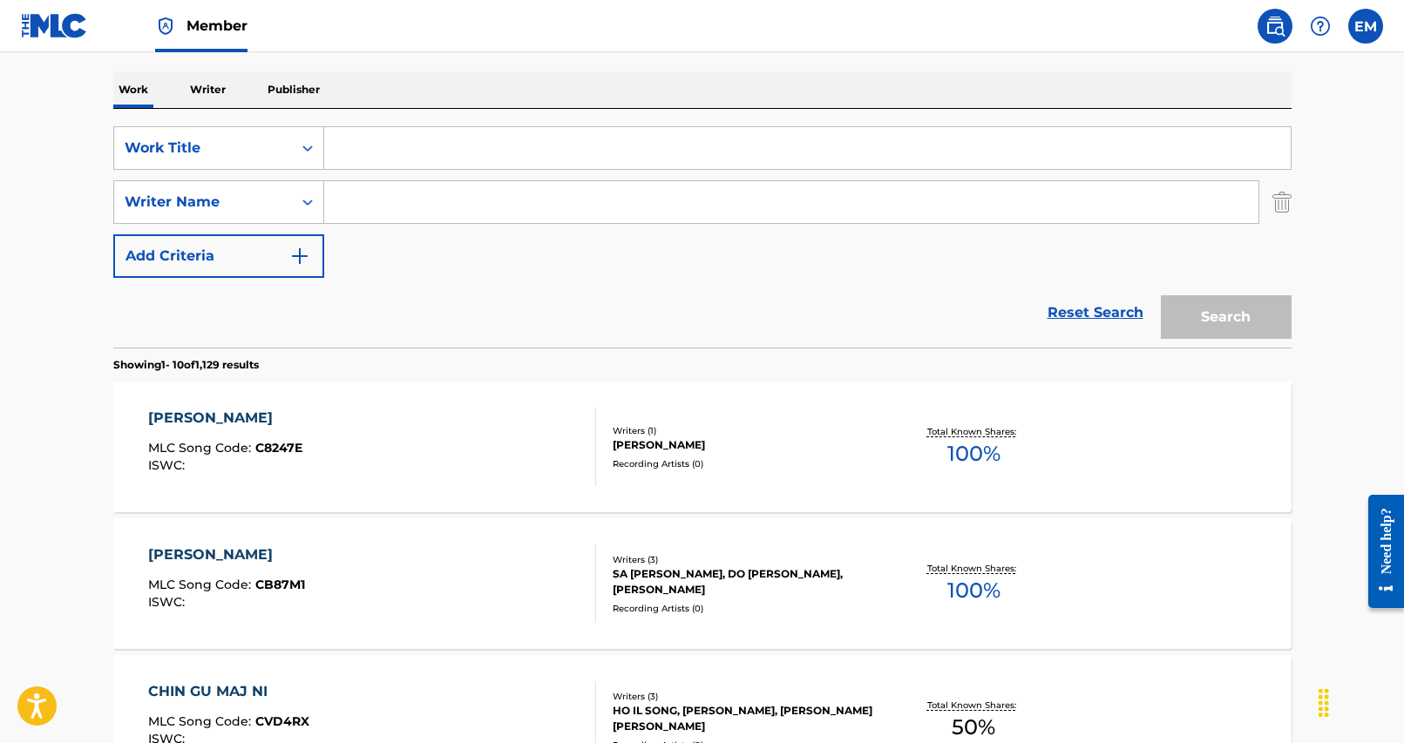
click at [542, 160] on input "Search Form" at bounding box center [807, 148] width 966 height 42
paste input "DWI THONG SU KA JI YE PEO"
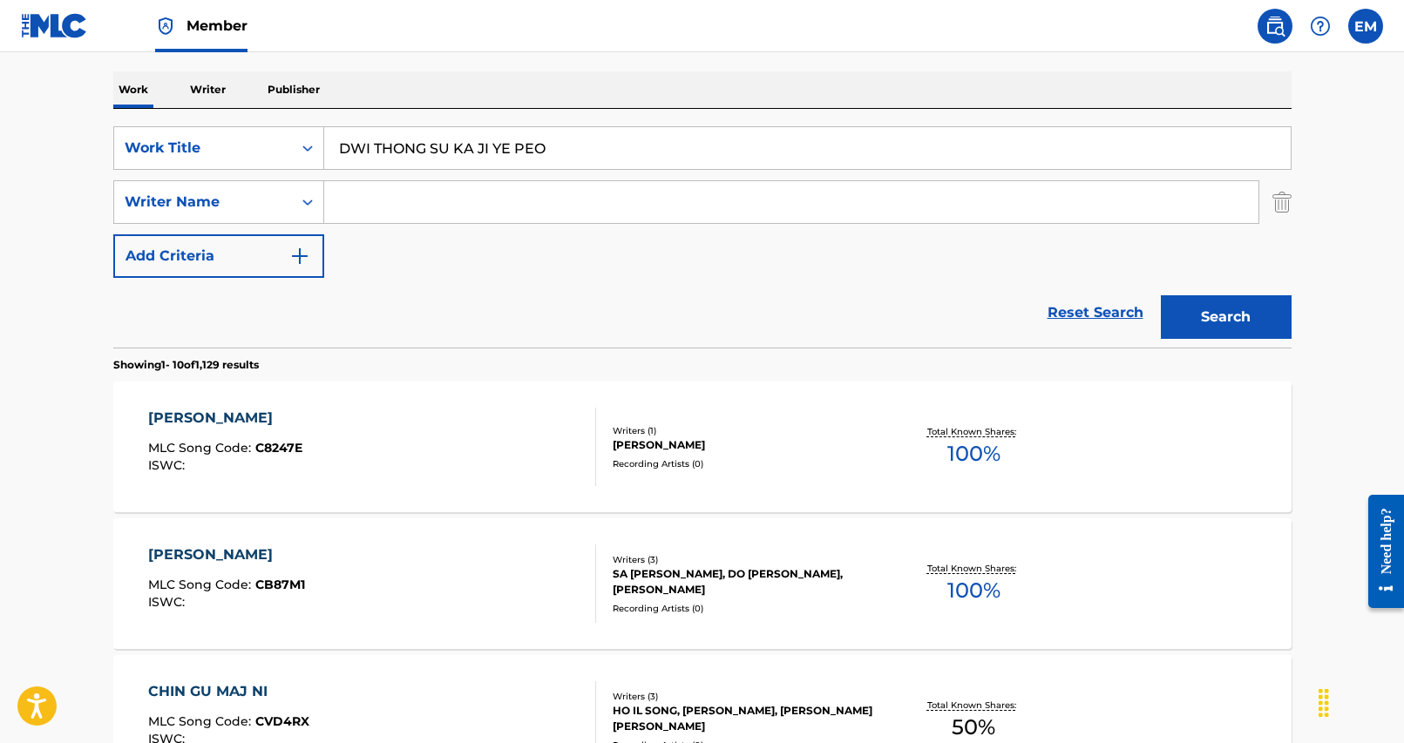
click at [1246, 307] on button "Search" at bounding box center [1226, 317] width 131 height 44
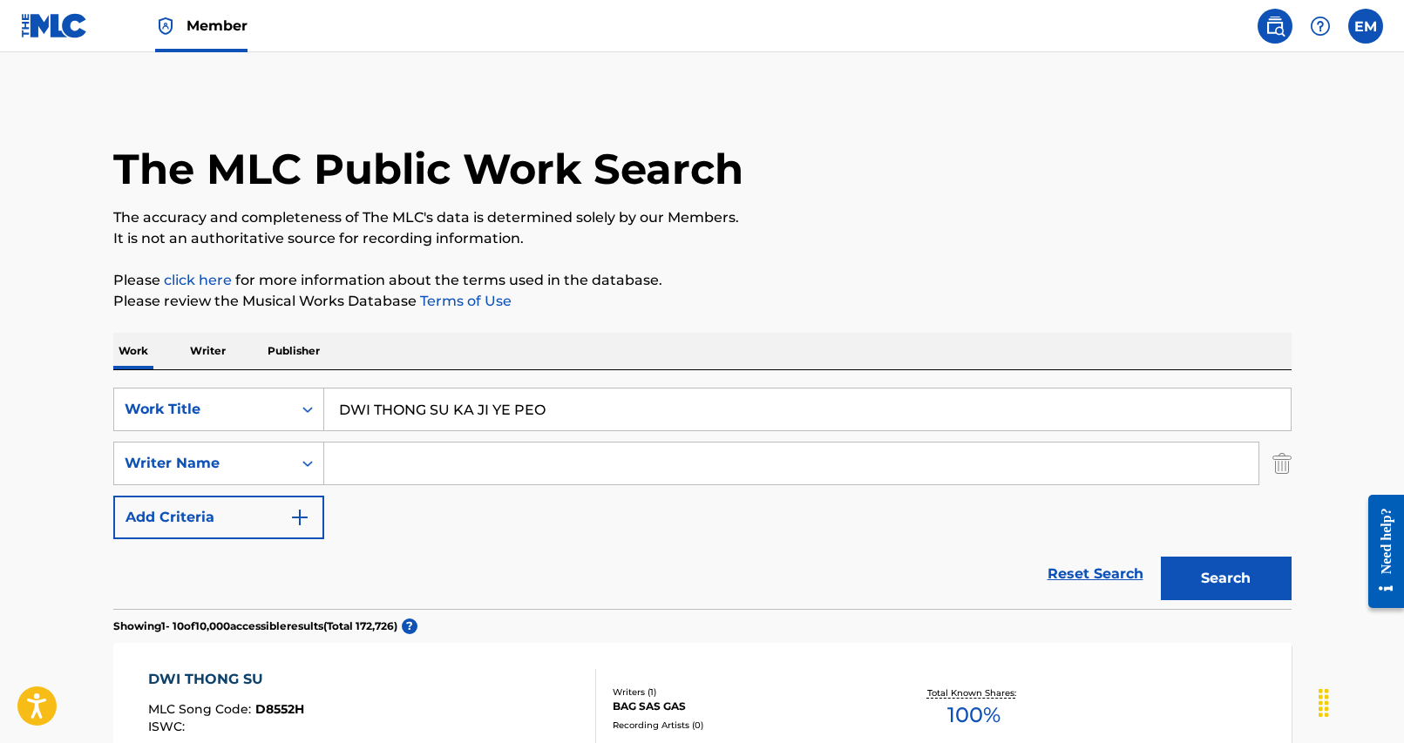
click at [470, 405] on input "DWI THONG SU KA JI YE PEO" at bounding box center [807, 410] width 966 height 42
paste
click at [1139, 430] on div "TEOG BOK I" at bounding box center [807, 410] width 966 height 42
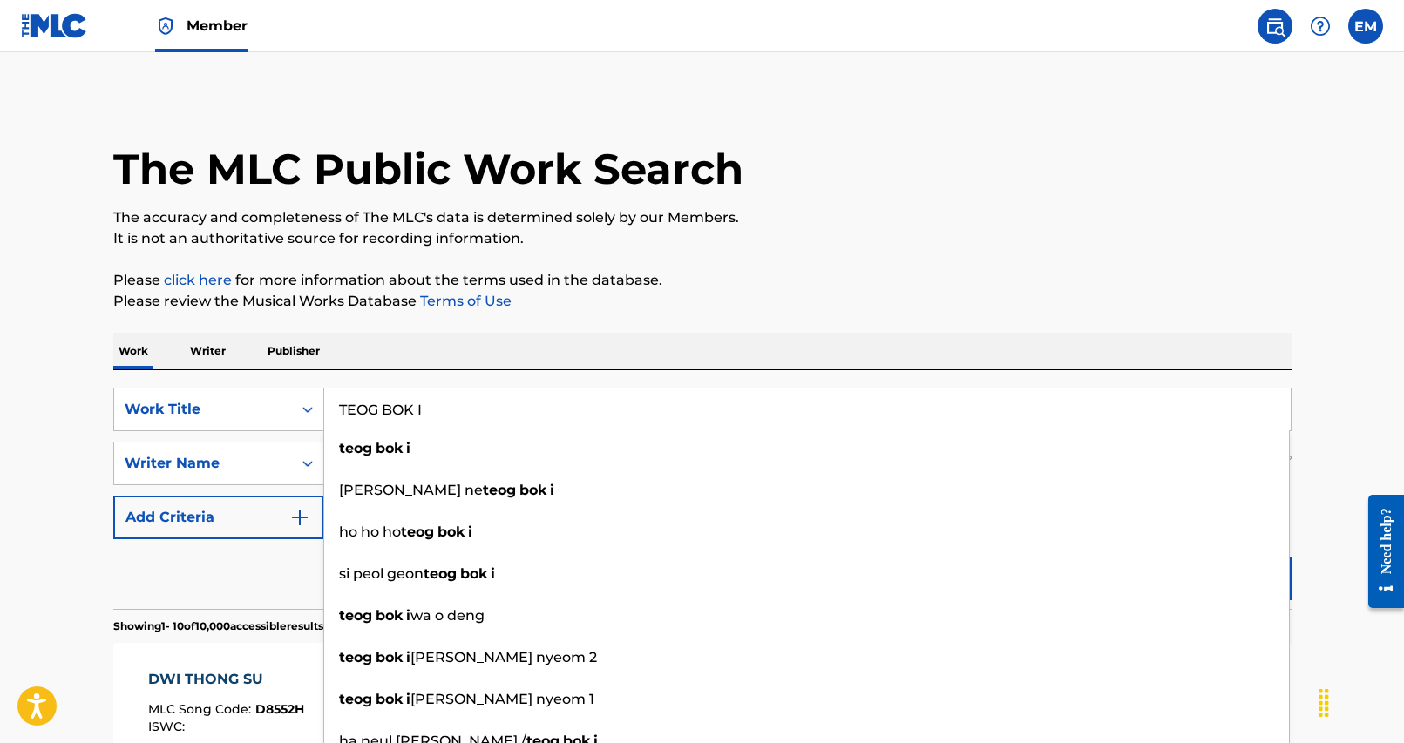
type input "TEOG BOK I"
click at [1154, 365] on div "Work Writer Publisher" at bounding box center [702, 351] width 1178 height 37
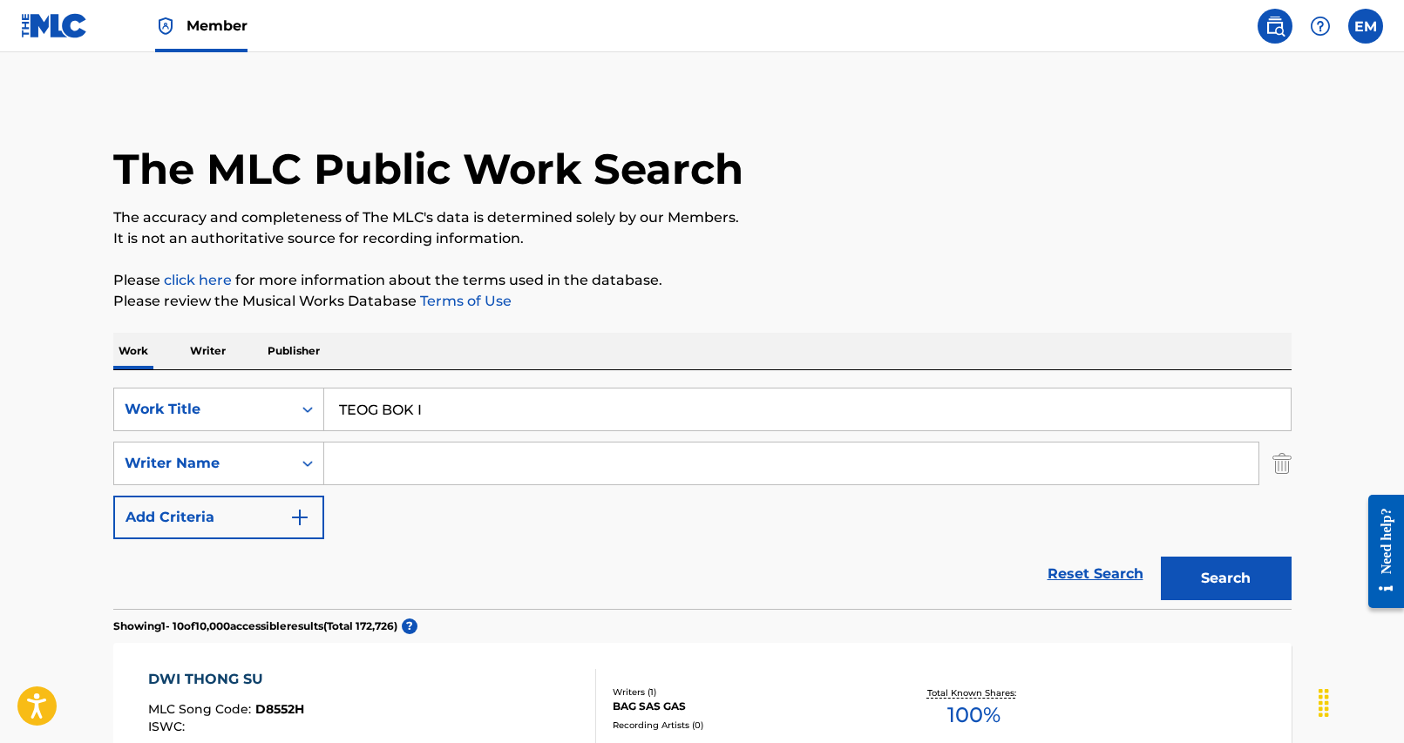
click at [1242, 560] on button "Search" at bounding box center [1226, 579] width 131 height 44
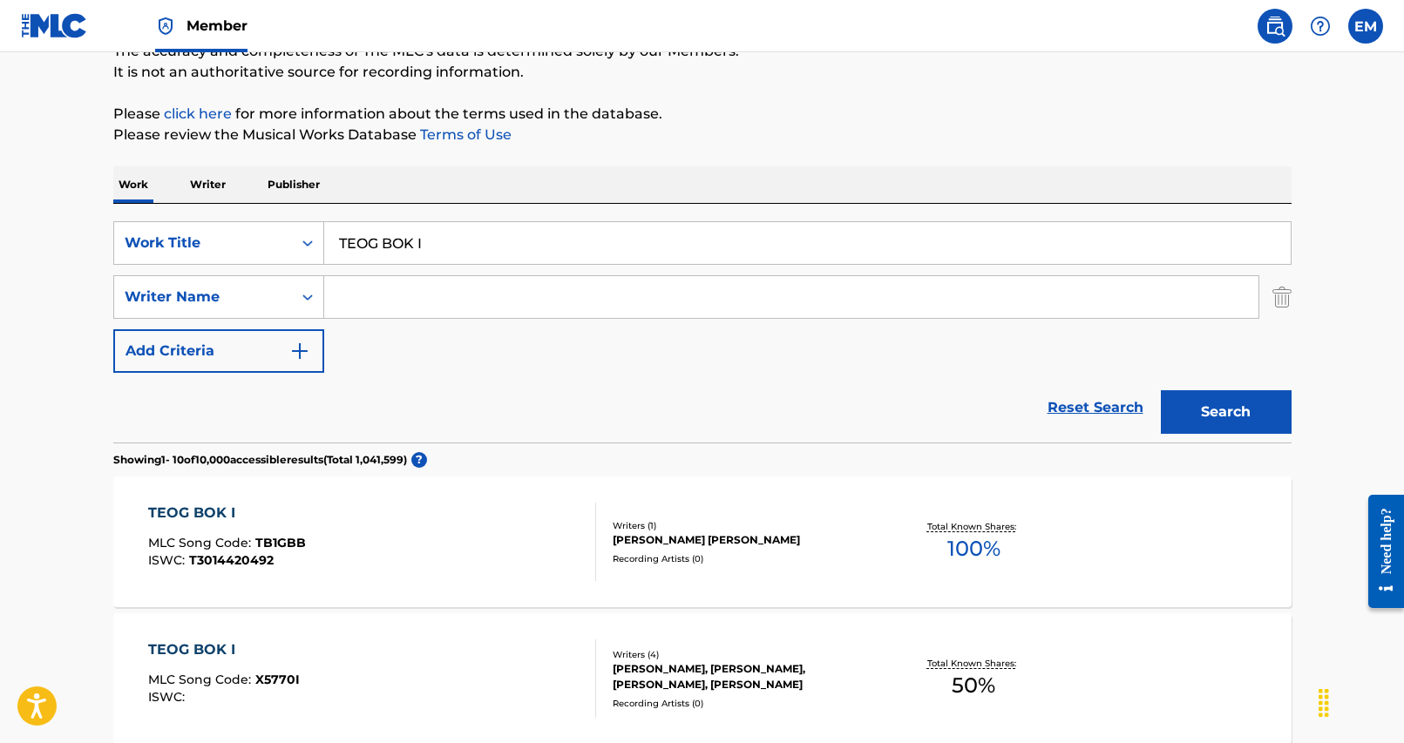
scroll to position [174, 0]
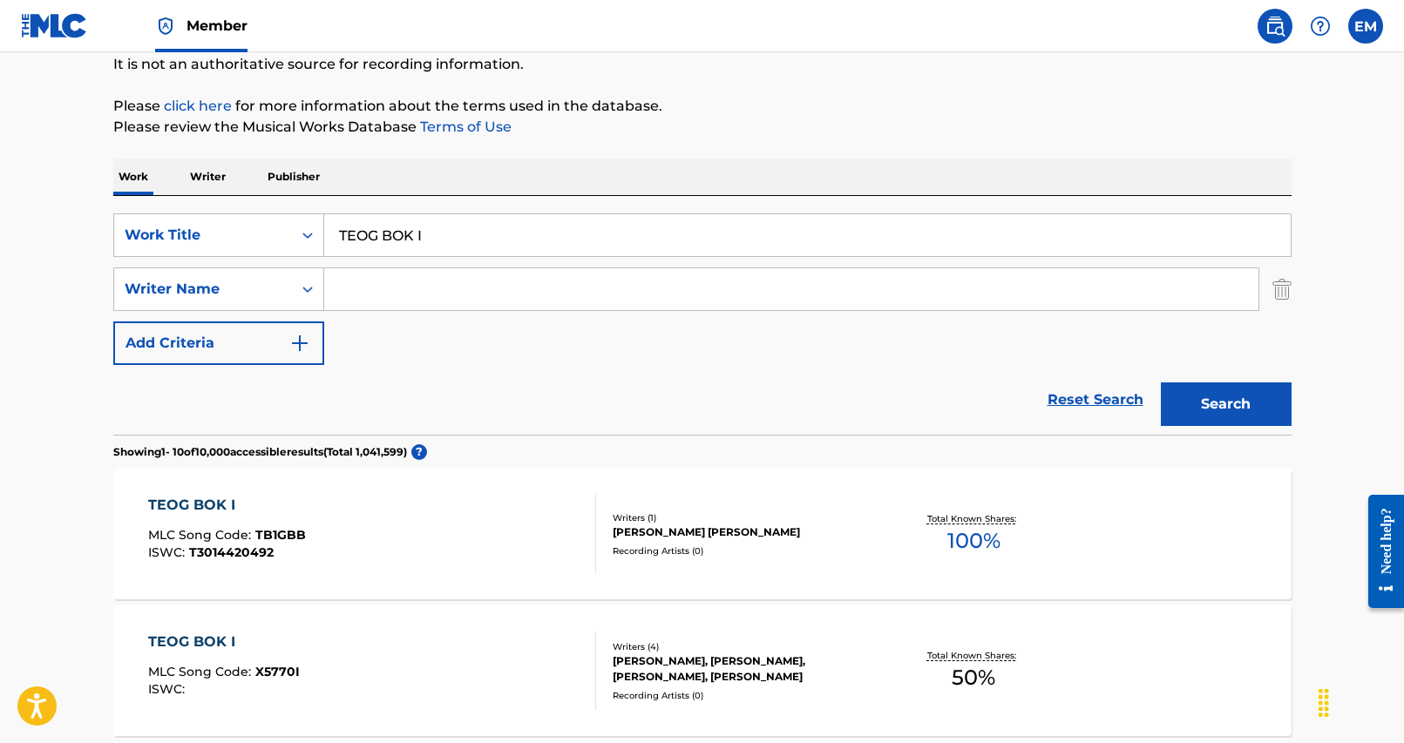
click at [430, 276] on input "Search Form" at bounding box center [791, 289] width 934 height 42
type input "[PERSON_NAME]"
click at [1161, 383] on button "Search" at bounding box center [1226, 405] width 131 height 44
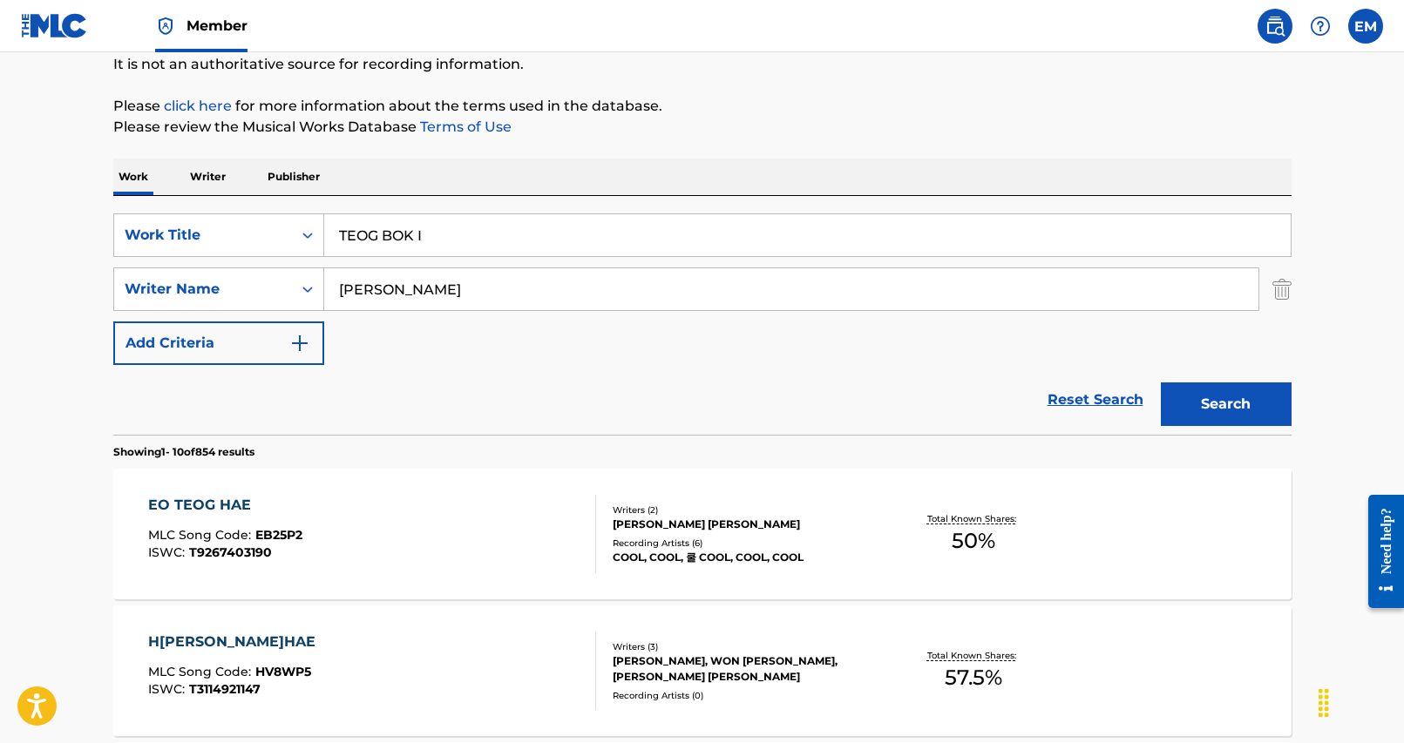
click at [432, 297] on input "[PERSON_NAME]" at bounding box center [791, 289] width 934 height 42
click at [432, 296] on input "[PERSON_NAME]" at bounding box center [791, 289] width 934 height 42
click at [1161, 383] on button "Search" at bounding box center [1226, 405] width 131 height 44
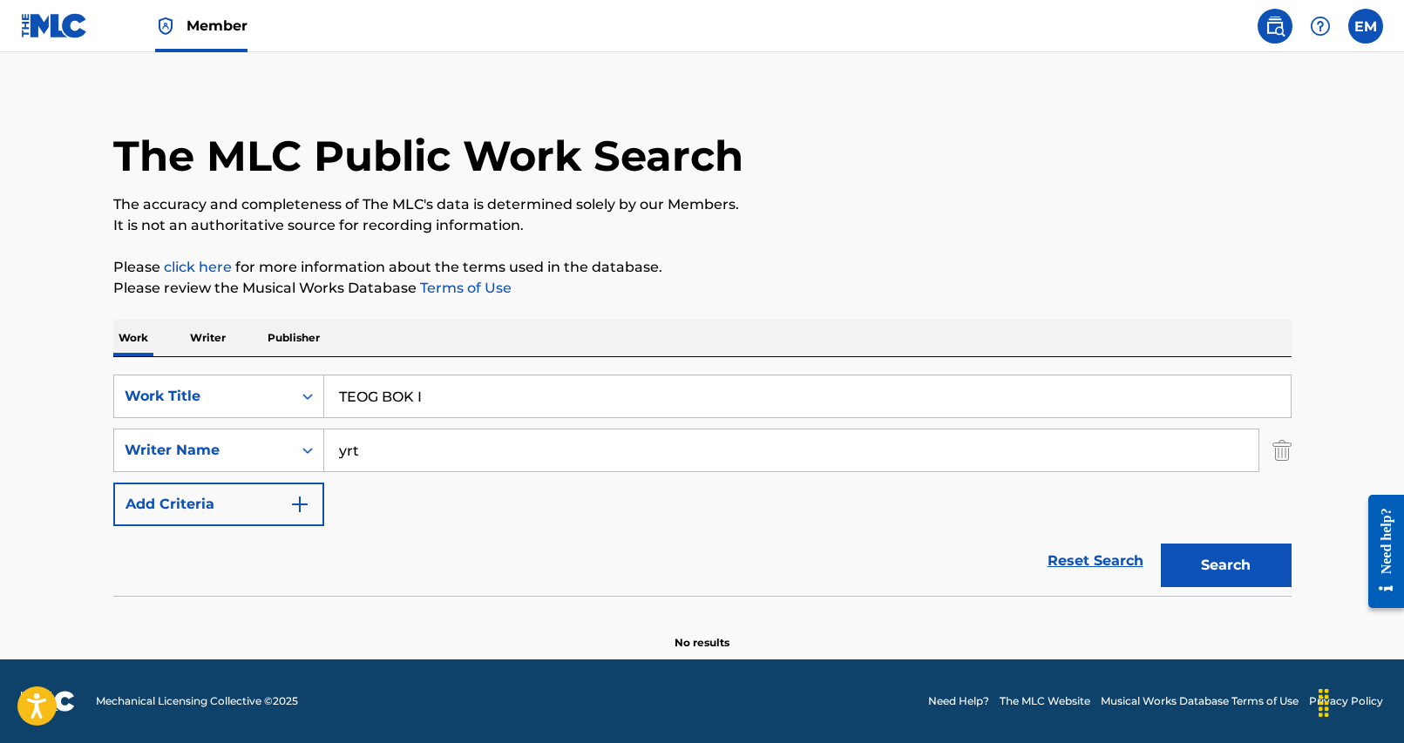
click at [384, 442] on input "yrt" at bounding box center [791, 451] width 934 height 42
type input "park"
click at [1161, 544] on button "Search" at bounding box center [1226, 566] width 131 height 44
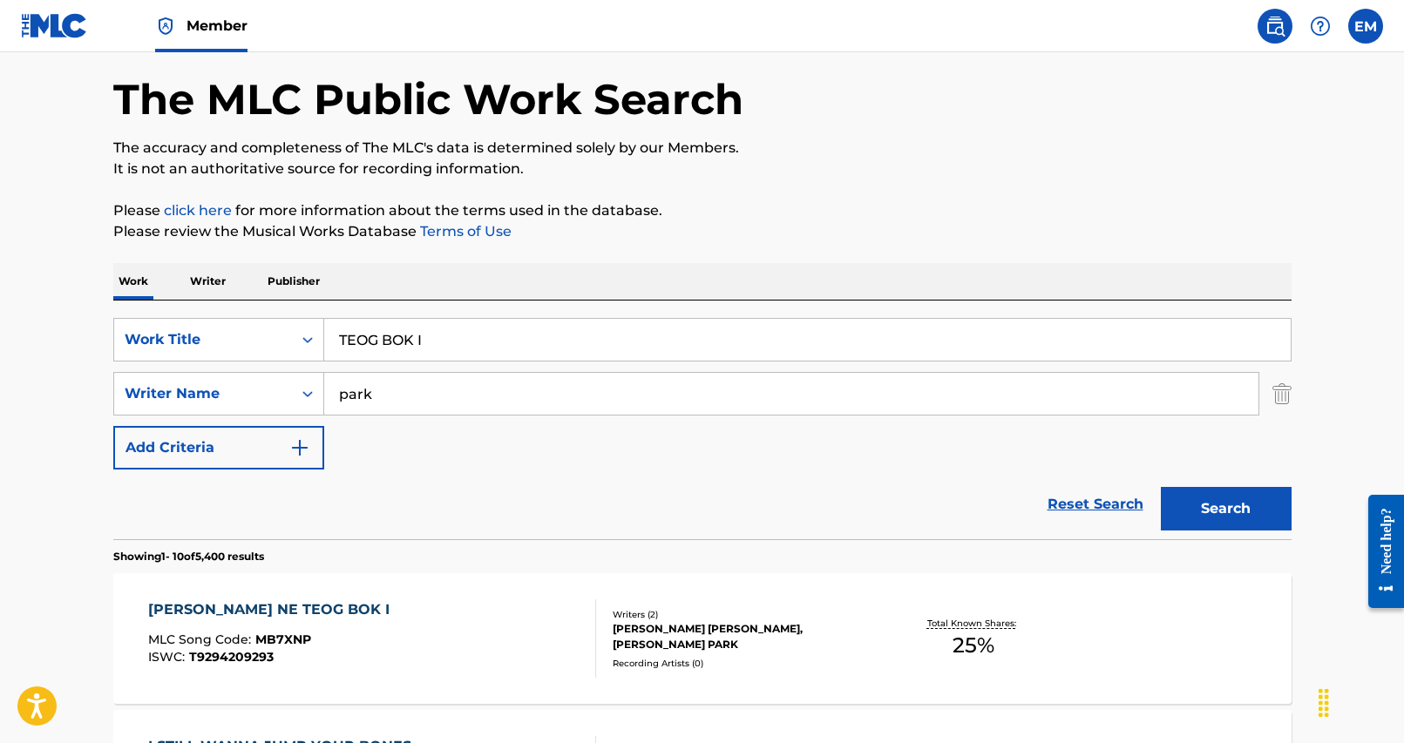
scroll to position [174, 0]
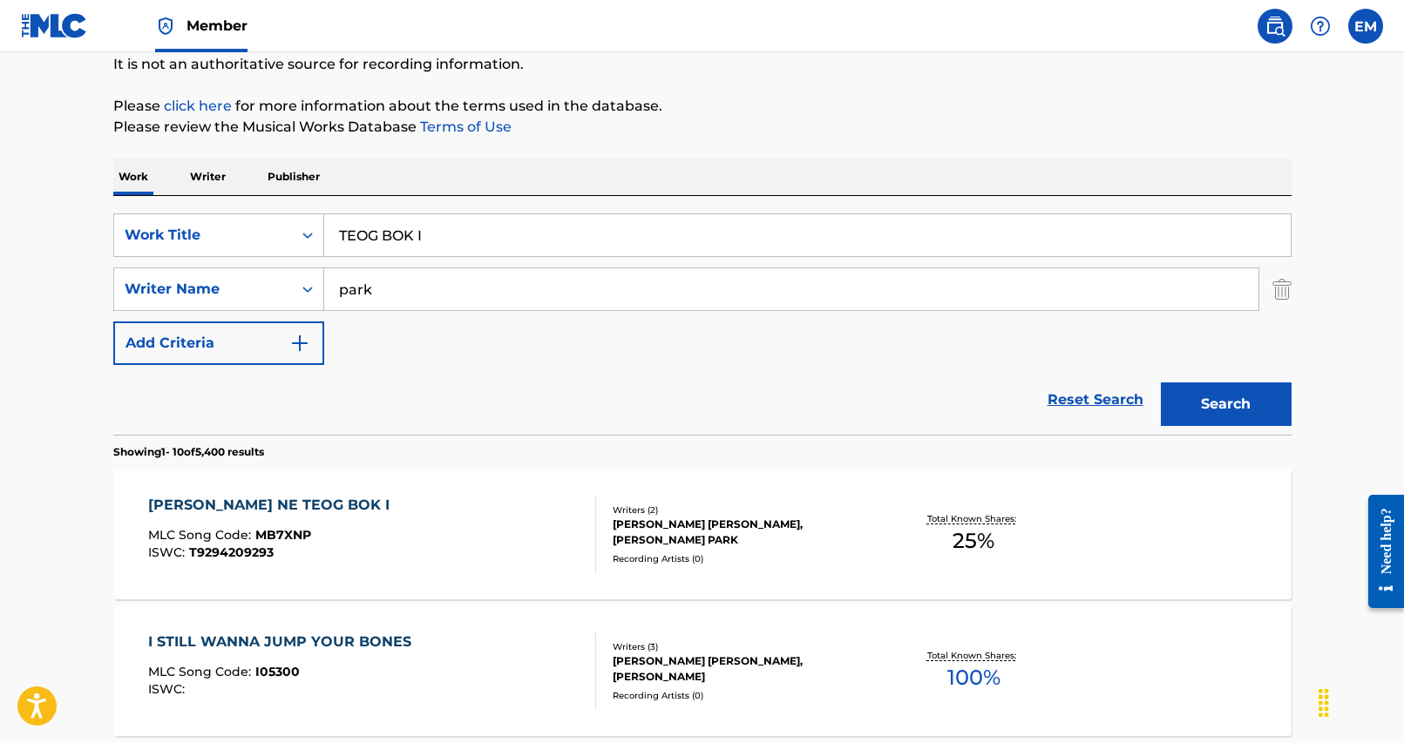
click at [398, 250] on input "TEOG BOK I" at bounding box center [807, 235] width 966 height 42
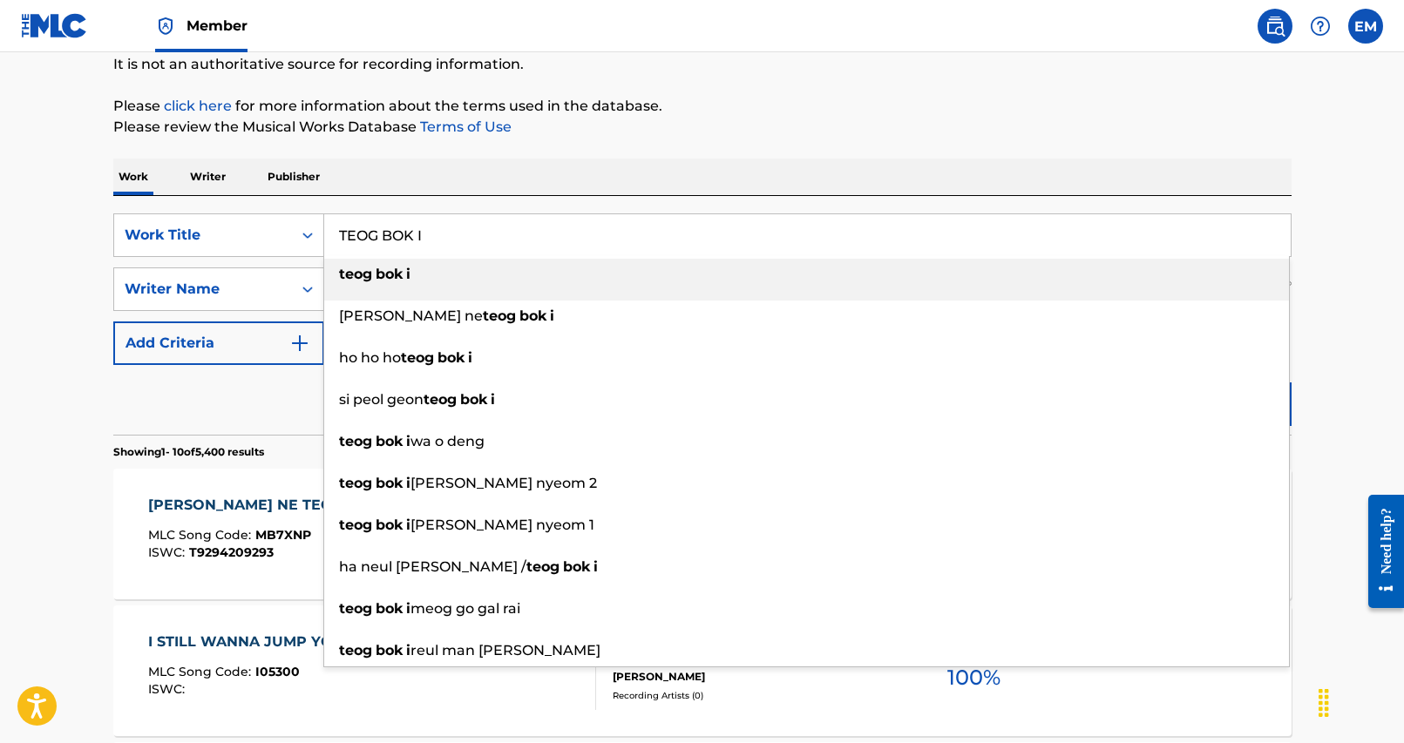
click at [398, 250] on input "TEOG BOK I" at bounding box center [807, 235] width 966 height 42
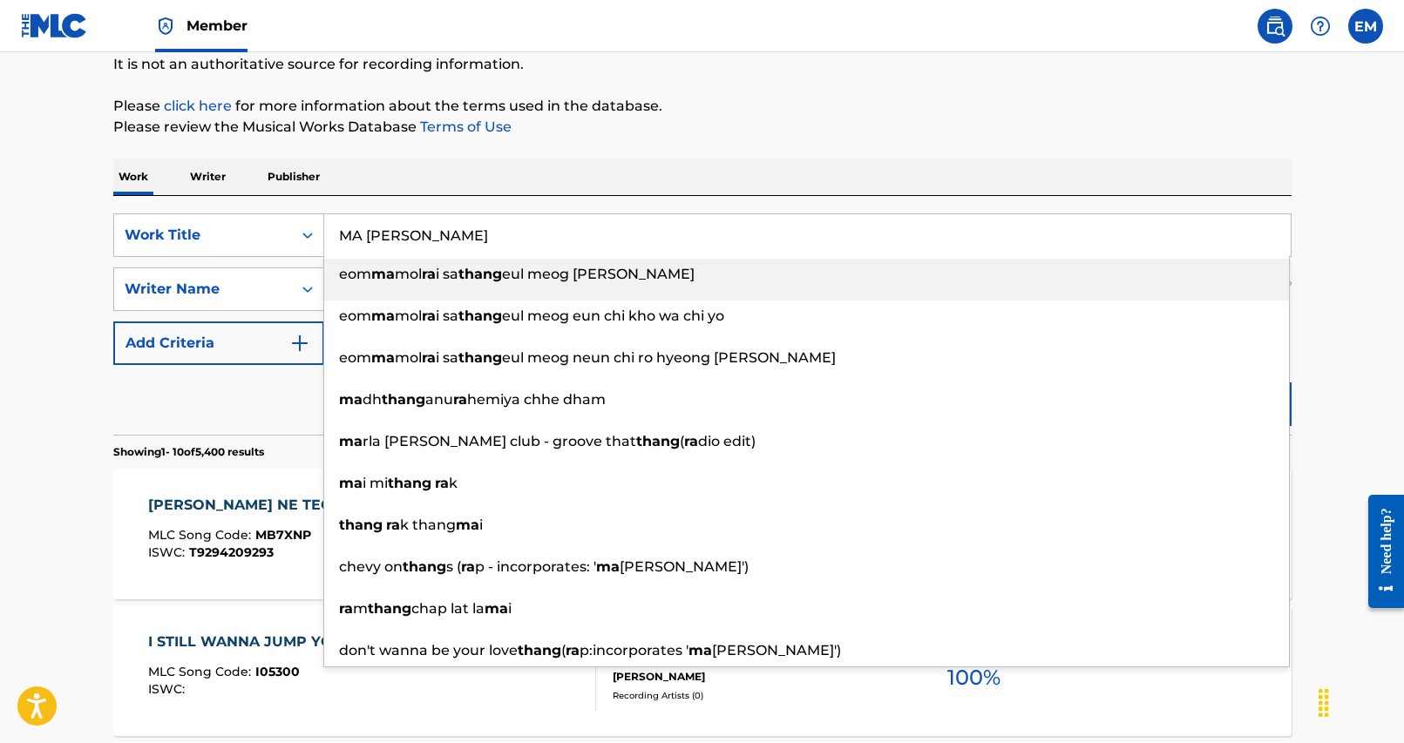
type input "MA [PERSON_NAME]"
drag, startPoint x: 616, startPoint y: 158, endPoint x: 872, endPoint y: 266, distance: 278.0
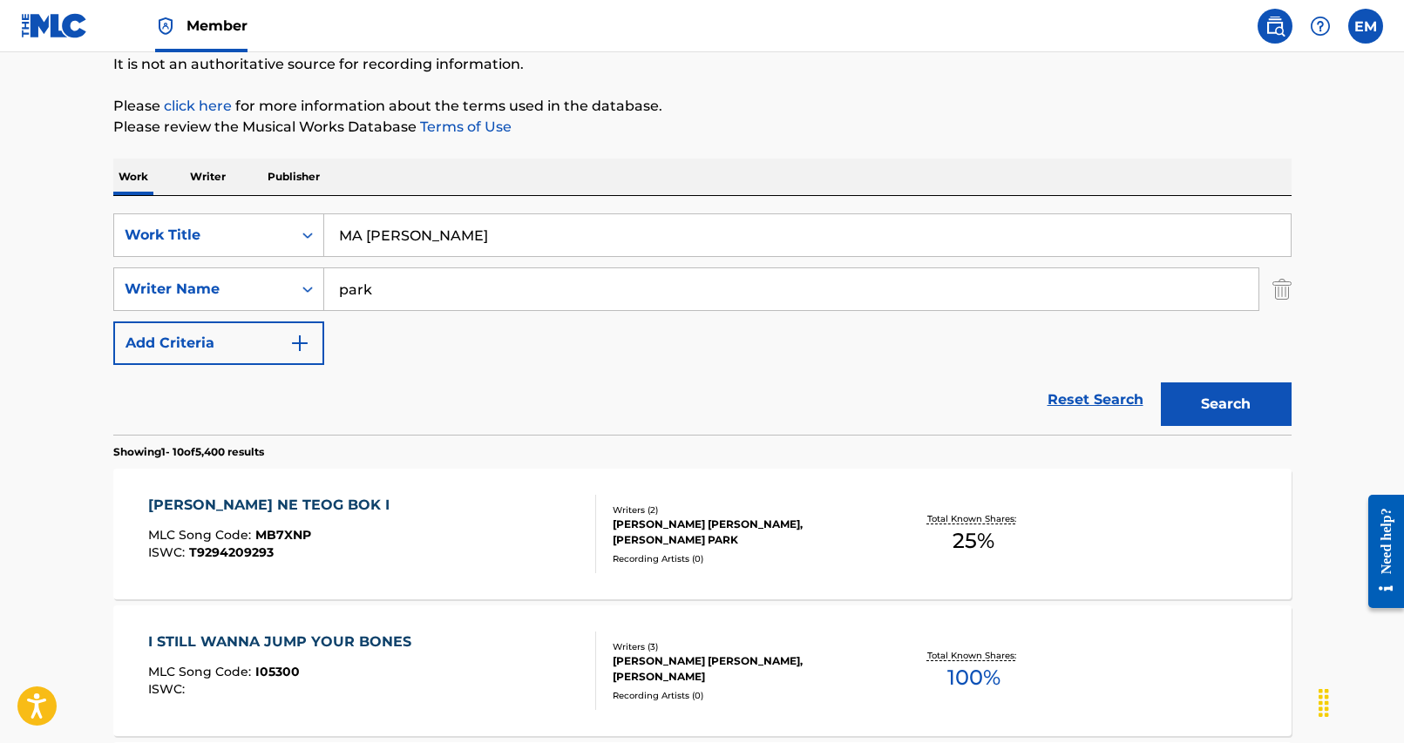
click at [1177, 395] on button "Search" at bounding box center [1226, 405] width 131 height 44
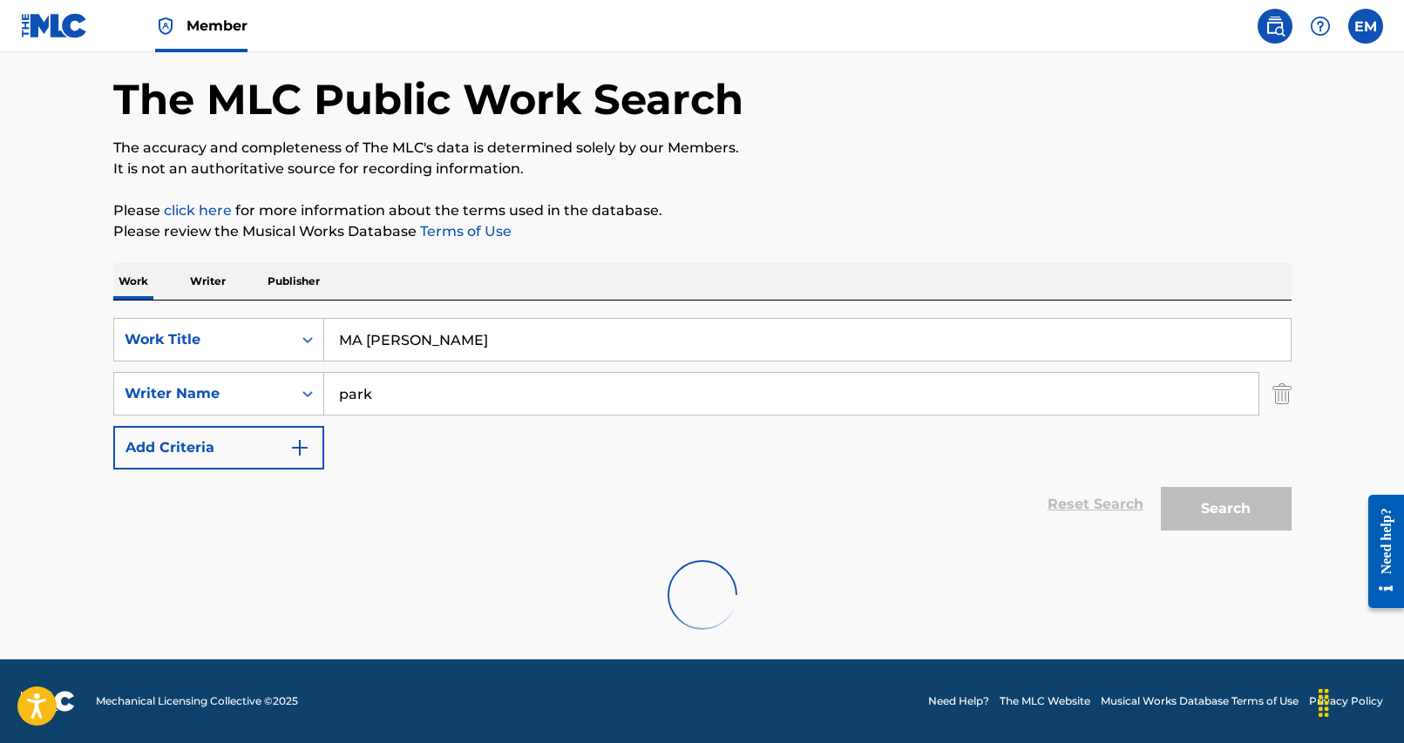
scroll to position [0, 0]
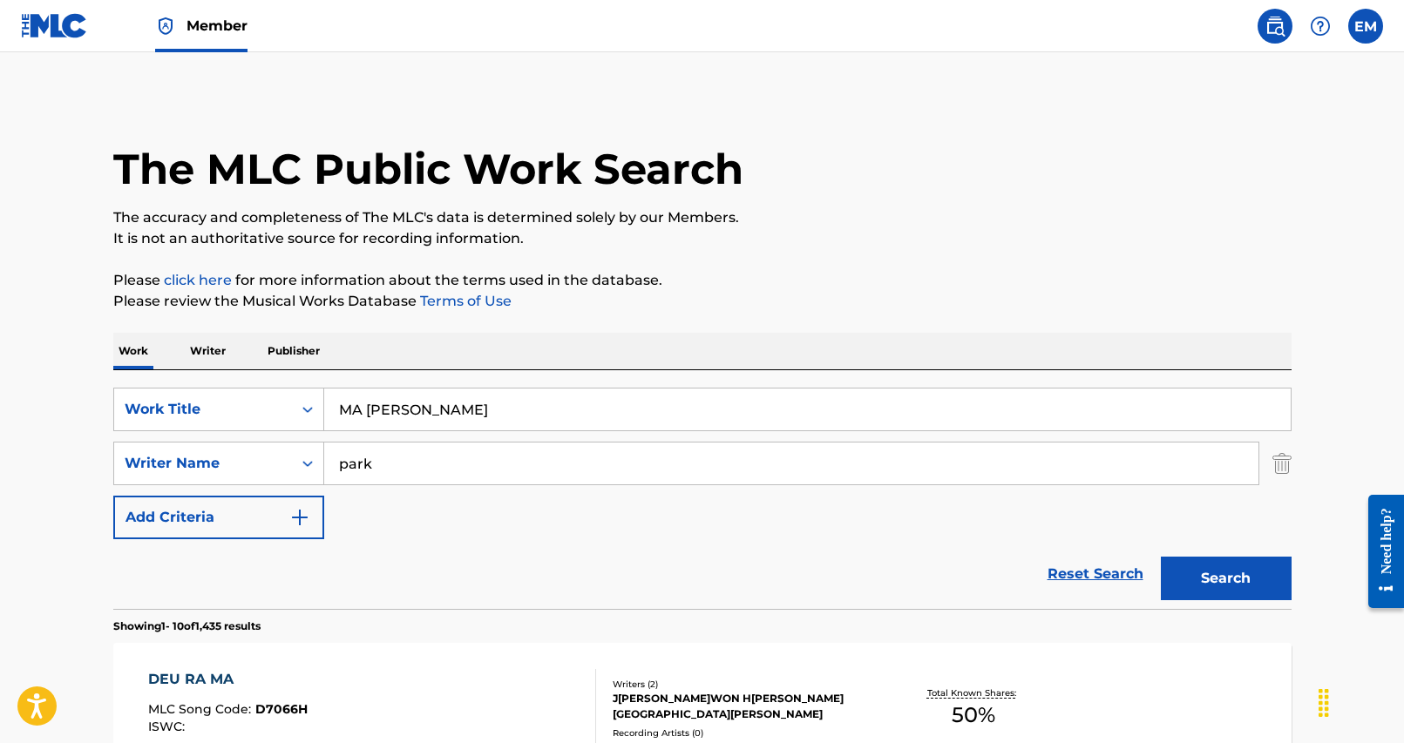
click at [383, 451] on input "park" at bounding box center [791, 464] width 934 height 42
type input "[PERSON_NAME]"
click at [1161, 557] on button "Search" at bounding box center [1226, 579] width 131 height 44
click at [558, 424] on input "MA [PERSON_NAME]" at bounding box center [807, 410] width 966 height 42
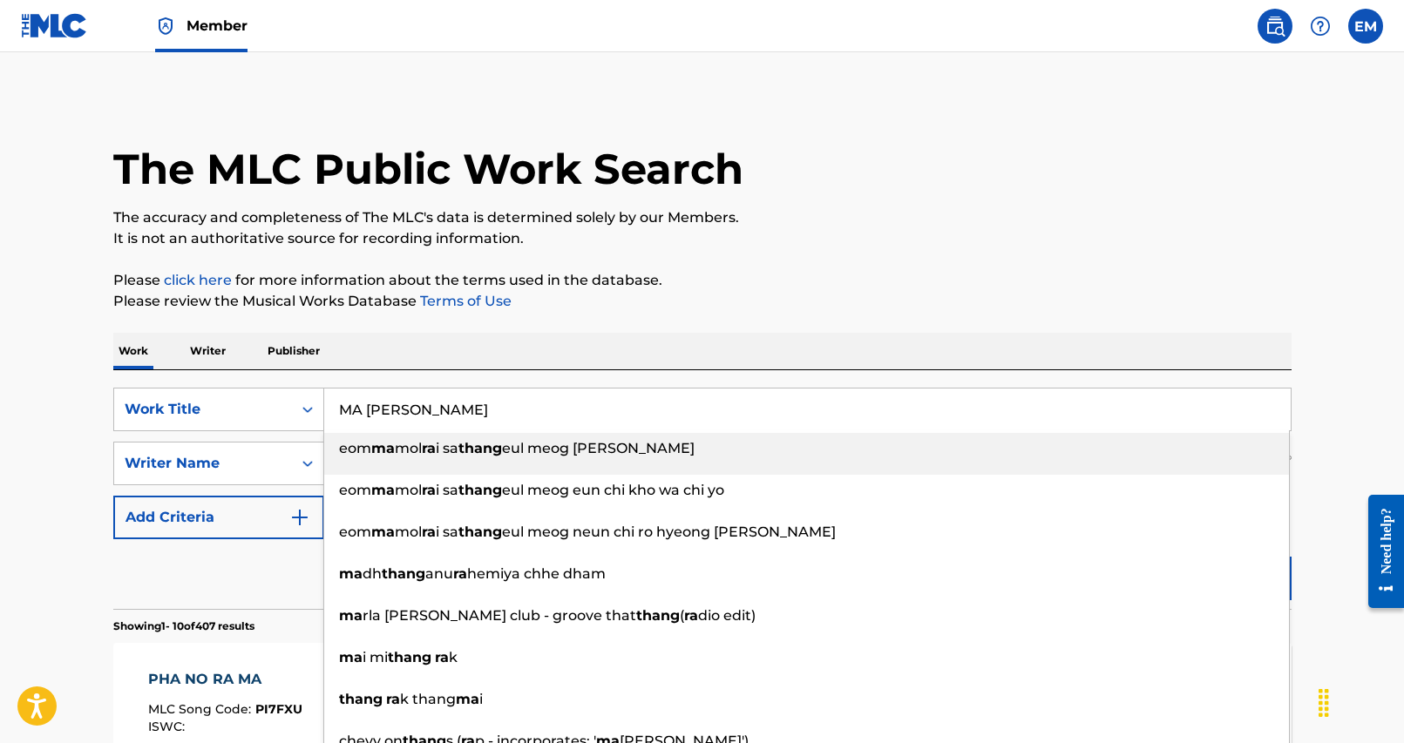
click at [556, 421] on input "MA [PERSON_NAME]" at bounding box center [807, 410] width 966 height 42
click at [556, 420] on input "MA [PERSON_NAME]" at bounding box center [807, 410] width 966 height 42
click at [556, 413] on input "MA [PERSON_NAME]" at bounding box center [807, 410] width 966 height 42
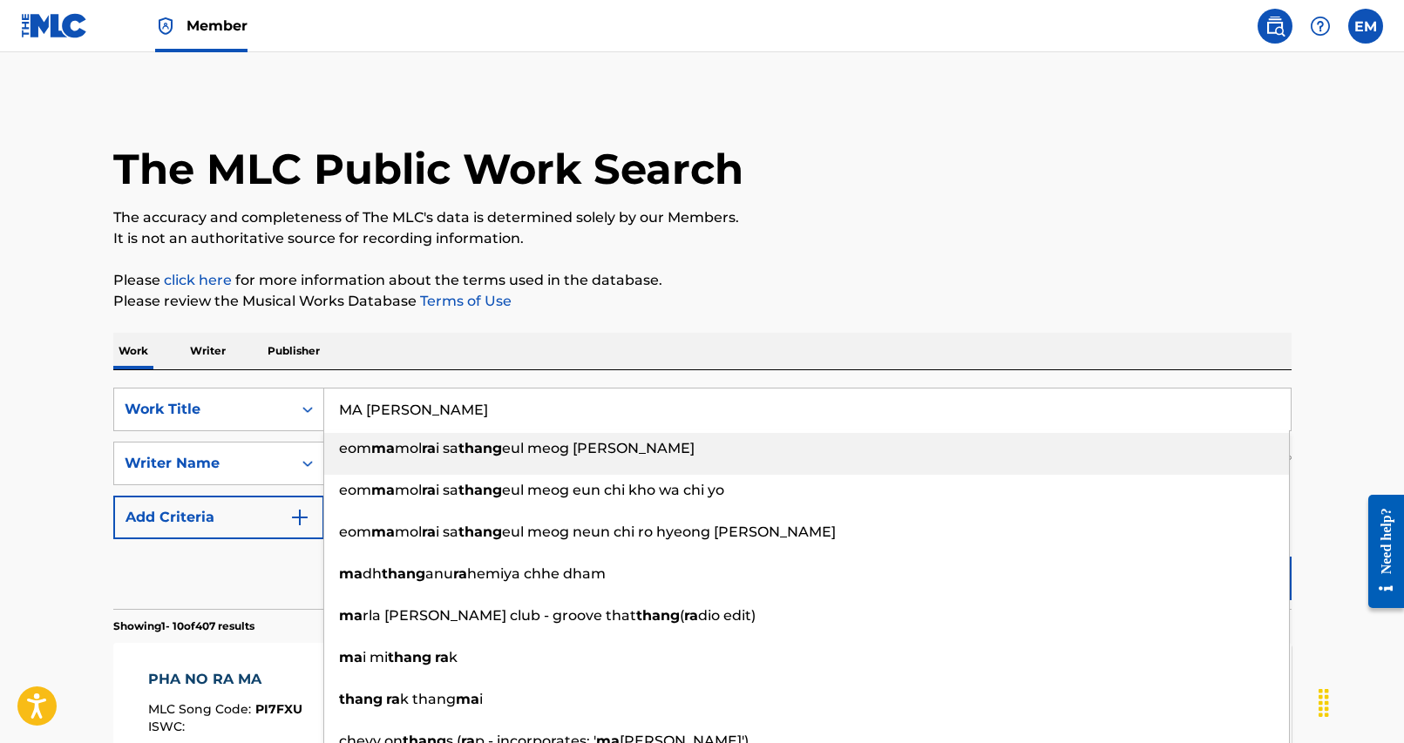
click at [556, 413] on input "MA [PERSON_NAME]" at bounding box center [807, 410] width 966 height 42
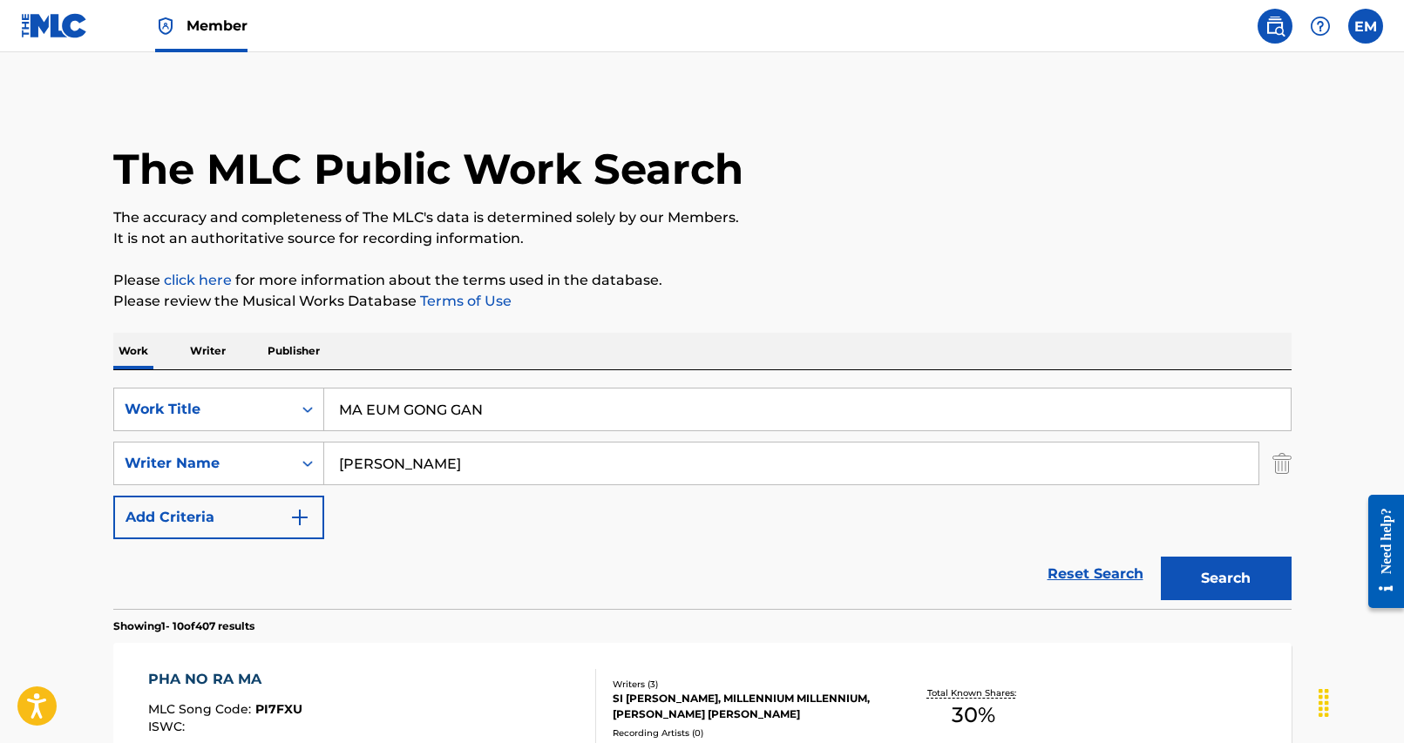
click at [1216, 572] on button "Search" at bounding box center [1226, 579] width 131 height 44
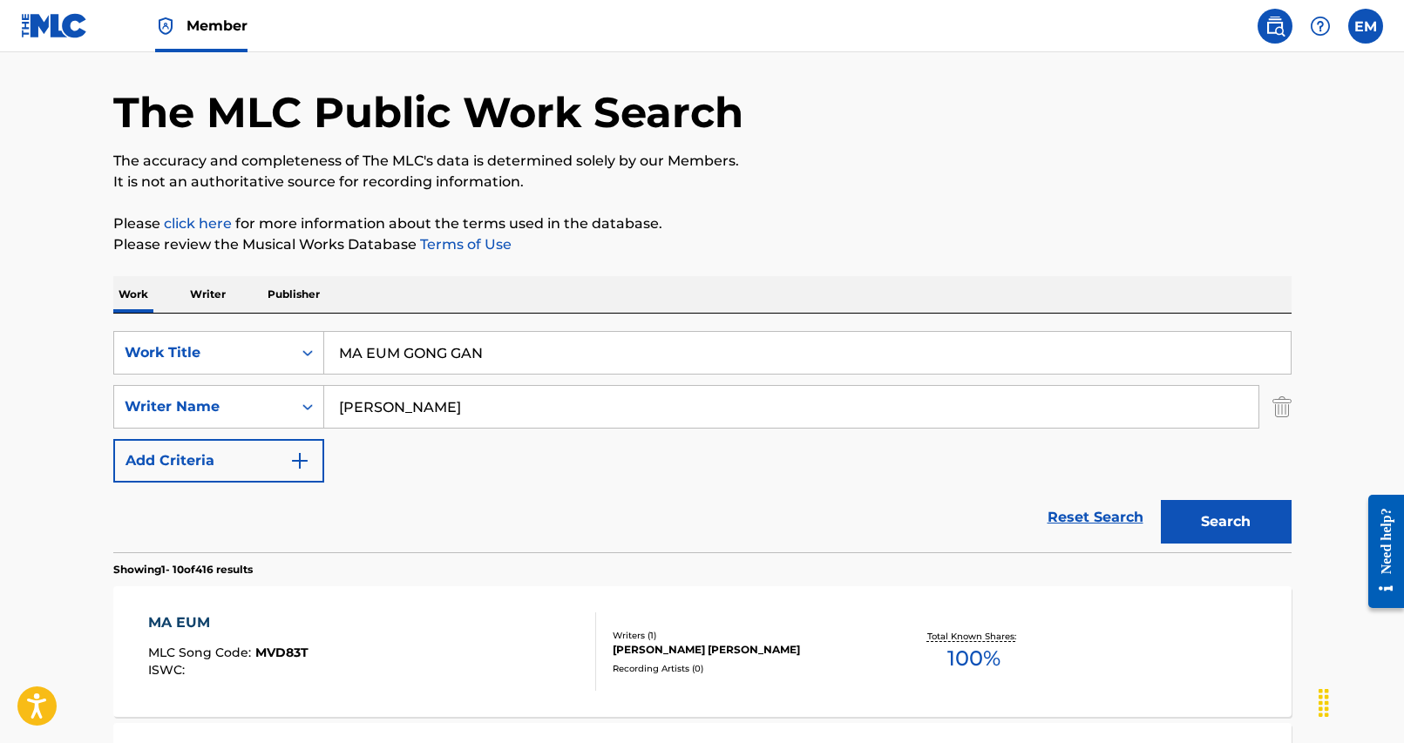
scroll to position [87, 0]
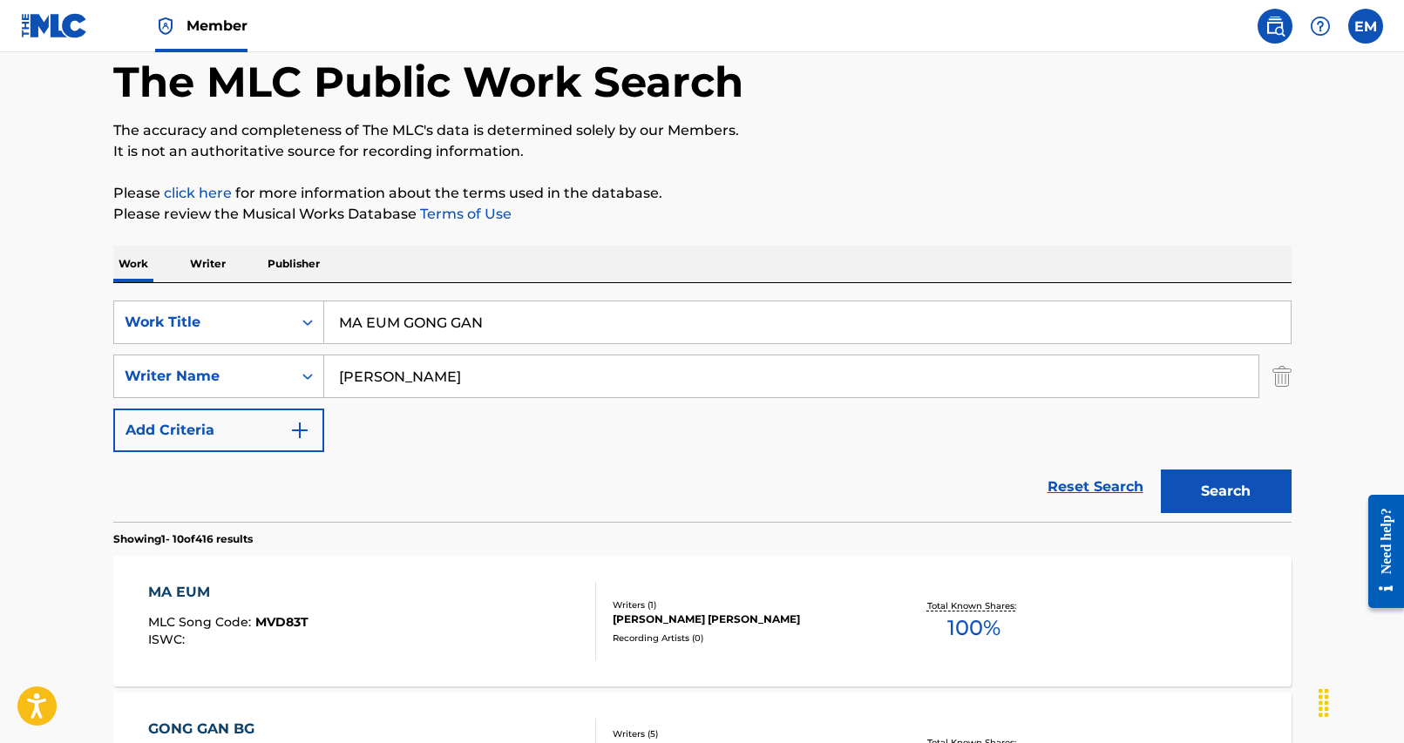
click at [508, 321] on input "MA EUM GONG GAN" at bounding box center [807, 322] width 966 height 42
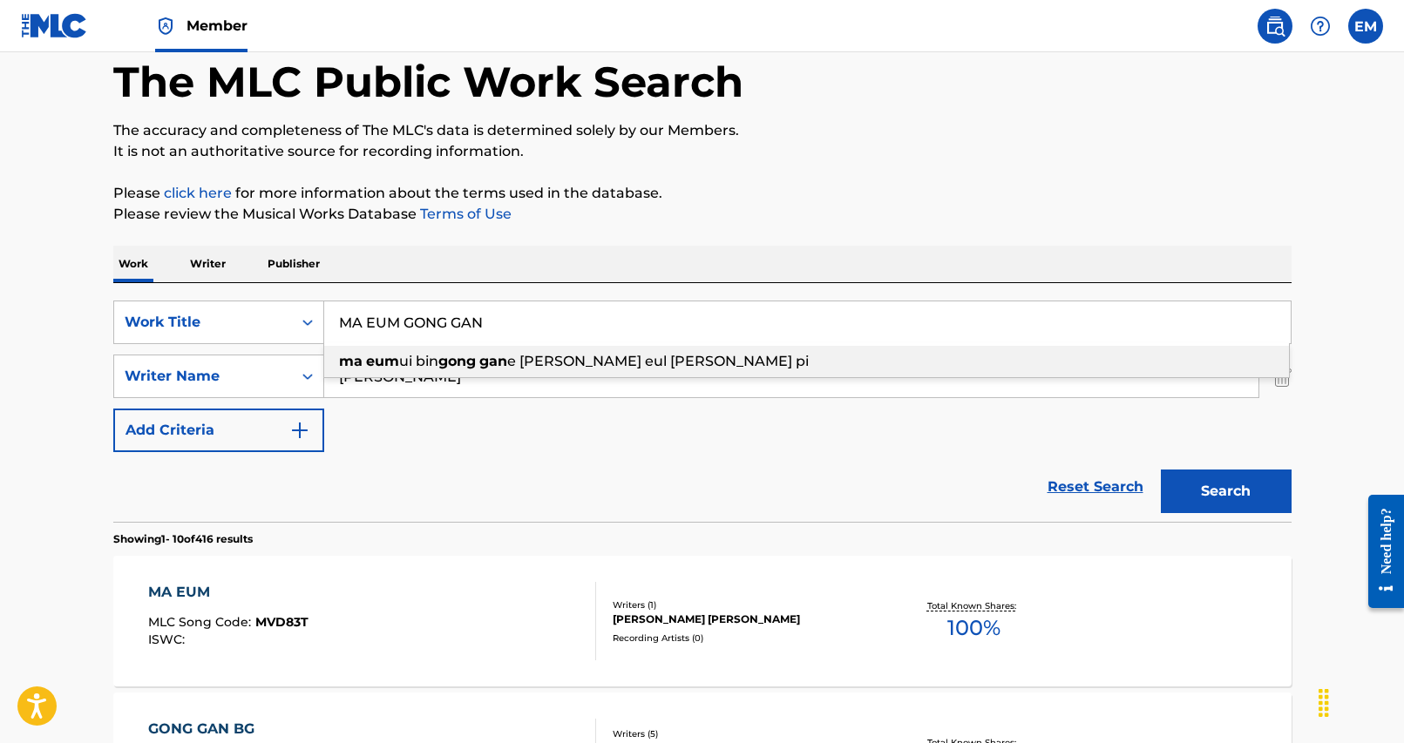
click at [508, 321] on input "MA EUM GONG GAN" at bounding box center [807, 322] width 966 height 42
click at [858, 290] on div "SearchWithCriteria25284b2f-c254-4699-9183-3e6b4979b7c9 Work Title JAL MEOG [PER…" at bounding box center [702, 402] width 1178 height 239
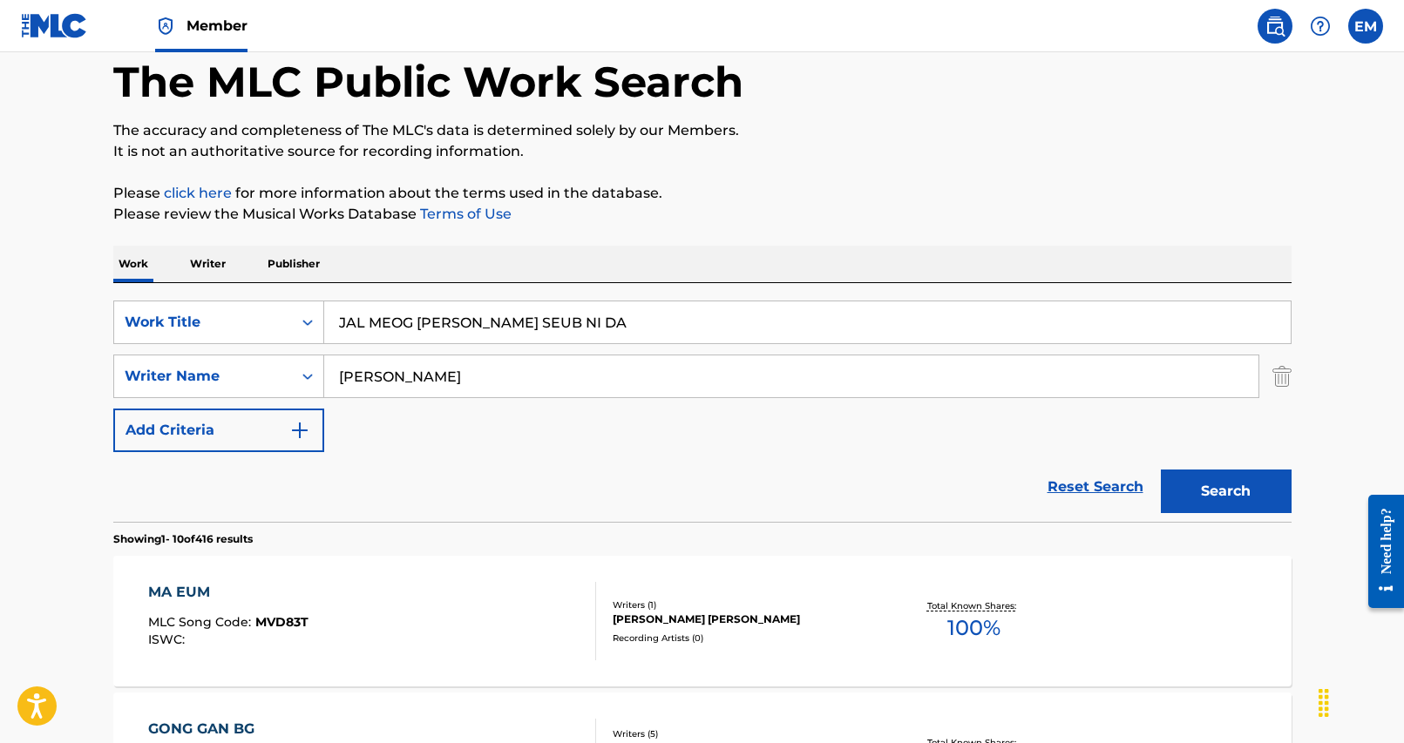
click at [1249, 487] on button "Search" at bounding box center [1226, 492] width 131 height 44
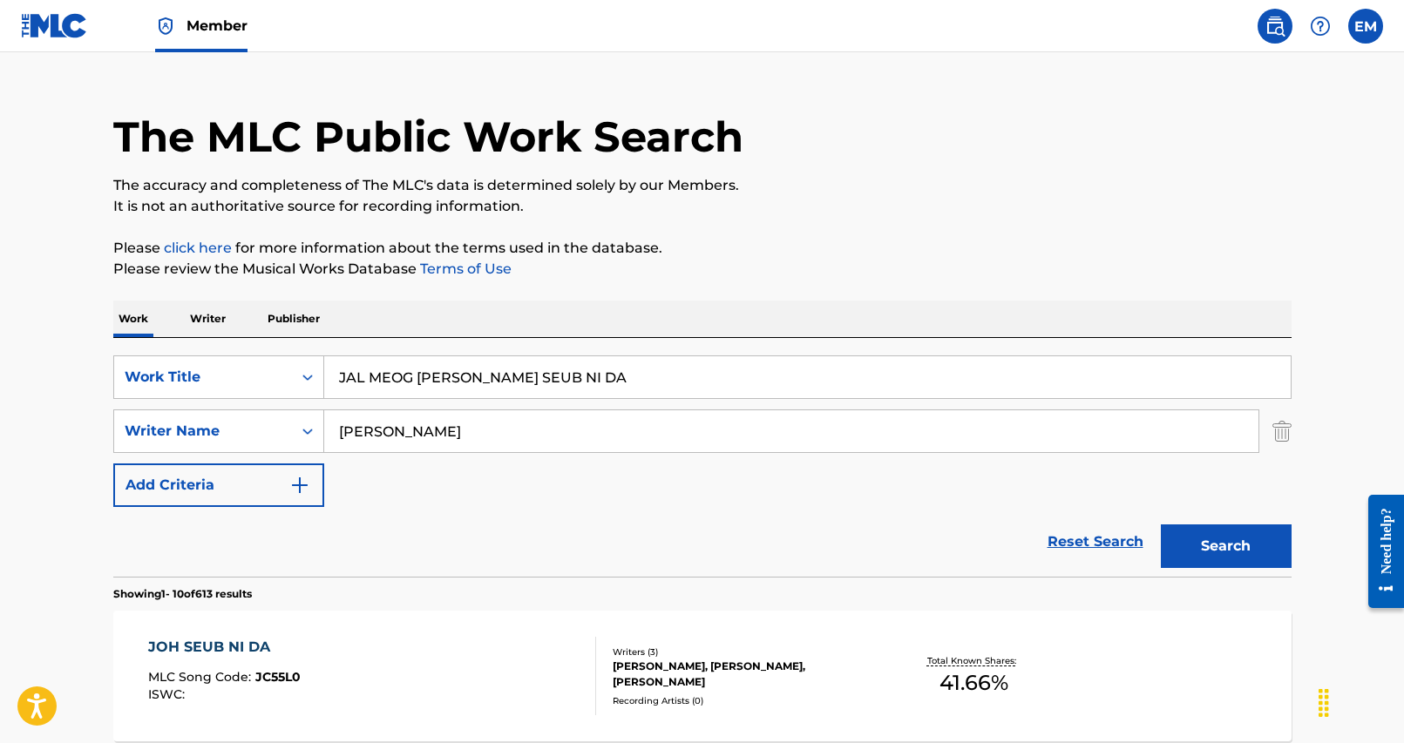
scroll to position [0, 0]
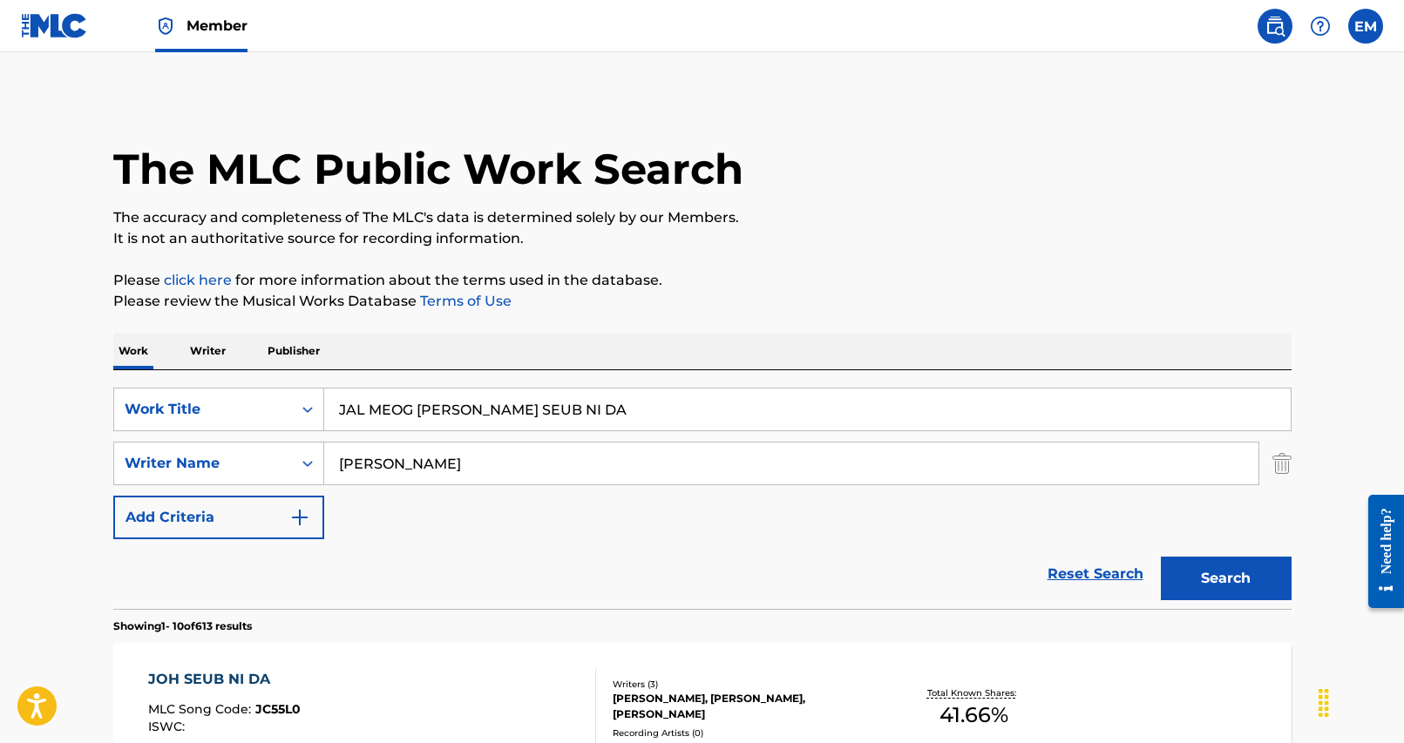
click at [633, 407] on input "JAL MEOG [PERSON_NAME] SEUB NI DA" at bounding box center [807, 410] width 966 height 42
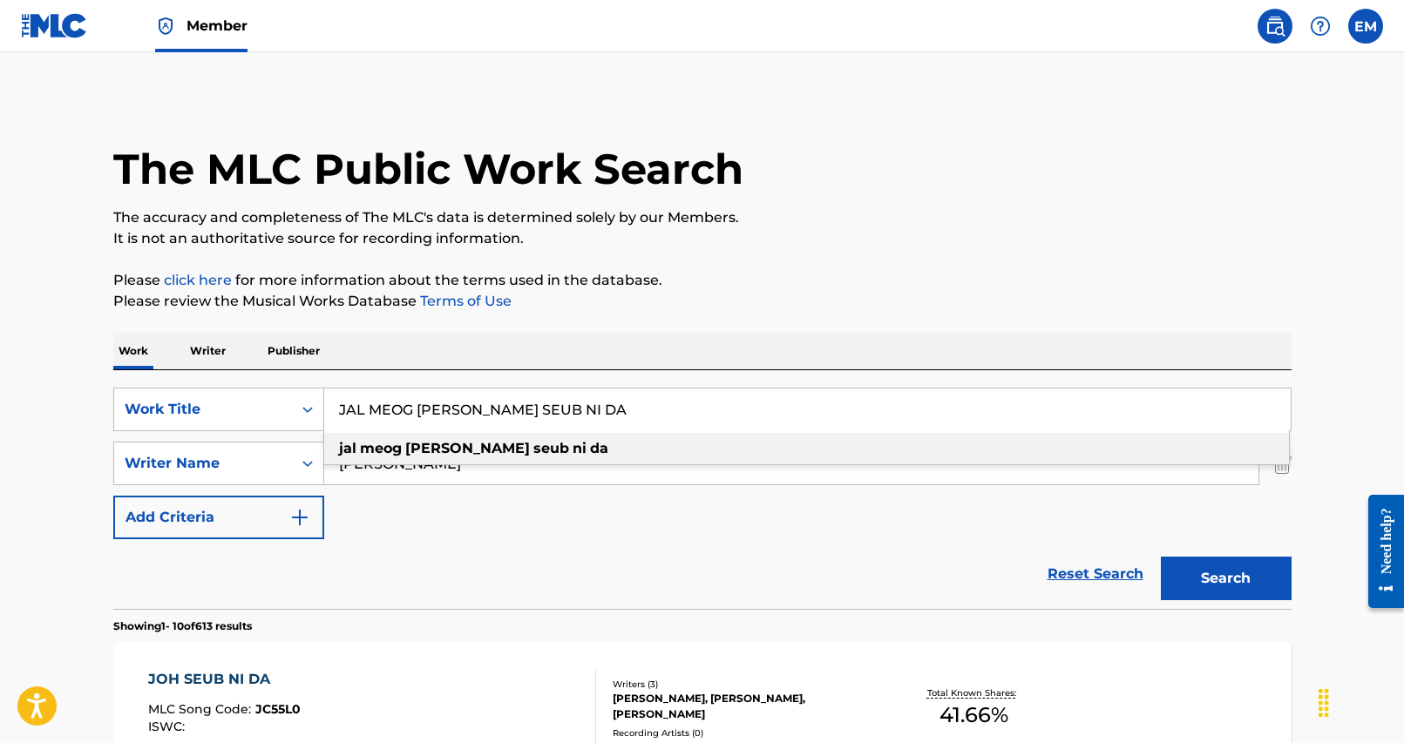
click at [631, 407] on input "JAL MEOG [PERSON_NAME] SEUB NI DA" at bounding box center [807, 410] width 966 height 42
click at [793, 310] on p "Please review the Musical Works Database Terms of Use" at bounding box center [702, 301] width 1178 height 21
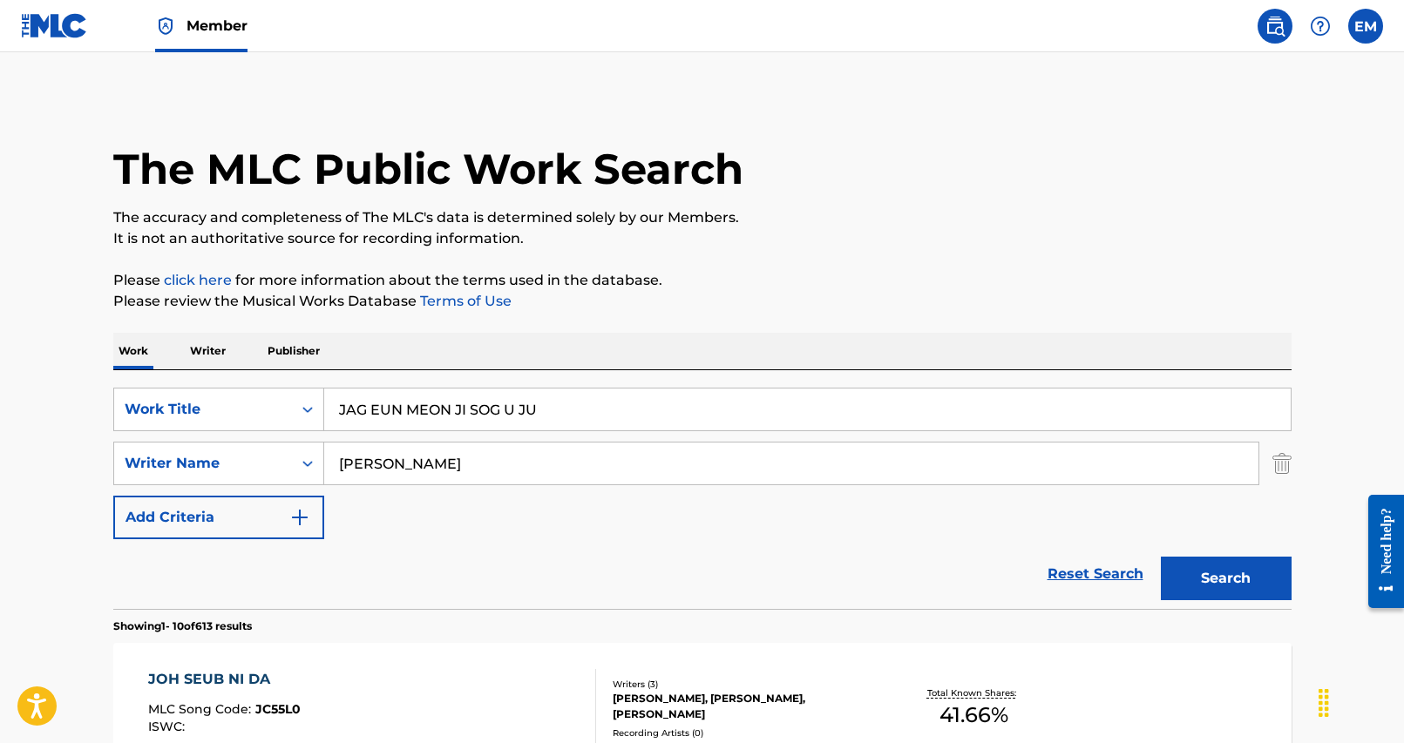
click at [1220, 578] on button "Search" at bounding box center [1226, 579] width 131 height 44
click at [472, 391] on input "JAG EUN MEON JI SOG U JU" at bounding box center [807, 410] width 966 height 42
click at [465, 410] on input "JAG EUN MEON JI SOG U JU" at bounding box center [807, 410] width 966 height 42
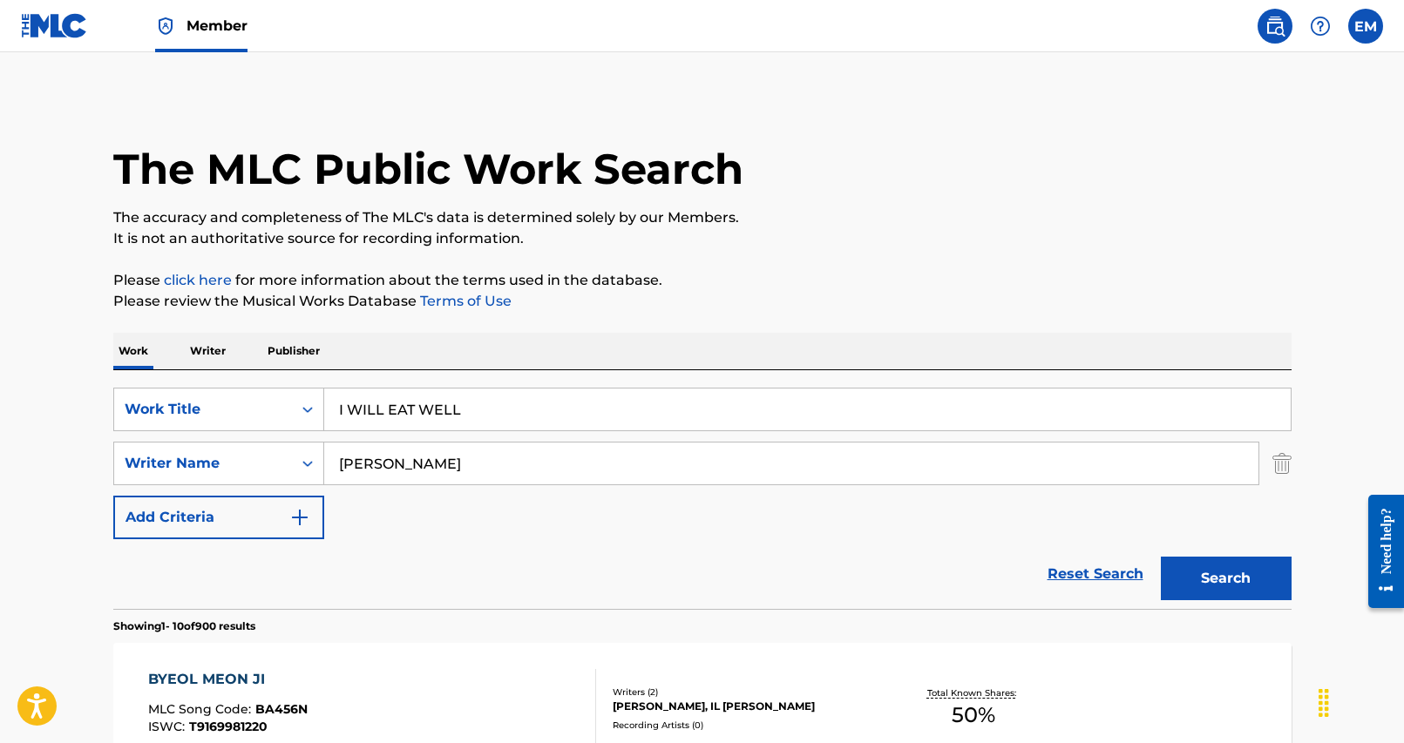
click at [1197, 579] on button "Search" at bounding box center [1226, 579] width 131 height 44
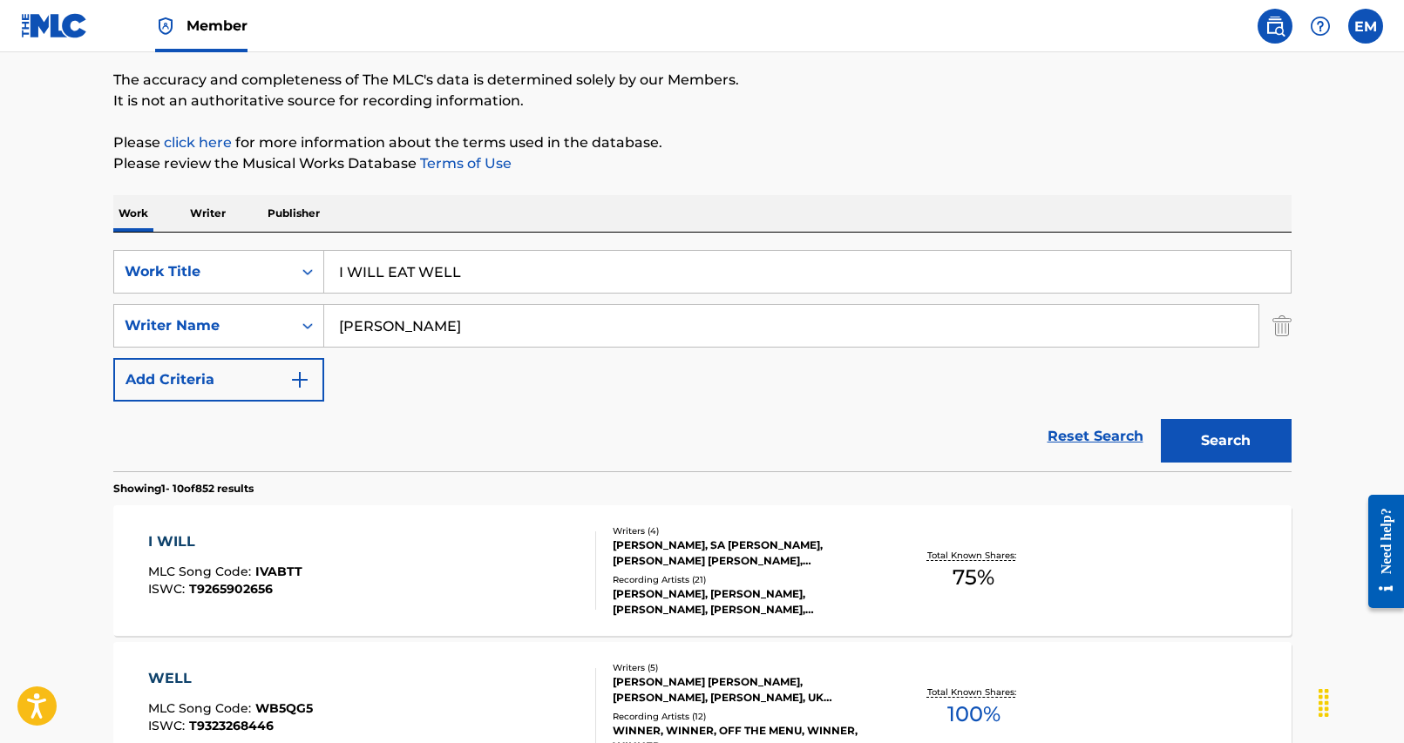
scroll to position [87, 0]
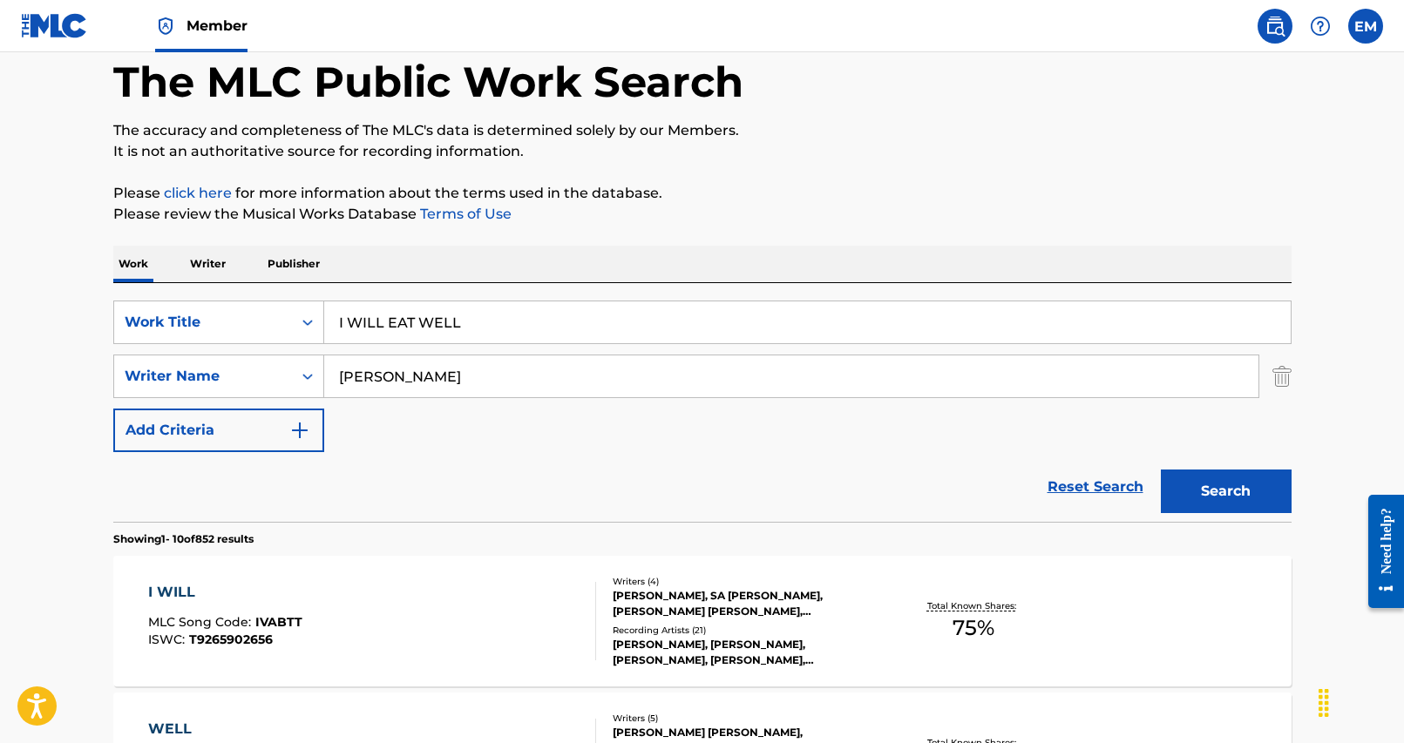
click at [471, 317] on input "I WILL EAT WELL" at bounding box center [807, 322] width 966 height 42
click at [767, 261] on div "Work Writer Publisher" at bounding box center [702, 264] width 1178 height 37
click at [1236, 491] on button "Search" at bounding box center [1226, 492] width 131 height 44
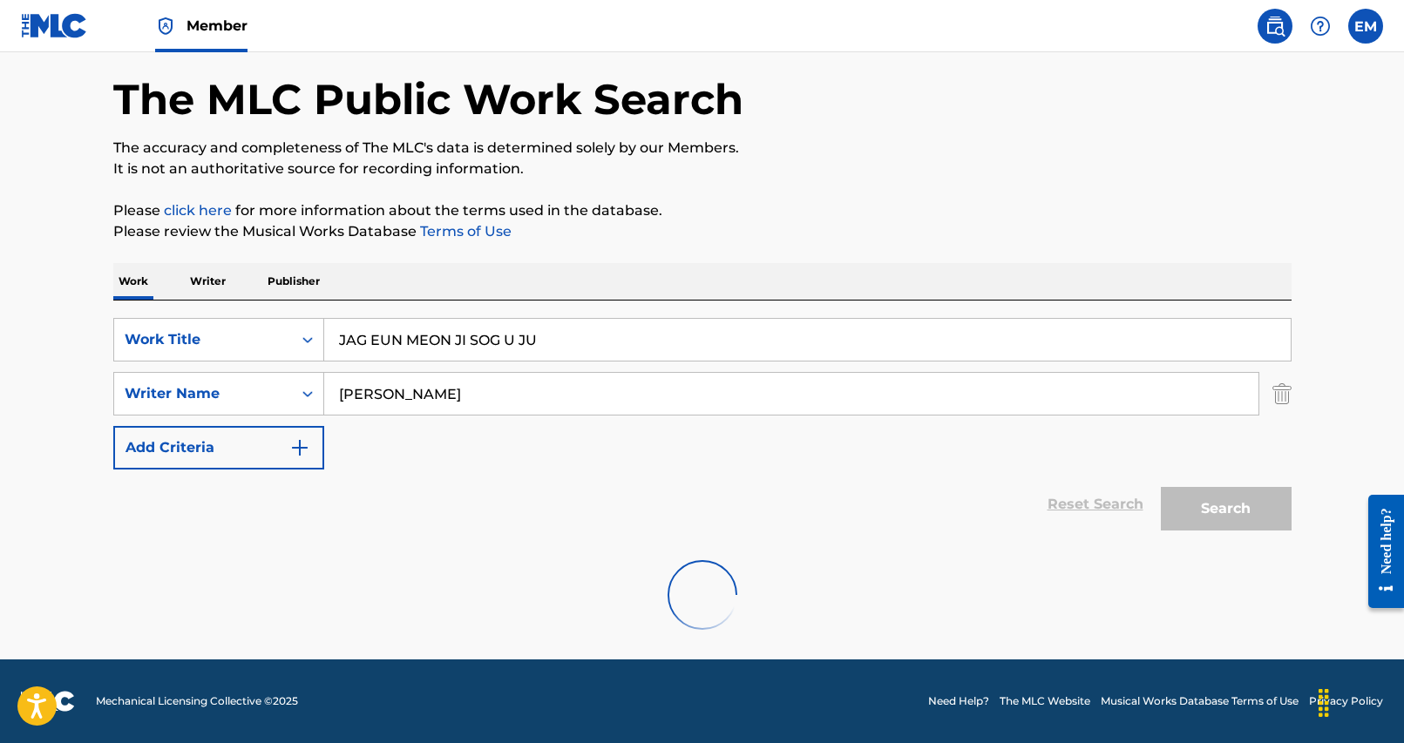
scroll to position [0, 0]
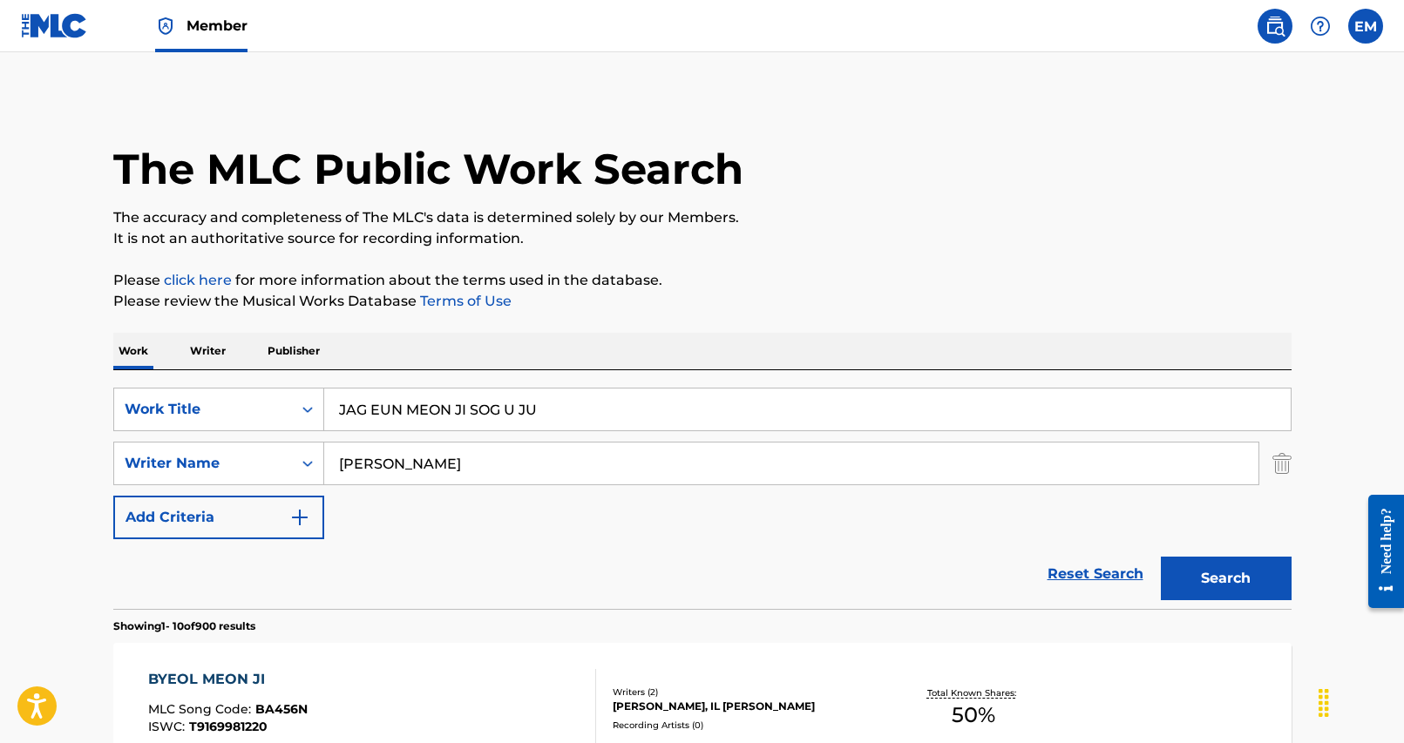
click at [570, 409] on input "JAG EUN MEON JI SOG U JU" at bounding box center [807, 410] width 966 height 42
click at [1257, 569] on button "Search" at bounding box center [1226, 579] width 131 height 44
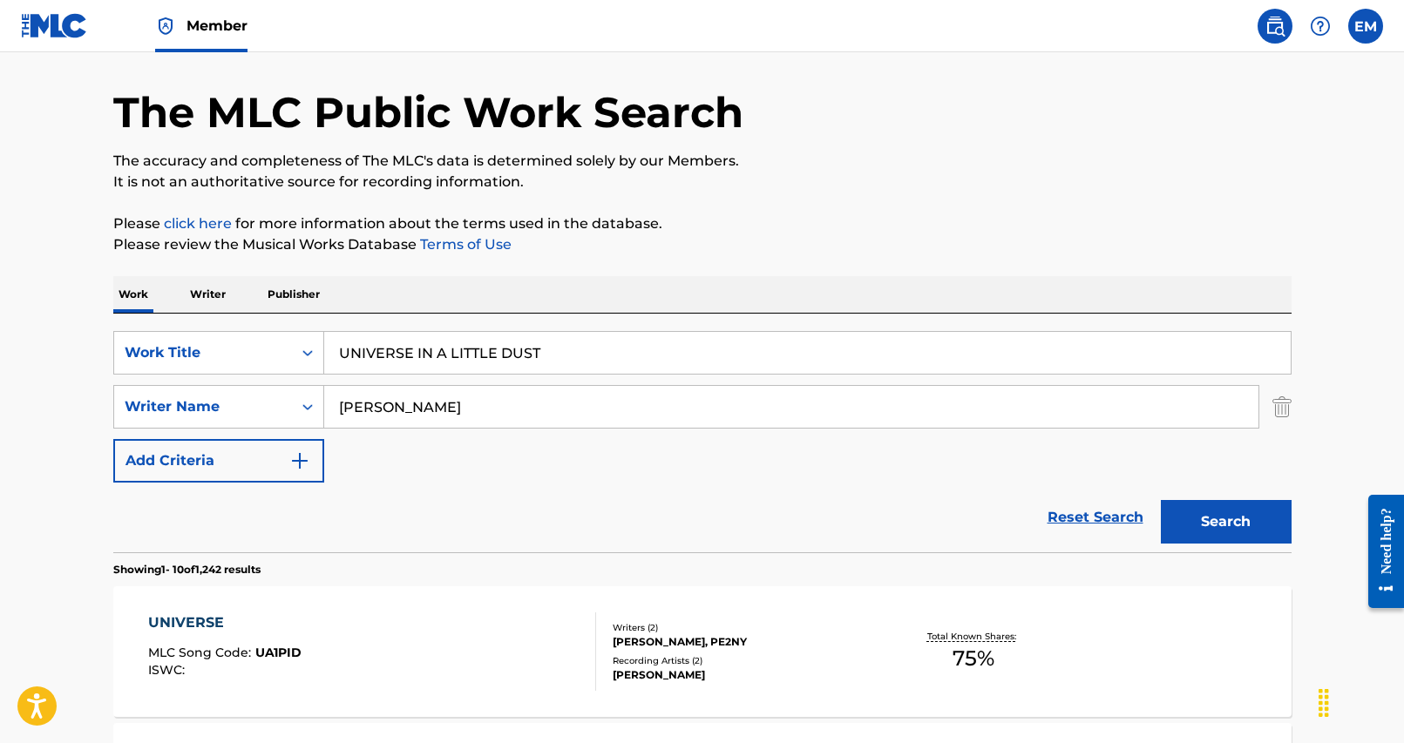
scroll to position [87, 0]
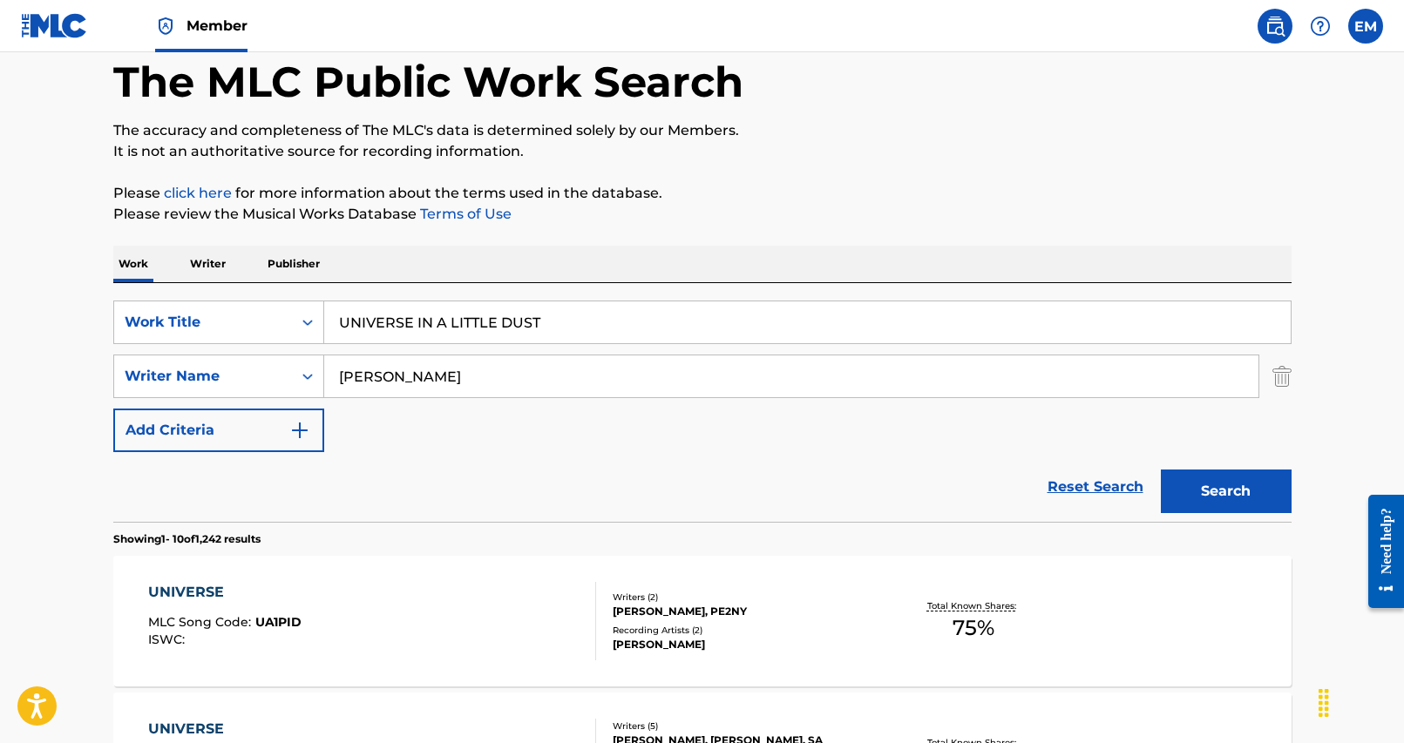
click at [400, 330] on input "UNIVERSE IN A LITTLE DUST" at bounding box center [807, 322] width 966 height 42
click at [1256, 498] on button "Search" at bounding box center [1226, 492] width 131 height 44
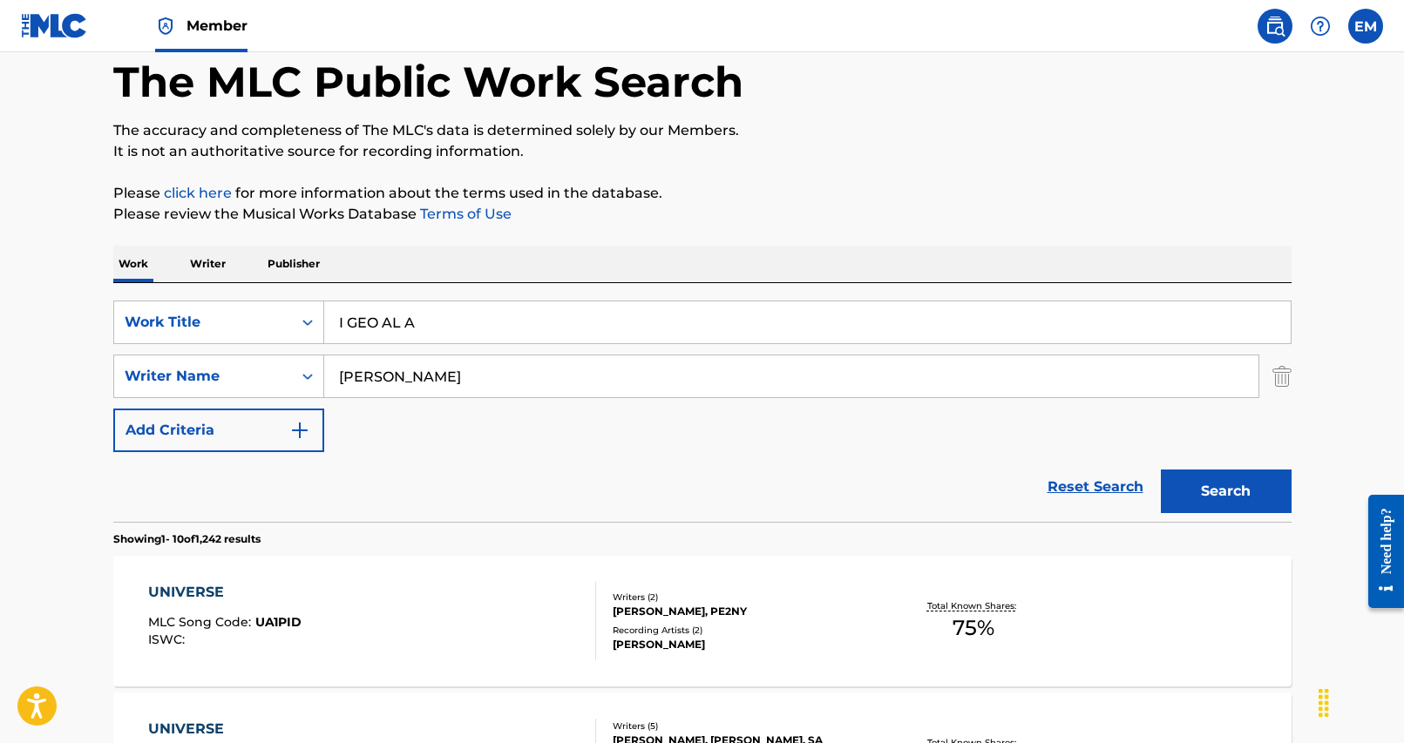
scroll to position [0, 0]
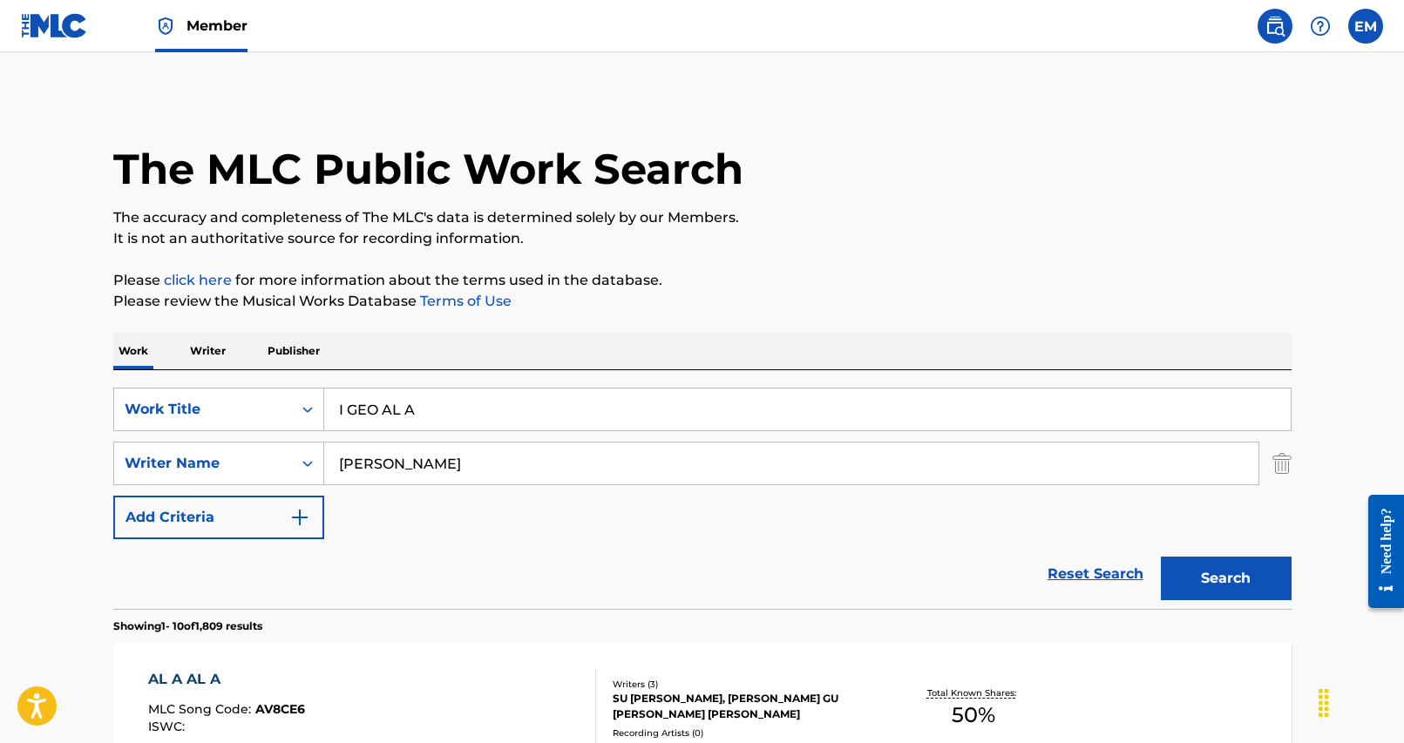
click at [463, 413] on input "I GEO AL A" at bounding box center [807, 410] width 966 height 42
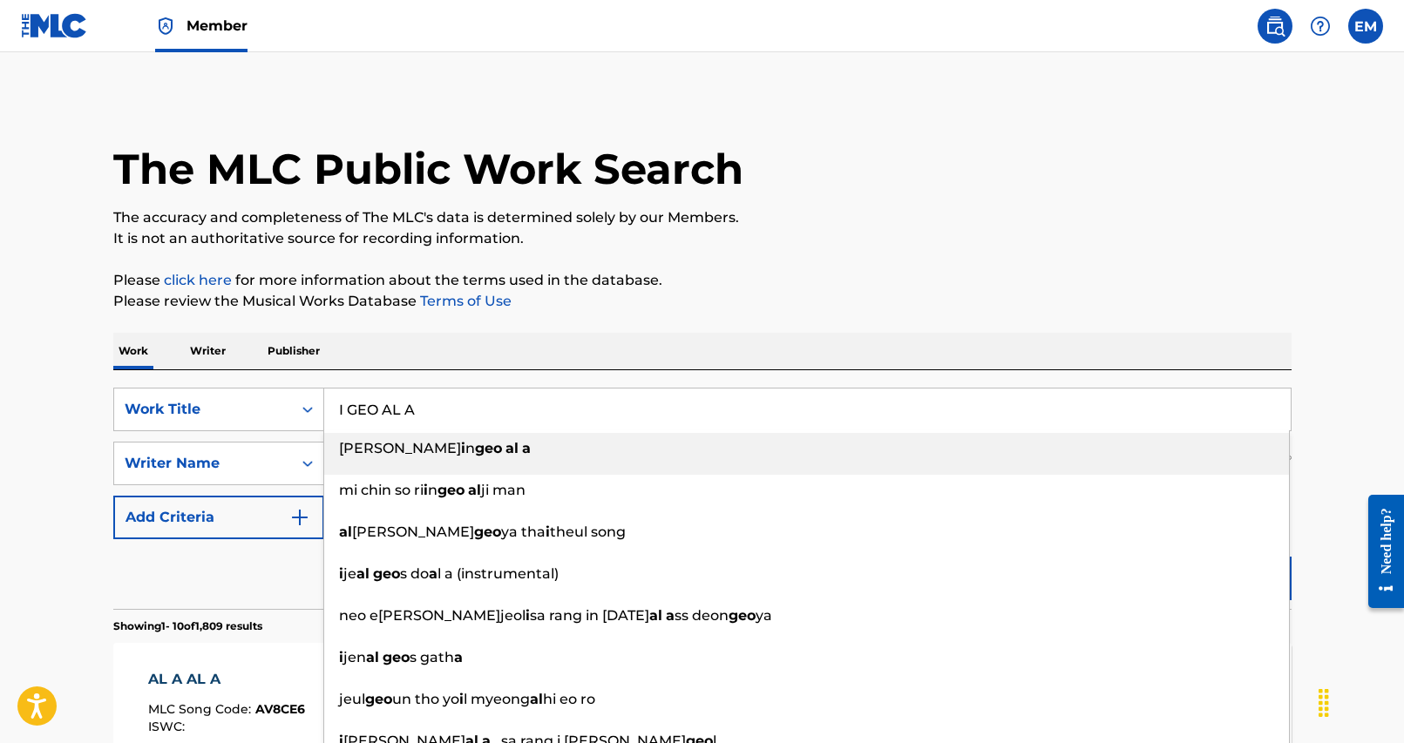
click at [463, 413] on input "I GEO AL A" at bounding box center [807, 410] width 966 height 42
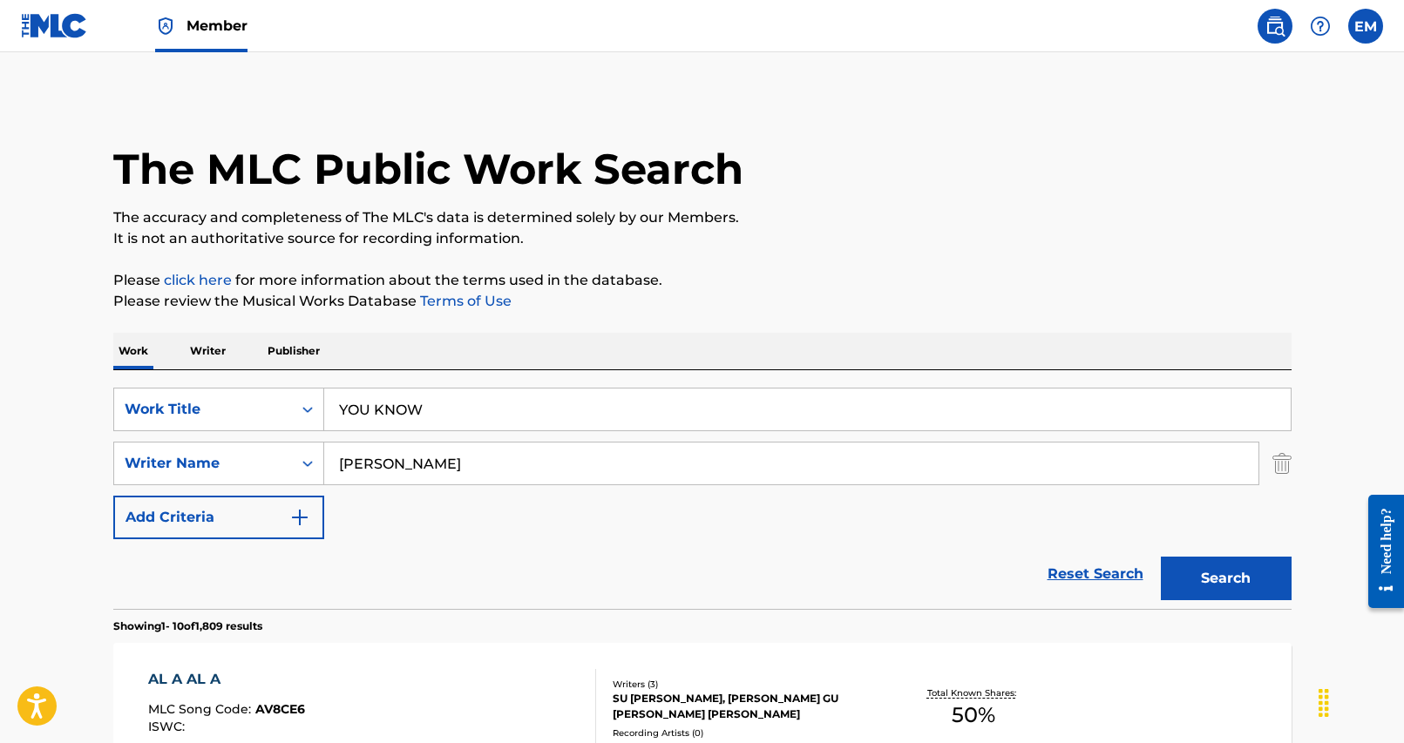
click at [1215, 564] on button "Search" at bounding box center [1226, 579] width 131 height 44
click at [464, 419] on input "YOU KNOW" at bounding box center [807, 410] width 966 height 42
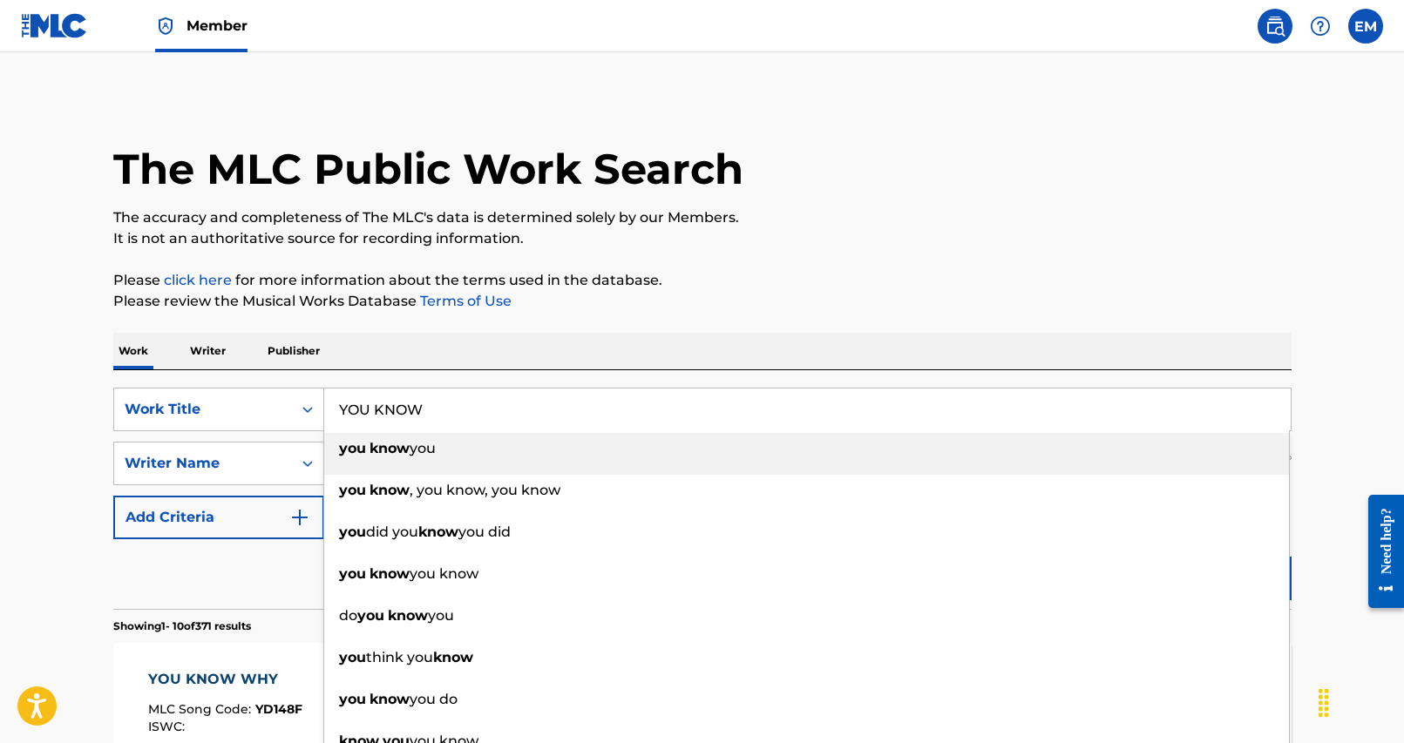
click at [464, 419] on input "YOU KNOW" at bounding box center [807, 410] width 966 height 42
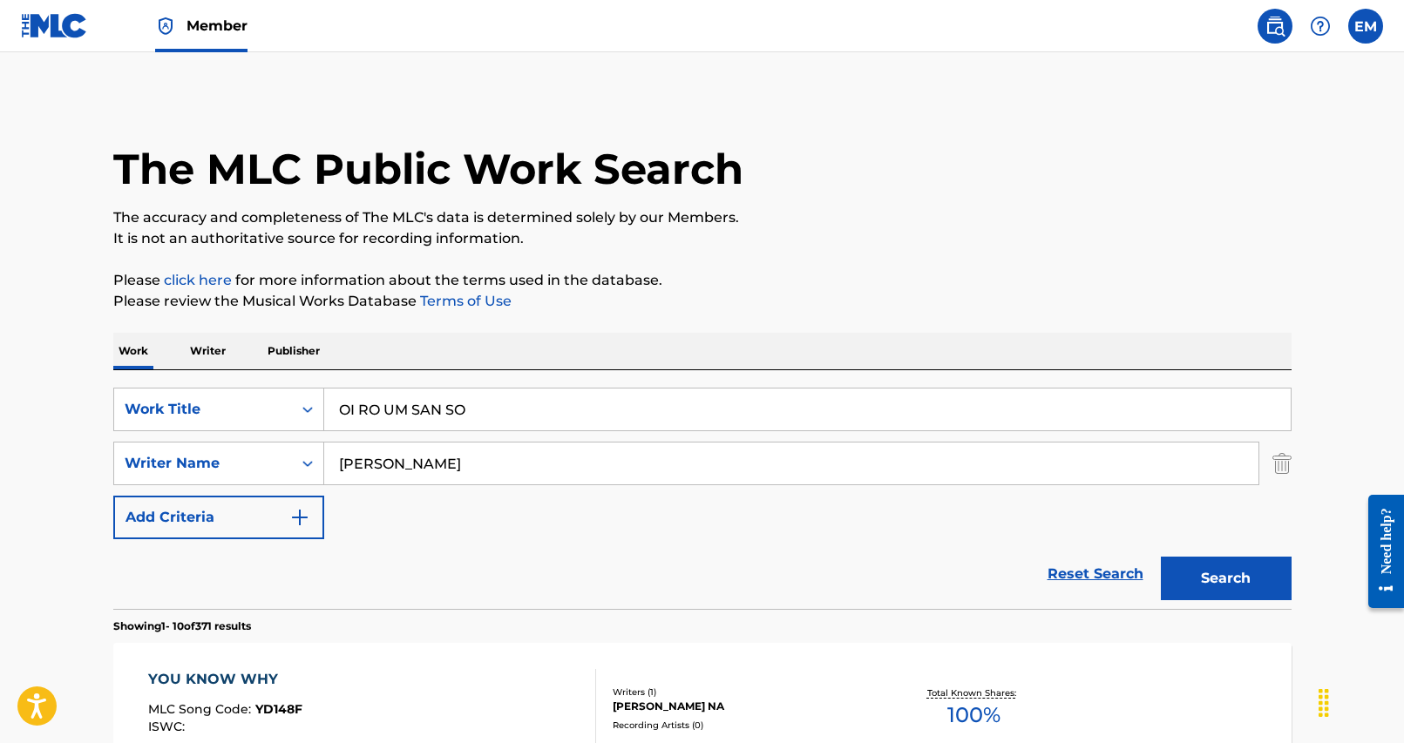
click at [625, 356] on div "Work Writer Publisher" at bounding box center [702, 351] width 1178 height 37
click at [1229, 571] on button "Search" at bounding box center [1226, 579] width 131 height 44
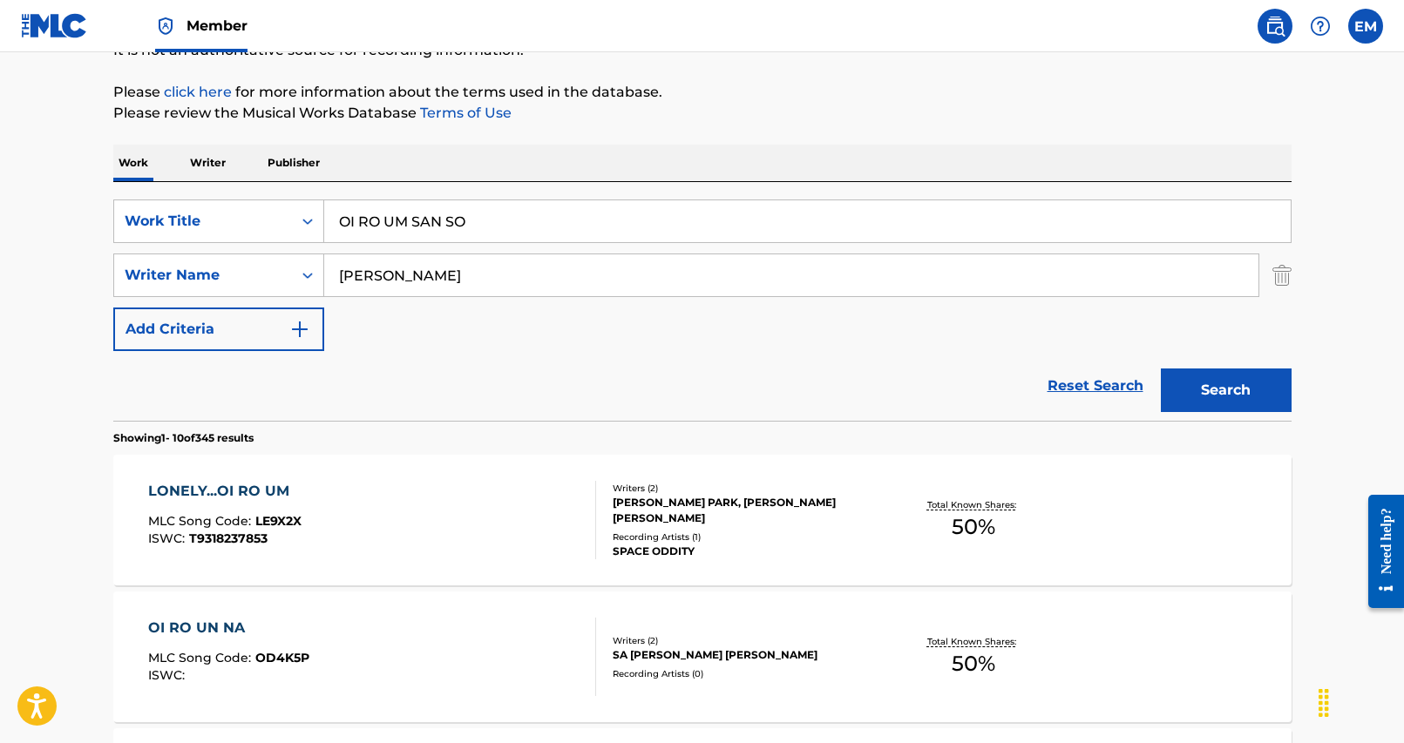
scroll to position [87, 0]
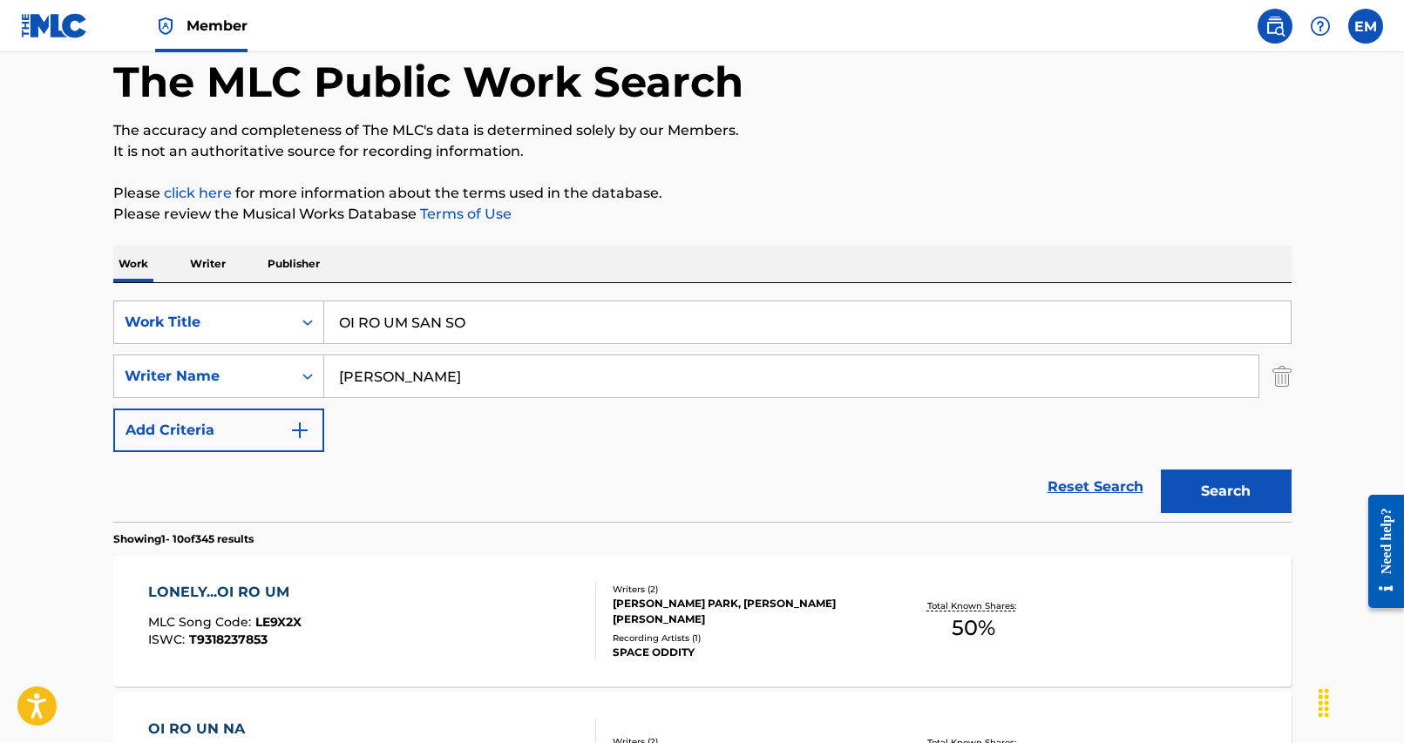
click at [504, 329] on input "OI RO UM SAN SO" at bounding box center [807, 322] width 966 height 42
click at [1240, 470] on button "Search" at bounding box center [1226, 492] width 131 height 44
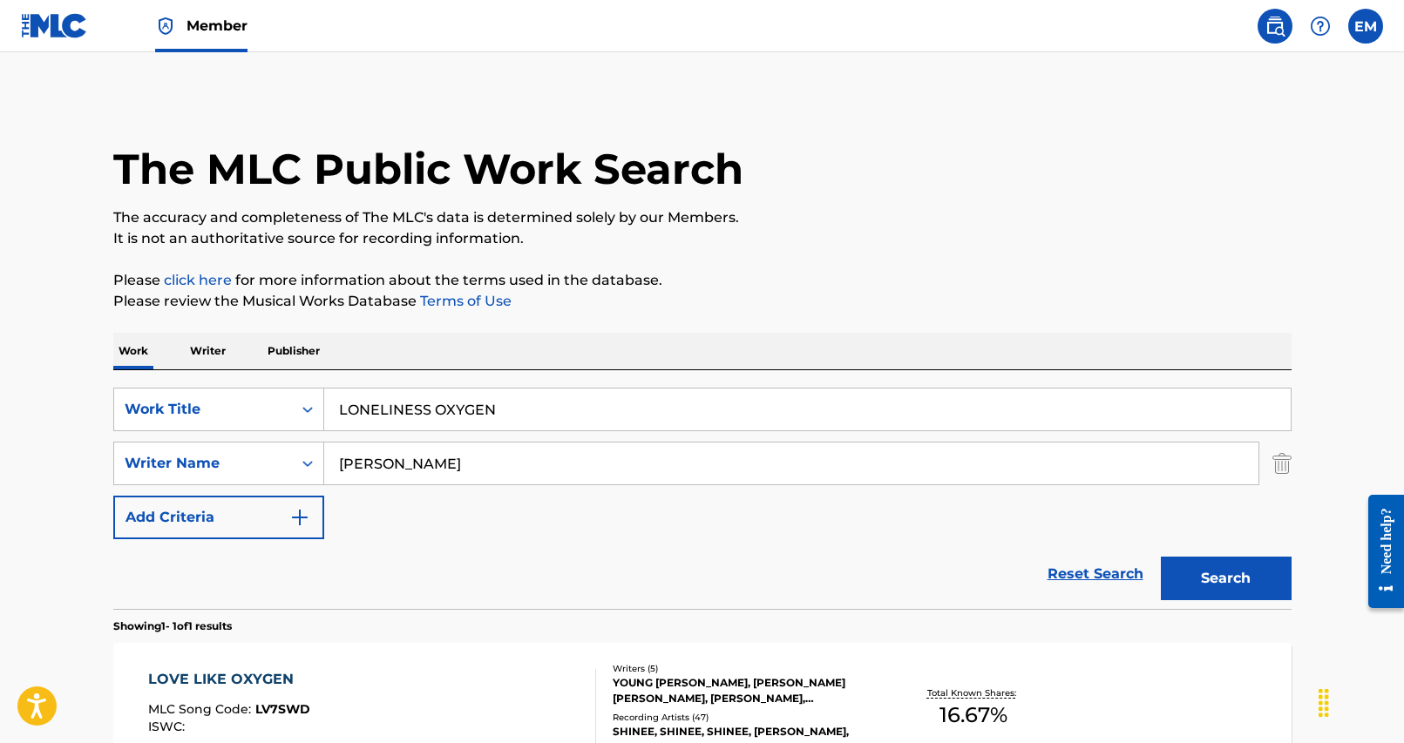
drag, startPoint x: 511, startPoint y: 377, endPoint x: 506, endPoint y: 387, distance: 10.5
click at [508, 383] on div "SearchWithCriteria25284b2f-c254-4699-9183-3e6b4979b7c9 Work Title LONELINESS OX…" at bounding box center [702, 489] width 1178 height 239
click at [497, 411] on input "LONELINESS OXYGEN" at bounding box center [807, 410] width 966 height 42
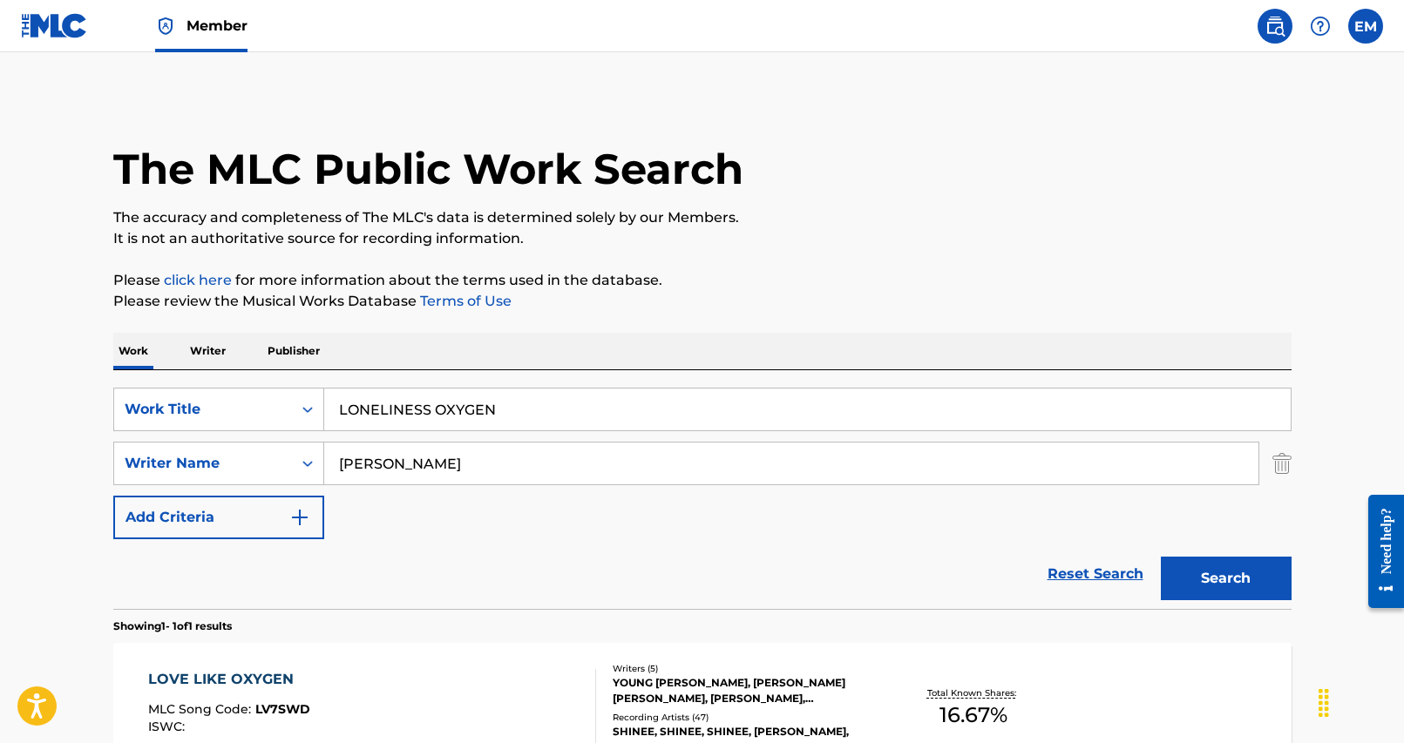
click at [497, 411] on input "LONELINESS OXYGEN" at bounding box center [807, 410] width 966 height 42
click at [721, 417] on input "OI RO UN SA MAG HAE RO UN SA RANG" at bounding box center [807, 410] width 966 height 42
click at [1261, 563] on button "Search" at bounding box center [1226, 579] width 131 height 44
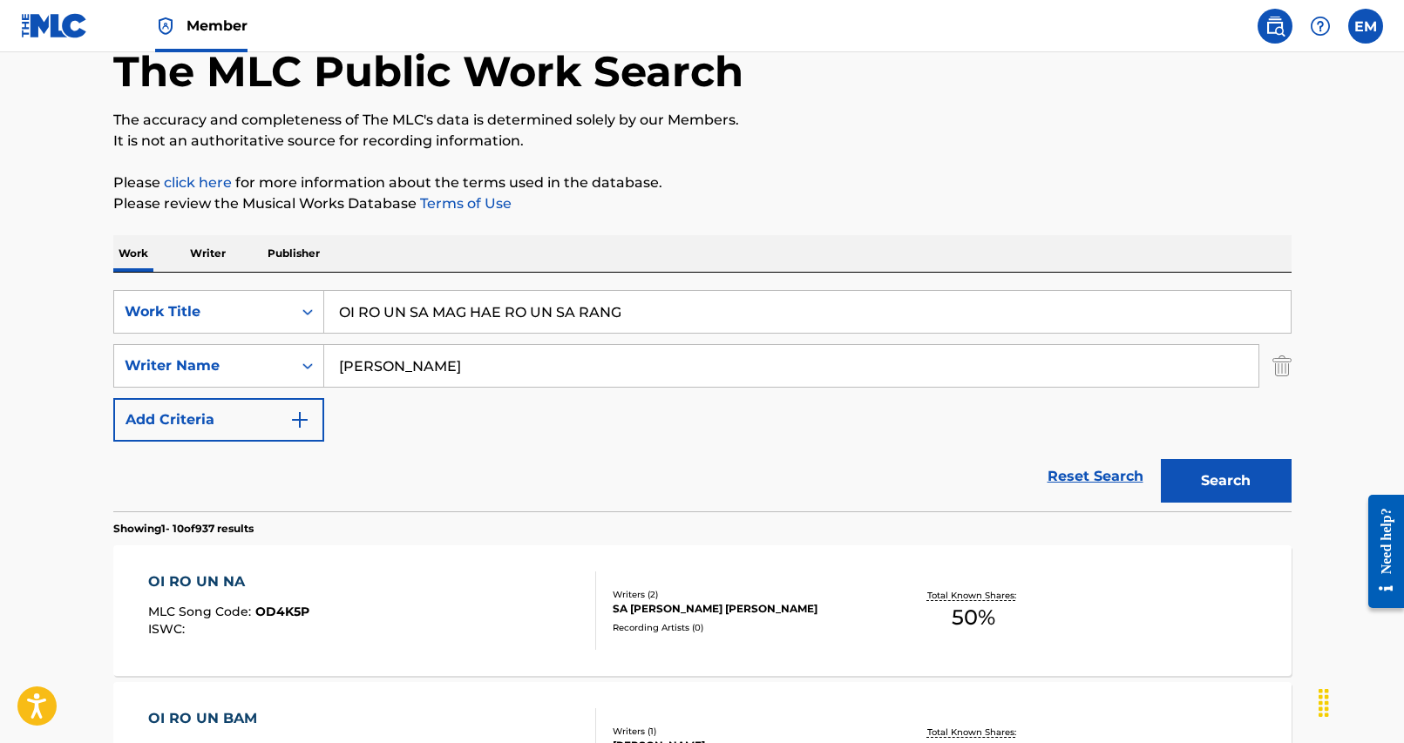
scroll to position [87, 0]
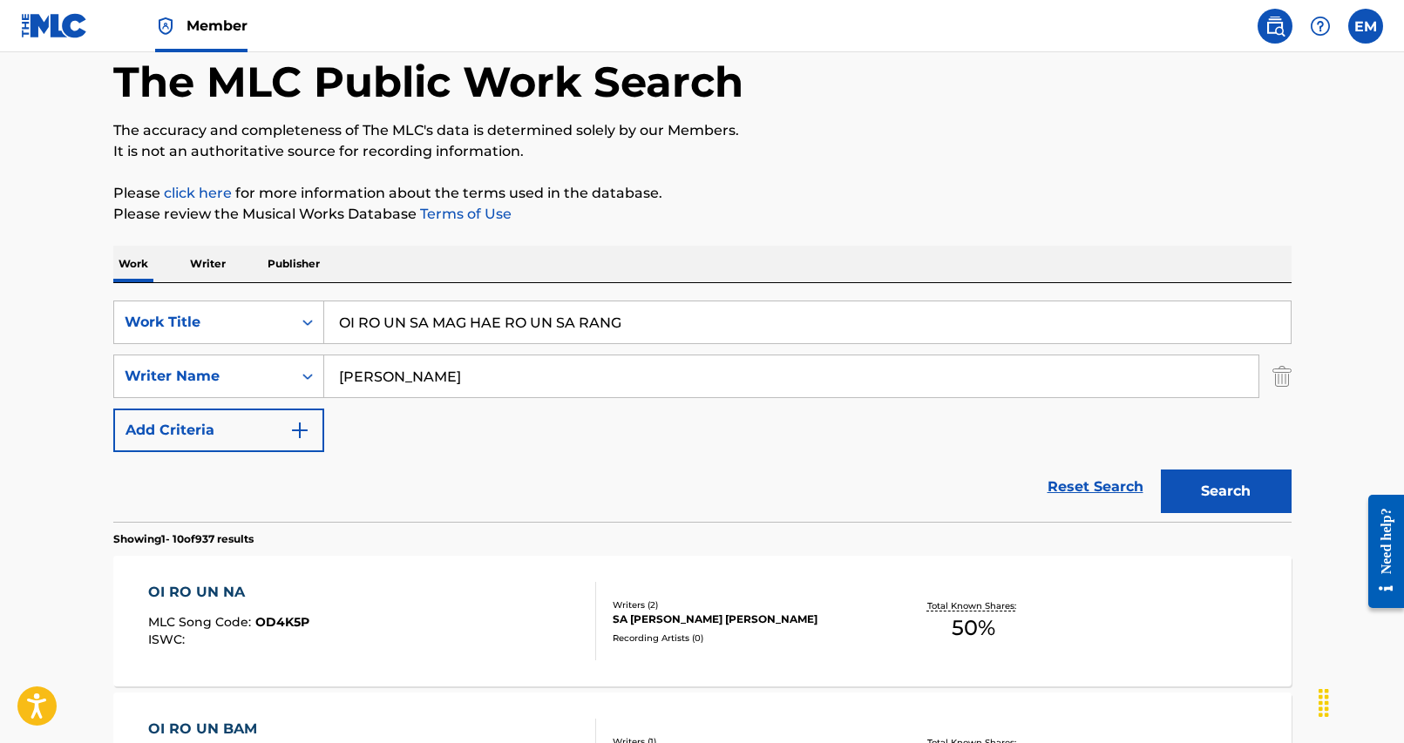
click at [441, 320] on input "OI RO UN SA MAG HAE RO UN SA RANG" at bounding box center [807, 322] width 966 height 42
click at [441, 321] on input "OI RO UN SA MAG HAE RO UN SA RANG" at bounding box center [807, 322] width 966 height 42
drag, startPoint x: 441, startPoint y: 321, endPoint x: 968, endPoint y: 431, distance: 538.6
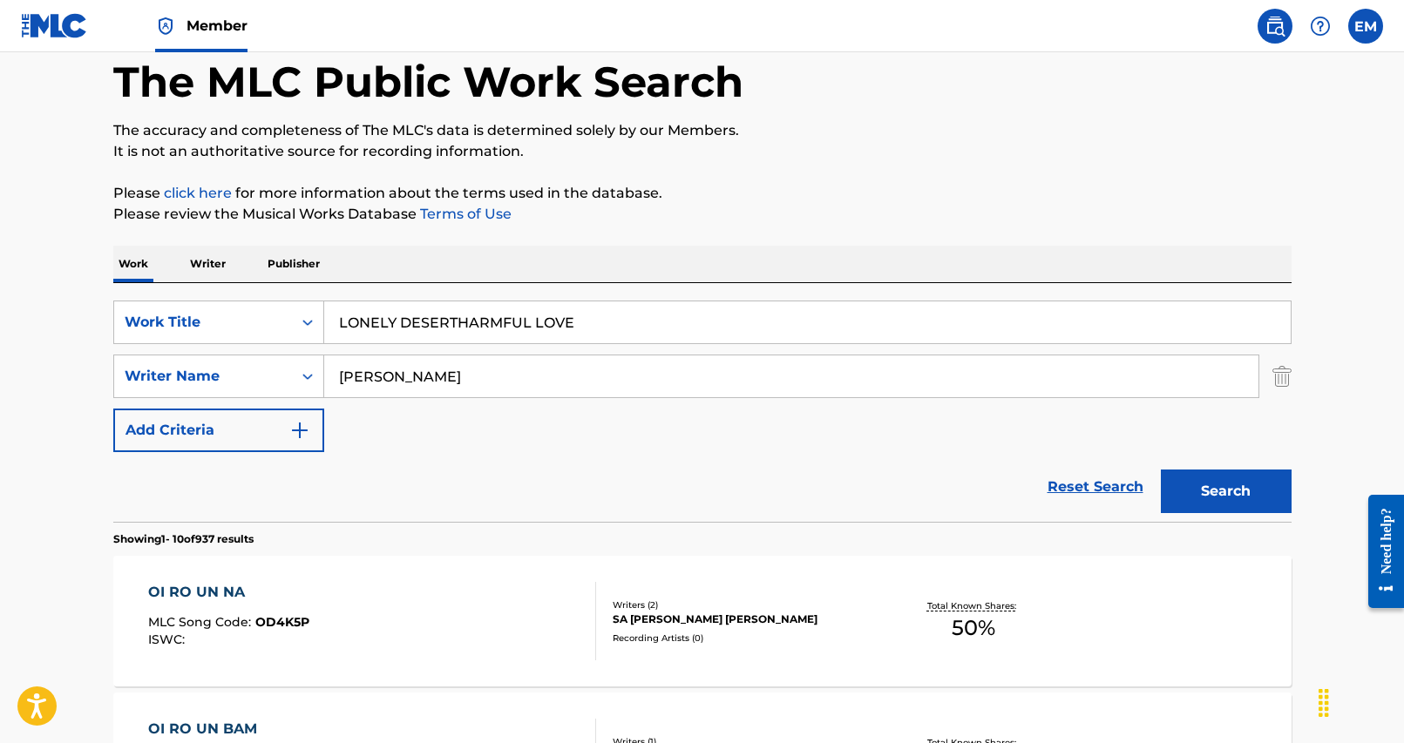
click at [790, 355] on div "SearchWithCriteria25284b2f-c254-4699-9183-3e6b4979b7c9 Work Title LONELY DESERT…" at bounding box center [702, 377] width 1178 height 152
click at [1223, 478] on button "Search" at bounding box center [1226, 492] width 131 height 44
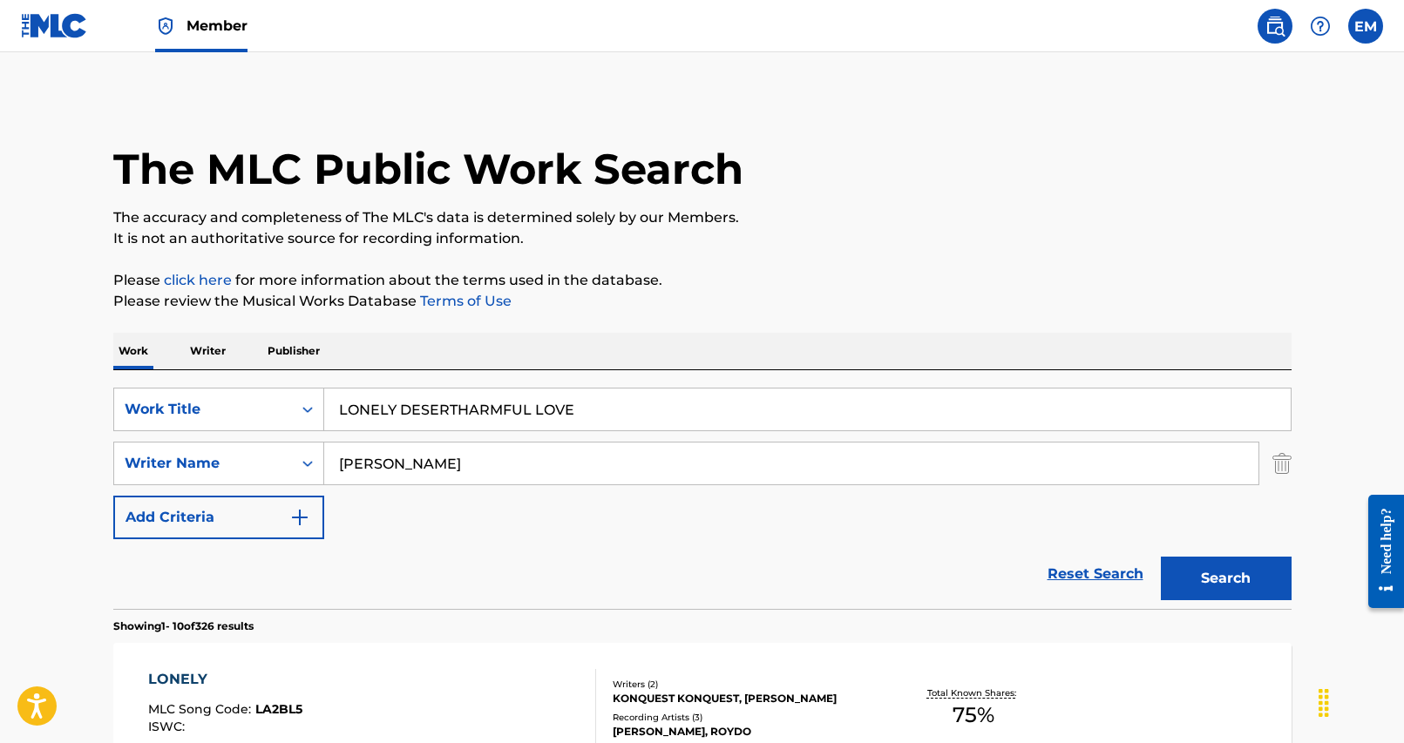
click at [435, 407] on input "LONELY DESERTHARMFUL LOVE" at bounding box center [807, 410] width 966 height 42
click at [434, 407] on input "LONELY DESERTHARMFUL LOVE" at bounding box center [807, 410] width 966 height 42
type input "AL SSA HAE"
click at [746, 375] on div "SearchWithCriteria25284b2f-c254-4699-9183-3e6b4979b7c9 Work Title AL SSA HAE Se…" at bounding box center [702, 489] width 1178 height 239
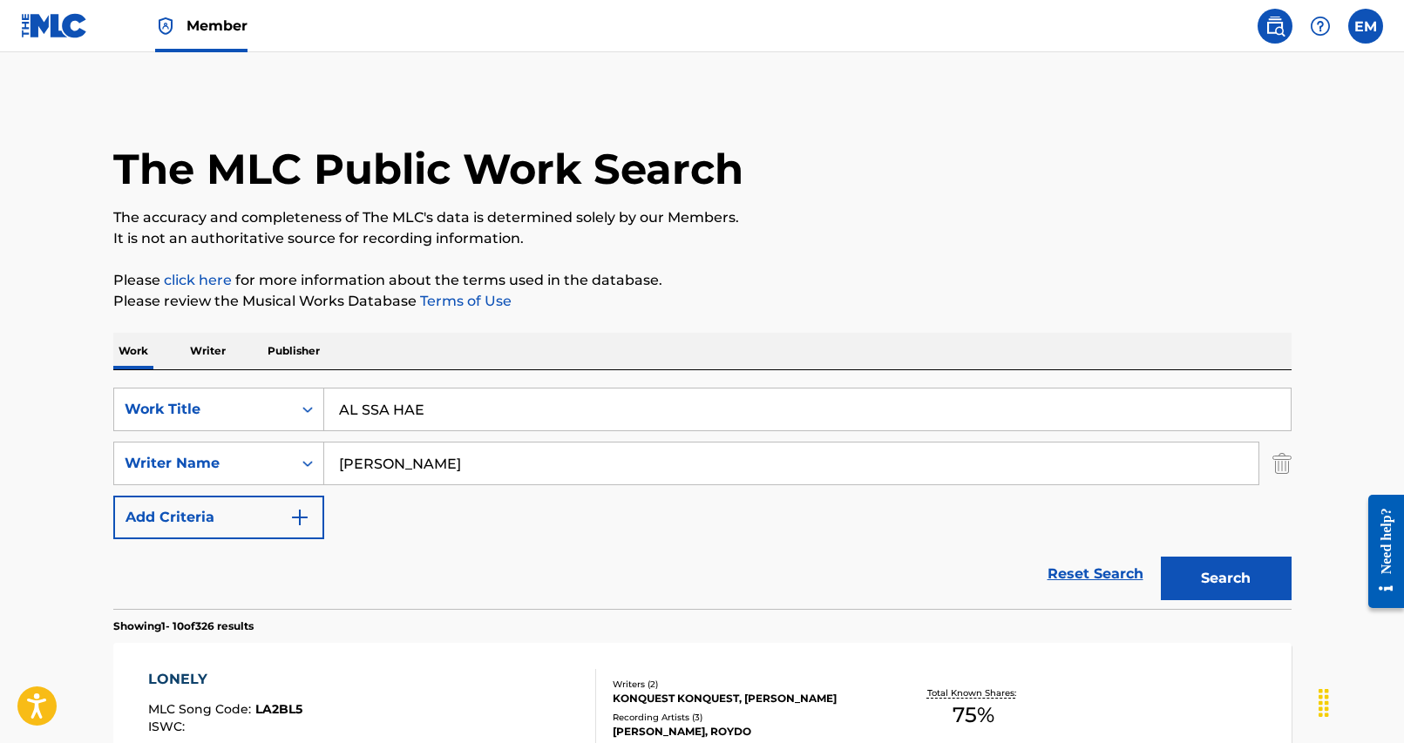
click at [1259, 586] on button "Search" at bounding box center [1226, 579] width 131 height 44
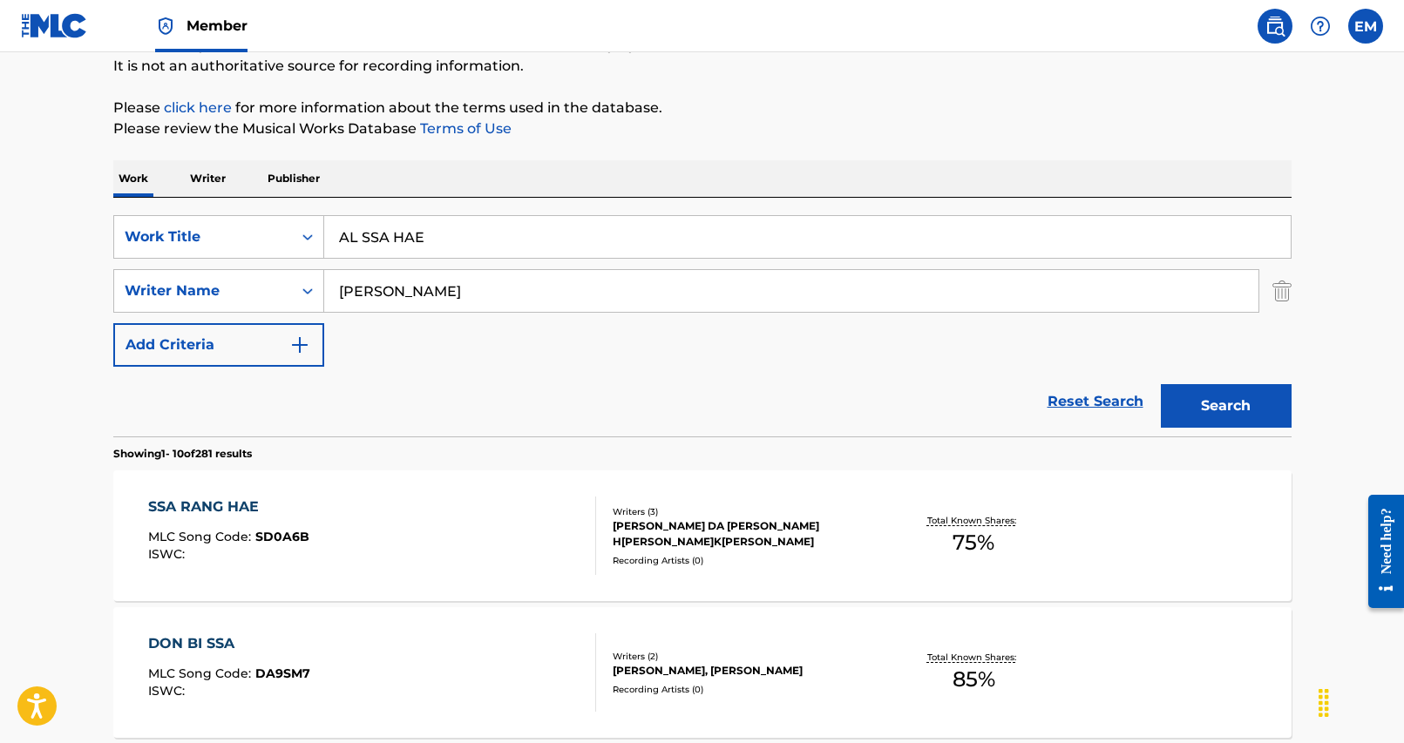
scroll to position [174, 0]
click at [427, 285] on input "[PERSON_NAME]" at bounding box center [791, 289] width 934 height 42
type input "park"
click at [1161, 383] on button "Search" at bounding box center [1226, 405] width 131 height 44
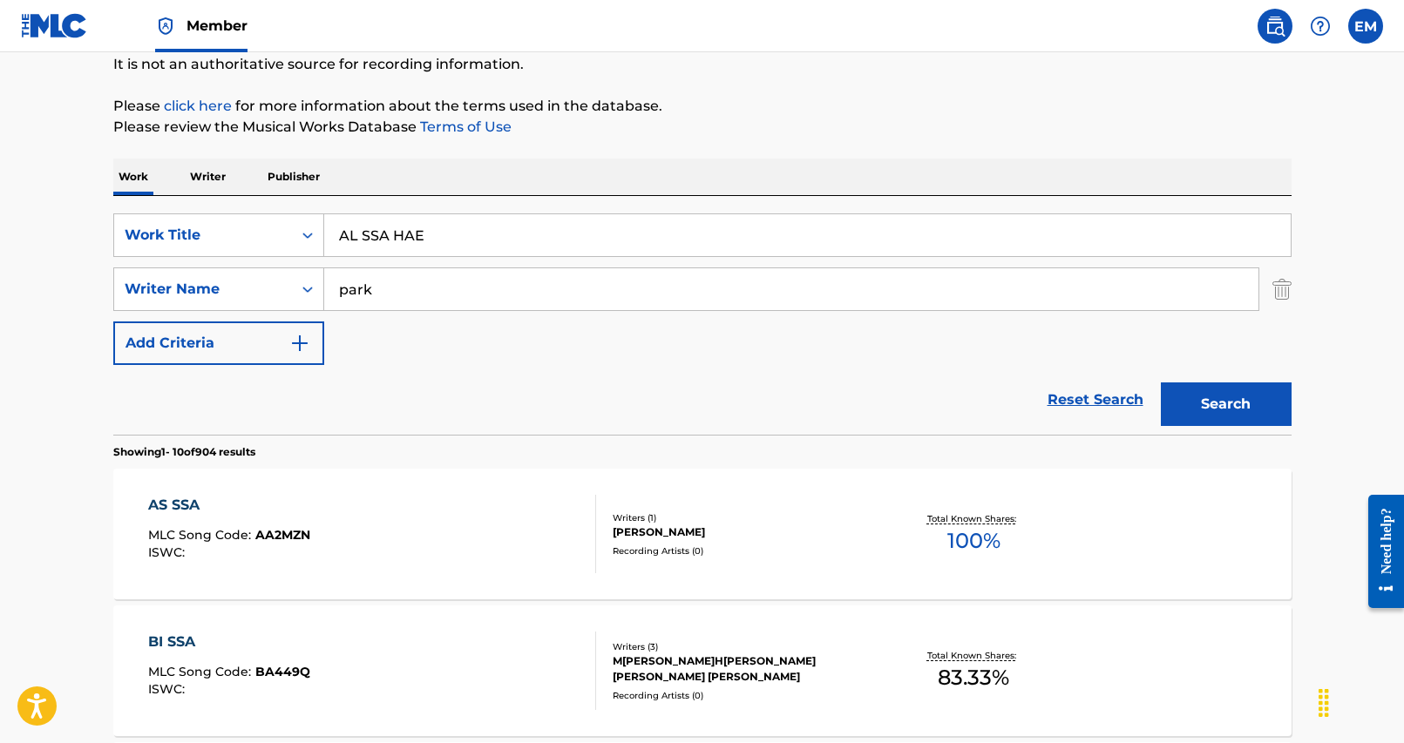
click at [422, 295] on input "park" at bounding box center [791, 289] width 934 height 42
click at [422, 291] on input "park" at bounding box center [791, 289] width 934 height 42
click at [1161, 383] on button "Search" at bounding box center [1226, 405] width 131 height 44
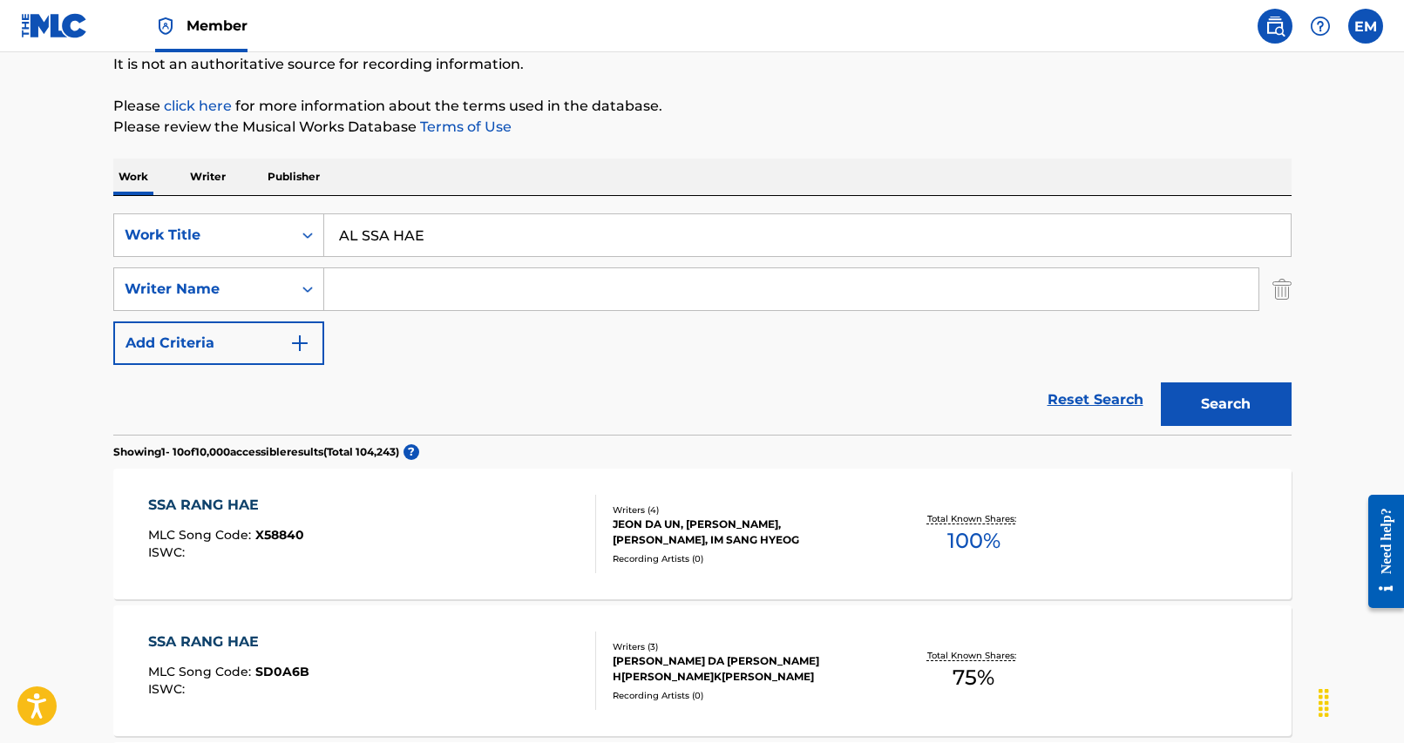
click at [625, 236] on input "AL SSA HAE" at bounding box center [807, 235] width 966 height 42
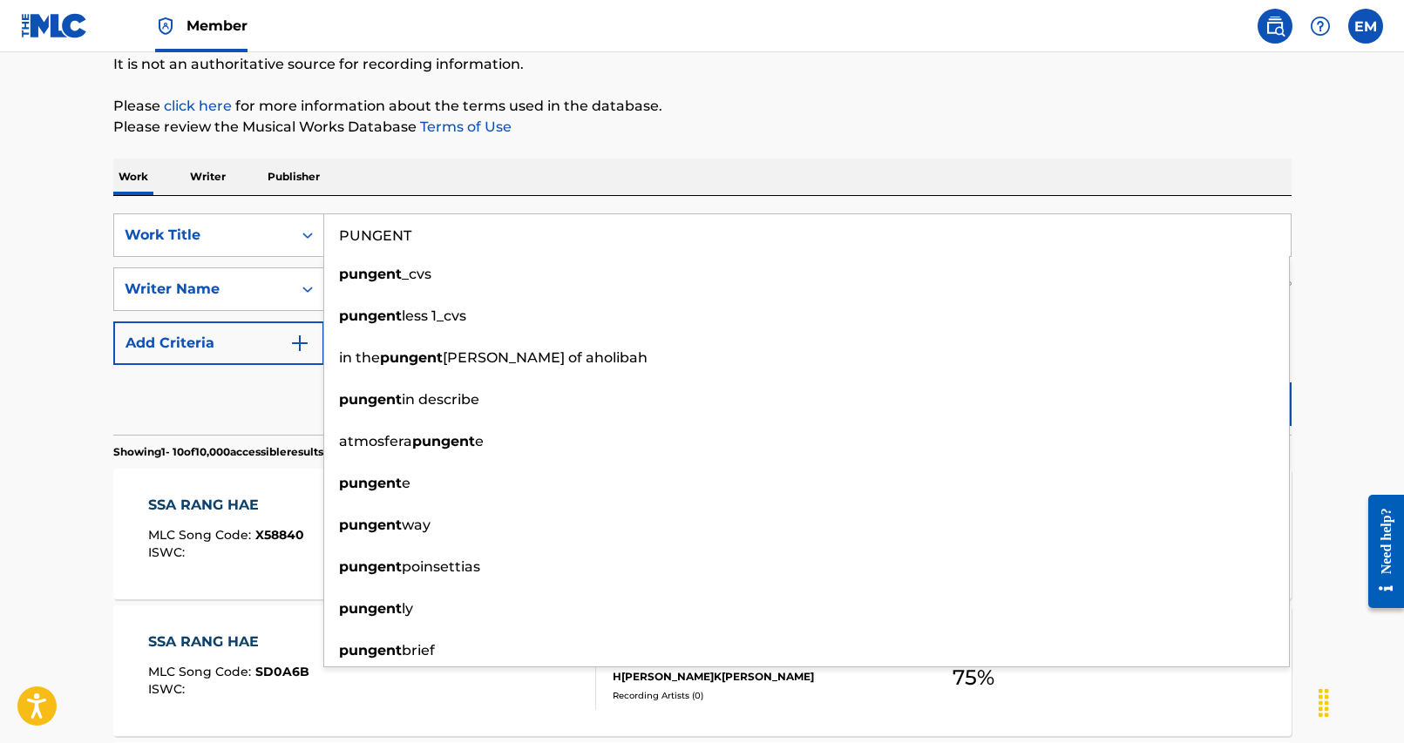
type input "PUNGENT"
click at [578, 201] on div "SearchWithCriteria25284b2f-c254-4699-9183-3e6b4979b7c9 Work Title PUNGENT punge…" at bounding box center [702, 315] width 1178 height 239
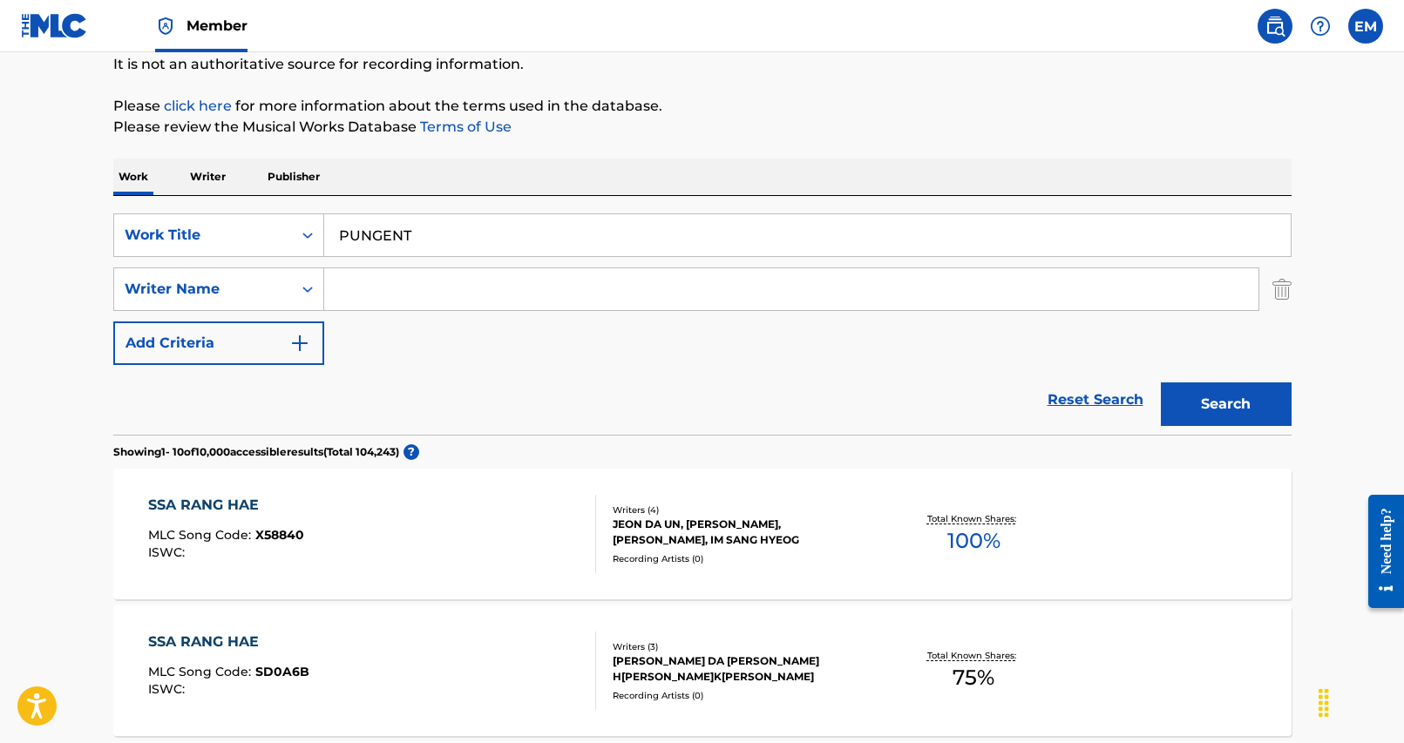
click at [524, 279] on input "Search Form" at bounding box center [791, 289] width 934 height 42
type input "park"
click at [1161, 383] on button "Search" at bounding box center [1226, 405] width 131 height 44
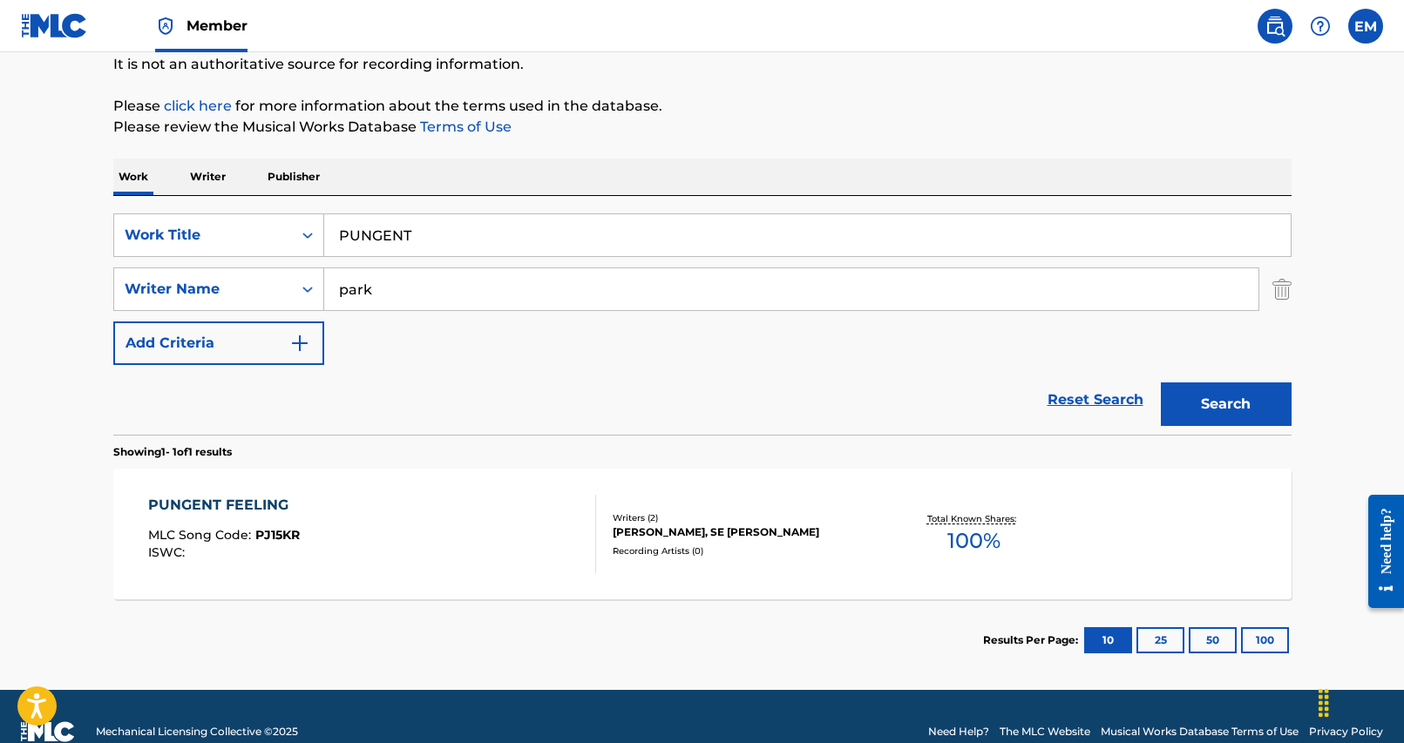
click at [764, 547] on div "Recording Artists ( 0 )" at bounding box center [744, 551] width 263 height 13
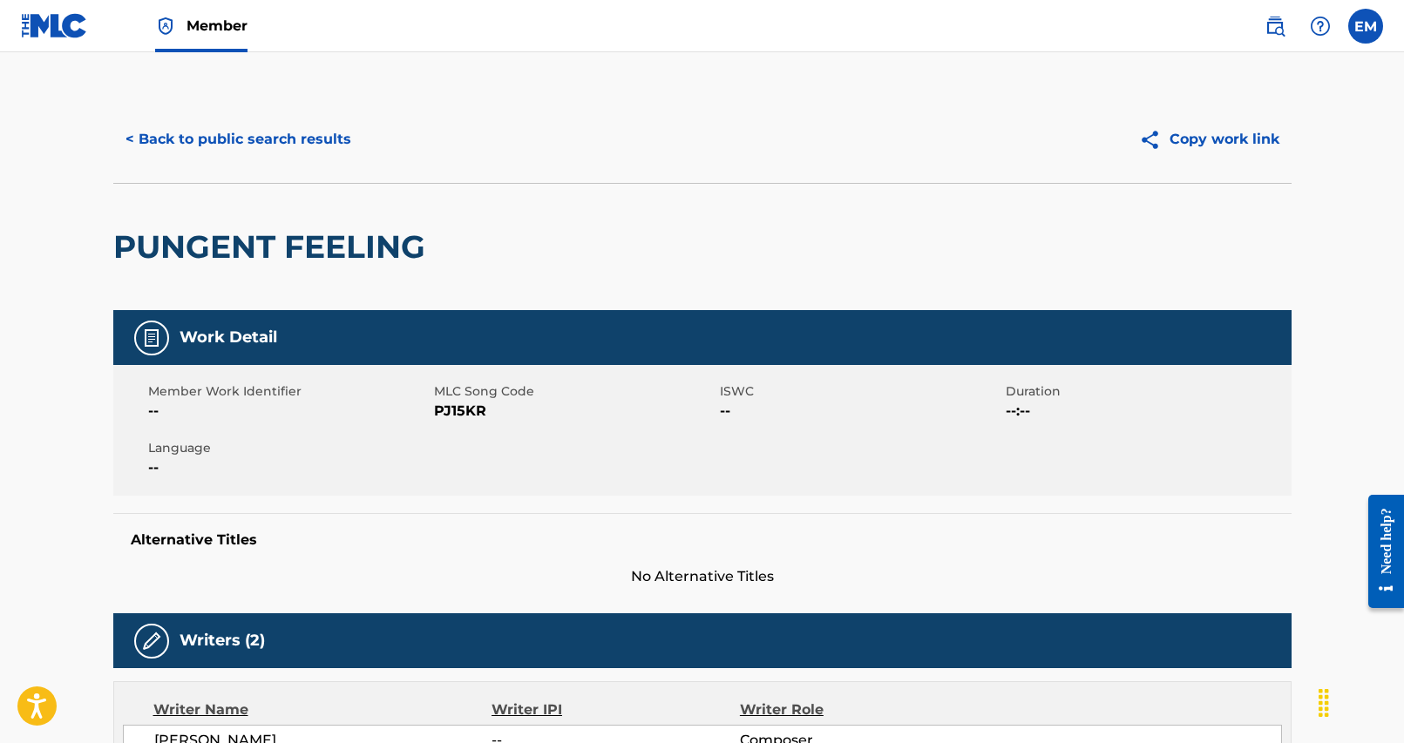
click at [161, 137] on button "< Back to public search results" at bounding box center [238, 140] width 250 height 44
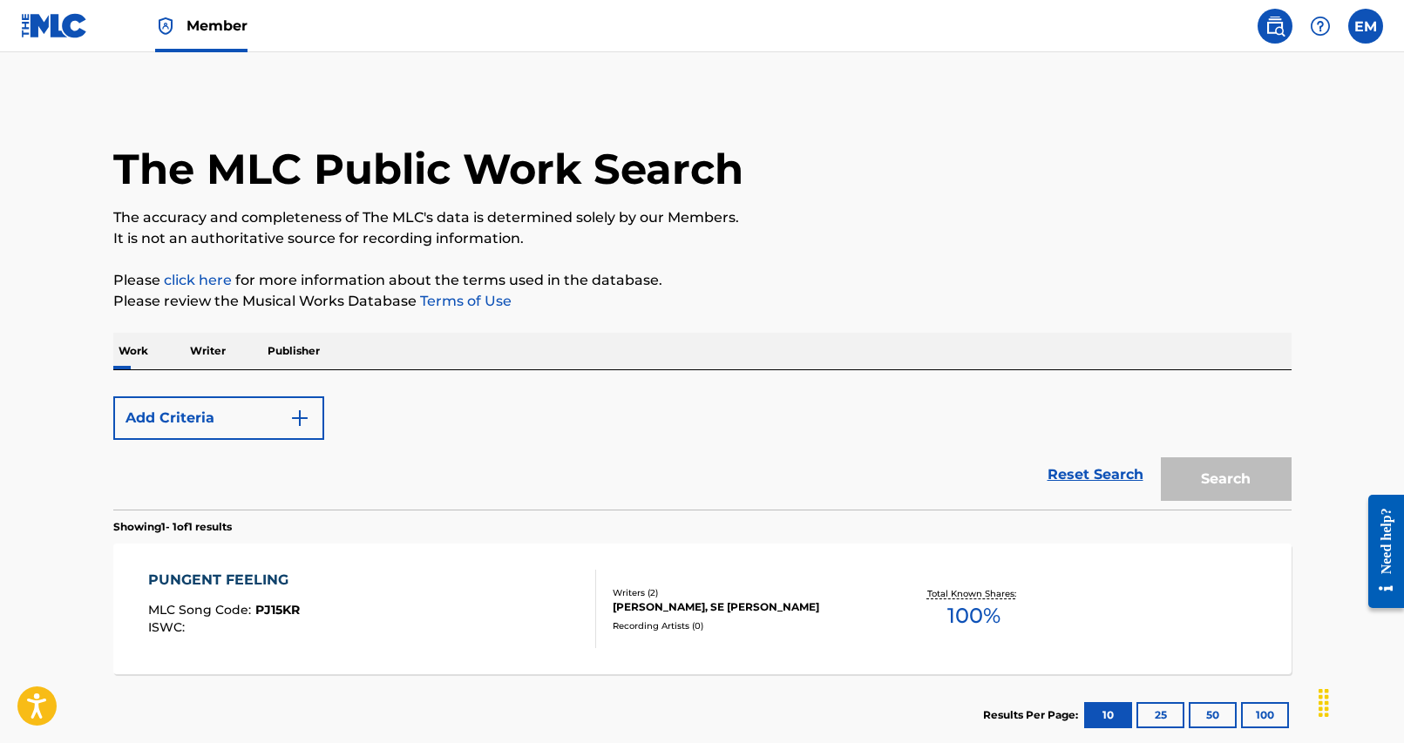
scroll to position [105, 0]
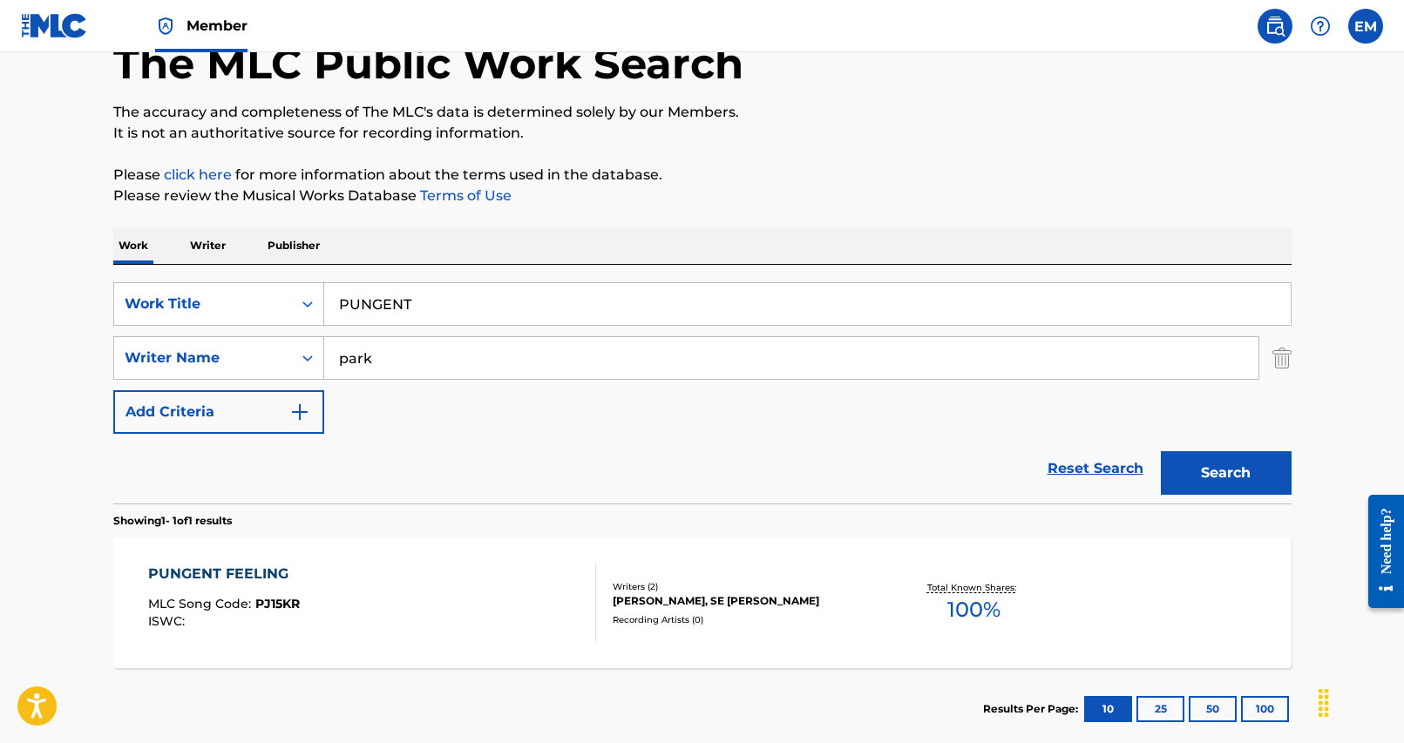
click at [383, 296] on input "PUNGENT" at bounding box center [807, 304] width 966 height 42
type input "SI GAN I ZALB A"
click at [480, 232] on div "Work Writer Publisher" at bounding box center [702, 245] width 1178 height 37
click at [1201, 456] on button "Search" at bounding box center [1226, 473] width 131 height 44
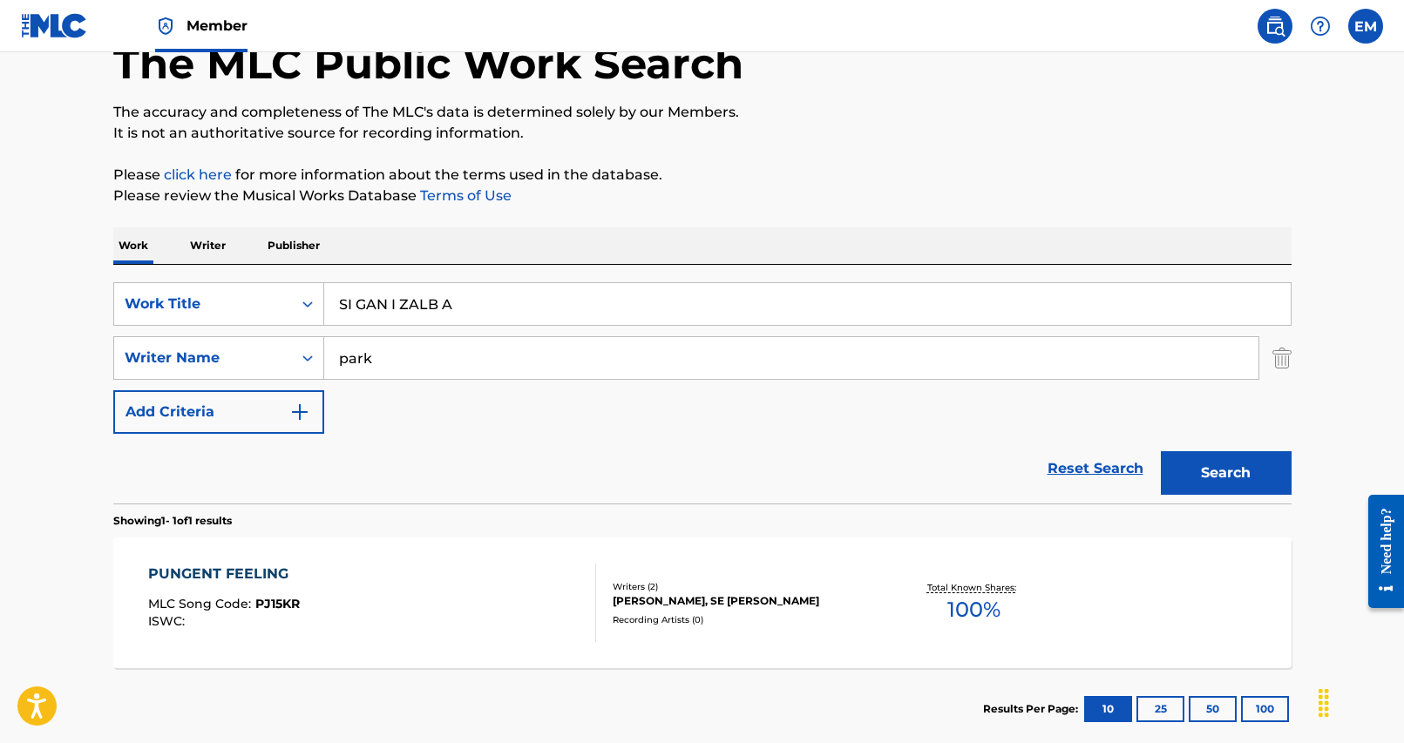
scroll to position [0, 0]
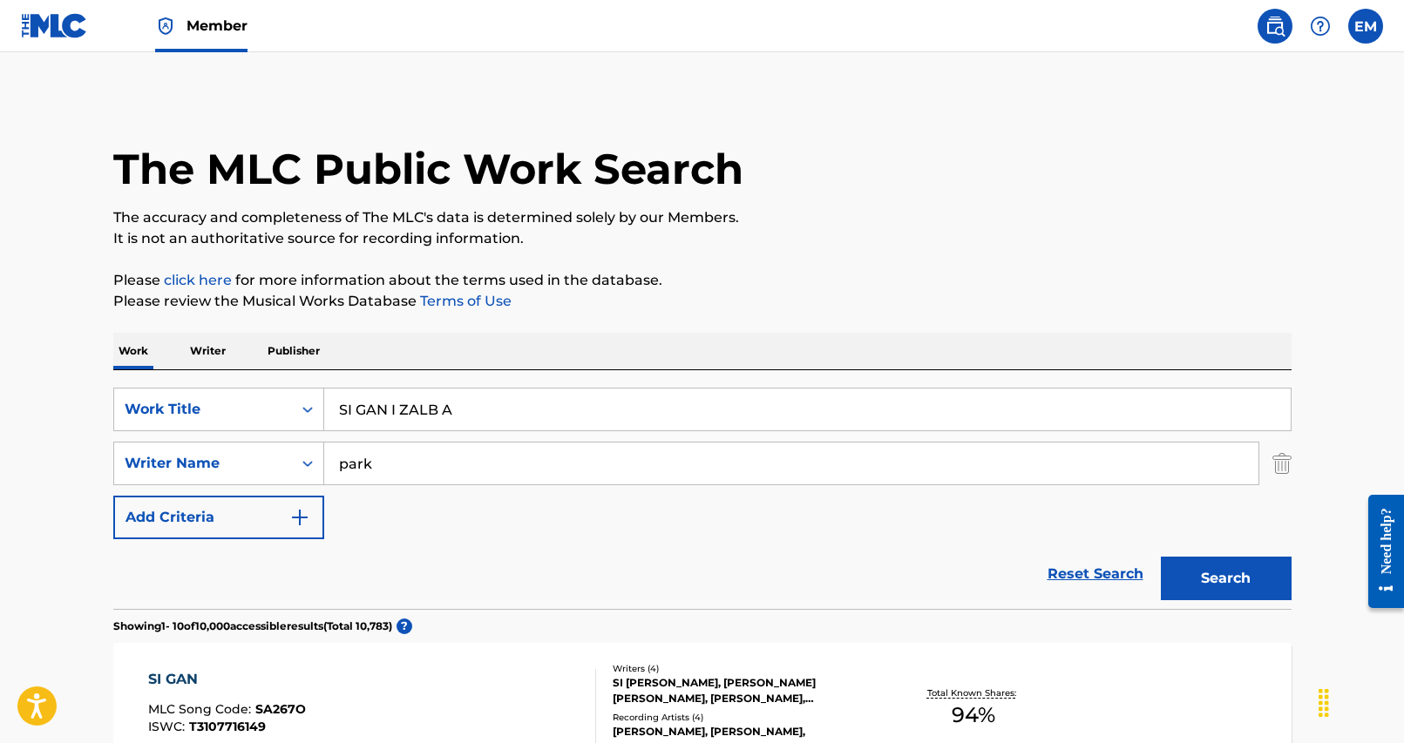
click at [431, 471] on input "park" at bounding box center [791, 464] width 934 height 42
type input "[PERSON_NAME]"
click at [1161, 557] on button "Search" at bounding box center [1226, 579] width 131 height 44
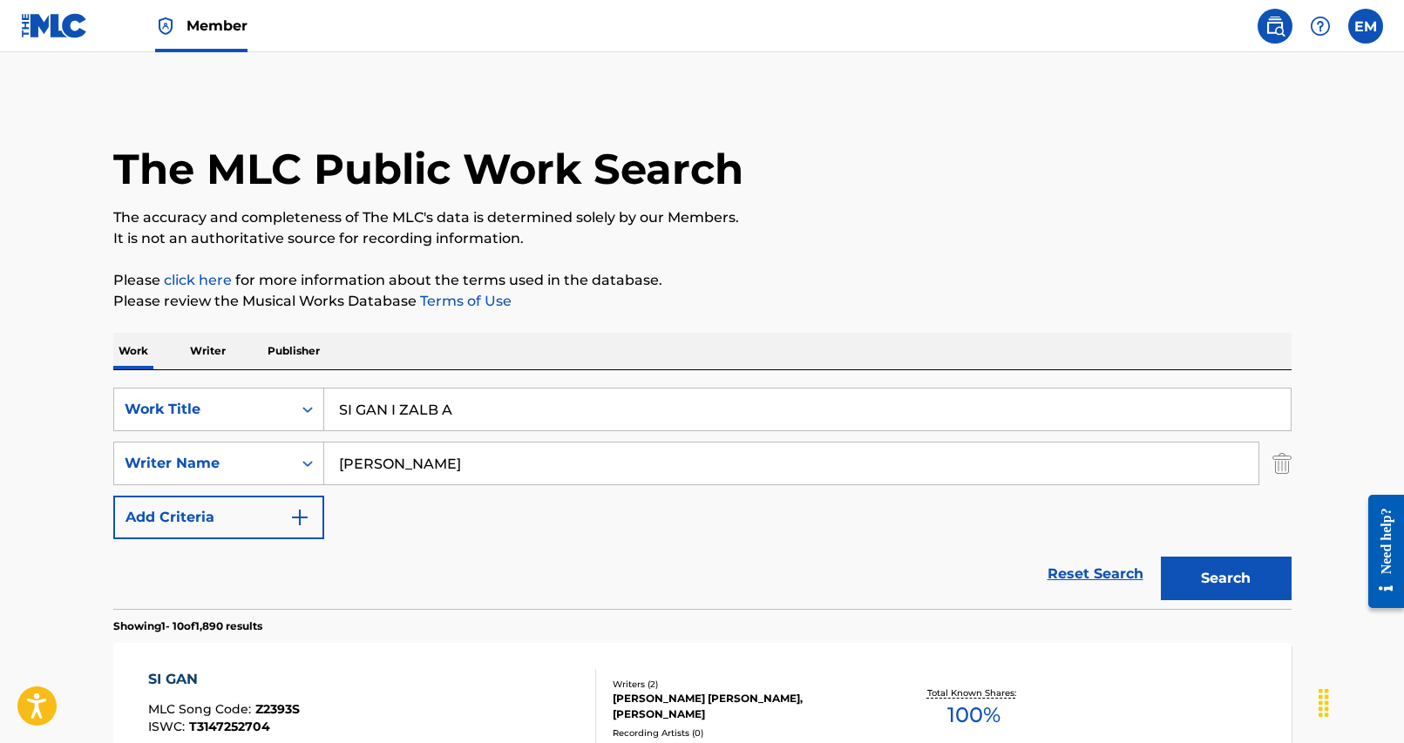
click at [504, 424] on input "SI GAN I ZALB A" at bounding box center [807, 410] width 966 height 42
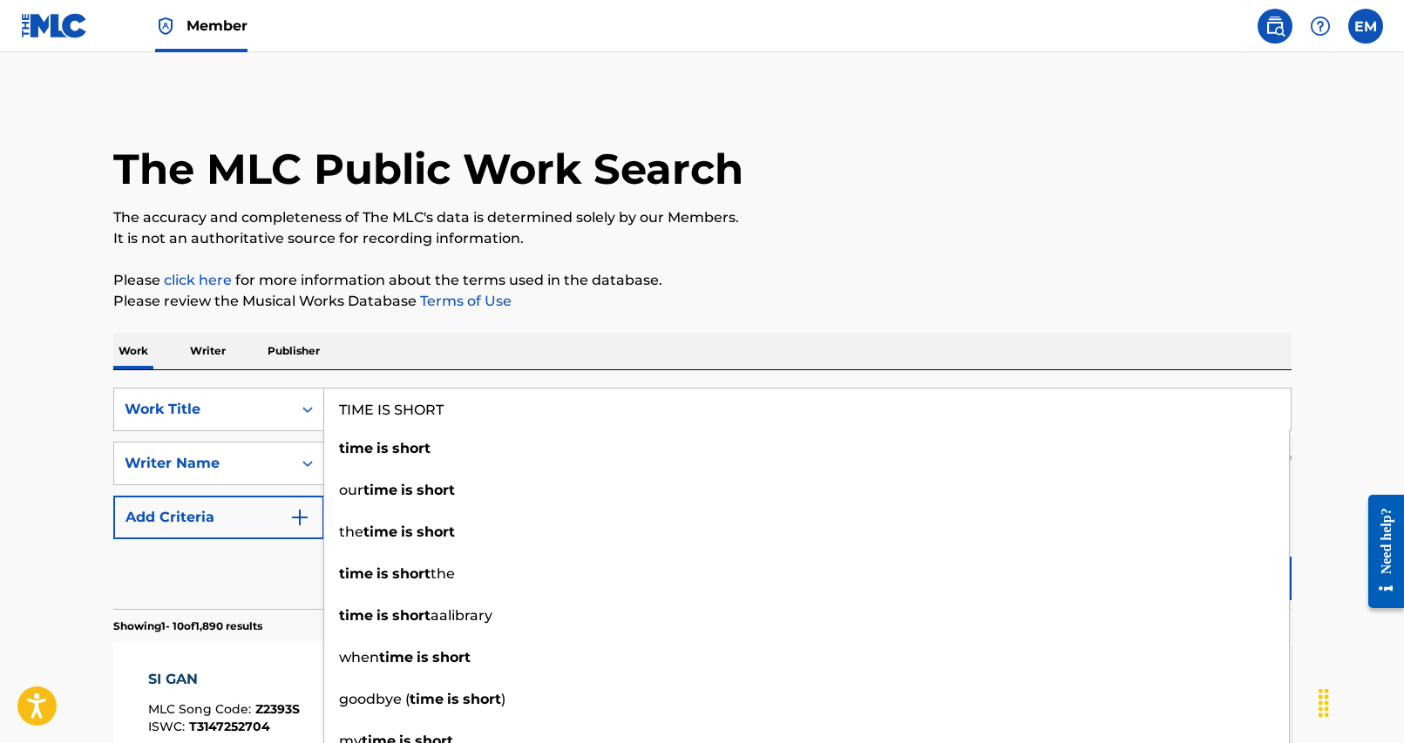
type input "TIME IS SHORT"
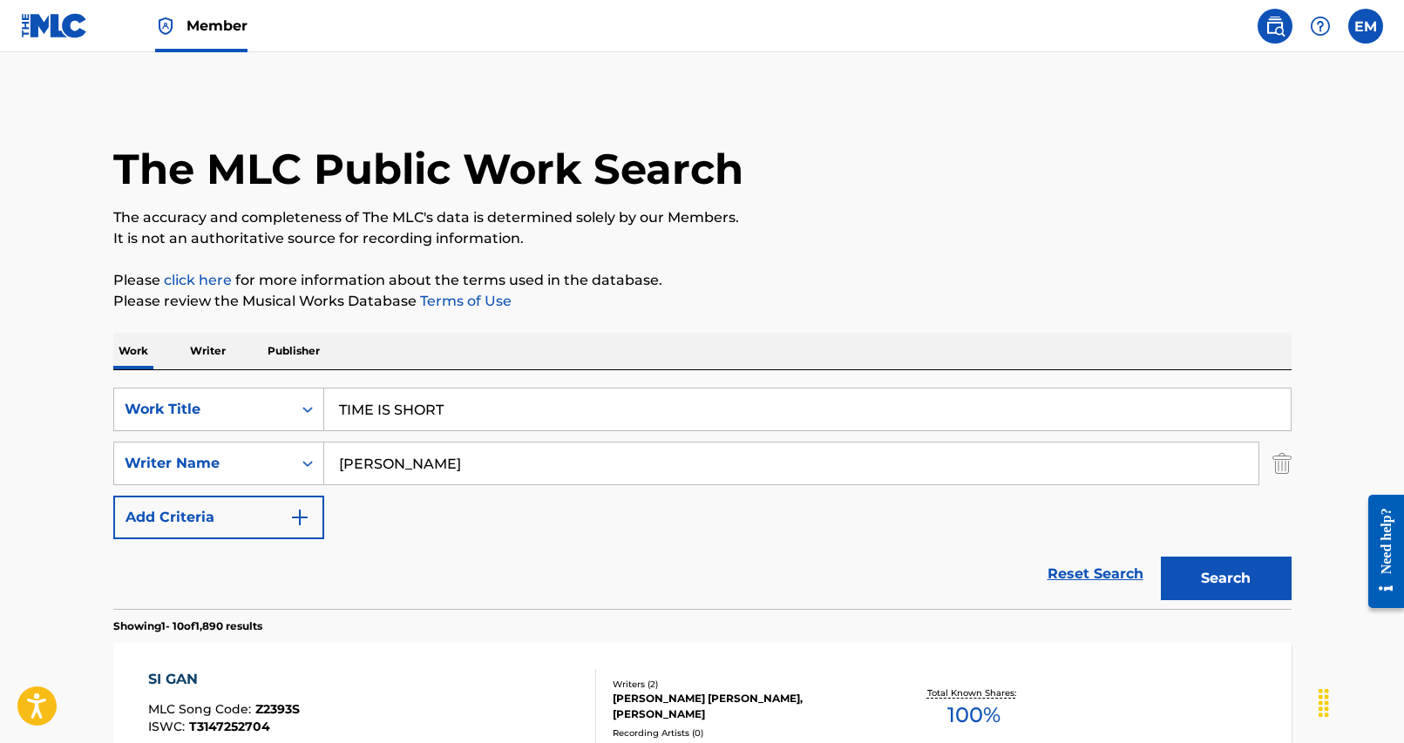
click at [1225, 592] on button "Search" at bounding box center [1226, 579] width 131 height 44
click at [457, 409] on input "TIME IS SHORT" at bounding box center [807, 410] width 966 height 42
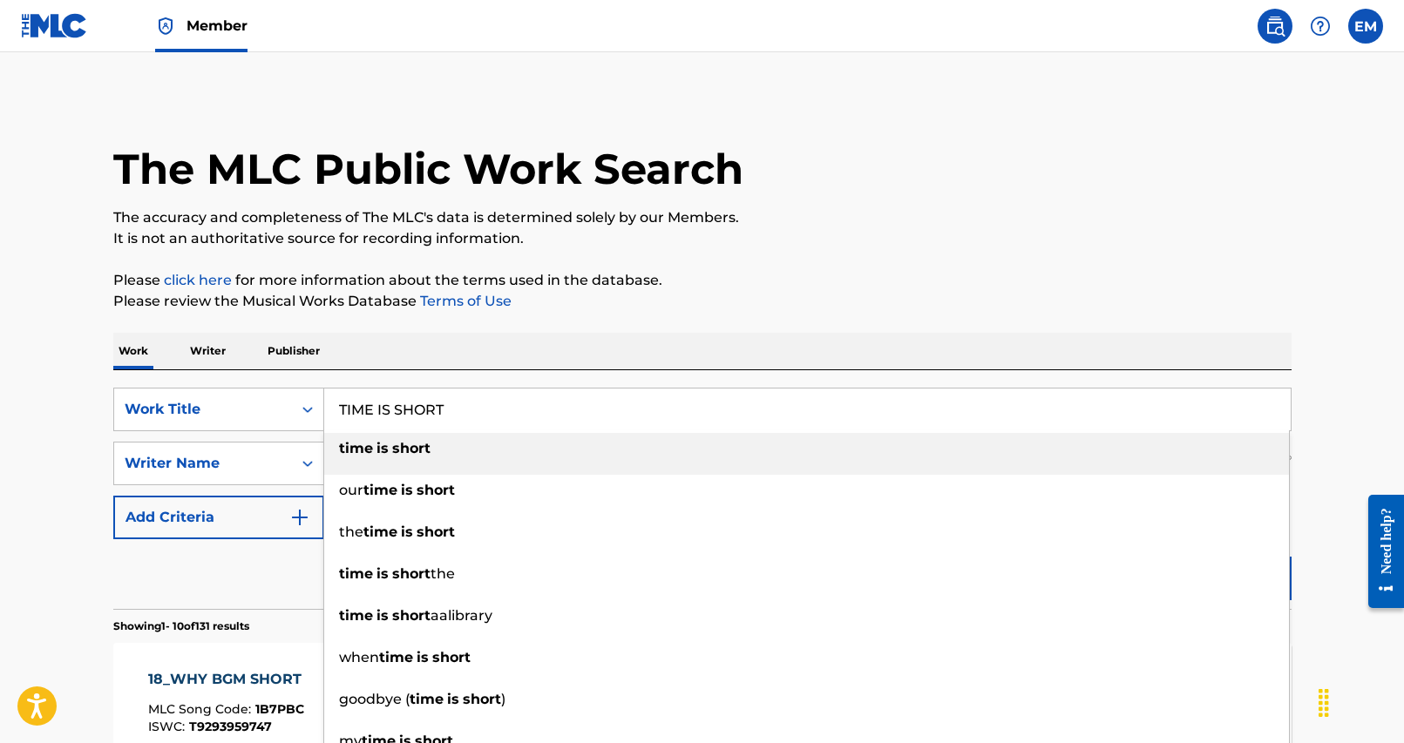
click at [457, 409] on input "TIME IS SHORT" at bounding box center [807, 410] width 966 height 42
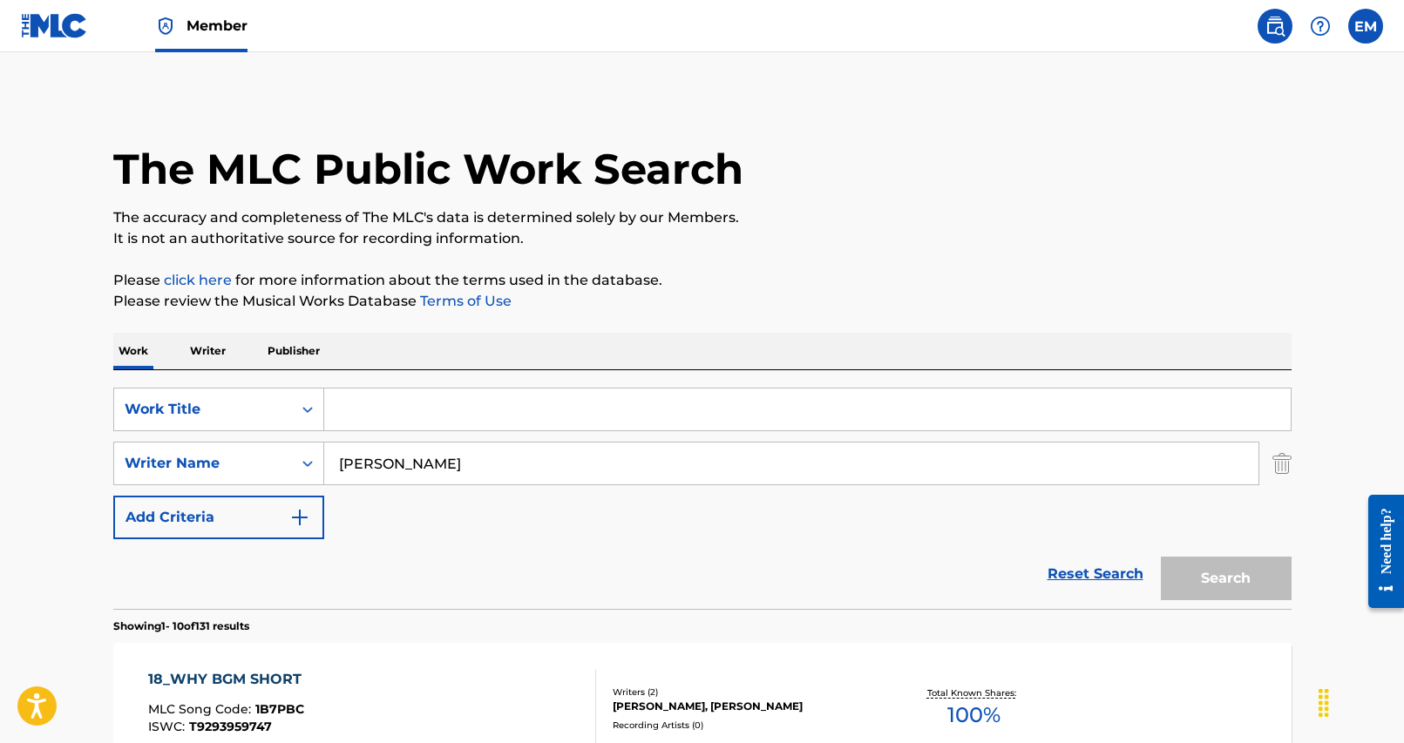
click at [663, 425] on input "Search Form" at bounding box center [807, 410] width 966 height 42
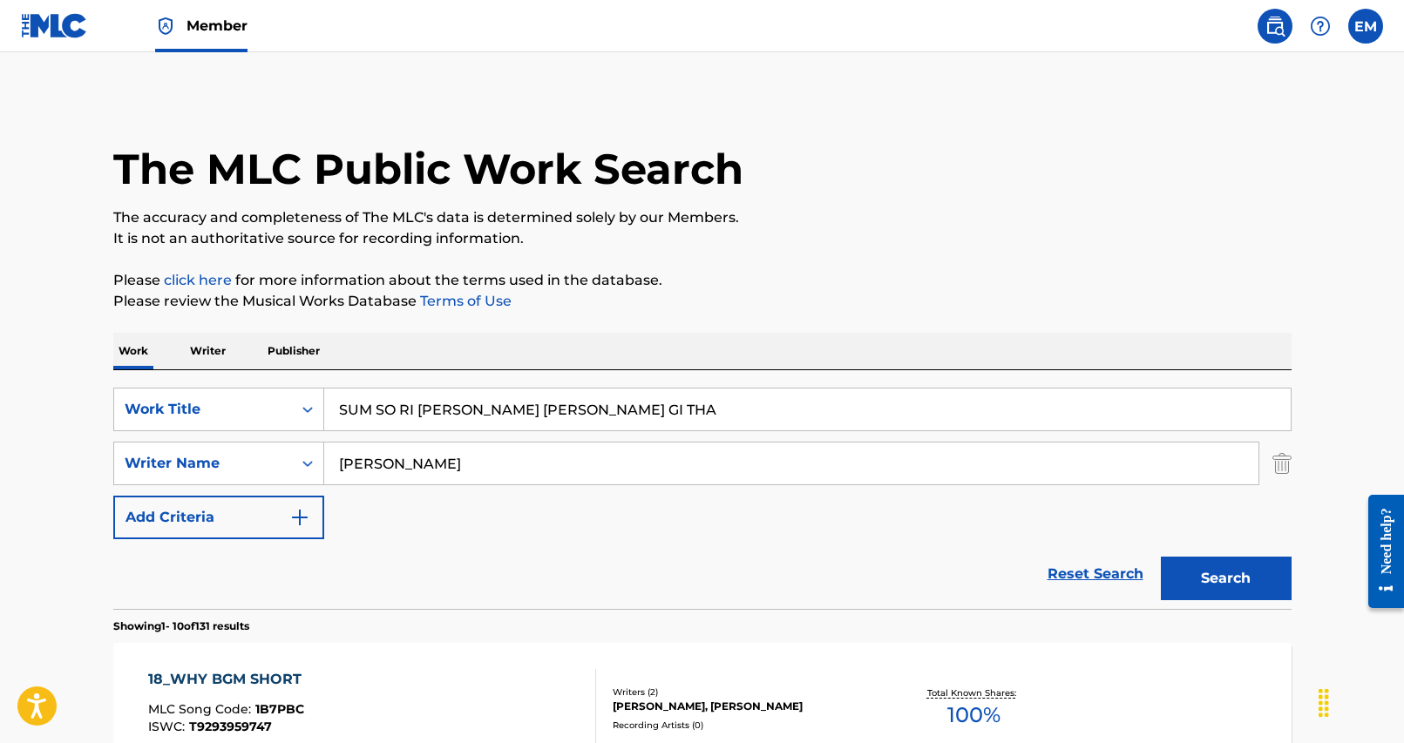
click at [1210, 585] on button "Search" at bounding box center [1226, 579] width 131 height 44
click at [491, 406] on input "SUM SO RI [PERSON_NAME] [PERSON_NAME] GI THA" at bounding box center [807, 410] width 966 height 42
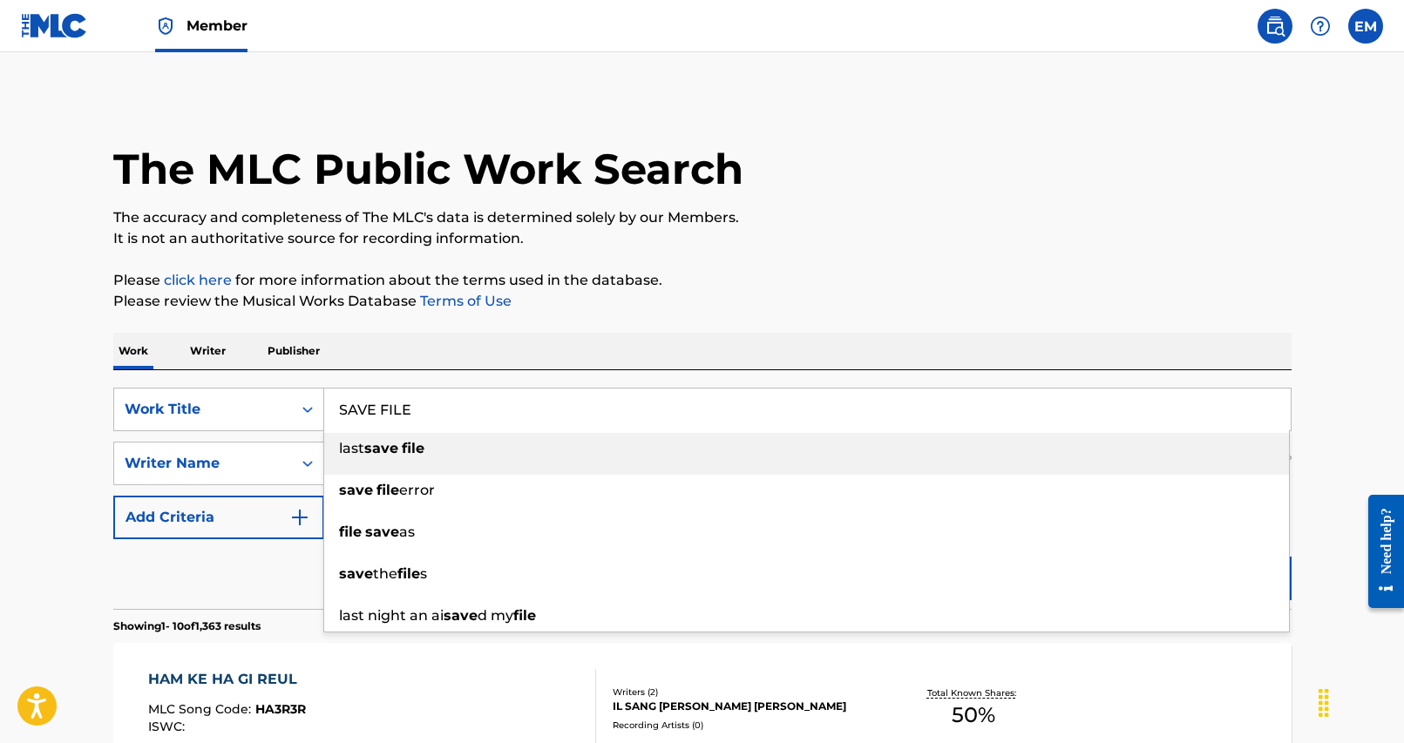
click at [640, 340] on div "Work Writer Publisher" at bounding box center [702, 351] width 1178 height 37
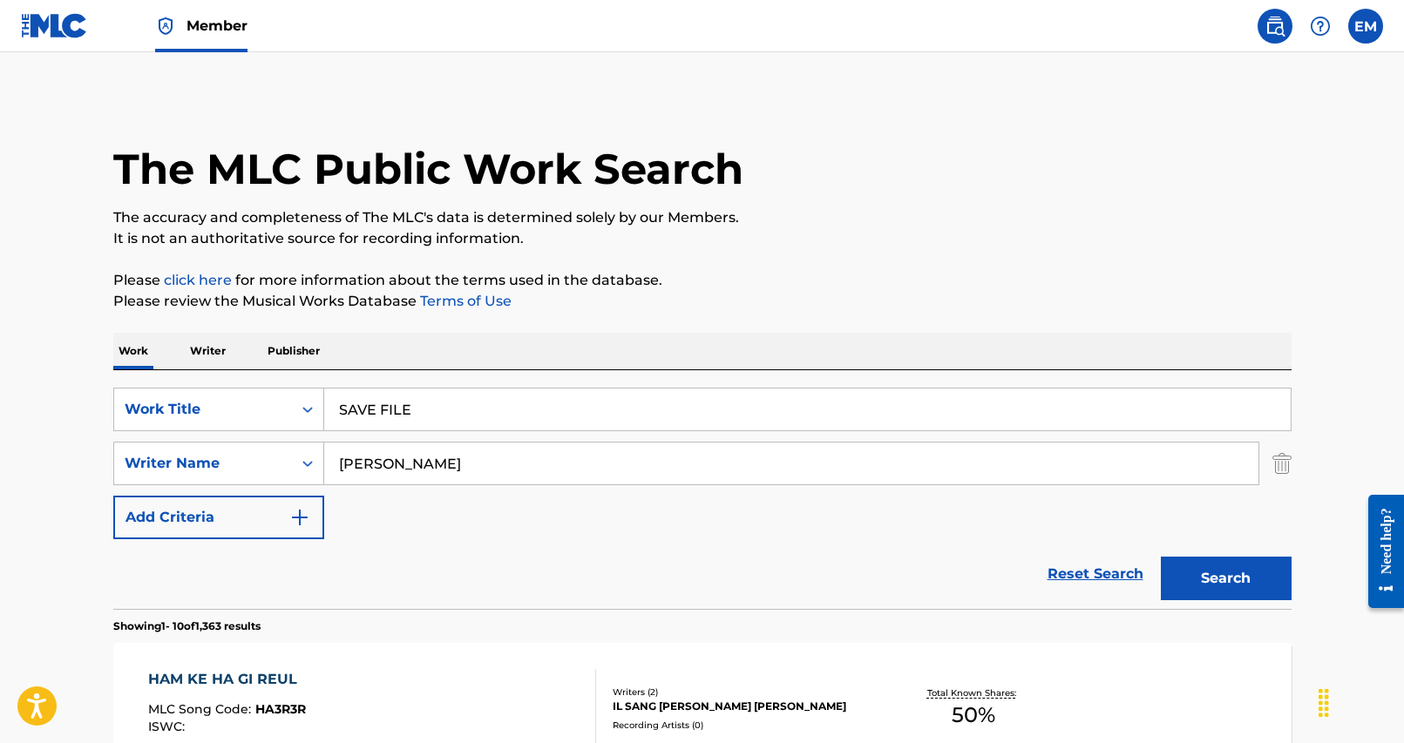
click at [1261, 575] on button "Search" at bounding box center [1226, 579] width 131 height 44
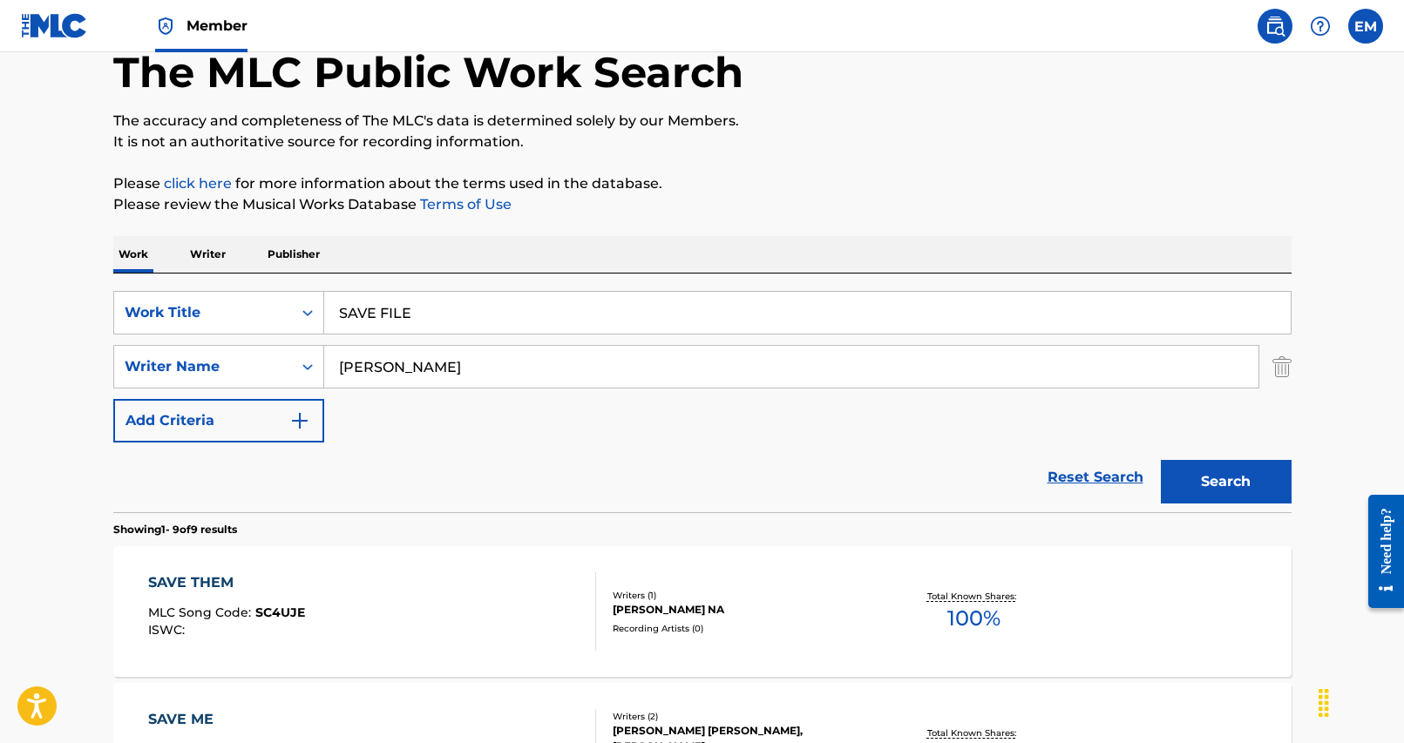
scroll to position [87, 0]
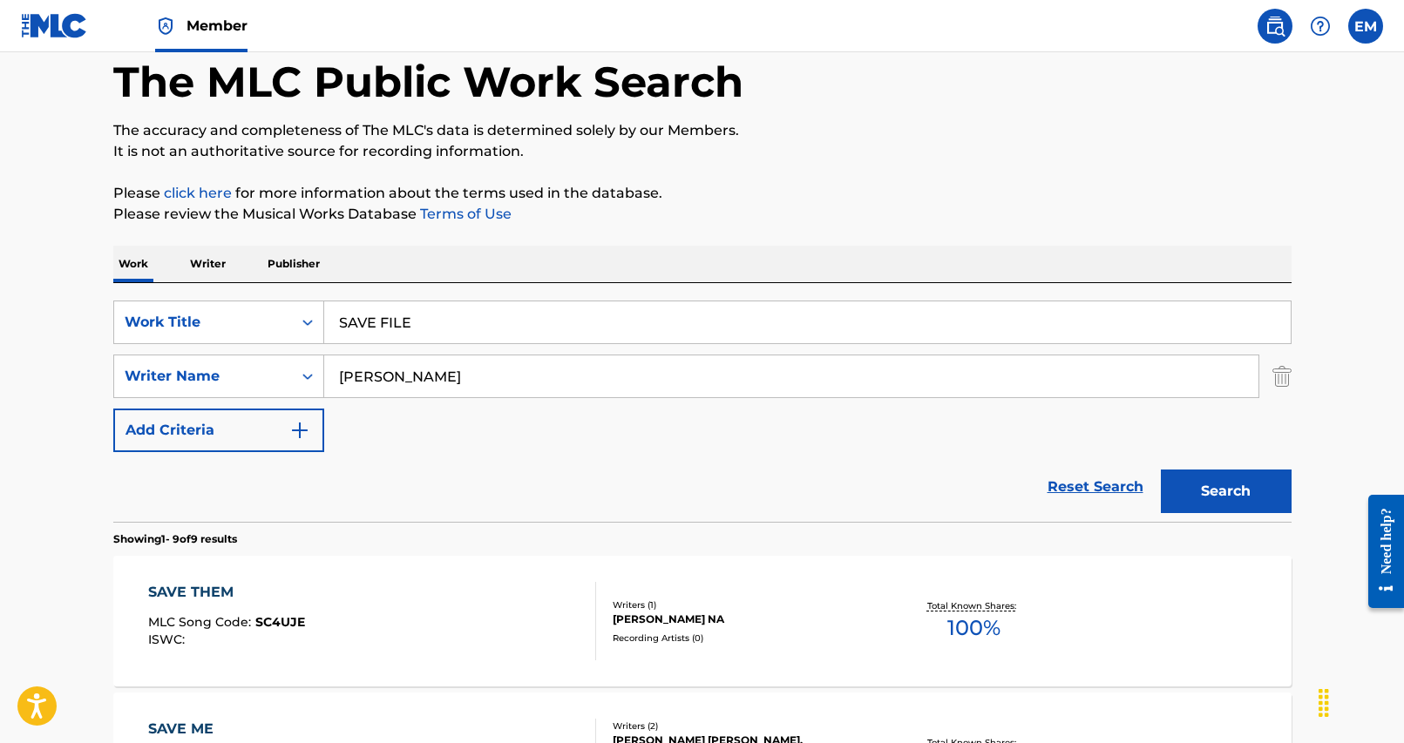
click at [372, 319] on input "SAVE FILE" at bounding box center [807, 322] width 966 height 42
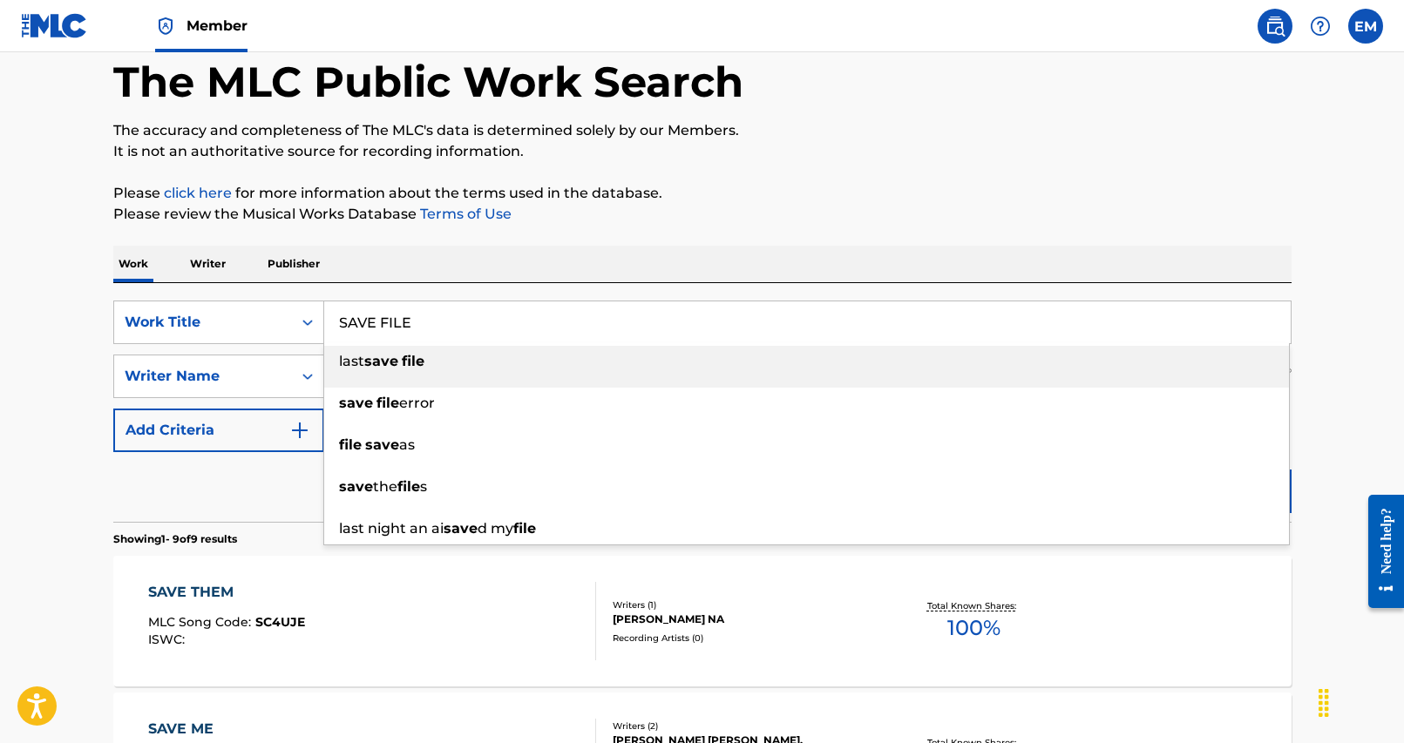
click at [372, 319] on input "SAVE FILE" at bounding box center [807, 322] width 966 height 42
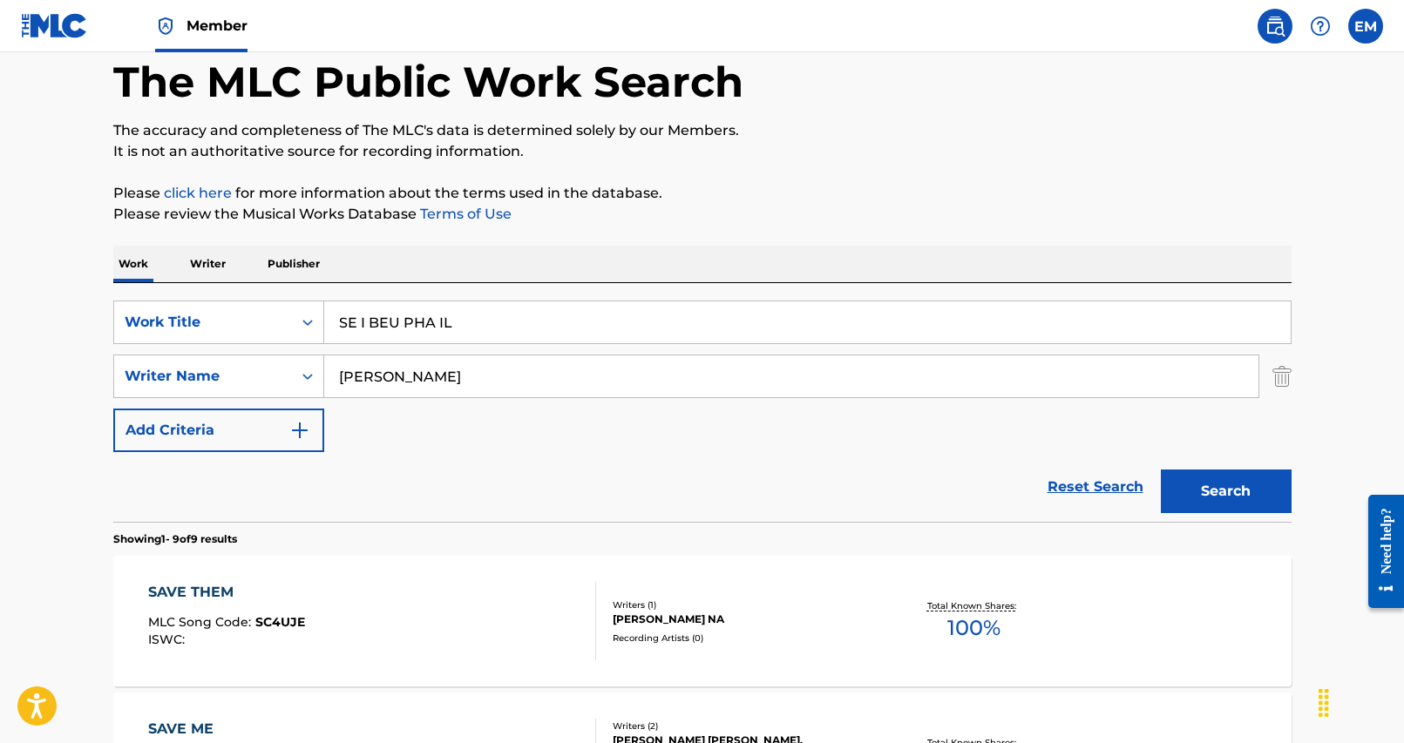
drag, startPoint x: 1003, startPoint y: 247, endPoint x: 1106, endPoint y: 403, distance: 186.8
click at [1004, 253] on div "Work Writer Publisher" at bounding box center [702, 264] width 1178 height 37
click at [1238, 502] on button "Search" at bounding box center [1226, 492] width 131 height 44
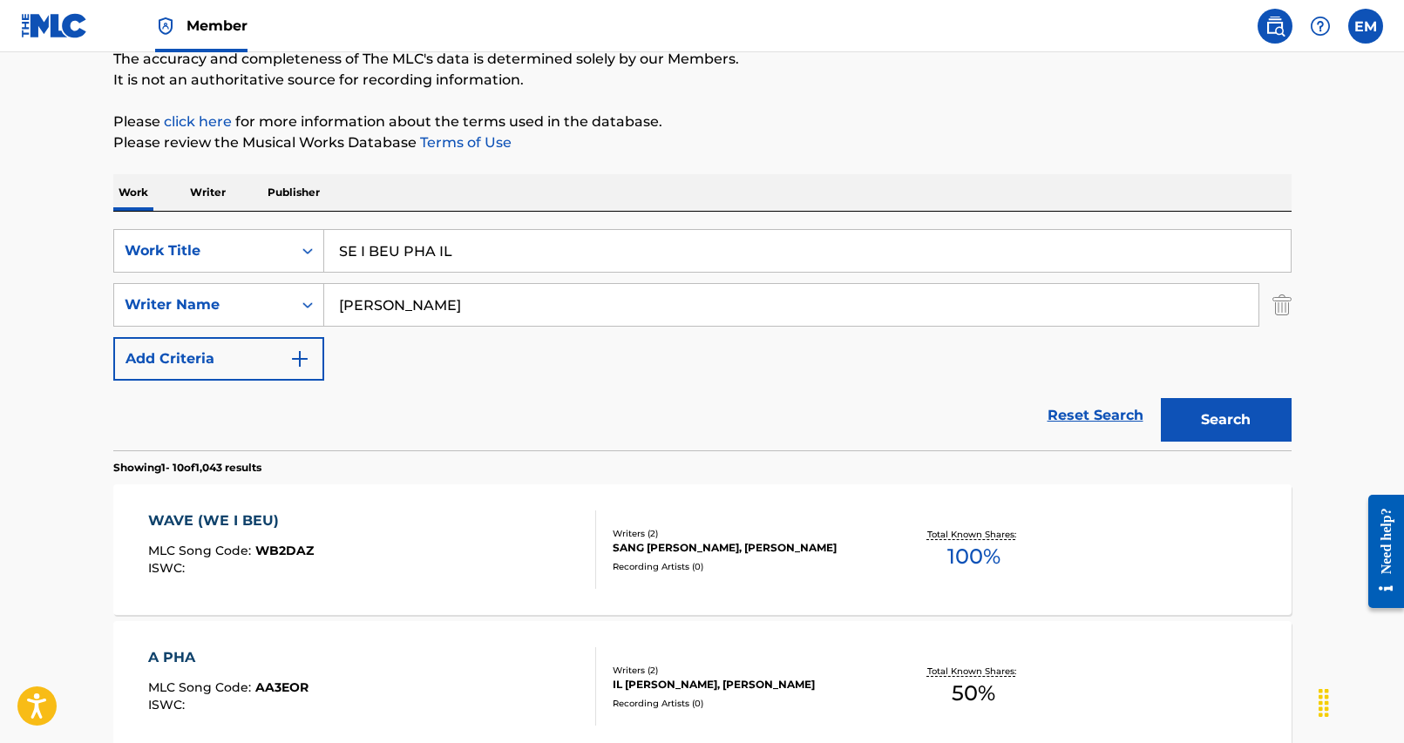
scroll to position [0, 0]
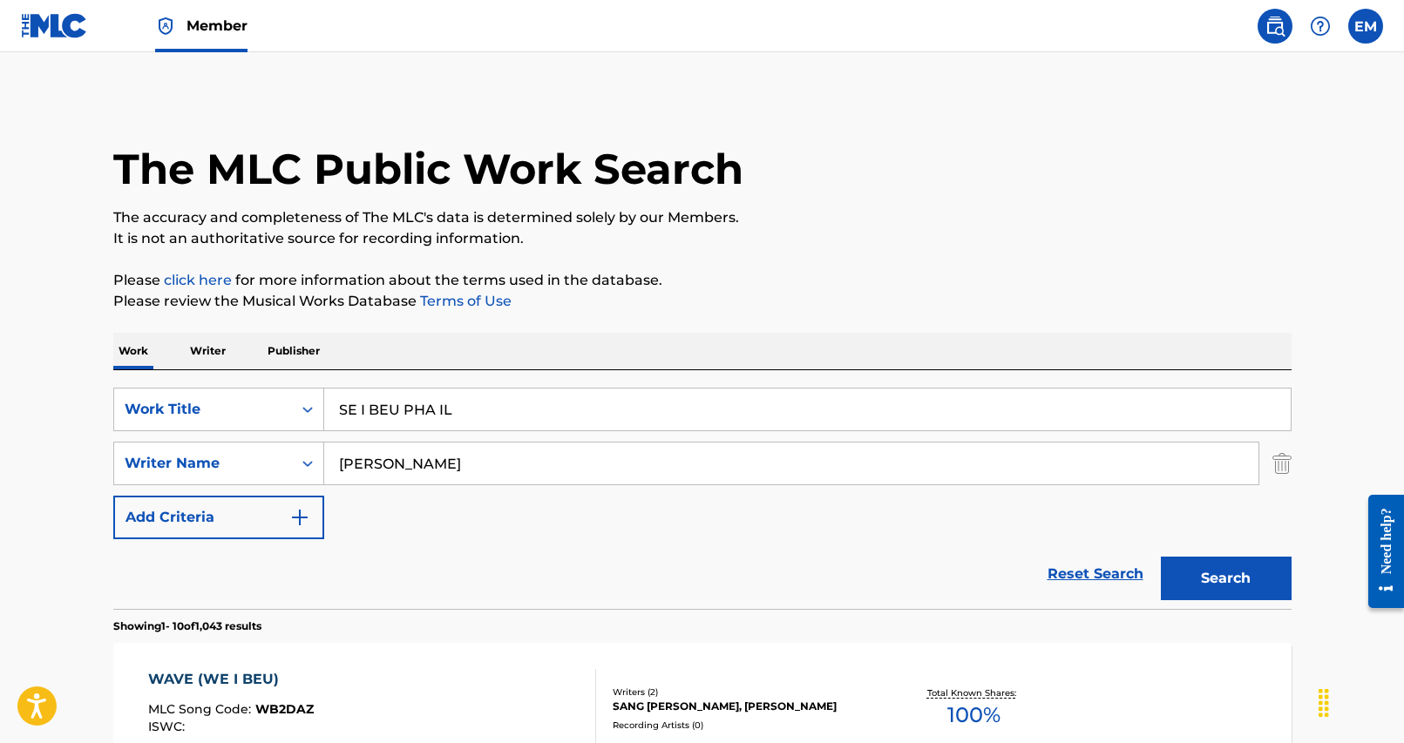
click at [472, 394] on input "SE I BEU PHA IL" at bounding box center [807, 410] width 966 height 42
click at [714, 339] on div "Work Writer Publisher" at bounding box center [702, 351] width 1178 height 37
click at [1215, 567] on button "Search" at bounding box center [1226, 579] width 131 height 44
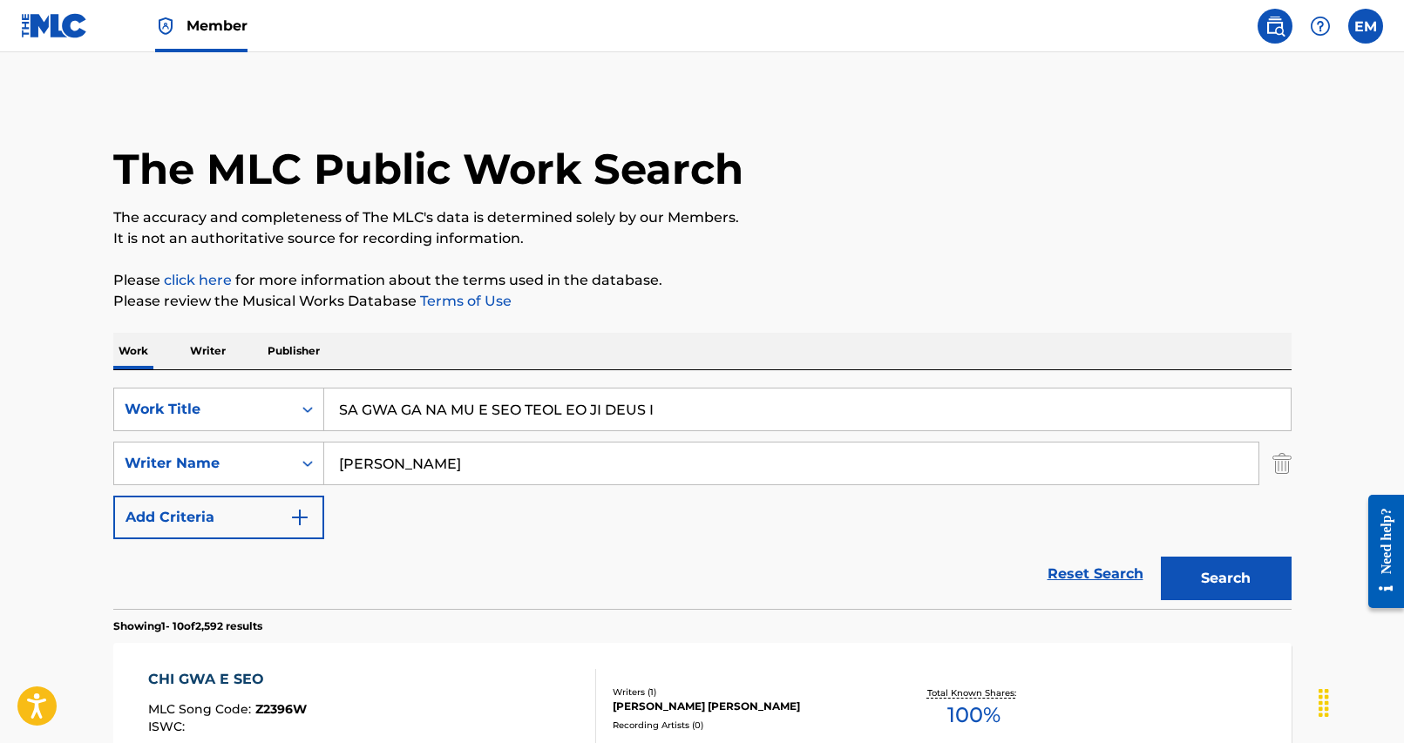
click at [522, 410] on input "SA GWA GA NA MU E SEO TEOL EO JI DEUS I" at bounding box center [807, 410] width 966 height 42
drag, startPoint x: 827, startPoint y: 260, endPoint x: 985, endPoint y: 354, distance: 183.6
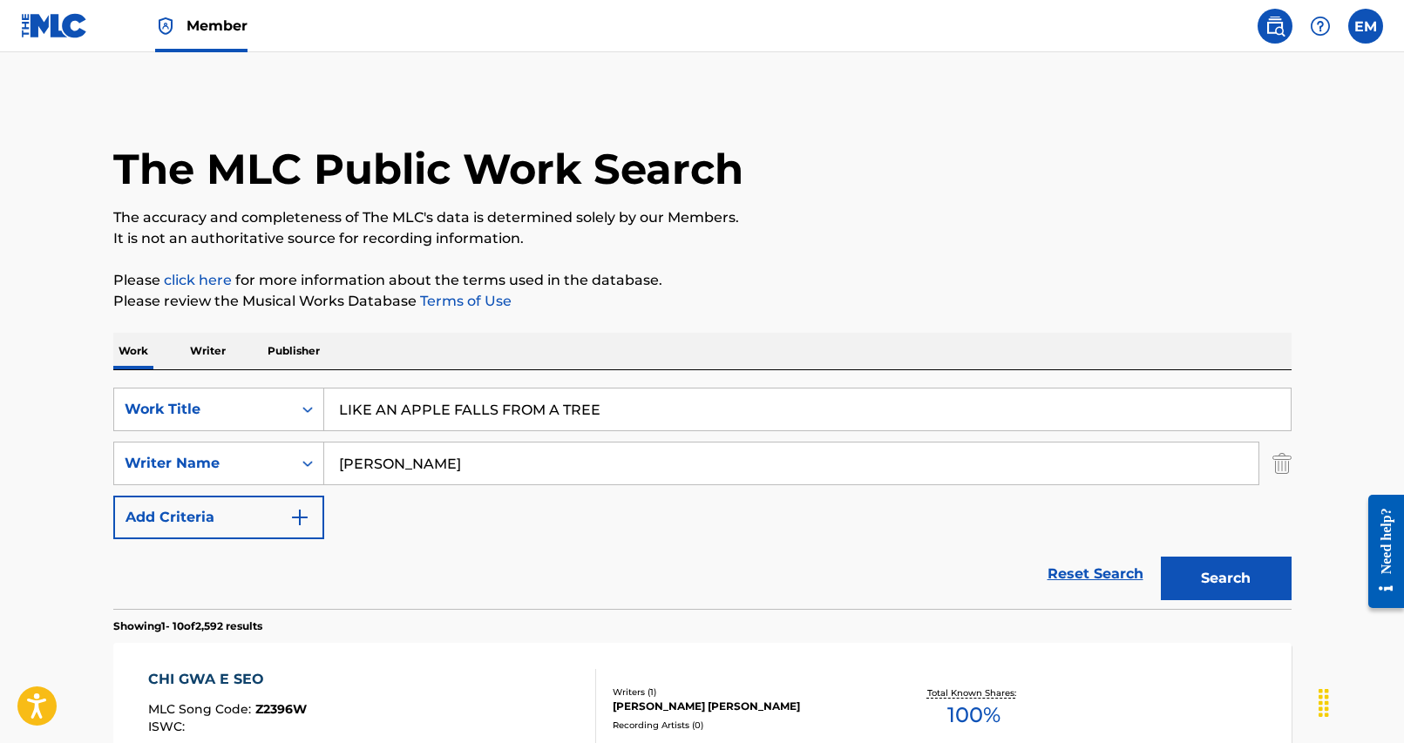
click at [1192, 579] on button "Search" at bounding box center [1226, 579] width 131 height 44
click at [536, 406] on input "LIKE AN APPLE FALLS FROM A TREE" at bounding box center [807, 410] width 966 height 42
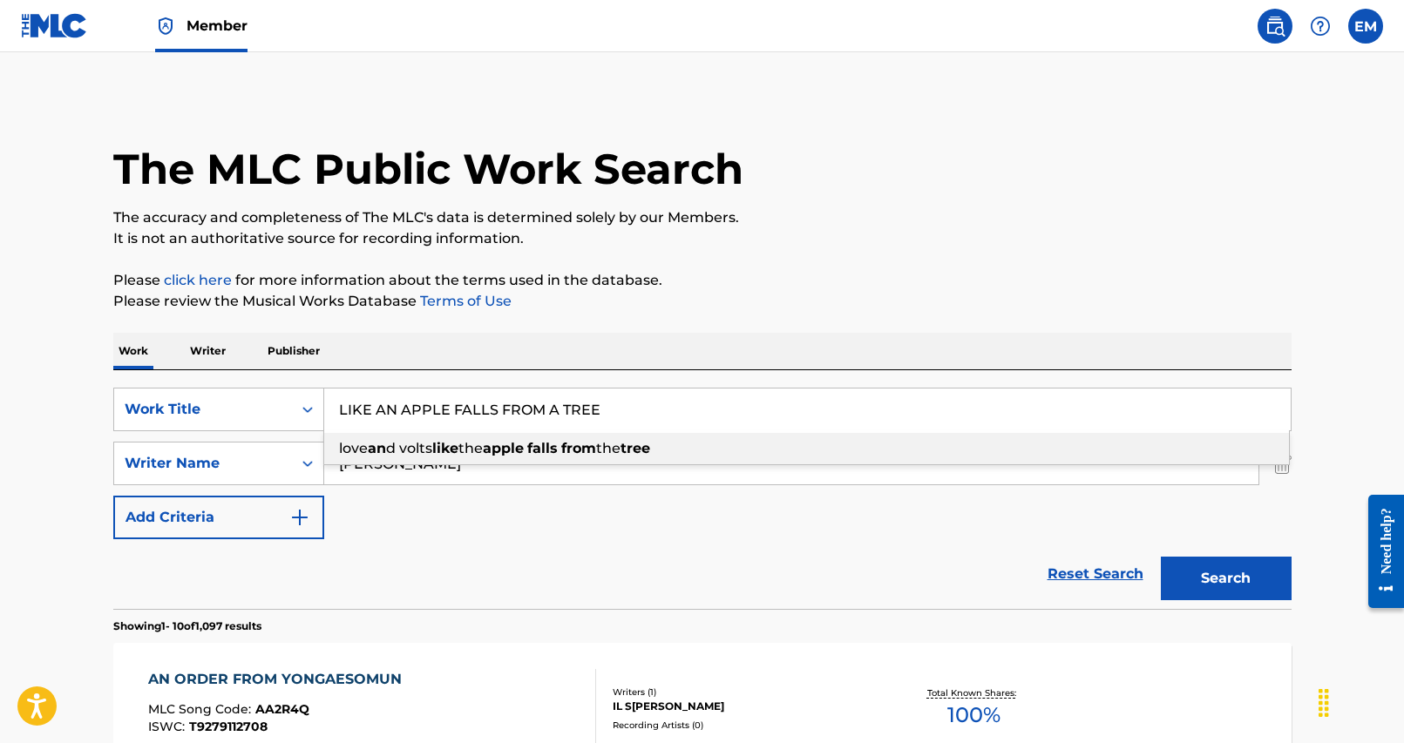
click at [536, 406] on input "LIKE AN APPLE FALLS FROM A TREE" at bounding box center [807, 410] width 966 height 42
click at [781, 358] on div "Work Writer Publisher" at bounding box center [702, 351] width 1178 height 37
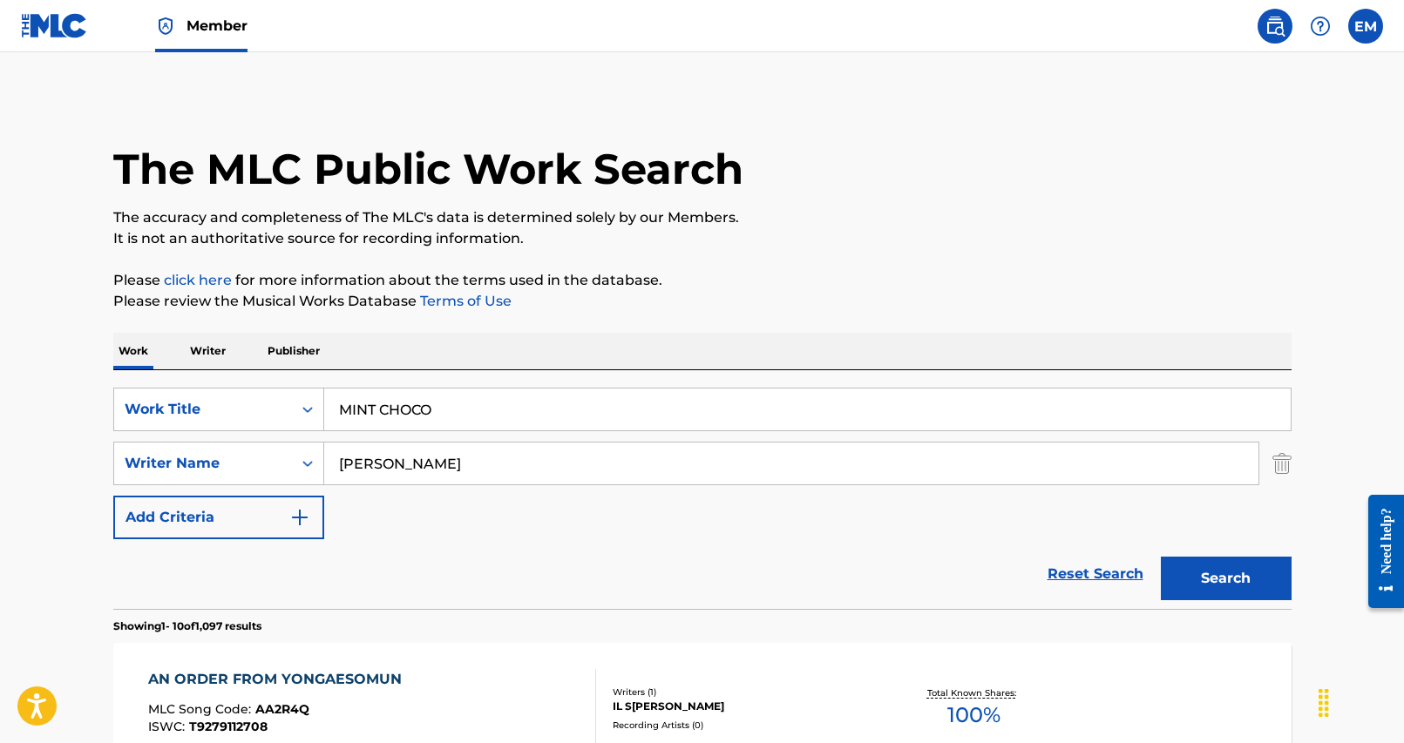
click at [1167, 567] on button "Search" at bounding box center [1226, 579] width 131 height 44
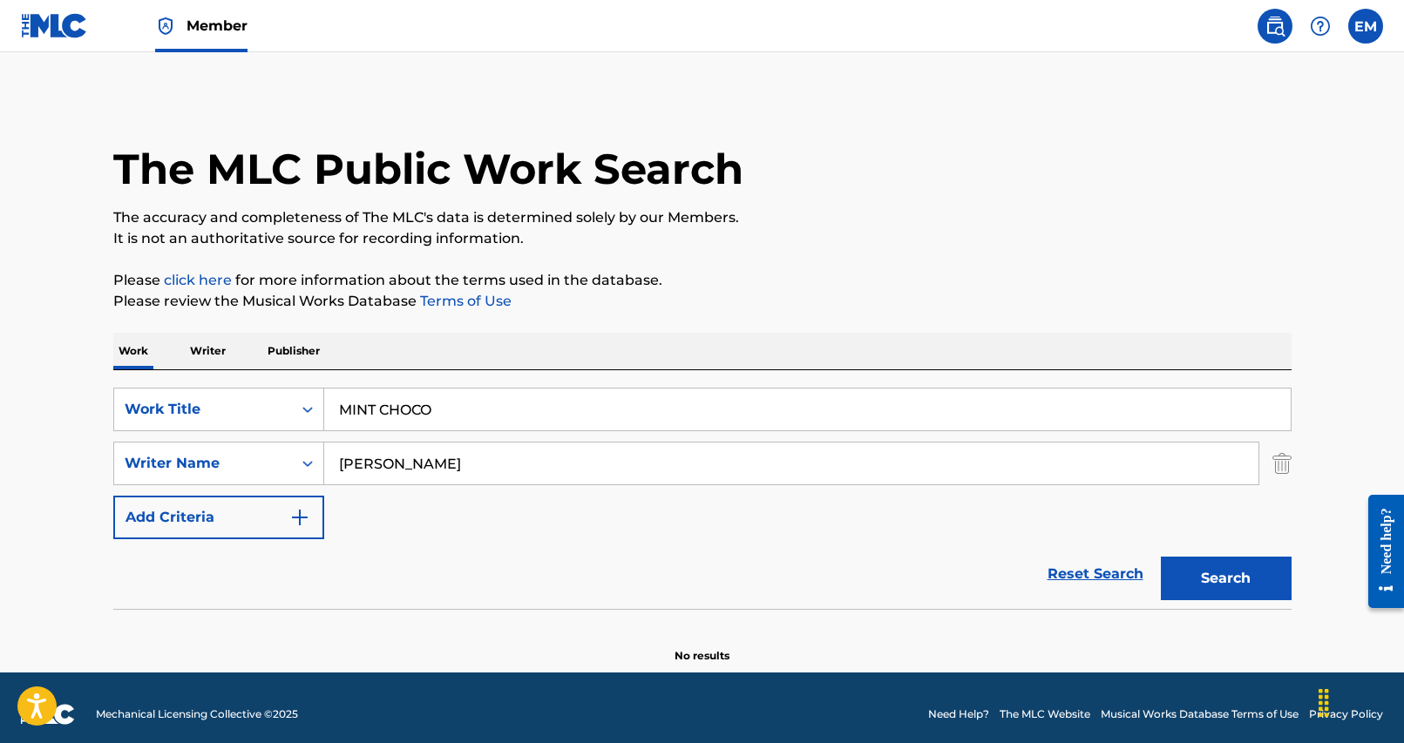
click at [464, 409] on input "MINT CHOCO" at bounding box center [807, 410] width 966 height 42
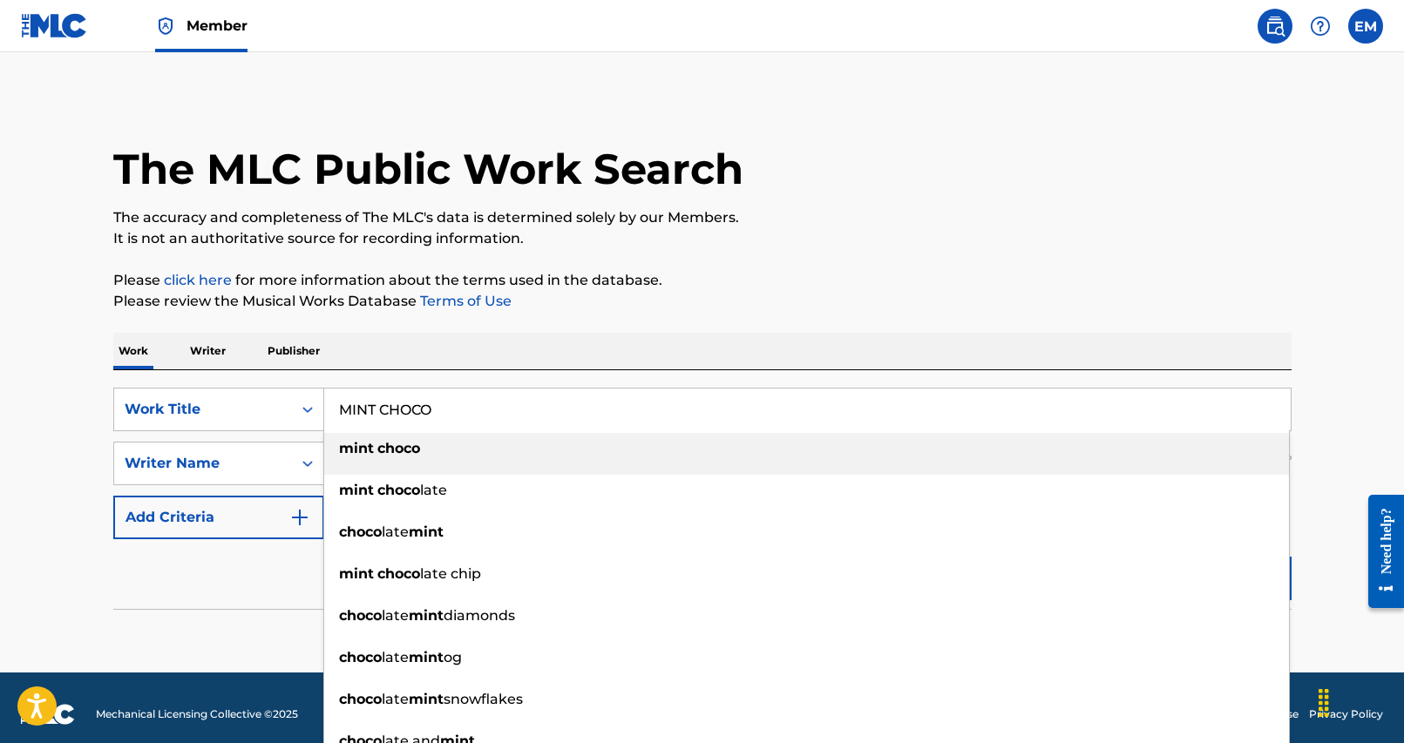
click at [463, 409] on input "MINT CHOCO" at bounding box center [807, 410] width 966 height 42
click at [732, 377] on div "SearchWithCriteria25284b2f-c254-4699-9183-3e6b4979b7c9 Work Title MIN [PERSON_N…" at bounding box center [702, 489] width 1178 height 239
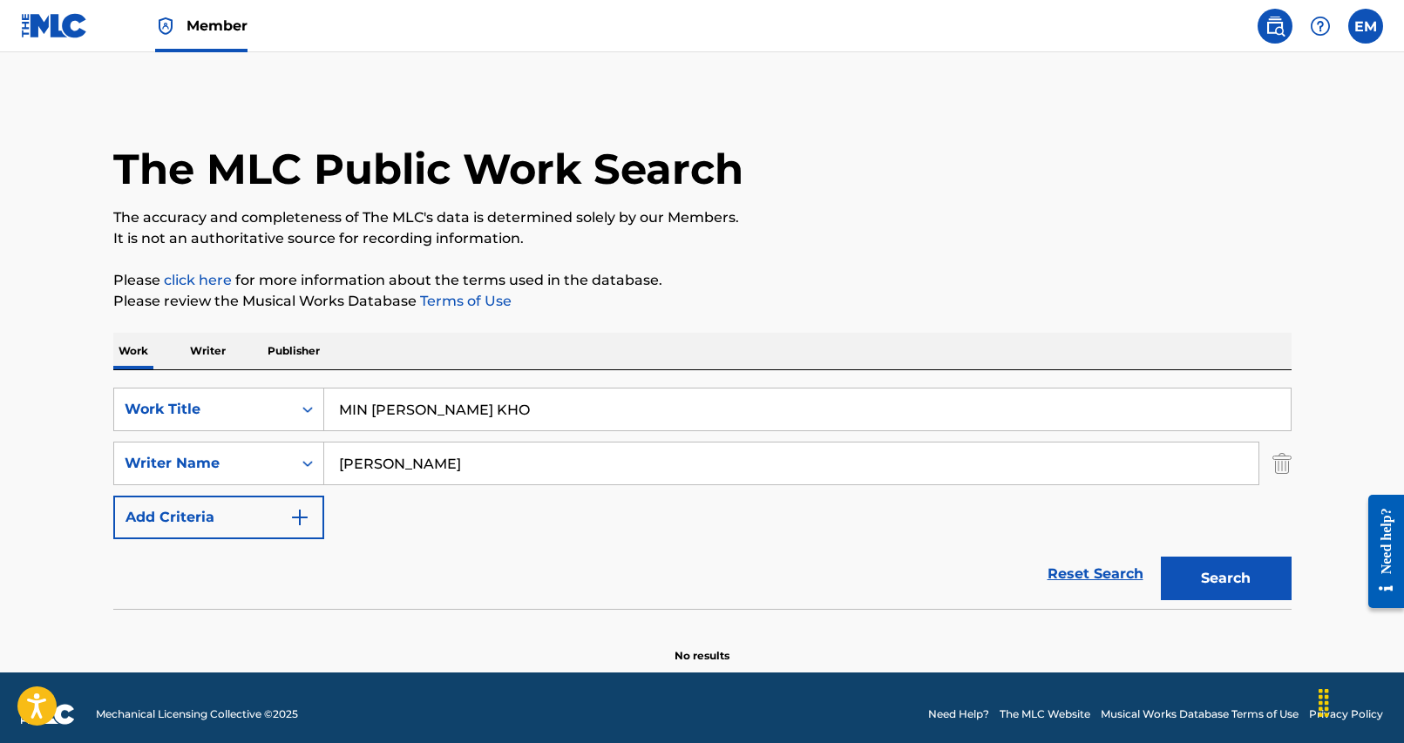
click at [1195, 572] on button "Search" at bounding box center [1226, 579] width 131 height 44
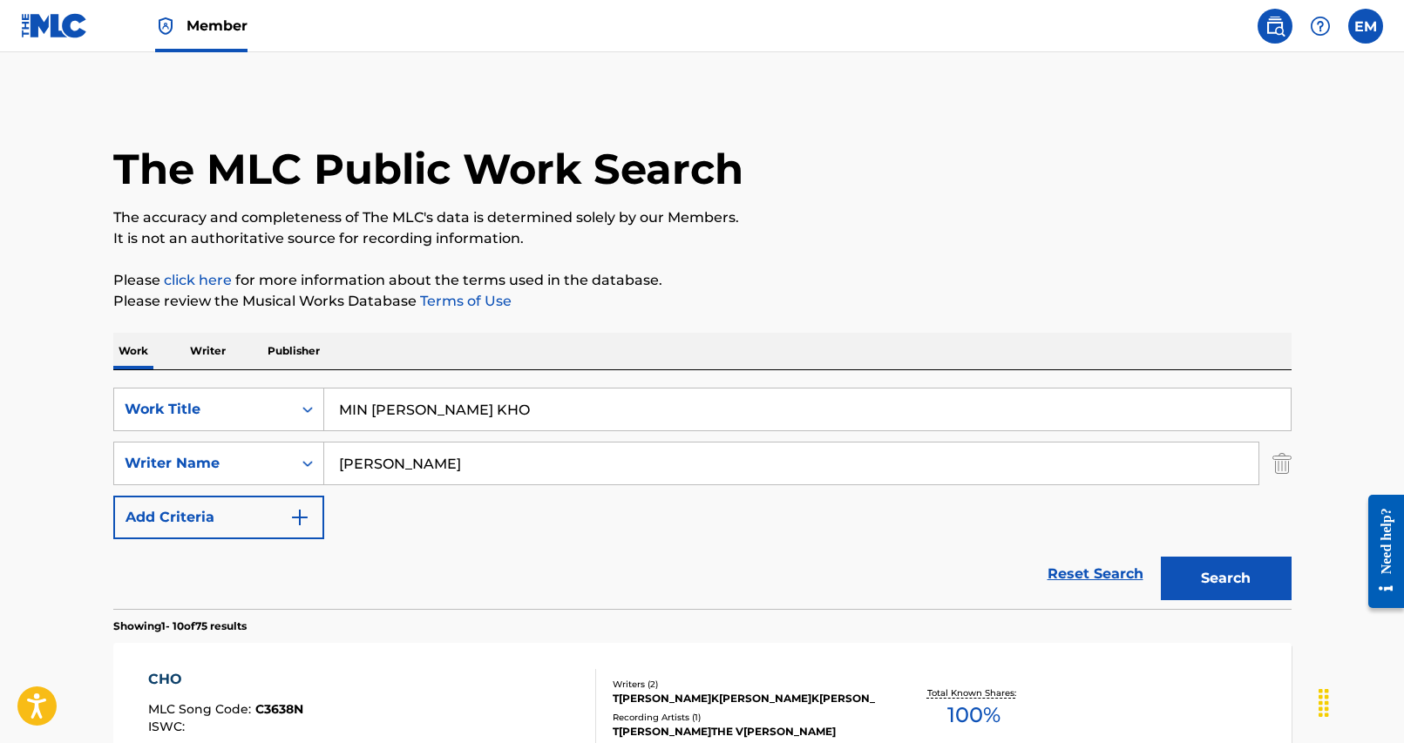
drag, startPoint x: 583, startPoint y: 432, endPoint x: 583, endPoint y: 408, distance: 24.4
click at [583, 432] on div "SearchWithCriteria25284b2f-c254-4699-9183-3e6b4979b7c9 Work Title MIN [PERSON_N…" at bounding box center [702, 464] width 1178 height 152
click at [583, 408] on input "MIN [PERSON_NAME] KHO" at bounding box center [807, 410] width 966 height 42
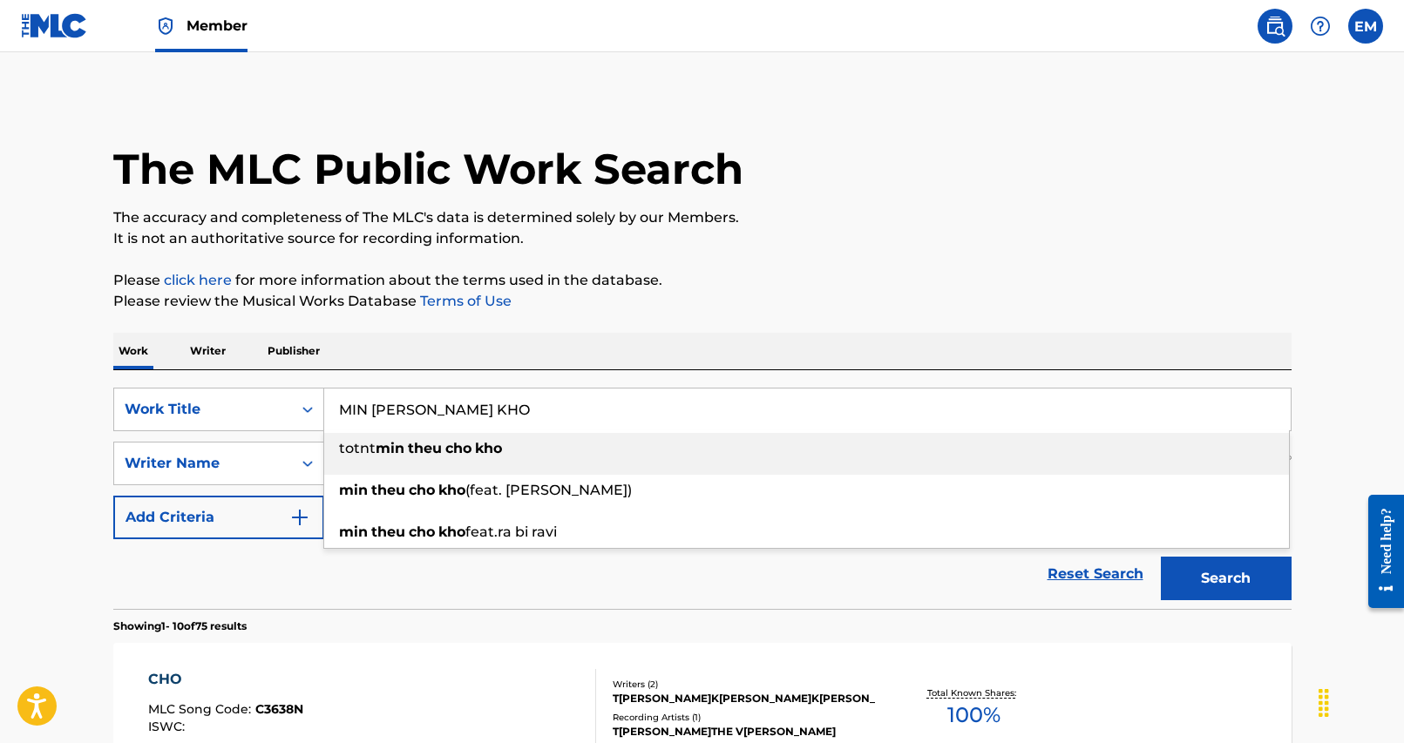
click at [583, 408] on input "MIN [PERSON_NAME] KHO" at bounding box center [807, 410] width 966 height 42
type input "MI UM BO GEUM JA RI"
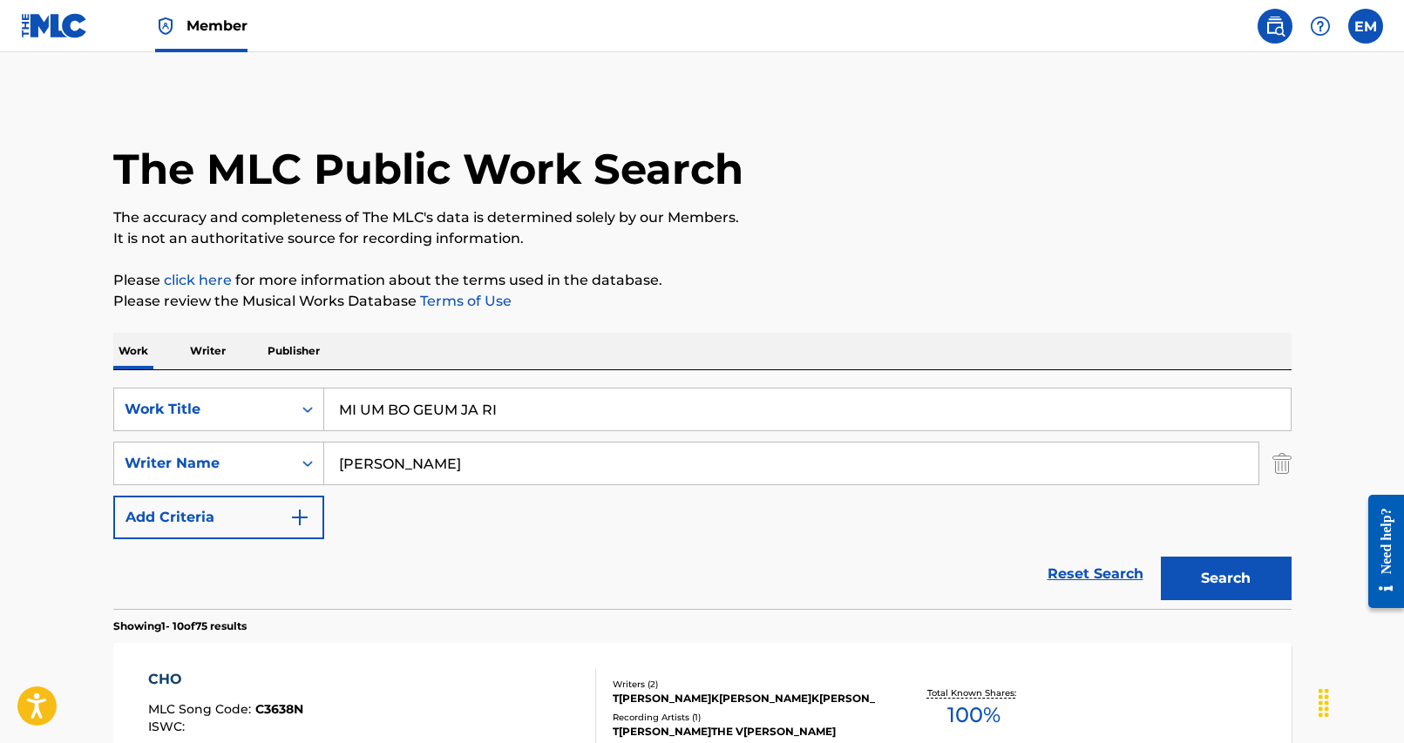
drag, startPoint x: 647, startPoint y: 335, endPoint x: 877, endPoint y: 434, distance: 249.4
click at [648, 335] on div "Work Writer Publisher" at bounding box center [702, 351] width 1178 height 37
drag, startPoint x: 1157, startPoint y: 558, endPoint x: 1174, endPoint y: 564, distance: 17.6
click at [1167, 563] on div "Search" at bounding box center [1221, 574] width 139 height 70
click at [1174, 564] on button "Search" at bounding box center [1226, 579] width 131 height 44
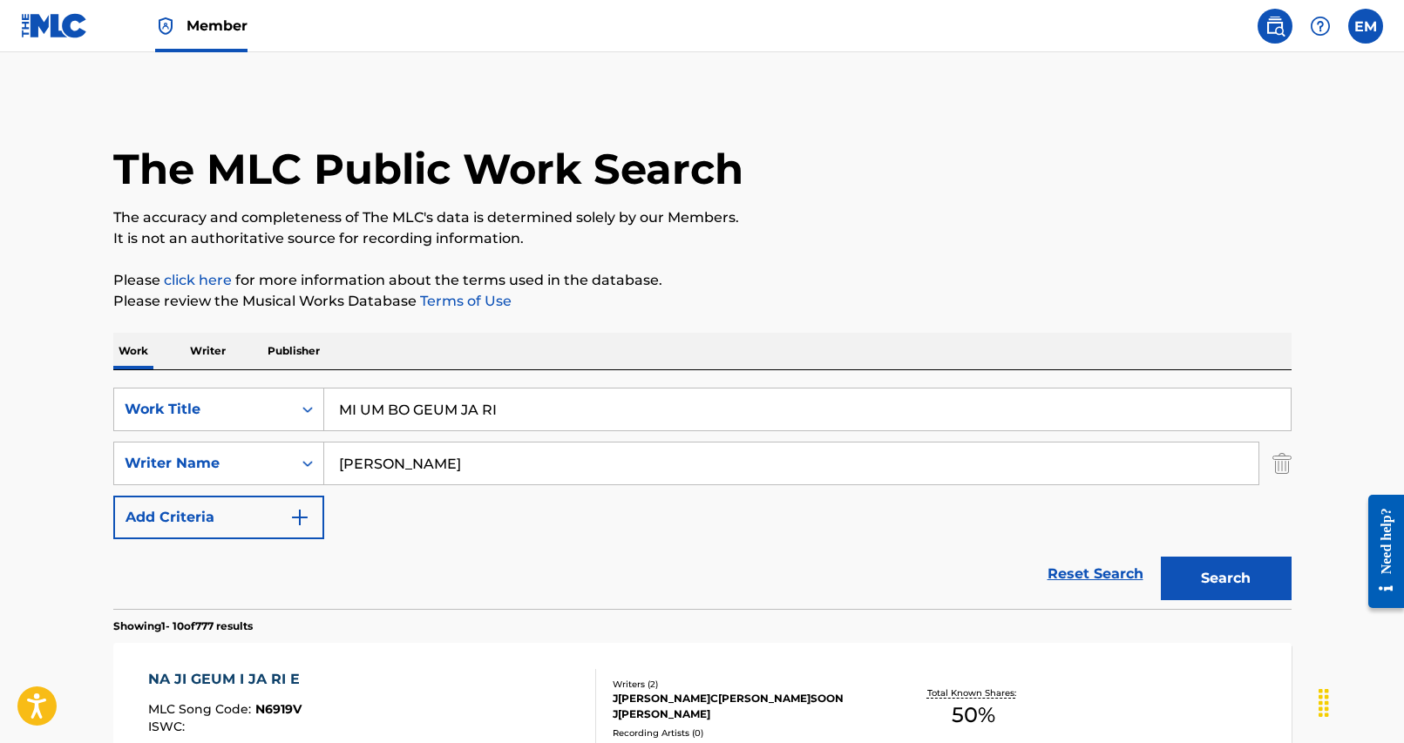
click at [471, 461] on input "[PERSON_NAME]" at bounding box center [791, 464] width 934 height 42
click at [1161, 557] on button "Search" at bounding box center [1226, 579] width 131 height 44
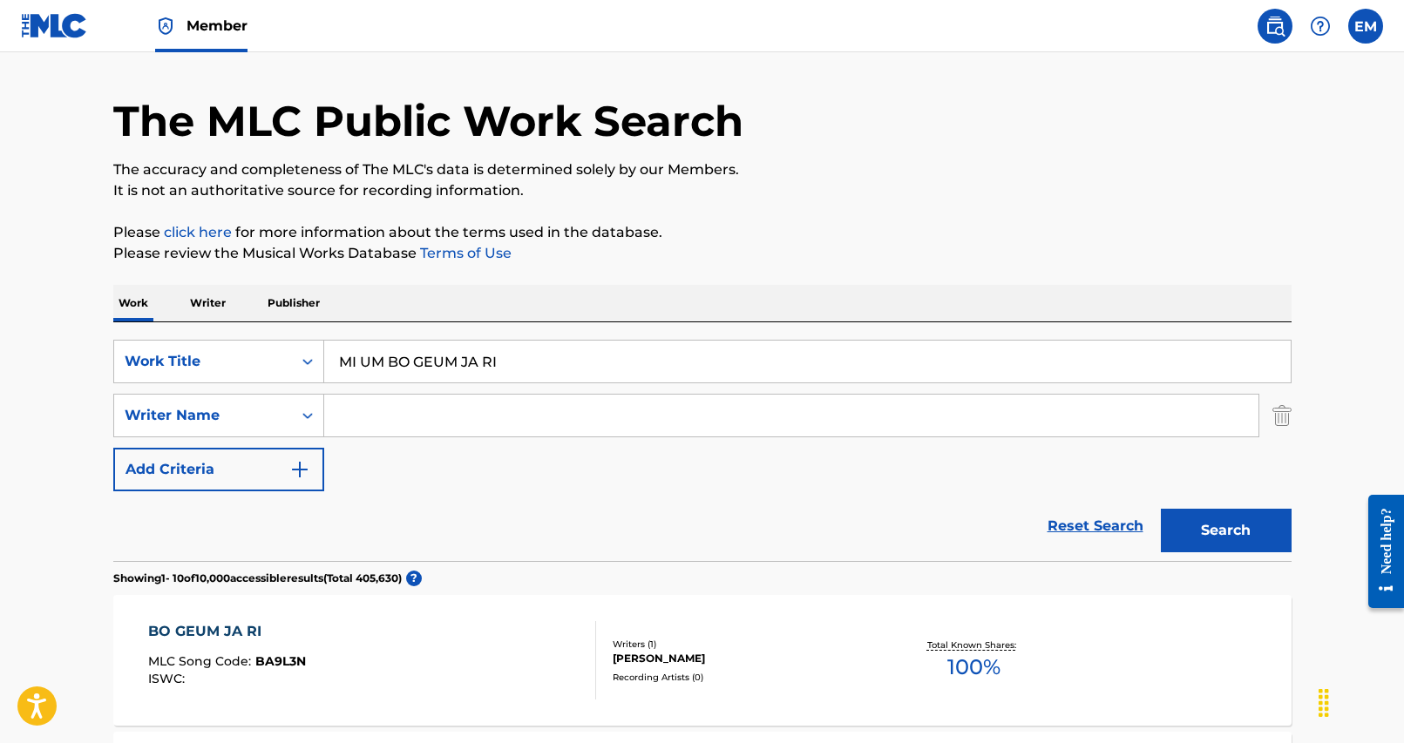
scroll to position [174, 0]
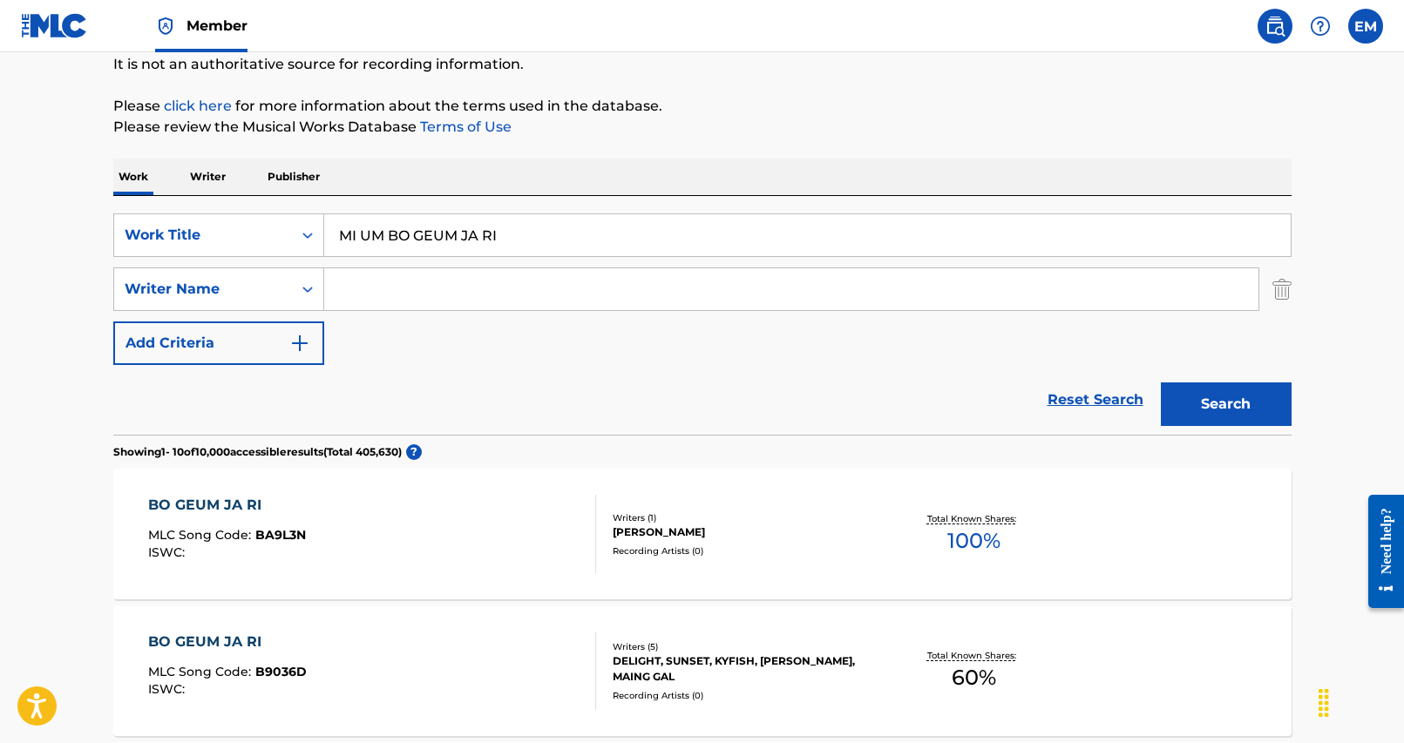
click at [592, 222] on input "MI UM BO GEUM JA RI" at bounding box center [807, 235] width 966 height 42
type input "HATE NEST"
click at [554, 303] on input "Search Form" at bounding box center [791, 289] width 934 height 42
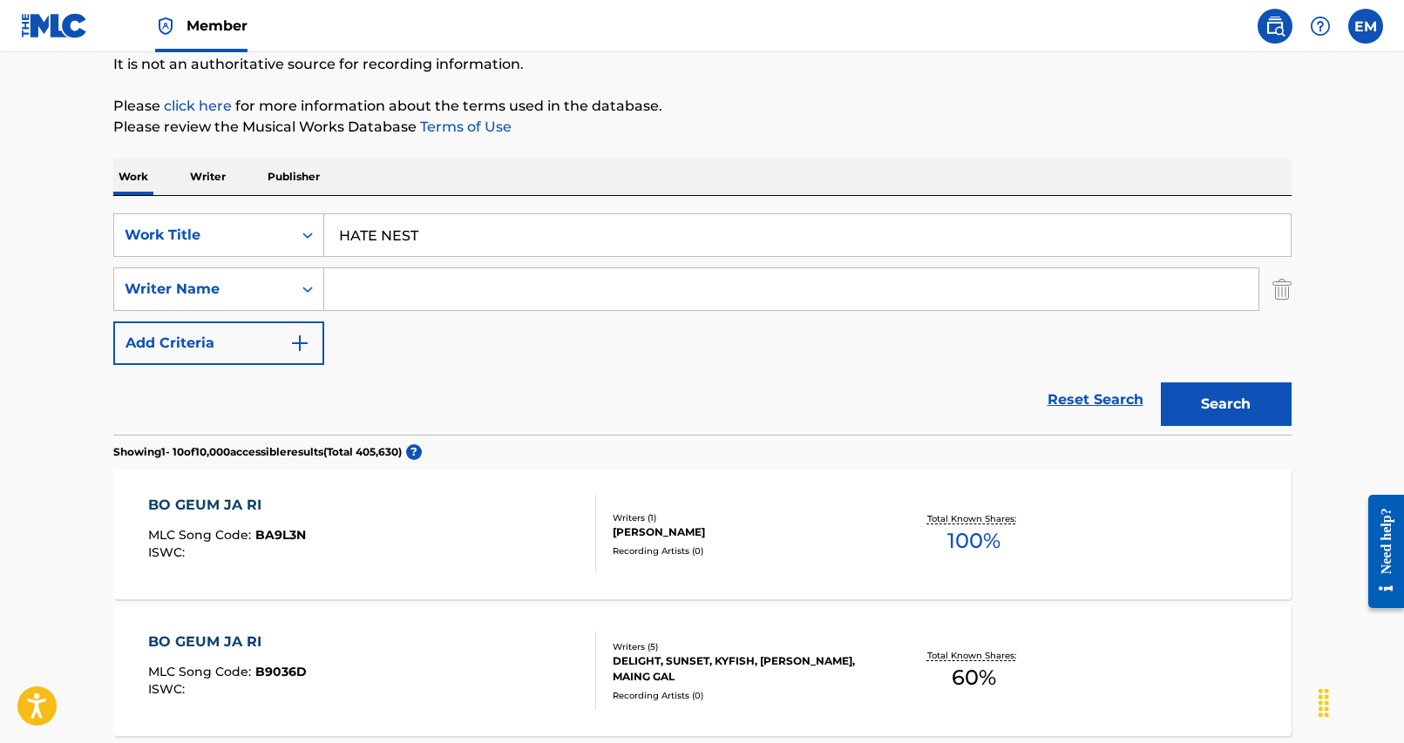
click at [466, 290] on input "Search Form" at bounding box center [791, 289] width 934 height 42
type input "gwang"
click at [1161, 383] on button "Search" at bounding box center [1226, 405] width 131 height 44
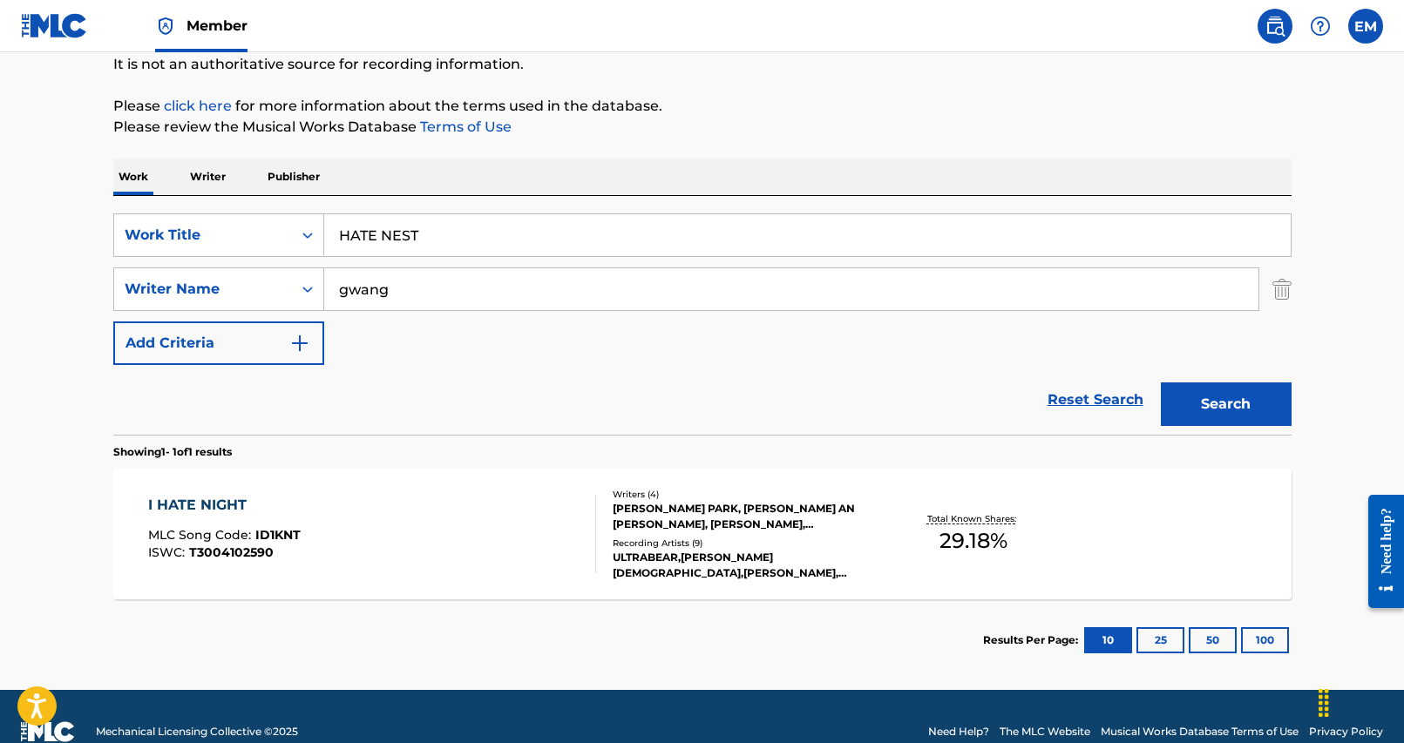
click at [538, 243] on input "HATE NEST" at bounding box center [807, 235] width 966 height 42
click at [1213, 414] on button "Search" at bounding box center [1226, 405] width 131 height 44
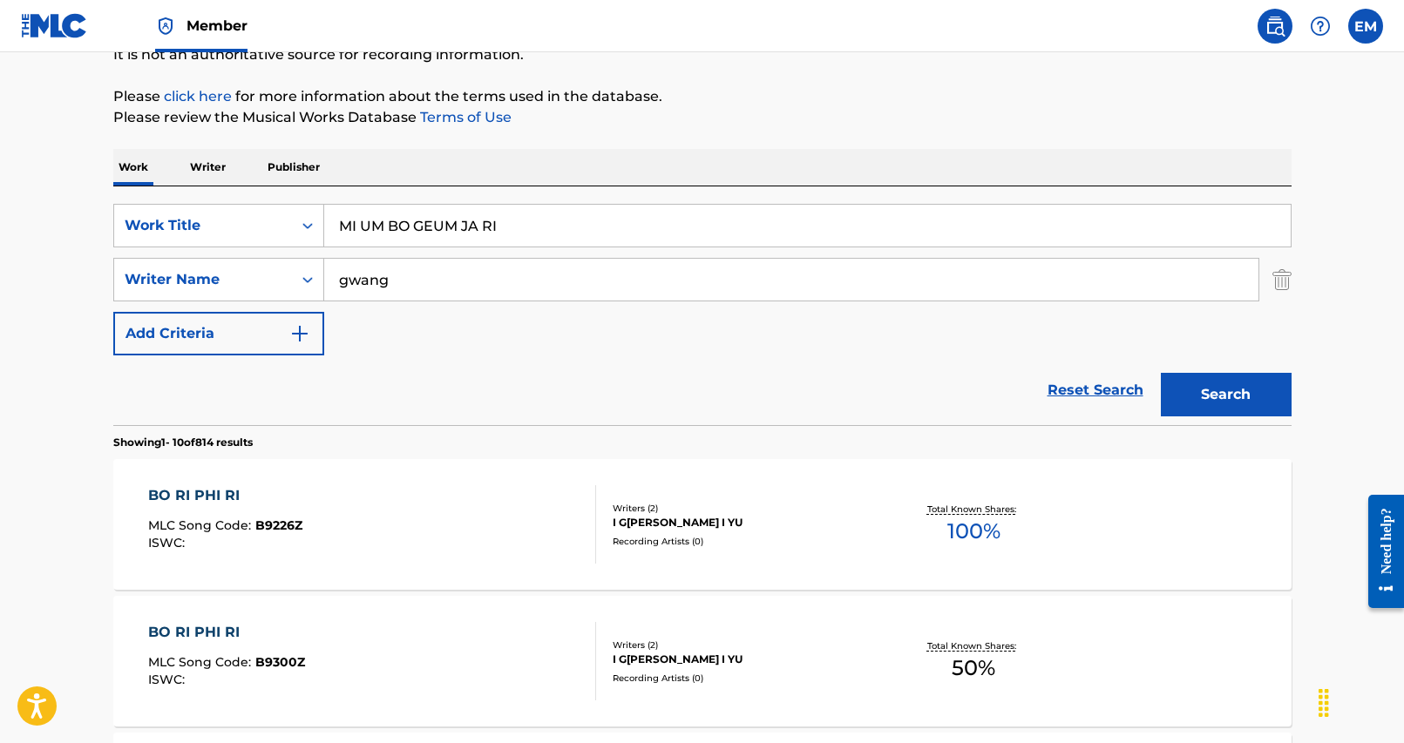
scroll to position [0, 0]
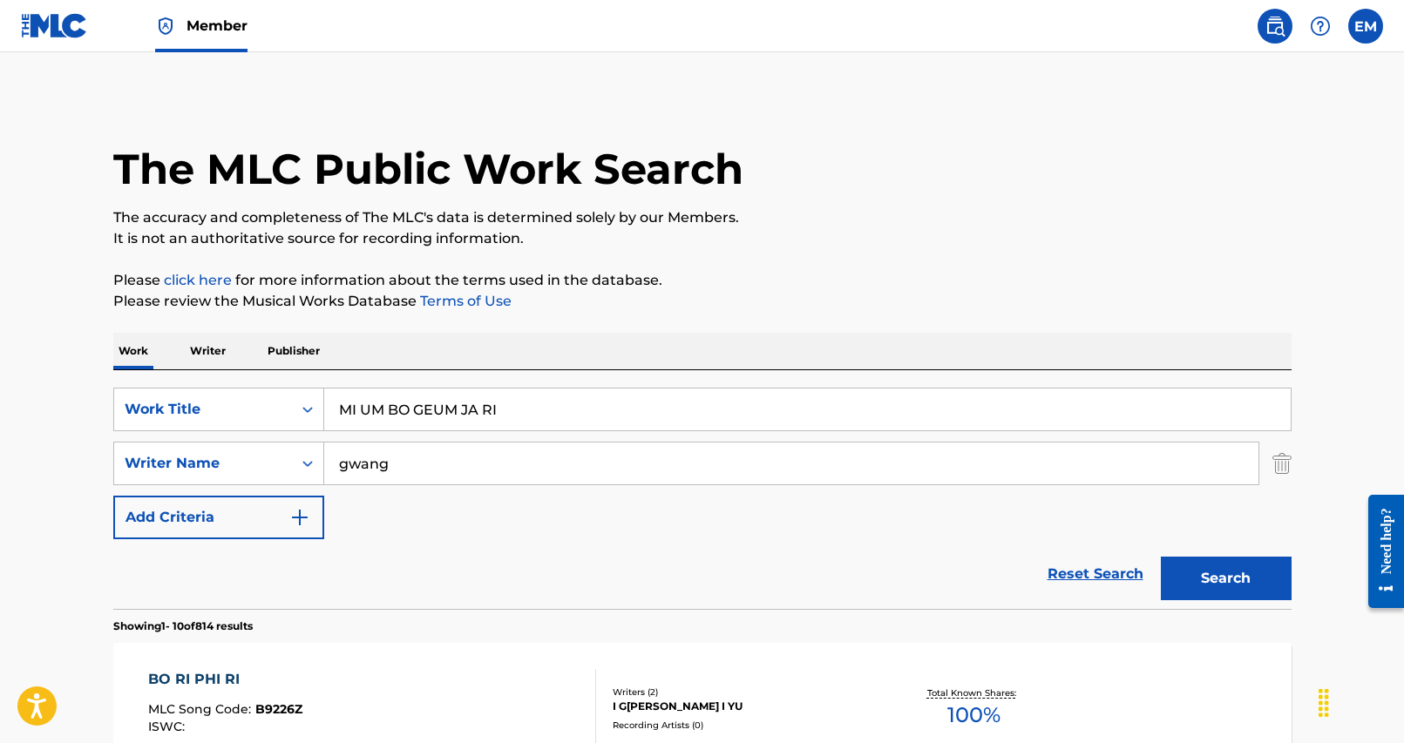
click at [433, 380] on div "SearchWithCriteria25284b2f-c254-4699-9183-3e6b4979b7c9 Work Title MI UM BO GEUM…" at bounding box center [702, 489] width 1178 height 239
click at [431, 381] on div "SearchWithCriteria25284b2f-c254-4699-9183-3e6b4979b7c9 Work Title MI UM BO GEUM…" at bounding box center [702, 489] width 1178 height 239
click at [440, 402] on input "MI UM BO GEUM JA RI" at bounding box center [807, 410] width 966 height 42
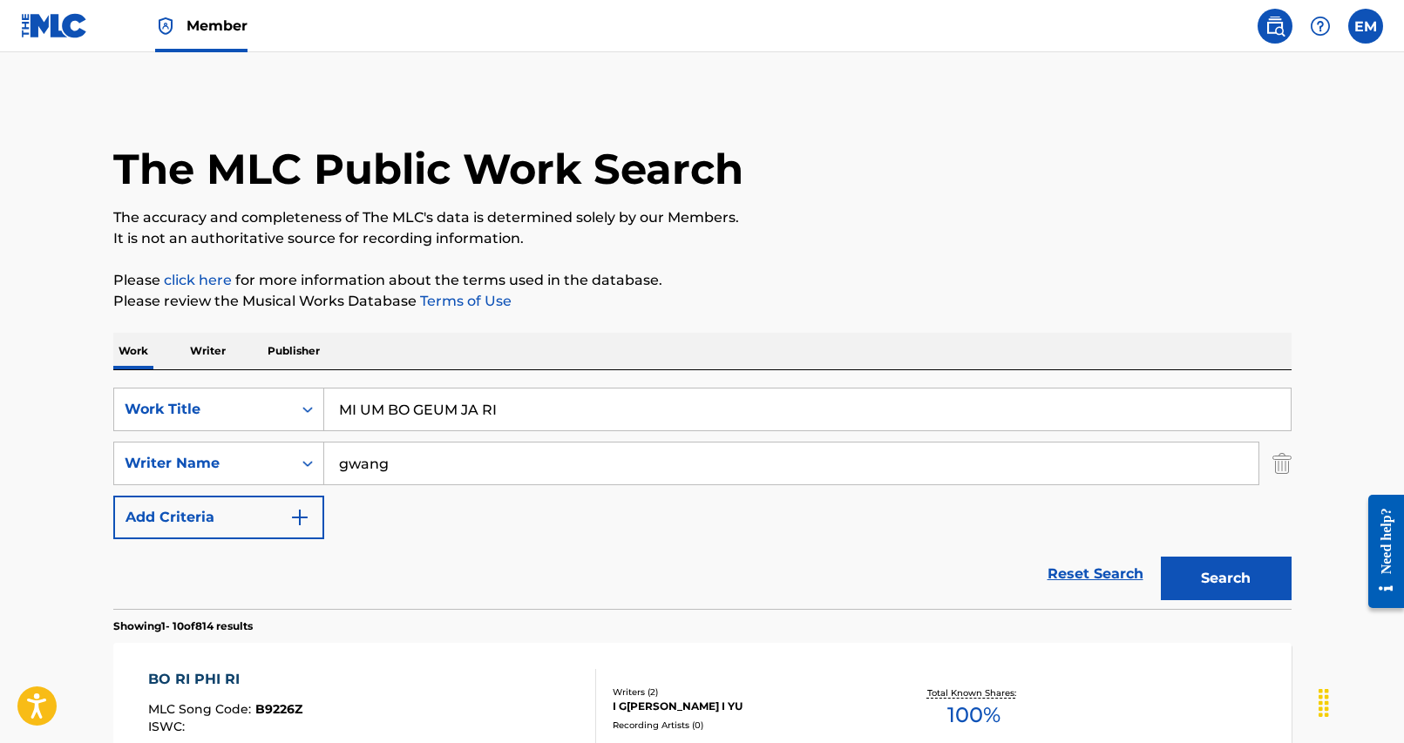
click at [440, 402] on input "MI UM BO GEUM JA RI" at bounding box center [807, 410] width 966 height 42
click at [1226, 578] on button "Search" at bounding box center [1226, 579] width 131 height 44
click at [480, 416] on input "MWEO RA DO DOI NEUN [DATE] AL ASS JI" at bounding box center [807, 410] width 966 height 42
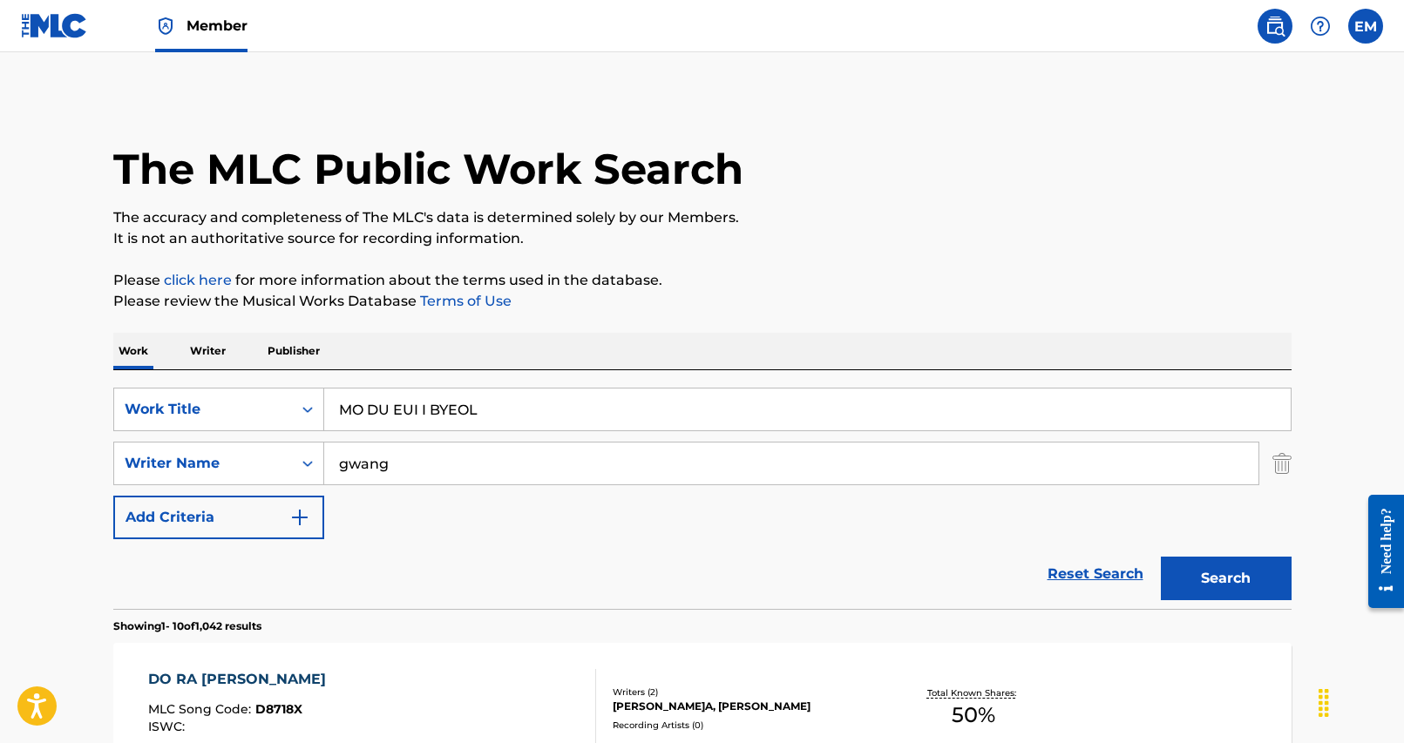
type input "MO DU EUI I BYEOL"
click at [1200, 580] on button "Search" at bounding box center [1226, 579] width 131 height 44
click at [415, 469] on input "gwang" at bounding box center [791, 464] width 934 height 42
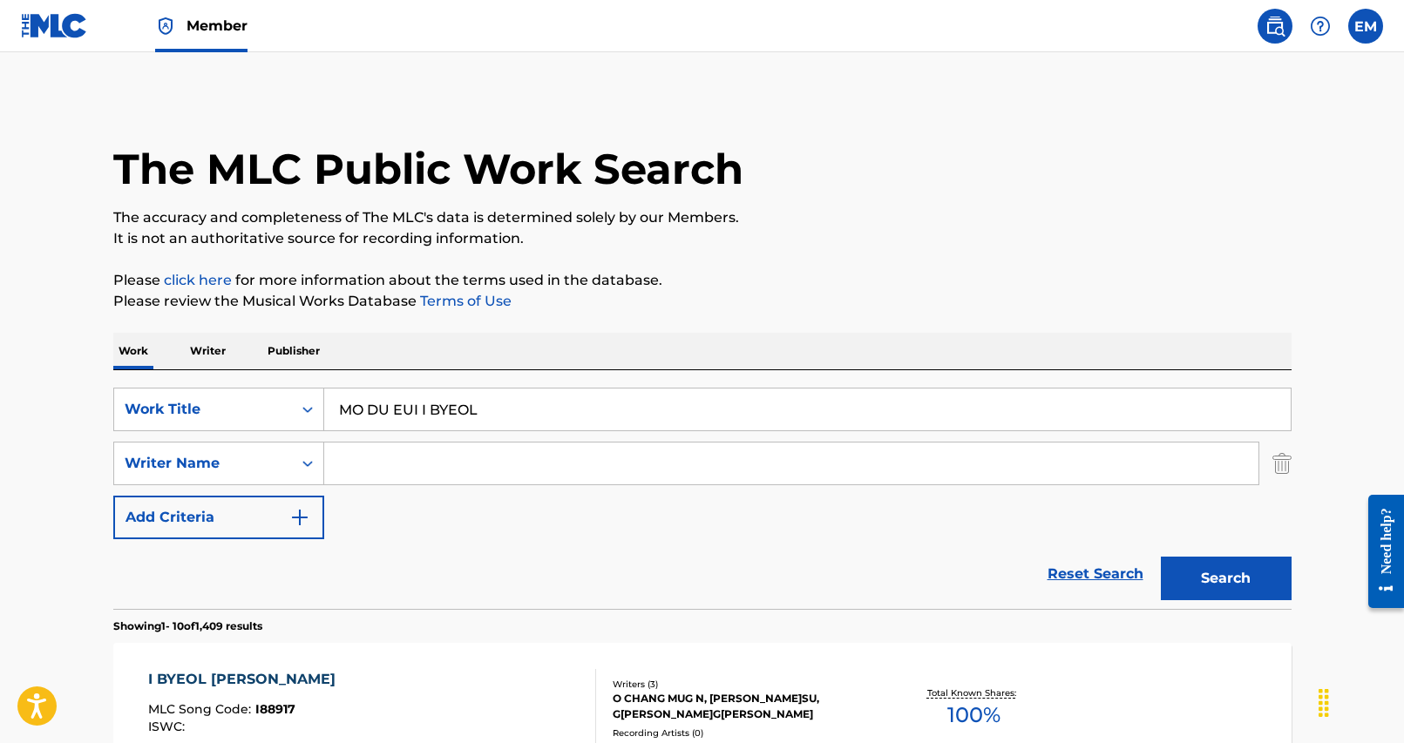
click at [1202, 569] on button "Search" at bounding box center [1226, 579] width 131 height 44
click at [592, 457] on input "Search Form" at bounding box center [791, 464] width 934 height 42
click at [579, 416] on input "MO DU EUI I BYEOL" at bounding box center [807, 410] width 966 height 42
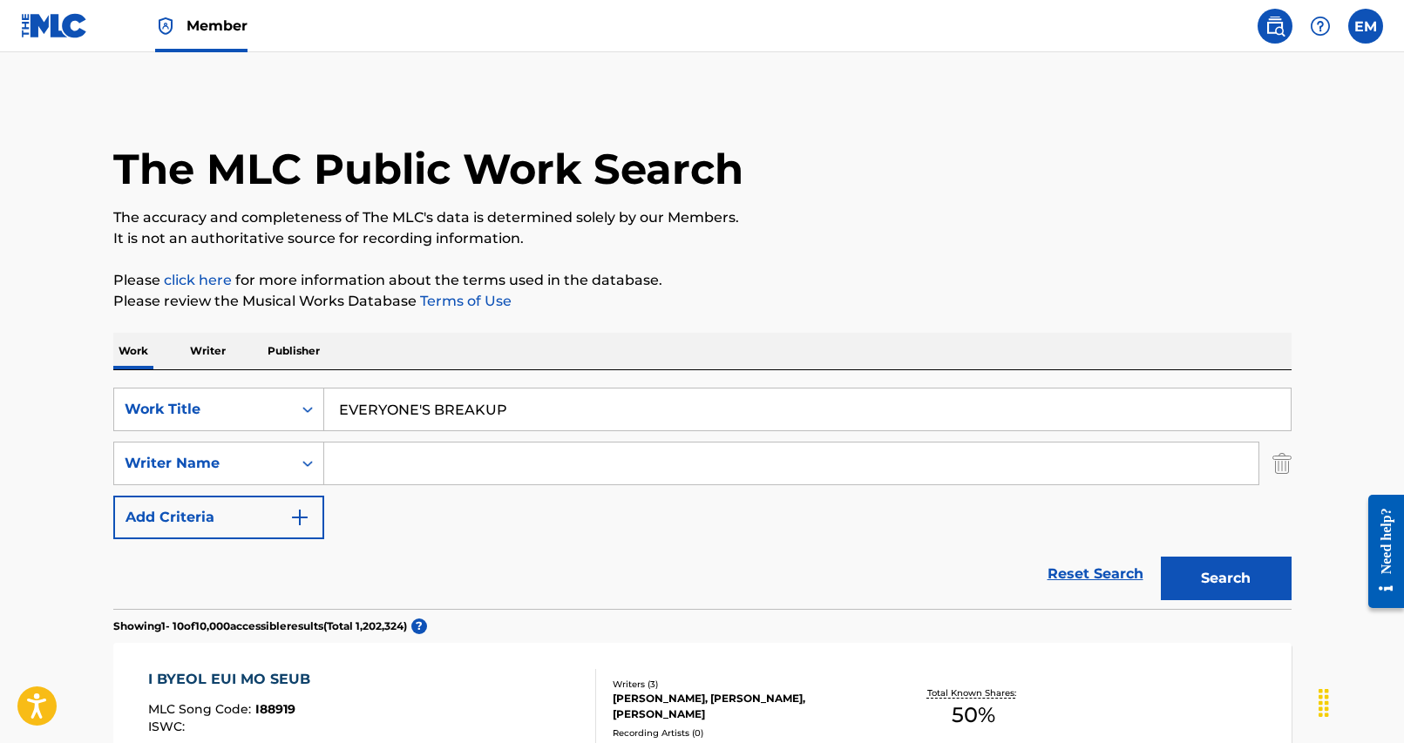
type input "EVERYONE'S BREAKUP"
click at [711, 469] on input "Search Form" at bounding box center [791, 464] width 934 height 42
type input "[PERSON_NAME]"
click at [1161, 557] on button "Search" at bounding box center [1226, 579] width 131 height 44
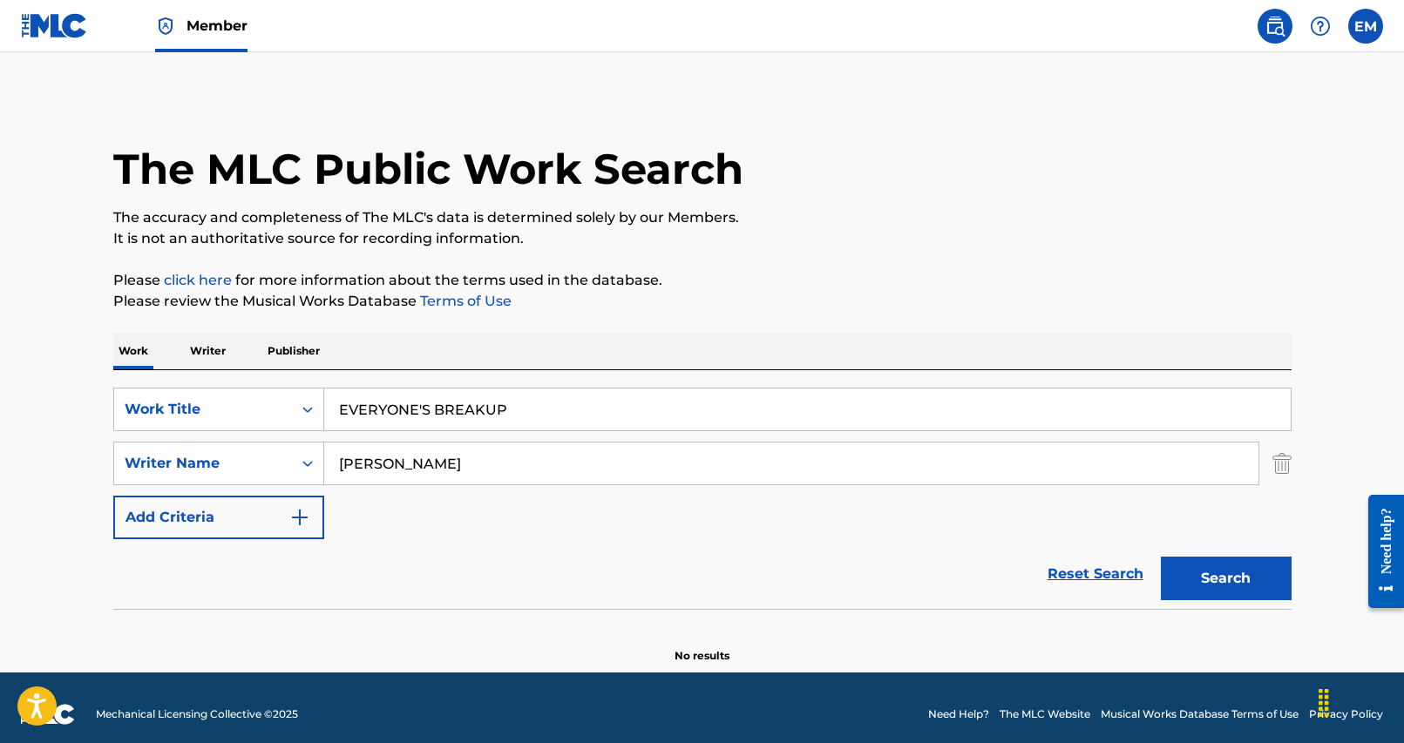
click at [585, 407] on input "EVERYONE'S BREAKUP" at bounding box center [807, 410] width 966 height 42
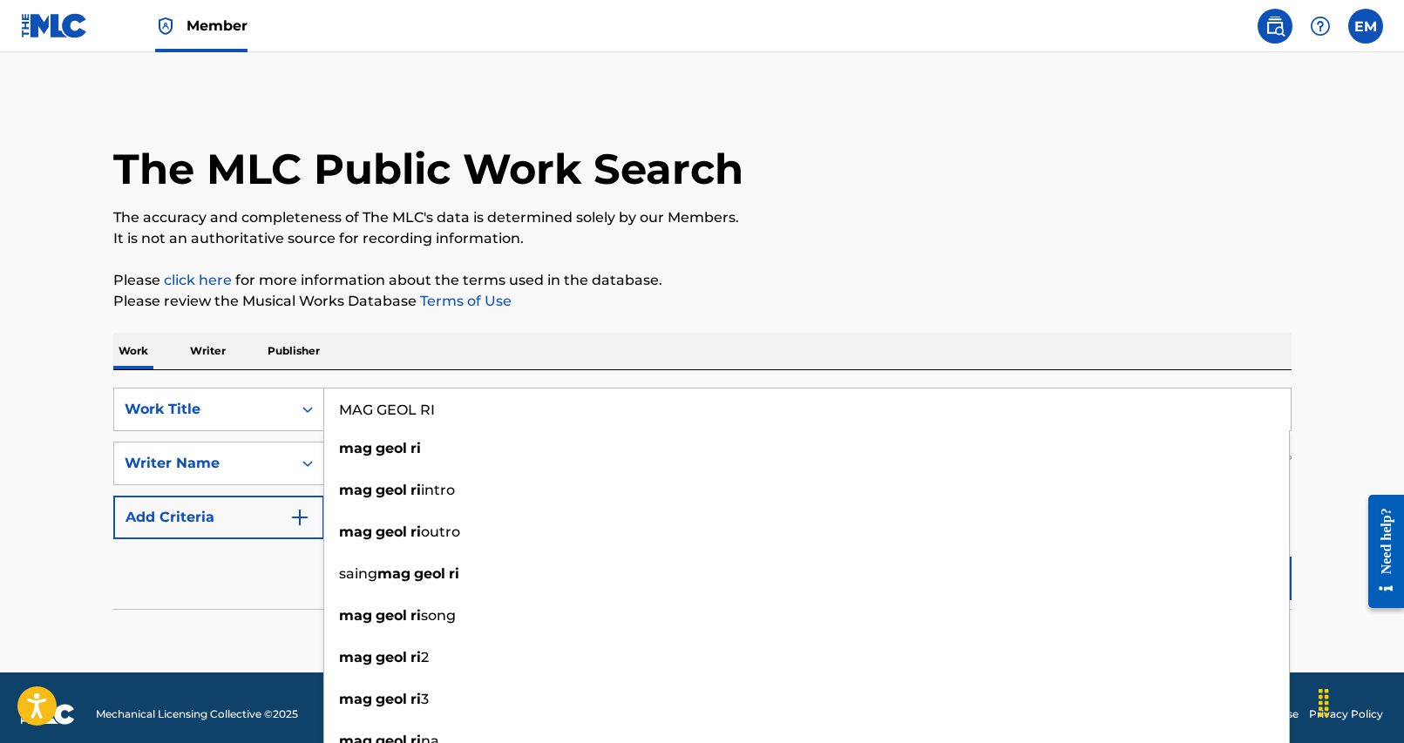
type input "MAG GEOL RI"
click at [1026, 342] on div "Work Writer Publisher" at bounding box center [702, 351] width 1178 height 37
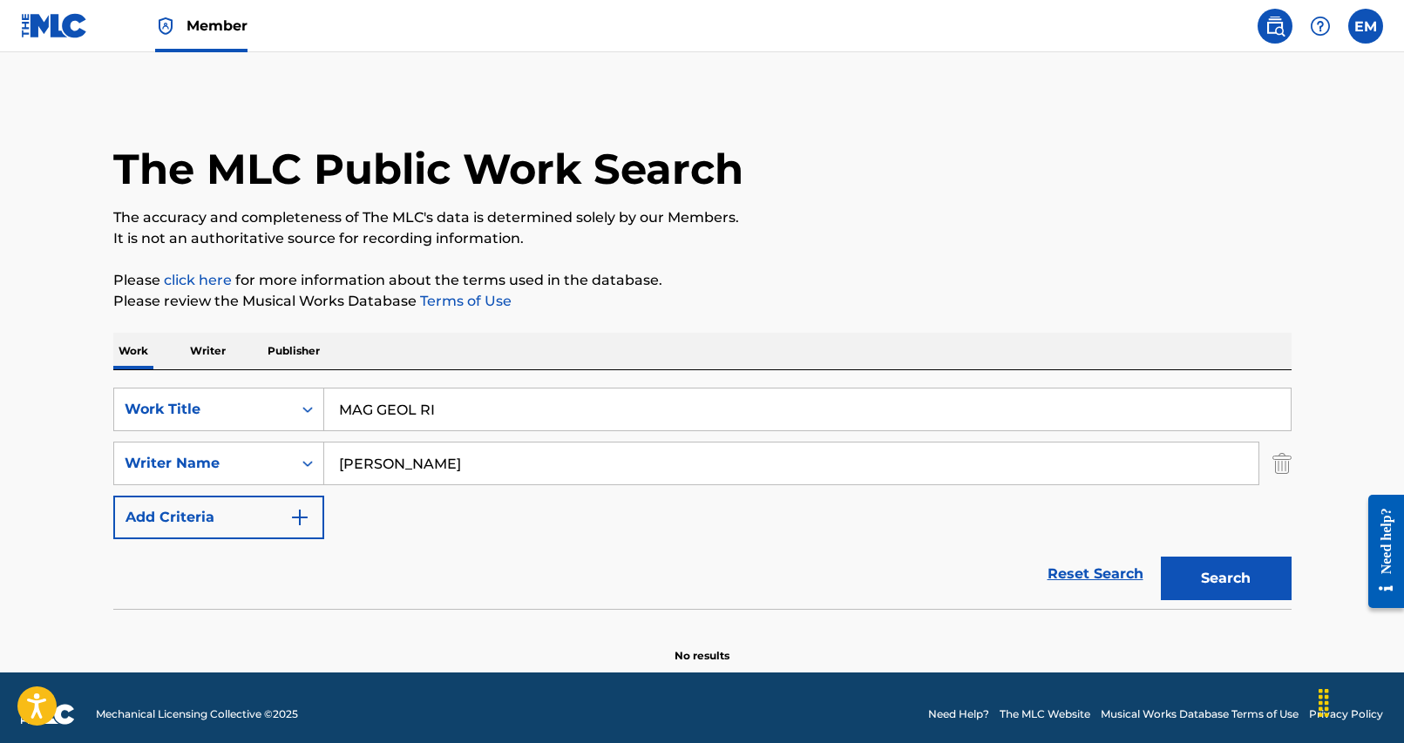
click at [1204, 568] on button "Search" at bounding box center [1226, 579] width 131 height 44
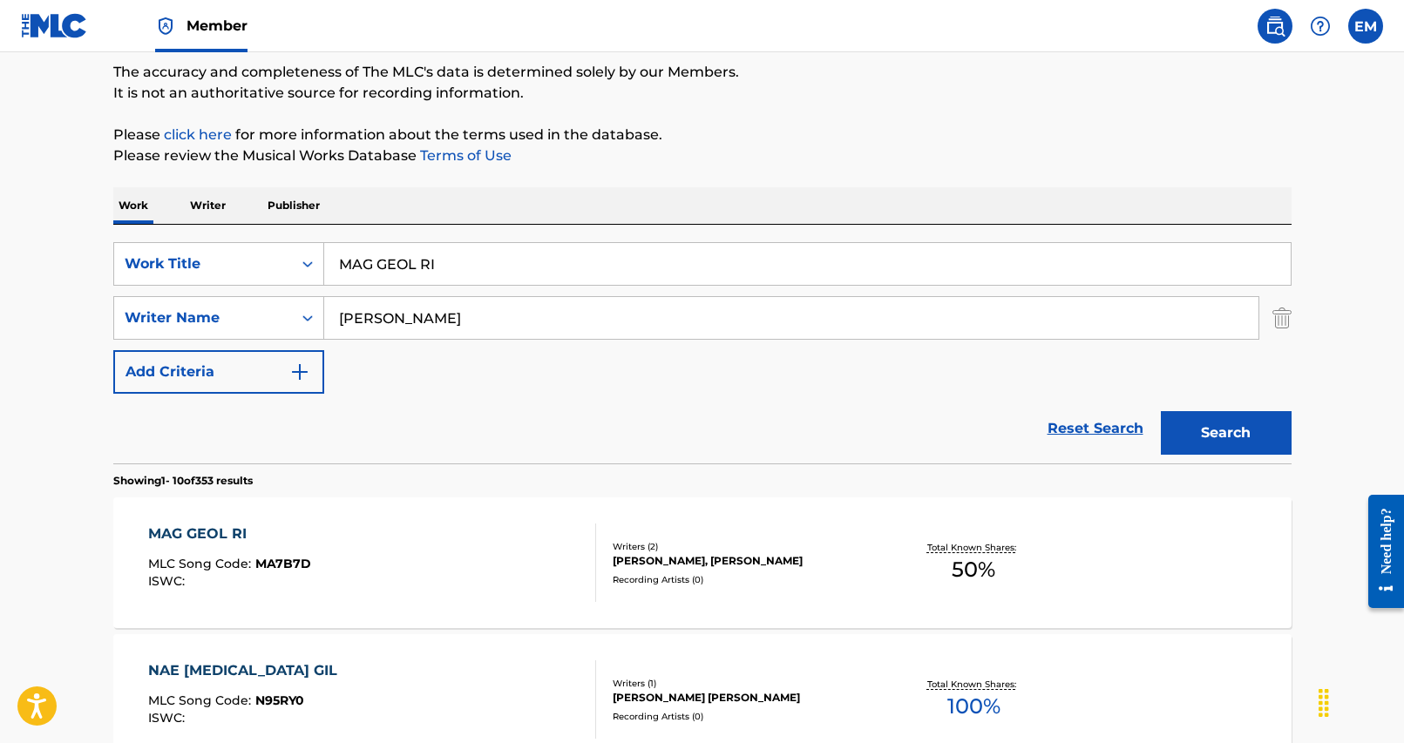
scroll to position [174, 0]
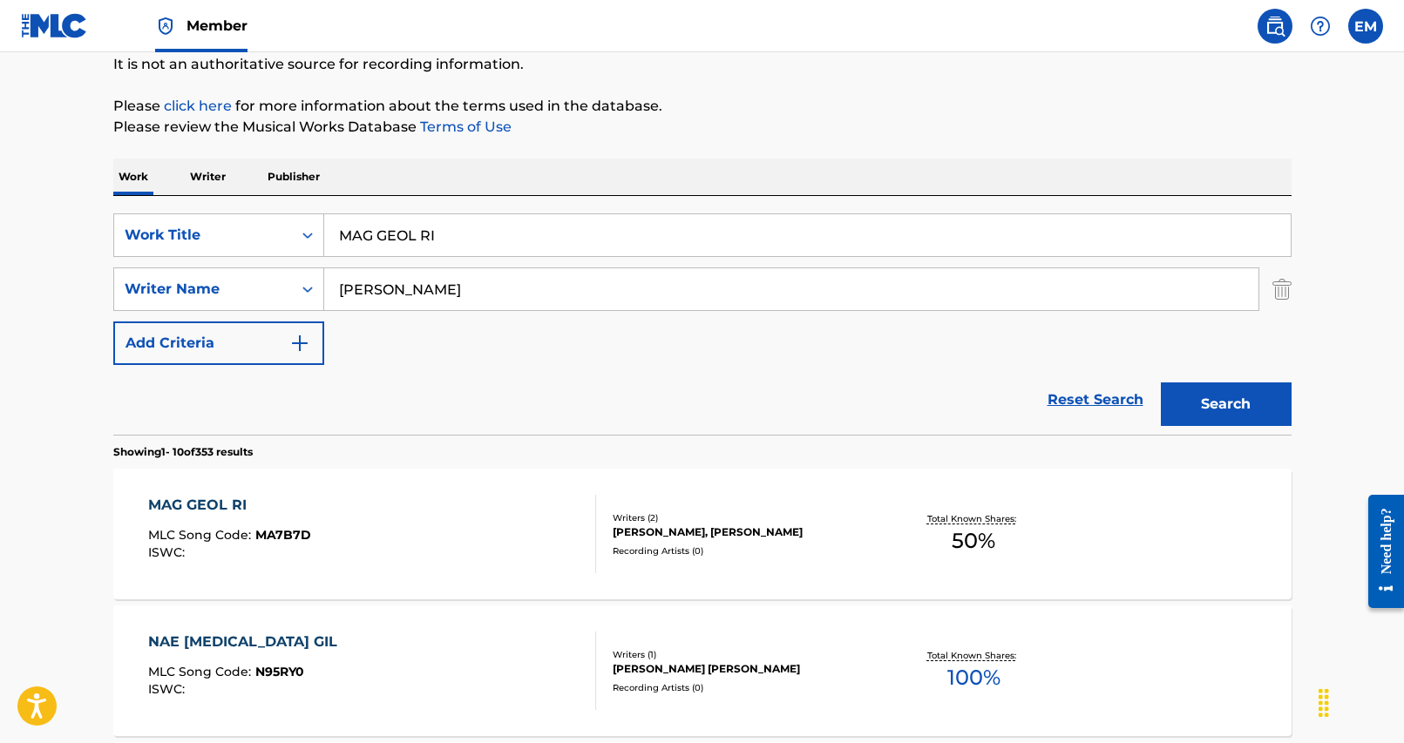
click at [457, 554] on div "MAG GEOL RI MLC Song Code : MA7B7D ISWC :" at bounding box center [372, 534] width 448 height 78
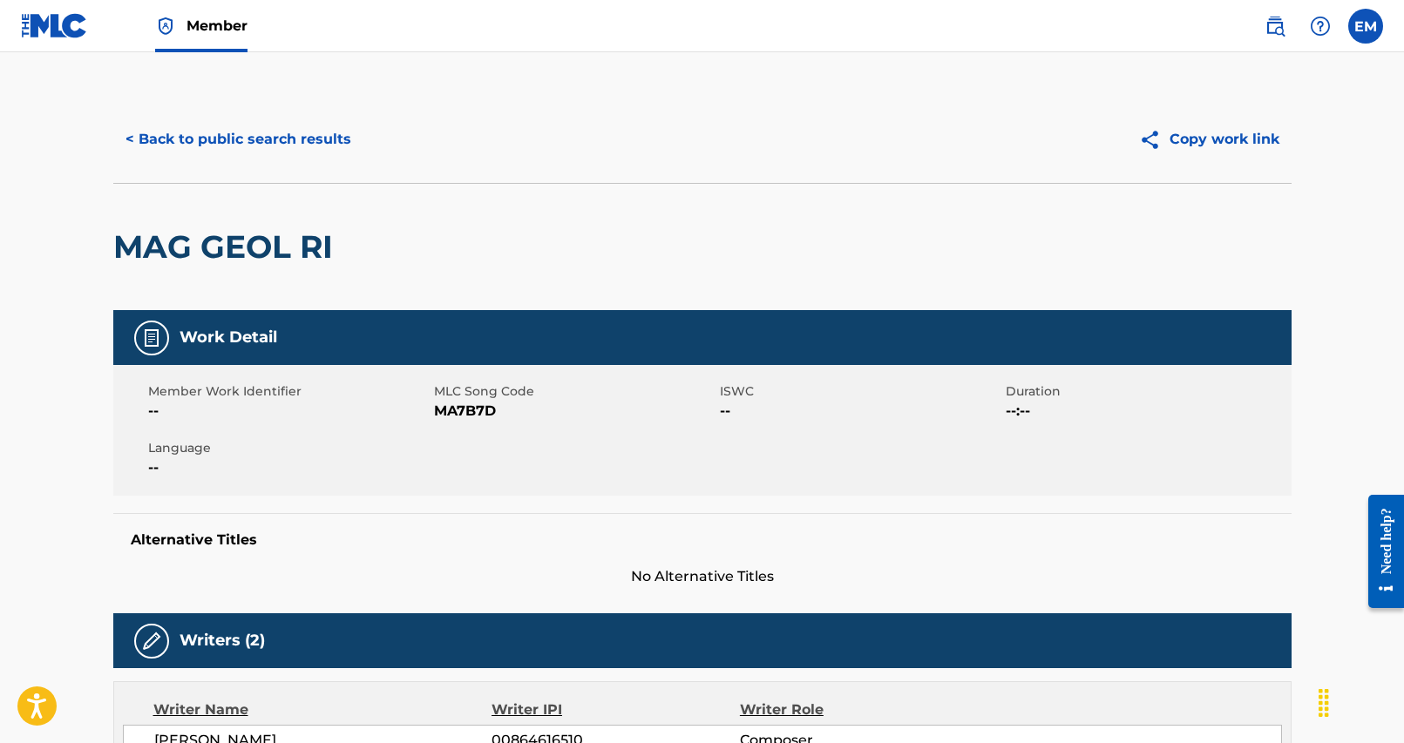
click at [221, 136] on button "< Back to public search results" at bounding box center [238, 140] width 250 height 44
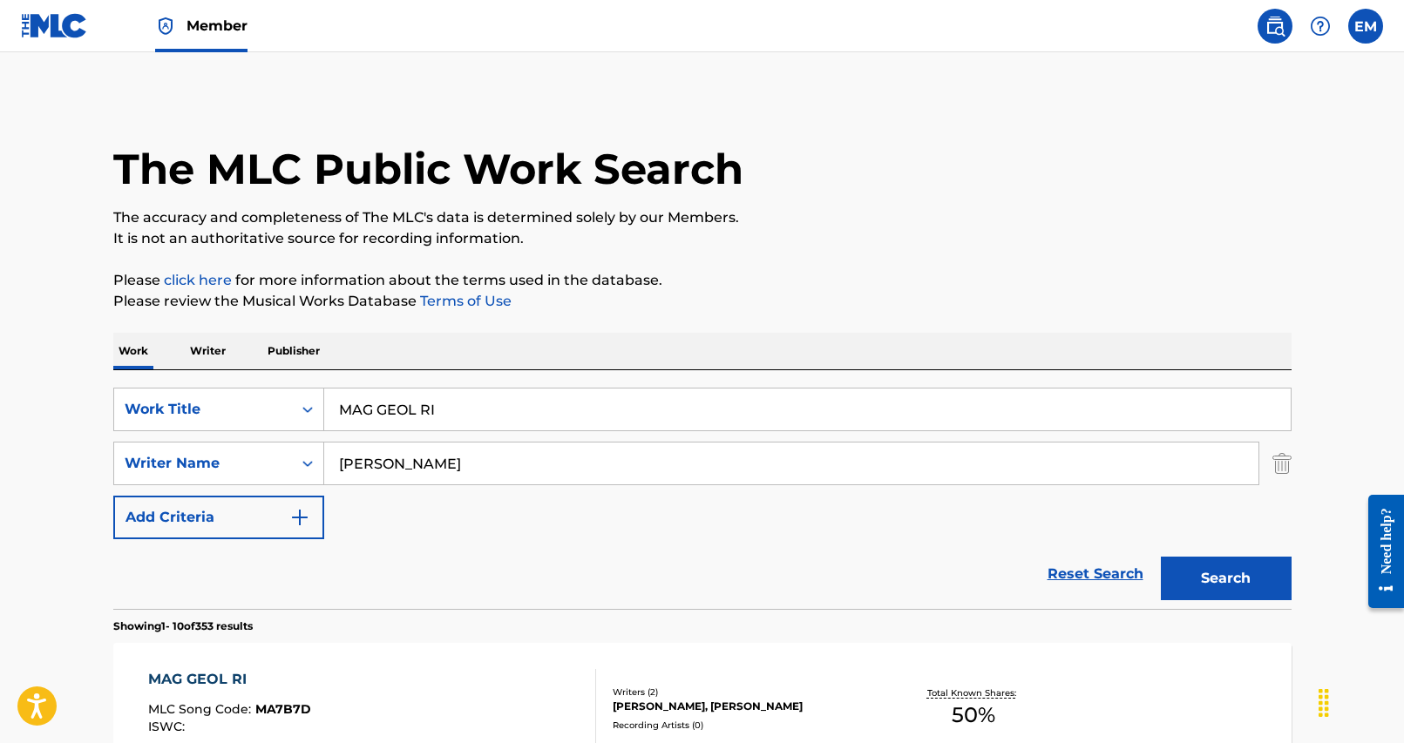
scroll to position [174, 0]
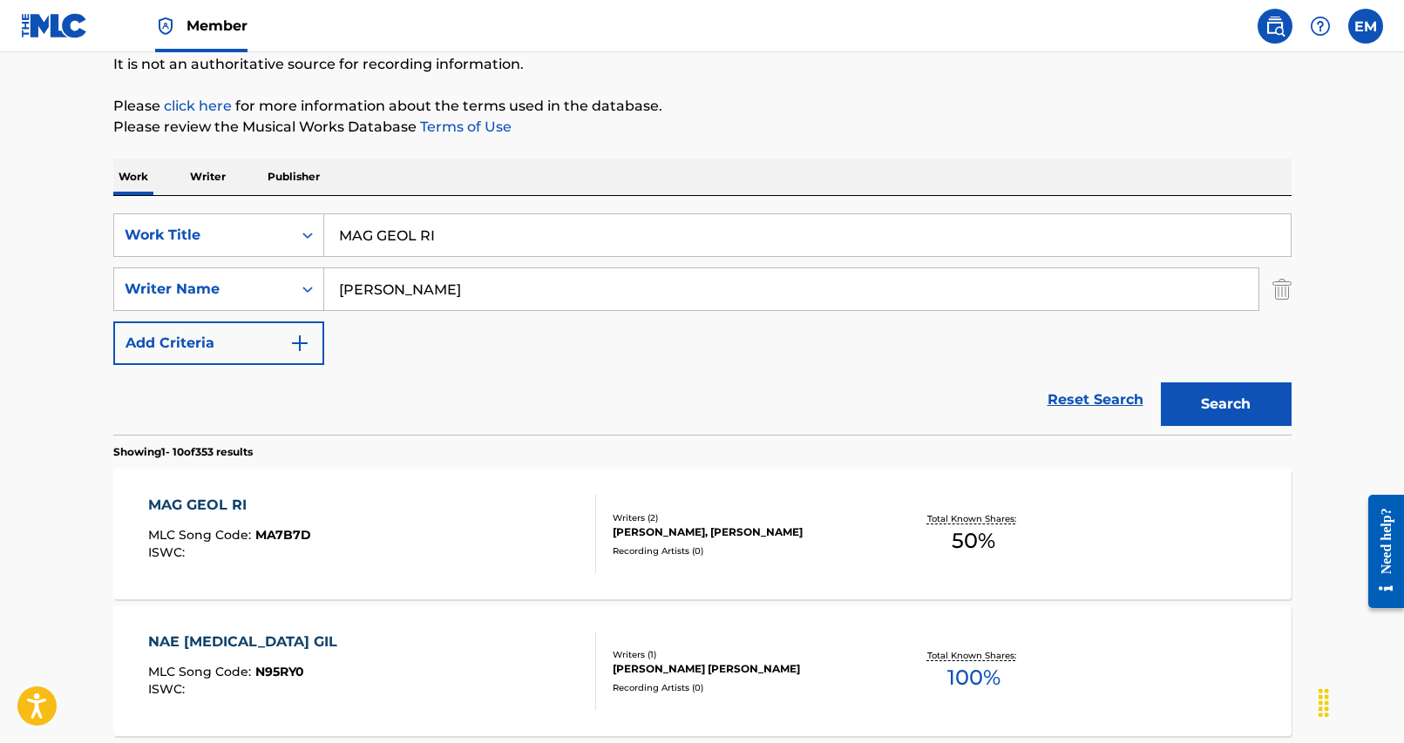
click at [504, 247] on input "MAG GEOL RI" at bounding box center [807, 235] width 966 height 42
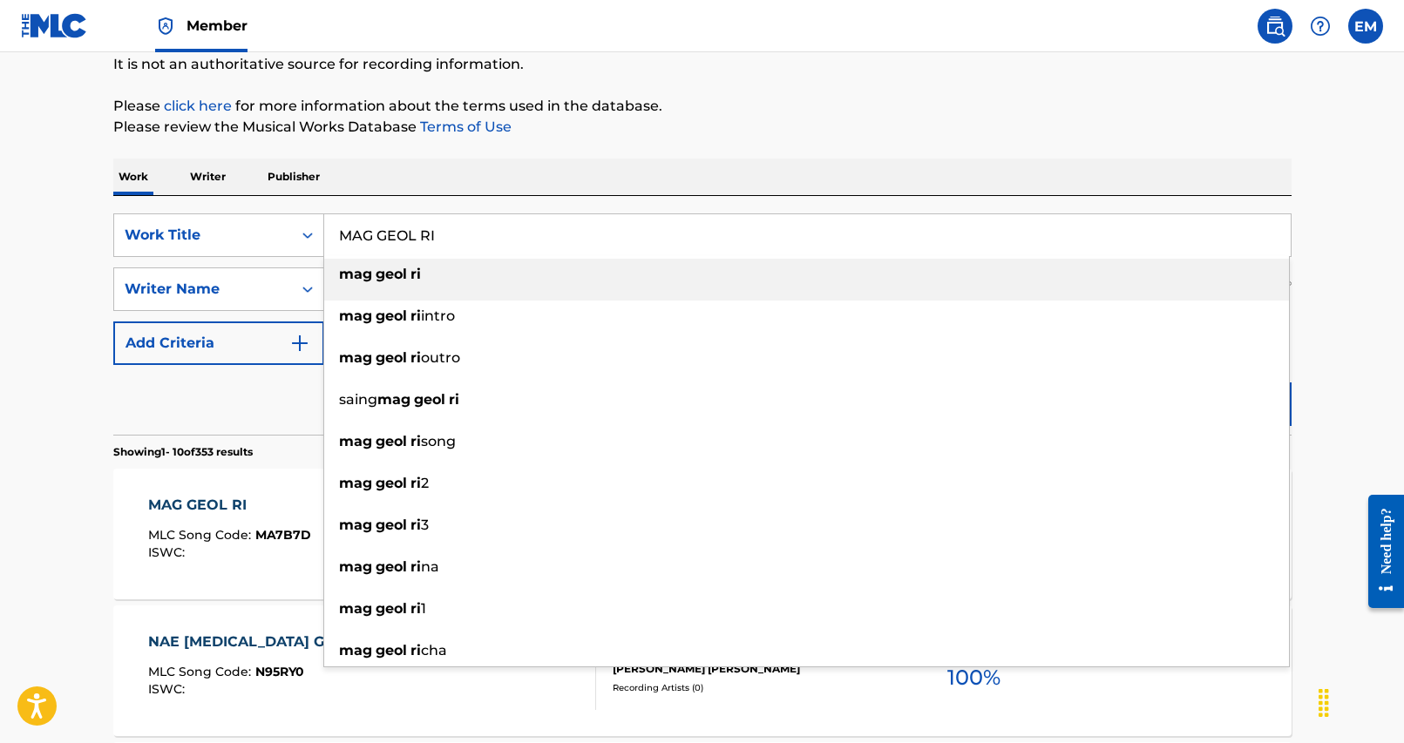
click at [504, 247] on input "MAG GEOL RI" at bounding box center [807, 235] width 966 height 42
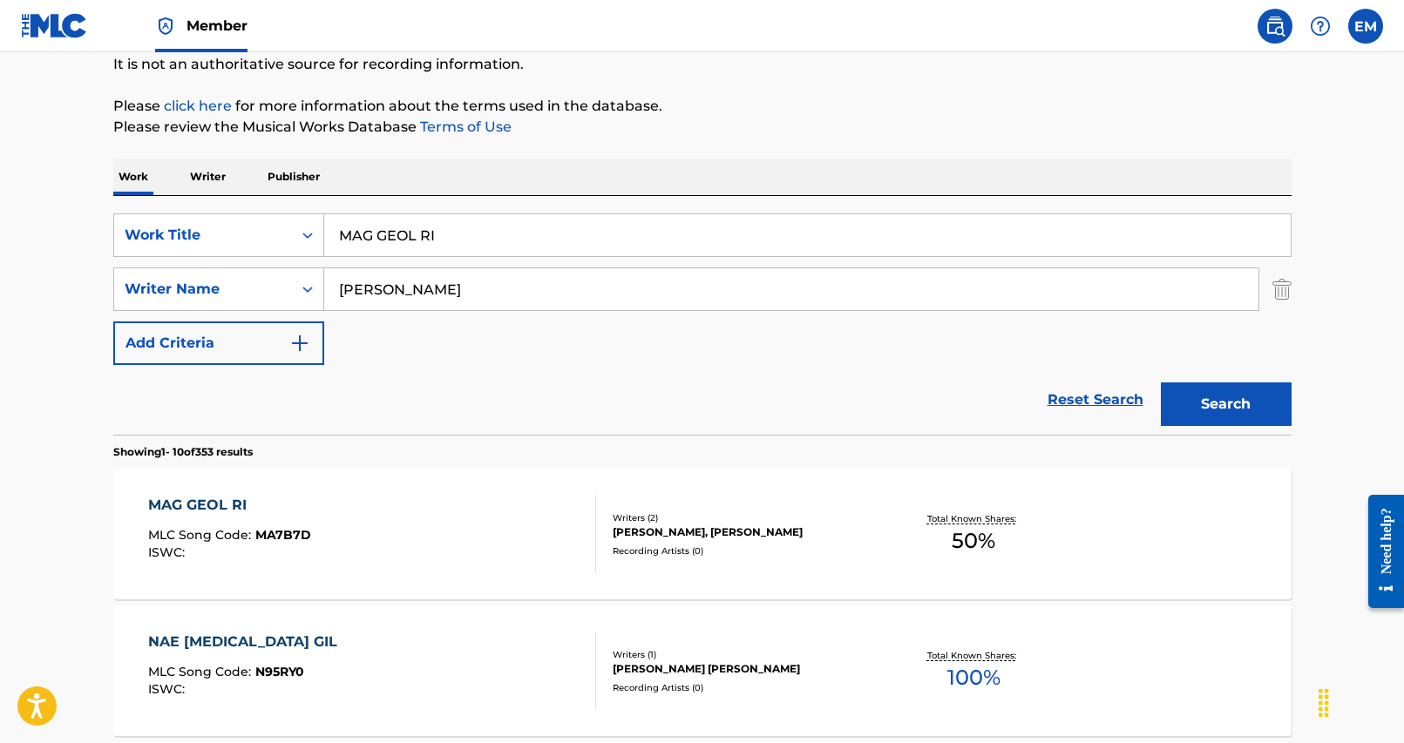
click at [679, 259] on div "SearchWithCriteria25284b2f-c254-4699-9183-3e6b4979b7c9 Work Title MAG GEOL RI S…" at bounding box center [702, 289] width 1178 height 152
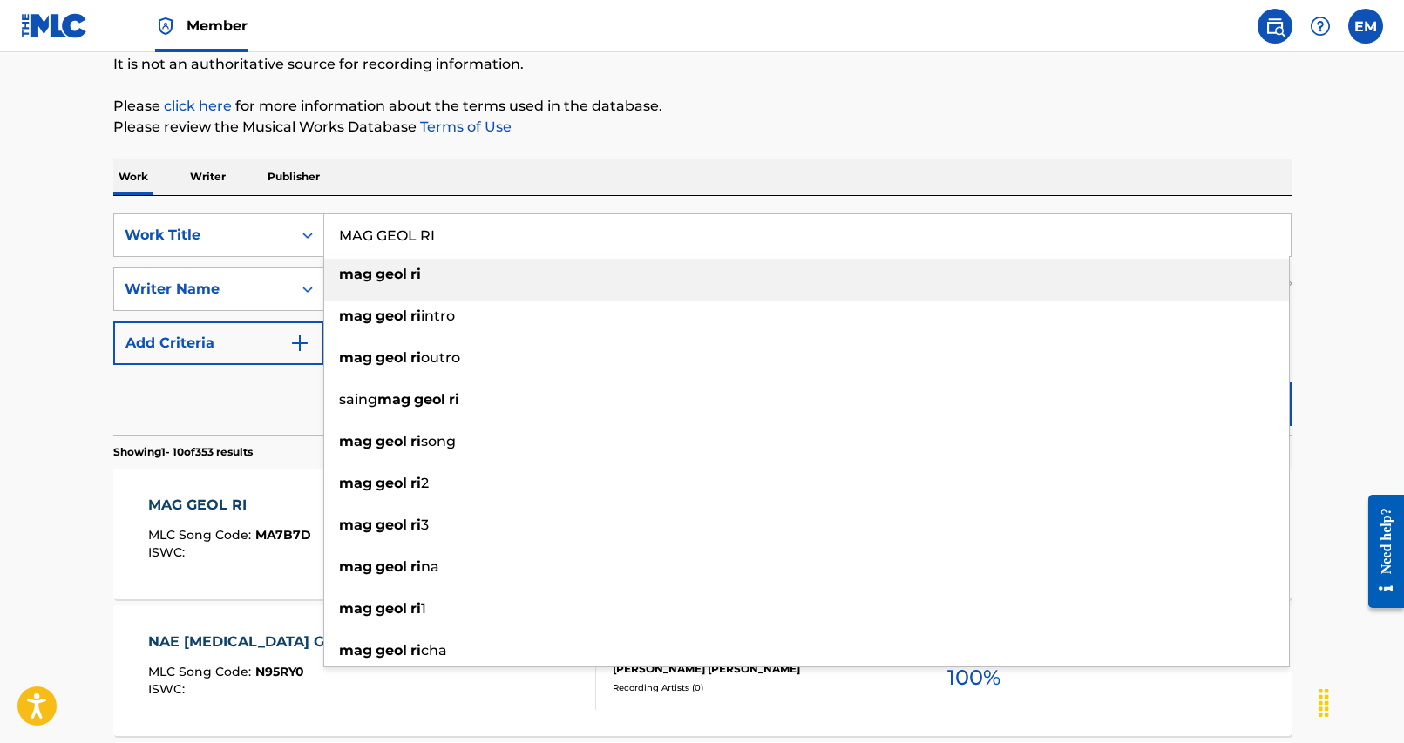
click at [674, 245] on input "MAG GEOL RI" at bounding box center [807, 235] width 966 height 42
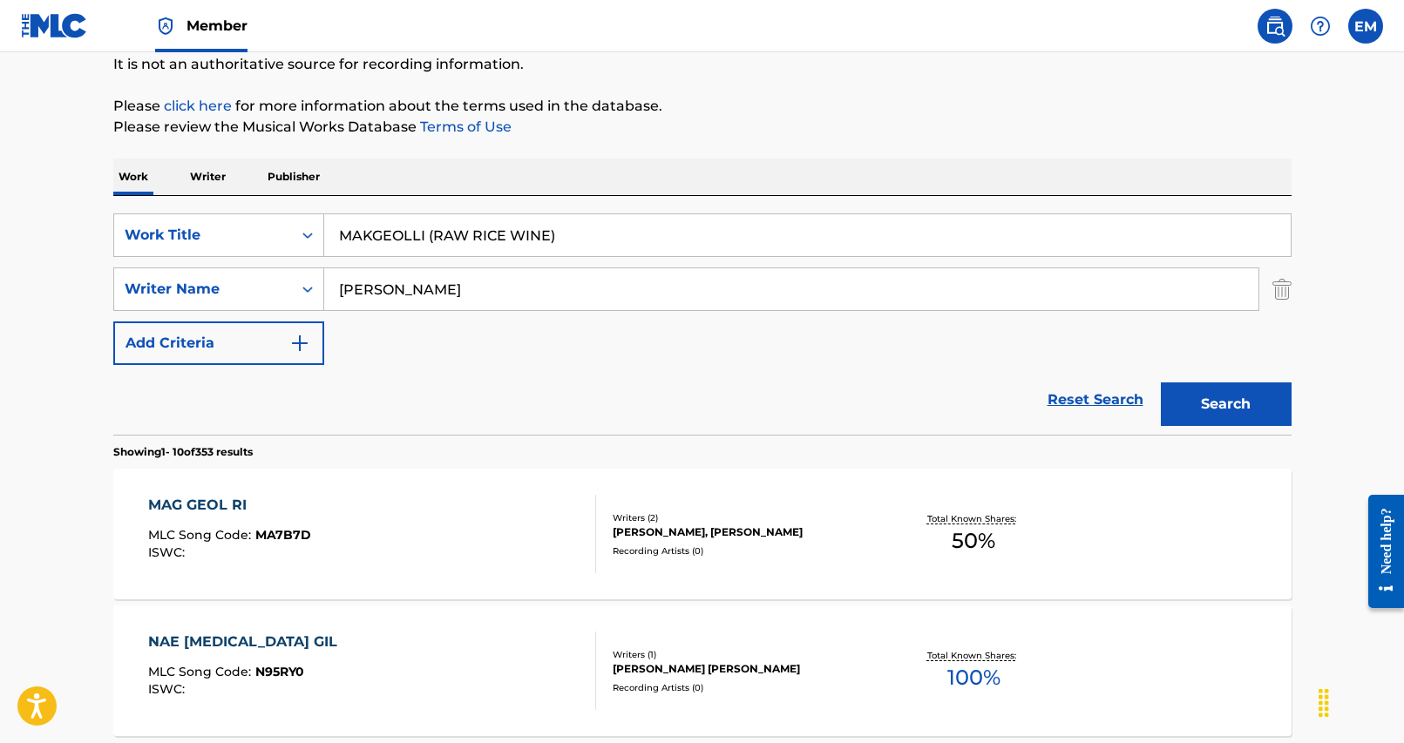
click at [783, 174] on div "Work Writer Publisher" at bounding box center [702, 177] width 1178 height 37
click at [1258, 396] on button "Search" at bounding box center [1226, 405] width 131 height 44
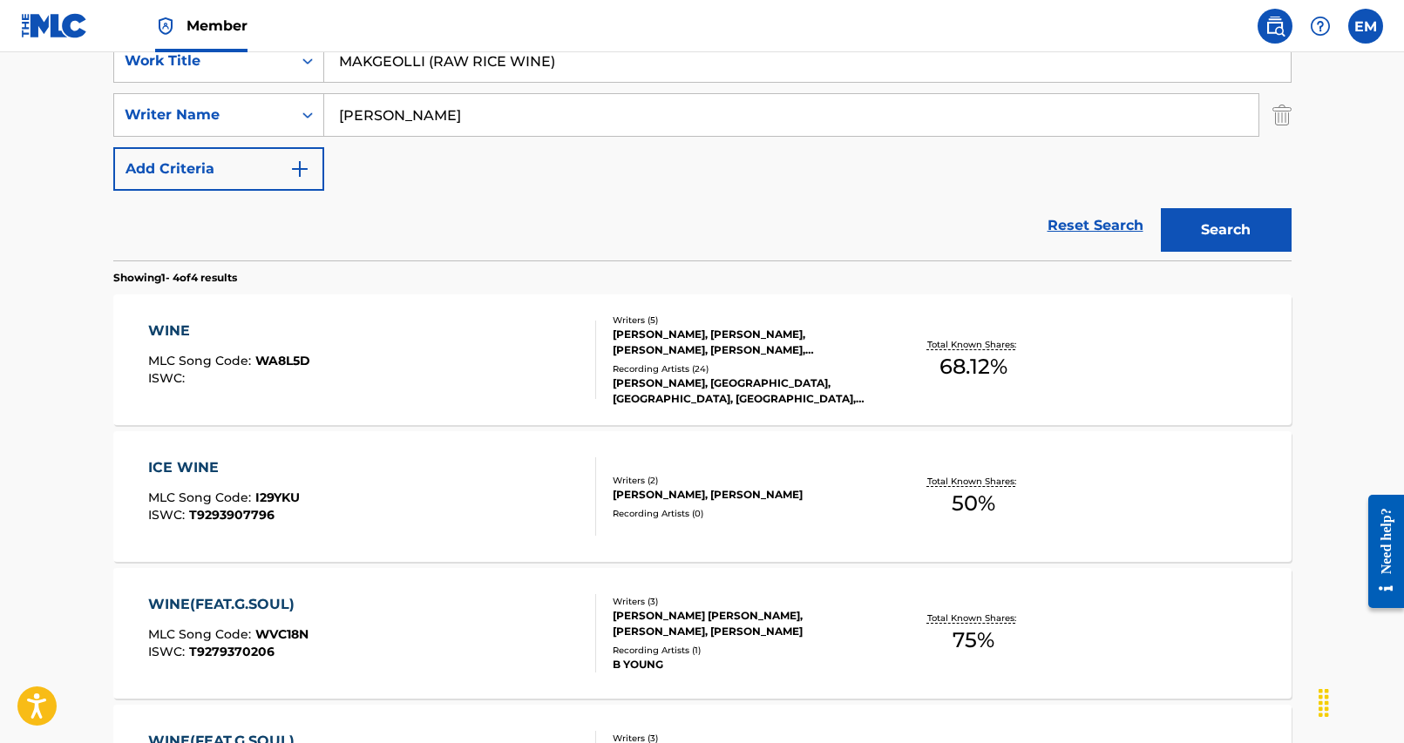
scroll to position [87, 0]
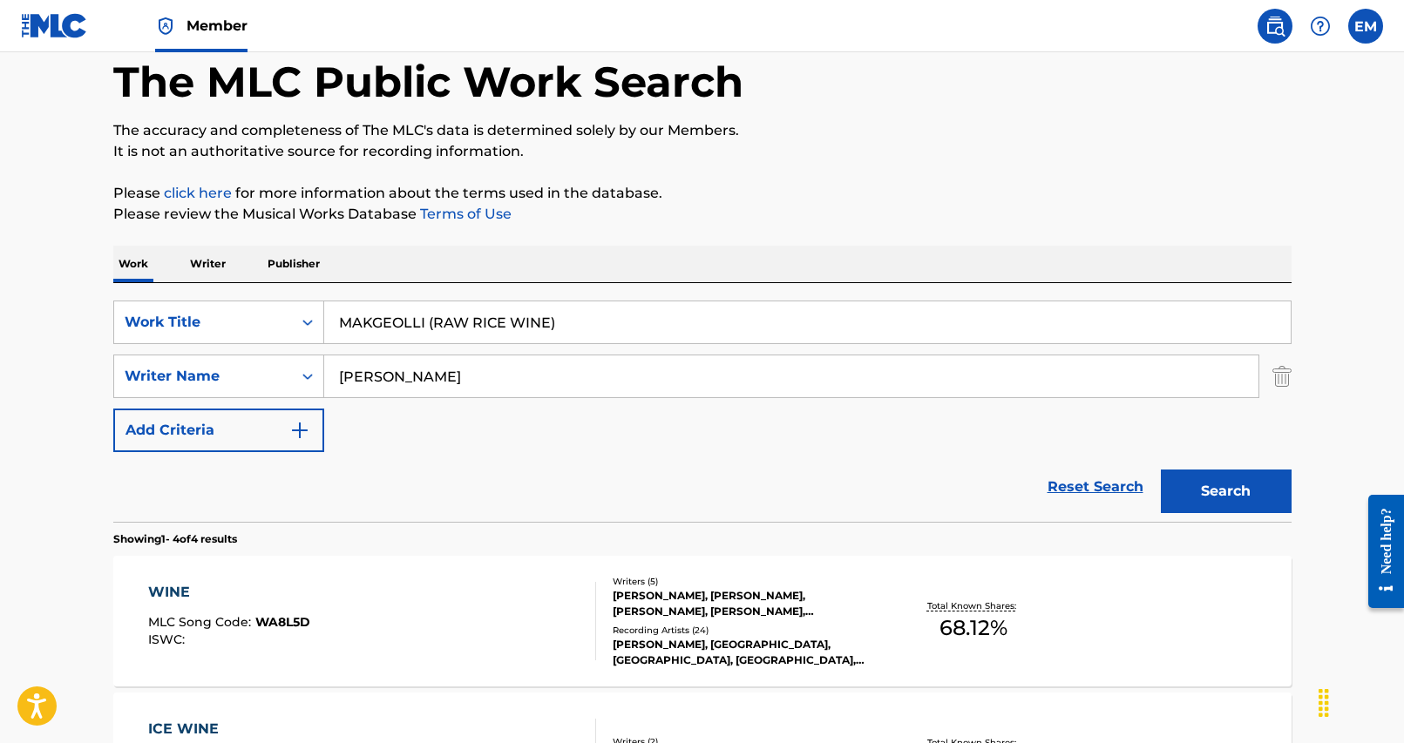
click at [493, 312] on input "MAKGEOLLI (RAW RICE WINE)" at bounding box center [807, 322] width 966 height 42
type input "MA EUM NANG BI"
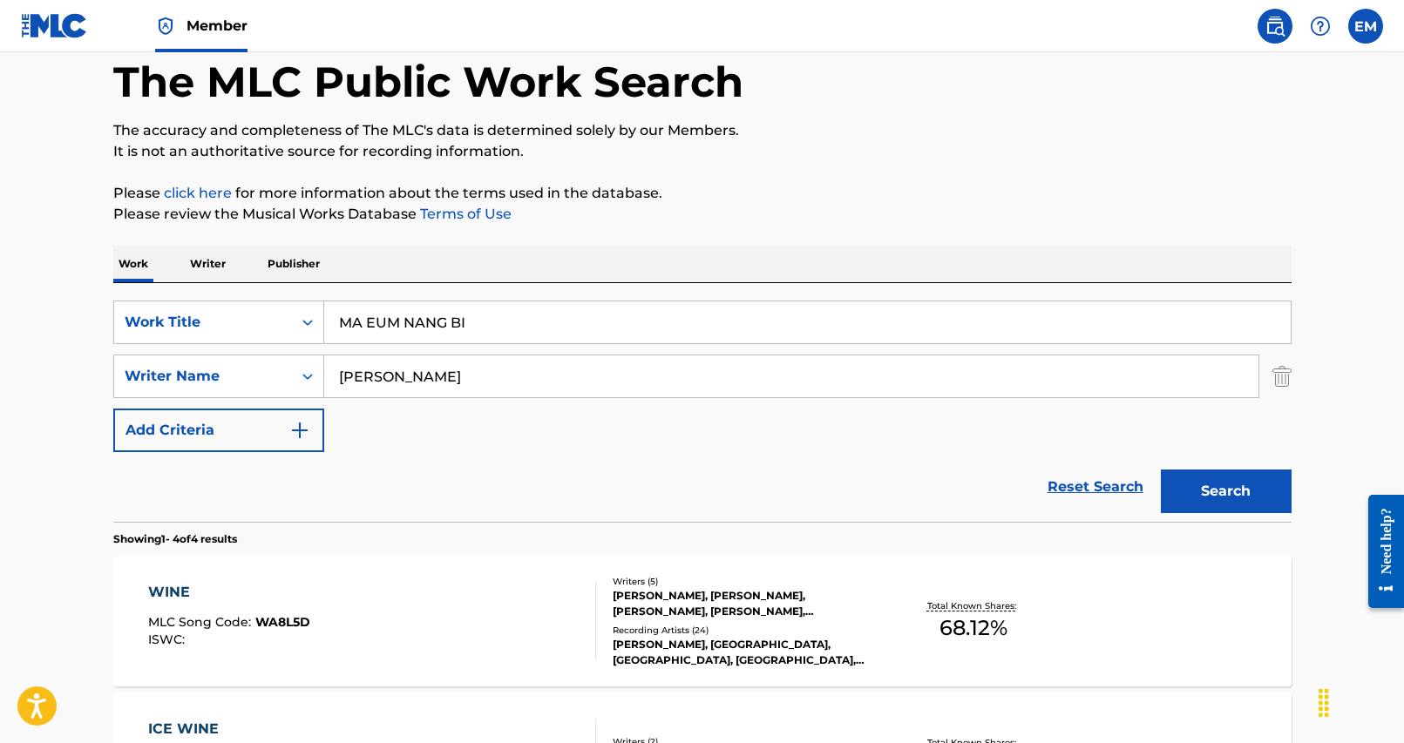
click at [772, 262] on div "Work Writer Publisher" at bounding box center [702, 264] width 1178 height 37
click at [1246, 493] on button "Search" at bounding box center [1226, 492] width 131 height 44
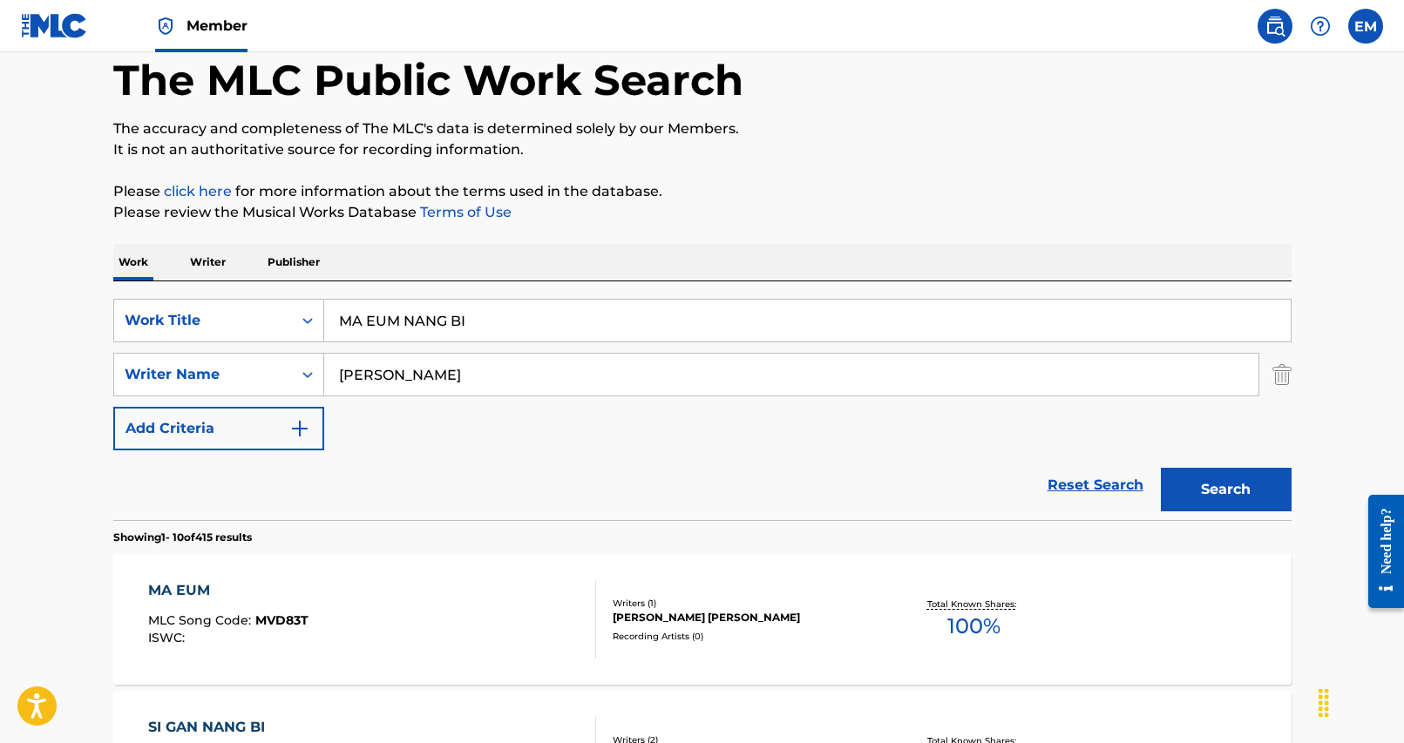
scroll to position [174, 0]
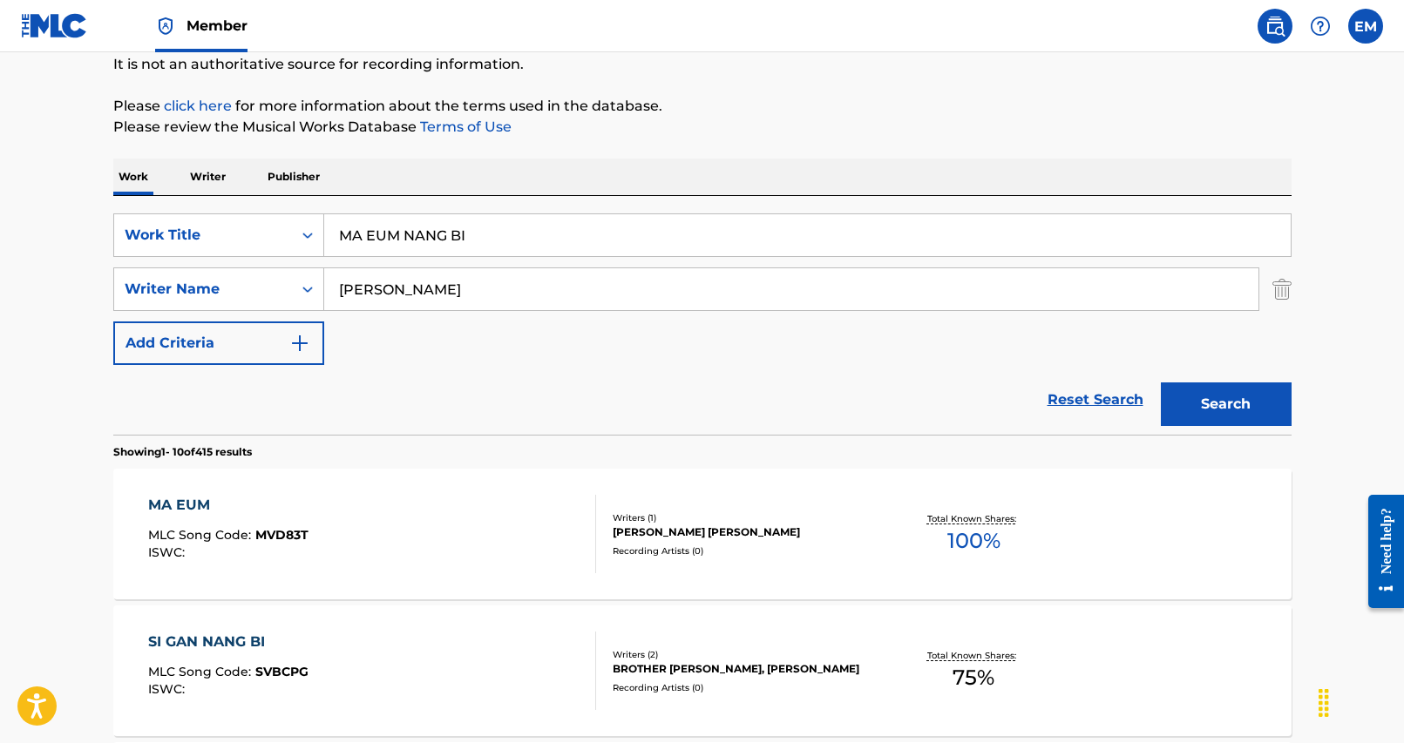
click at [386, 291] on input "[PERSON_NAME]" at bounding box center [791, 289] width 934 height 42
click at [1161, 383] on button "Search" at bounding box center [1226, 405] width 131 height 44
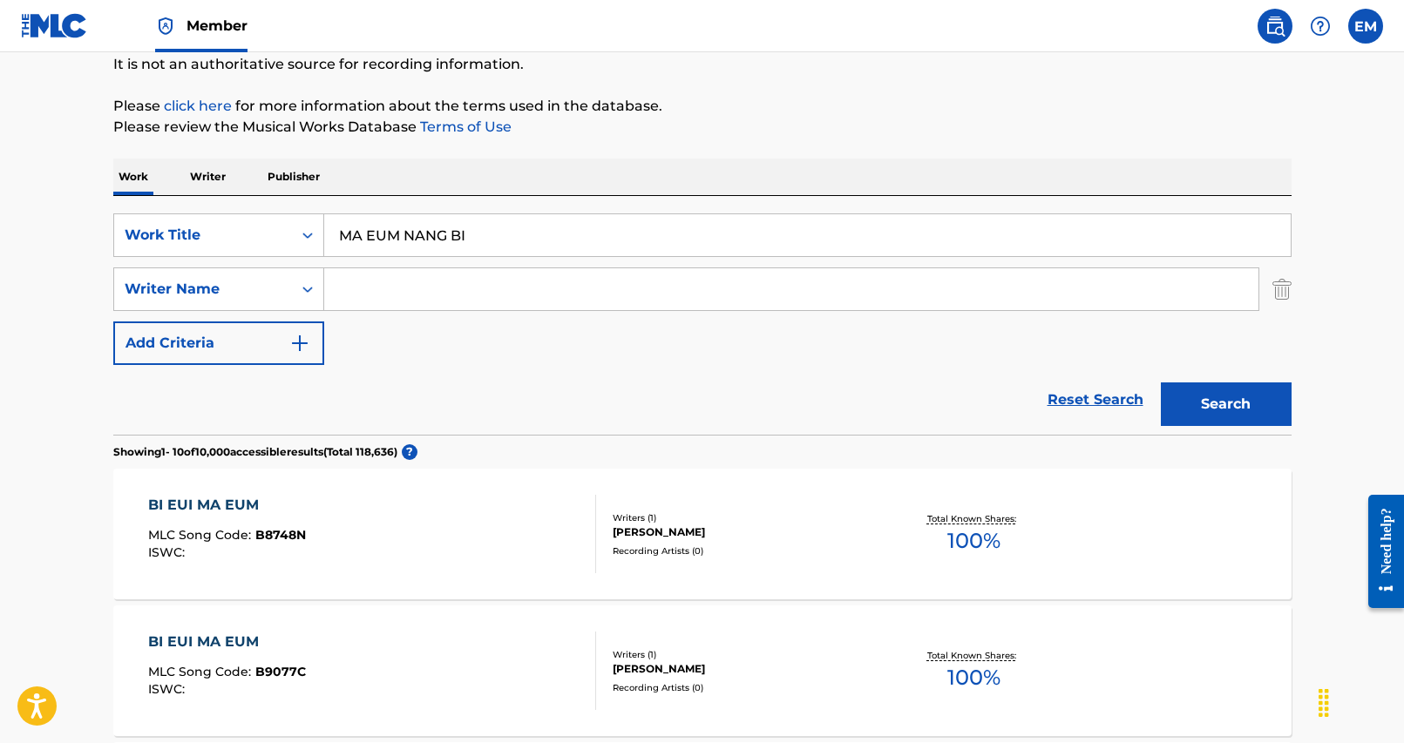
click at [464, 241] on input "MA EUM NANG BI" at bounding box center [807, 235] width 966 height 42
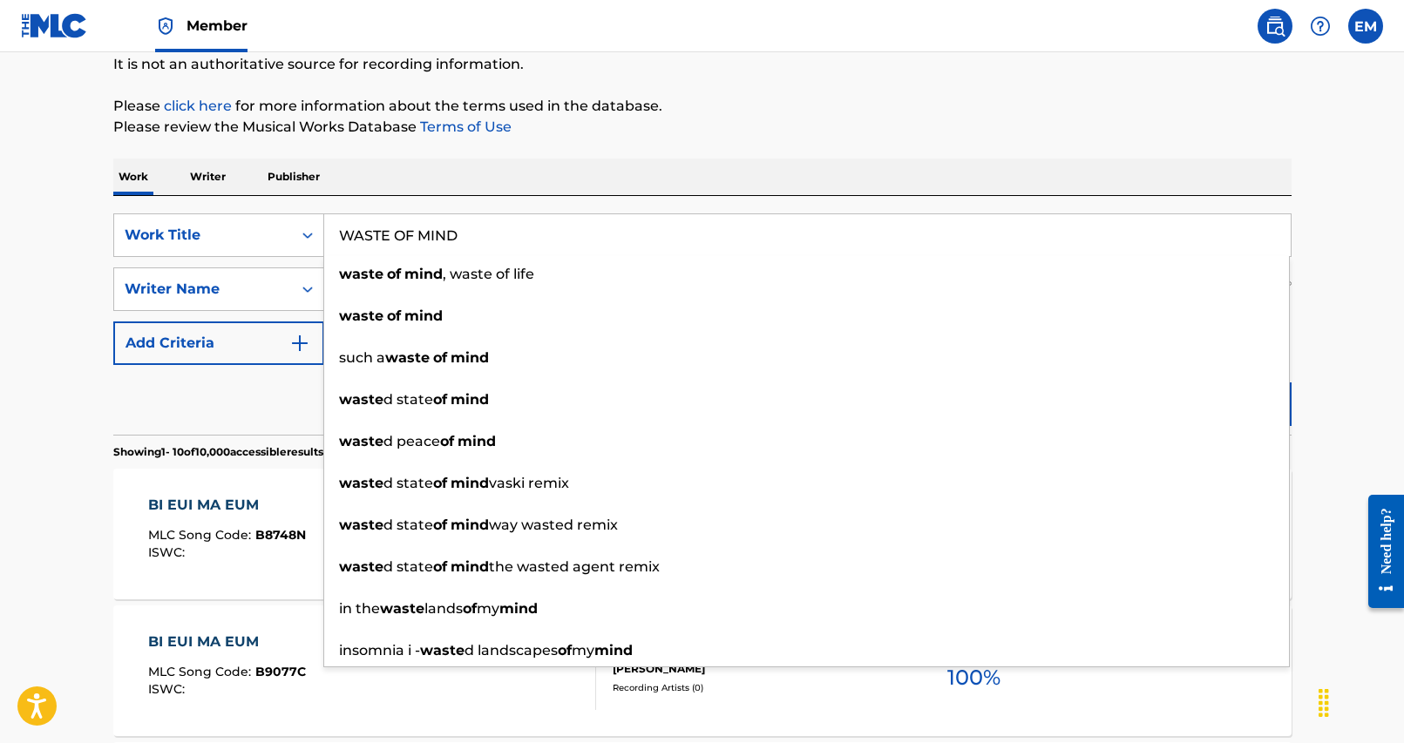
type input "WASTE OF MIND"
click at [600, 195] on div "Work Writer Publisher" at bounding box center [702, 177] width 1178 height 37
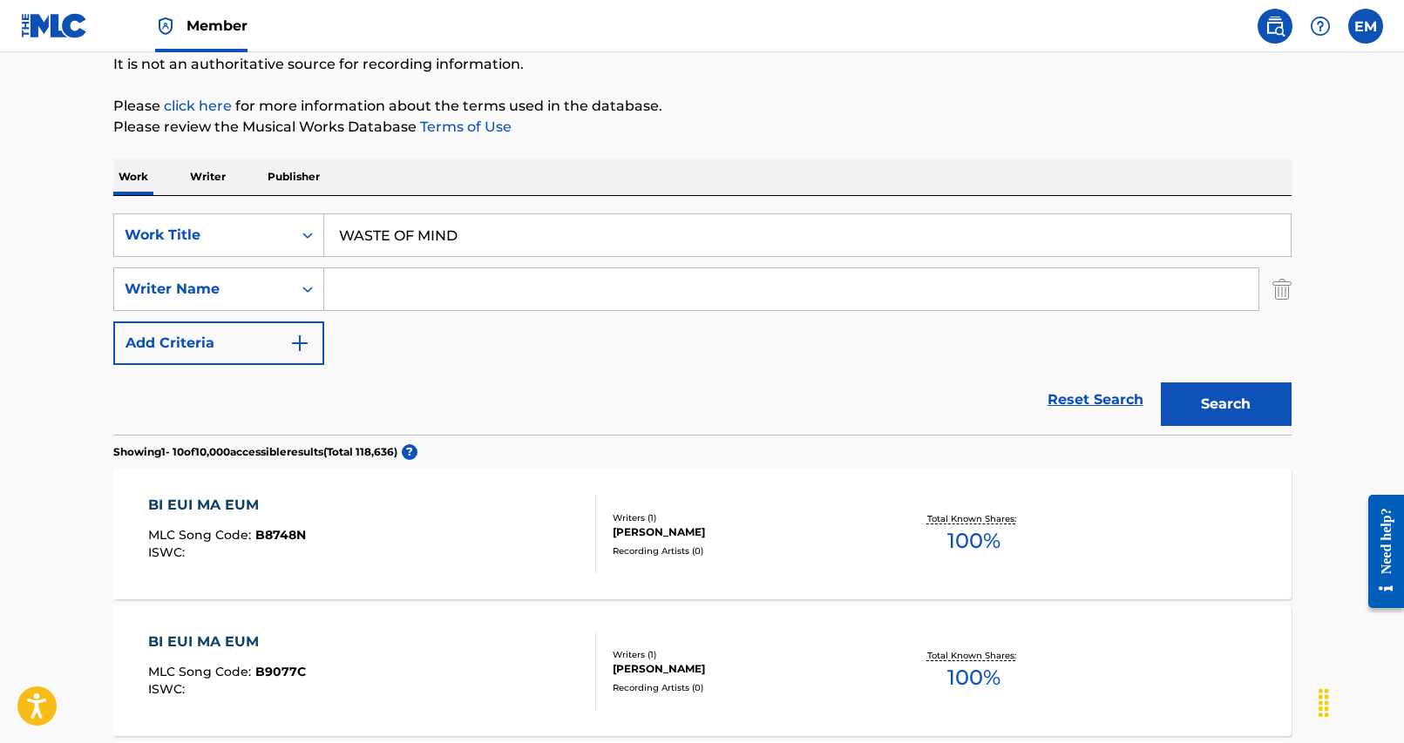
click at [567, 295] on input "Search Form" at bounding box center [791, 289] width 934 height 42
type input "park"
click at [1185, 406] on button "Search" at bounding box center [1226, 405] width 131 height 44
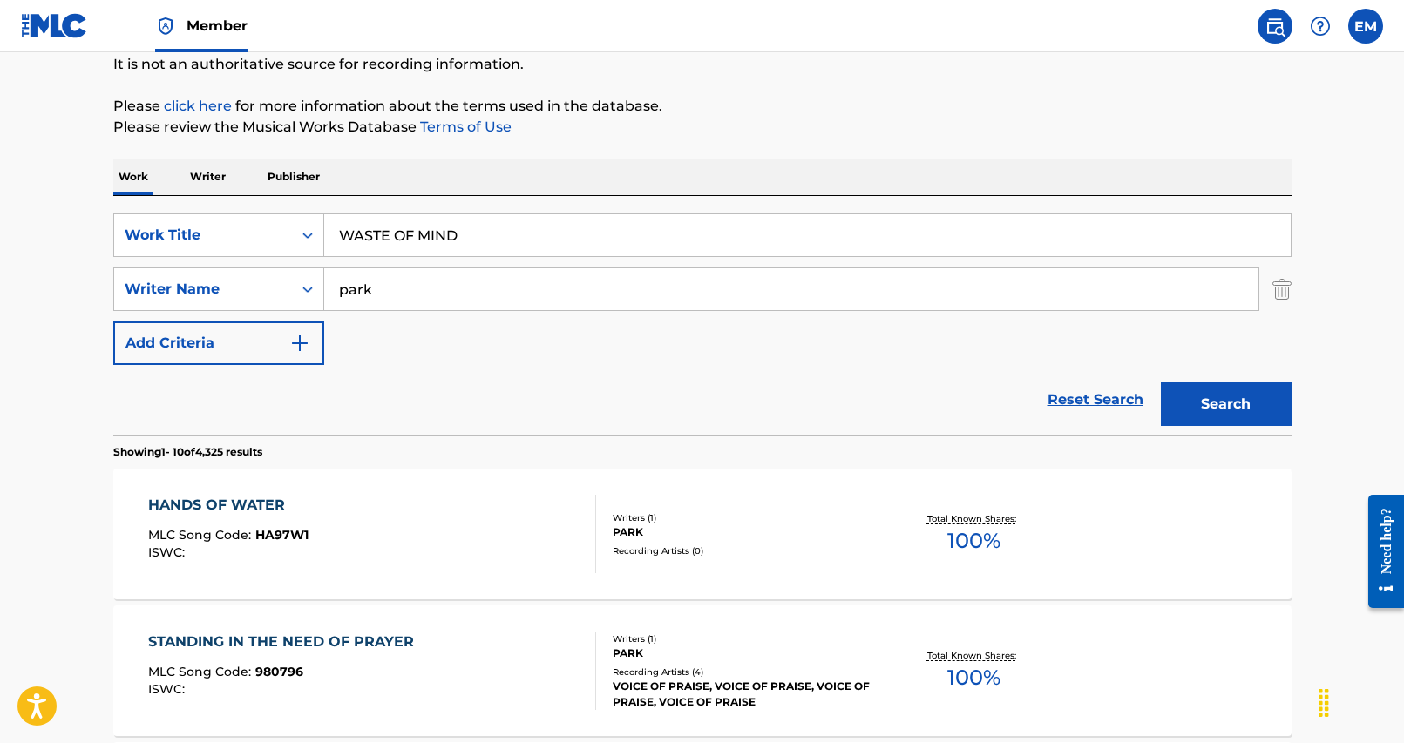
click at [455, 222] on input "WASTE OF MIND" at bounding box center [807, 235] width 966 height 42
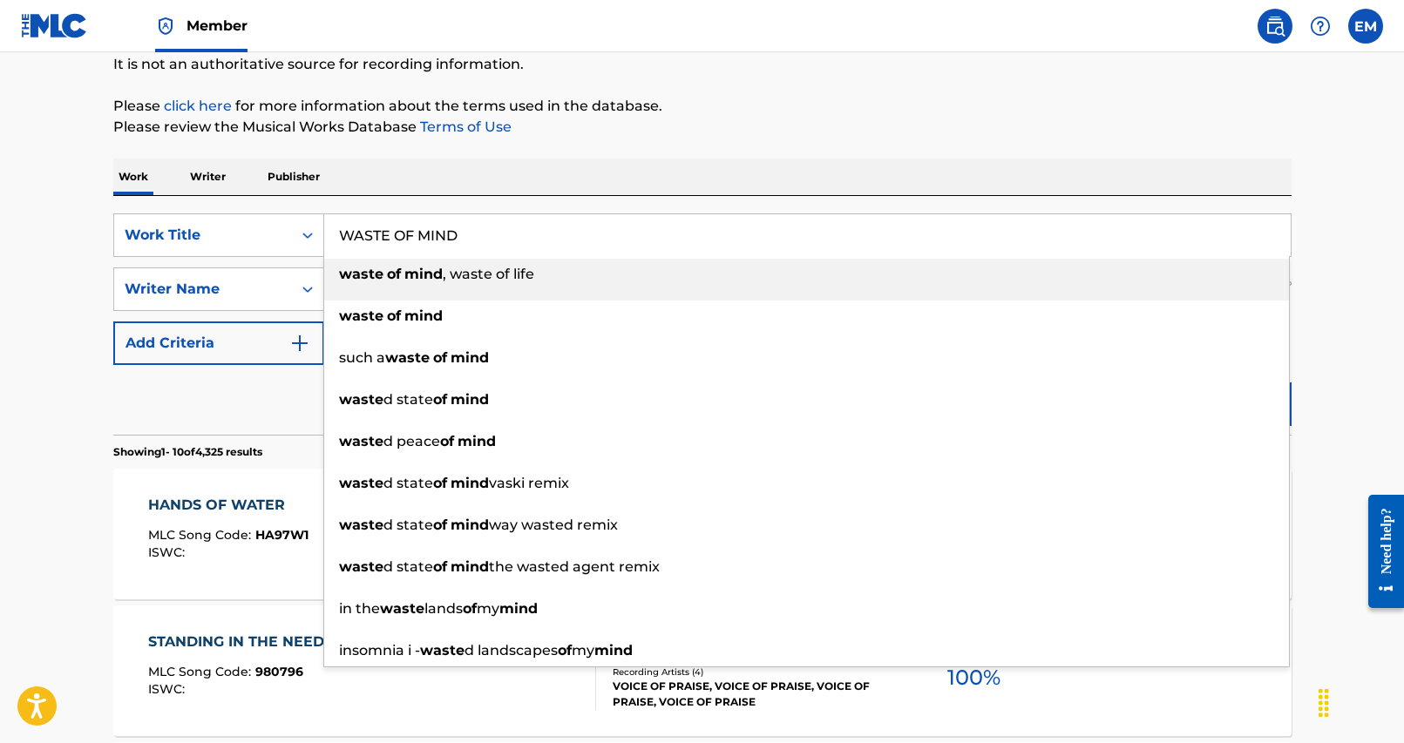
click at [455, 222] on input "WASTE OF MIND" at bounding box center [807, 235] width 966 height 42
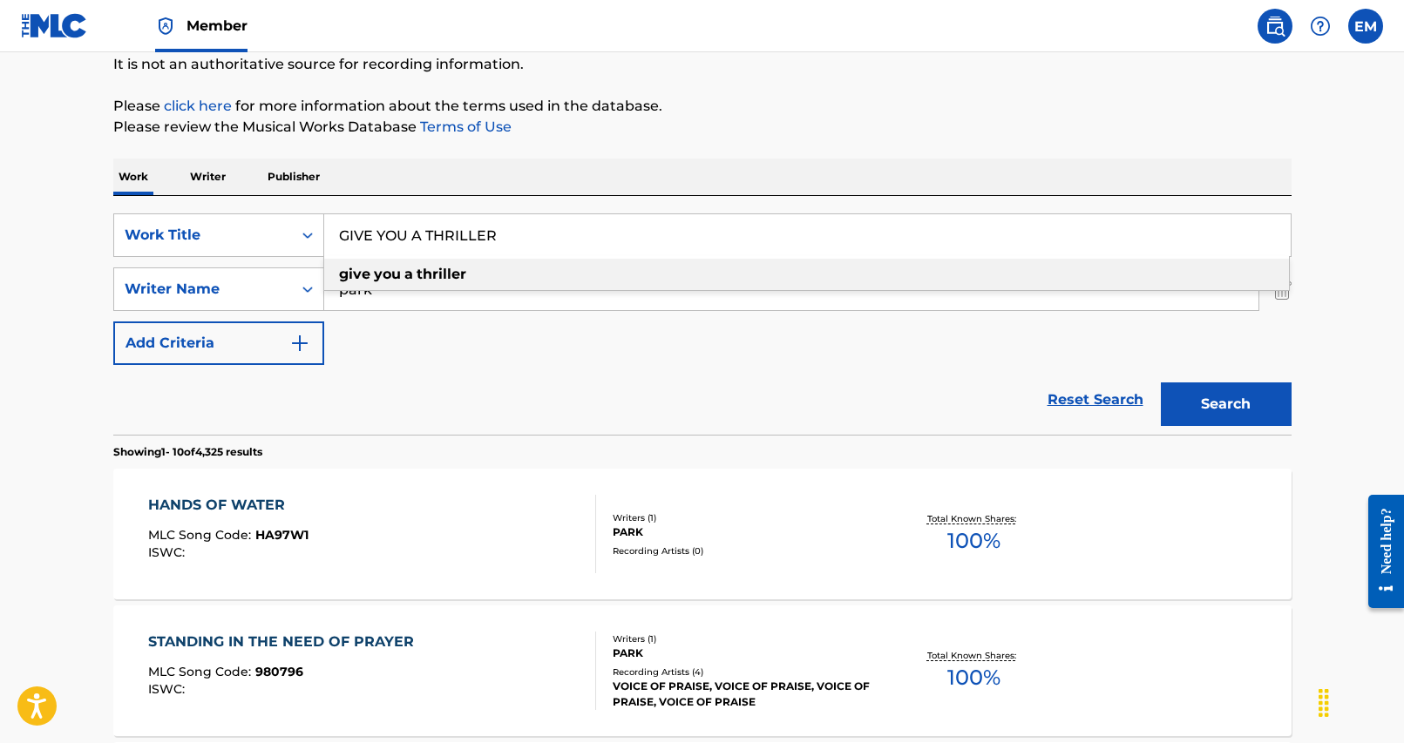
type input "GIVE YOU A THRILLER"
click at [540, 187] on div "Work Writer Publisher" at bounding box center [702, 177] width 1178 height 37
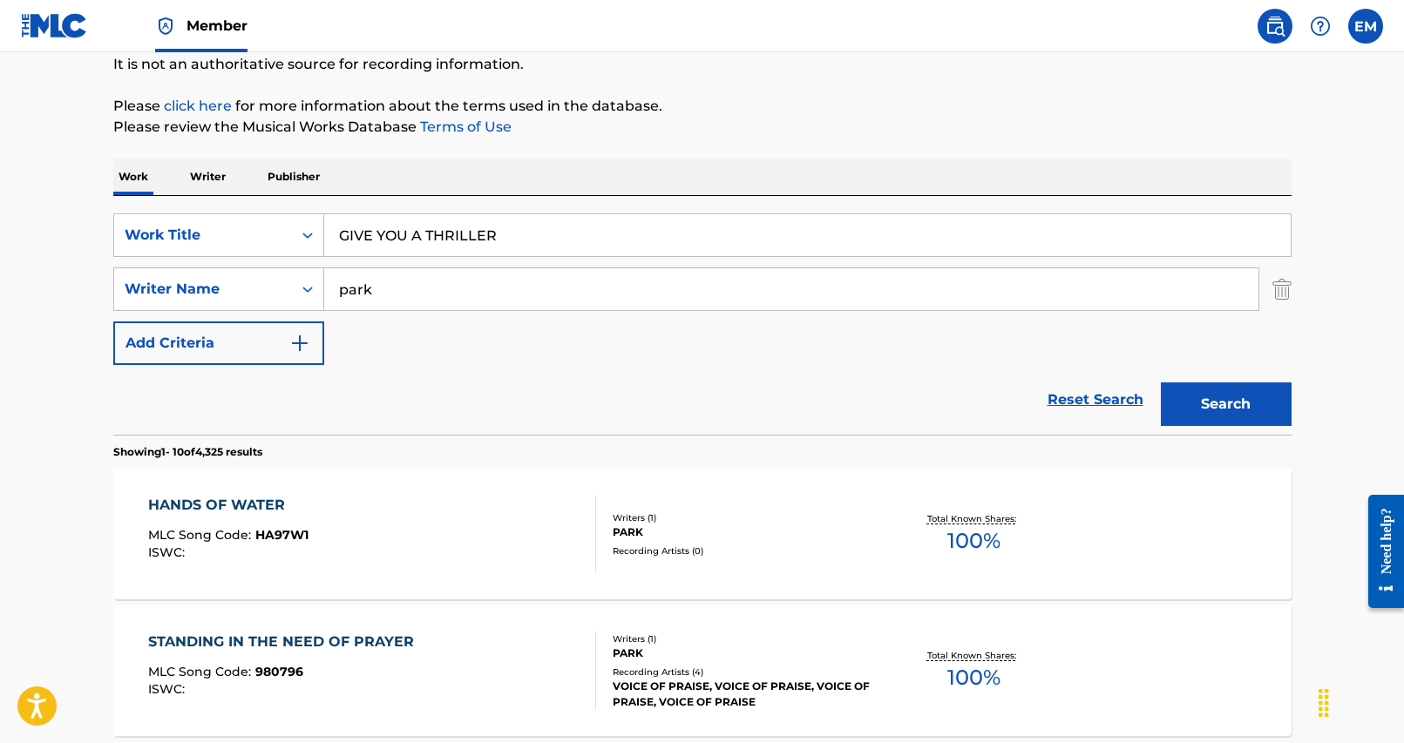
click at [460, 297] on input "park" at bounding box center [791, 289] width 934 height 42
click at [460, 295] on input "park" at bounding box center [791, 289] width 934 height 42
type input "gang"
click at [1161, 383] on button "Search" at bounding box center [1226, 405] width 131 height 44
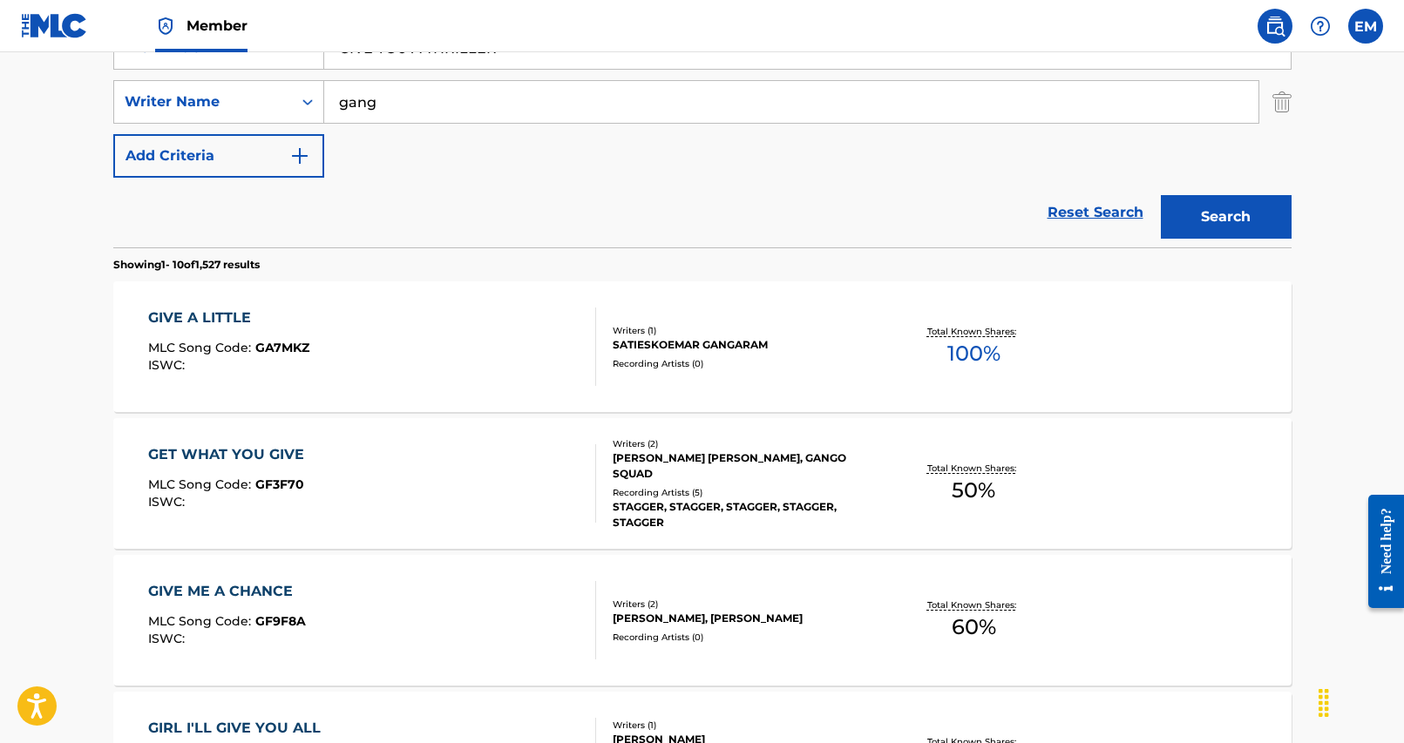
scroll to position [349, 0]
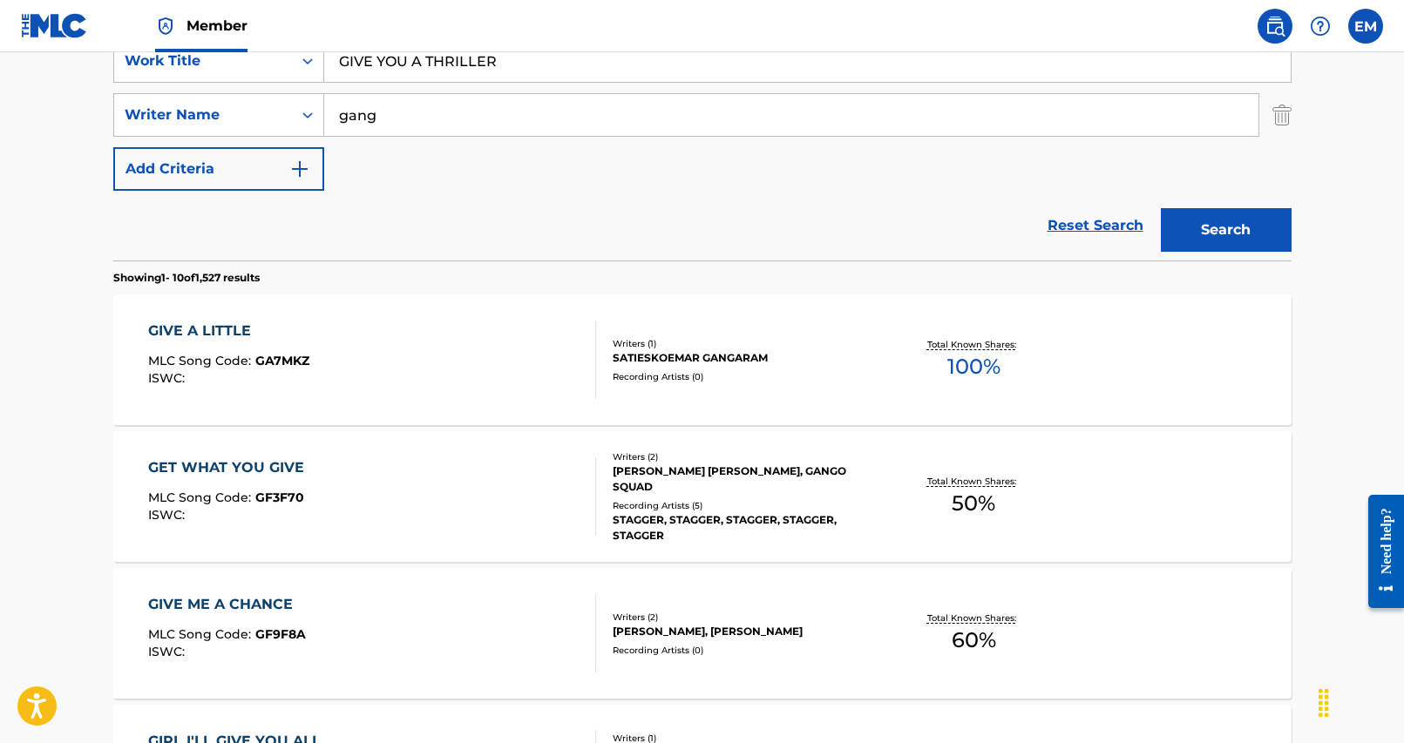
click at [376, 128] on input "gang" at bounding box center [791, 115] width 934 height 42
type input "hye"
click at [1161, 208] on button "Search" at bounding box center [1226, 230] width 131 height 44
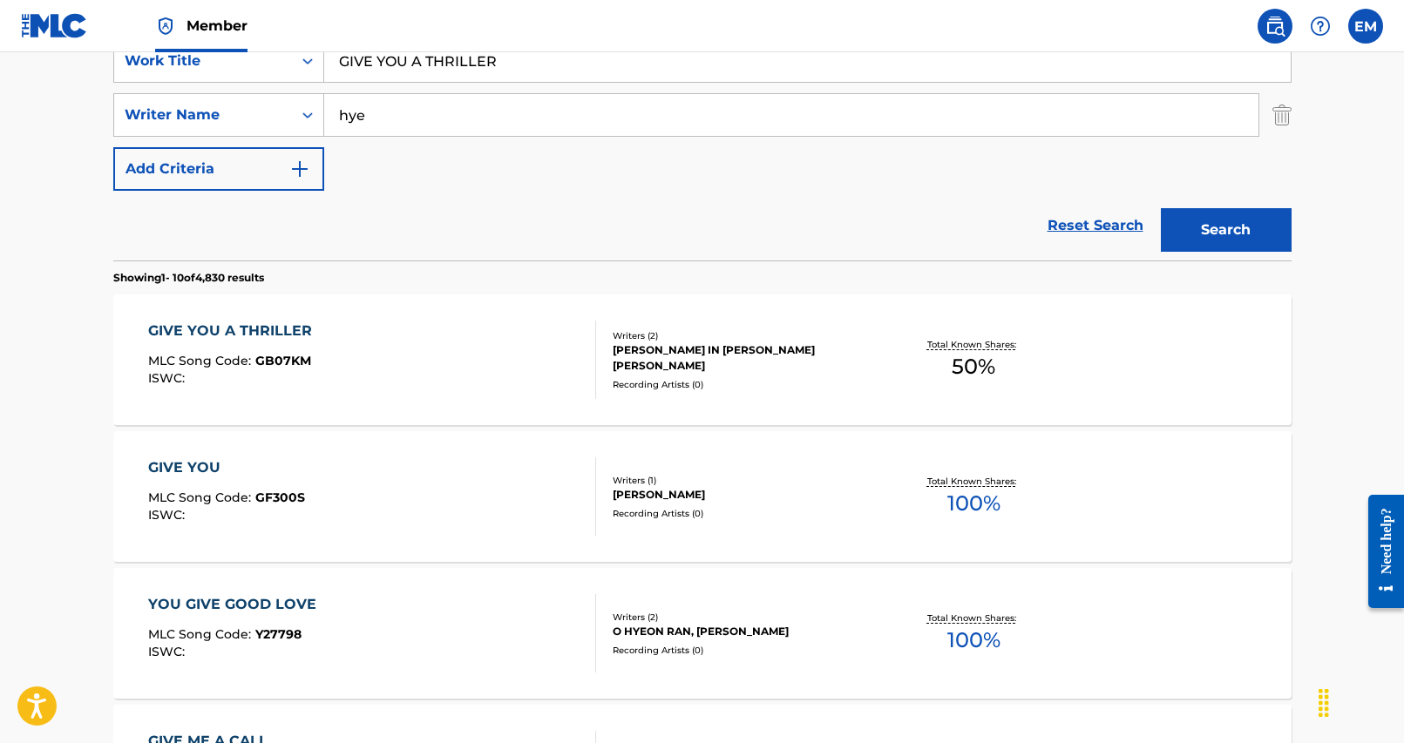
click at [362, 352] on div "GIVE YOU A THRILLER MLC Song Code : GB07KM ISWC :" at bounding box center [372, 360] width 448 height 78
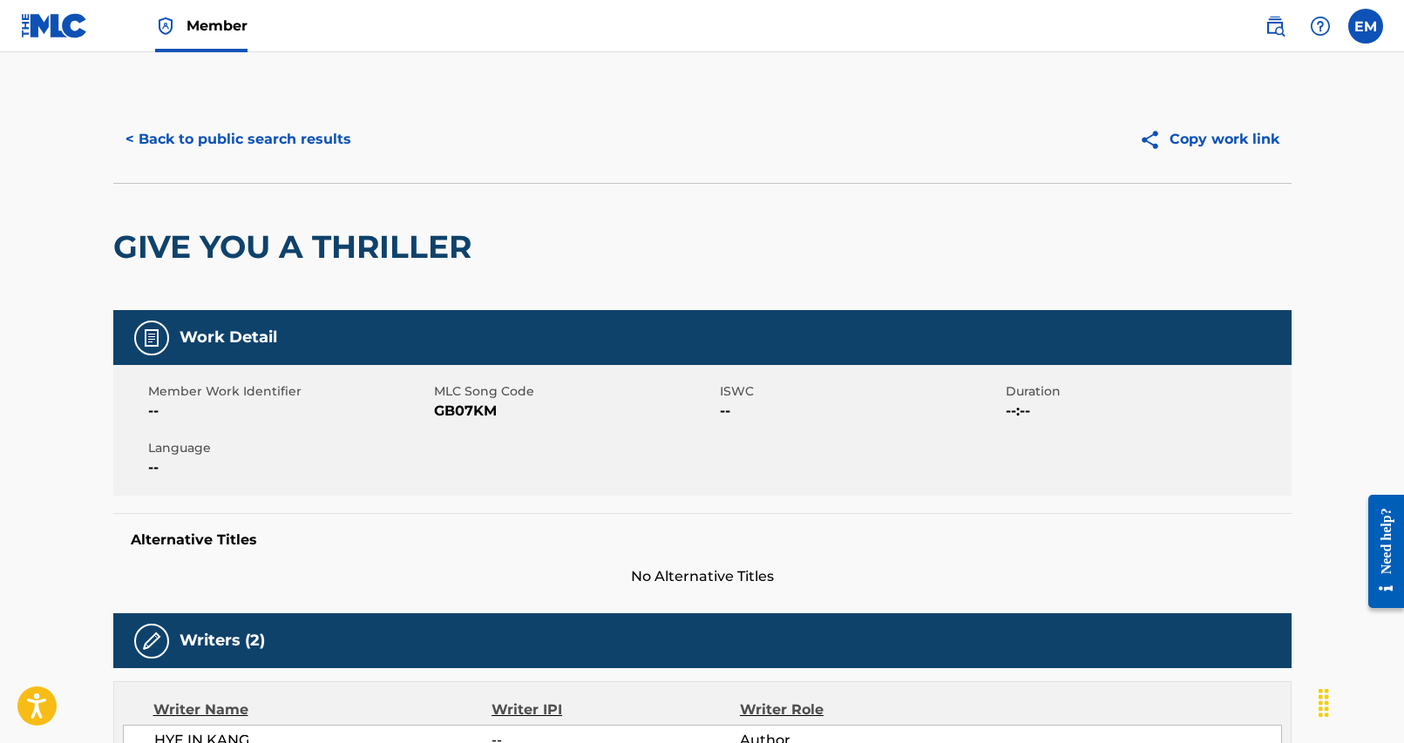
click at [452, 410] on span "GB07KM" at bounding box center [574, 411] width 281 height 21
click at [281, 138] on button "< Back to public search results" at bounding box center [238, 140] width 250 height 44
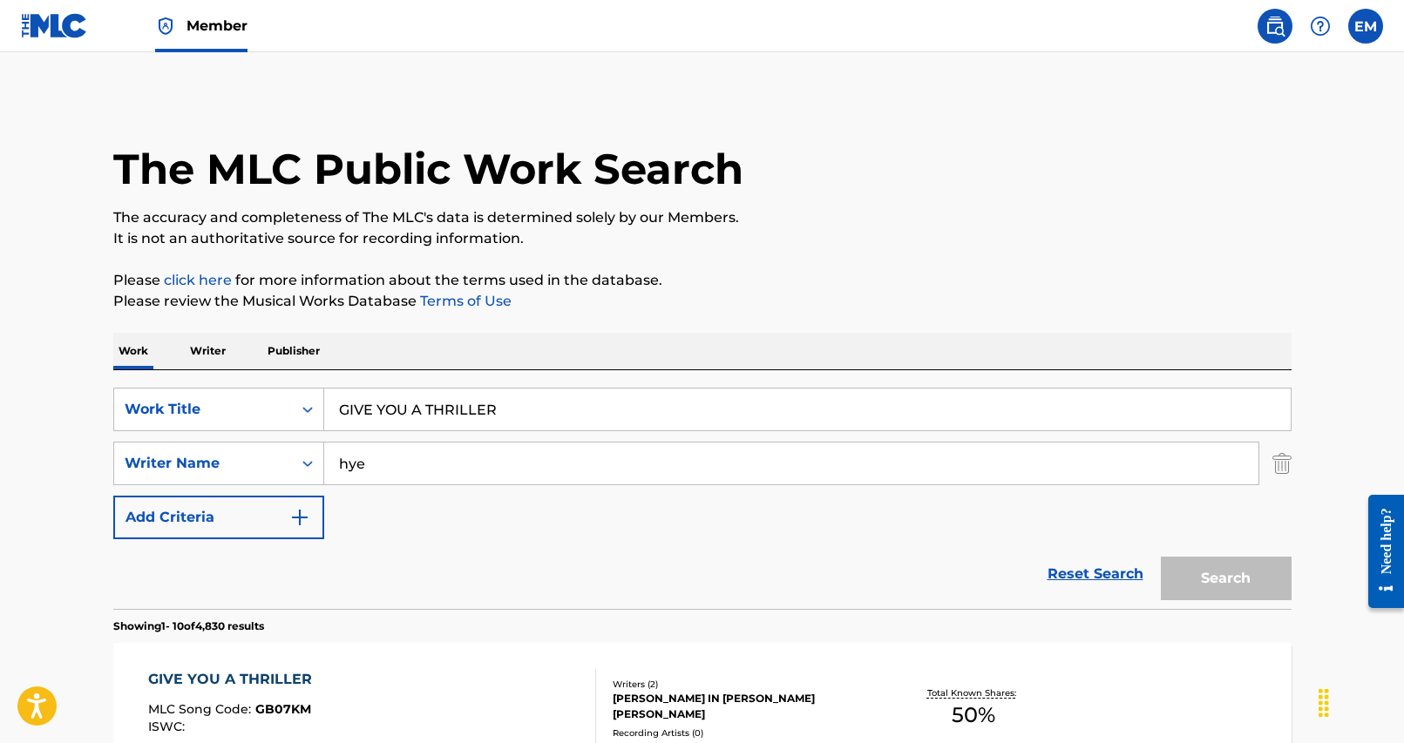
scroll to position [349, 0]
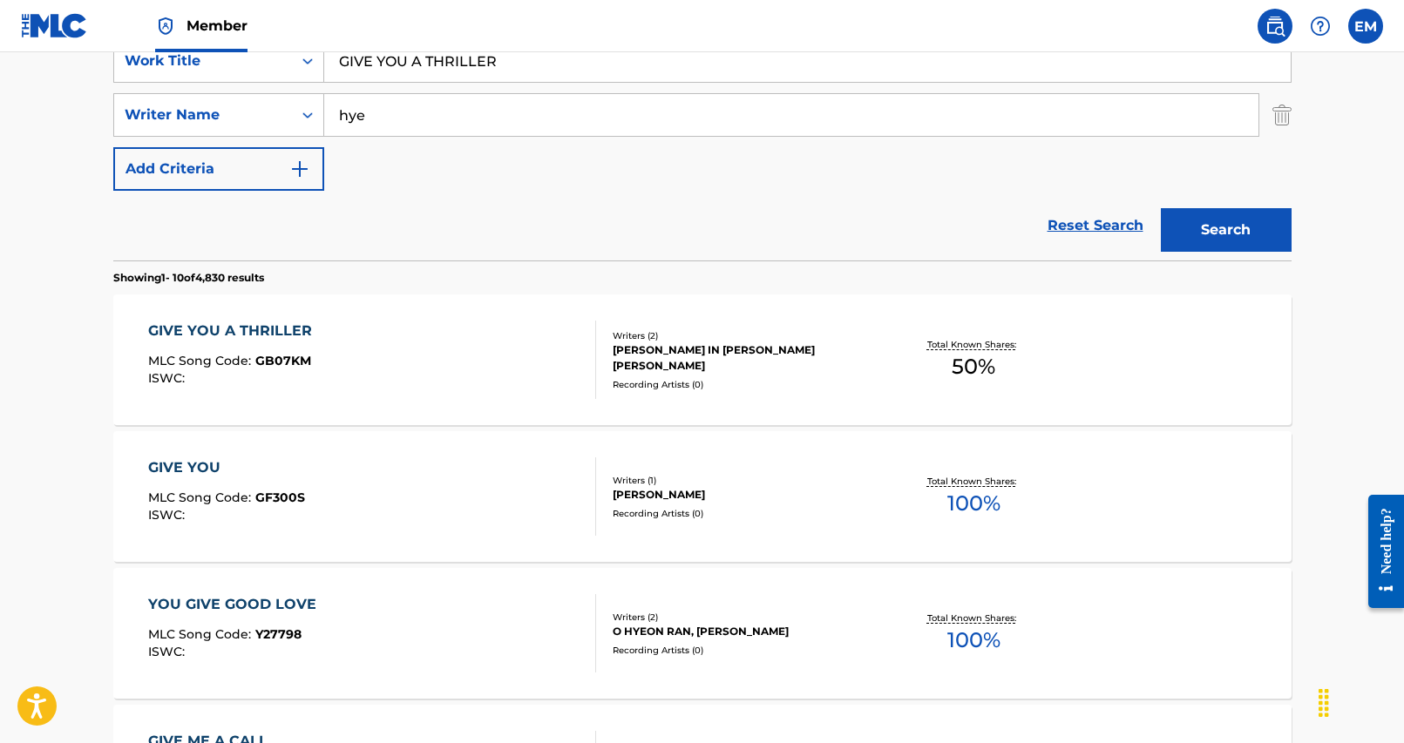
click at [480, 79] on input "GIVE YOU A THRILLER" at bounding box center [807, 61] width 966 height 42
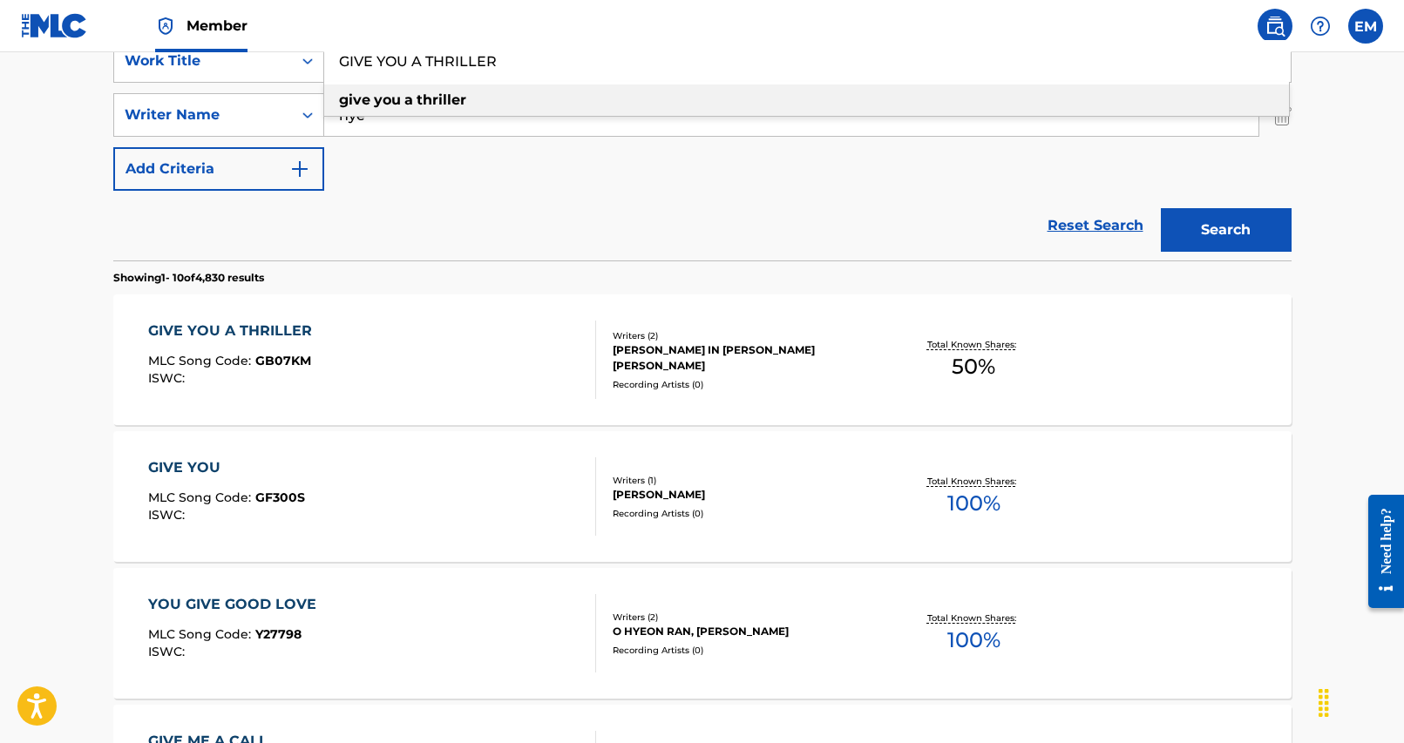
click at [480, 79] on input "GIVE YOU A THRILLER" at bounding box center [807, 61] width 966 height 42
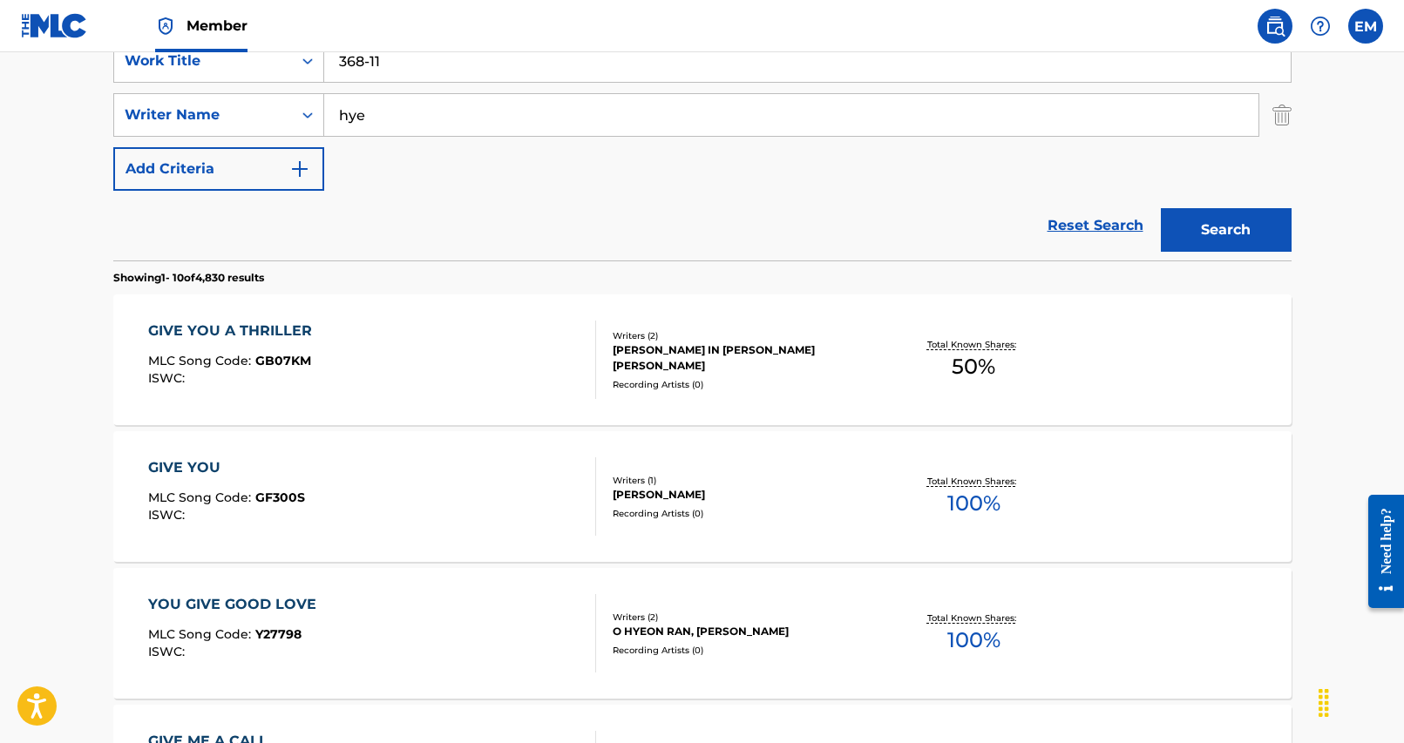
type input "368-11"
click at [714, 201] on div "Reset Search Search" at bounding box center [702, 226] width 1178 height 70
drag, startPoint x: 424, startPoint y: 77, endPoint x: 405, endPoint y: 109, distance: 37.5
click at [424, 78] on input "368-11" at bounding box center [807, 61] width 966 height 42
click at [405, 113] on input "hye" at bounding box center [791, 115] width 934 height 42
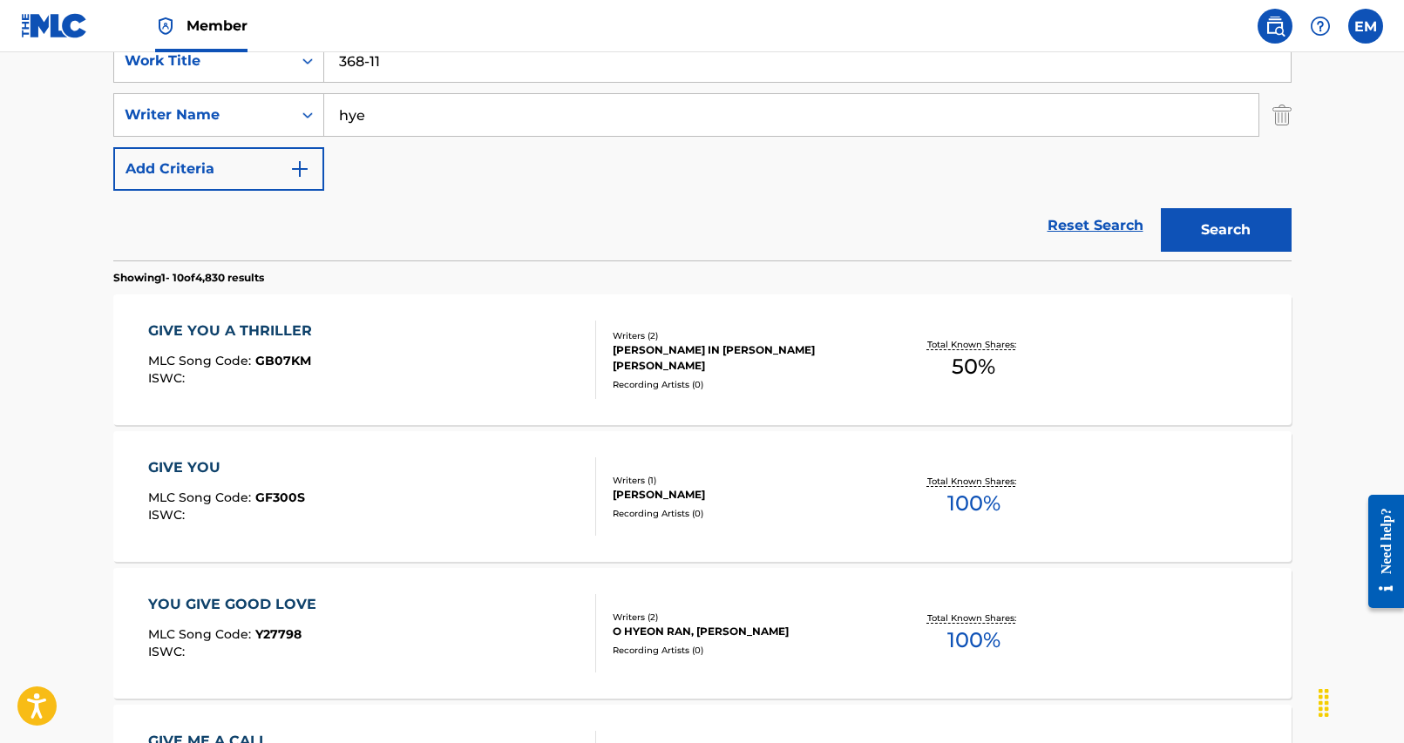
click at [405, 113] on input "hye" at bounding box center [791, 115] width 934 height 42
type input "park"
click at [1161, 208] on button "Search" at bounding box center [1226, 230] width 131 height 44
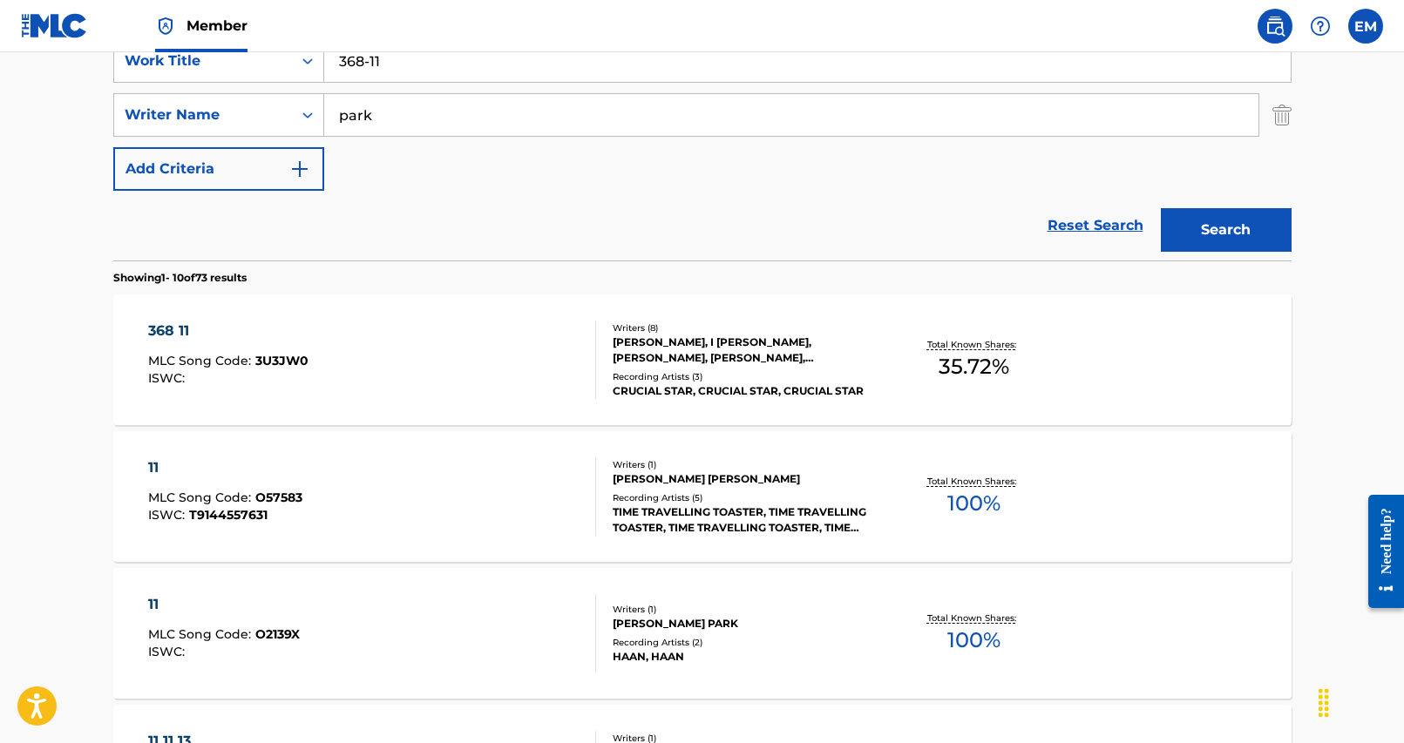
click at [262, 332] on div "368 11" at bounding box center [228, 331] width 160 height 21
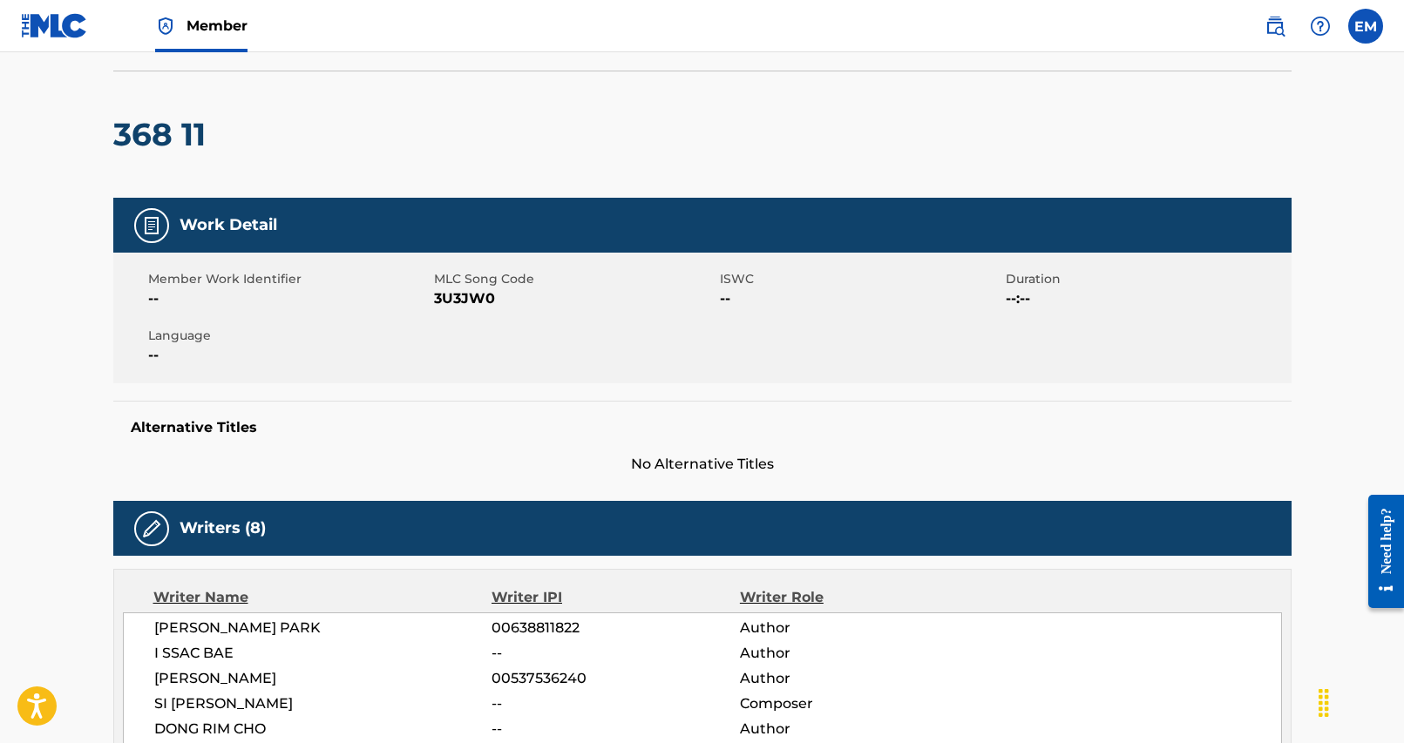
scroll to position [87, 0]
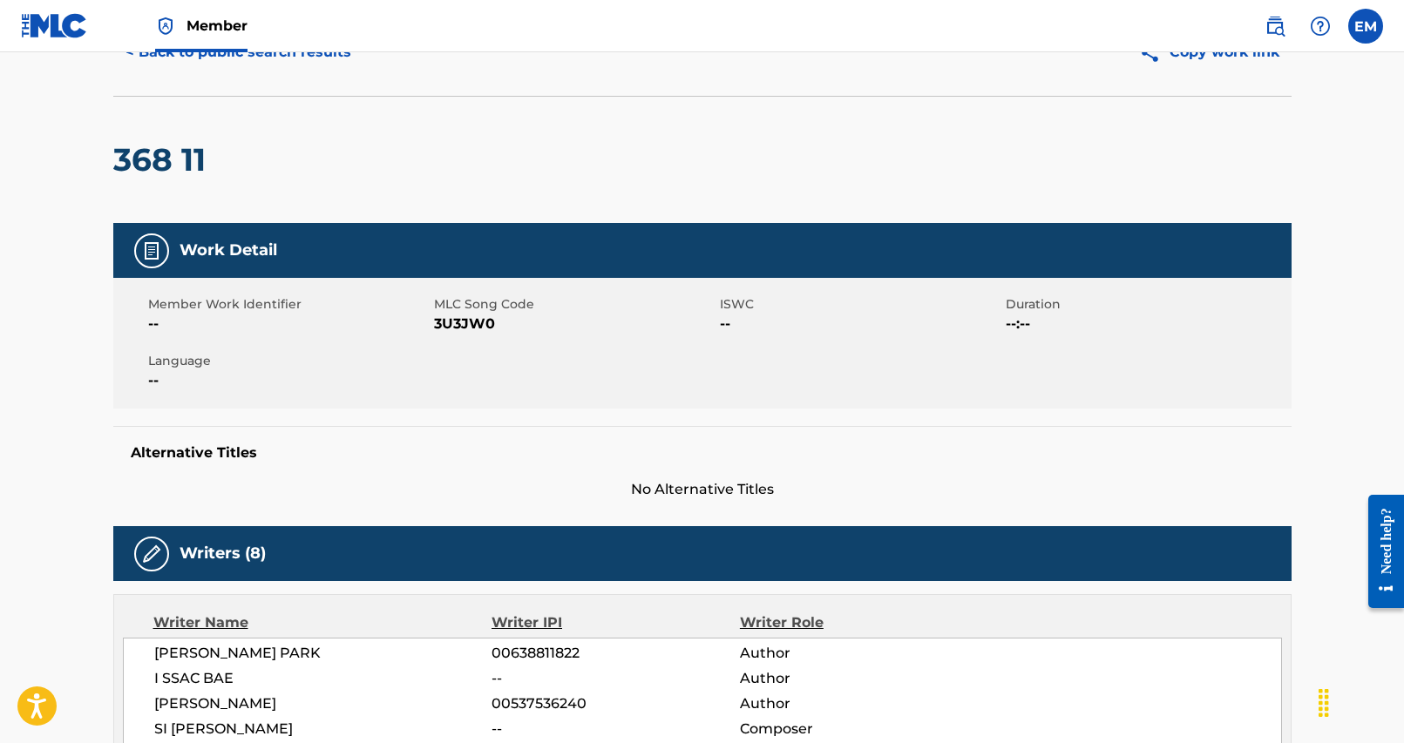
click at [463, 312] on span "MLC Song Code" at bounding box center [574, 304] width 281 height 18
click at [464, 316] on span "3U3JW0" at bounding box center [574, 324] width 281 height 21
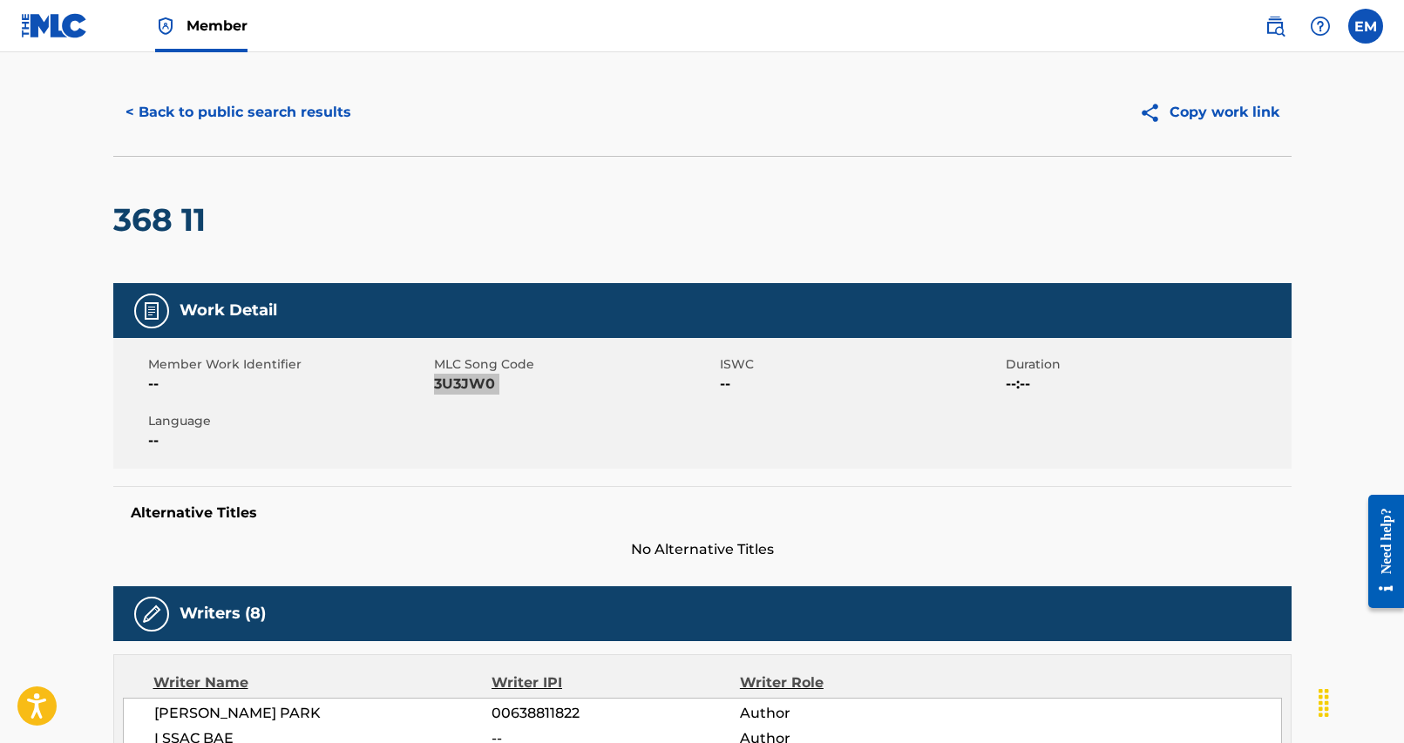
scroll to position [0, 0]
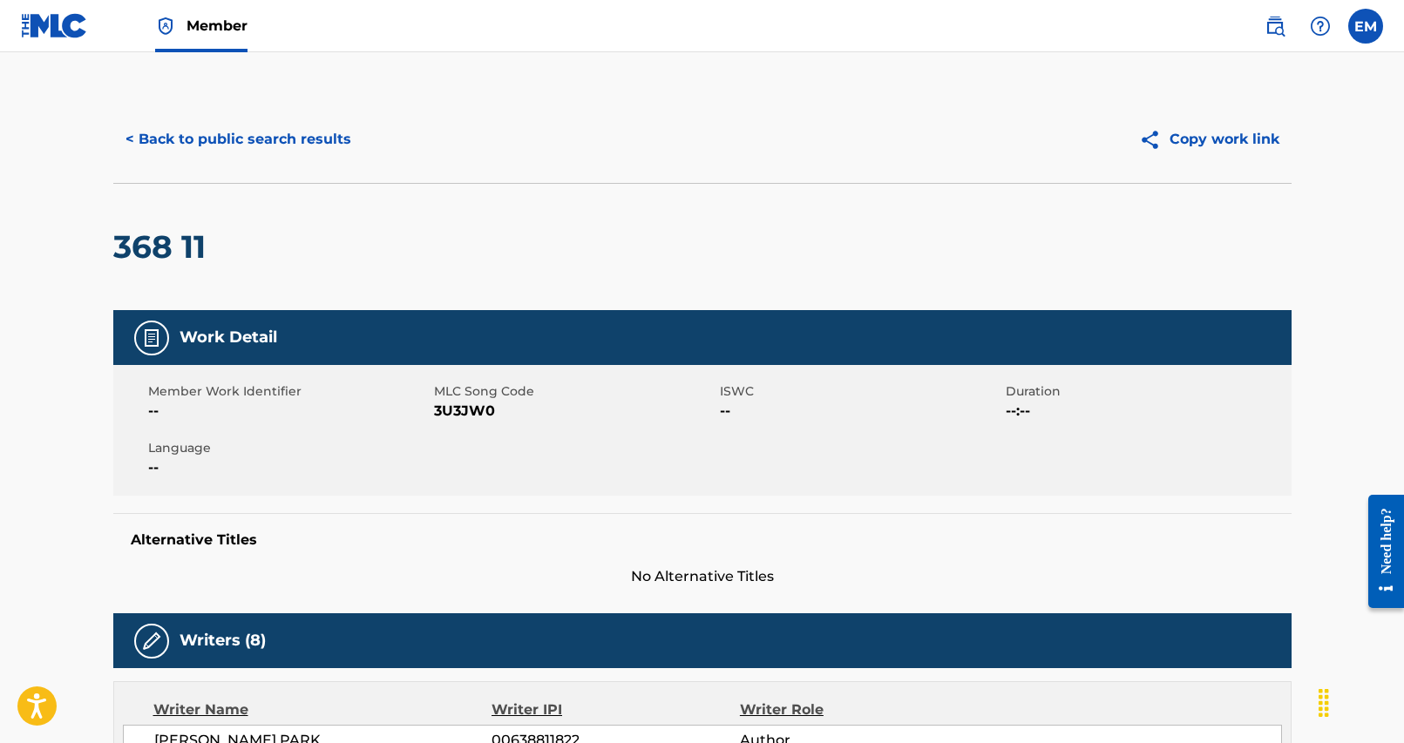
click at [222, 116] on div "< Back to public search results Copy work link" at bounding box center [702, 139] width 1178 height 87
click at [273, 148] on button "< Back to public search results" at bounding box center [238, 140] width 250 height 44
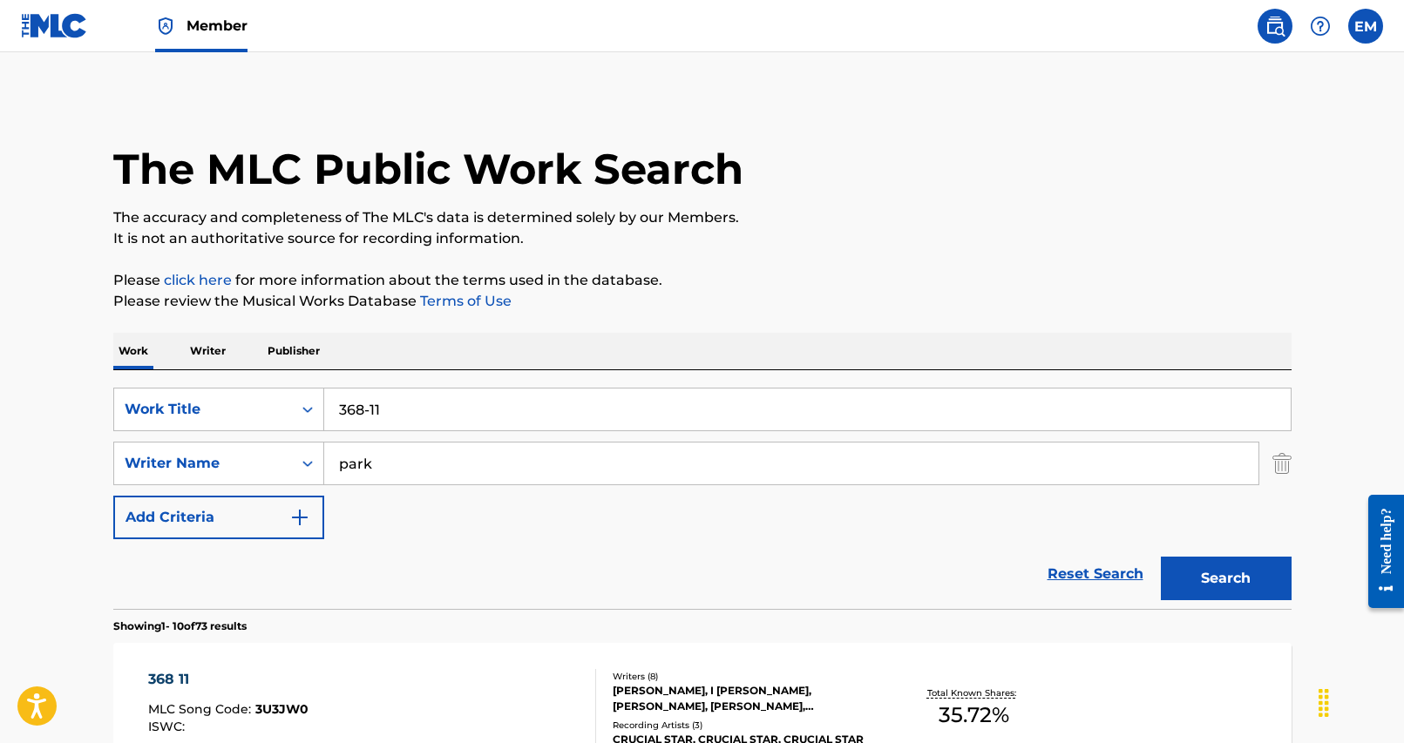
click at [423, 407] on input "368-11" at bounding box center [807, 410] width 966 height 42
type input "TAKE ME DANCIN'"
click at [616, 362] on div "Work Writer Publisher" at bounding box center [702, 351] width 1178 height 37
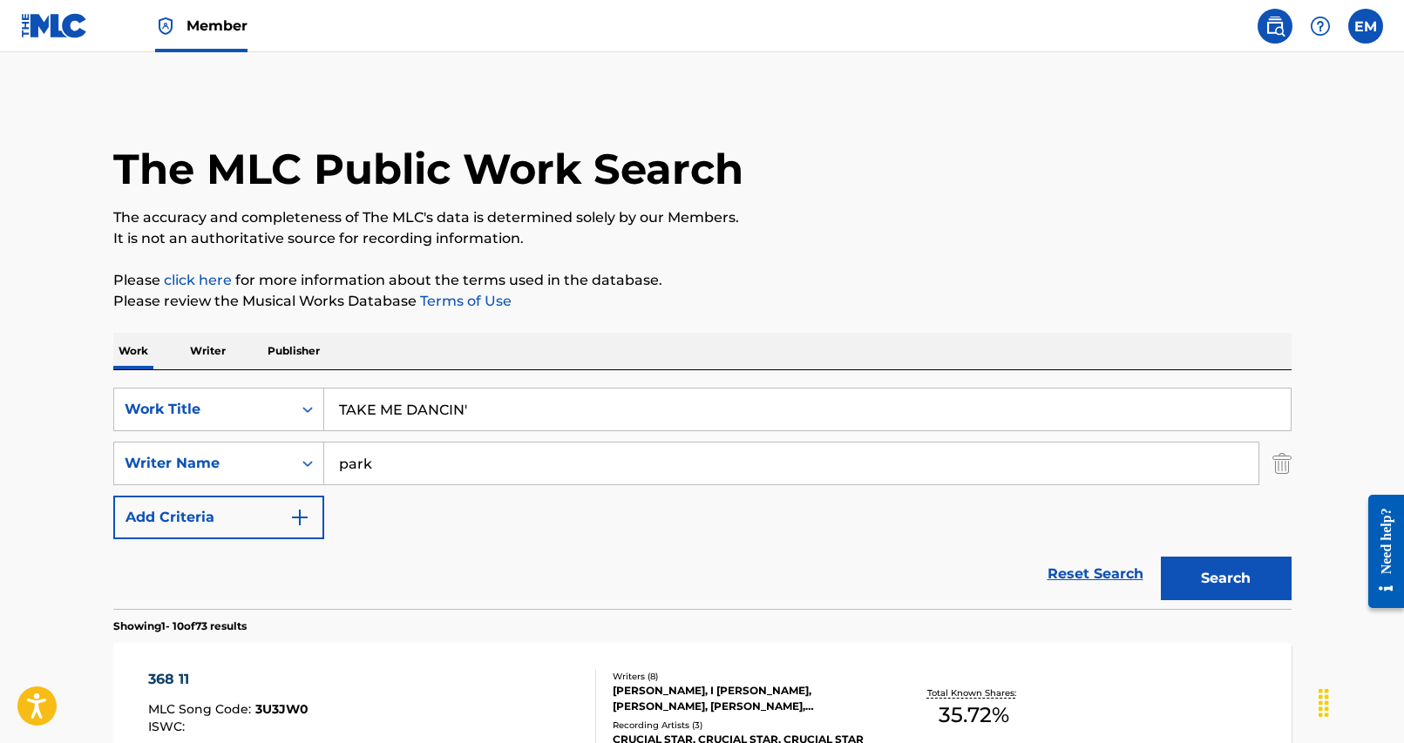
click at [1195, 594] on button "Search" at bounding box center [1226, 579] width 131 height 44
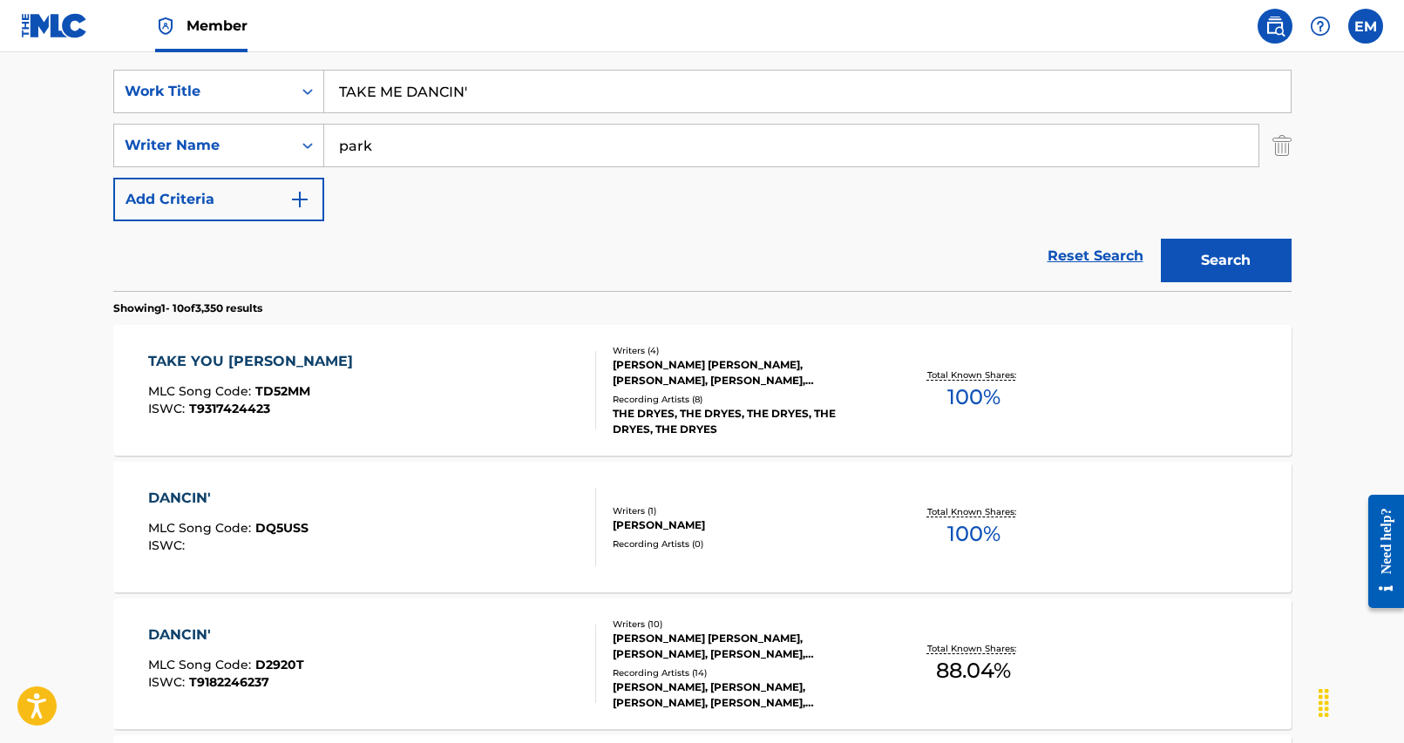
scroll to position [174, 0]
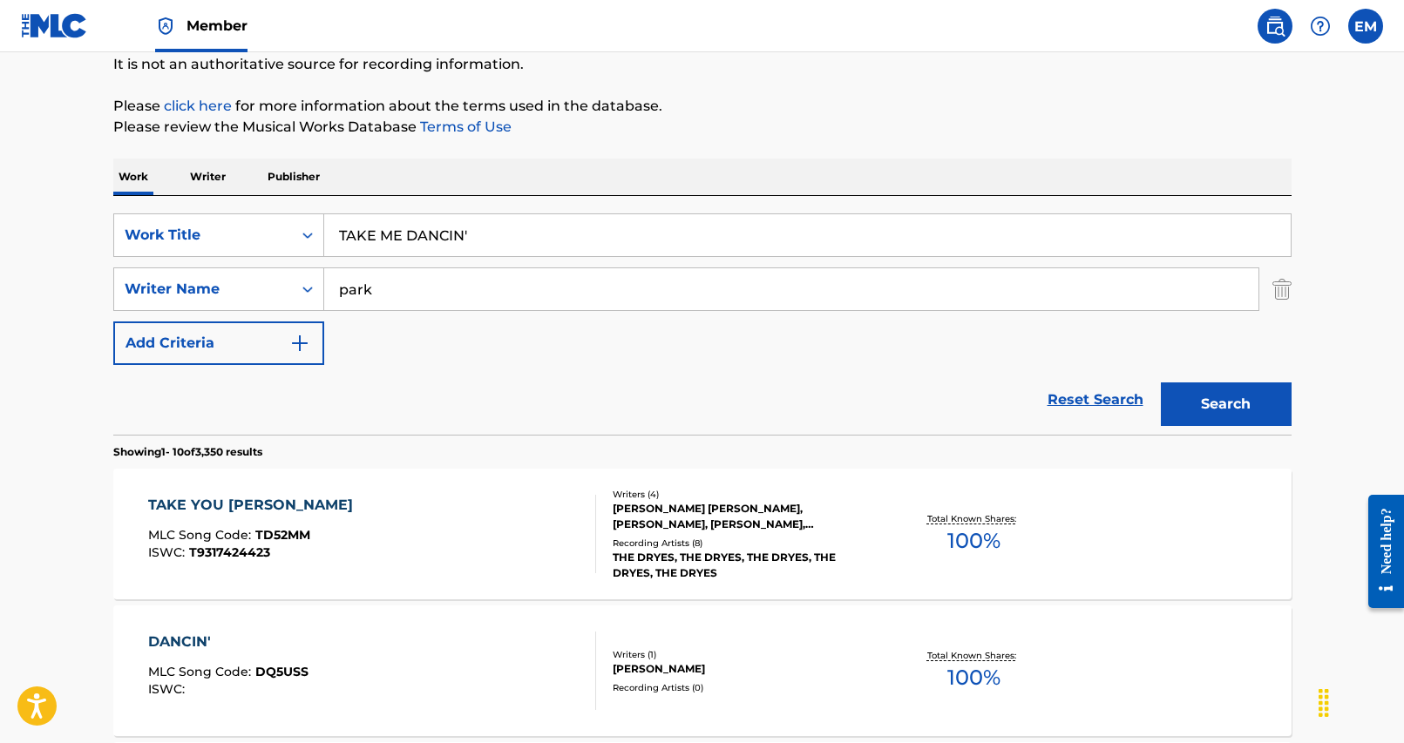
click at [395, 300] on input "park" at bounding box center [791, 289] width 934 height 42
click at [394, 299] on input "park" at bounding box center [791, 289] width 934 height 42
type input "hye"
click at [1161, 383] on button "Search" at bounding box center [1226, 405] width 131 height 44
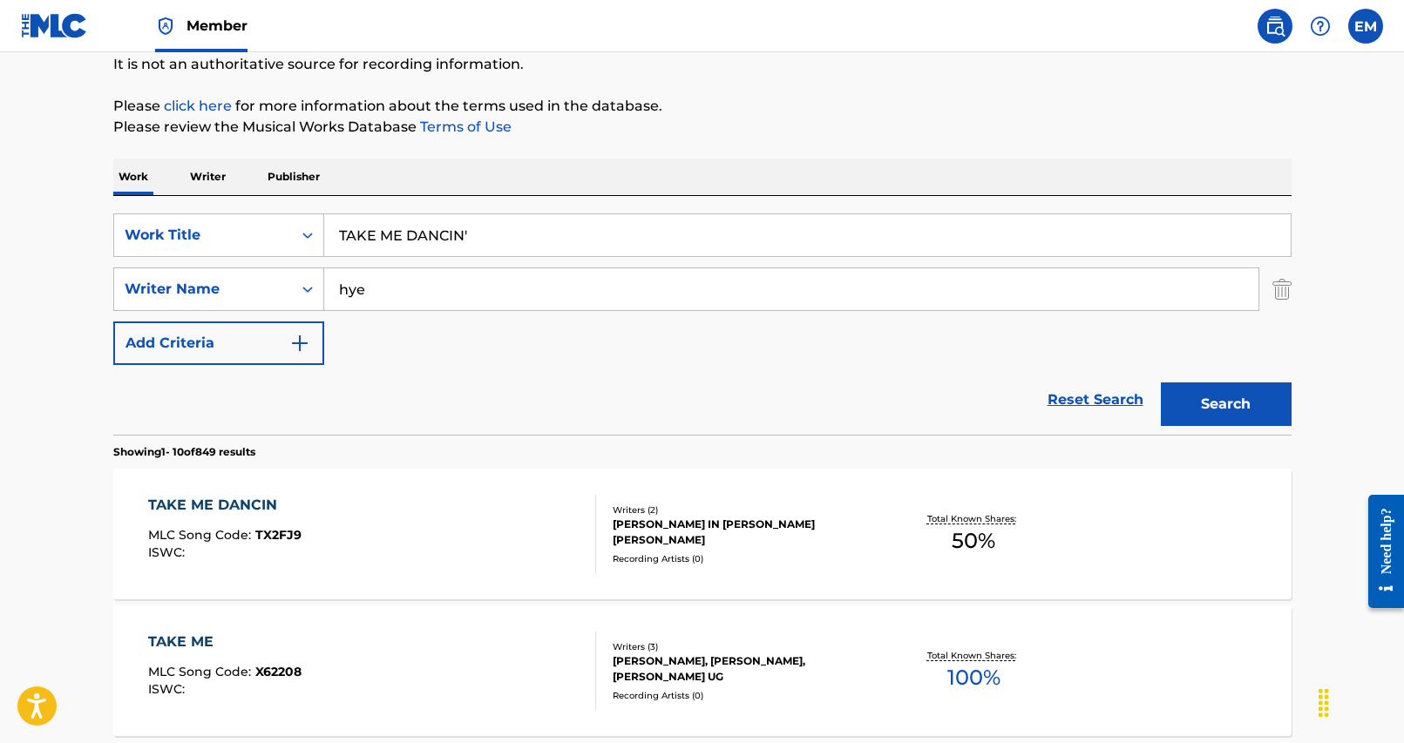
click at [421, 507] on div "TAKE ME DANCIN MLC Song Code : TX2FJ9 ISWC :" at bounding box center [372, 534] width 448 height 78
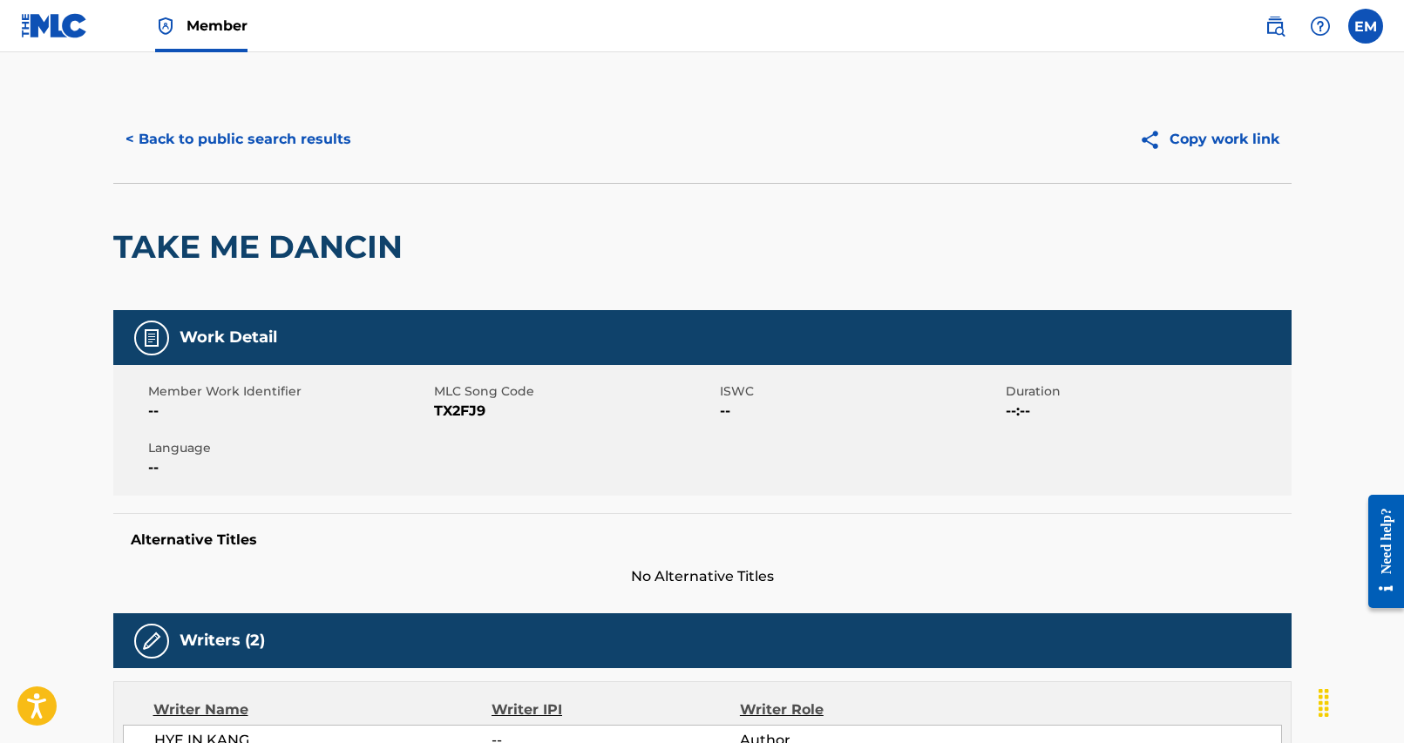
click at [458, 410] on span "TX2FJ9" at bounding box center [574, 411] width 281 height 21
click at [231, 124] on button "< Back to public search results" at bounding box center [238, 140] width 250 height 44
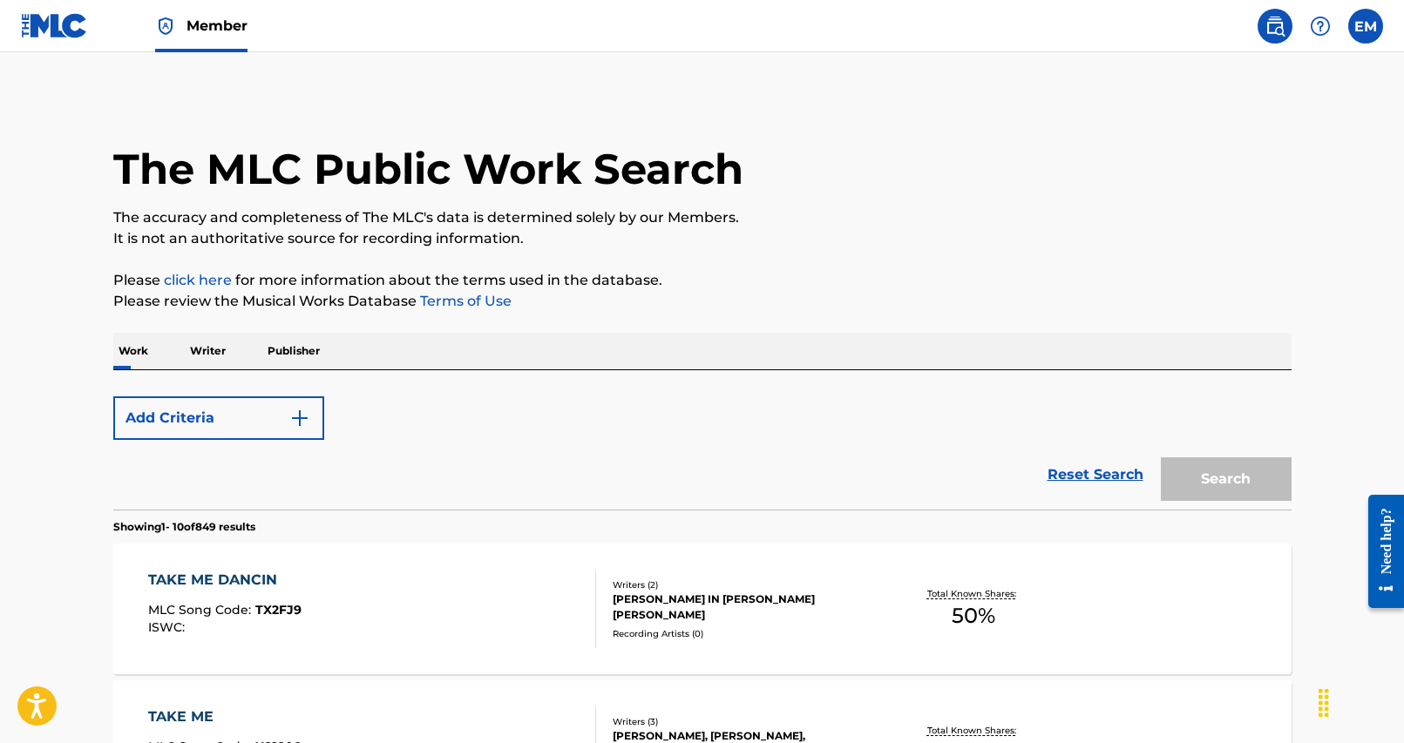
scroll to position [174, 0]
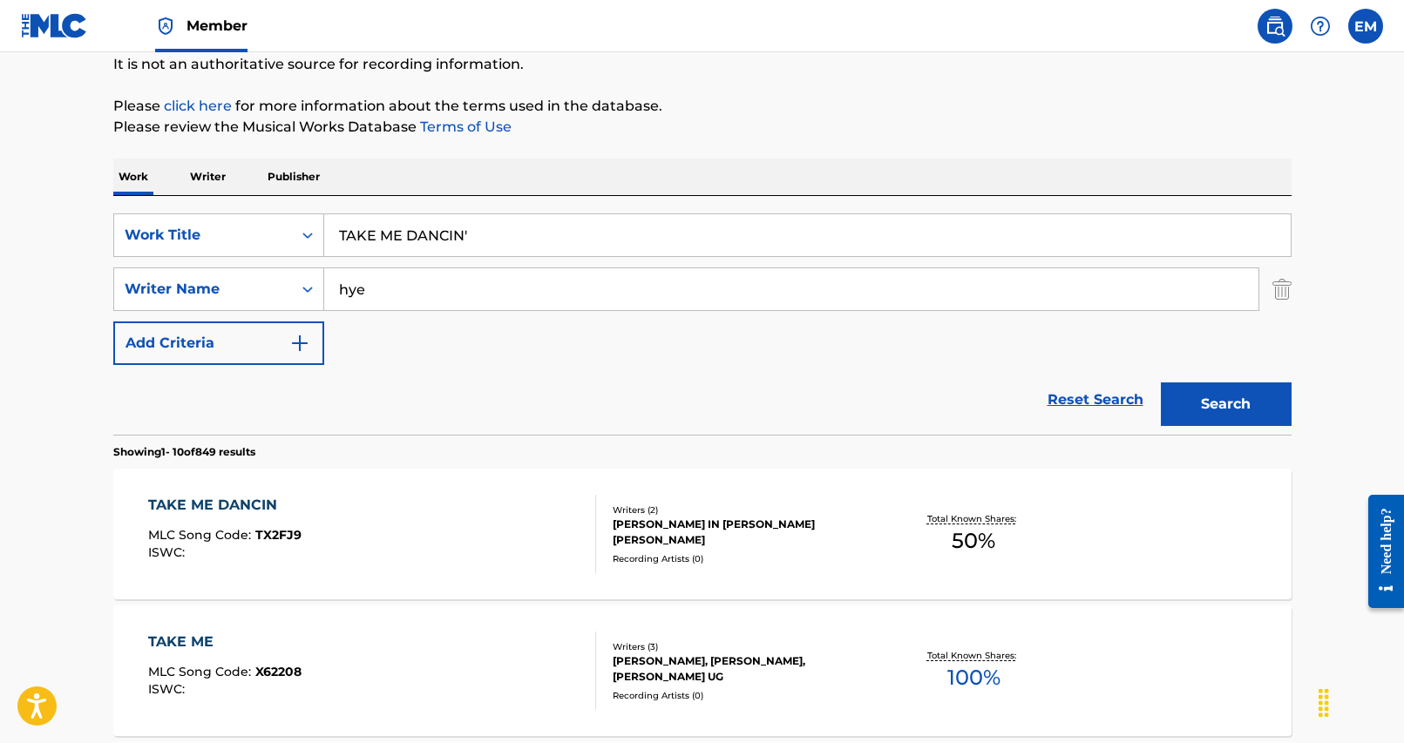
click at [483, 227] on input "TAKE ME DANCIN'" at bounding box center [807, 235] width 966 height 42
type input "BECAUSE OF YOU (FEAT. NING NING OF AESPA)"
click at [526, 298] on input "hye" at bounding box center [791, 289] width 934 height 42
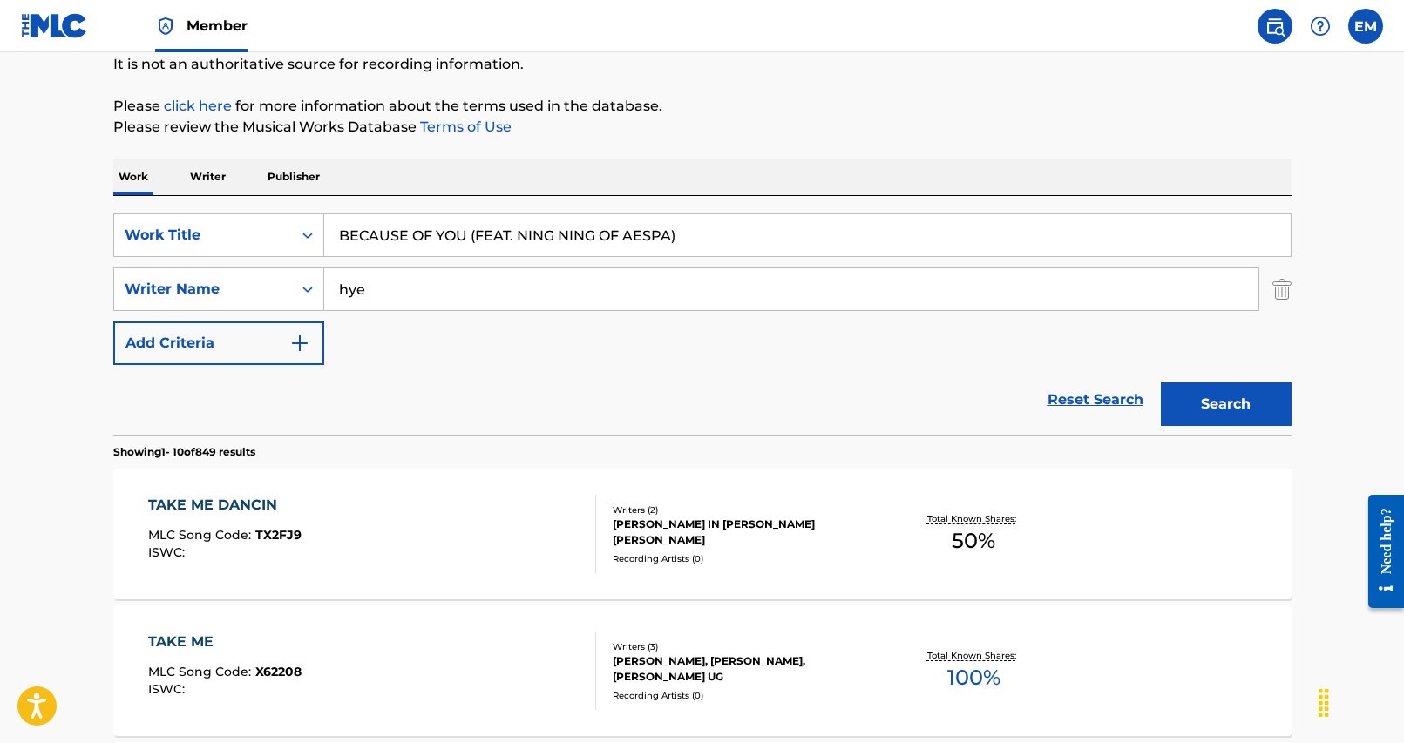
click at [526, 298] on input "hye" at bounding box center [791, 289] width 934 height 42
type input "[PERSON_NAME]"
click at [1161, 383] on button "Search" at bounding box center [1226, 405] width 131 height 44
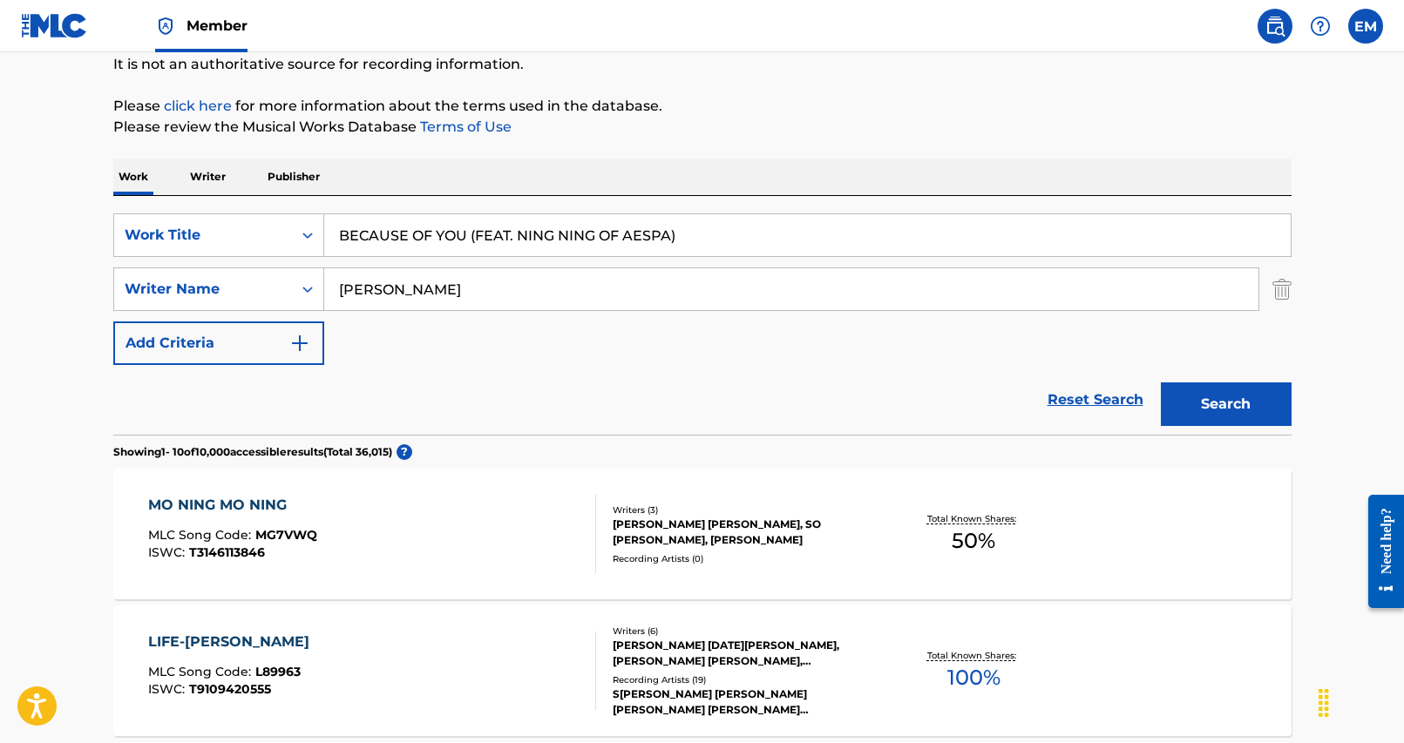
click at [472, 297] on input "[PERSON_NAME]" at bounding box center [791, 289] width 934 height 42
click at [472, 296] on input "[PERSON_NAME]" at bounding box center [791, 289] width 934 height 42
click at [1161, 383] on button "Search" at bounding box center [1226, 405] width 131 height 44
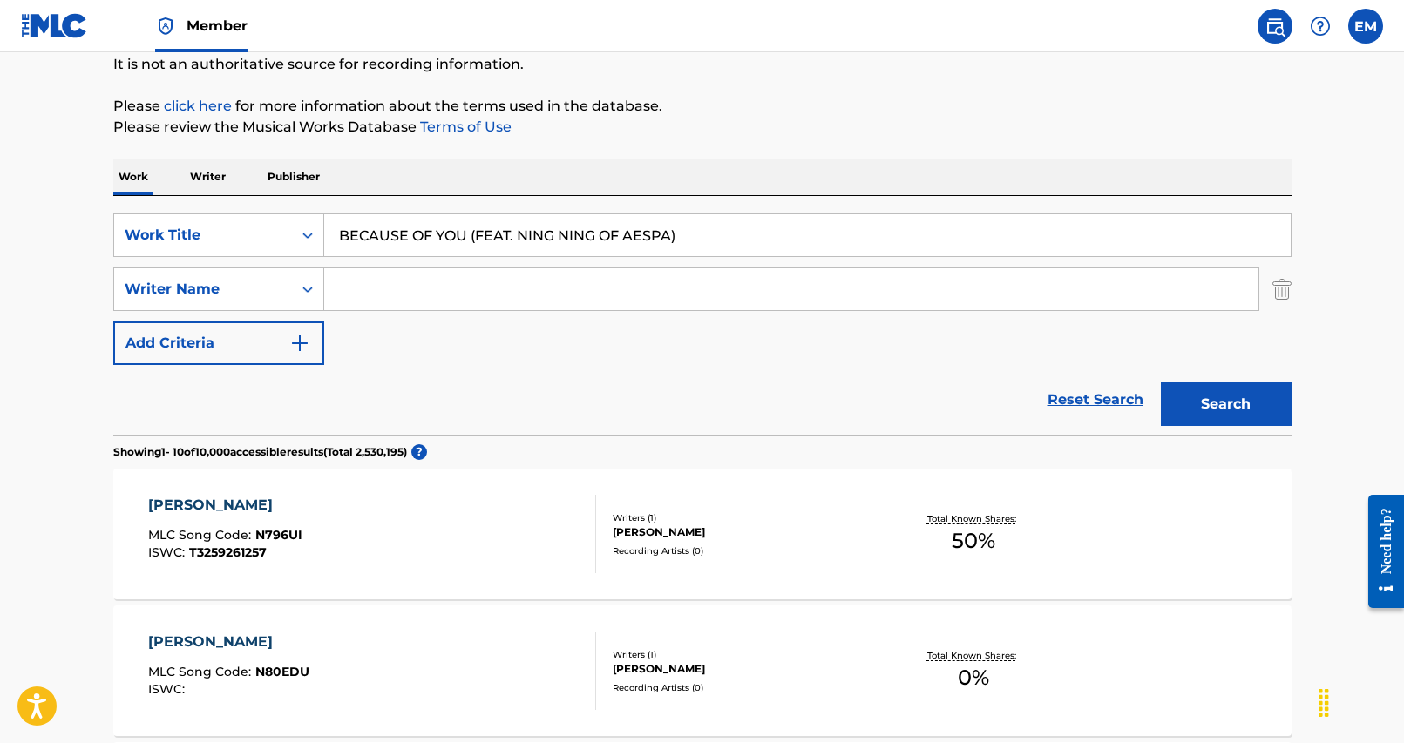
click at [472, 289] on input "Search Form" at bounding box center [791, 289] width 934 height 42
click at [579, 240] on input "BECAUSE OF YOU (FEAT. NING NING OF AESPA)" at bounding box center [807, 235] width 966 height 42
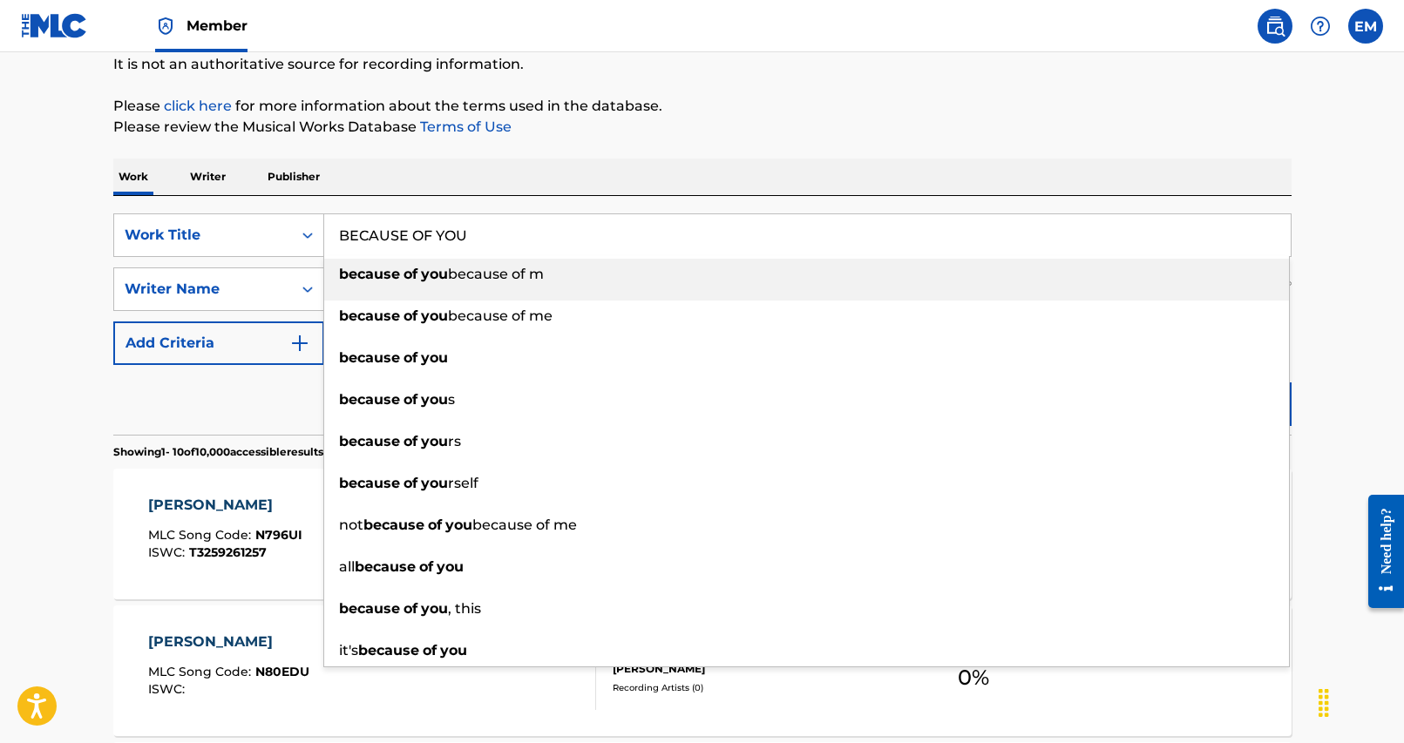
click at [490, 275] on span "because of m" at bounding box center [496, 274] width 96 height 17
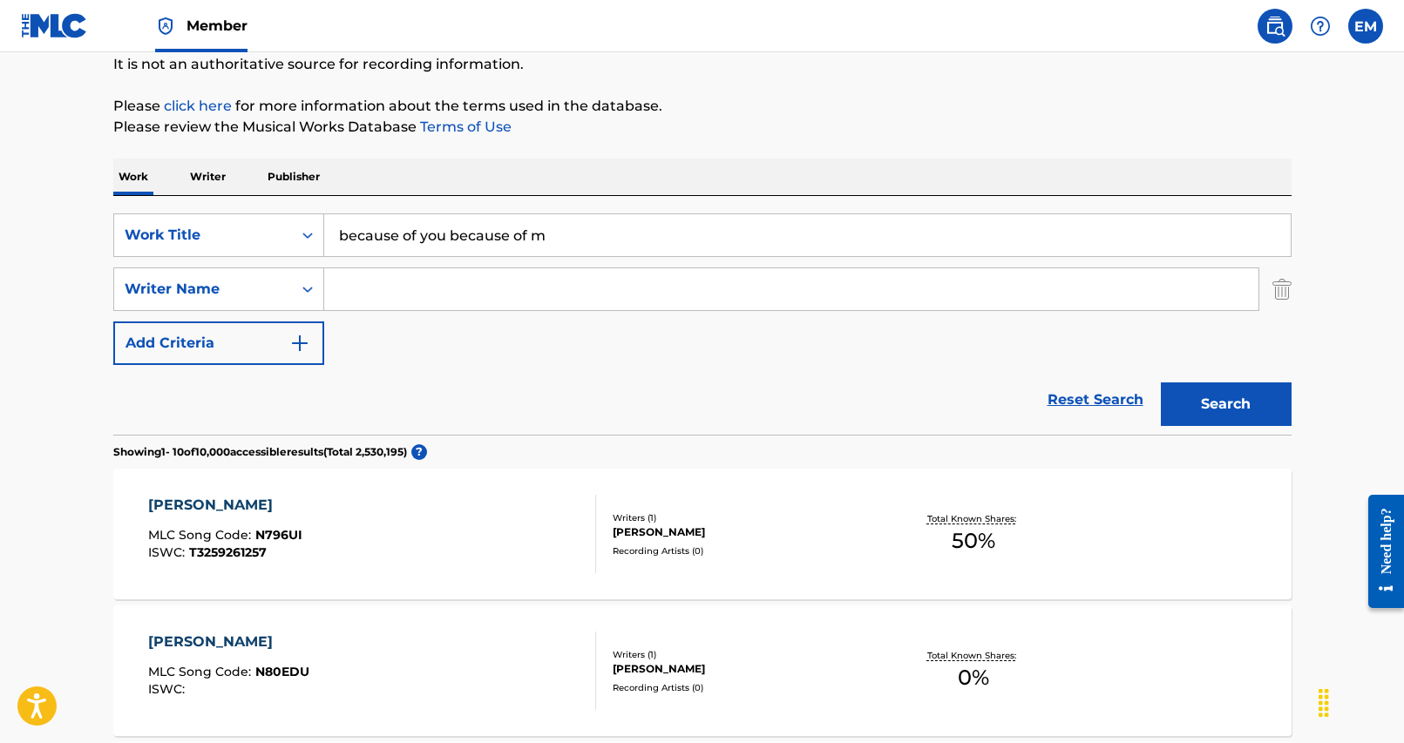
drag, startPoint x: 559, startPoint y: 247, endPoint x: 449, endPoint y: 227, distance: 111.6
click at [449, 227] on input "because of you because of m" at bounding box center [807, 235] width 966 height 42
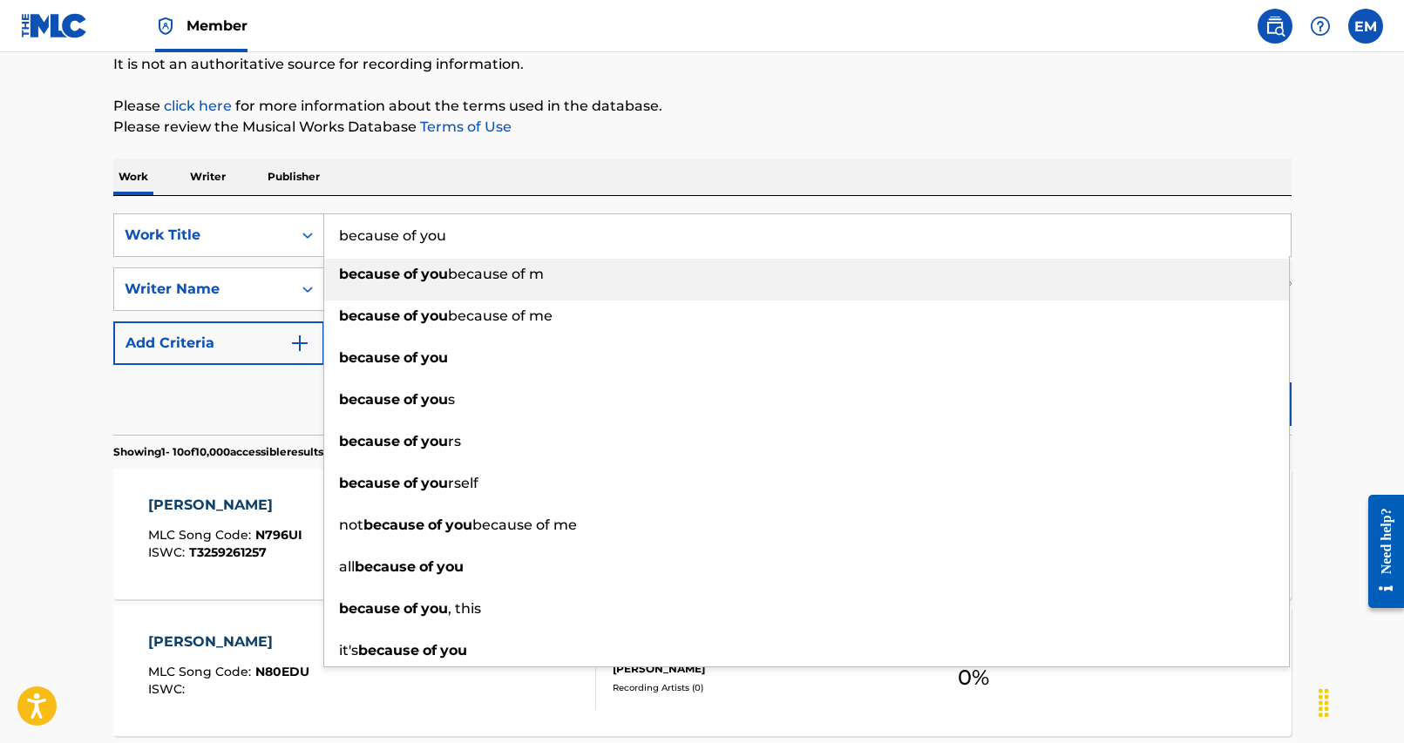
type input "because of you"
click at [464, 171] on div "Work Writer Publisher" at bounding box center [702, 177] width 1178 height 37
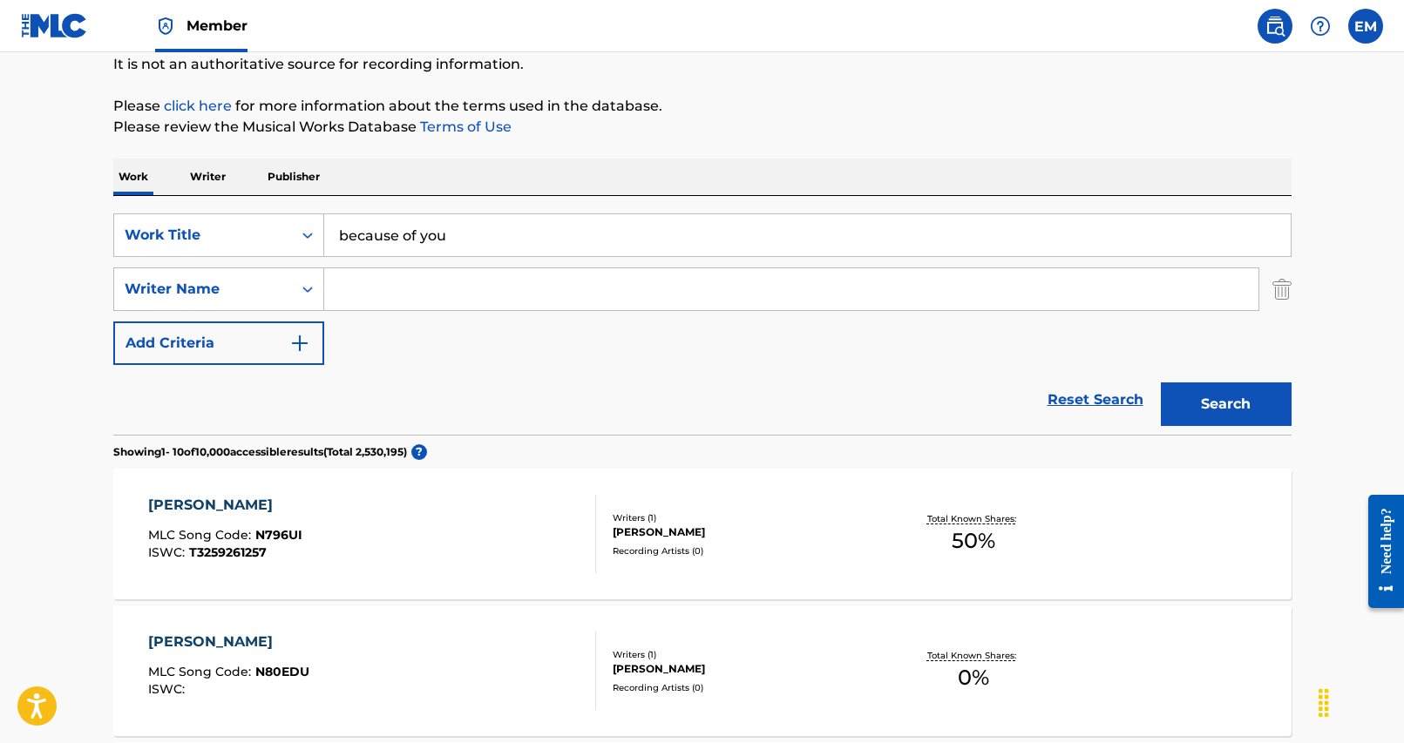
click at [425, 290] on input "Search Form" at bounding box center [791, 289] width 934 height 42
click at [1161, 383] on button "Search" at bounding box center [1226, 405] width 131 height 44
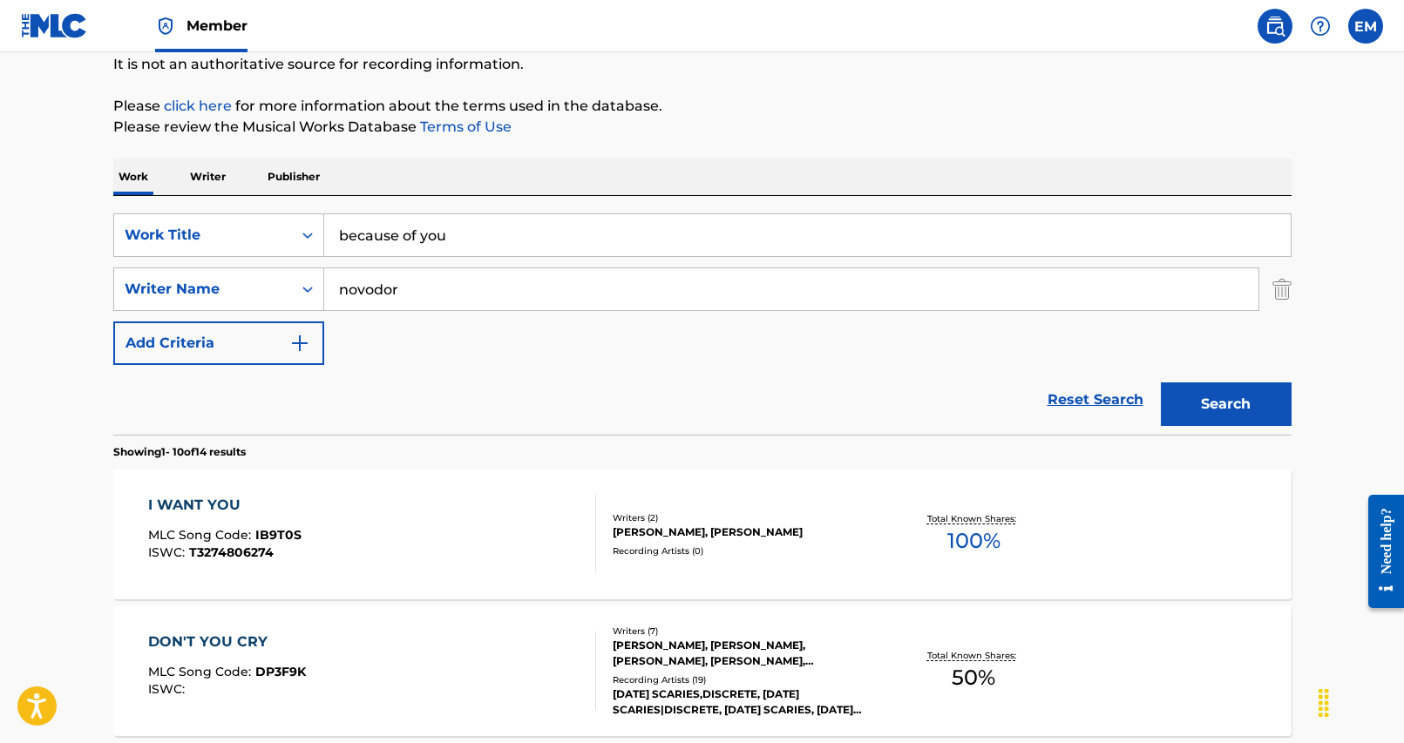
click at [477, 282] on input "novodor" at bounding box center [791, 289] width 934 height 42
type input "[PERSON_NAME] the kid"
click at [1161, 383] on button "Search" at bounding box center [1226, 405] width 131 height 44
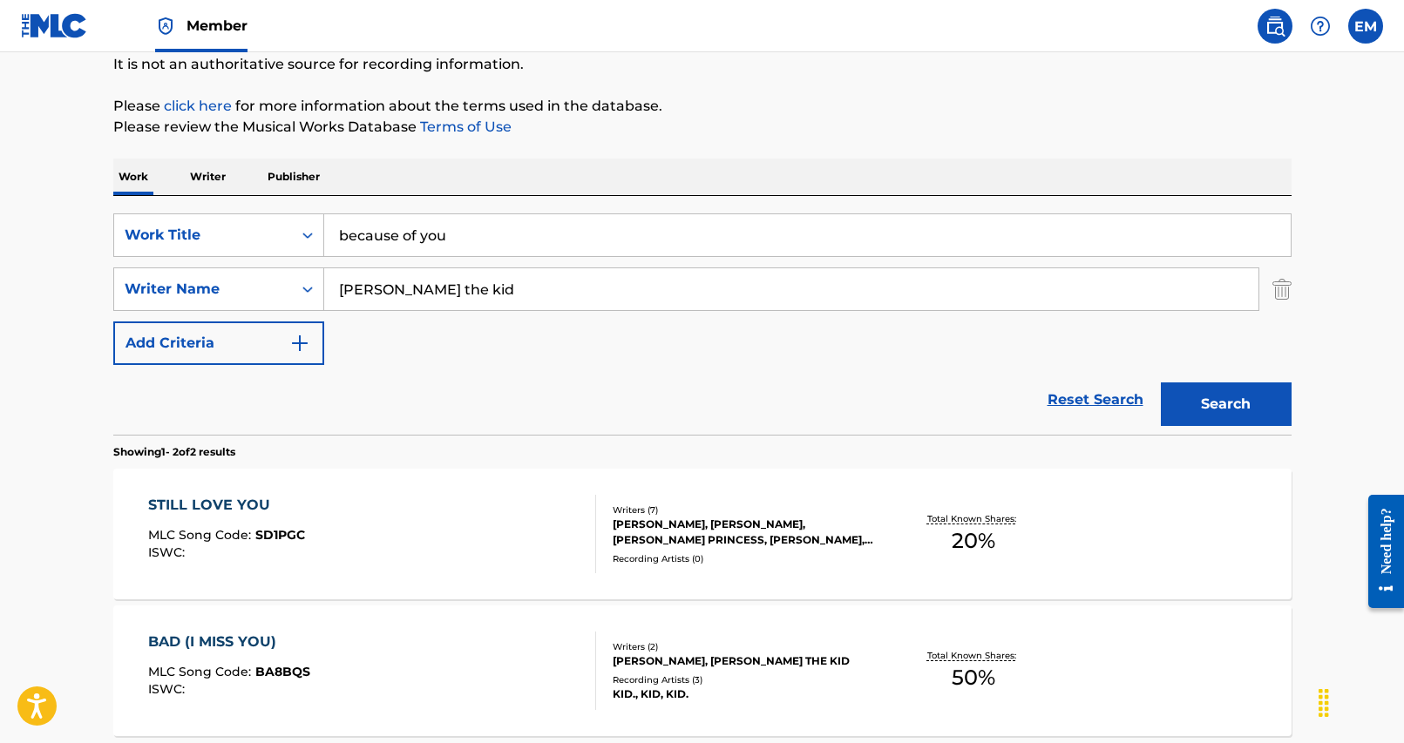
click at [443, 252] on input "because of you" at bounding box center [807, 235] width 966 height 42
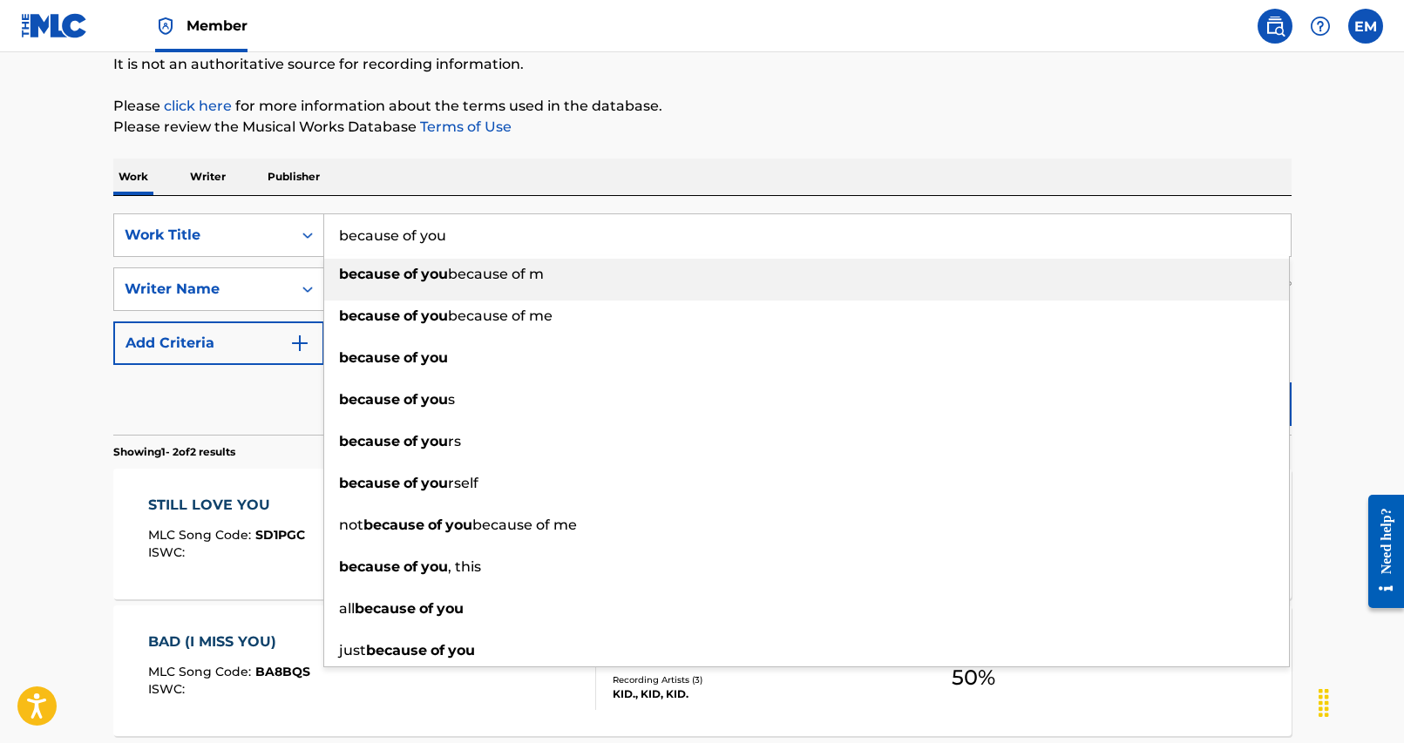
click at [443, 252] on input "because of you" at bounding box center [807, 235] width 966 height 42
type input "BECAUSE OF YOU (FEAT. NING NING OF AESPA)"
click at [565, 190] on div "Work Writer Publisher" at bounding box center [702, 177] width 1178 height 37
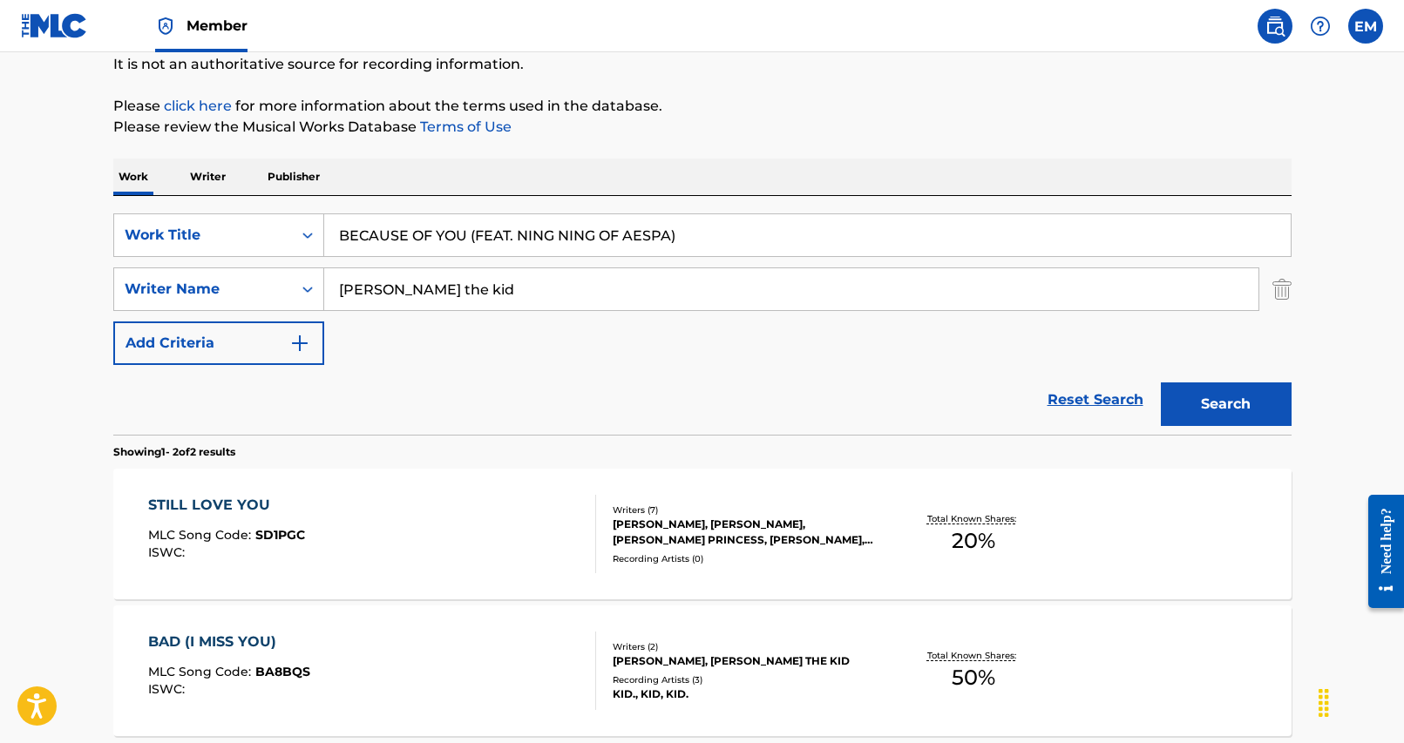
click at [1228, 428] on div "Search" at bounding box center [1221, 400] width 139 height 70
click at [1215, 417] on button "Search" at bounding box center [1226, 405] width 131 height 44
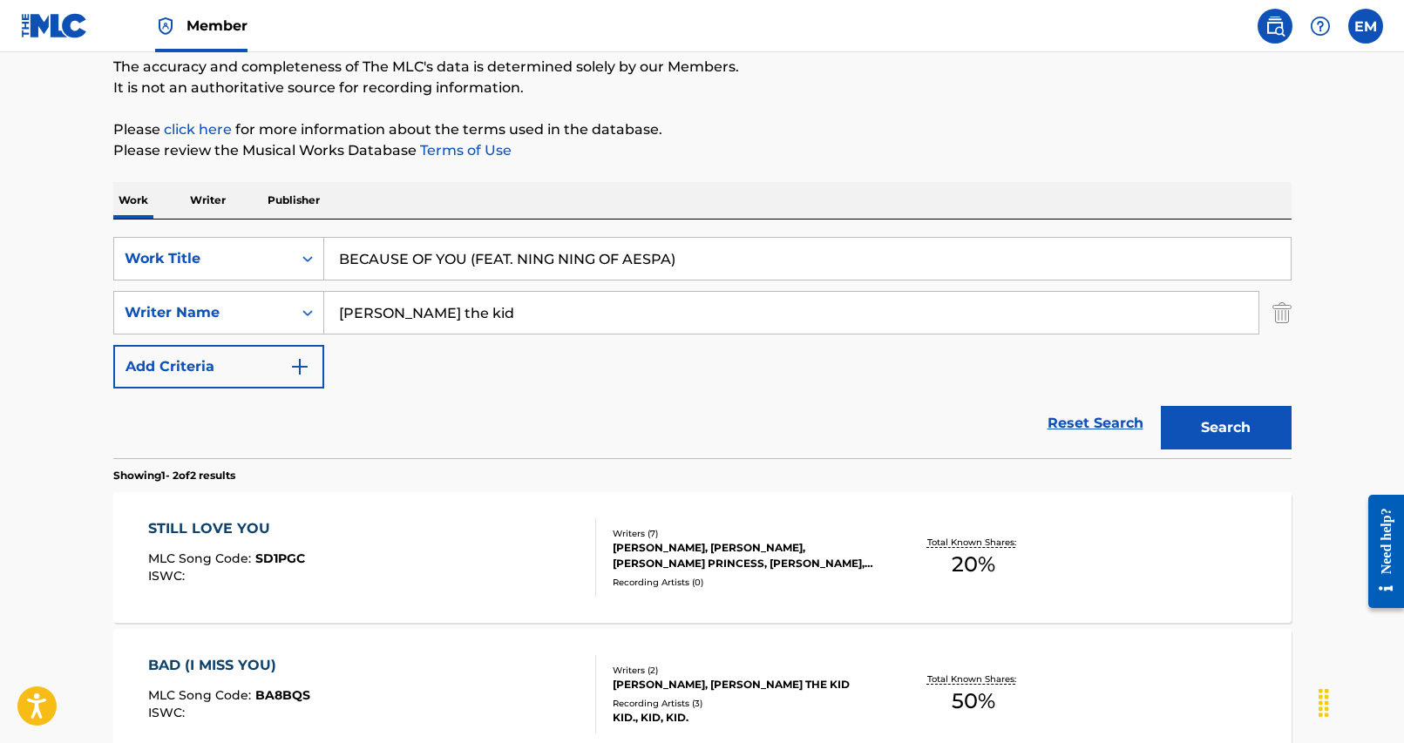
scroll to position [0, 0]
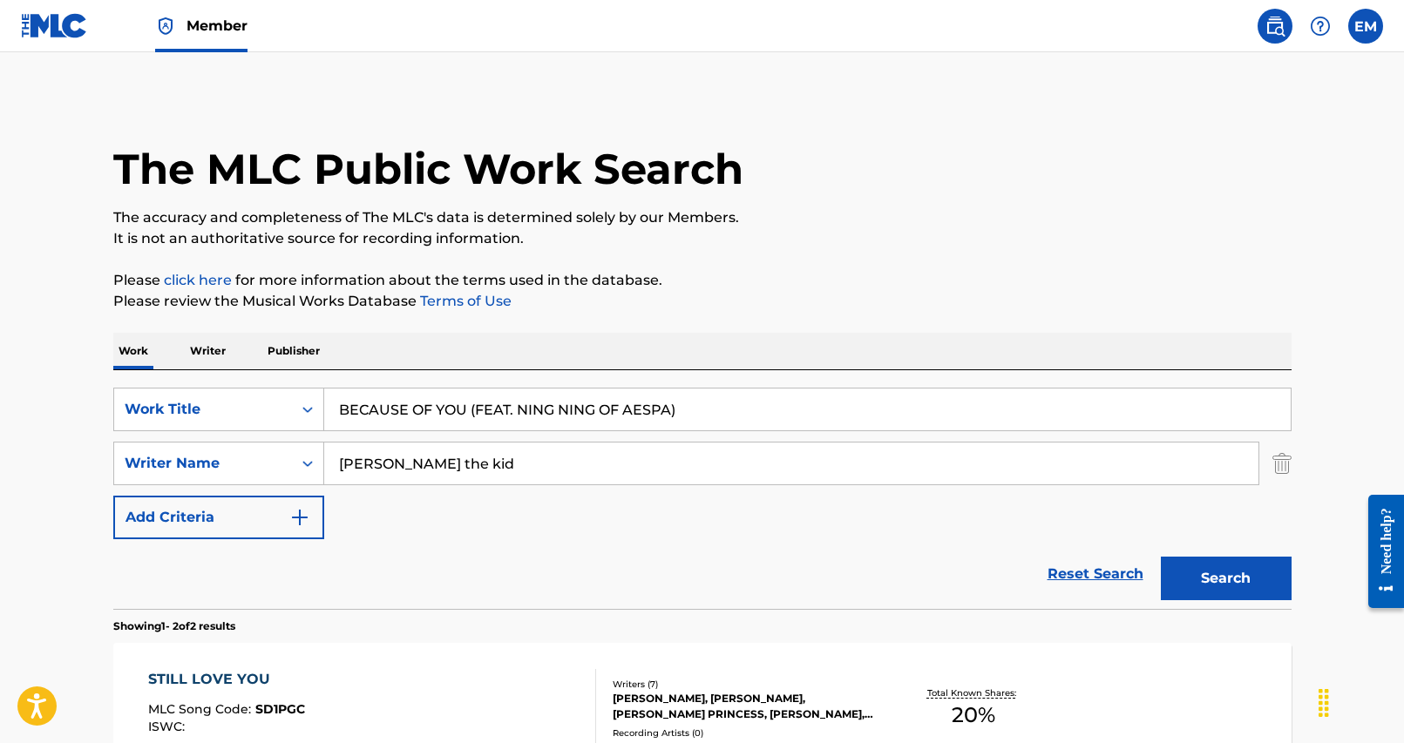
click at [443, 449] on input "[PERSON_NAME] the kid" at bounding box center [791, 464] width 934 height 42
click at [440, 473] on input "[PERSON_NAME] the kid" at bounding box center [791, 464] width 934 height 42
click at [601, 463] on input "[PERSON_NAME] the kid" at bounding box center [791, 464] width 934 height 42
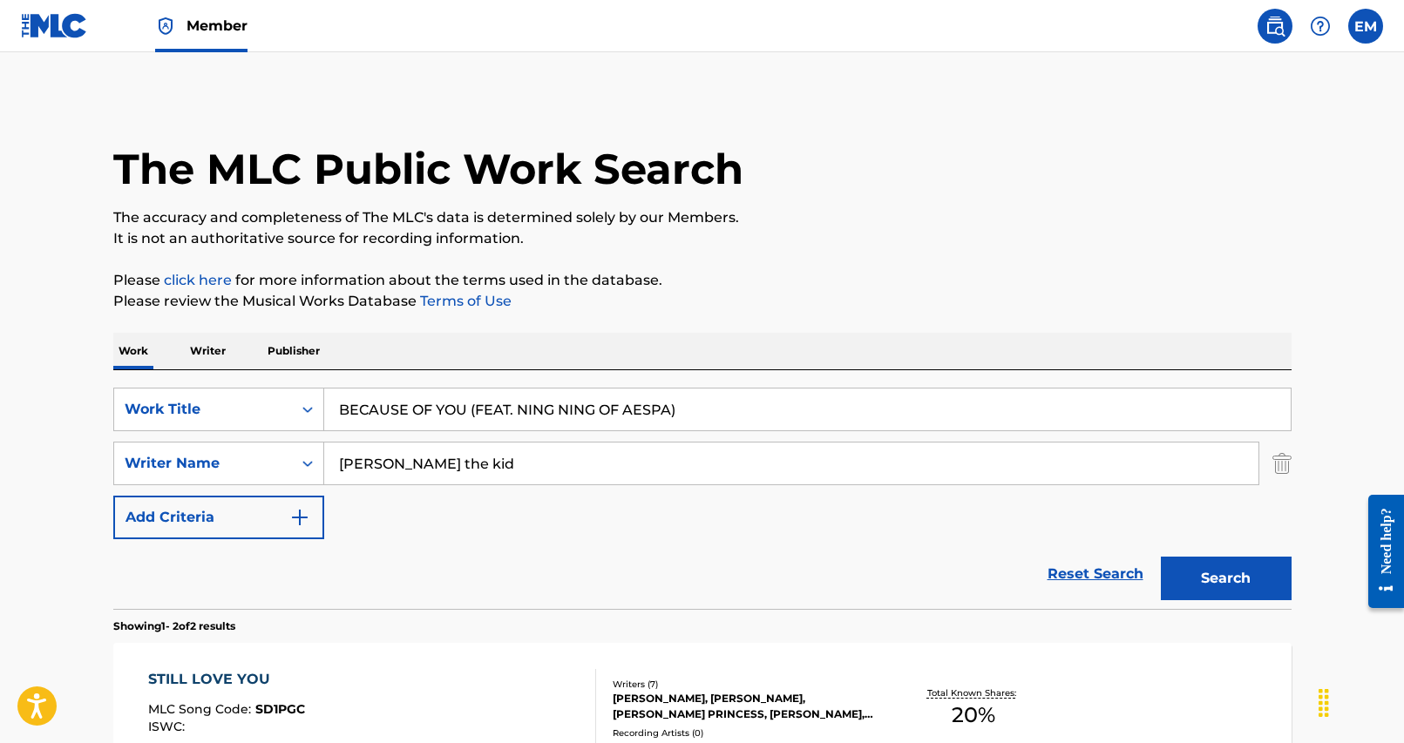
click at [601, 463] on input "[PERSON_NAME] the kid" at bounding box center [791, 464] width 934 height 42
type input "[PERSON_NAME]"
click at [1243, 584] on button "Search" at bounding box center [1226, 579] width 131 height 44
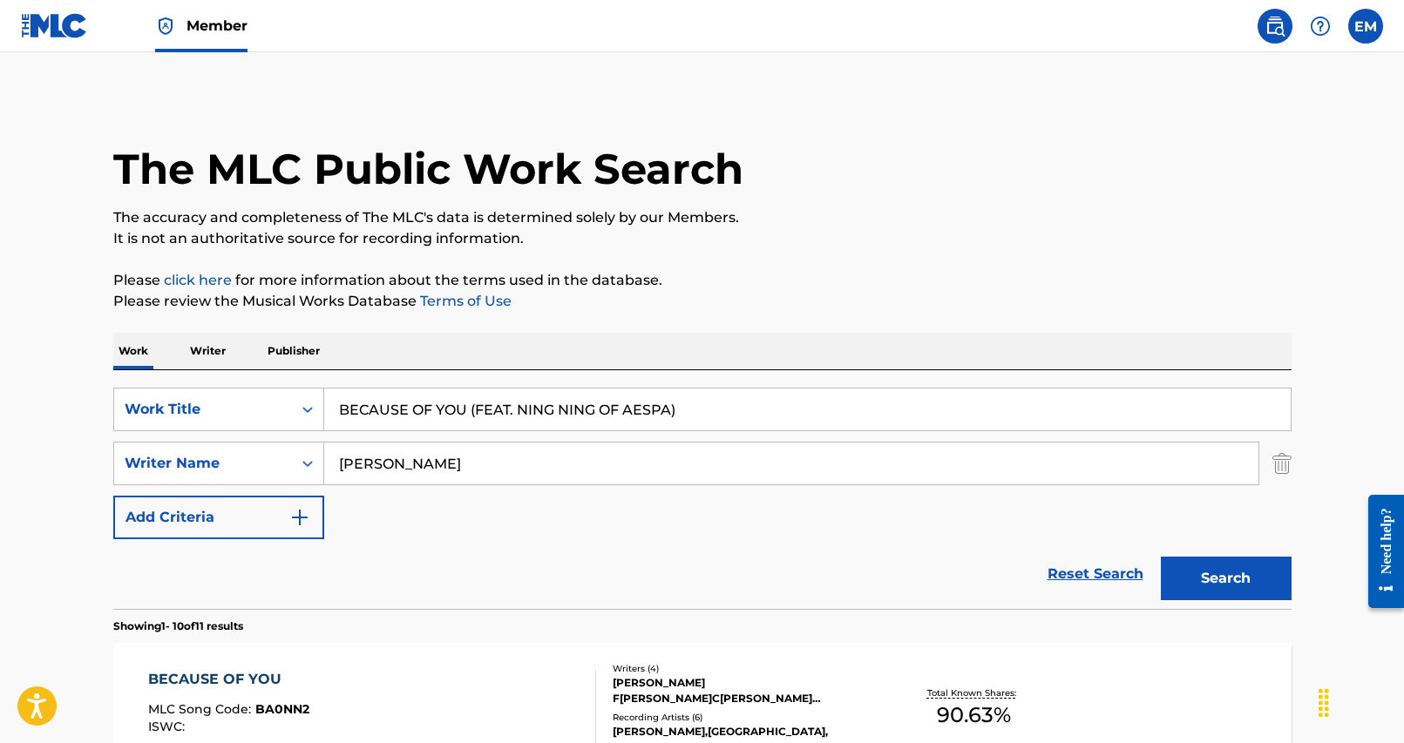
click at [479, 693] on div "BECAUSE OF YOU MLC Song Code : BA0NN2 ISWC :" at bounding box center [372, 708] width 448 height 78
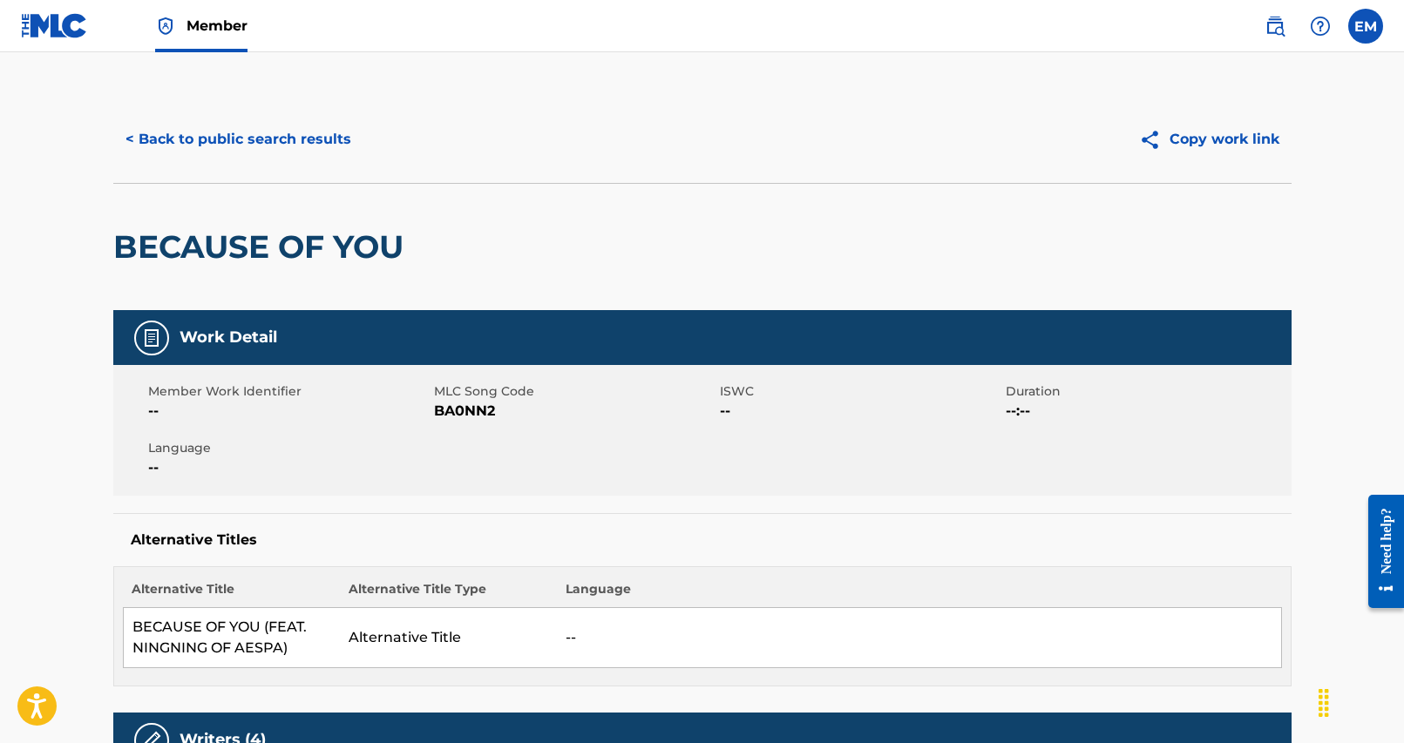
click at [199, 150] on button "< Back to public search results" at bounding box center [238, 140] width 250 height 44
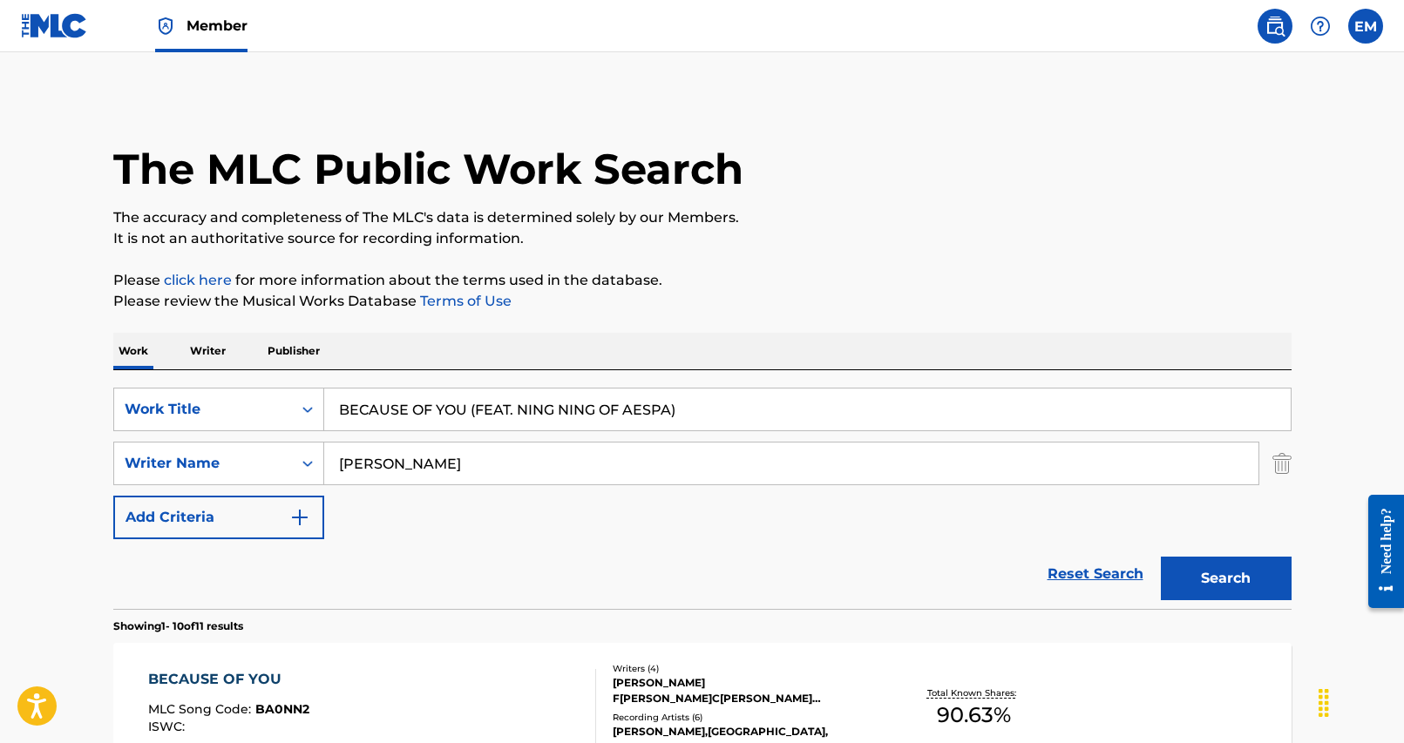
click at [450, 417] on input "BECAUSE OF YOU (FEAT. NING NING OF AESPA)" at bounding box center [807, 410] width 966 height 42
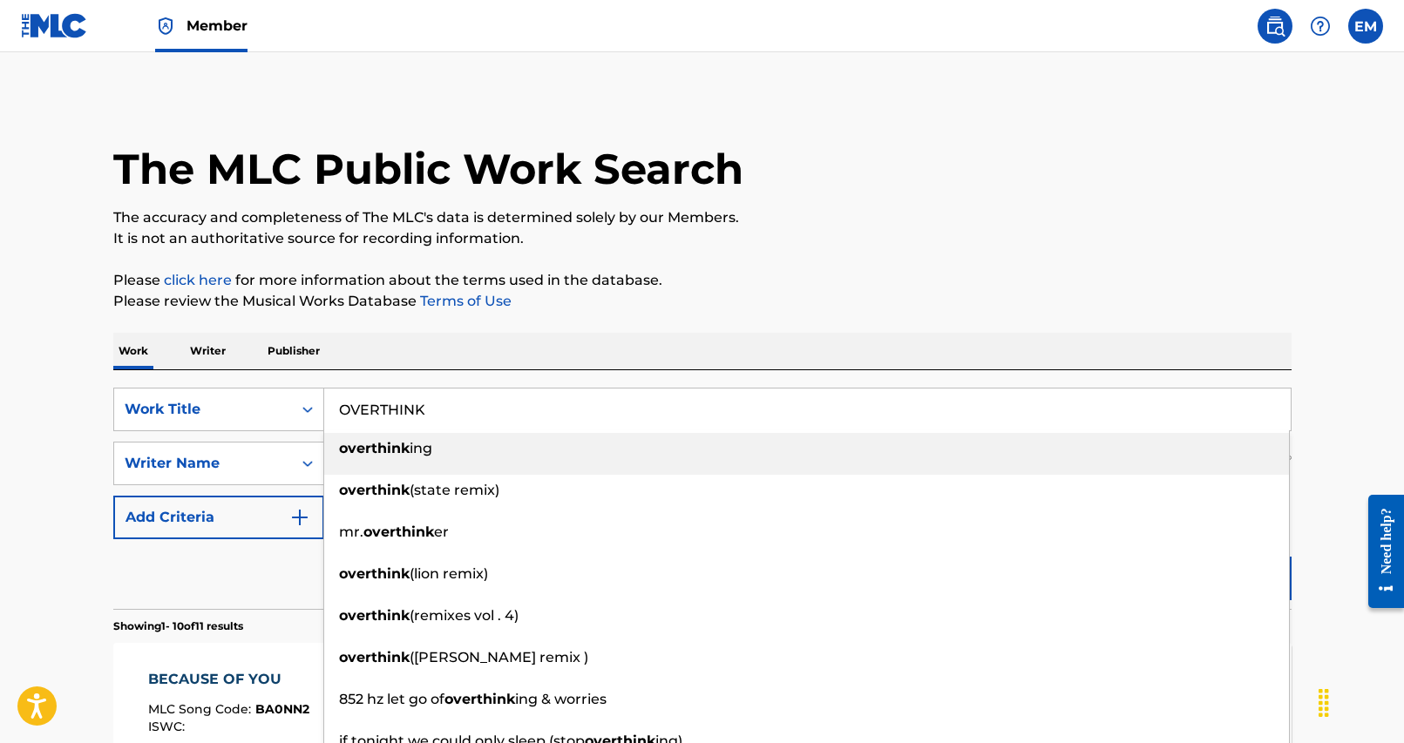
type input "OVERTHINK"
click at [694, 362] on div "Work Writer Publisher" at bounding box center [702, 351] width 1178 height 37
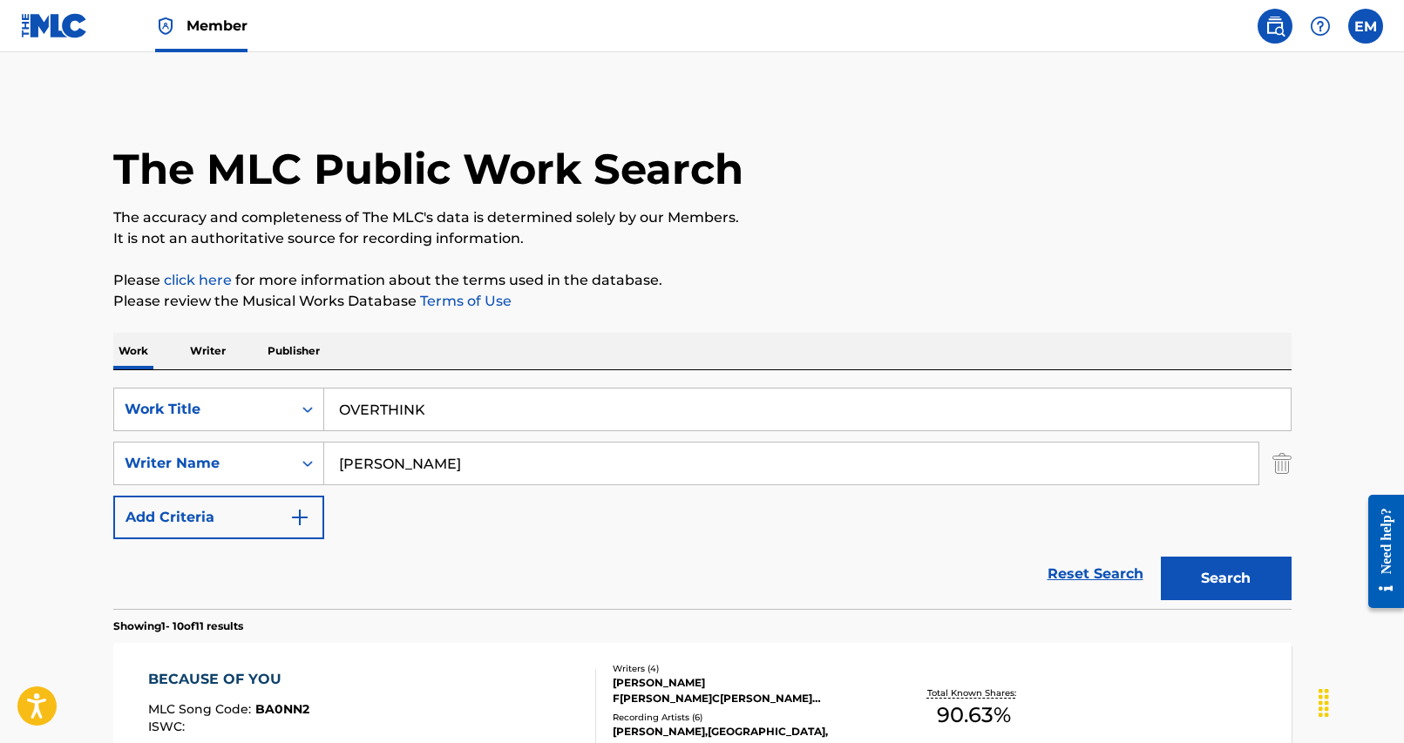
click at [410, 467] on input "[PERSON_NAME]" at bounding box center [791, 464] width 934 height 42
click at [1161, 557] on button "Search" at bounding box center [1226, 579] width 131 height 44
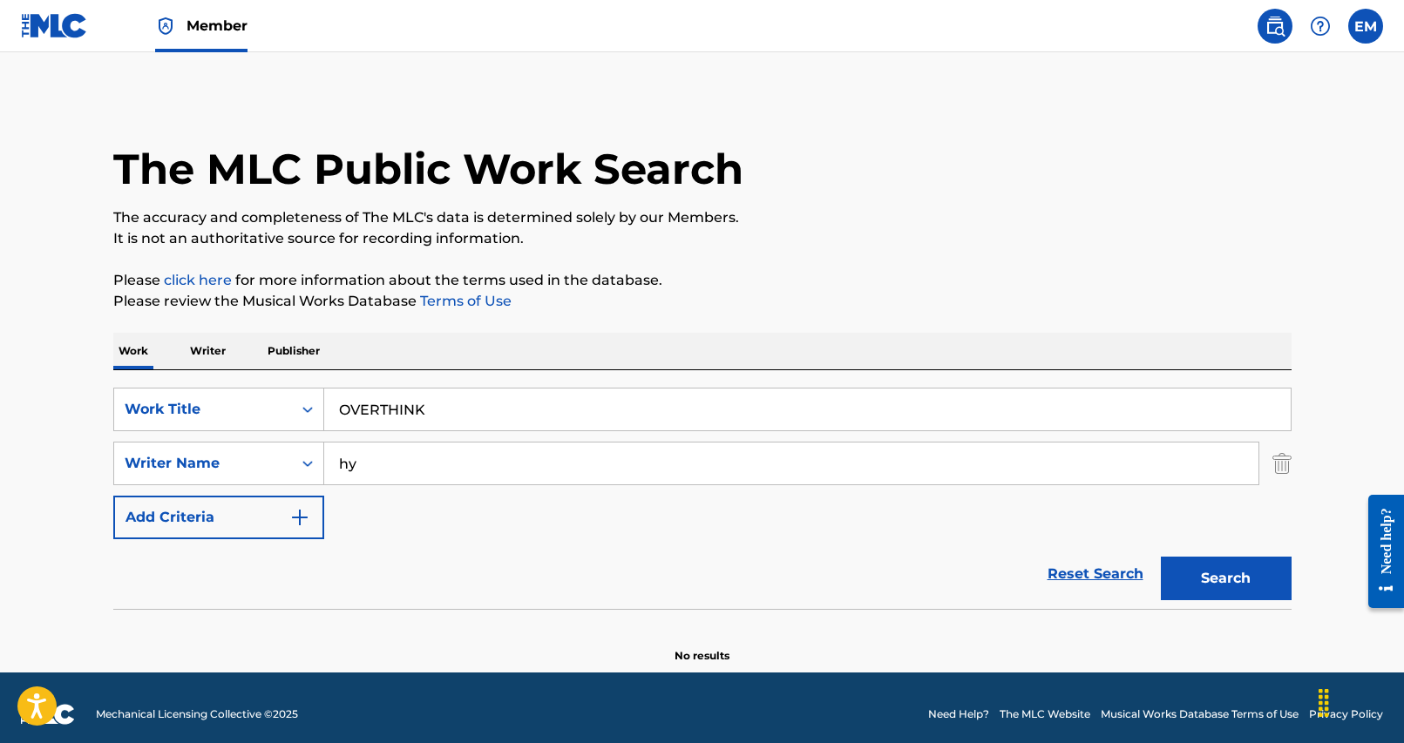
type input "h"
click at [1161, 557] on button "Search" at bounding box center [1226, 579] width 131 height 44
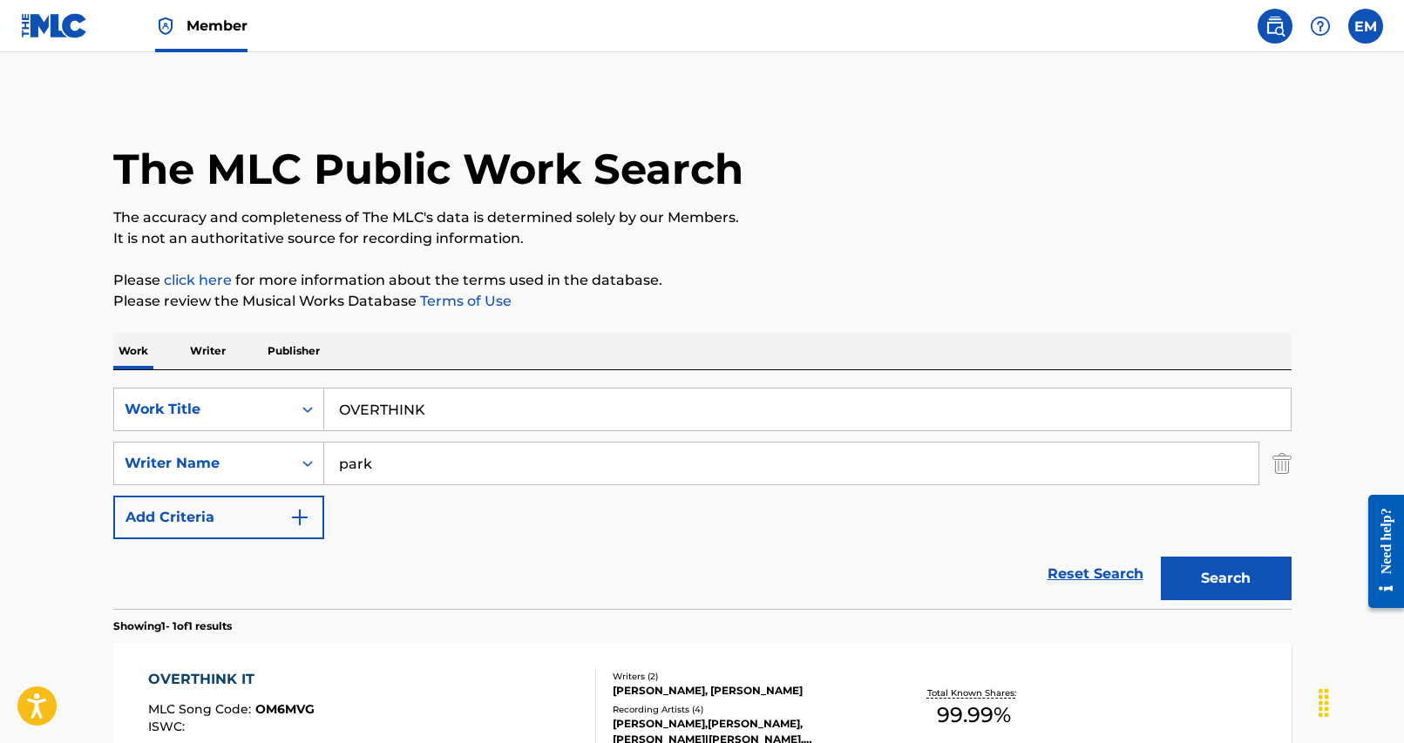
click at [397, 459] on input "park" at bounding box center [791, 464] width 934 height 42
type input "SOLOVAY"
click at [1237, 586] on button "Search" at bounding box center [1226, 579] width 131 height 44
click at [459, 678] on div "OVERTHINK MLC Song Code : OC4CPA ISWC : T3046348356" at bounding box center [372, 708] width 448 height 78
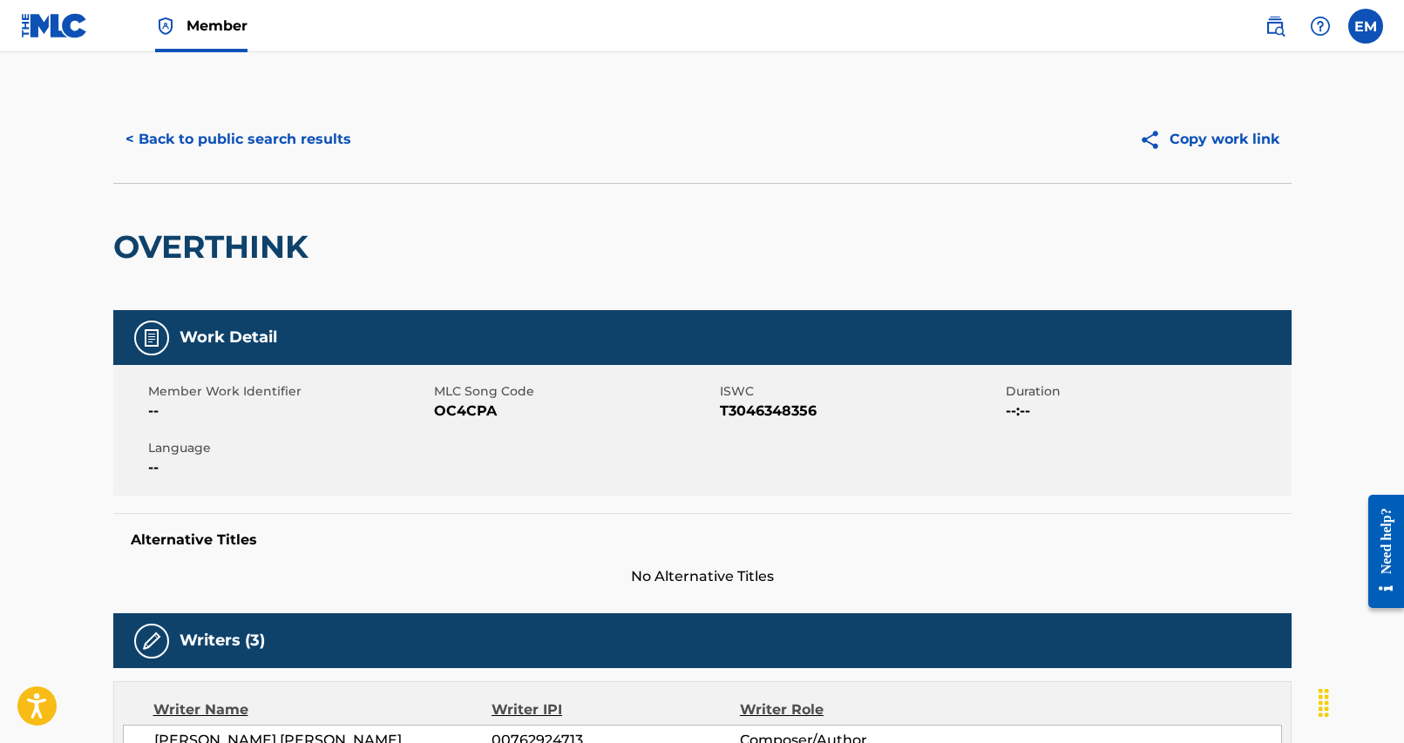
drag, startPoint x: 277, startPoint y: 169, endPoint x: 271, endPoint y: 156, distance: 14.4
click at [277, 168] on div "< Back to public search results Copy work link" at bounding box center [702, 139] width 1178 height 87
click at [267, 148] on button "< Back to public search results" at bounding box center [238, 140] width 250 height 44
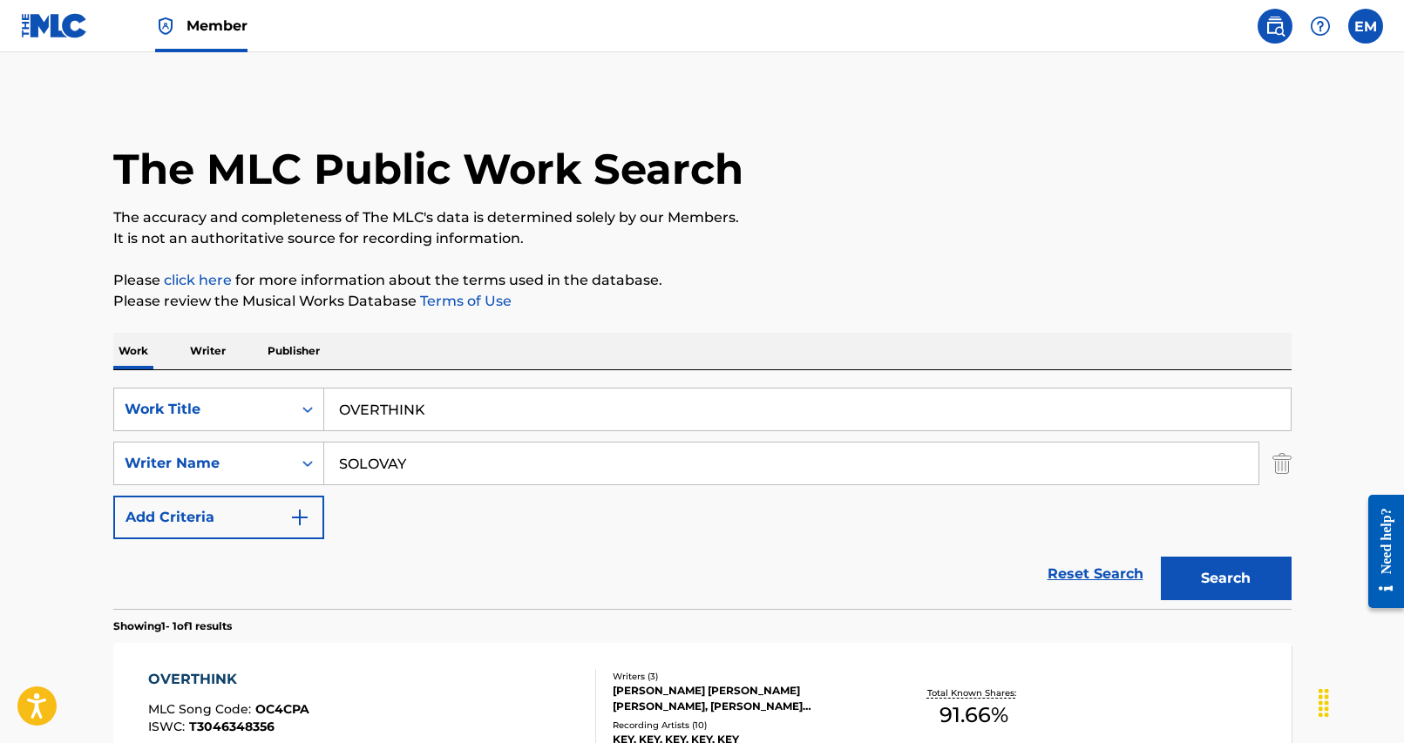
click at [430, 416] on input "OVERTHINK" at bounding box center [807, 410] width 966 height 42
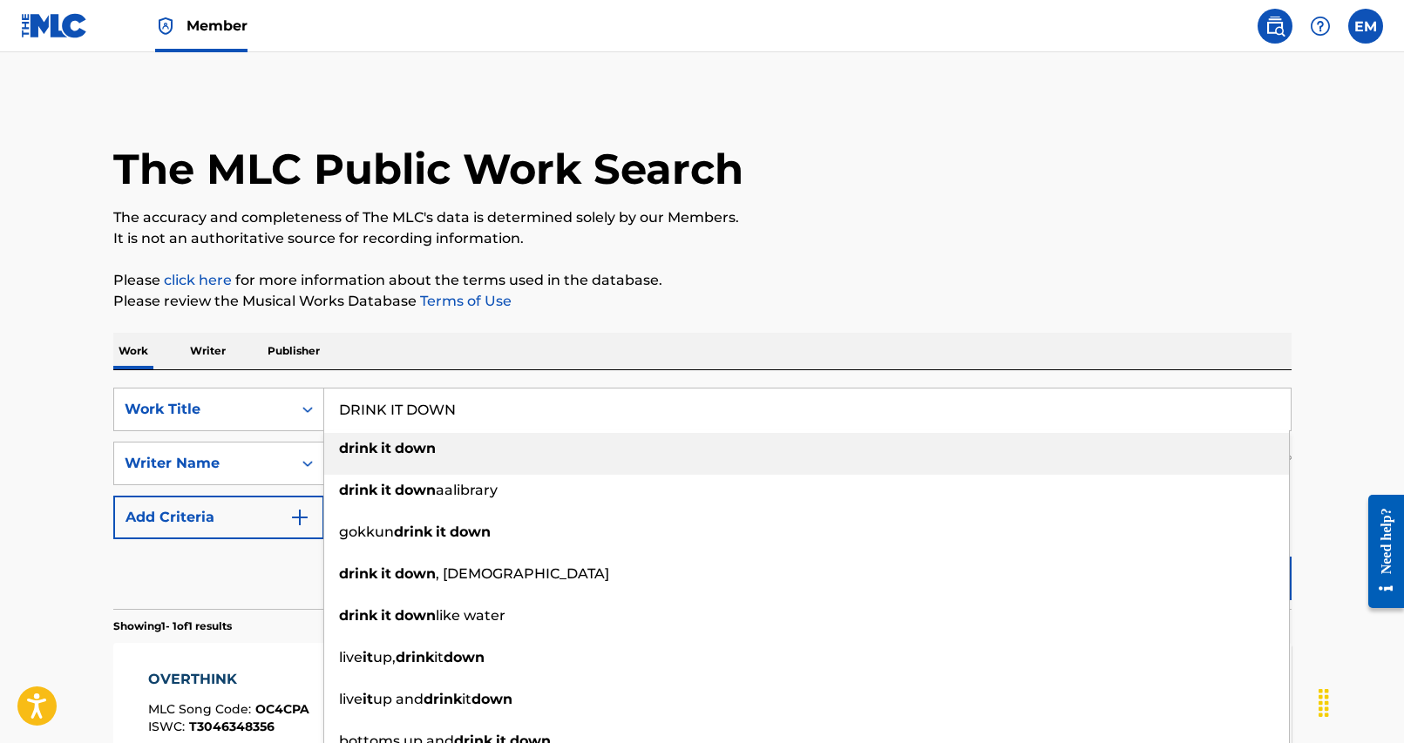
type input "DRINK IT DOWN"
click at [532, 364] on div "Work Writer Publisher" at bounding box center [702, 351] width 1178 height 37
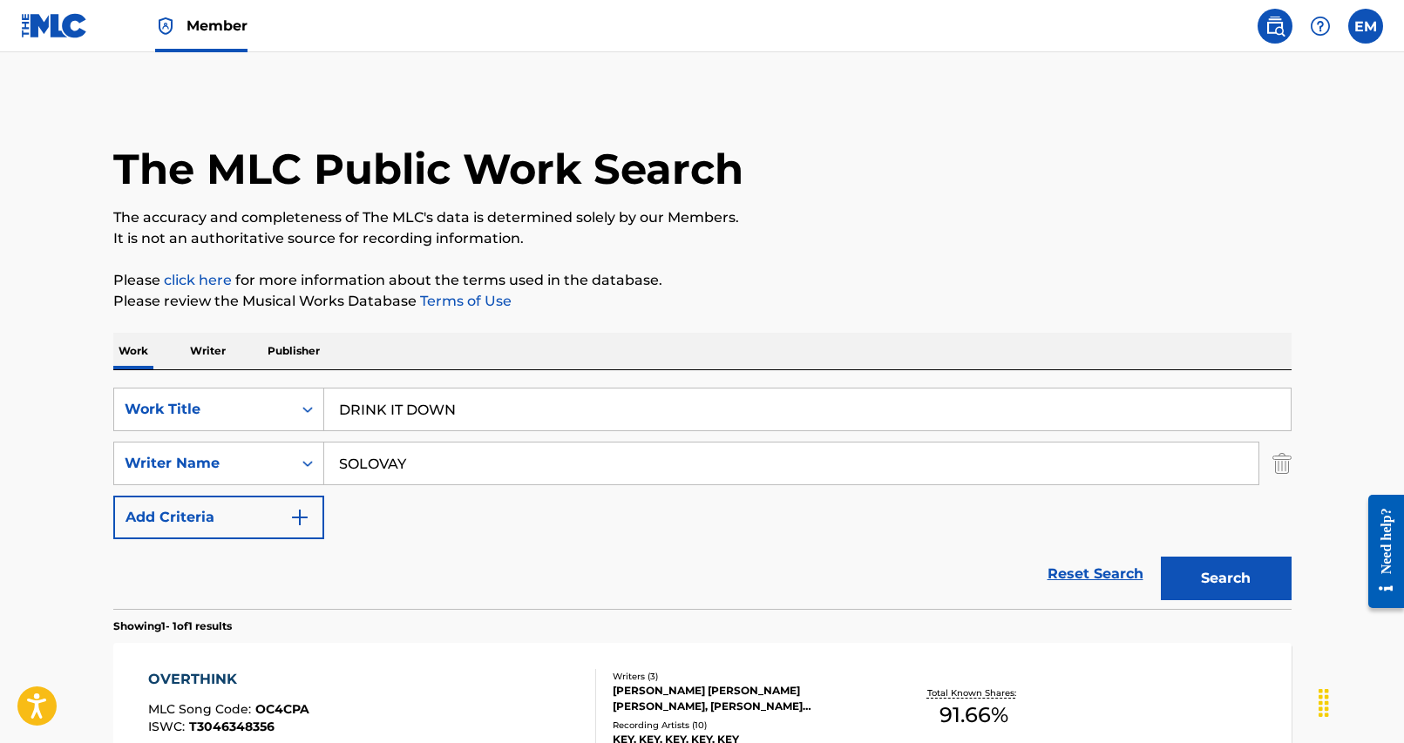
click at [391, 470] on input "SOLOVAY" at bounding box center [791, 464] width 934 height 42
type input "sangwoo"
click at [1161, 557] on button "Search" at bounding box center [1226, 579] width 131 height 44
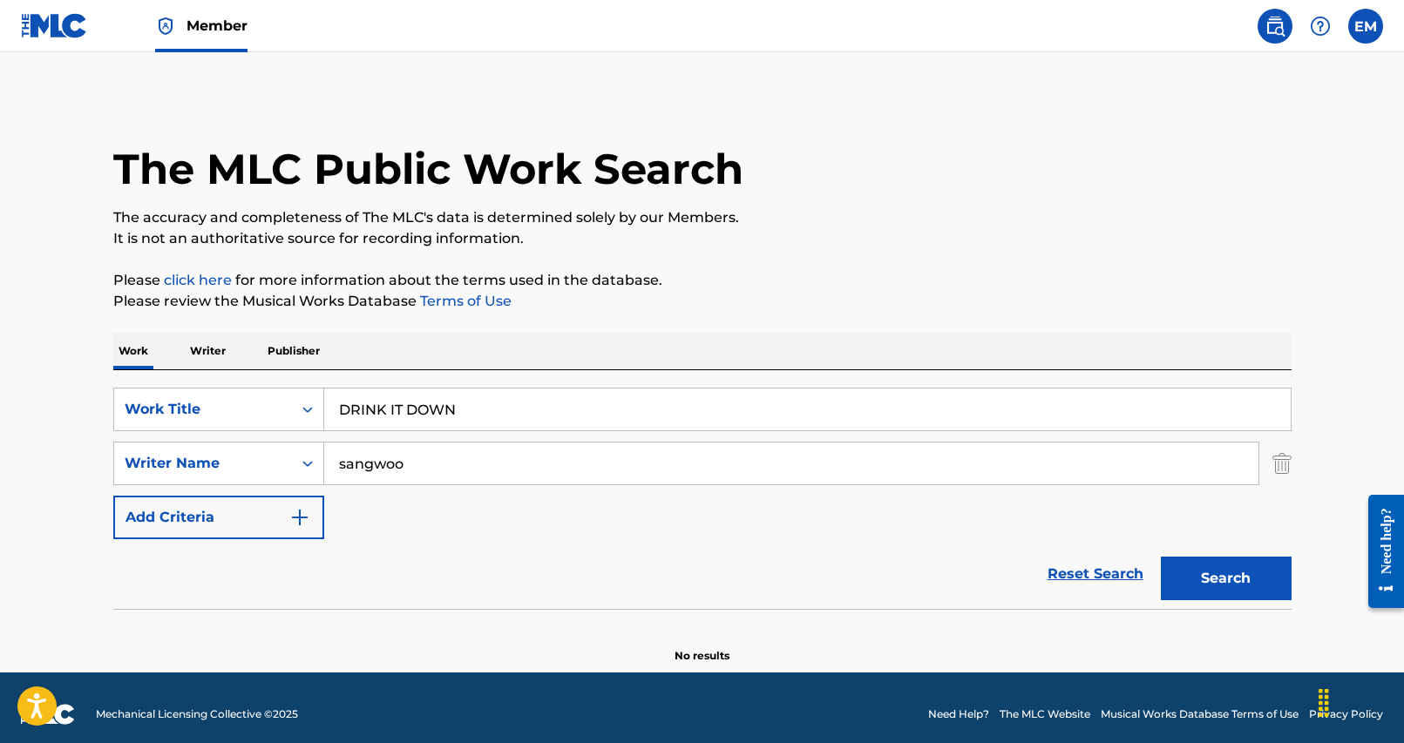
click at [416, 477] on input "sangwoo" at bounding box center [791, 464] width 934 height 42
type input "s[PERSON_NAME]"
click at [1161, 557] on button "Search" at bounding box center [1226, 579] width 131 height 44
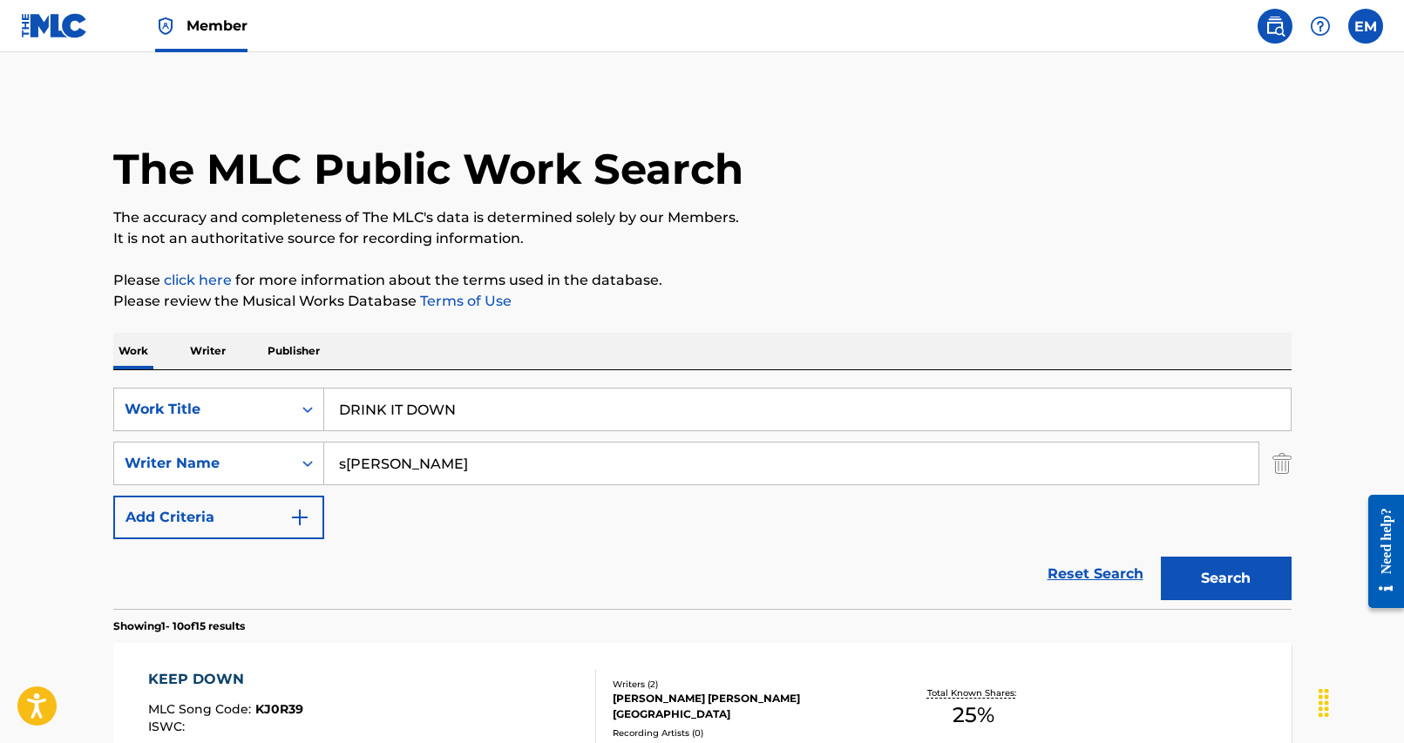
click at [1261, 470] on img "Search Form" at bounding box center [1281, 464] width 19 height 44
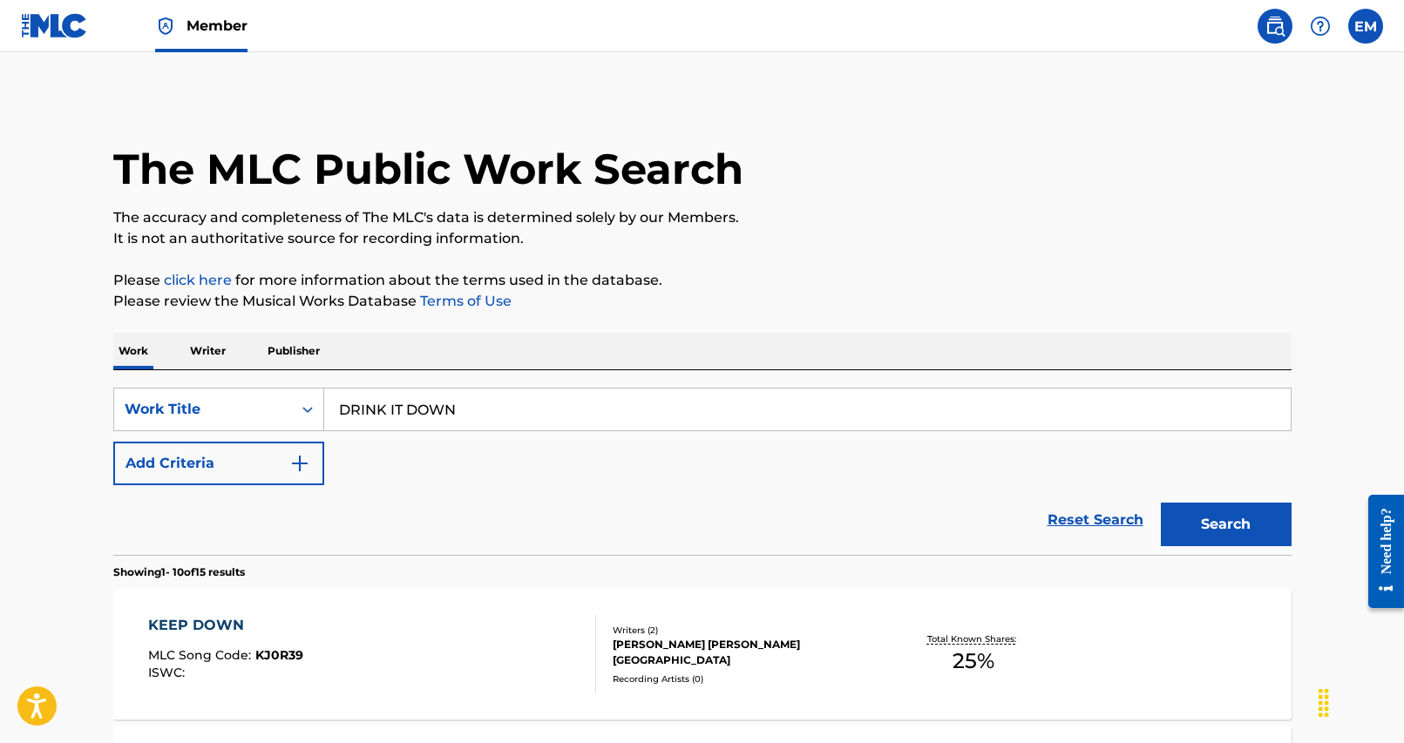
click at [707, 498] on div "Reset Search Search" at bounding box center [702, 520] width 1178 height 70
click at [402, 403] on input "DRINK IT DOWN" at bounding box center [807, 410] width 966 height 42
type input "FIREWORKS (FEAT. SOHEE OF RIIZE)"
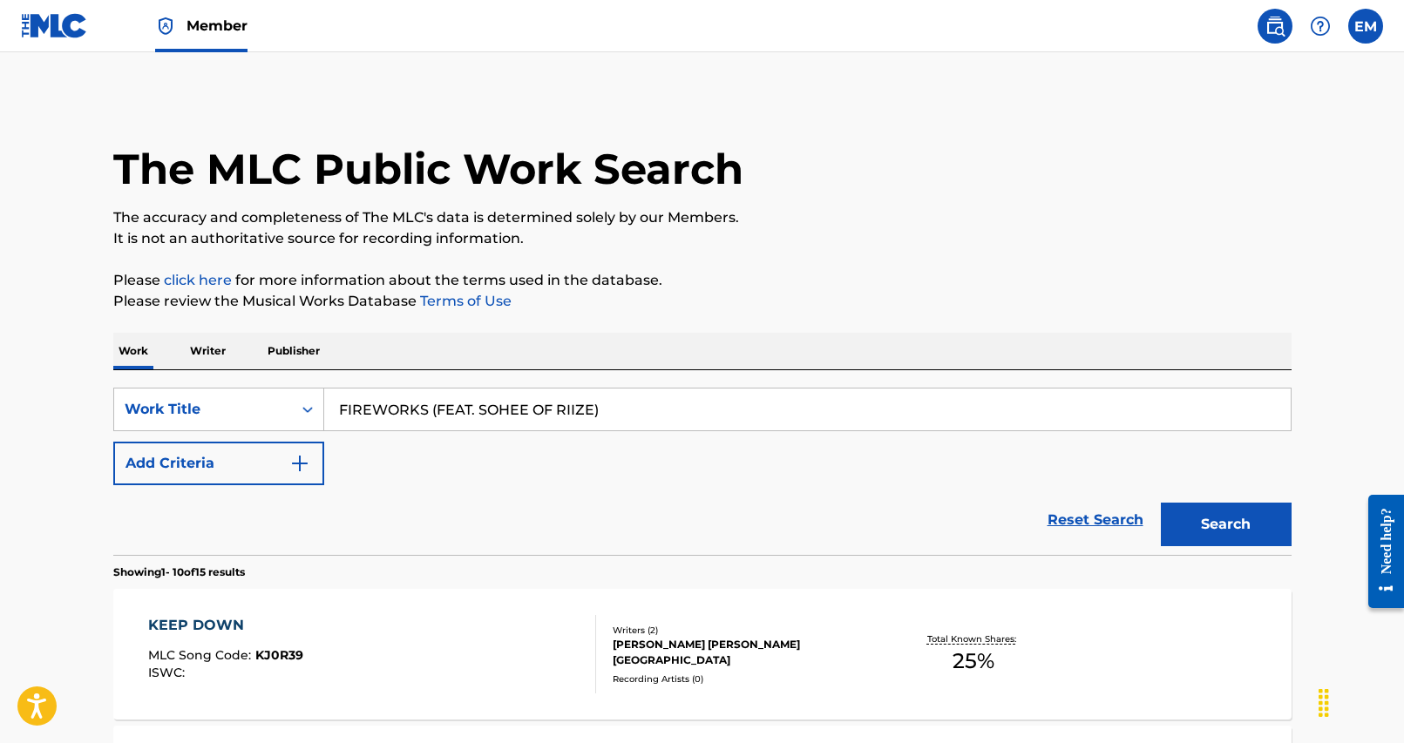
click at [241, 447] on button "Add Criteria" at bounding box center [218, 464] width 211 height 44
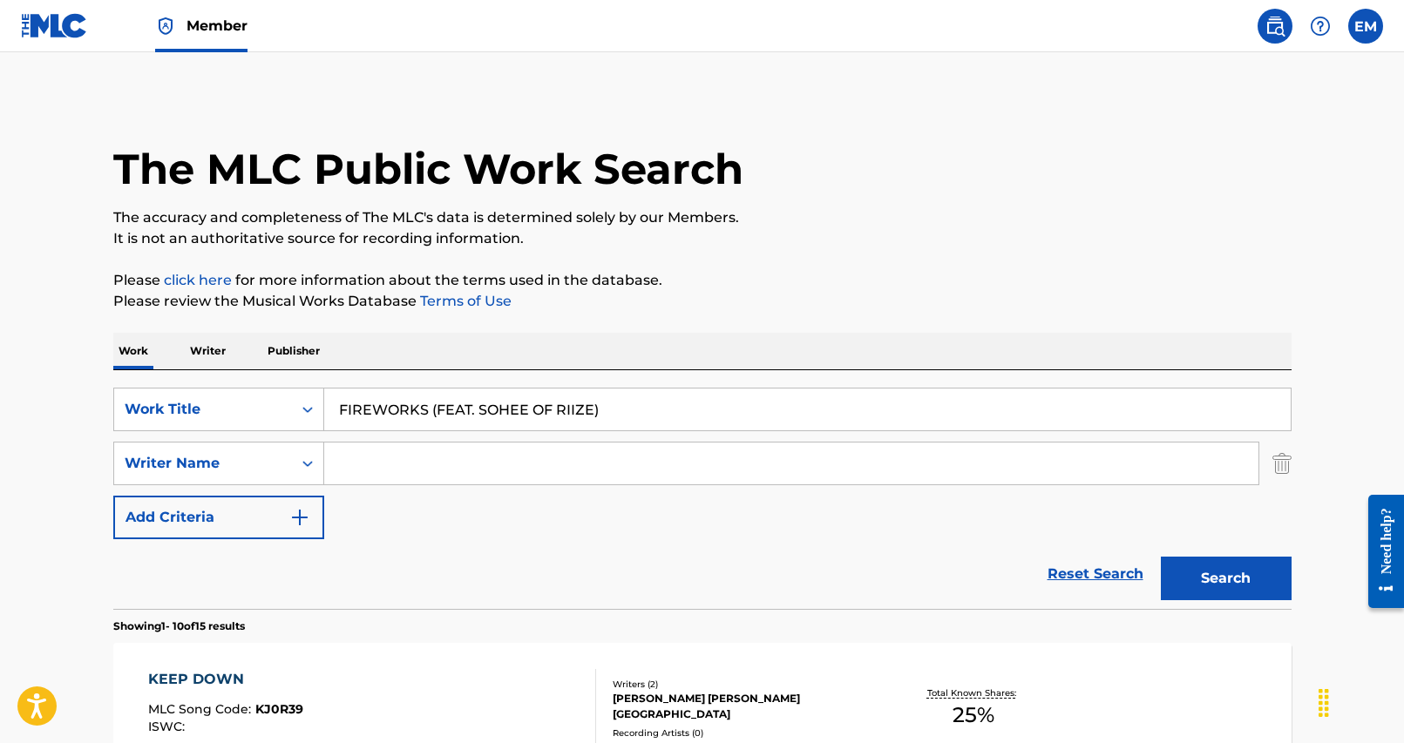
click at [1261, 579] on button "Search" at bounding box center [1226, 579] width 131 height 44
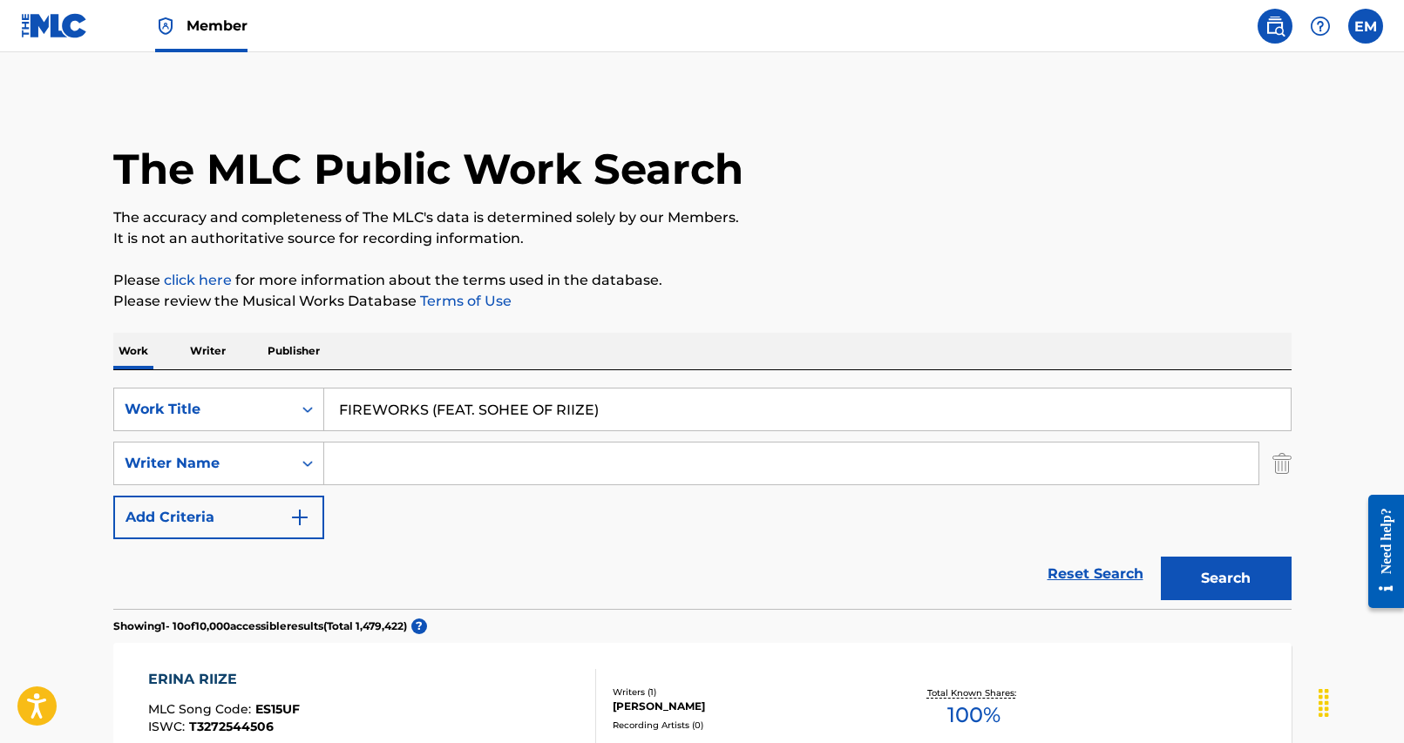
click at [550, 465] on input "Search Form" at bounding box center [791, 464] width 934 height 42
click at [492, 469] on input "Search Form" at bounding box center [791, 464] width 934 height 42
type input "[PERSON_NAME]"
click at [1161, 557] on button "Search" at bounding box center [1226, 579] width 131 height 44
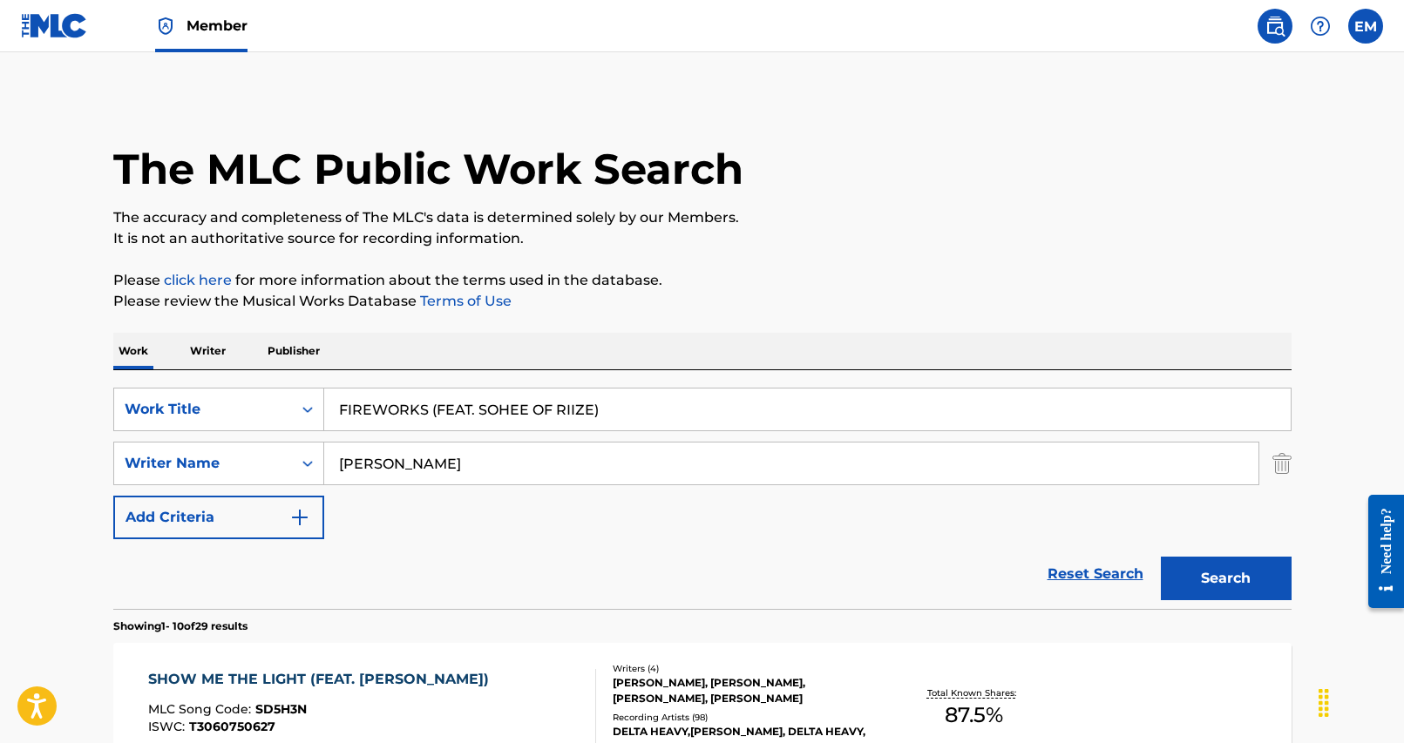
click at [512, 564] on div "Reset Search Search" at bounding box center [702, 574] width 1178 height 70
click at [400, 411] on input "FIREWORKS (FEAT. SOHEE OF RIIZE)" at bounding box center [807, 410] width 966 height 42
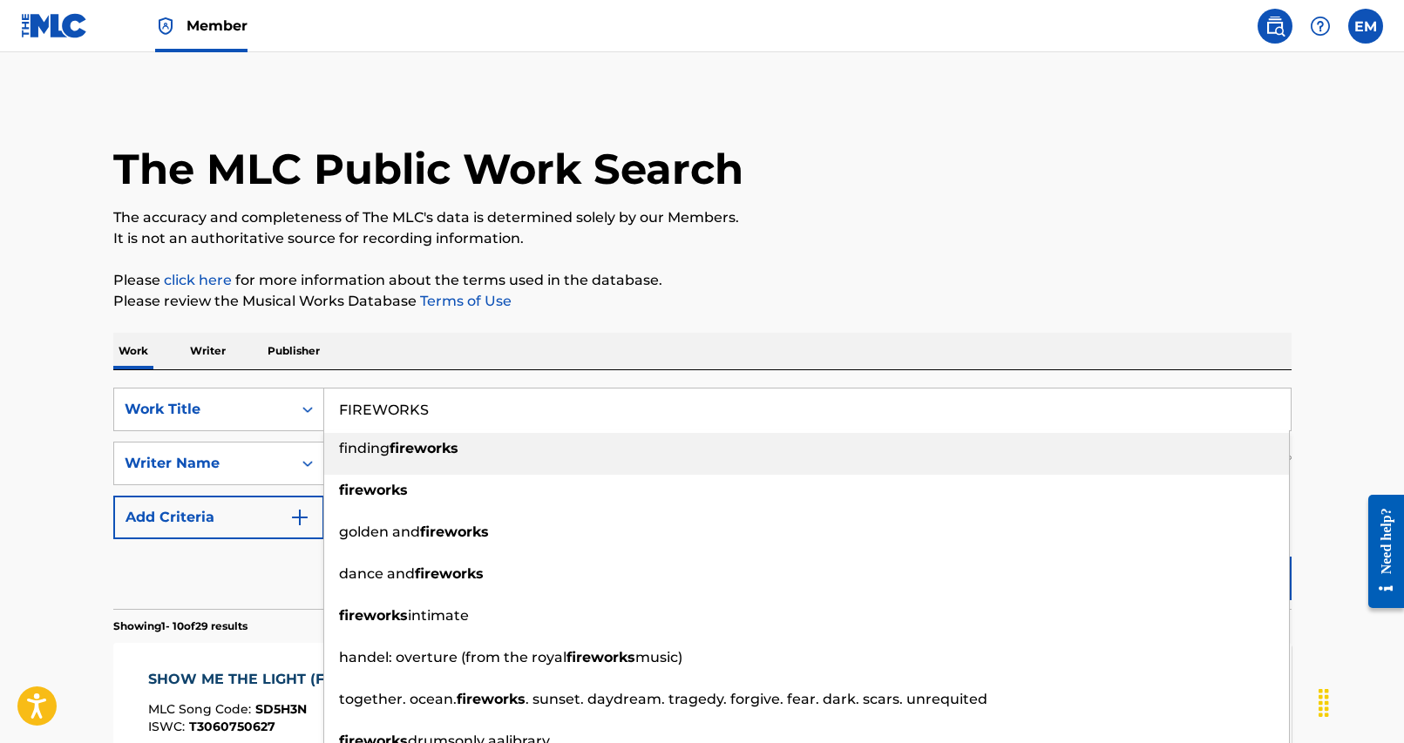
click at [406, 463] on div "finding fireworks" at bounding box center [806, 448] width 965 height 31
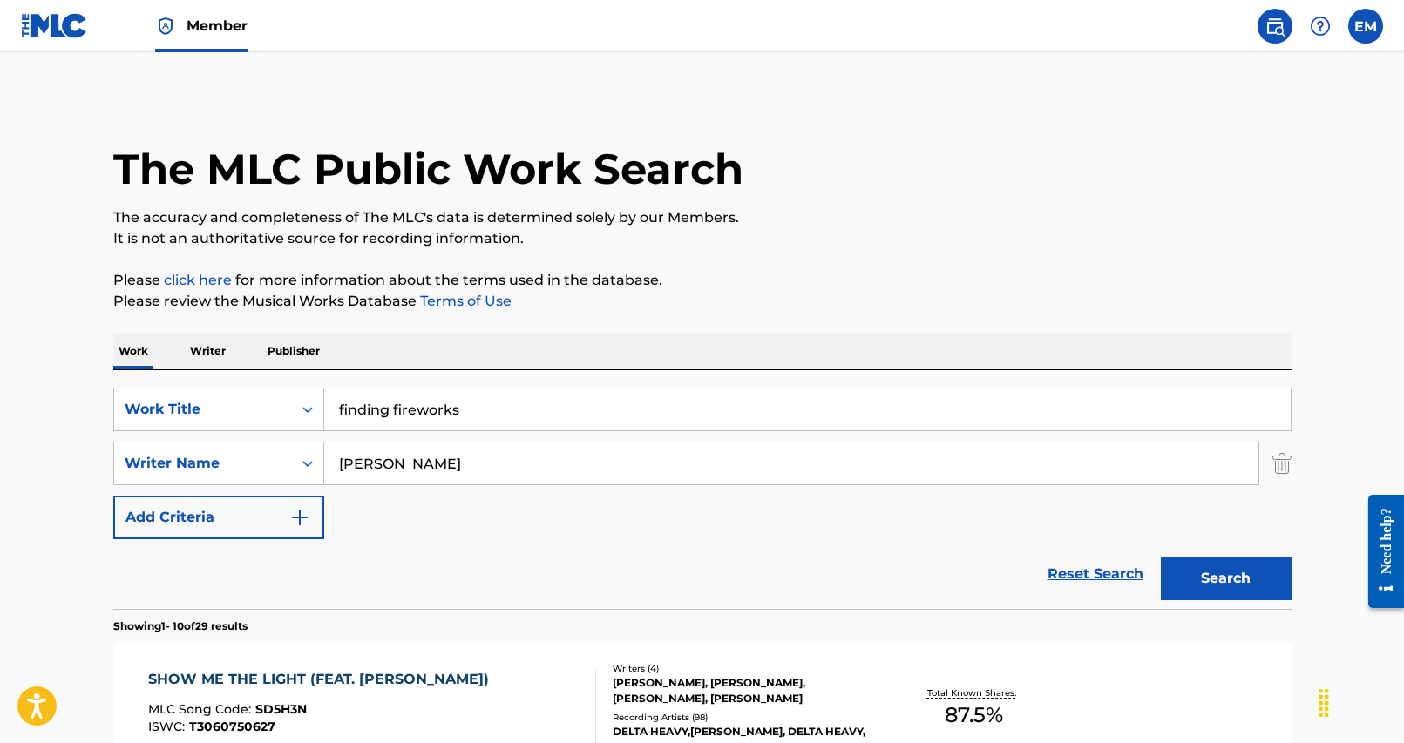
click at [474, 410] on input "finding fireworks" at bounding box center [807, 410] width 966 height 42
click at [490, 366] on div "Work Writer Publisher" at bounding box center [702, 351] width 1178 height 37
click at [472, 454] on input "[PERSON_NAME]" at bounding box center [791, 464] width 934 height 42
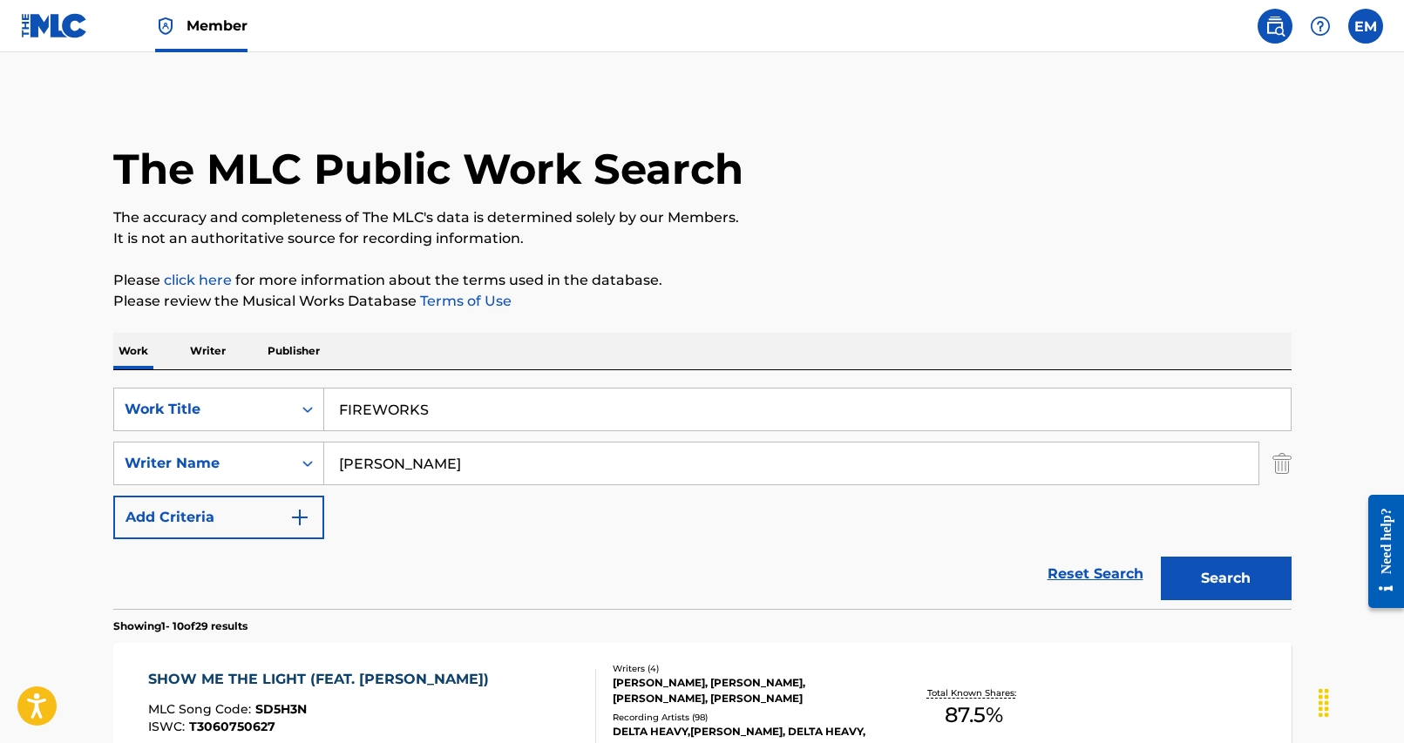
click at [472, 454] on input "[PERSON_NAME]" at bounding box center [791, 464] width 934 height 42
click at [1161, 557] on button "Search" at bounding box center [1226, 579] width 131 height 44
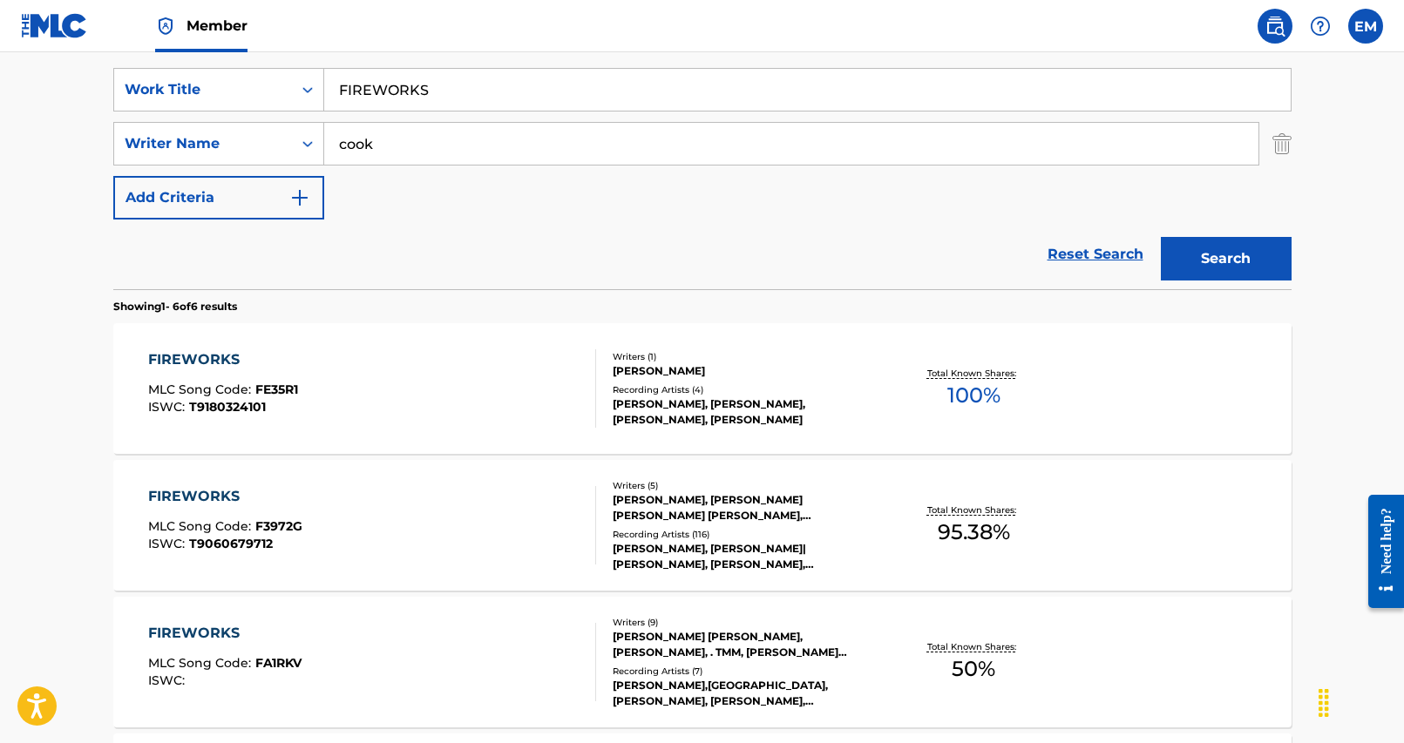
scroll to position [174, 0]
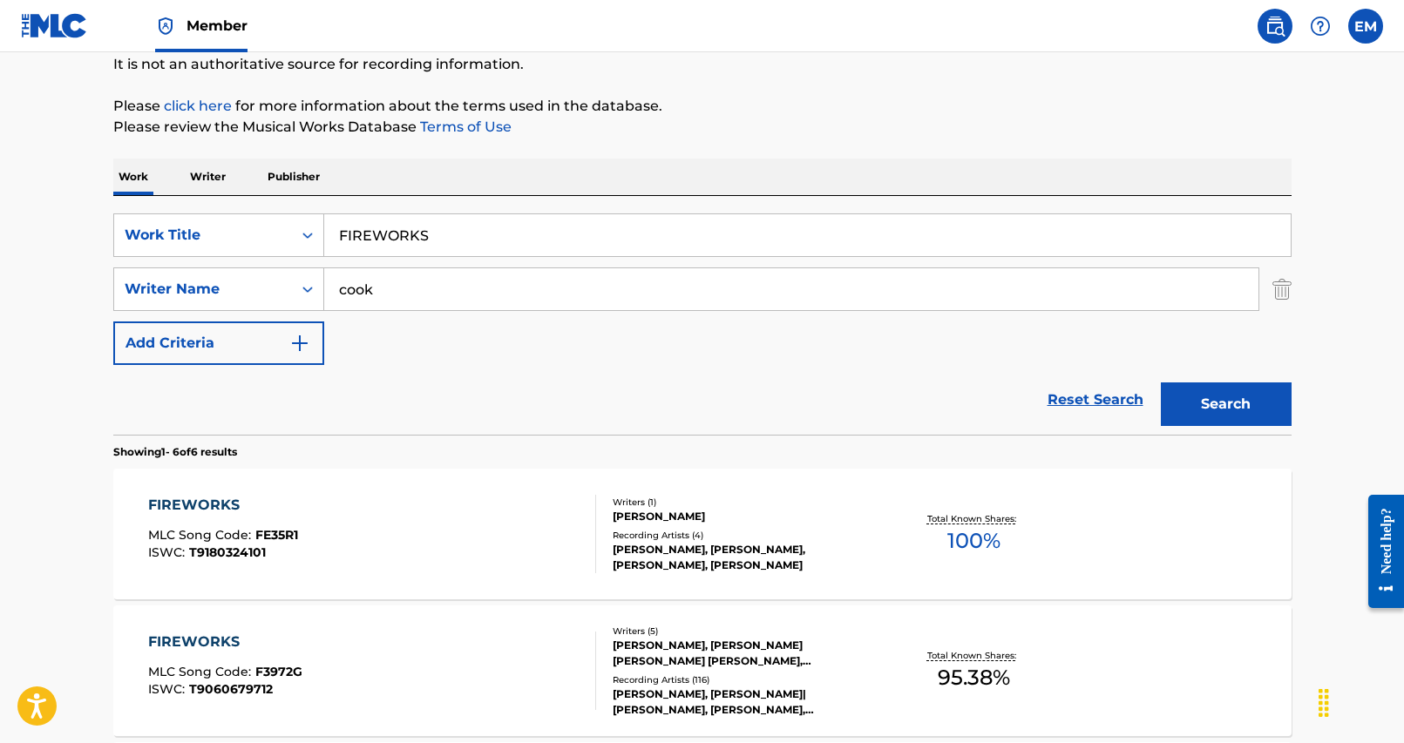
click at [429, 291] on input "cook" at bounding box center [791, 289] width 934 height 42
click at [1161, 383] on button "Search" at bounding box center [1226, 405] width 131 height 44
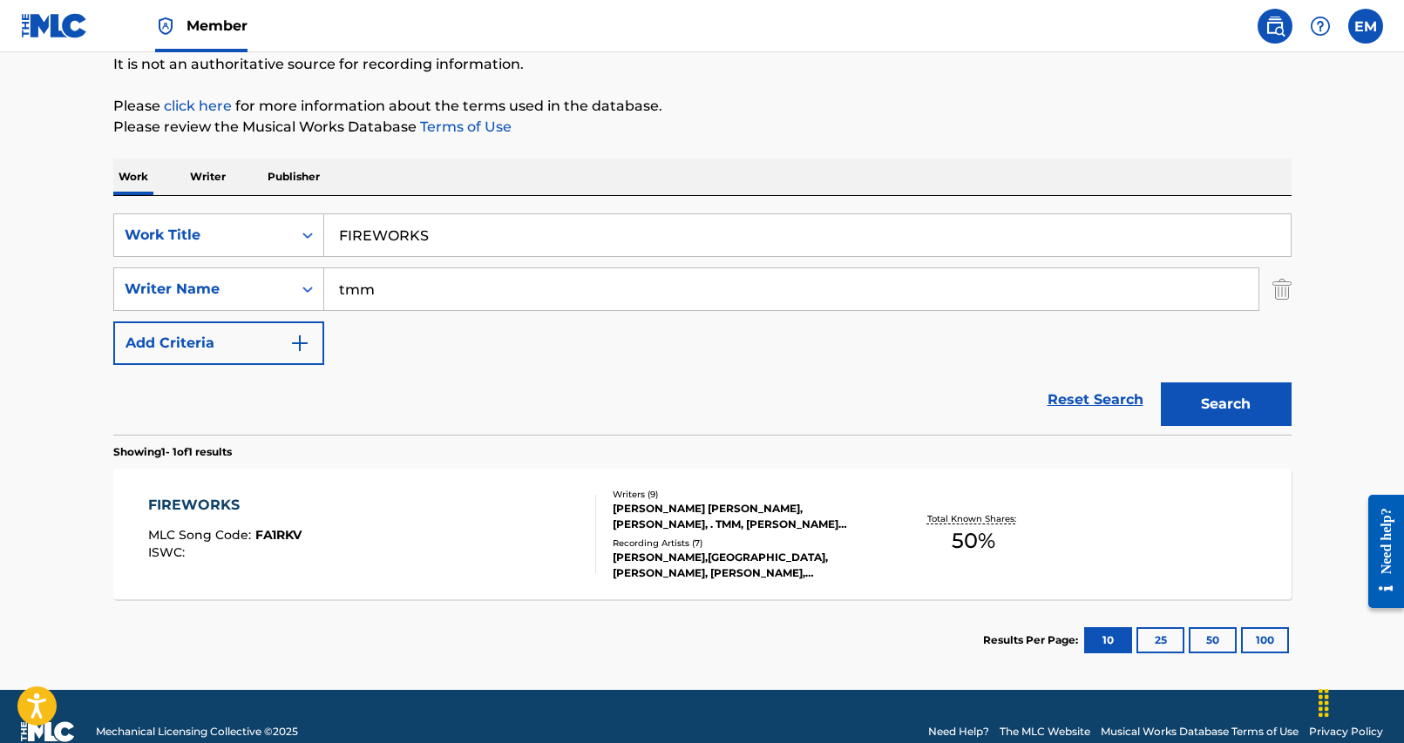
click at [481, 548] on div "FIREWORKS MLC Song Code : FA1RKV ISWC :" at bounding box center [372, 534] width 448 height 78
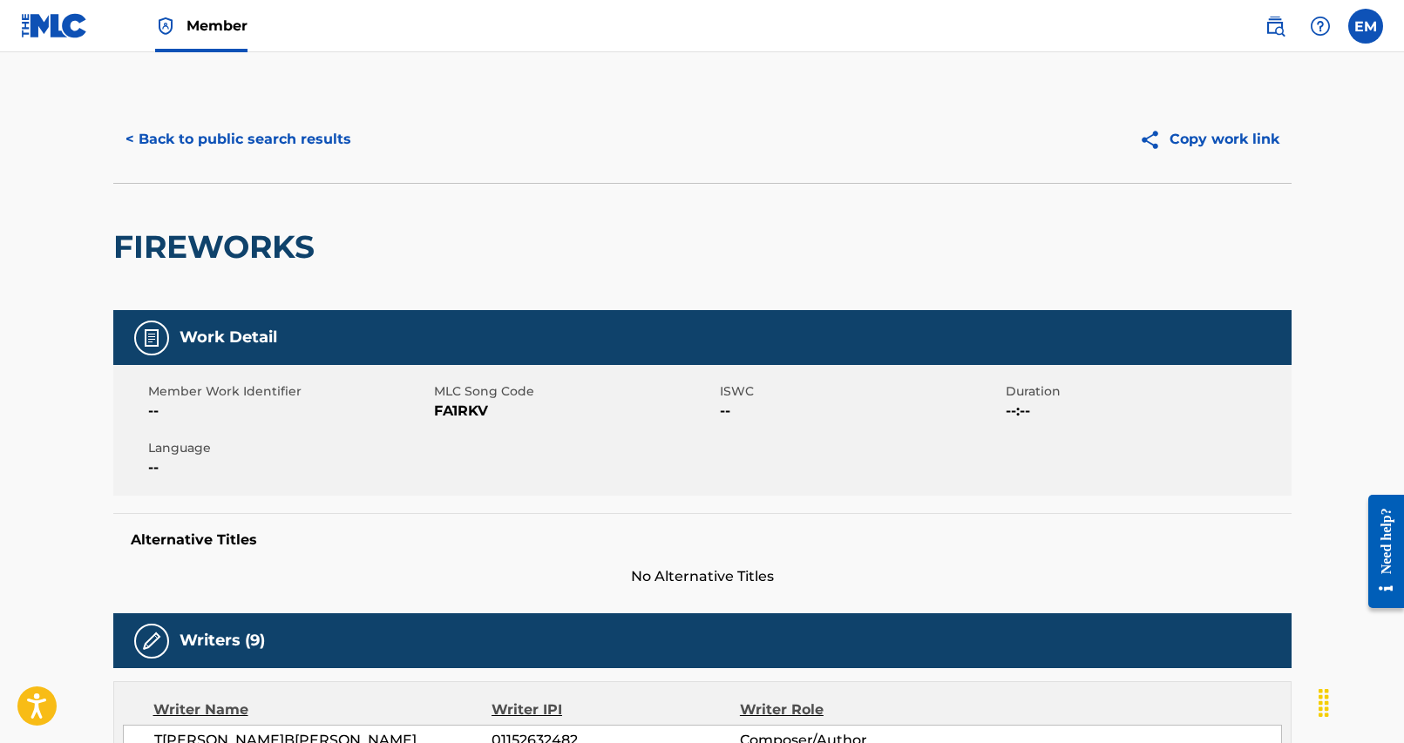
scroll to position [436, 0]
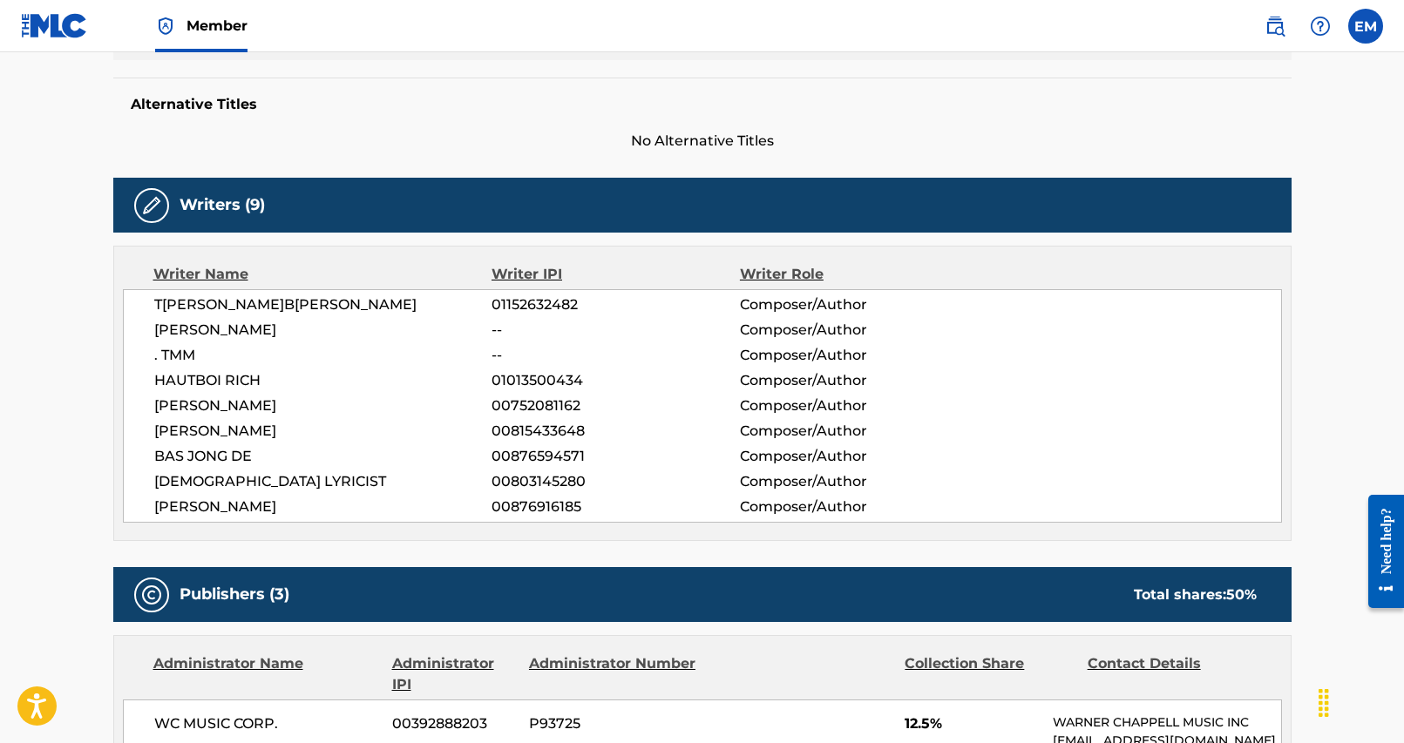
click at [261, 338] on span "[PERSON_NAME]" at bounding box center [323, 330] width 338 height 21
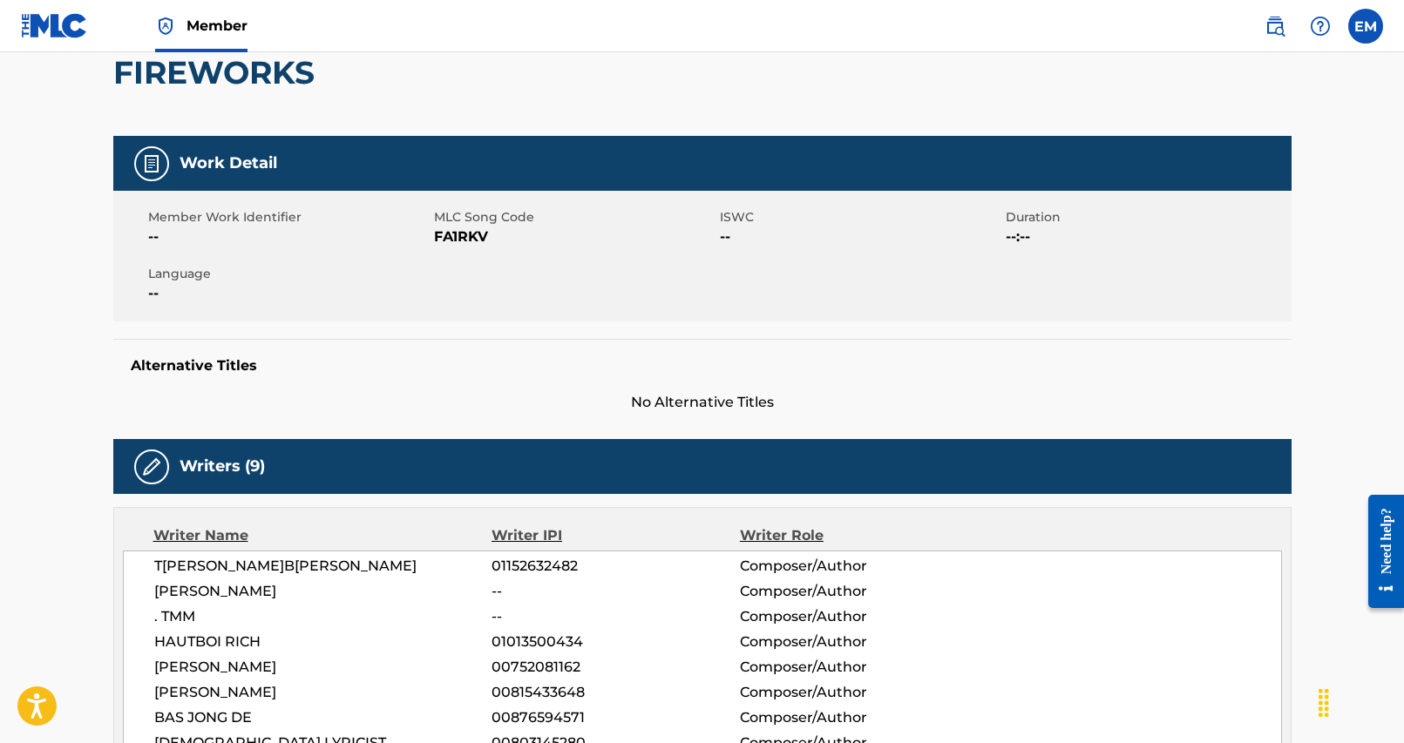
scroll to position [0, 0]
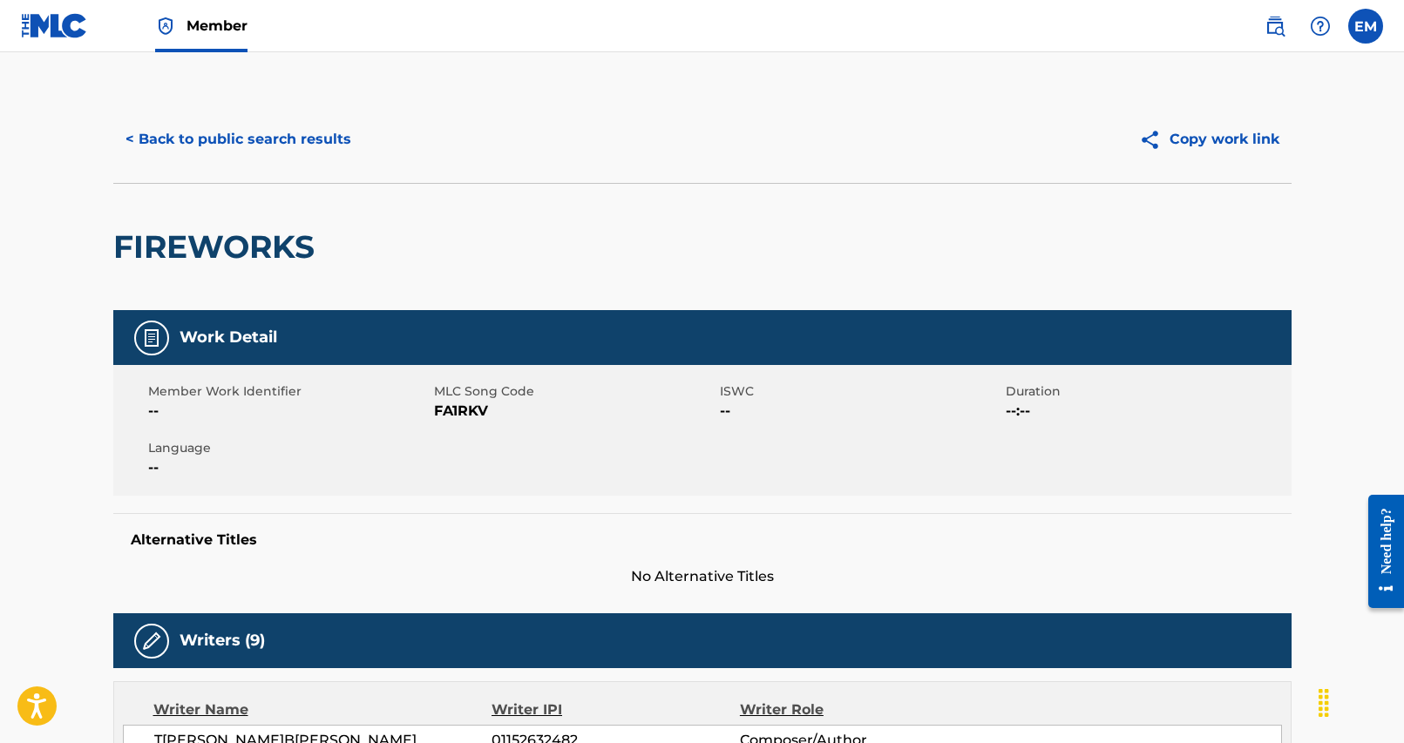
click at [255, 141] on button "< Back to public search results" at bounding box center [238, 140] width 250 height 44
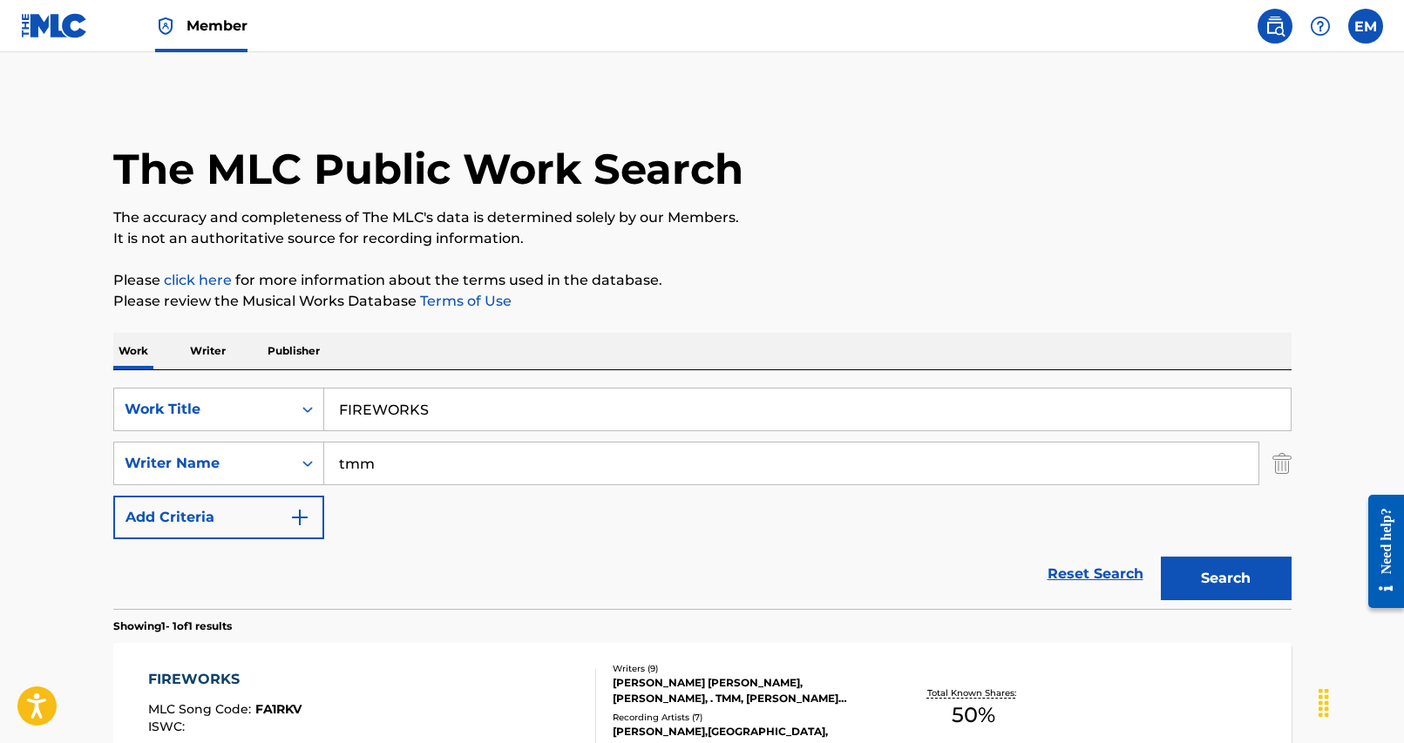
click at [500, 411] on input "FIREWORKS" at bounding box center [807, 410] width 966 height 42
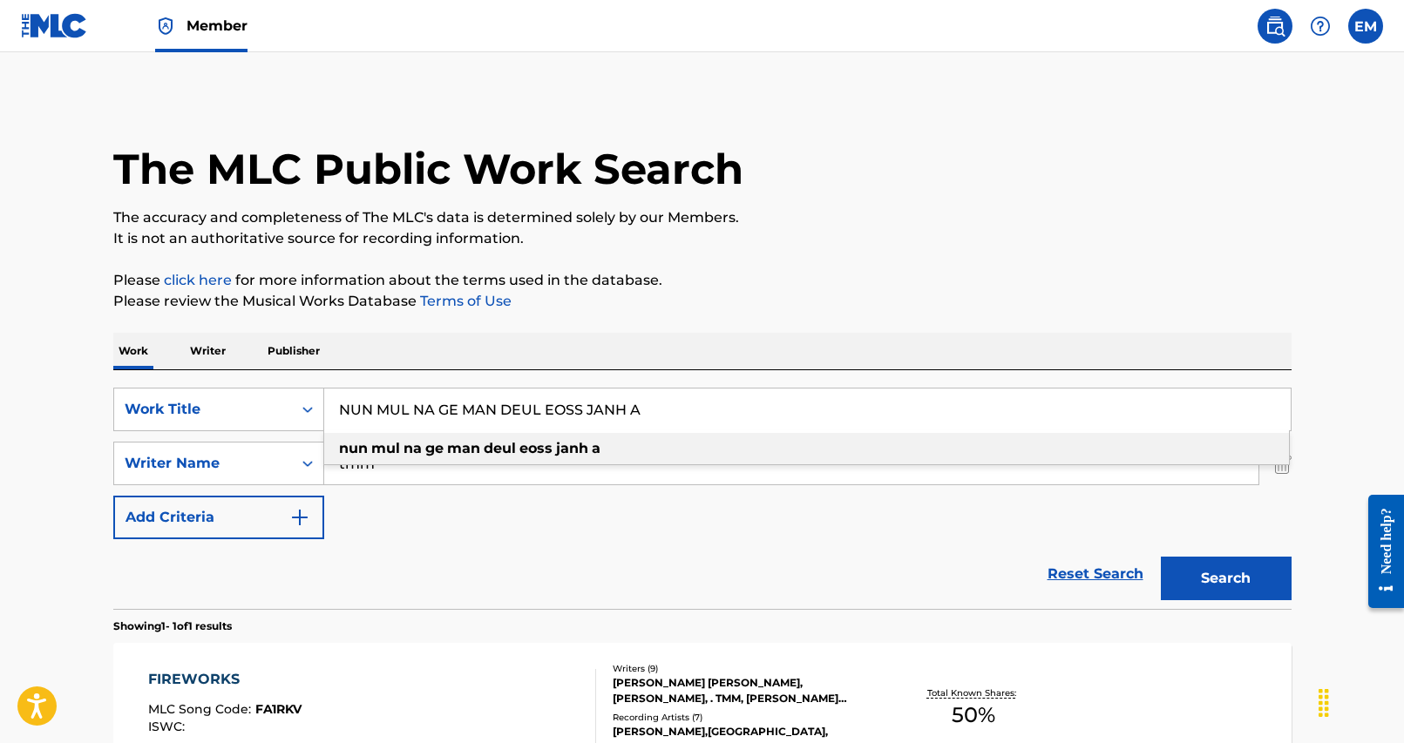
drag, startPoint x: 698, startPoint y: 335, endPoint x: 711, endPoint y: 343, distance: 15.2
click at [701, 336] on div "Work Writer Publisher" at bounding box center [702, 351] width 1178 height 37
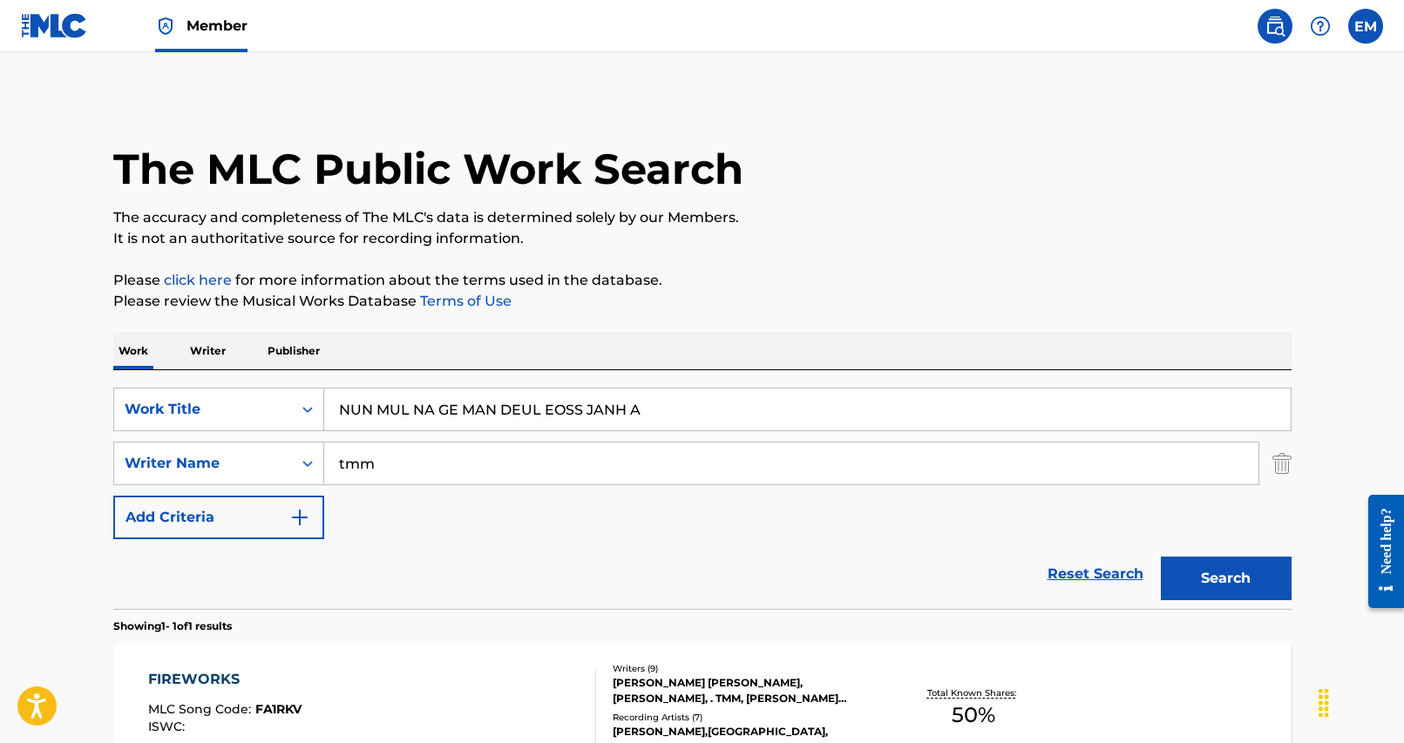
click at [823, 471] on input "tmm" at bounding box center [791, 464] width 934 height 42
click at [1161, 557] on button "Search" at bounding box center [1226, 579] width 131 height 44
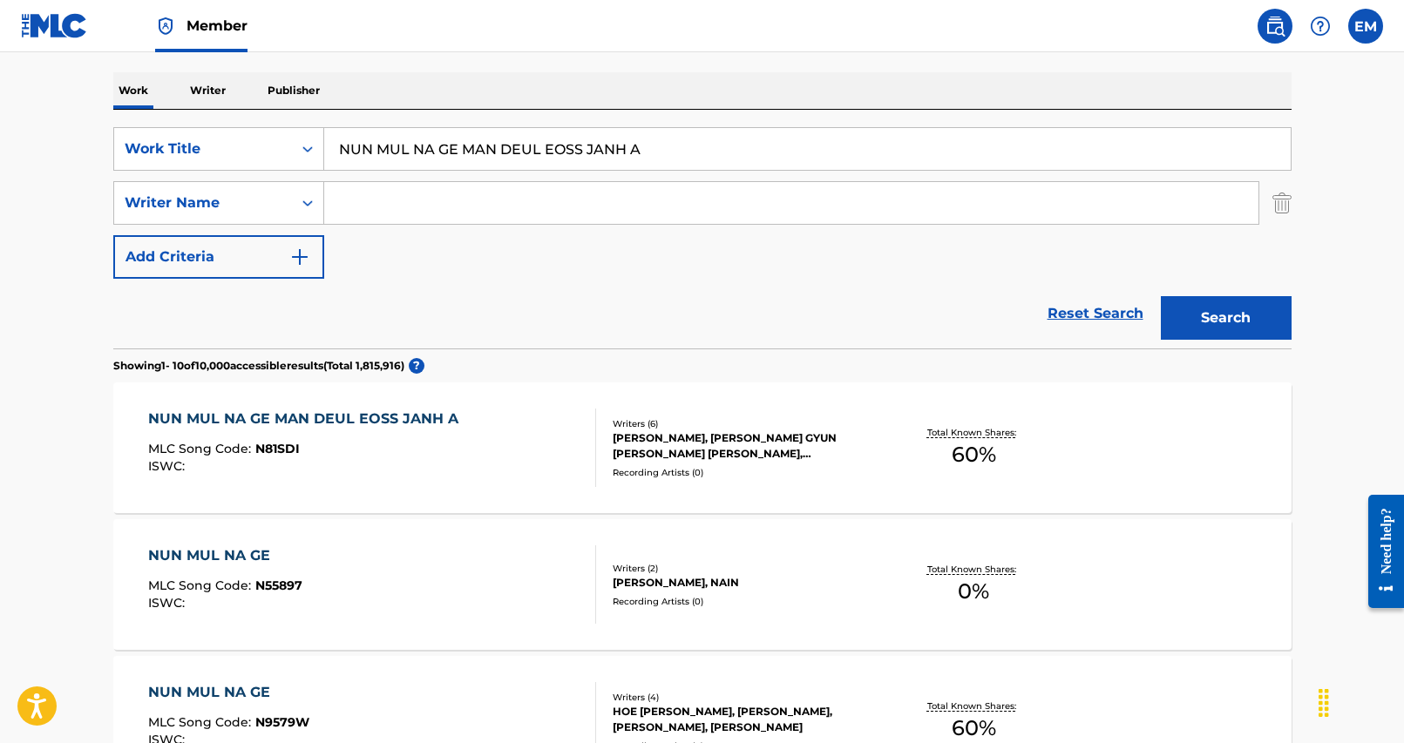
scroll to position [261, 0]
click at [466, 431] on div "NUN MUL NA GE MAN DEUL EOSS JANH A MLC Song Code : N81SDI ISWC :" at bounding box center [372, 447] width 448 height 78
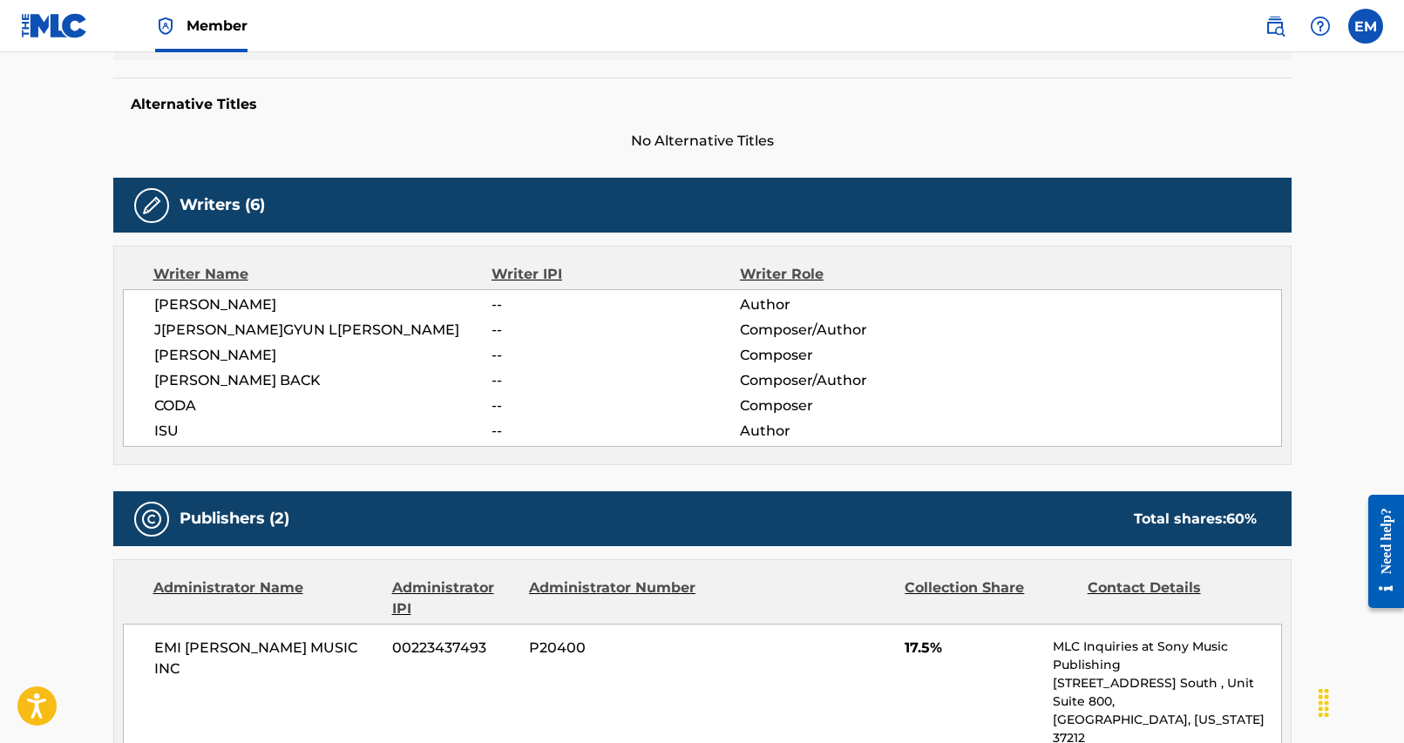
scroll to position [87, 0]
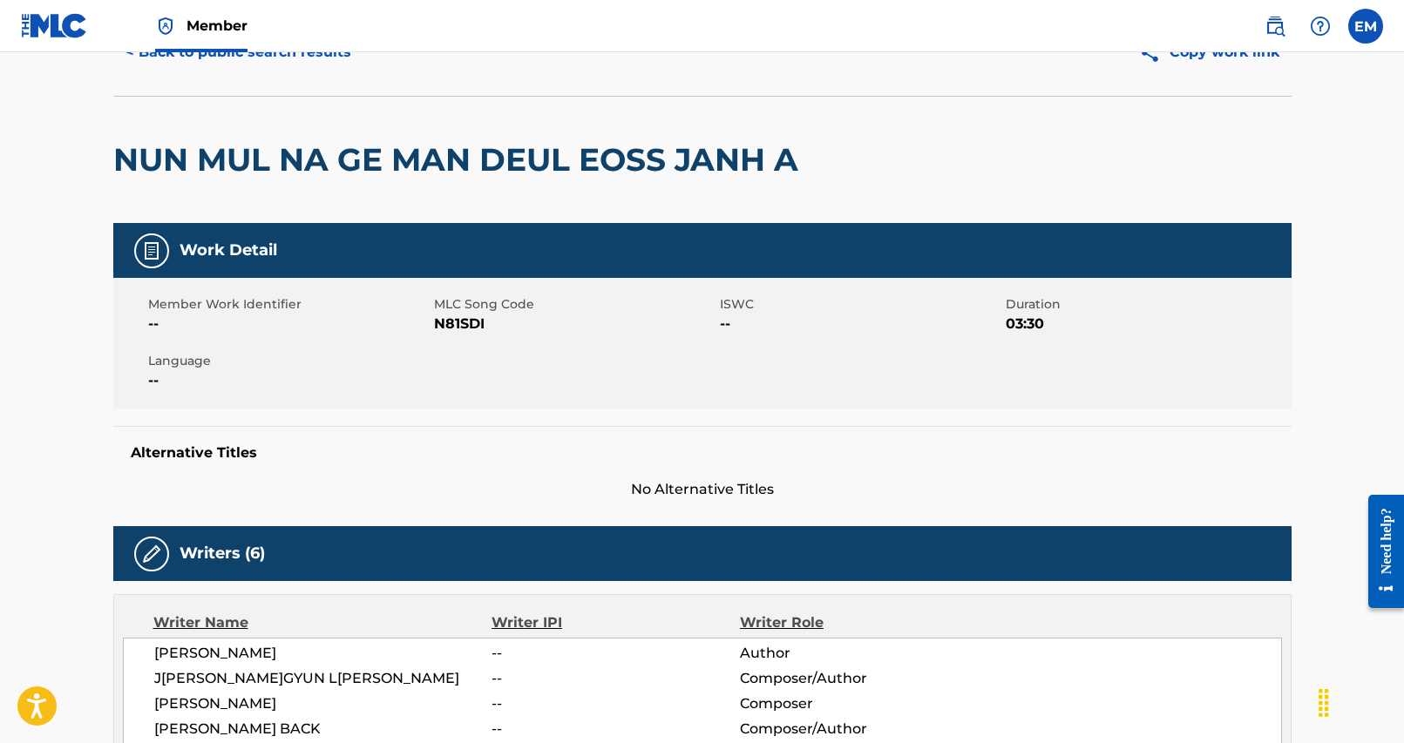
click at [249, 64] on button "< Back to public search results" at bounding box center [238, 52] width 250 height 44
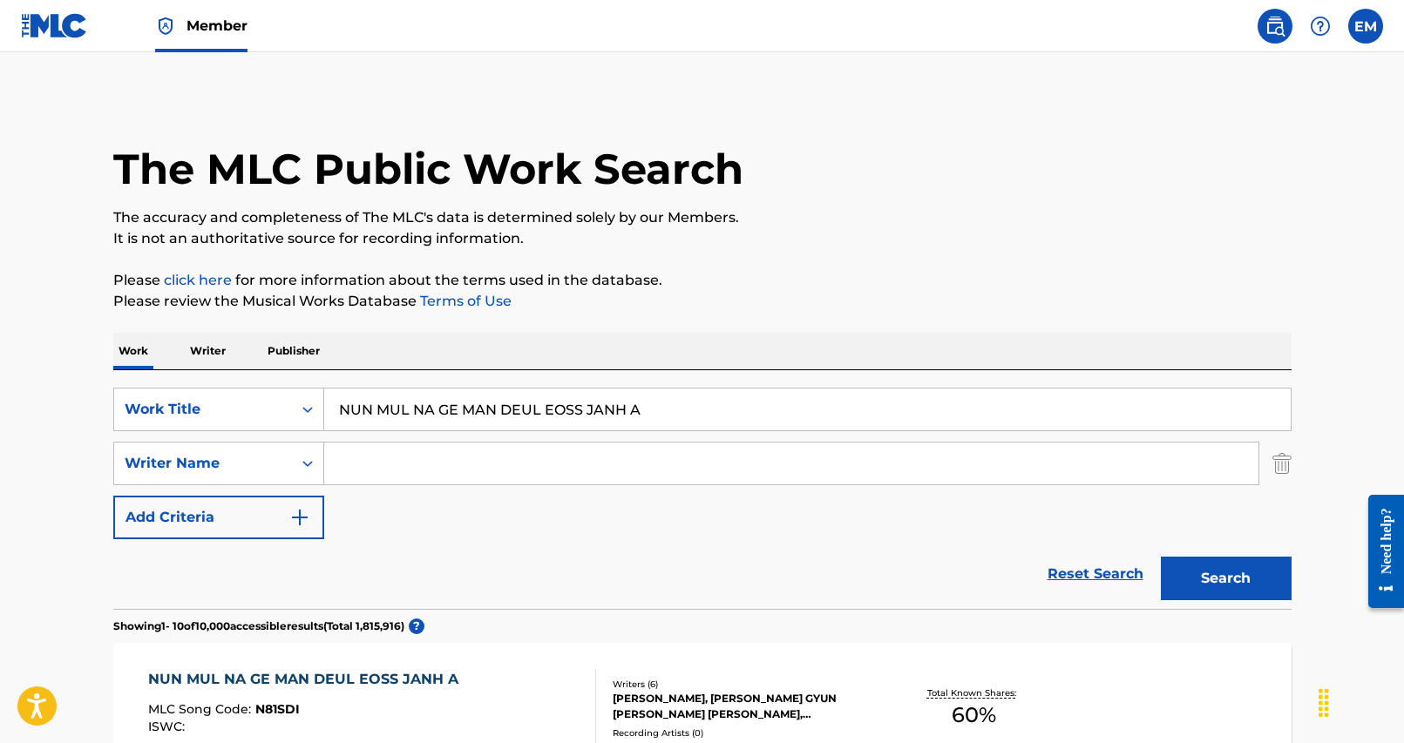
click at [1261, 30] on link at bounding box center [1274, 26] width 35 height 35
click at [220, 406] on div "Work Title" at bounding box center [203, 409] width 157 height 21
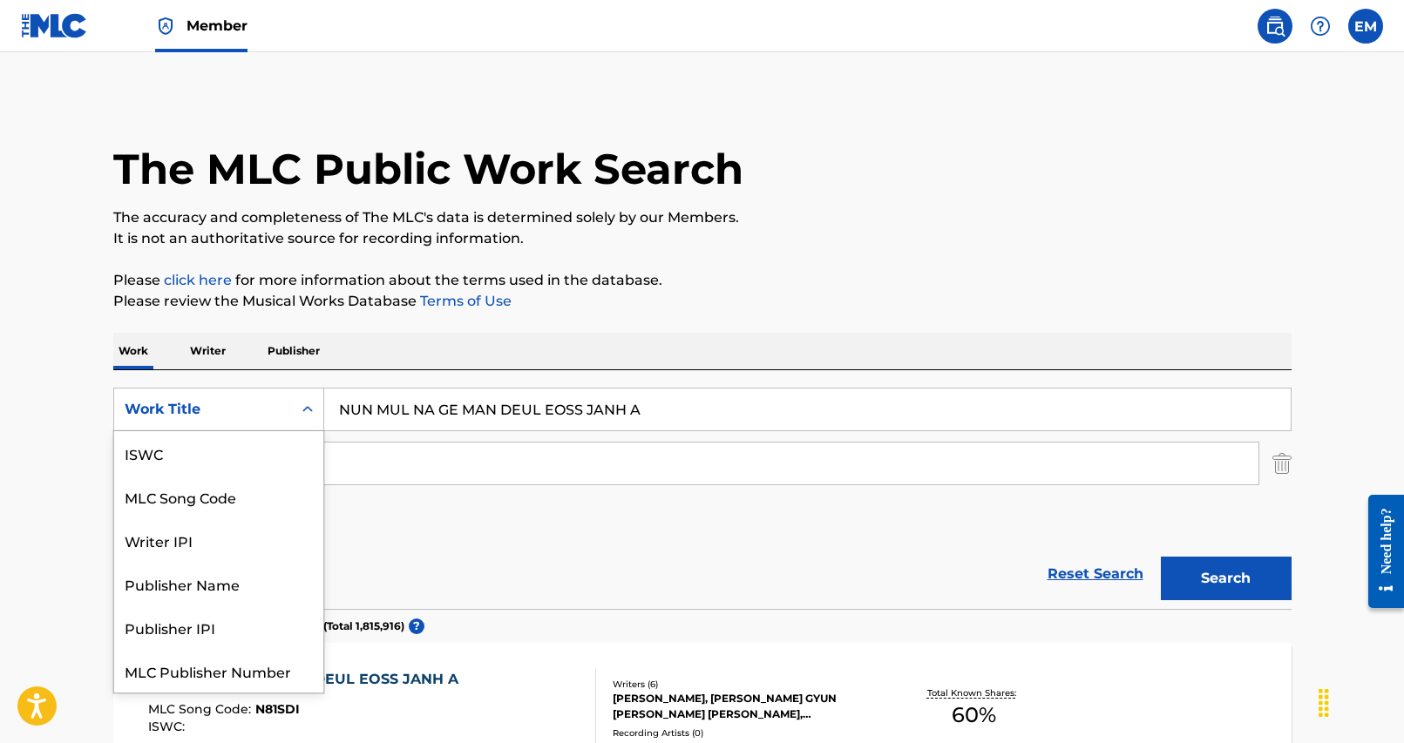
scroll to position [44, 0]
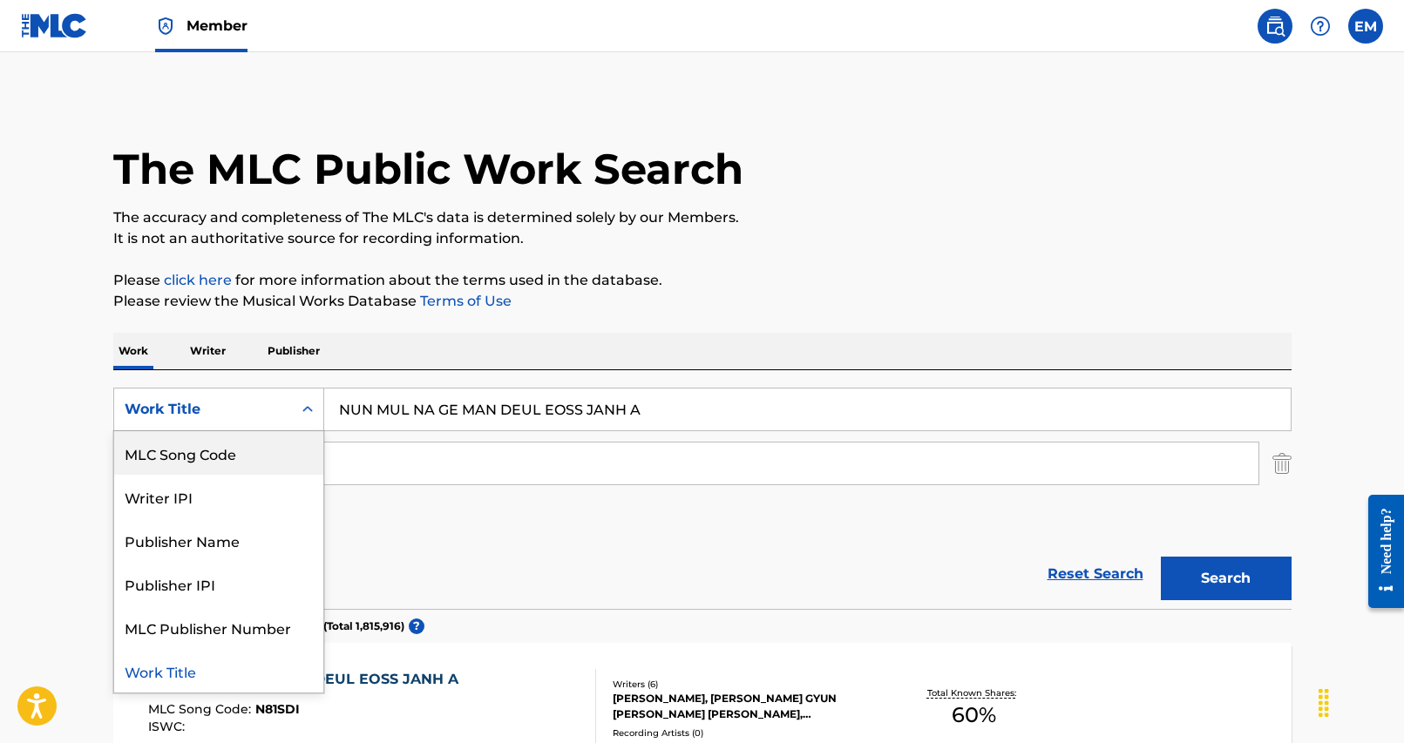
click at [198, 450] on div "MLC Song Code" at bounding box center [218, 453] width 209 height 44
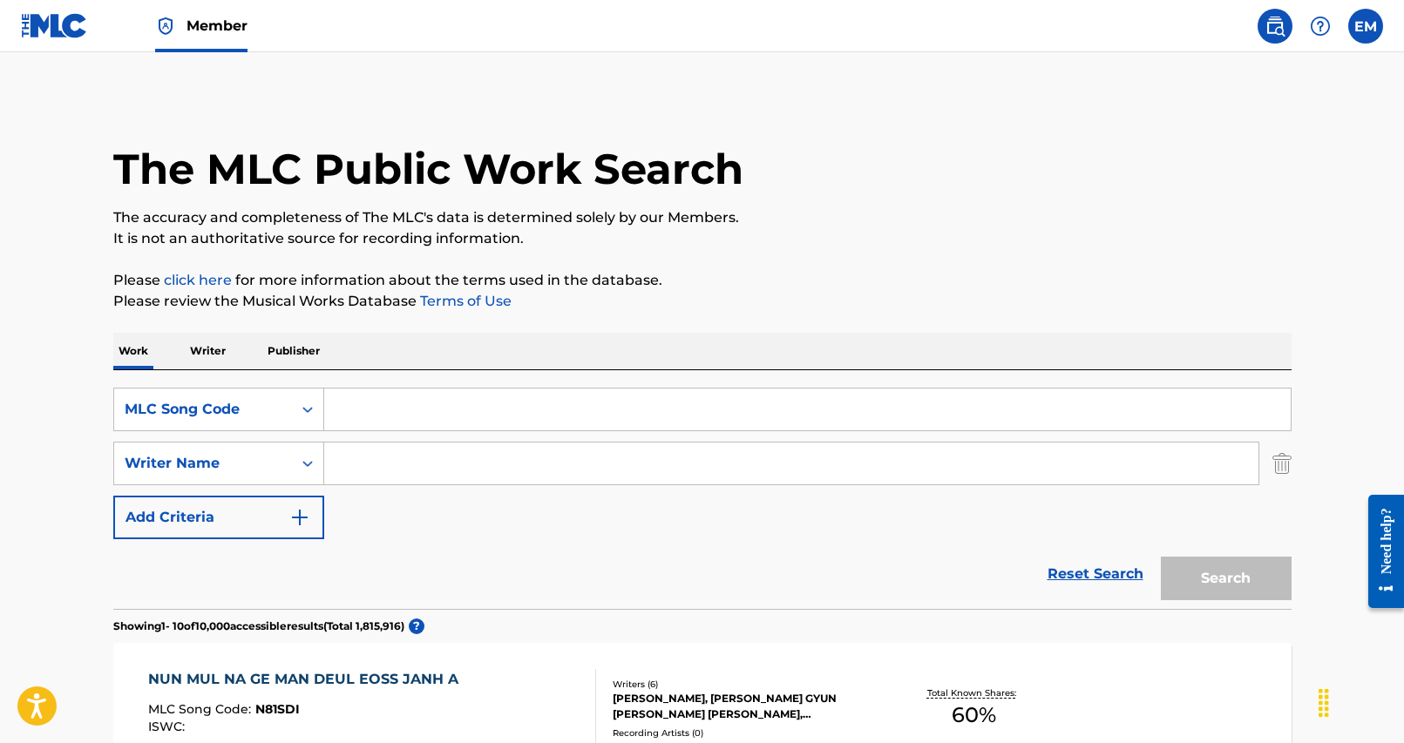
click at [435, 399] on input "Search Form" at bounding box center [807, 410] width 966 height 42
click at [559, 398] on input "Search Form" at bounding box center [807, 410] width 966 height 42
click at [762, 350] on div "Work Writer Publisher" at bounding box center [702, 351] width 1178 height 37
click at [1191, 594] on button "Search" at bounding box center [1226, 579] width 131 height 44
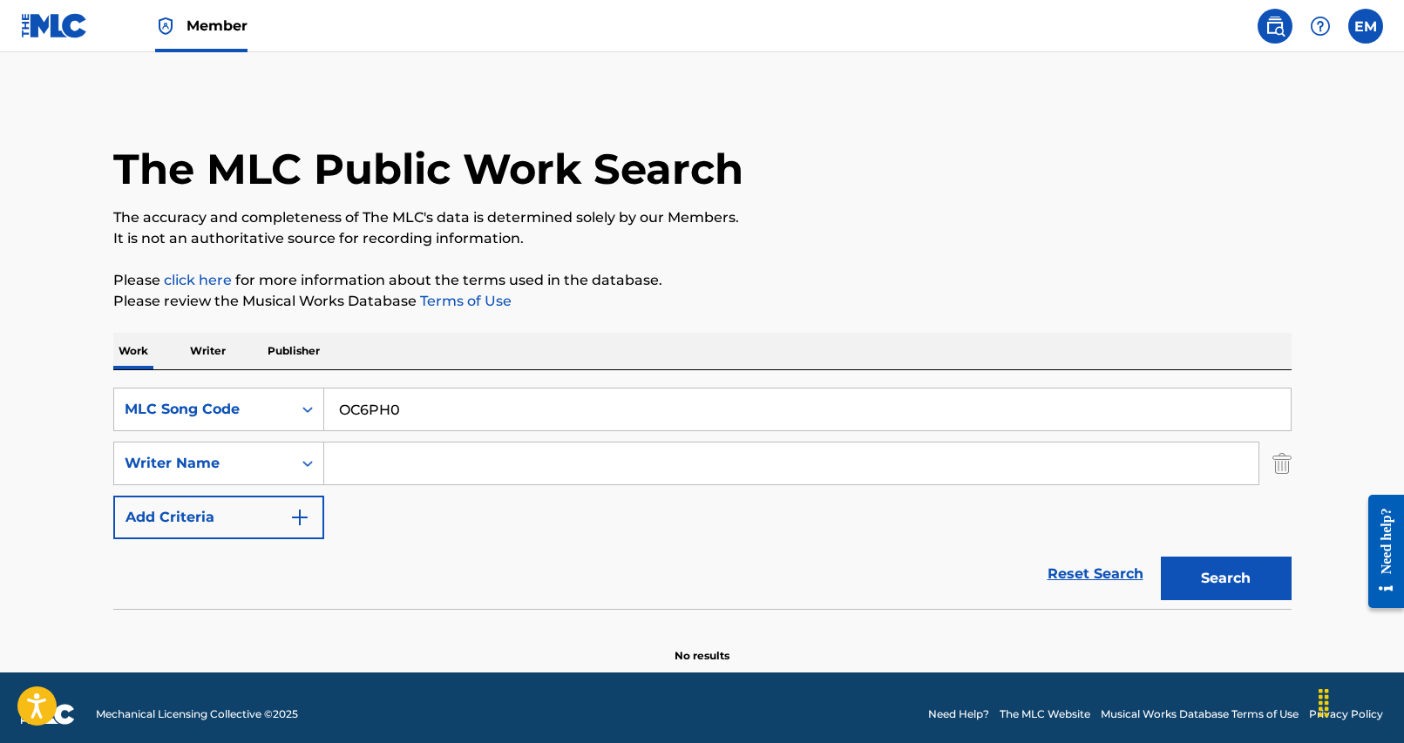
click at [464, 407] on input "OC6PH0" at bounding box center [807, 410] width 966 height 42
click at [1202, 594] on button "Search" at bounding box center [1226, 579] width 131 height 44
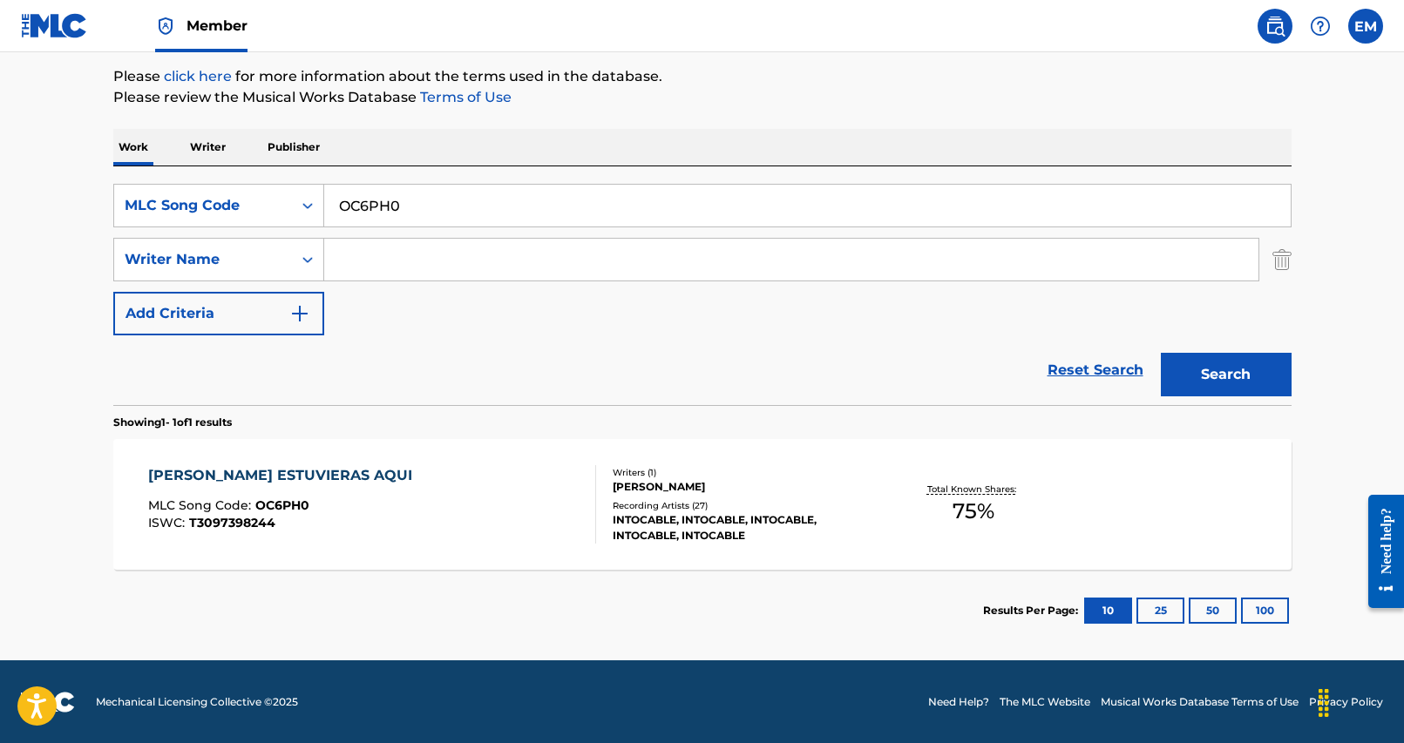
scroll to position [205, 0]
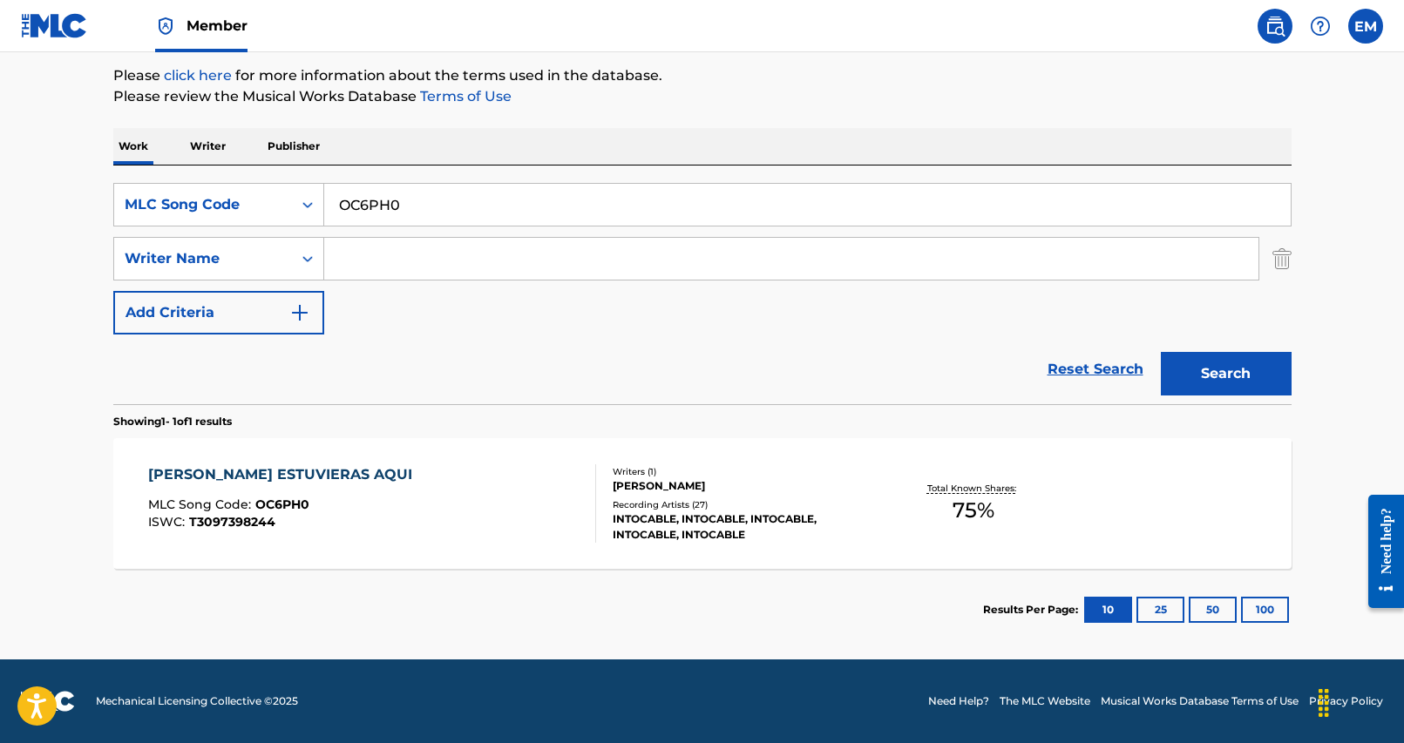
click at [416, 488] on div "[PERSON_NAME] ESTUVIERAS AQUI MLC Song Code : OC6PH0 ISWC : T3097398244" at bounding box center [372, 503] width 448 height 78
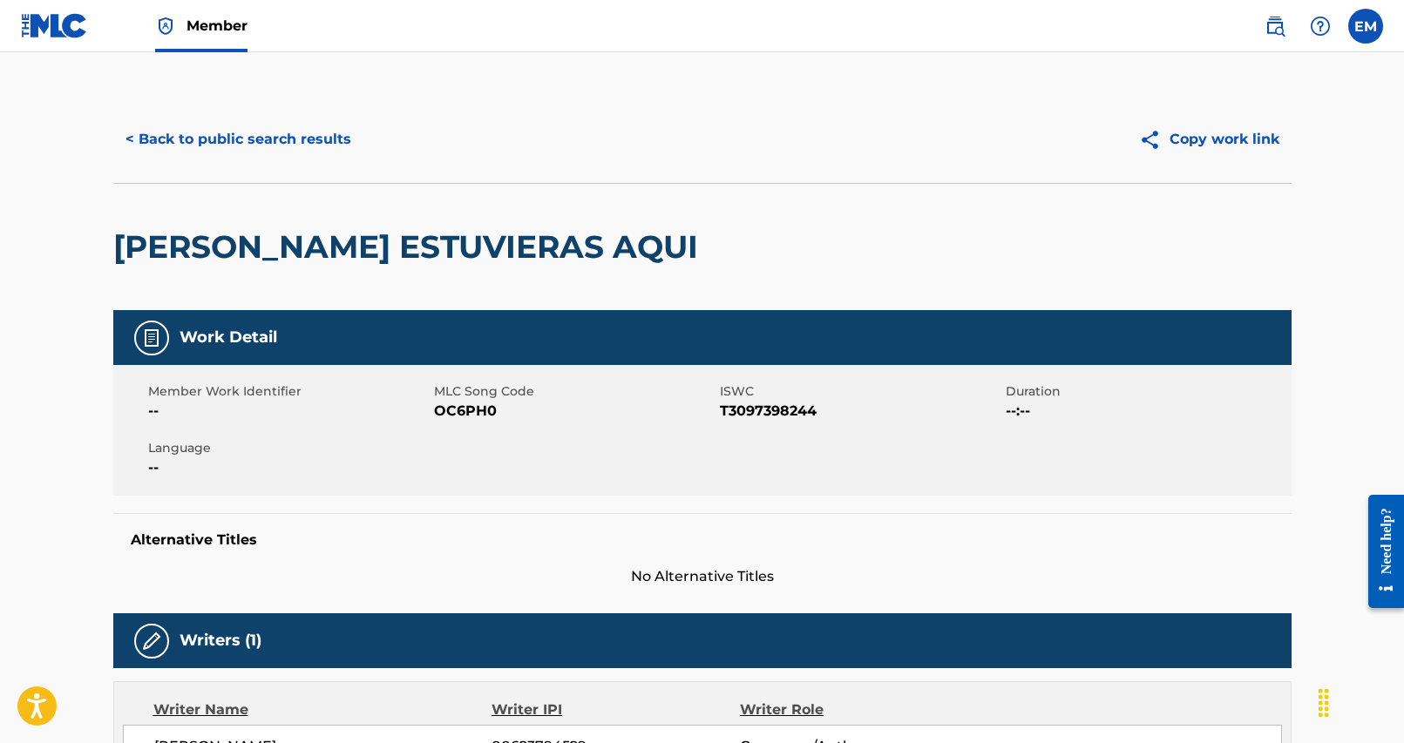
click at [213, 125] on button "< Back to public search results" at bounding box center [238, 140] width 250 height 44
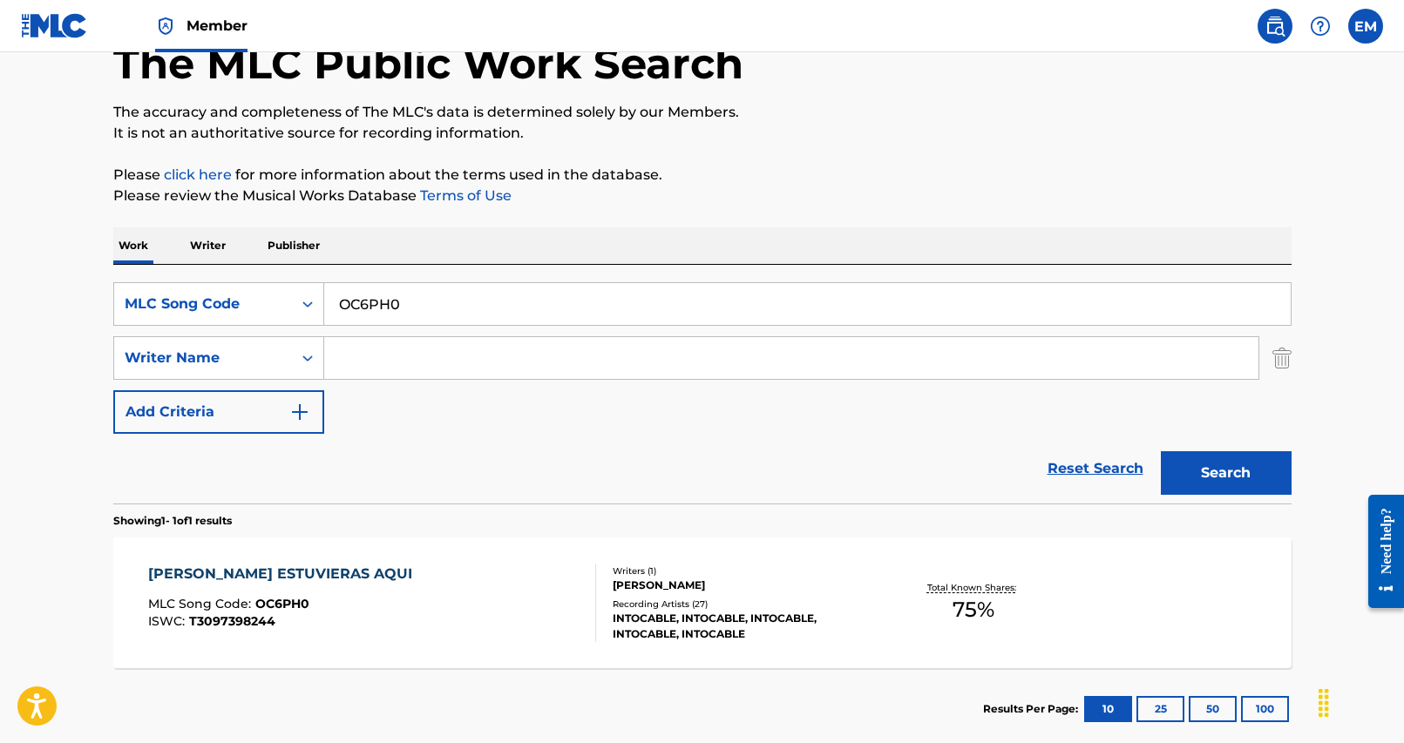
click at [442, 311] on input "OC6PH0" at bounding box center [807, 304] width 966 height 42
click at [1194, 470] on button "Search" at bounding box center [1226, 473] width 131 height 44
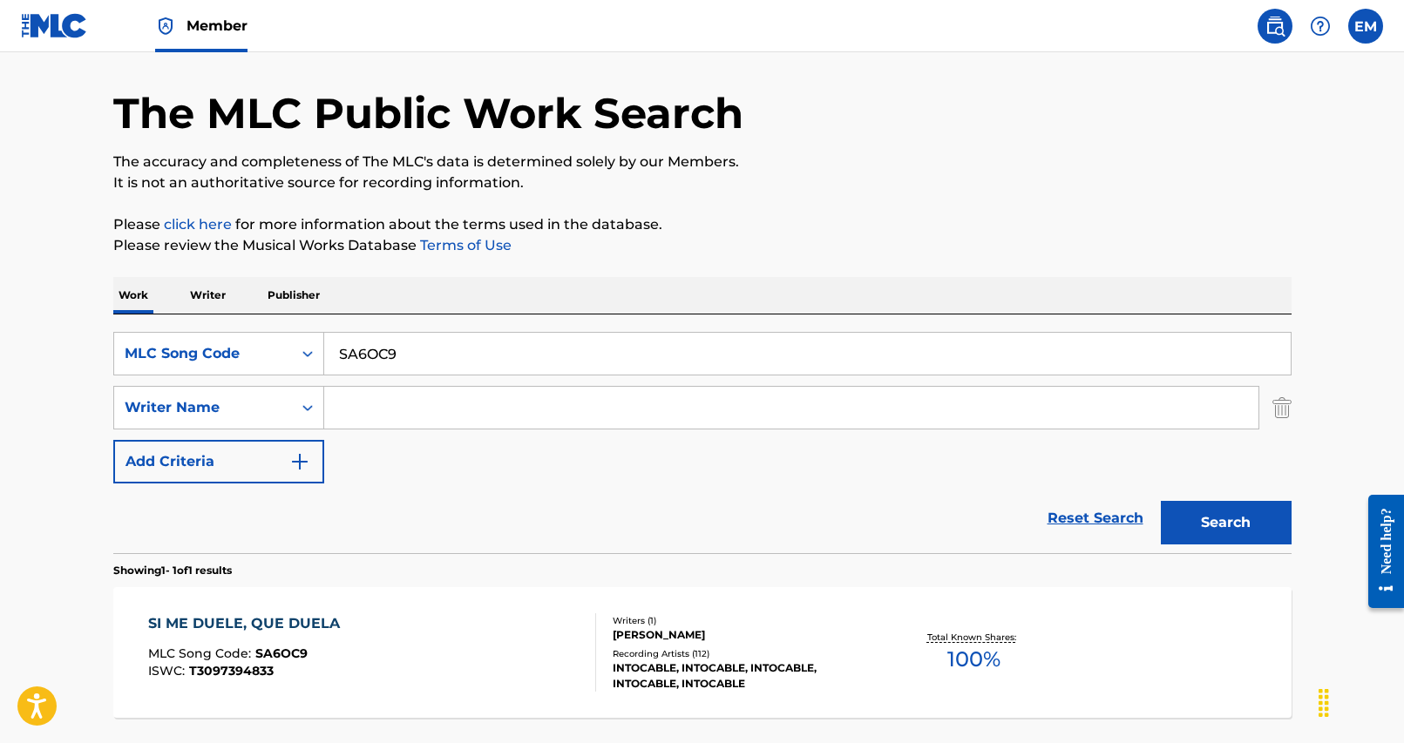
scroll to position [87, 0]
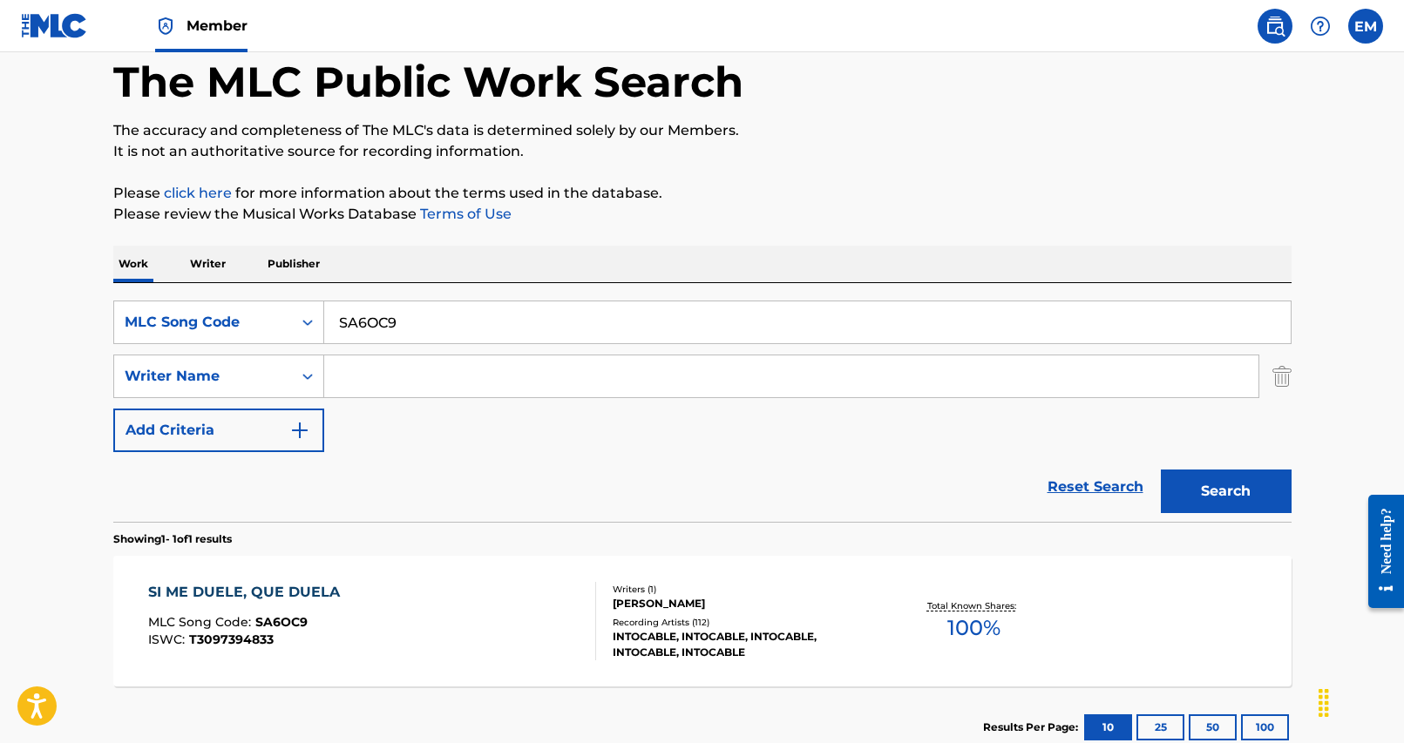
click at [483, 630] on div "SI ME DUELE, QUE DUELA MLC Song Code : SA6OC9 ISWC : T3097394833" at bounding box center [372, 621] width 448 height 78
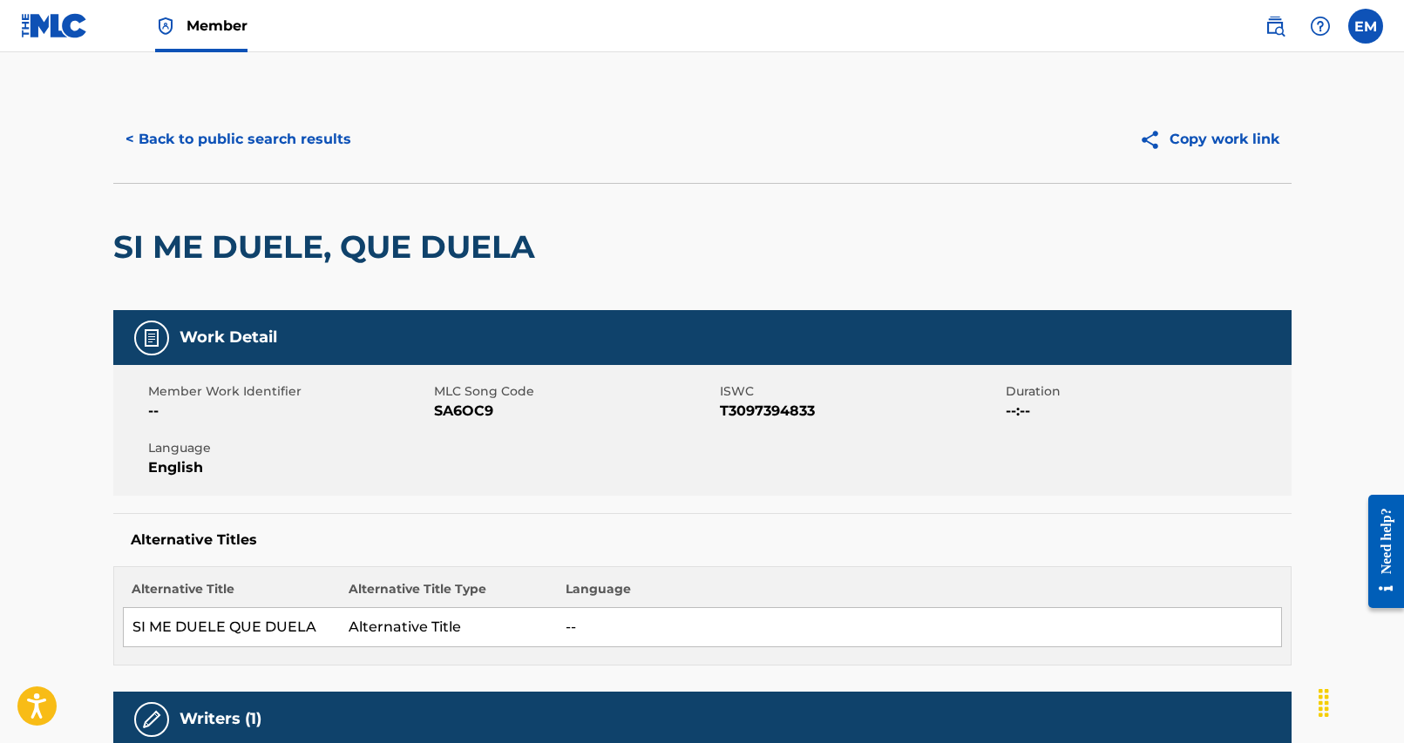
click at [219, 148] on button "< Back to public search results" at bounding box center [238, 140] width 250 height 44
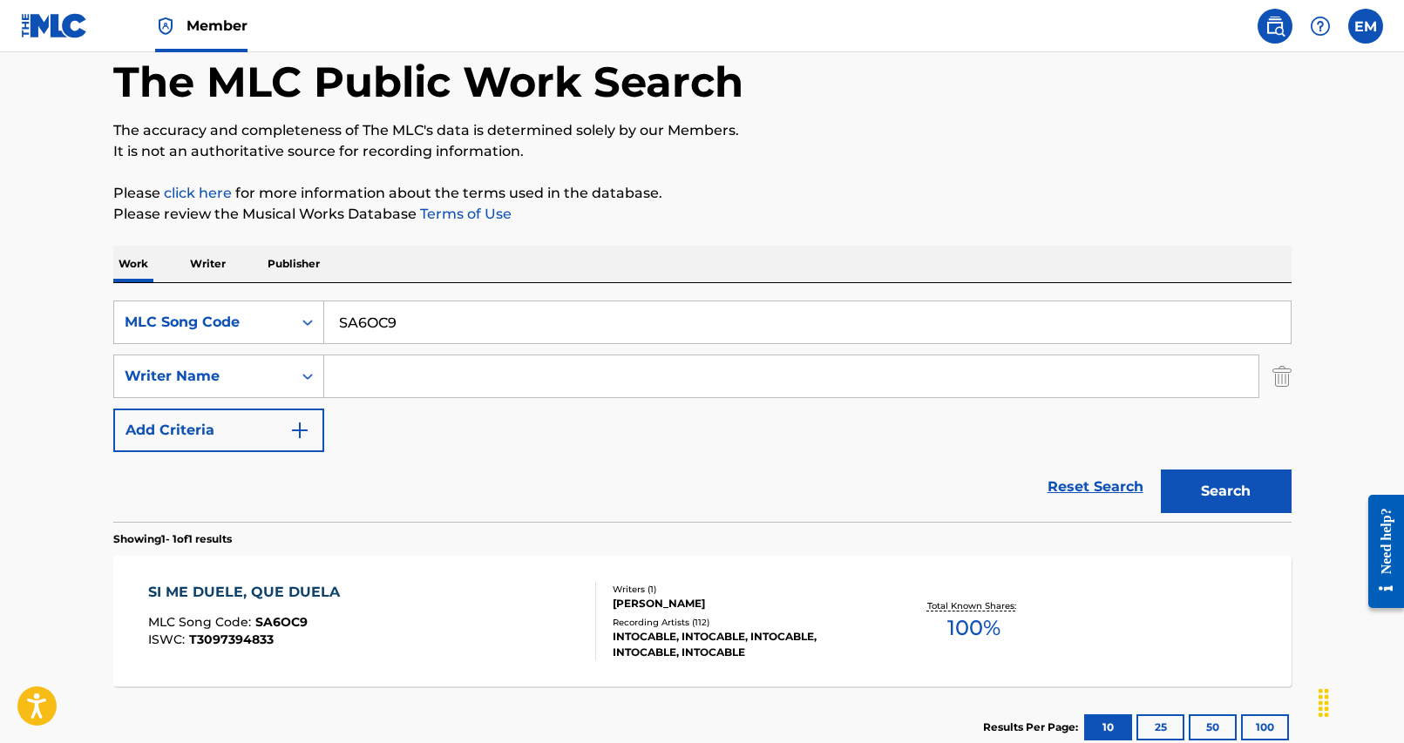
click at [531, 626] on div "SI ME DUELE, QUE DUELA MLC Song Code : SA6OC9 ISWC : T3097394833" at bounding box center [372, 621] width 448 height 78
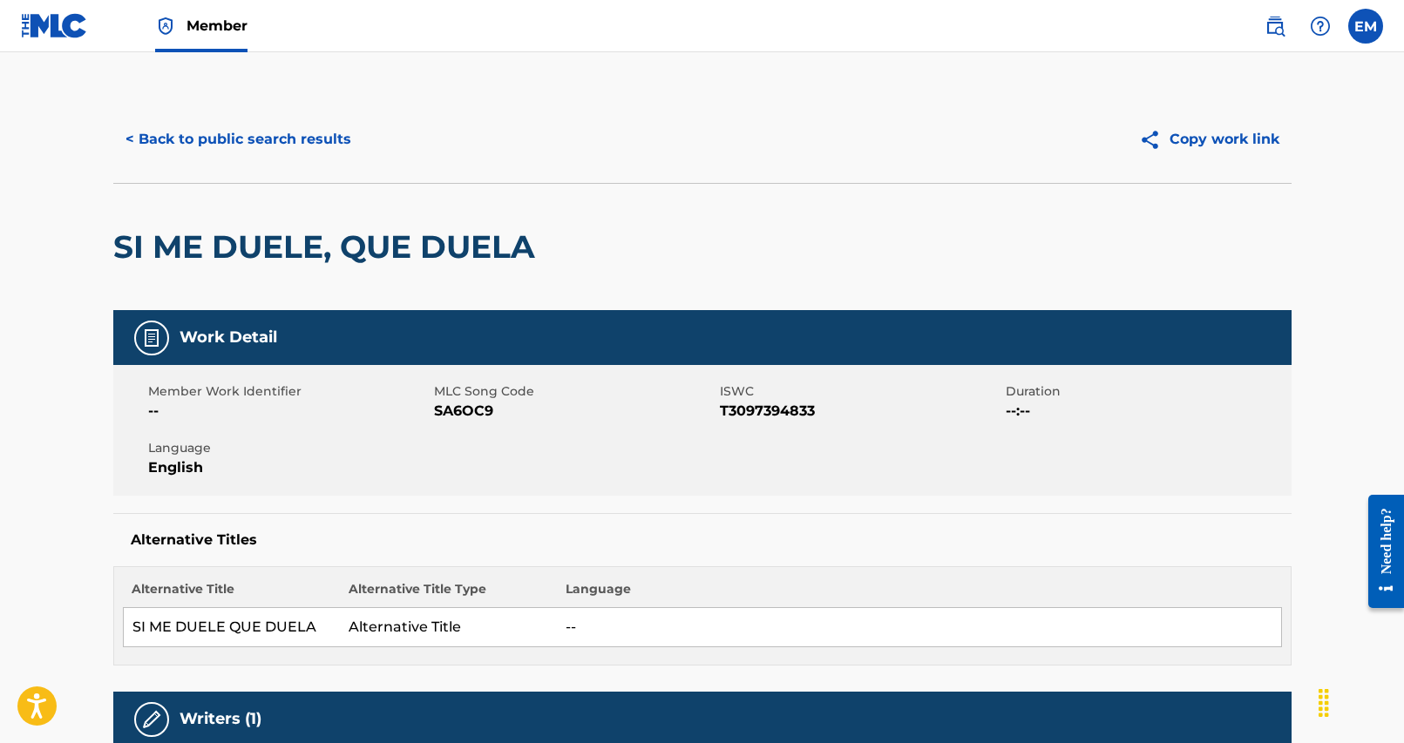
click at [270, 250] on h2 "SI ME DUELE, QUE DUELA" at bounding box center [328, 246] width 430 height 39
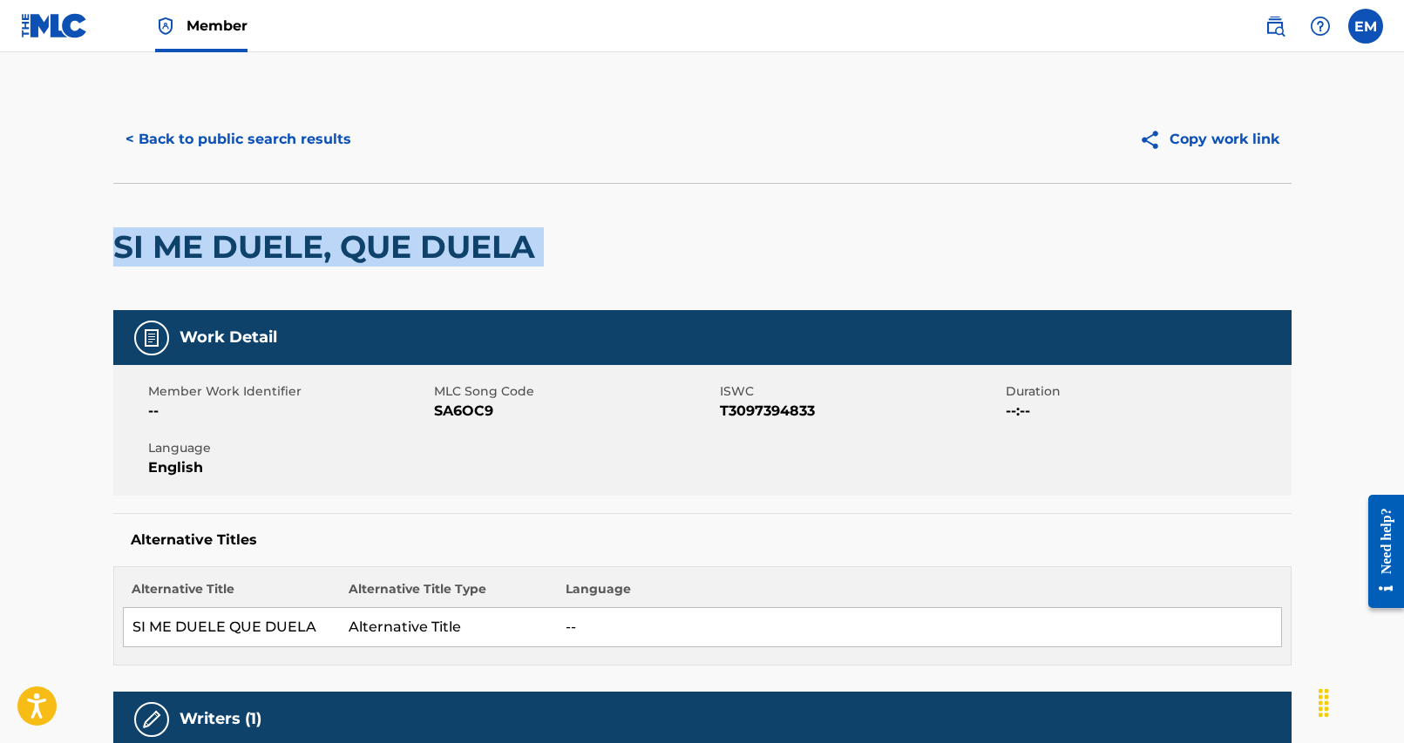
click at [270, 250] on h2 "SI ME DUELE, QUE DUELA" at bounding box center [328, 246] width 430 height 39
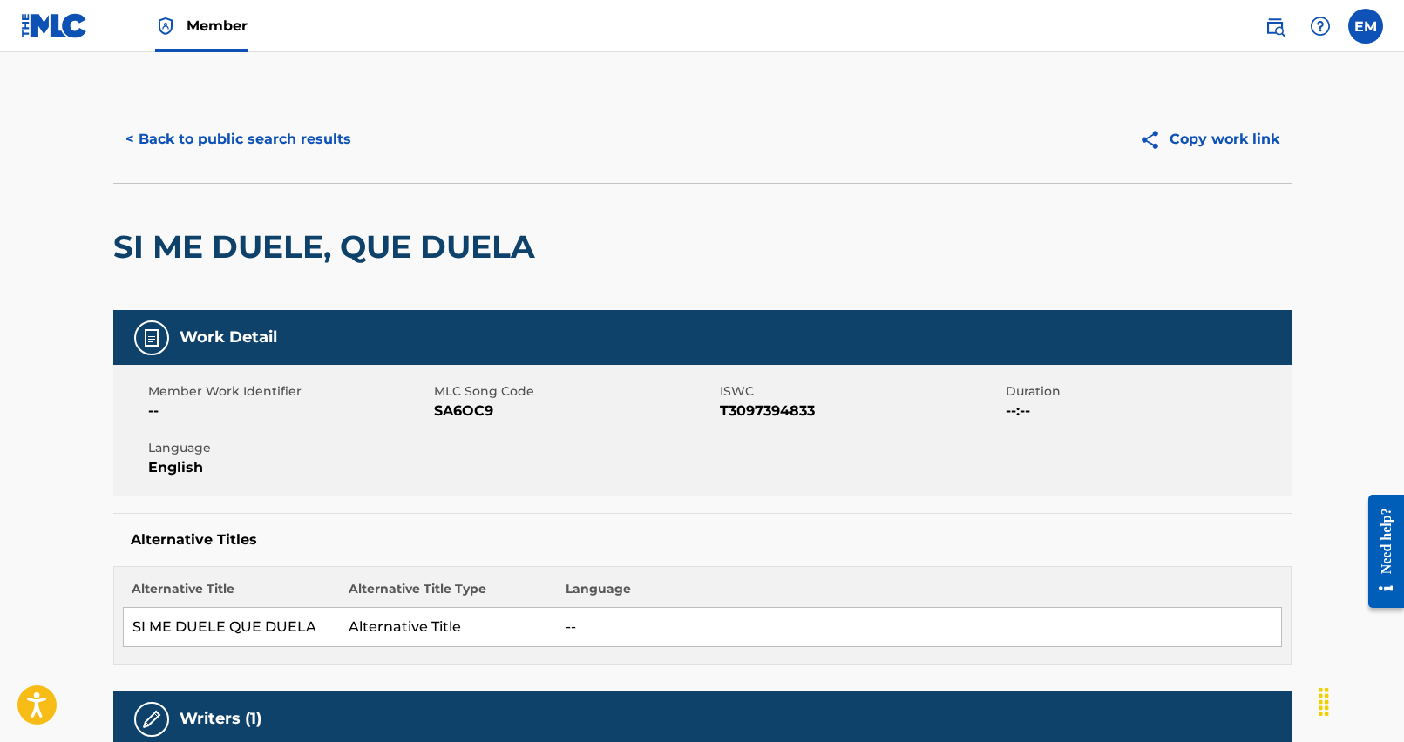
click at [769, 128] on div "Copy work link" at bounding box center [996, 140] width 589 height 44
click at [892, 124] on div "Copy work link" at bounding box center [996, 140] width 589 height 44
click at [289, 267] on div "SI ME DUELE, QUE DUELA" at bounding box center [328, 247] width 430 height 126
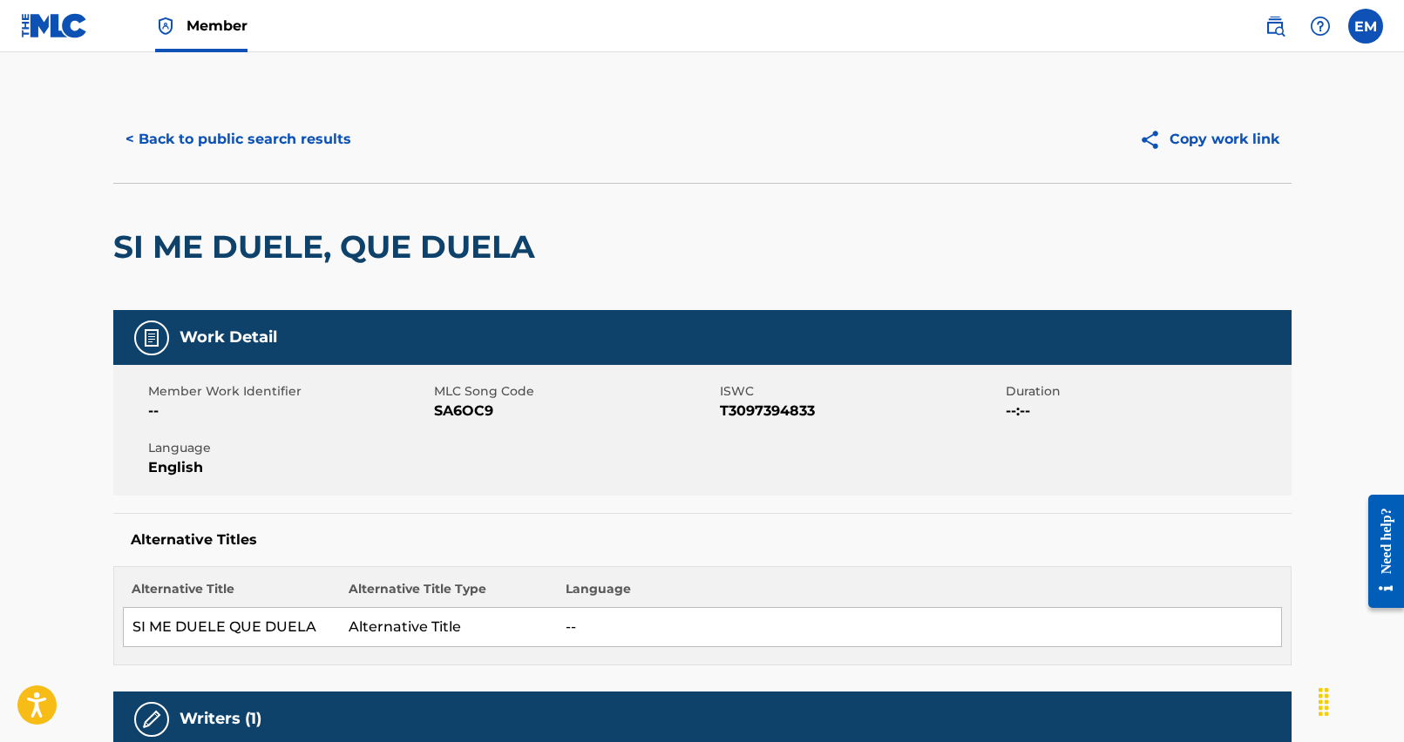
click at [289, 256] on h2 "SI ME DUELE, QUE DUELA" at bounding box center [328, 246] width 430 height 39
click at [290, 254] on h2 "SI ME DUELE, QUE DUELA" at bounding box center [328, 246] width 430 height 39
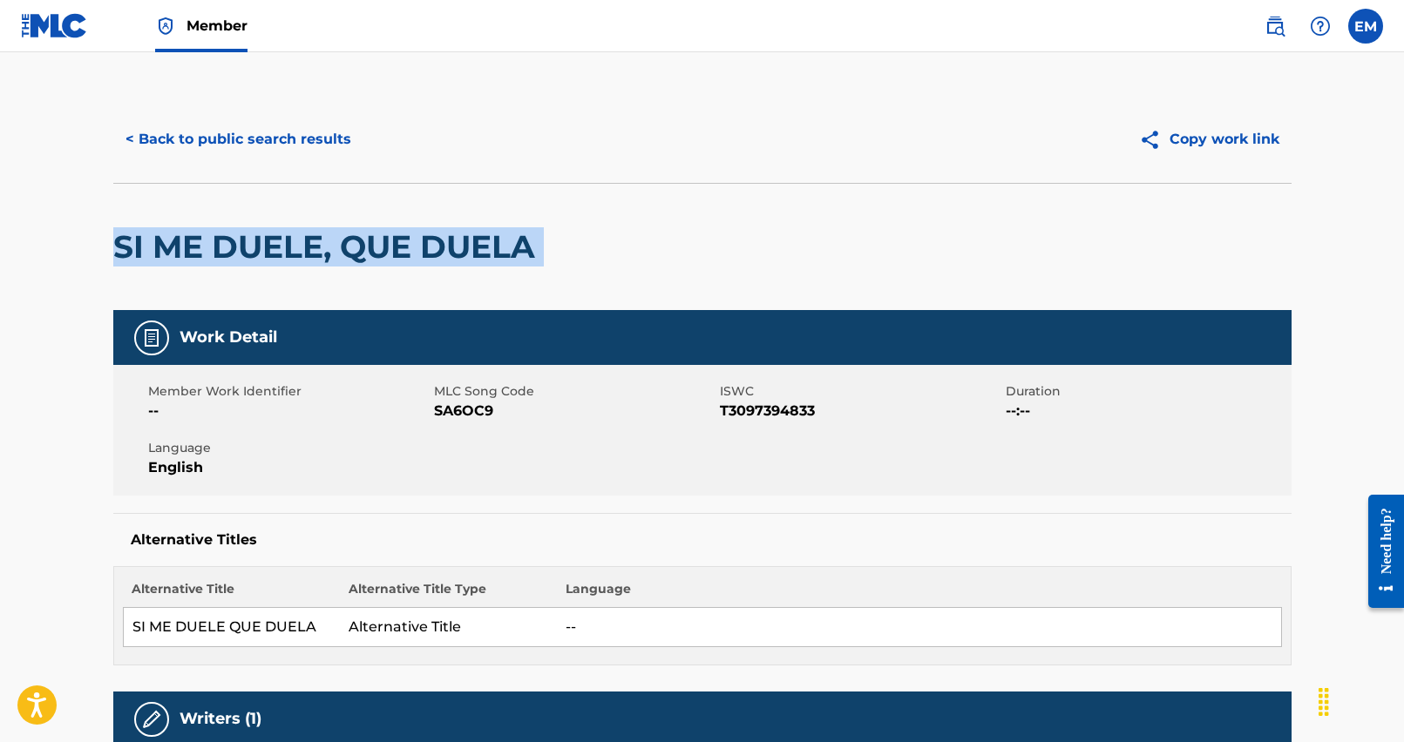
click at [290, 254] on h2 "SI ME DUELE, QUE DUELA" at bounding box center [328, 246] width 430 height 39
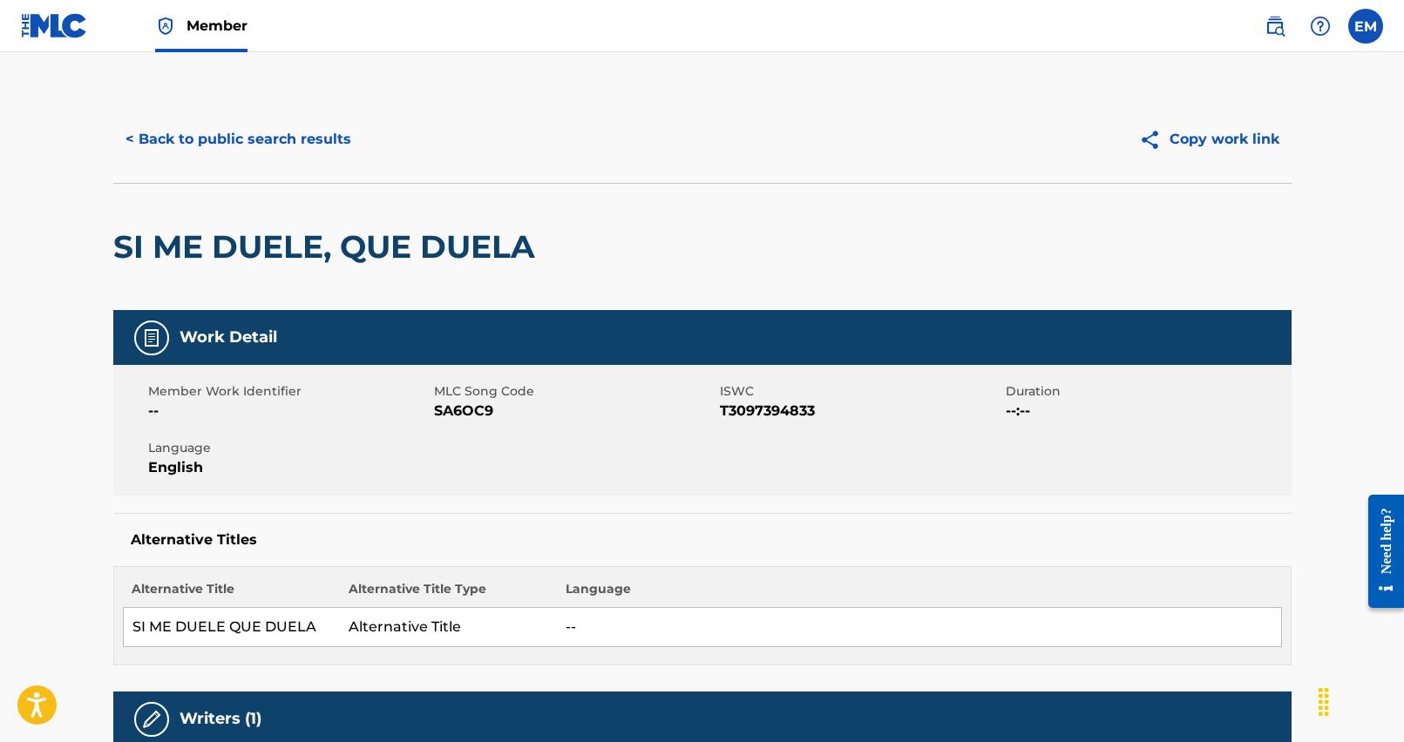
click at [450, 404] on span "SA6OC9" at bounding box center [574, 411] width 281 height 21
